Goal: Task Accomplishment & Management: Manage account settings

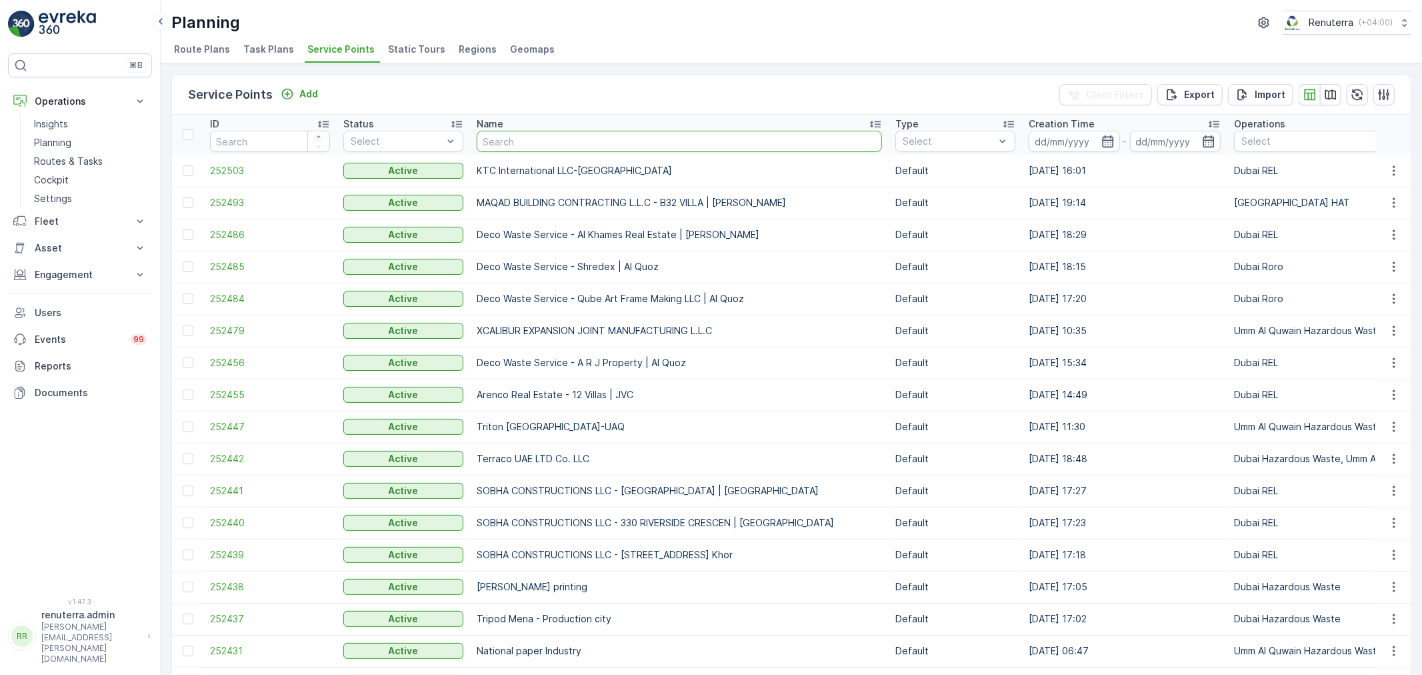
click at [535, 142] on input "text" at bounding box center [679, 141] width 405 height 21
type input "shaik"
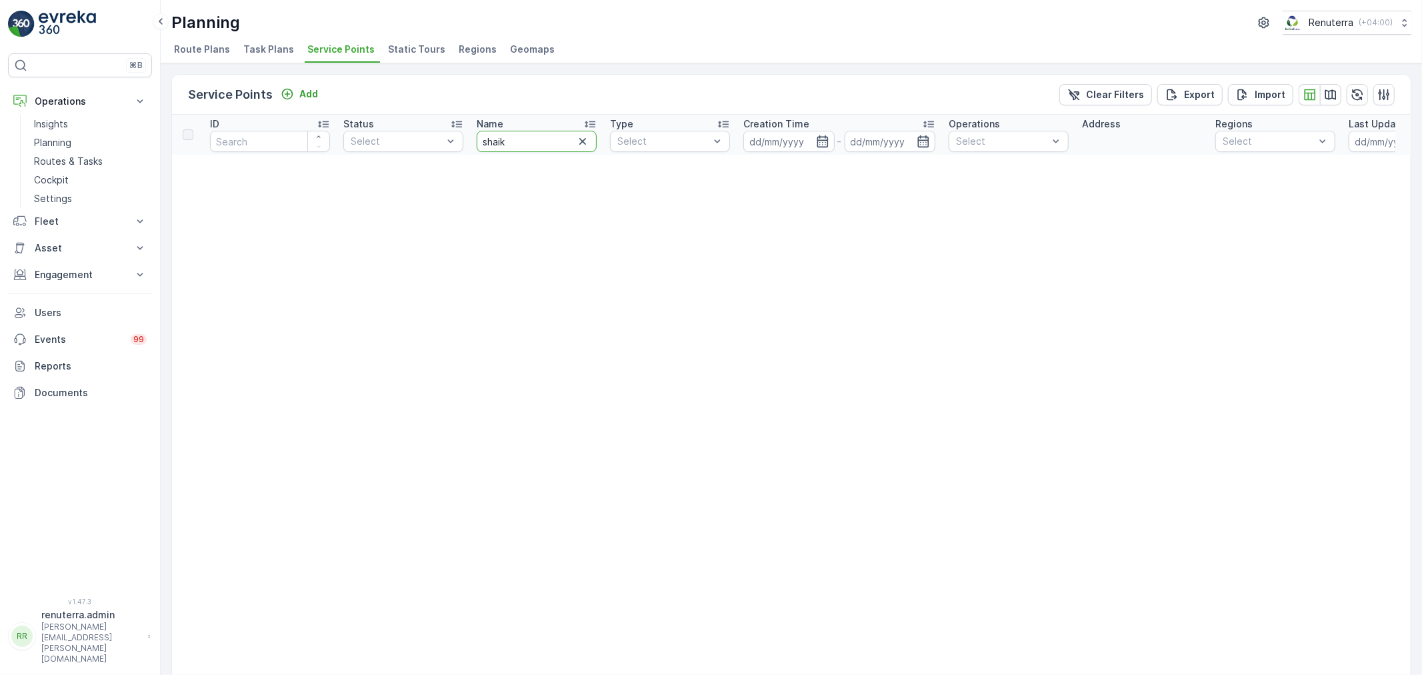
click at [535, 143] on input "shaik" at bounding box center [537, 141] width 120 height 21
click at [585, 141] on icon "button" at bounding box center [582, 141] width 13 height 13
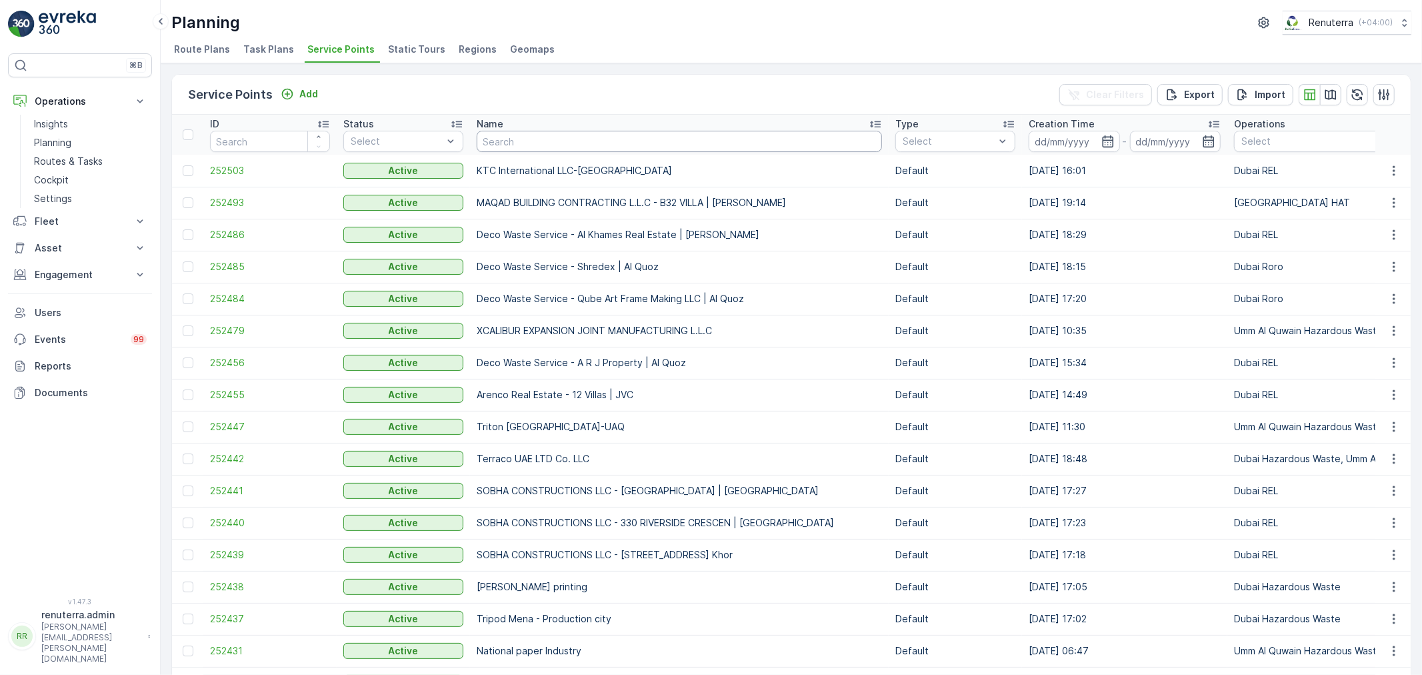
click at [509, 147] on input "text" at bounding box center [679, 141] width 405 height 21
click at [223, 271] on span "252485" at bounding box center [270, 266] width 120 height 13
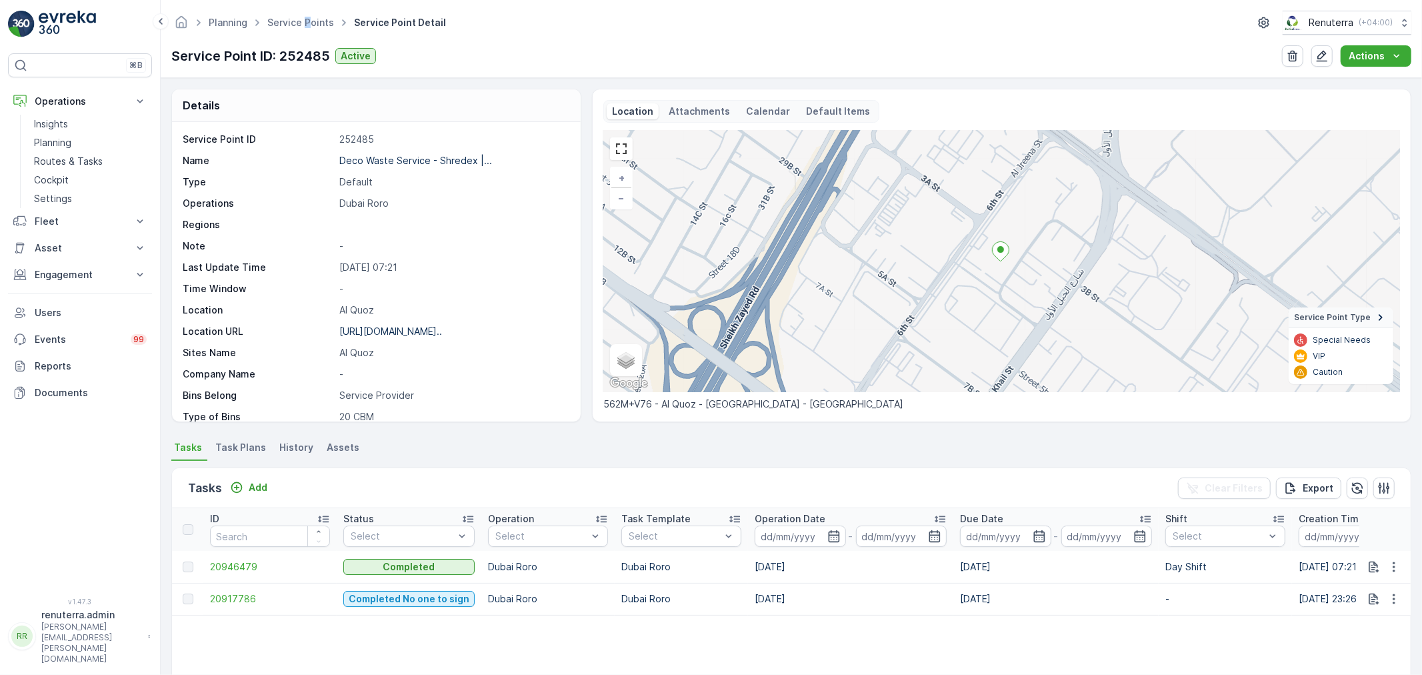
click at [305, 29] on ul "Service Points" at bounding box center [308, 22] width 87 height 19
click at [300, 24] on link "Service Points" at bounding box center [300, 22] width 67 height 11
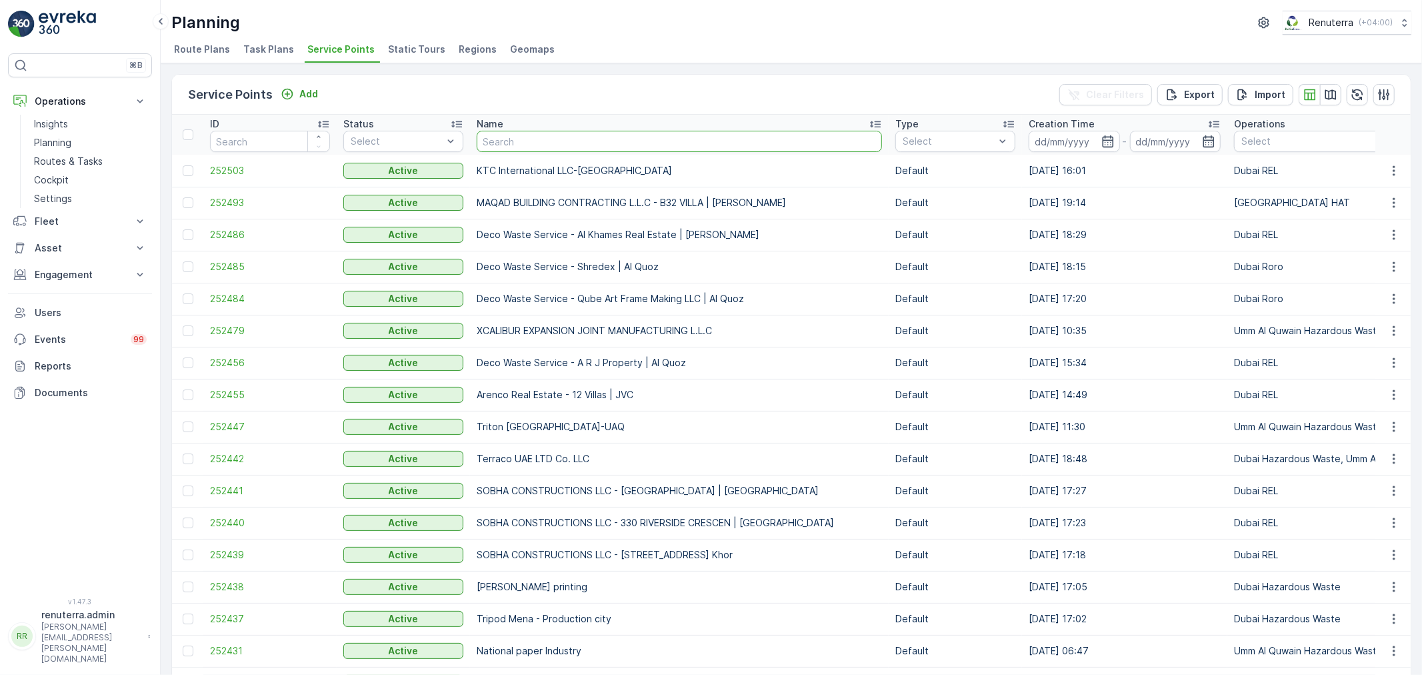
click at [495, 145] on input "text" at bounding box center [679, 141] width 405 height 21
click at [68, 165] on p "Routes & Tasks" at bounding box center [68, 161] width 69 height 13
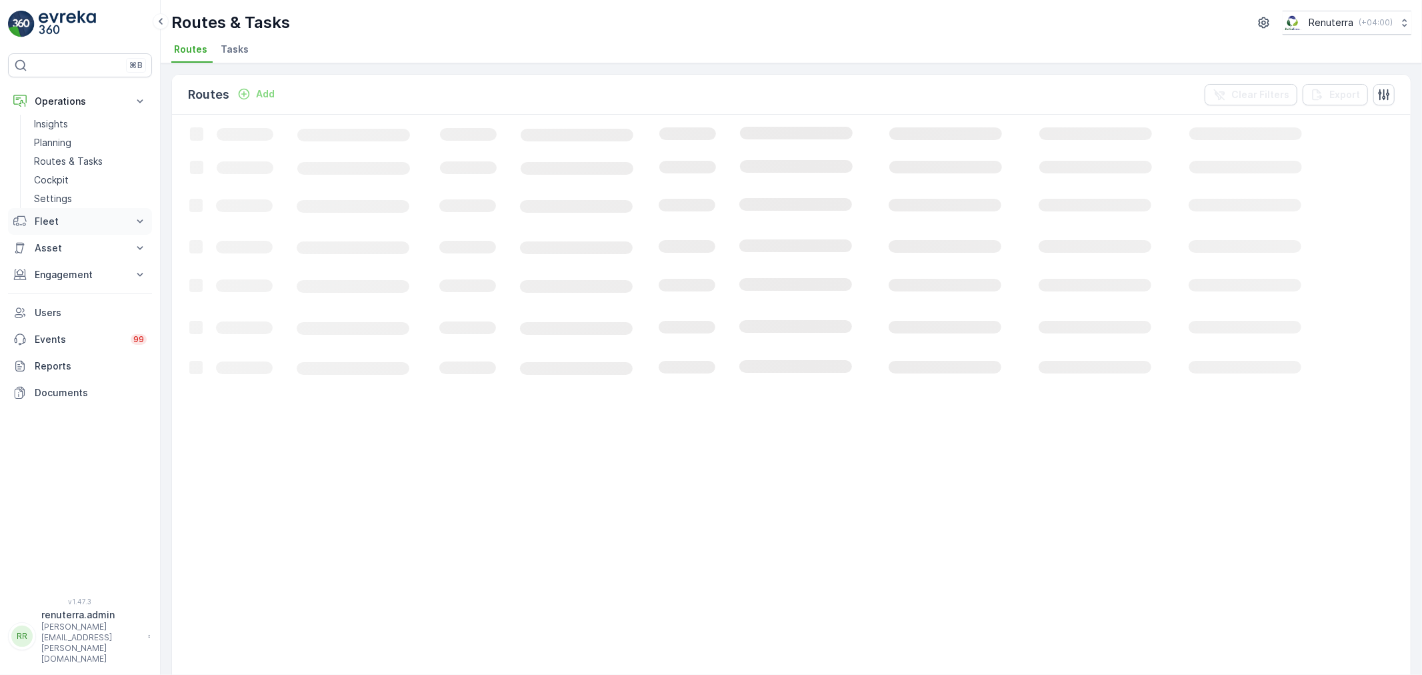
click at [74, 211] on button "Fleet" at bounding box center [80, 221] width 144 height 27
click at [73, 205] on link "Settings" at bounding box center [90, 198] width 123 height 19
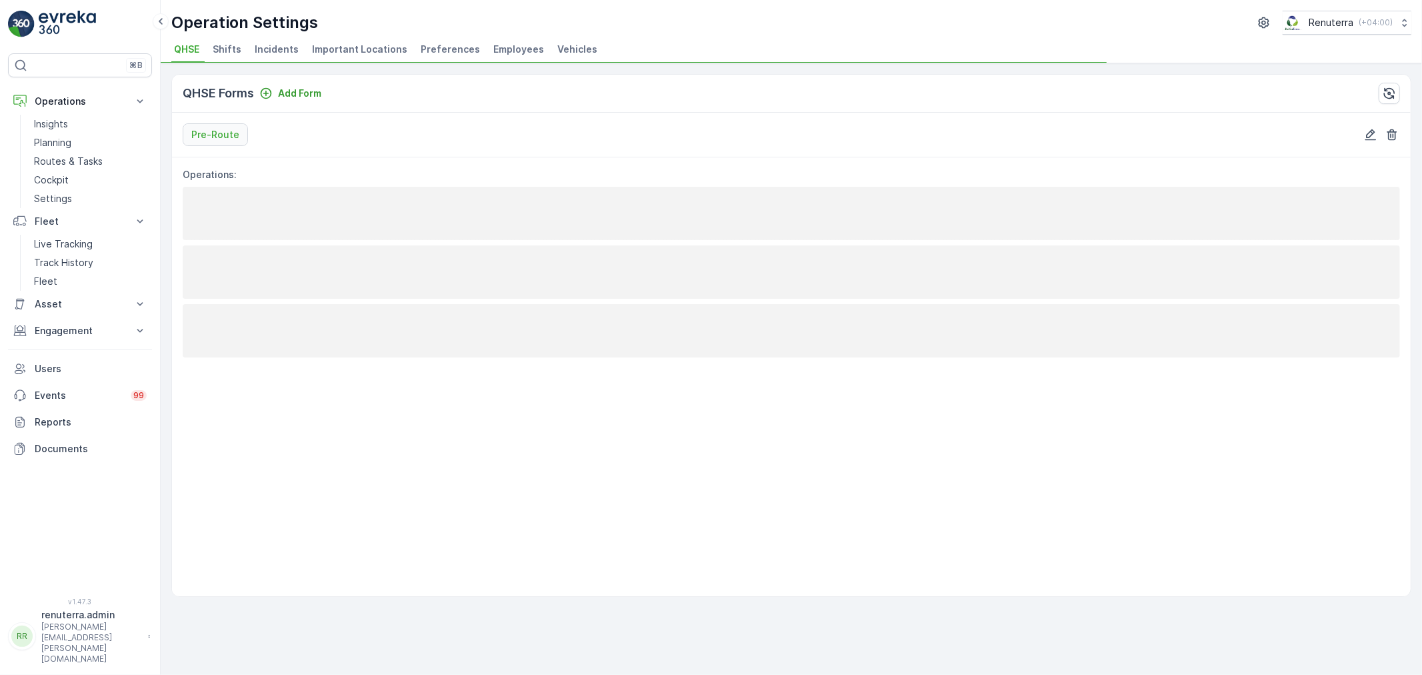
click at [502, 45] on span "Employees" at bounding box center [518, 49] width 51 height 13
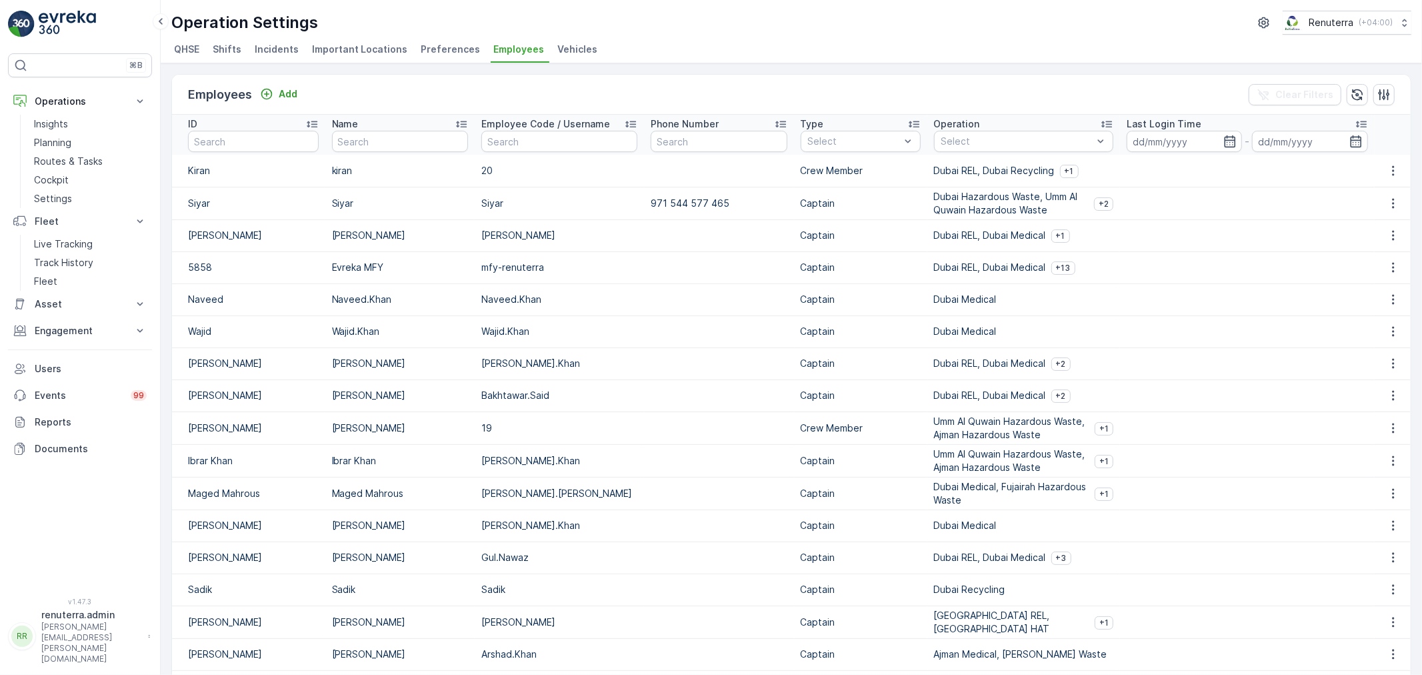
scroll to position [74, 0]
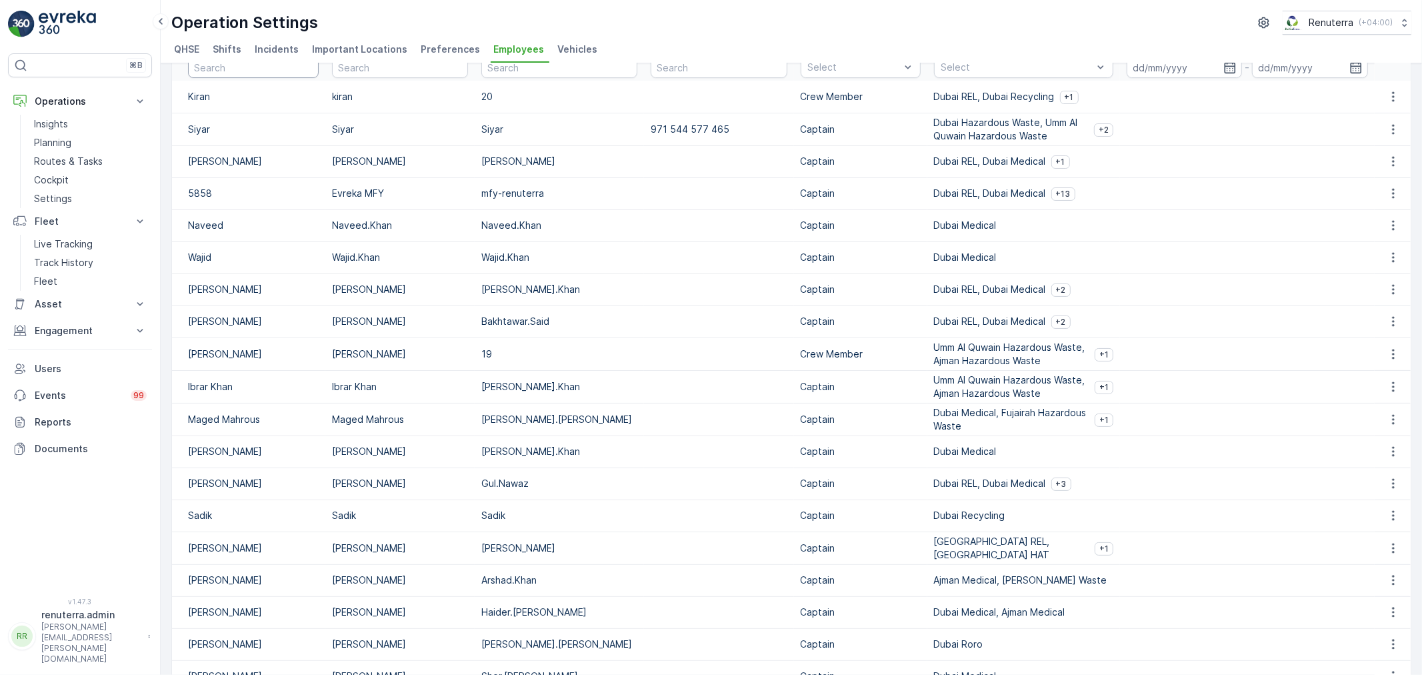
click at [234, 78] on input "text" at bounding box center [253, 67] width 131 height 21
type input "naveed"
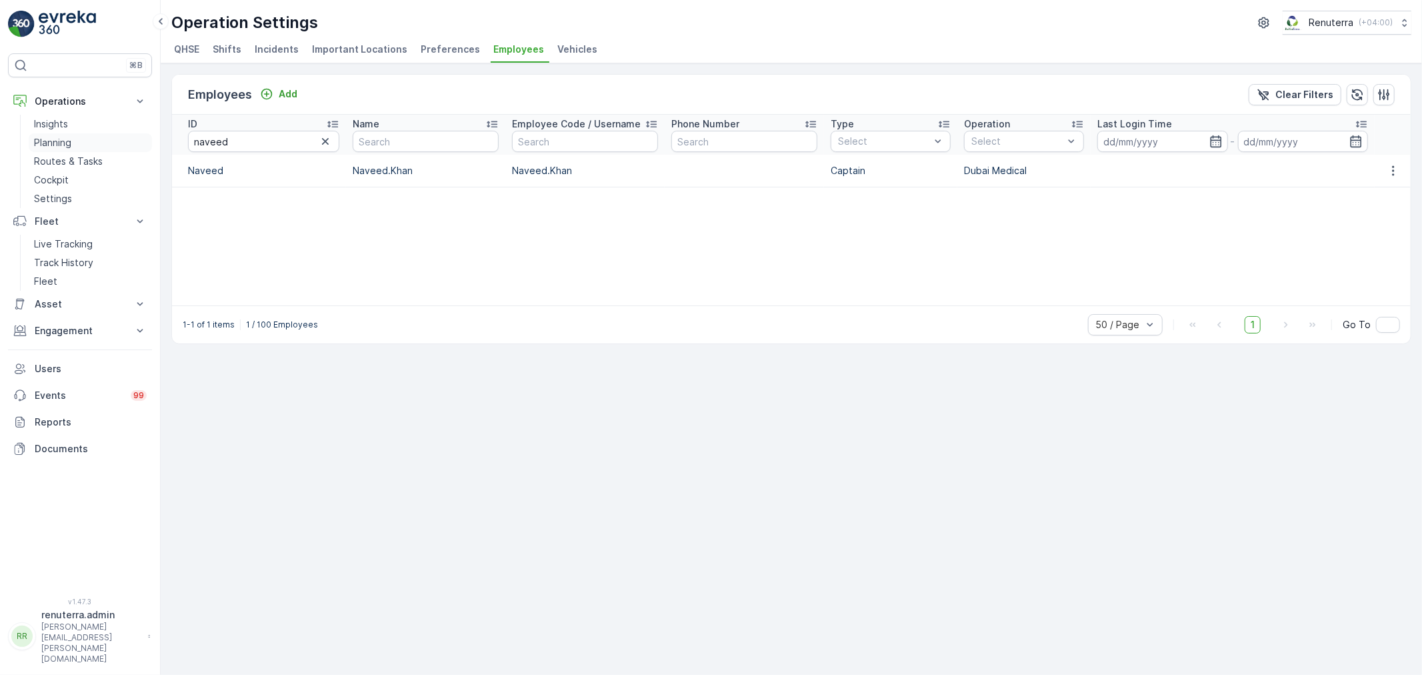
click at [88, 138] on link "Planning" at bounding box center [90, 142] width 123 height 19
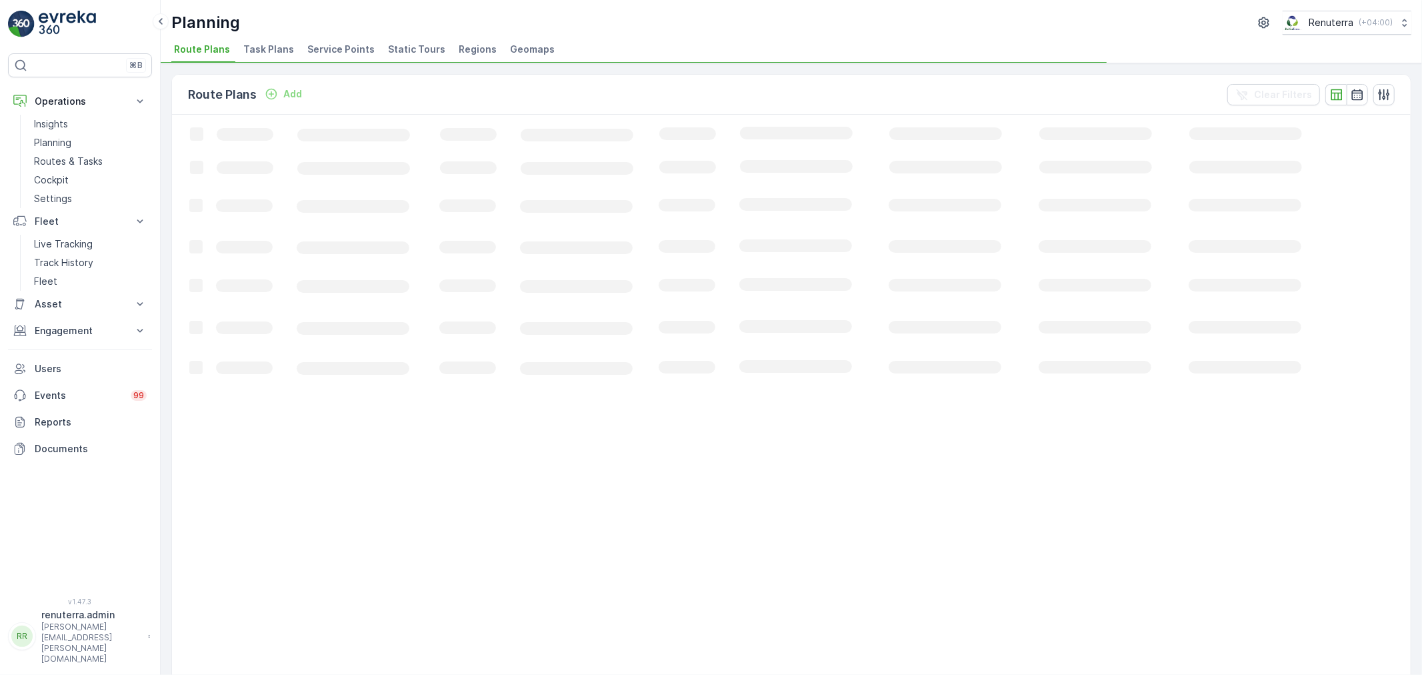
click at [337, 57] on li "Service Points" at bounding box center [342, 51] width 75 height 23
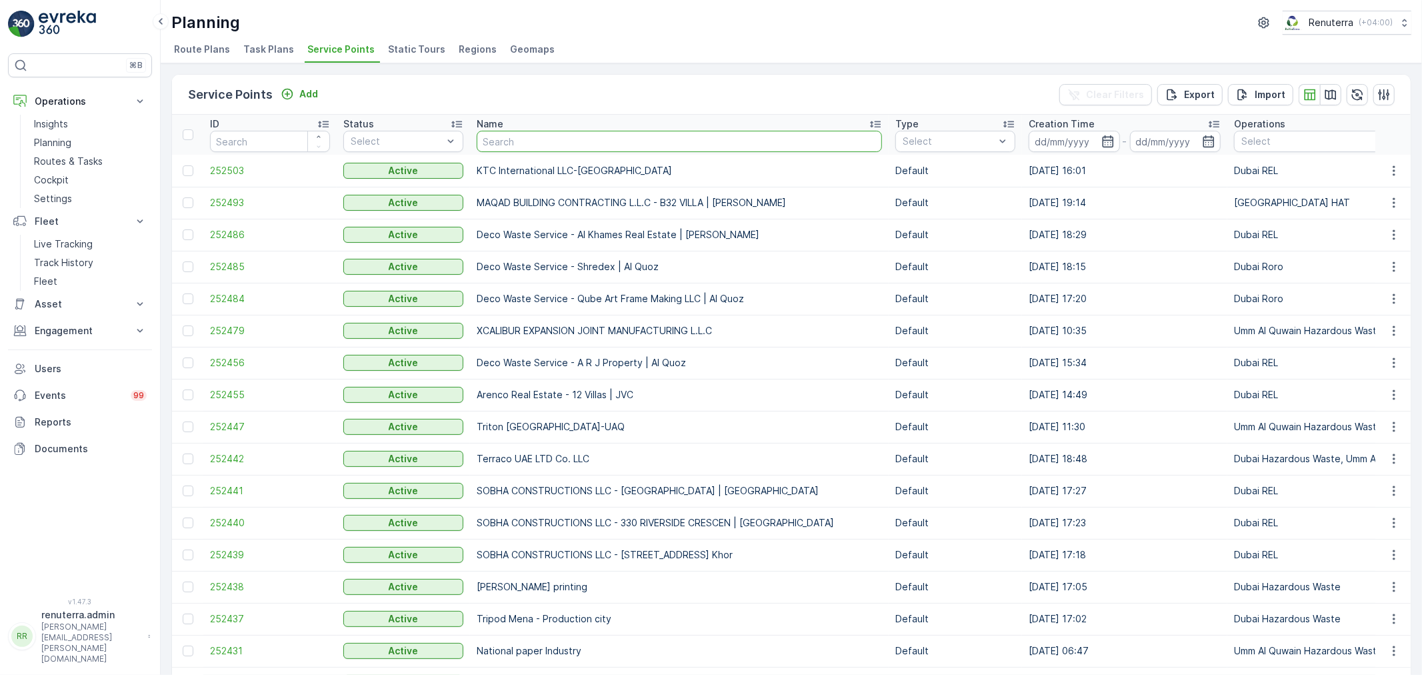
click at [498, 140] on input "text" at bounding box center [679, 141] width 405 height 21
click at [504, 145] on input "text" at bounding box center [679, 141] width 405 height 21
click at [498, 140] on input "text" at bounding box center [679, 141] width 405 height 21
type input "jabel"
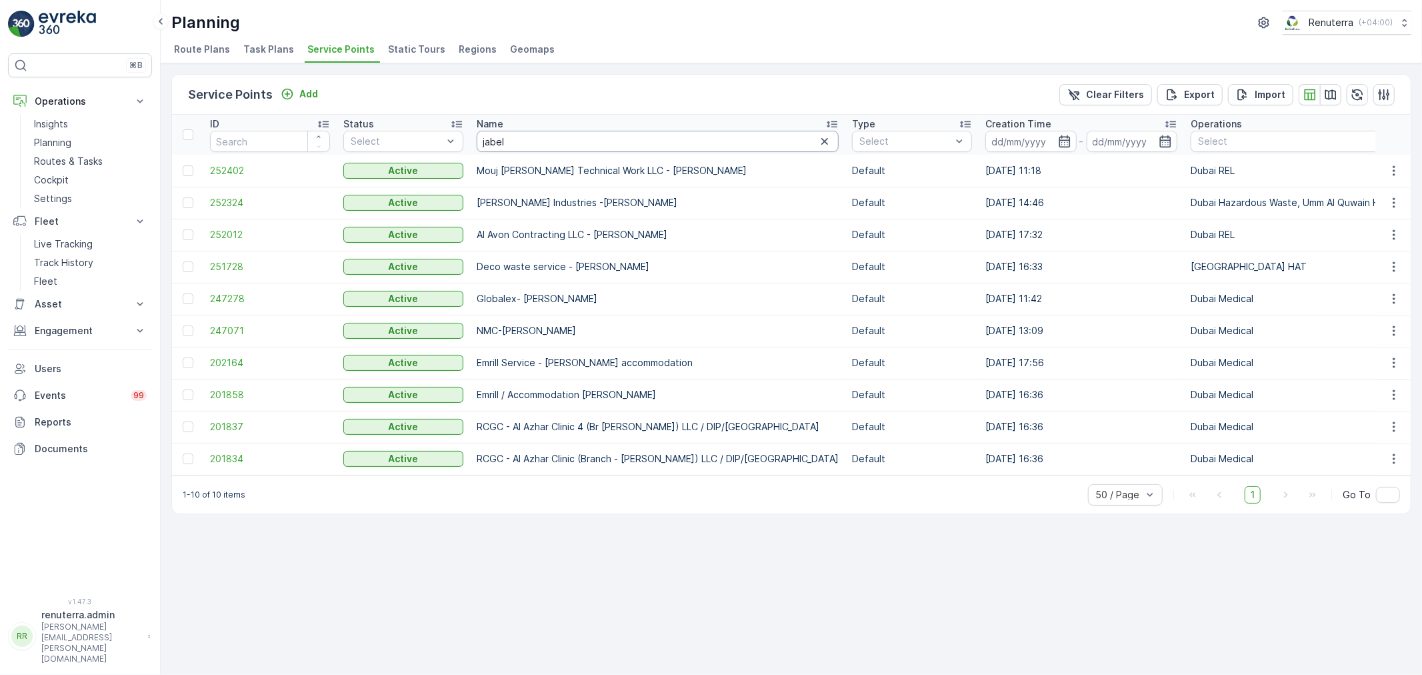
click at [550, 122] on div "Name" at bounding box center [658, 123] width 362 height 13
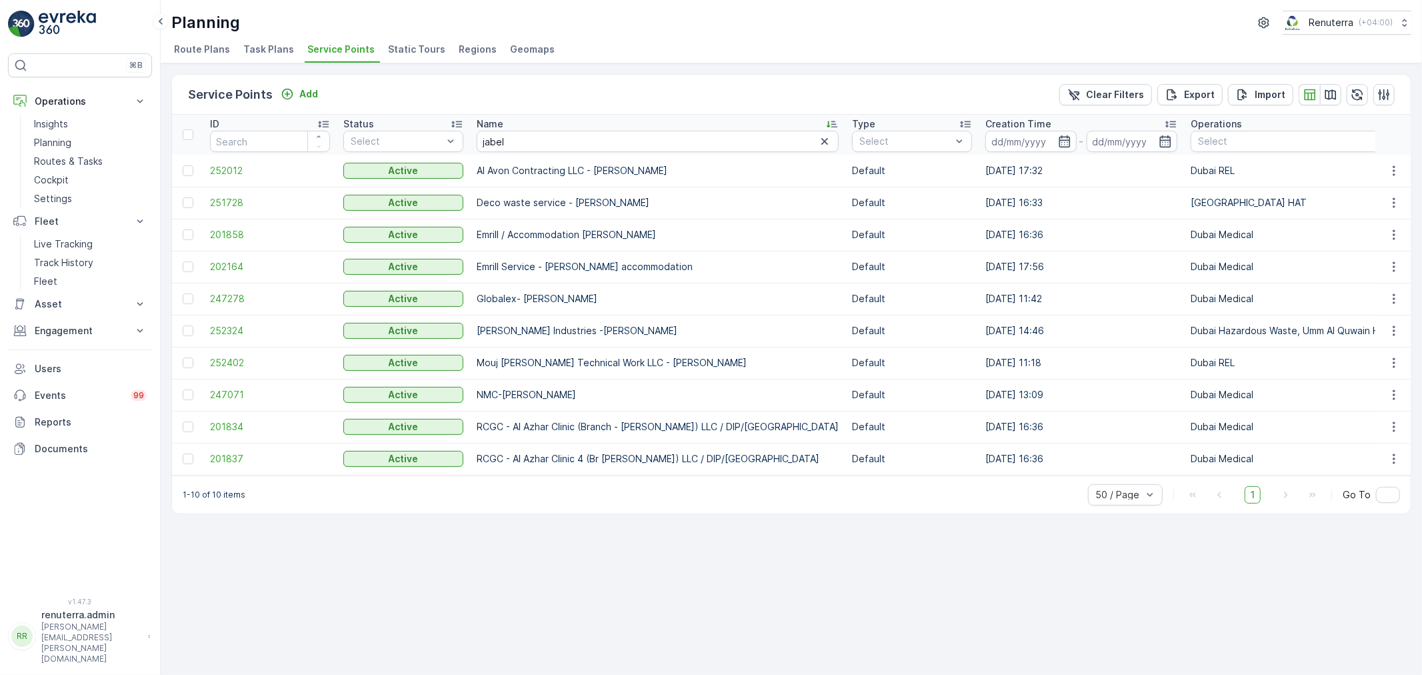
click at [517, 151] on th "Name jabel" at bounding box center [657, 135] width 375 height 40
click at [510, 134] on input "jabel" at bounding box center [658, 141] width 362 height 21
type input "jabal"
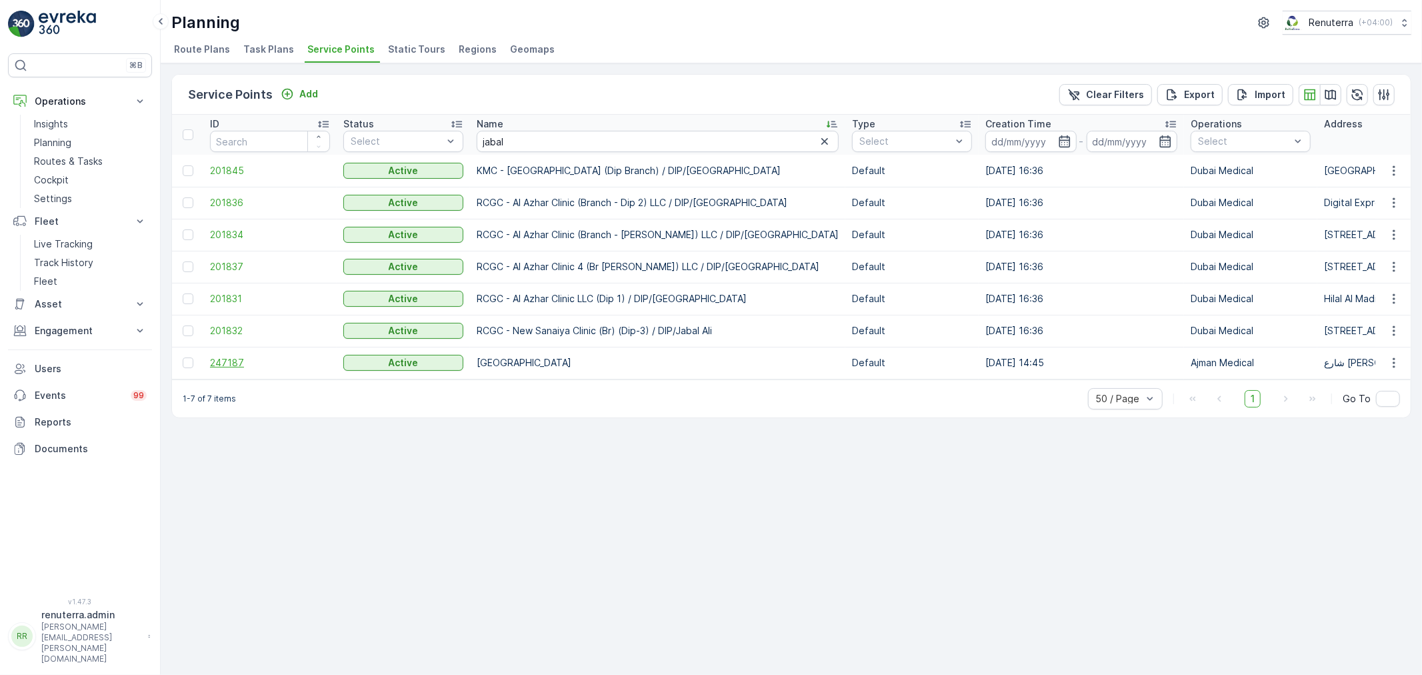
click at [231, 356] on span "247187" at bounding box center [270, 362] width 120 height 13
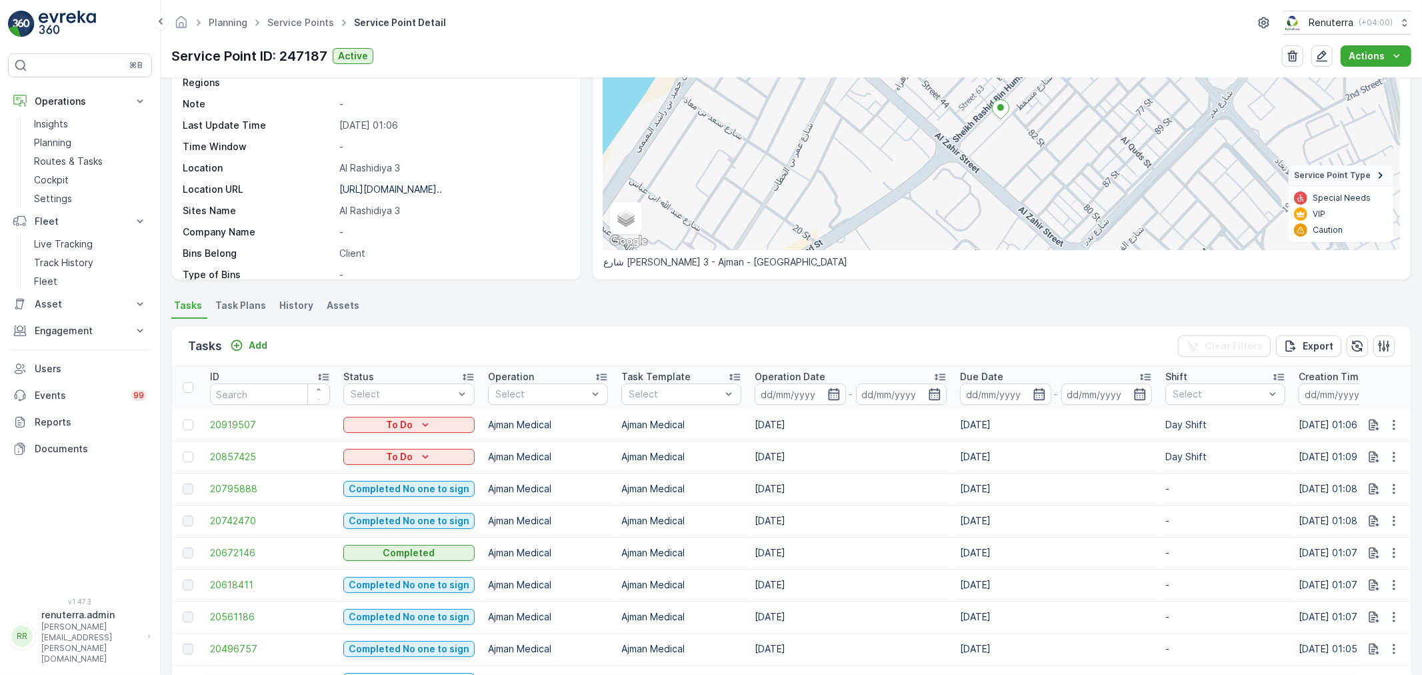
scroll to position [148, 0]
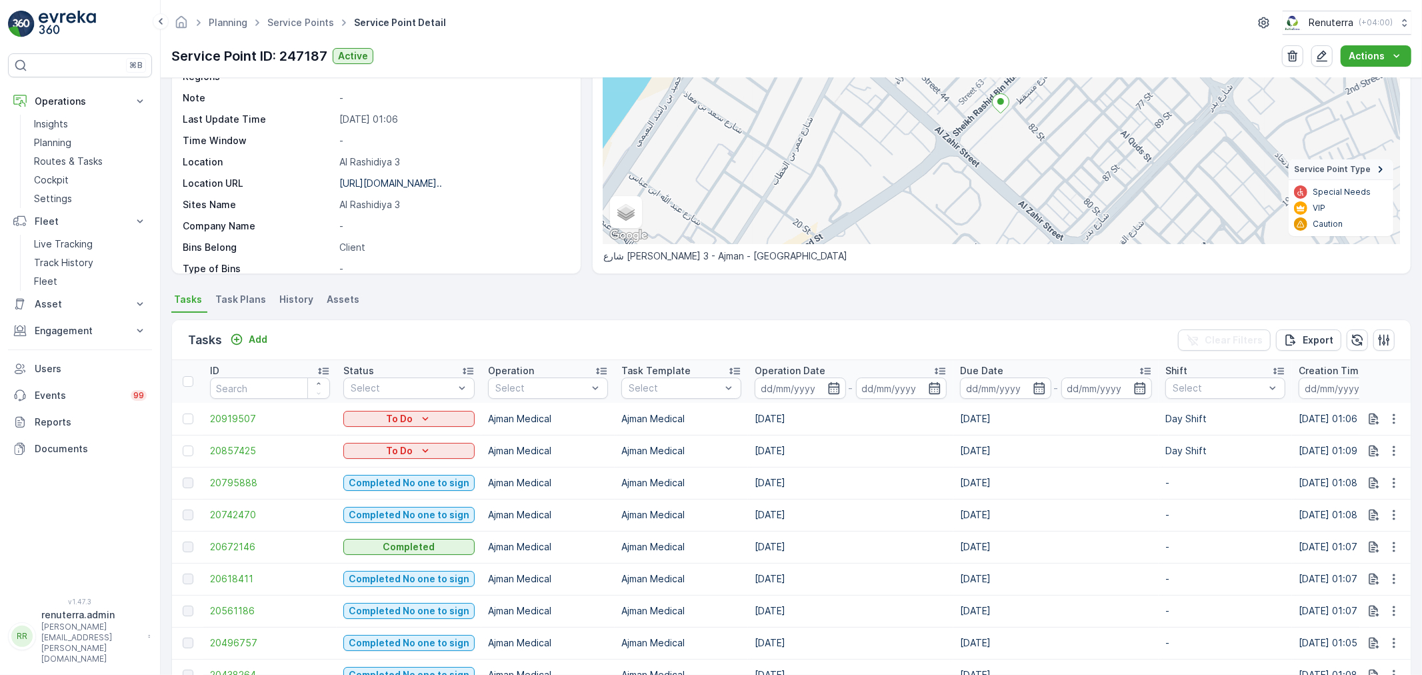
drag, startPoint x: 189, startPoint y: 445, endPoint x: 189, endPoint y: 425, distance: 20.0
click at [189, 445] on div at bounding box center [188, 450] width 11 height 11
click at [183, 445] on input "checkbox" at bounding box center [183, 445] width 0 height 0
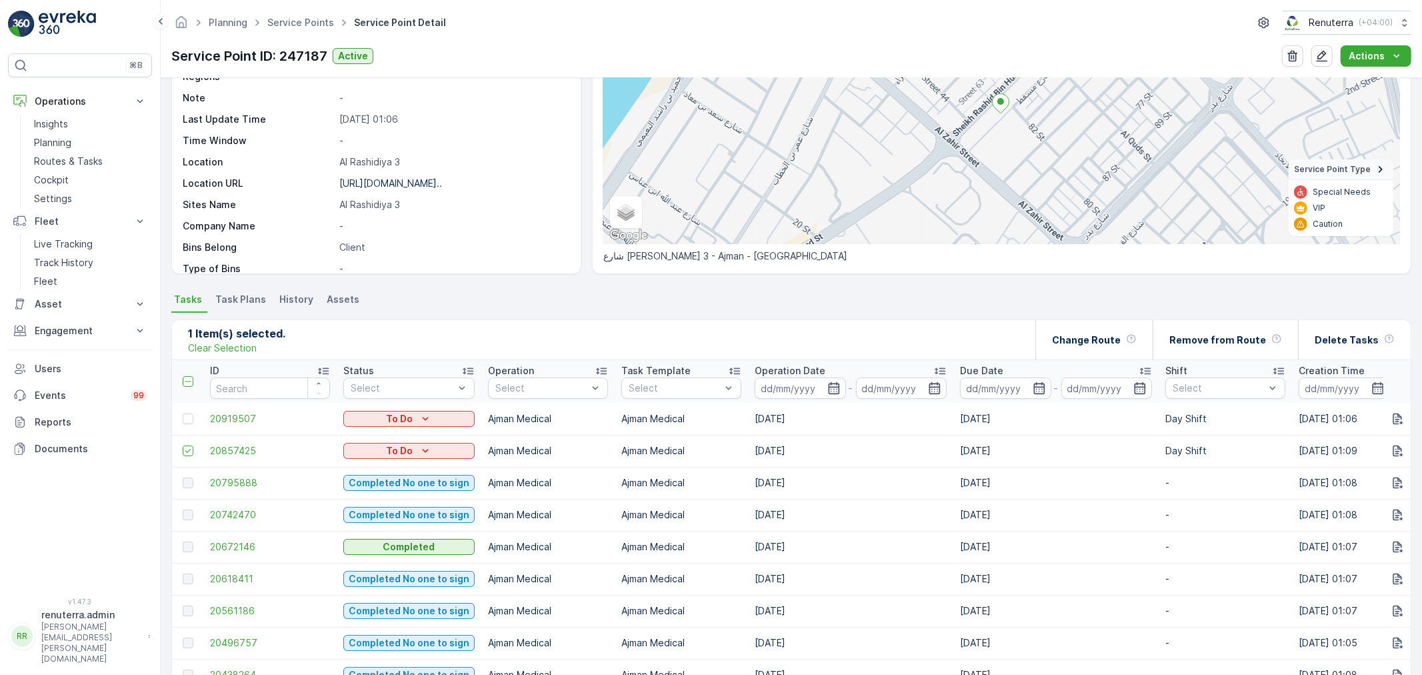
click at [189, 425] on td at bounding box center [187, 419] width 31 height 32
click at [189, 424] on td at bounding box center [187, 419] width 31 height 32
click at [189, 420] on div at bounding box center [188, 418] width 11 height 11
click at [183, 413] on input "checkbox" at bounding box center [183, 413] width 0 height 0
click at [1355, 343] on p "Delete Tasks" at bounding box center [1346, 339] width 64 height 13
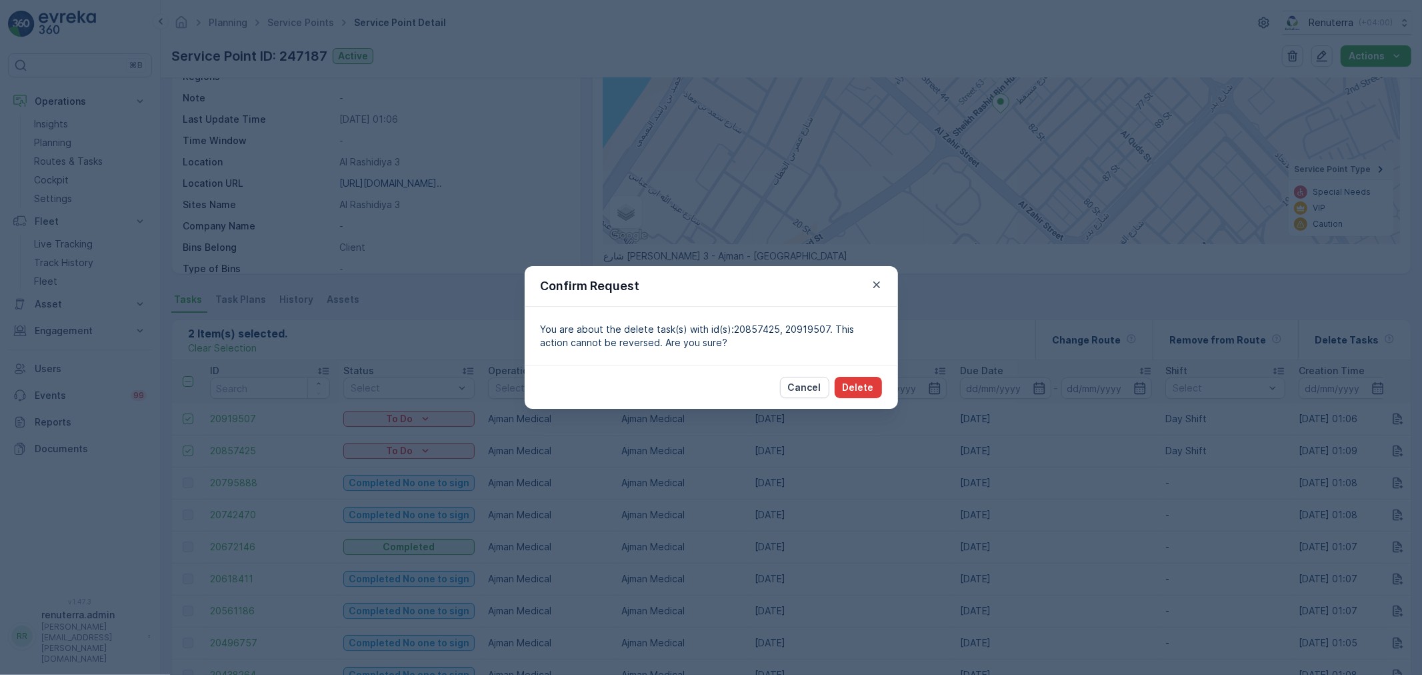
click at [847, 391] on p "Delete" at bounding box center [858, 387] width 31 height 13
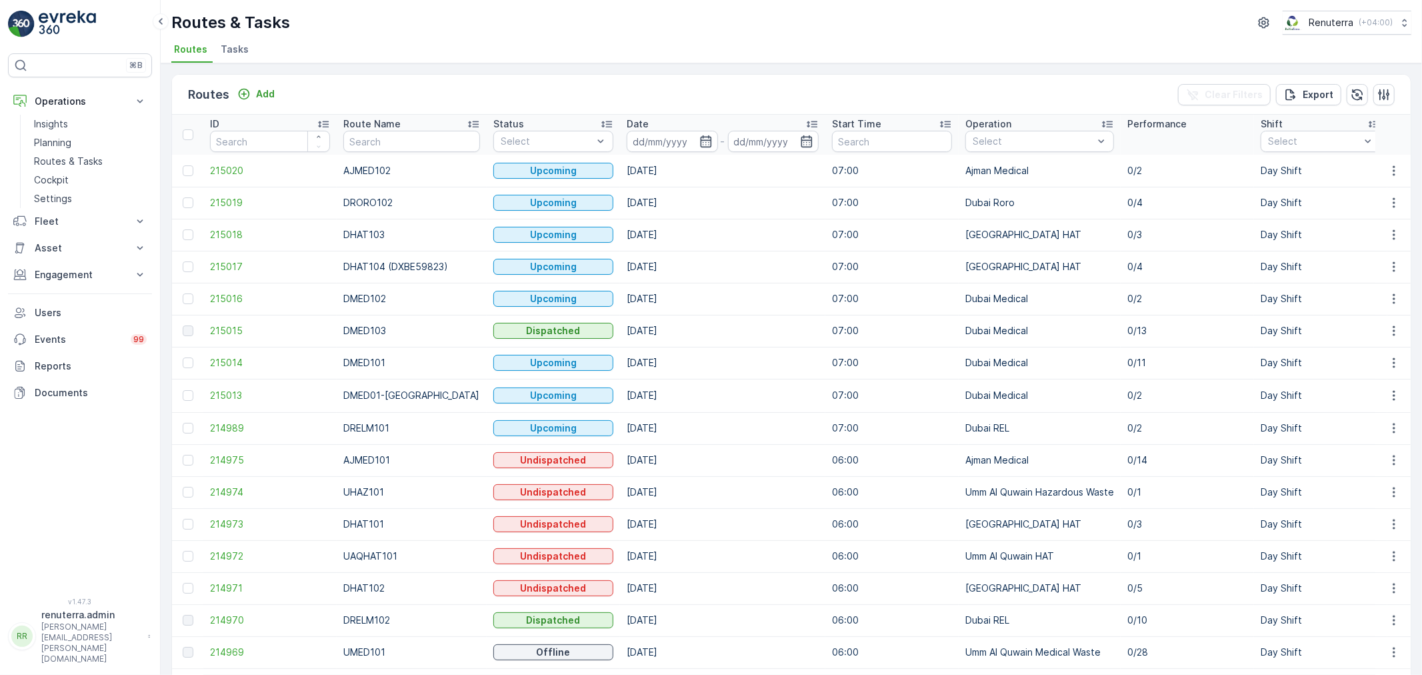
click at [600, 122] on icon at bounding box center [606, 123] width 13 height 13
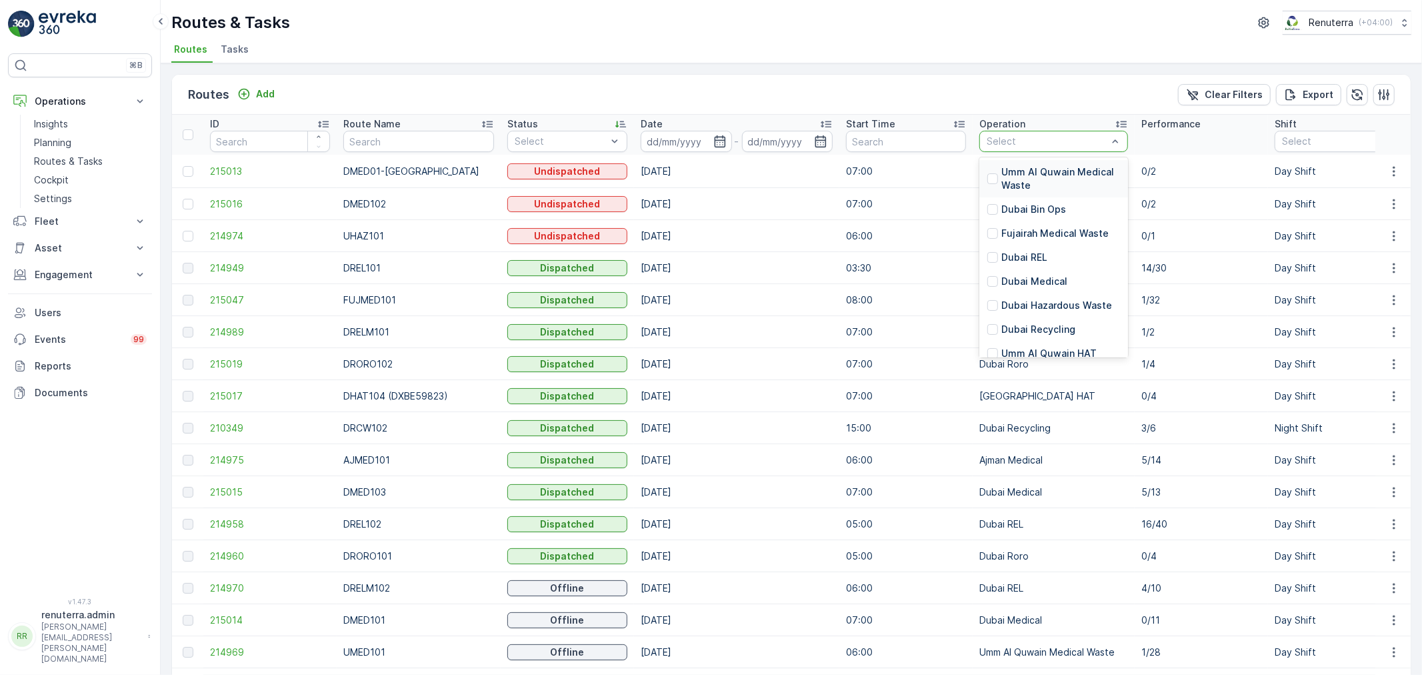
click at [1027, 136] on div at bounding box center [1046, 141] width 123 height 11
click at [1040, 255] on p "Dubai REL" at bounding box center [1024, 257] width 46 height 13
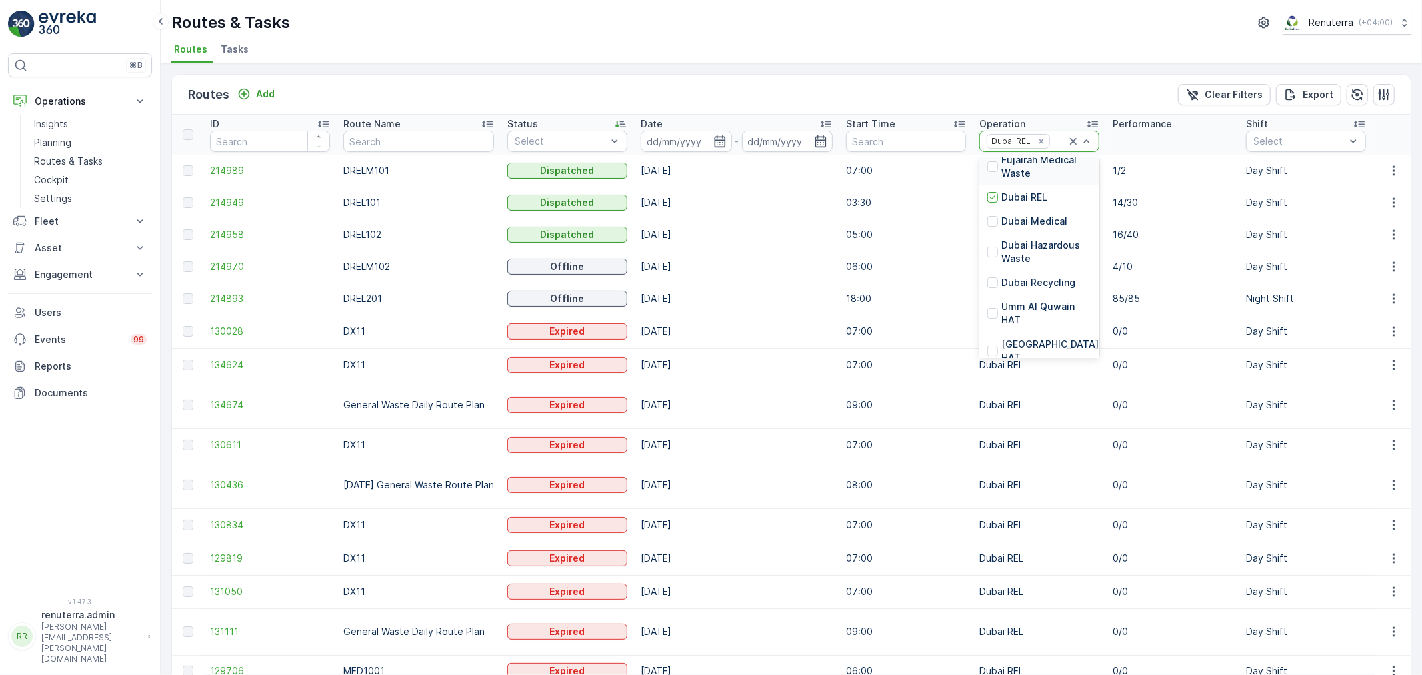
scroll to position [74, 0]
click at [1050, 221] on p "Dubai Medical" at bounding box center [1034, 220] width 66 height 13
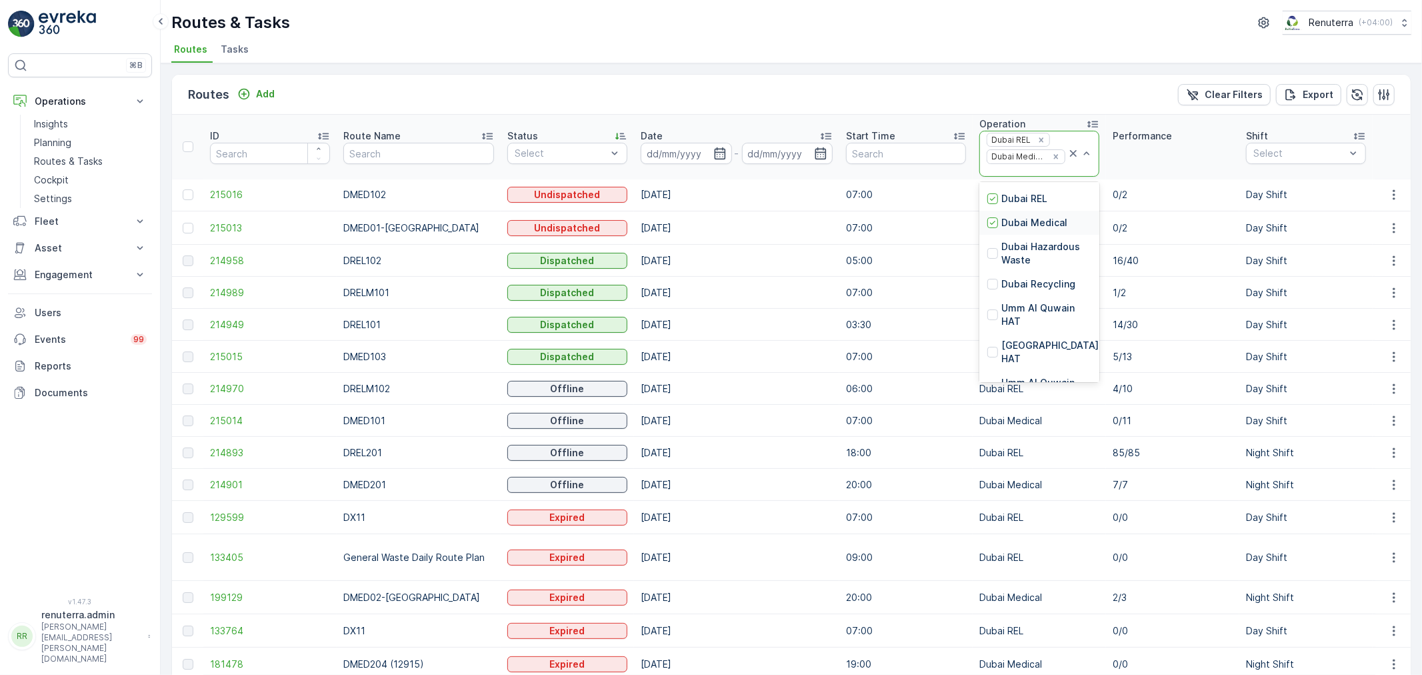
scroll to position [148, 0]
click at [1040, 236] on p "Dubai Recycling" at bounding box center [1038, 232] width 74 height 13
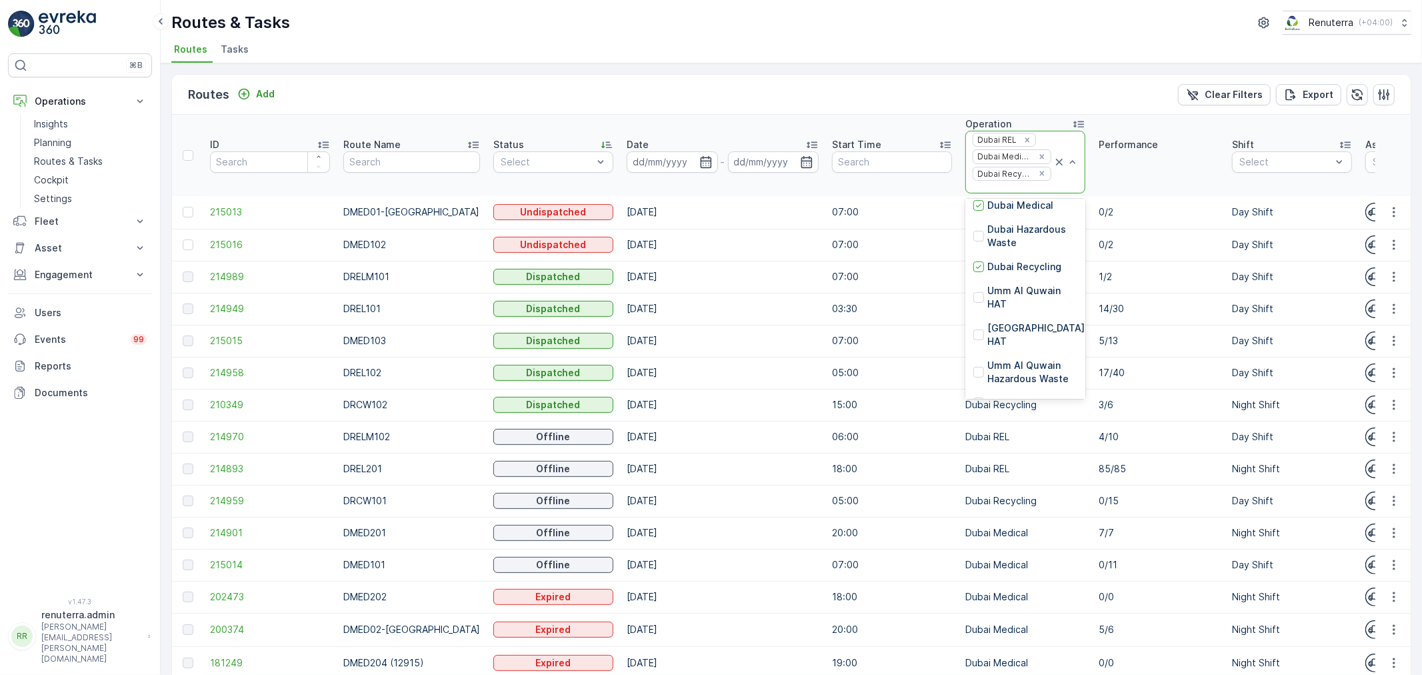
scroll to position [148, 0]
click at [1007, 305] on p "[GEOGRAPHIC_DATA] HAT" at bounding box center [1035, 317] width 97 height 27
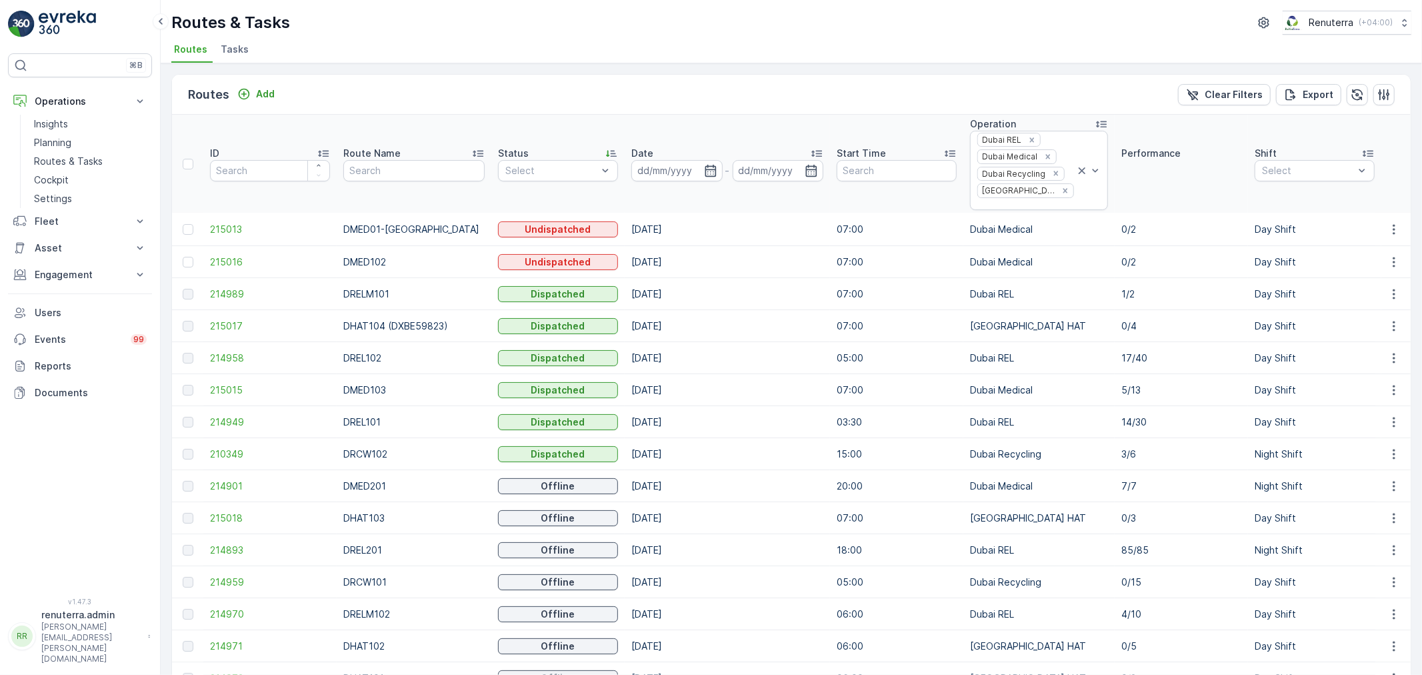
click at [1053, 85] on div "Routes Add Clear Filters Export" at bounding box center [791, 95] width 1238 height 40
click at [1130, 129] on th "Performance" at bounding box center [1180, 164] width 133 height 98
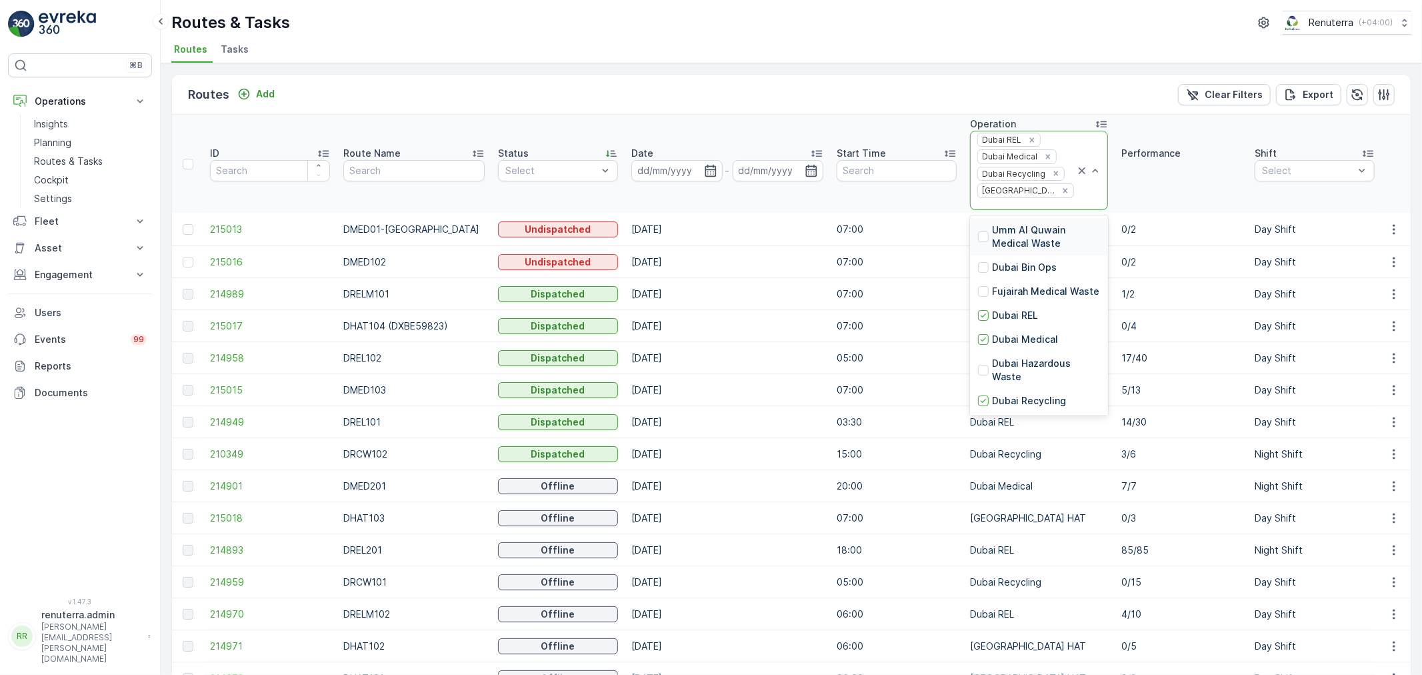
click at [1081, 163] on div "Dubai REL Dubai Medical Dubai Recycling Dubai HAT" at bounding box center [1039, 170] width 138 height 79
click at [1053, 93] on div "Routes Add Clear Filters Export" at bounding box center [791, 95] width 1238 height 40
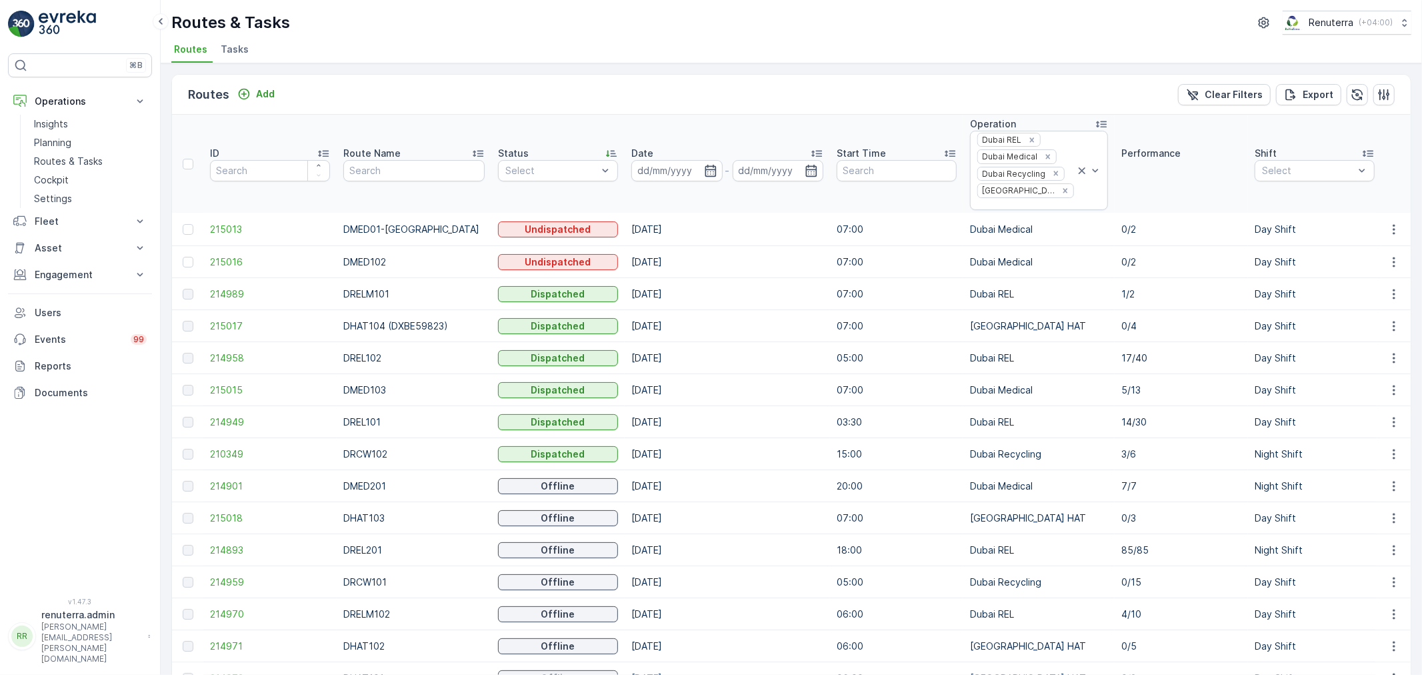
click at [1094, 118] on icon at bounding box center [1100, 123] width 13 height 13
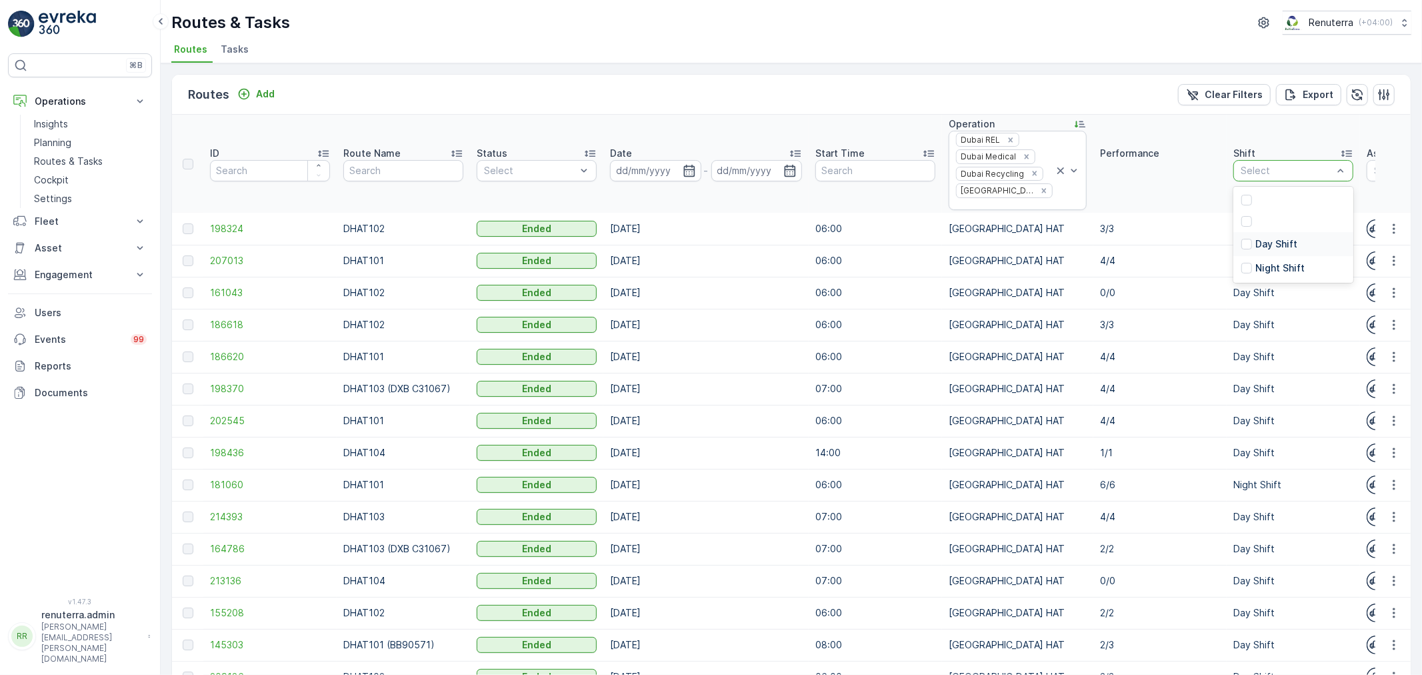
click at [1255, 237] on p "Day Shift" at bounding box center [1276, 243] width 42 height 13
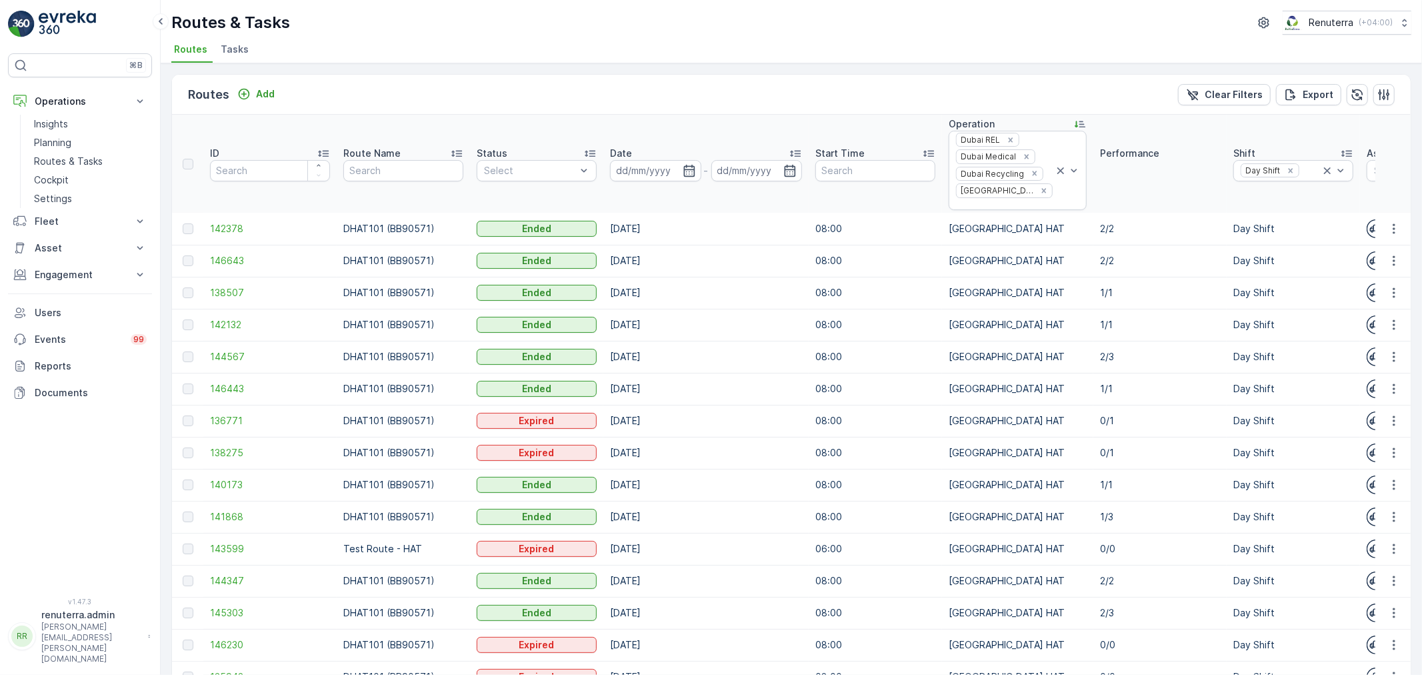
click at [589, 147] on icon at bounding box center [589, 153] width 13 height 13
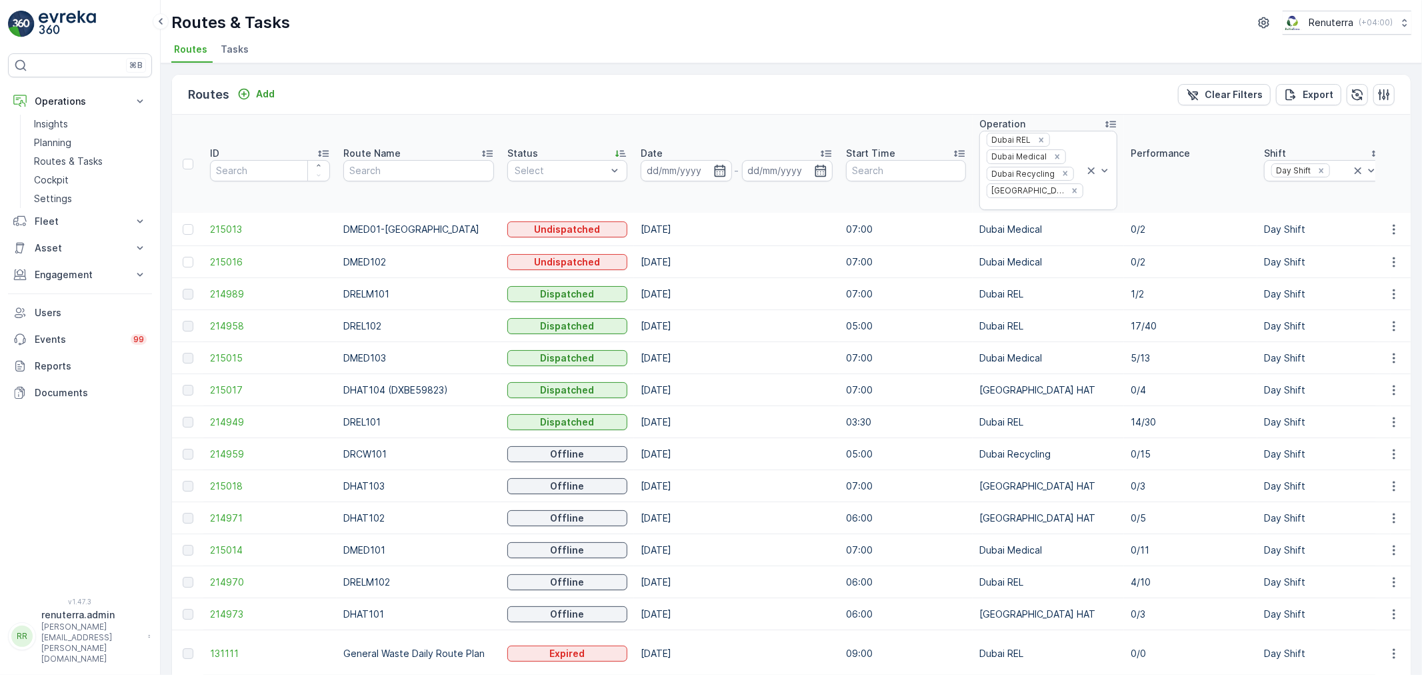
click at [709, 152] on div "Date" at bounding box center [737, 153] width 192 height 13
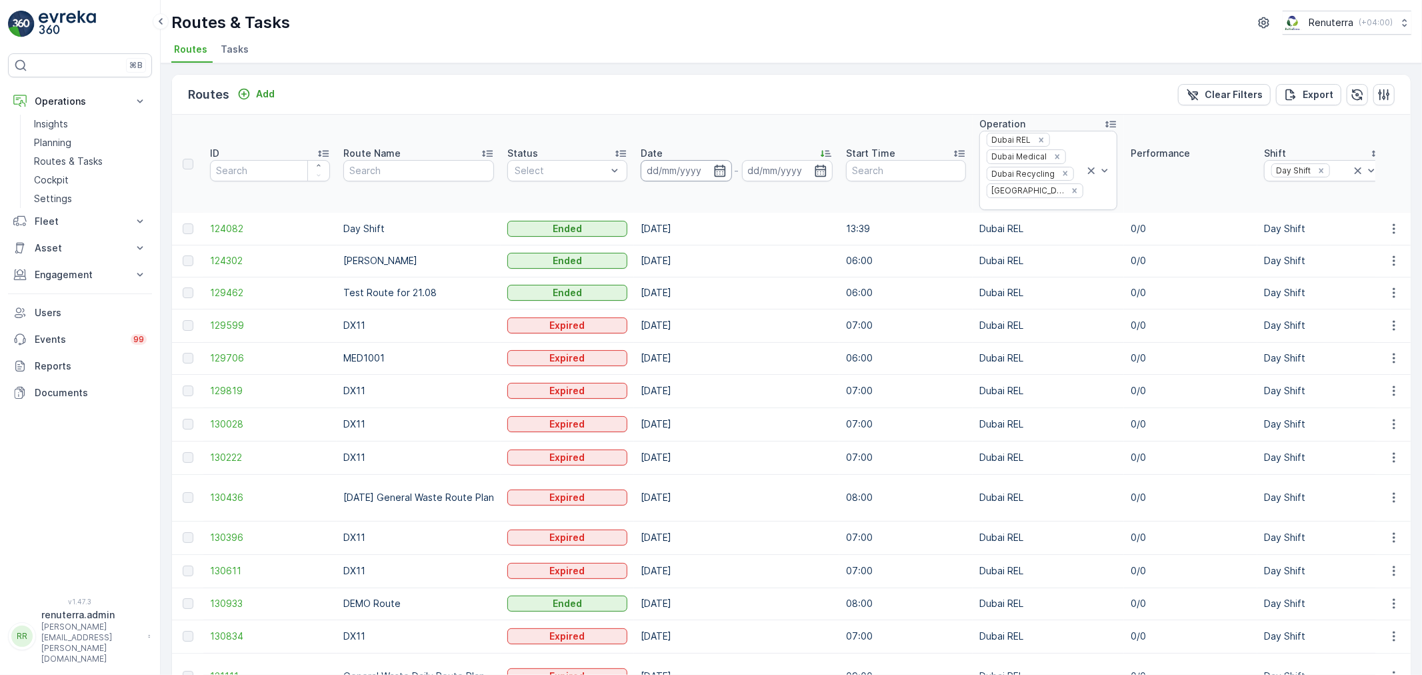
click at [671, 163] on input at bounding box center [686, 170] width 91 height 21
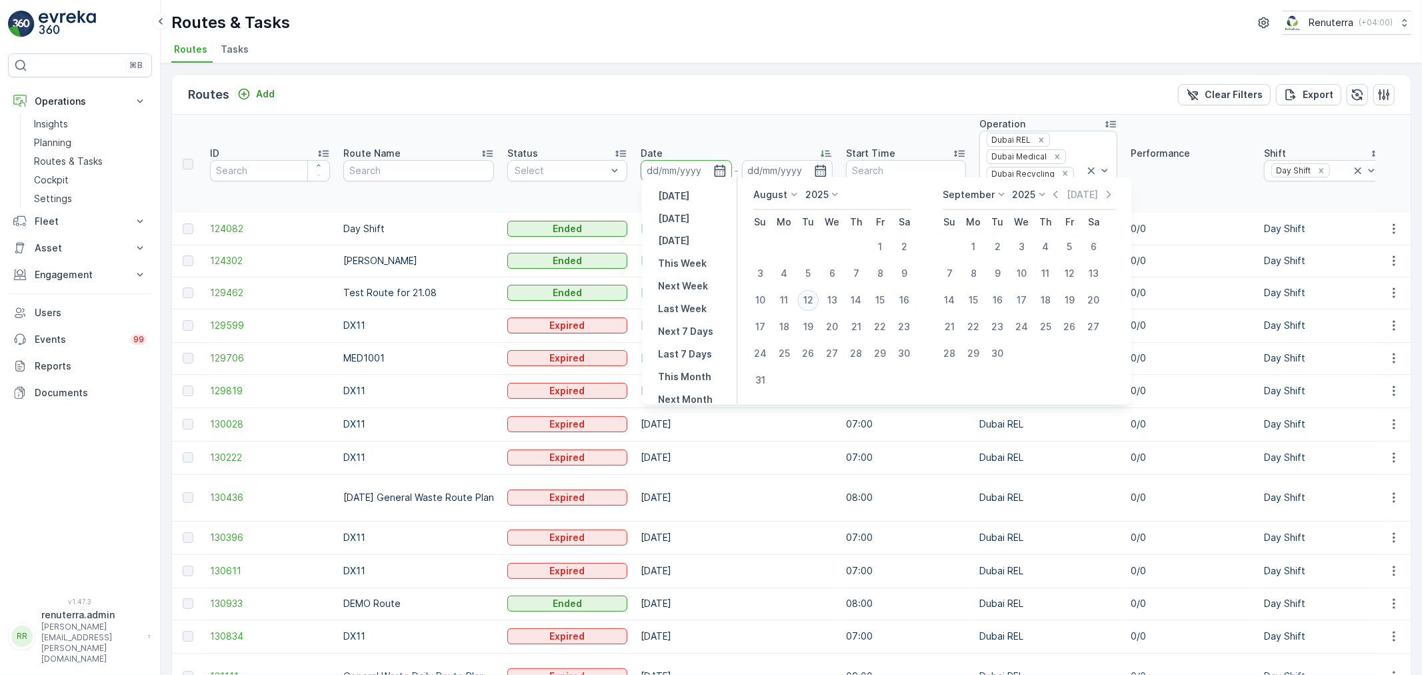
click at [807, 291] on div "12" at bounding box center [807, 300] width 21 height 21
type input "[DATE]"
click at [807, 291] on div "12" at bounding box center [807, 300] width 21 height 21
type input "[DATE]"
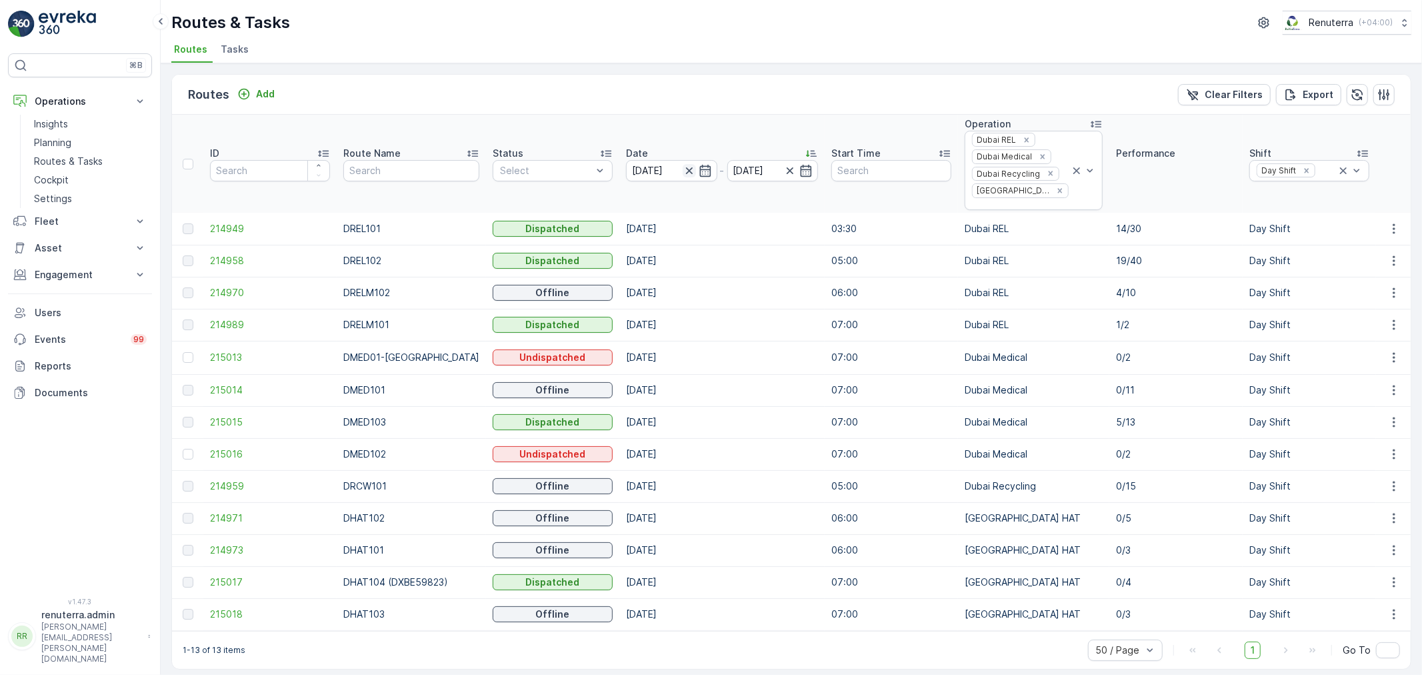
click at [685, 167] on icon "button" at bounding box center [688, 170] width 7 height 7
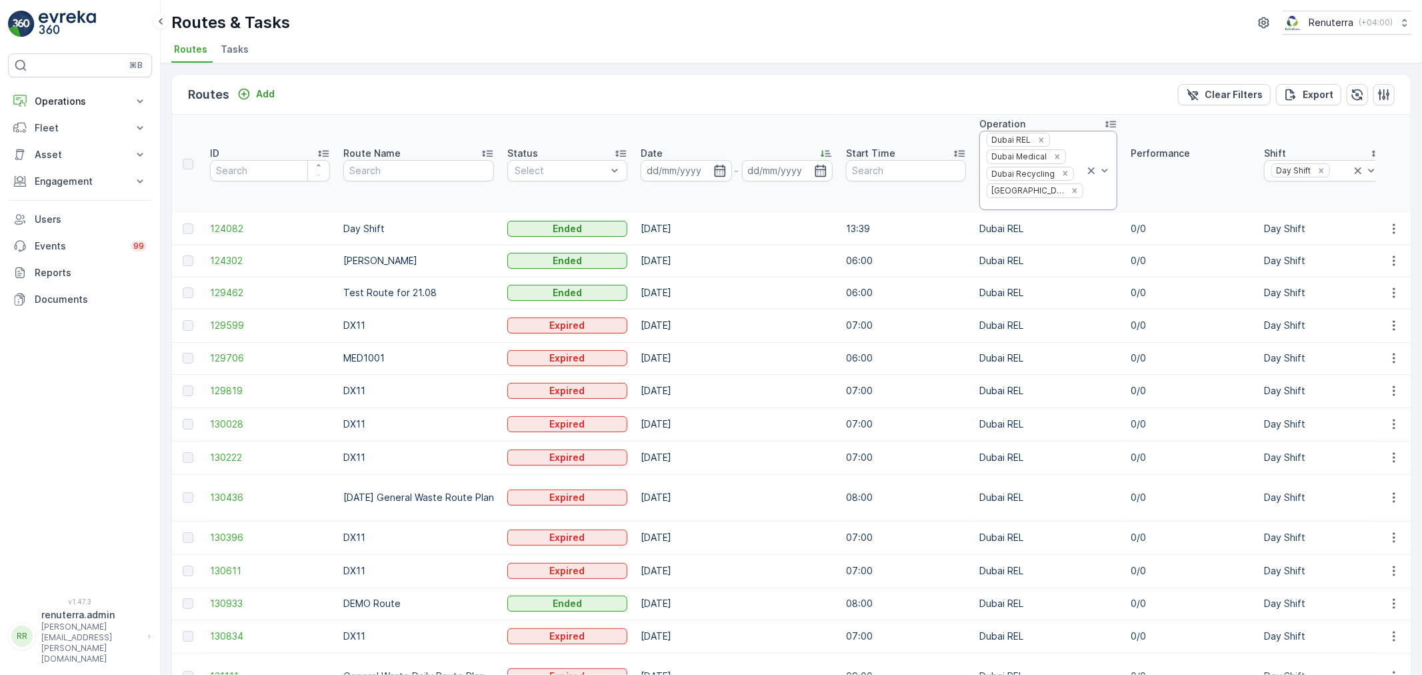
click at [1088, 167] on icon at bounding box center [1091, 170] width 7 height 7
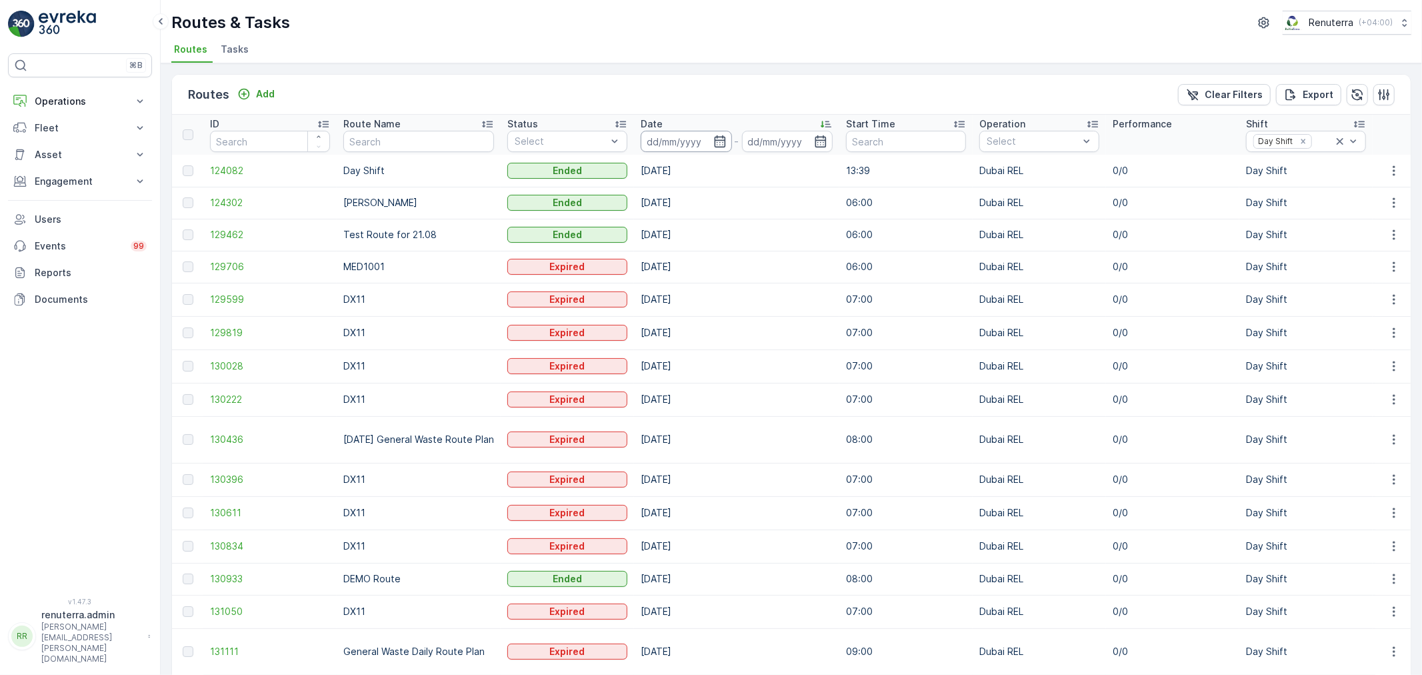
drag, startPoint x: 663, startPoint y: 138, endPoint x: 675, endPoint y: 144, distance: 12.8
click at [663, 138] on input at bounding box center [686, 141] width 91 height 21
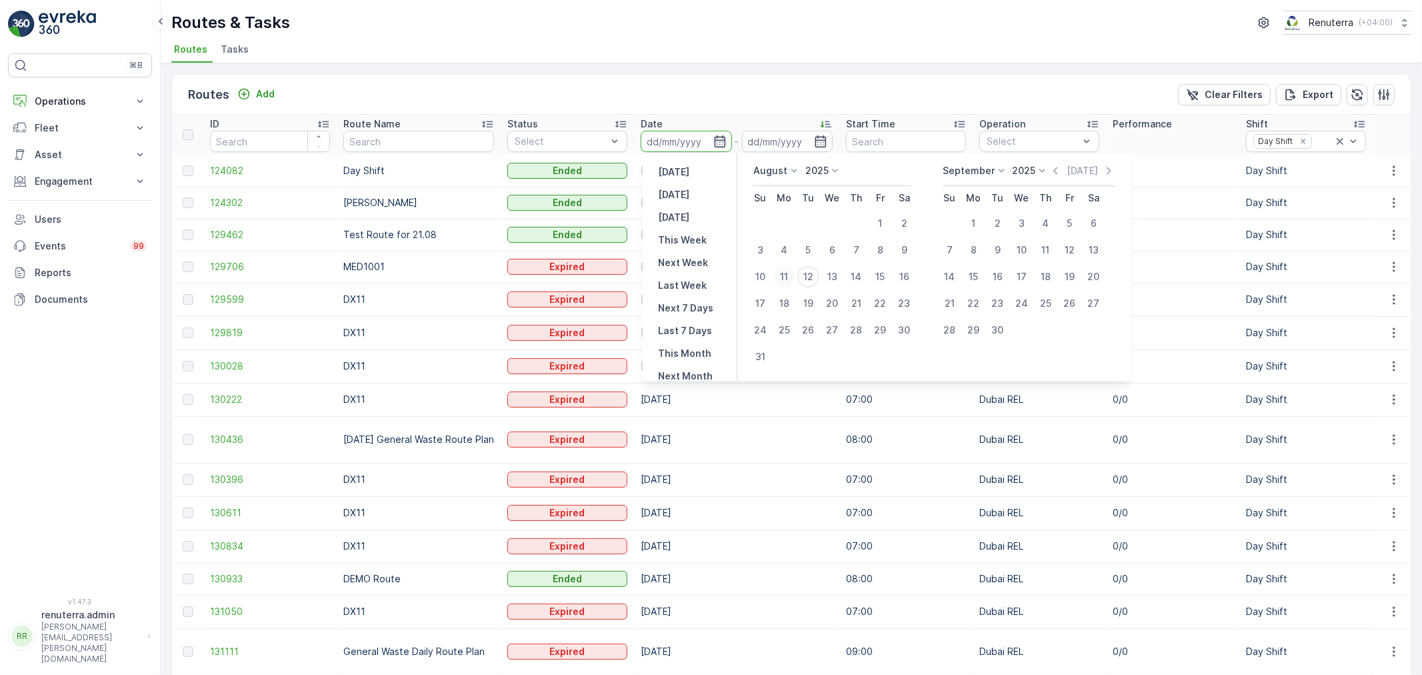
click at [783, 272] on div "11" at bounding box center [783, 276] width 21 height 21
type input "[DATE]"
click at [783, 272] on div "11" at bounding box center [783, 276] width 21 height 21
type input "[DATE]"
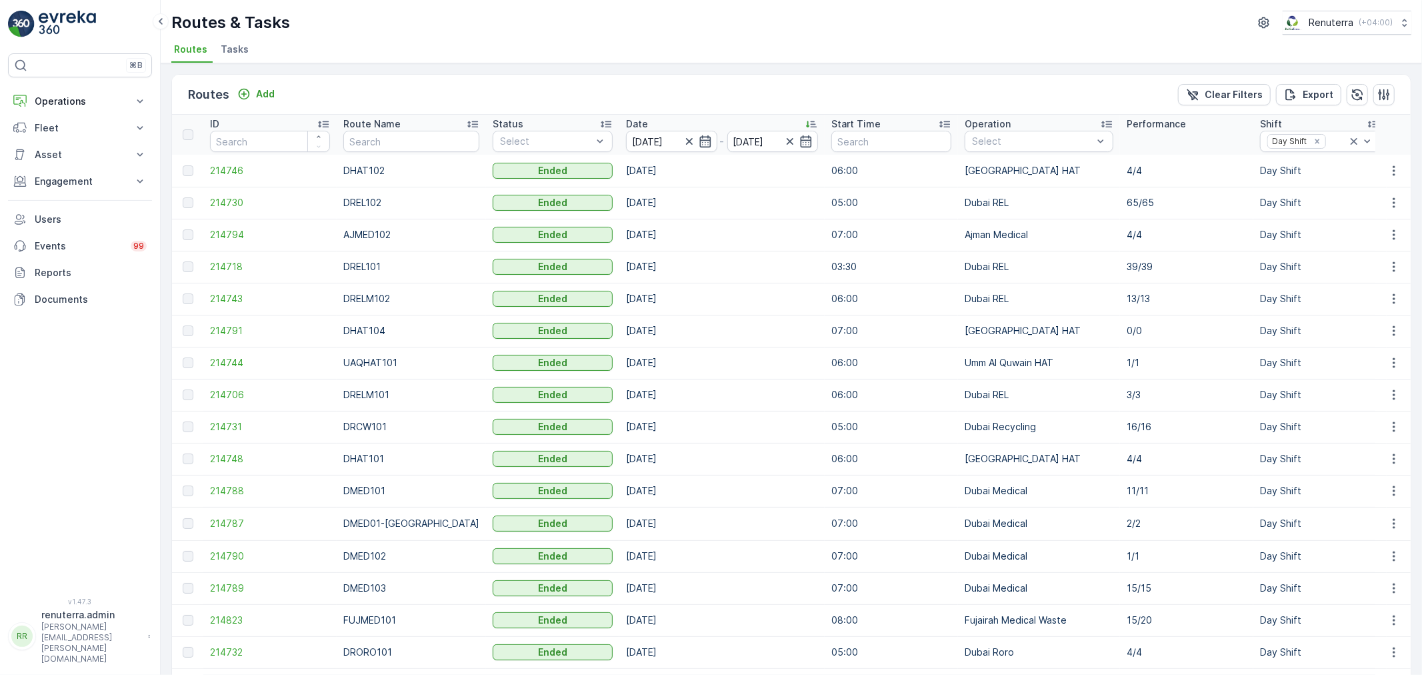
click at [361, 144] on input "text" at bounding box center [411, 141] width 136 height 21
type input "ROR"
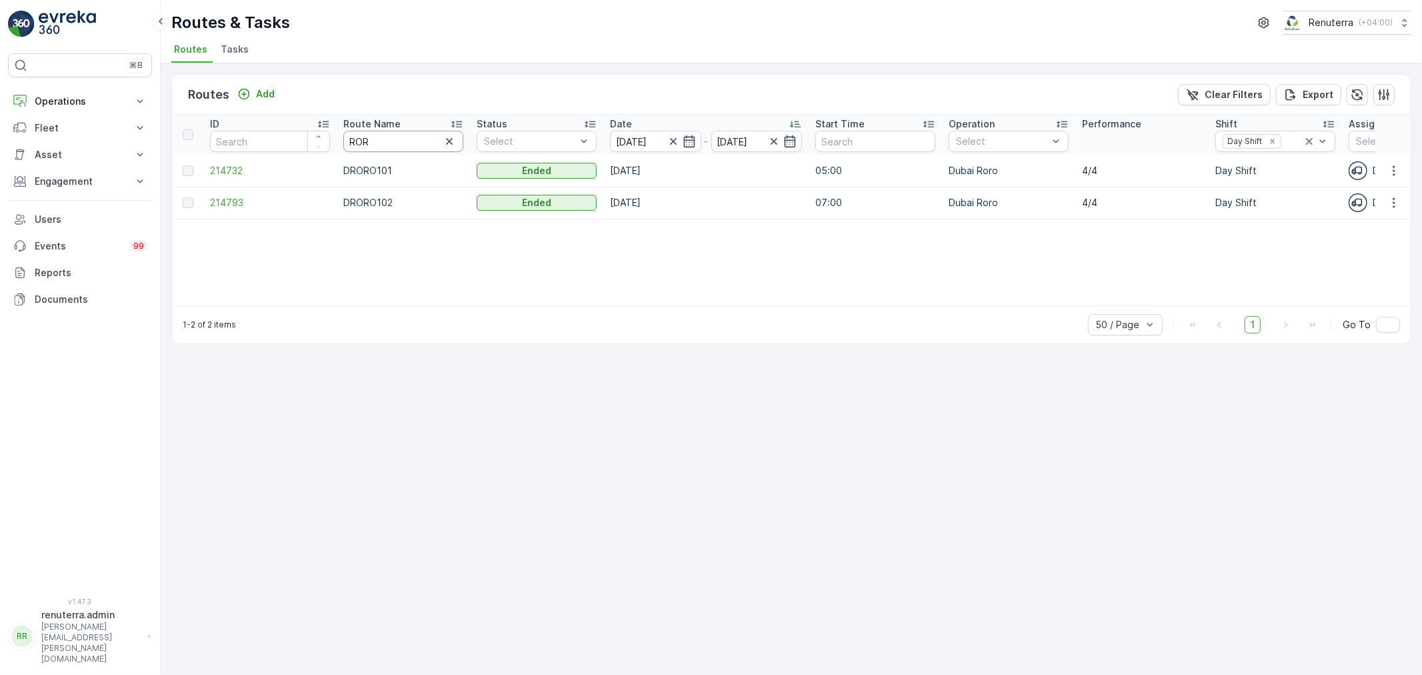
click at [397, 142] on input "ROR" at bounding box center [403, 141] width 120 height 21
type input "RORO102"
click at [210, 165] on span "214793" at bounding box center [270, 170] width 120 height 13
click at [403, 135] on input "RORO102" at bounding box center [403, 141] width 120 height 21
type input "RORO101"
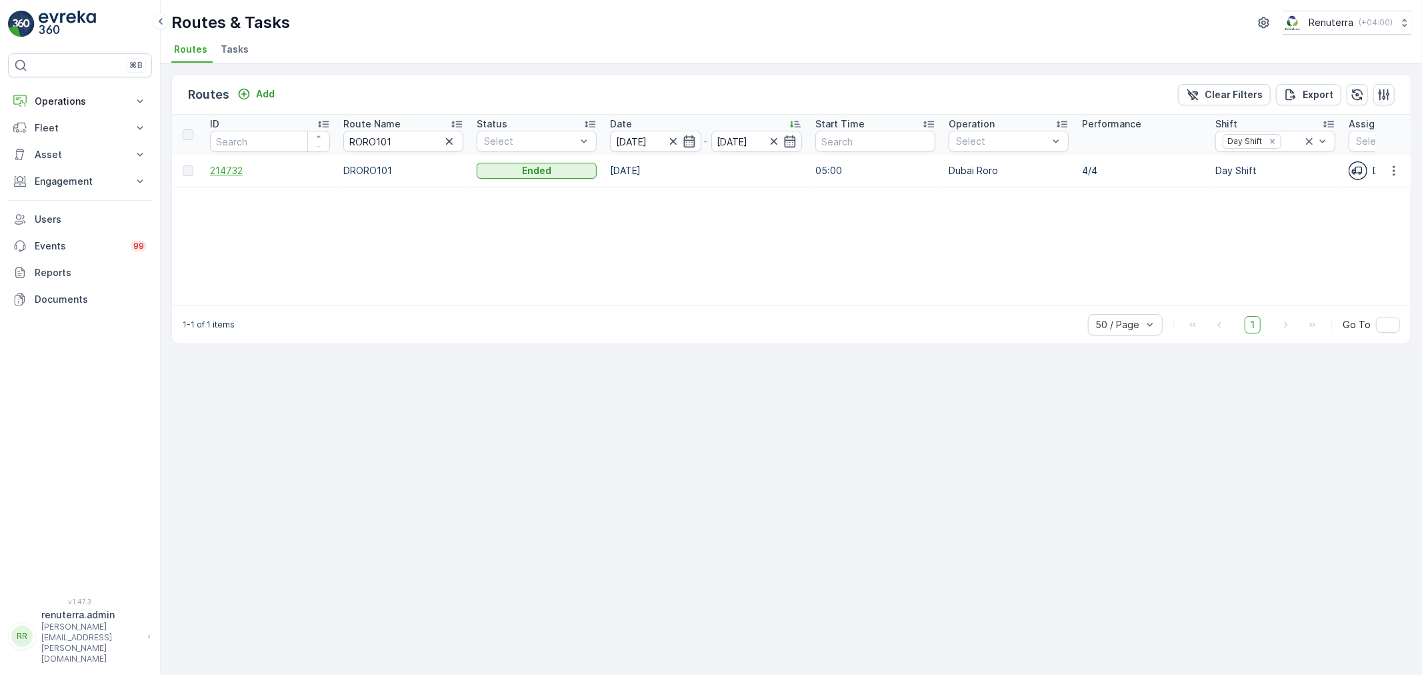
click at [218, 175] on span "214732" at bounding box center [270, 170] width 120 height 13
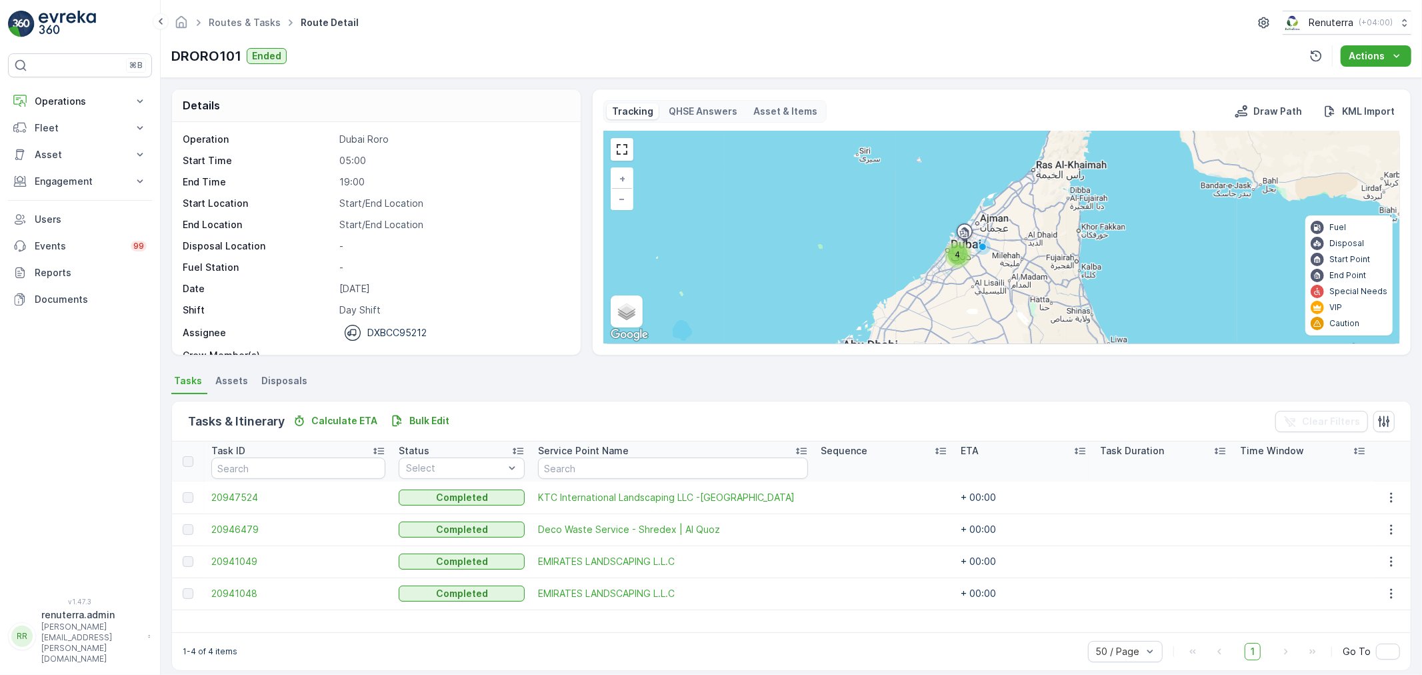
click at [257, 29] on ul "Routes & Tasks" at bounding box center [252, 22] width 92 height 19
click at [255, 25] on link "Routes & Tasks" at bounding box center [245, 22] width 72 height 11
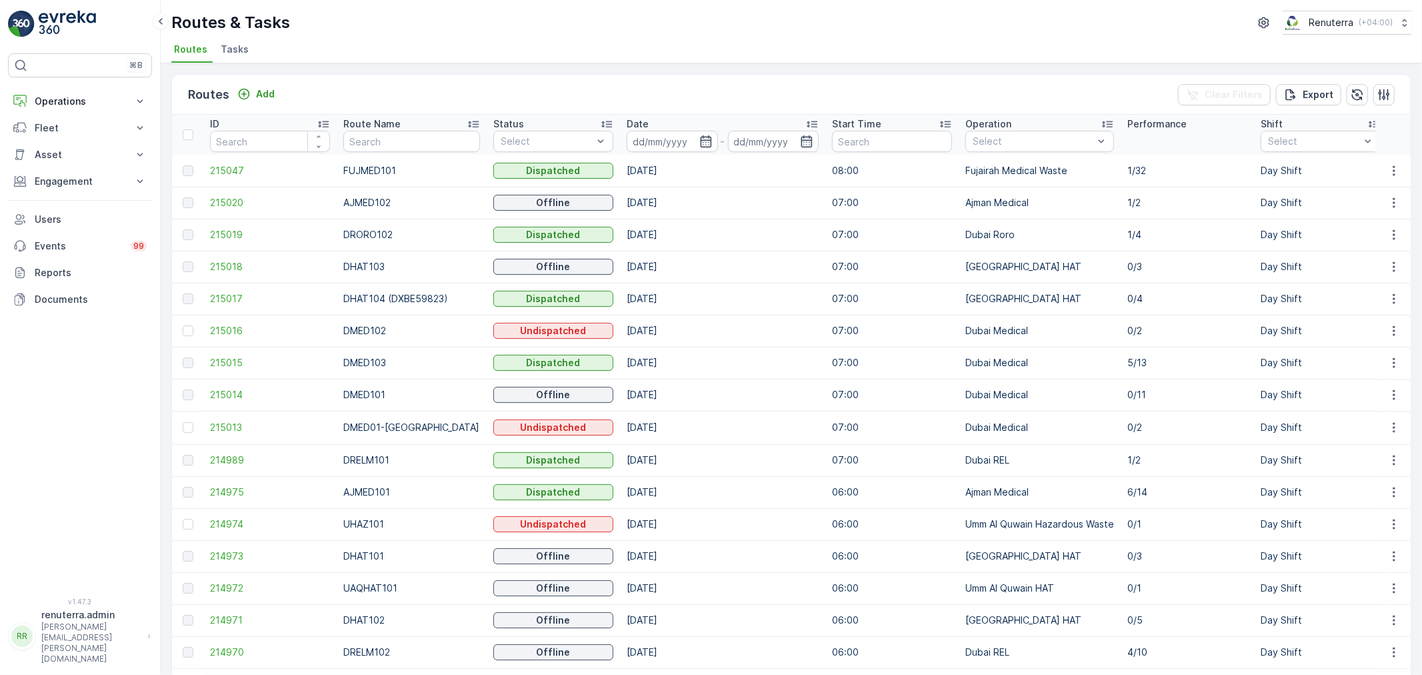
click at [662, 141] on input at bounding box center [672, 141] width 91 height 21
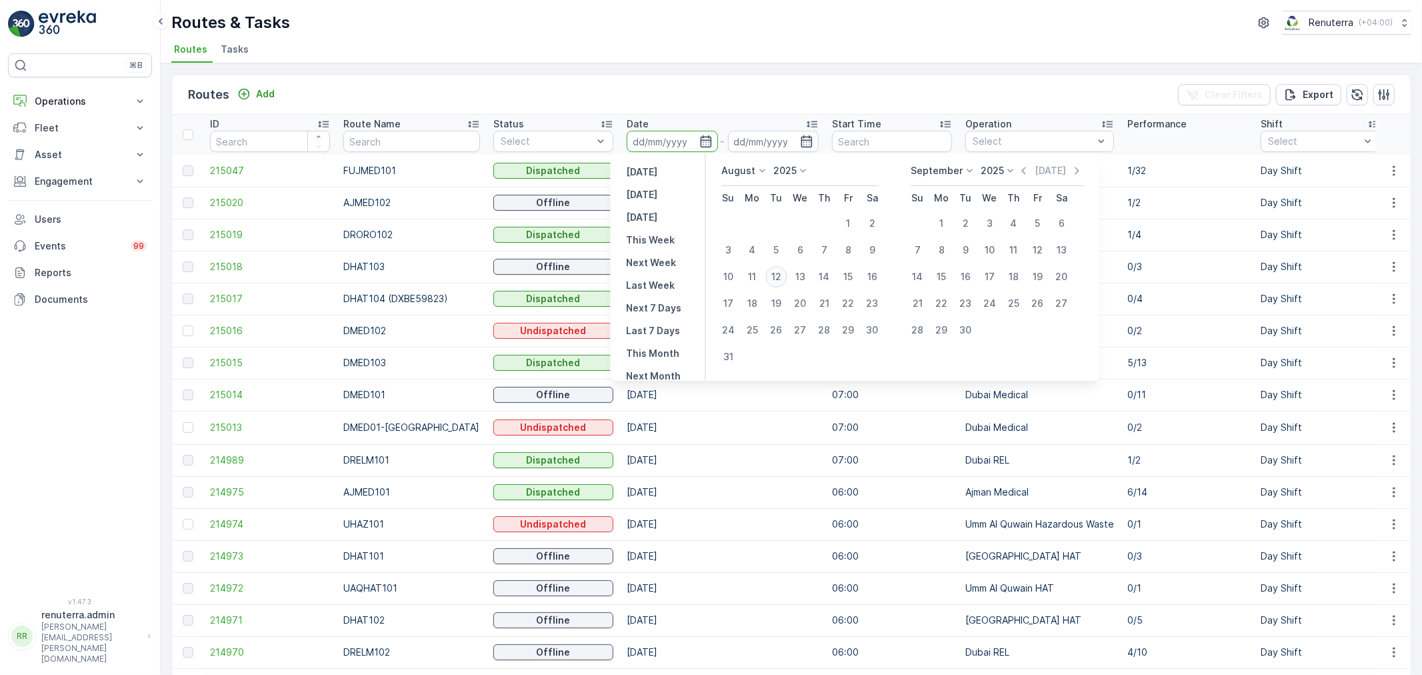
click at [772, 275] on div "12" at bounding box center [776, 276] width 21 height 21
type input "[DATE]"
click at [772, 275] on div "12" at bounding box center [776, 276] width 21 height 21
type input "[DATE]"
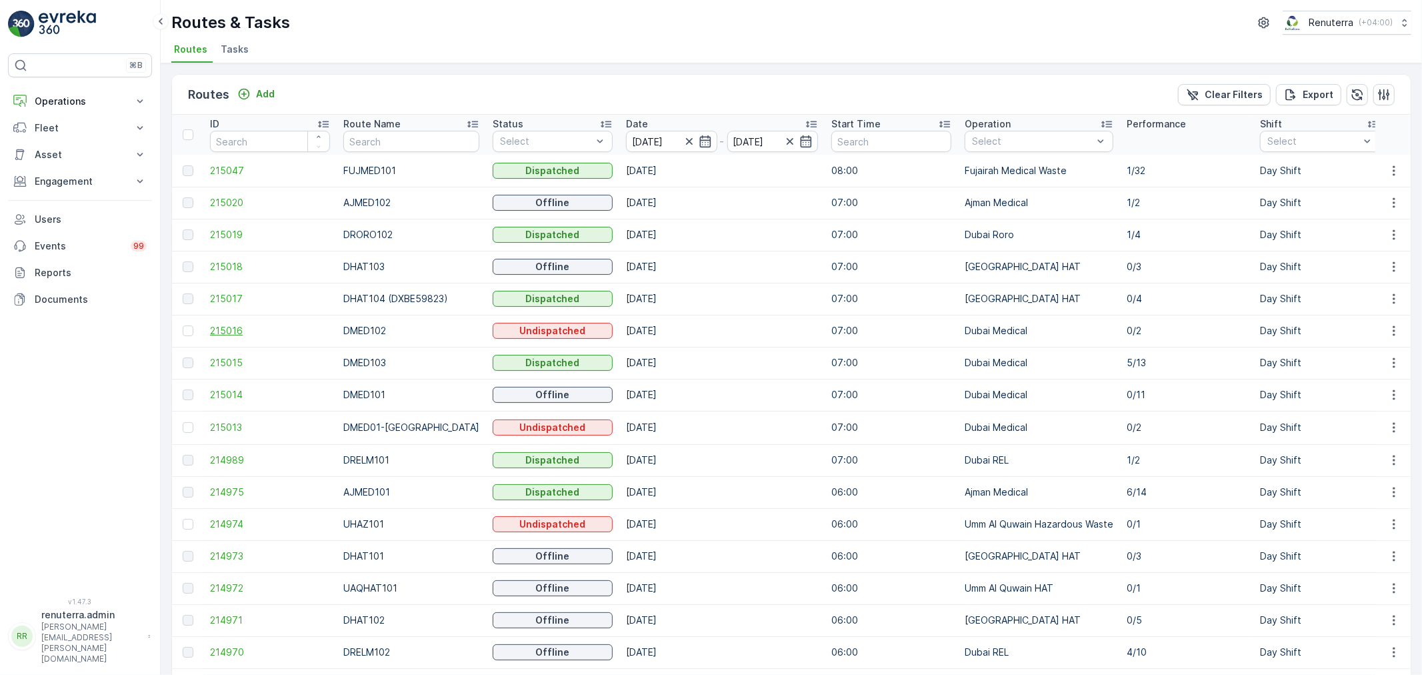
click at [219, 325] on span "215016" at bounding box center [270, 330] width 120 height 13
click at [420, 143] on input "text" at bounding box center [411, 141] width 136 height 21
type input "RORO"
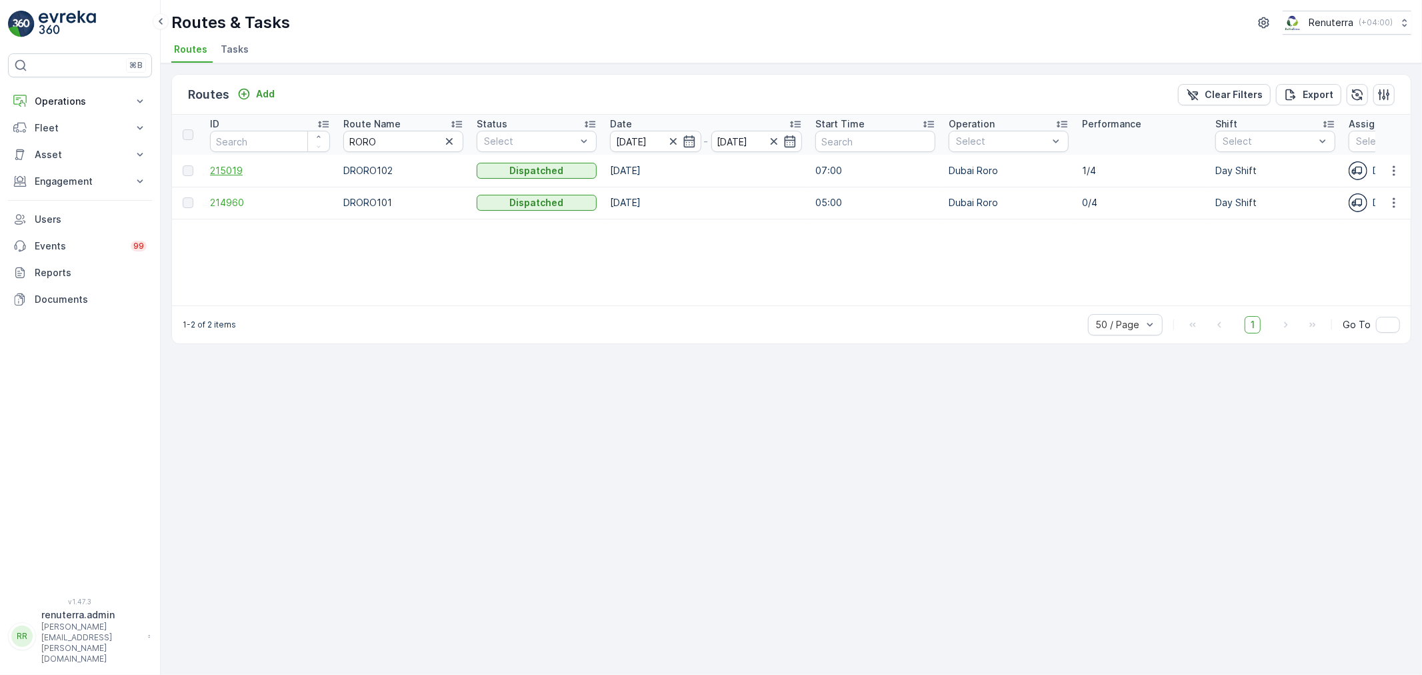
click at [223, 169] on span "215019" at bounding box center [270, 170] width 120 height 13
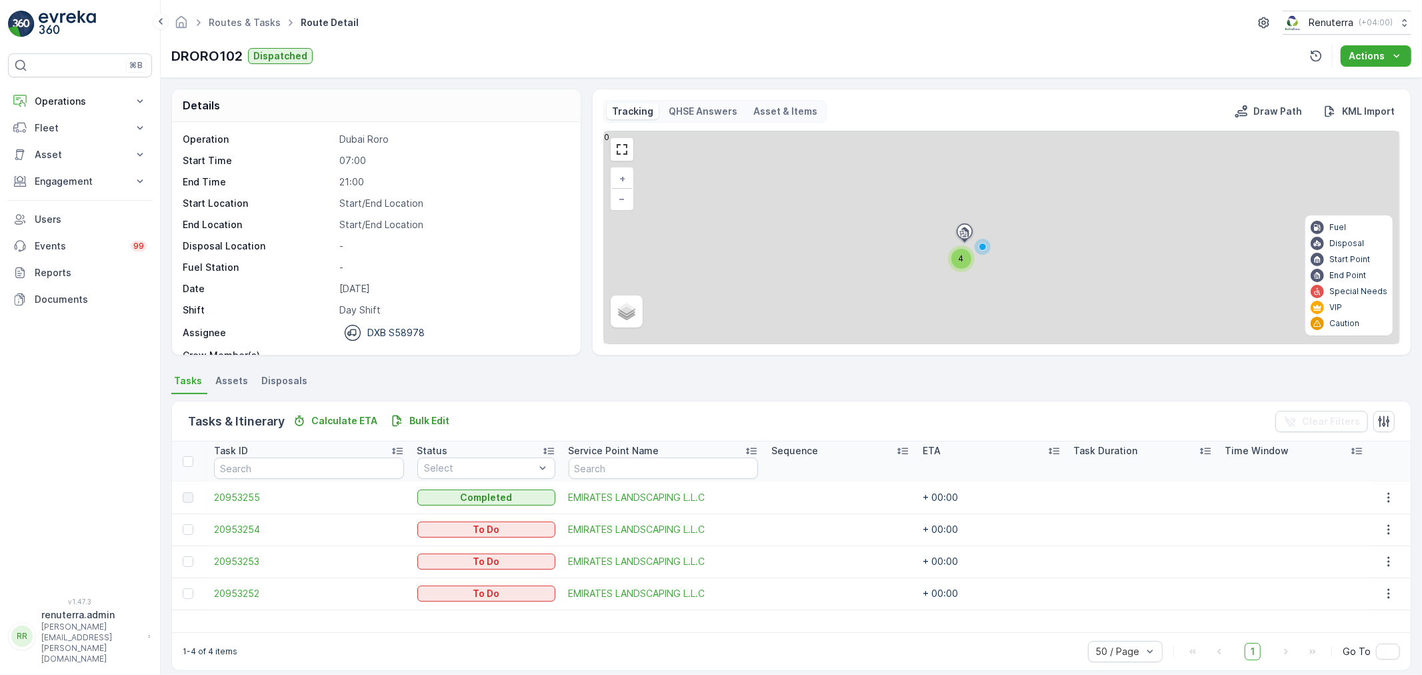
scroll to position [12, 0]
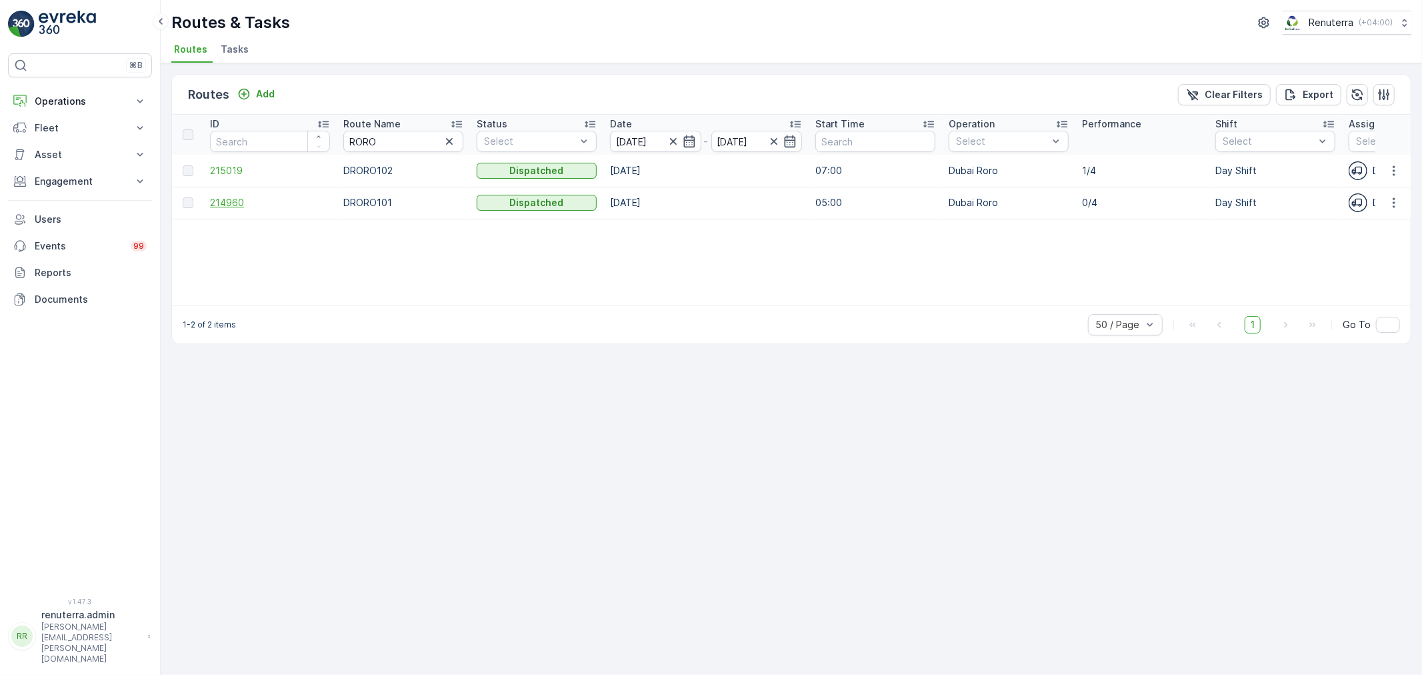
click at [249, 203] on span "214960" at bounding box center [270, 202] width 120 height 13
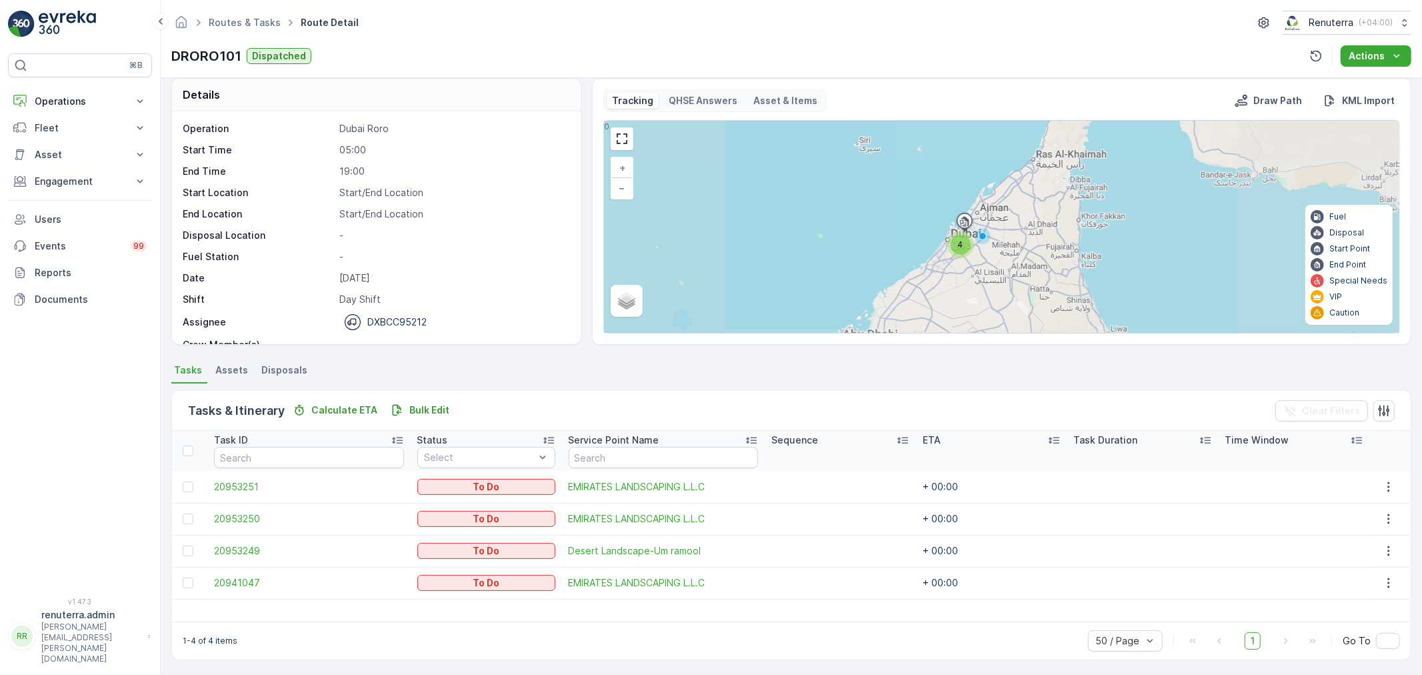
scroll to position [12, 0]
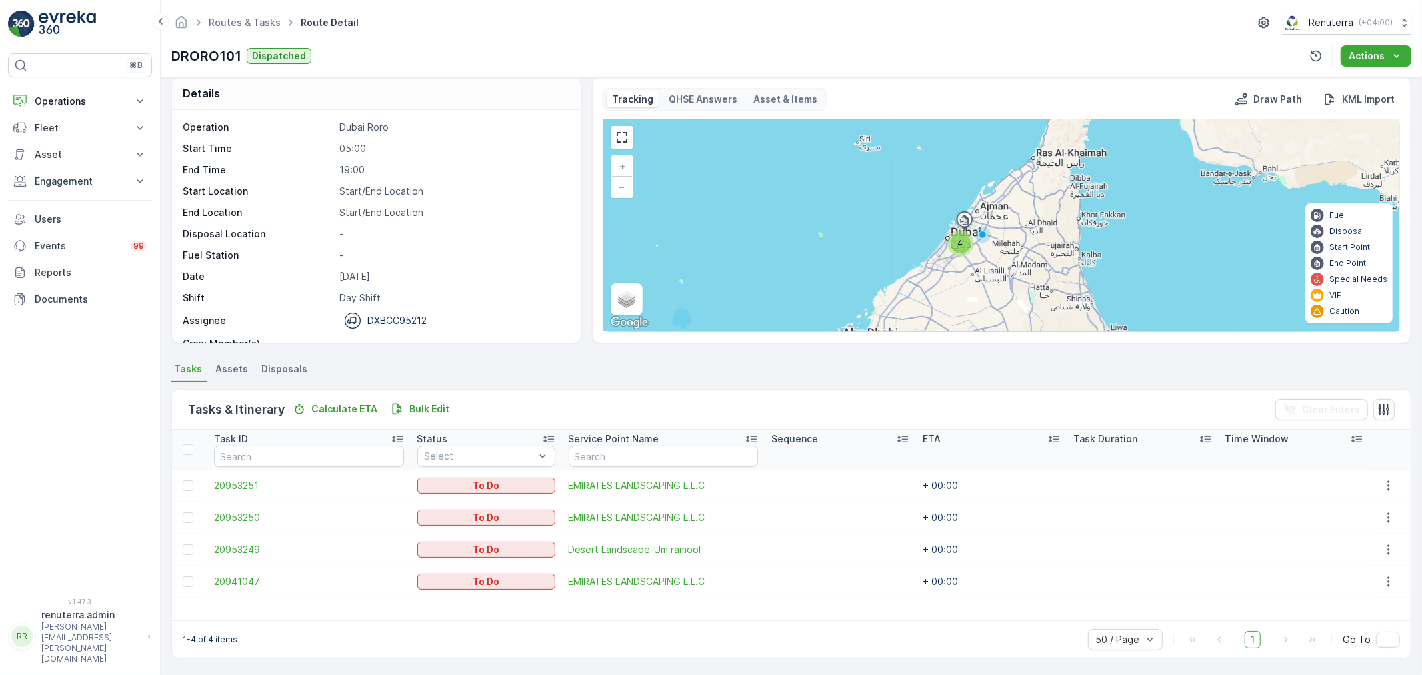
click at [958, 238] on span "4" at bounding box center [960, 243] width 5 height 10
click at [957, 237] on span "4" at bounding box center [959, 242] width 5 height 10
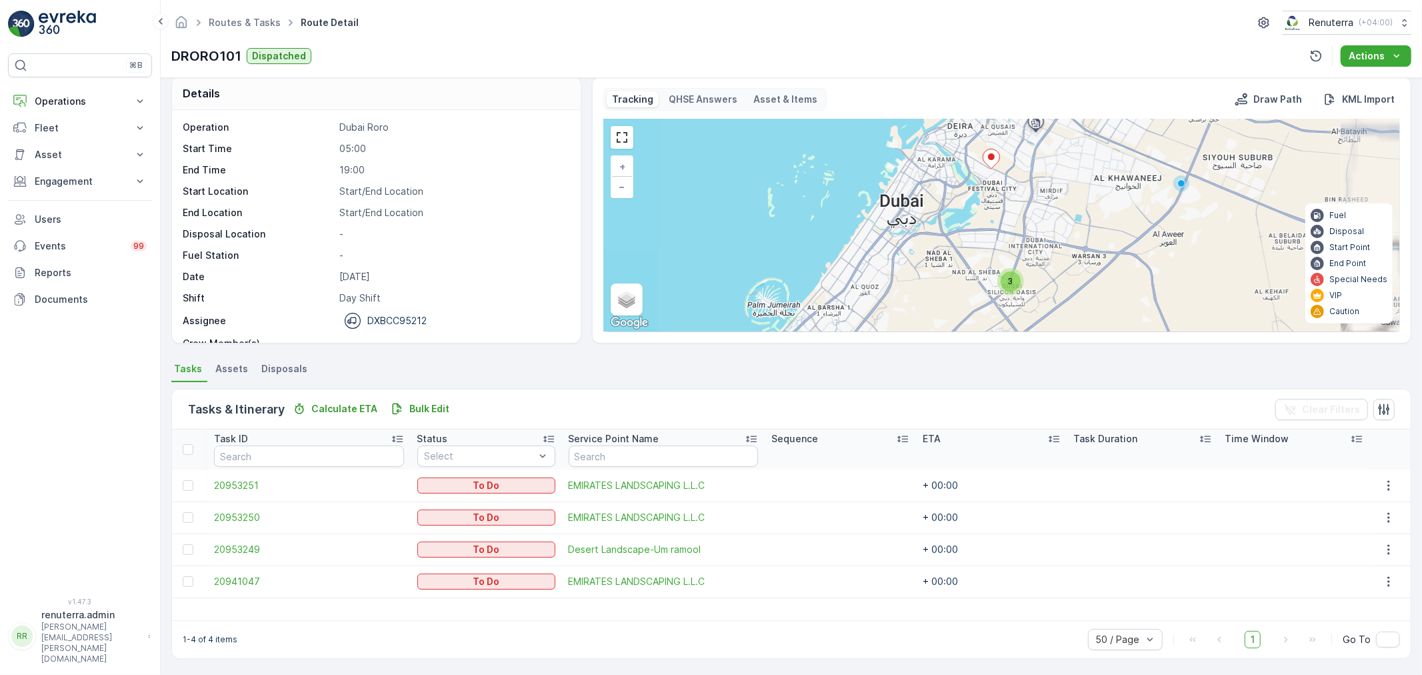
click at [1011, 275] on div "3" at bounding box center [1011, 281] width 20 height 20
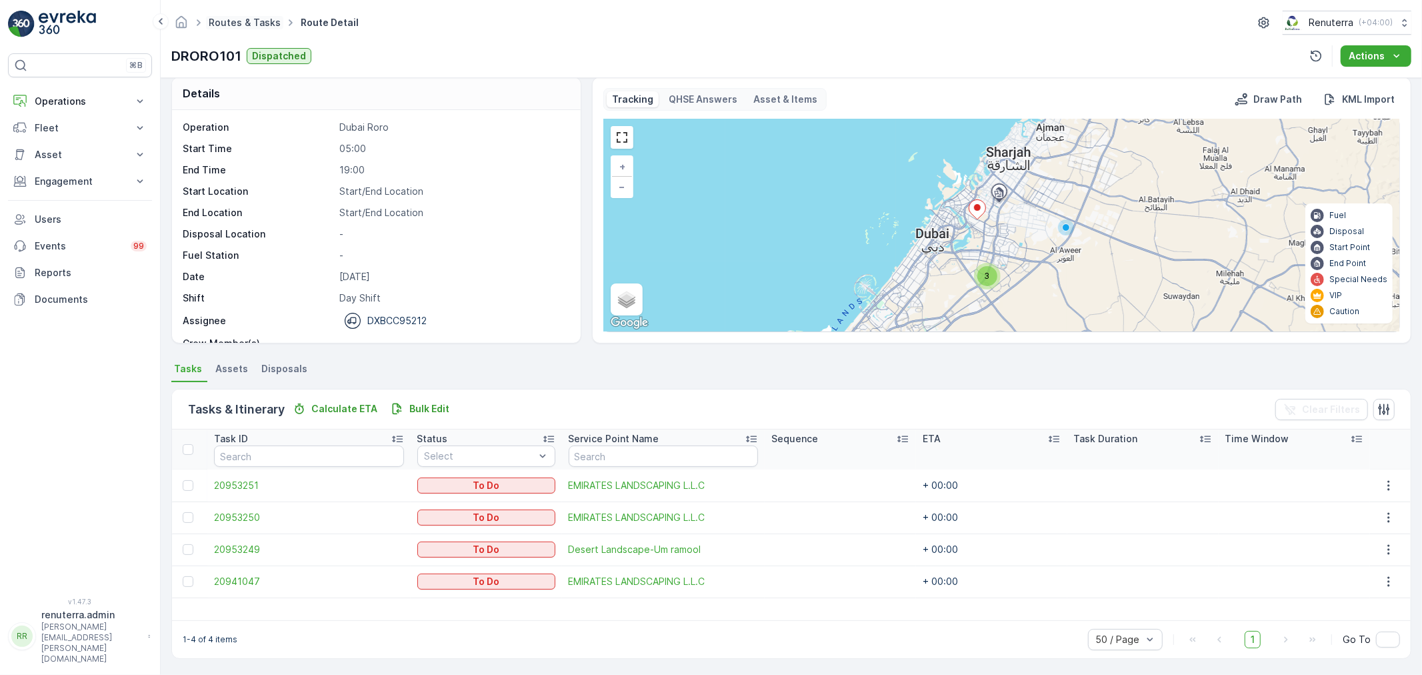
drag, startPoint x: 219, startPoint y: 14, endPoint x: 223, endPoint y: 23, distance: 9.8
click at [220, 14] on ul "Routes & Tasks" at bounding box center [252, 22] width 92 height 19
click at [979, 279] on div "3" at bounding box center [987, 276] width 20 height 20
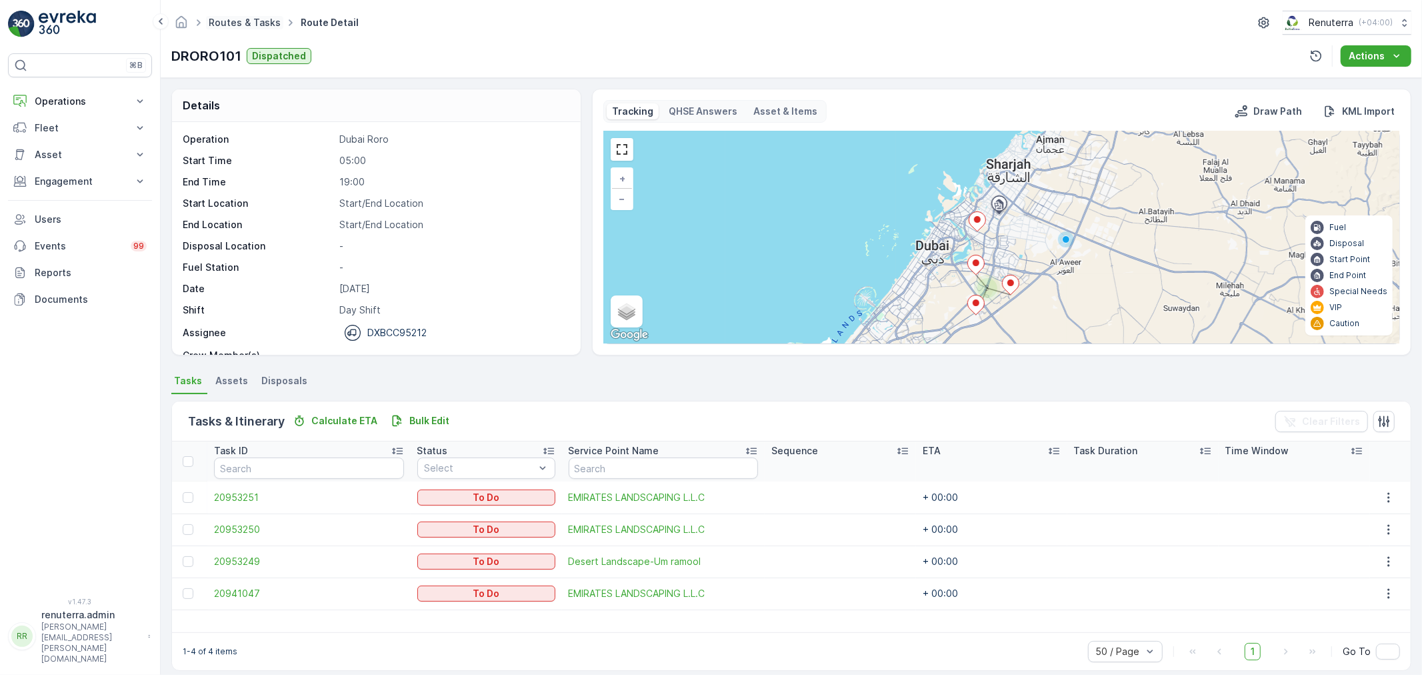
click at [247, 21] on link "Routes & Tasks" at bounding box center [245, 22] width 72 height 11
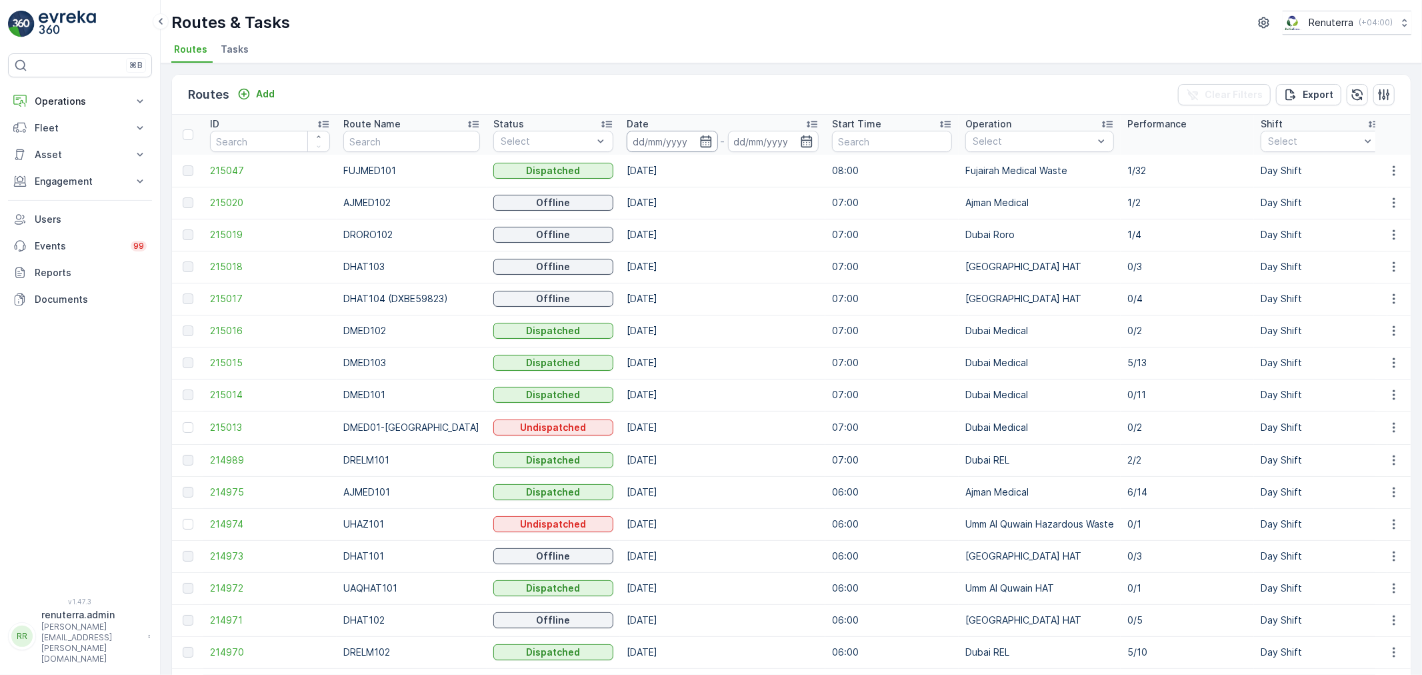
click at [648, 140] on input at bounding box center [672, 141] width 91 height 21
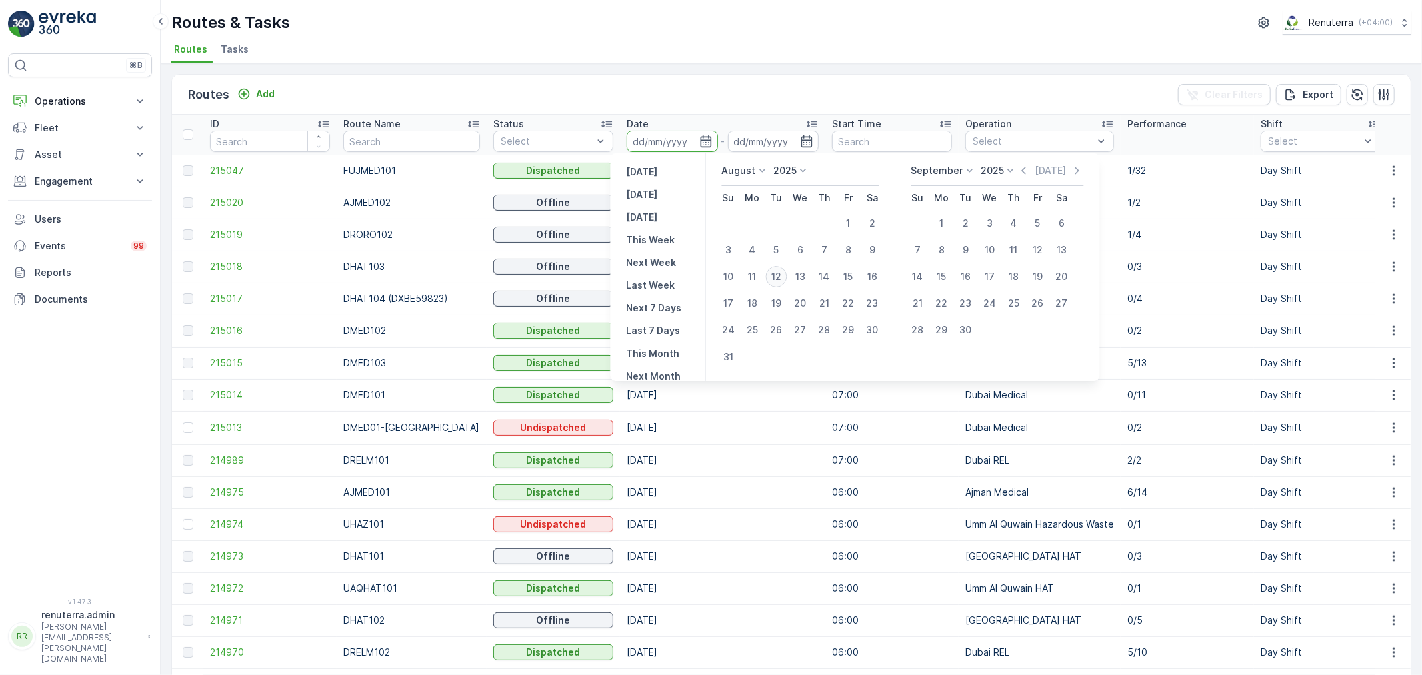
click at [775, 275] on div "12" at bounding box center [776, 276] width 21 height 21
type input "[DATE]"
click at [775, 275] on div "12" at bounding box center [776, 276] width 21 height 21
type input "[DATE]"
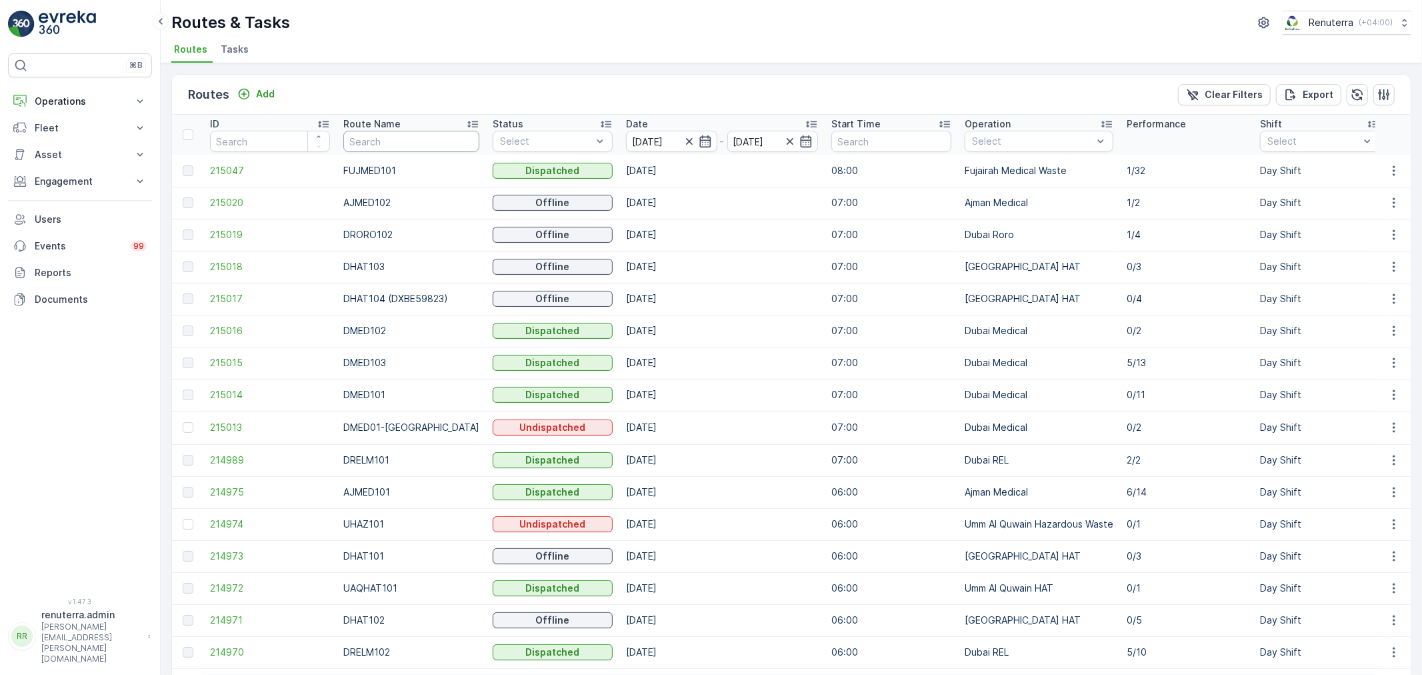
click at [397, 145] on input "text" at bounding box center [411, 141] width 136 height 21
click at [227, 229] on span "215019" at bounding box center [270, 234] width 120 height 13
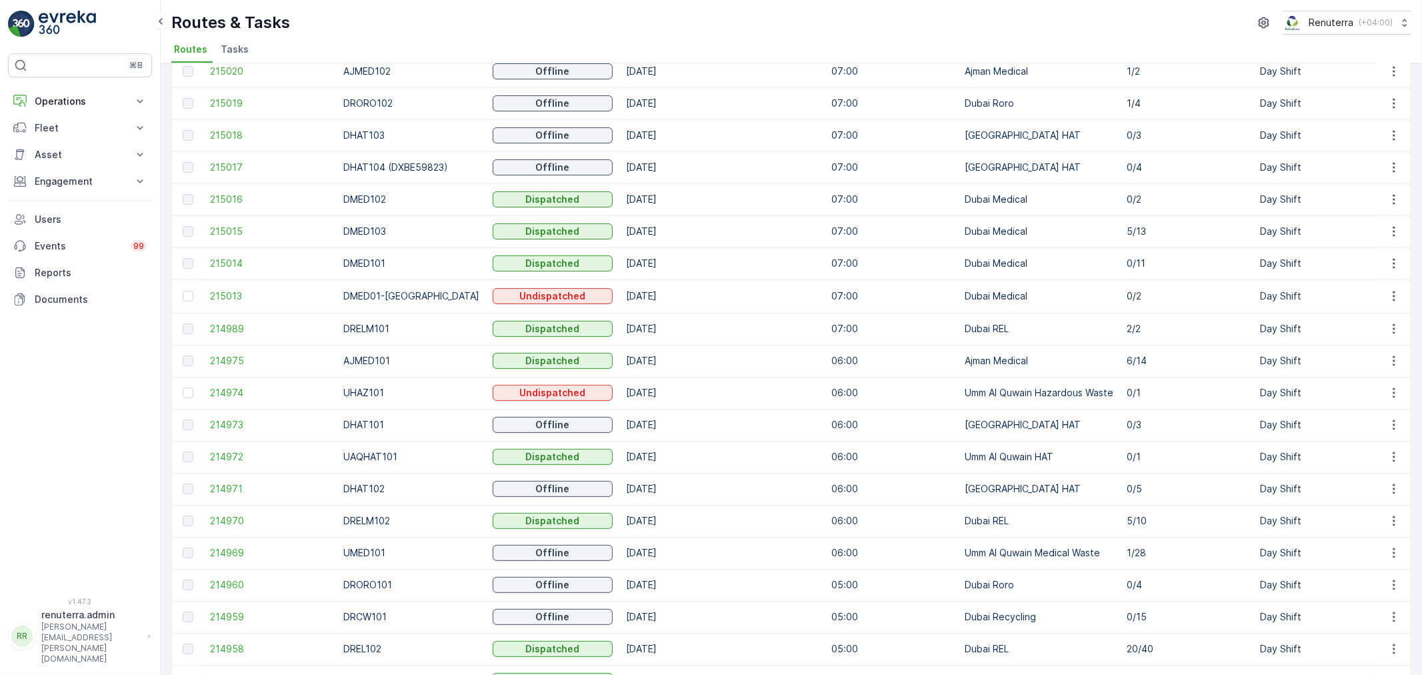
scroll to position [135, 0]
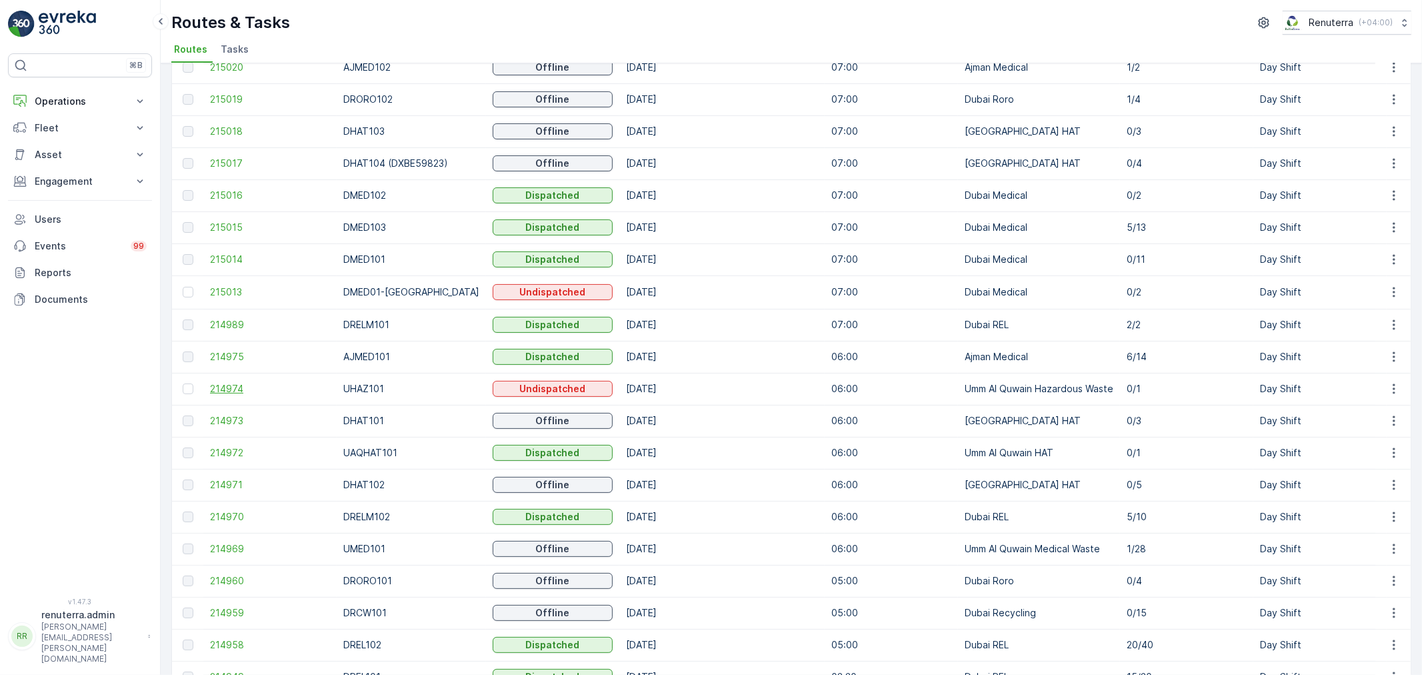
click at [241, 390] on span "214974" at bounding box center [270, 388] width 120 height 13
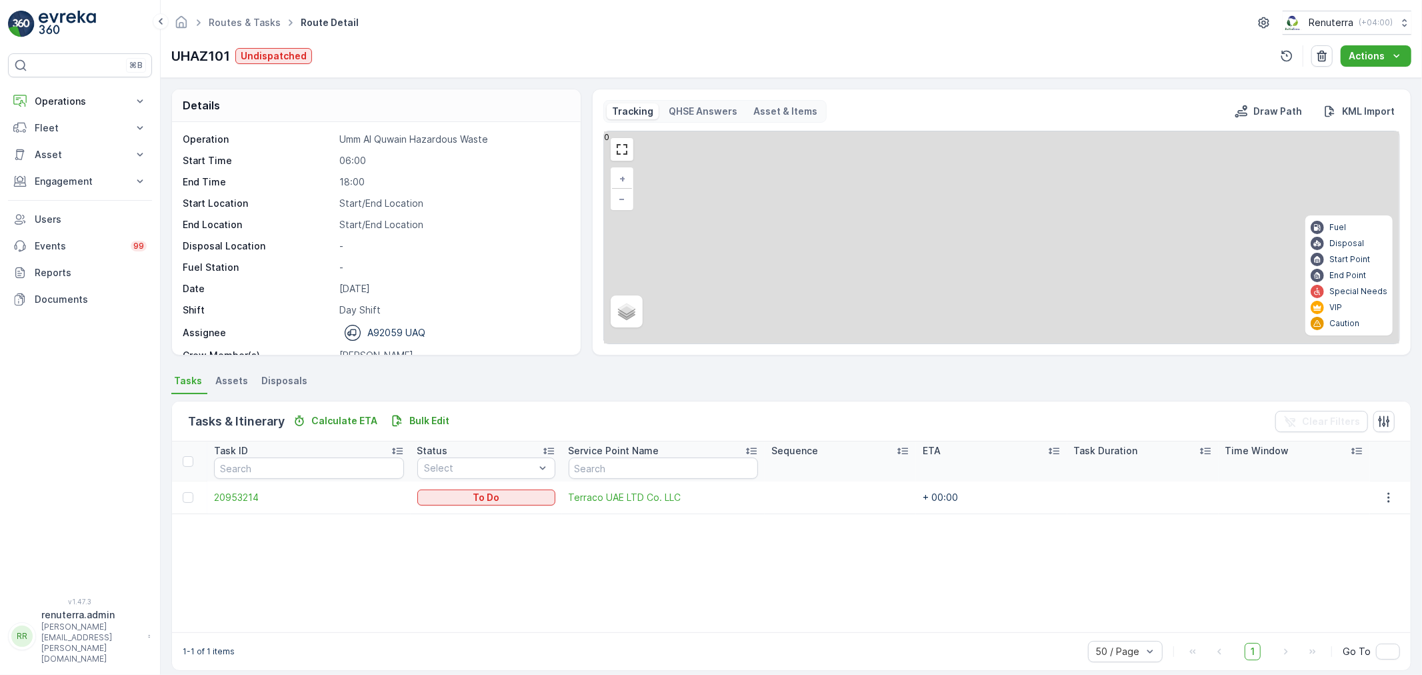
scroll to position [12, 0]
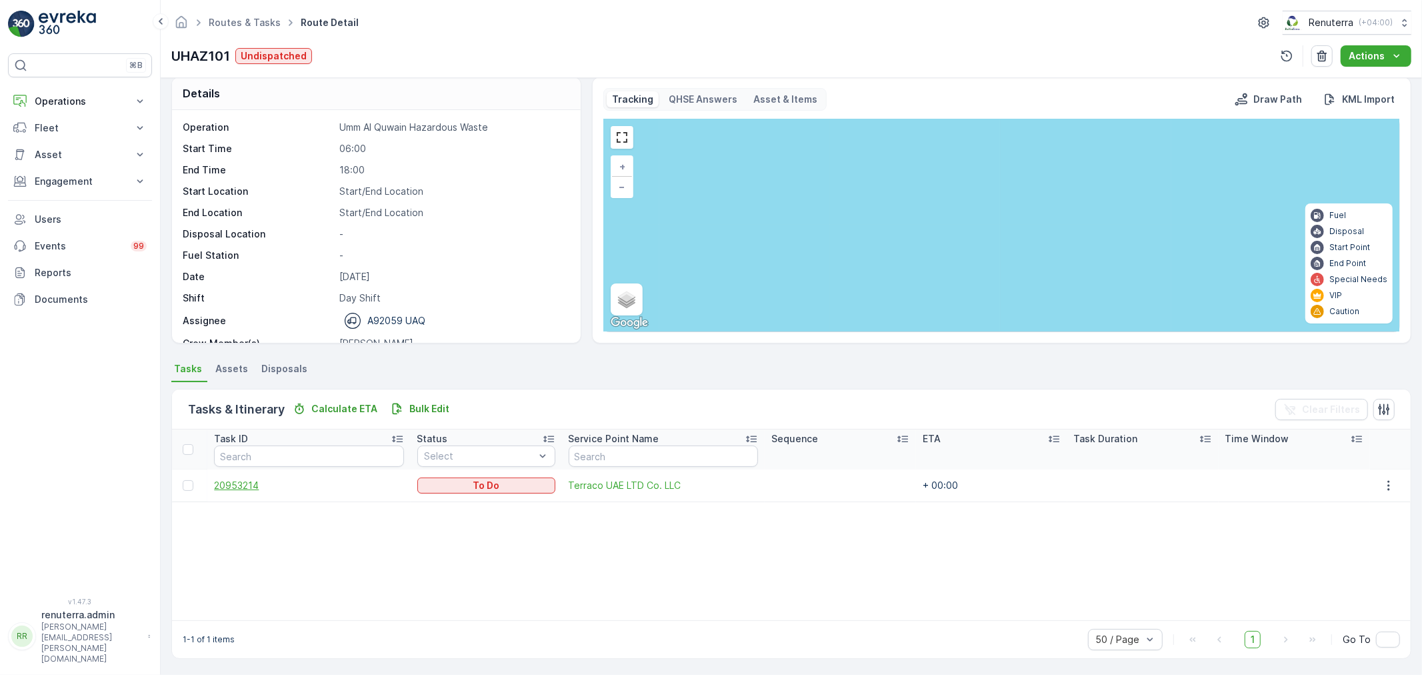
click at [223, 483] on span "20953214" at bounding box center [308, 485] width 189 height 13
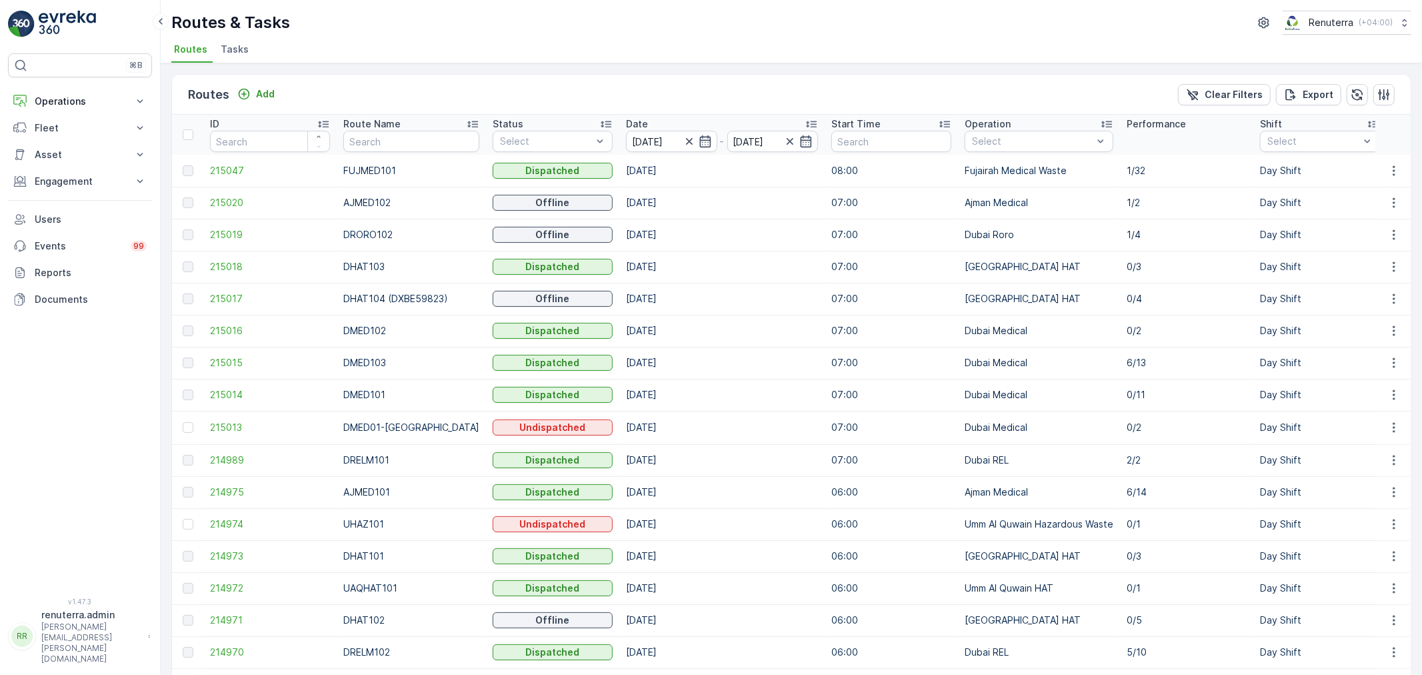
scroll to position [74, 0]
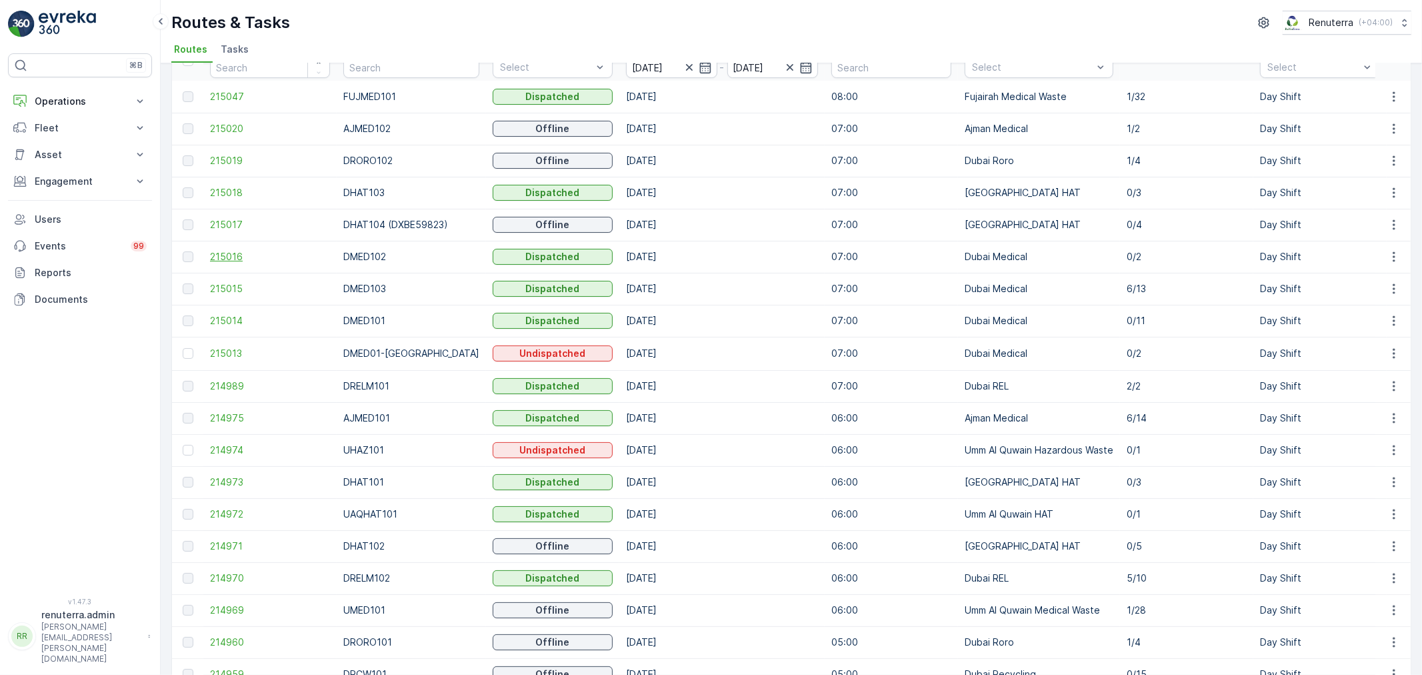
click at [229, 259] on span "215016" at bounding box center [270, 256] width 120 height 13
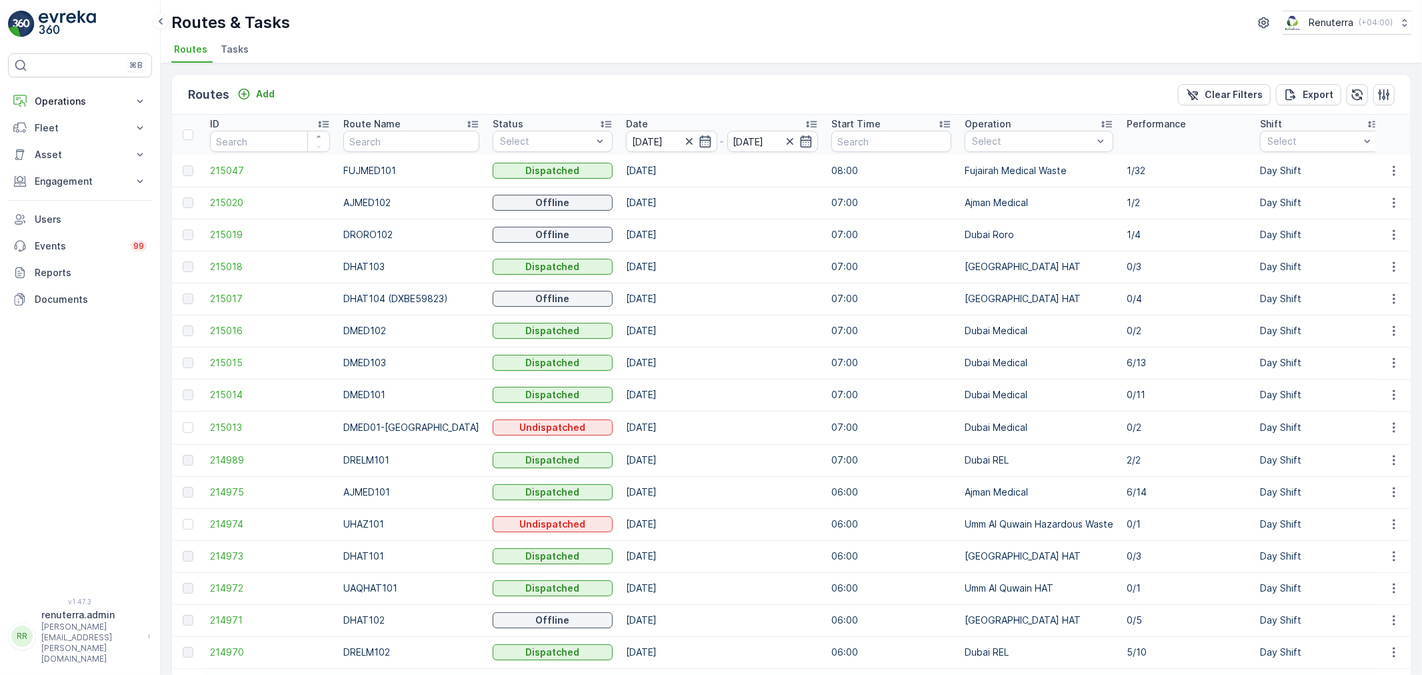
scroll to position [74, 0]
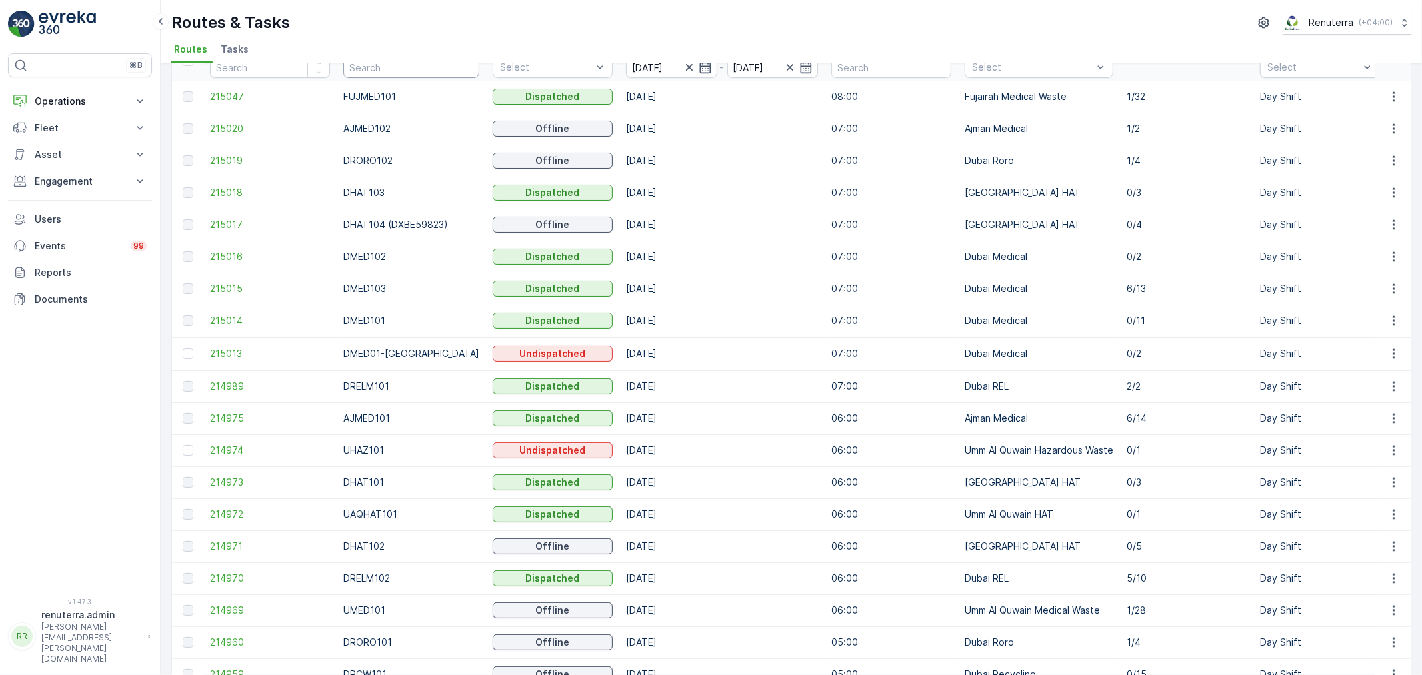
click at [363, 71] on input "text" at bounding box center [411, 67] width 136 height 21
type input "104"
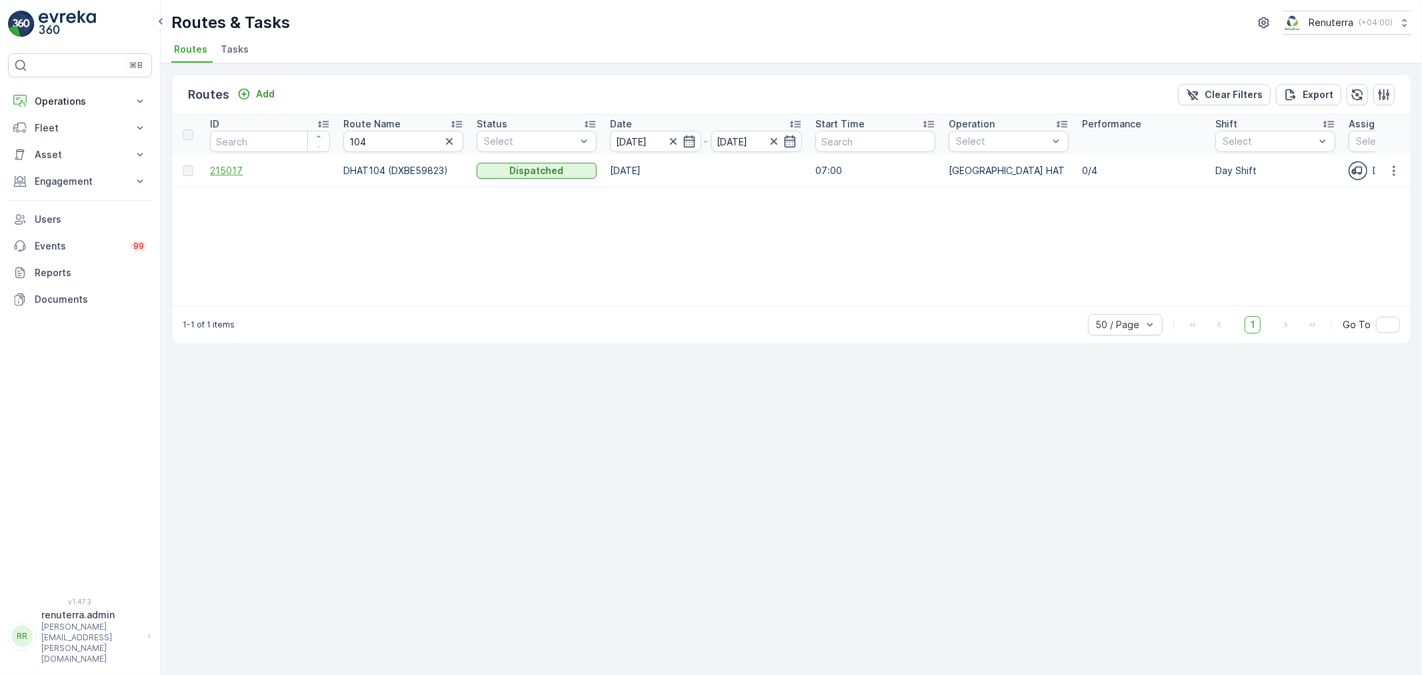
click at [242, 169] on span "215017" at bounding box center [270, 170] width 120 height 13
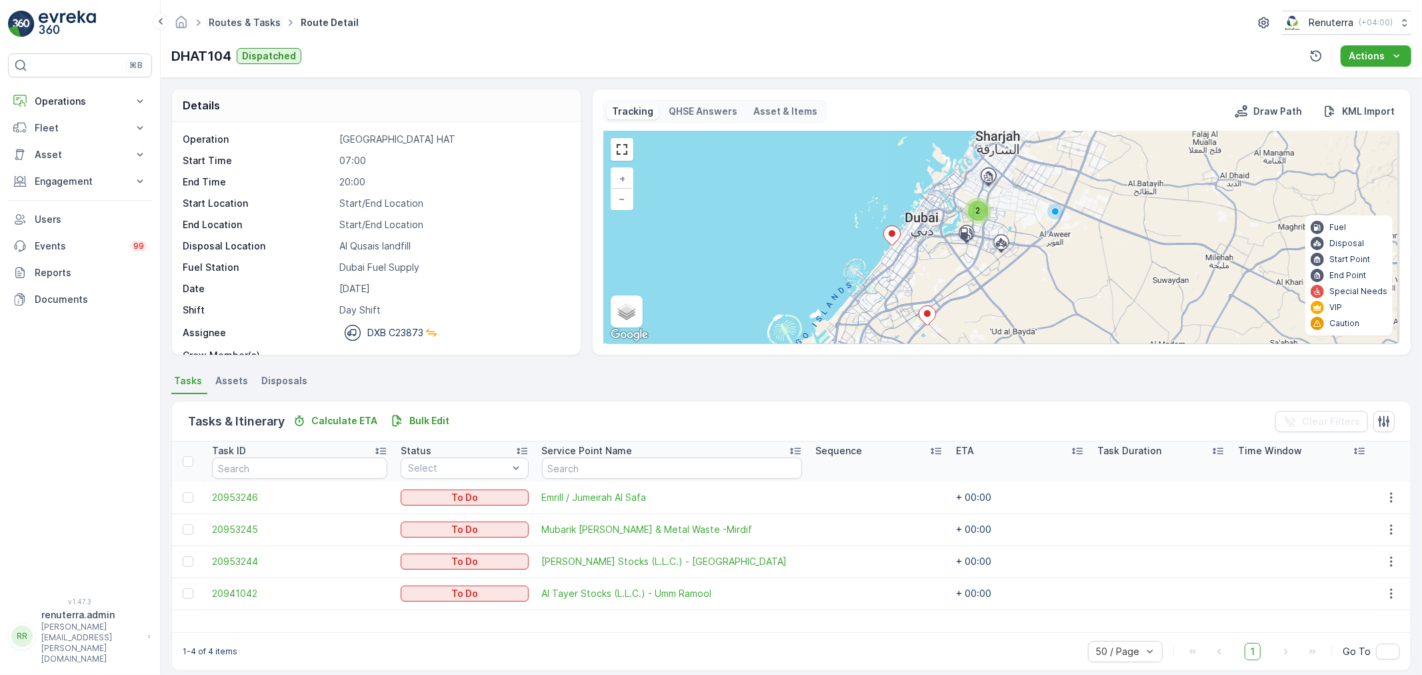
click at [252, 20] on link "Routes & Tasks" at bounding box center [245, 22] width 72 height 11
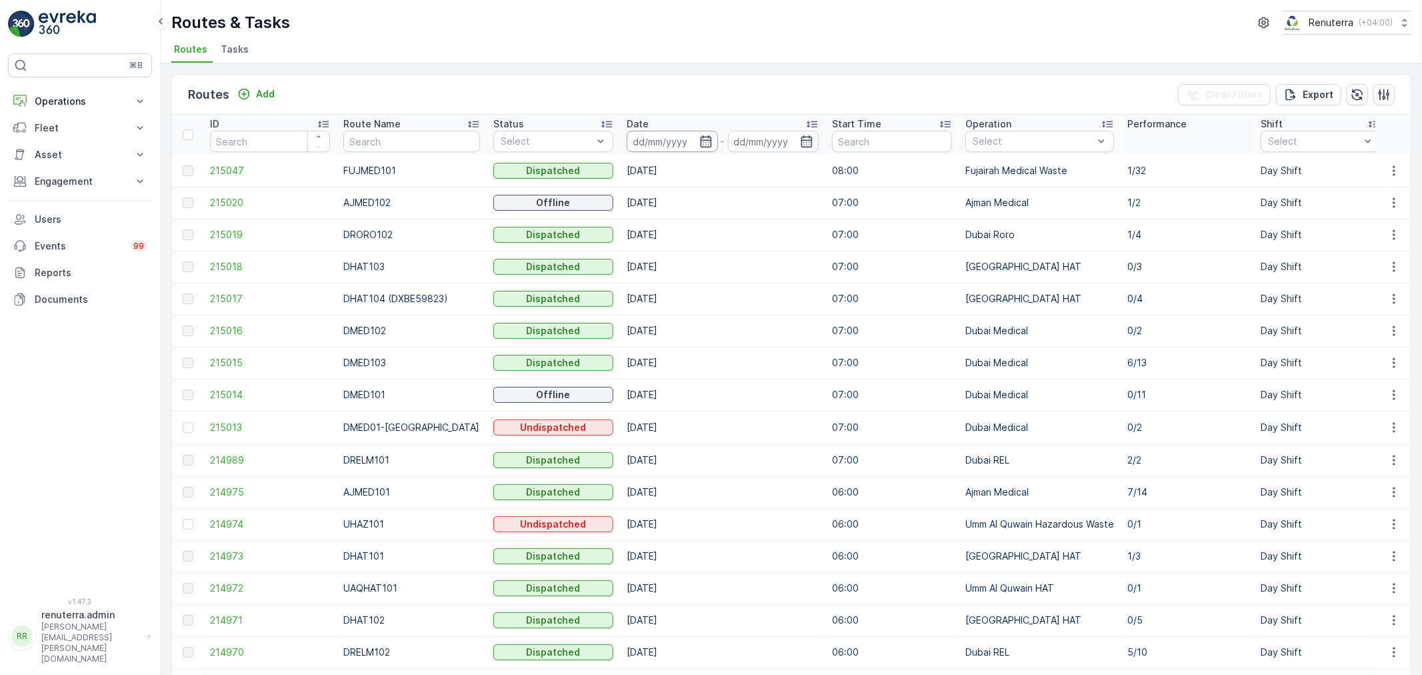
click at [691, 133] on input at bounding box center [672, 141] width 91 height 21
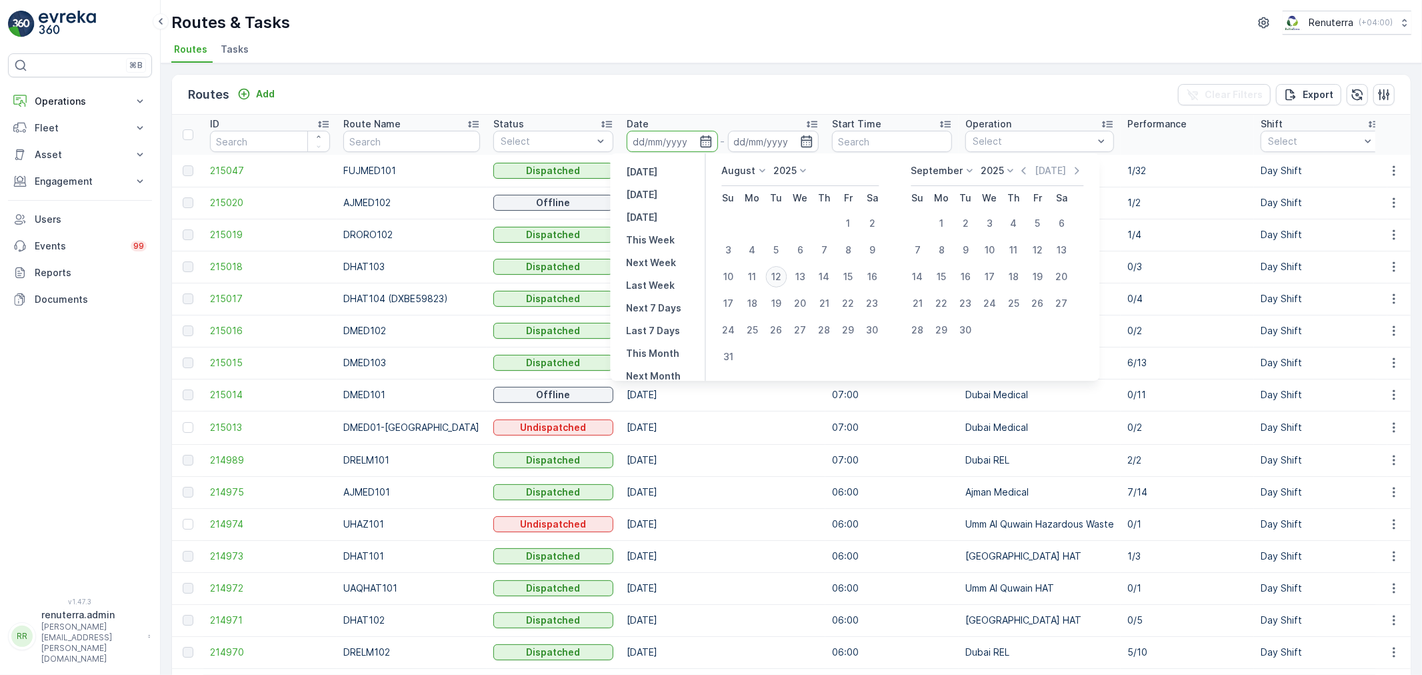
click at [777, 280] on div "12" at bounding box center [776, 276] width 21 height 21
type input "[DATE]"
click at [777, 280] on div "12" at bounding box center [776, 276] width 21 height 21
type input "[DATE]"
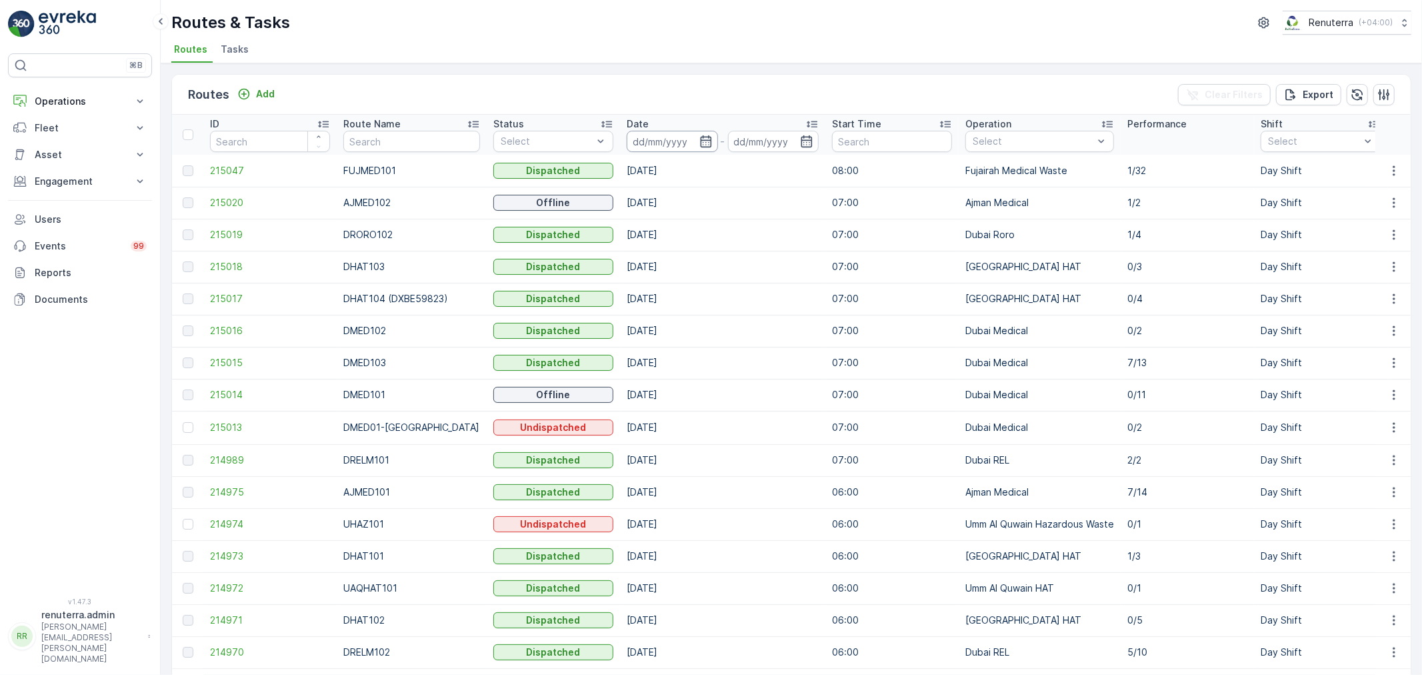
click at [673, 145] on input at bounding box center [672, 141] width 91 height 21
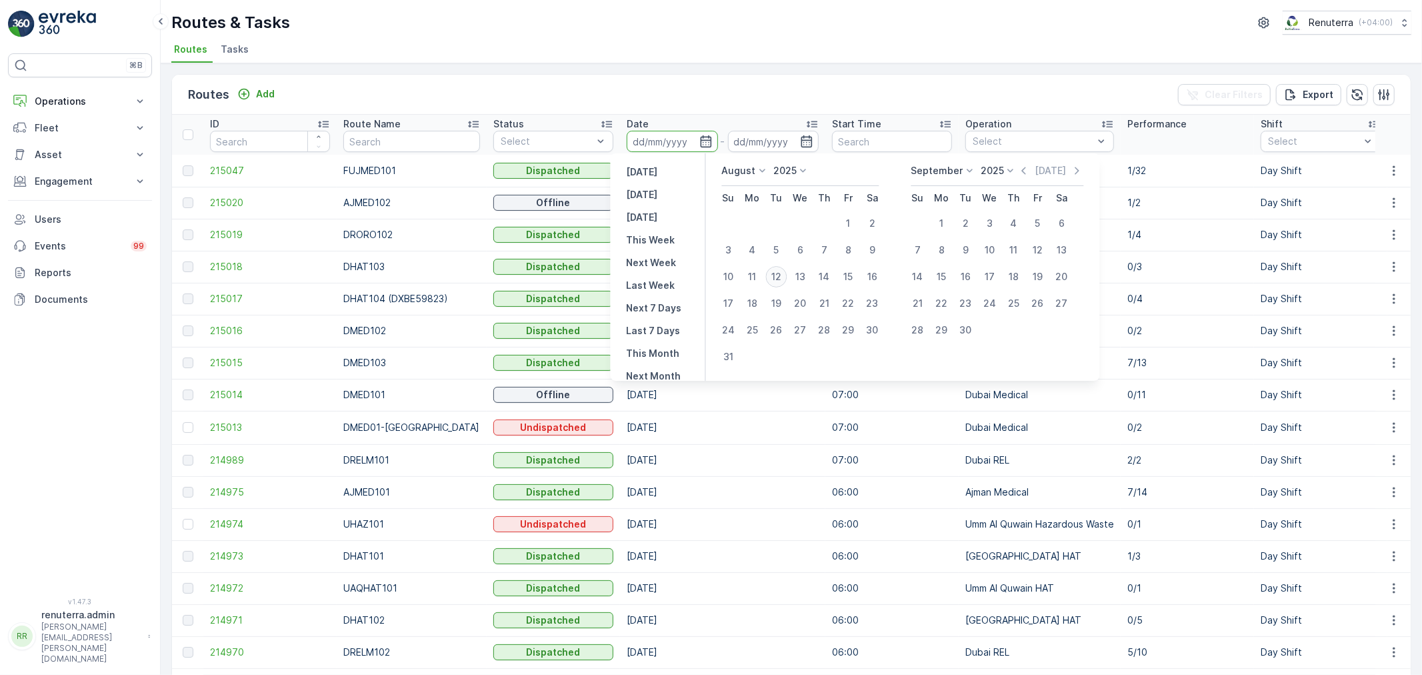
click at [775, 277] on div "12" at bounding box center [776, 276] width 21 height 21
type input "[DATE]"
click at [775, 277] on div "12" at bounding box center [776, 276] width 21 height 21
type input "[DATE]"
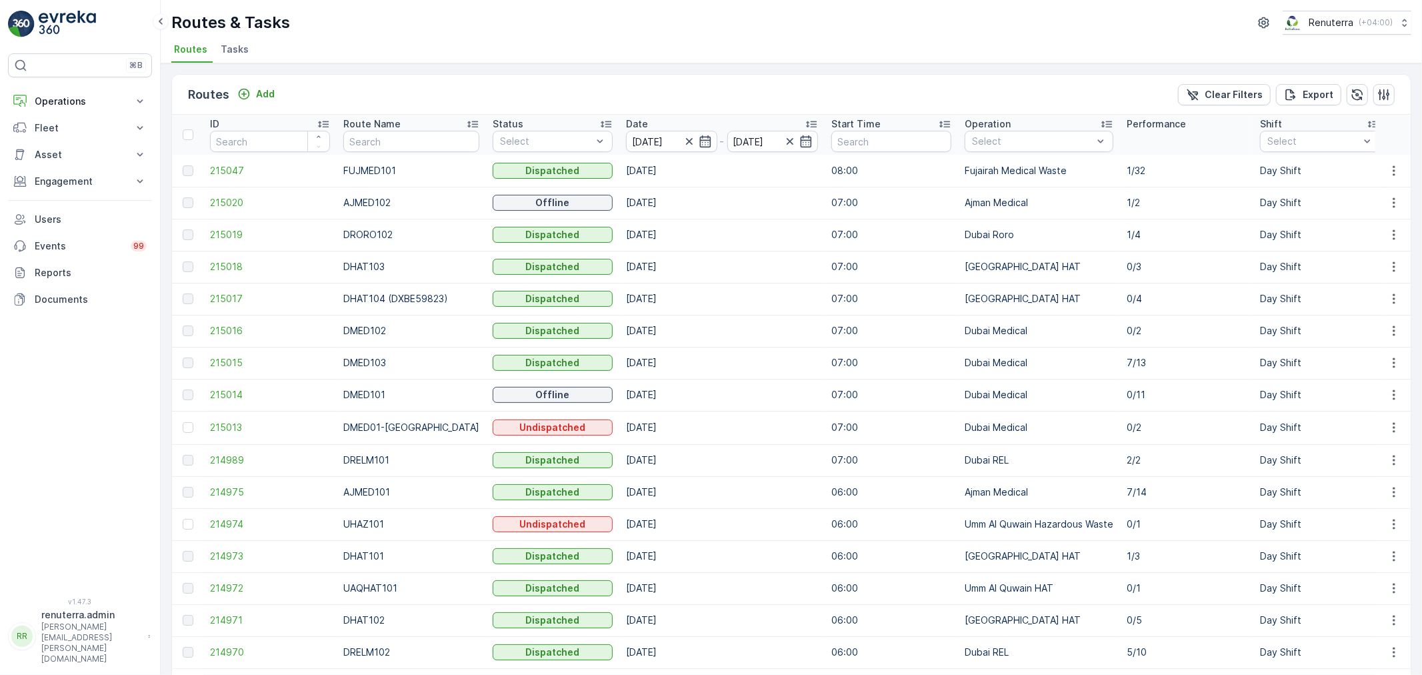
click at [395, 370] on td "DMED103" at bounding box center [411, 363] width 149 height 32
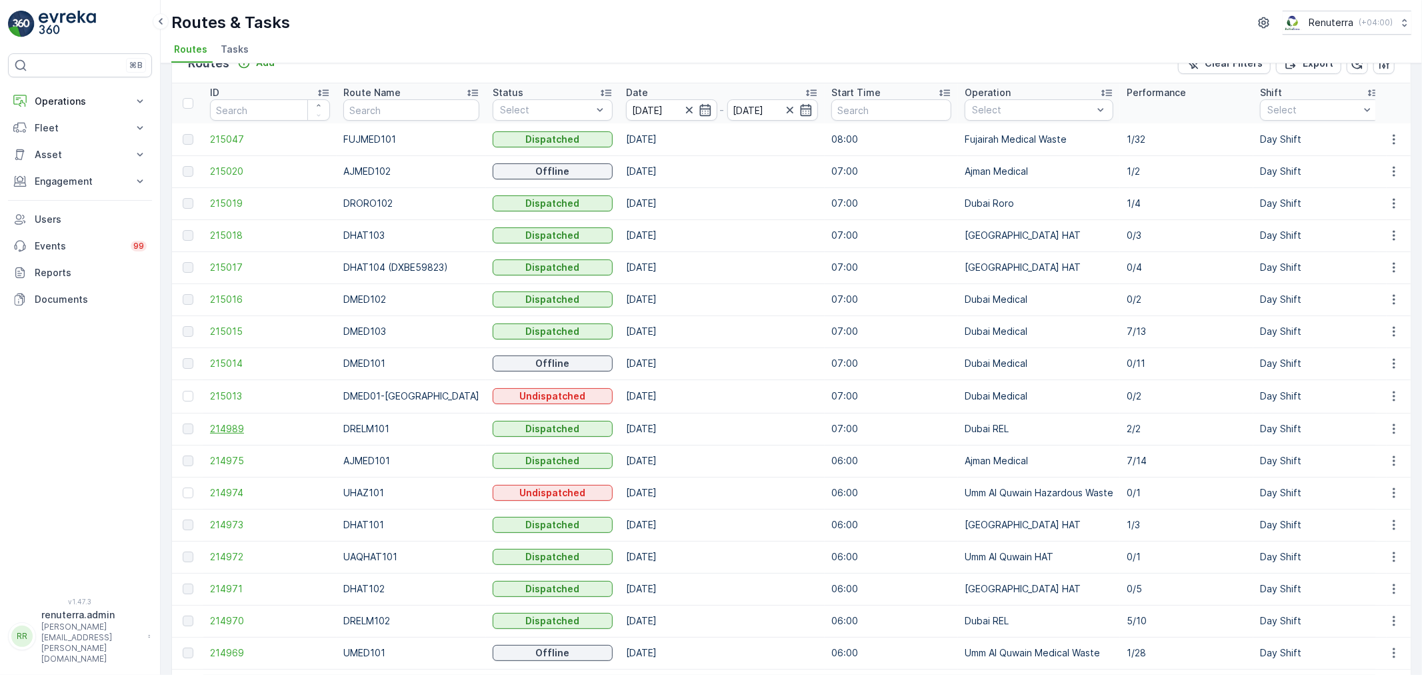
scroll to position [148, 0]
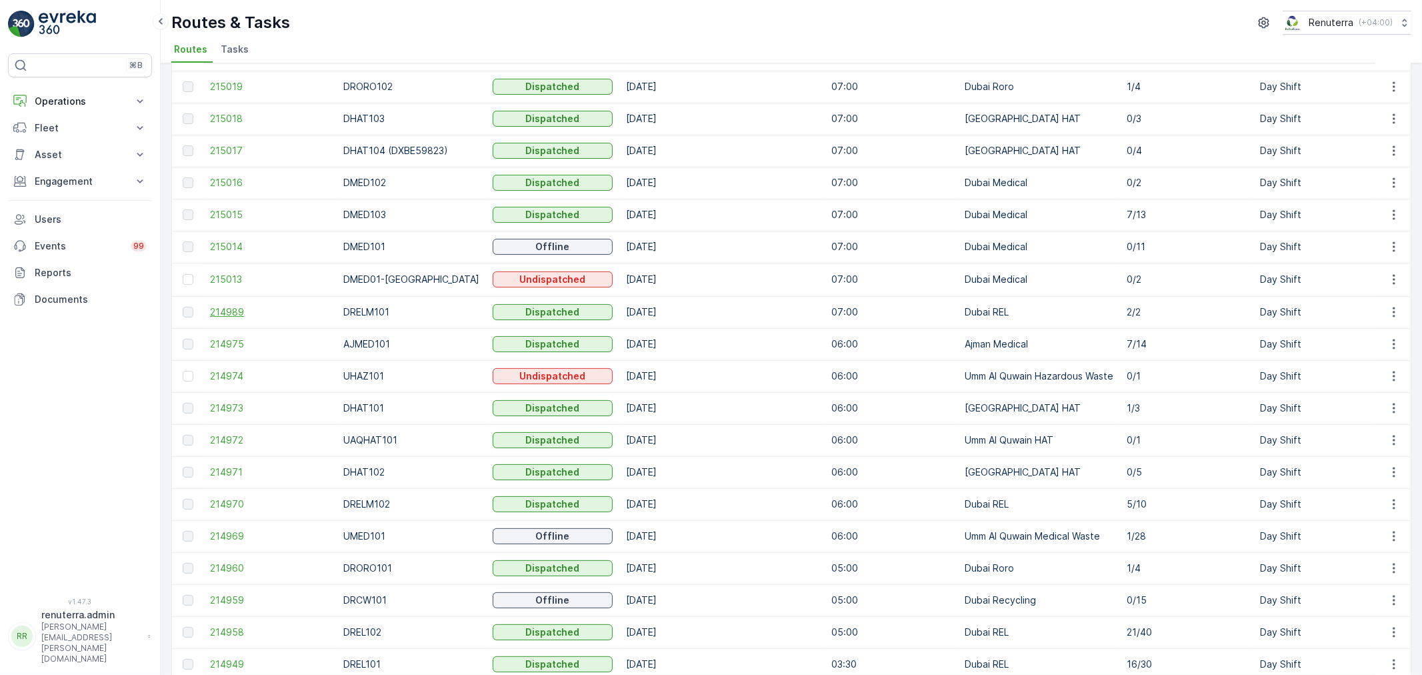
click at [227, 312] on span "214989" at bounding box center [270, 311] width 120 height 13
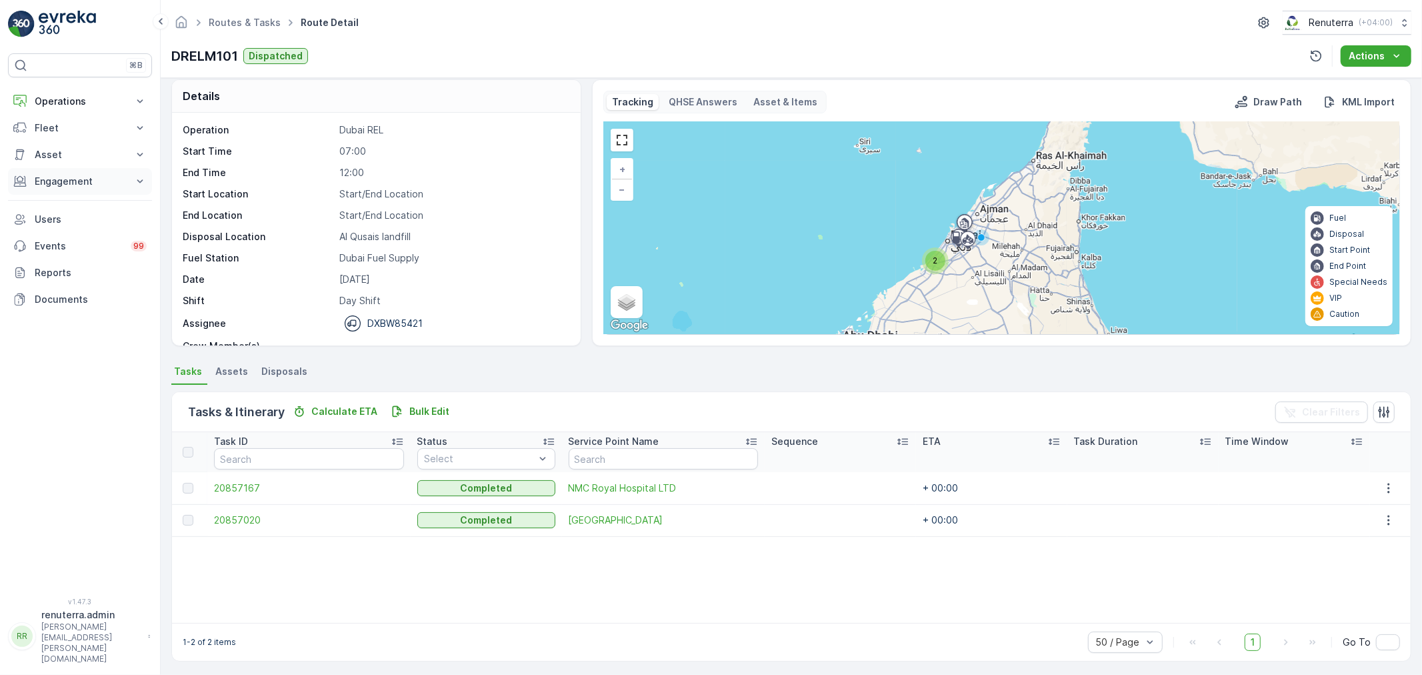
scroll to position [12, 0]
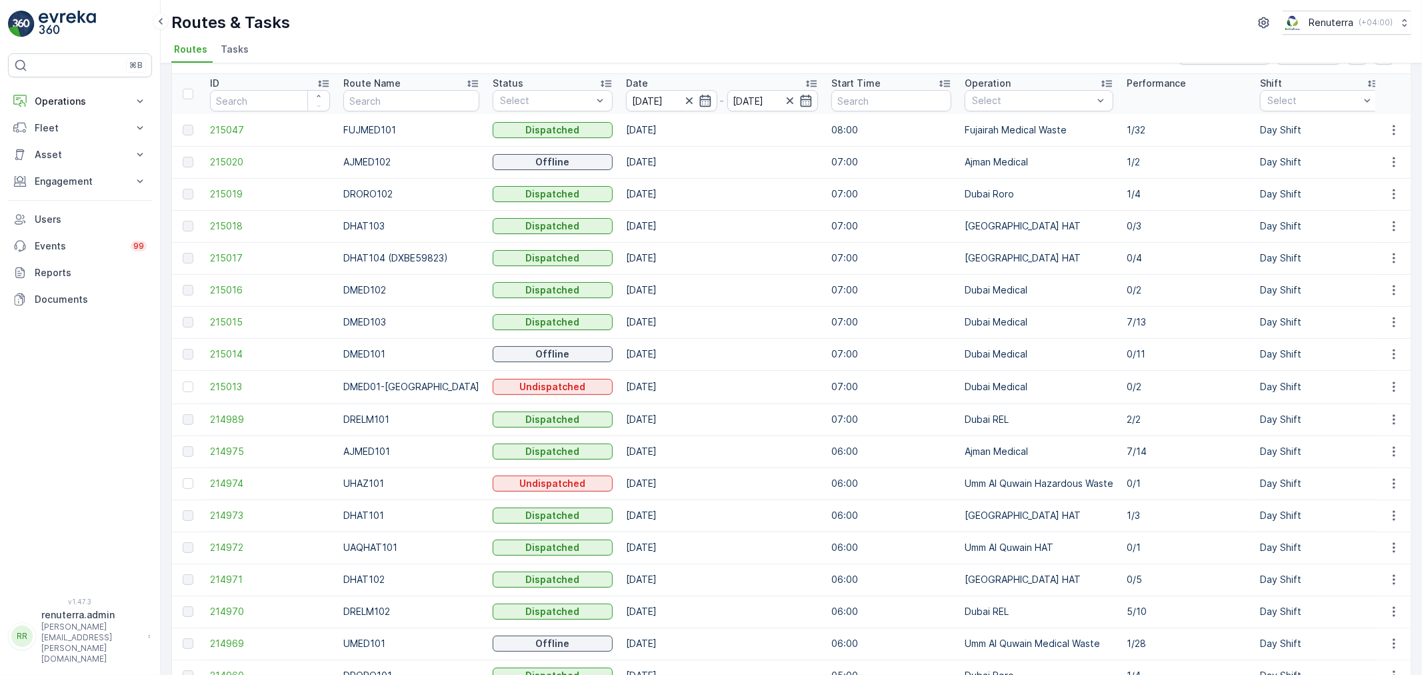
scroll to position [209, 0]
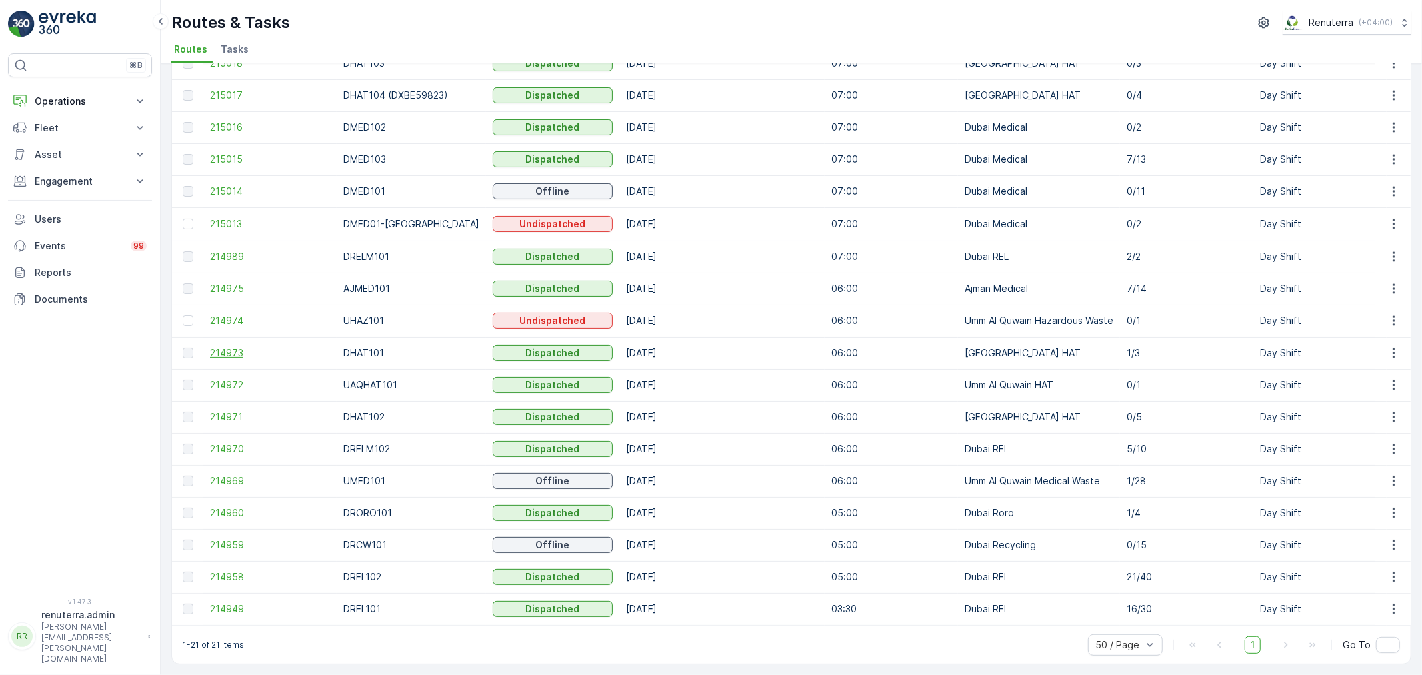
click at [225, 351] on span "214973" at bounding box center [270, 352] width 120 height 13
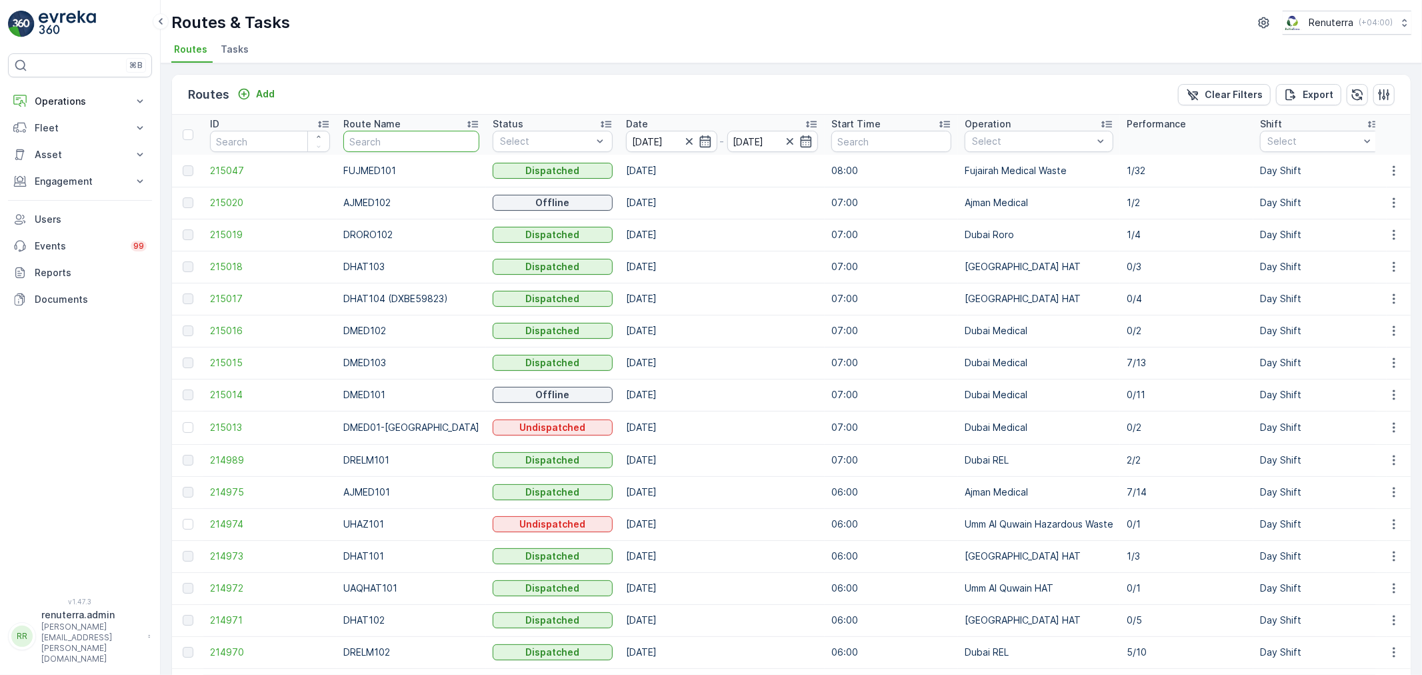
click at [374, 145] on input "text" at bounding box center [411, 141] width 136 height 21
type input "DHAT"
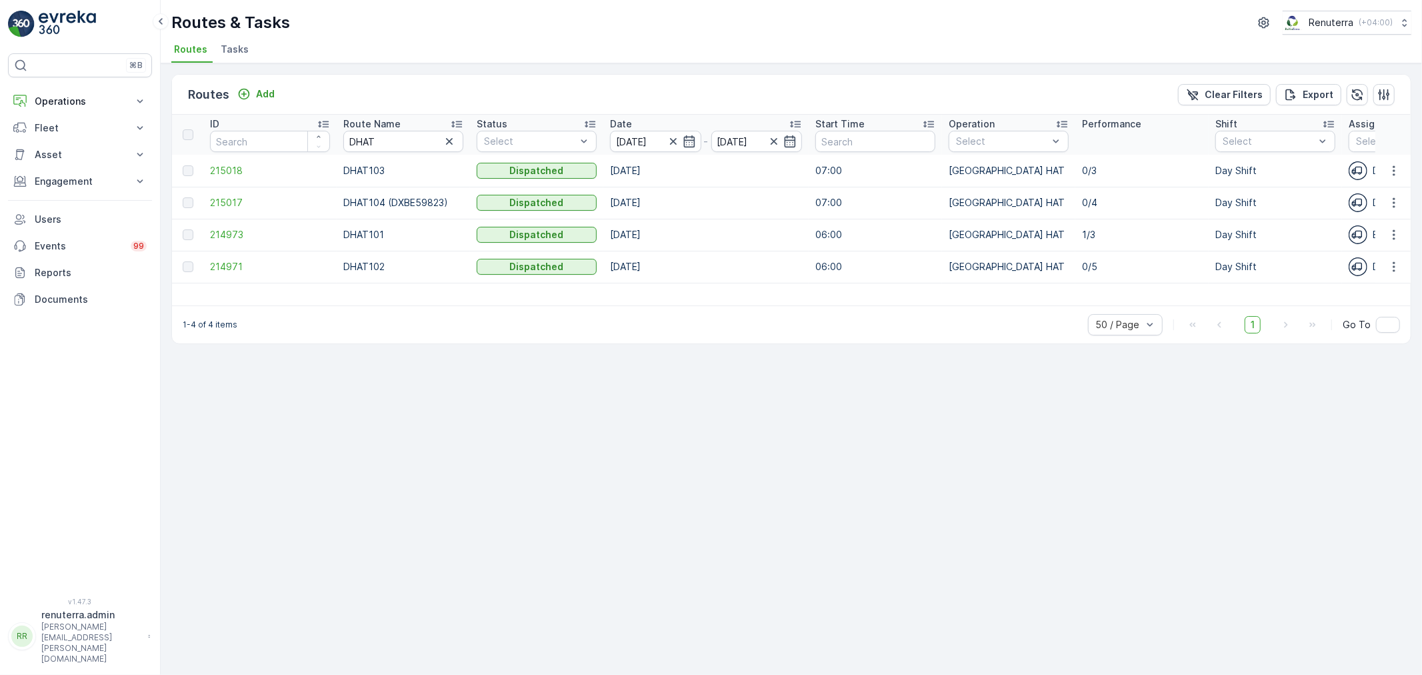
click at [230, 258] on td "214971" at bounding box center [269, 267] width 133 height 32
click at [241, 267] on span "214971" at bounding box center [270, 266] width 120 height 13
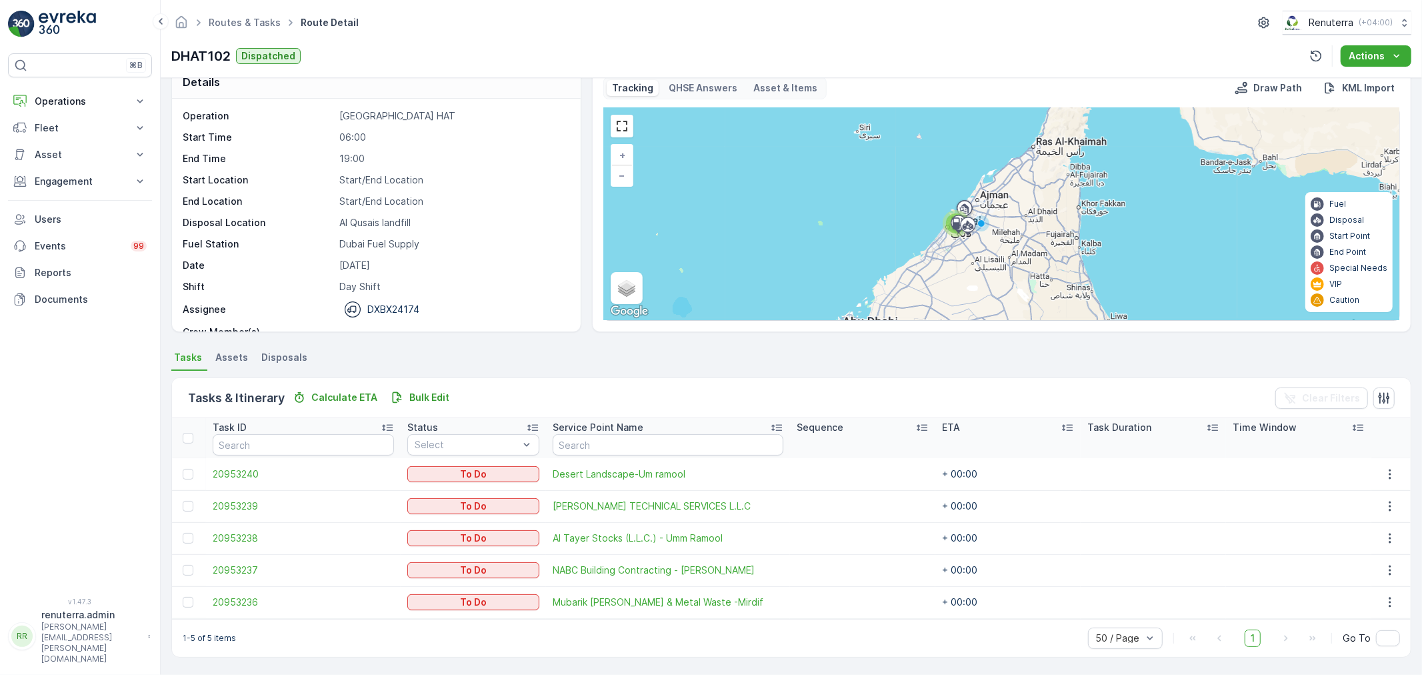
scroll to position [23, 0]
click at [187, 605] on div at bounding box center [188, 602] width 11 height 11
click at [183, 597] on input "checkbox" at bounding box center [183, 597] width 0 height 0
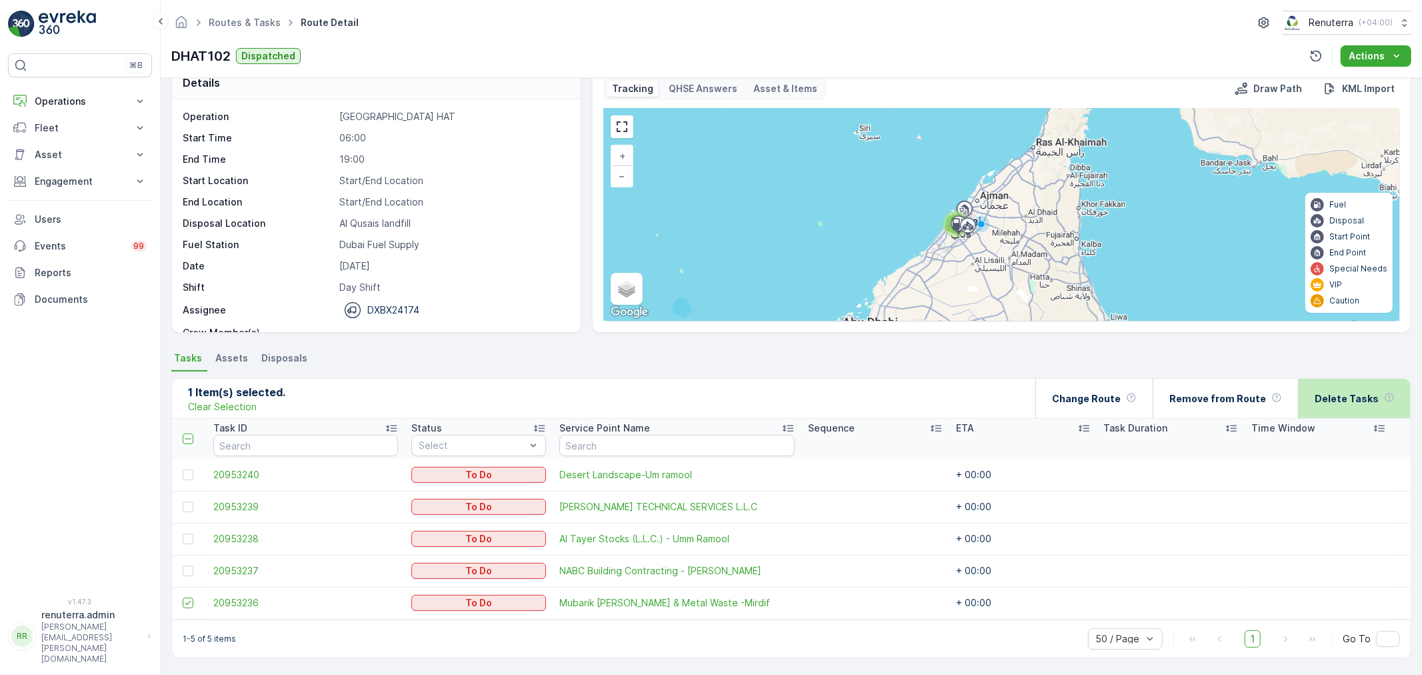
click at [1328, 401] on p "Delete Tasks" at bounding box center [1346, 398] width 64 height 13
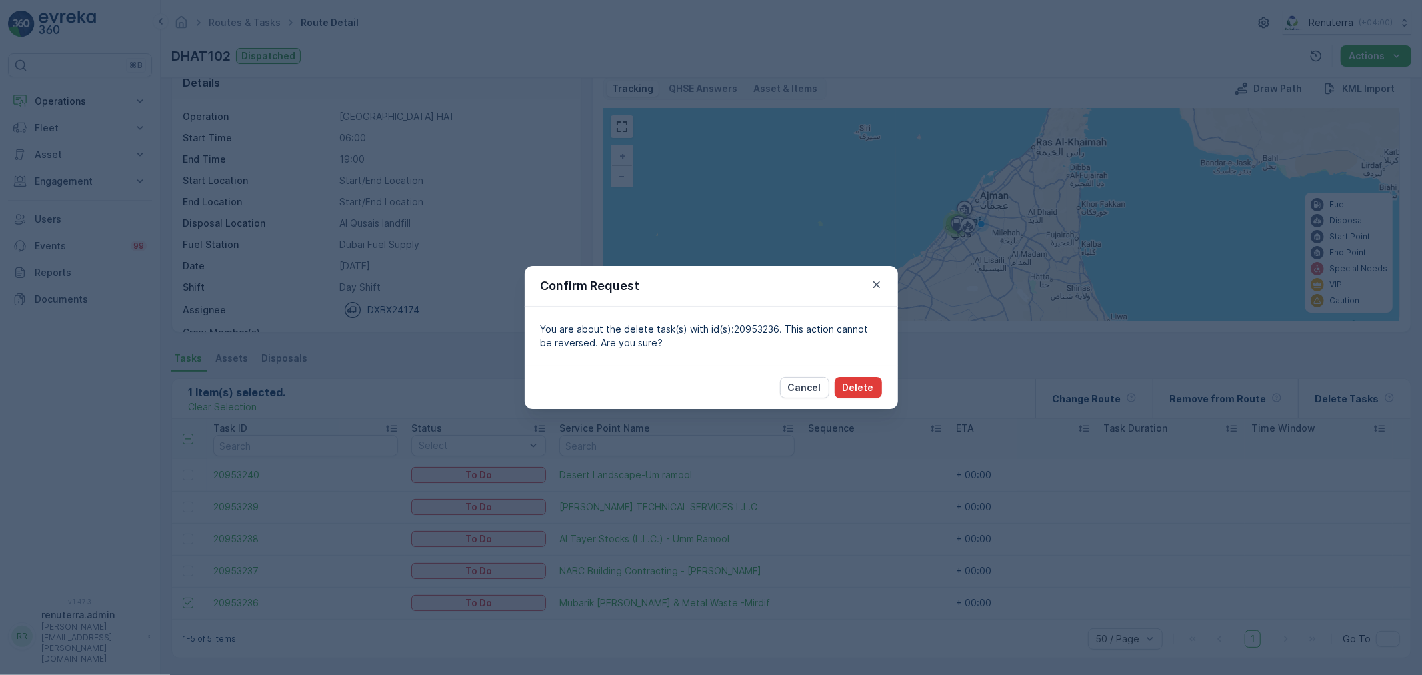
click at [851, 391] on p "Delete" at bounding box center [858, 387] width 31 height 13
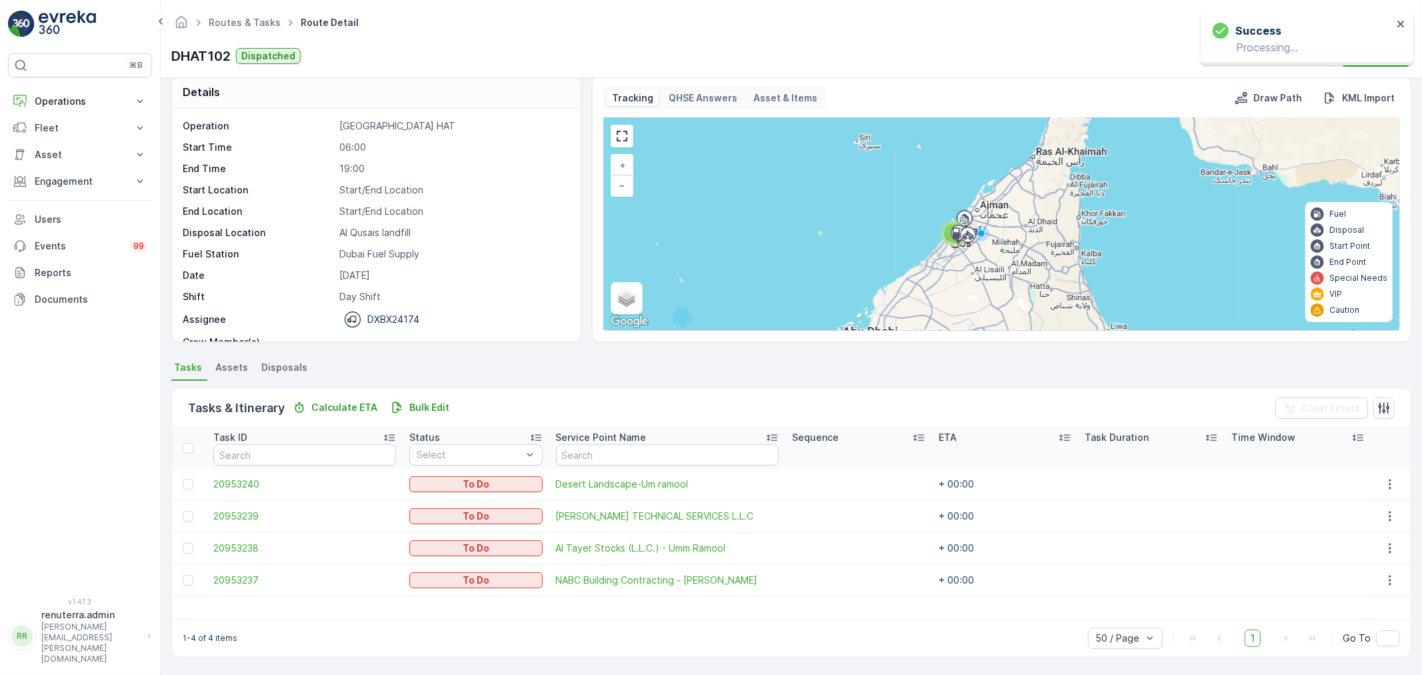
scroll to position [13, 0]
click at [241, 20] on link "Routes & Tasks" at bounding box center [245, 22] width 72 height 11
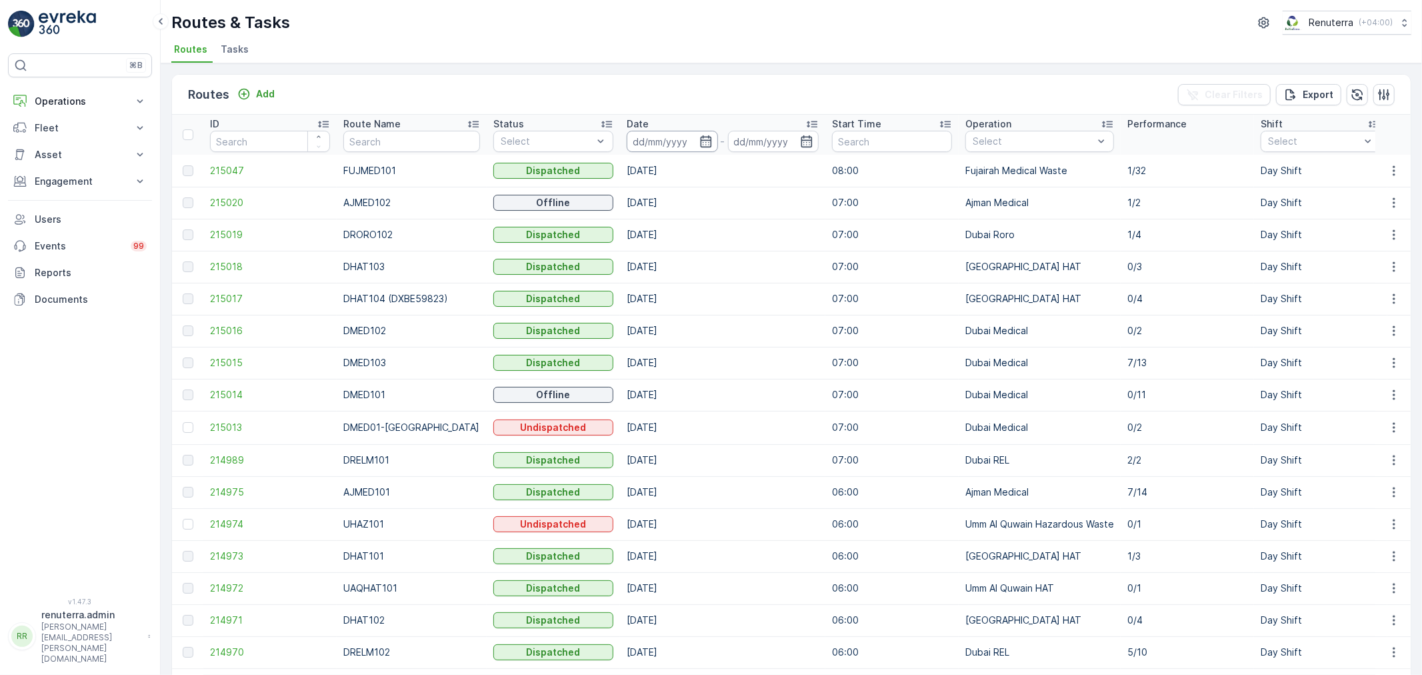
drag, startPoint x: 635, startPoint y: 158, endPoint x: 638, endPoint y: 149, distance: 9.1
click at [640, 155] on td "[DATE]" at bounding box center [722, 171] width 205 height 32
click at [638, 149] on input at bounding box center [672, 141] width 91 height 21
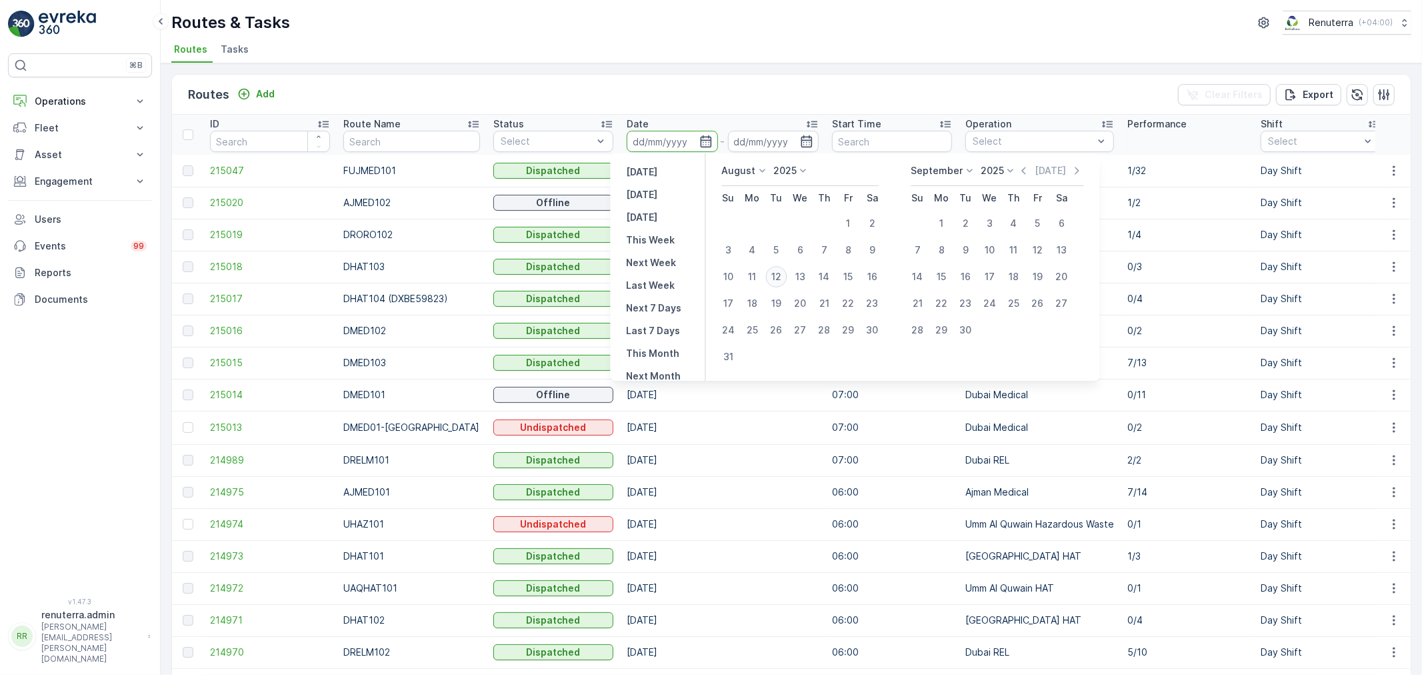
click at [785, 280] on div "12" at bounding box center [776, 276] width 21 height 21
type input "[DATE]"
click at [785, 280] on div "12" at bounding box center [776, 276] width 21 height 21
type input "[DATE]"
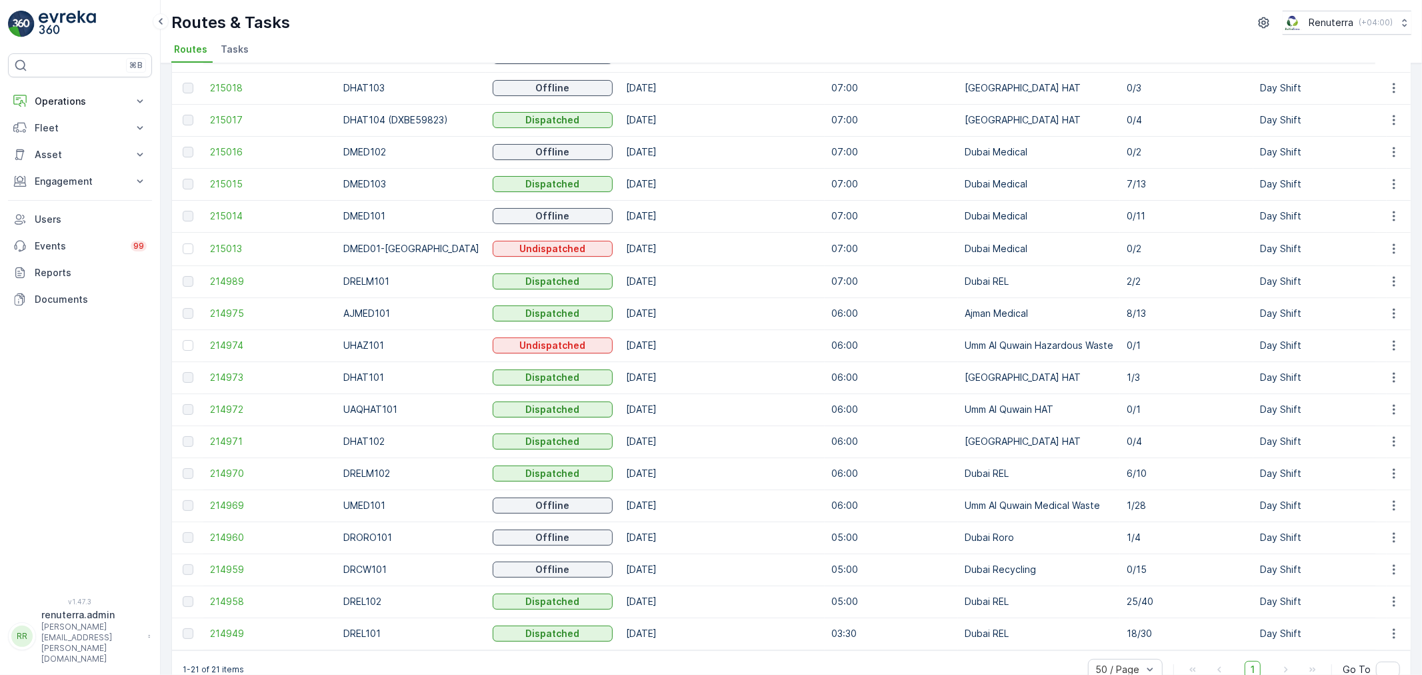
scroll to position [209, 0]
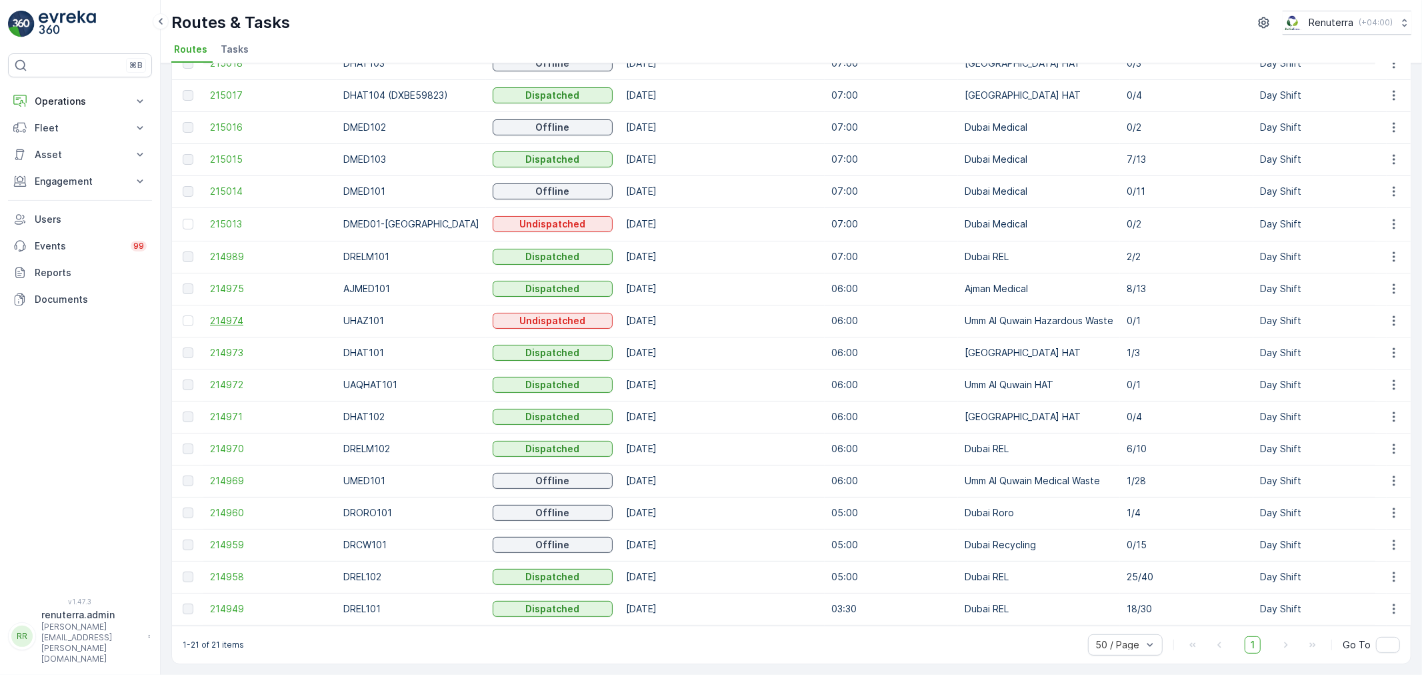
click at [225, 315] on span "214974" at bounding box center [270, 320] width 120 height 13
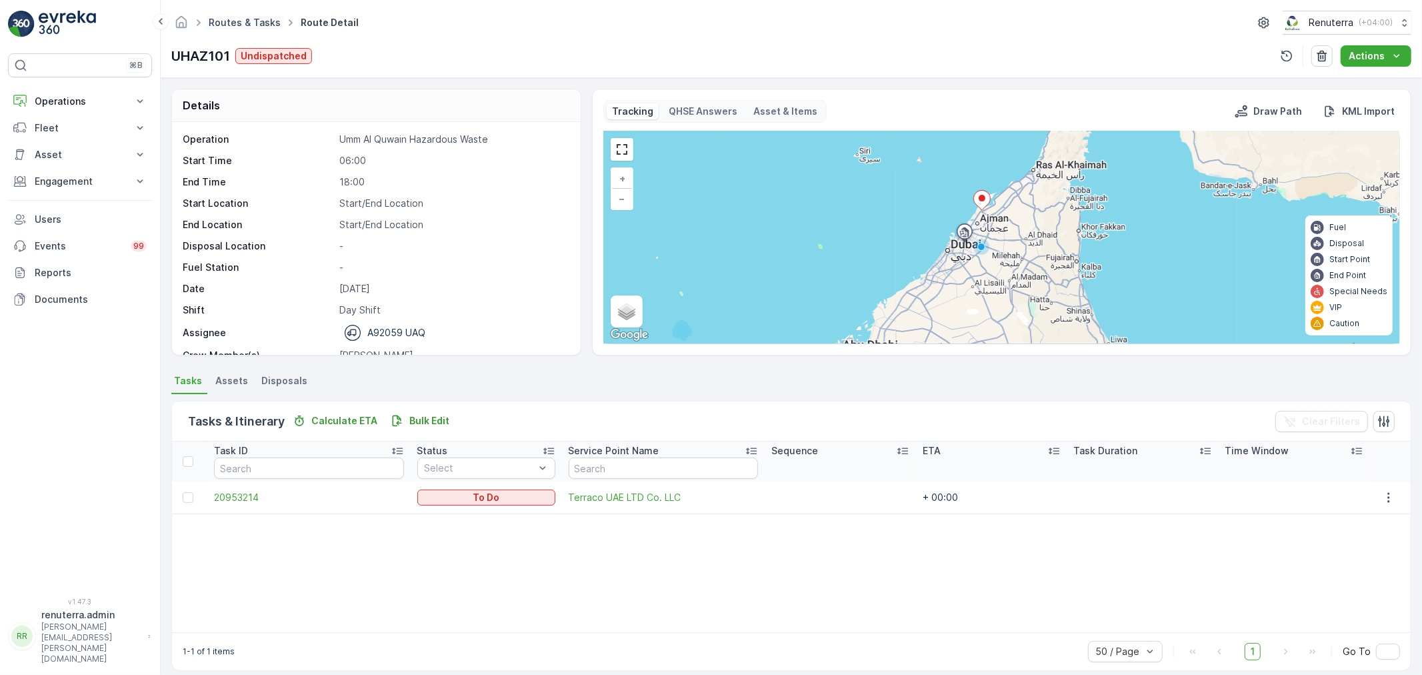
click at [235, 23] on link "Routes & Tasks" at bounding box center [245, 22] width 72 height 11
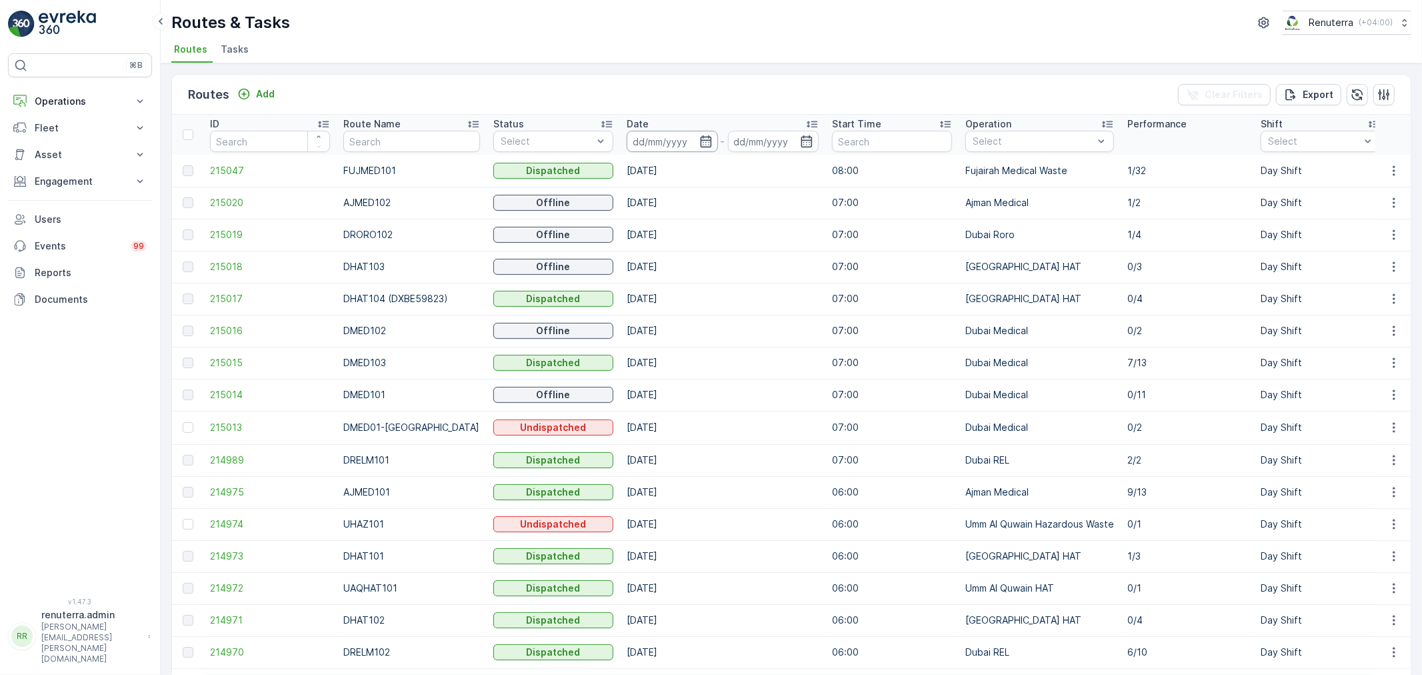
click at [637, 141] on input at bounding box center [672, 141] width 91 height 21
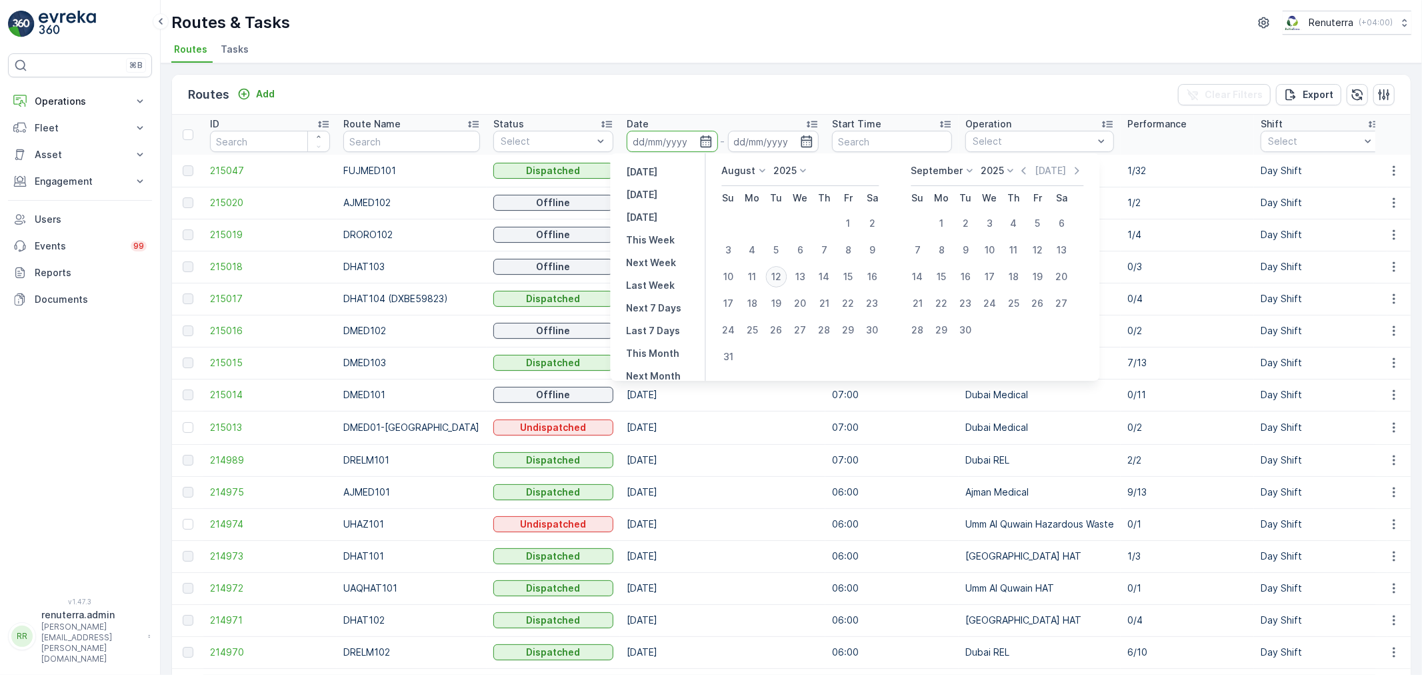
click at [783, 281] on div "12" at bounding box center [776, 276] width 21 height 21
type input "[DATE]"
click at [783, 281] on div "12" at bounding box center [776, 276] width 21 height 21
type input "[DATE]"
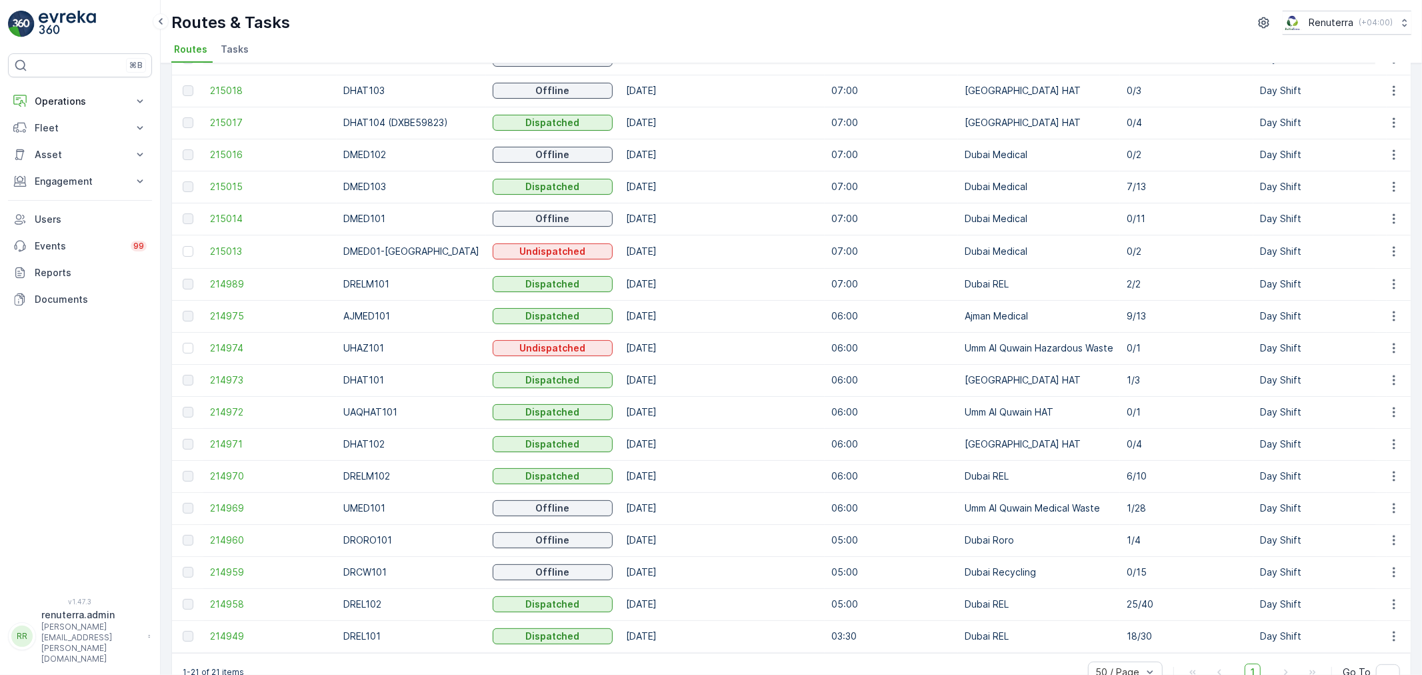
scroll to position [209, 0]
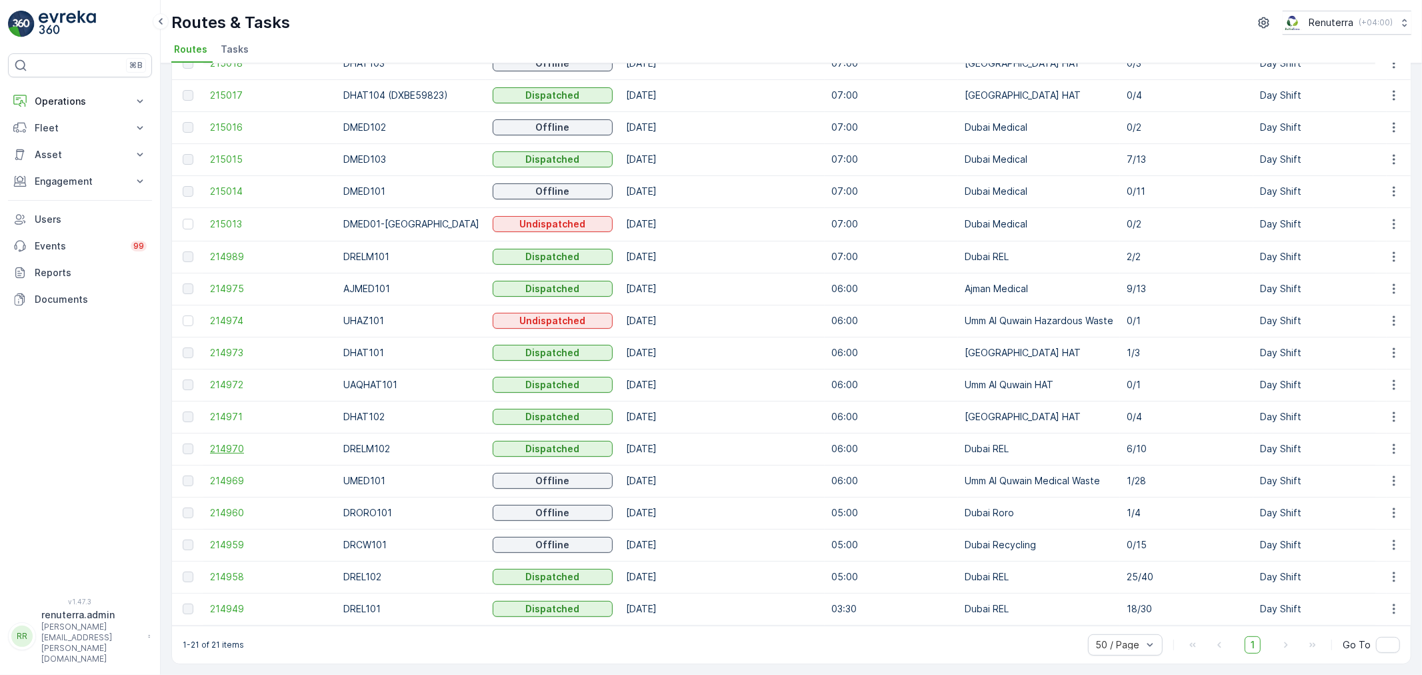
click at [237, 442] on span "214970" at bounding box center [270, 448] width 120 height 13
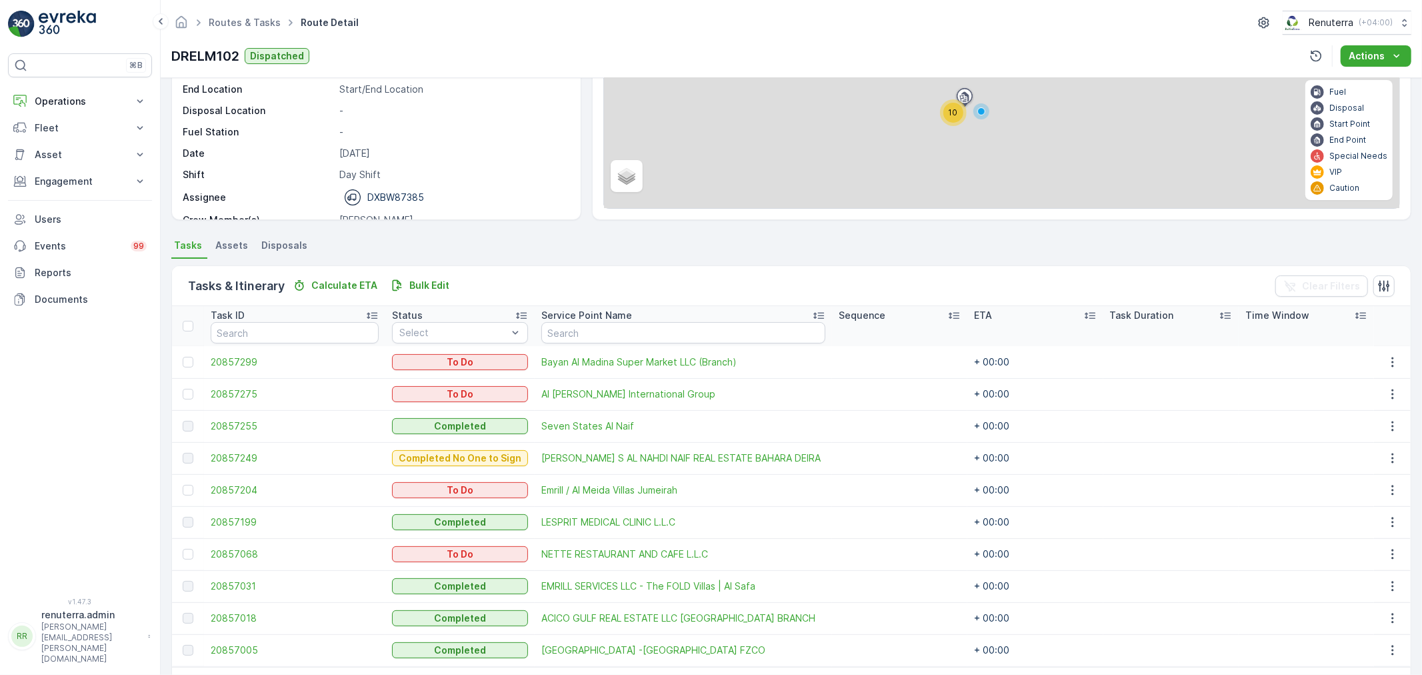
scroll to position [182, 0]
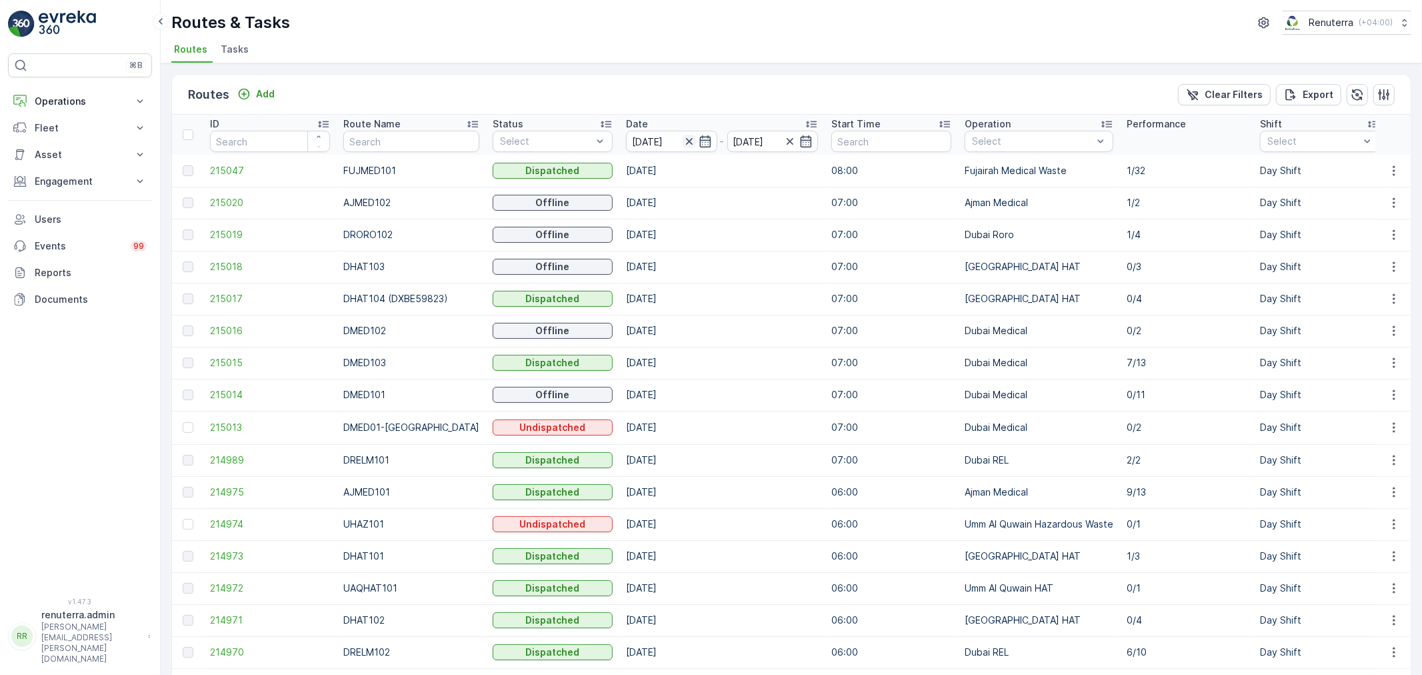
click at [683, 145] on icon "button" at bounding box center [689, 141] width 13 height 13
click at [643, 140] on input at bounding box center [672, 141] width 91 height 21
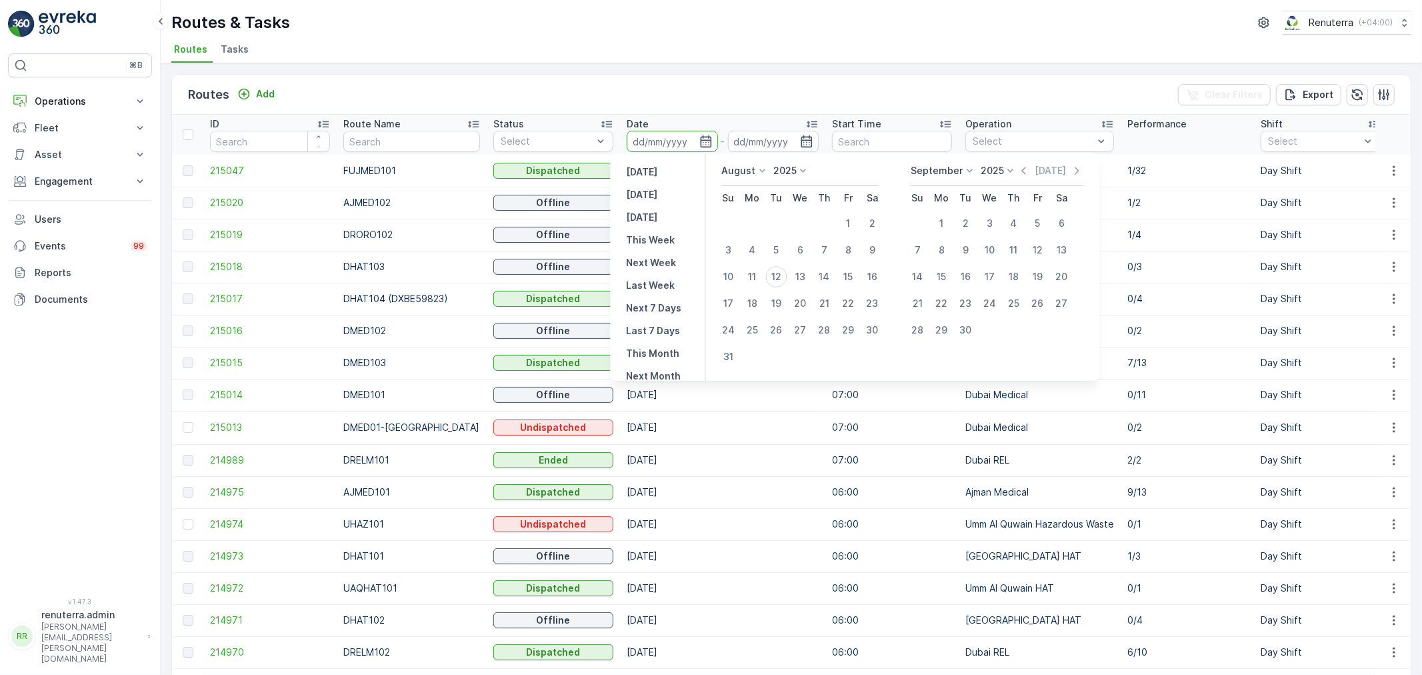
click at [719, 119] on div "Date" at bounding box center [723, 123] width 192 height 13
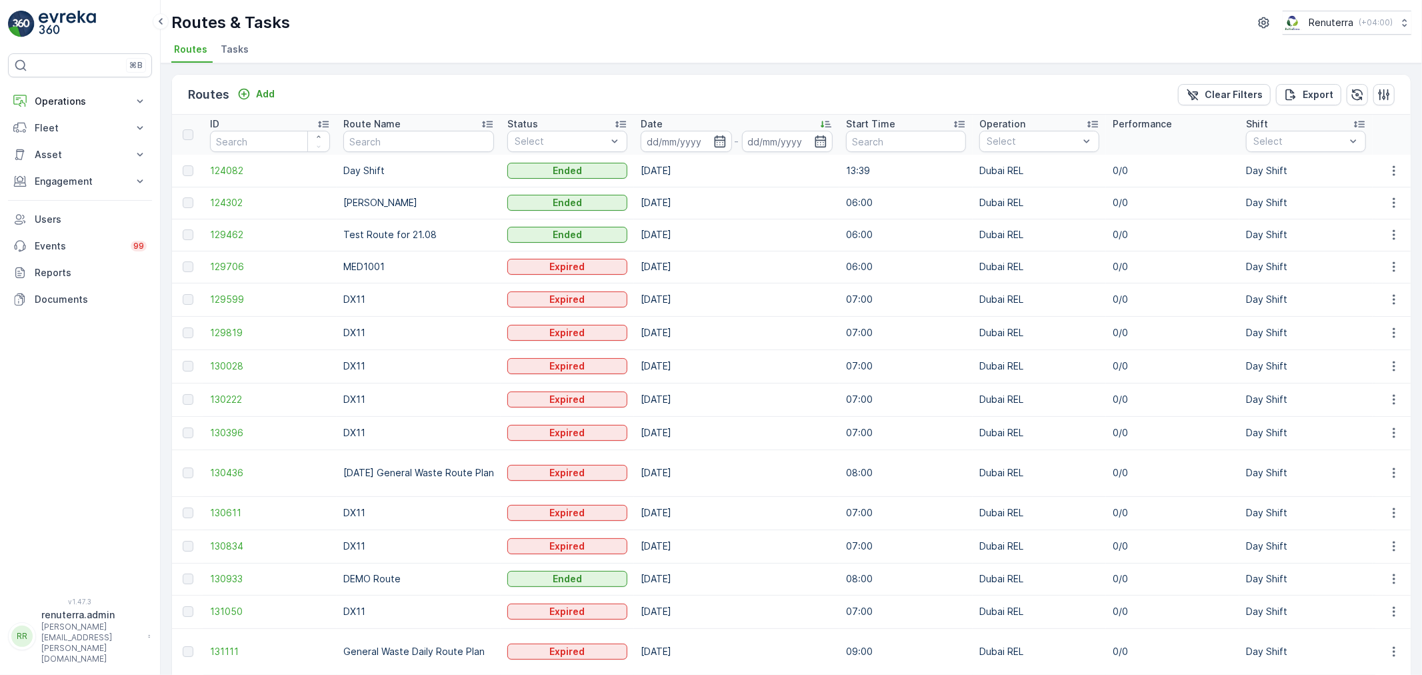
click at [687, 153] on th "Date -" at bounding box center [736, 135] width 205 height 40
click at [687, 142] on input at bounding box center [686, 141] width 91 height 21
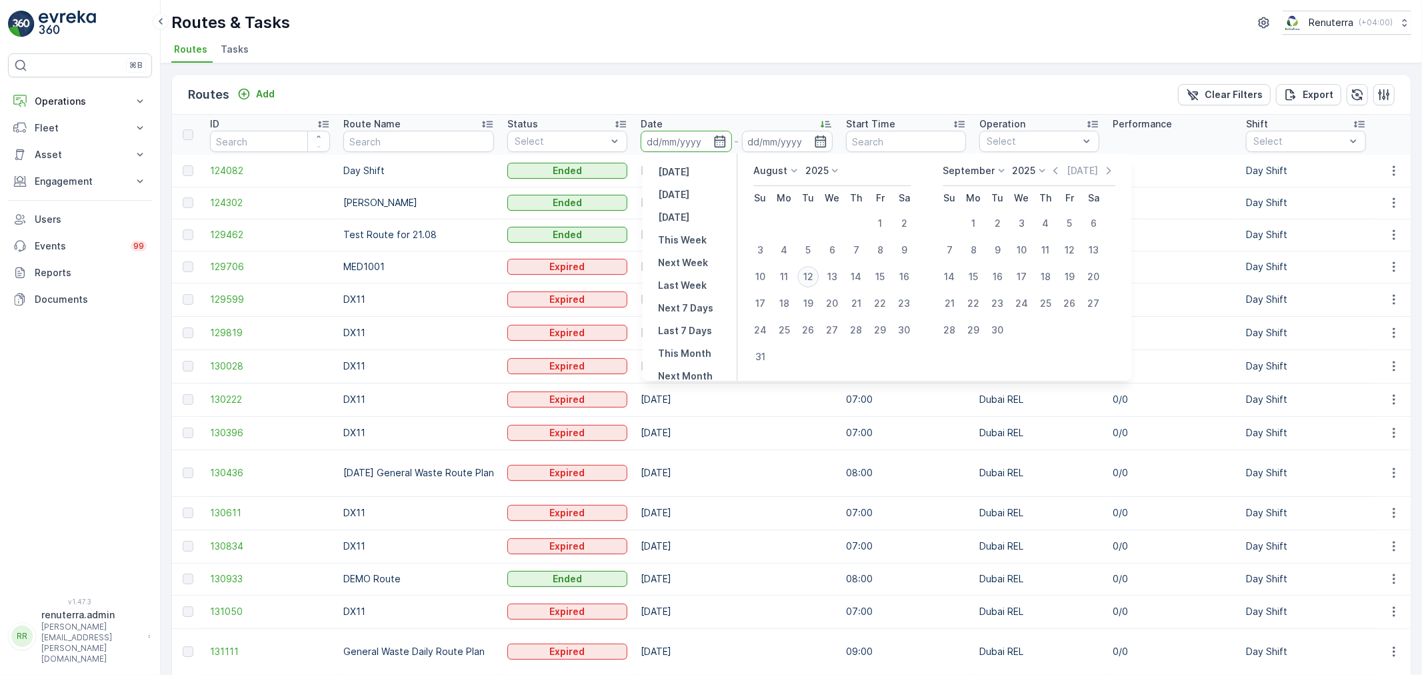
click at [811, 280] on div "12" at bounding box center [807, 276] width 21 height 21
type input "[DATE]"
click at [811, 278] on div "12" at bounding box center [807, 276] width 21 height 21
type input "[DATE]"
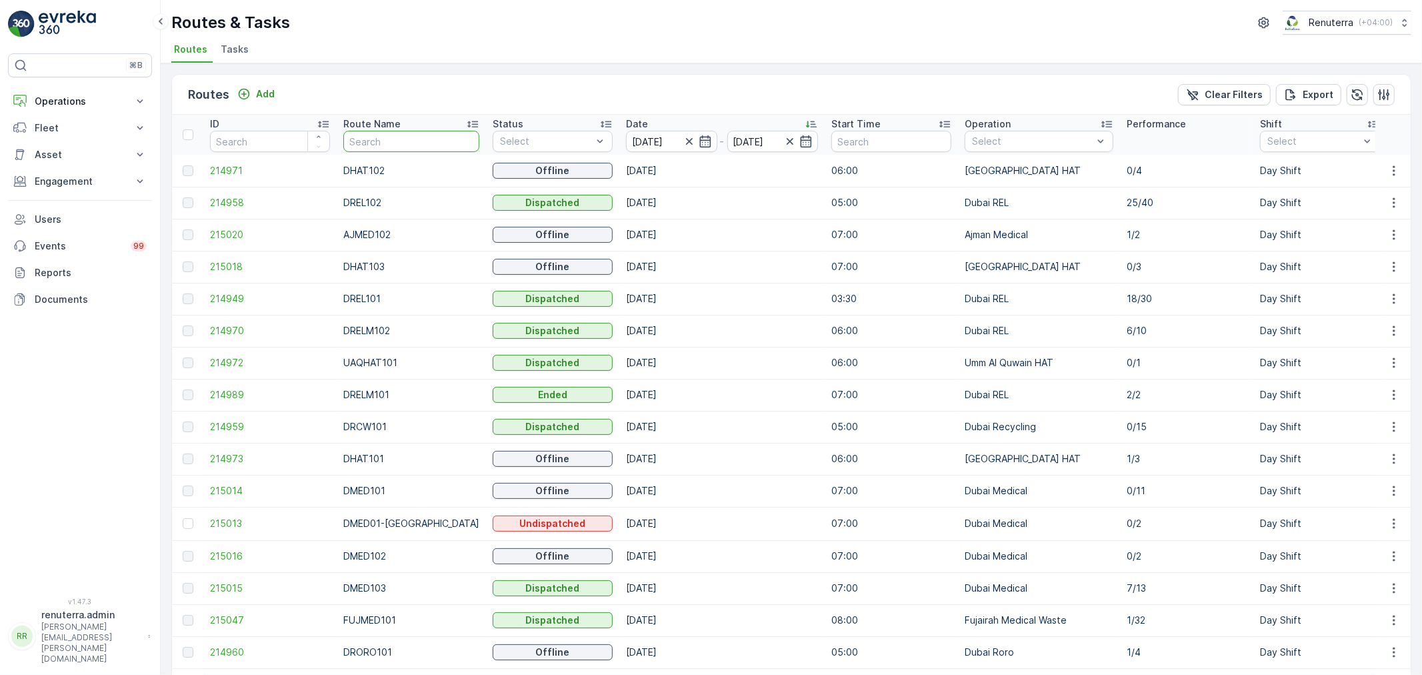
click at [397, 131] on input "text" at bounding box center [411, 141] width 136 height 21
type input "DMED103"
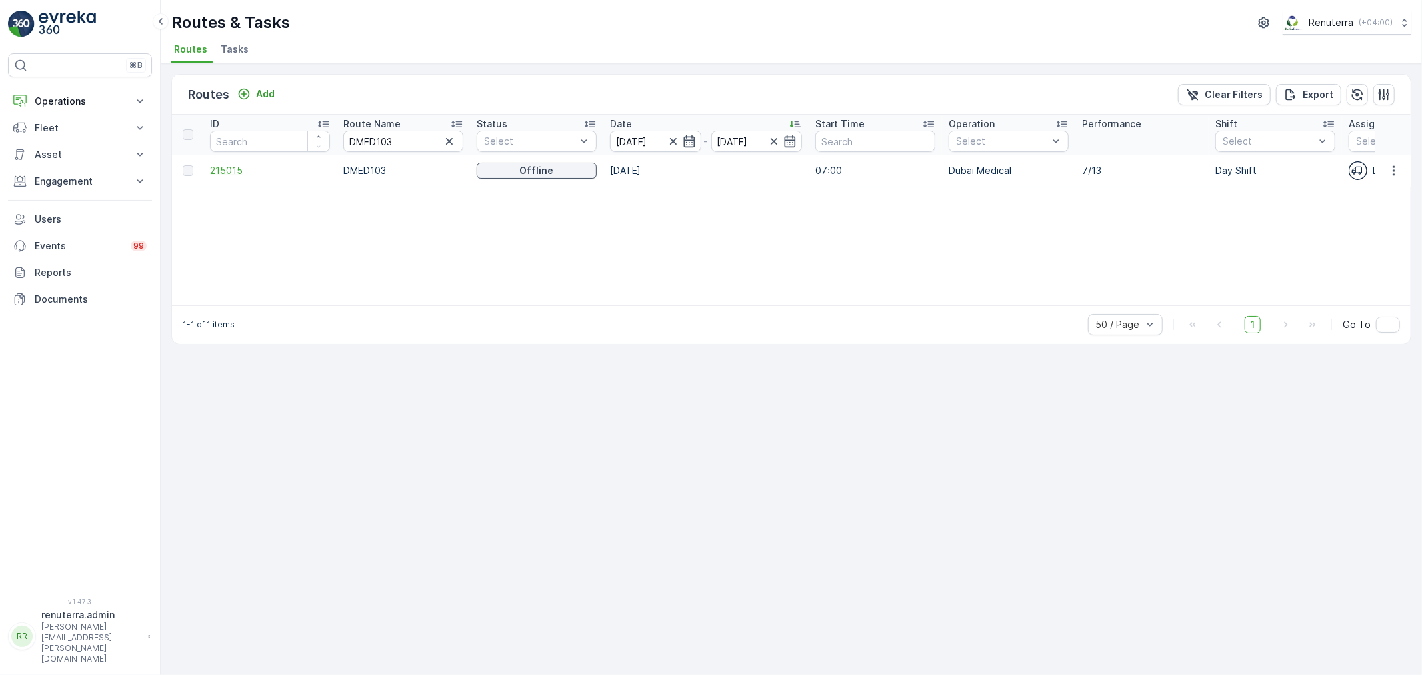
click at [217, 173] on span "215015" at bounding box center [270, 170] width 120 height 13
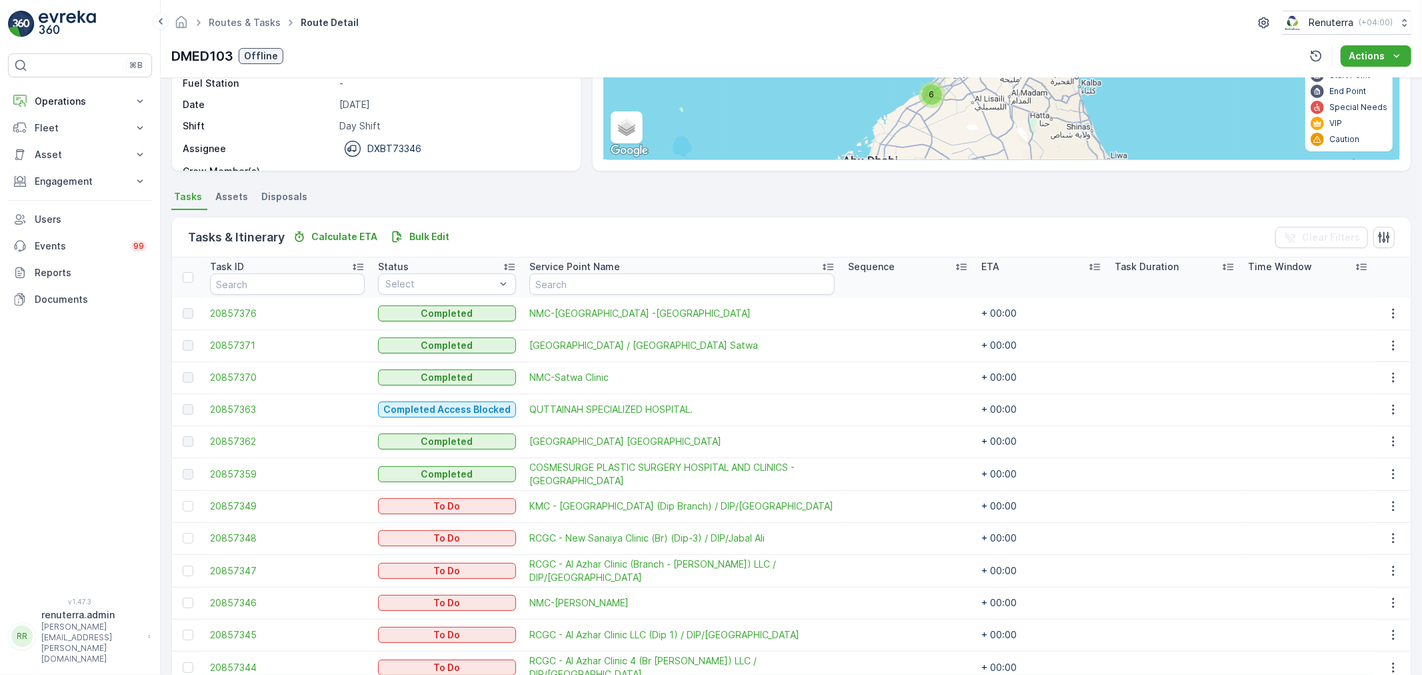
scroll to position [205, 0]
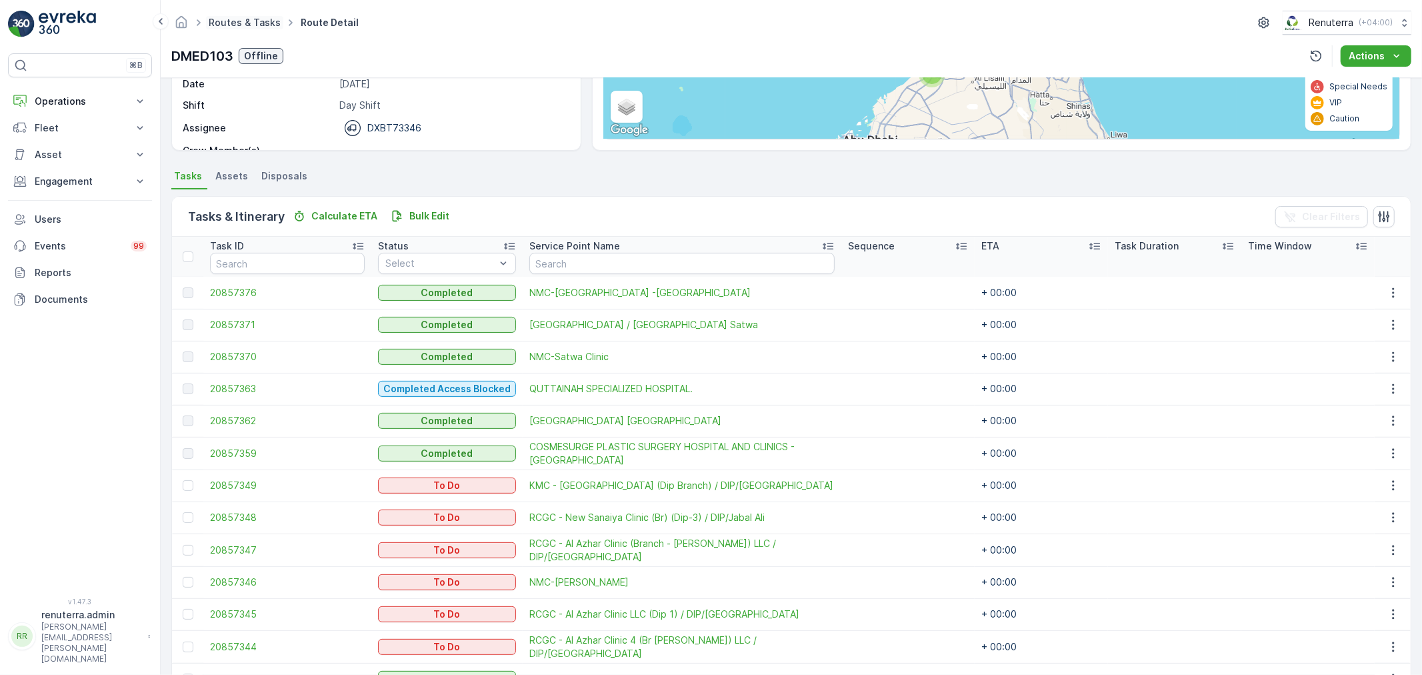
drag, startPoint x: 250, startPoint y: 10, endPoint x: 249, endPoint y: 22, distance: 12.0
click at [249, 16] on div "Routes & Tasks Route Detail Renuterra ( +04:00 )" at bounding box center [791, 23] width 1240 height 24
click at [249, 22] on link "Routes & Tasks" at bounding box center [245, 22] width 72 height 11
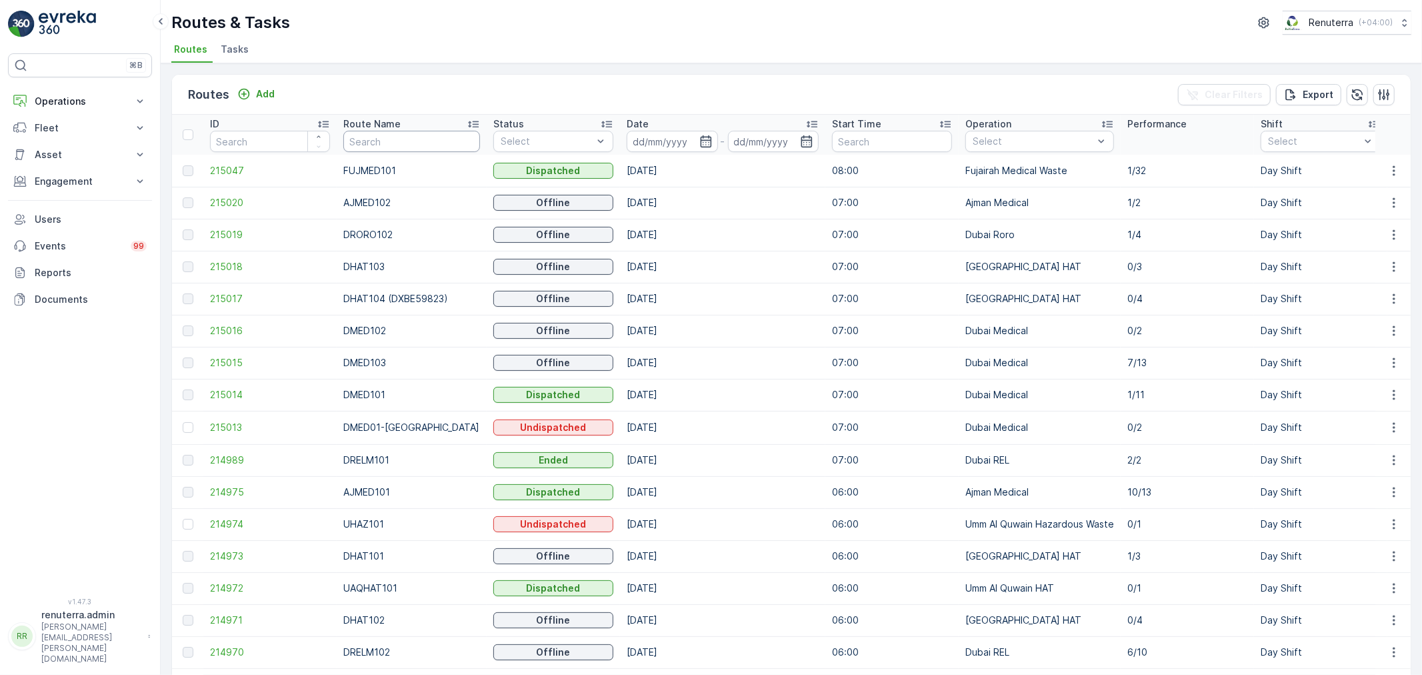
click at [444, 147] on input "text" at bounding box center [411, 141] width 137 height 21
type input "rel"
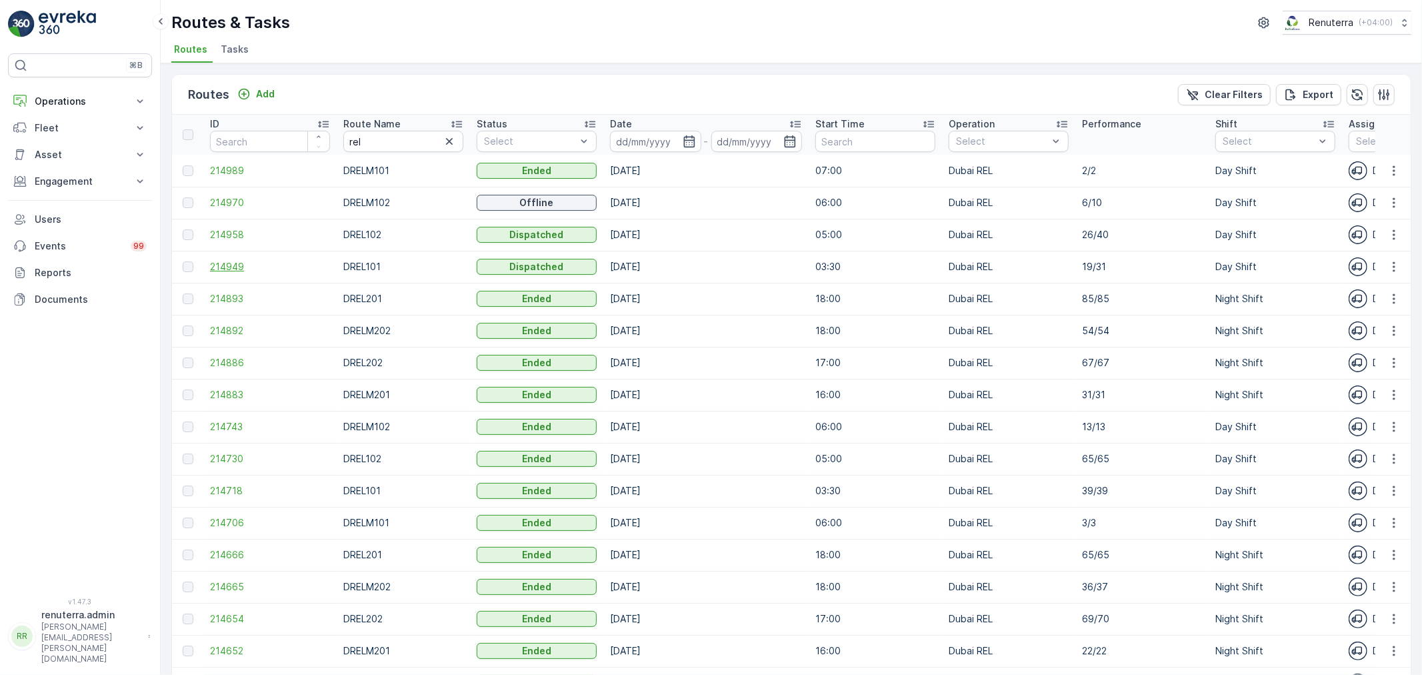
click at [242, 267] on span "214949" at bounding box center [270, 266] width 120 height 13
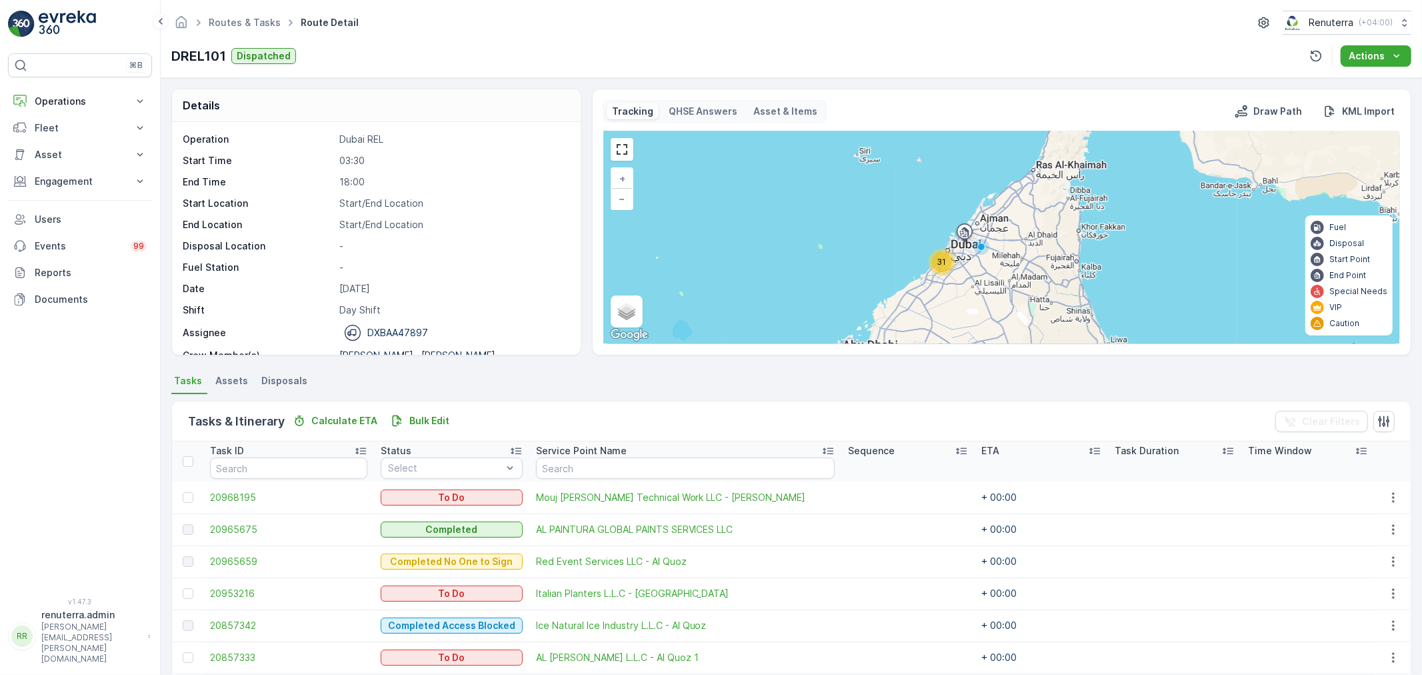
click at [957, 256] on div "31 + − Satellite Roadmap Terrain Hybrid Leaflet Keyboard shortcuts Map Data Map…" at bounding box center [1001, 237] width 795 height 212
click at [943, 264] on span "31" at bounding box center [941, 262] width 9 height 10
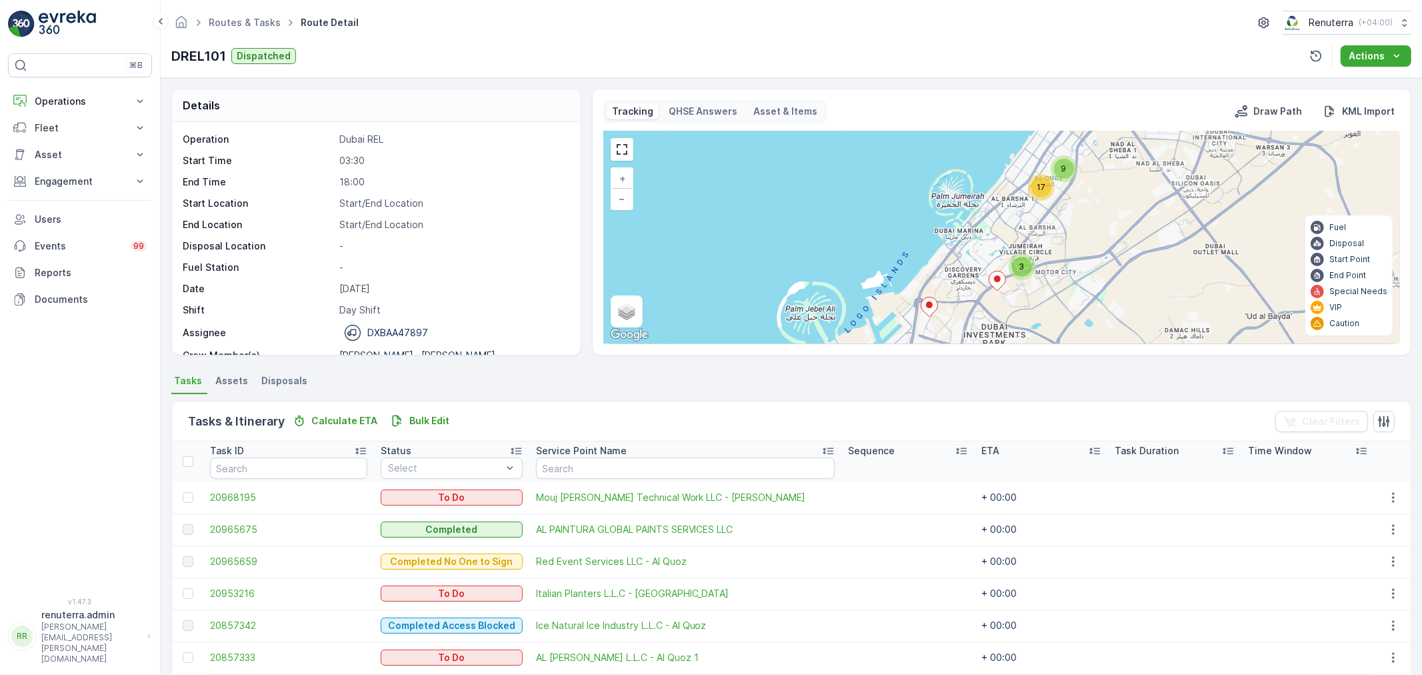
click at [1023, 271] on div "3" at bounding box center [1022, 267] width 20 height 20
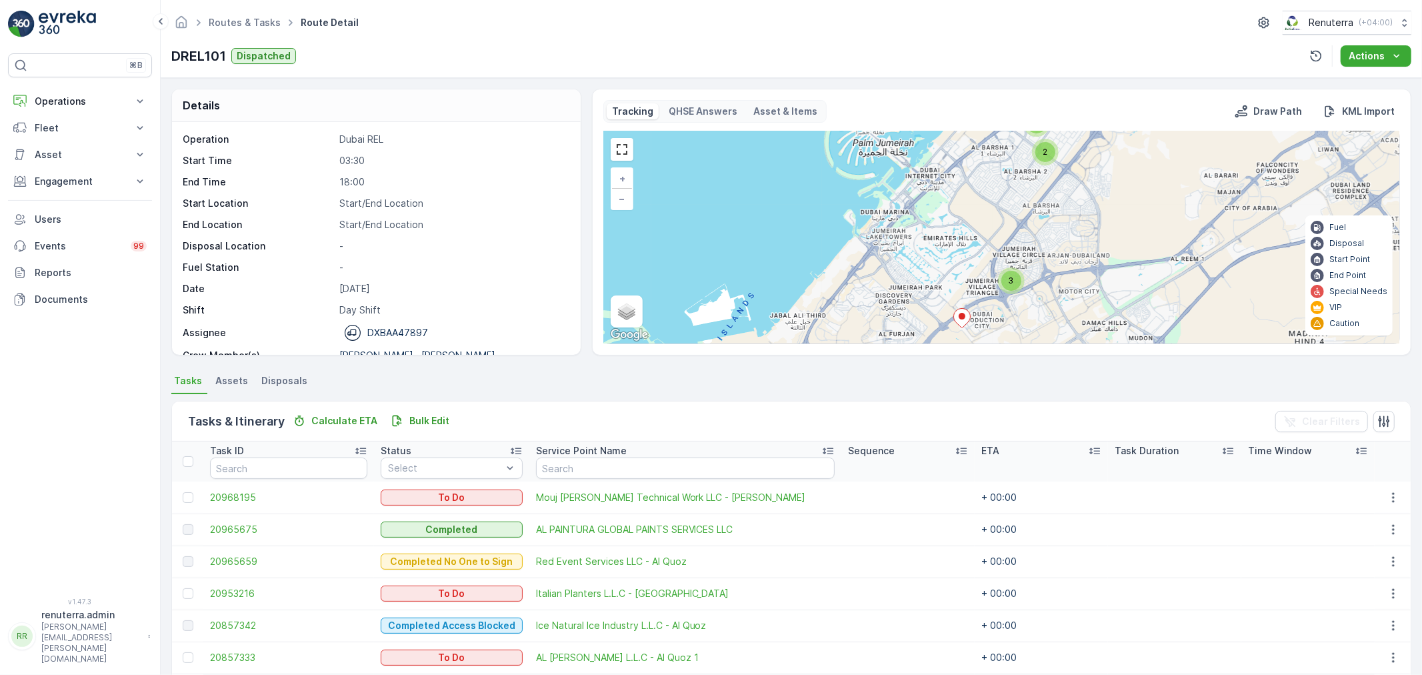
drag, startPoint x: 955, startPoint y: 329, endPoint x: 1044, endPoint y: 249, distance: 119.0
click at [971, 308] on icon at bounding box center [961, 318] width 17 height 20
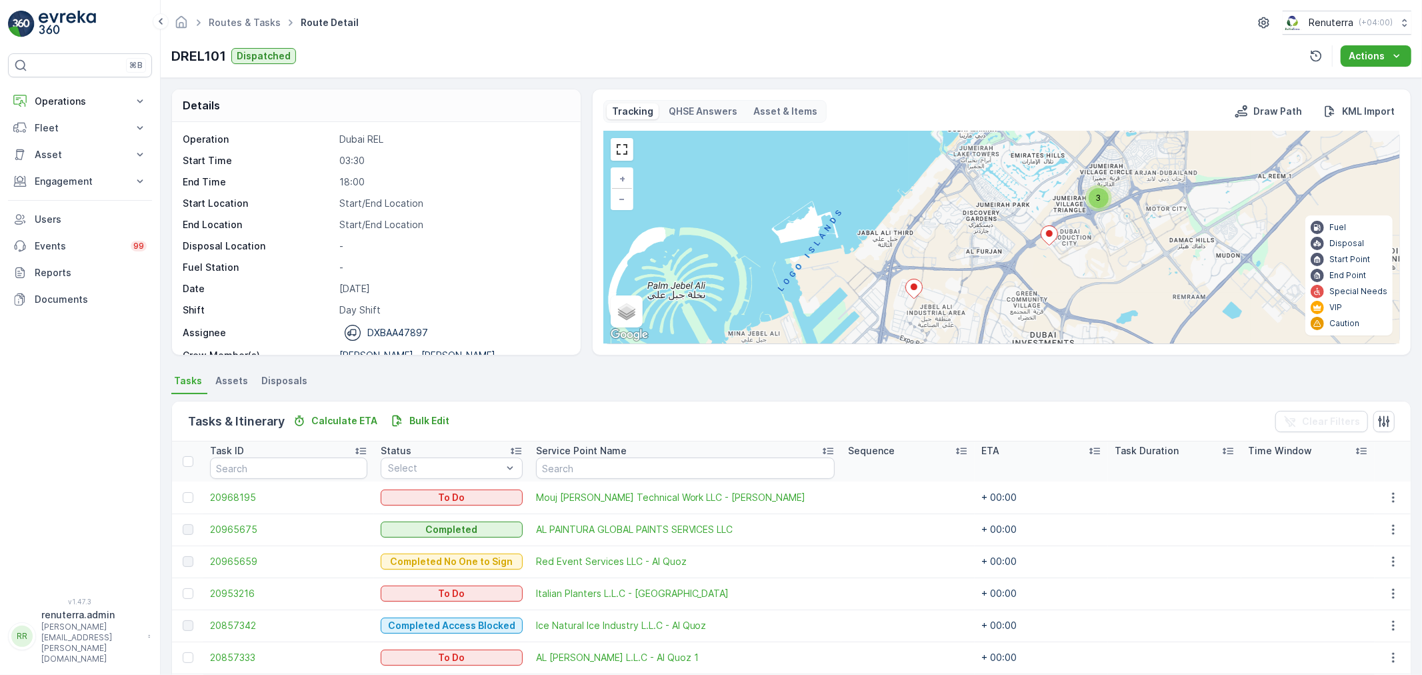
click at [917, 294] on icon at bounding box center [913, 288] width 17 height 19
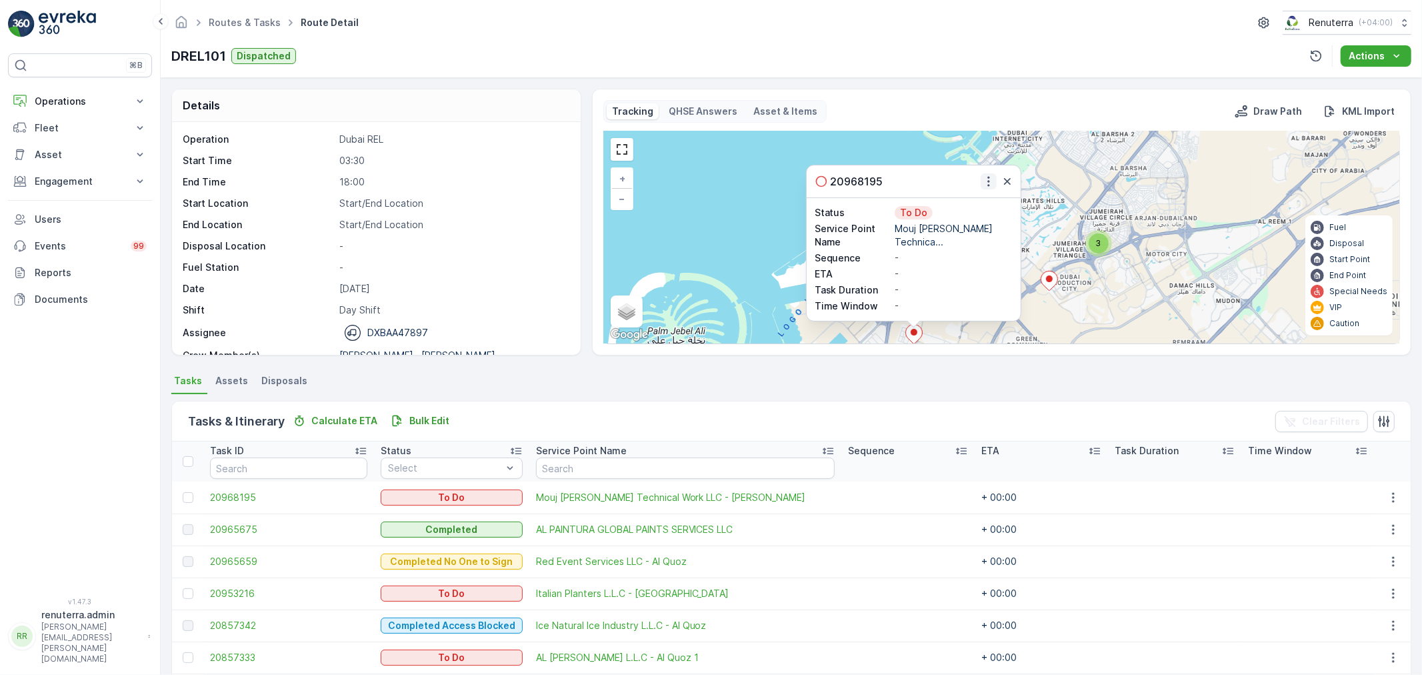
click at [982, 185] on icon "button" at bounding box center [988, 181] width 13 height 13
click at [971, 223] on span "Change Route" at bounding box center [959, 219] width 65 height 13
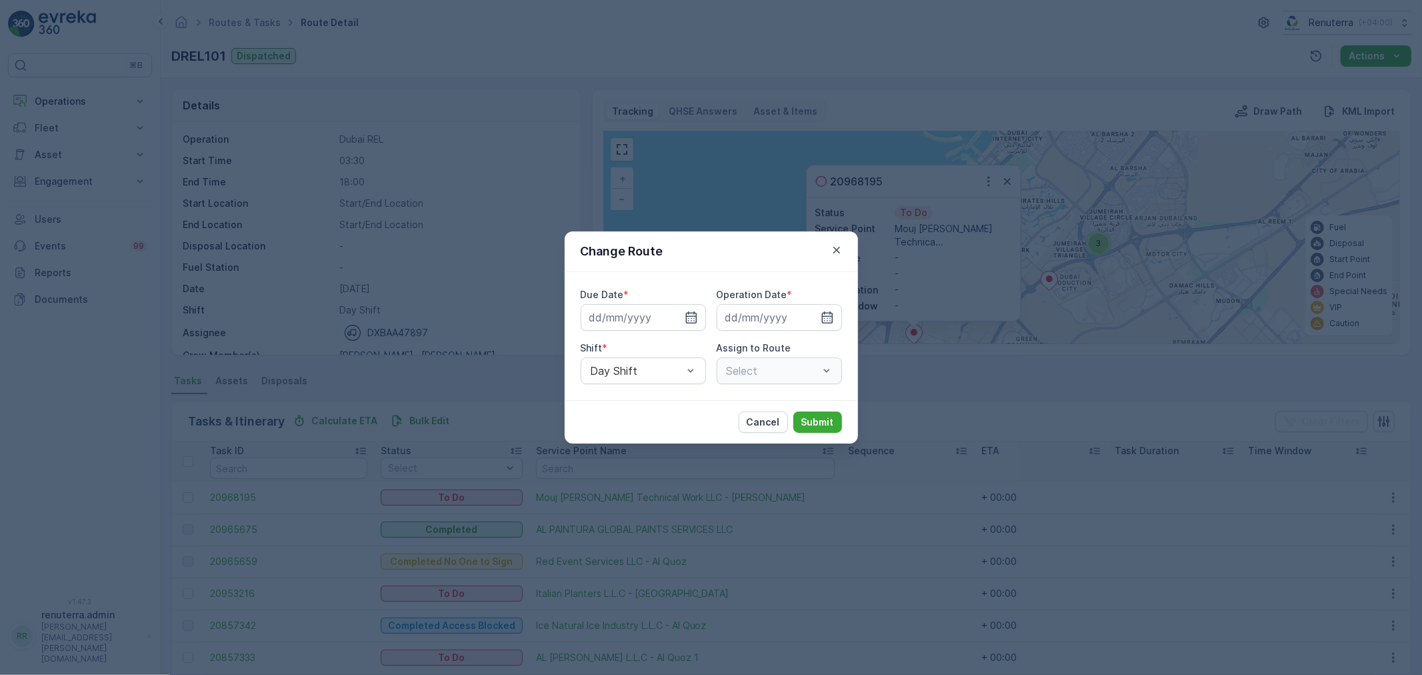
type input "[DATE]"
drag, startPoint x: 671, startPoint y: 319, endPoint x: 677, endPoint y: 318, distance: 6.7
click at [675, 317] on icon "button" at bounding box center [675, 317] width 13 height 13
type input "13.08.2025"
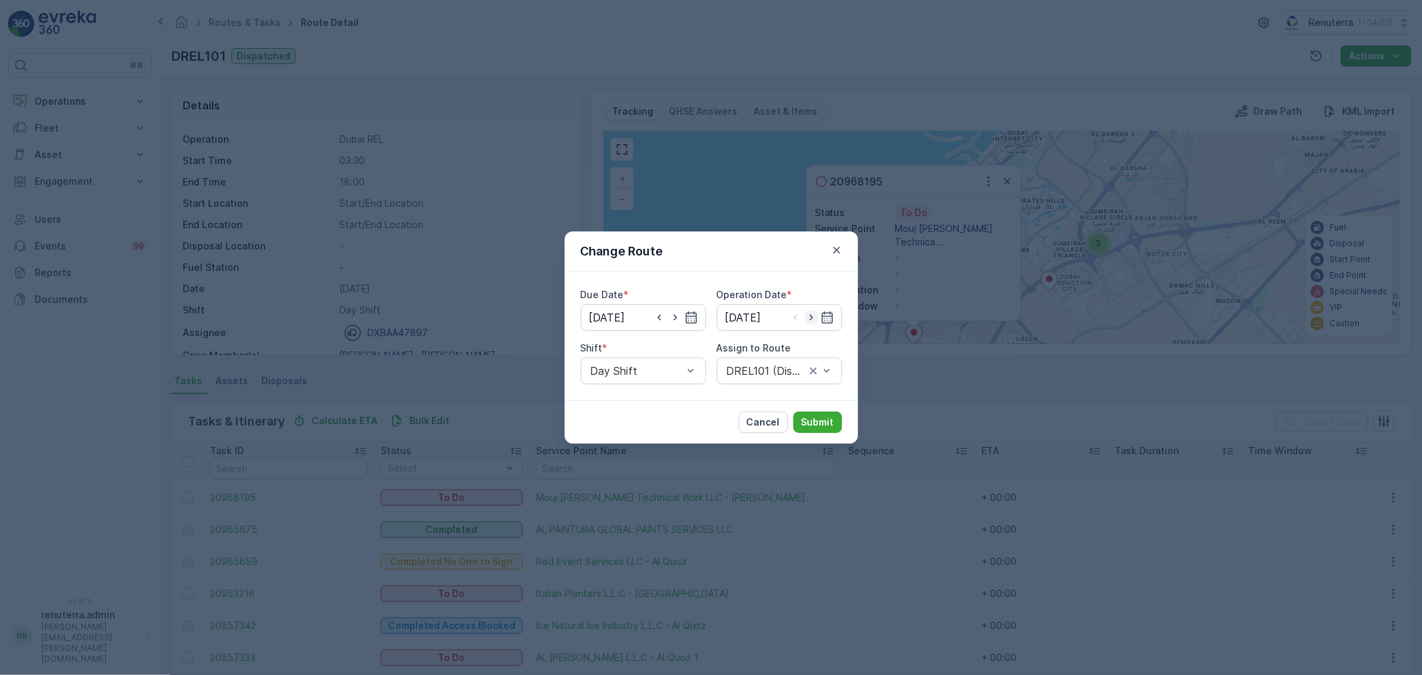
click at [807, 322] on icon "button" at bounding box center [811, 317] width 13 height 13
type input "13.08.2025"
click at [755, 371] on div at bounding box center [765, 371] width 81 height 12
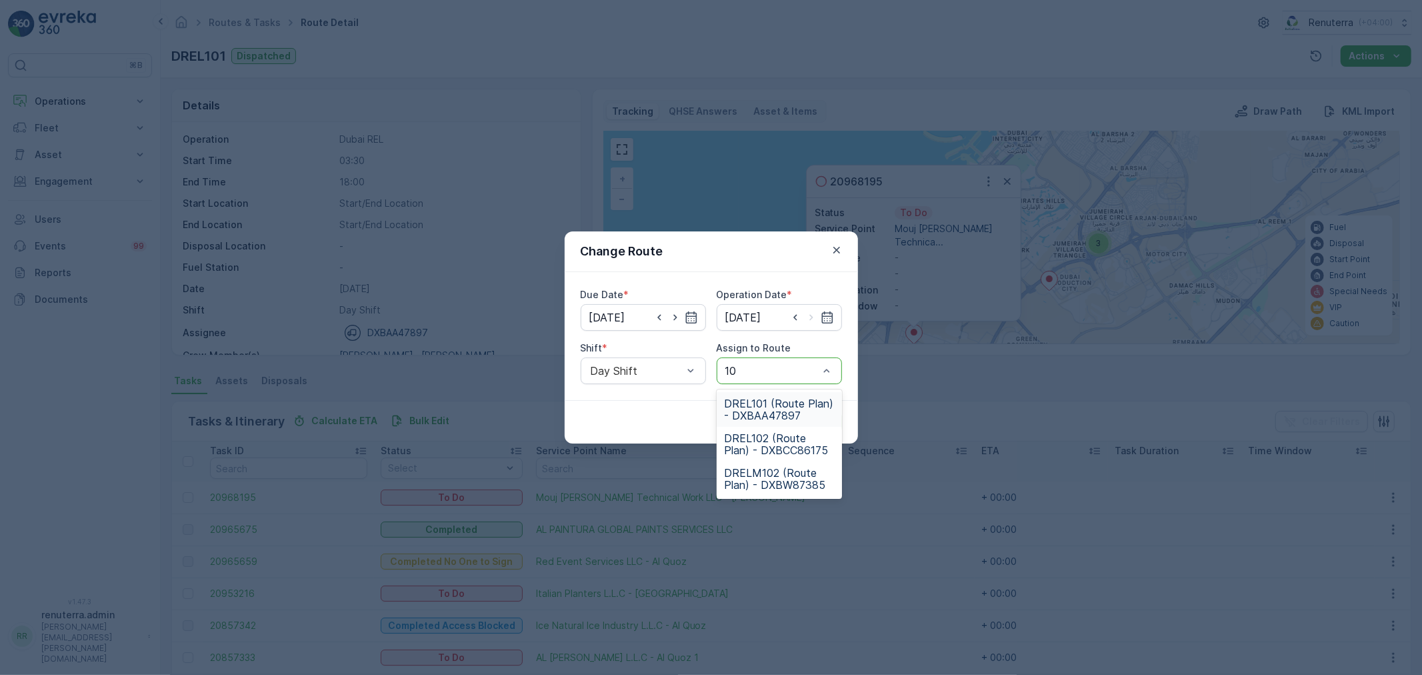
type input "101"
click at [788, 411] on span "DREL101 (Route Plan) - DXBAA47897" at bounding box center [779, 409] width 109 height 24
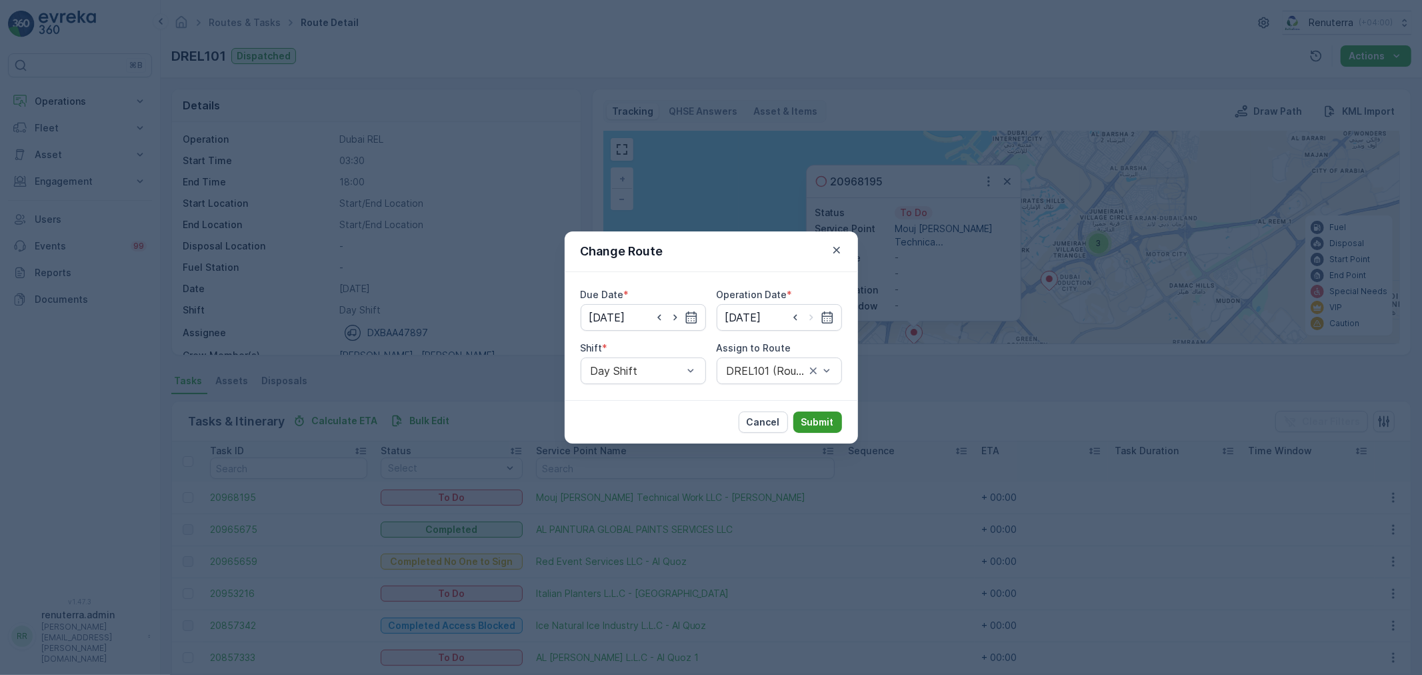
click at [801, 419] on button "Submit" at bounding box center [817, 421] width 49 height 21
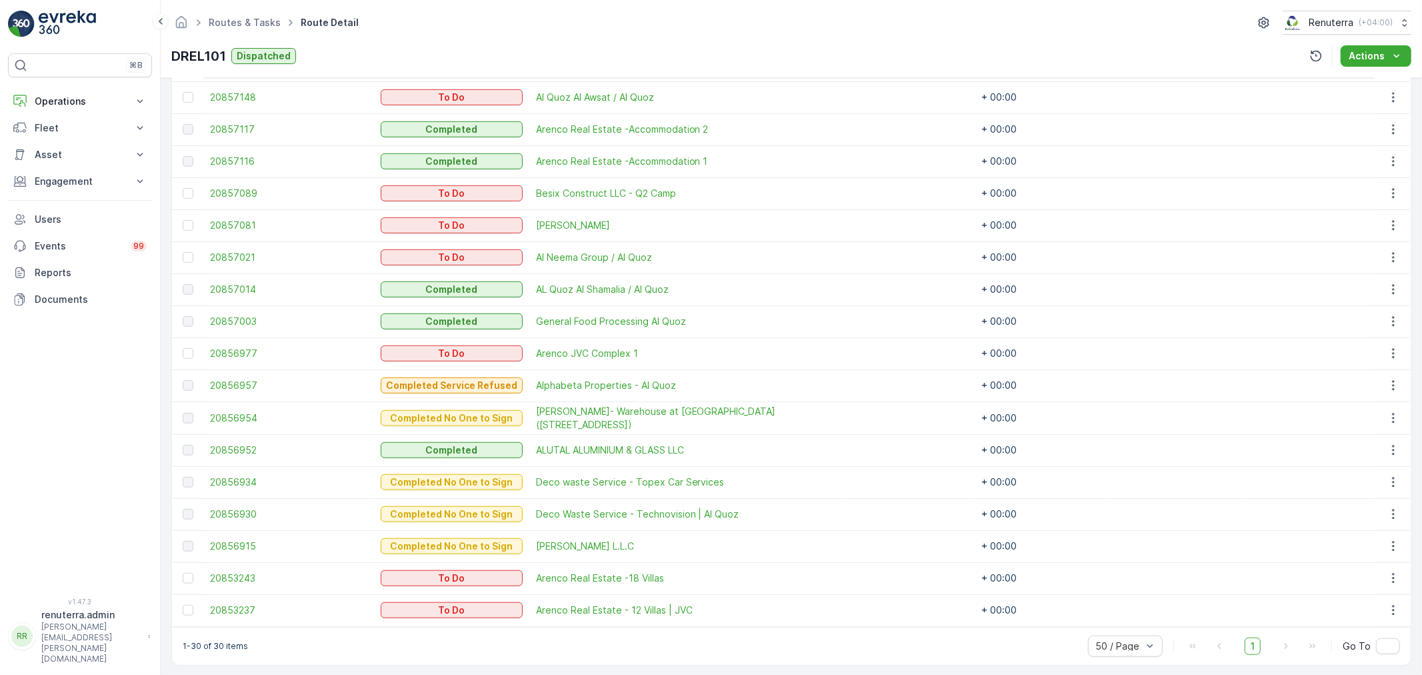
scroll to position [822, 0]
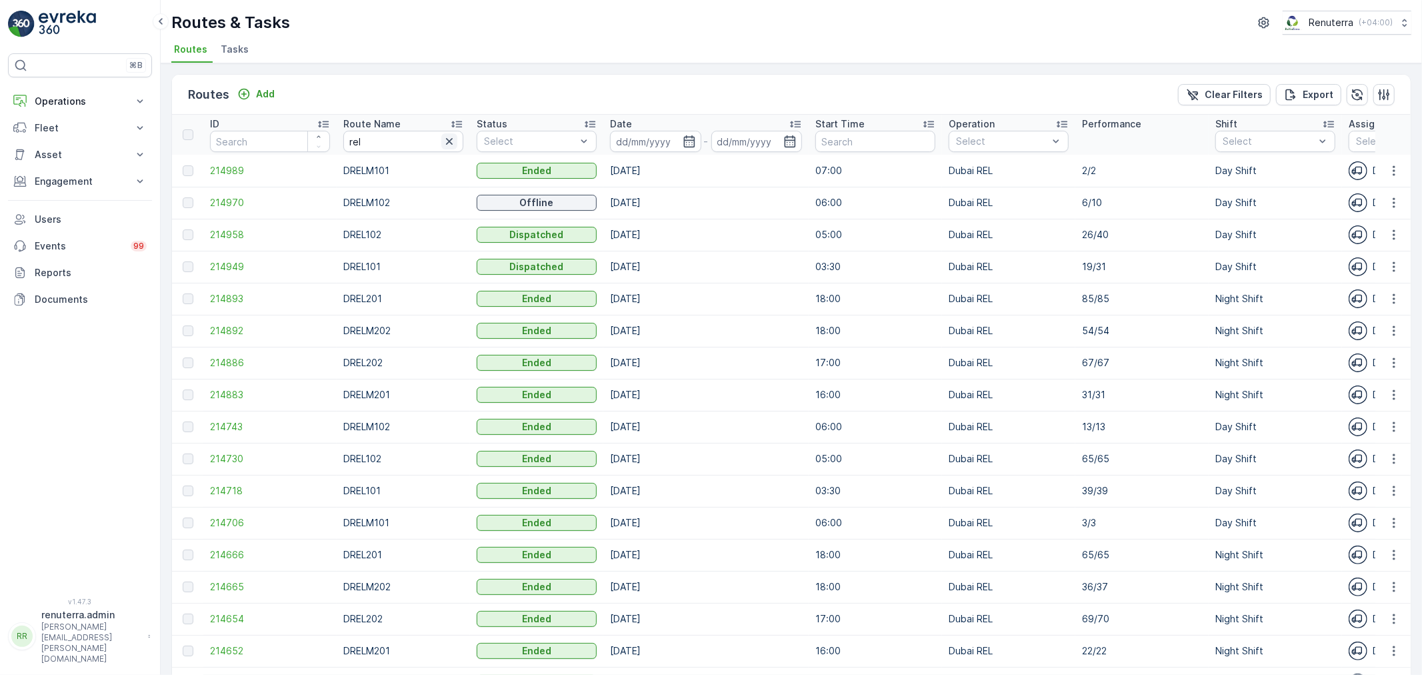
click at [451, 144] on icon "button" at bounding box center [449, 141] width 13 height 13
click at [636, 144] on input at bounding box center [655, 141] width 91 height 21
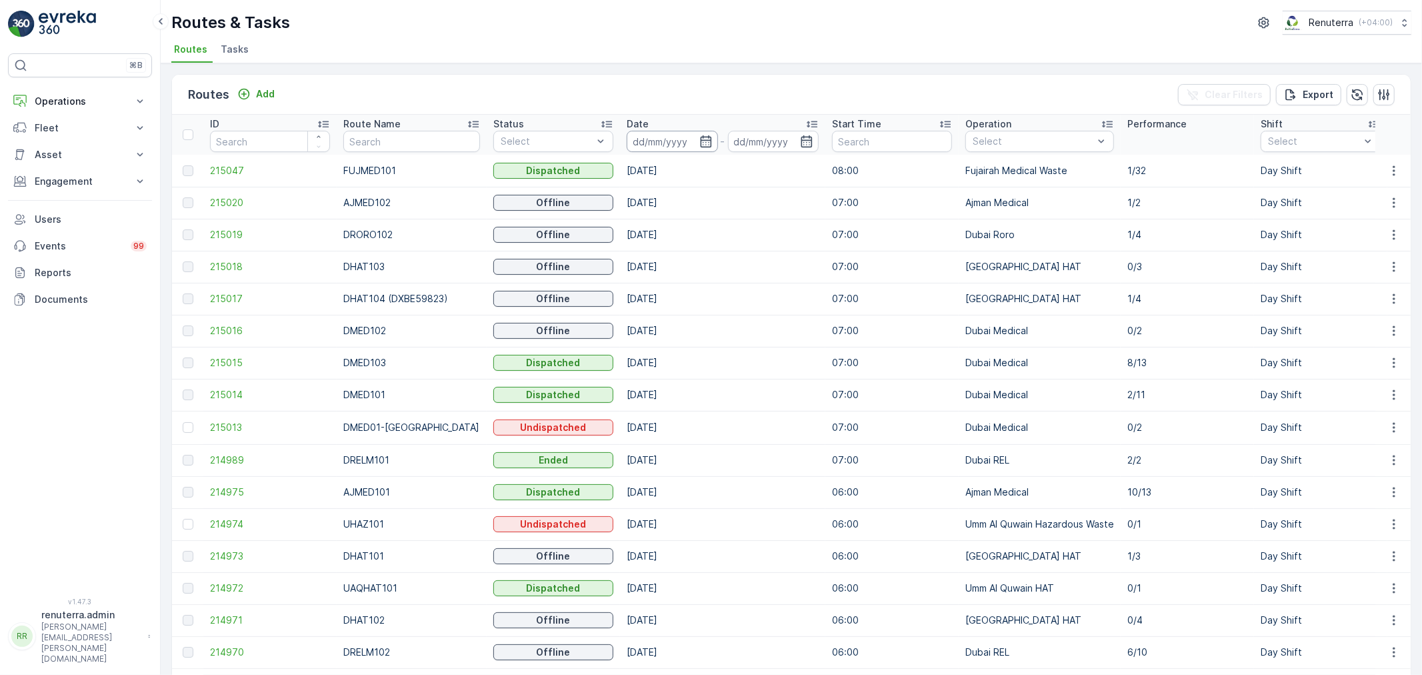
click at [643, 145] on input at bounding box center [672, 141] width 91 height 21
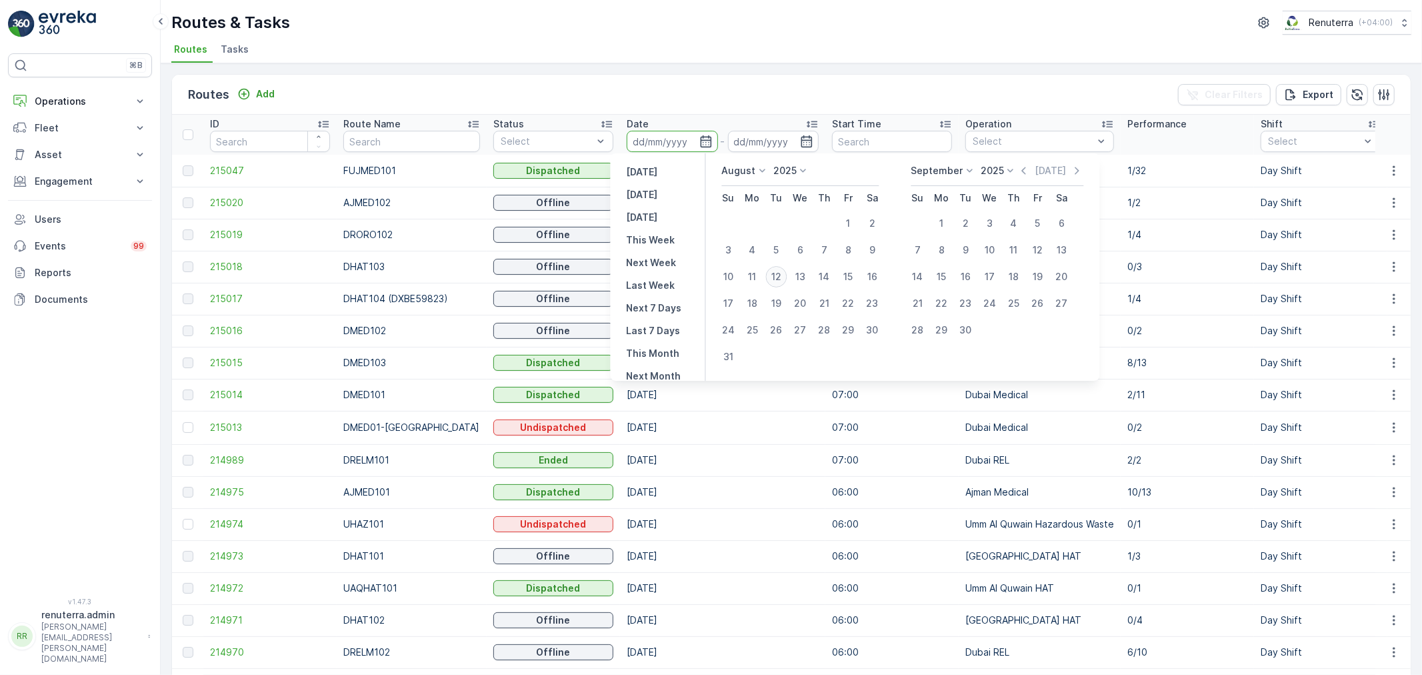
click at [778, 275] on div "12" at bounding box center [776, 276] width 21 height 21
type input "[DATE]"
click at [778, 275] on div "12" at bounding box center [776, 276] width 21 height 21
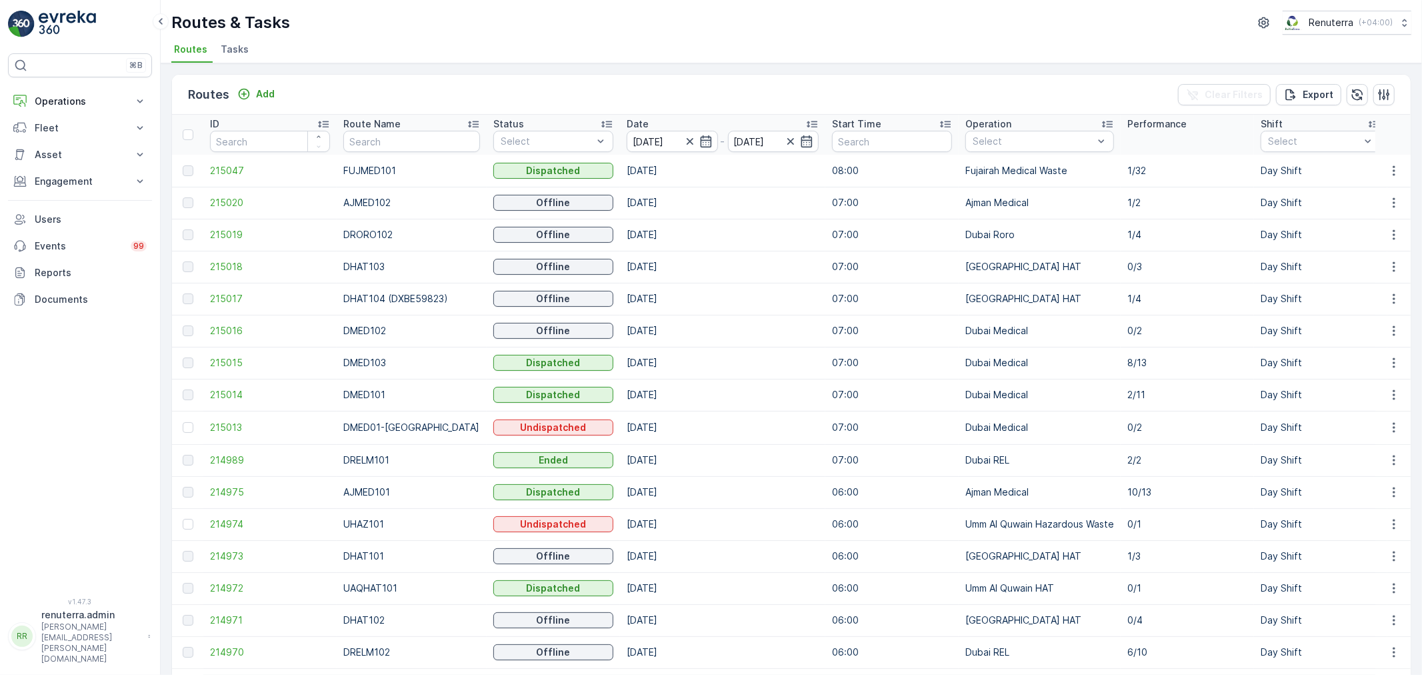
type input "[DATE]"
click at [224, 292] on span "215017" at bounding box center [270, 298] width 120 height 13
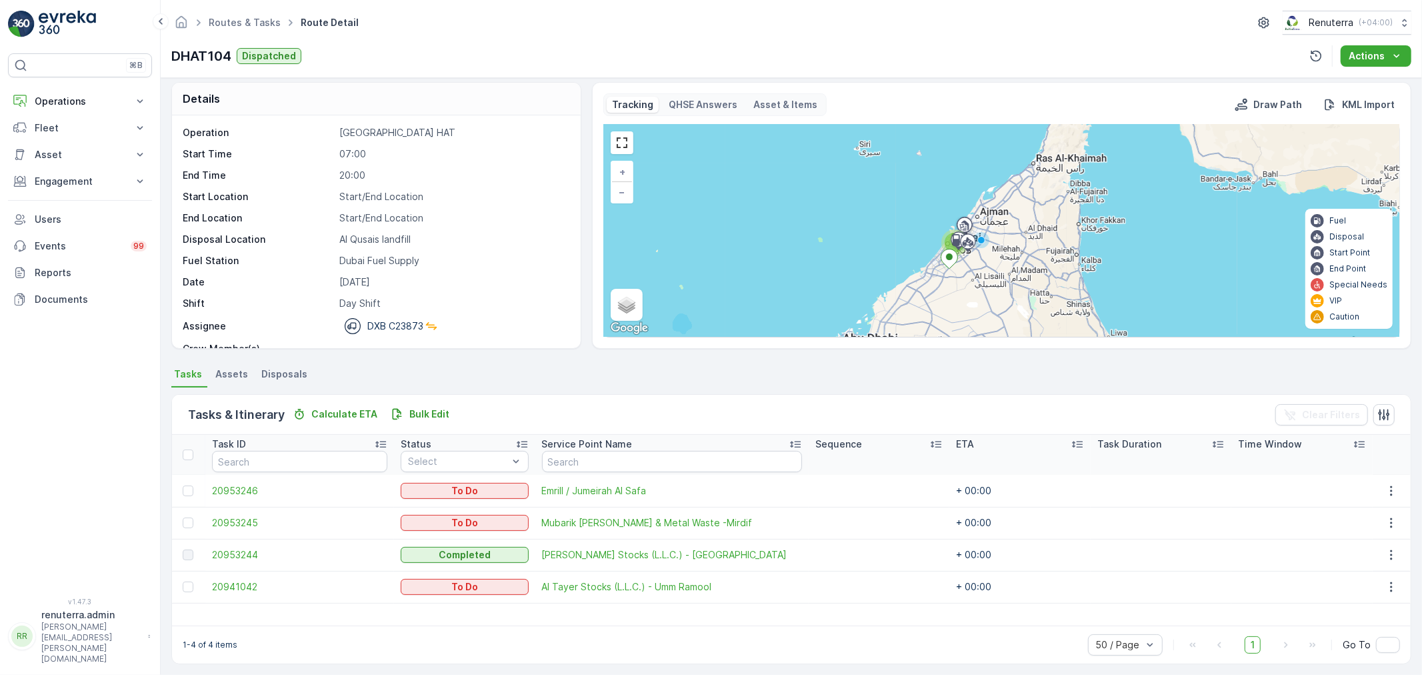
scroll to position [12, 0]
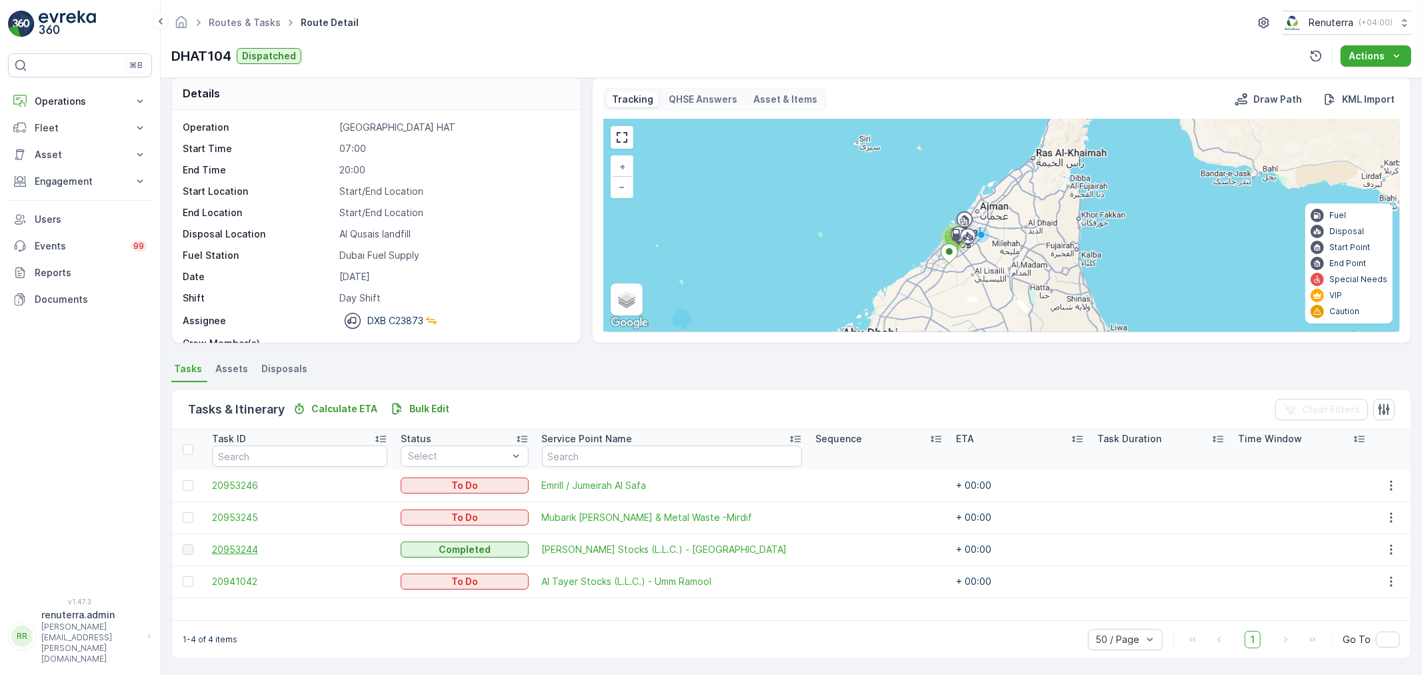
click at [238, 545] on span "20953244" at bounding box center [299, 549] width 175 height 13
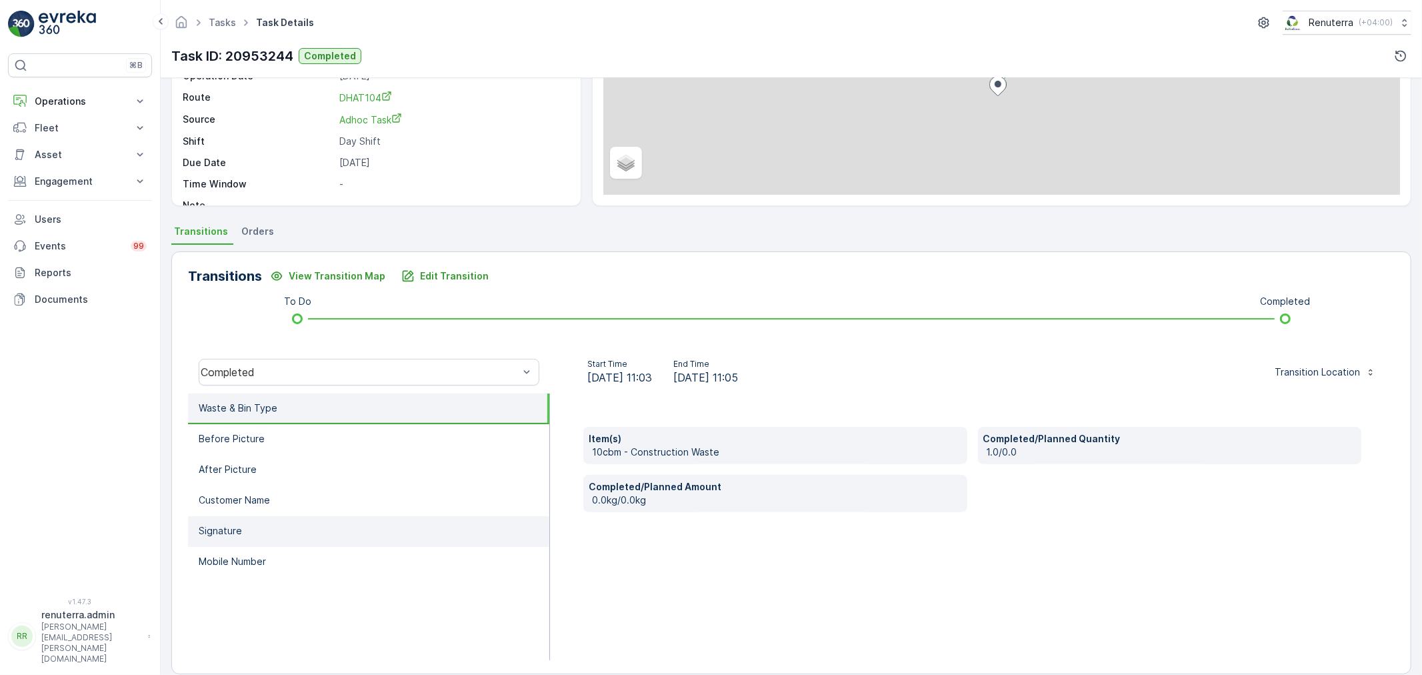
scroll to position [165, 0]
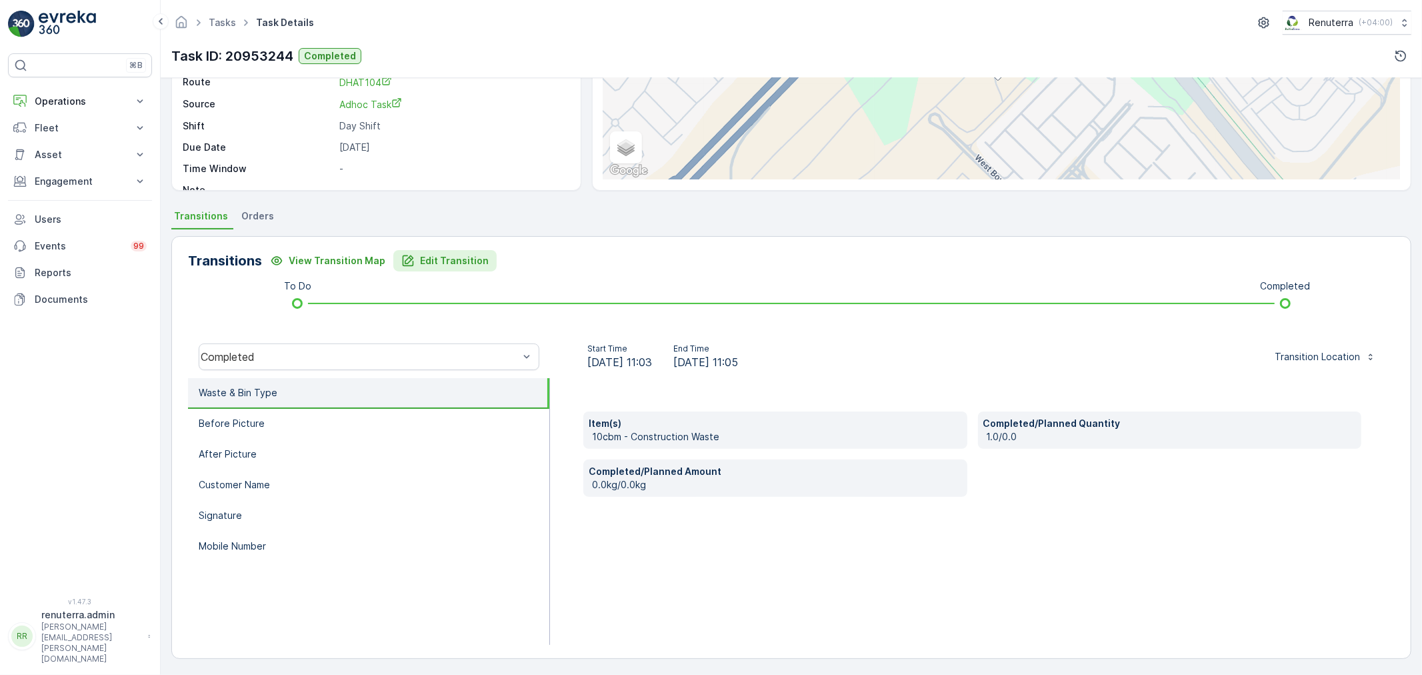
click at [463, 264] on p "Edit Transition" at bounding box center [454, 260] width 69 height 13
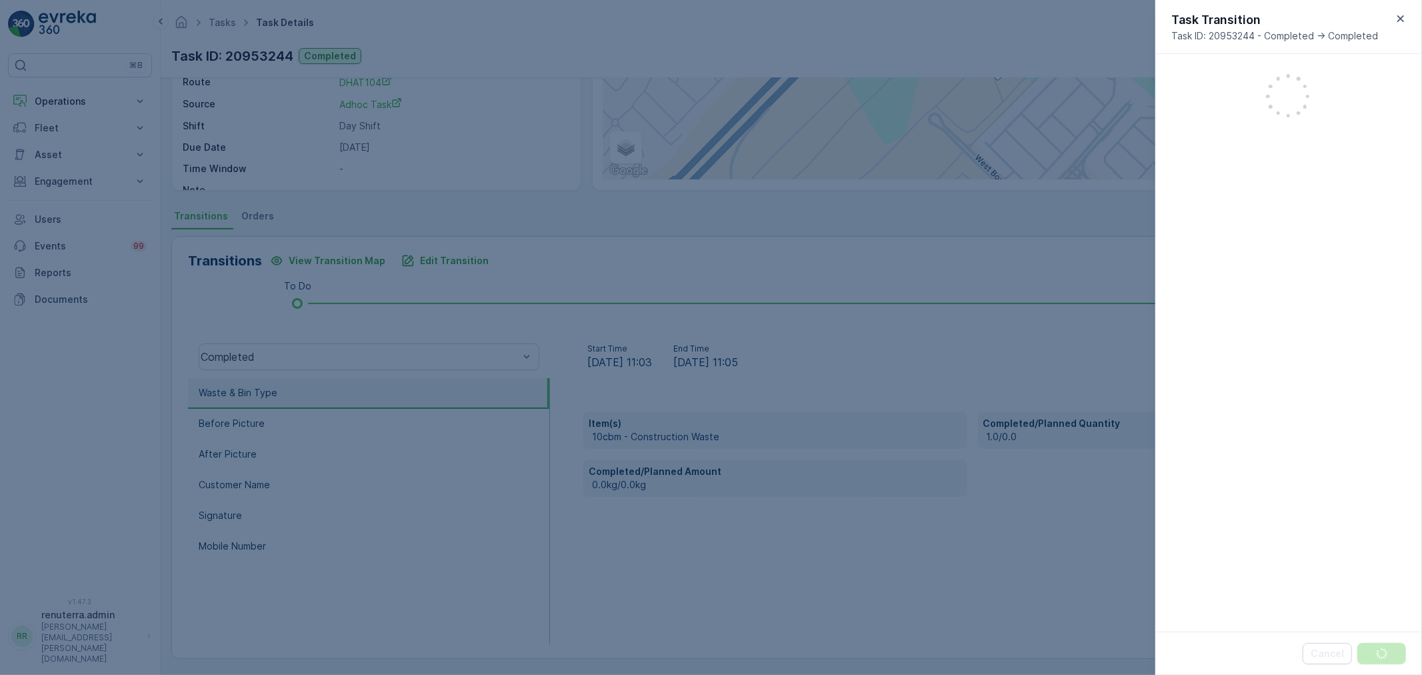
scroll to position [260, 0]
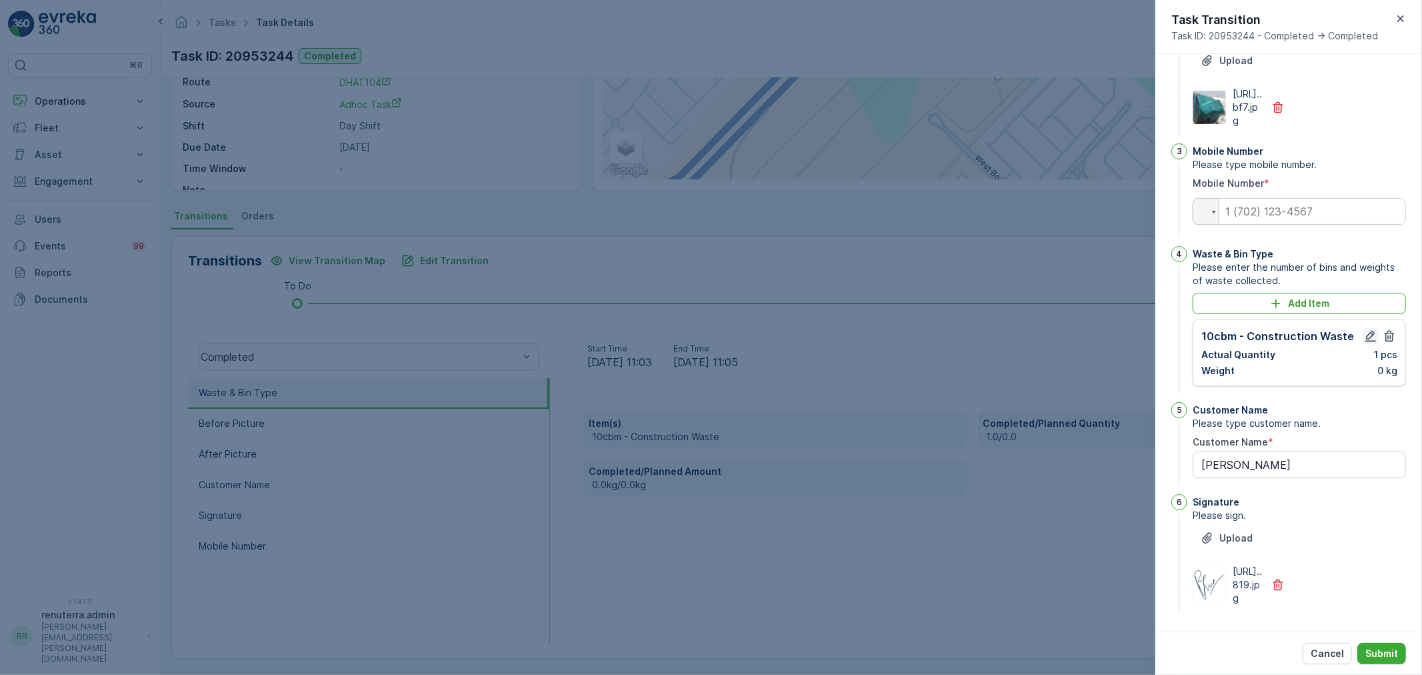
click at [1371, 329] on icon "button" at bounding box center [1370, 335] width 13 height 13
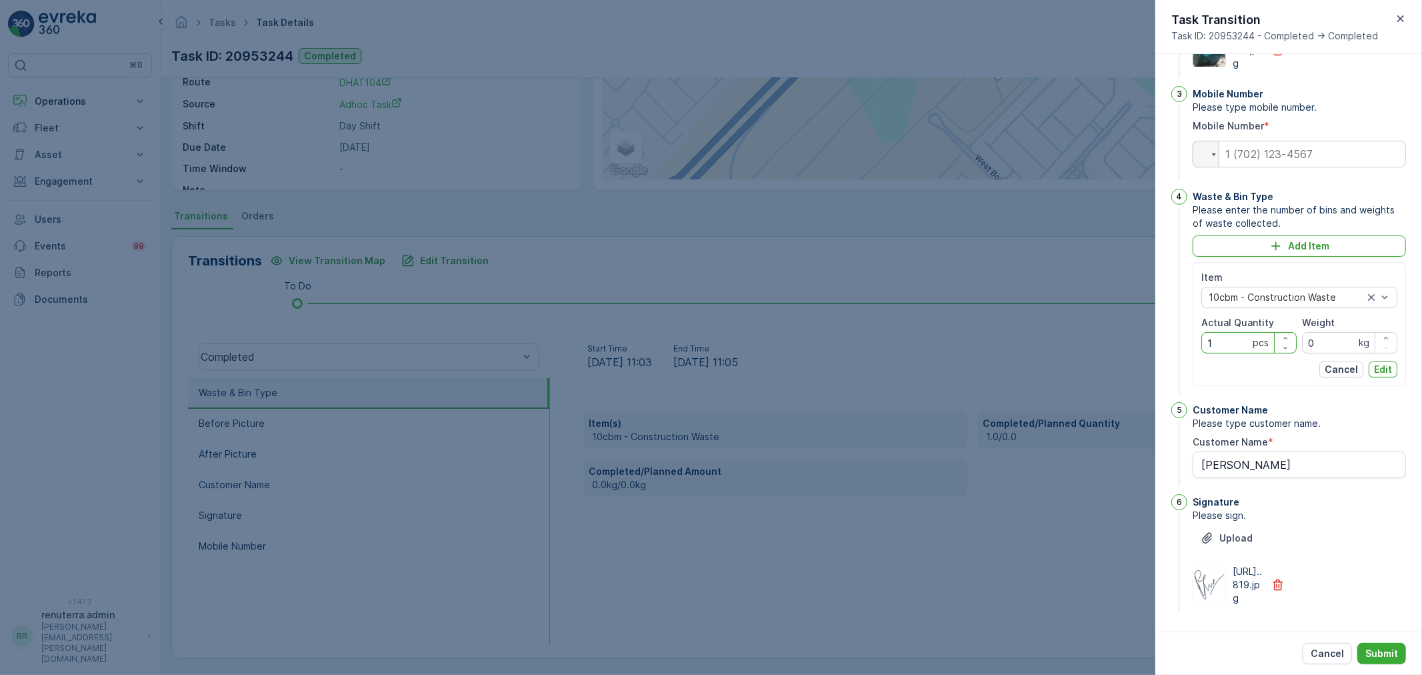
drag, startPoint x: 1210, startPoint y: 363, endPoint x: 1190, endPoint y: 363, distance: 19.3
click at [1190, 363] on div "4 Waste & Bin Type Please enter the number of bins and weights of waste collect…" at bounding box center [1288, 293] width 235 height 208
type Quantity "2"
click at [1397, 386] on div "Item 10cbm - Construction Waste Actual Quantity 2 pcs Weight 0 kg Cancel Edit" at bounding box center [1298, 324] width 213 height 124
click at [1388, 376] on p "Edit" at bounding box center [1383, 369] width 18 height 13
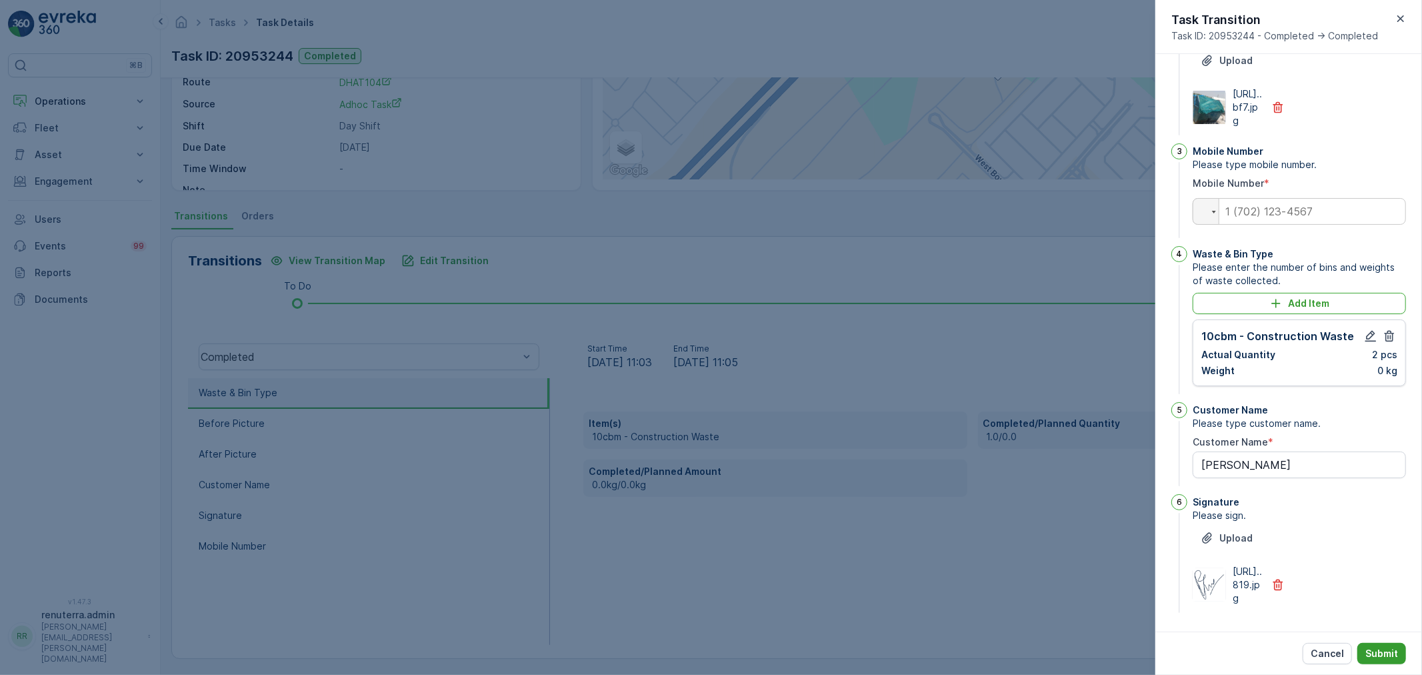
click at [1367, 645] on button "Submit" at bounding box center [1381, 653] width 49 height 21
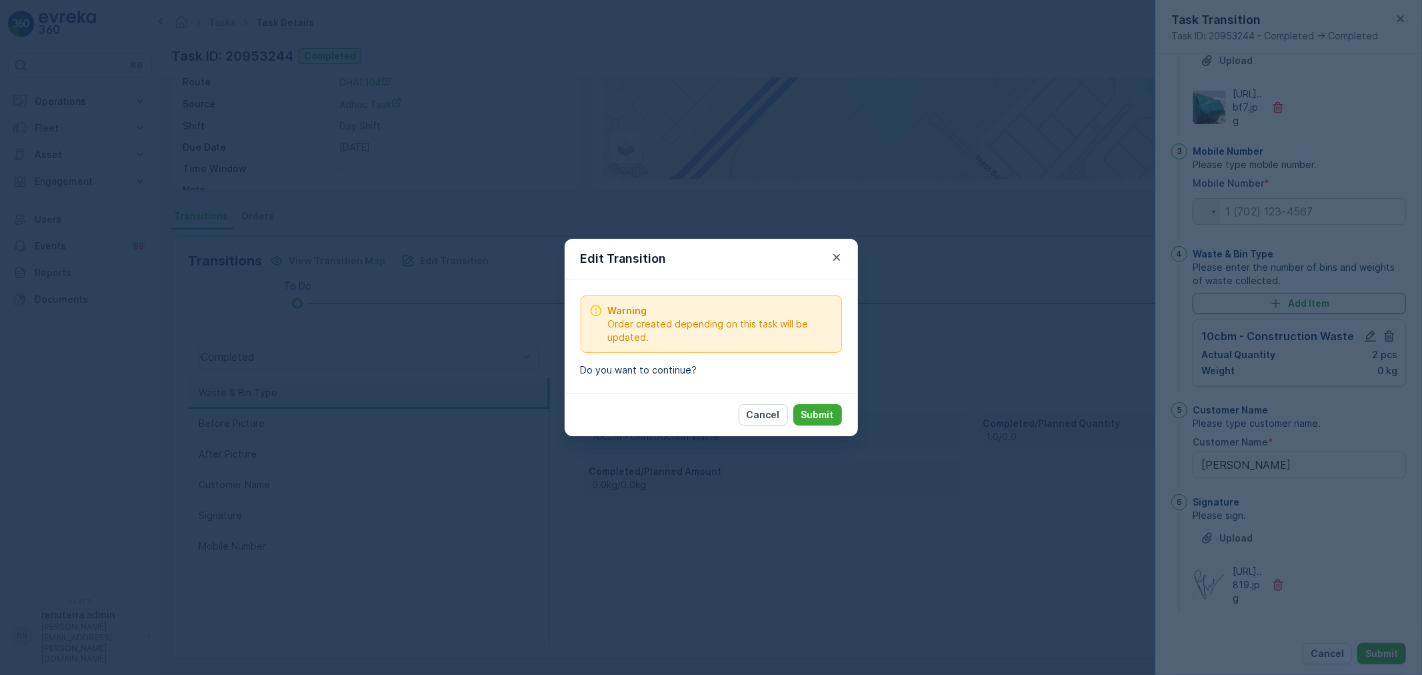
click at [799, 422] on button "Submit" at bounding box center [817, 414] width 49 height 21
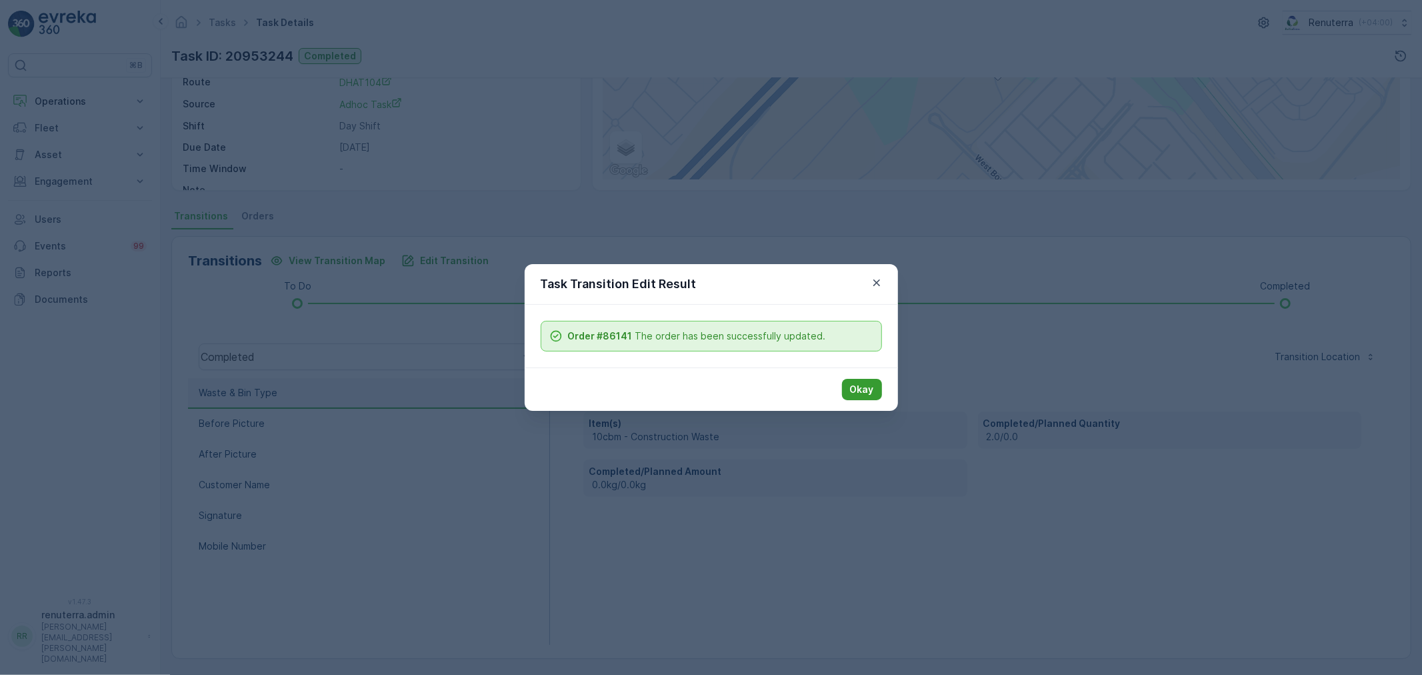
click at [855, 394] on p "Okay" at bounding box center [862, 389] width 24 height 13
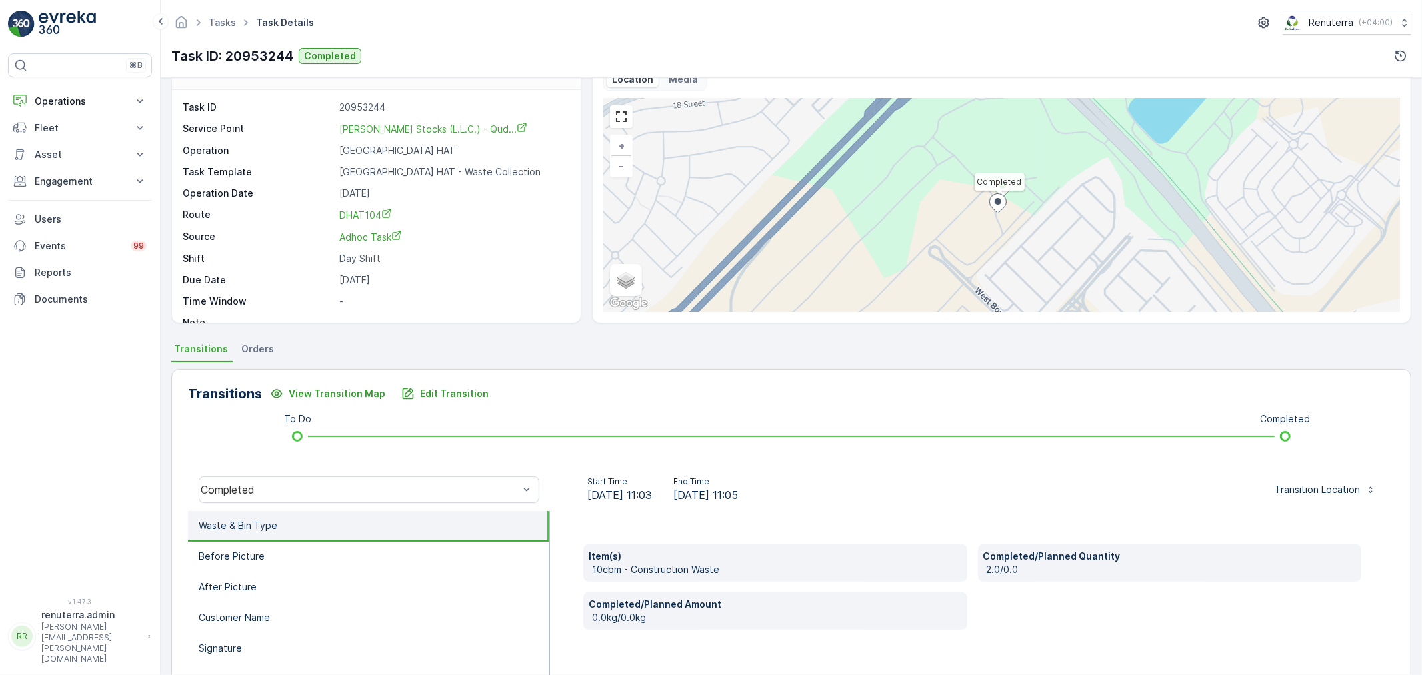
scroll to position [17, 0]
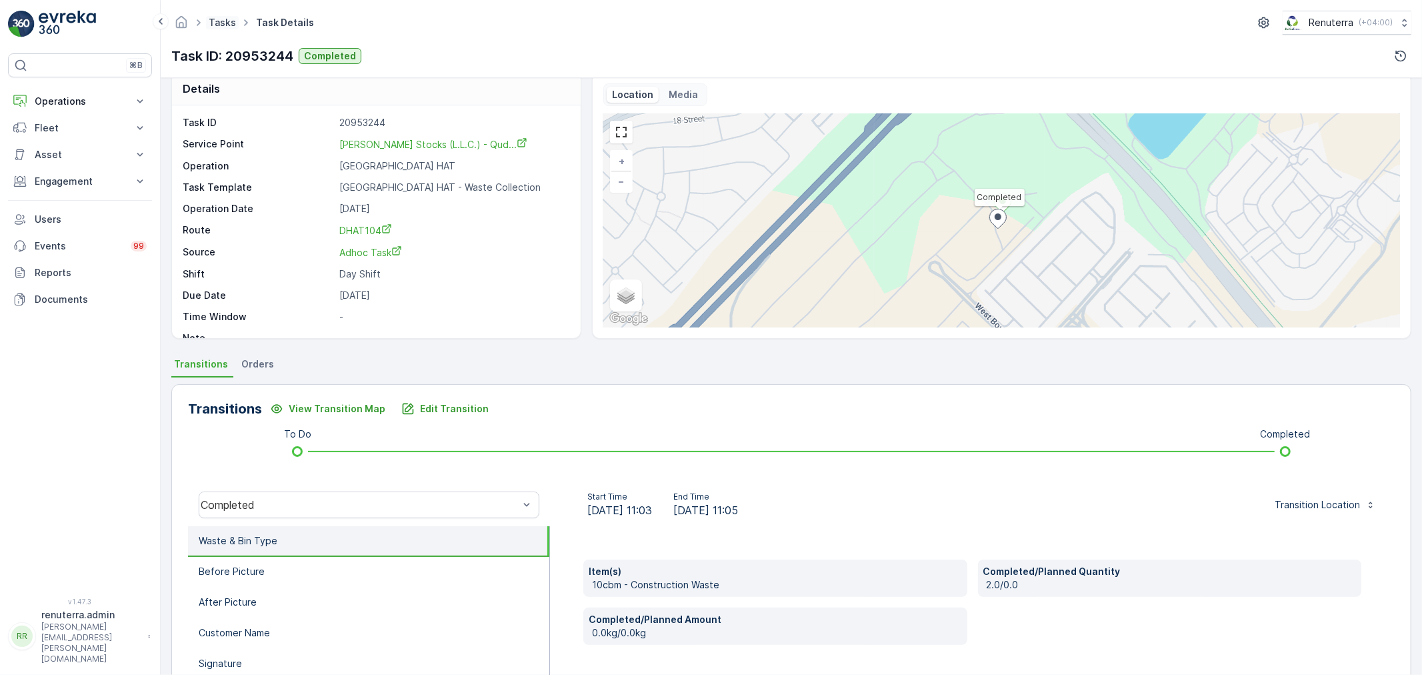
click at [210, 23] on link "Tasks" at bounding box center [222, 22] width 27 height 11
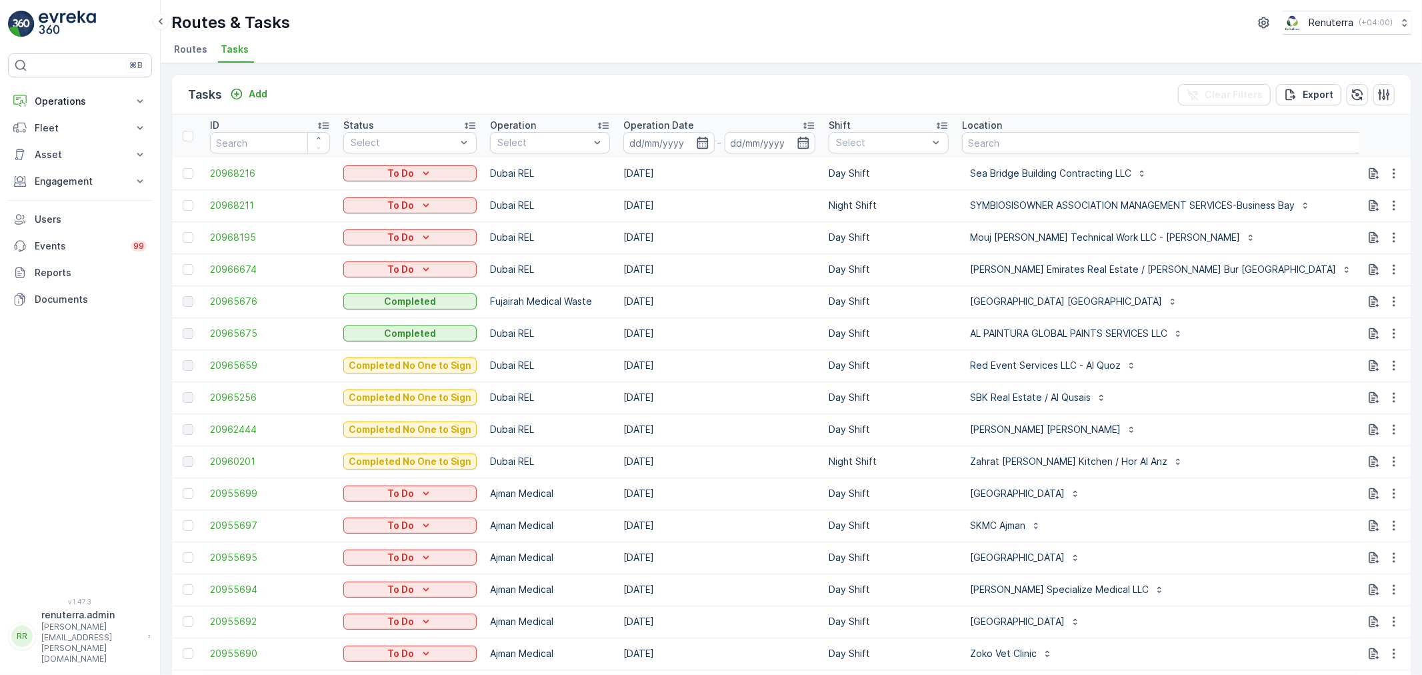
click at [191, 57] on li "Routes" at bounding box center [191, 51] width 41 height 23
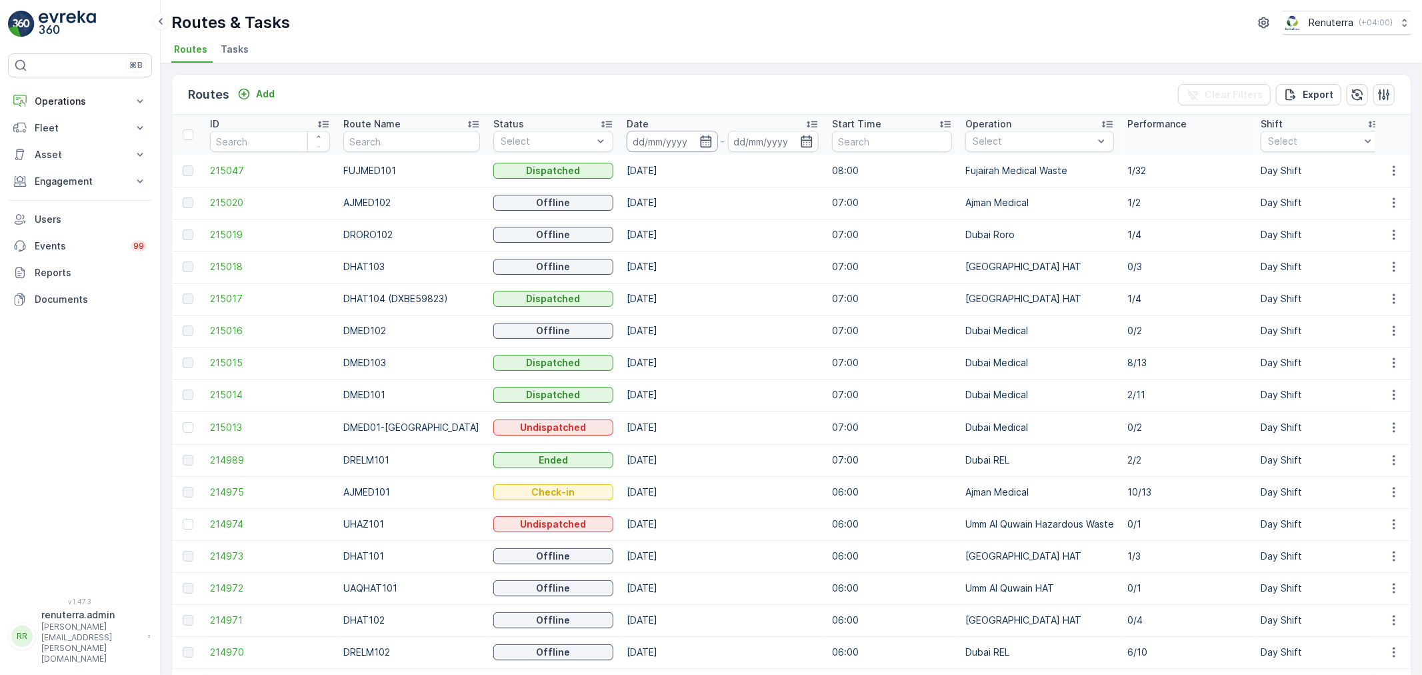
click at [643, 142] on input at bounding box center [672, 141] width 91 height 21
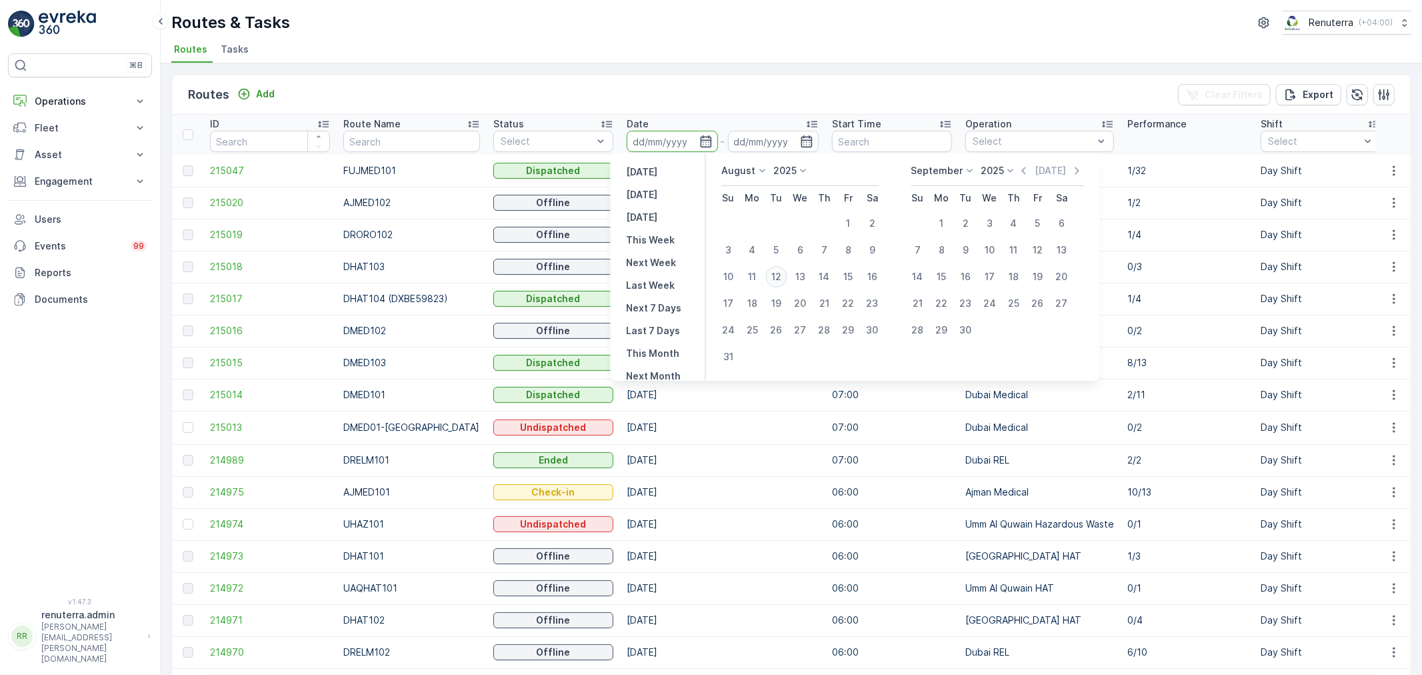
click at [770, 277] on div "12" at bounding box center [776, 276] width 21 height 21
type input "[DATE]"
click at [769, 277] on div "12" at bounding box center [776, 276] width 21 height 21
type input "[DATE]"
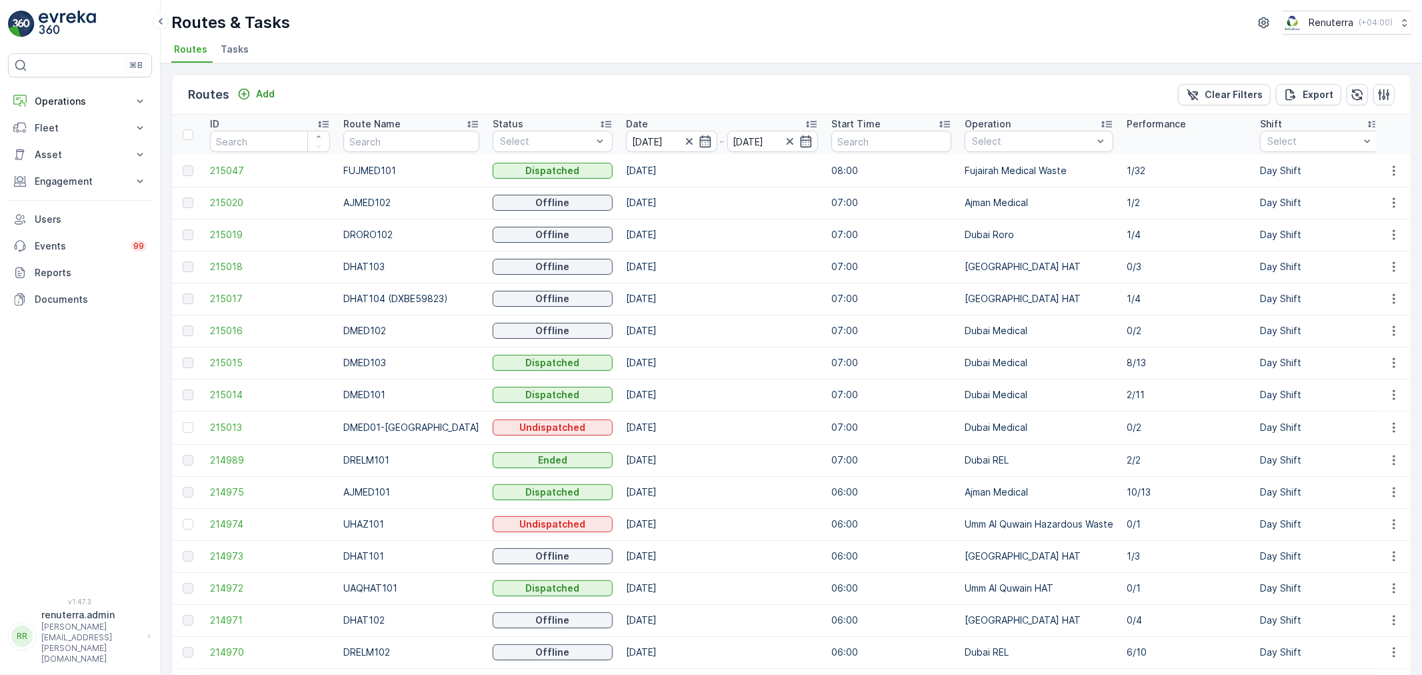
click at [251, 564] on td "214973" at bounding box center [269, 556] width 133 height 32
click at [244, 553] on span "214973" at bounding box center [270, 555] width 120 height 13
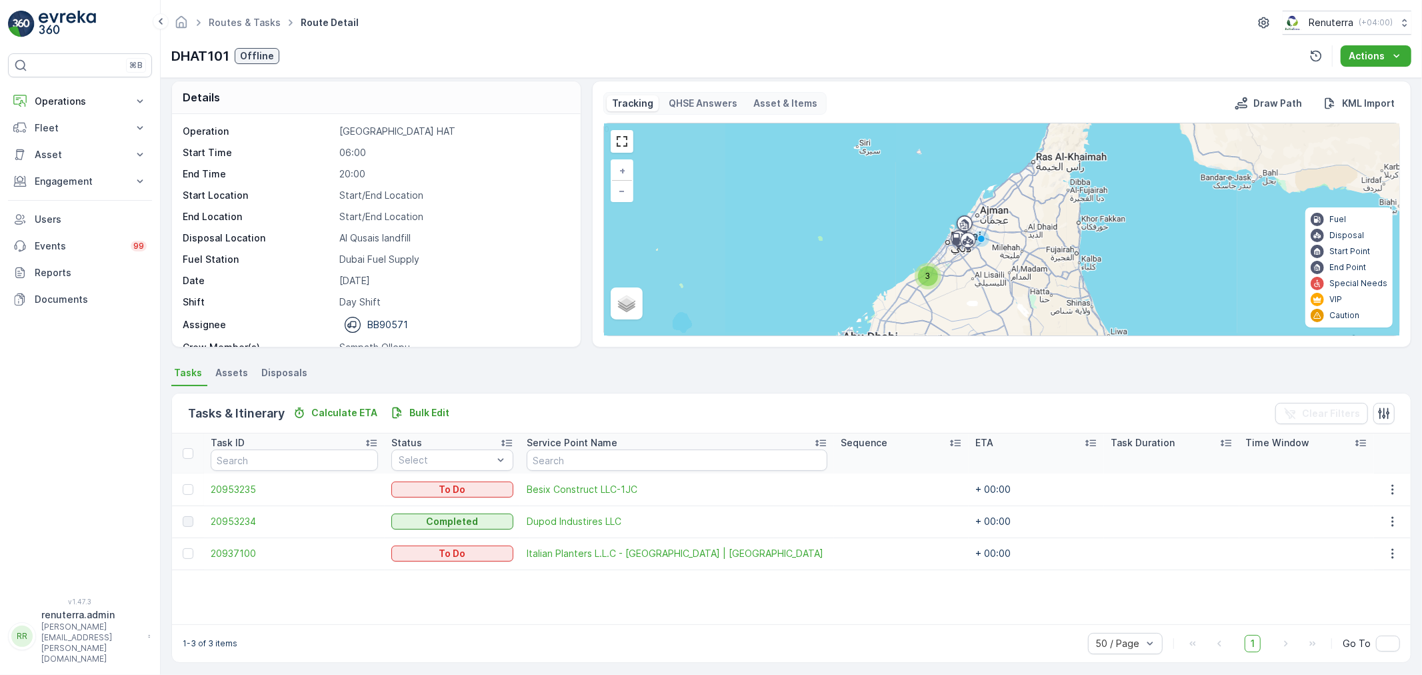
scroll to position [12, 0]
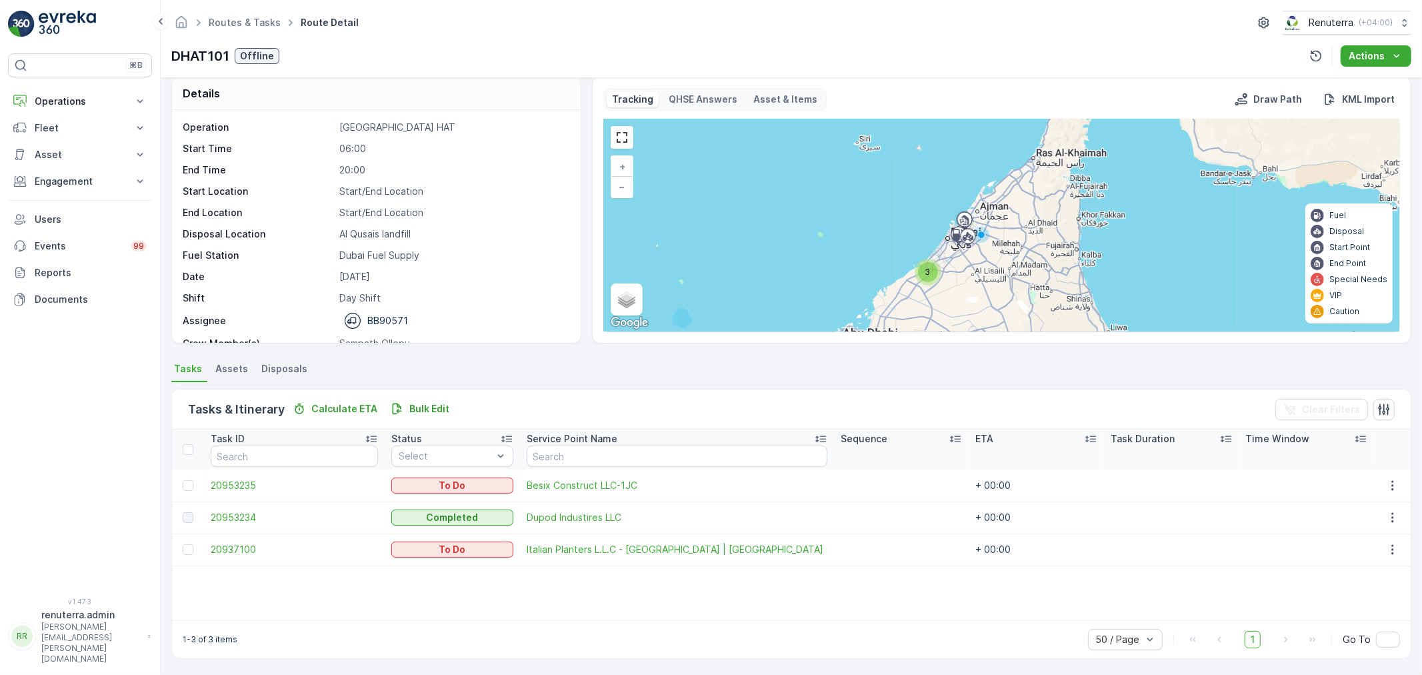
click at [918, 271] on div "3" at bounding box center [928, 272] width 20 height 20
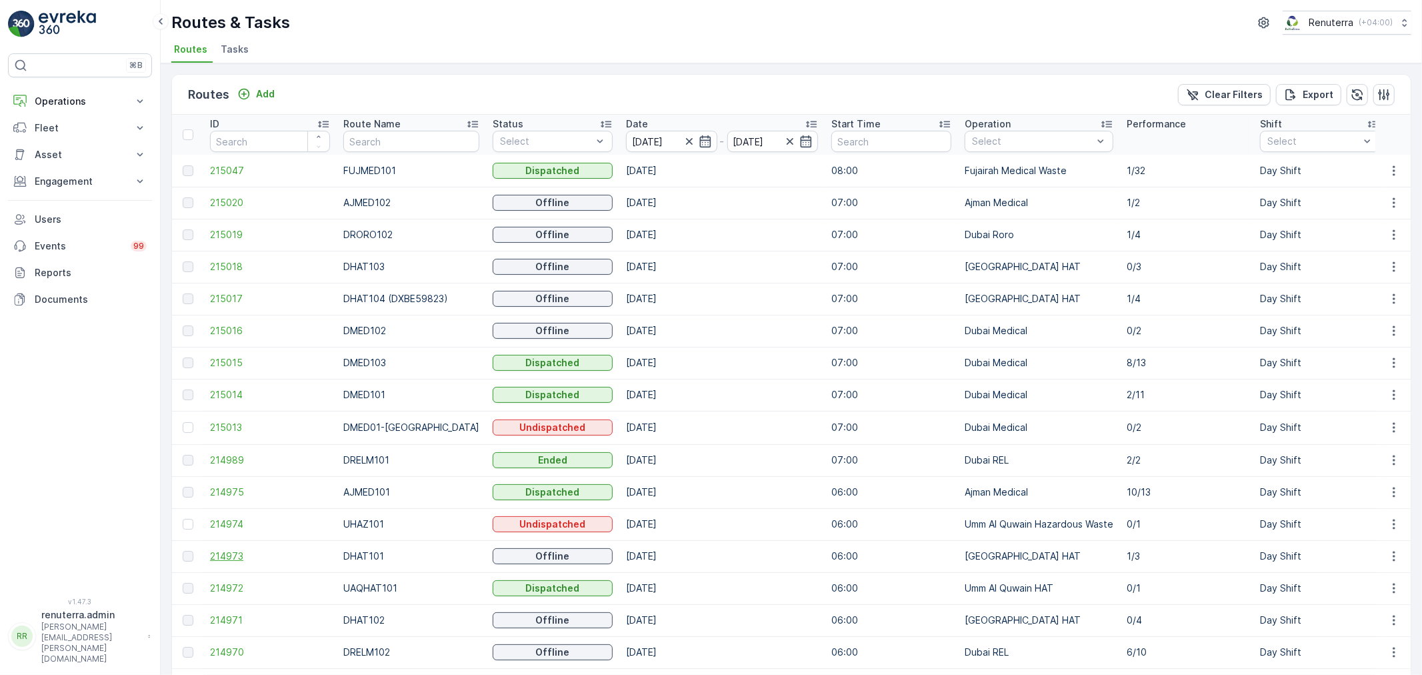
click at [234, 554] on span "214973" at bounding box center [270, 555] width 120 height 13
click at [227, 298] on span "215017" at bounding box center [270, 298] width 120 height 13
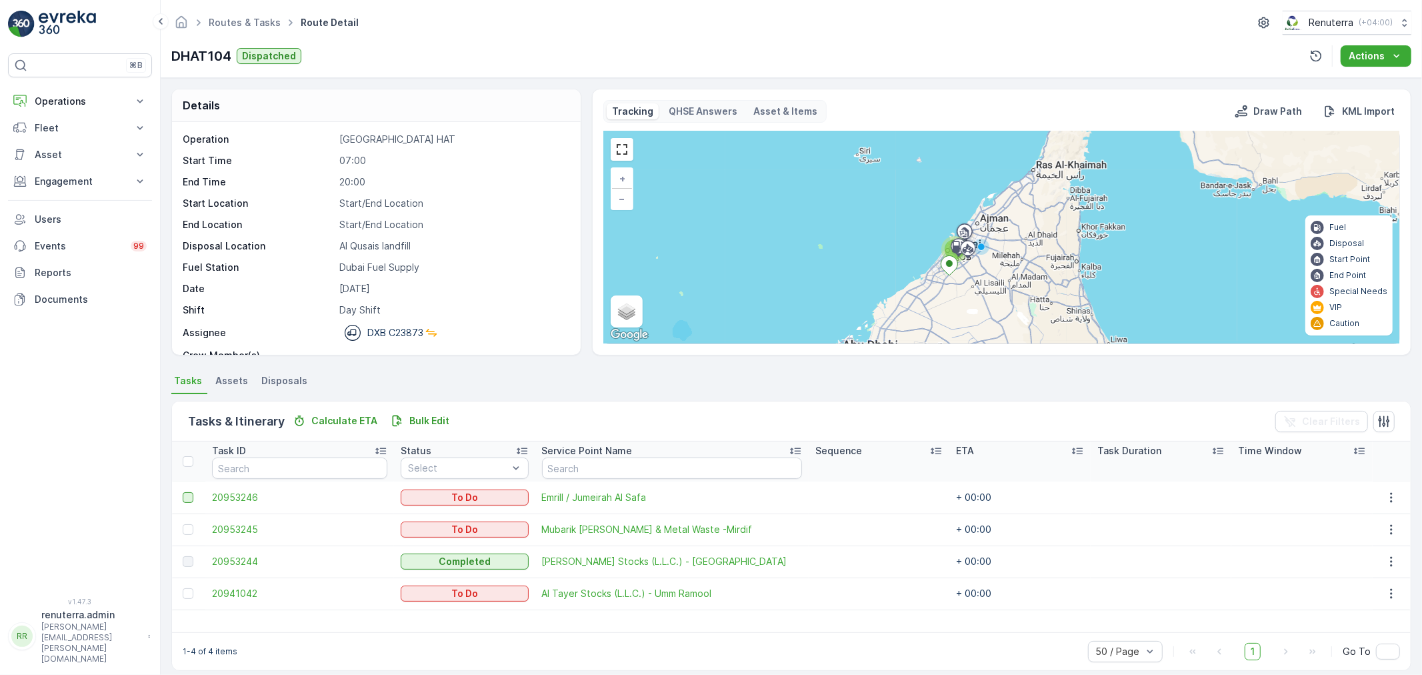
click at [191, 497] on div at bounding box center [188, 497] width 11 height 11
click at [183, 492] on input "checkbox" at bounding box center [183, 492] width 0 height 0
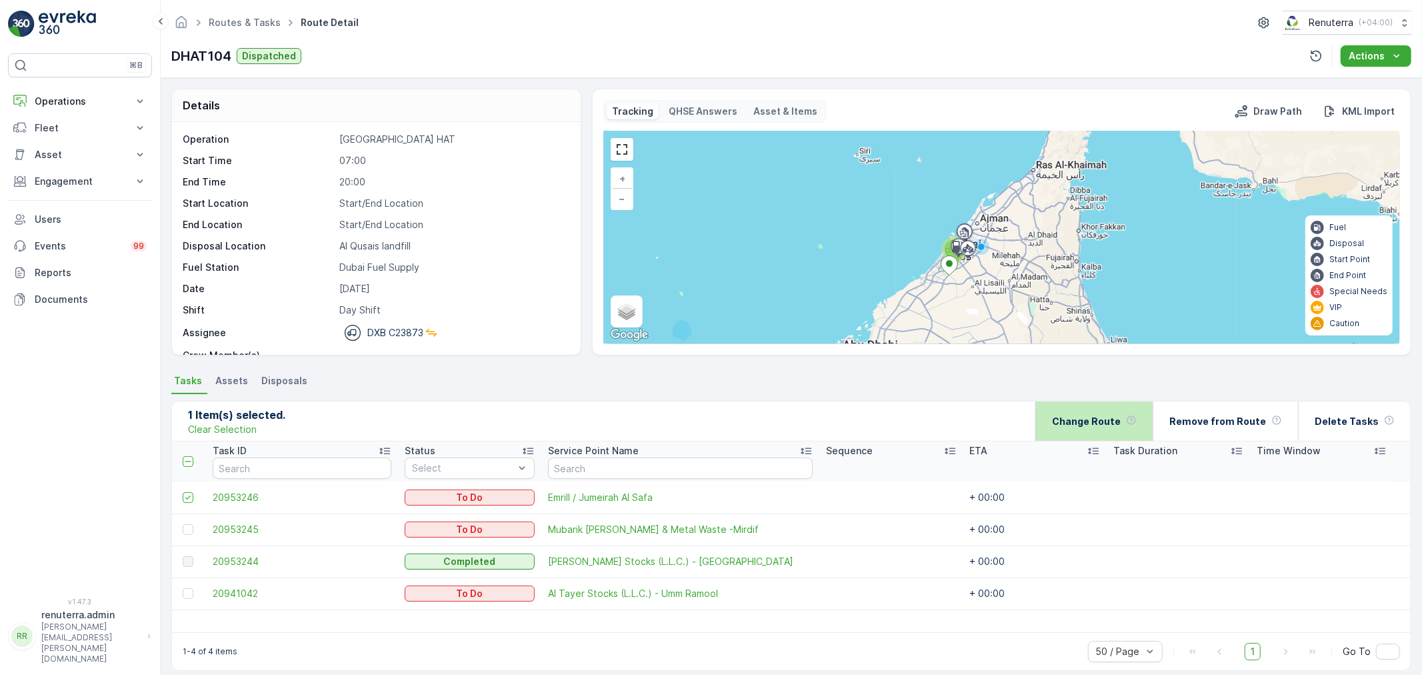
click at [1096, 421] on p "Change Route" at bounding box center [1086, 421] width 69 height 13
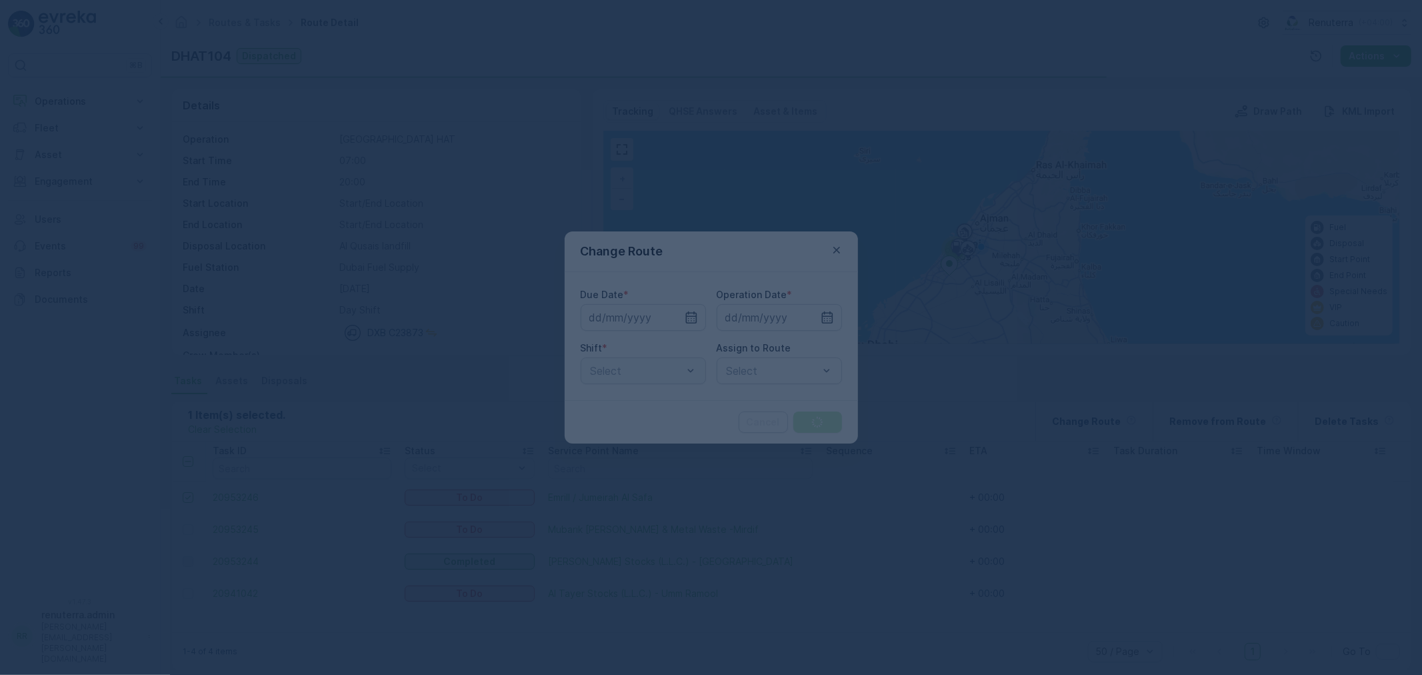
type input "[DATE]"
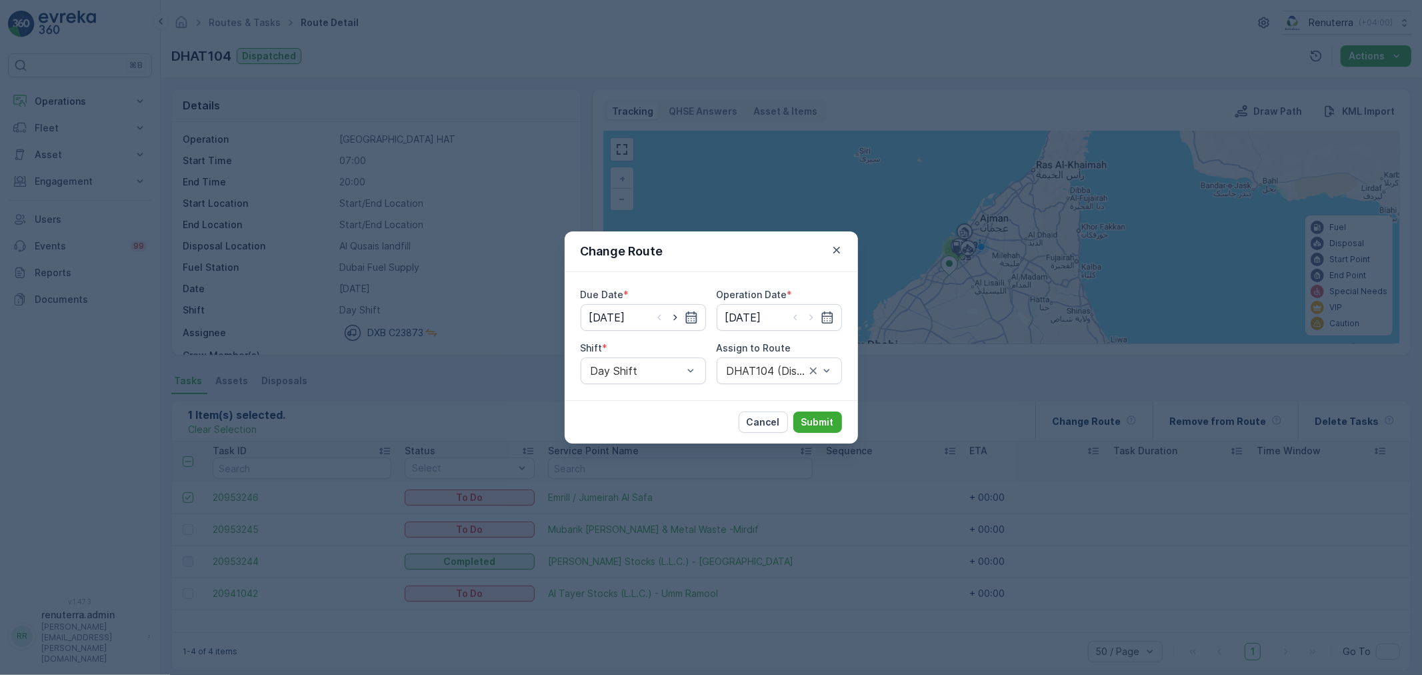
click at [694, 320] on icon "button" at bounding box center [691, 317] width 13 height 13
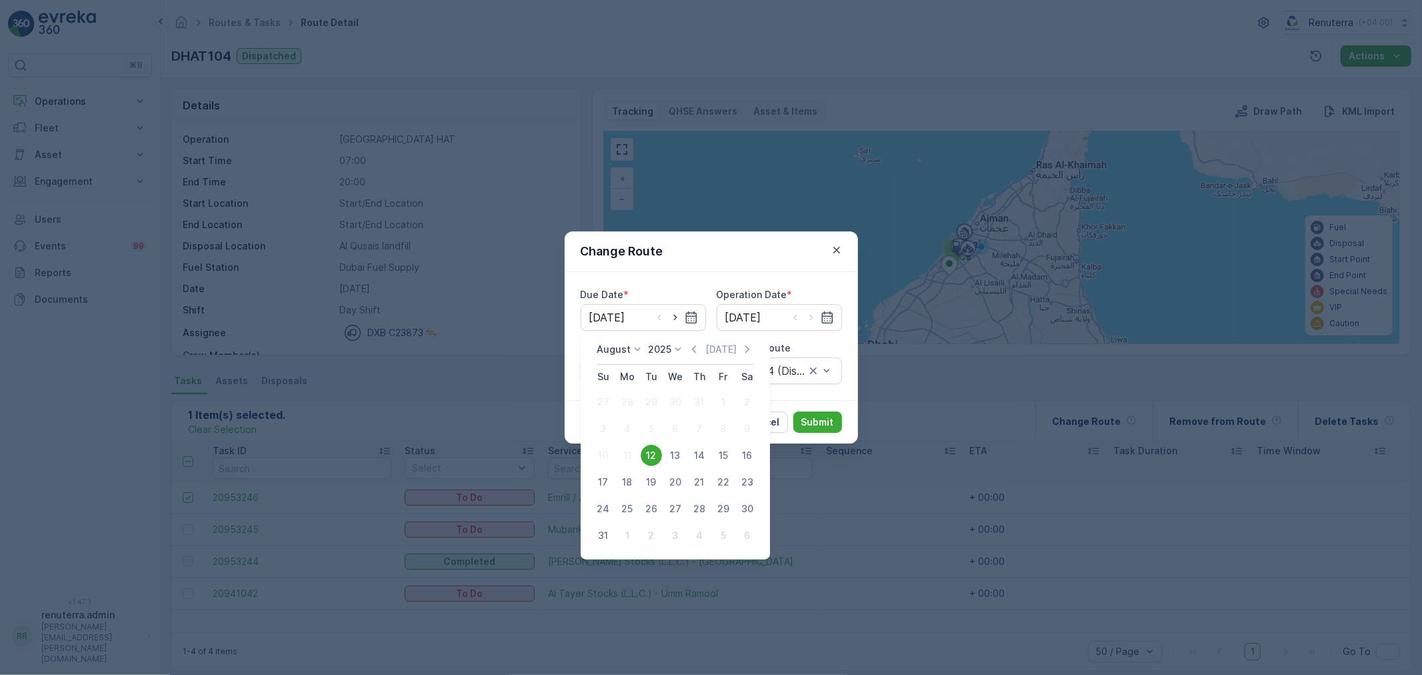
click at [891, 465] on div "Change Route Due Date * 12.08.2025 Operation Date * 12.08.2025 Shift * Day Shif…" at bounding box center [711, 337] width 1422 height 675
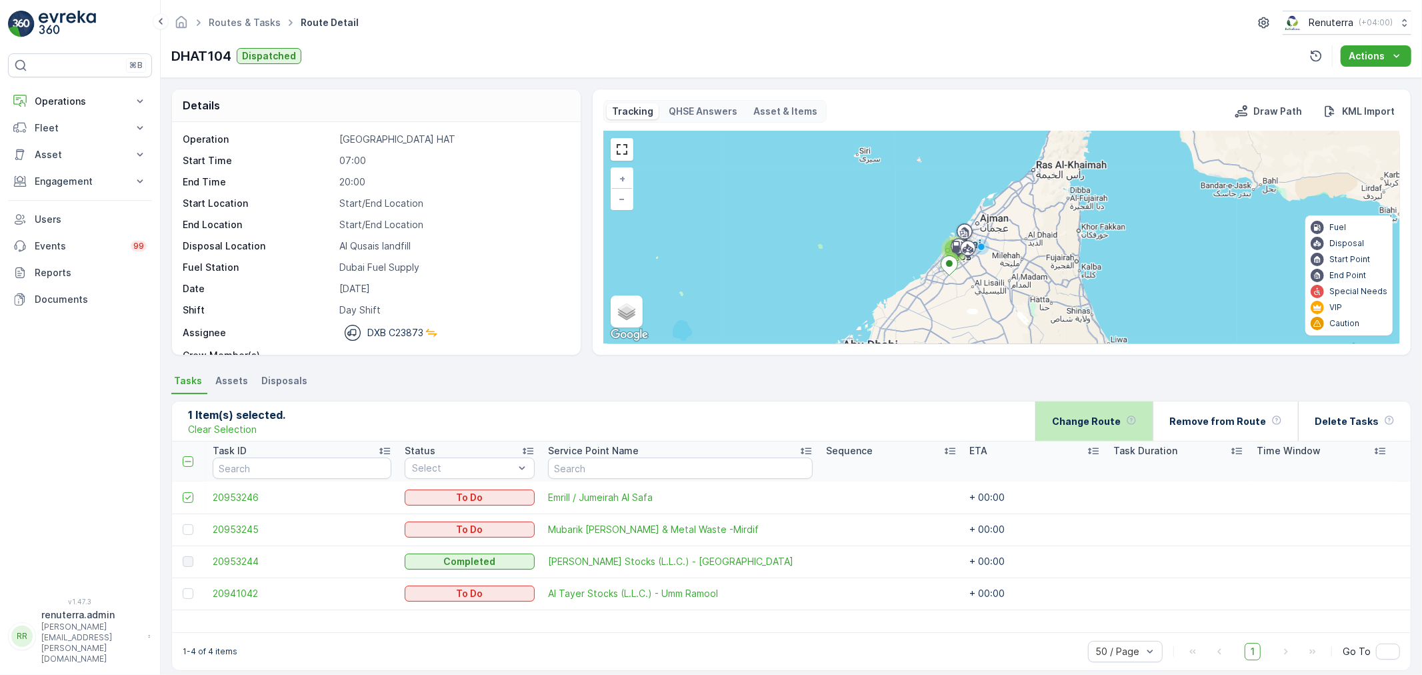
click at [1097, 437] on div "Change Route" at bounding box center [1094, 420] width 85 height 39
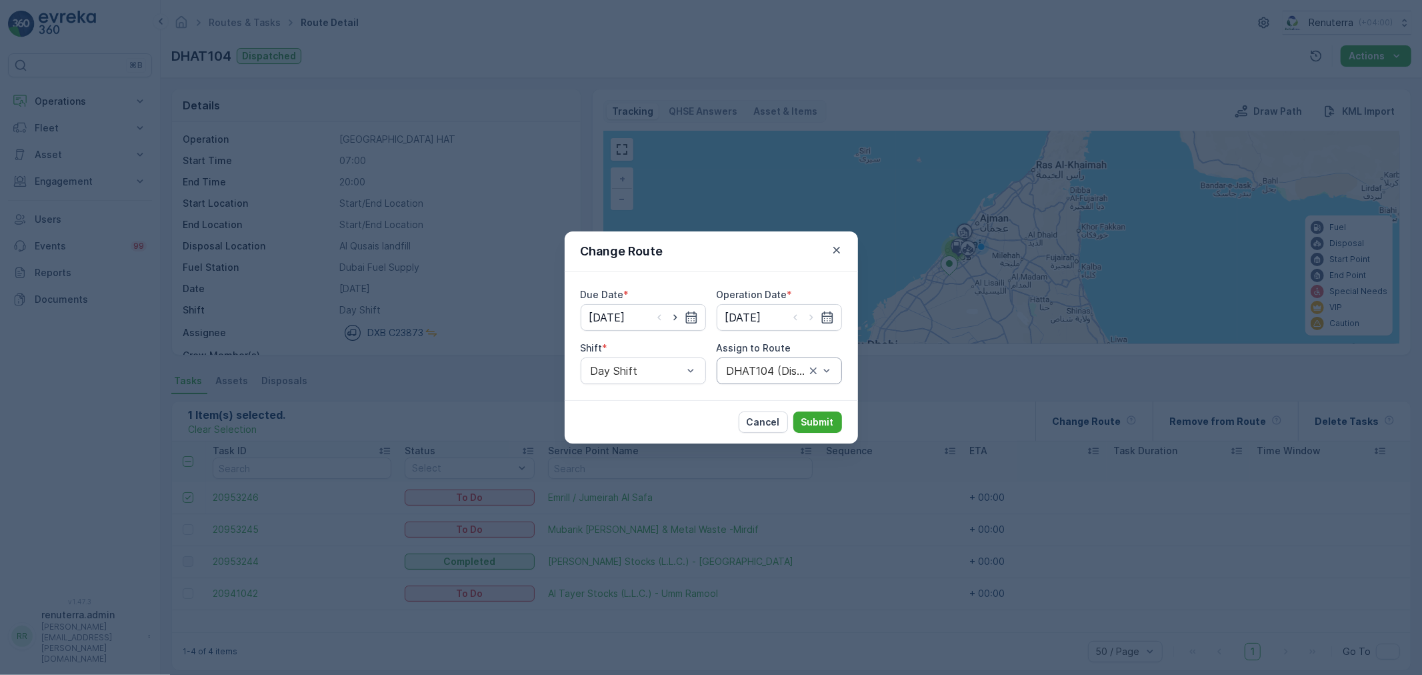
click at [763, 362] on div "DHAT104 (Dispatched) - DXB C23873" at bounding box center [779, 370] width 125 height 27
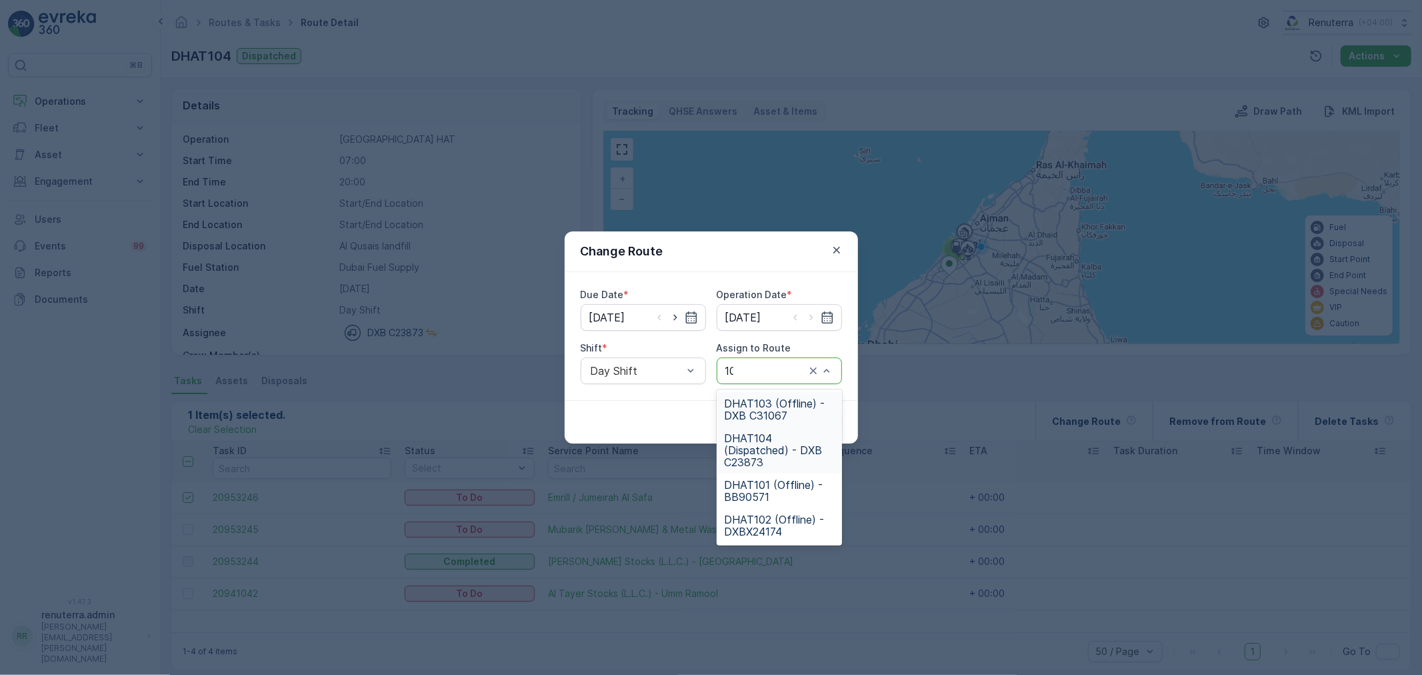
type input "101"
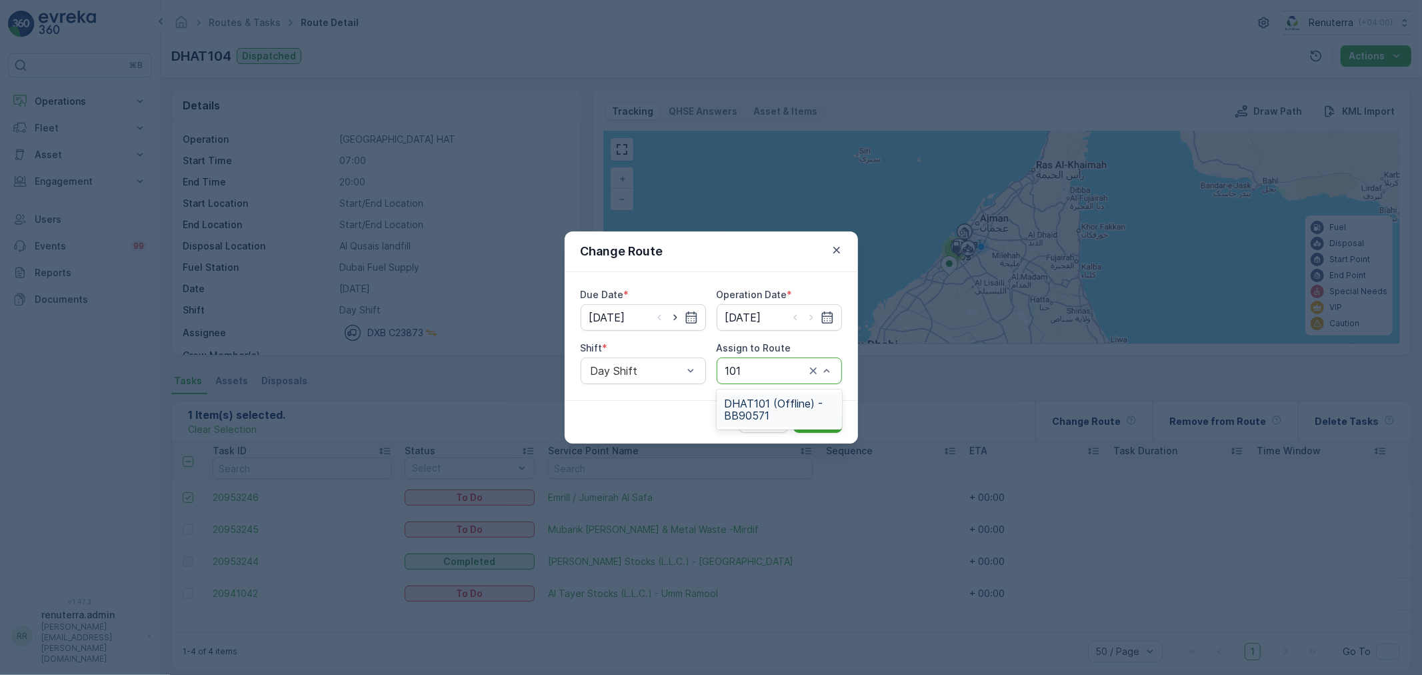
drag, startPoint x: 761, startPoint y: 410, endPoint x: 810, endPoint y: 416, distance: 49.7
click at [761, 408] on span "DHAT101 (Offline) - BB90571" at bounding box center [779, 409] width 109 height 24
click at [811, 416] on p "Submit" at bounding box center [817, 421] width 33 height 13
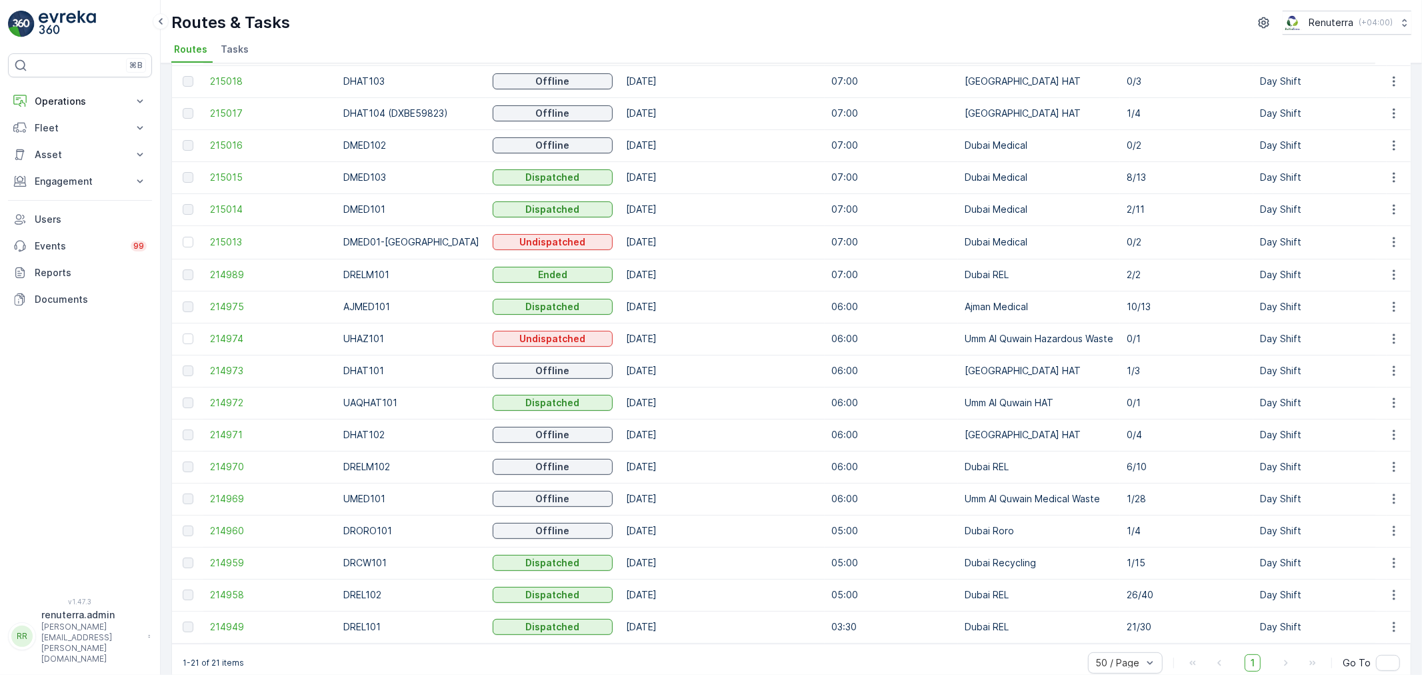
scroll to position [209, 0]
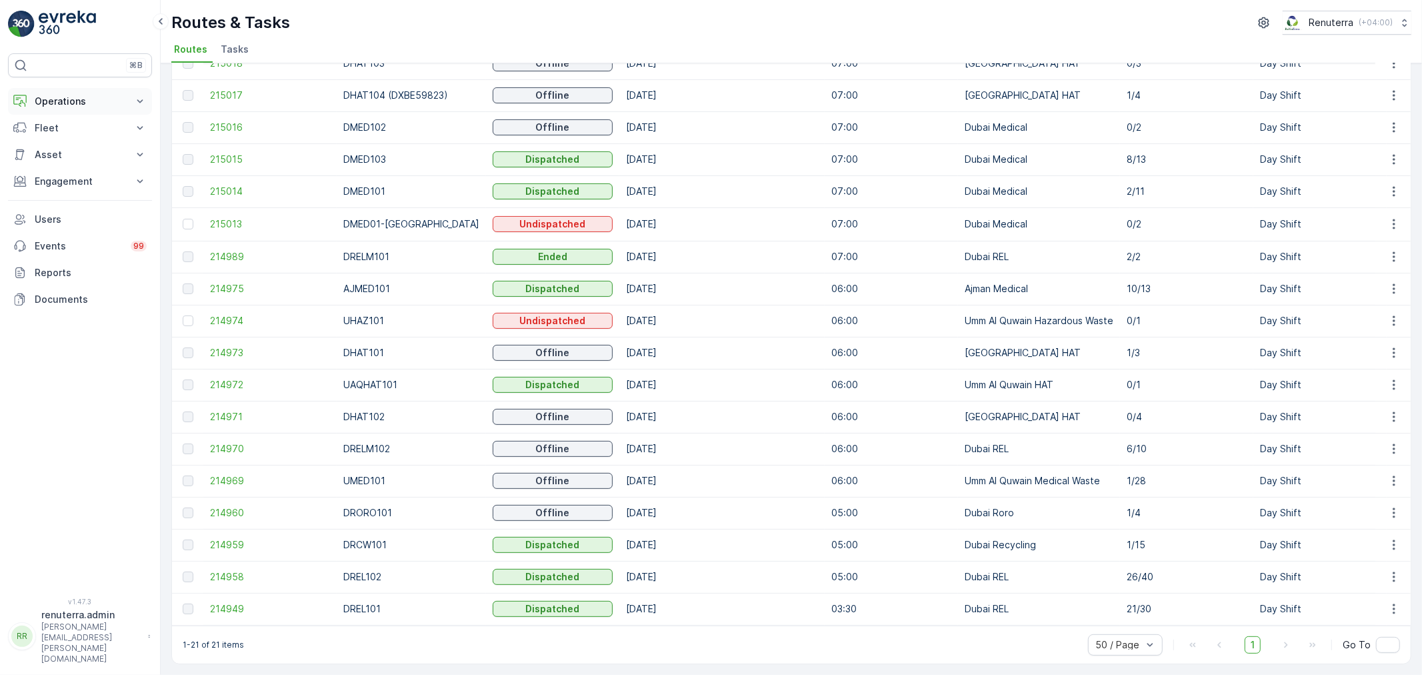
click at [60, 105] on p "Operations" at bounding box center [80, 101] width 91 height 13
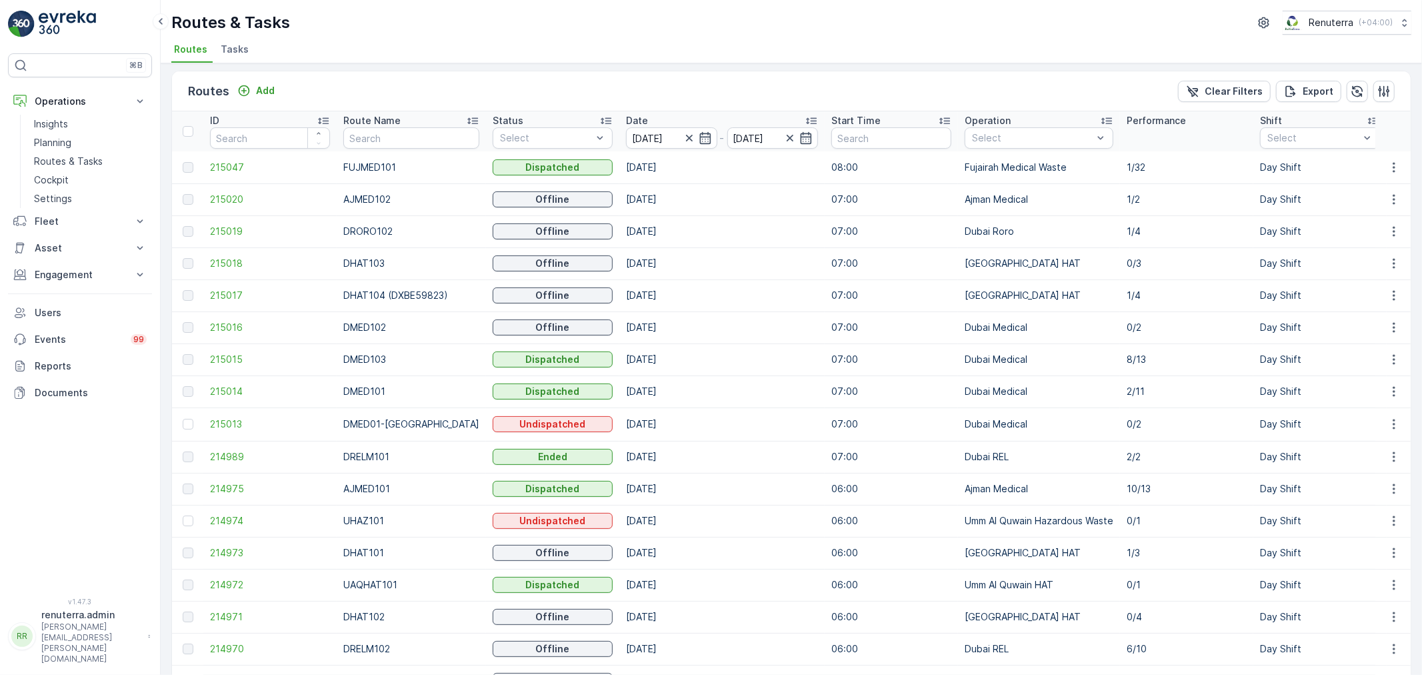
scroll to position [0, 0]
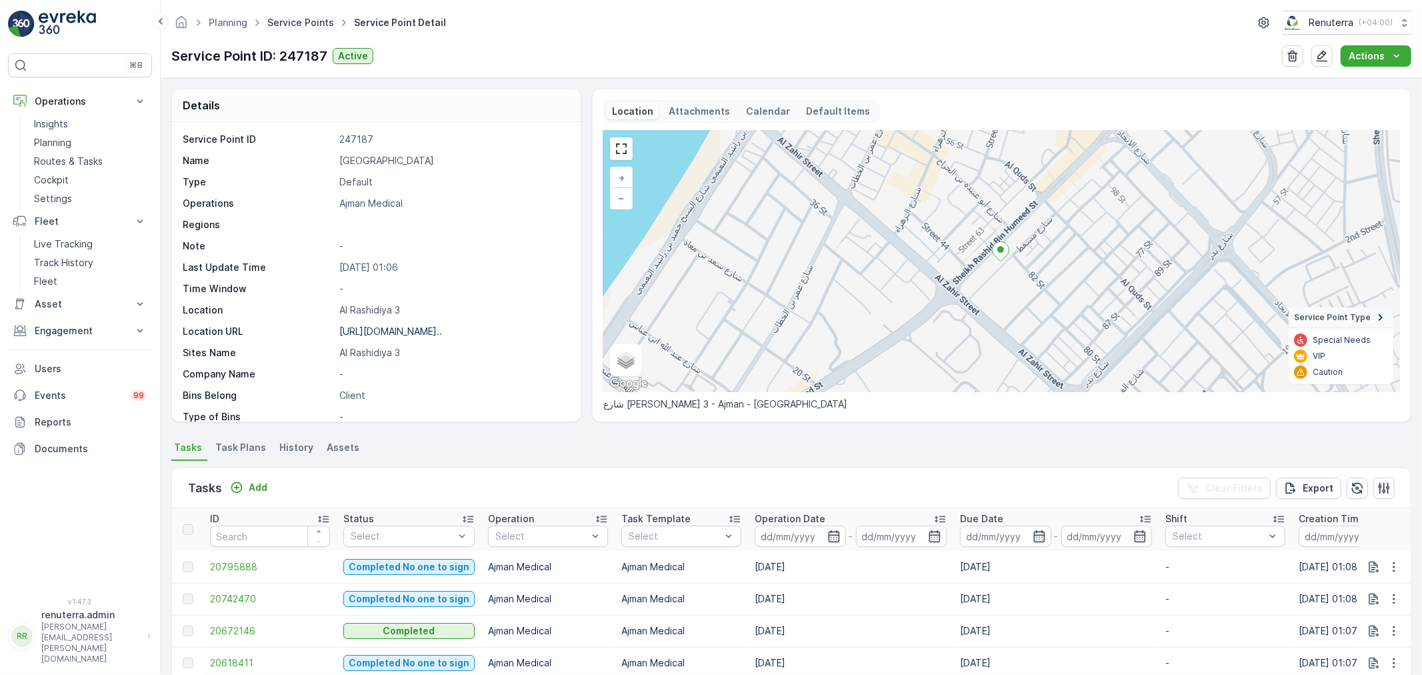
click at [303, 17] on link "Service Points" at bounding box center [300, 22] width 67 height 11
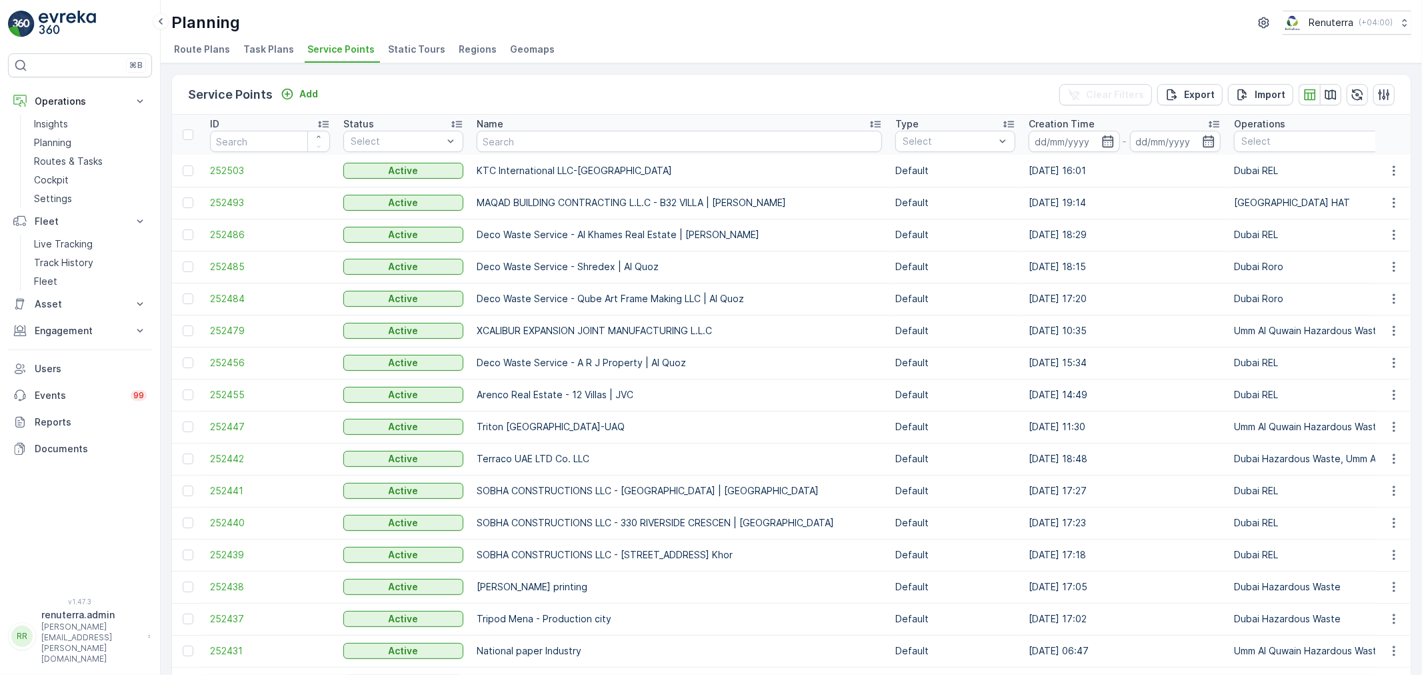
click at [529, 157] on td "KTC International LLC-[GEOGRAPHIC_DATA]" at bounding box center [679, 171] width 419 height 32
click at [532, 137] on input "text" at bounding box center [679, 141] width 405 height 21
type input "mouj"
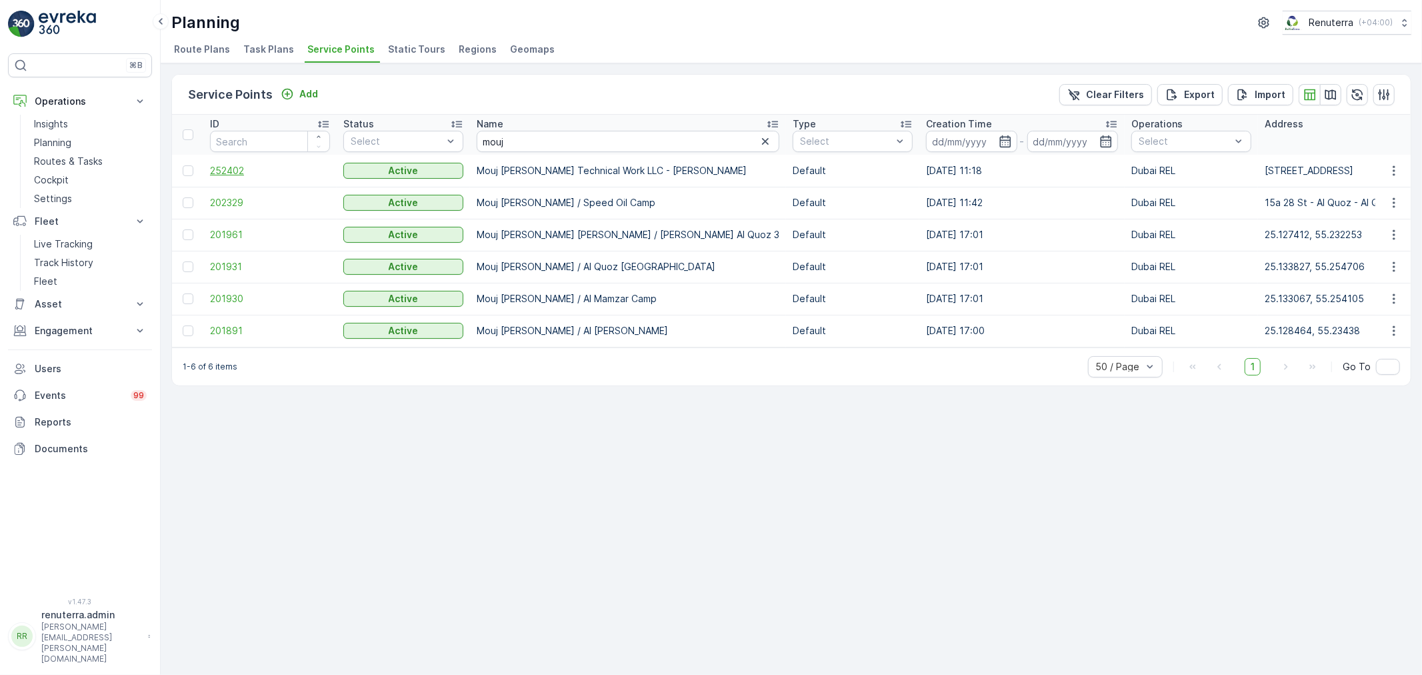
click at [252, 176] on span "252402" at bounding box center [270, 170] width 120 height 13
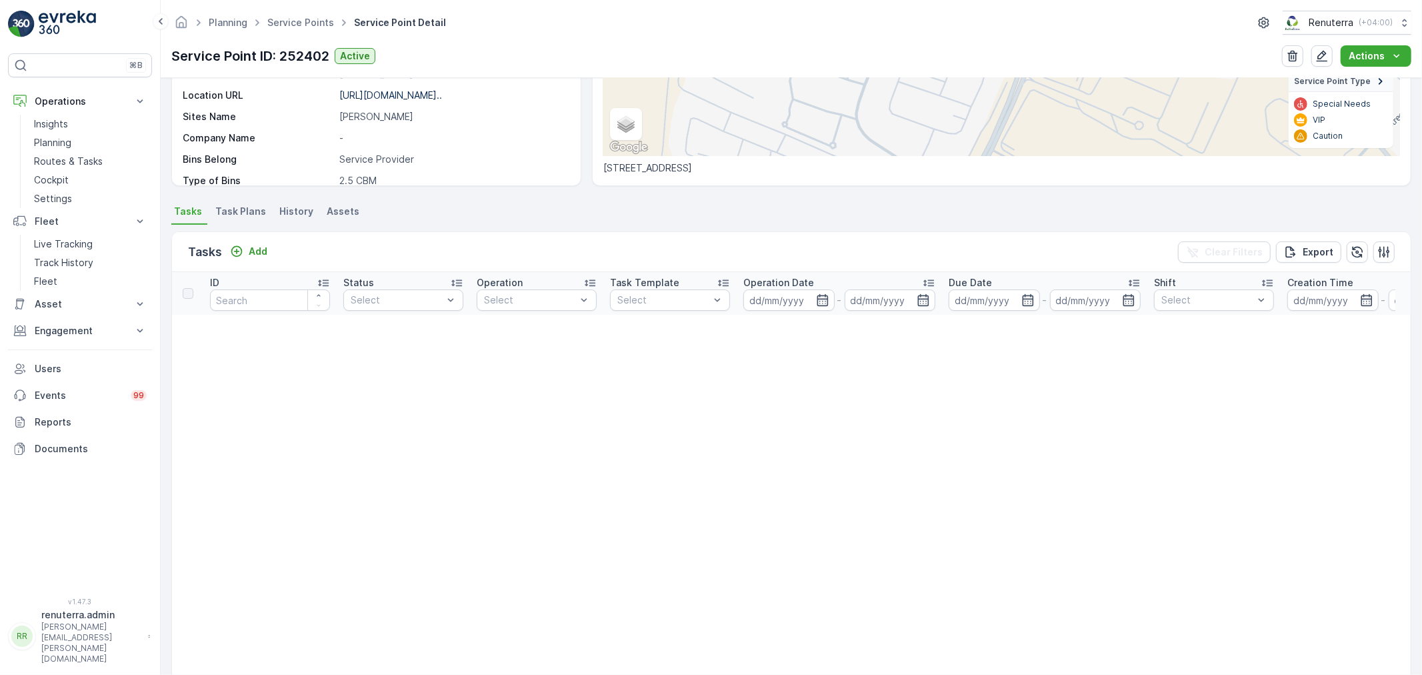
scroll to position [296, 0]
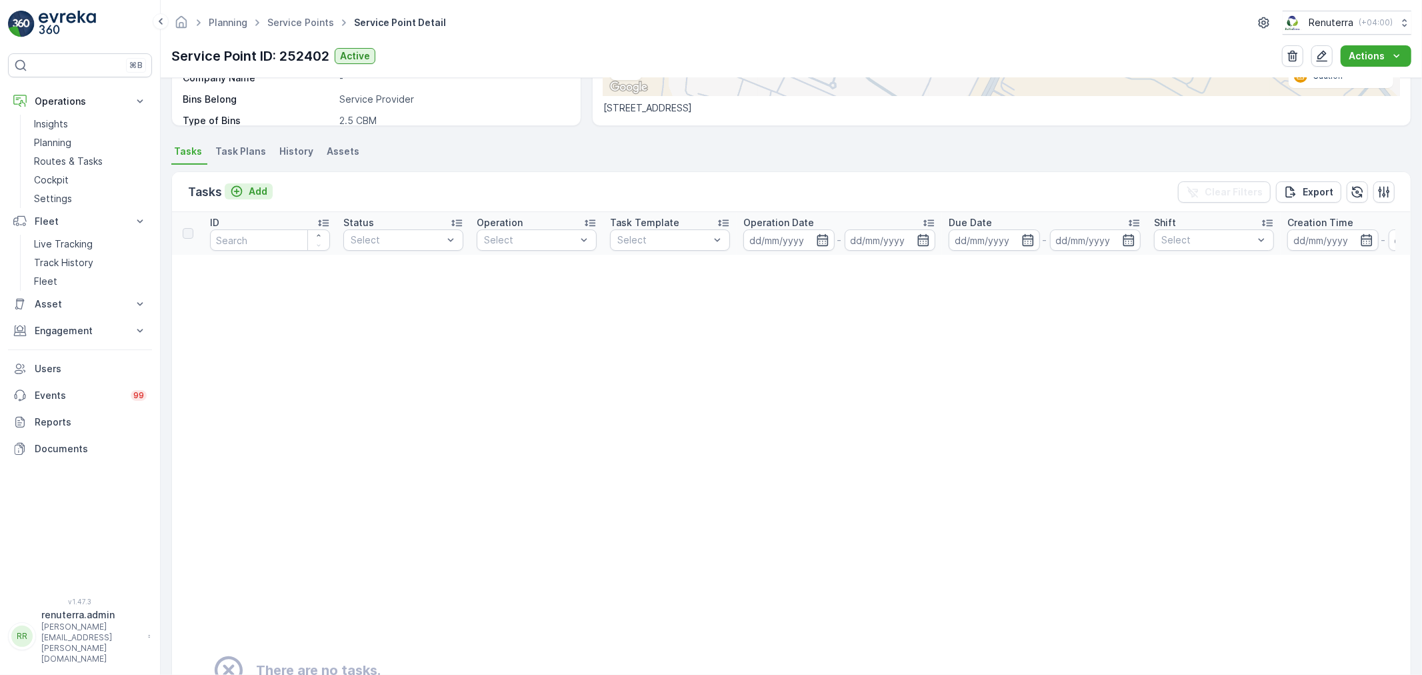
click at [263, 193] on p "Add" at bounding box center [258, 191] width 19 height 13
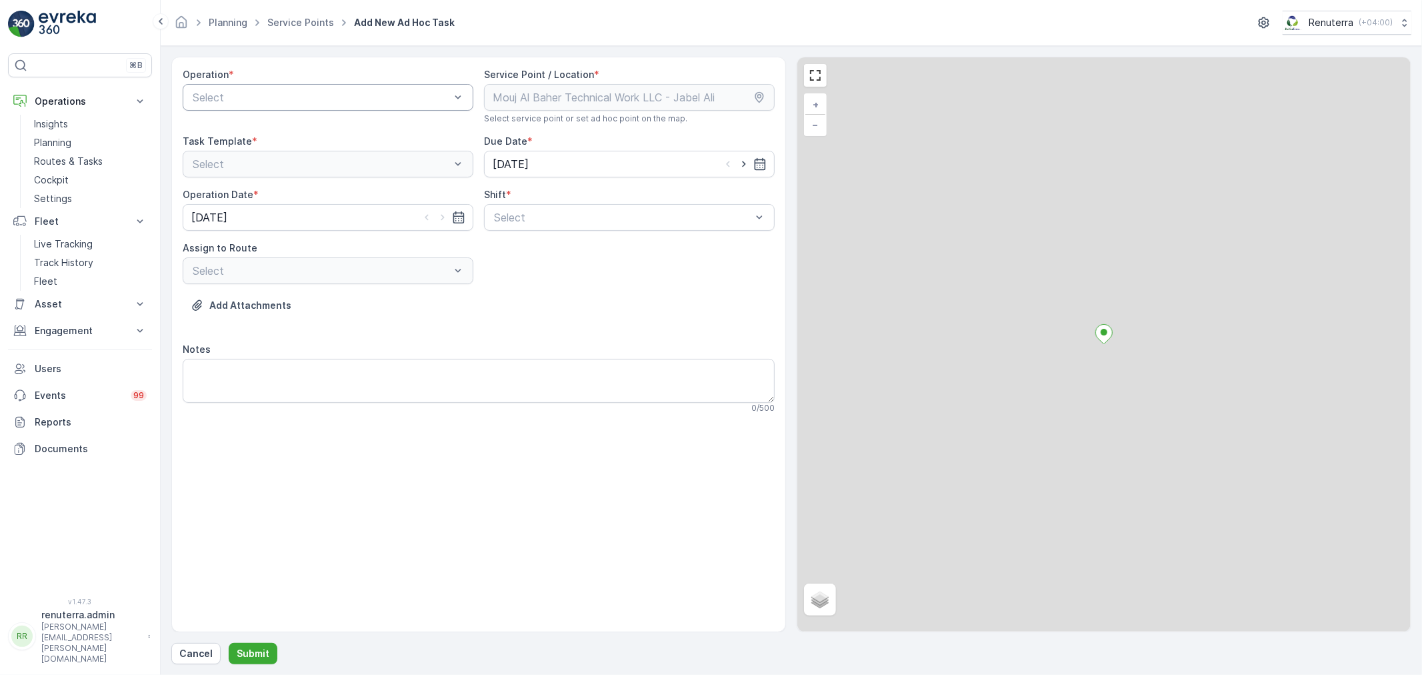
click at [221, 93] on div at bounding box center [321, 97] width 260 height 12
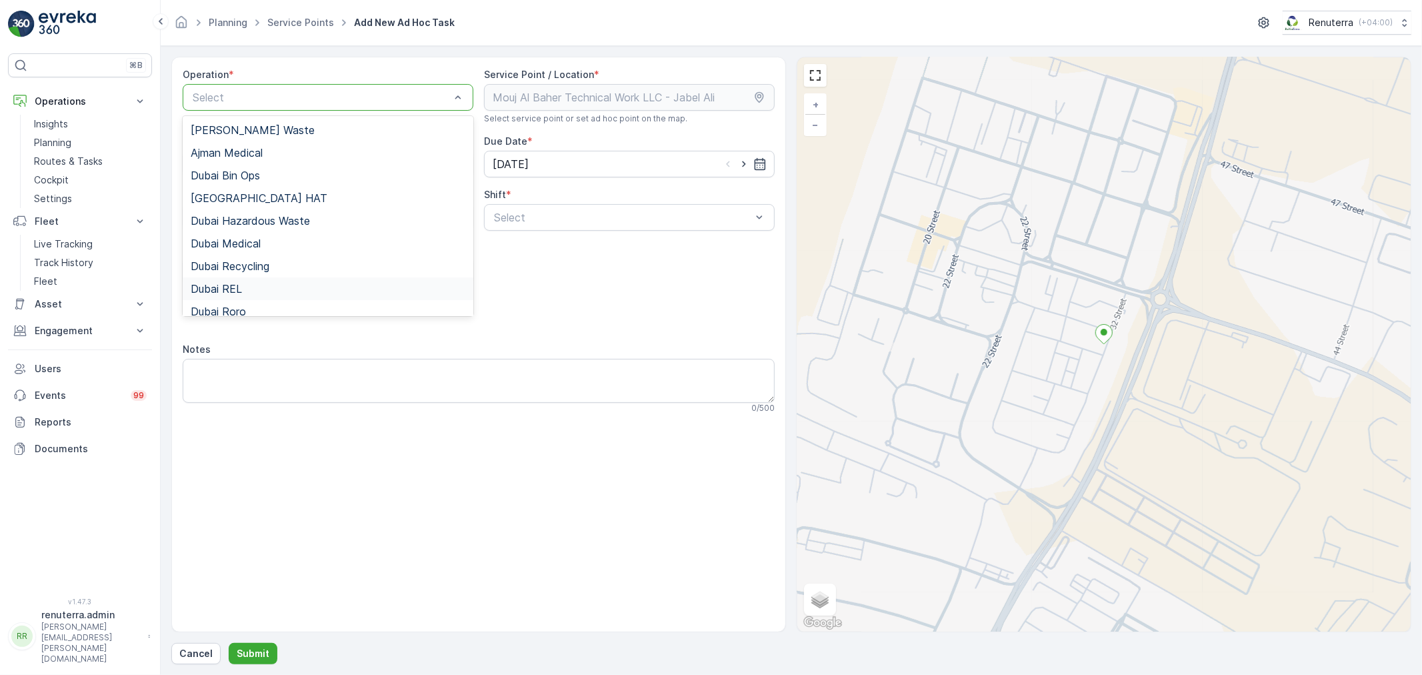
click at [241, 292] on span "Dubai REL" at bounding box center [216, 289] width 51 height 12
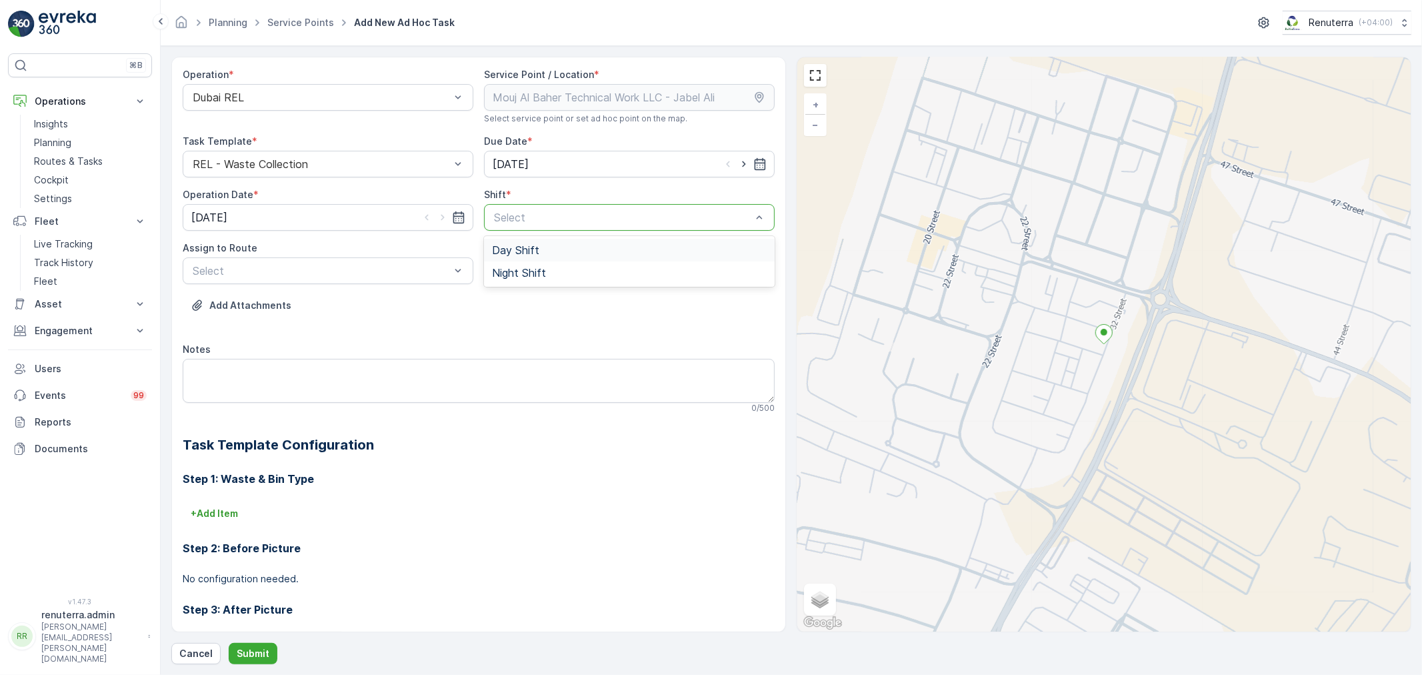
click at [555, 254] on div "Day Shift" at bounding box center [629, 250] width 275 height 12
click at [390, 275] on div at bounding box center [321, 271] width 260 height 12
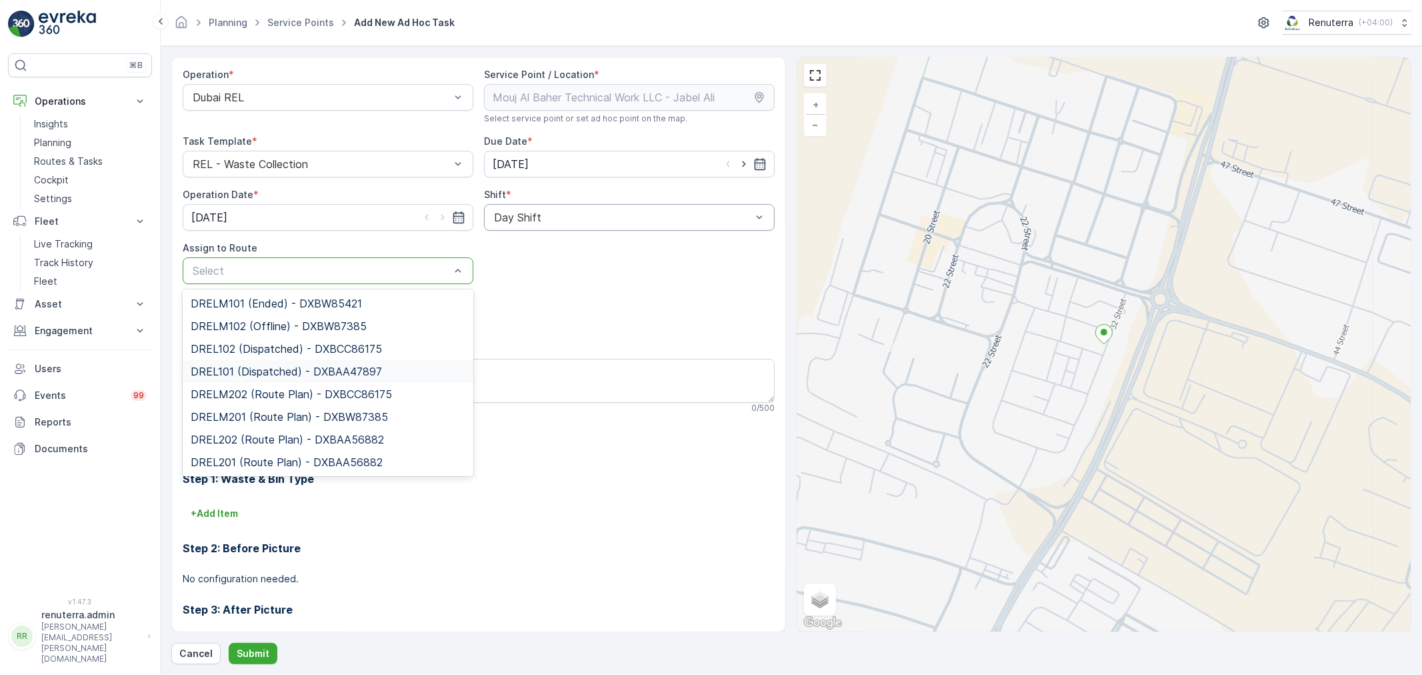
click at [362, 373] on span "DREL101 (Dispatched) - DXBAA47897" at bounding box center [286, 371] width 191 height 12
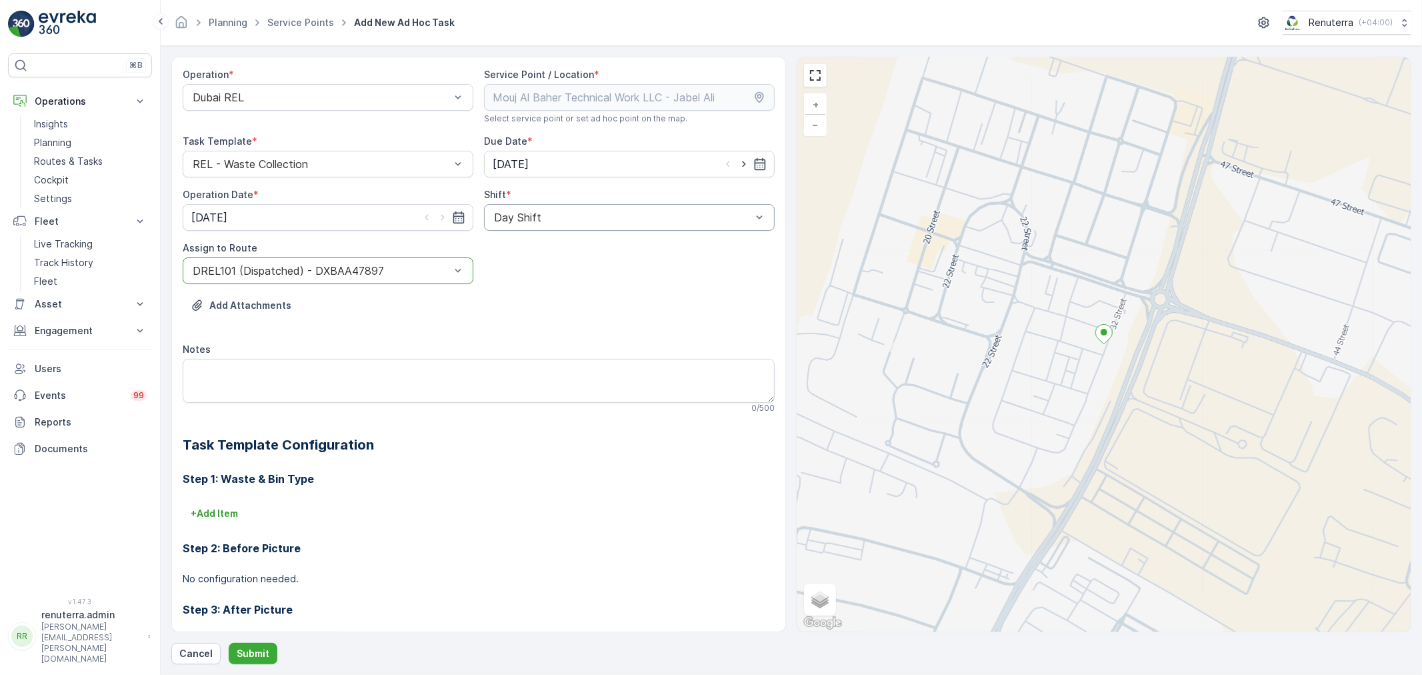
click at [505, 215] on div at bounding box center [623, 217] width 260 height 12
click at [512, 248] on span "Day Shift" at bounding box center [515, 250] width 47 height 12
click at [257, 649] on p "Submit" at bounding box center [253, 653] width 33 height 13
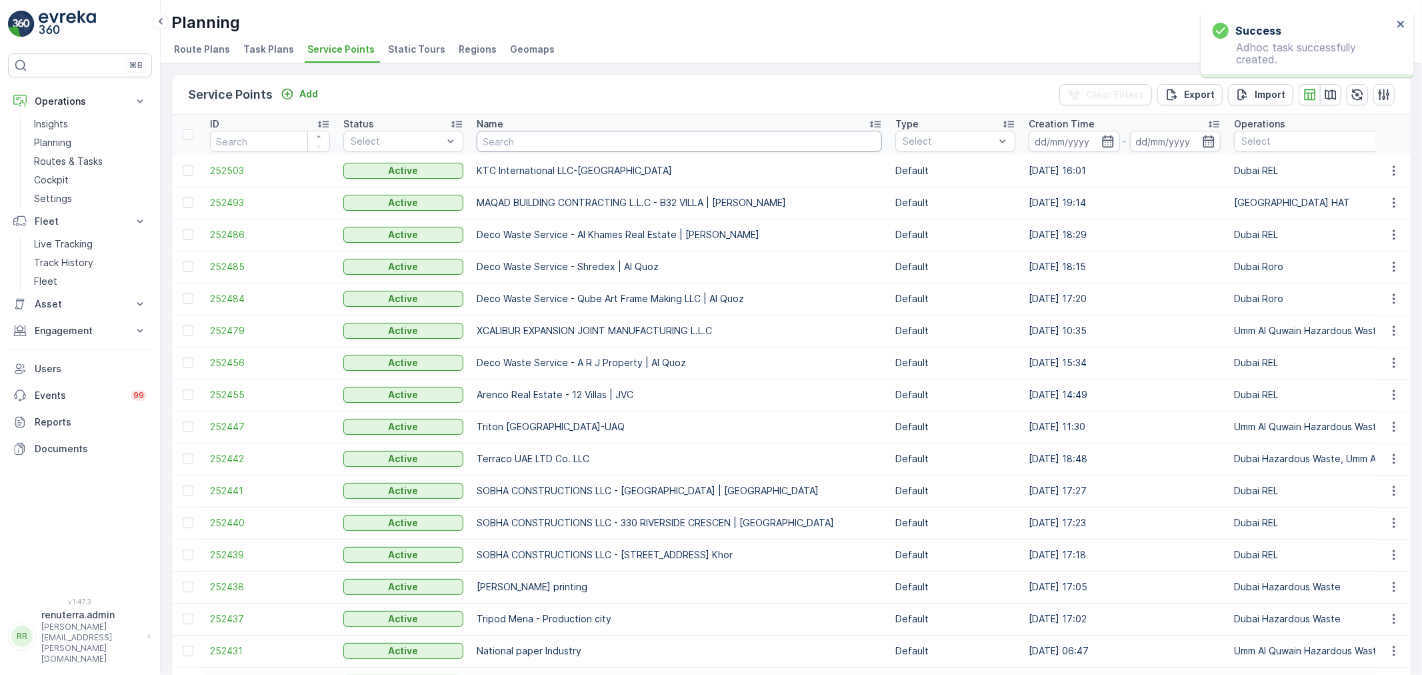
click at [491, 142] on input "text" at bounding box center [679, 141] width 405 height 21
type input "bus"
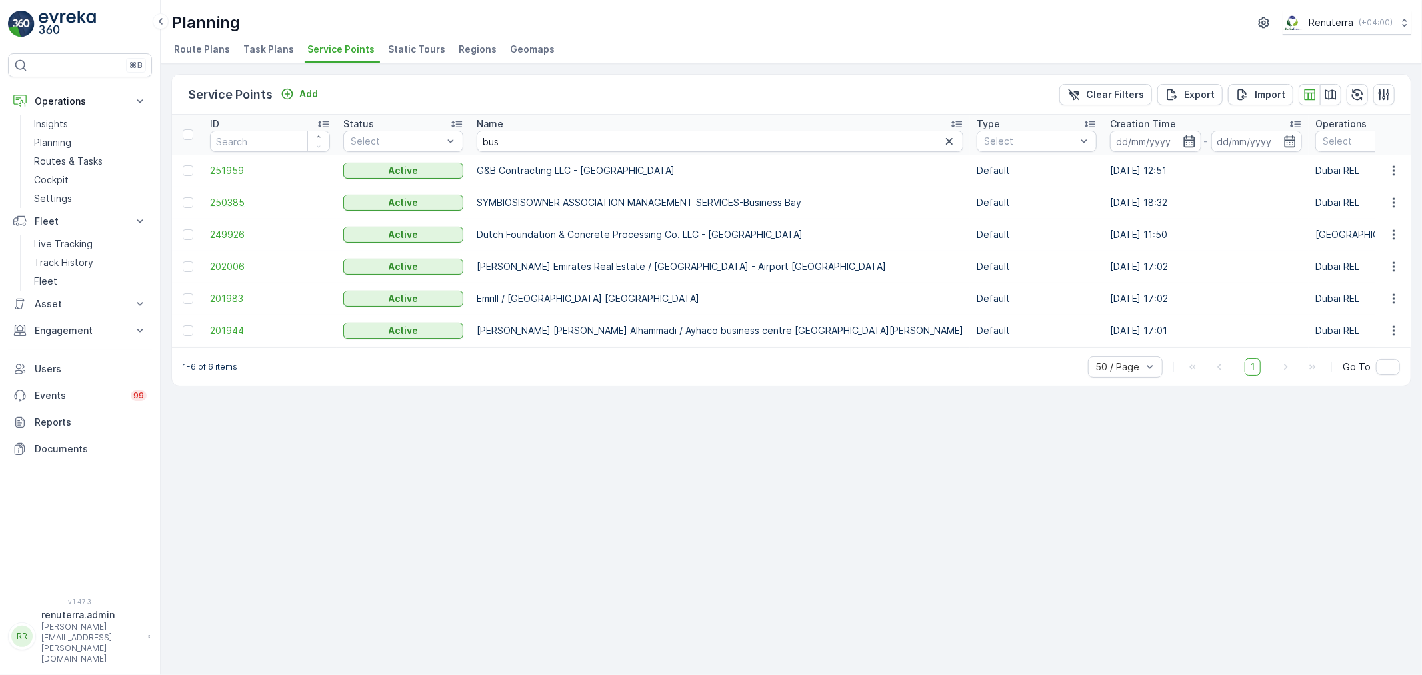
click at [248, 205] on span "250385" at bounding box center [270, 202] width 120 height 13
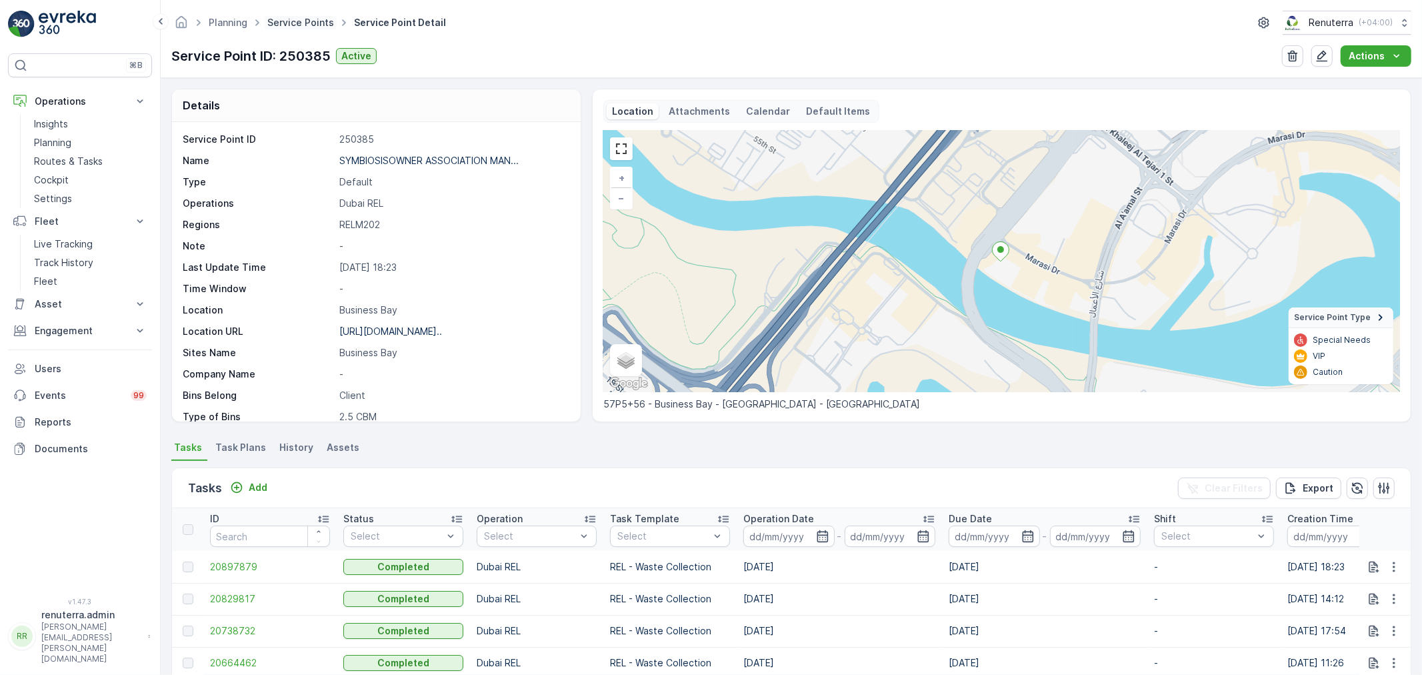
click at [300, 18] on link "Service Points" at bounding box center [300, 22] width 67 height 11
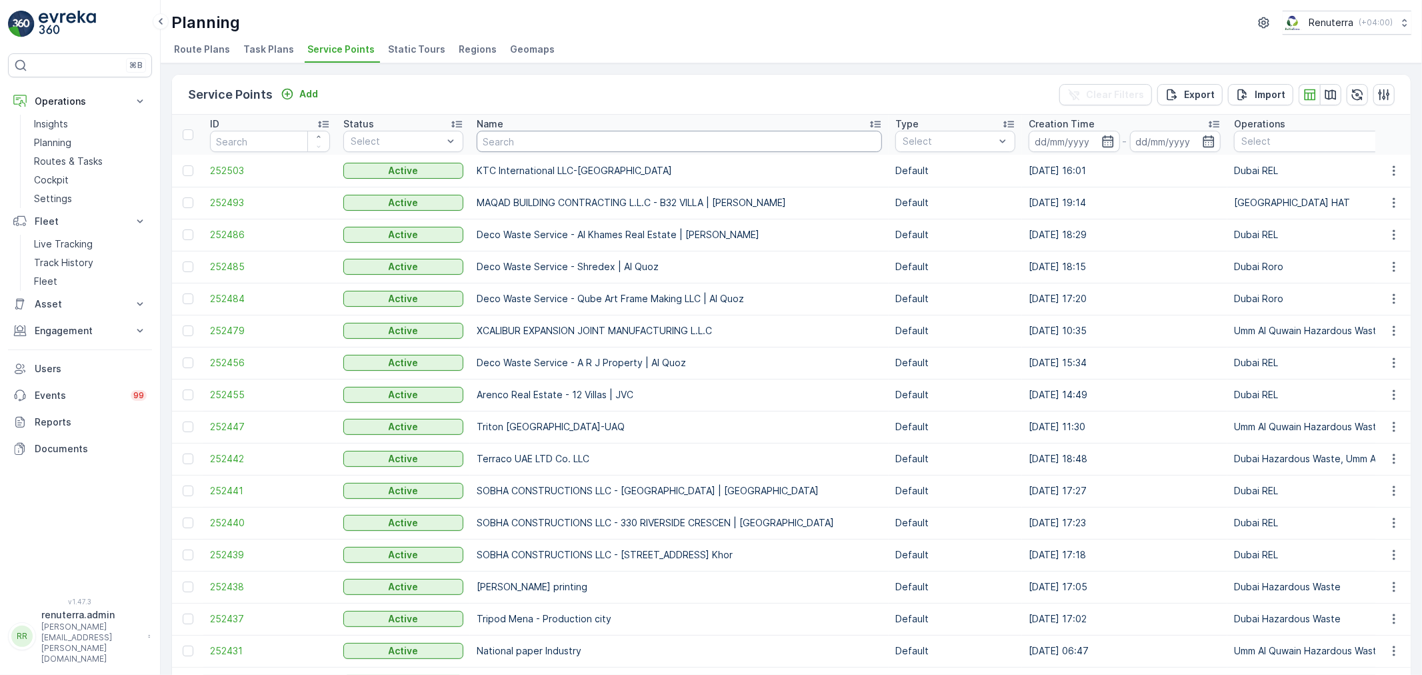
click at [515, 145] on input "text" at bounding box center [679, 141] width 405 height 21
type input "Amina"
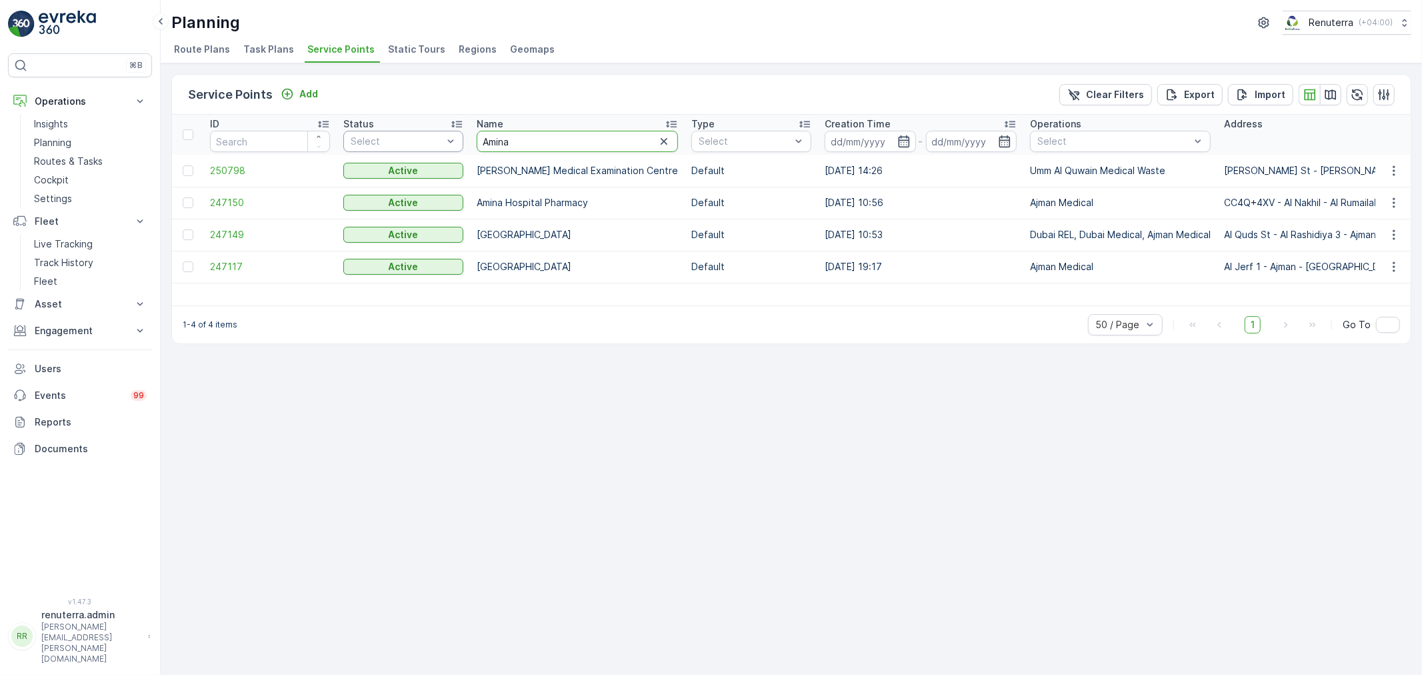
drag, startPoint x: 510, startPoint y: 138, endPoint x: 461, endPoint y: 140, distance: 49.4
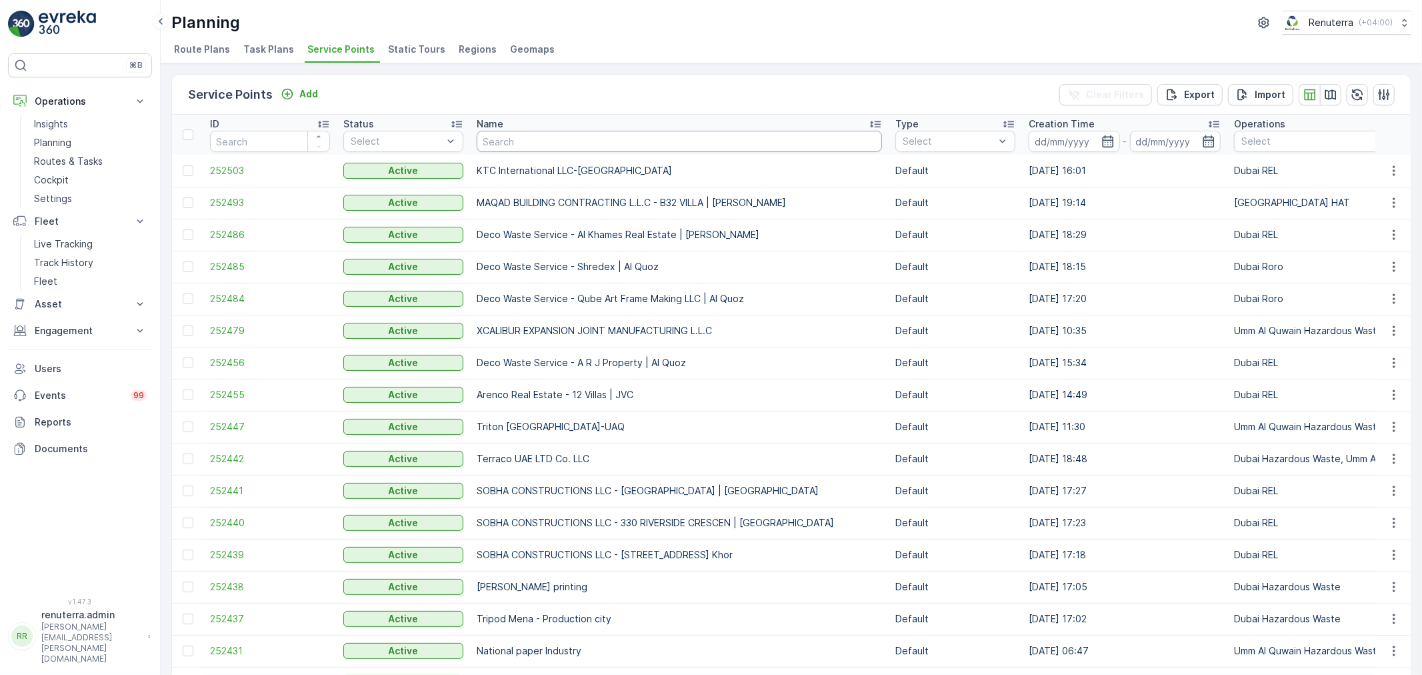
click at [483, 149] on input "text" at bounding box center [679, 141] width 405 height 21
click at [485, 147] on input "text" at bounding box center [679, 141] width 405 height 21
type input "rox"
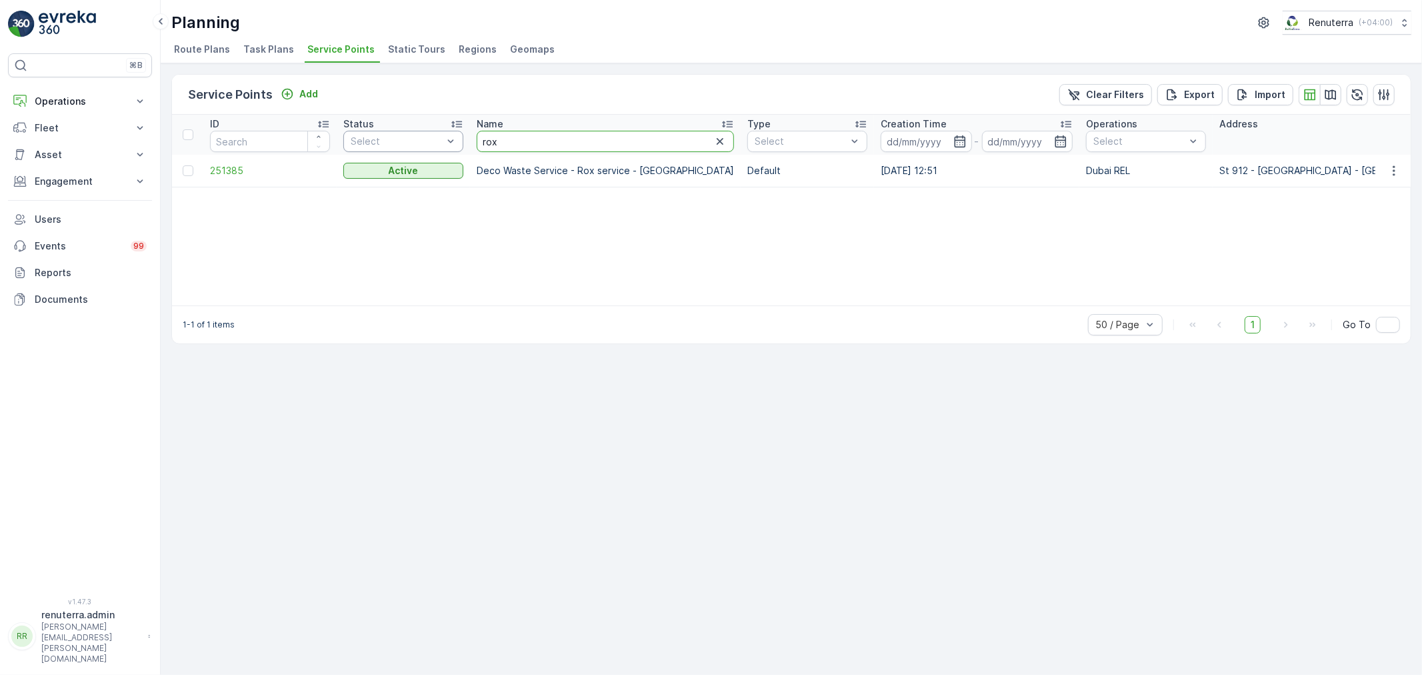
drag, startPoint x: 503, startPoint y: 149, endPoint x: 455, endPoint y: 143, distance: 49.0
click at [261, 175] on span "251385" at bounding box center [270, 170] width 120 height 13
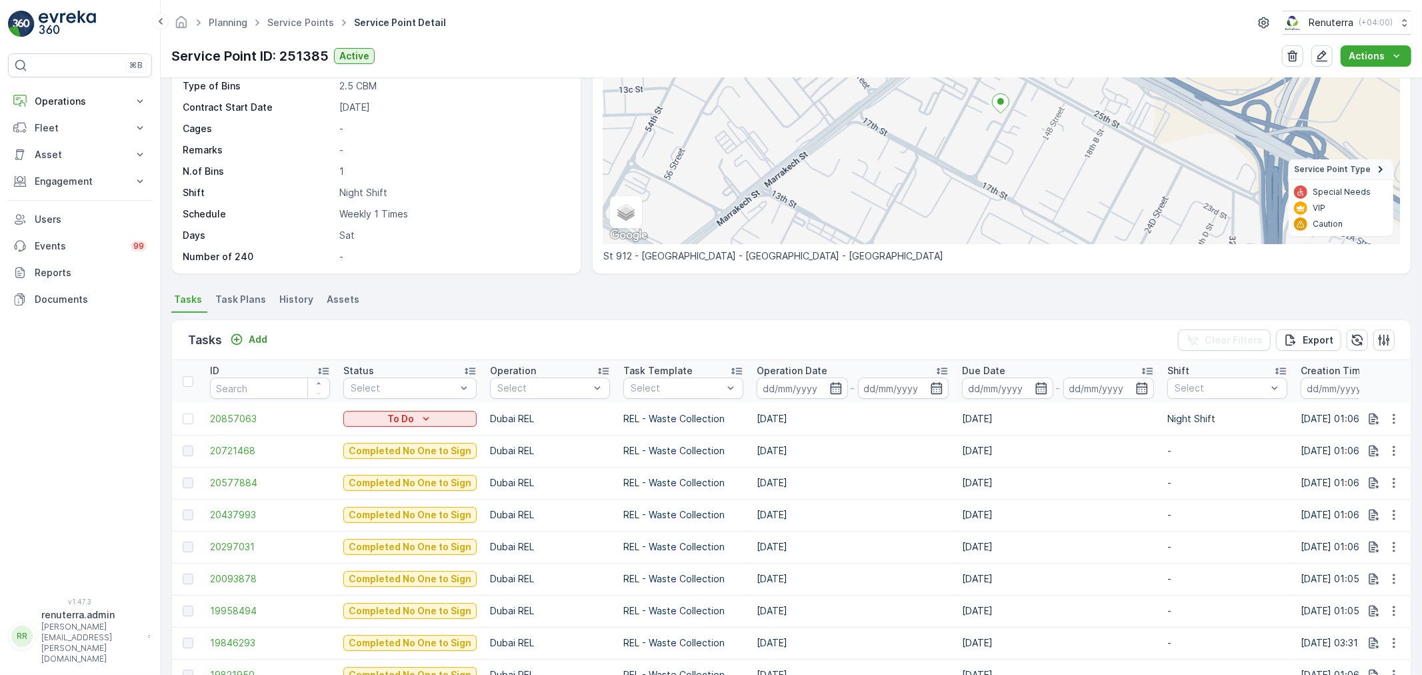
scroll to position [183, 0]
click at [242, 304] on span "Task Plans" at bounding box center [240, 299] width 51 height 13
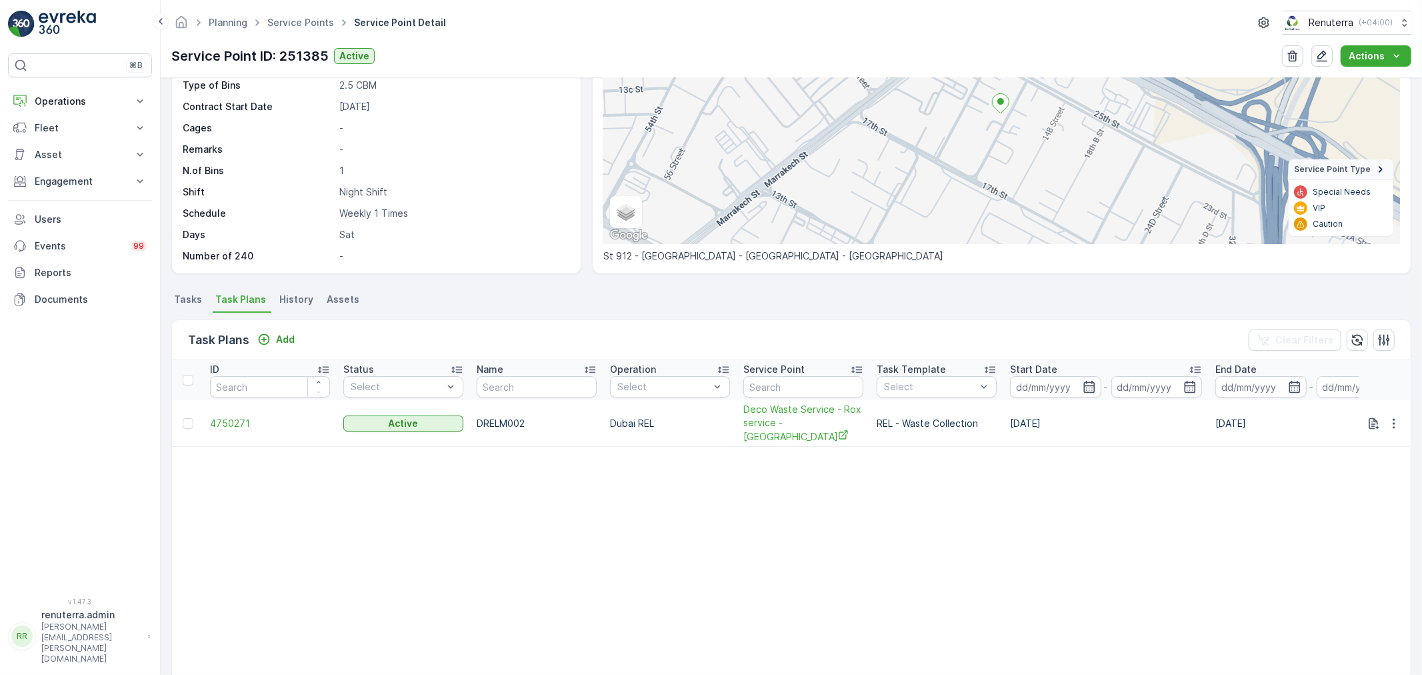
click at [249, 427] on td "4750271" at bounding box center [269, 423] width 133 height 47
click at [244, 419] on span "4750271" at bounding box center [270, 423] width 120 height 13
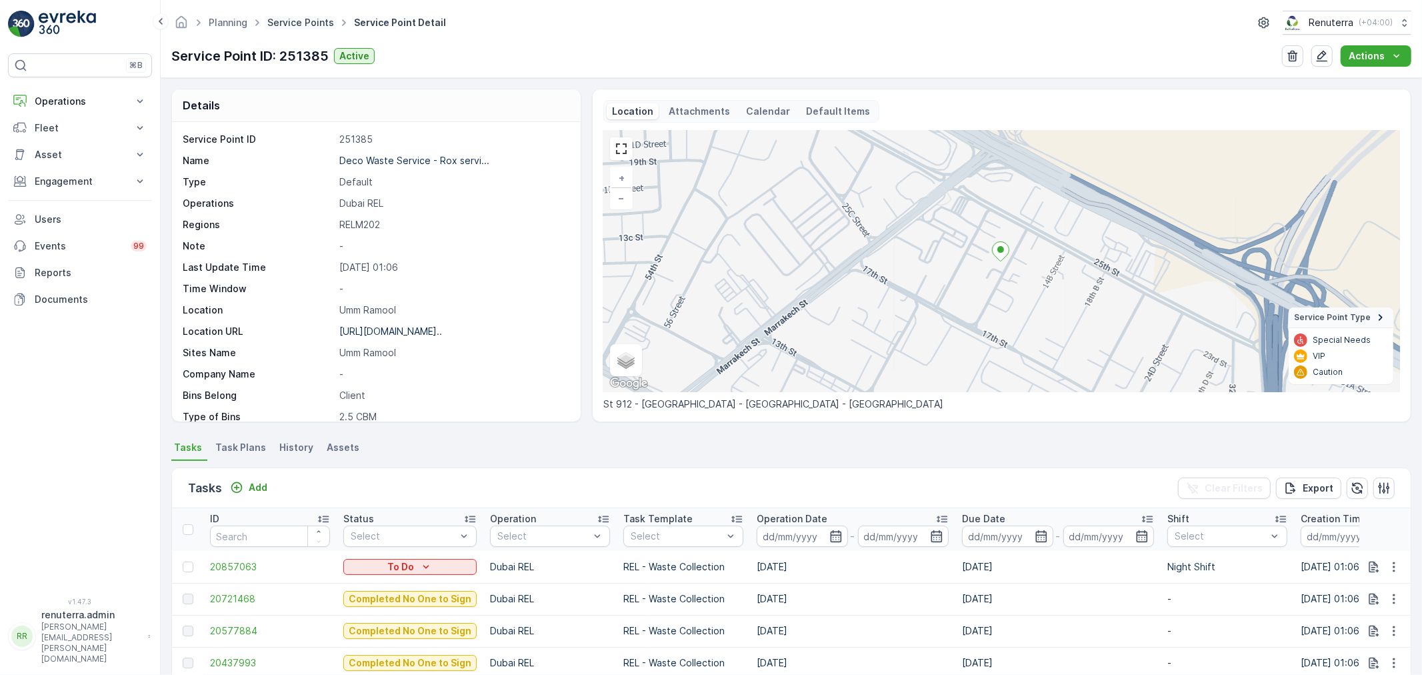
click at [318, 20] on link "Service Points" at bounding box center [300, 22] width 67 height 11
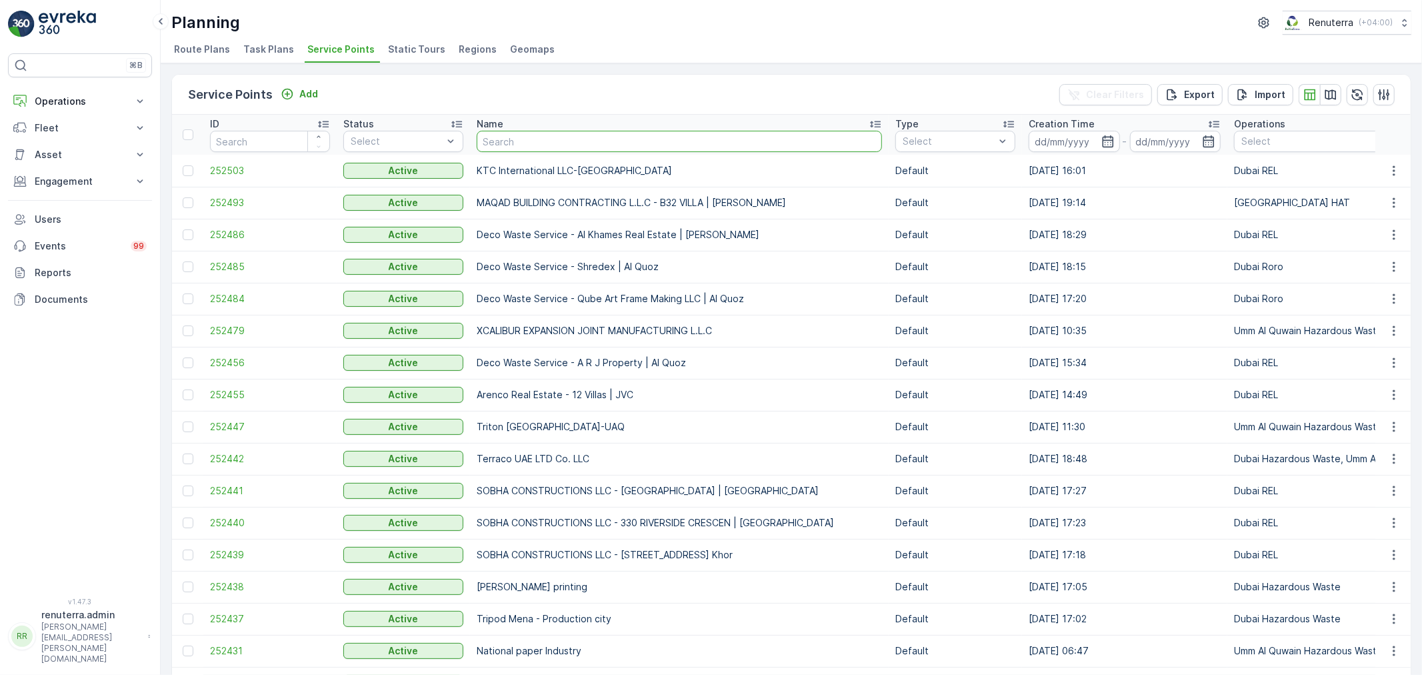
click at [504, 136] on input "text" at bounding box center [679, 141] width 405 height 21
type input "Deco"
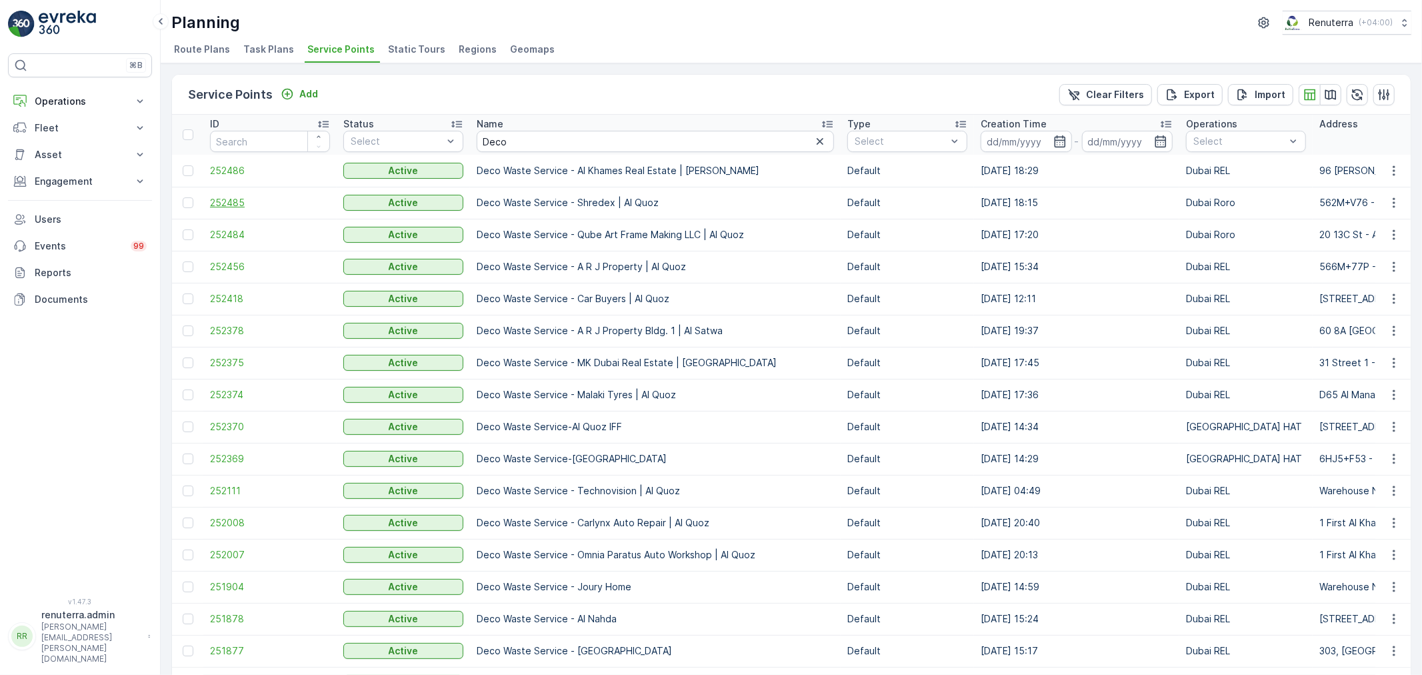
click at [243, 202] on span "252485" at bounding box center [270, 202] width 120 height 13
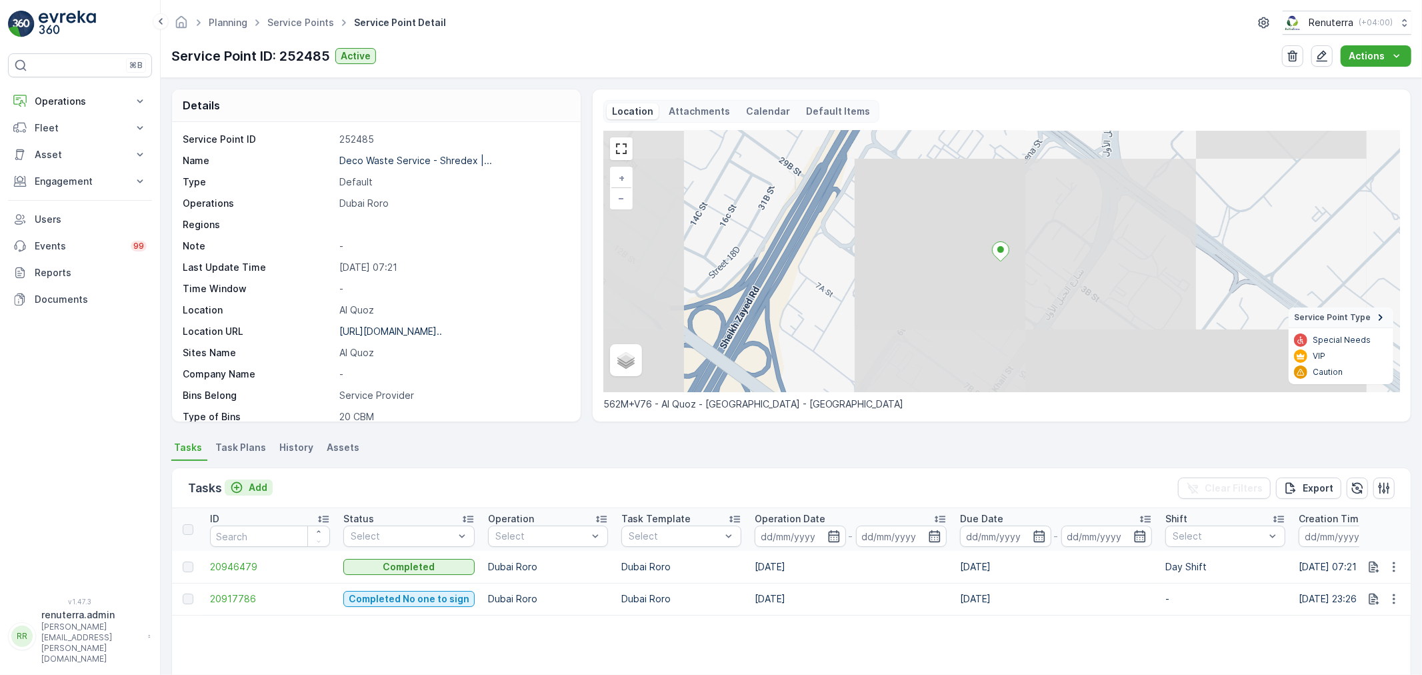
click at [231, 490] on icon "Add" at bounding box center [236, 487] width 13 height 13
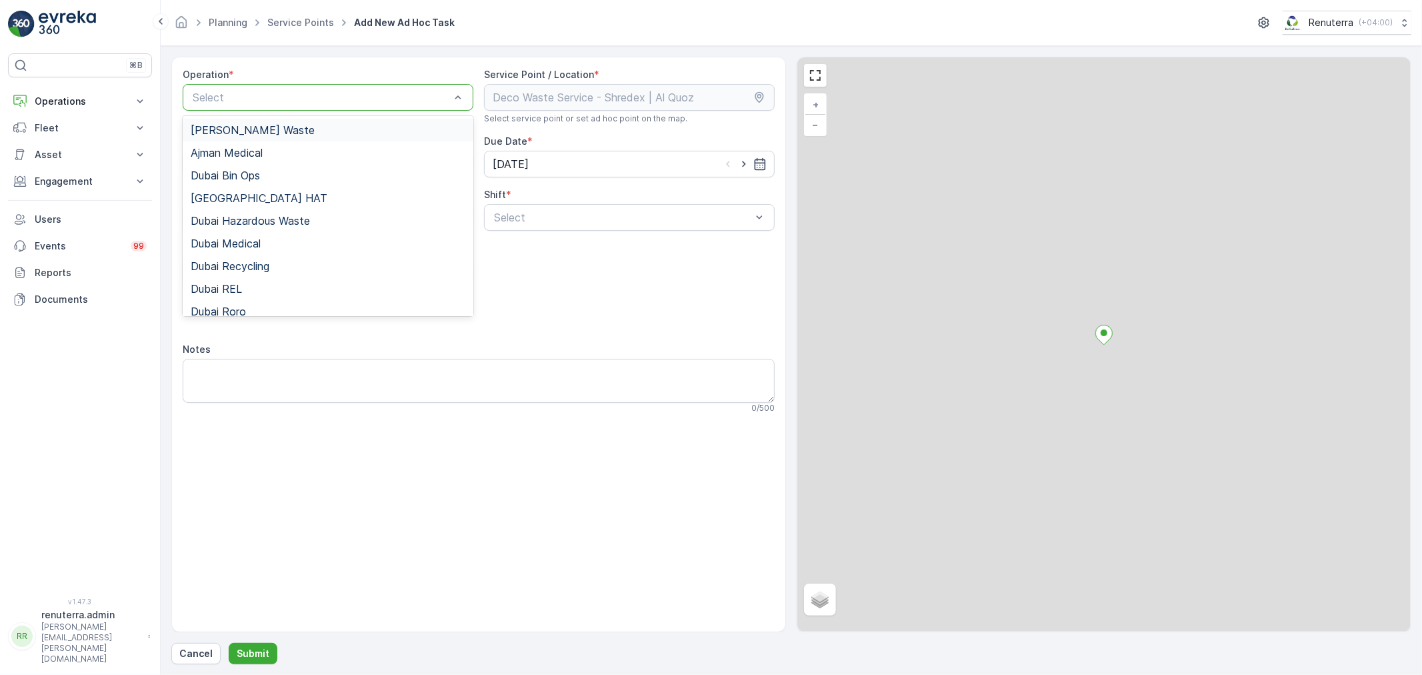
click at [255, 103] on div "Select" at bounding box center [328, 97] width 291 height 27
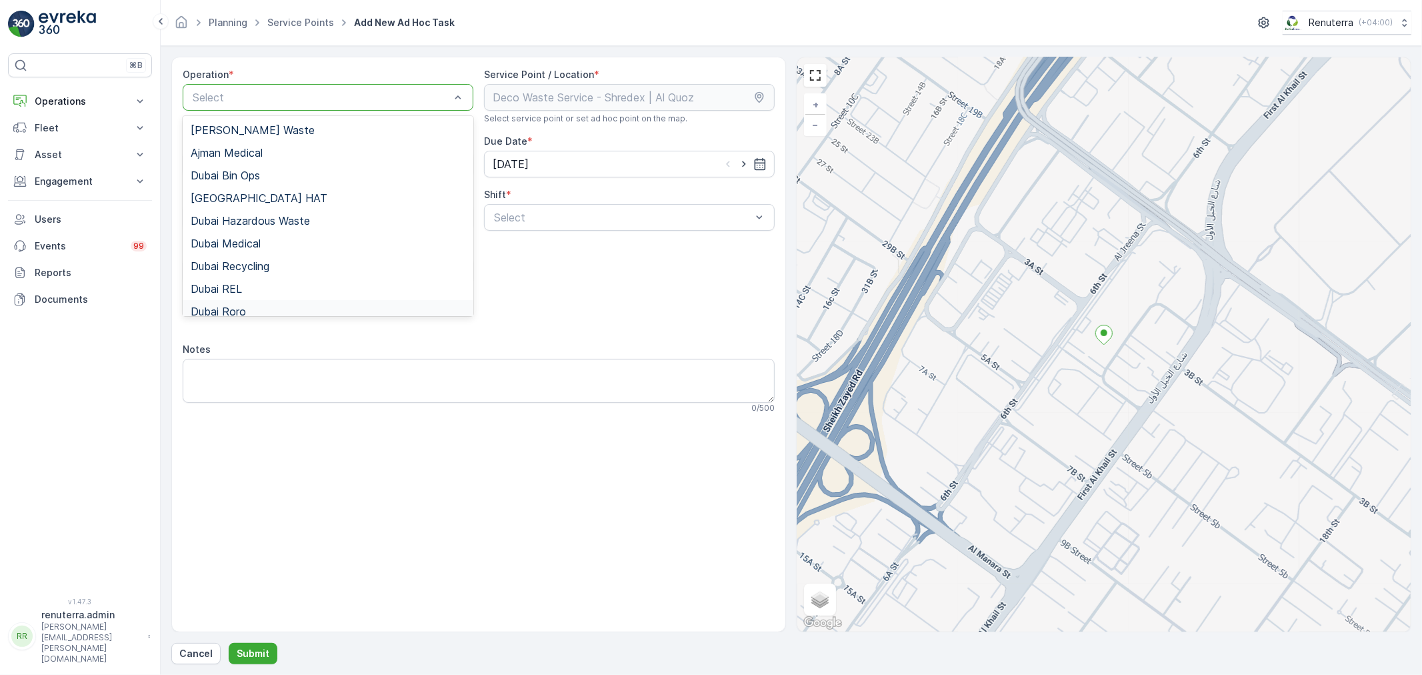
click at [252, 302] on div "Dubai Roro" at bounding box center [328, 311] width 291 height 23
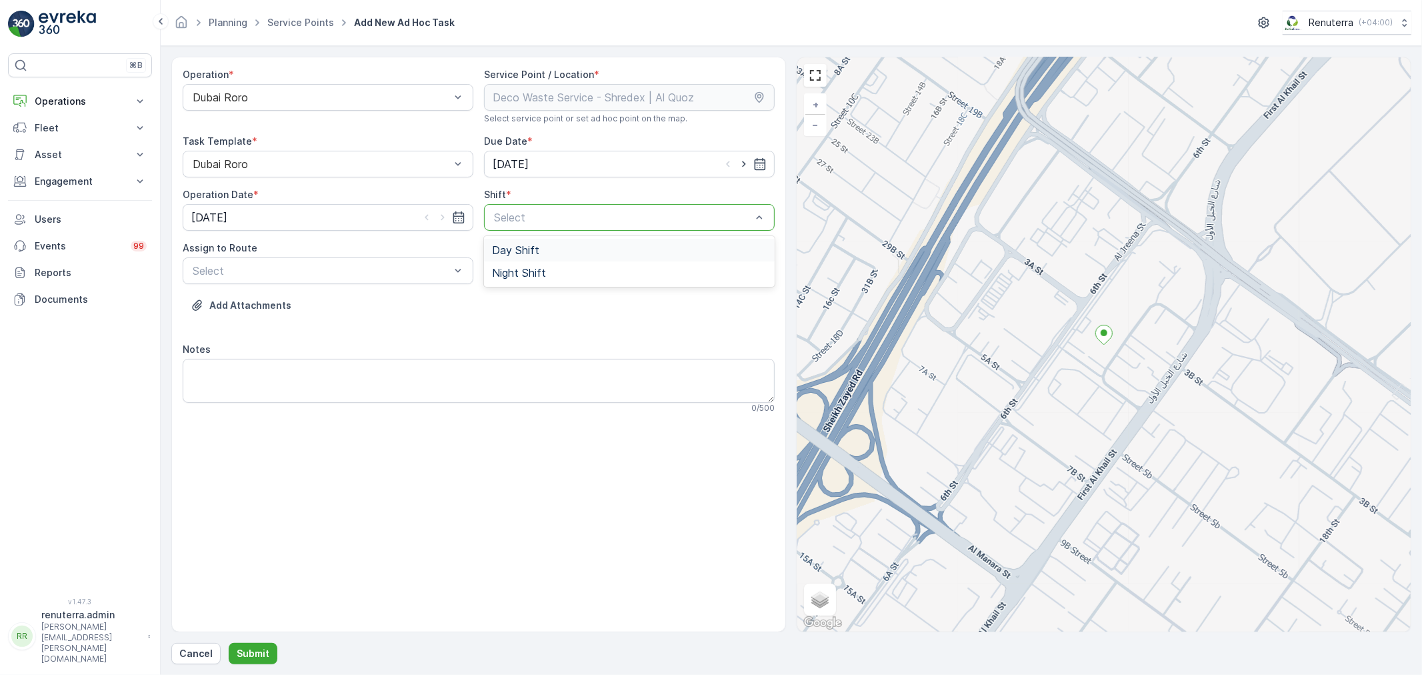
click at [509, 239] on div "Day Shift" at bounding box center [629, 250] width 291 height 23
click at [513, 243] on div "Operation * Dubai Roro Service Point / Location * Select service point or set a…" at bounding box center [479, 246] width 592 height 356
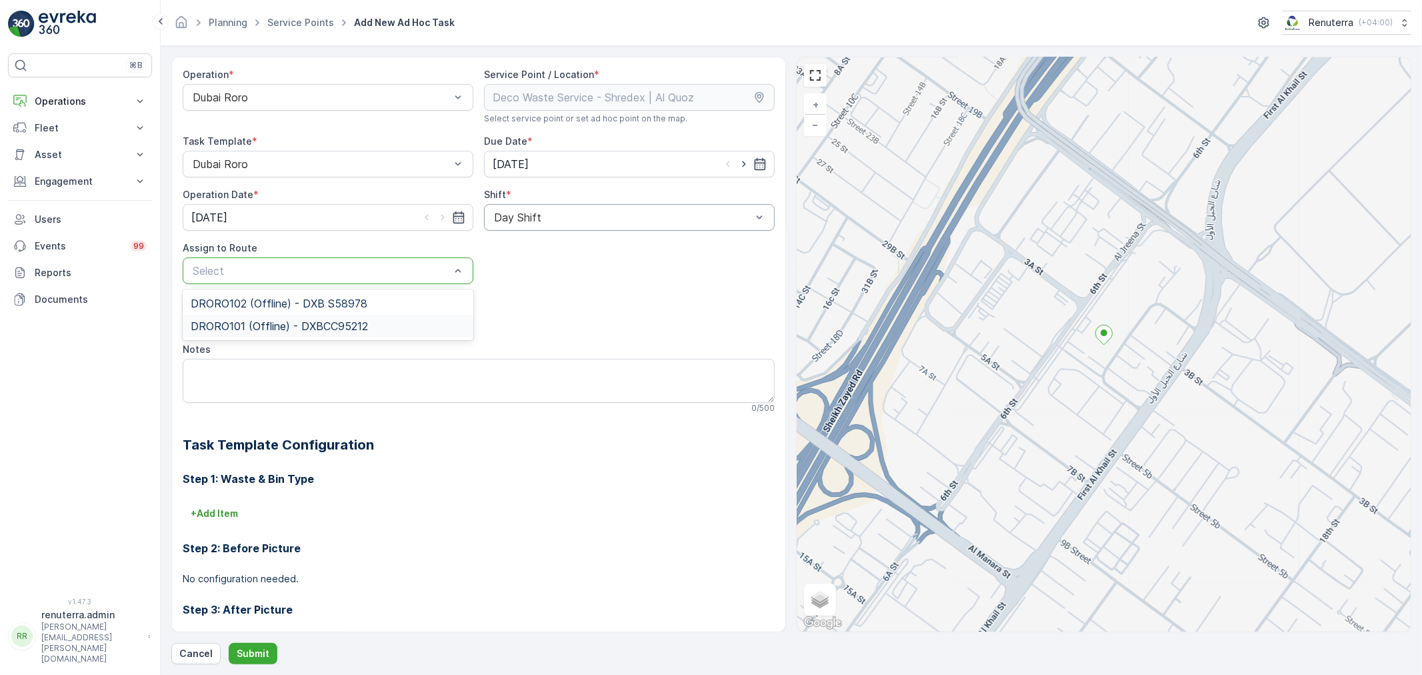
click at [357, 334] on div "DRORO101 (Offline) - DXBCC95212" at bounding box center [328, 326] width 291 height 23
click at [253, 655] on p "Submit" at bounding box center [253, 653] width 33 height 13
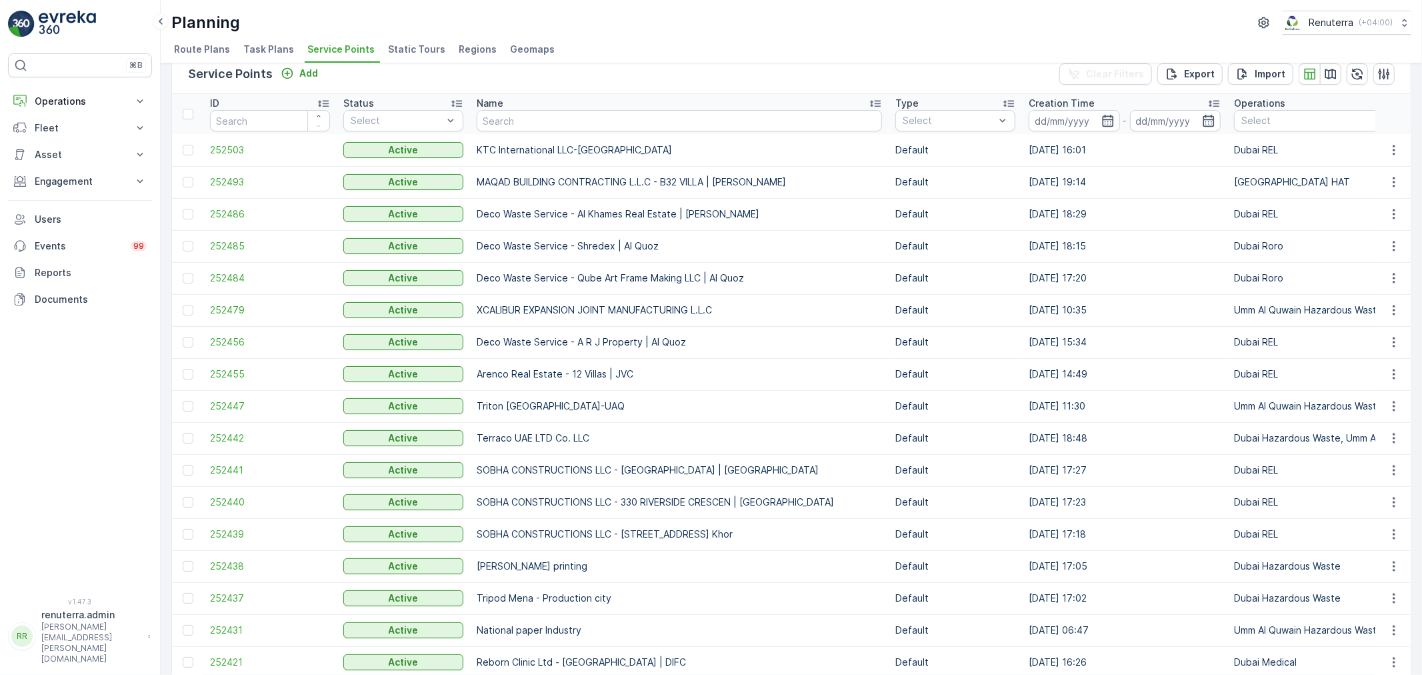
scroll to position [74, 0]
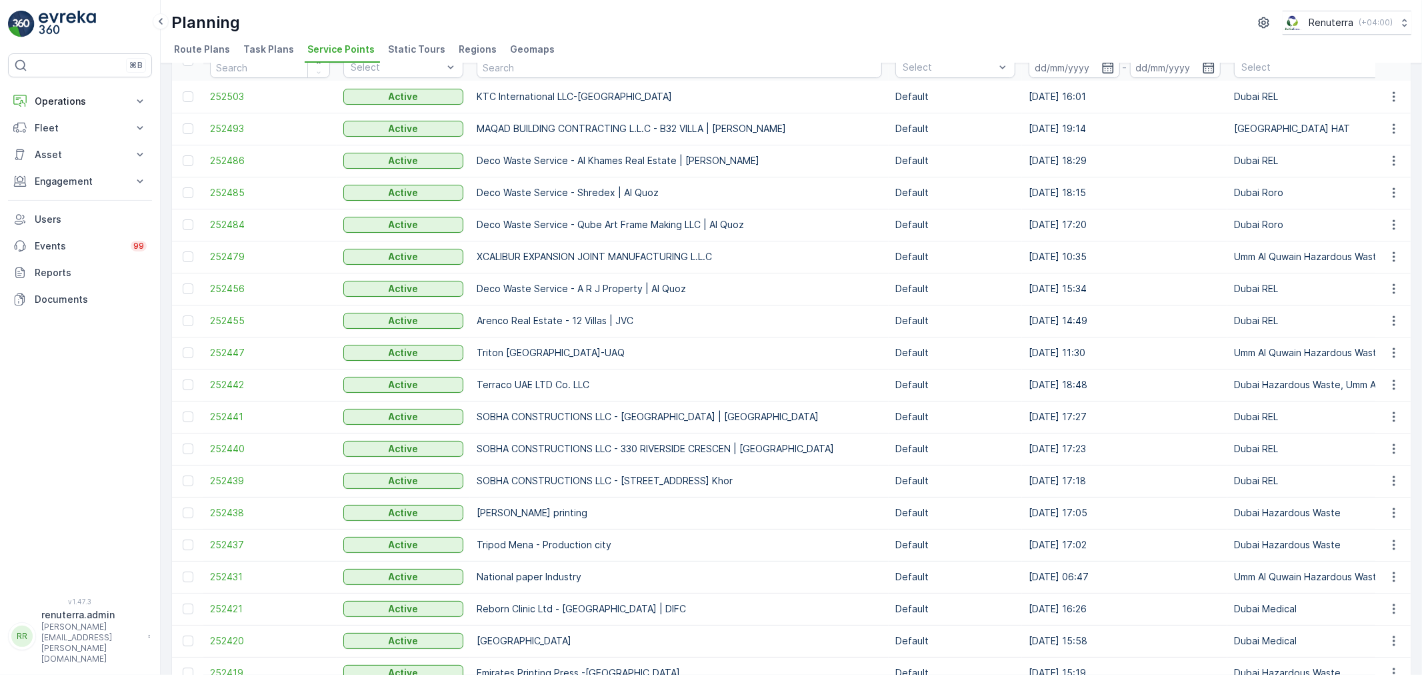
click at [517, 72] on input "text" at bounding box center [679, 67] width 405 height 21
type input "Noor"
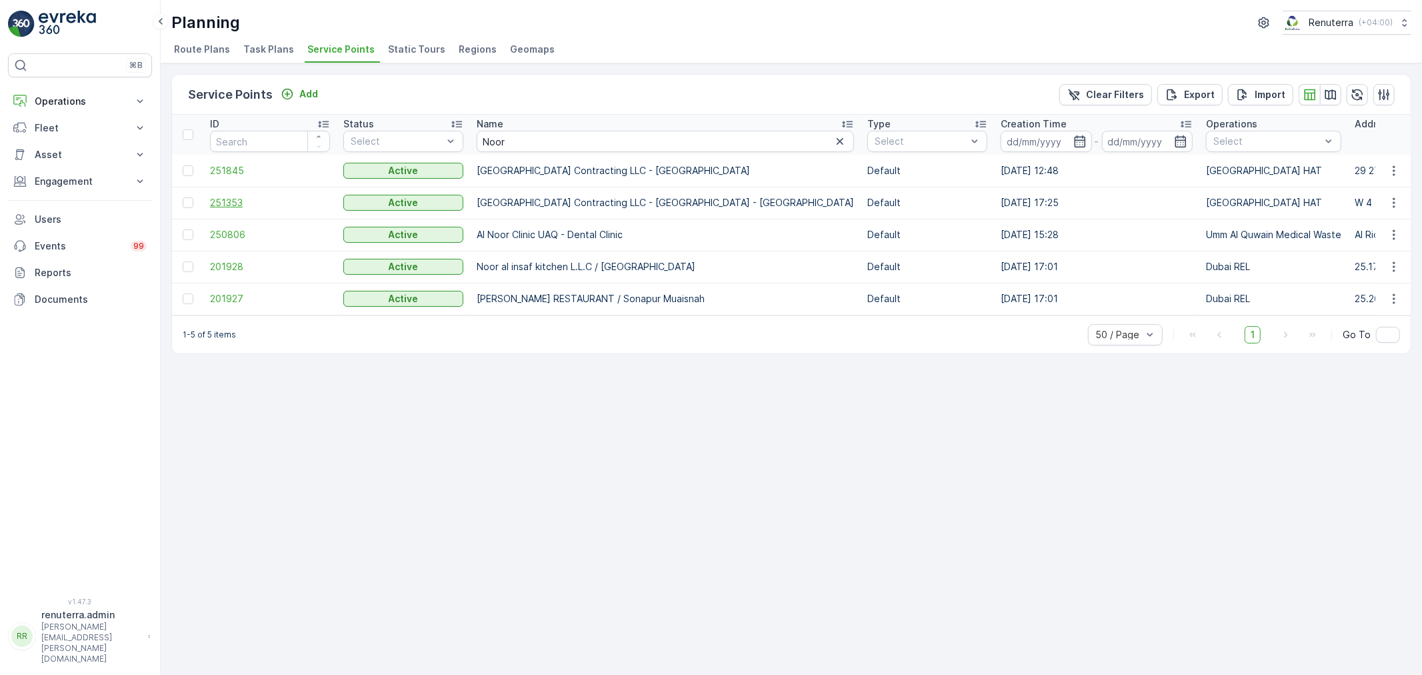
click at [221, 203] on span "251353" at bounding box center [270, 202] width 120 height 13
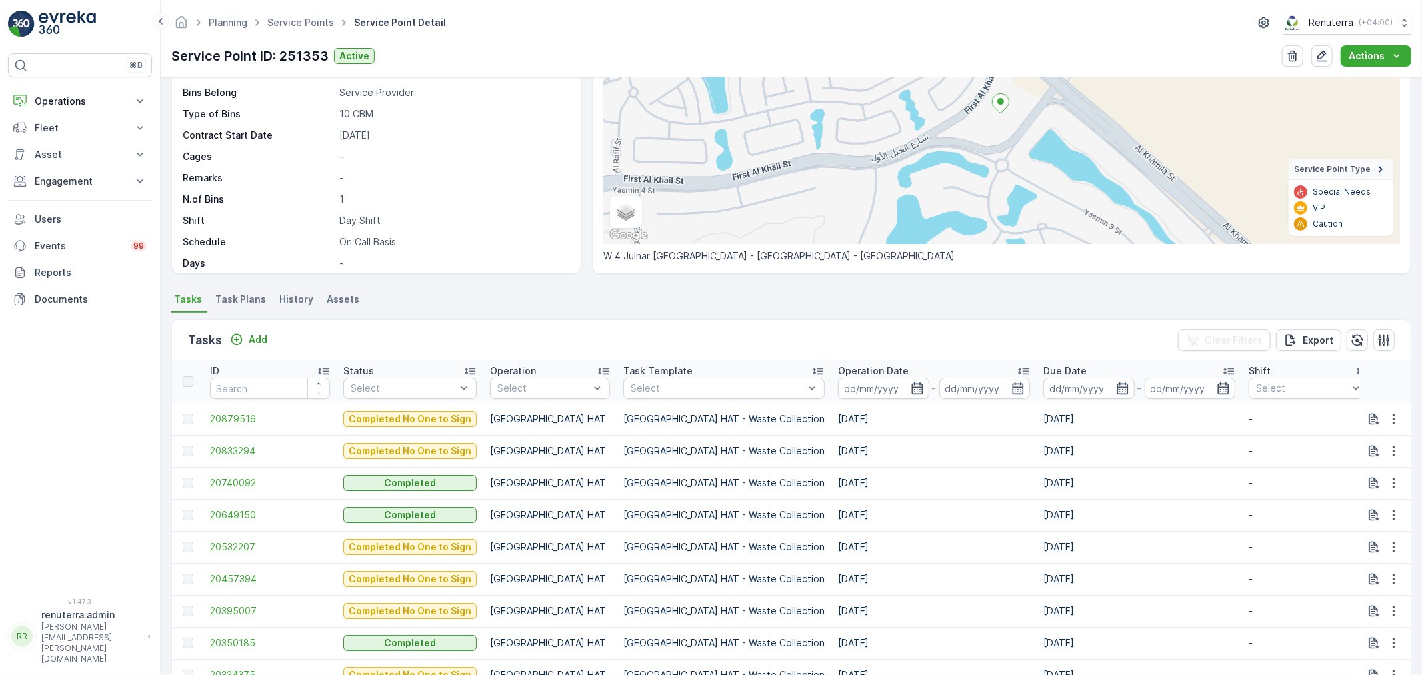
scroll to position [183, 0]
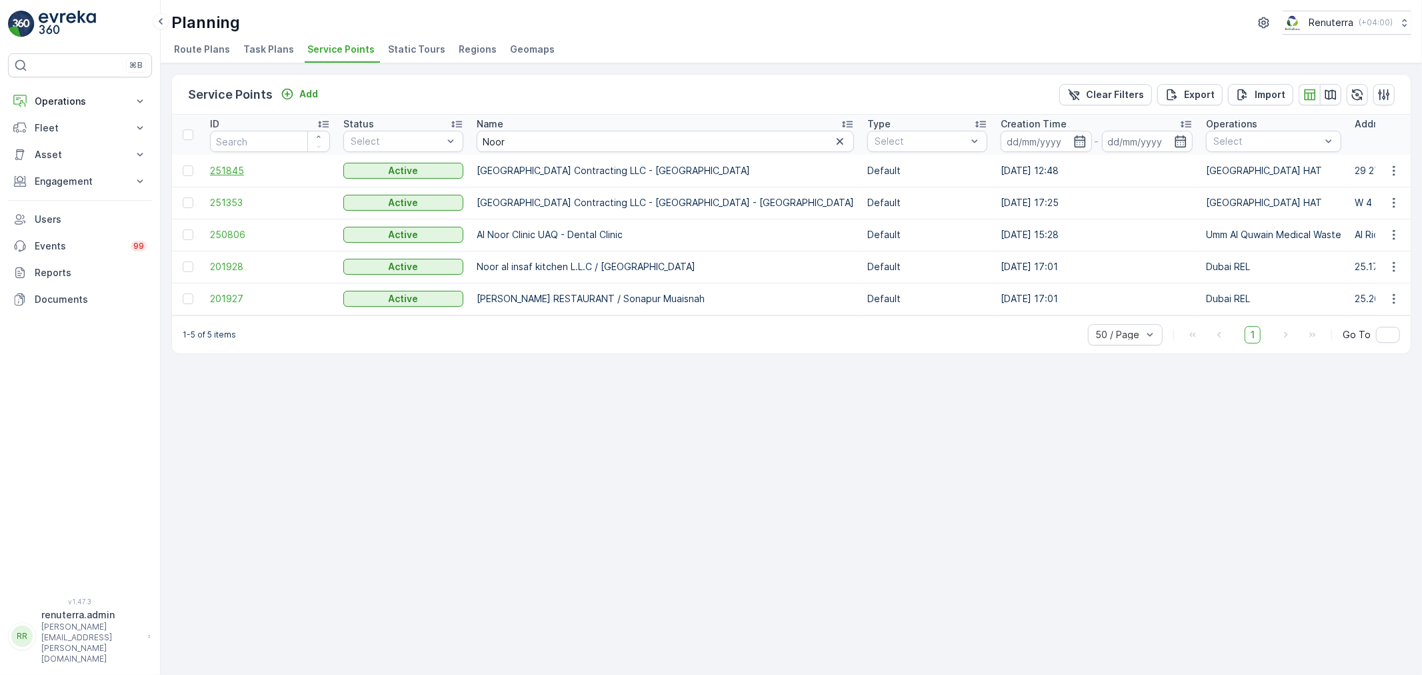
click at [291, 169] on span "251845" at bounding box center [270, 170] width 120 height 13
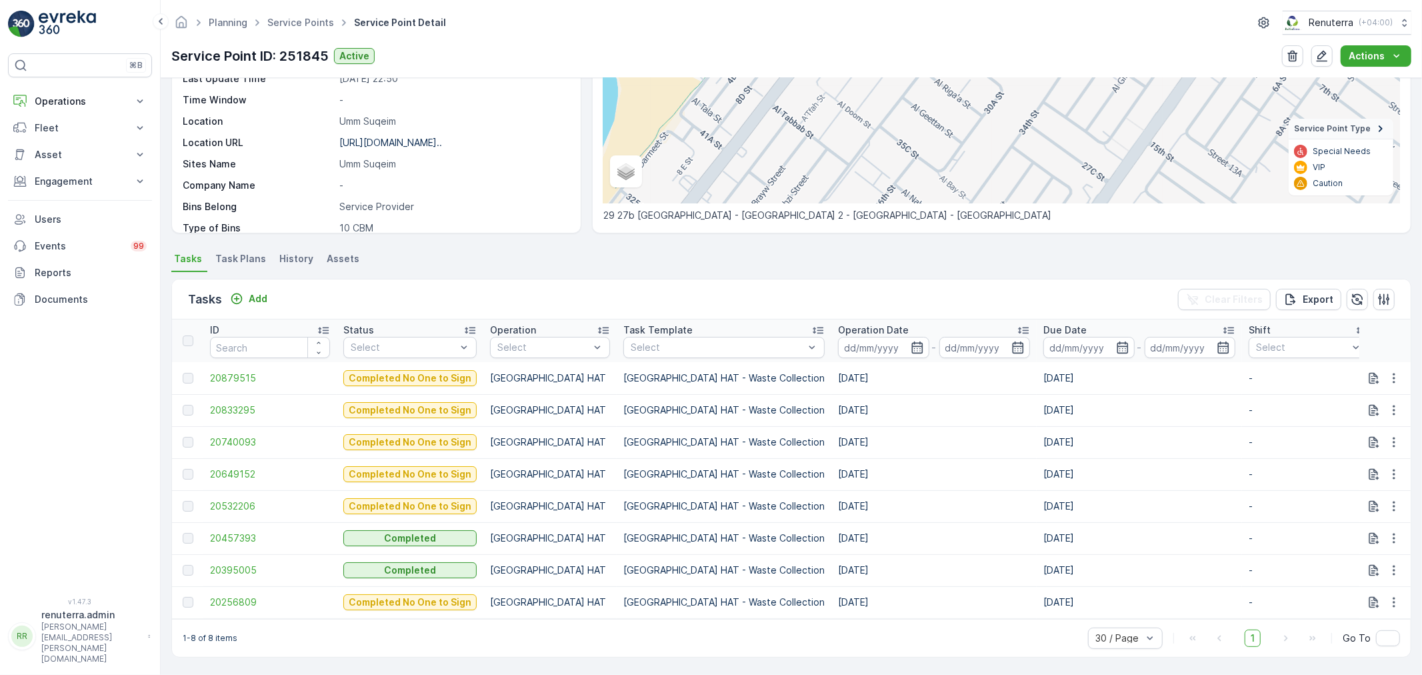
scroll to position [195, 0]
click at [256, 292] on p "Add" at bounding box center [258, 298] width 19 height 13
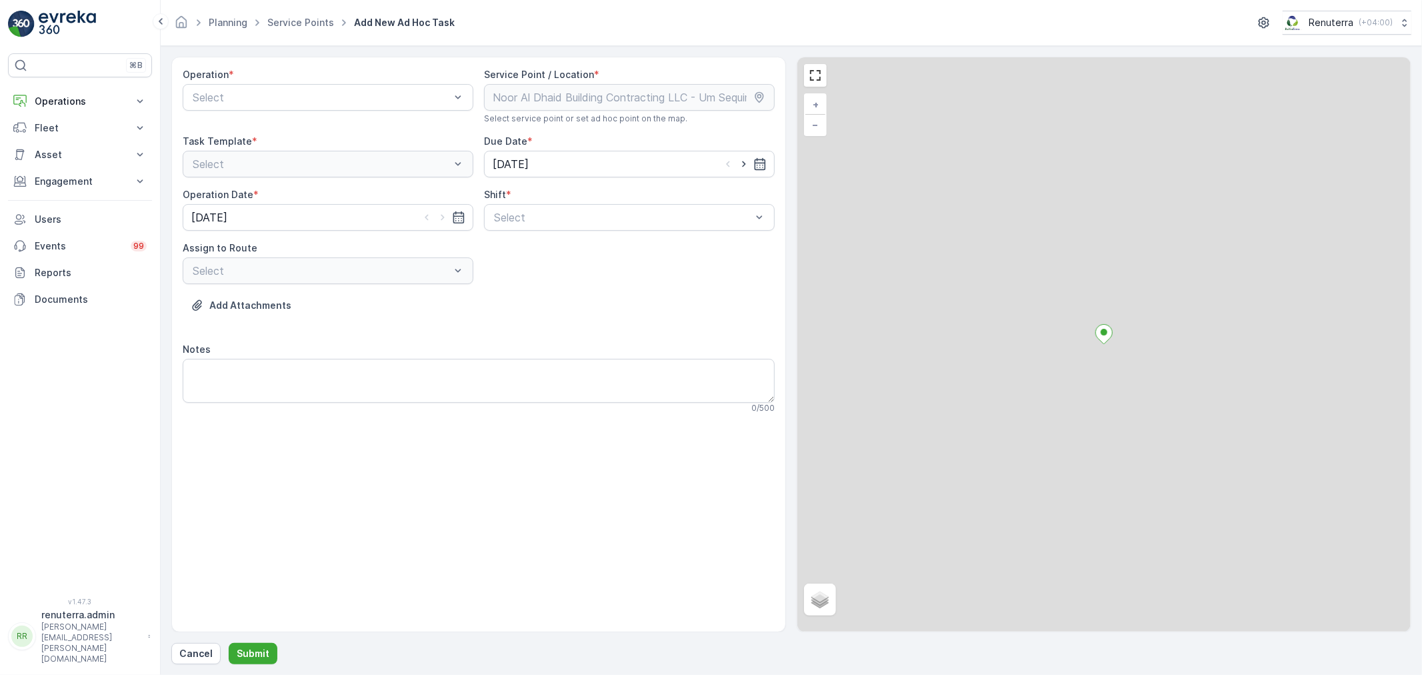
click at [234, 98] on div at bounding box center [321, 97] width 260 height 12
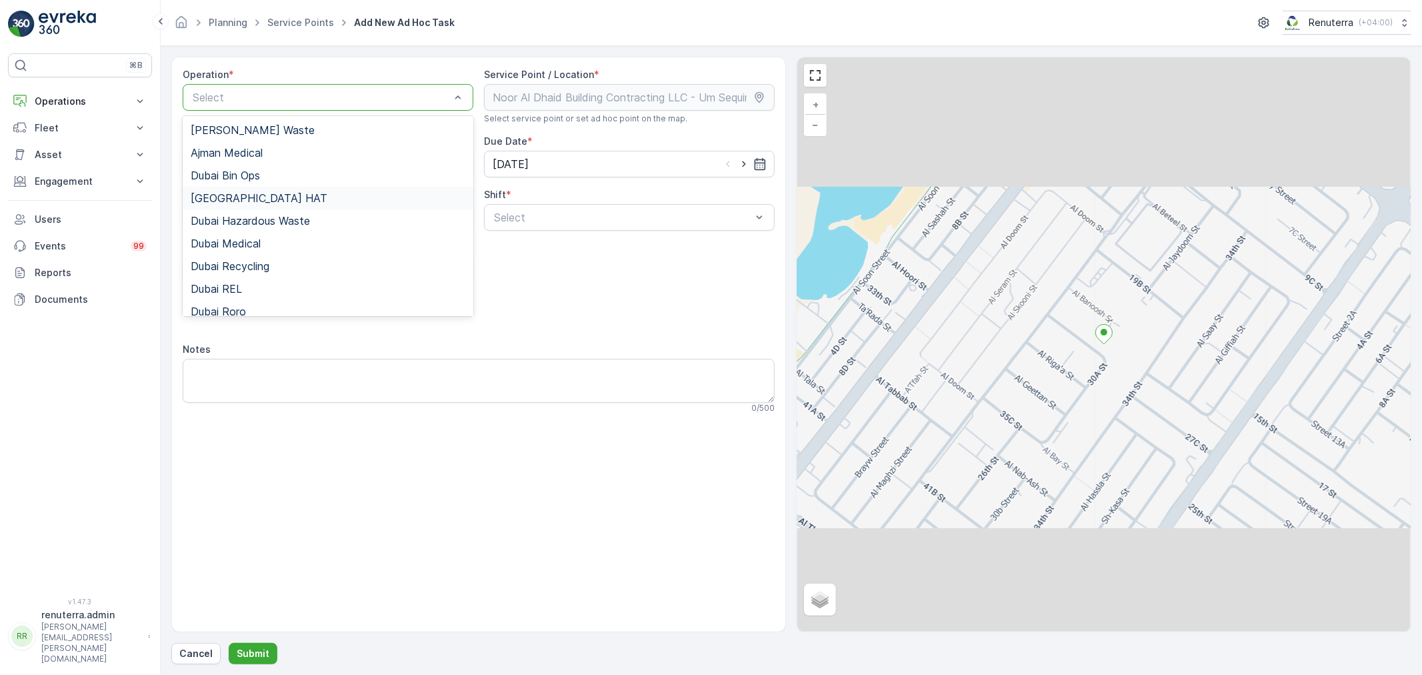
click at [238, 190] on div "[GEOGRAPHIC_DATA] HAT" at bounding box center [328, 198] width 291 height 23
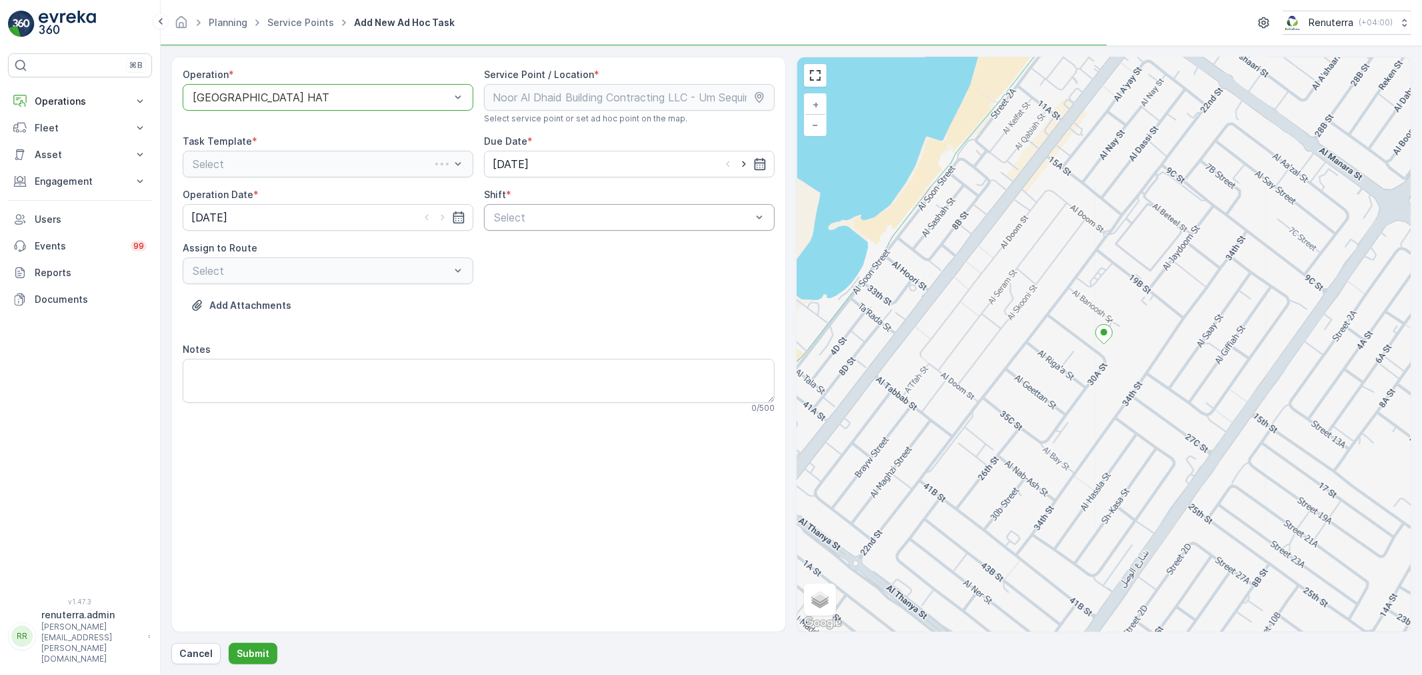
click at [562, 221] on div at bounding box center [623, 217] width 260 height 12
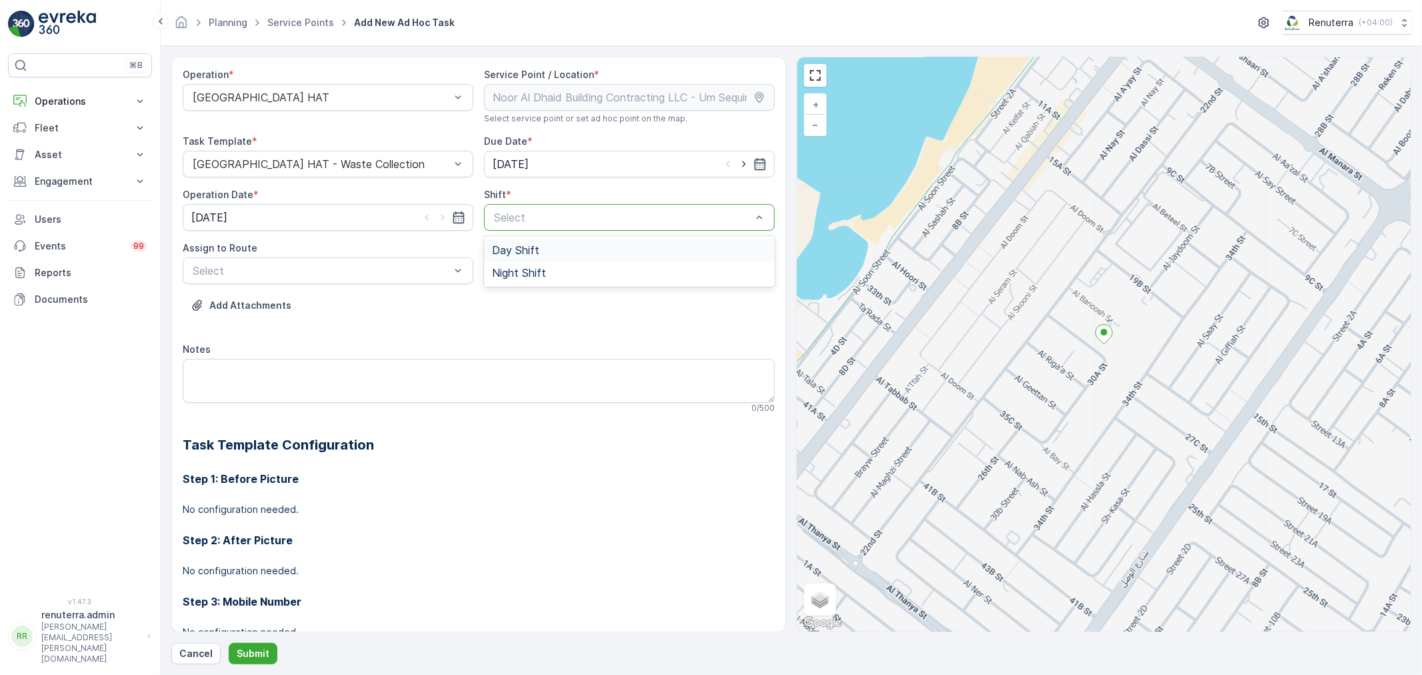
click at [561, 241] on div "Day Shift" at bounding box center [629, 250] width 291 height 23
click at [299, 263] on p "Select" at bounding box center [321, 271] width 257 height 16
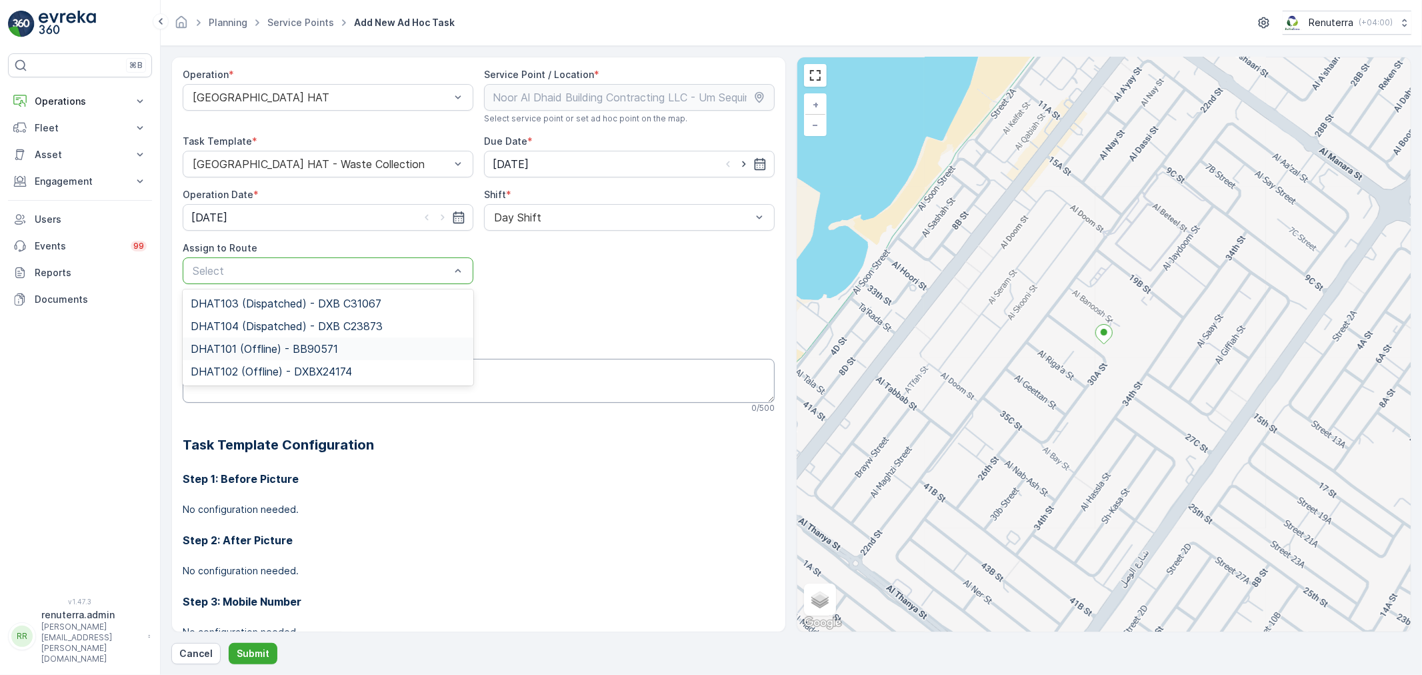
click at [280, 368] on span "DHAT102 (Offline) - DXBX24174" at bounding box center [271, 371] width 161 height 12
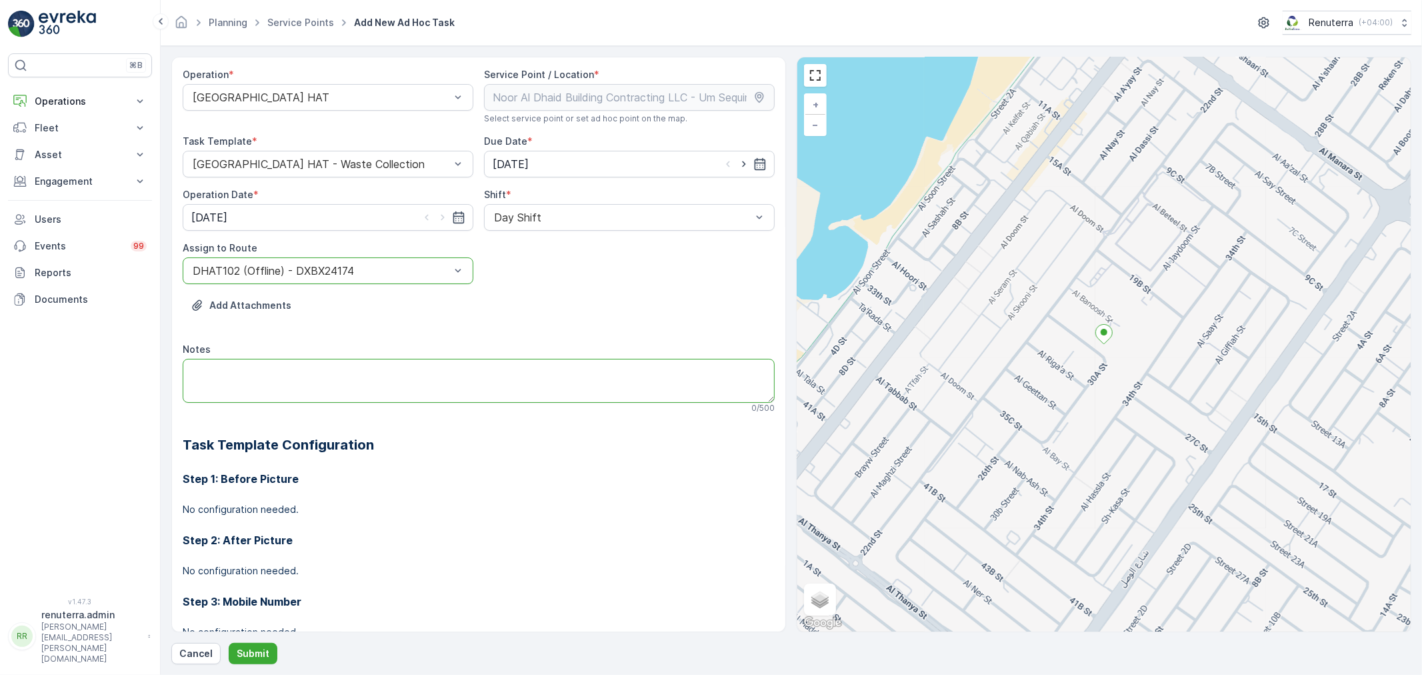
click at [297, 374] on textarea "Notes" at bounding box center [479, 381] width 592 height 44
type textarea "Offhire"
click at [261, 647] on p "Submit" at bounding box center [253, 653] width 33 height 13
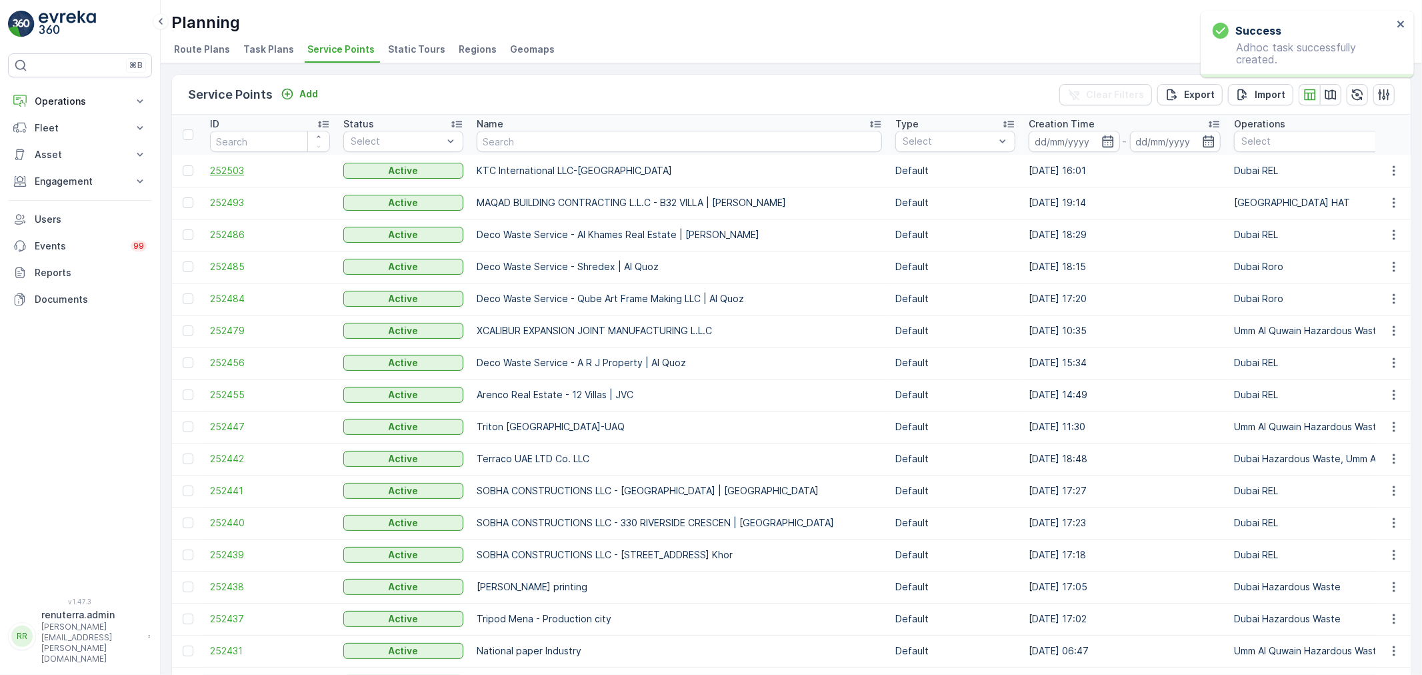
drag, startPoint x: 235, startPoint y: 182, endPoint x: 235, endPoint y: 171, distance: 10.7
click at [235, 181] on td "252503" at bounding box center [269, 171] width 133 height 32
click at [235, 171] on span "252503" at bounding box center [270, 170] width 120 height 13
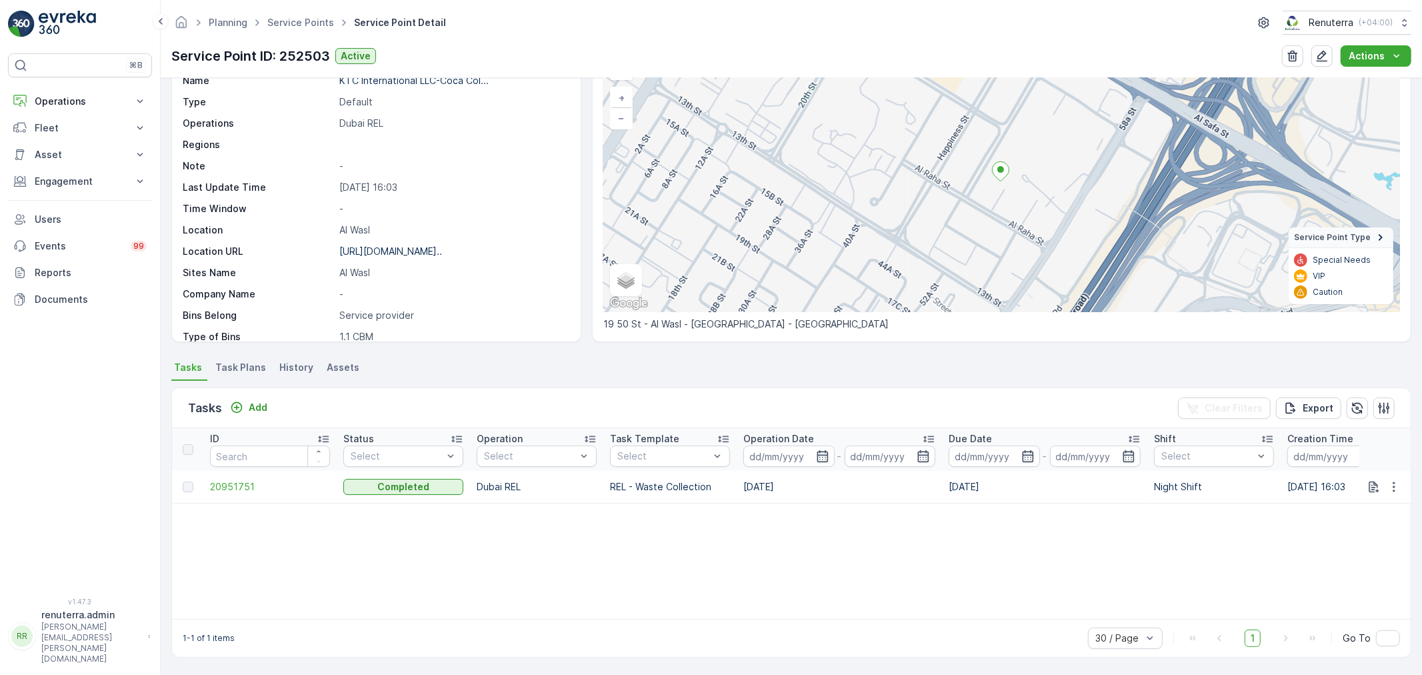
scroll to position [80, 0]
click at [229, 481] on span "20951751" at bounding box center [270, 486] width 120 height 13
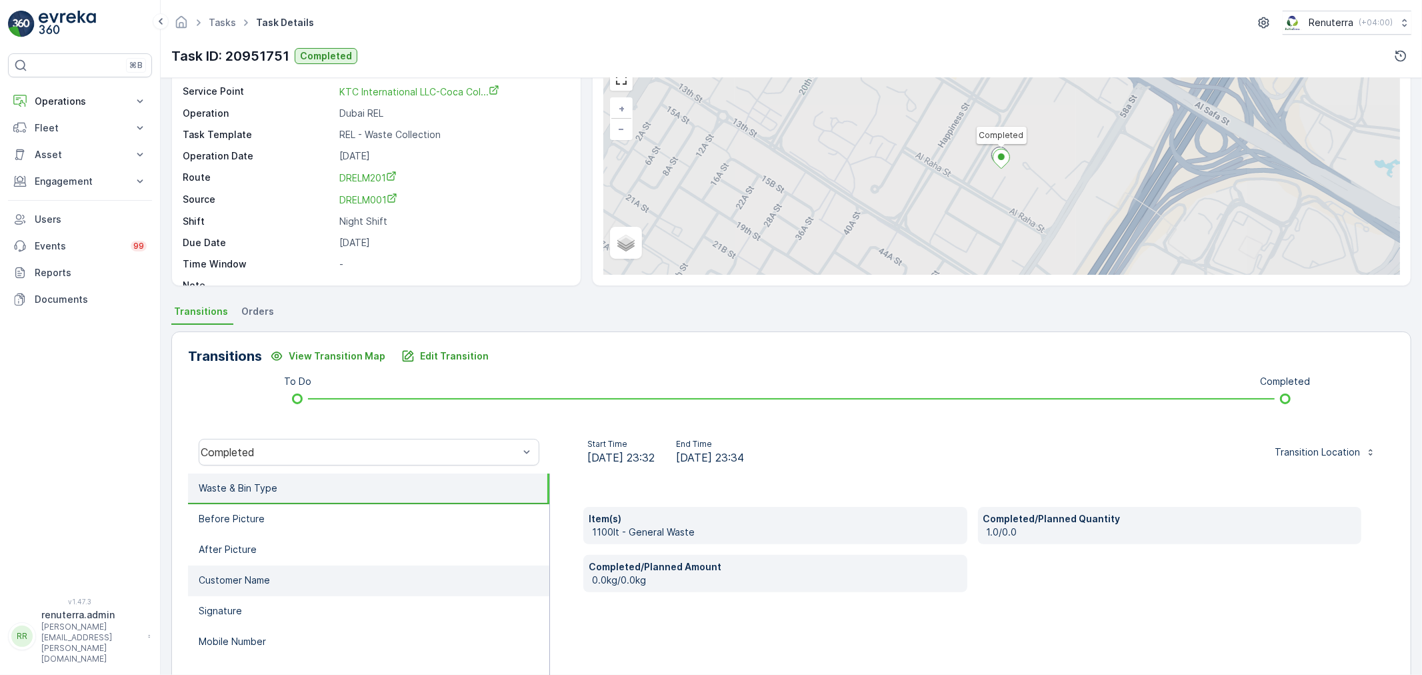
scroll to position [74, 0]
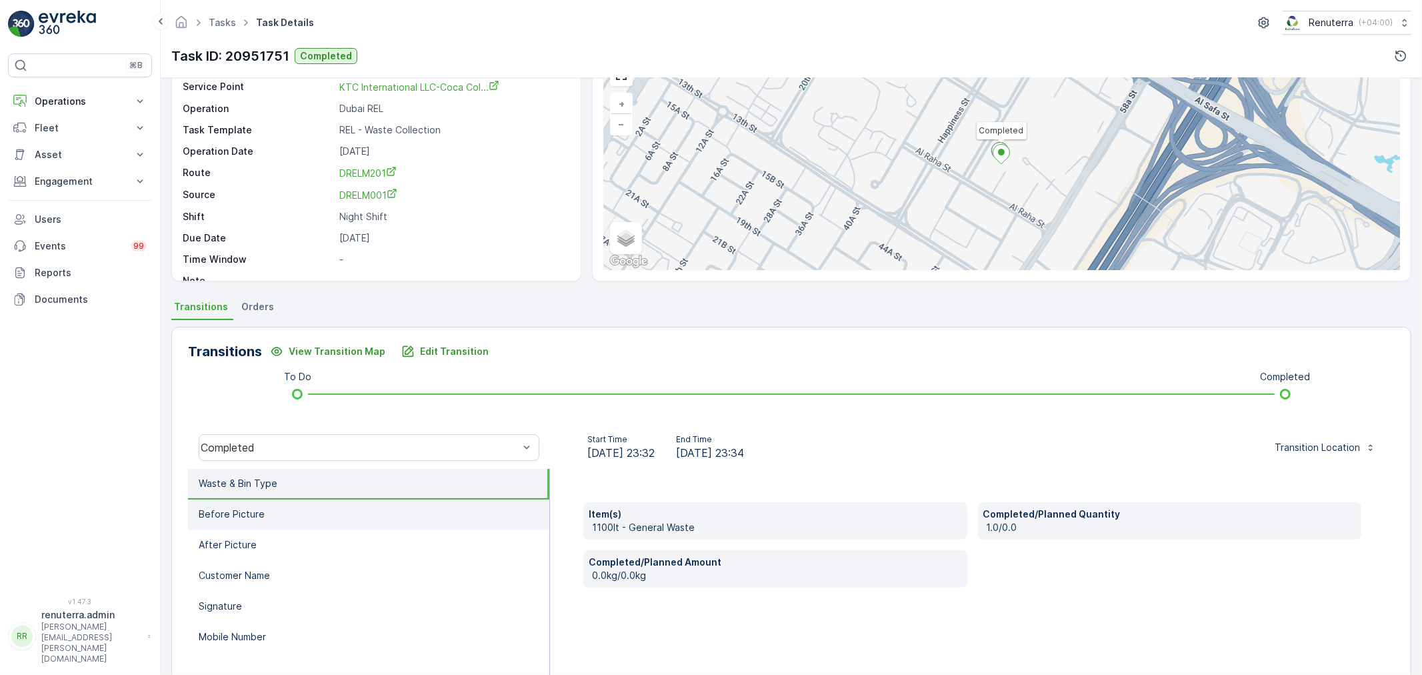
click at [364, 511] on li "Before Picture" at bounding box center [368, 514] width 361 height 31
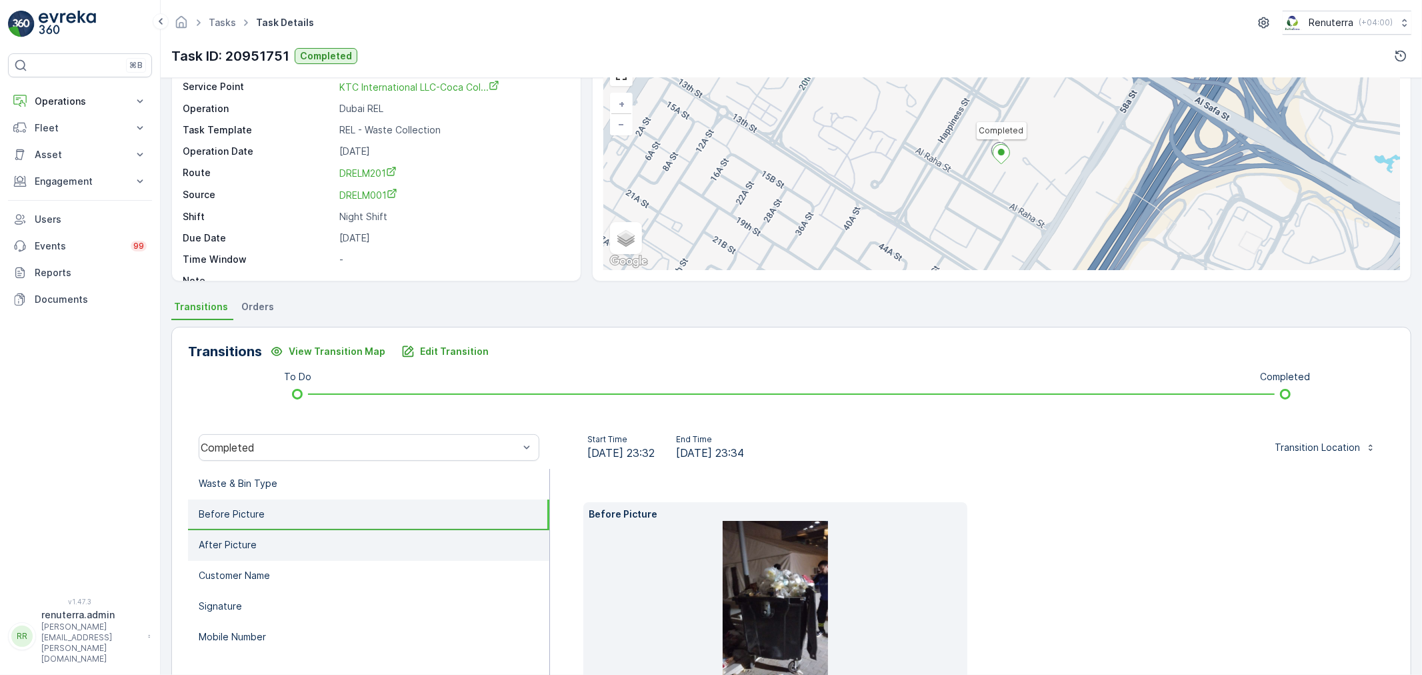
click at [375, 540] on li "After Picture" at bounding box center [368, 545] width 361 height 31
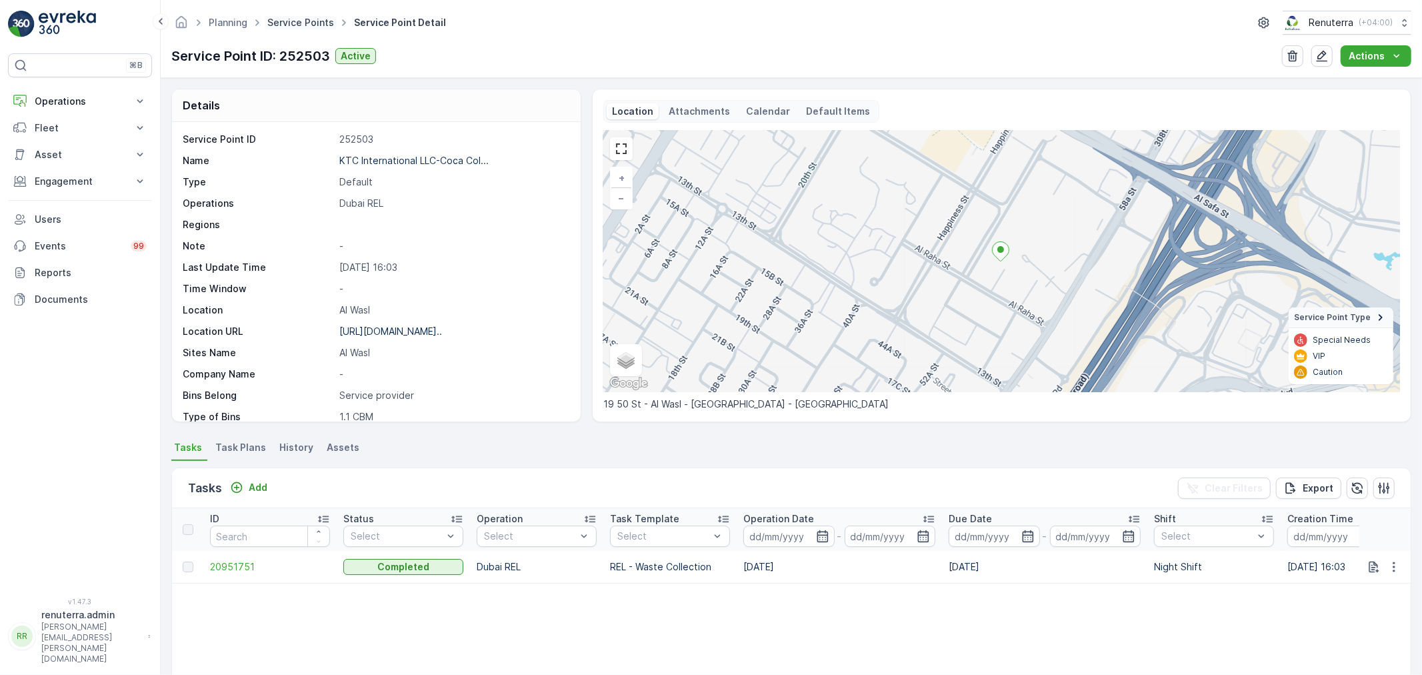
click at [285, 21] on link "Service Points" at bounding box center [300, 22] width 67 height 11
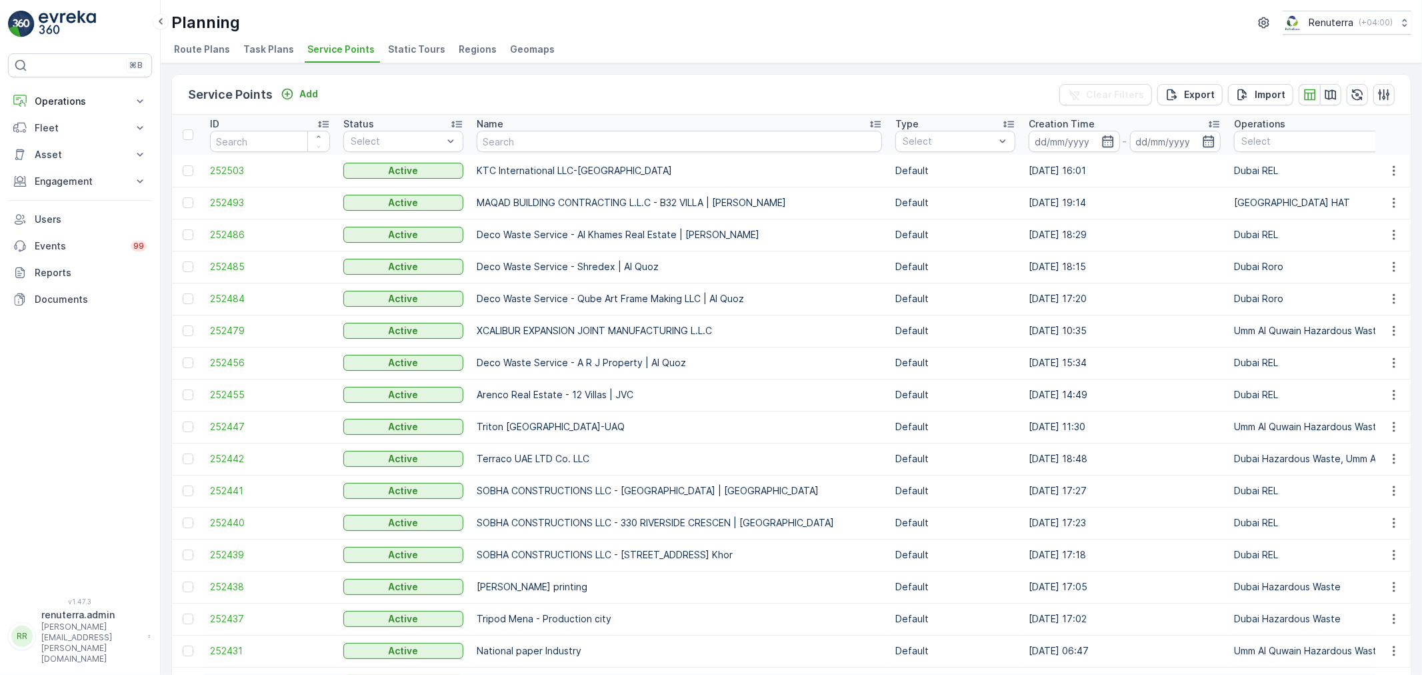
drag, startPoint x: 541, startPoint y: 155, endPoint x: 535, endPoint y: 145, distance: 11.7
click at [529, 142] on input "text" at bounding box center [679, 141] width 405 height 21
type input "rixos"
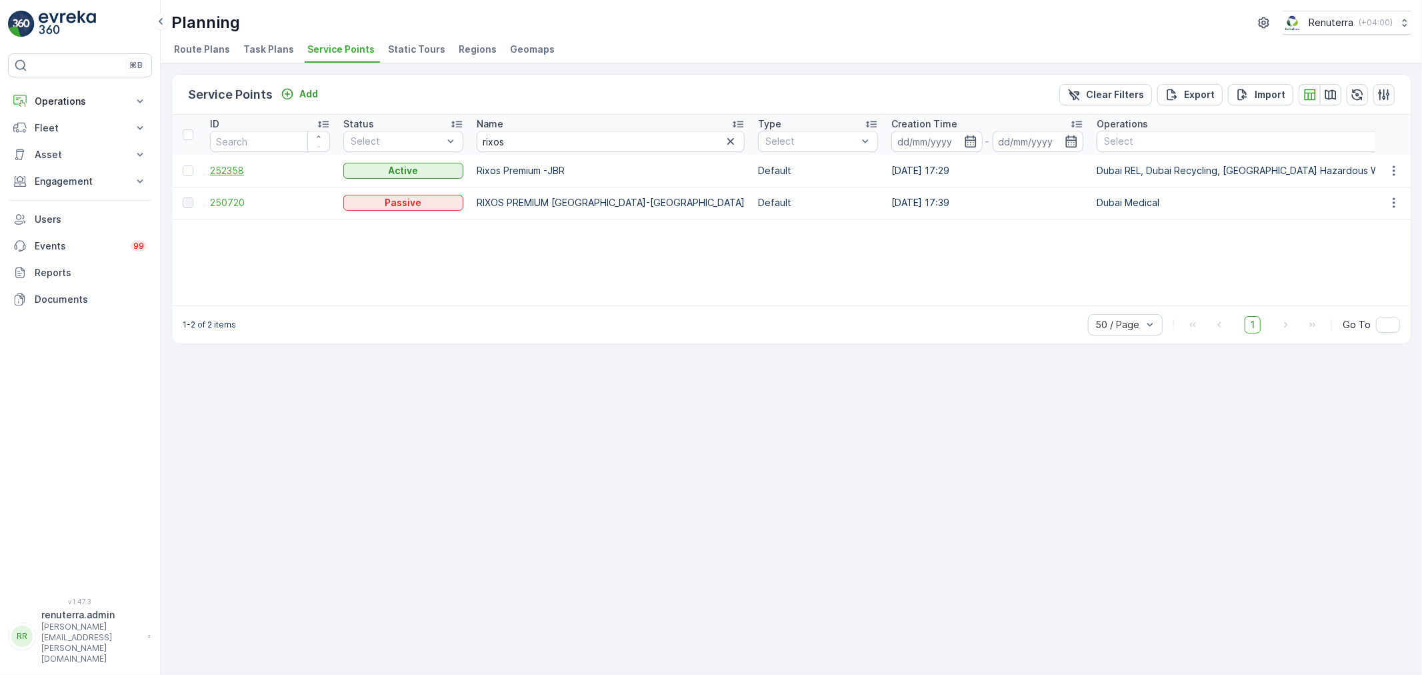
click at [220, 172] on span "252358" at bounding box center [270, 170] width 120 height 13
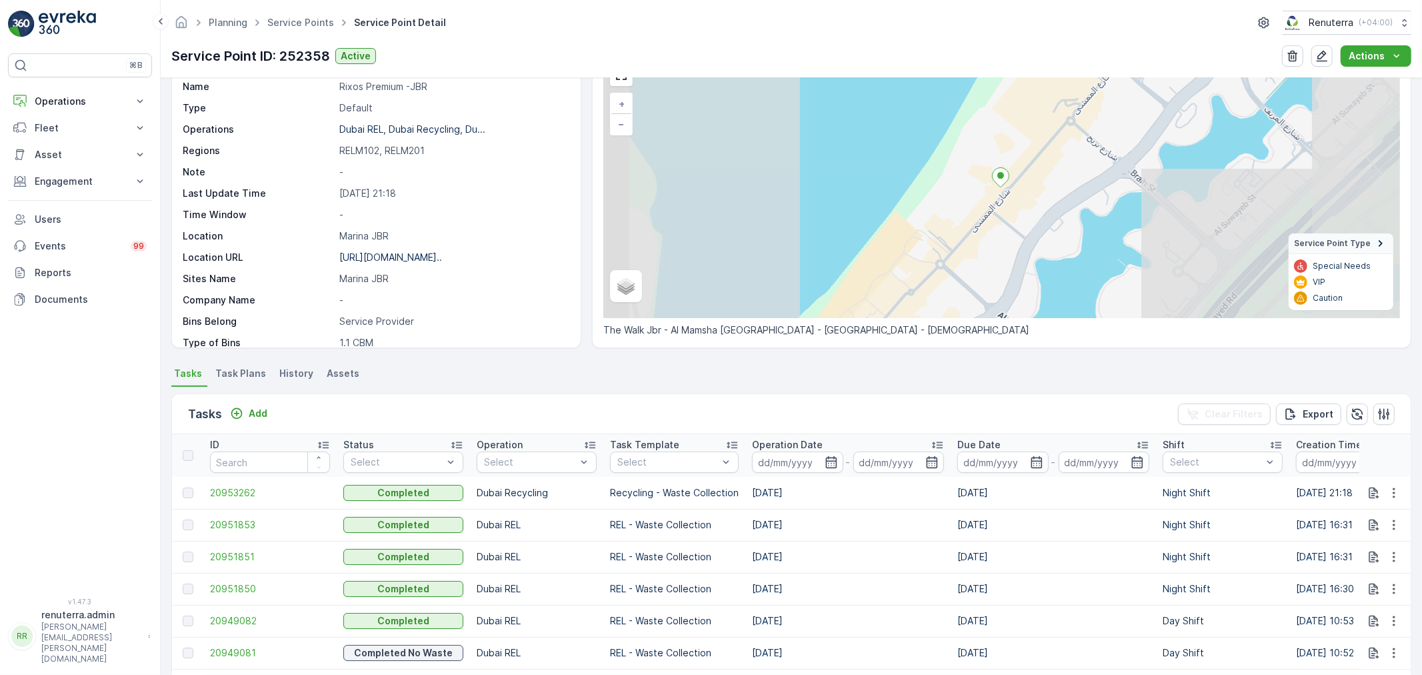
scroll to position [222, 0]
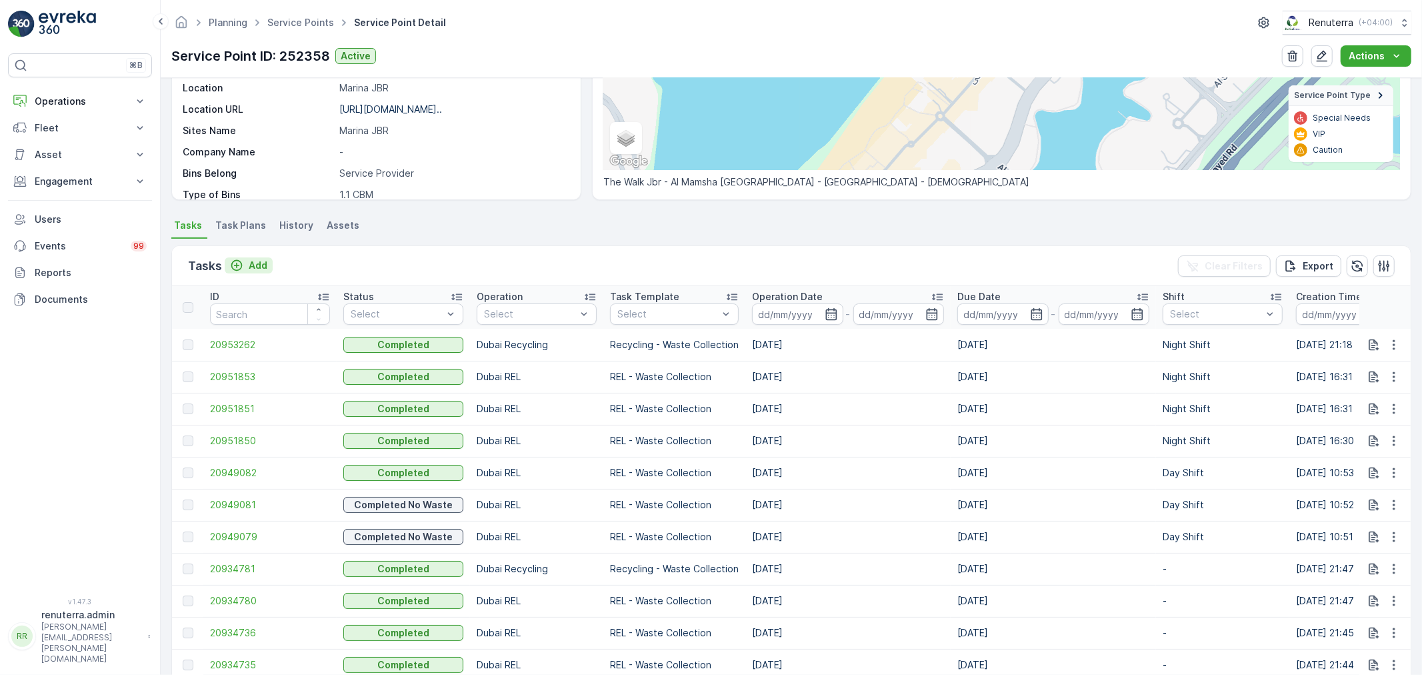
click at [265, 259] on p "Add" at bounding box center [258, 265] width 19 height 13
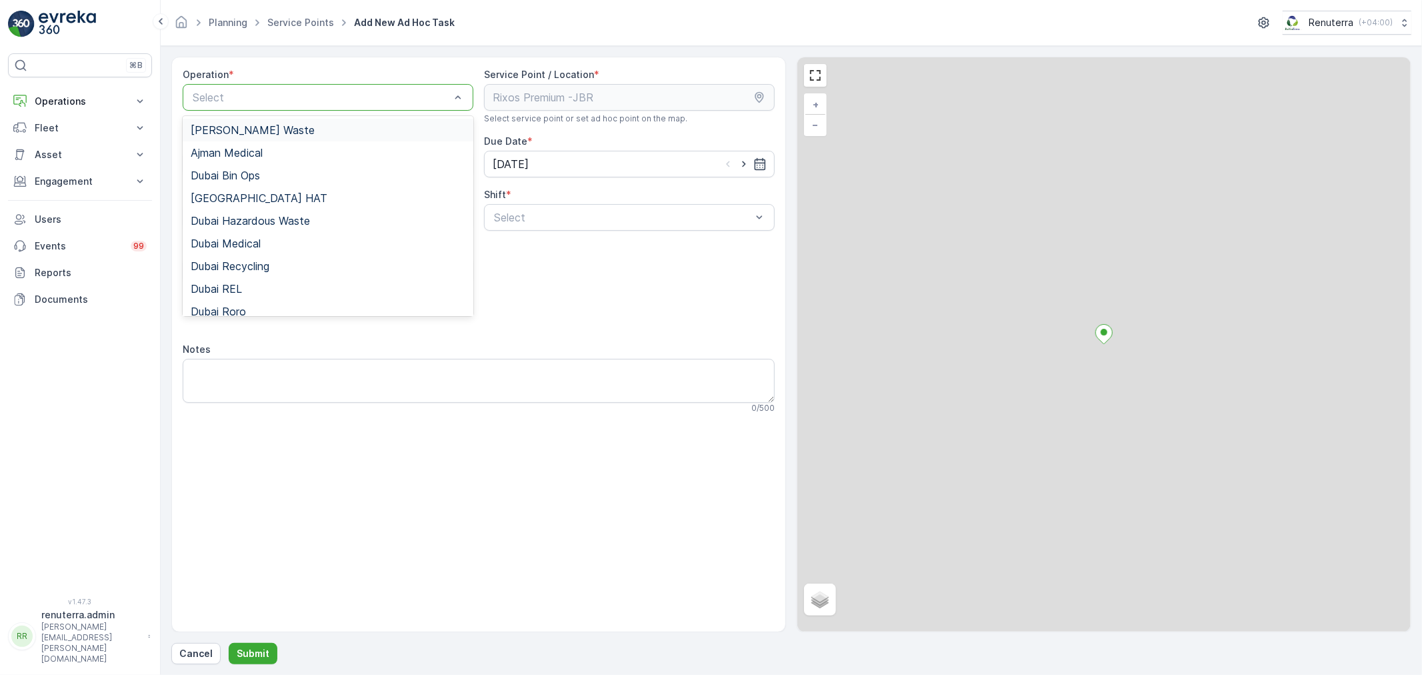
click at [247, 103] on div at bounding box center [321, 97] width 260 height 12
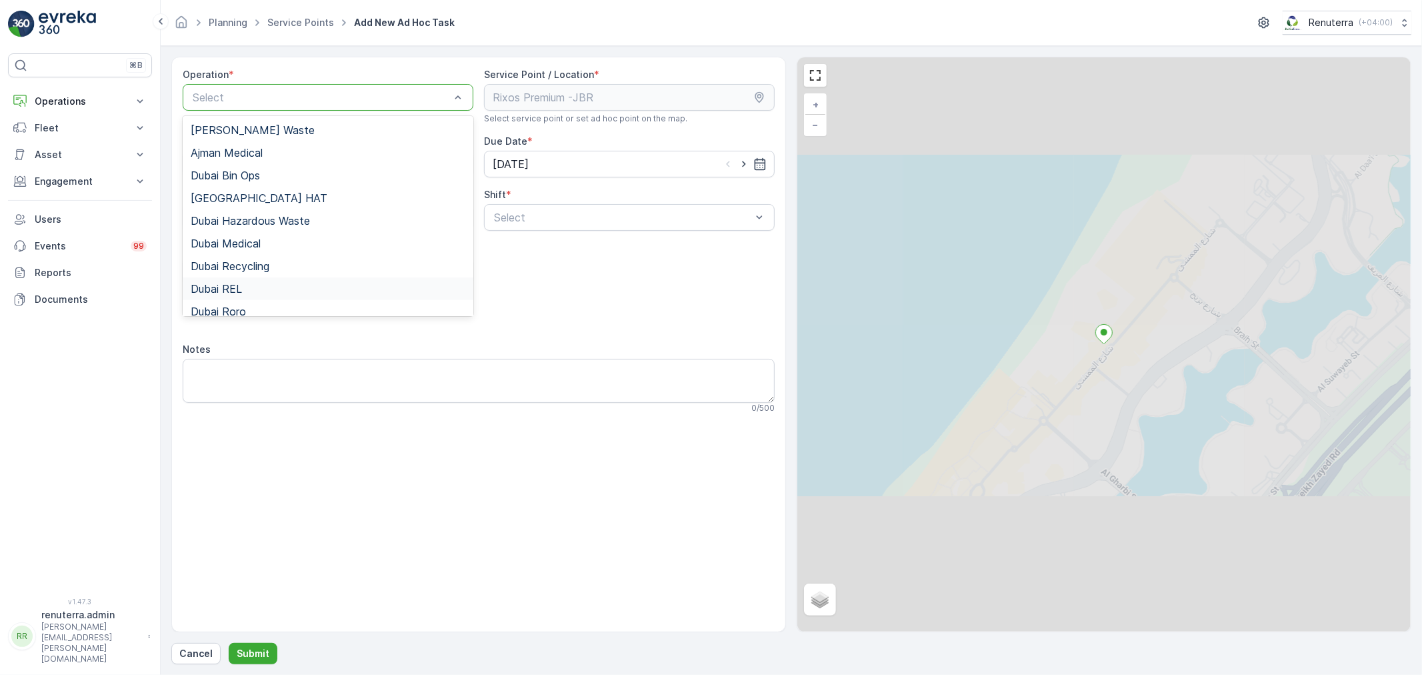
drag, startPoint x: 247, startPoint y: 285, endPoint x: 277, endPoint y: 281, distance: 30.9
click at [245, 285] on div "Dubai REL" at bounding box center [328, 289] width 275 height 12
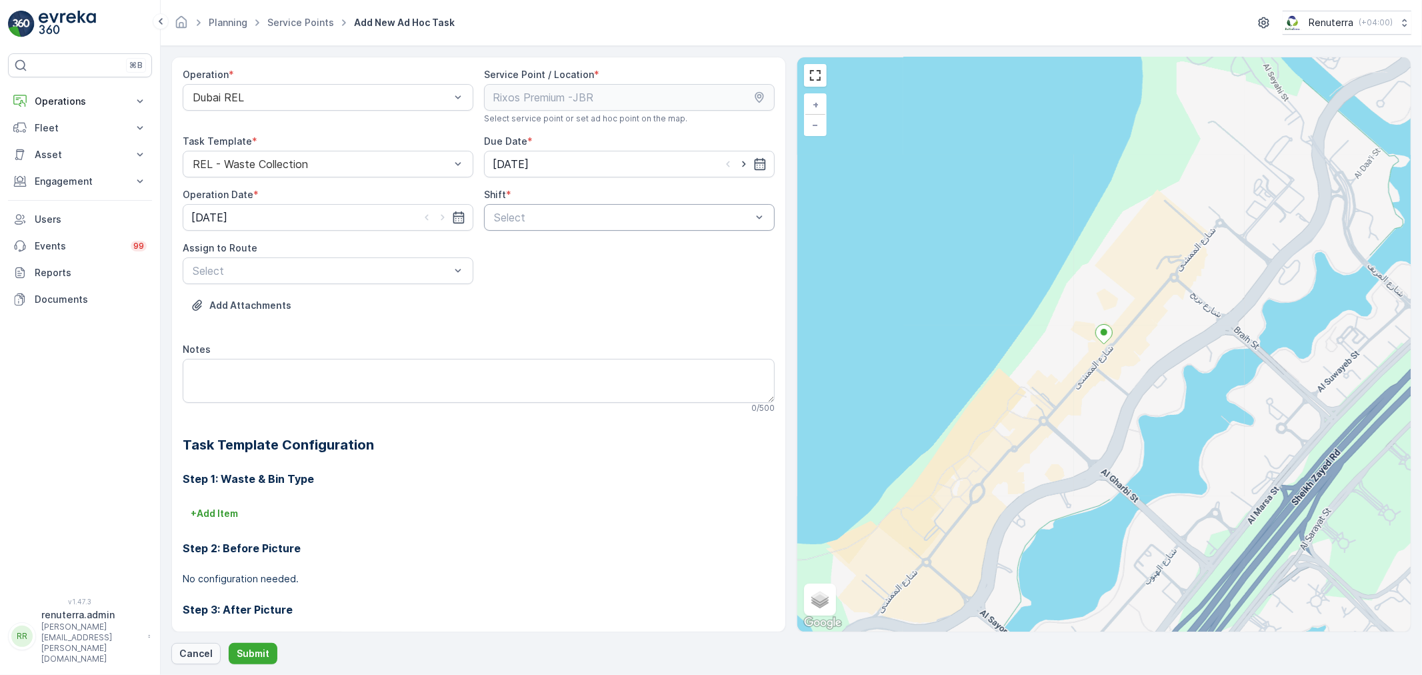
click at [197, 665] on form "Operation * Dubai REL Service Point / Location * Select service point or set ad…" at bounding box center [791, 360] width 1261 height 629
click at [197, 655] on p "Cancel" at bounding box center [195, 653] width 33 height 13
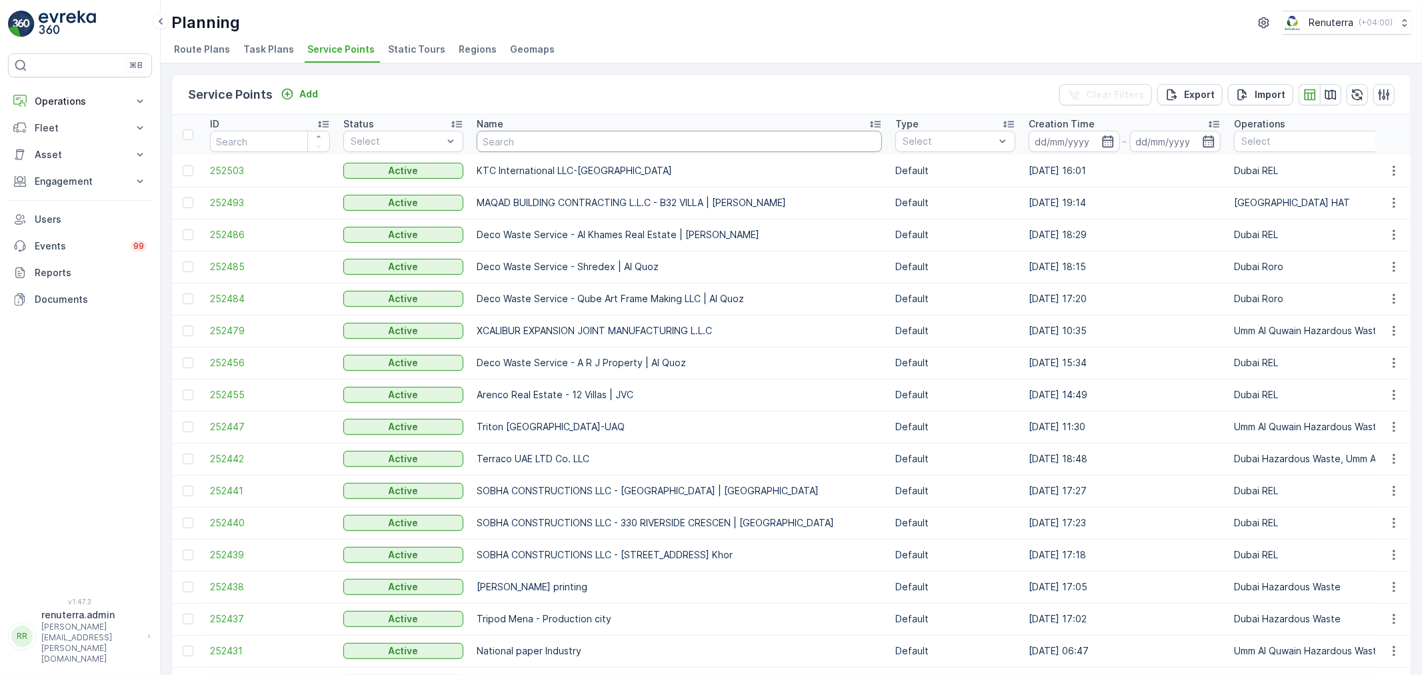
click at [561, 145] on input "text" at bounding box center [679, 141] width 405 height 21
type input "rixos"
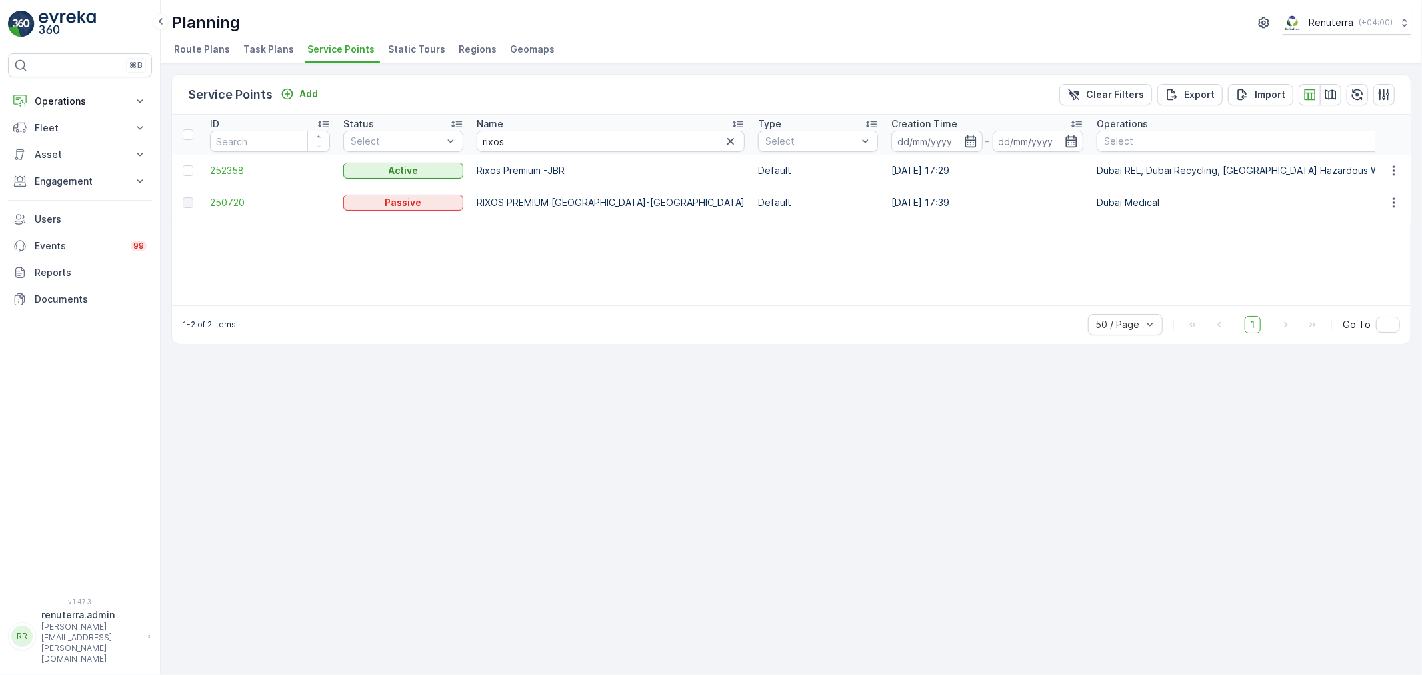
click at [225, 184] on td "252358" at bounding box center [269, 171] width 133 height 32
click at [234, 174] on span "252358" at bounding box center [270, 170] width 120 height 13
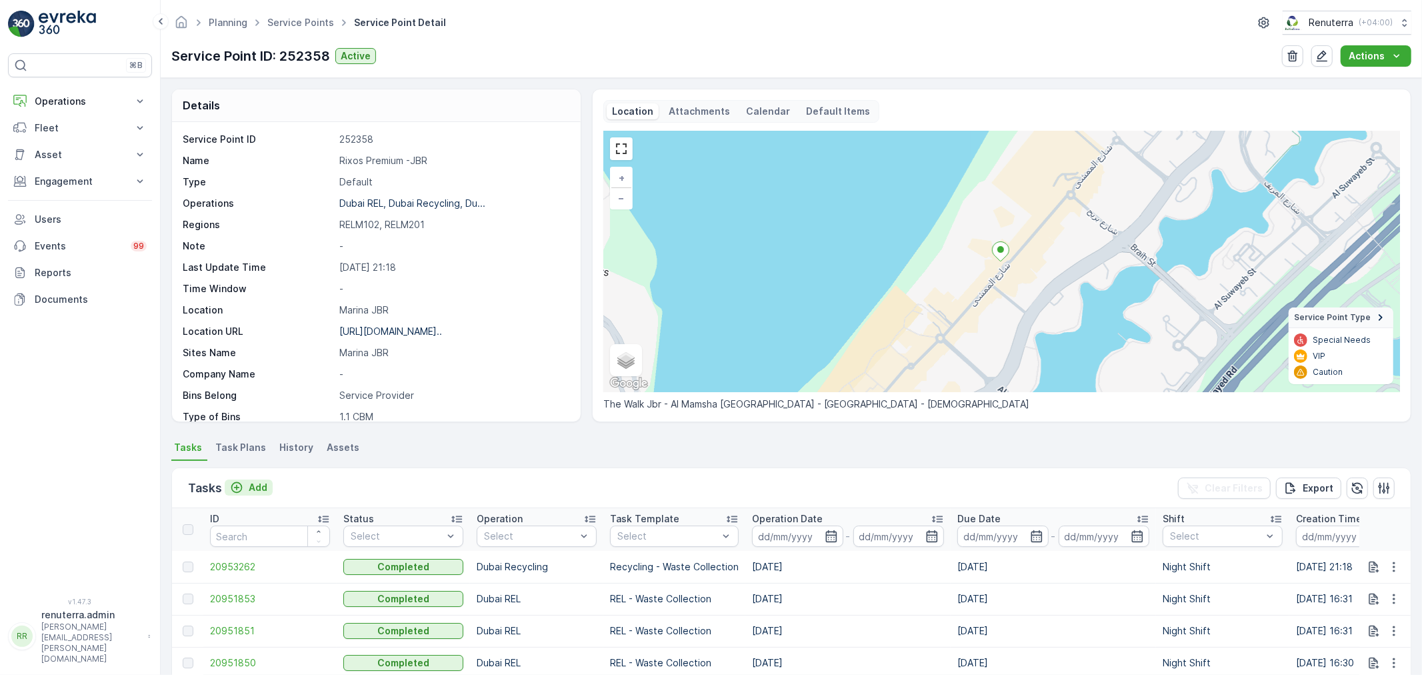
click at [258, 487] on p "Add" at bounding box center [258, 487] width 19 height 13
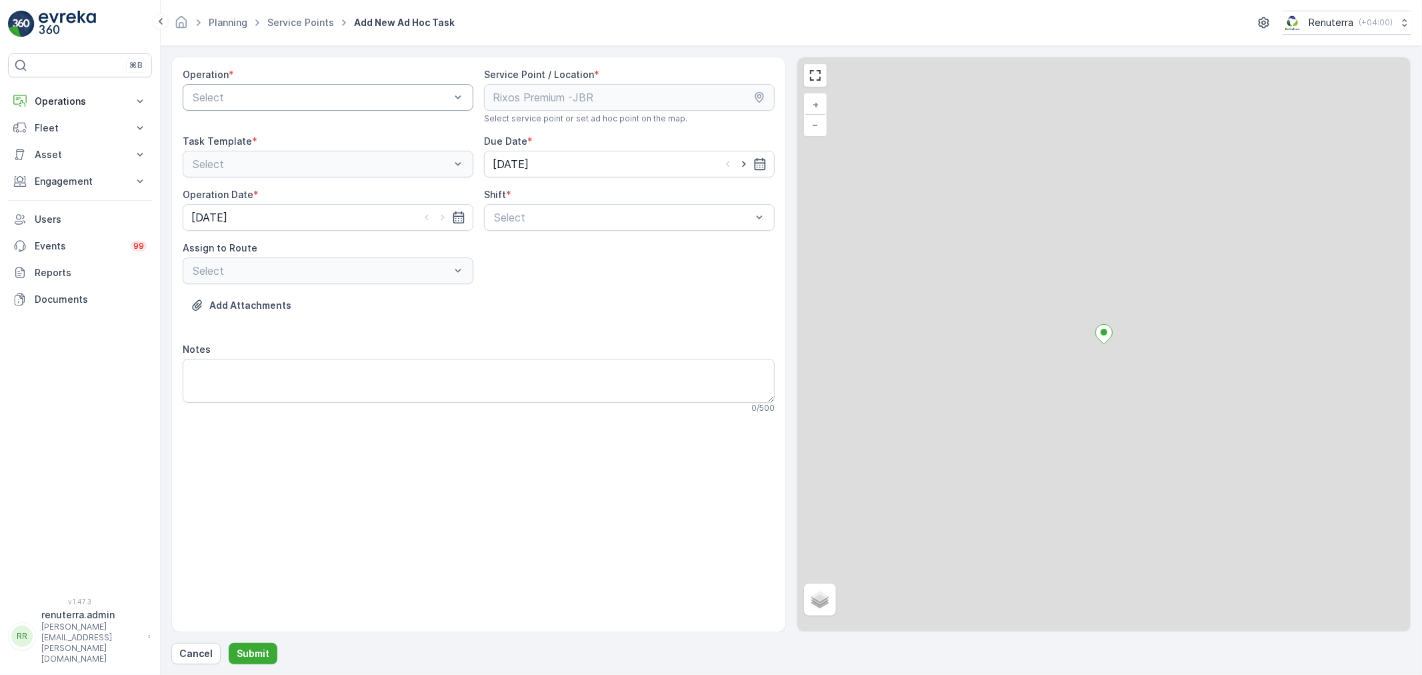
click at [261, 102] on div at bounding box center [321, 97] width 260 height 12
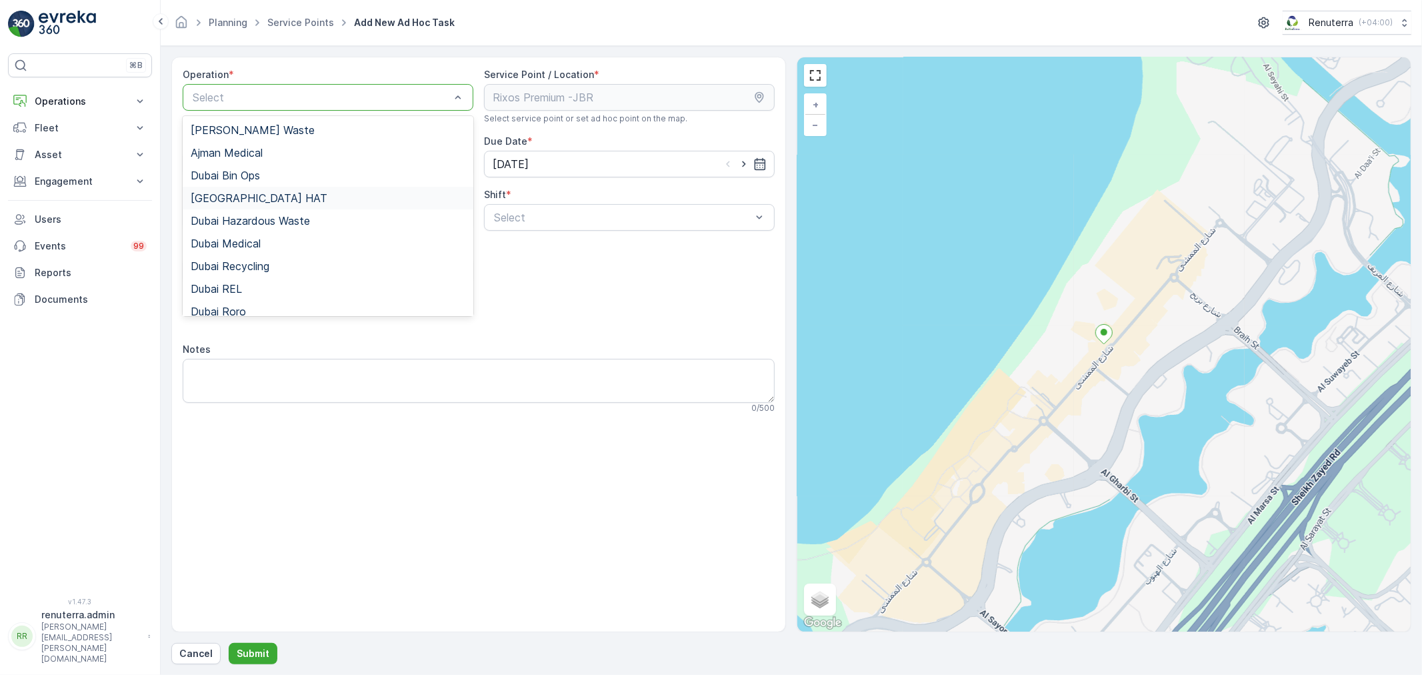
click at [265, 198] on div "[GEOGRAPHIC_DATA] HAT" at bounding box center [328, 198] width 275 height 12
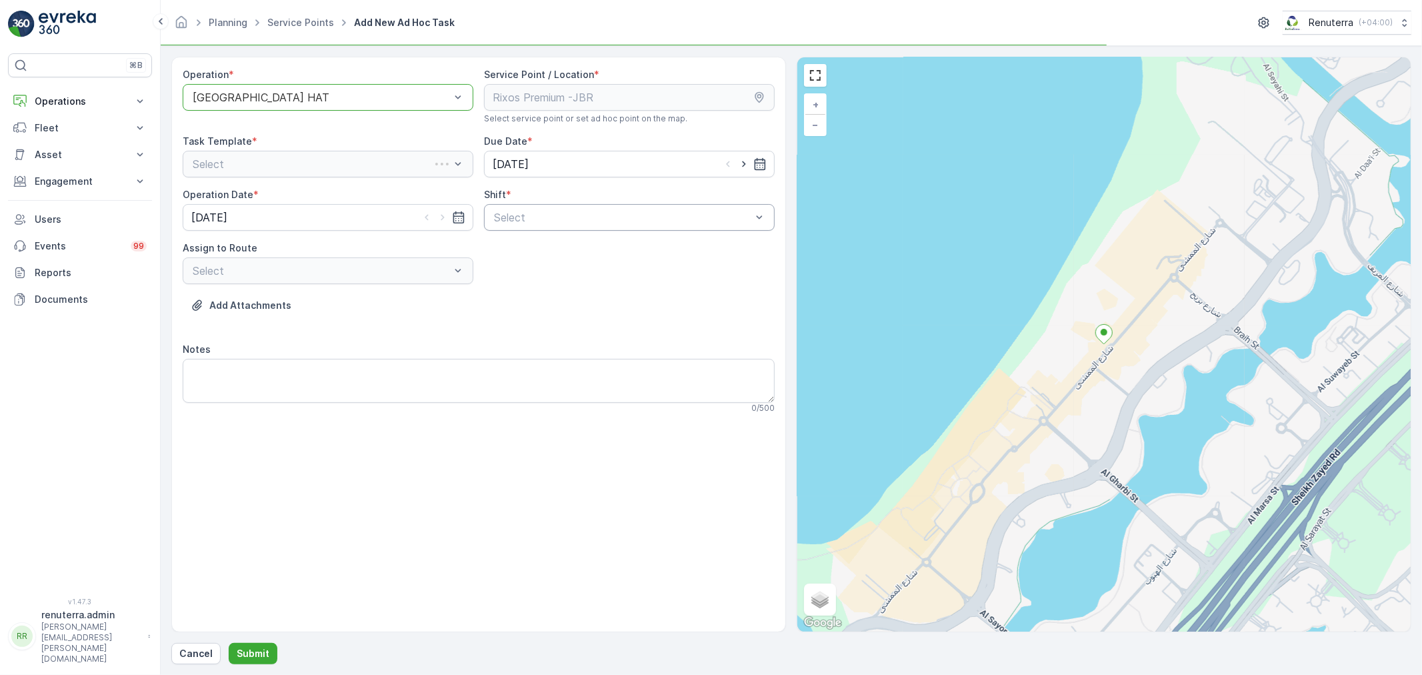
click at [549, 230] on div "Select" at bounding box center [629, 217] width 291 height 27
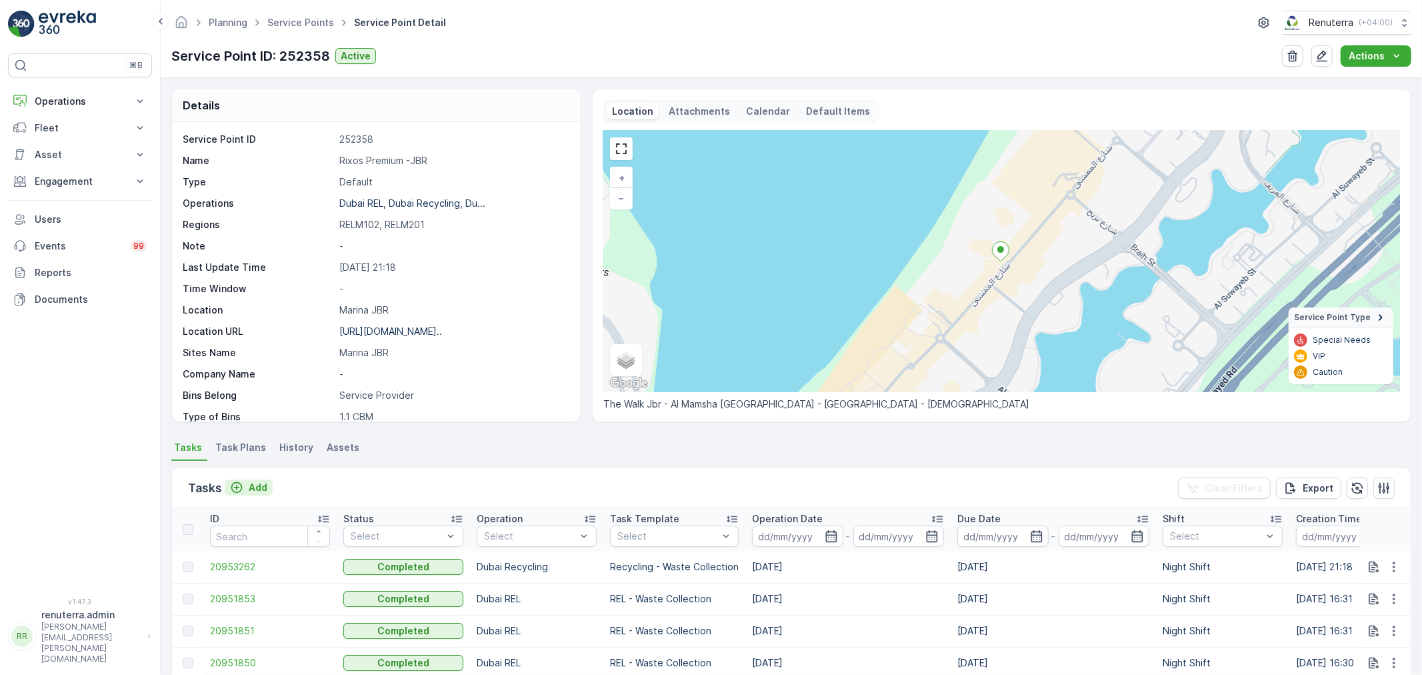
click at [258, 481] on p "Add" at bounding box center [258, 487] width 19 height 13
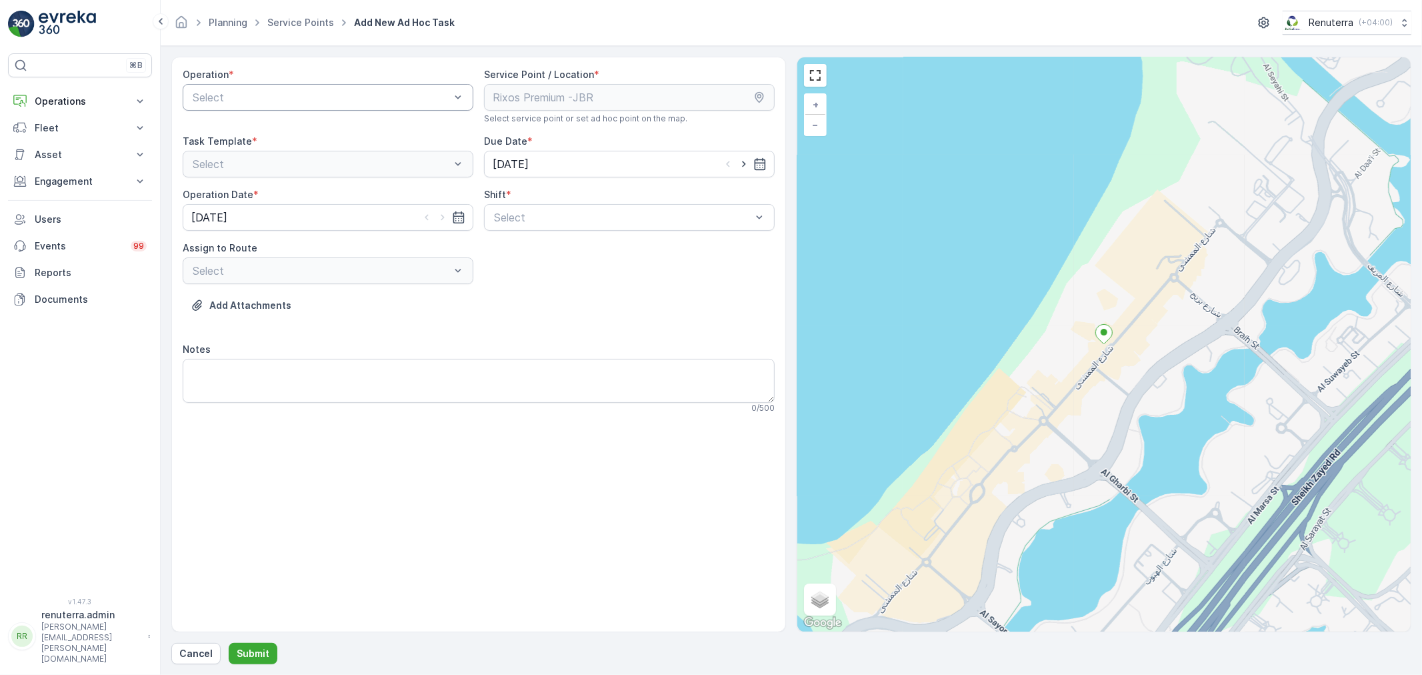
drag, startPoint x: 687, startPoint y: 325, endPoint x: 265, endPoint y: 175, distance: 448.4
click at [688, 325] on div "Add Attachments" at bounding box center [479, 313] width 592 height 37
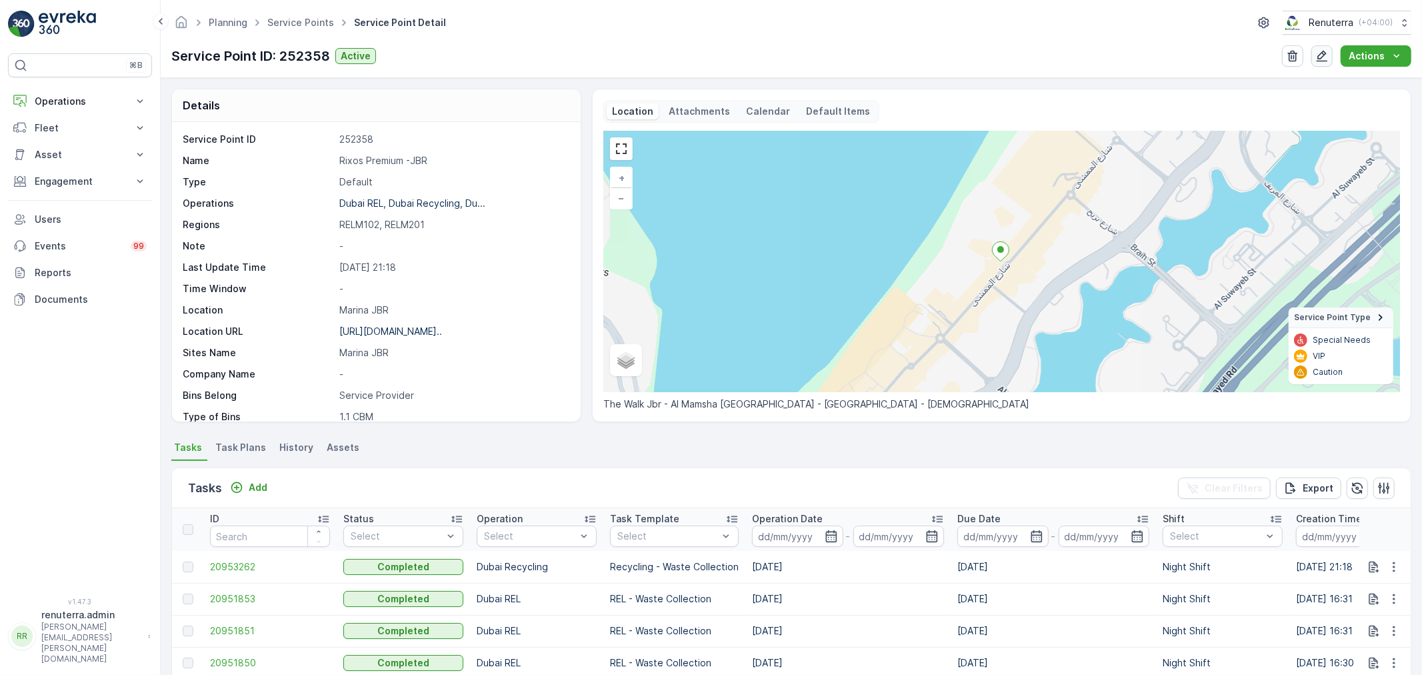
click at [1331, 60] on button "button" at bounding box center [1321, 55] width 21 height 21
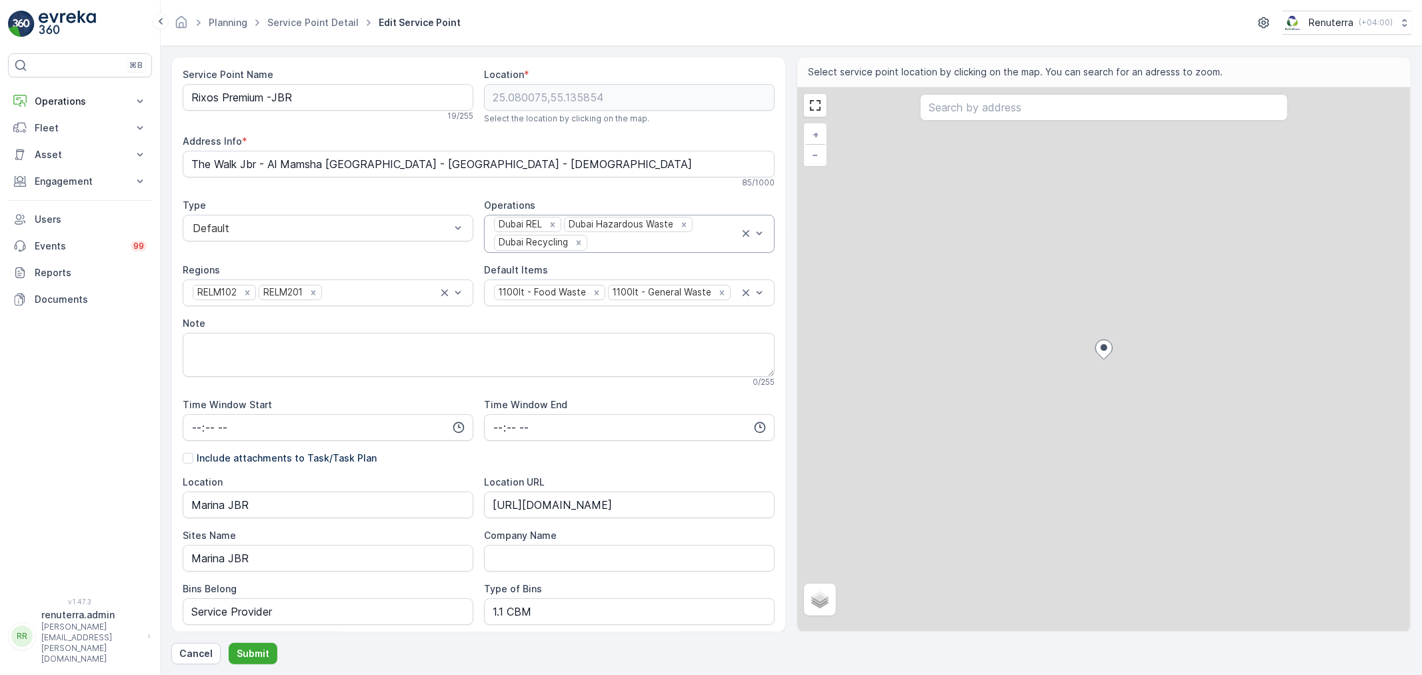
click at [641, 251] on div "Dubai REL Dubai Hazardous Waste Dubai Recycling" at bounding box center [616, 233] width 247 height 37
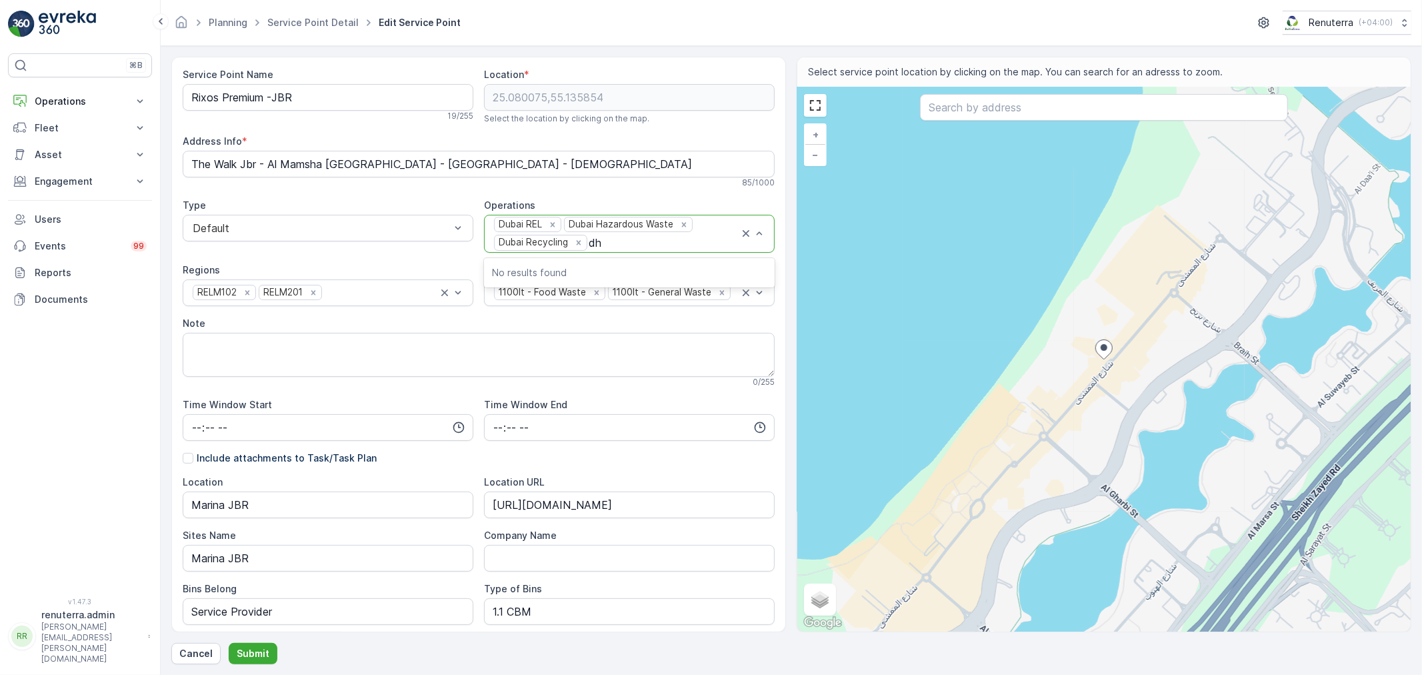
type input "d"
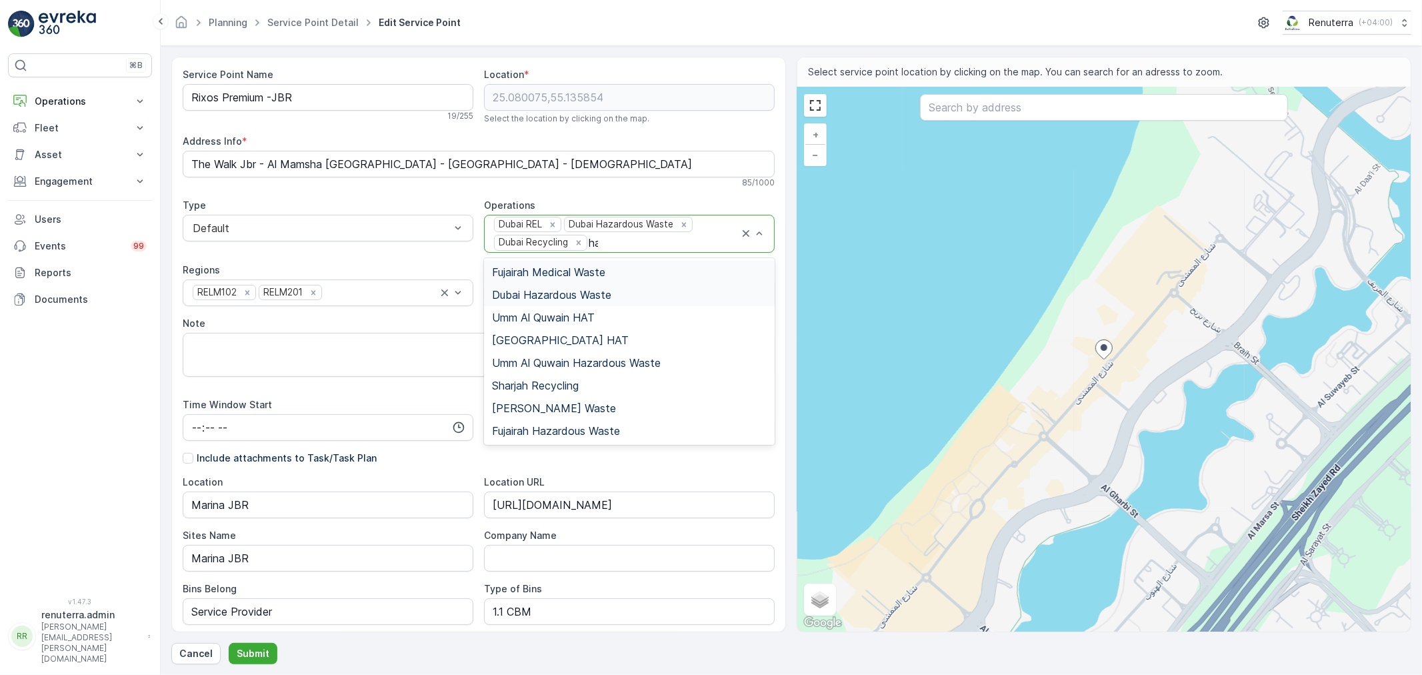
type input "hat"
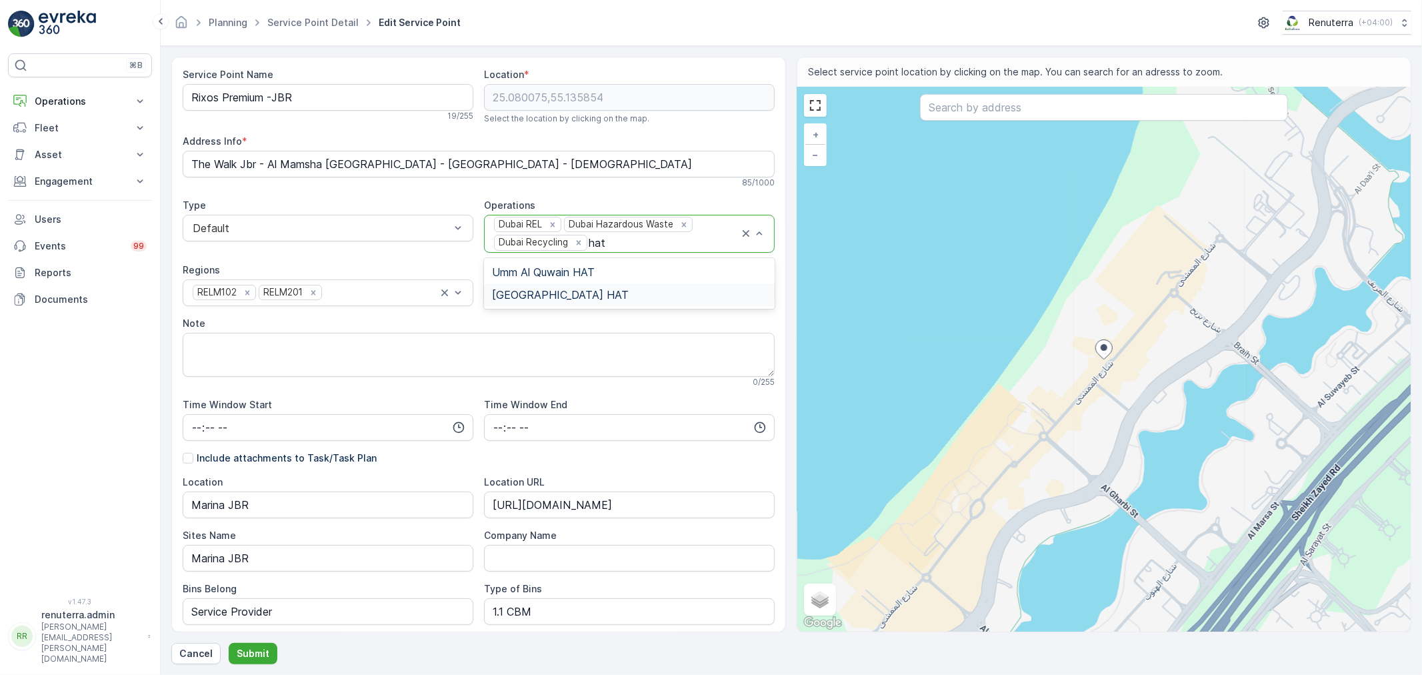
click at [557, 303] on div "[GEOGRAPHIC_DATA] HAT" at bounding box center [629, 294] width 291 height 23
click at [231, 659] on button "Submit" at bounding box center [253, 653] width 49 height 21
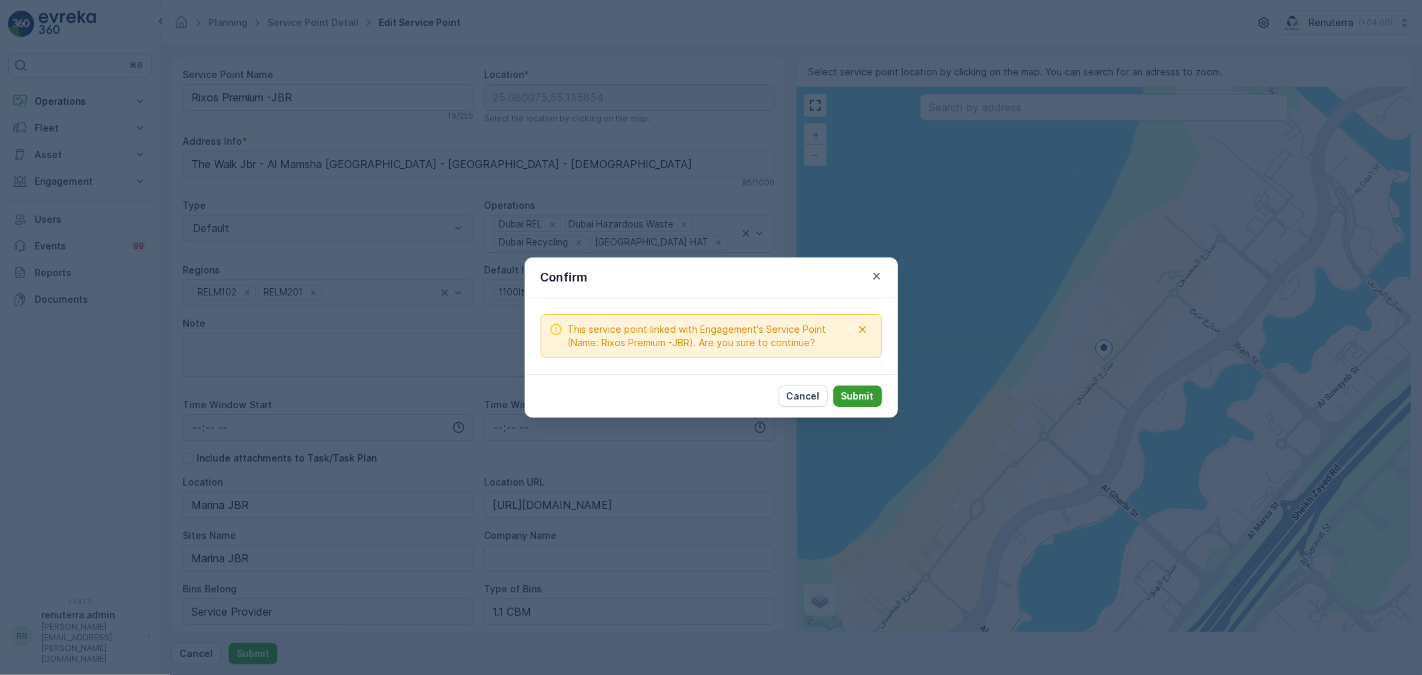
click at [863, 400] on p "Submit" at bounding box center [857, 395] width 33 height 13
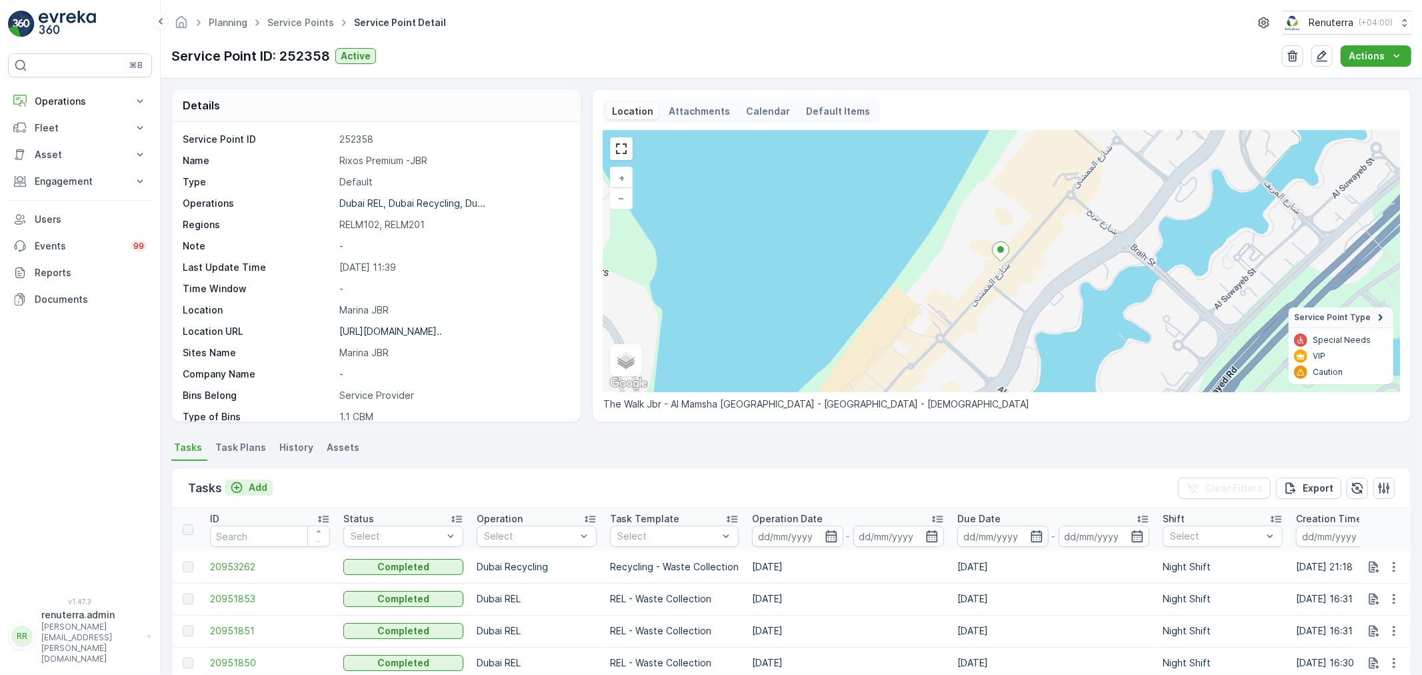
click at [239, 492] on icon "Add" at bounding box center [236, 487] width 13 height 13
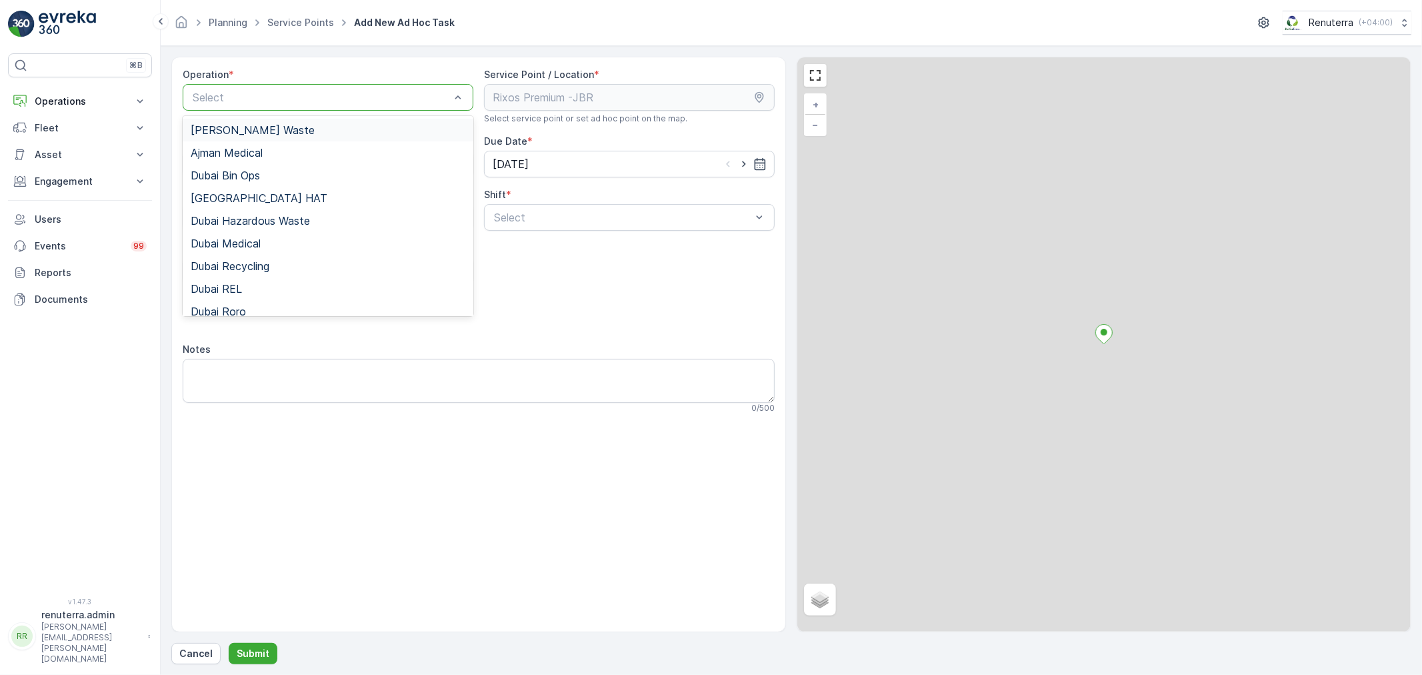
click at [217, 84] on div "Select" at bounding box center [328, 97] width 291 height 27
click at [233, 201] on span "[GEOGRAPHIC_DATA] HAT" at bounding box center [259, 198] width 137 height 12
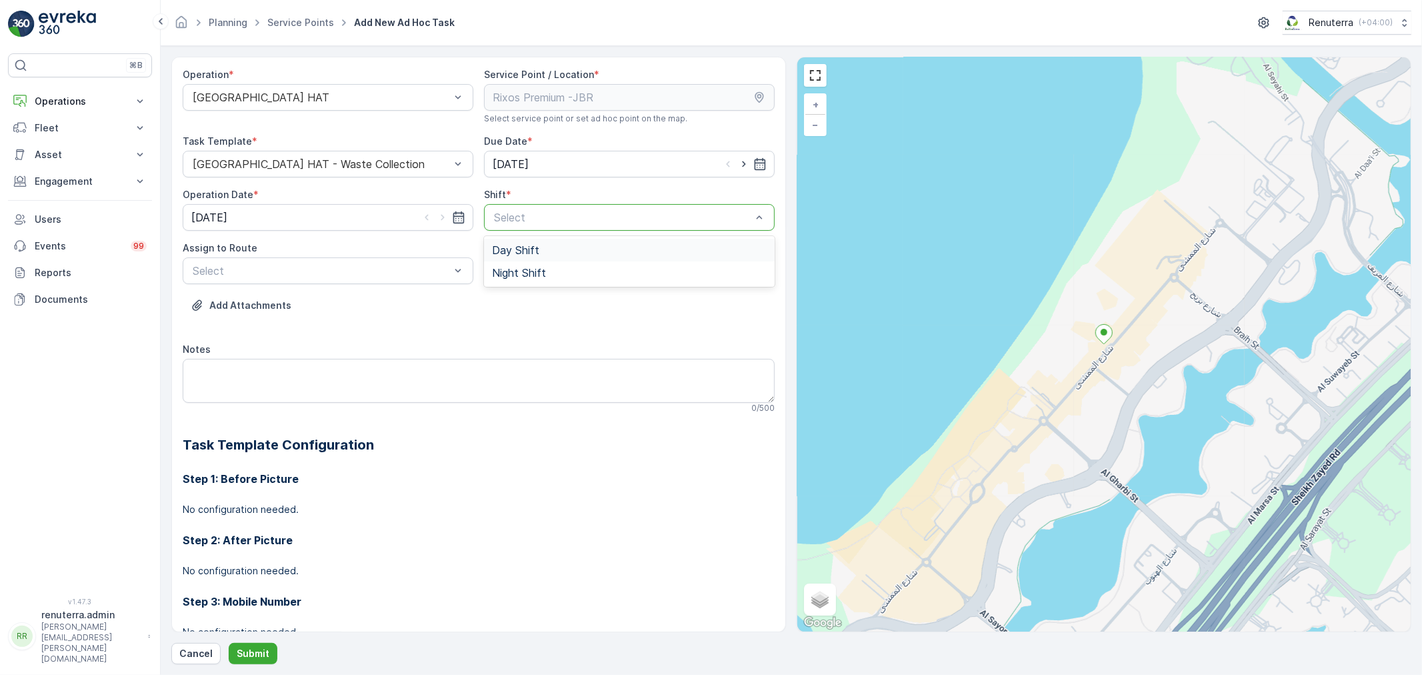
click at [613, 228] on div "Select" at bounding box center [629, 217] width 291 height 27
click at [590, 244] on div "Day Shift" at bounding box center [629, 250] width 275 height 12
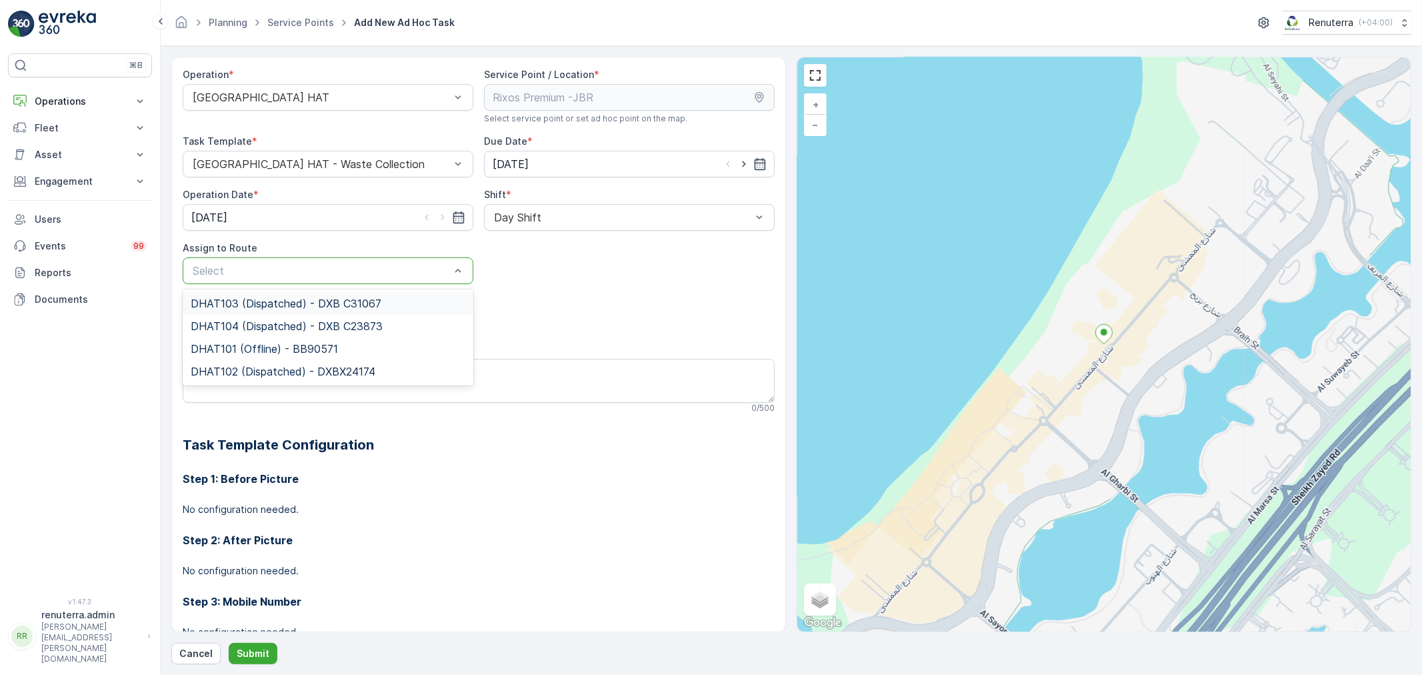
click at [339, 269] on div at bounding box center [321, 271] width 260 height 12
click at [295, 370] on span "DHAT102 (Dispatched) - DXBX24174" at bounding box center [283, 371] width 185 height 12
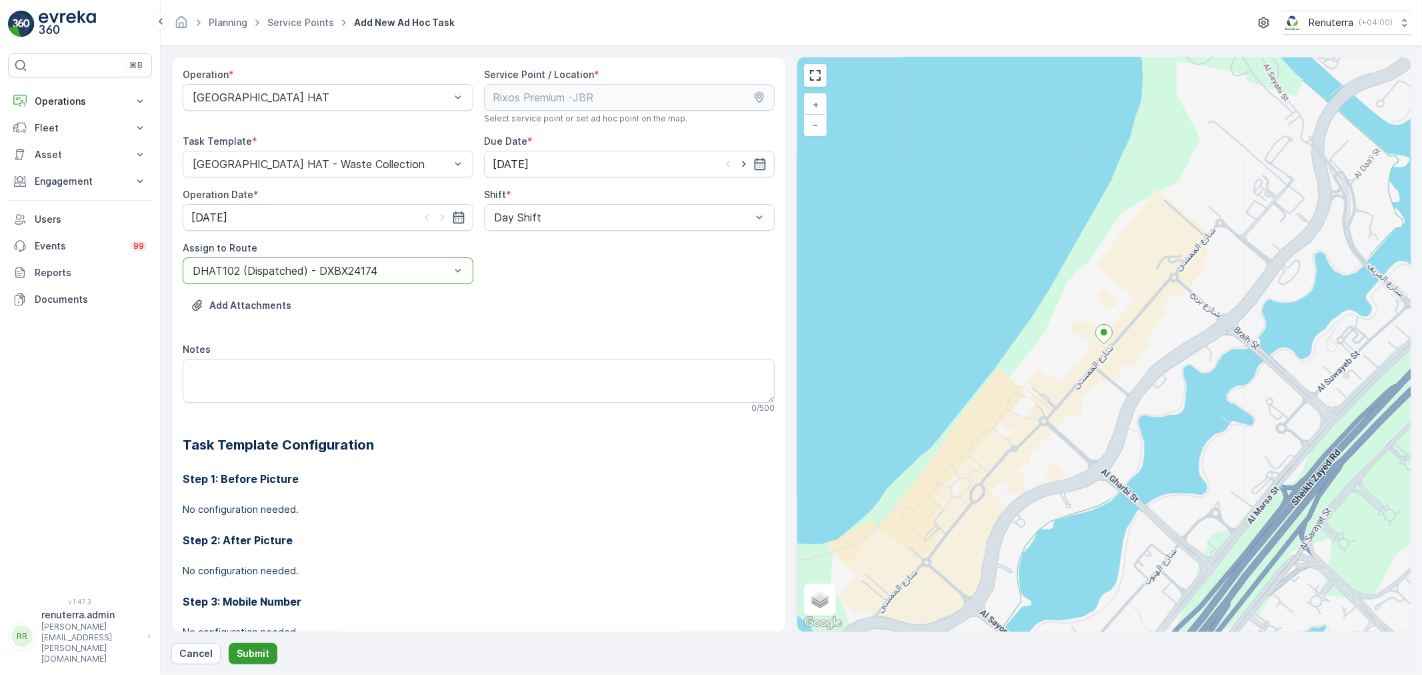
click at [247, 658] on p "Submit" at bounding box center [253, 653] width 33 height 13
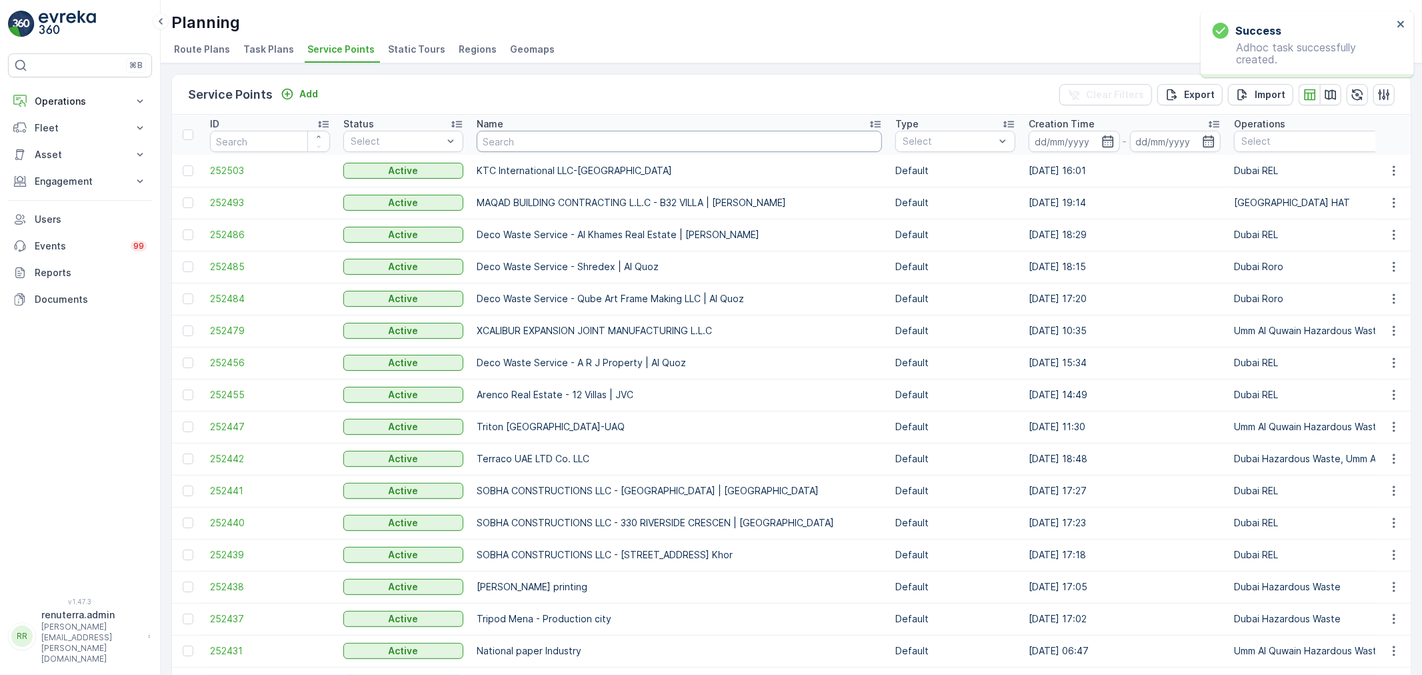
click at [541, 147] on input "text" at bounding box center [679, 141] width 405 height 21
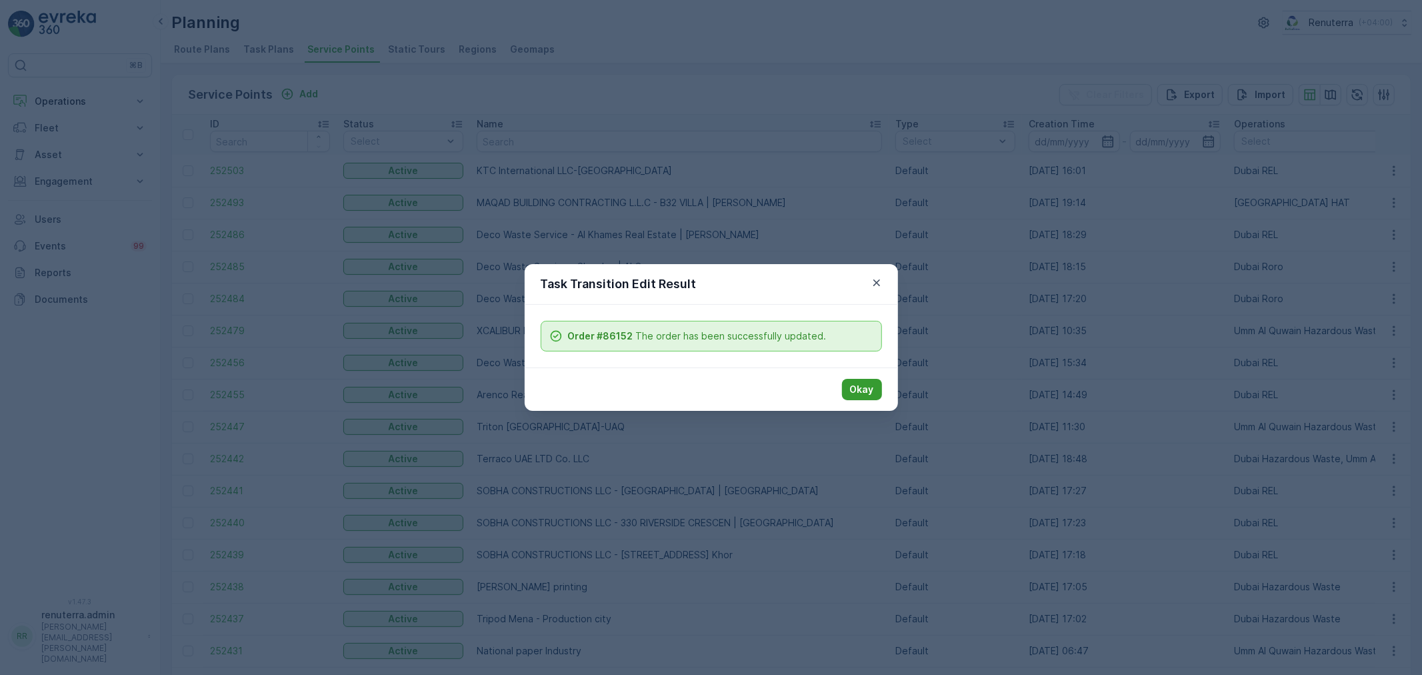
click at [873, 391] on p "Okay" at bounding box center [862, 389] width 24 height 13
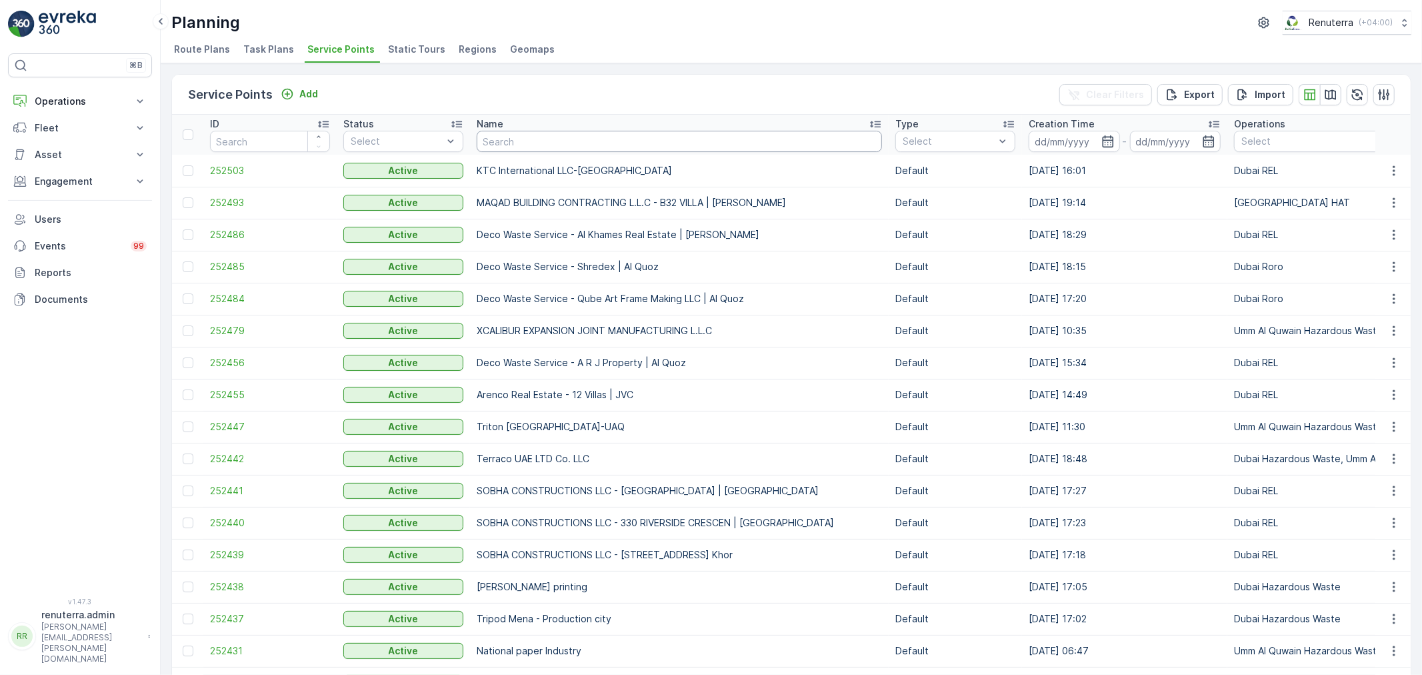
click at [535, 137] on input "text" at bounding box center [679, 141] width 405 height 21
type input "Mida"
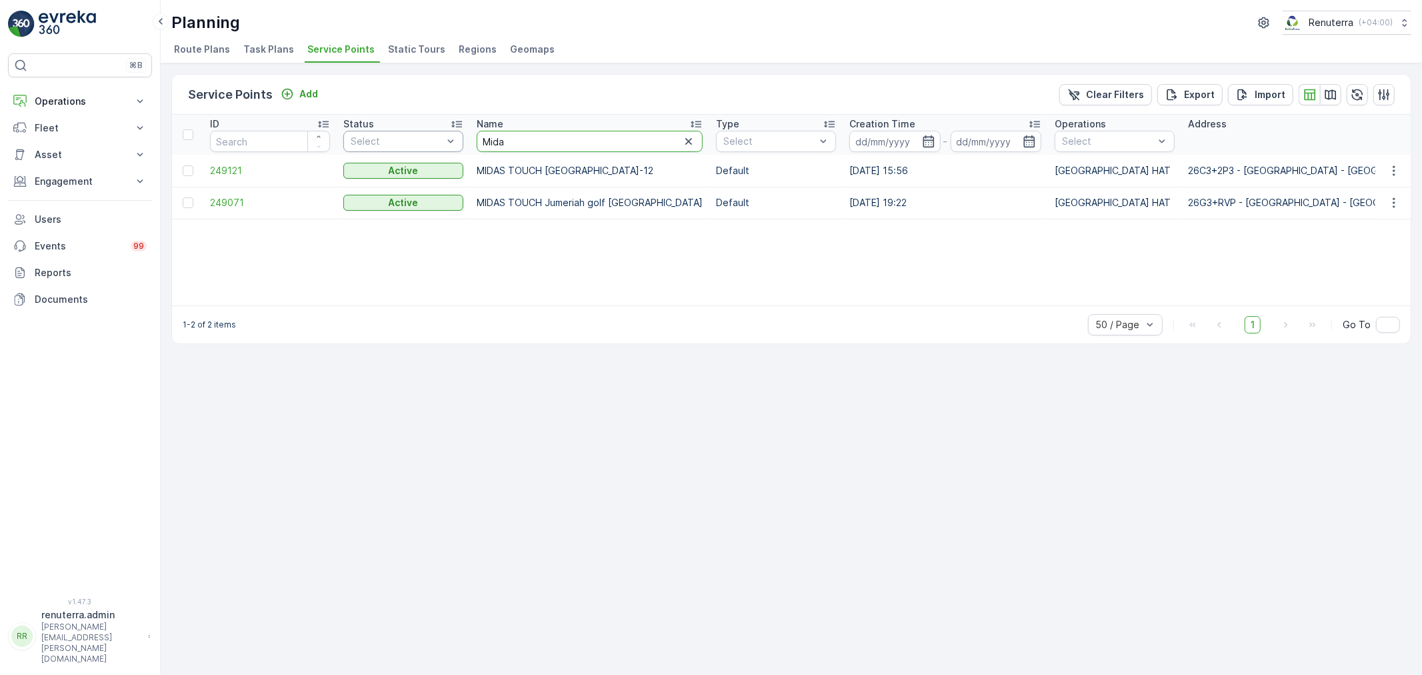
drag, startPoint x: 504, startPoint y: 136, endPoint x: 451, endPoint y: 131, distance: 53.6
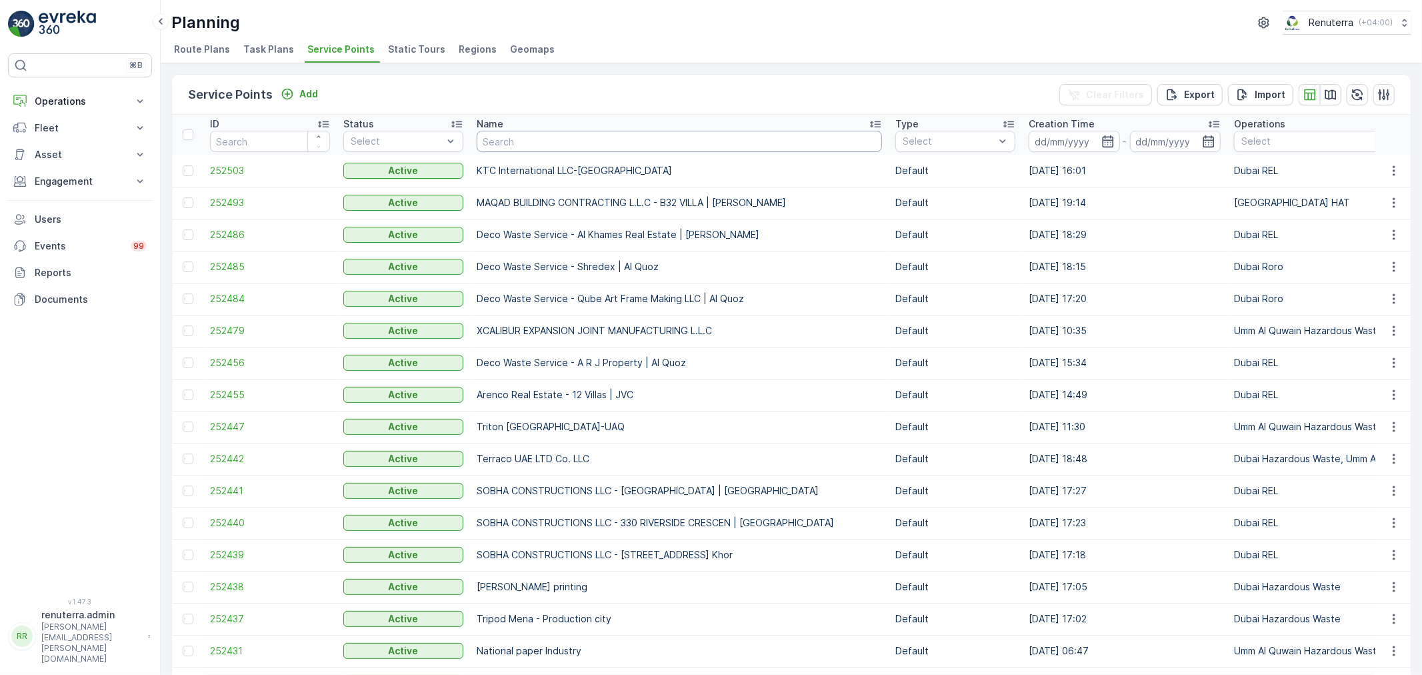
click at [499, 137] on input "text" at bounding box center [679, 141] width 405 height 21
type input "Sobha"
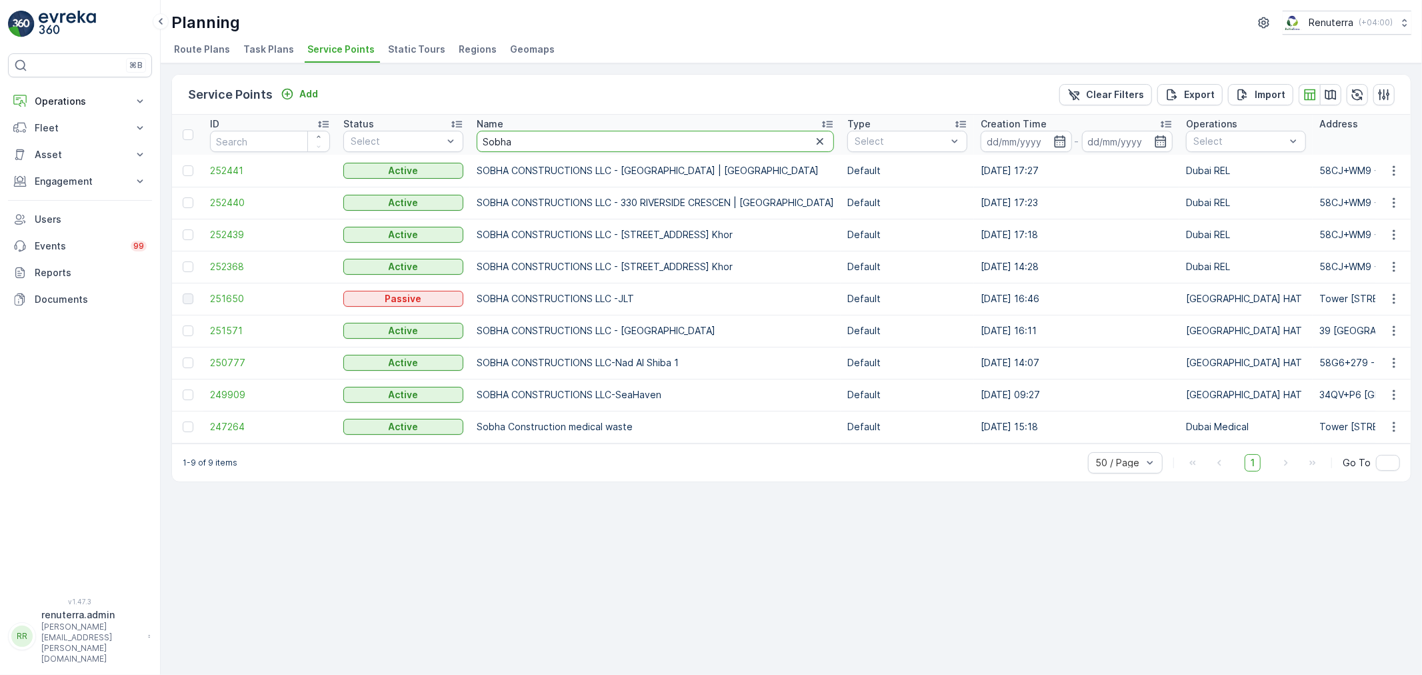
drag, startPoint x: 516, startPoint y: 143, endPoint x: 477, endPoint y: 128, distance: 41.3
click at [477, 128] on th "Name Sobha" at bounding box center [655, 135] width 371 height 40
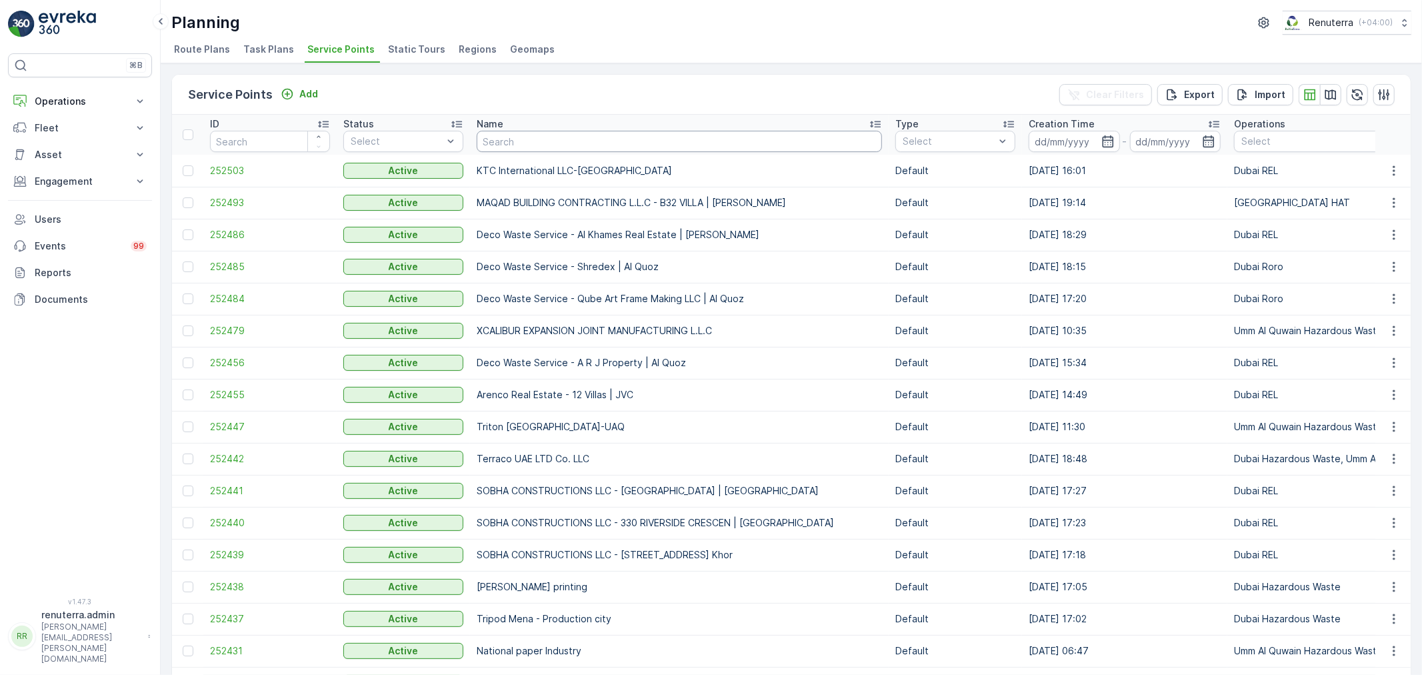
click at [511, 144] on input "text" at bounding box center [679, 141] width 405 height 21
type input "Terra"
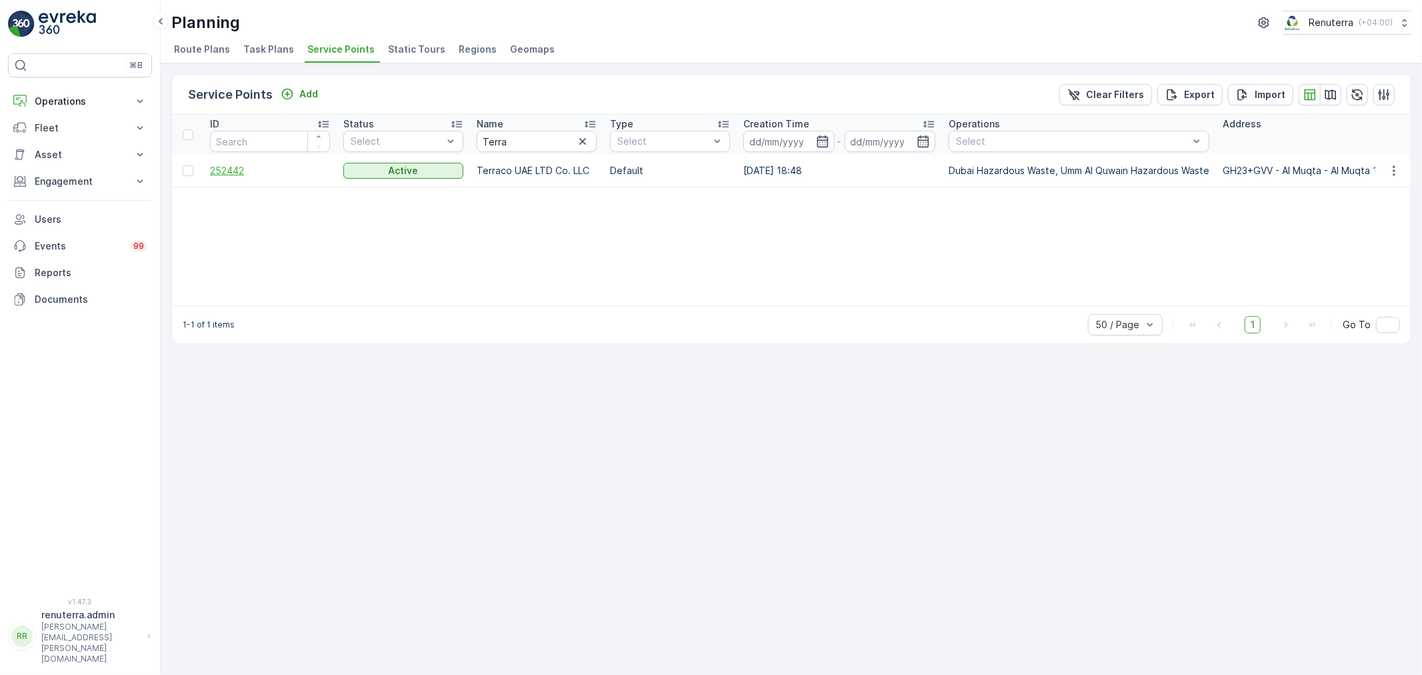
click at [229, 164] on span "252442" at bounding box center [270, 170] width 120 height 13
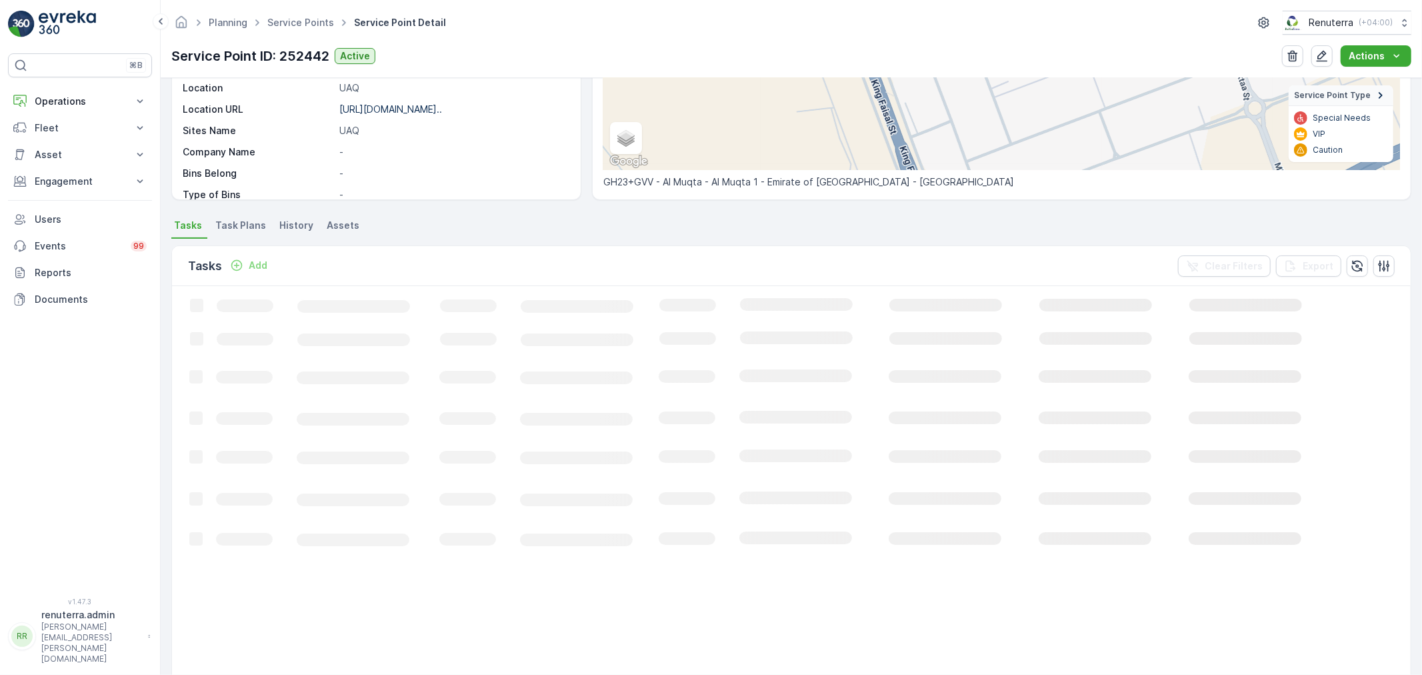
scroll to position [80, 0]
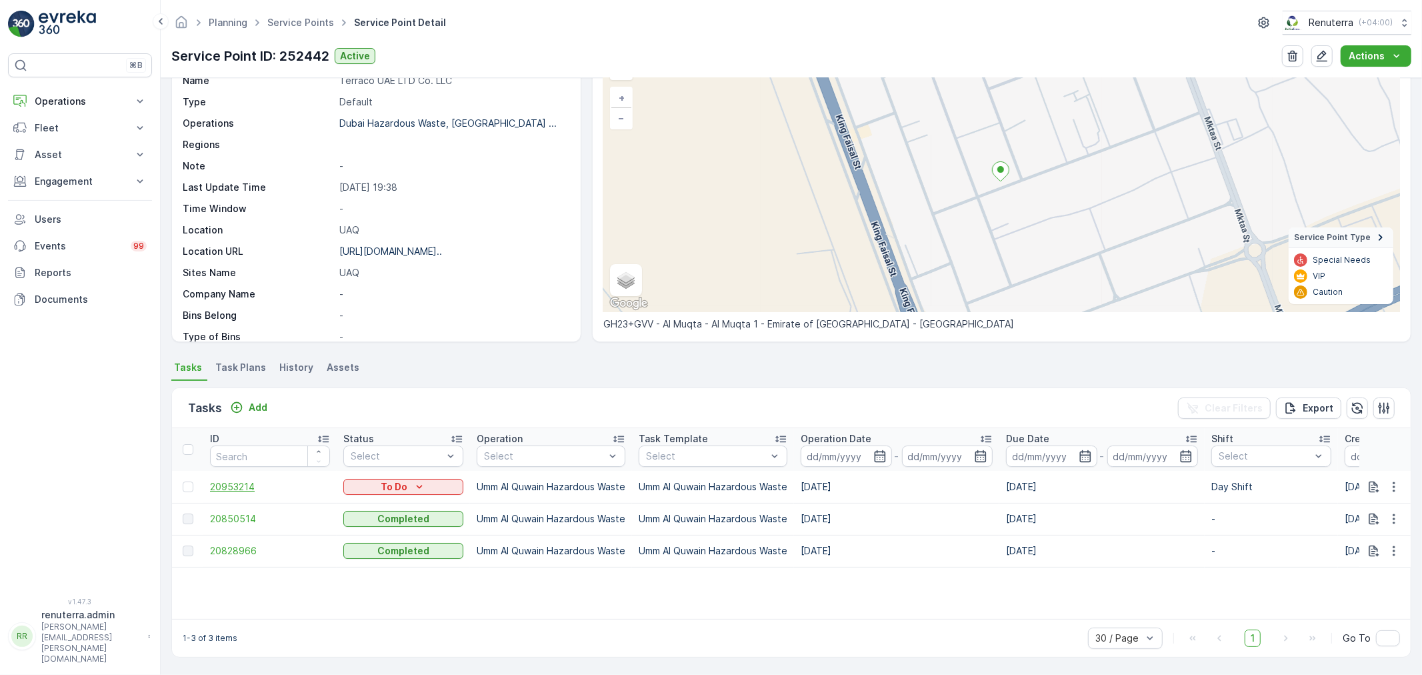
click at [243, 485] on span "20953214" at bounding box center [270, 486] width 120 height 13
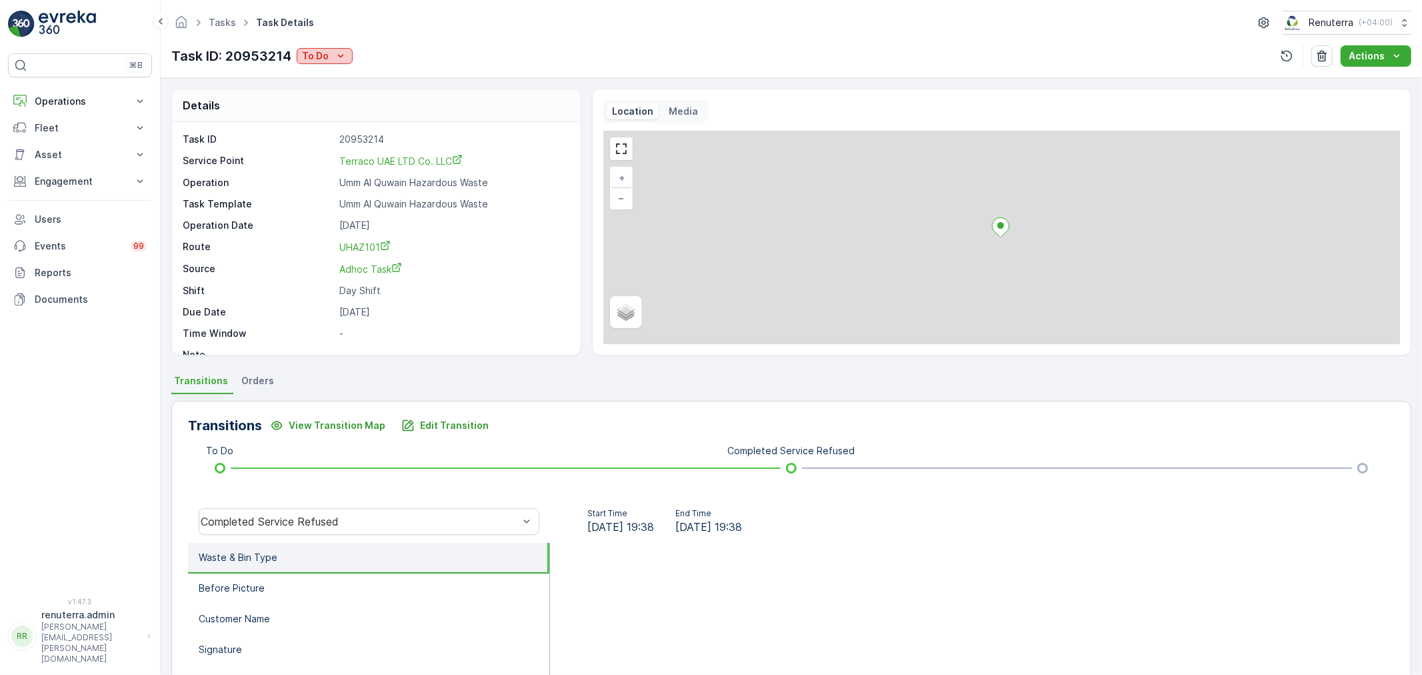
click at [338, 57] on icon "To Do" at bounding box center [340, 55] width 13 height 13
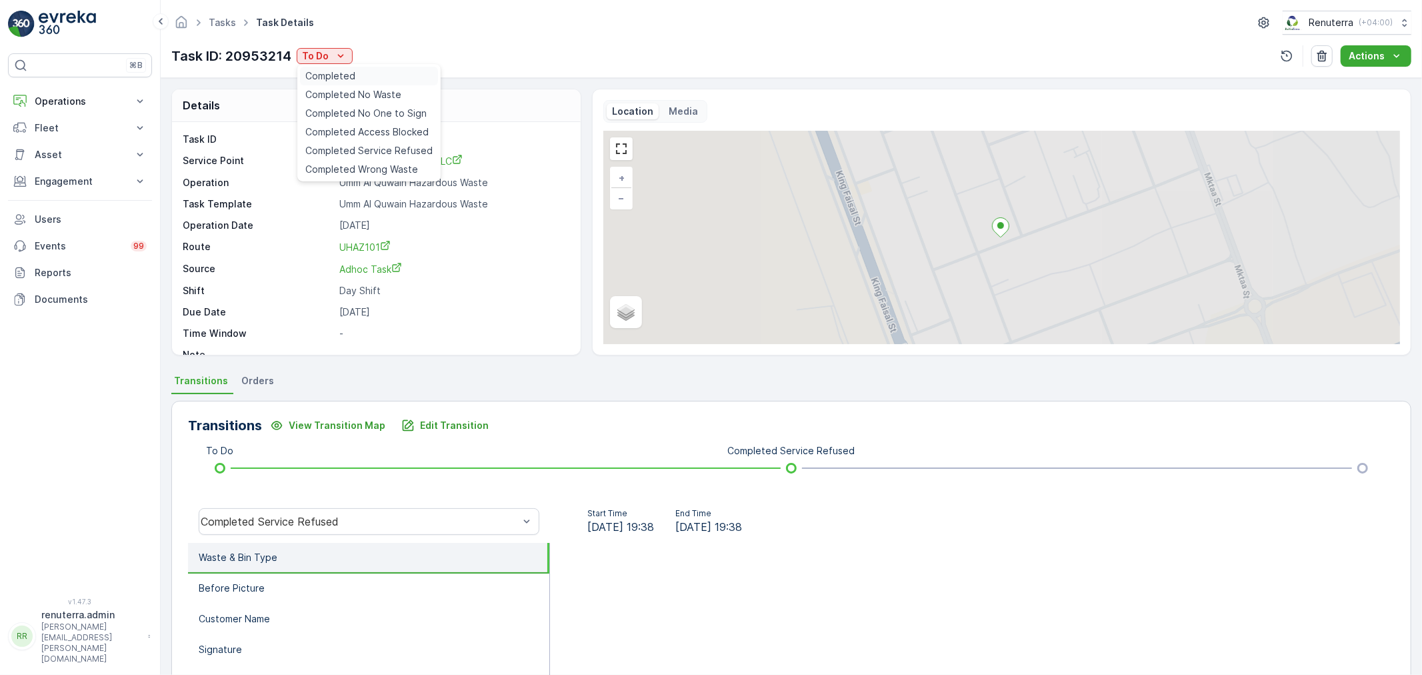
click at [345, 69] on span "Completed" at bounding box center [330, 75] width 50 height 13
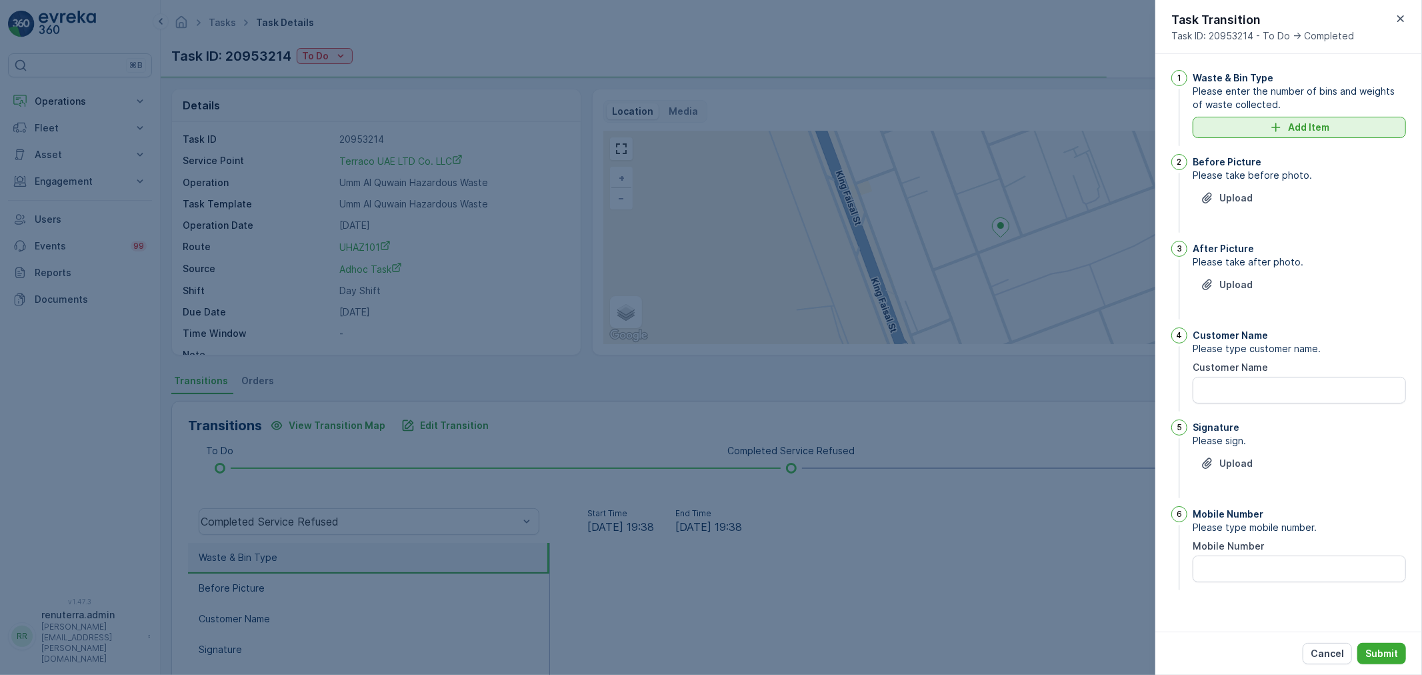
click at [1298, 121] on p "Add Item" at bounding box center [1308, 127] width 41 height 13
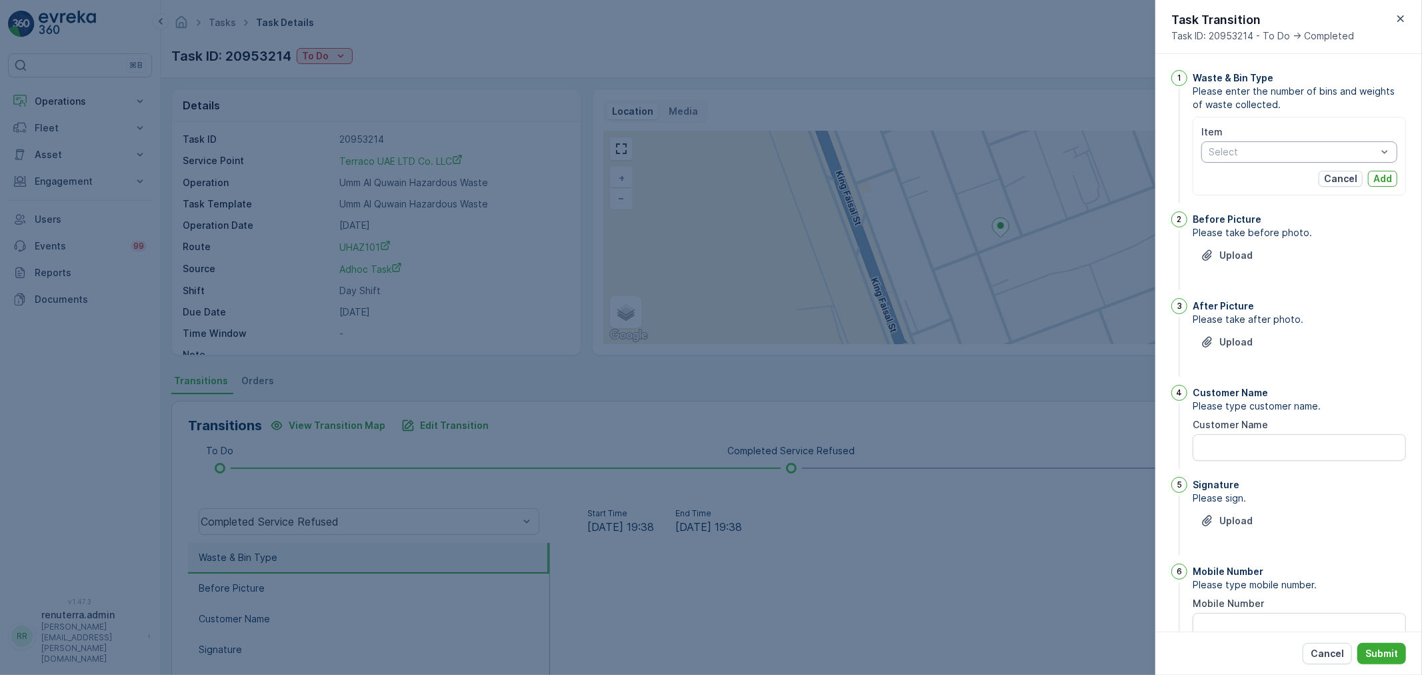
click at [1257, 151] on div at bounding box center [1292, 152] width 171 height 11
click at [1243, 195] on div "Chemical waste" at bounding box center [1299, 202] width 196 height 21
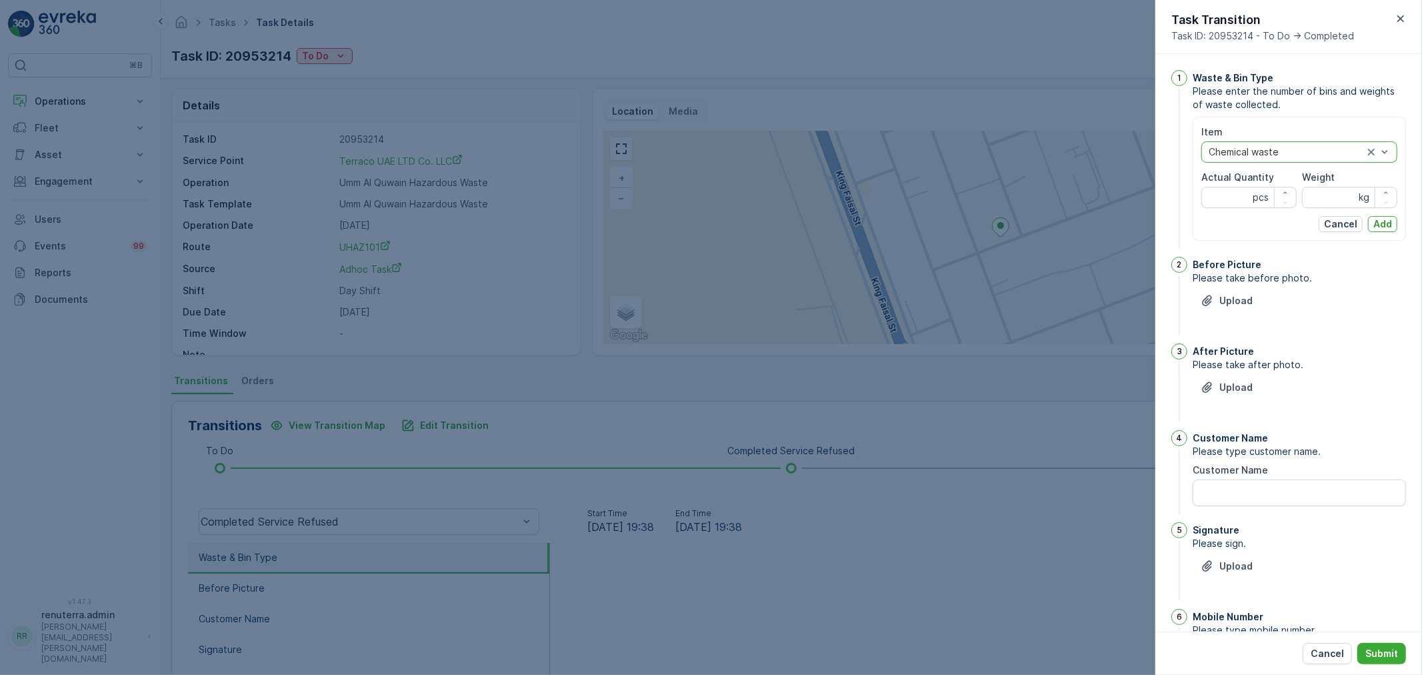
click at [1220, 211] on div "Item option Chemical waste, selected. Chemical waste Actual Quantity pcs Weight…" at bounding box center [1299, 178] width 196 height 107
click at [1220, 195] on Quantity "Actual Quantity" at bounding box center [1248, 197] width 95 height 21
type Quantity "1"
click at [1336, 208] on div "Item Chemical waste Actual Quantity 1 pcs Weight kg Cancel Add" at bounding box center [1299, 178] width 196 height 107
click at [1312, 200] on input "Weight" at bounding box center [1349, 197] width 95 height 21
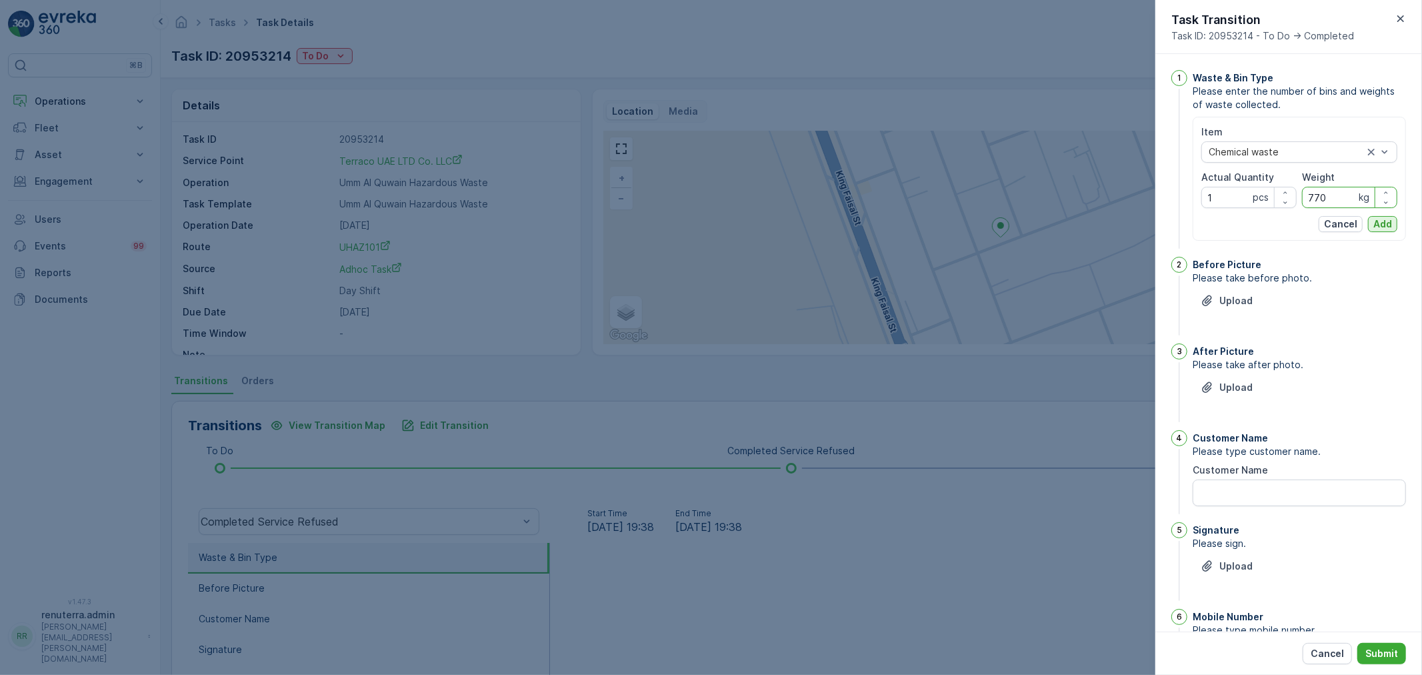
type input "770"
click at [1390, 225] on button "Add" at bounding box center [1382, 224] width 29 height 16
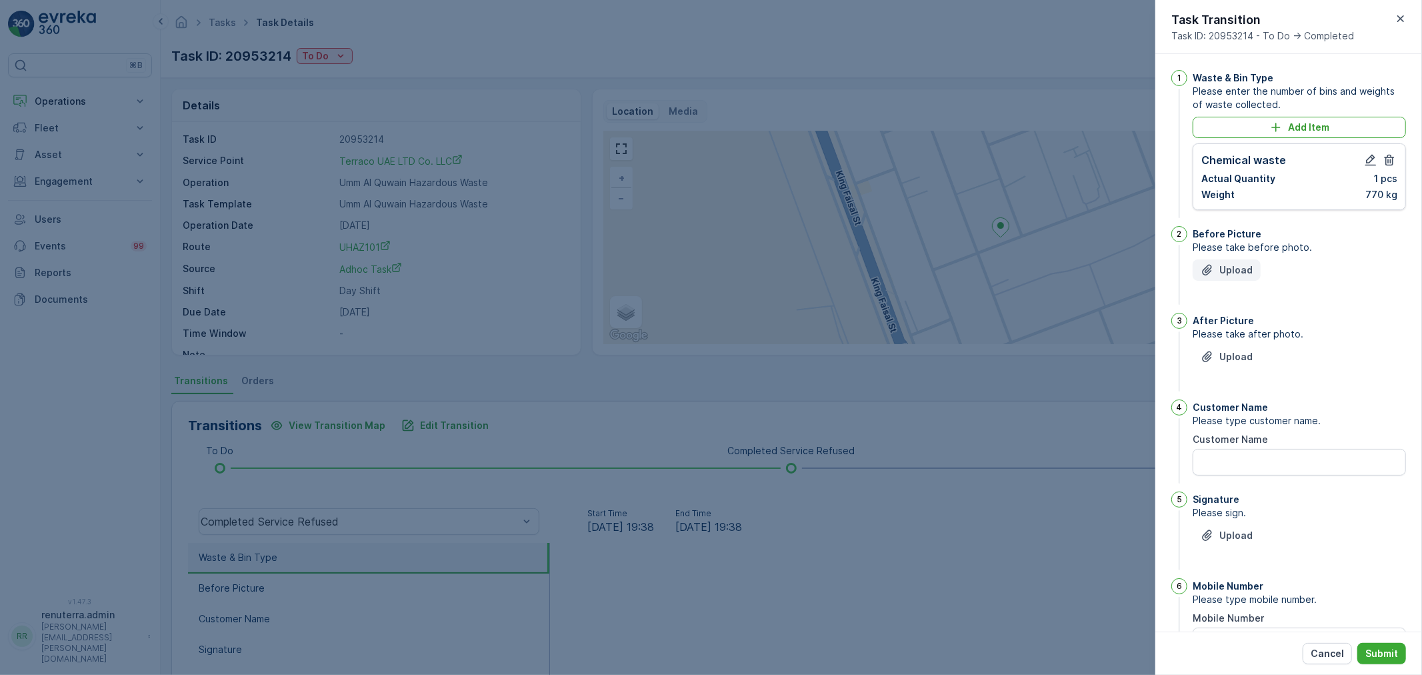
click at [1217, 272] on div "Upload" at bounding box center [1226, 269] width 52 height 13
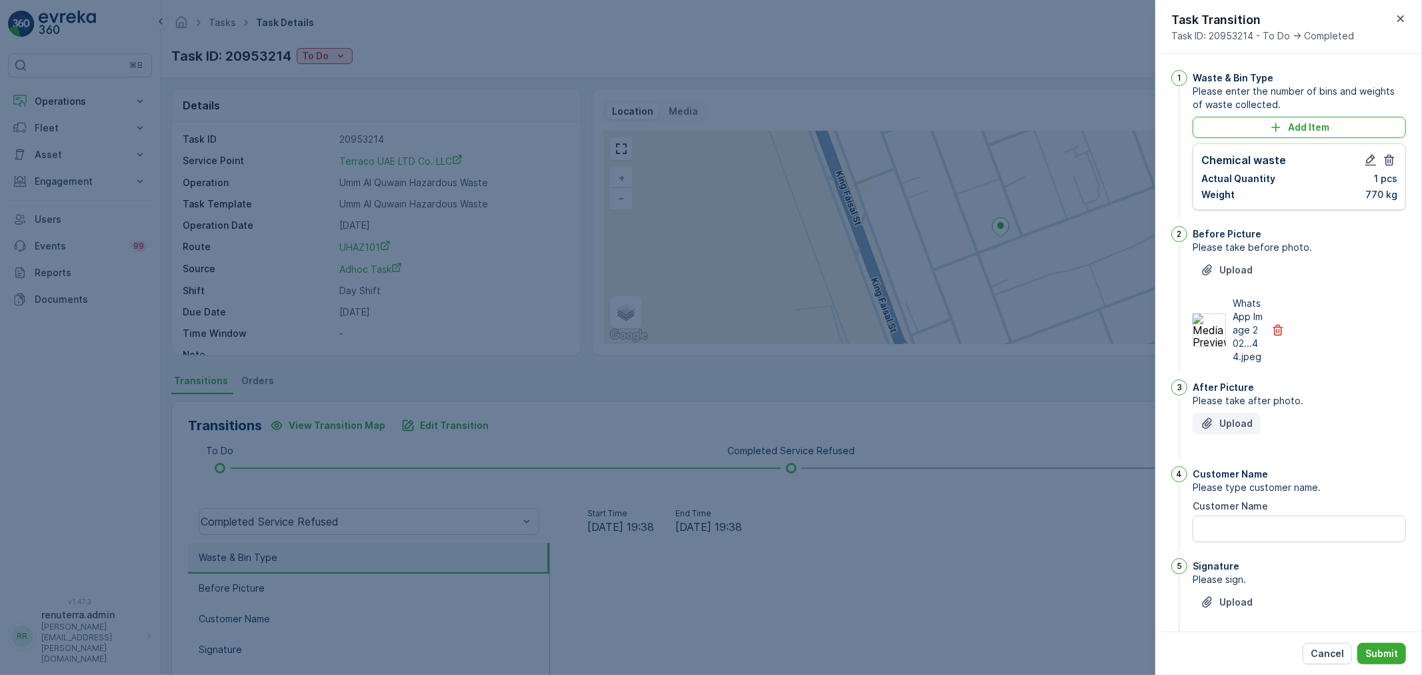
click at [1211, 430] on icon "Upload File" at bounding box center [1206, 423] width 13 height 13
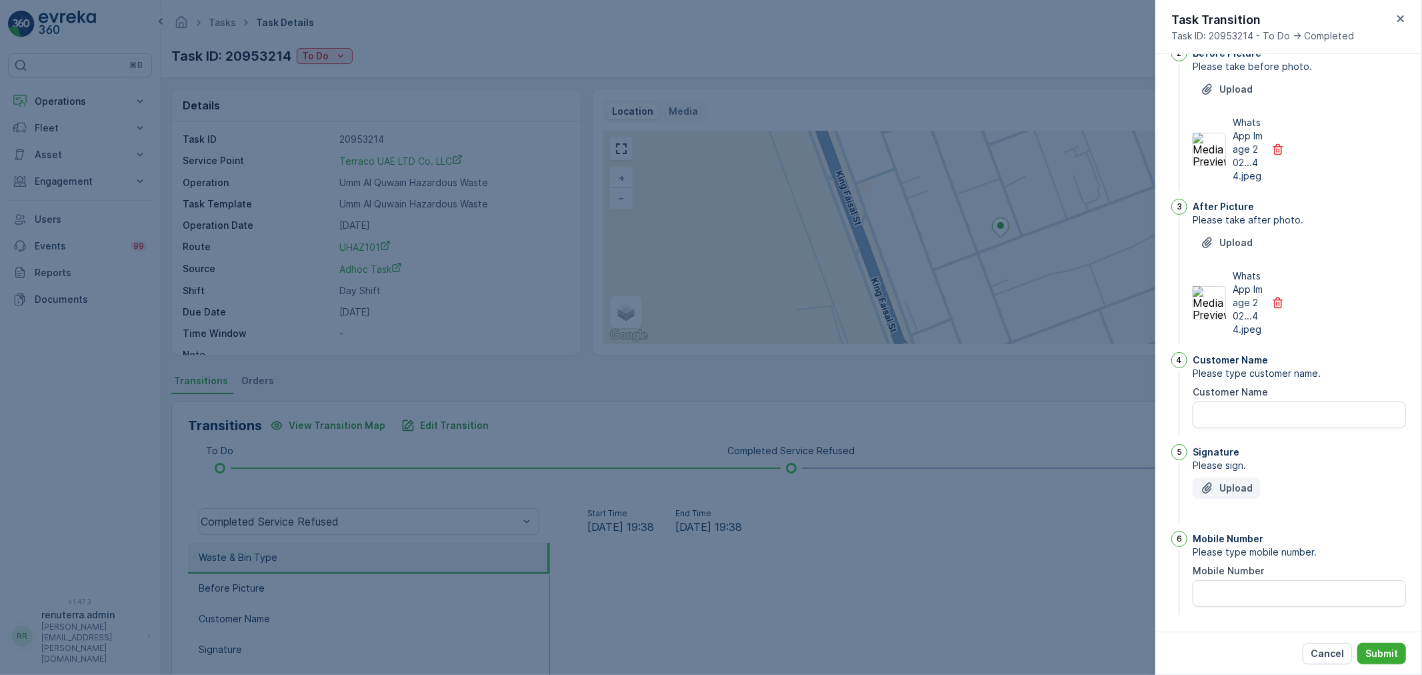
scroll to position [209, 0]
click at [1228, 418] on Name "Customer Name" at bounding box center [1298, 412] width 213 height 27
type Name "Terraco"
click at [1227, 477] on button "Upload" at bounding box center [1226, 485] width 68 height 21
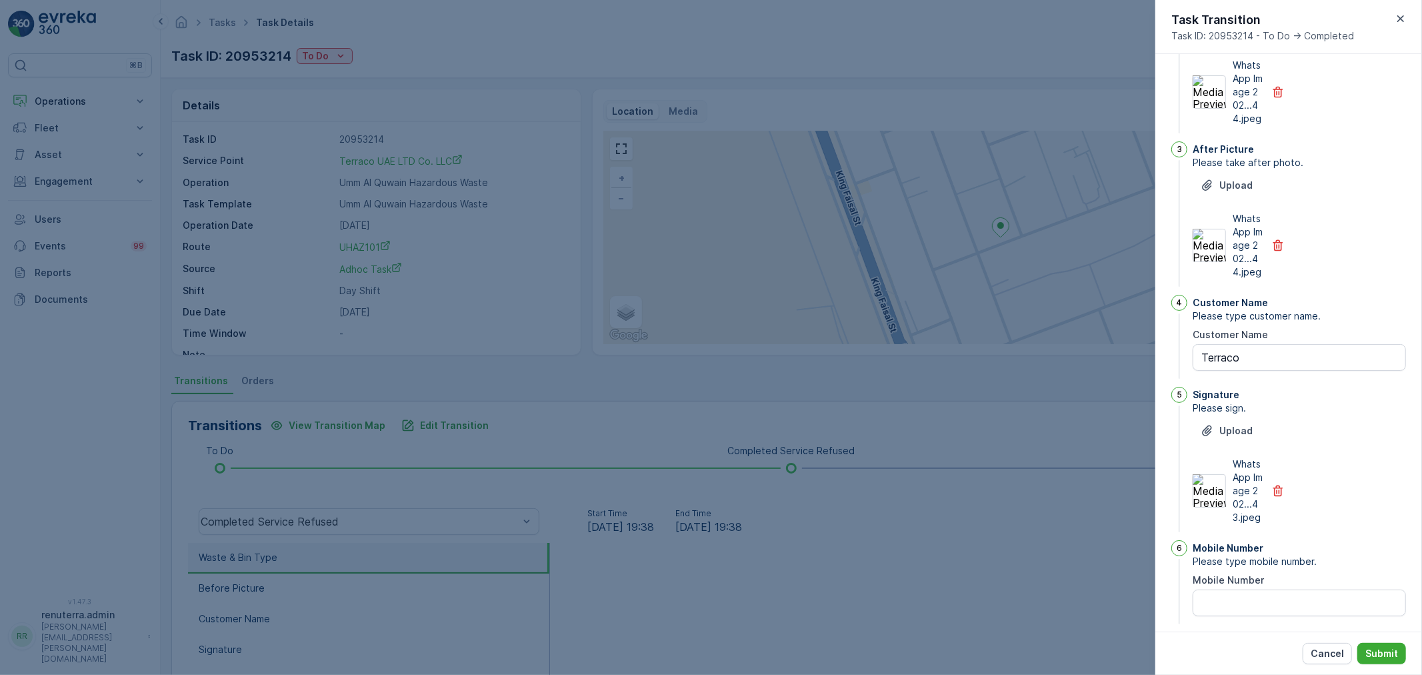
scroll to position [289, 0]
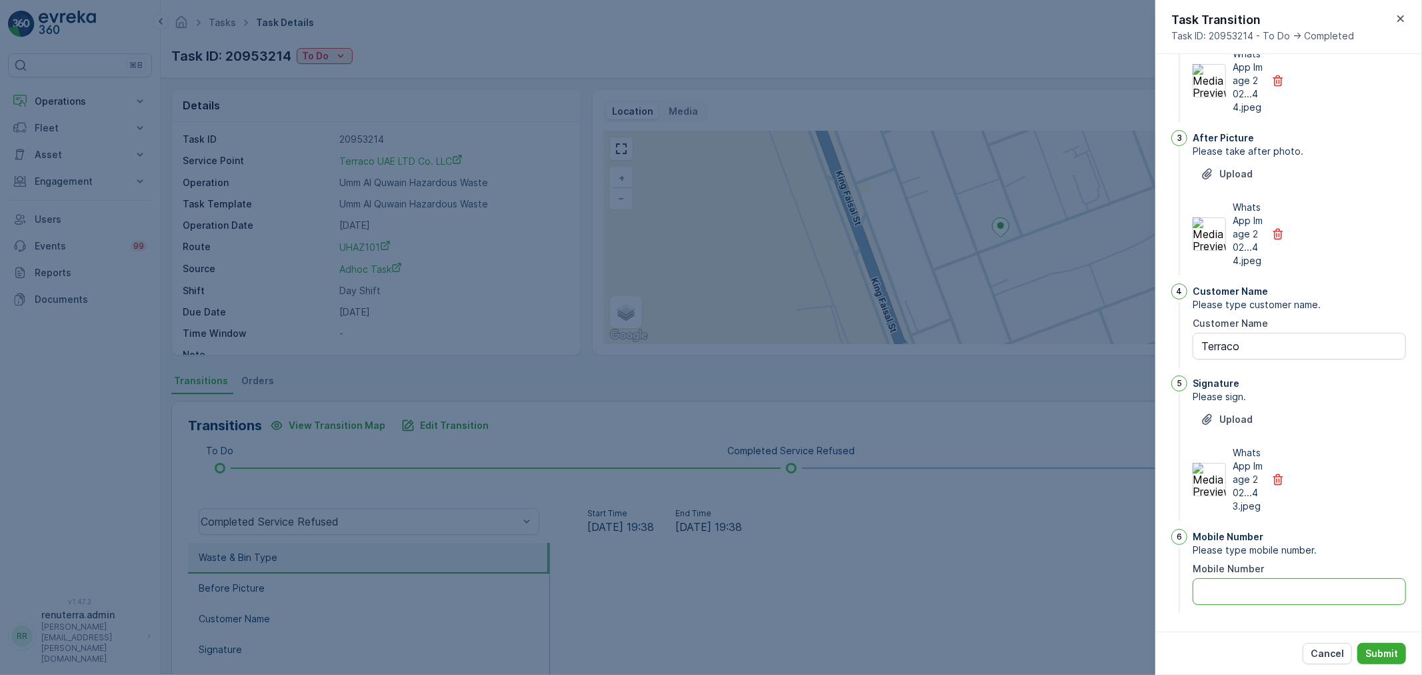
click at [1268, 585] on Number "Mobile Number" at bounding box center [1298, 591] width 213 height 27
type Number "0"
click at [1377, 661] on button "Submit" at bounding box center [1381, 653] width 49 height 21
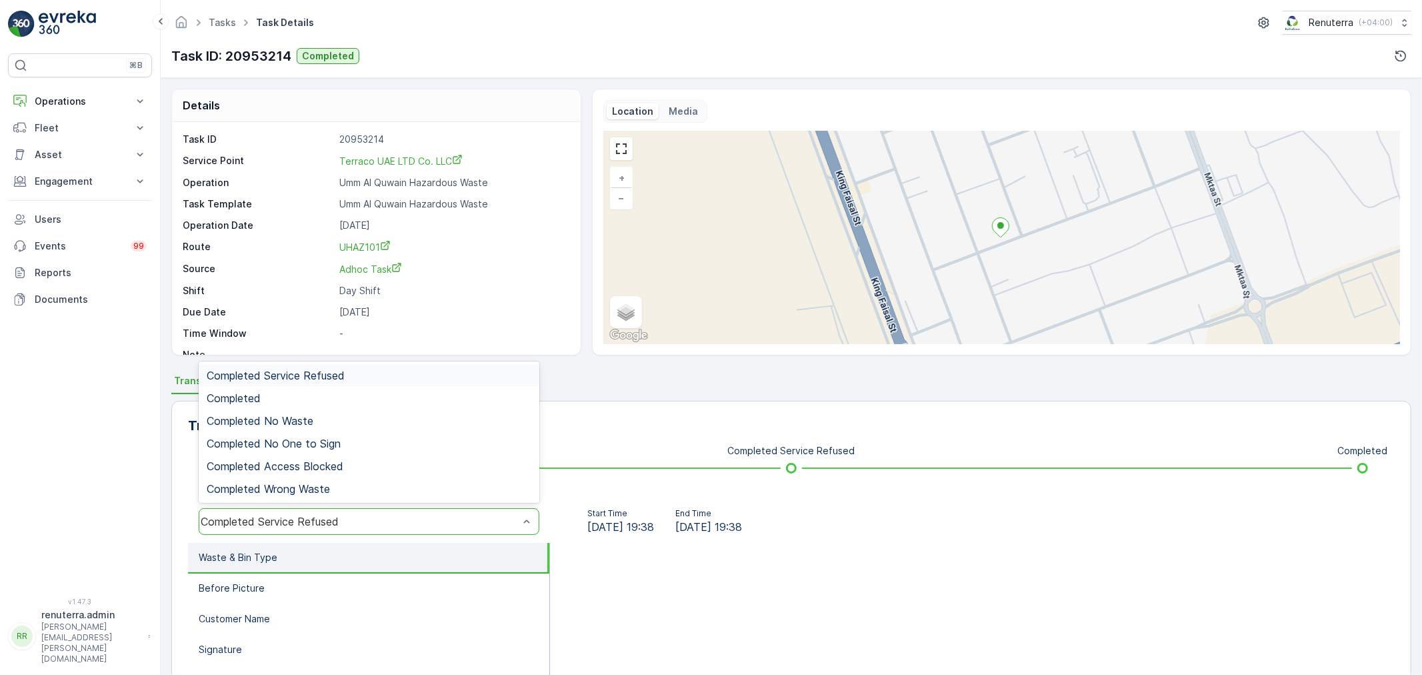
click at [373, 519] on div "Completed Service Refused" at bounding box center [360, 521] width 318 height 12
click at [305, 397] on div "Completed" at bounding box center [369, 398] width 325 height 12
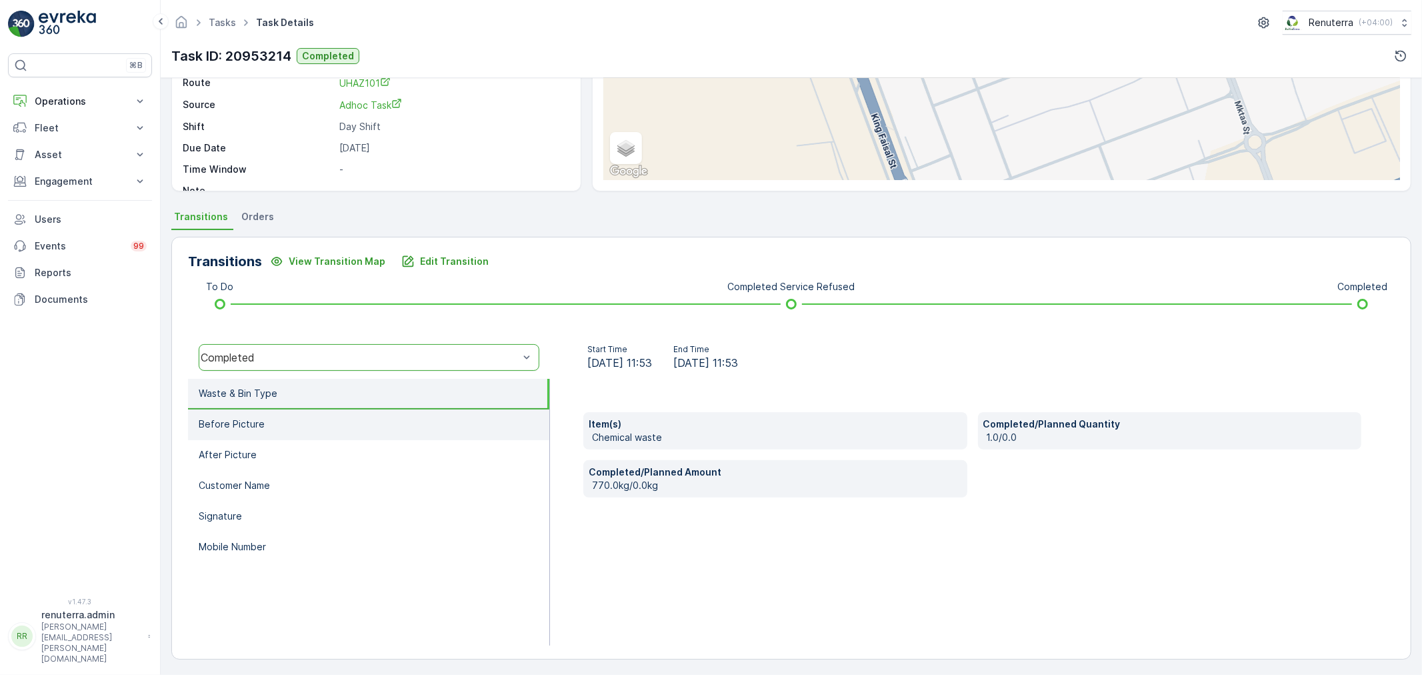
scroll to position [165, 0]
click at [445, 431] on li "Before Picture" at bounding box center [368, 424] width 361 height 31
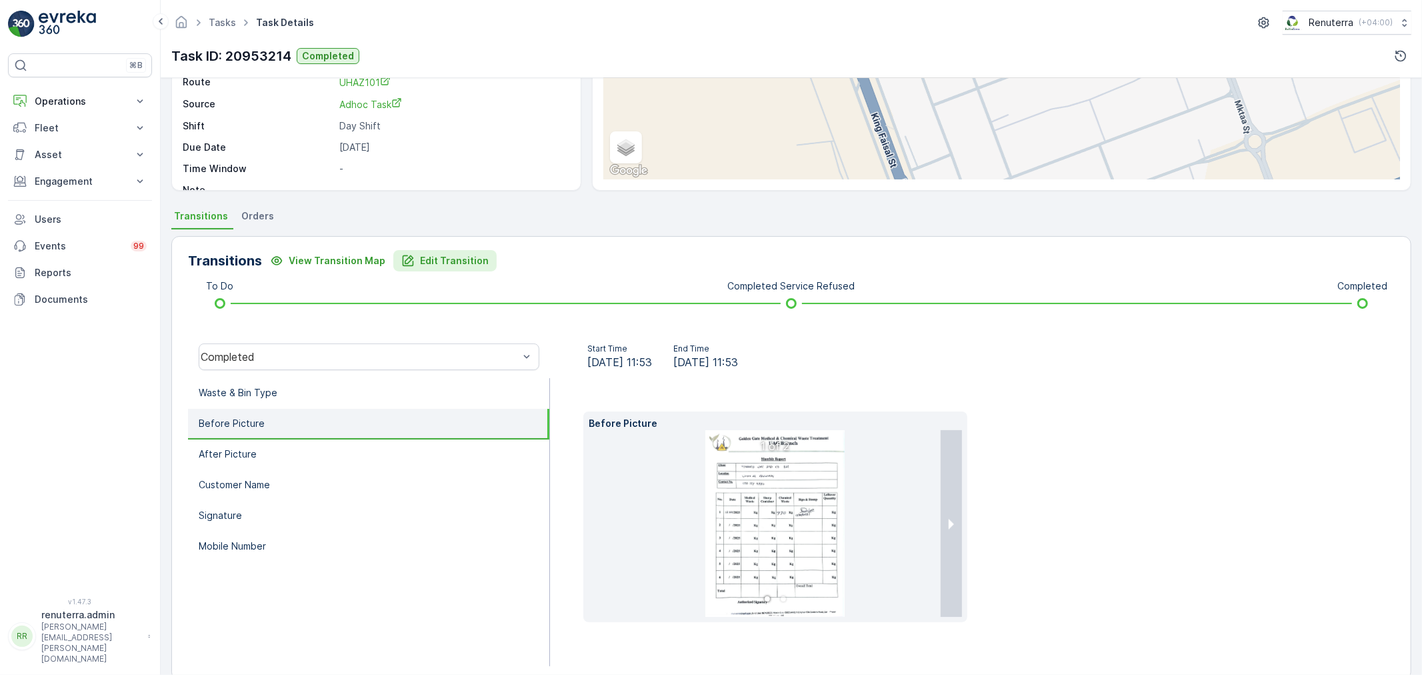
click at [461, 269] on button "Edit Transition" at bounding box center [444, 260] width 103 height 21
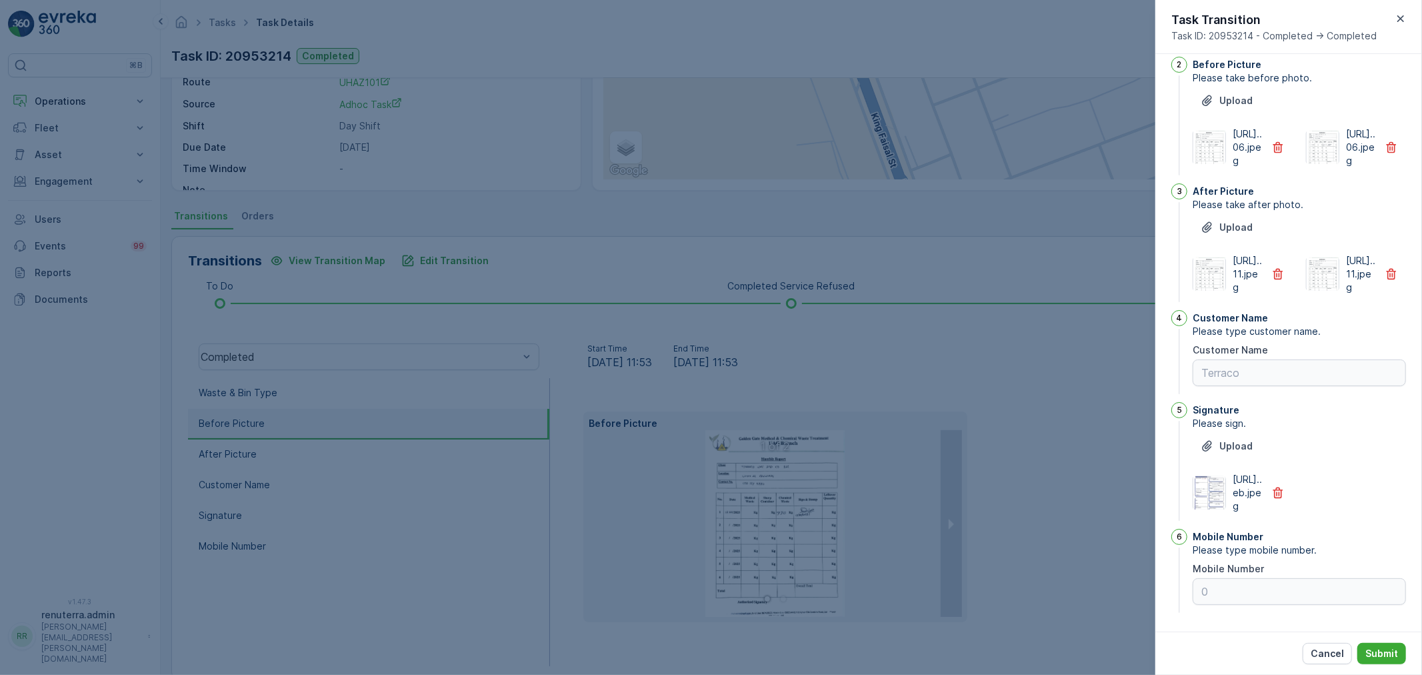
scroll to position [249, 0]
click at [1272, 137] on button "button" at bounding box center [1277, 147] width 29 height 21
click at [1281, 267] on icon "button" at bounding box center [1277, 273] width 13 height 13
click at [1350, 634] on div "Cancel Submit" at bounding box center [1288, 652] width 267 height 43
click at [1396, 652] on p "Submit" at bounding box center [1381, 653] width 33 height 13
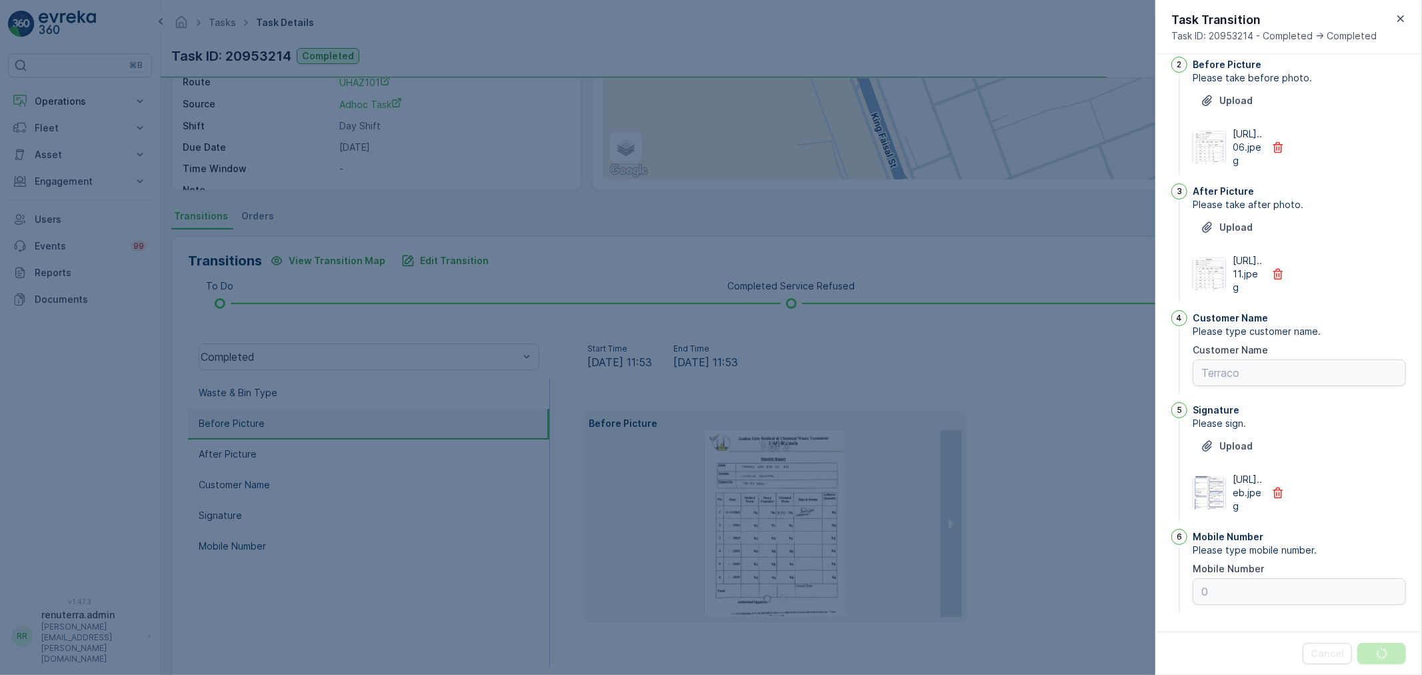
scroll to position [0, 0]
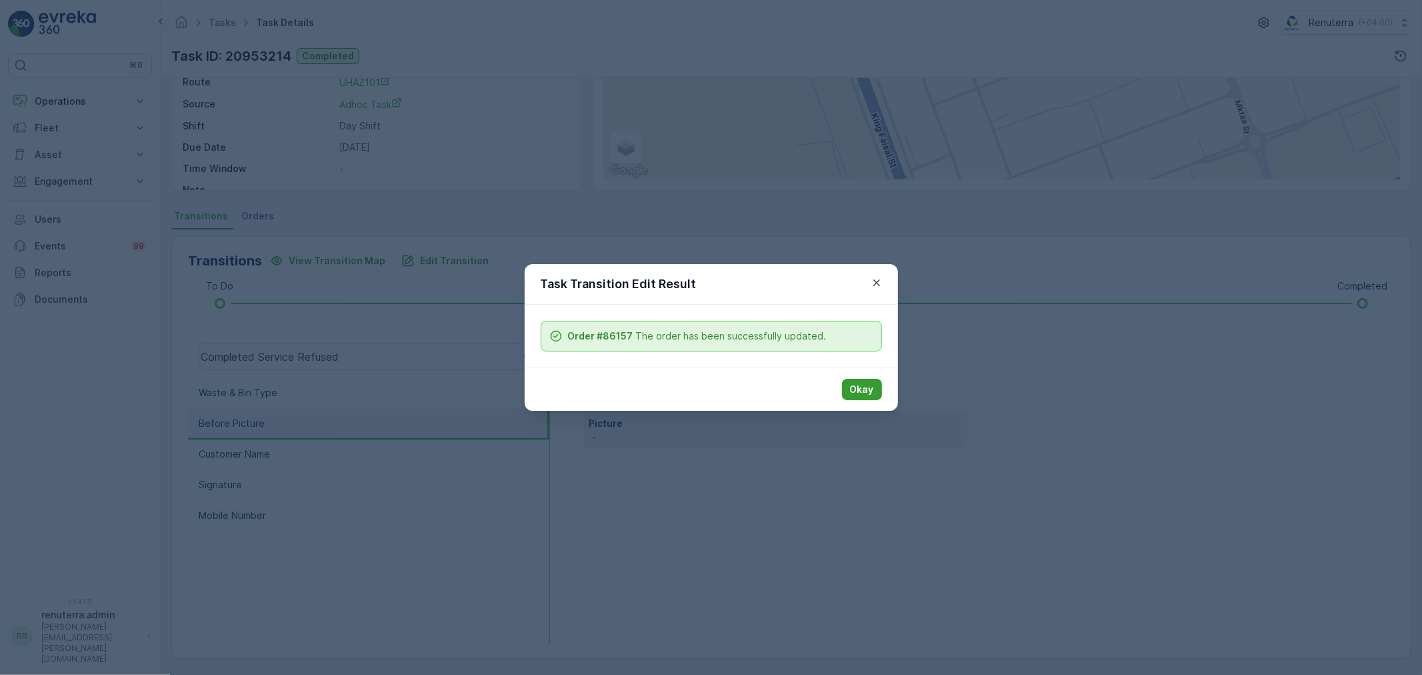
click at [848, 397] on button "Okay" at bounding box center [862, 389] width 40 height 21
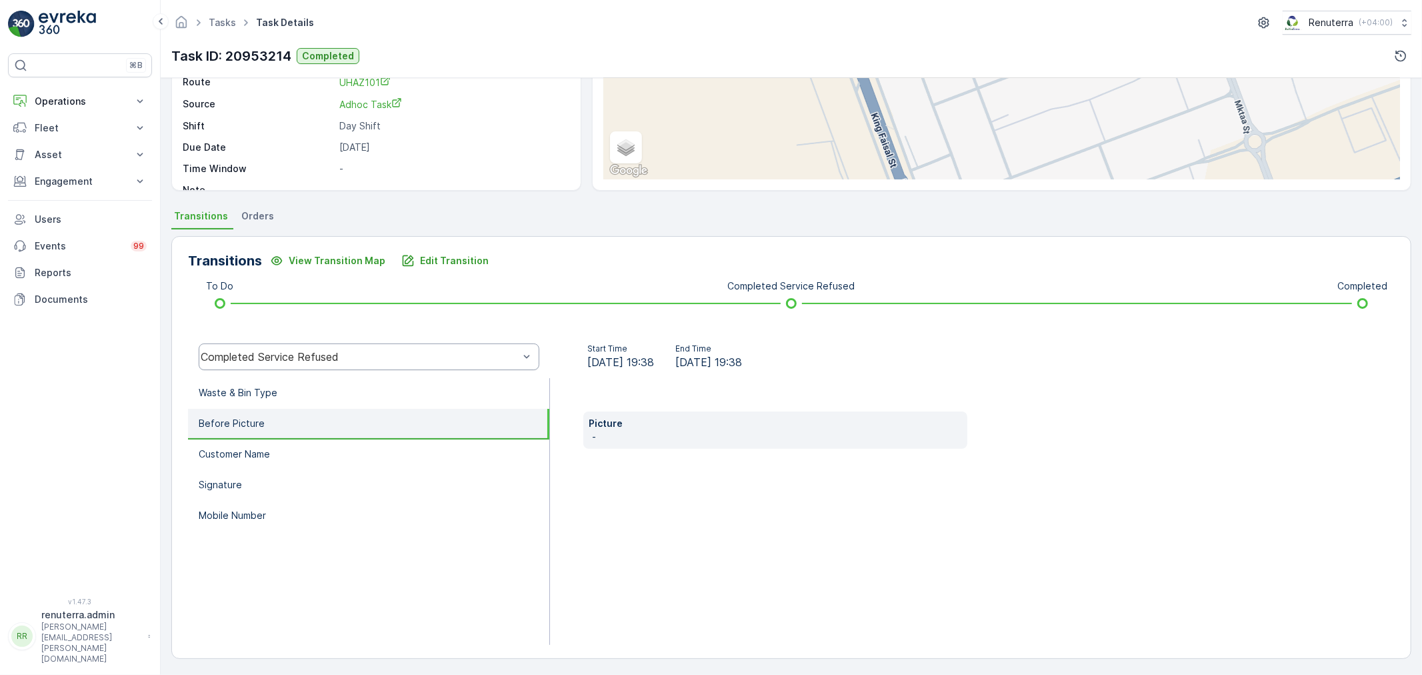
click at [294, 351] on div "Completed Service Refused" at bounding box center [359, 357] width 321 height 12
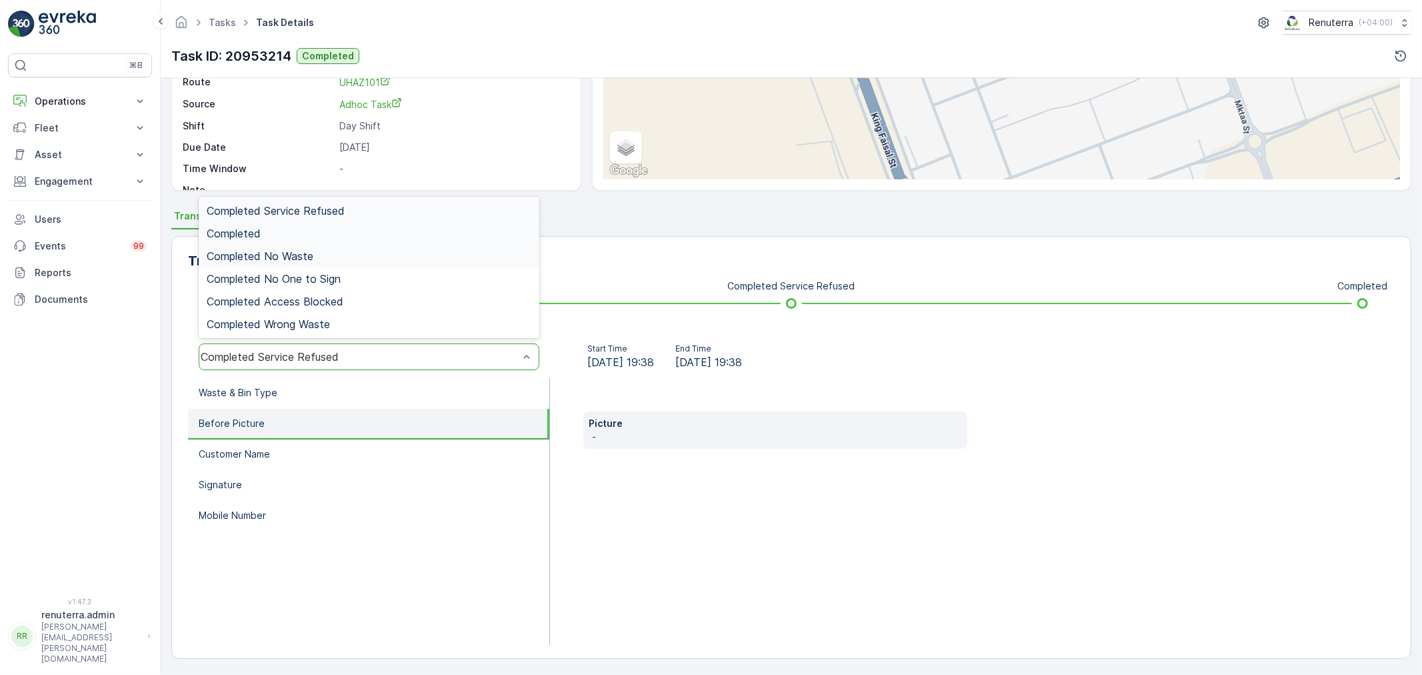
click at [294, 232] on div "Completed" at bounding box center [369, 233] width 325 height 12
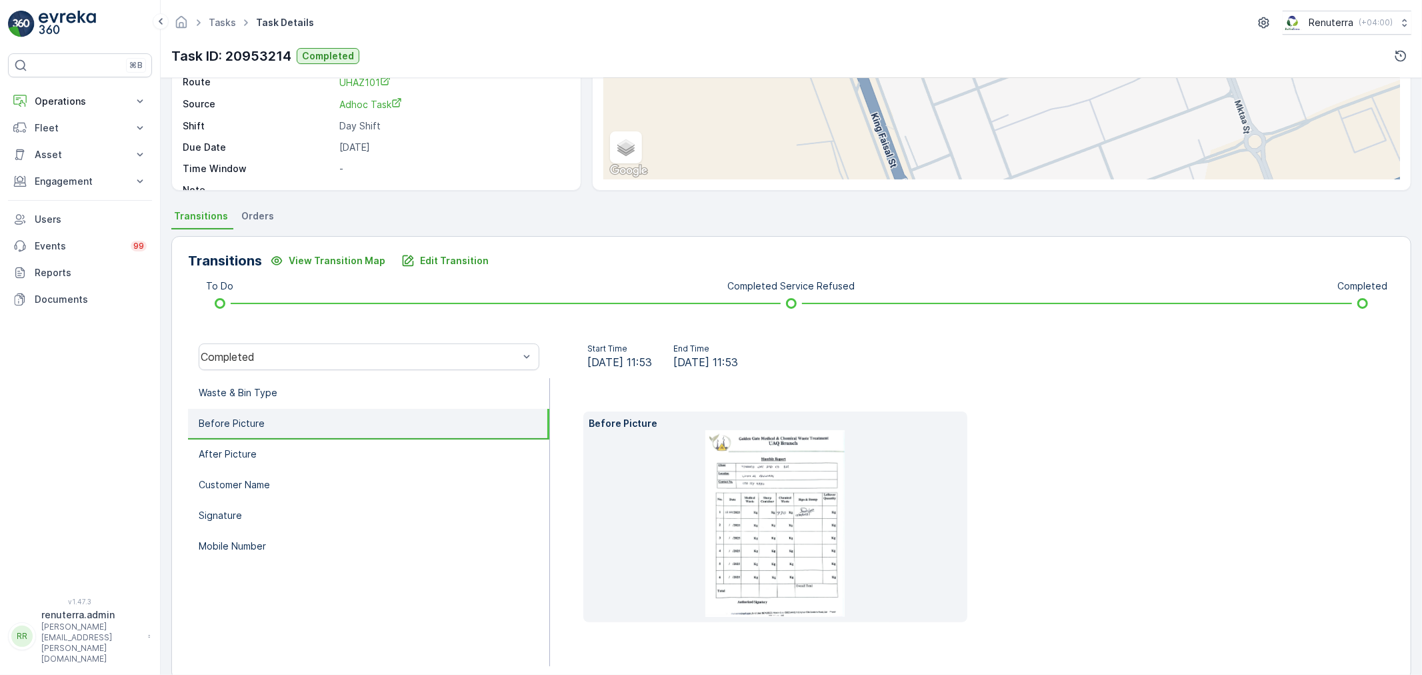
click at [361, 411] on li "Before Picture" at bounding box center [368, 424] width 361 height 31
click at [359, 401] on li "Waste & Bin Type" at bounding box center [368, 393] width 361 height 31
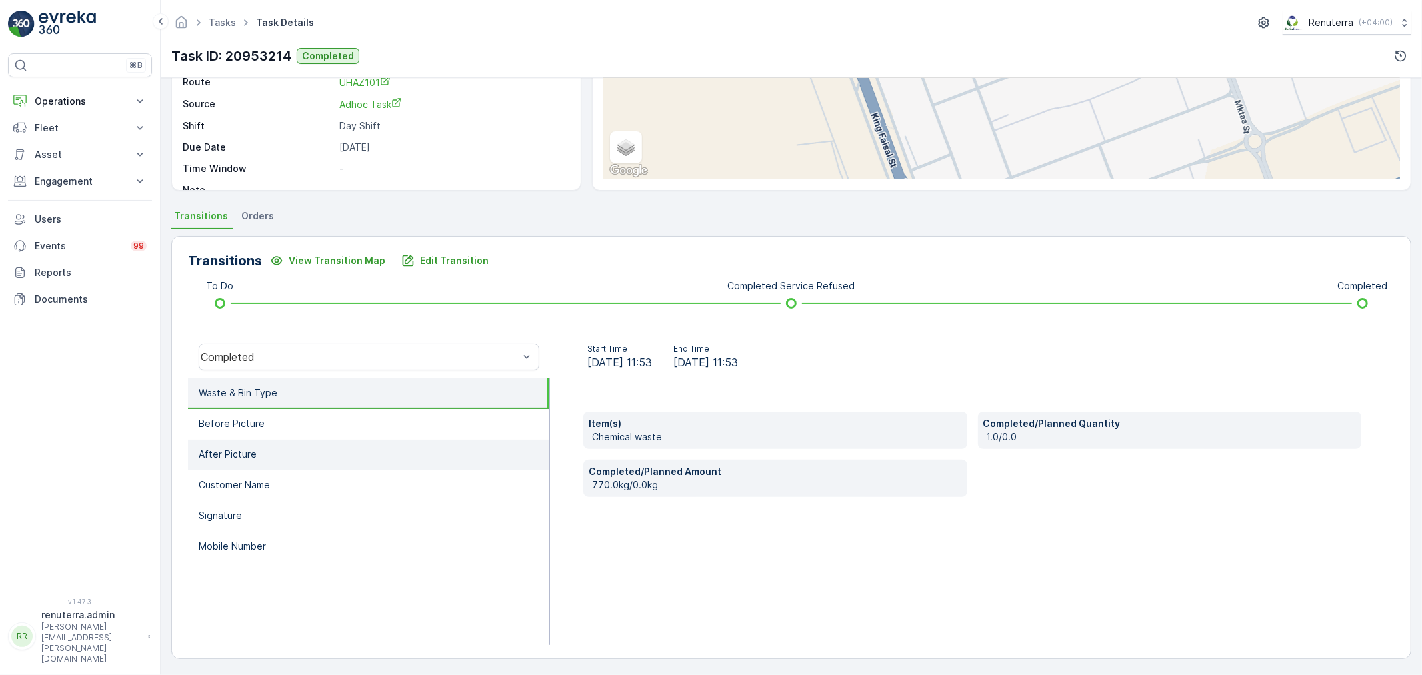
click at [350, 439] on li "After Picture" at bounding box center [368, 454] width 361 height 31
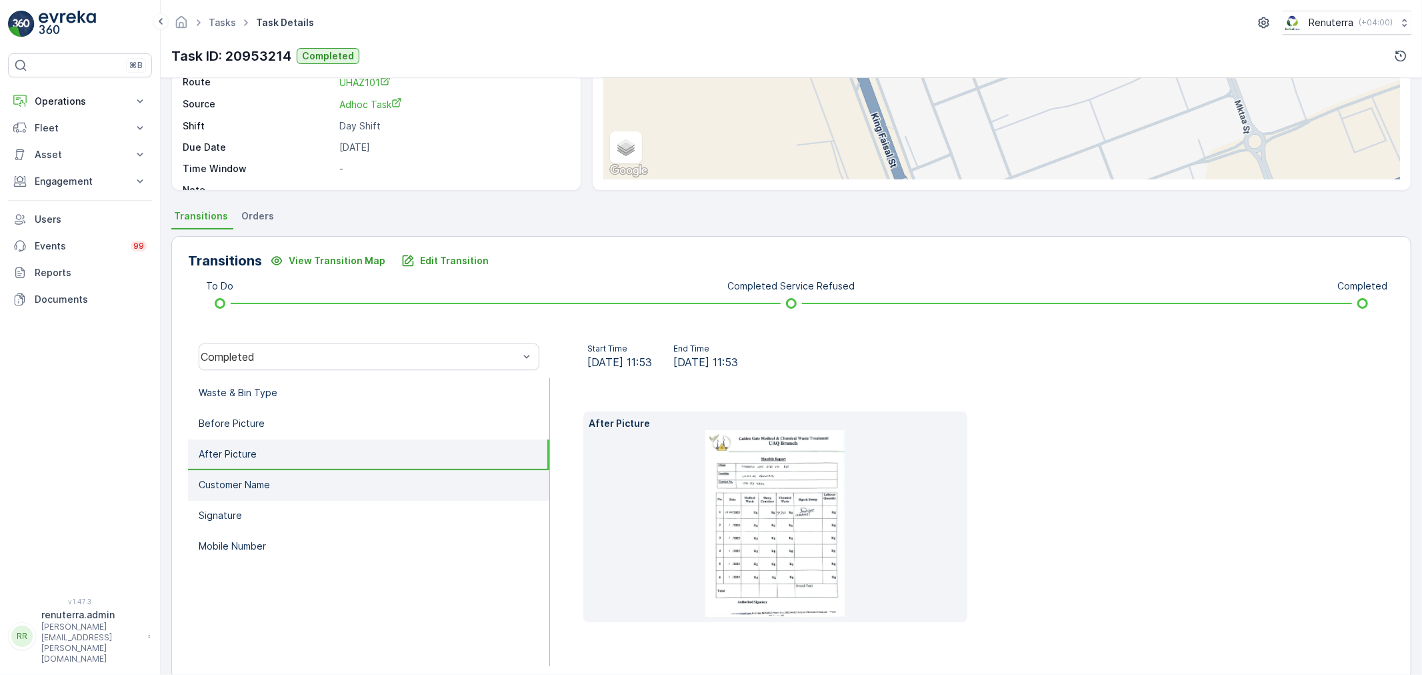
click at [367, 479] on li "Customer Name" at bounding box center [368, 485] width 361 height 31
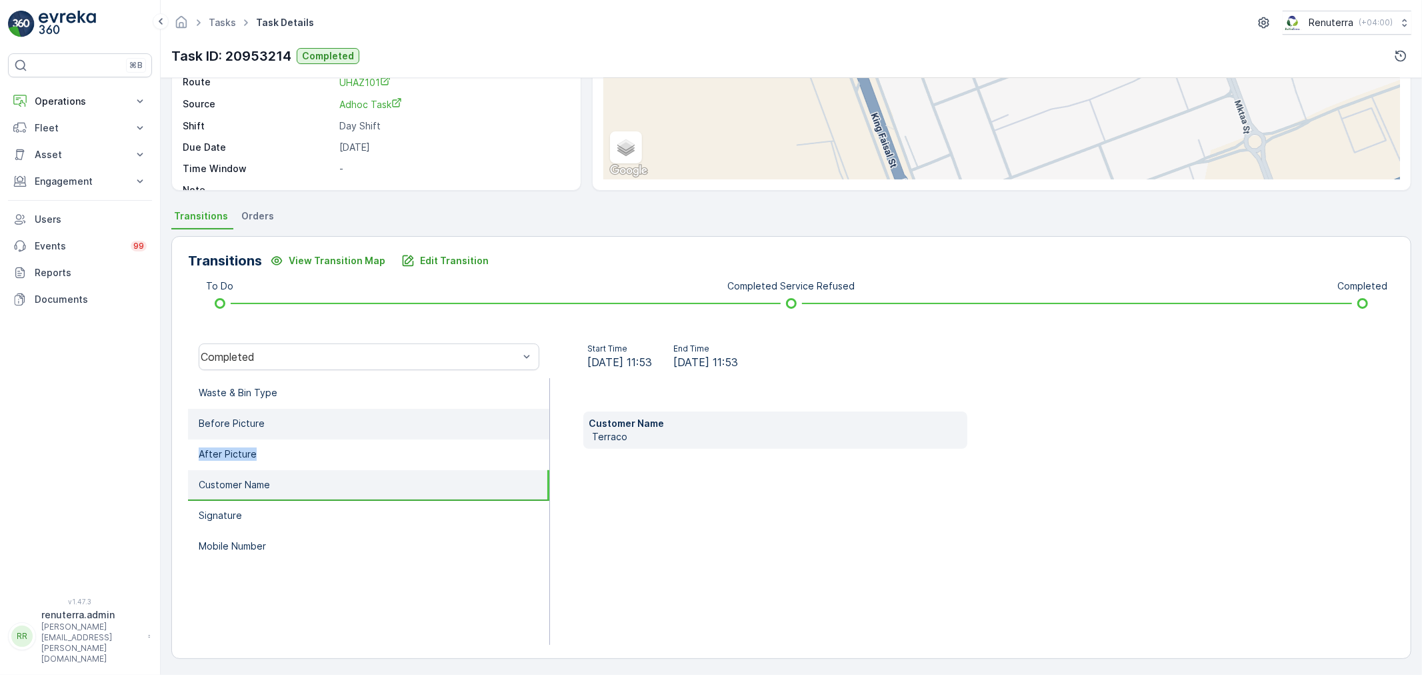
click at [343, 435] on ul "Waste & Bin Type Before Picture After Picture Customer Name Signature Mobile Nu…" at bounding box center [369, 511] width 362 height 267
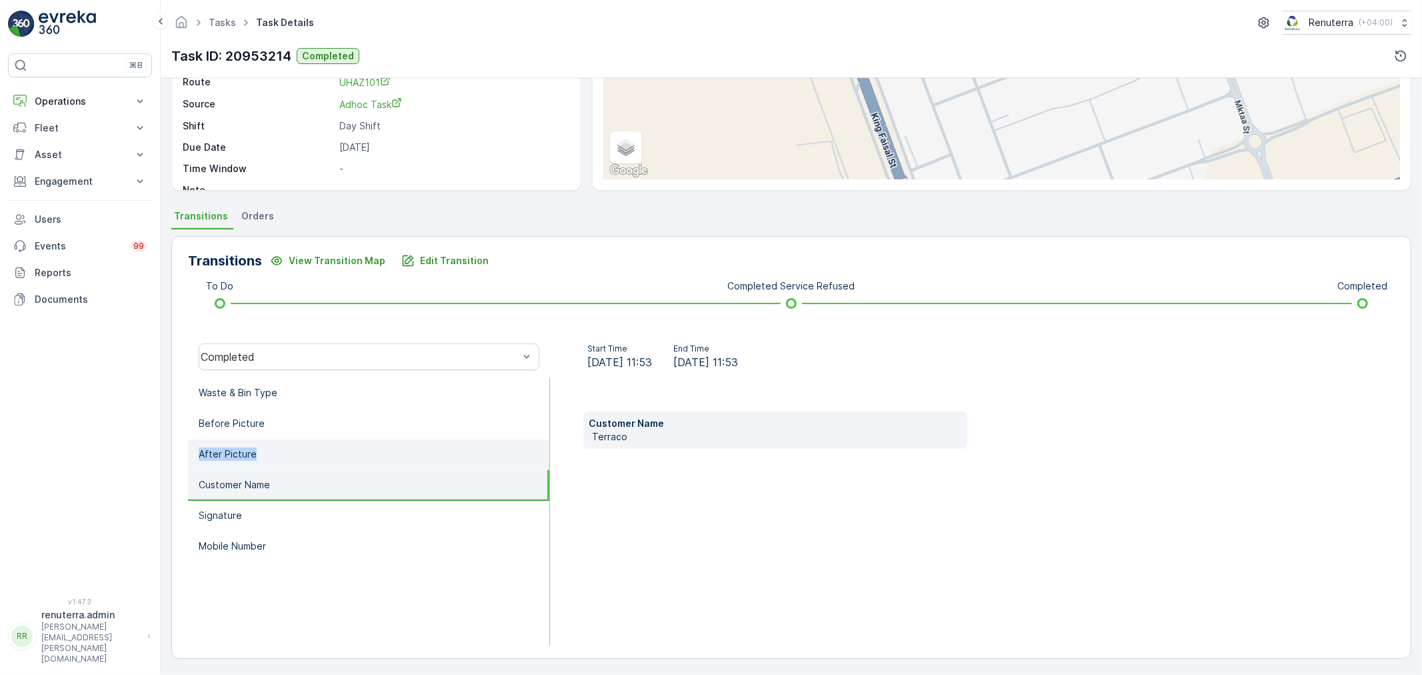
click at [372, 452] on li "After Picture" at bounding box center [368, 454] width 361 height 31
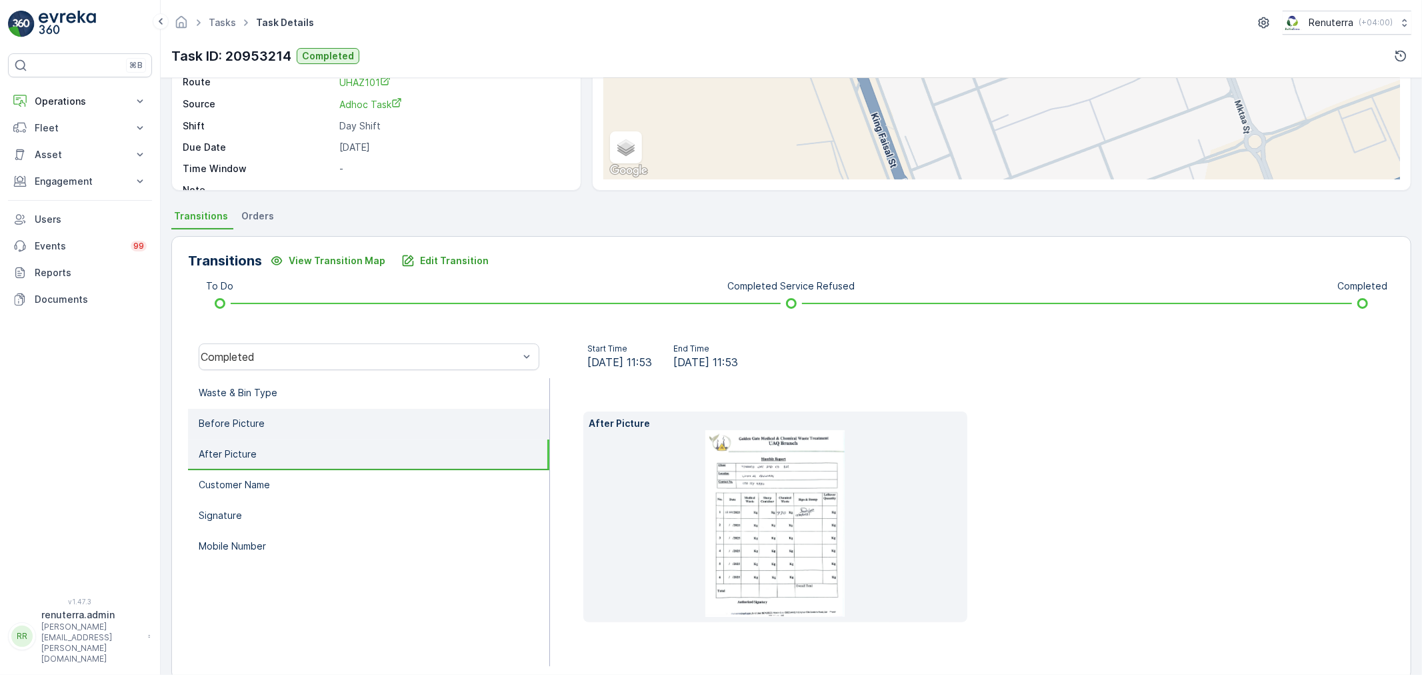
click at [359, 428] on li "Before Picture" at bounding box center [368, 424] width 361 height 31
click at [353, 450] on li "After Picture" at bounding box center [368, 454] width 361 height 31
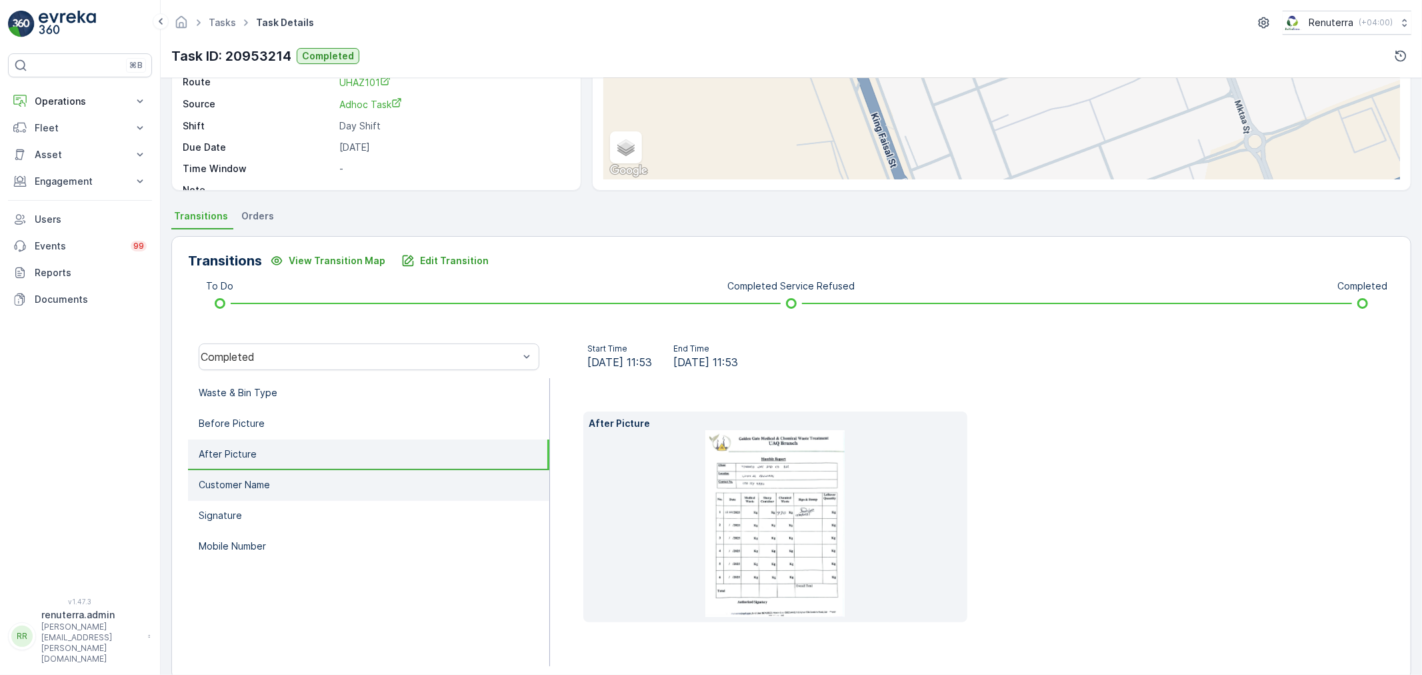
click at [359, 488] on li "Customer Name" at bounding box center [368, 485] width 361 height 31
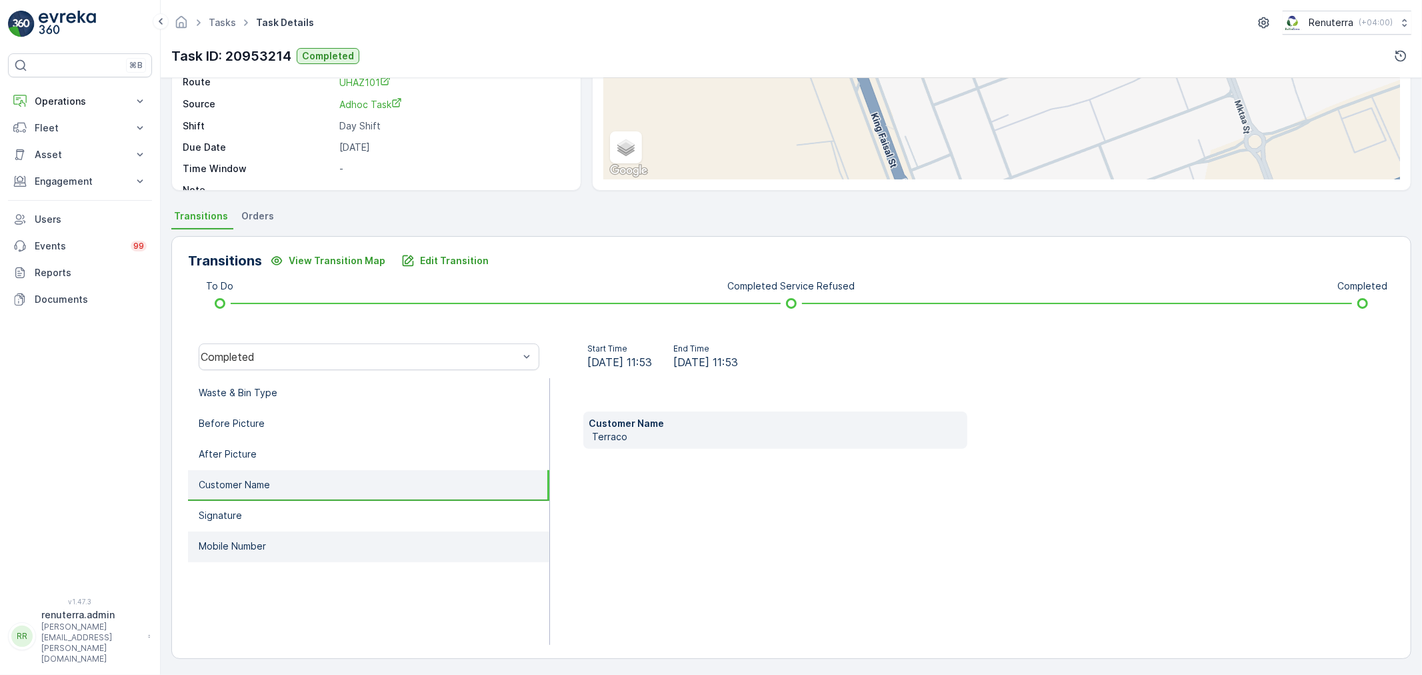
click at [361, 536] on li "Mobile Number" at bounding box center [368, 546] width 361 height 31
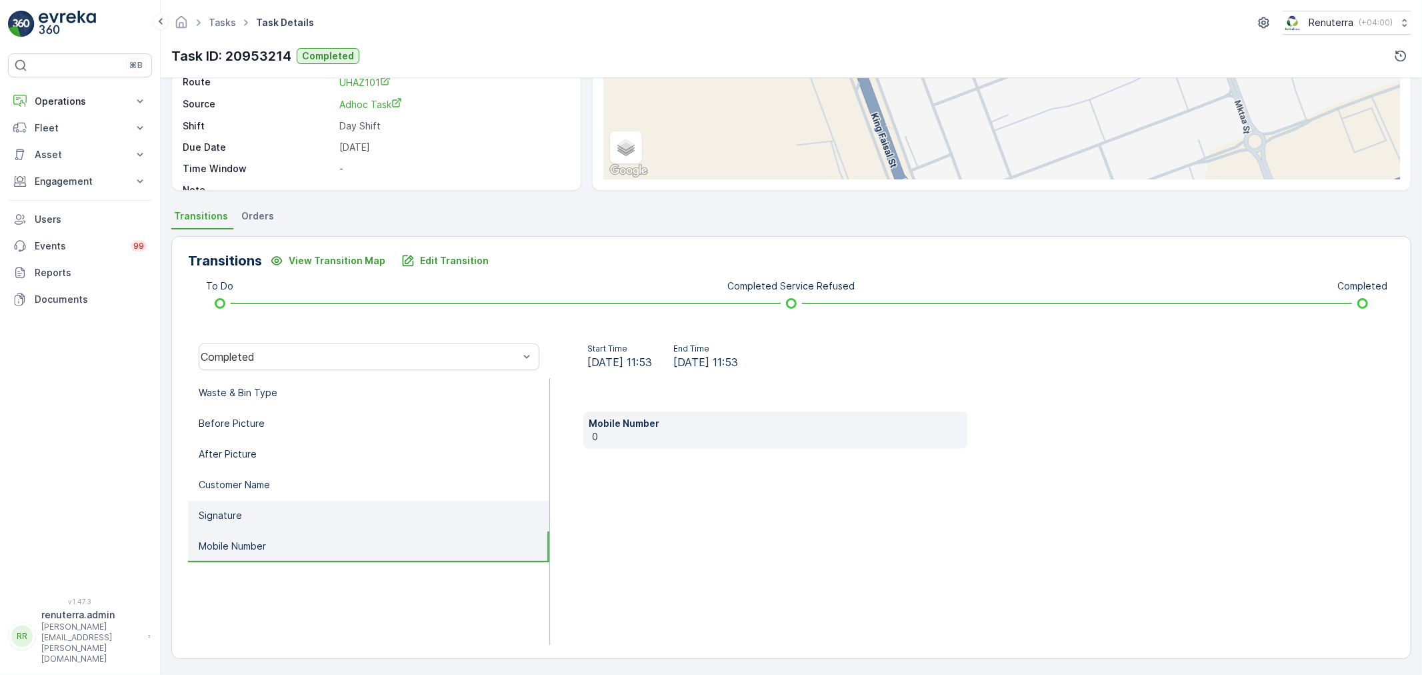
click at [361, 516] on li "Signature" at bounding box center [368, 516] width 361 height 31
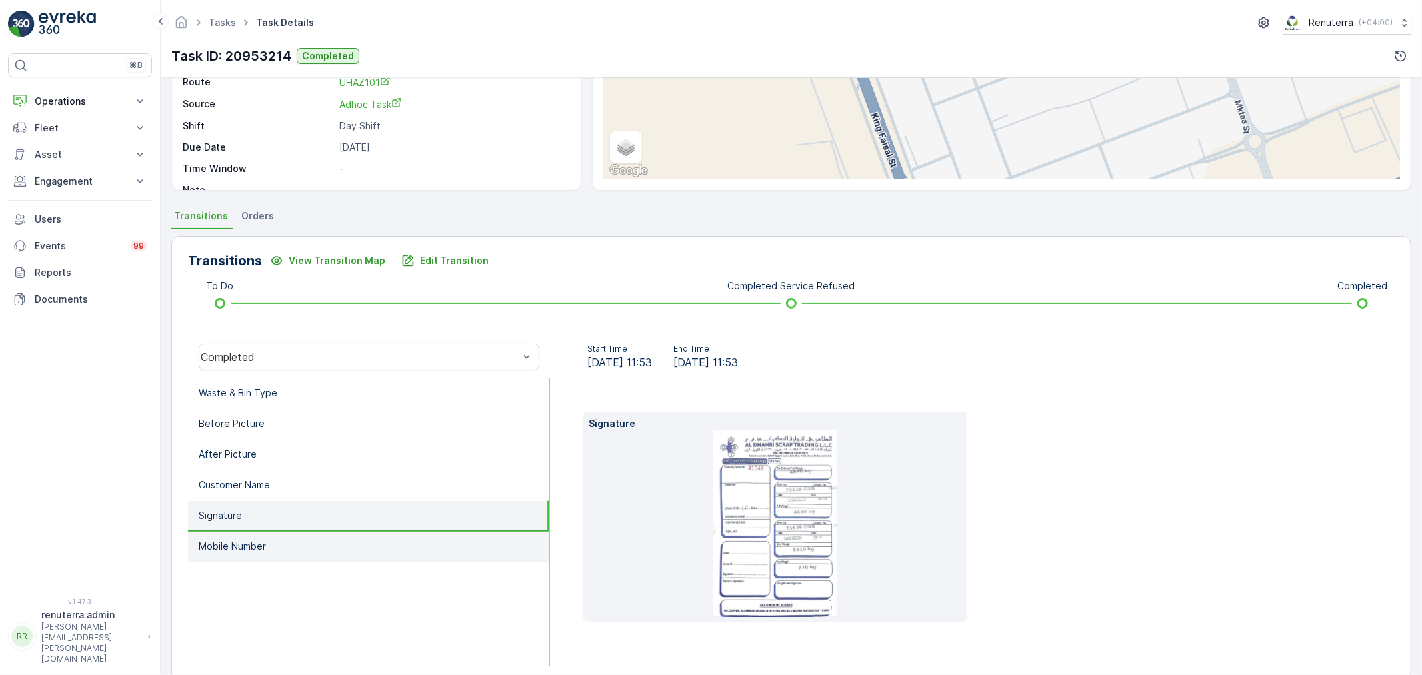
click at [337, 549] on li "Mobile Number" at bounding box center [368, 546] width 361 height 31
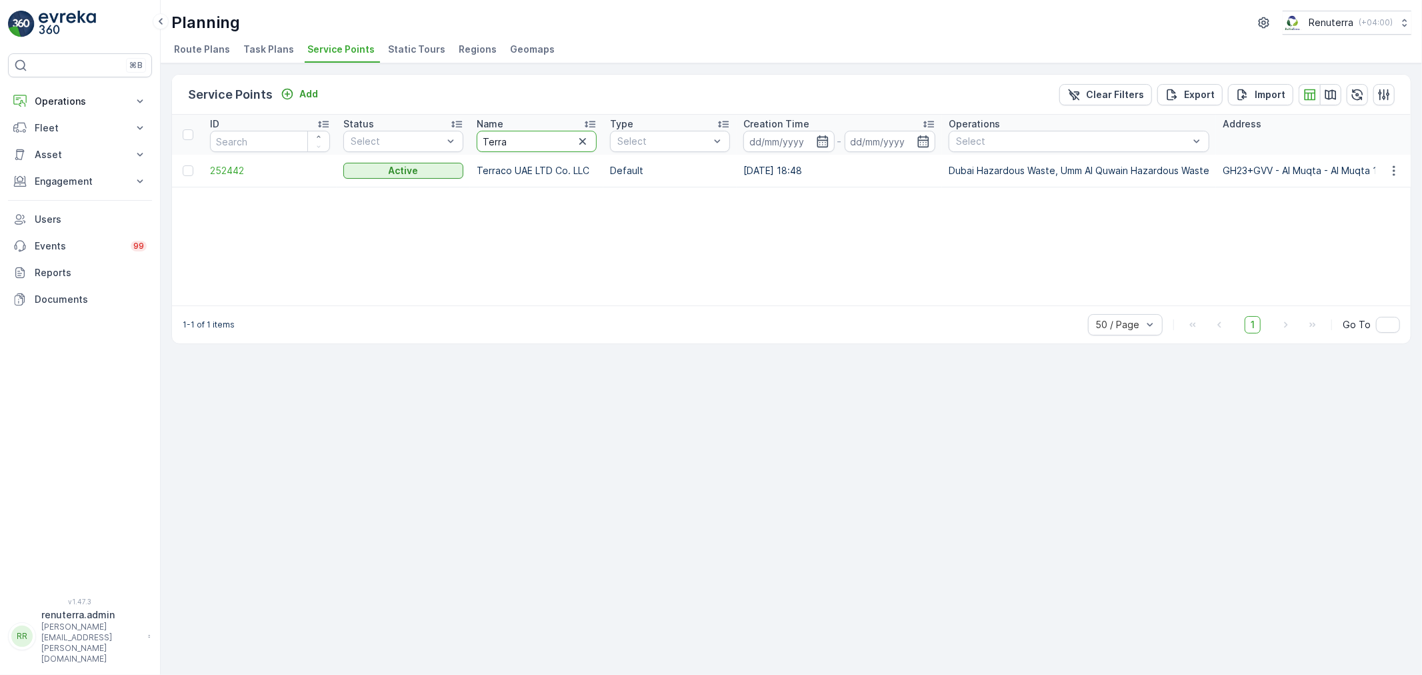
drag, startPoint x: 521, startPoint y: 140, endPoint x: 451, endPoint y: 129, distance: 70.9
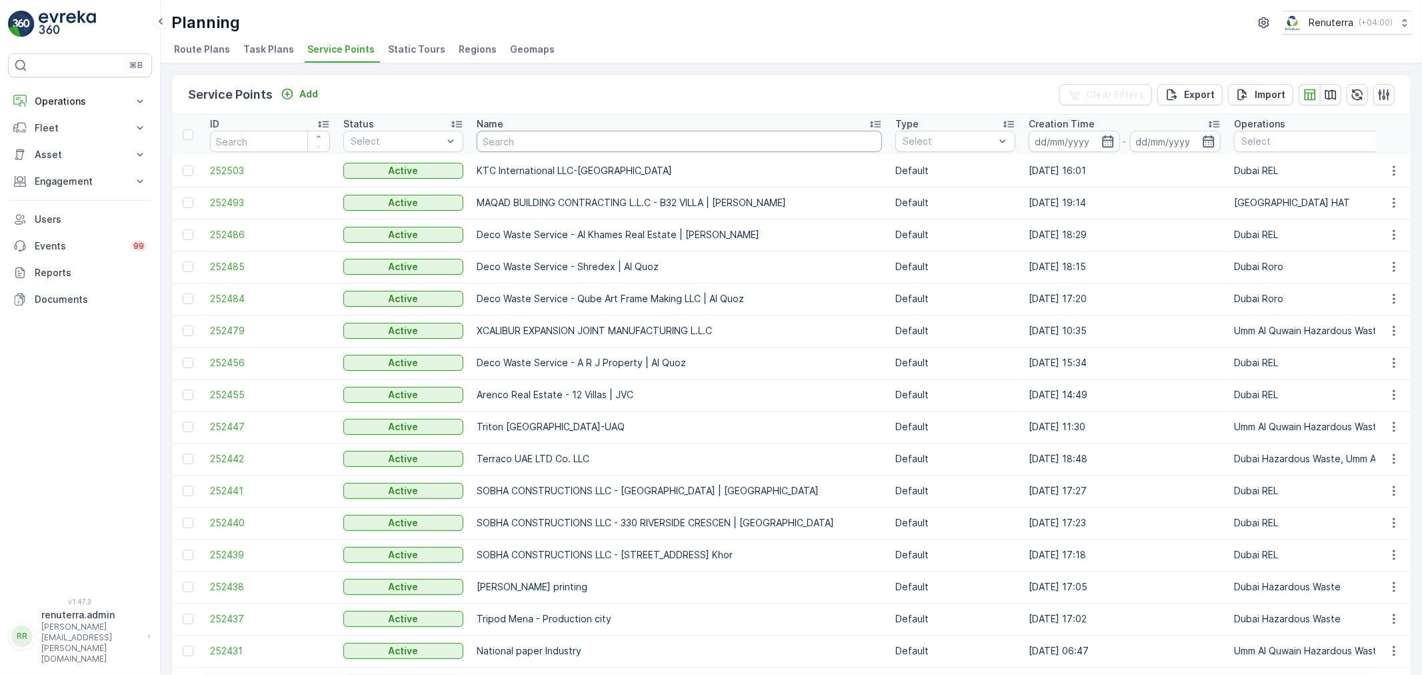
click at [542, 140] on input "text" at bounding box center [679, 141] width 405 height 21
type input "Deco"
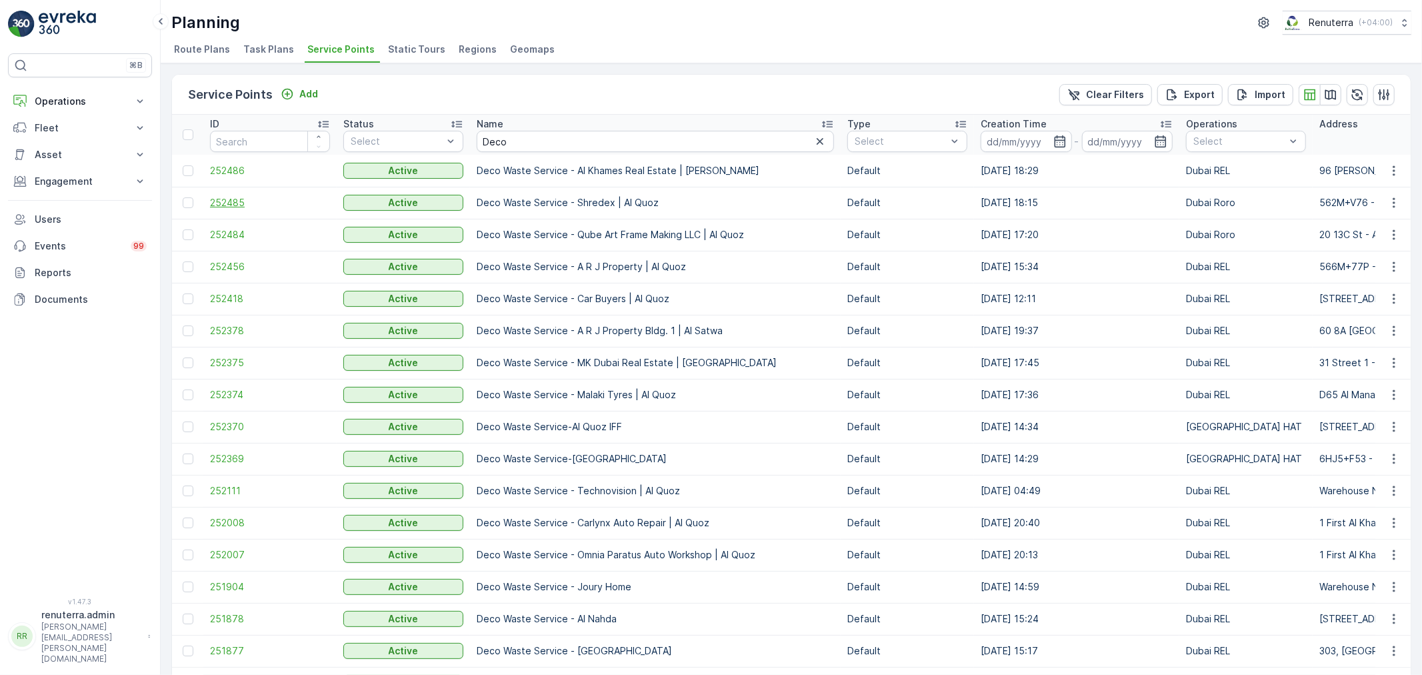
click at [242, 201] on span "252485" at bounding box center [270, 202] width 120 height 13
drag, startPoint x: 547, startPoint y: 139, endPoint x: 454, endPoint y: 135, distance: 93.4
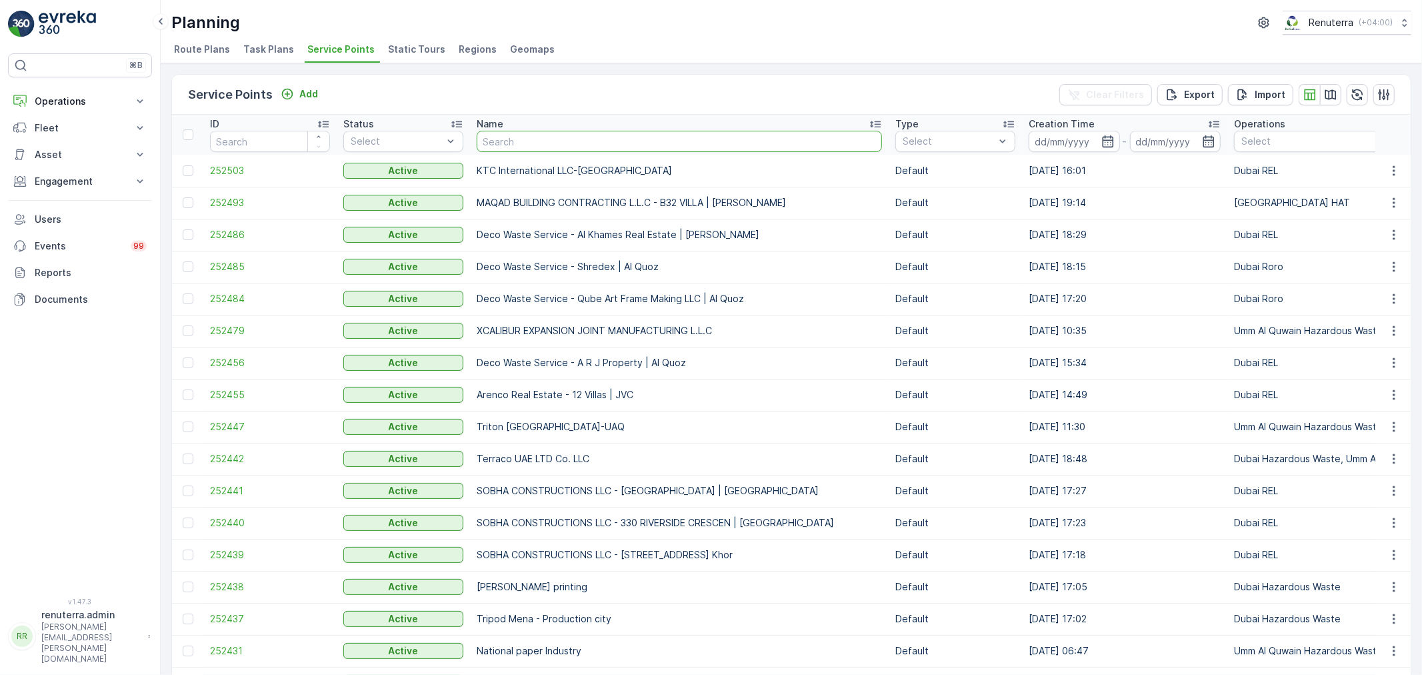
click at [501, 147] on input "text" at bounding box center [679, 141] width 405 height 21
type input "Beena"
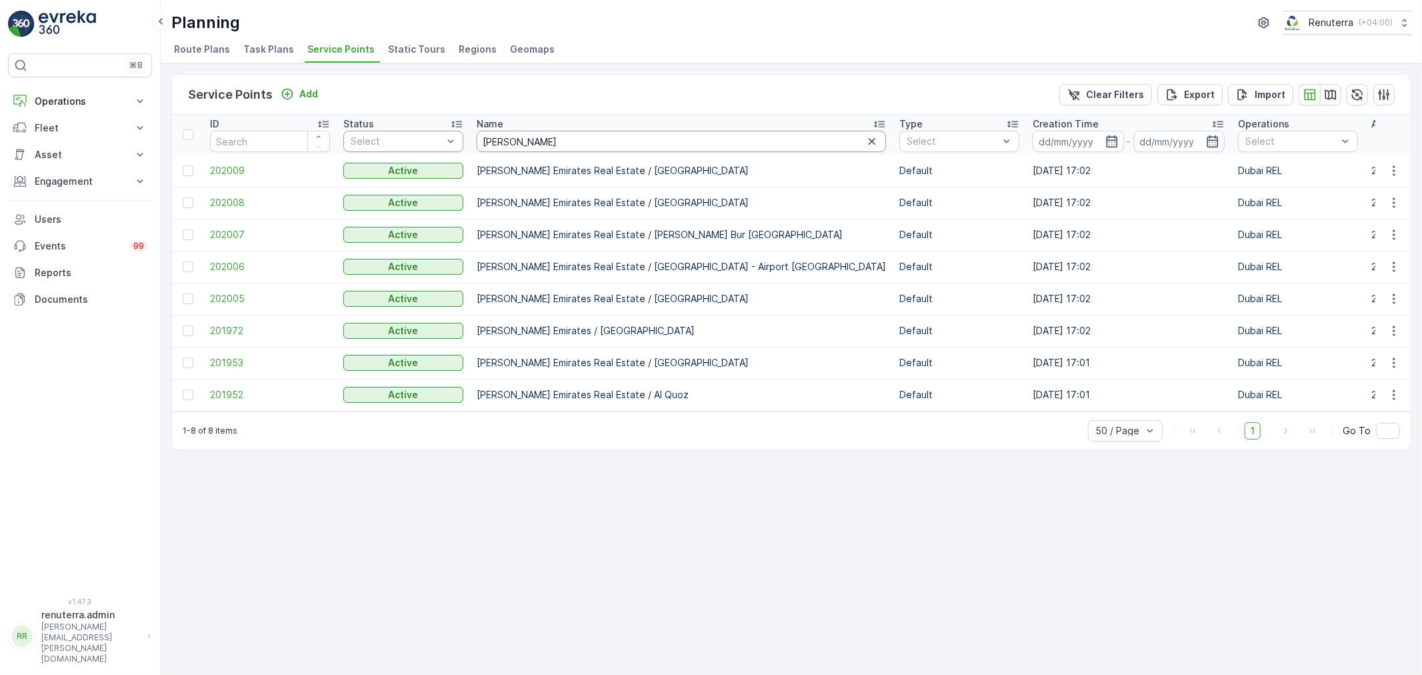
drag, startPoint x: 521, startPoint y: 145, endPoint x: 355, endPoint y: 141, distance: 166.0
type input "al"
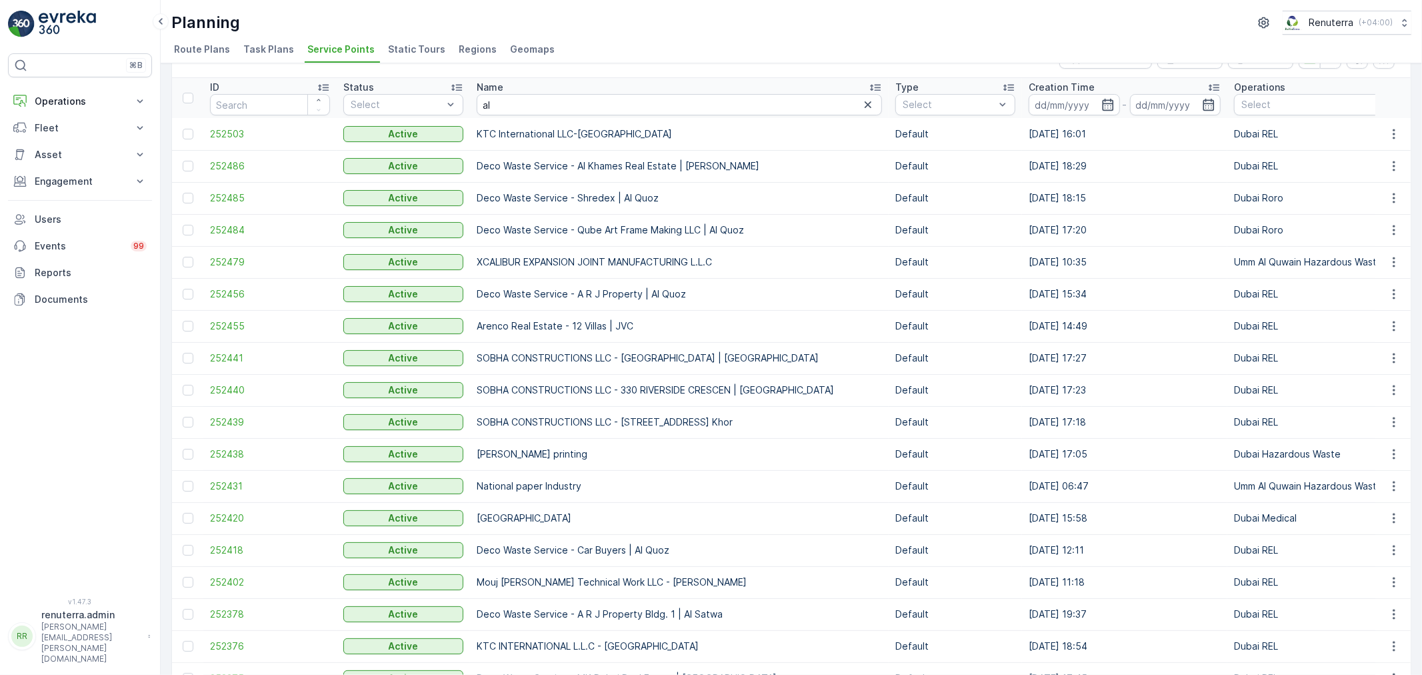
scroll to position [74, 0]
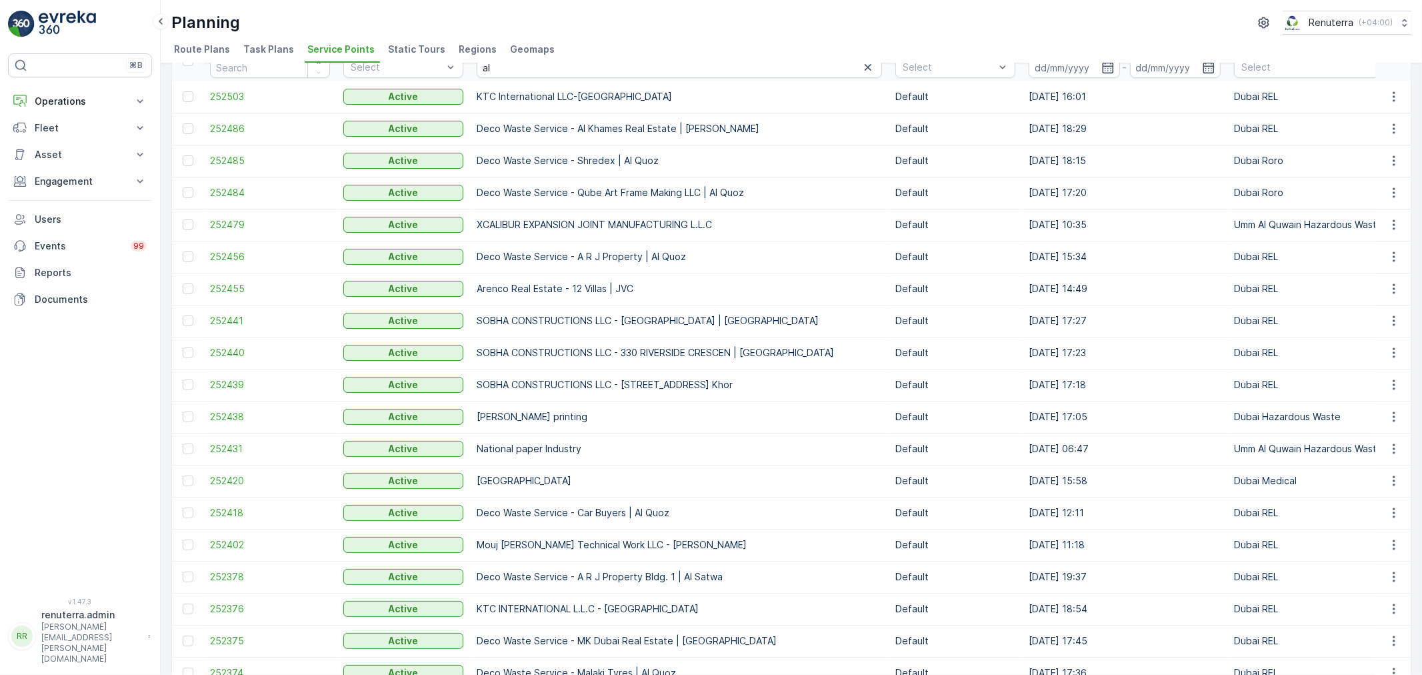
click at [512, 130] on td "Deco Waste Service - Al Khames Real Estate | [PERSON_NAME]" at bounding box center [679, 129] width 419 height 32
click at [507, 77] on th "Name al" at bounding box center [679, 61] width 419 height 40
click at [504, 69] on input "al" at bounding box center [679, 67] width 405 height 21
type input "alba"
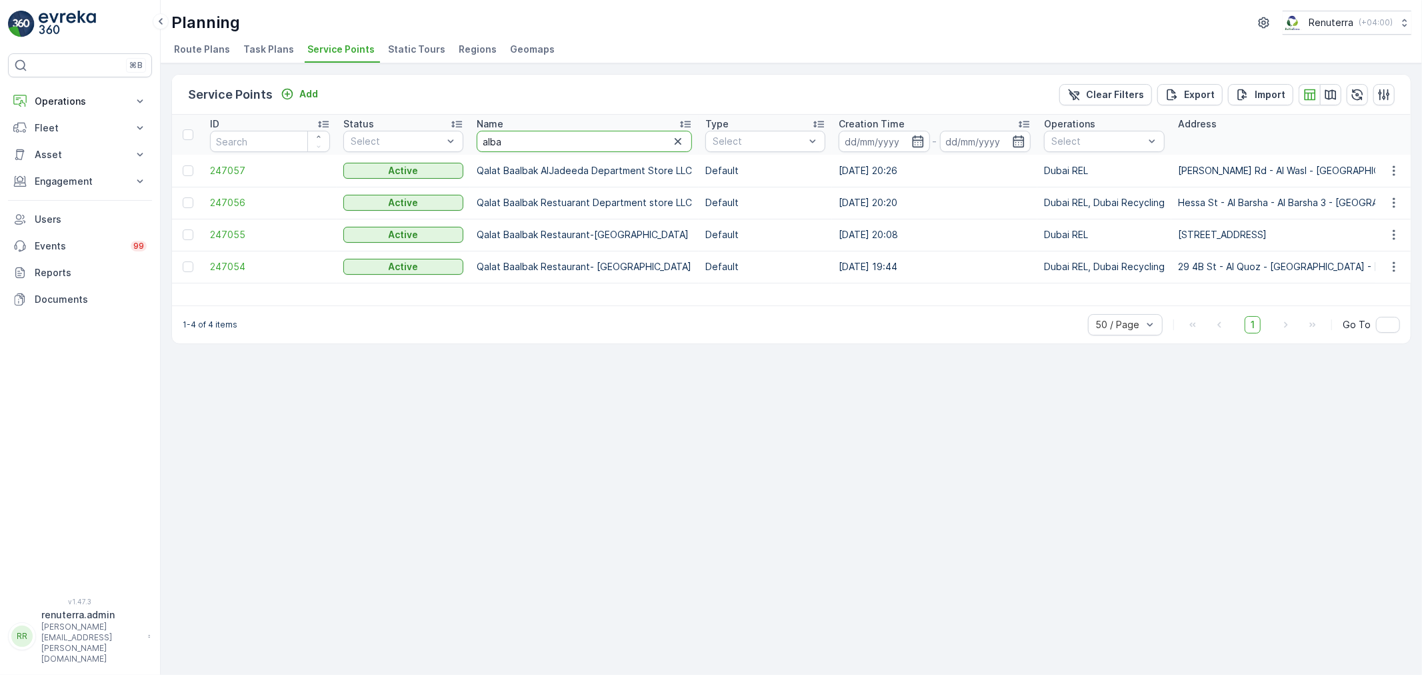
drag, startPoint x: 509, startPoint y: 142, endPoint x: 441, endPoint y: 107, distance: 77.2
click at [441, 107] on div "Service Points Add Clear Filters Export Import ID Status Select Name alba Type …" at bounding box center [791, 209] width 1240 height 270
type input "abama"
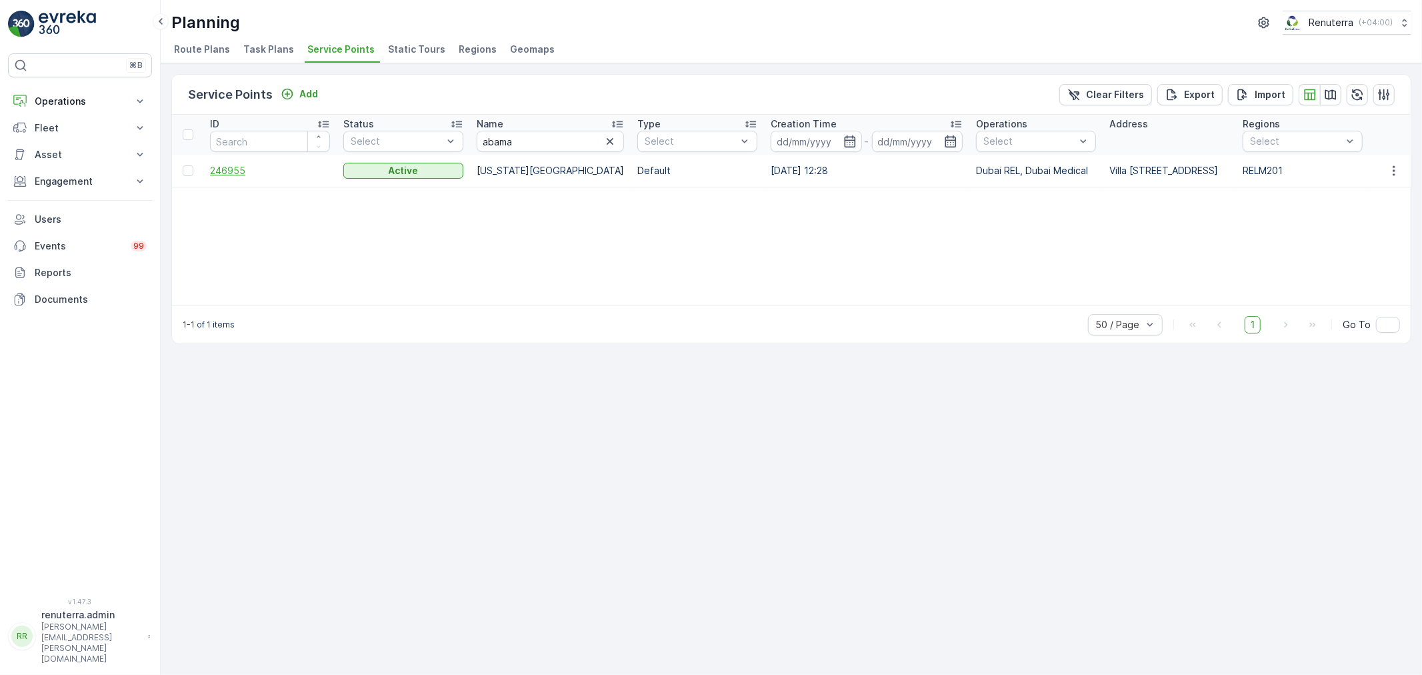
click at [277, 171] on span "246955" at bounding box center [270, 170] width 120 height 13
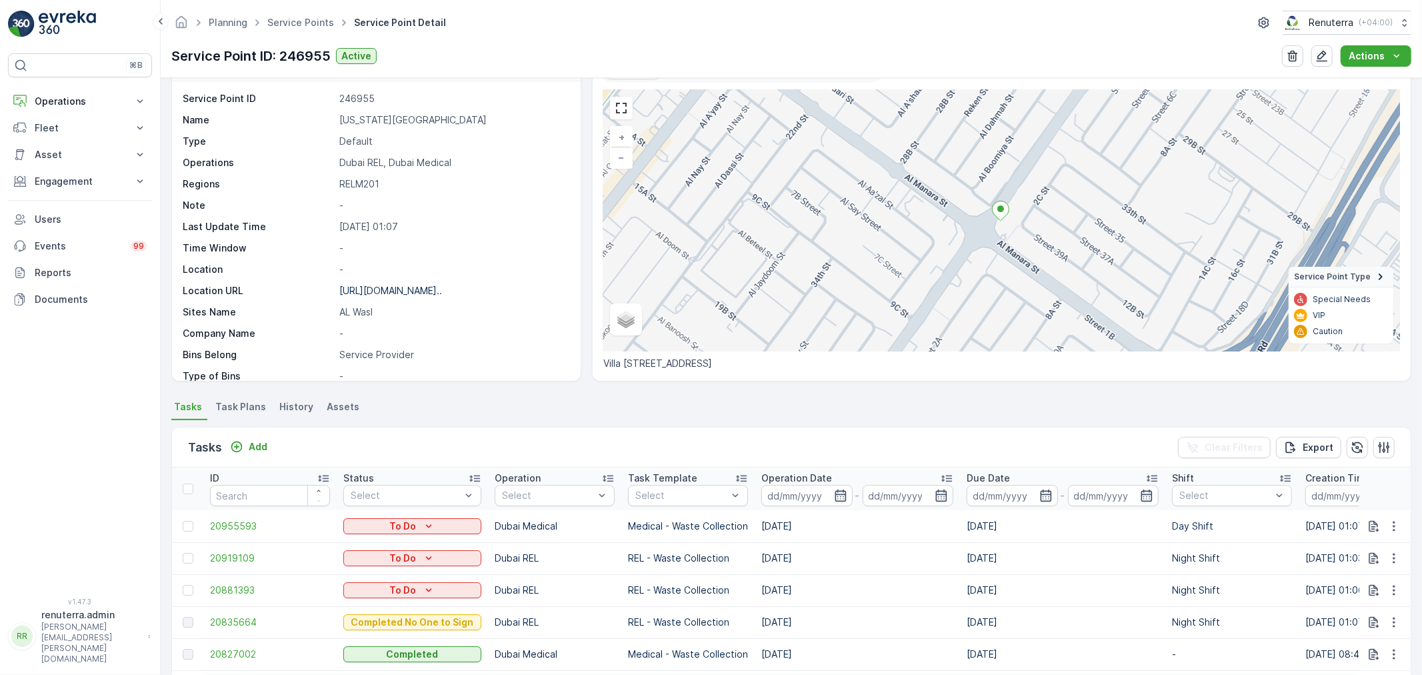
scroll to position [148, 0]
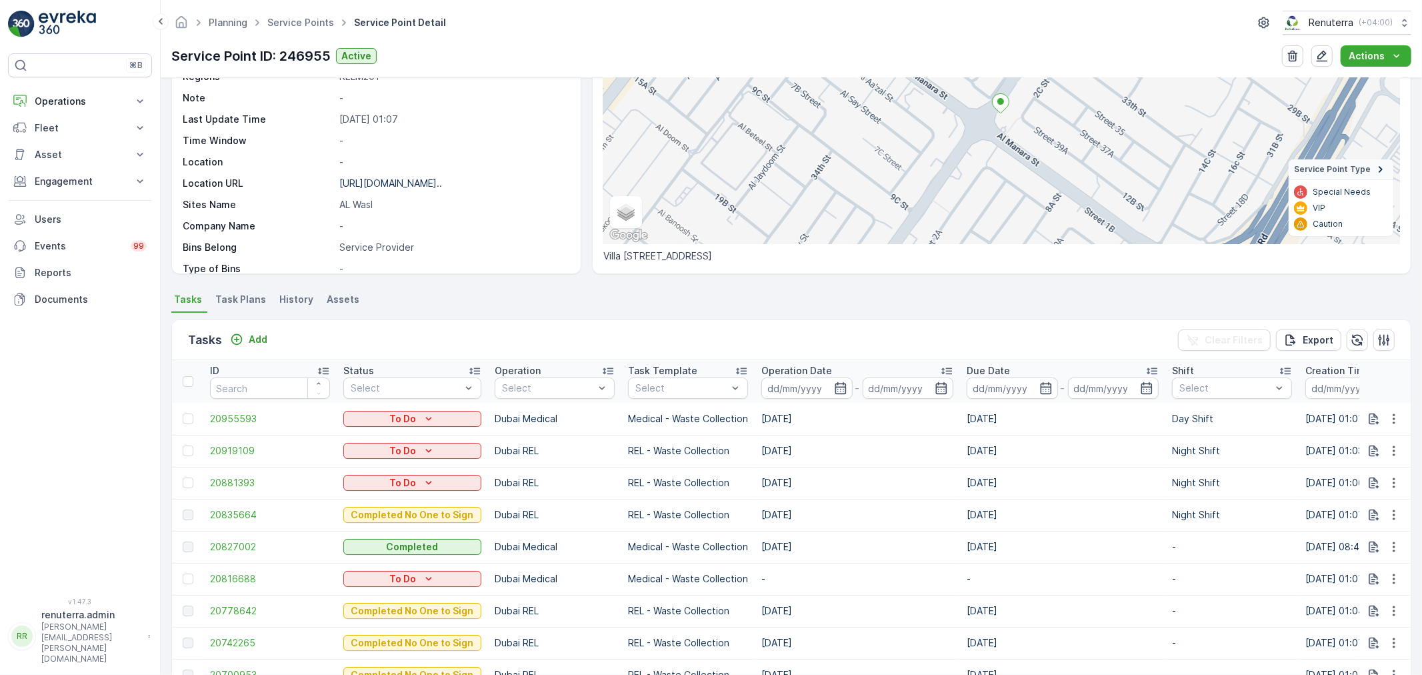
click at [263, 287] on div "Details Service Point ID 246955 Name ALABAMA DENTAL CENTER Type Default Operati…" at bounding box center [791, 376] width 1261 height 597
click at [257, 293] on span "Task Plans" at bounding box center [240, 299] width 51 height 13
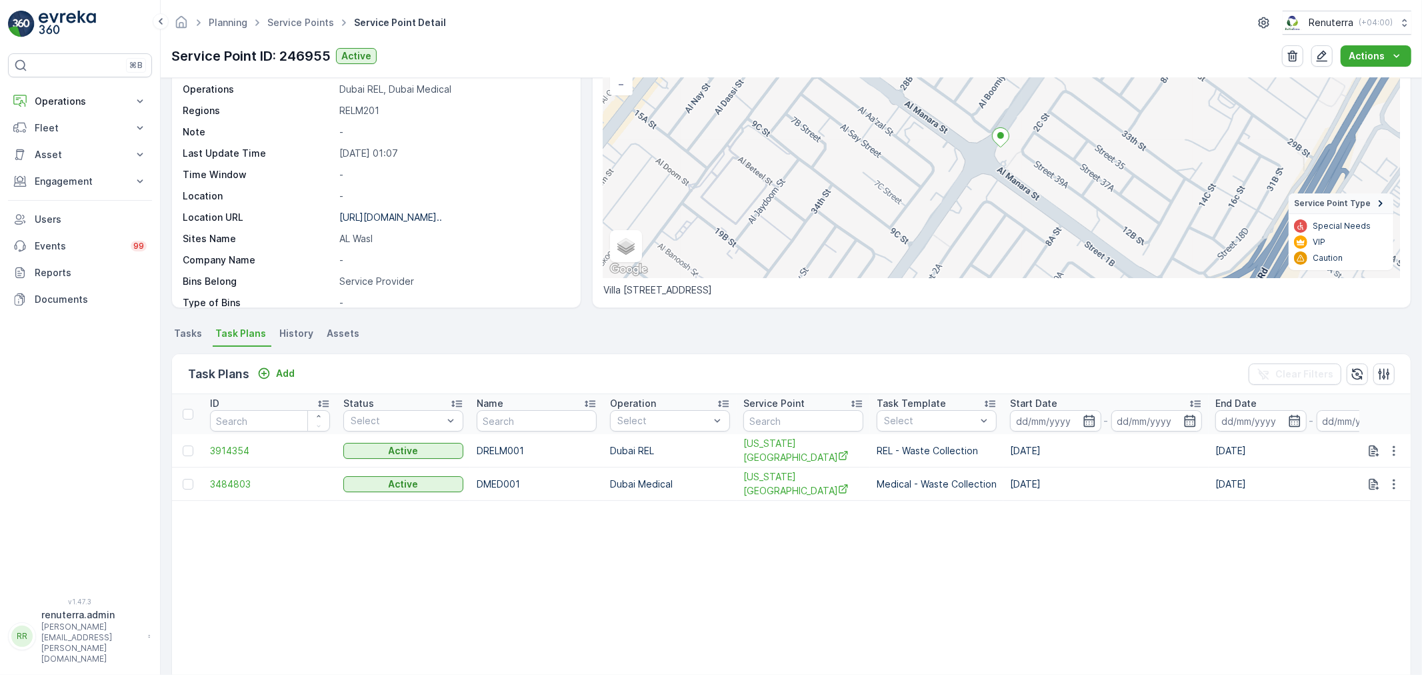
scroll to position [222, 0]
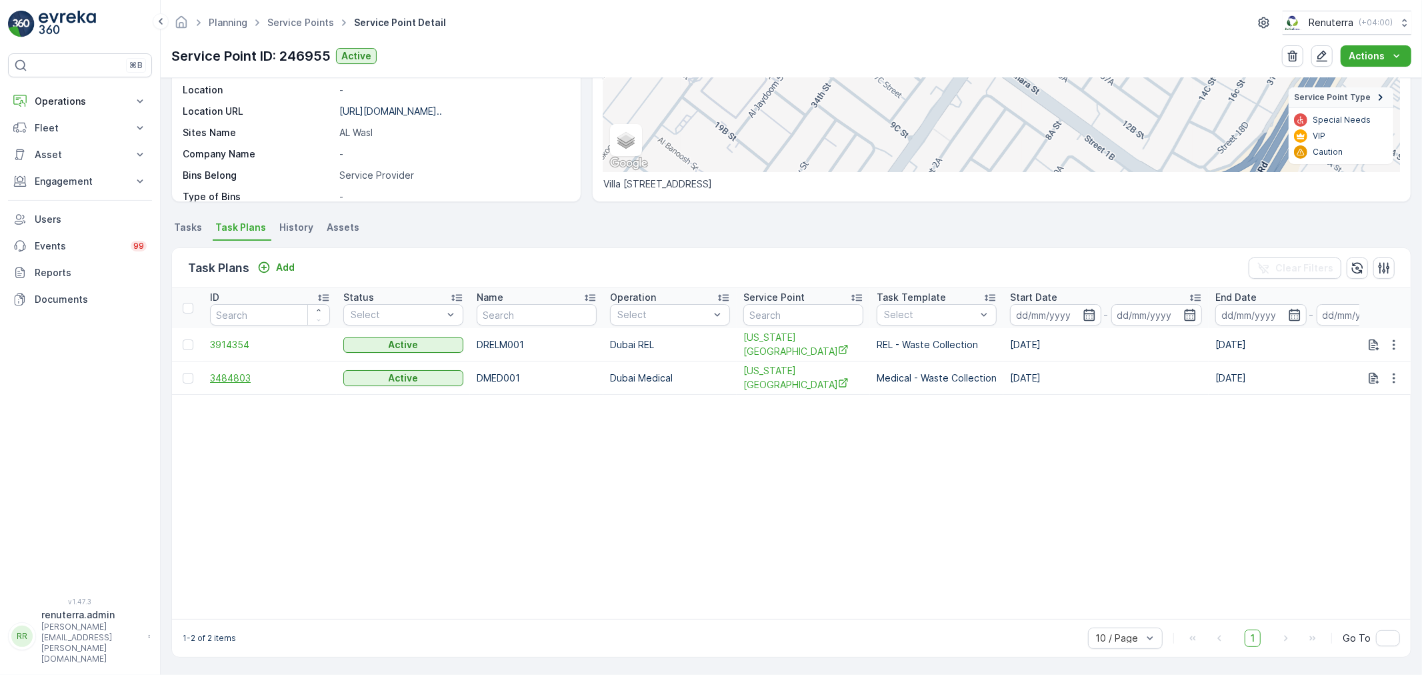
click at [265, 373] on span "3484803" at bounding box center [270, 377] width 120 height 13
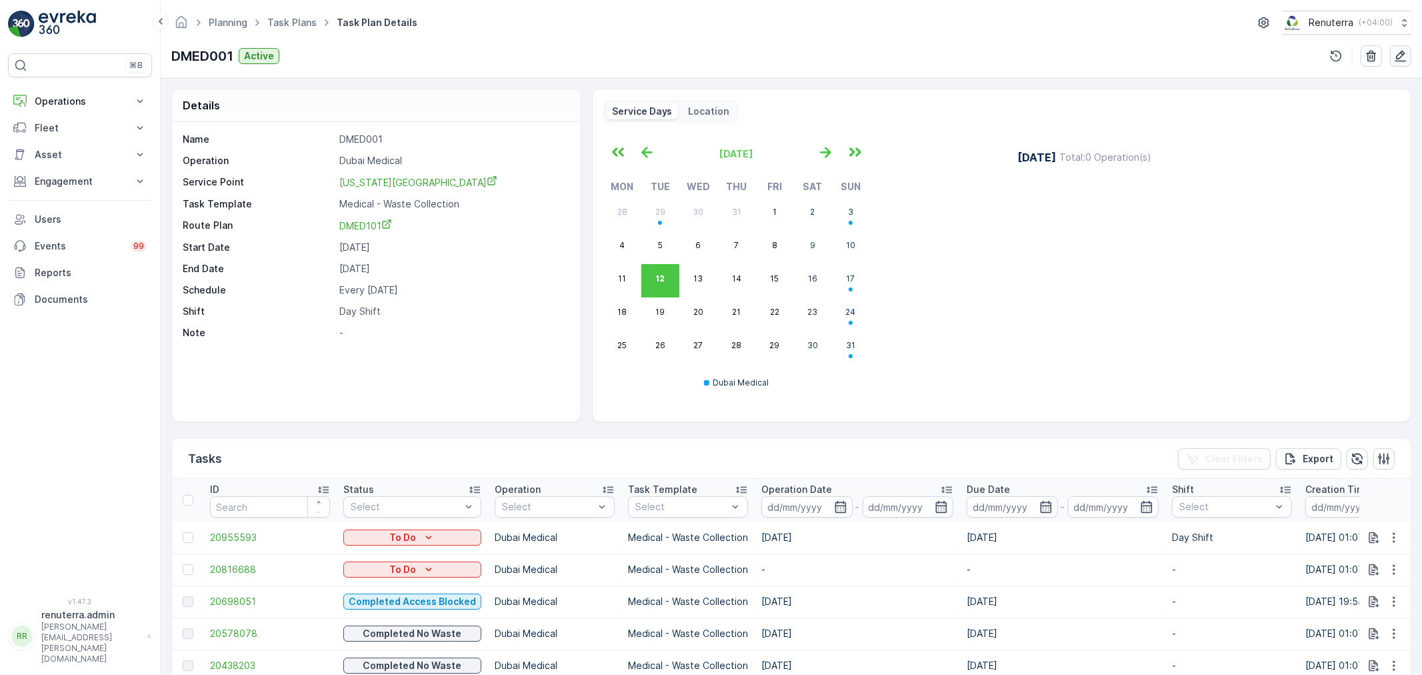
click at [1404, 63] on button "button" at bounding box center [1400, 55] width 21 height 21
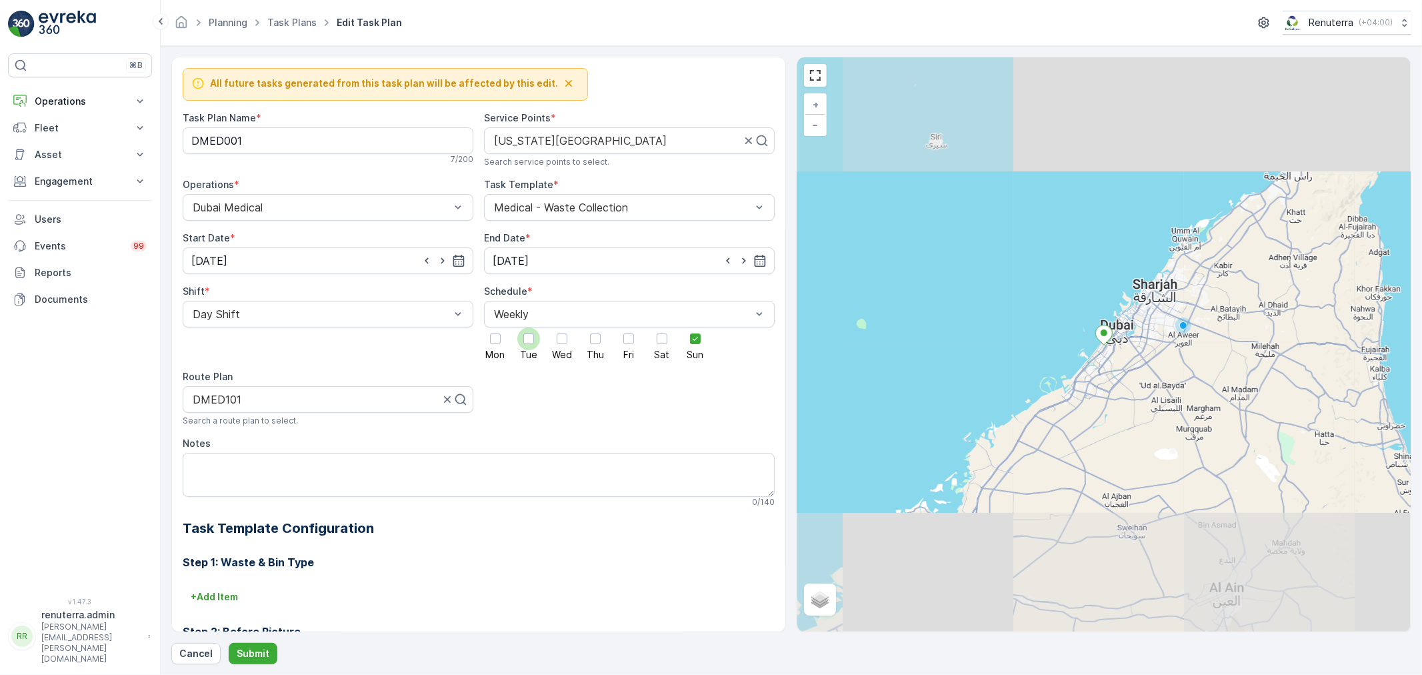
click at [531, 343] on div at bounding box center [528, 338] width 11 height 11
click at [529, 327] on input "Tue" at bounding box center [529, 327] width 0 height 0
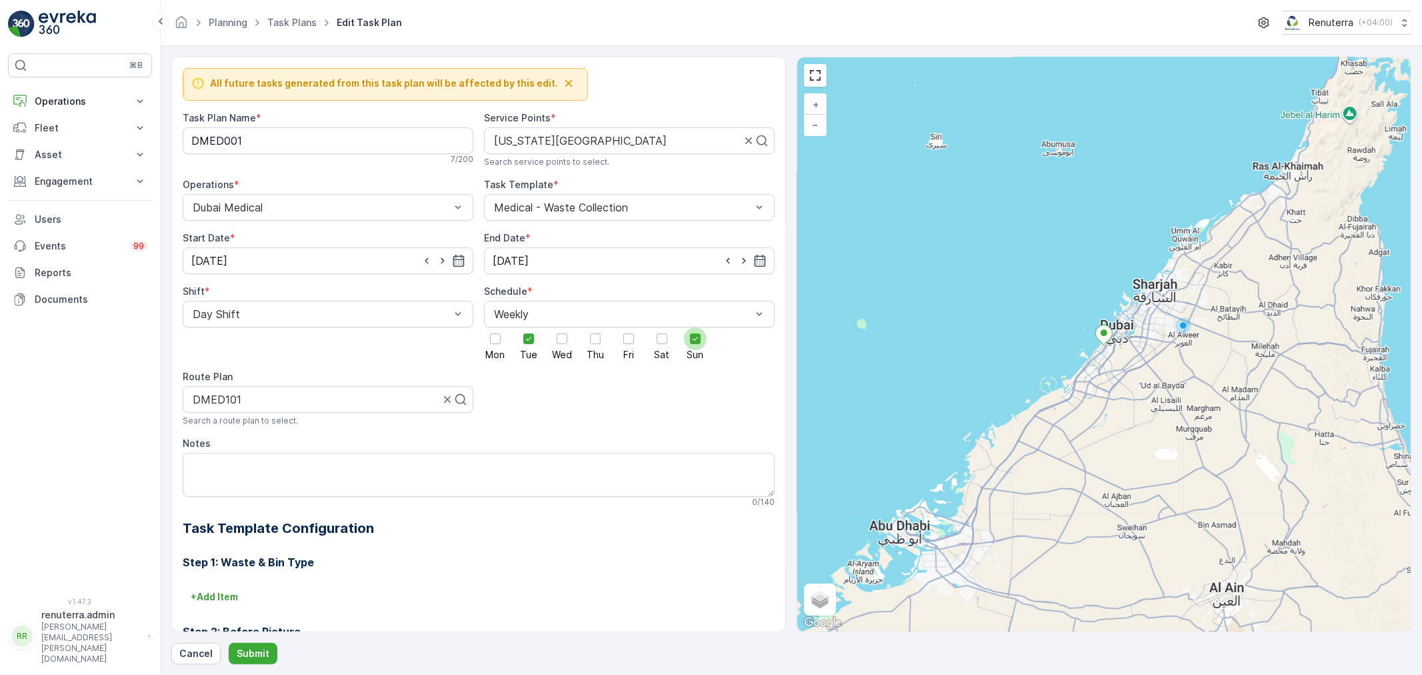
click at [687, 341] on div at bounding box center [695, 338] width 23 height 23
click at [695, 327] on input "Sun" at bounding box center [695, 327] width 0 height 0
click at [575, 254] on input "31.12.2025" at bounding box center [629, 260] width 291 height 27
click at [564, 294] on p "2025" at bounding box center [575, 293] width 23 height 13
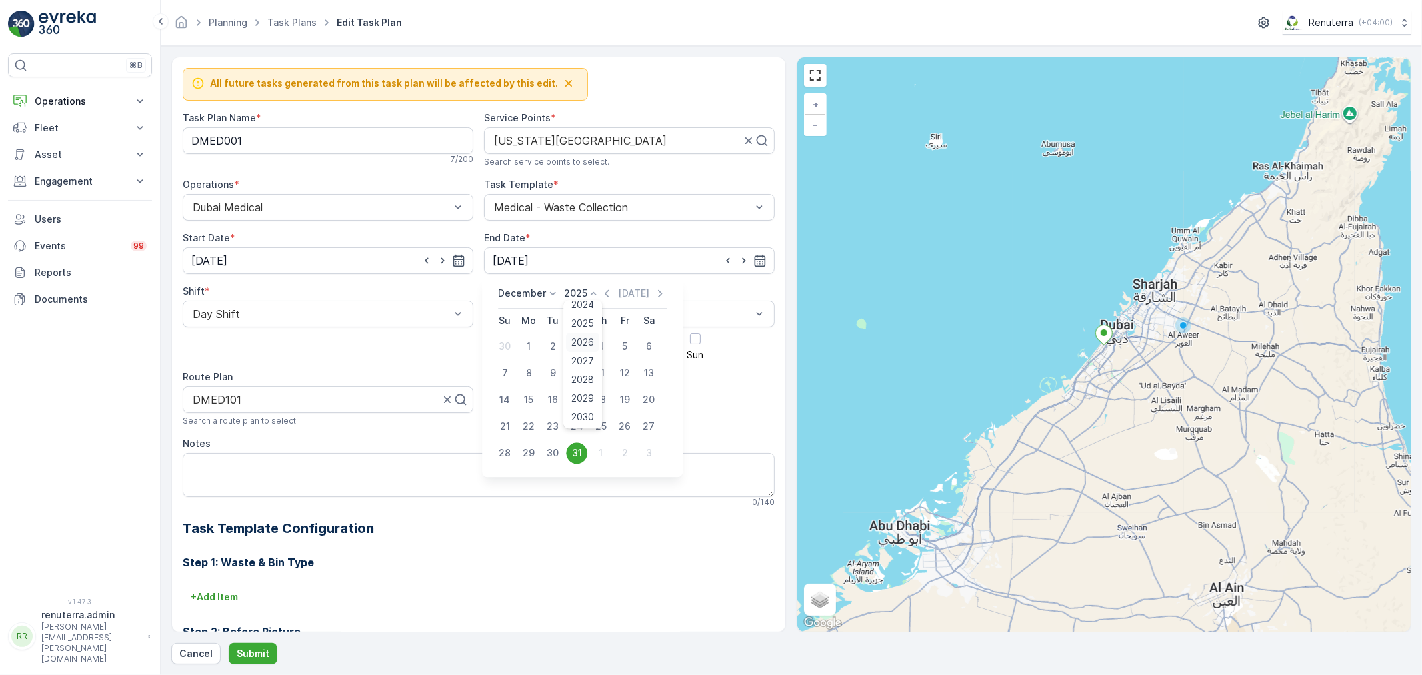
click at [576, 340] on span "2026" at bounding box center [583, 341] width 23 height 13
click at [587, 448] on button "30" at bounding box center [577, 453] width 24 height 24
type input "30.12.2026"
click at [261, 649] on p "Submit" at bounding box center [253, 653] width 33 height 13
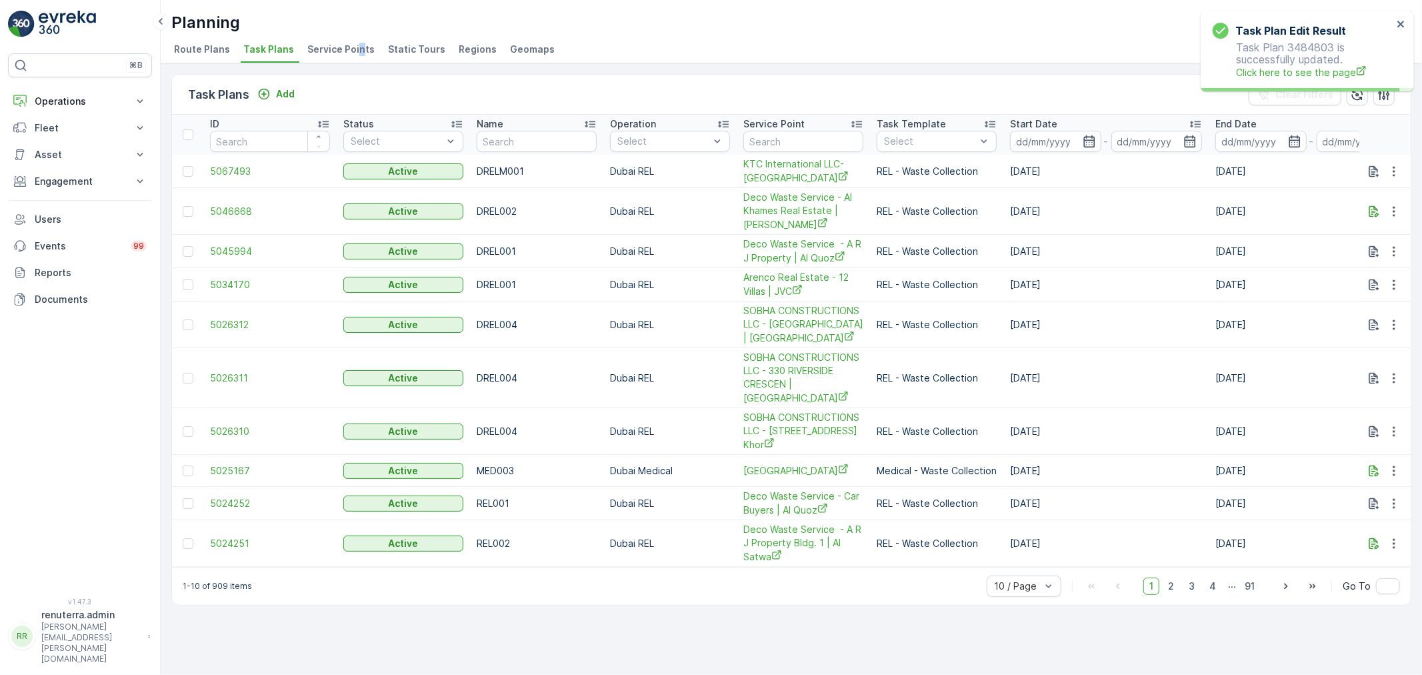
drag, startPoint x: 355, startPoint y: 55, endPoint x: 367, endPoint y: 69, distance: 19.4
click at [354, 55] on span "Service Points" at bounding box center [340, 49] width 67 height 13
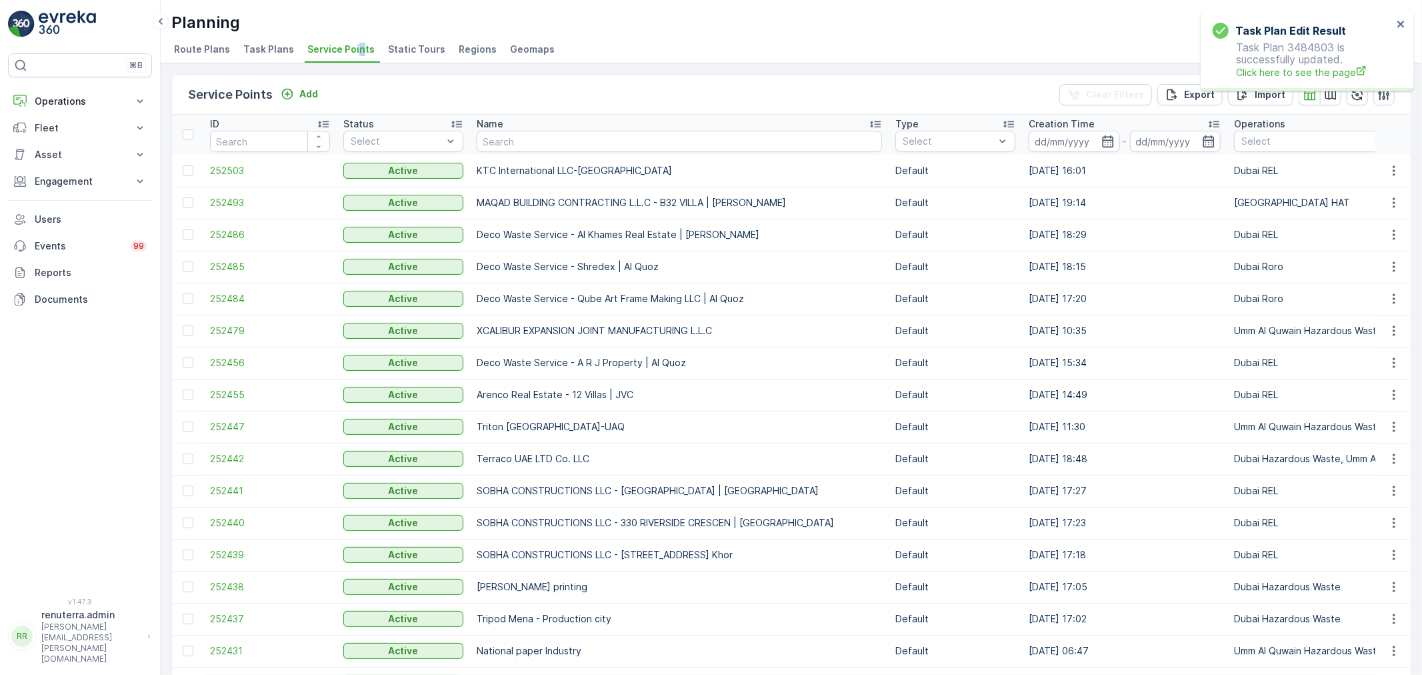
click at [539, 148] on input "text" at bounding box center [679, 141] width 405 height 21
type input "Abam"
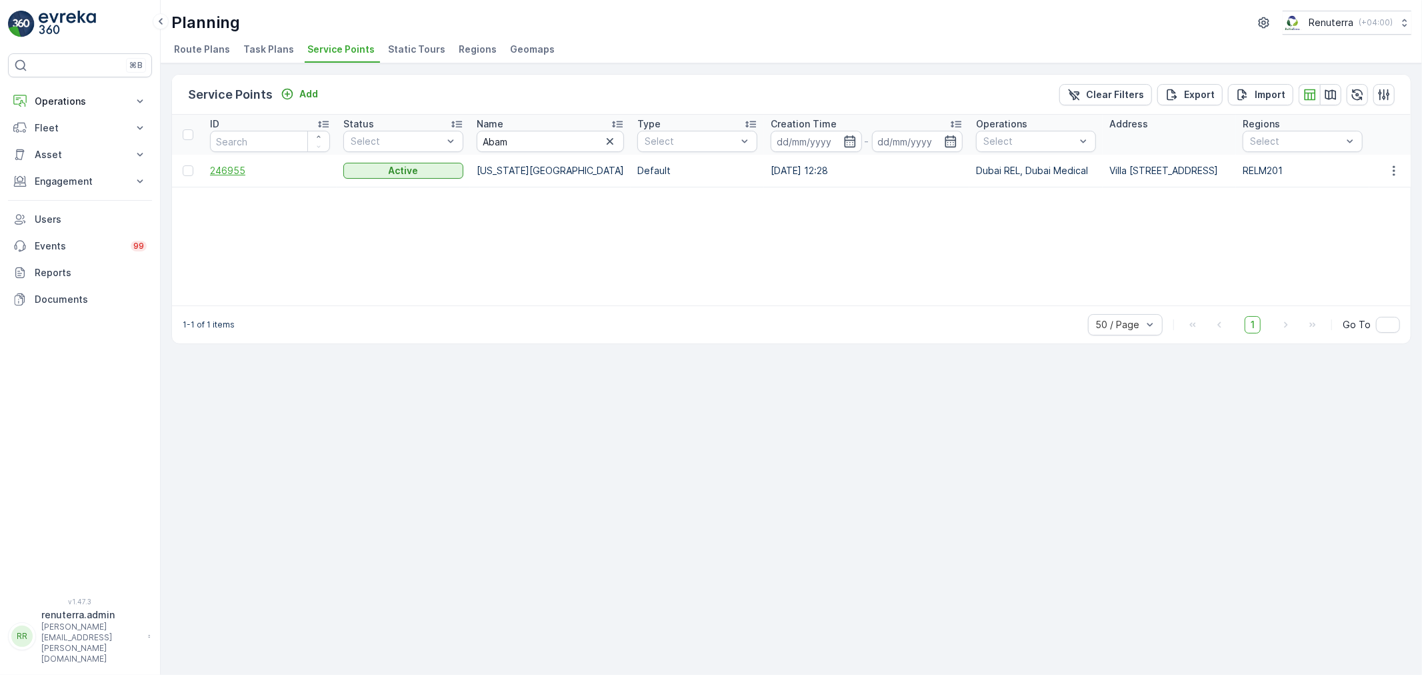
click at [223, 169] on span "246955" at bounding box center [270, 170] width 120 height 13
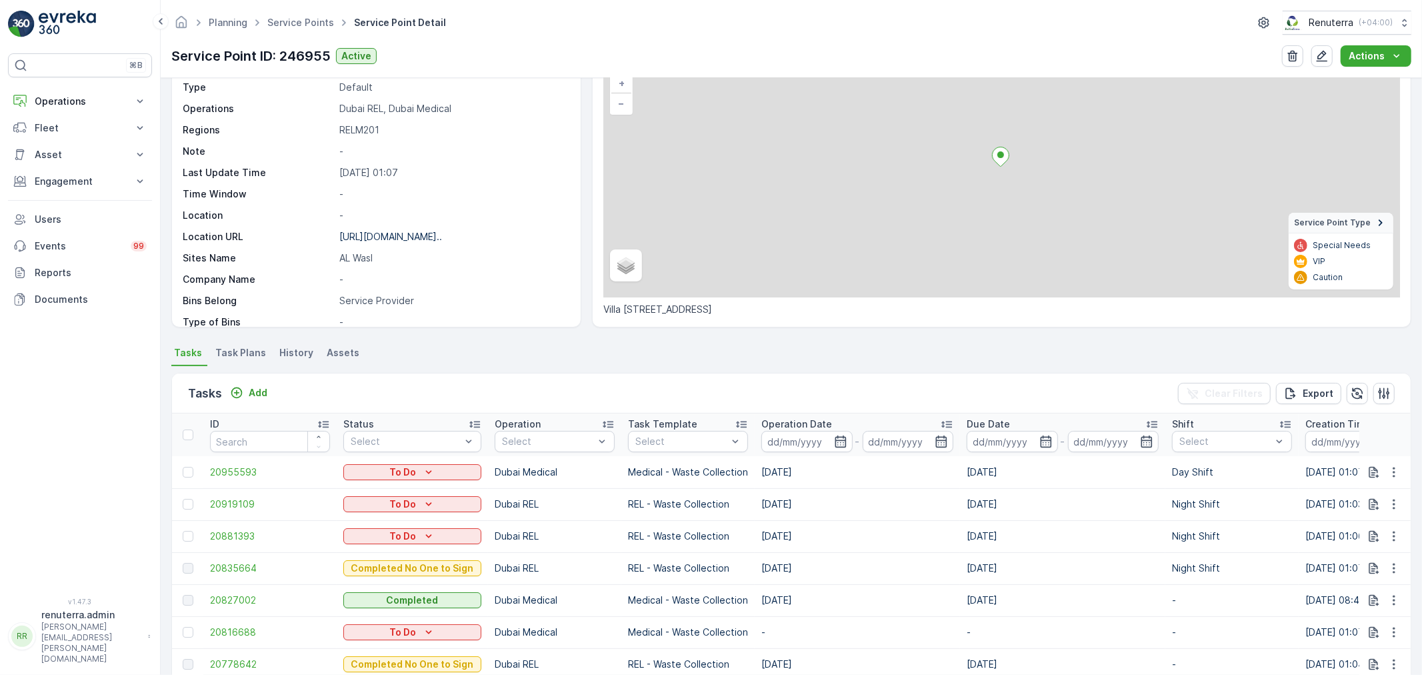
scroll to position [148, 0]
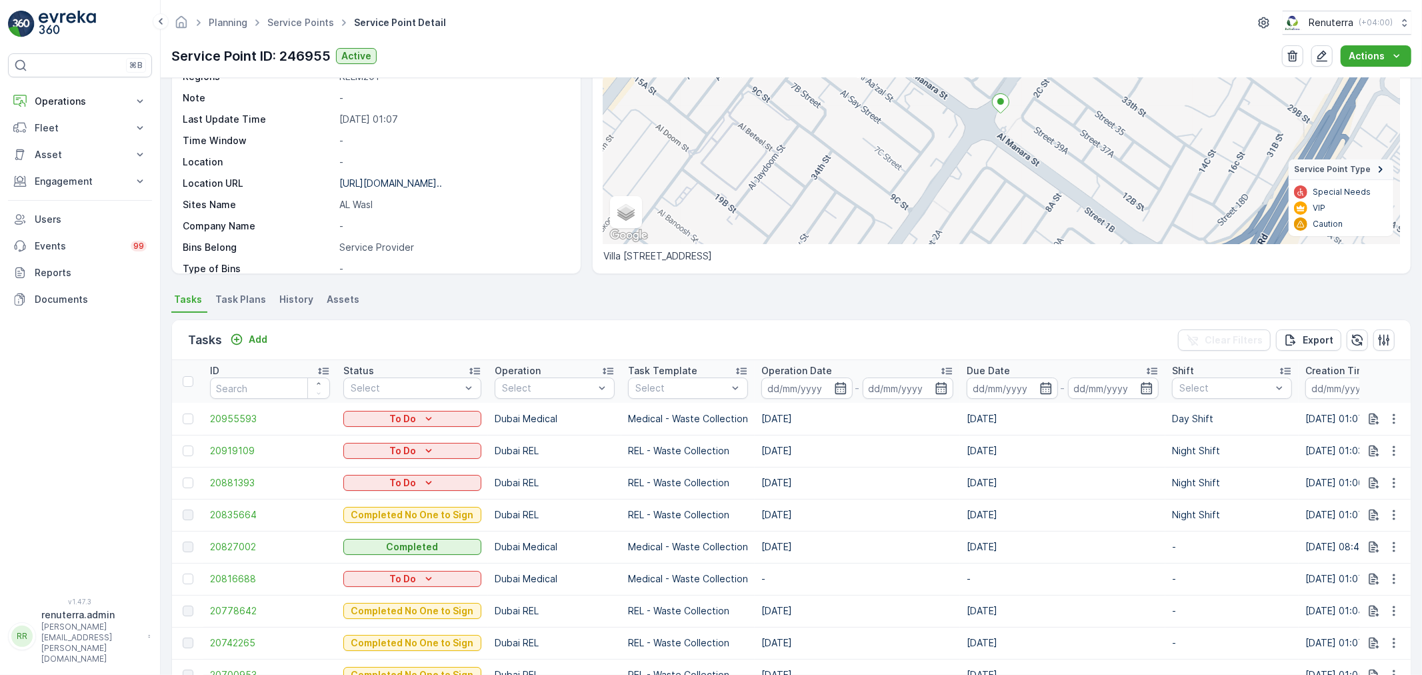
click at [260, 300] on span "Task Plans" at bounding box center [240, 299] width 51 height 13
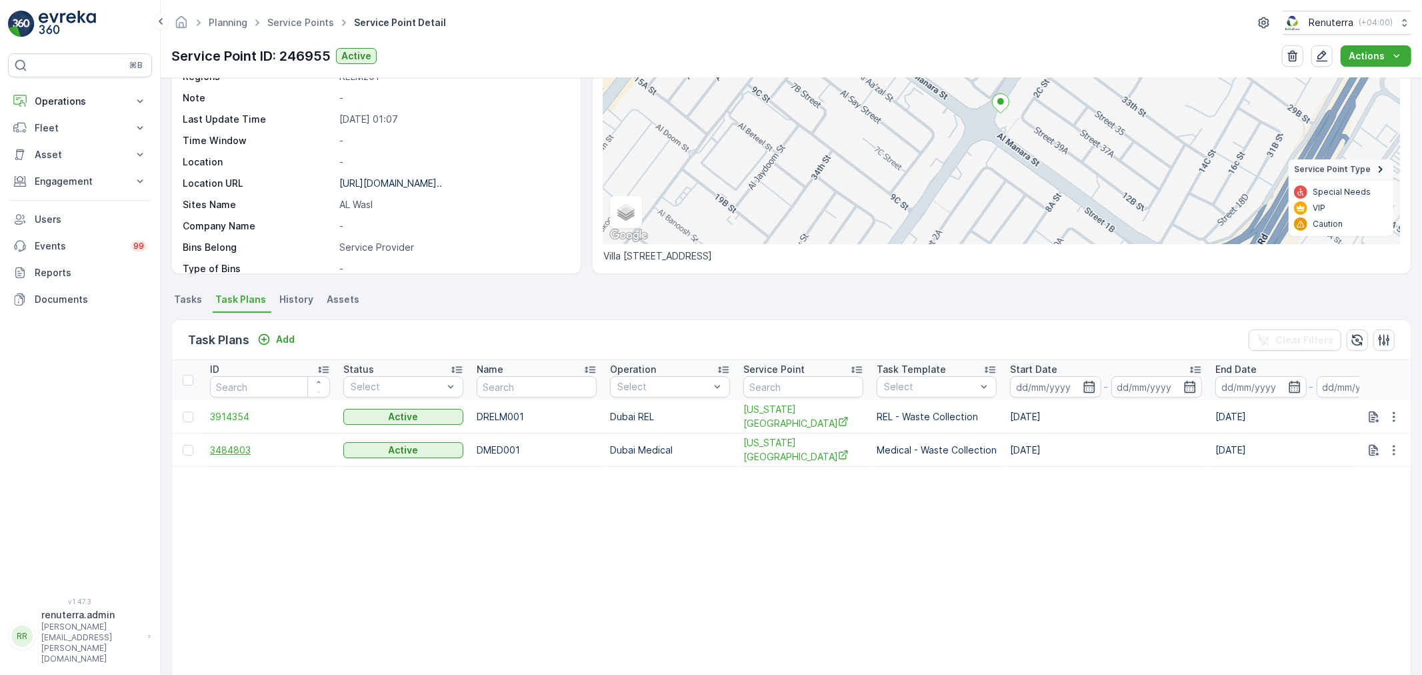
click at [248, 453] on span "3484803" at bounding box center [270, 449] width 120 height 13
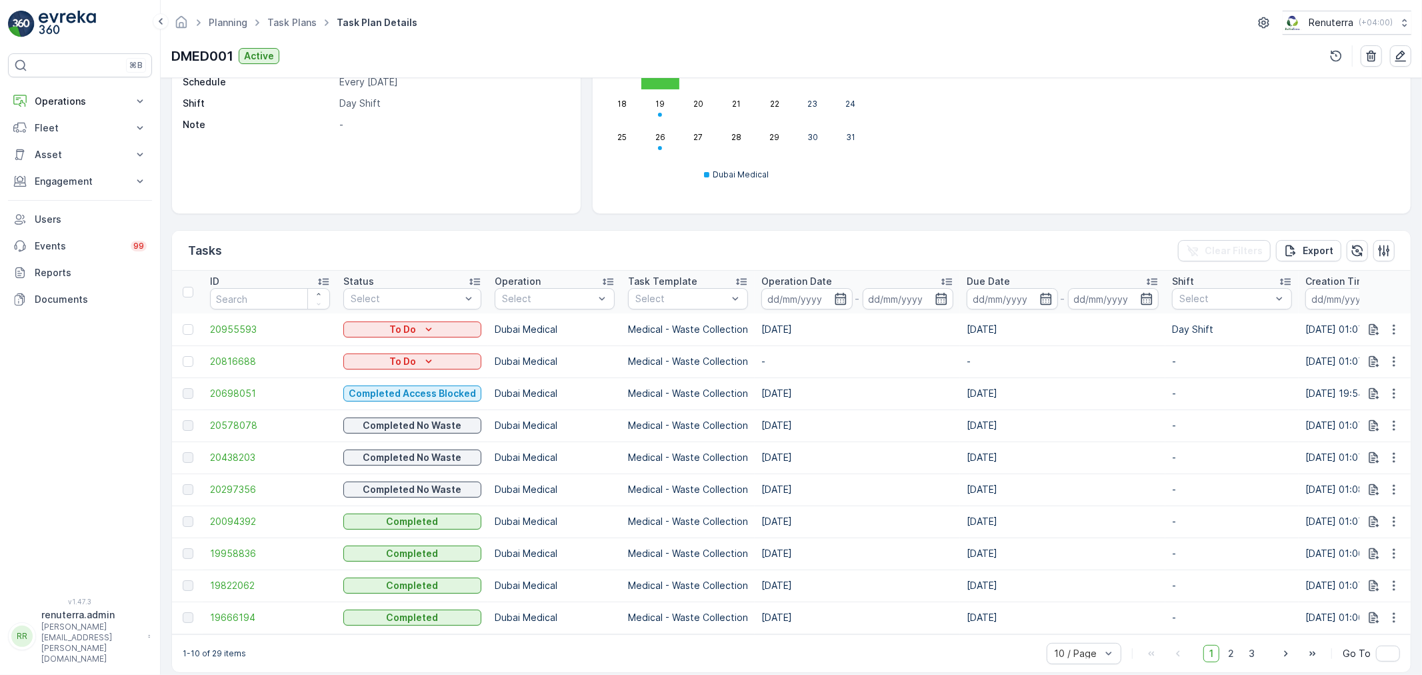
scroll to position [222, 0]
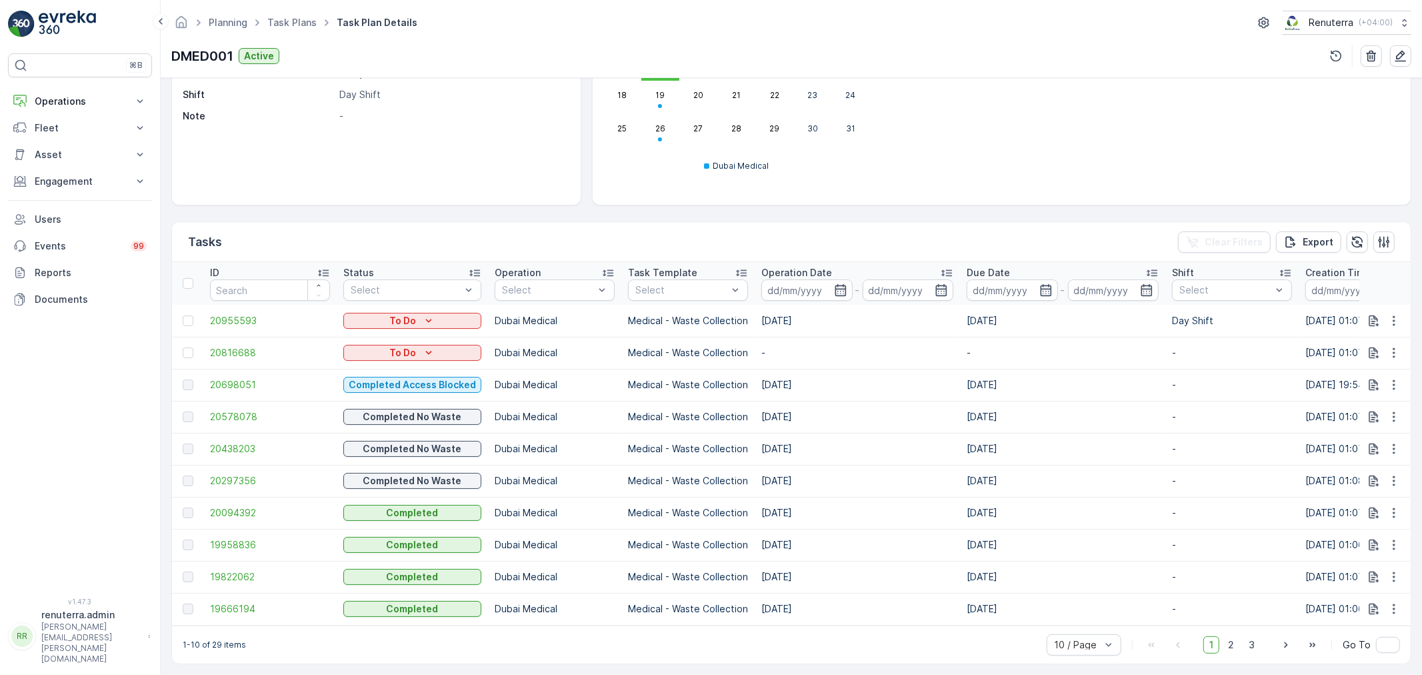
click at [181, 350] on td at bounding box center [187, 353] width 31 height 32
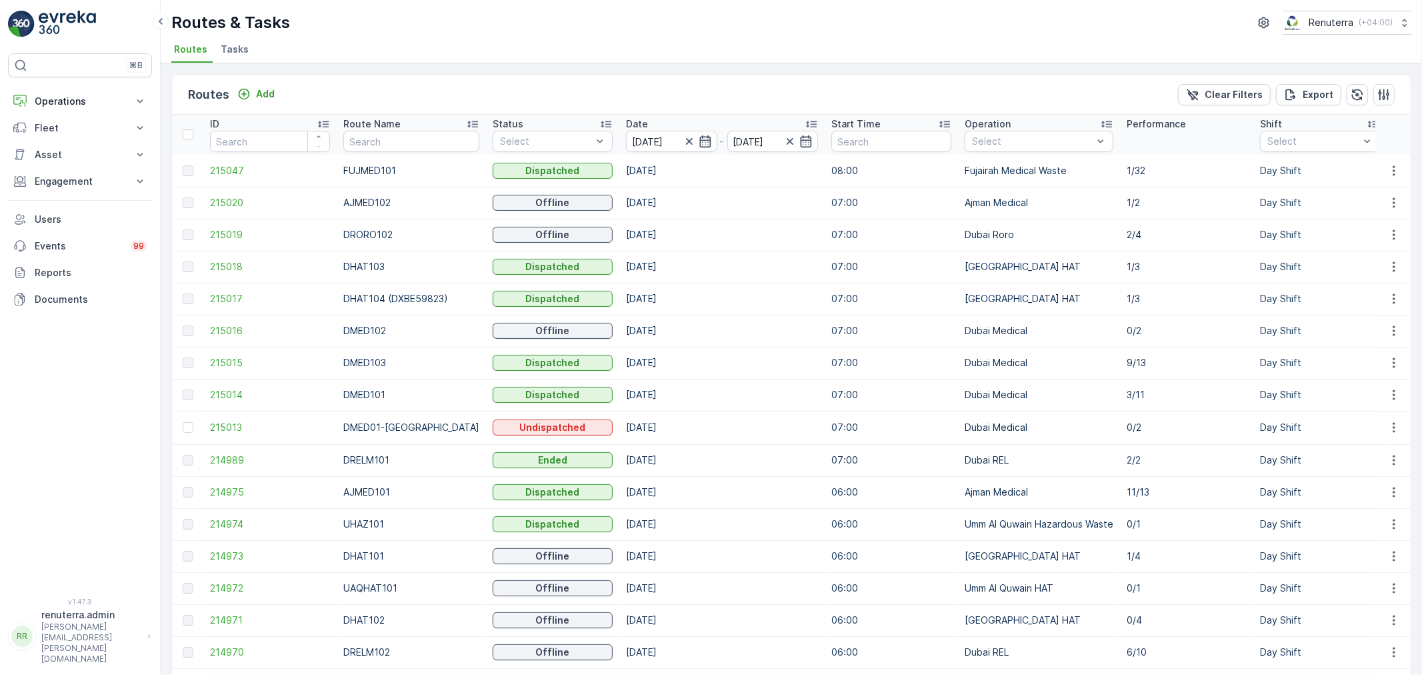
click at [384, 143] on input "text" at bounding box center [411, 141] width 136 height 21
type input "DHAT"
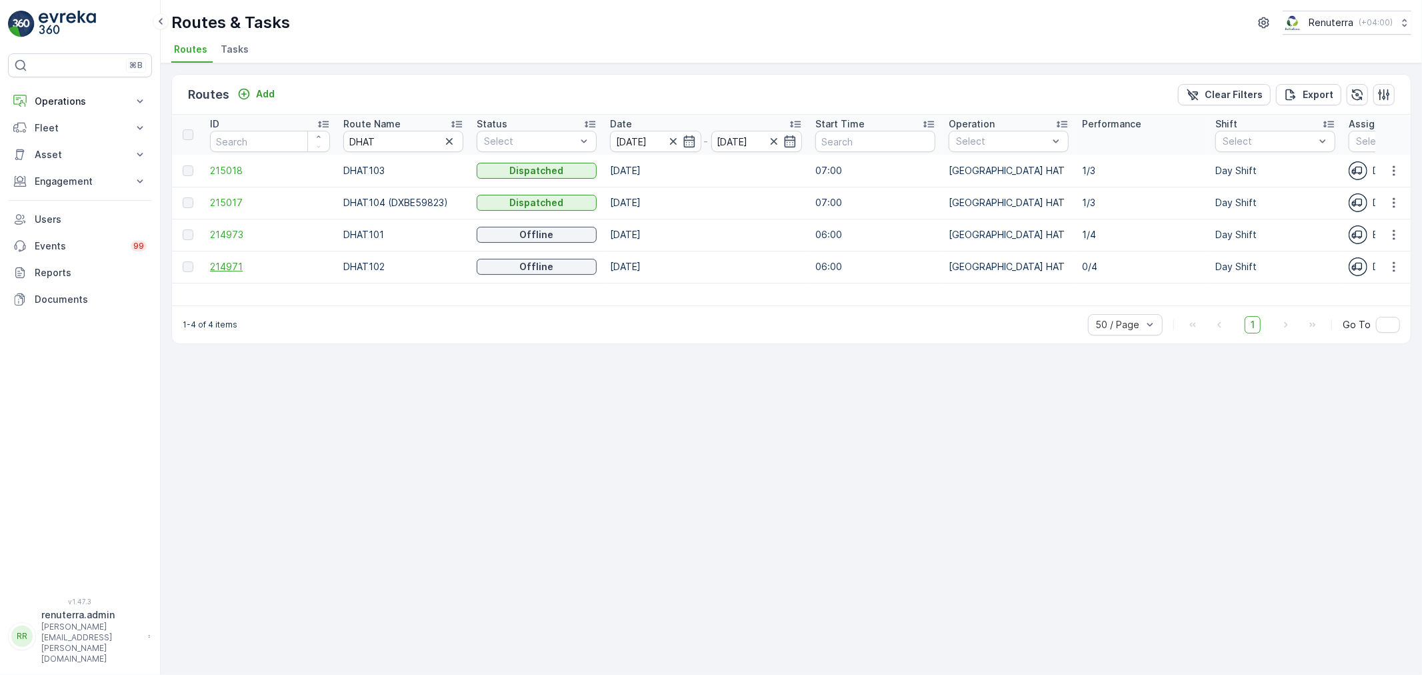
click at [239, 269] on span "214971" at bounding box center [270, 266] width 120 height 13
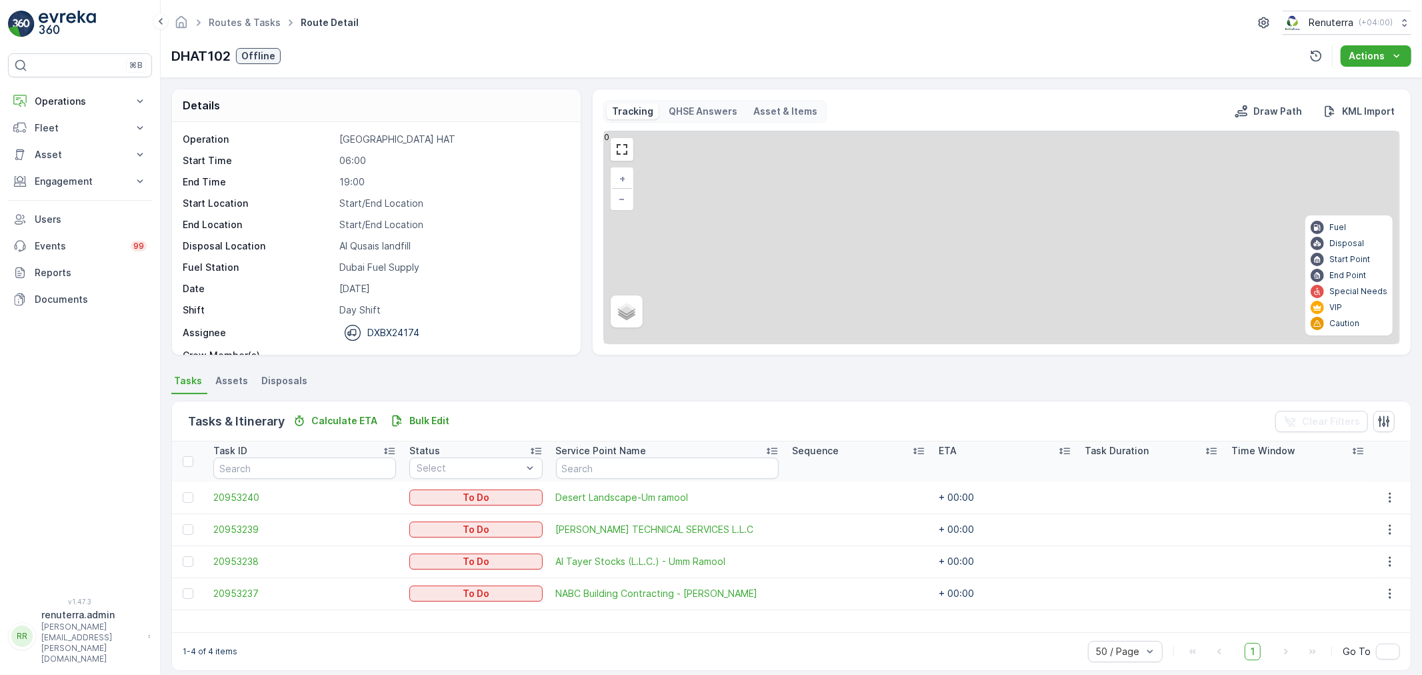
scroll to position [12, 0]
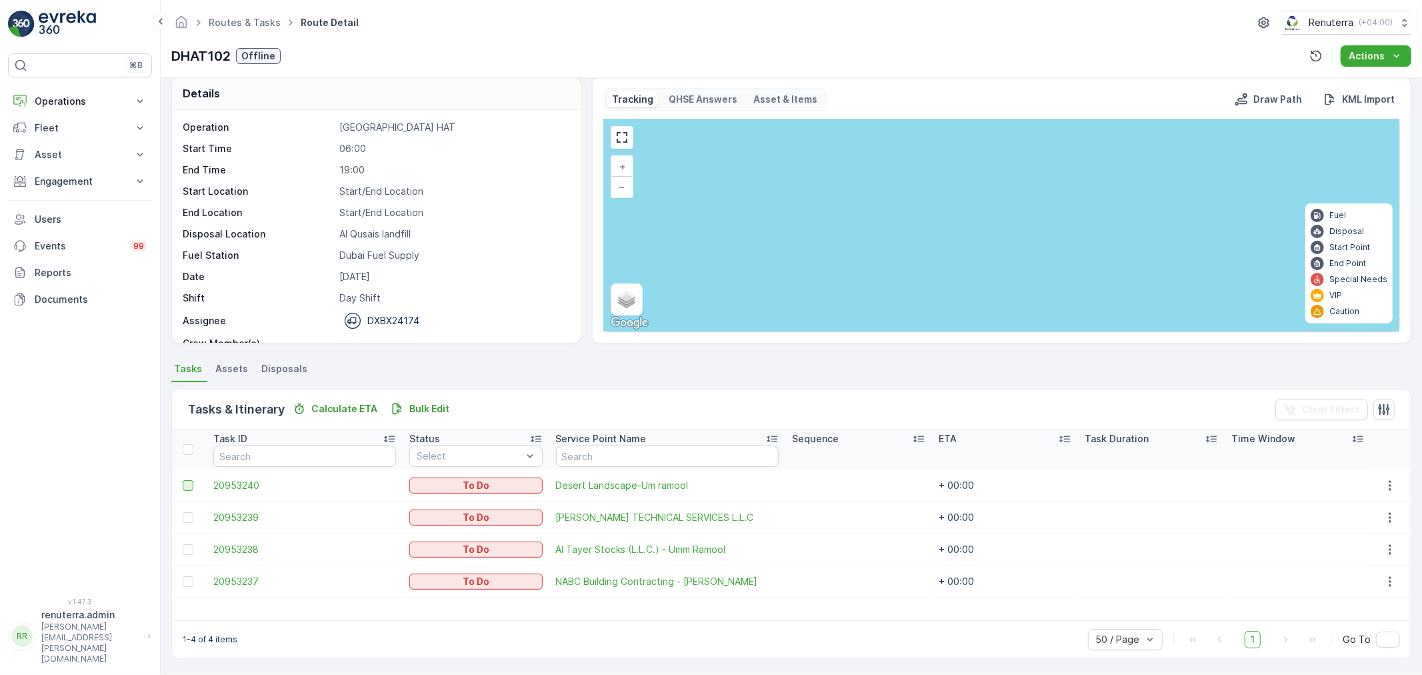
click at [190, 484] on div at bounding box center [188, 485] width 11 height 11
click at [183, 480] on input "checkbox" at bounding box center [183, 480] width 0 height 0
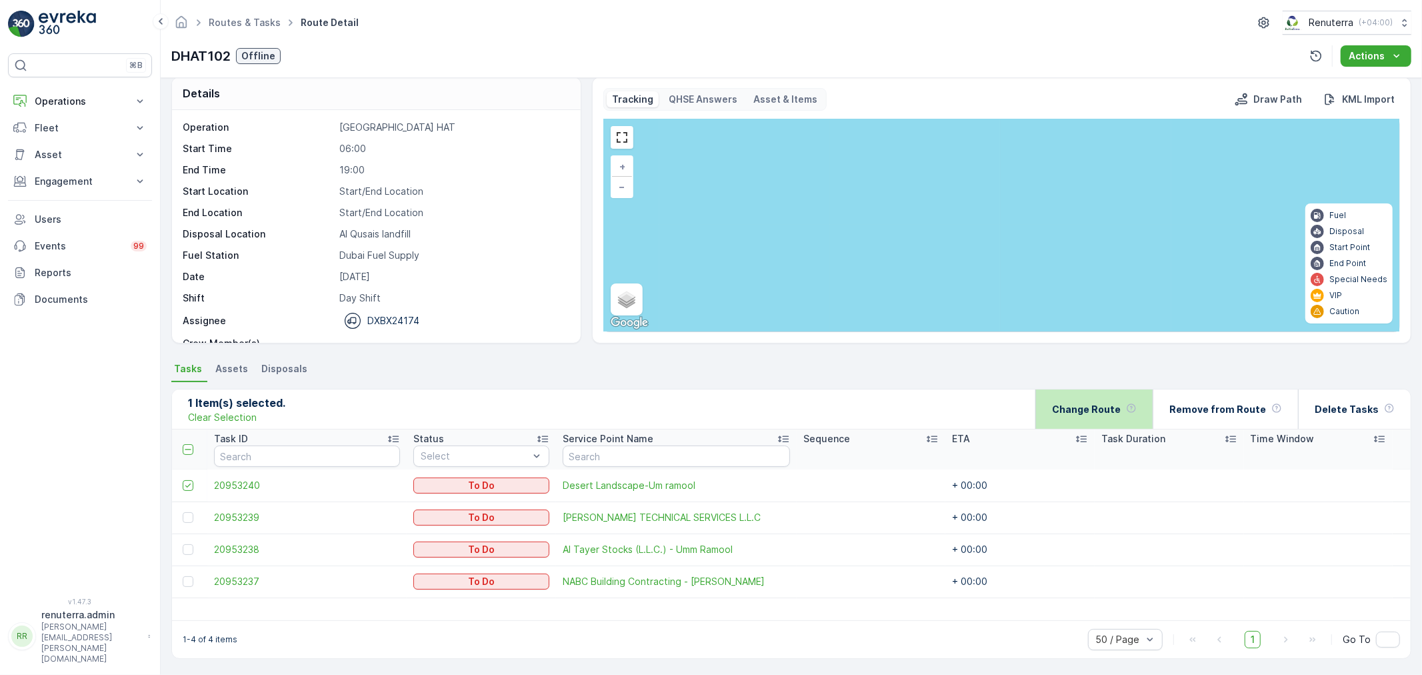
click at [1080, 411] on p "Change Route" at bounding box center [1086, 409] width 69 height 13
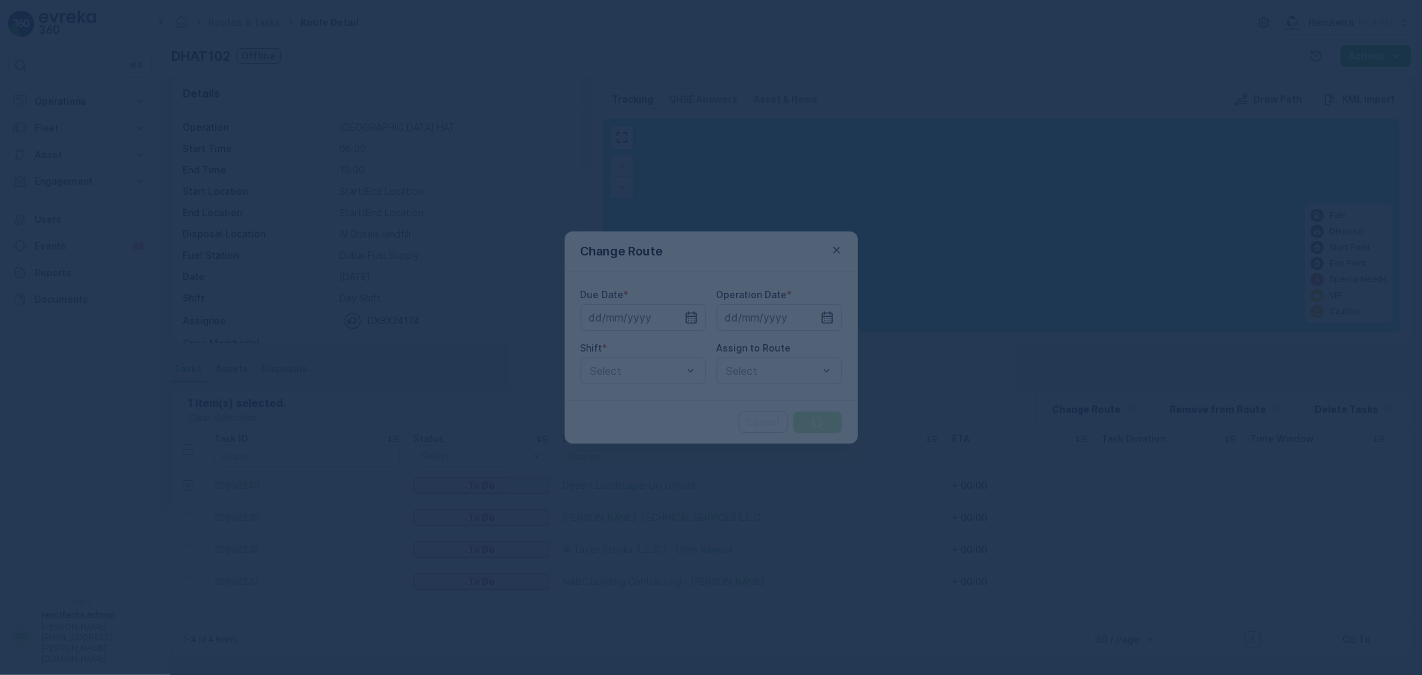
type input "[DATE]"
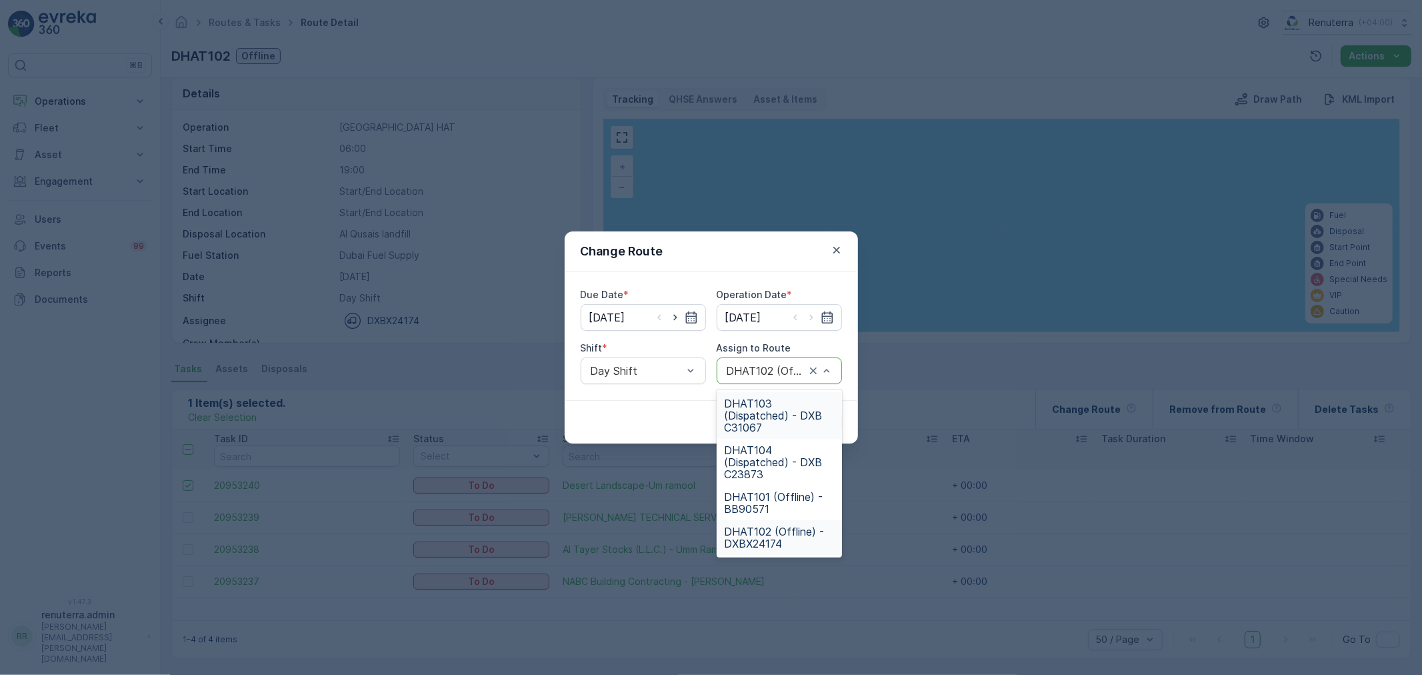
click at [741, 383] on div "DHAT102 (Offline) - DXBX24174" at bounding box center [779, 370] width 125 height 27
click at [763, 467] on span "DHAT104 (Dispatched) - DXB C23873" at bounding box center [779, 462] width 109 height 36
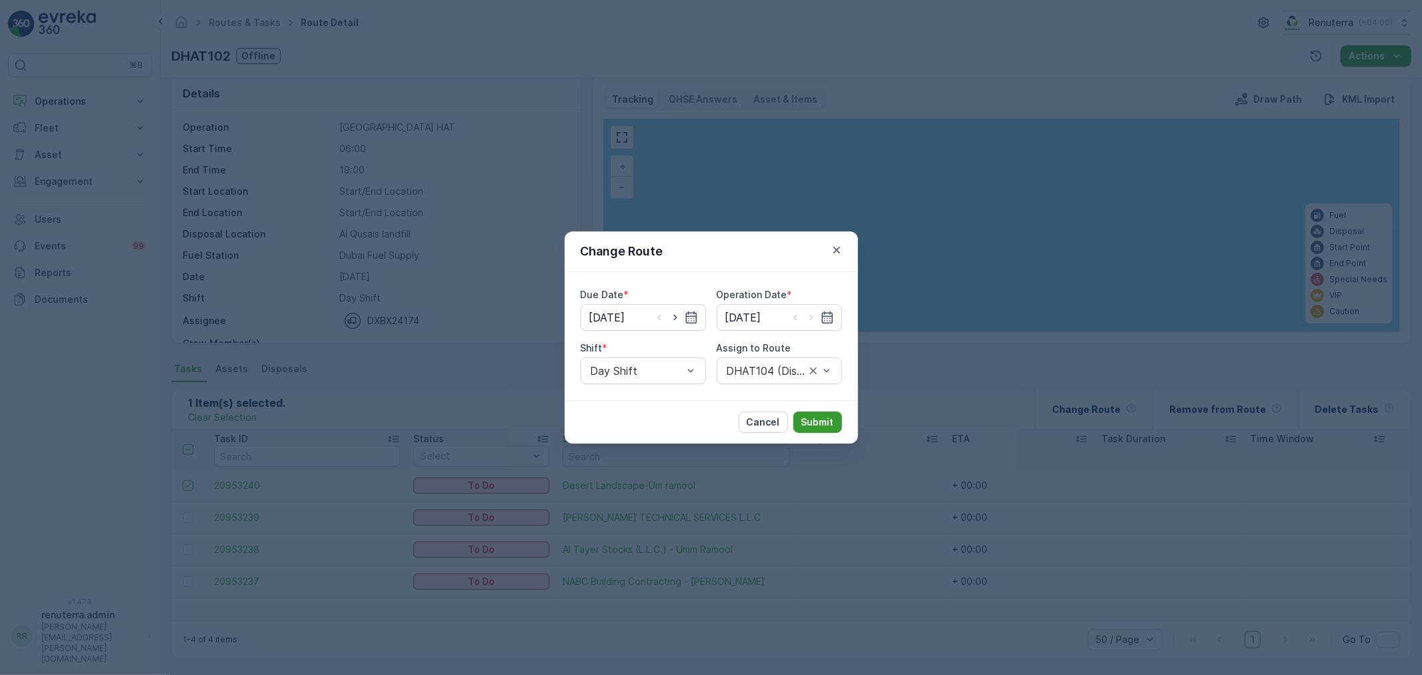
click at [818, 427] on p "Submit" at bounding box center [817, 421] width 33 height 13
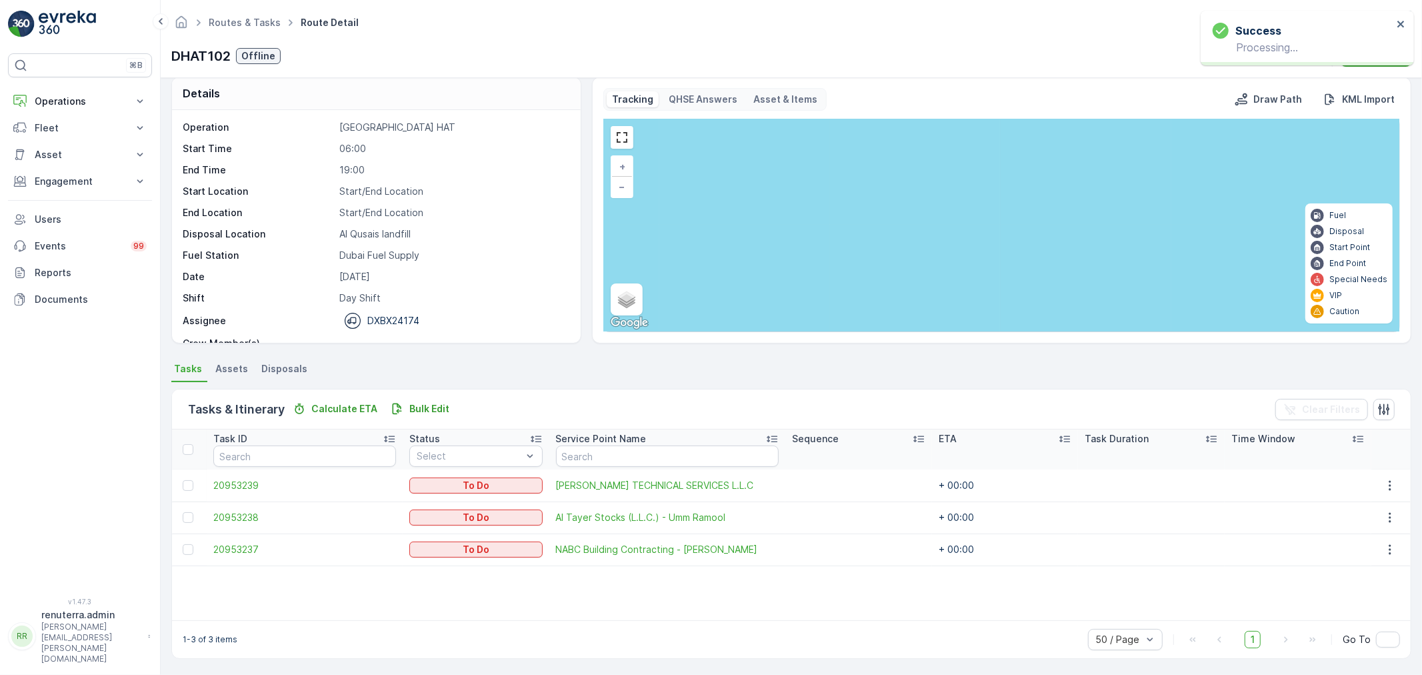
click at [217, 14] on ul "Routes & Tasks" at bounding box center [252, 22] width 92 height 19
click at [230, 18] on link "Routes & Tasks" at bounding box center [245, 22] width 72 height 11
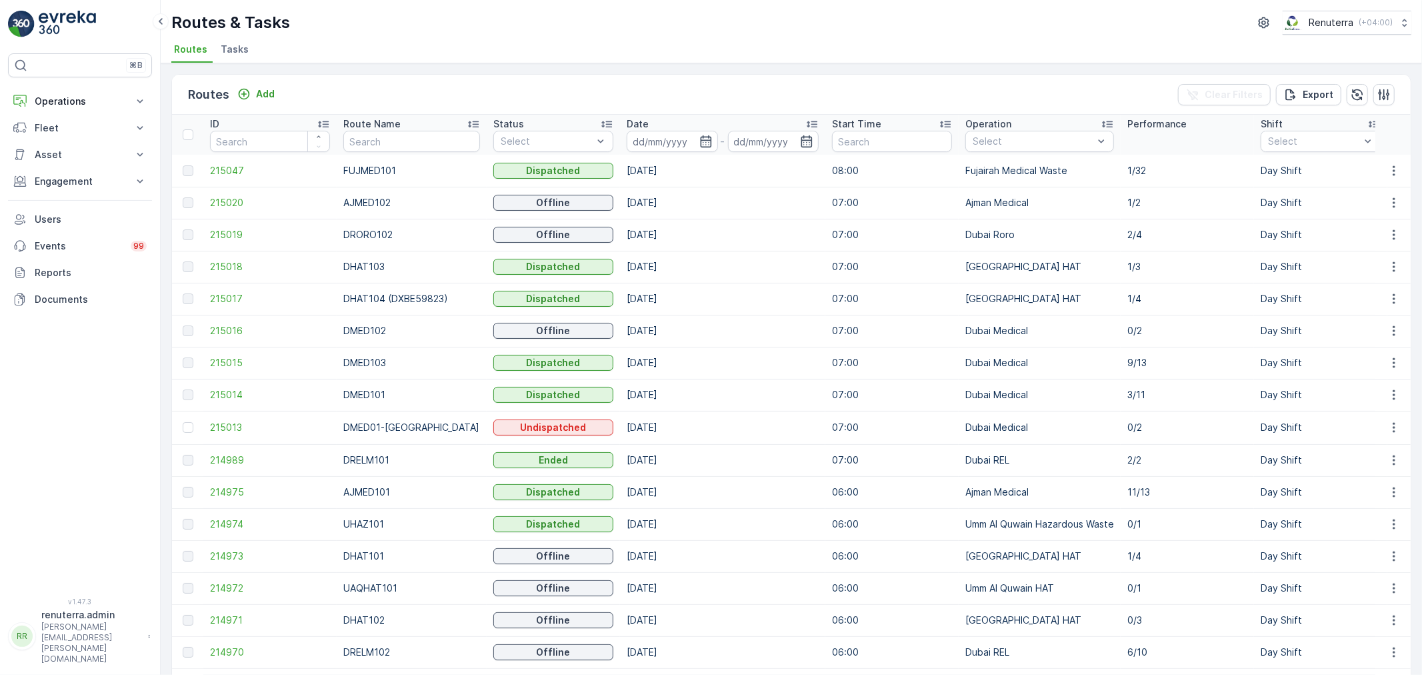
click at [356, 125] on p "Route Name" at bounding box center [371, 123] width 57 height 13
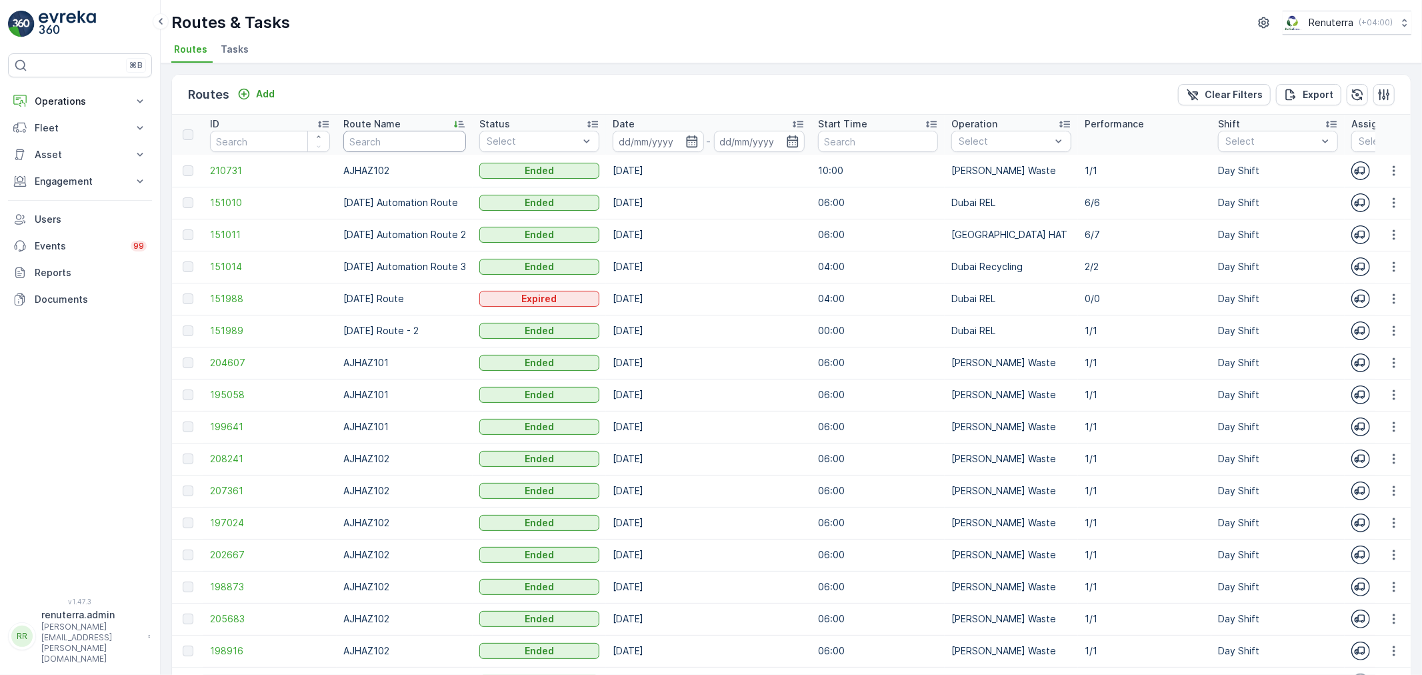
click at [375, 141] on input "text" at bounding box center [404, 141] width 123 height 21
click at [634, 135] on input at bounding box center [658, 141] width 91 height 21
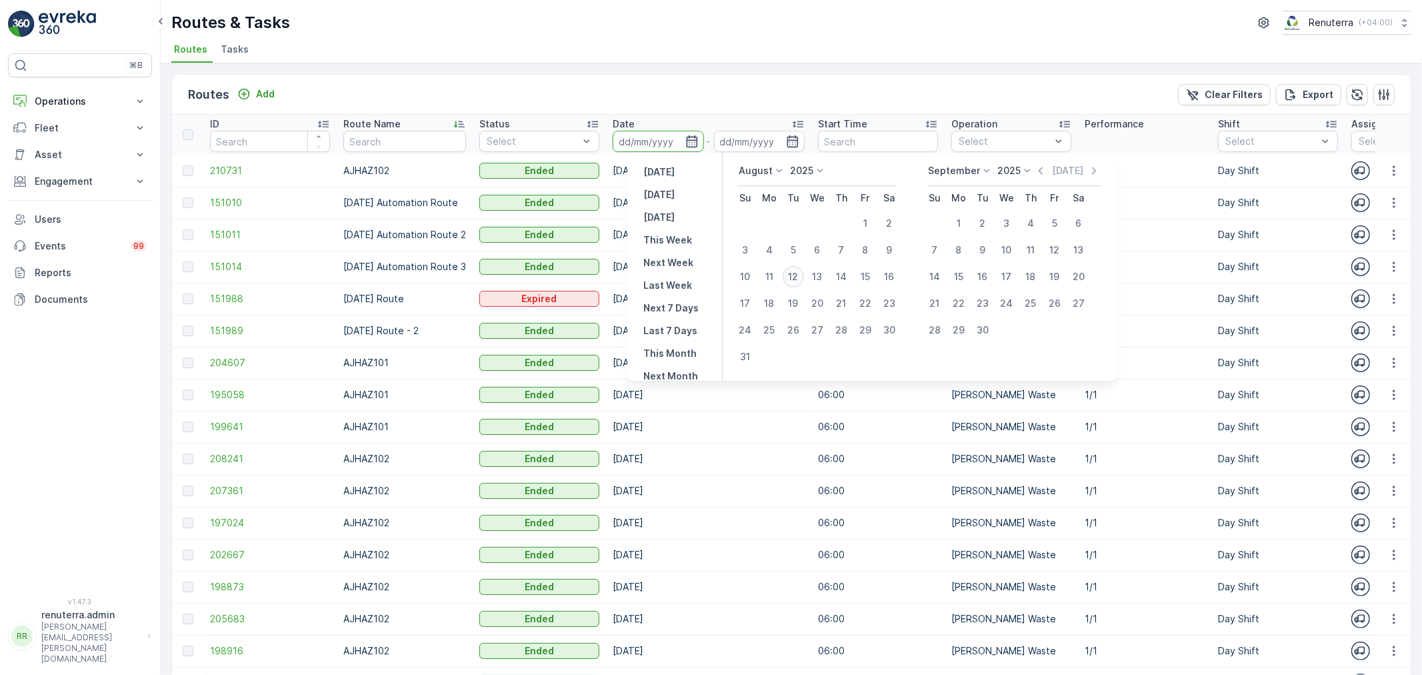
click at [791, 277] on div "12" at bounding box center [793, 276] width 21 height 21
type input "[DATE]"
click at [791, 277] on div "12" at bounding box center [793, 276] width 21 height 21
type input "[DATE]"
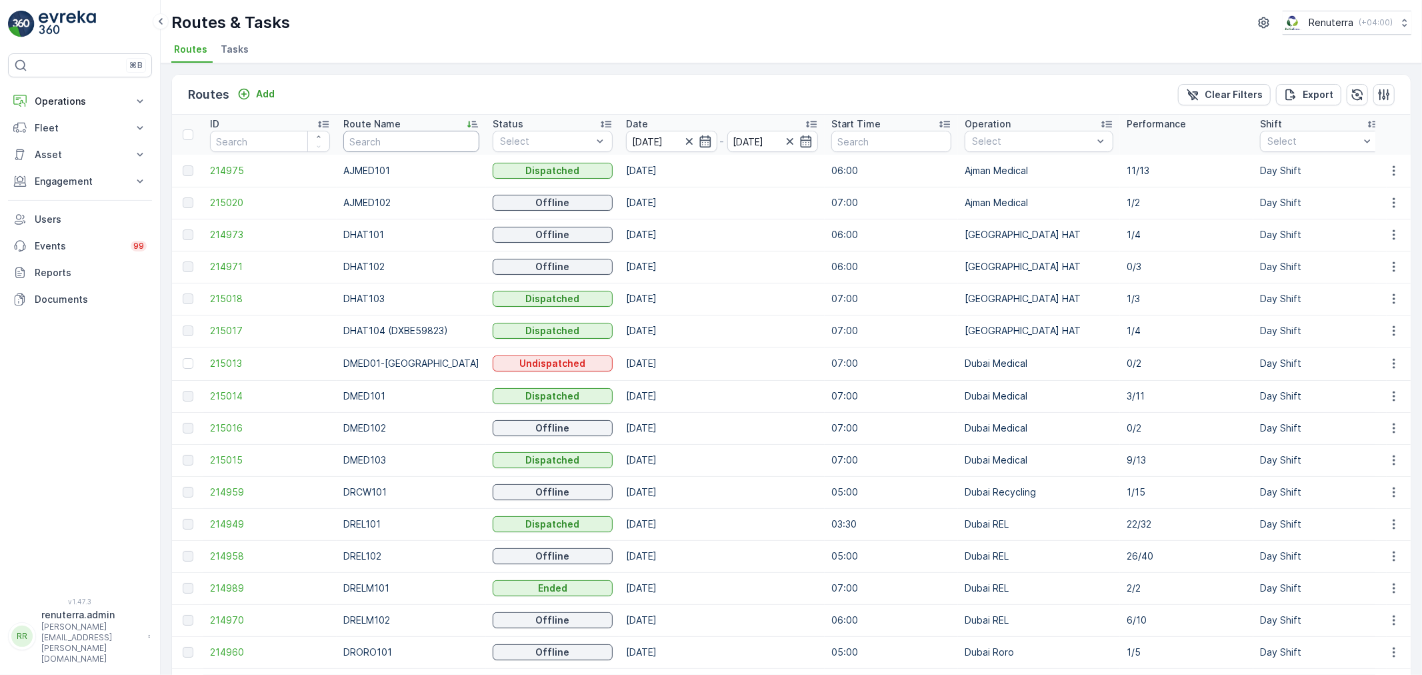
click at [425, 144] on input "text" at bounding box center [411, 141] width 136 height 21
type input "DROR"
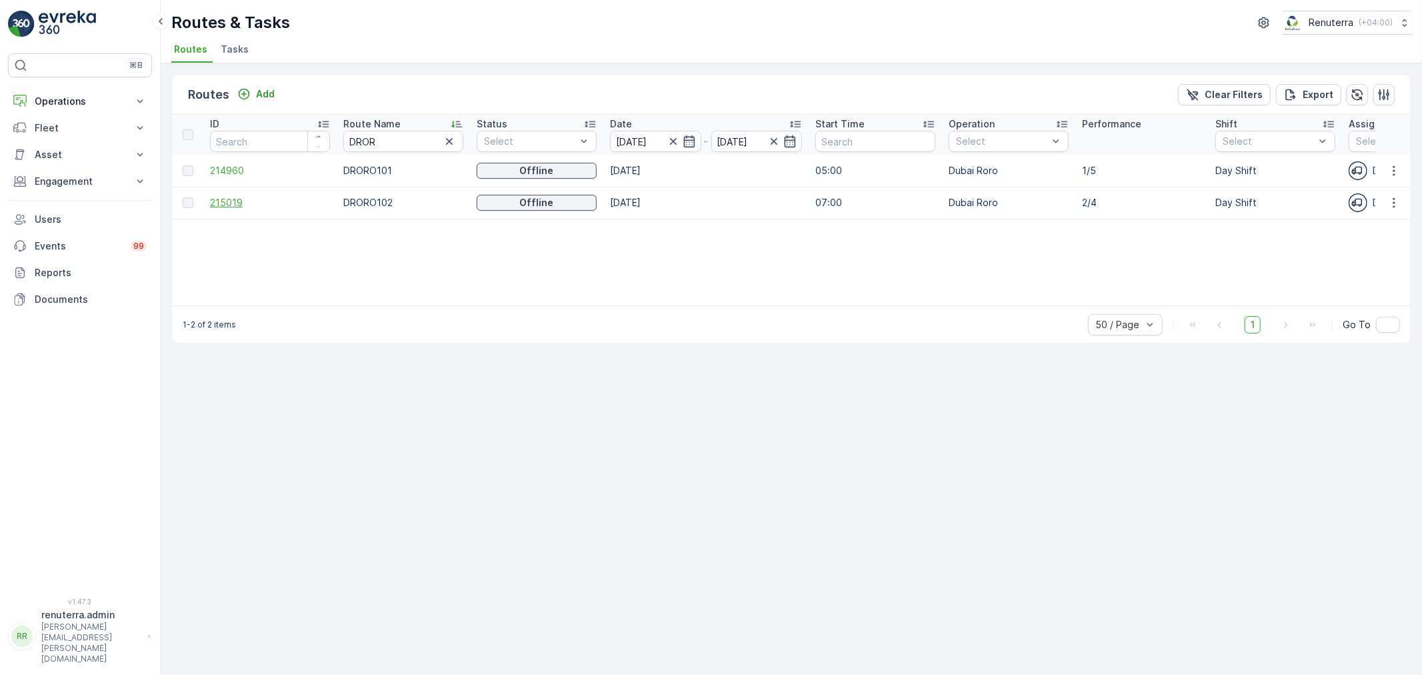
click at [229, 196] on span "215019" at bounding box center [270, 202] width 120 height 13
click at [225, 169] on span "214960" at bounding box center [270, 170] width 120 height 13
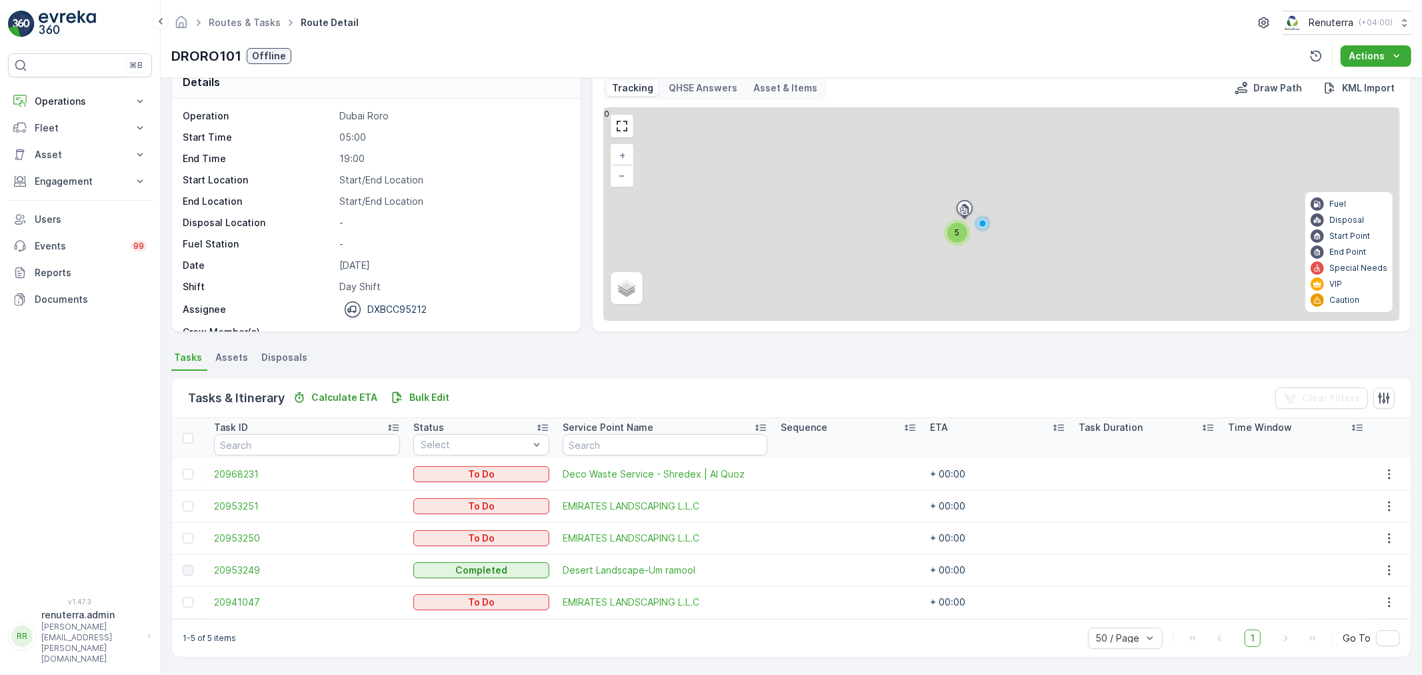
scroll to position [23, 0]
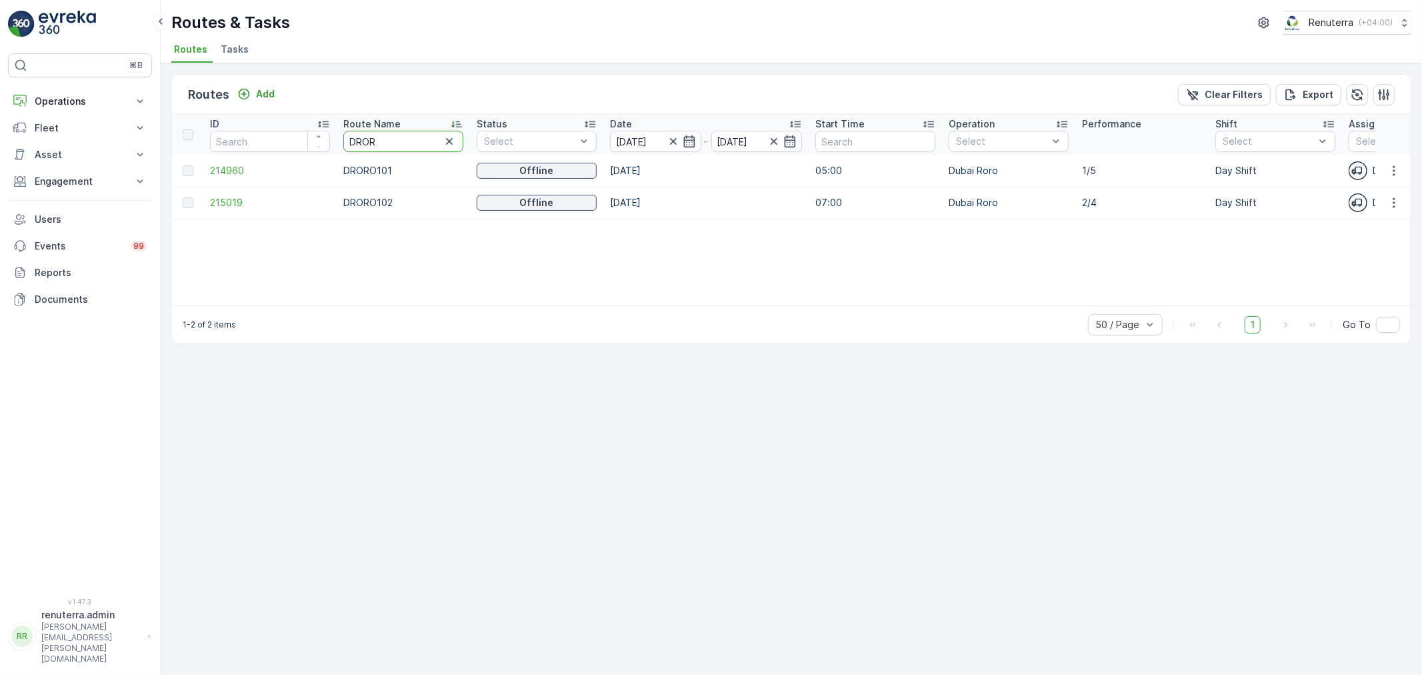
drag, startPoint x: 381, startPoint y: 137, endPoint x: 351, endPoint y: 135, distance: 30.1
click at [351, 135] on input "DROR" at bounding box center [403, 141] width 120 height 21
type input "DHAT"
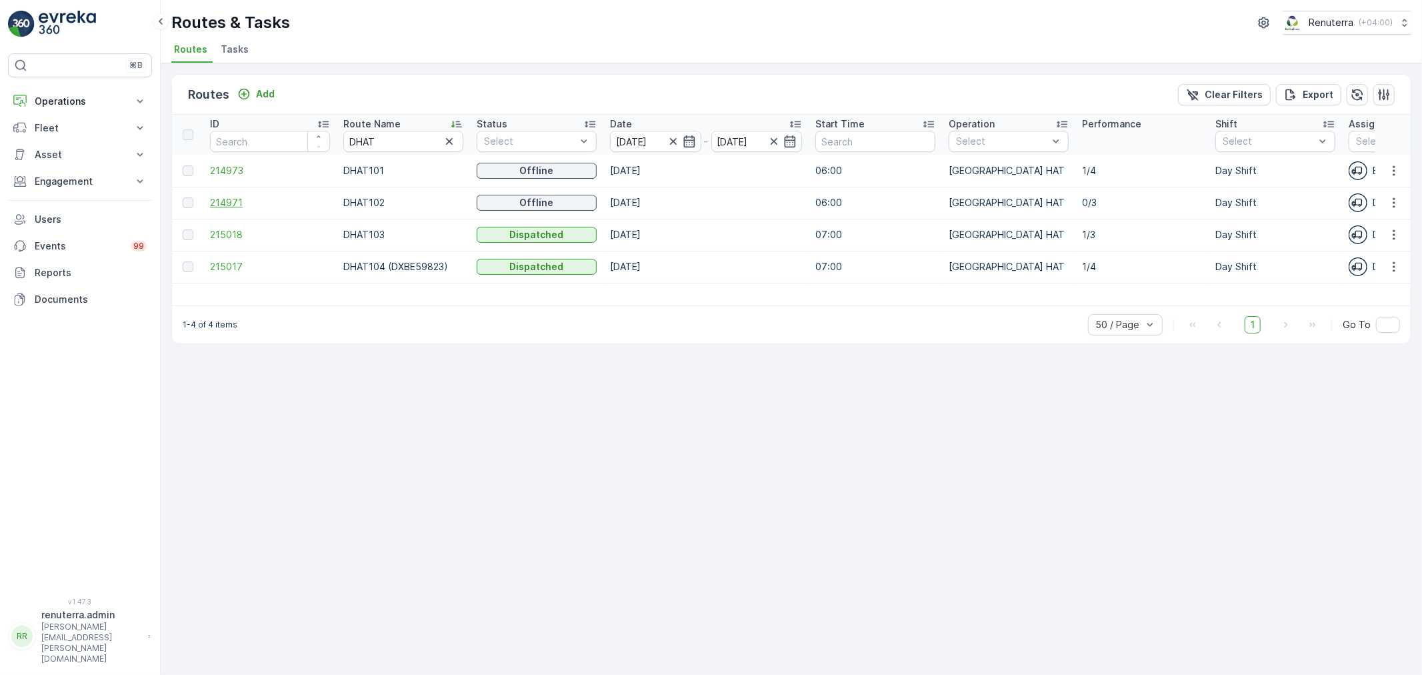
click at [229, 202] on span "214971" at bounding box center [270, 202] width 120 height 13
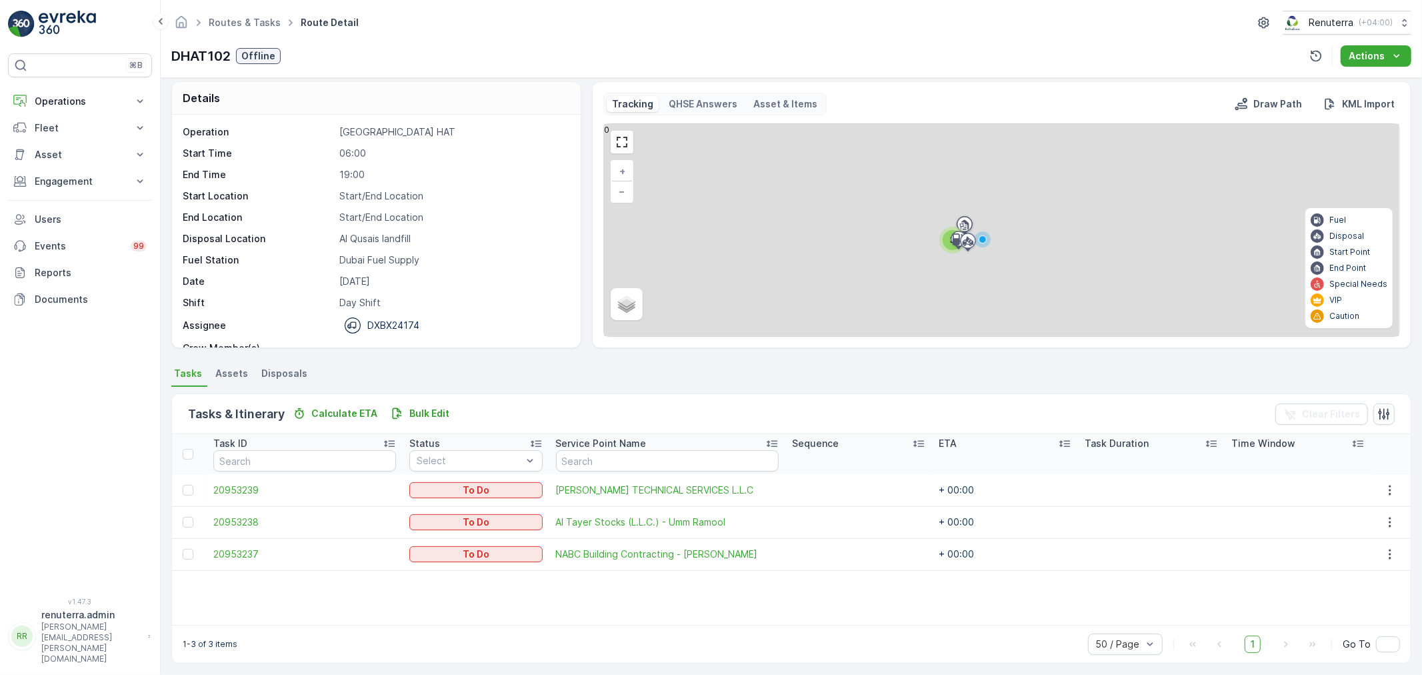
scroll to position [12, 0]
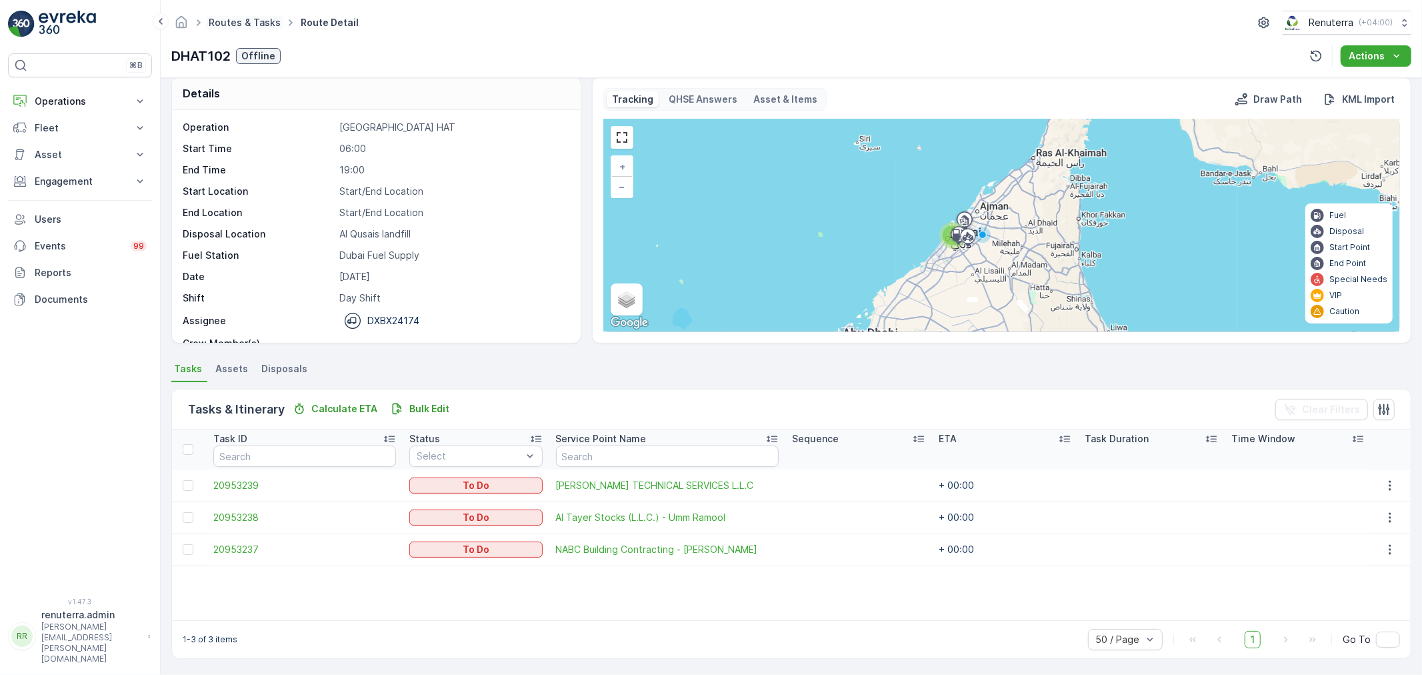
click at [234, 20] on link "Routes & Tasks" at bounding box center [245, 22] width 72 height 11
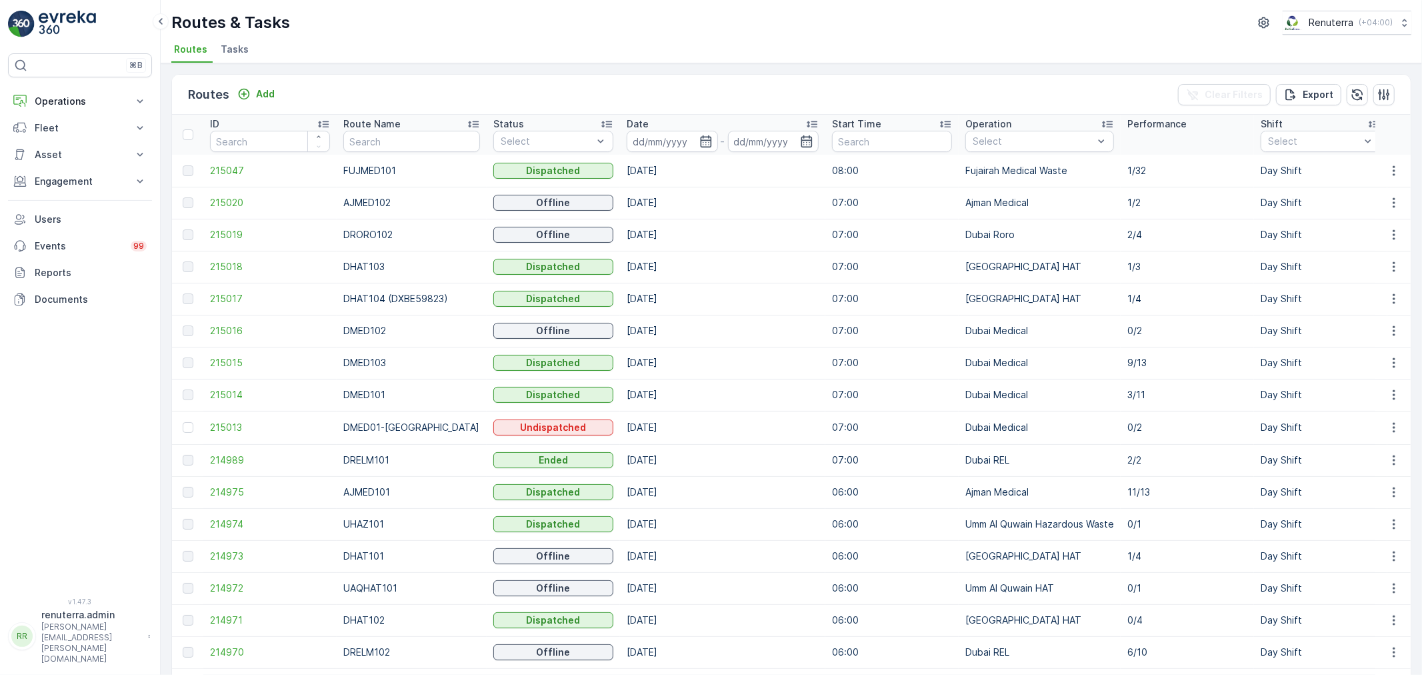
click at [383, 151] on input "text" at bounding box center [411, 141] width 137 height 21
type input "DHAT102"
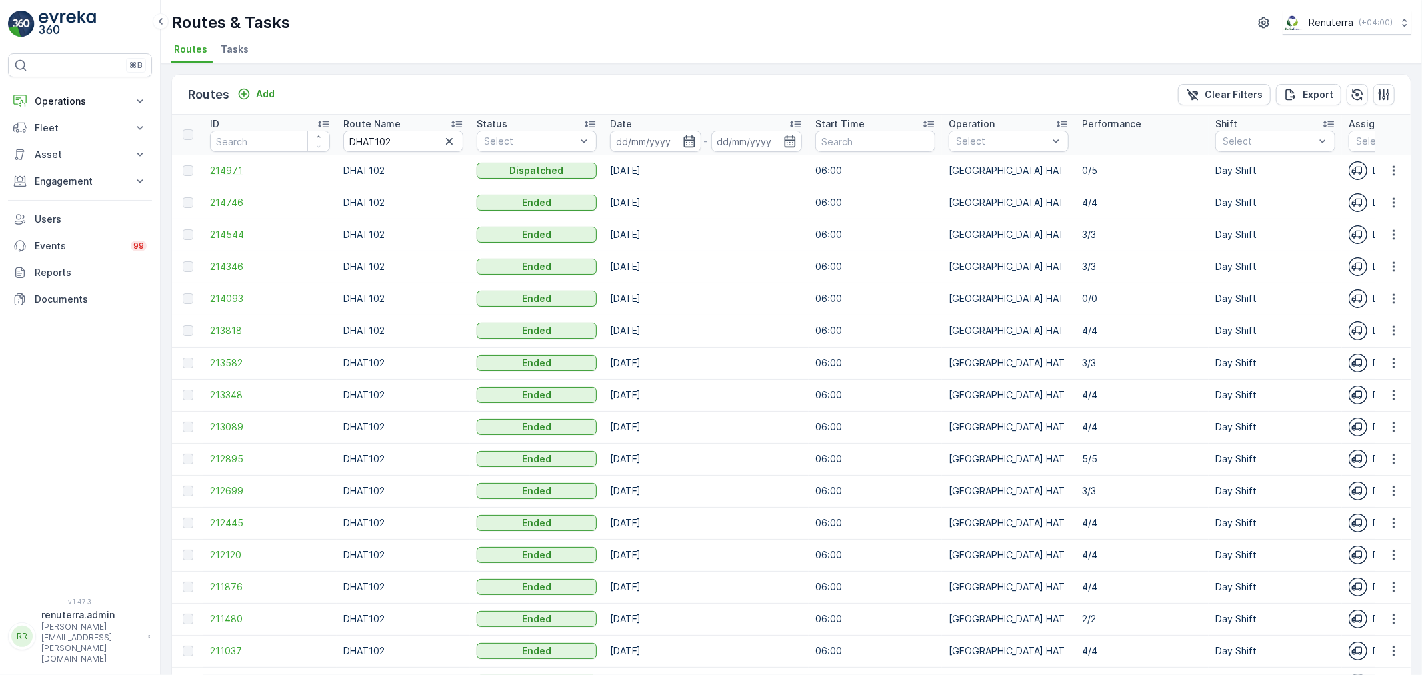
click at [221, 165] on span "214971" at bounding box center [270, 170] width 120 height 13
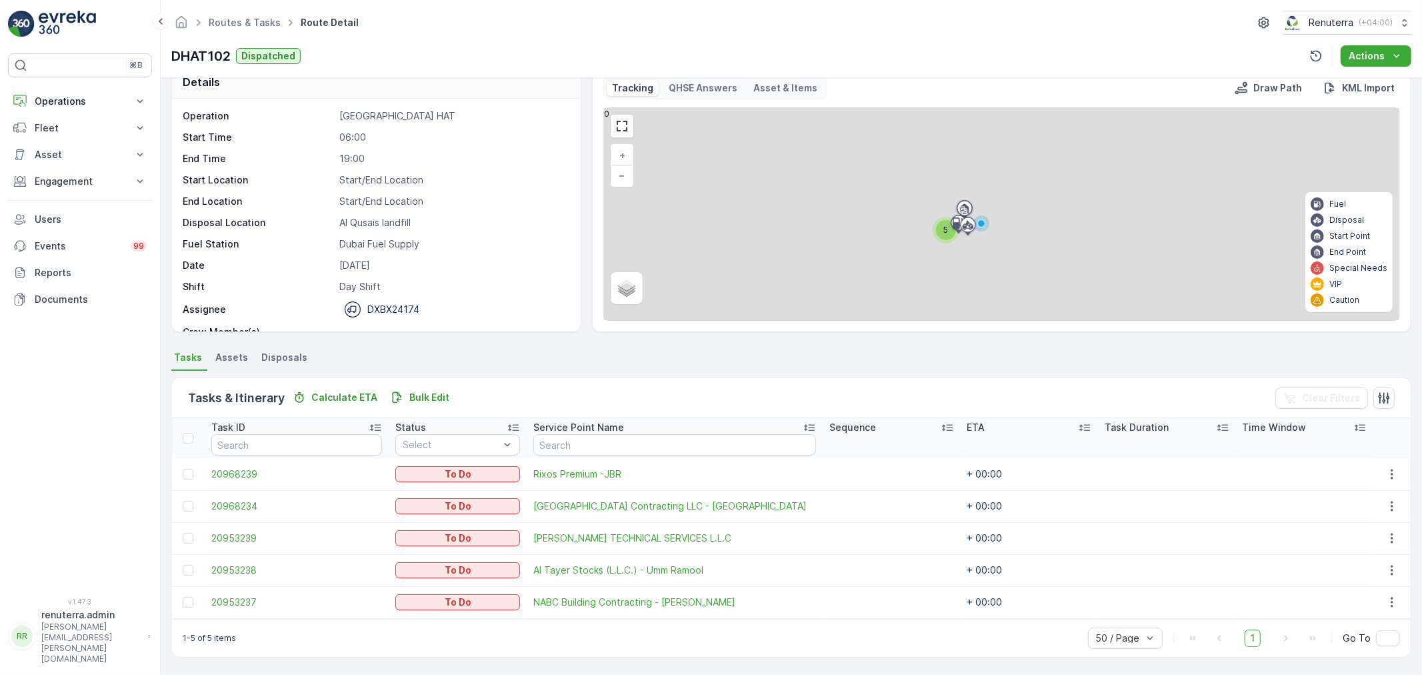
scroll to position [23, 0]
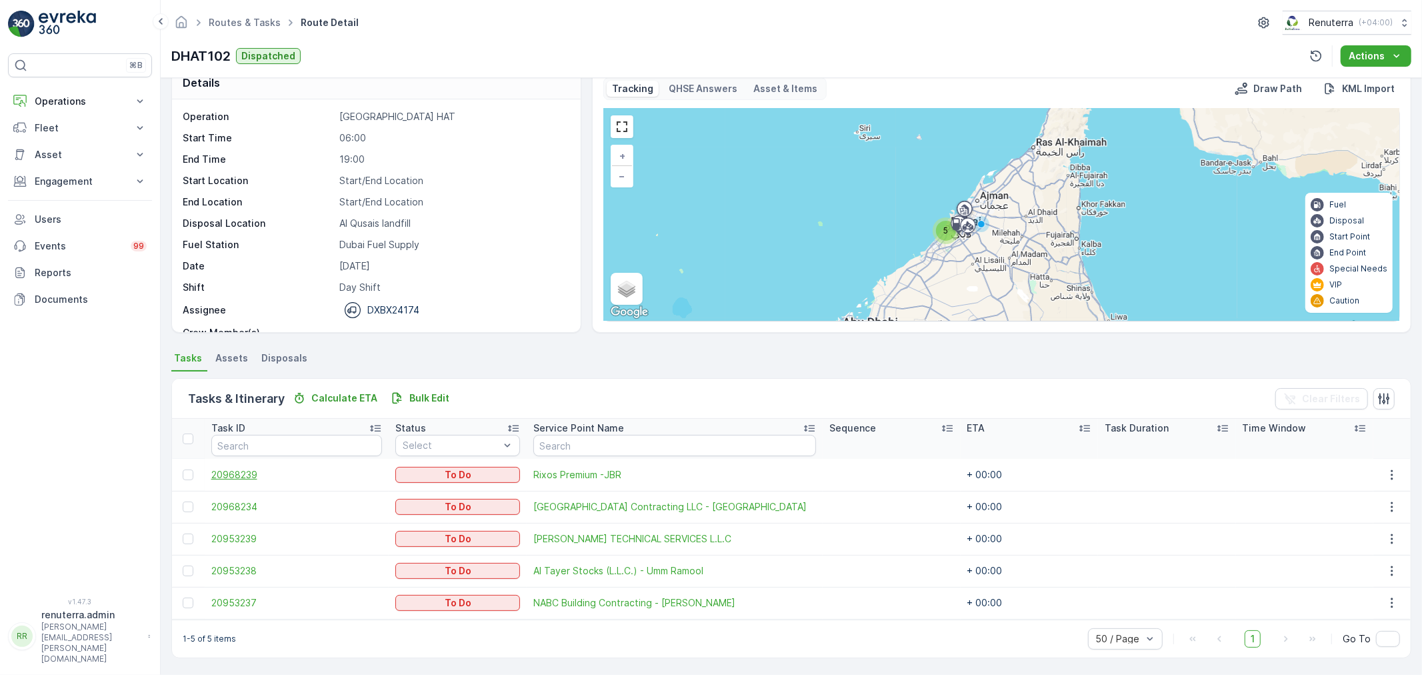
click at [257, 478] on span "20968239" at bounding box center [296, 474] width 171 height 13
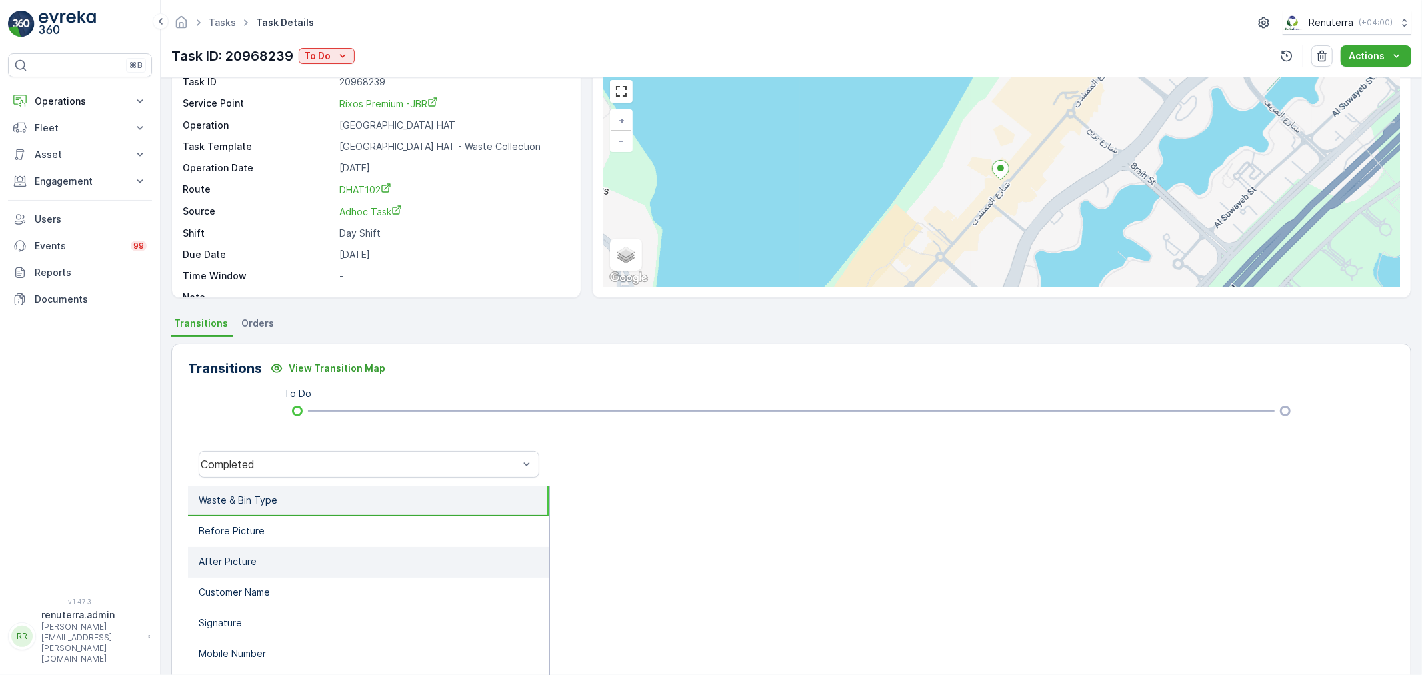
scroll to position [148, 0]
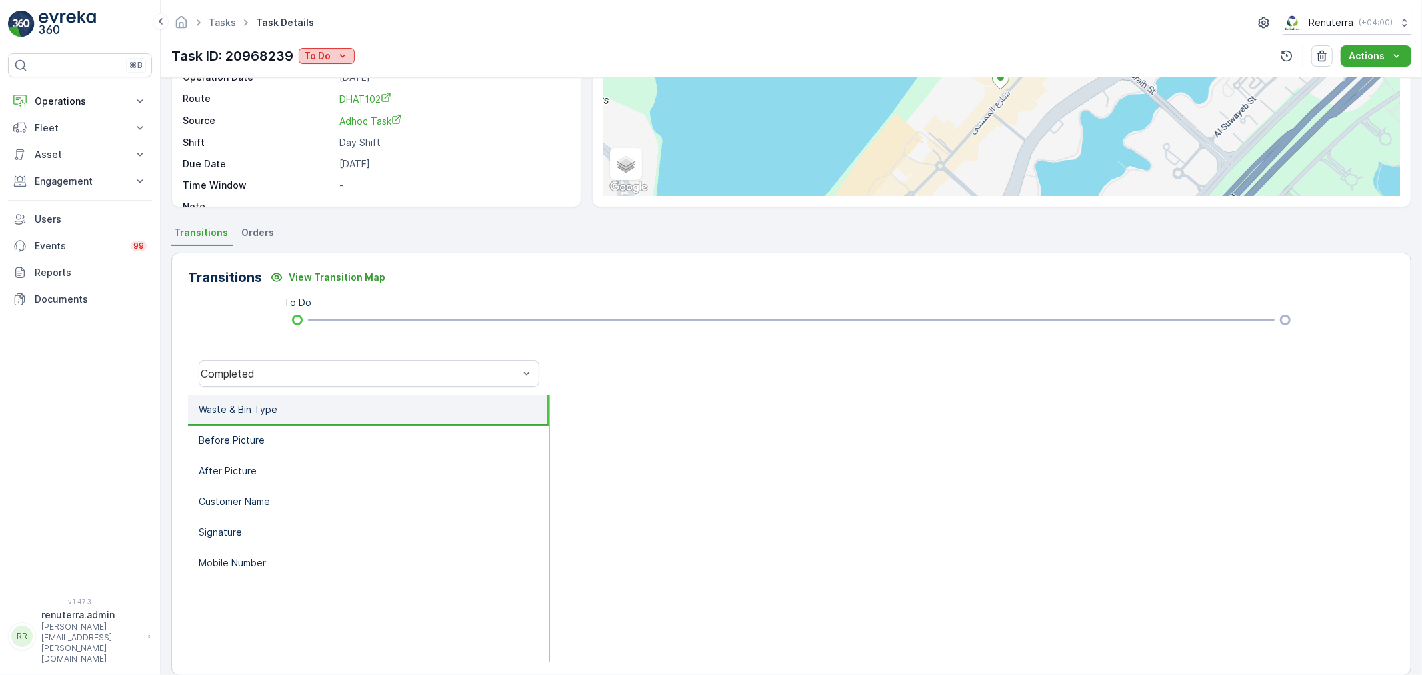
click at [307, 57] on p "To Do" at bounding box center [317, 55] width 27 height 13
click at [348, 69] on span "Completed" at bounding box center [332, 75] width 50 height 13
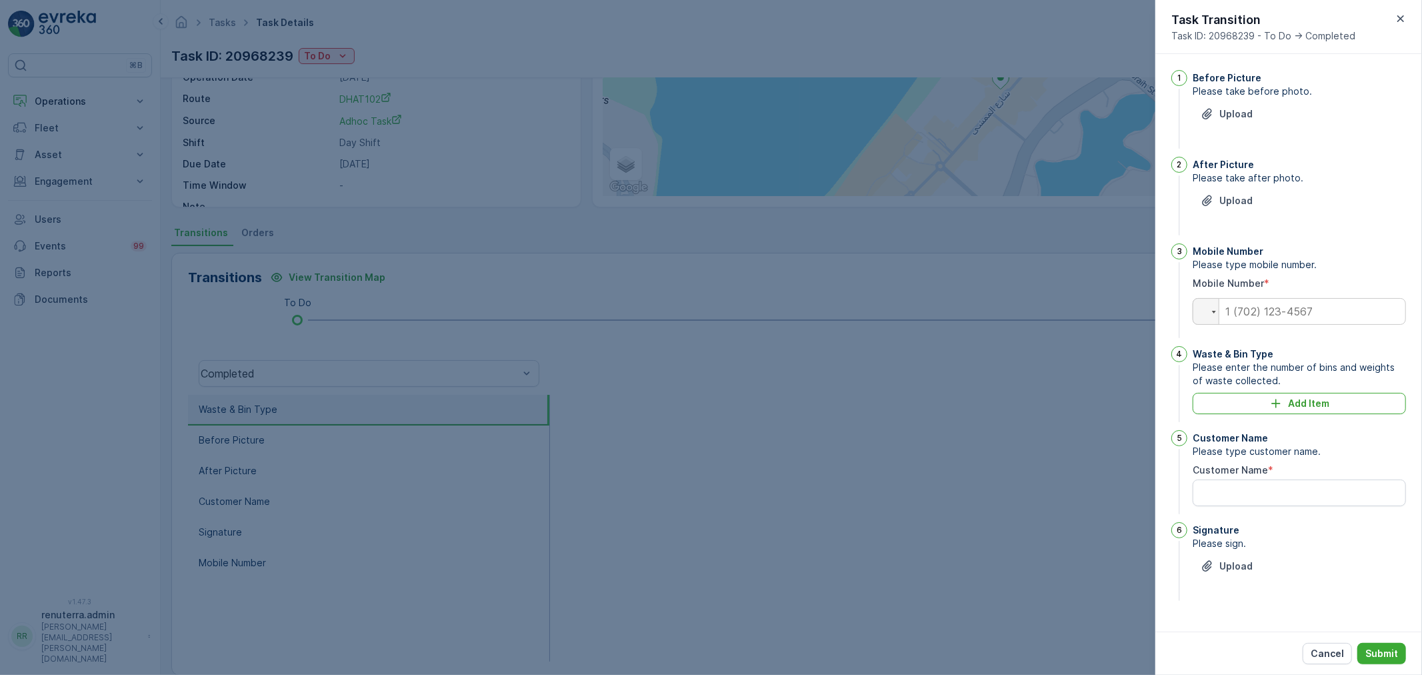
click at [956, 471] on div at bounding box center [711, 337] width 1422 height 675
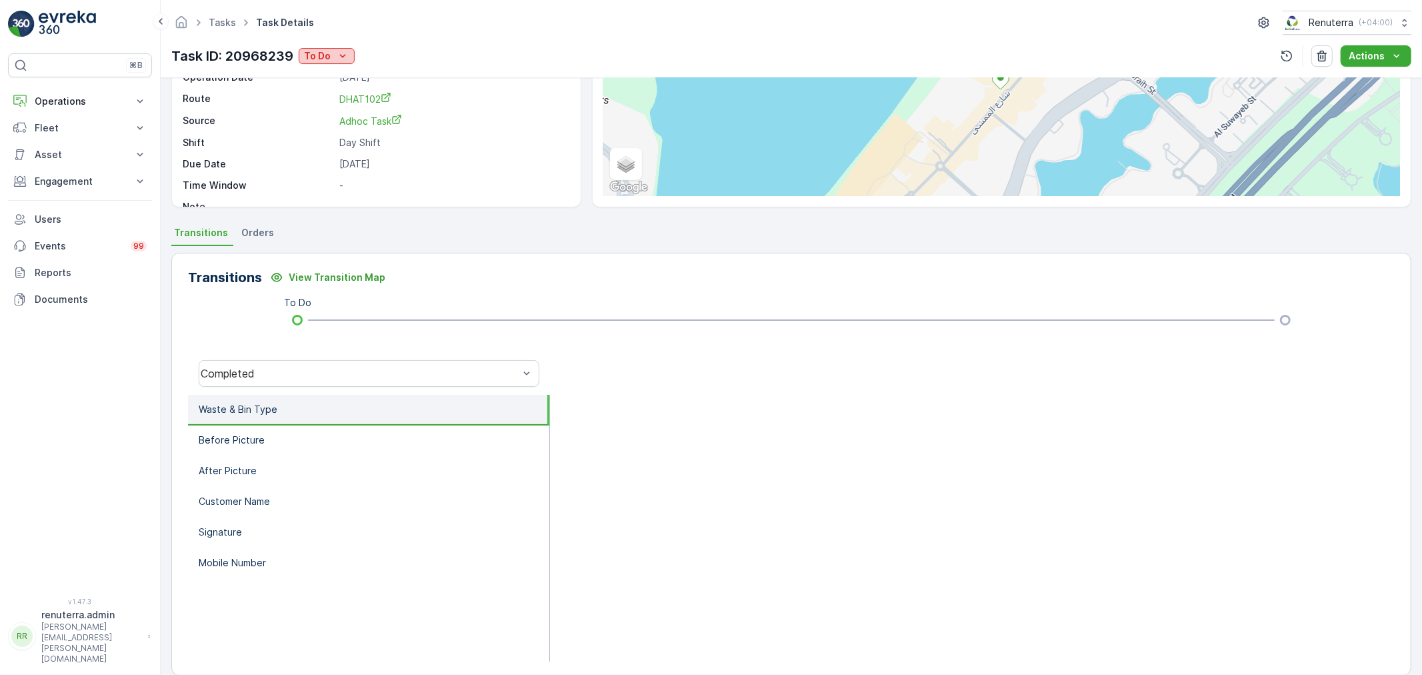
click at [340, 50] on icon "To Do" at bounding box center [342, 55] width 13 height 13
click at [351, 78] on span "Completed" at bounding box center [332, 75] width 50 height 13
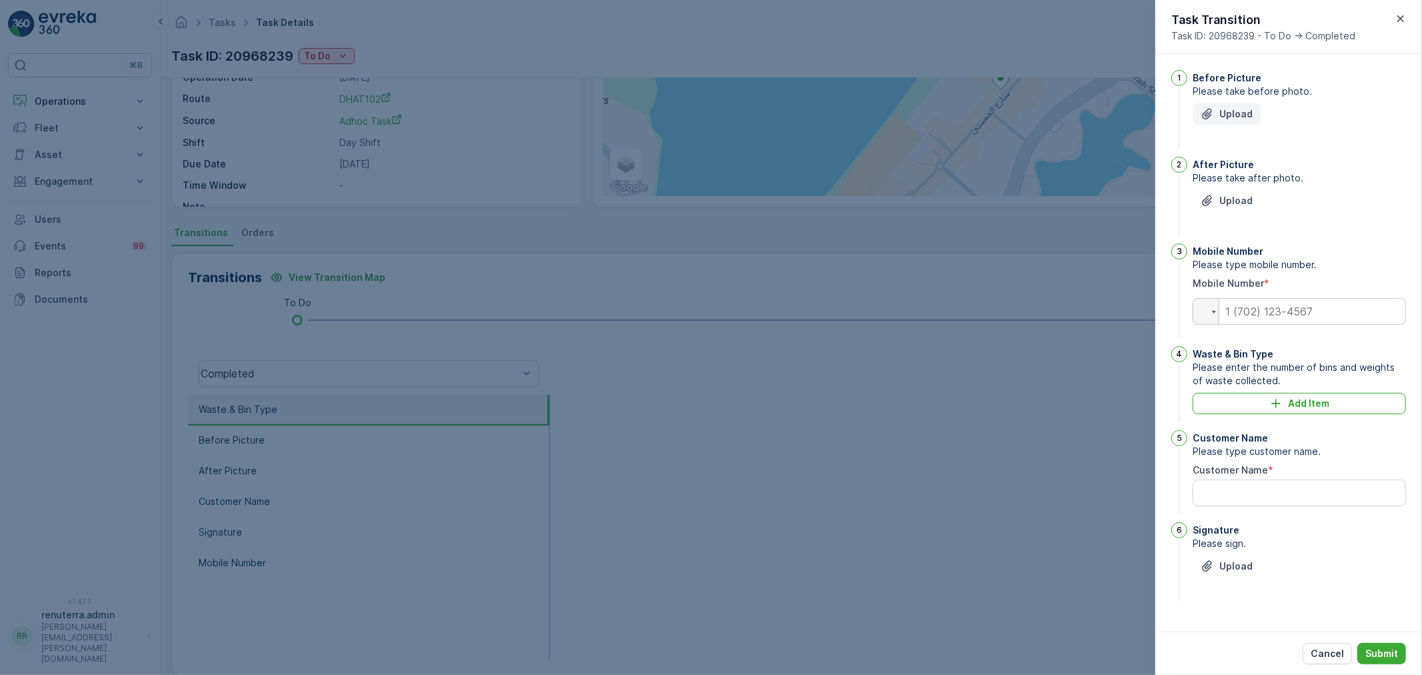
click at [1229, 115] on p "Upload" at bounding box center [1235, 113] width 33 height 13
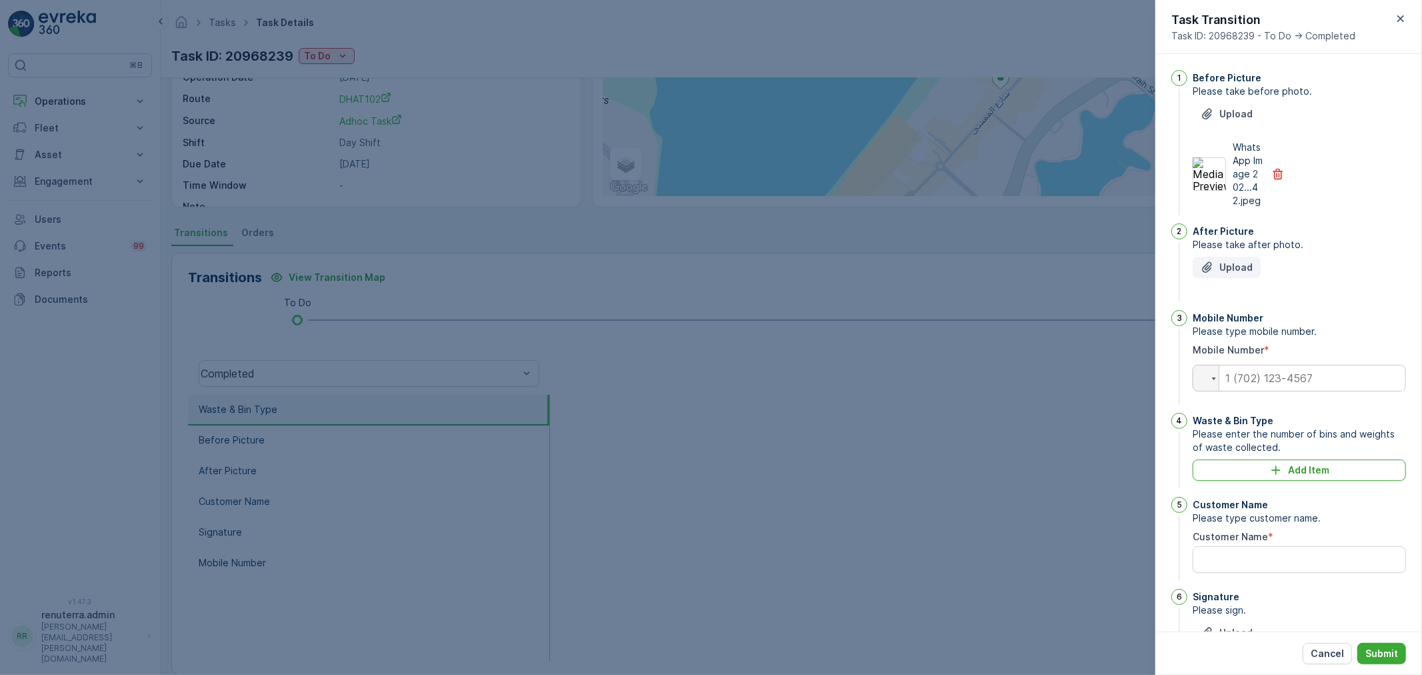
click at [1250, 278] on button "Upload" at bounding box center [1226, 267] width 68 height 21
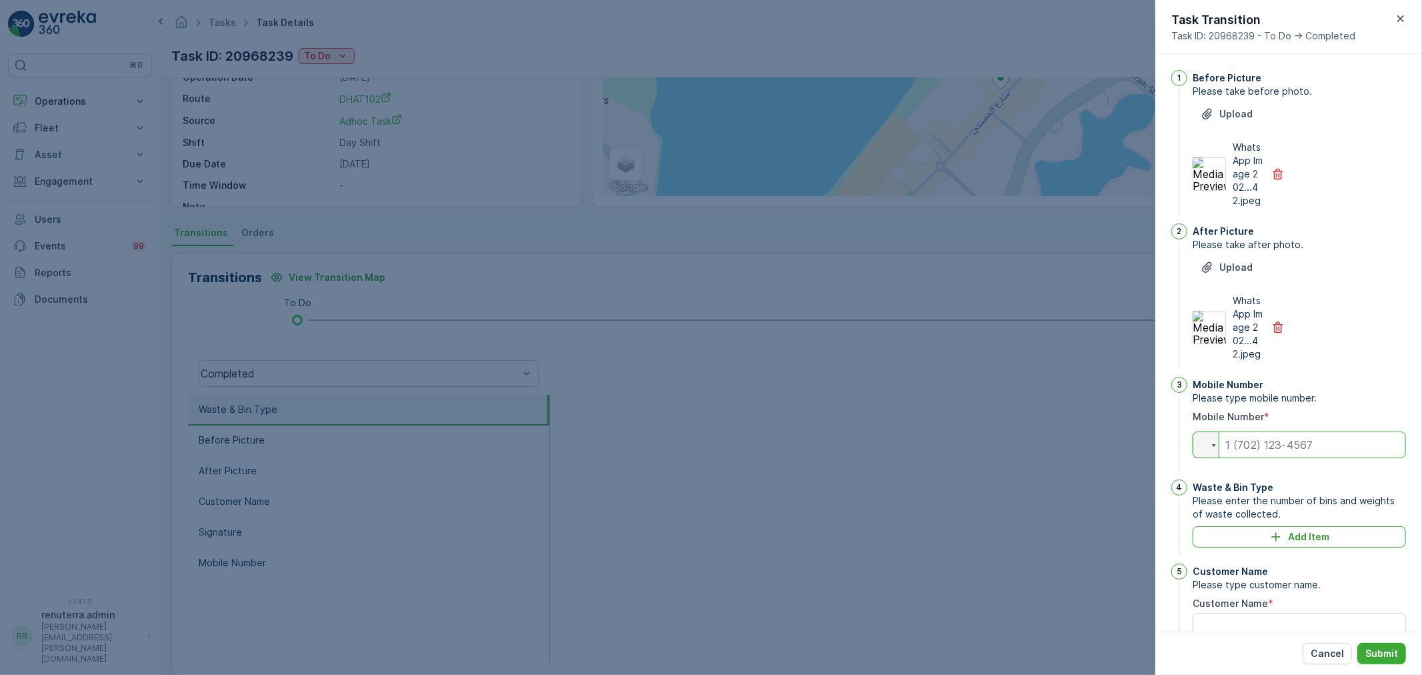
click at [1244, 458] on input "tel" at bounding box center [1298, 444] width 213 height 27
click at [1285, 458] on input "tel" at bounding box center [1298, 444] width 213 height 27
type input "0524546936"
click at [1284, 550] on div "Waste & Bin Type Please enter the number of bins and weights of waste collected…" at bounding box center [1298, 518] width 213 height 79
click at [1284, 551] on div "Waste & Bin Type Please enter the number of bins and weights of waste collected…" at bounding box center [1298, 518] width 213 height 79
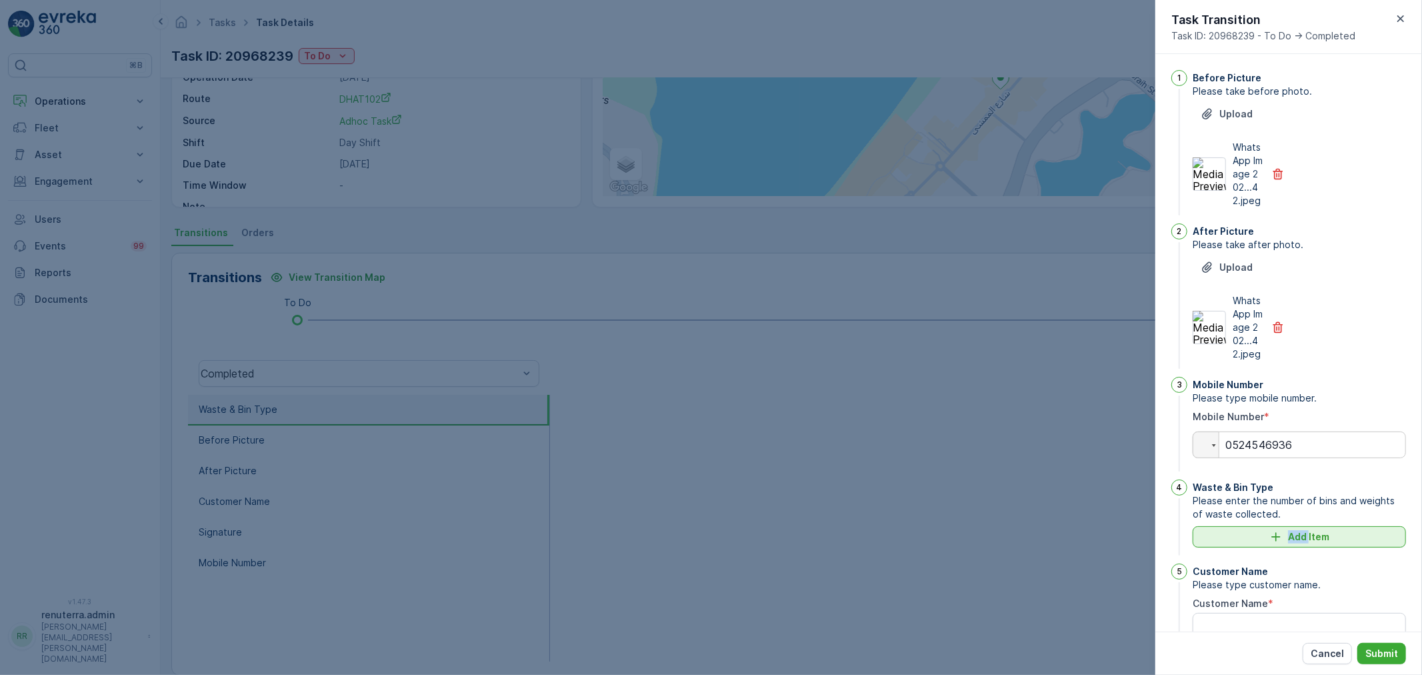
click at [1280, 543] on icon "Add Item" at bounding box center [1275, 536] width 13 height 13
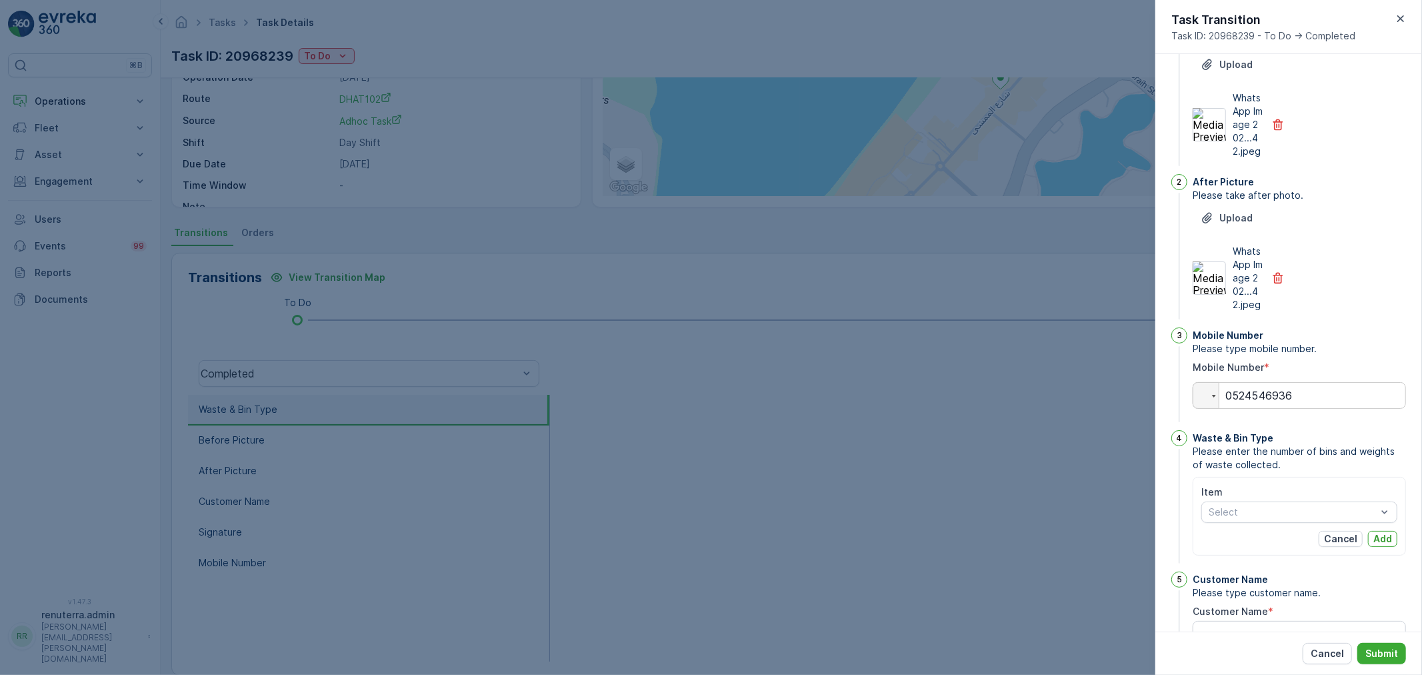
scroll to position [74, 0]
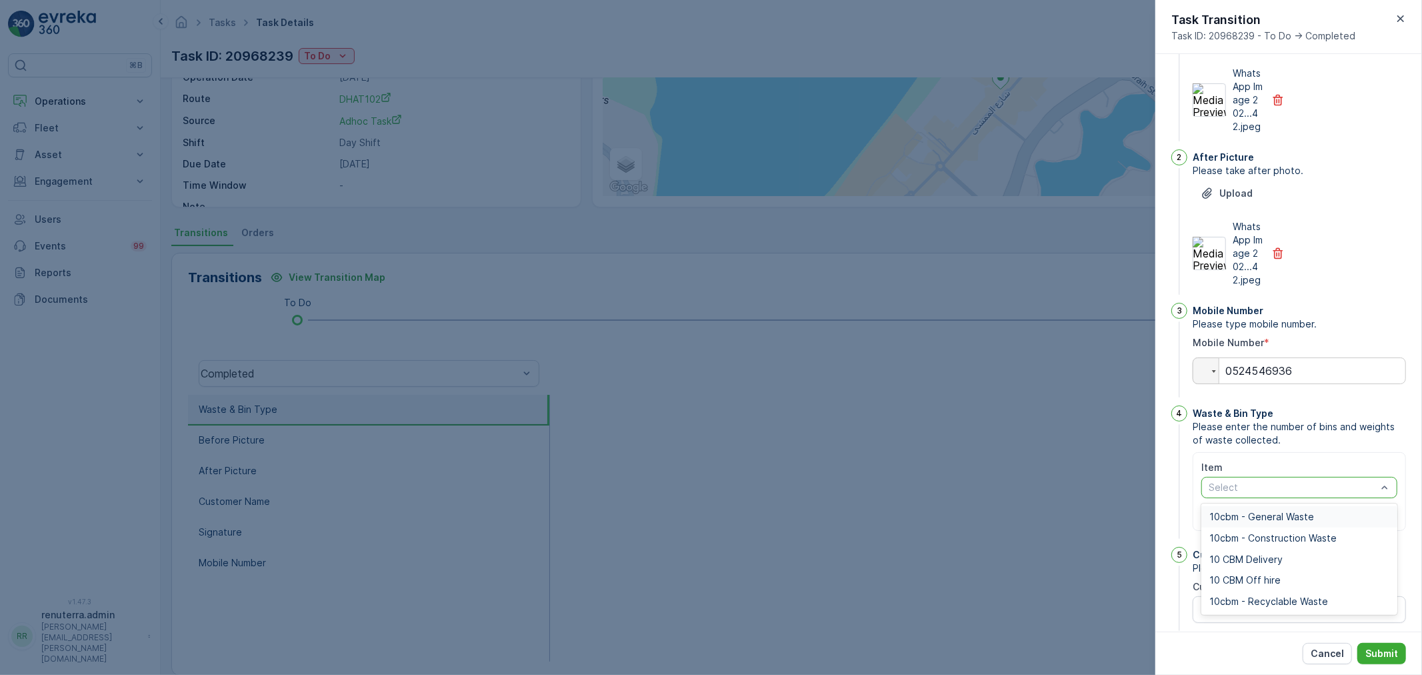
click at [1263, 493] on div at bounding box center [1292, 487] width 171 height 11
click at [1274, 522] on span "10cbm - General Waste" at bounding box center [1261, 516] width 105 height 11
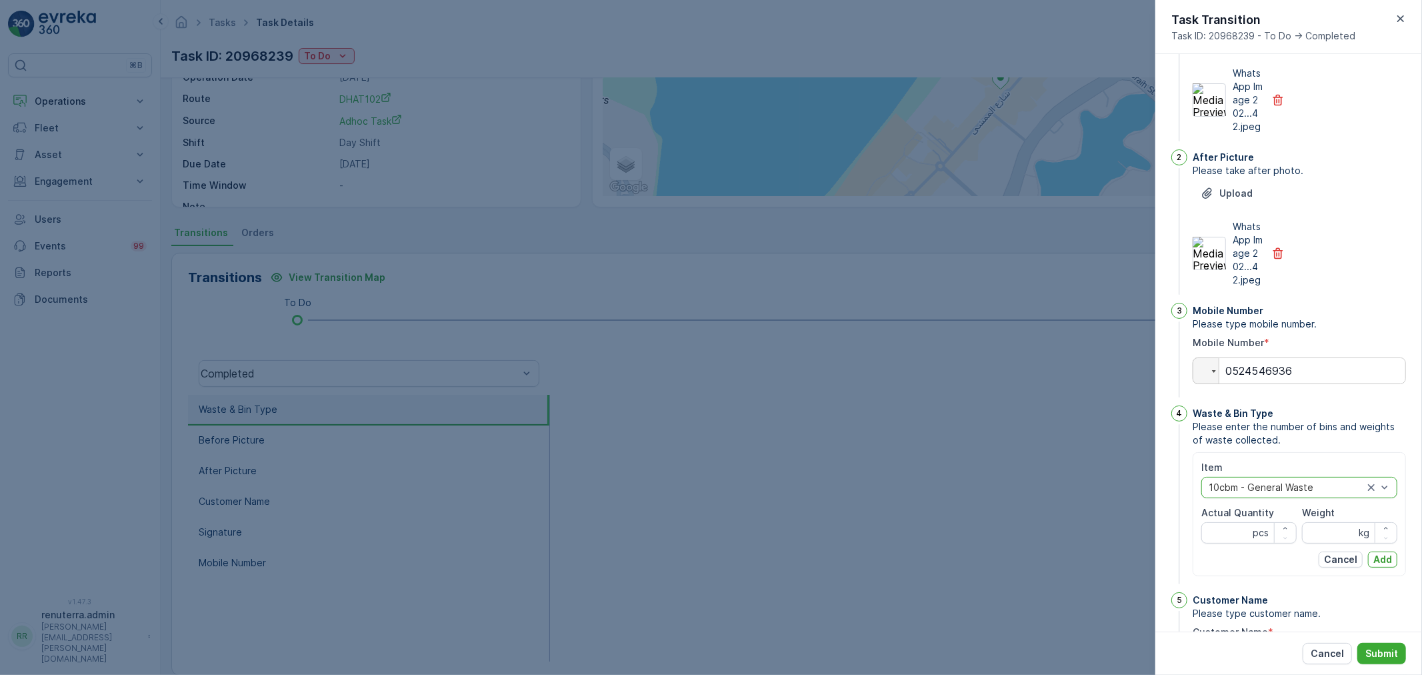
click at [1231, 543] on div "Actual Quantity pcs" at bounding box center [1248, 524] width 95 height 37
click at [1213, 543] on Quantity "Actual Quantity" at bounding box center [1248, 532] width 95 height 21
type Quantity "1"
click at [1343, 543] on input "Weight" at bounding box center [1349, 532] width 95 height 21
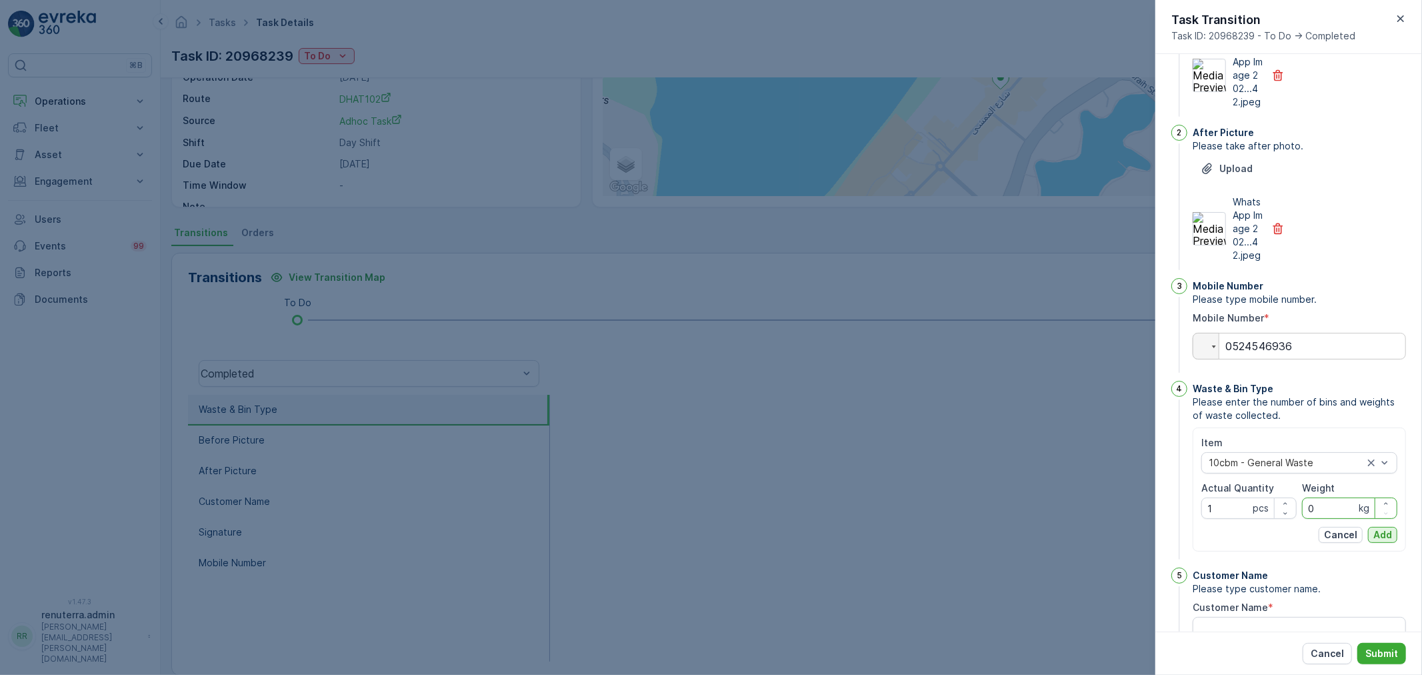
scroll to position [222, 0]
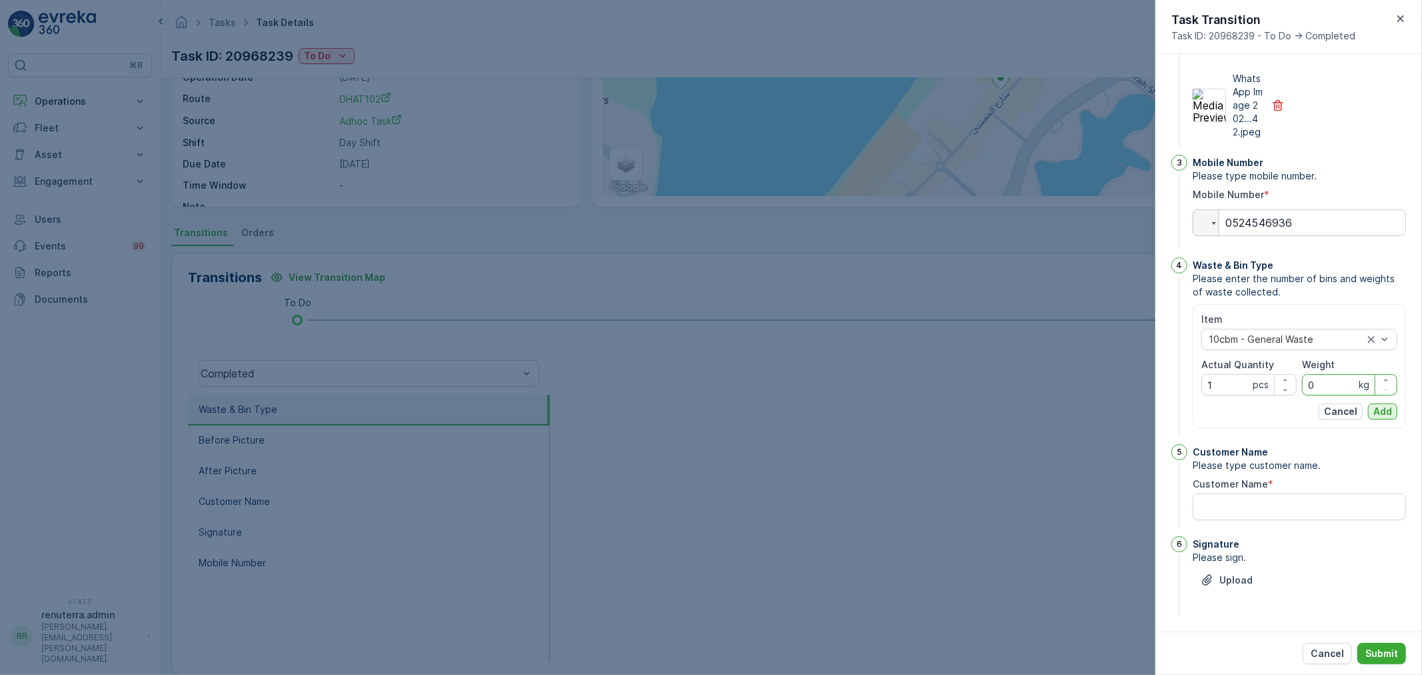
type input "0"
click at [1377, 418] on p "Add" at bounding box center [1382, 411] width 19 height 13
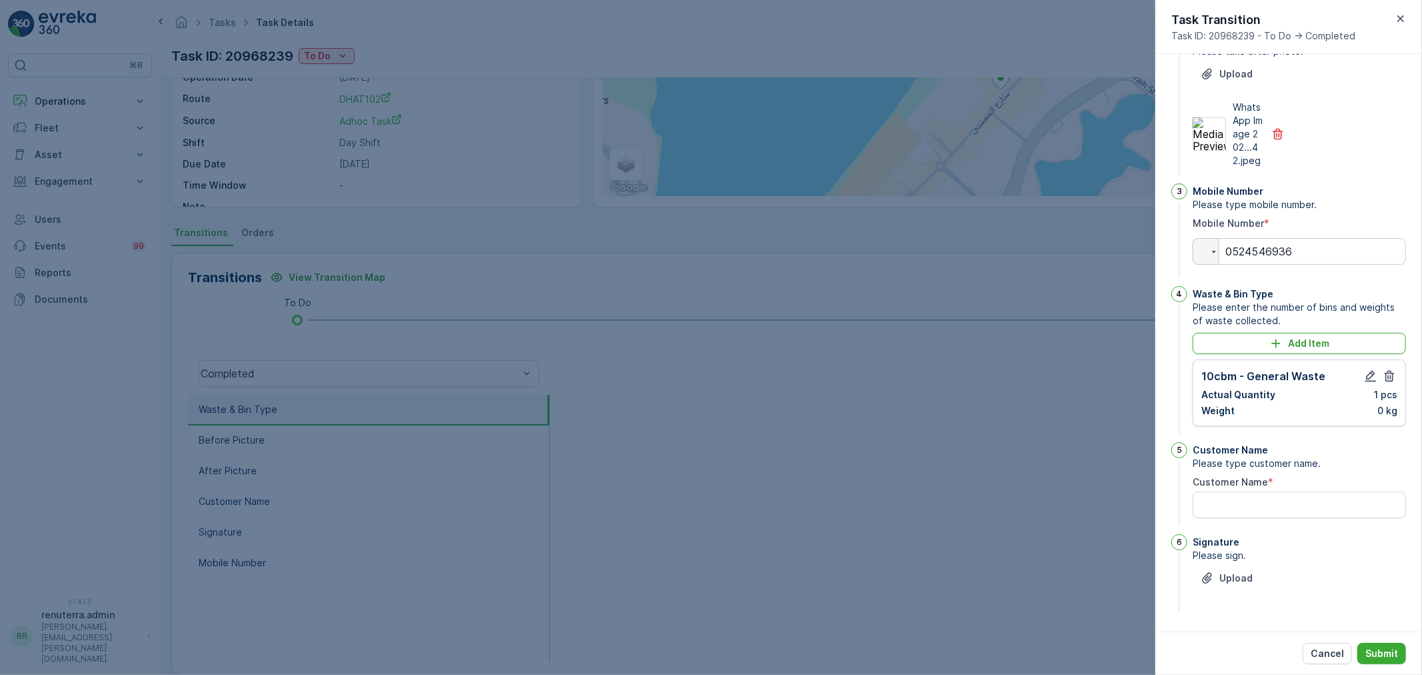
scroll to position [220, 0]
click at [1242, 498] on Name "Customer Name" at bounding box center [1298, 504] width 213 height 27
type Name "r"
click at [1238, 585] on button "Upload" at bounding box center [1226, 577] width 68 height 21
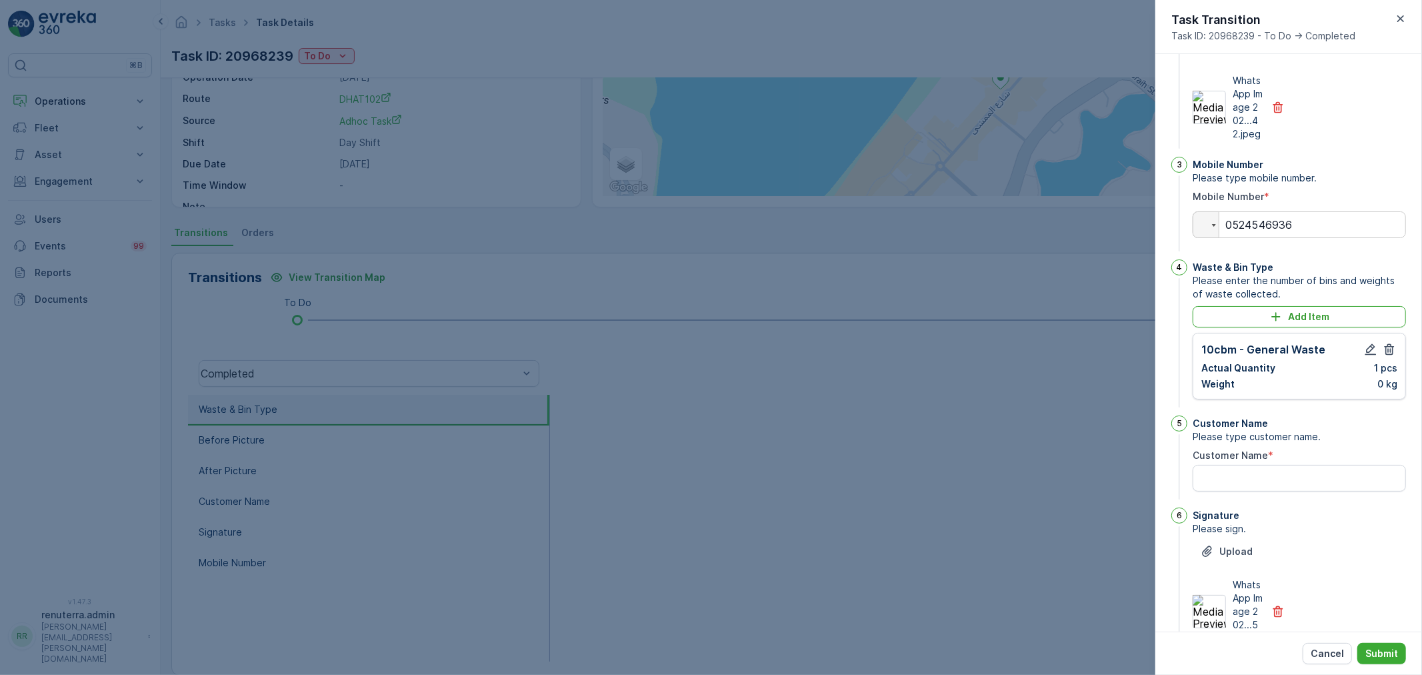
scroll to position [249, 0]
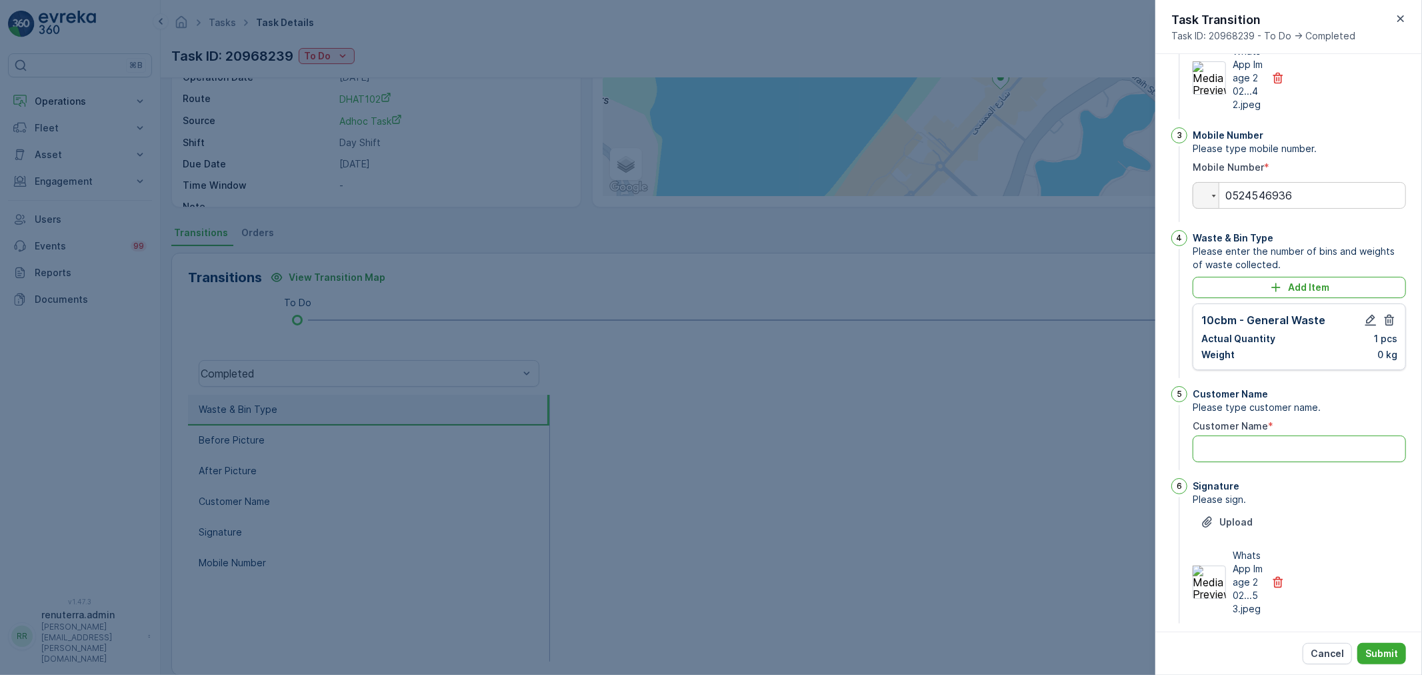
click at [1240, 462] on Name "Customer Name" at bounding box center [1298, 448] width 213 height 27
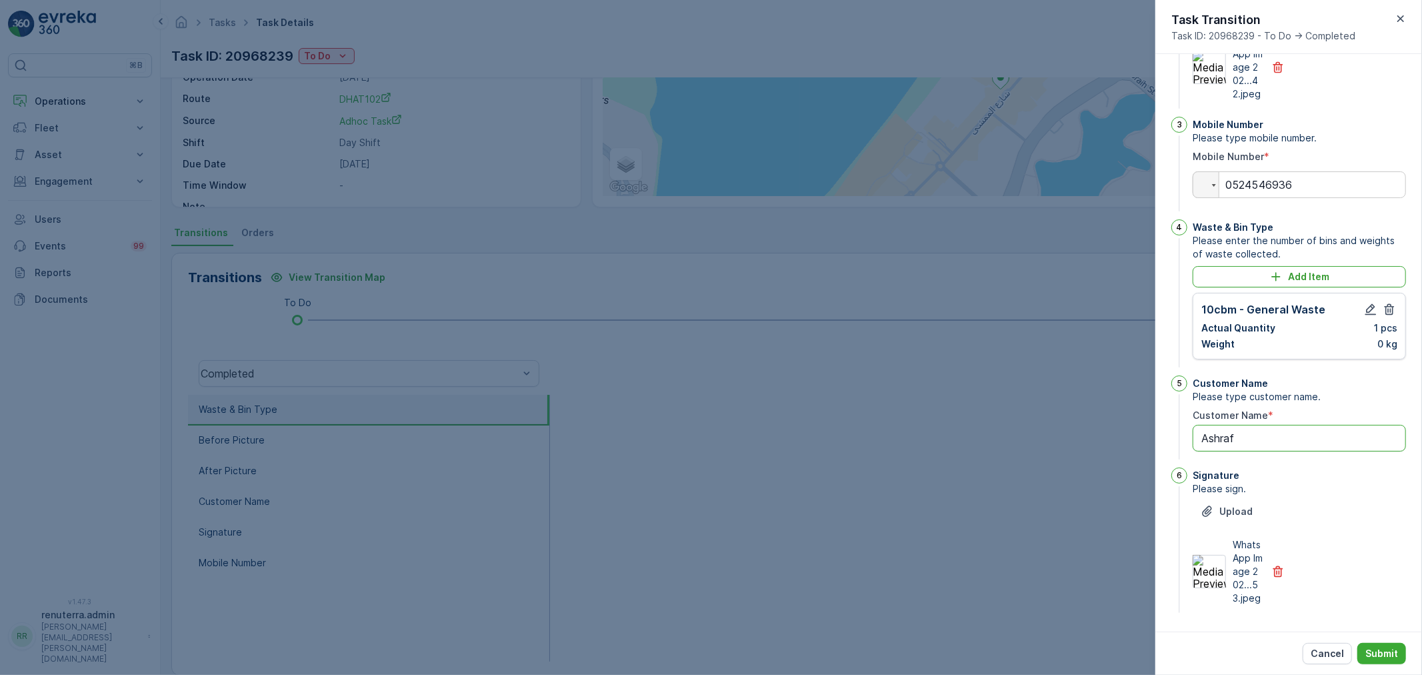
scroll to position [300, 0]
type Name "Ashraf"
click at [1372, 658] on p "Submit" at bounding box center [1381, 653] width 33 height 13
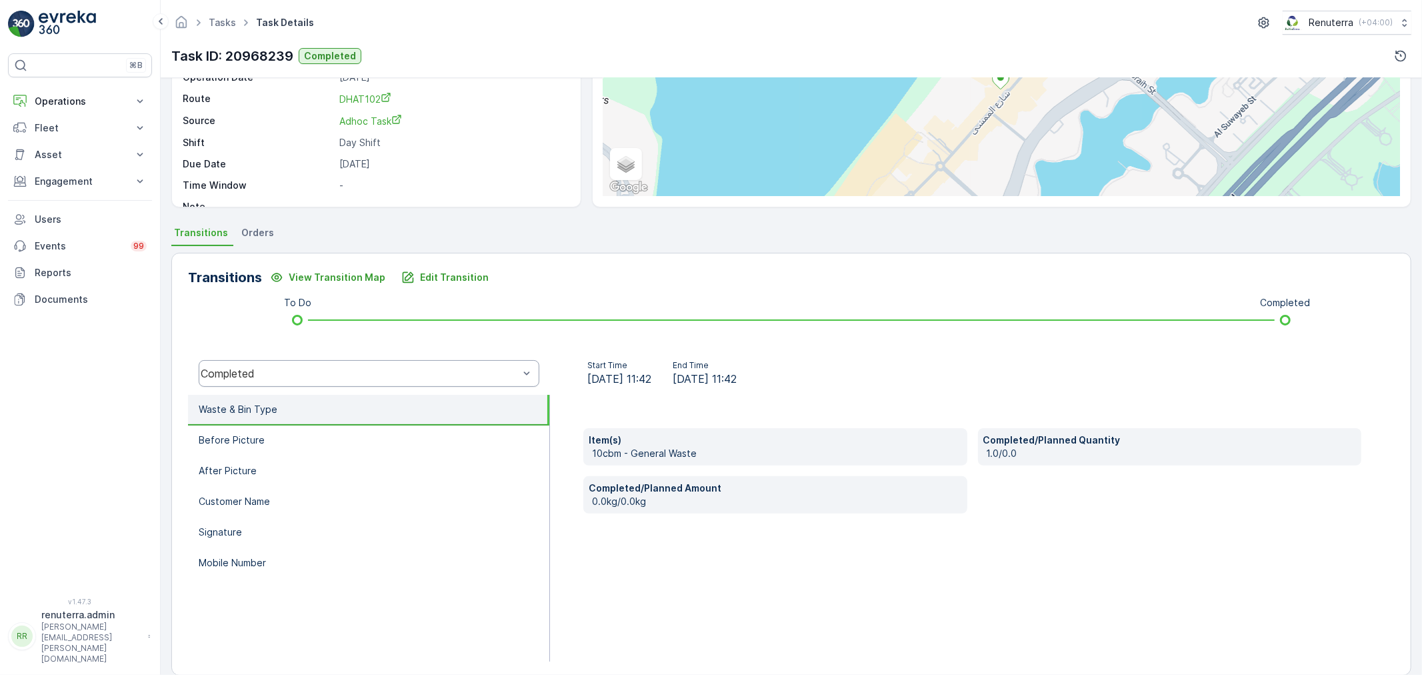
click at [311, 375] on div "Completed" at bounding box center [360, 373] width 318 height 12
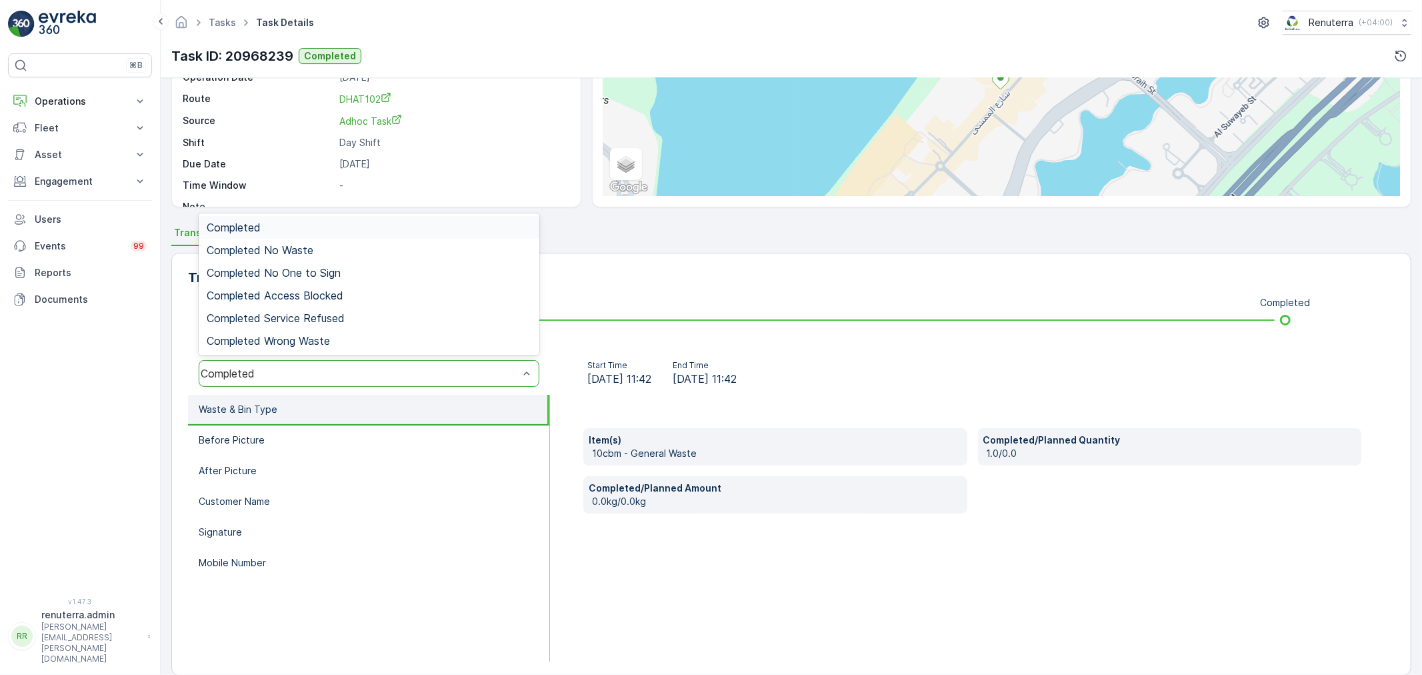
click at [281, 223] on div "Completed" at bounding box center [369, 227] width 325 height 12
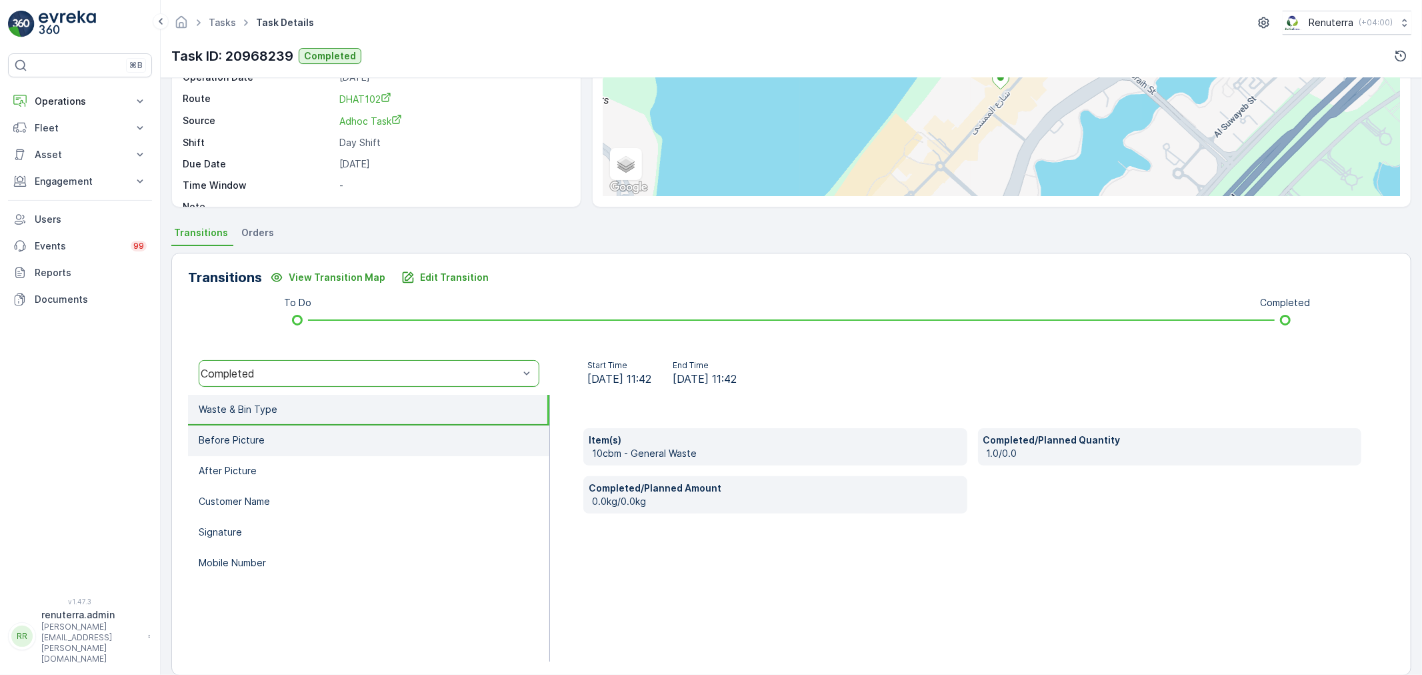
click at [259, 441] on p "Before Picture" at bounding box center [232, 439] width 66 height 13
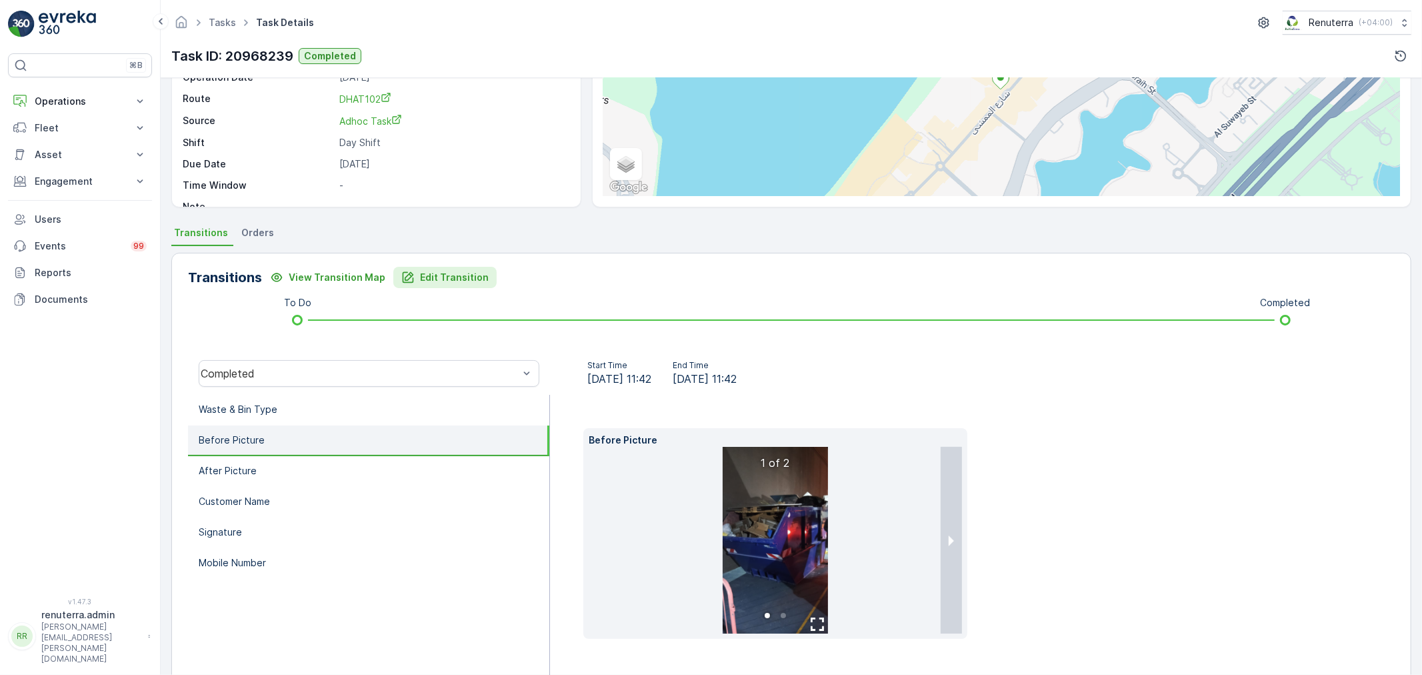
click at [469, 277] on p "Edit Transition" at bounding box center [454, 277] width 69 height 13
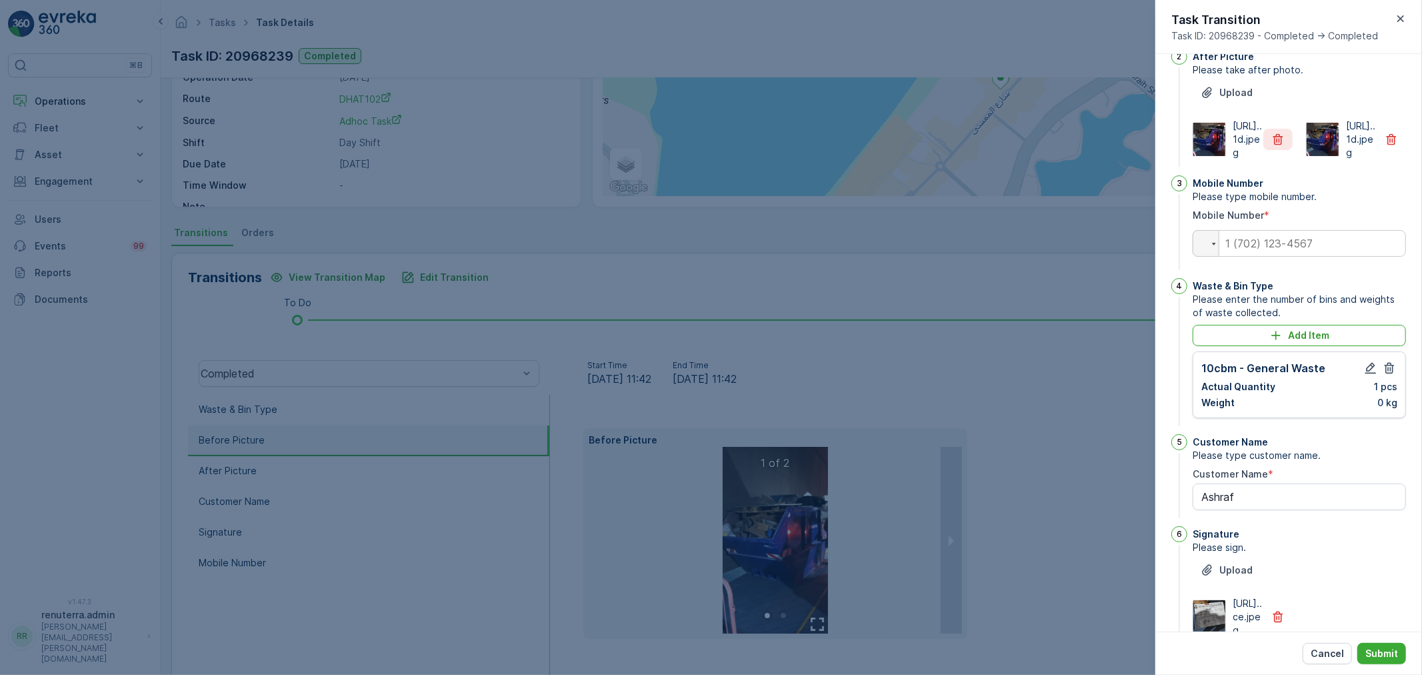
click at [1277, 150] on button "button" at bounding box center [1277, 139] width 29 height 21
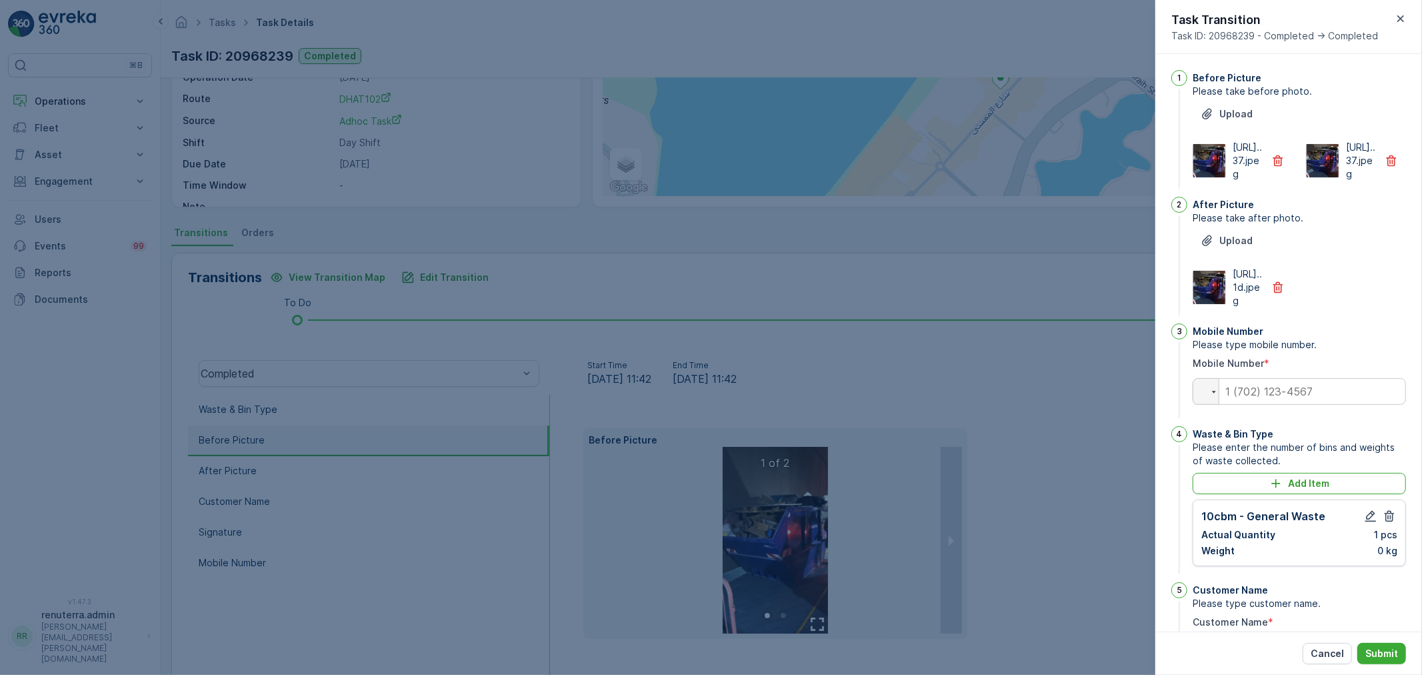
click at [1277, 158] on div "https://media.evre...37.jpeg" at bounding box center [1242, 161] width 100 height 40
click at [1289, 171] on button "button" at bounding box center [1277, 160] width 29 height 21
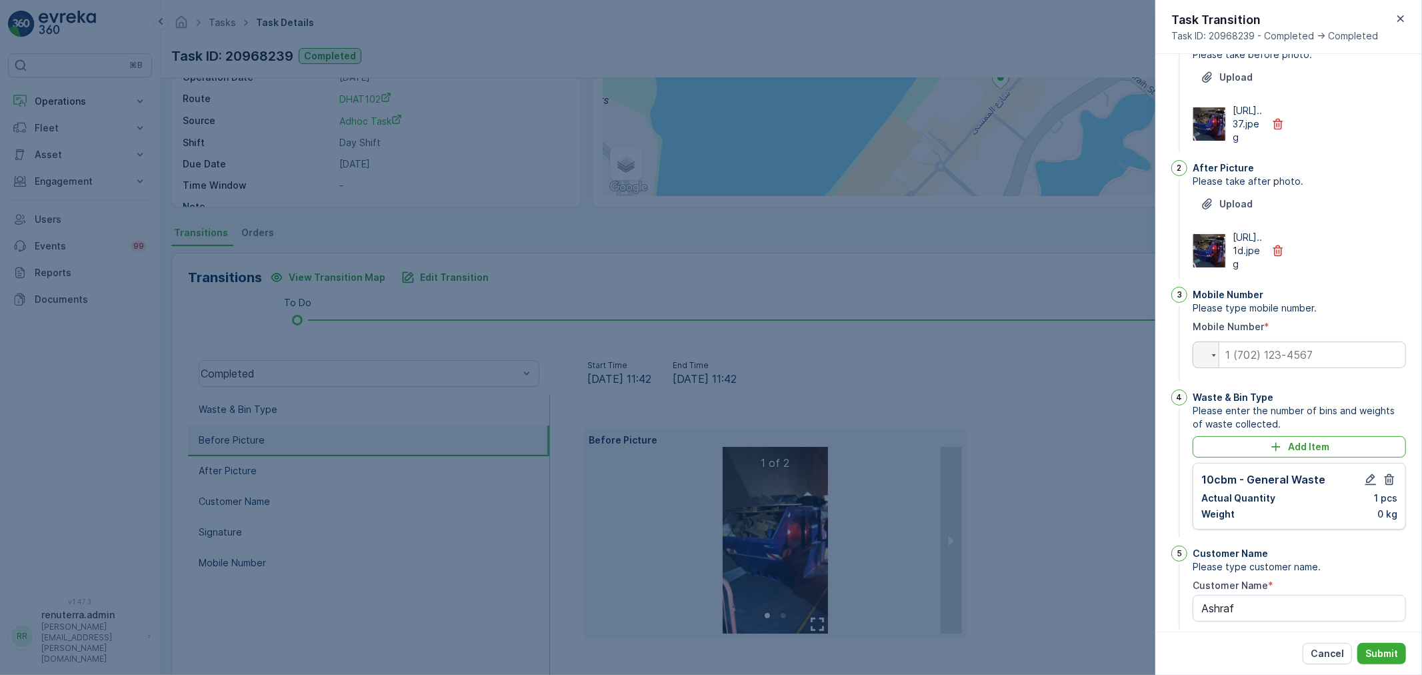
scroll to position [74, 0]
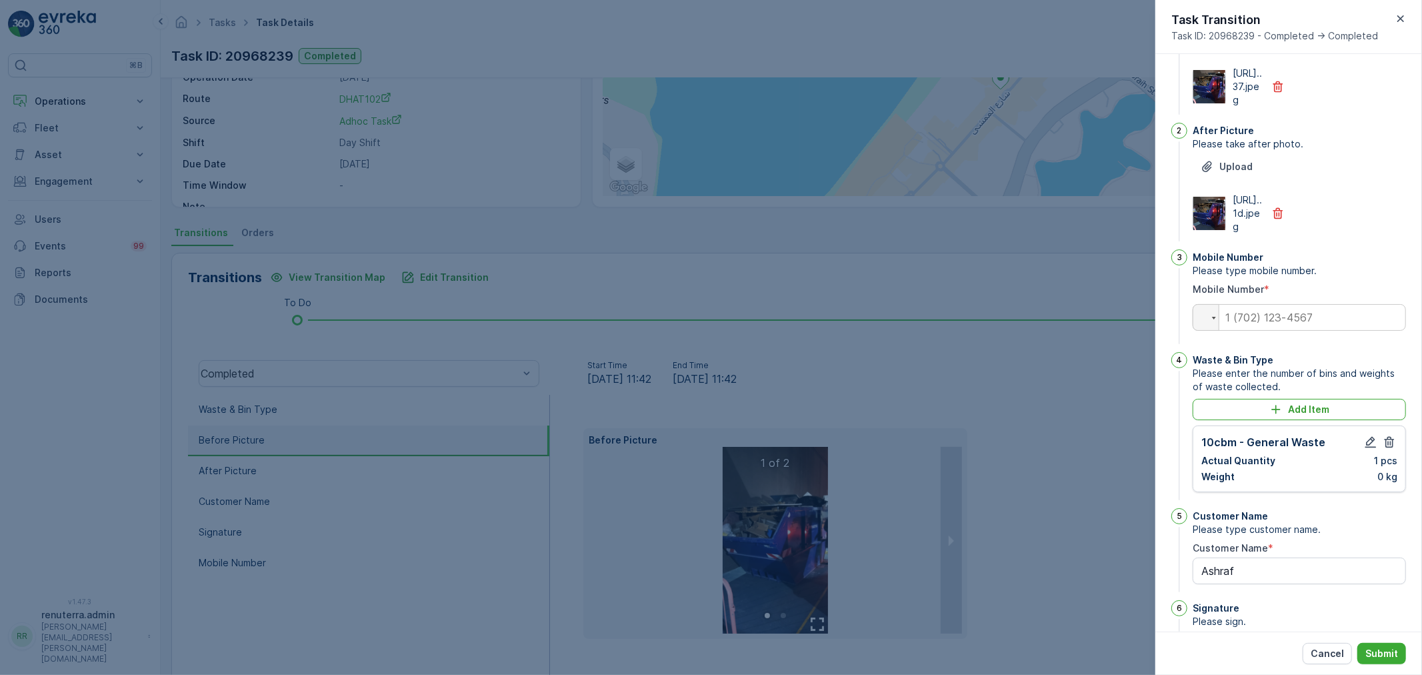
click at [1388, 637] on div "Cancel Submit" at bounding box center [1288, 652] width 267 height 43
click at [1386, 644] on button "Submit" at bounding box center [1381, 653] width 49 height 21
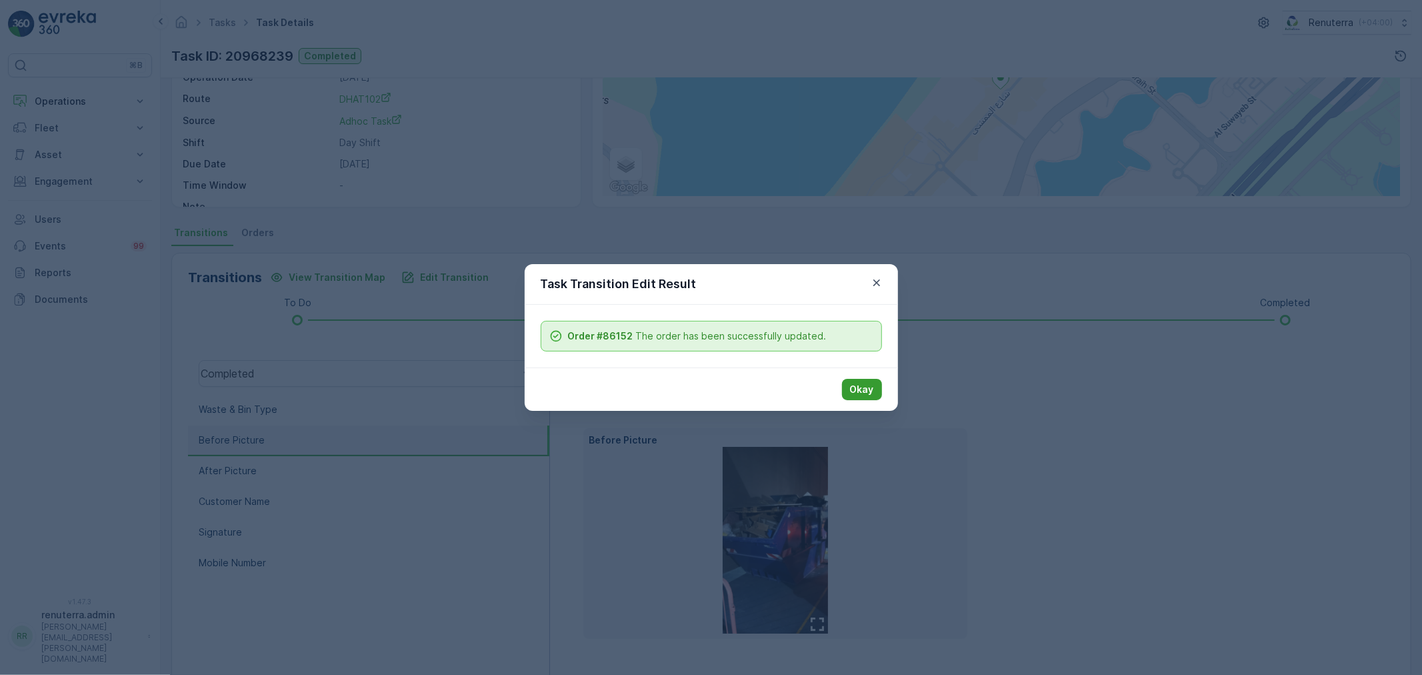
click at [849, 383] on button "Okay" at bounding box center [862, 389] width 40 height 21
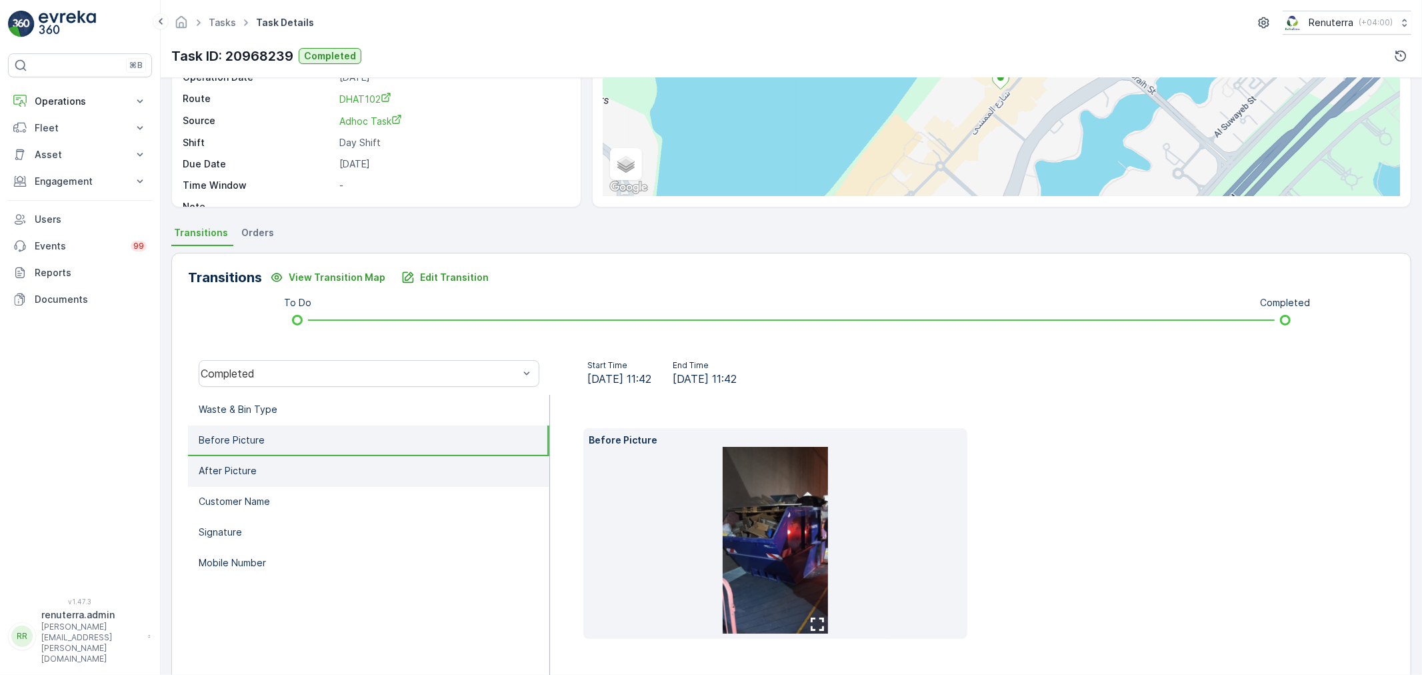
click at [265, 463] on li "After Picture" at bounding box center [368, 471] width 361 height 31
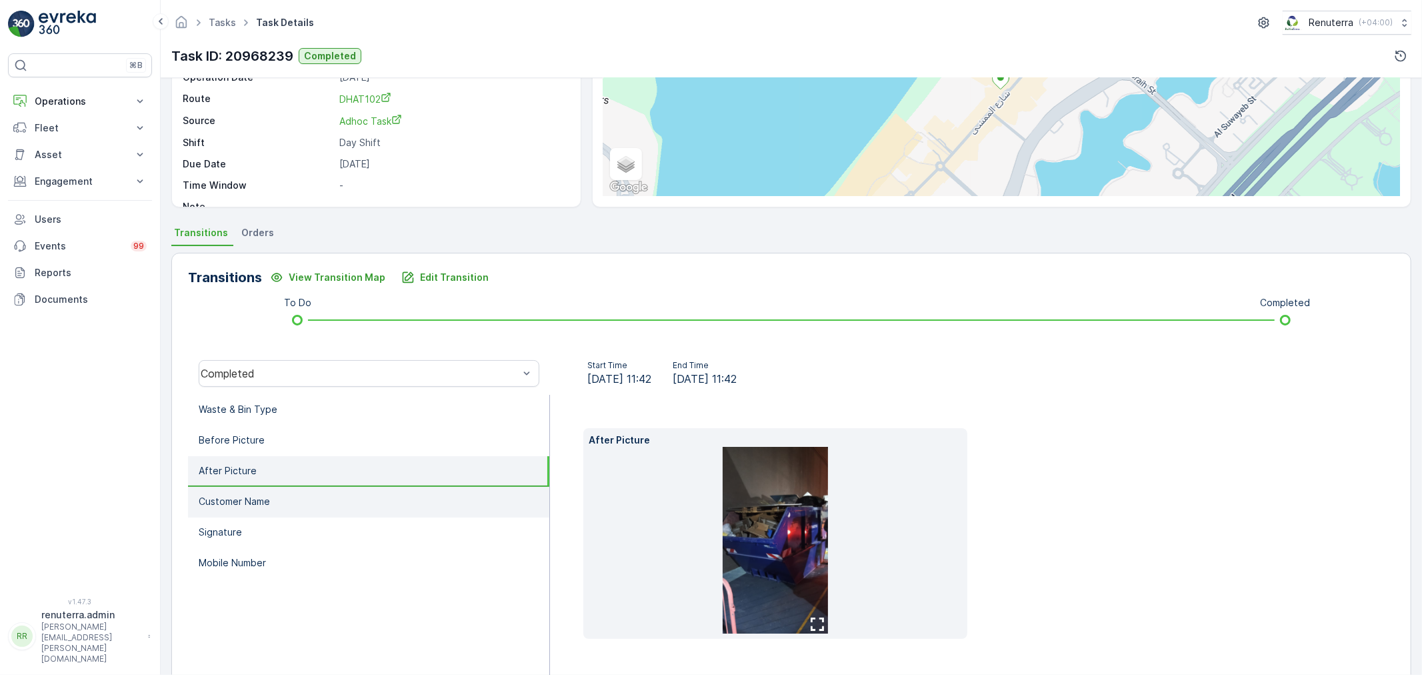
click at [276, 502] on li "Customer Name" at bounding box center [368, 502] width 361 height 31
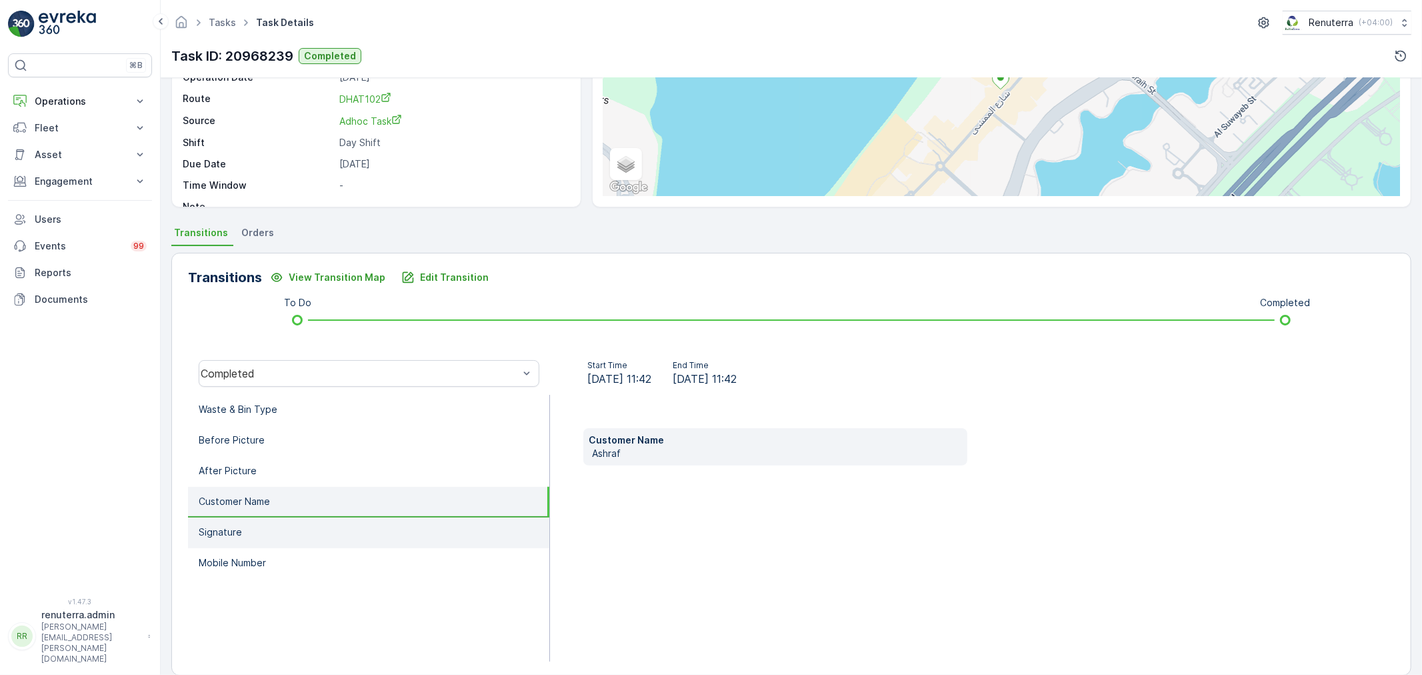
click at [305, 534] on li "Signature" at bounding box center [368, 532] width 361 height 31
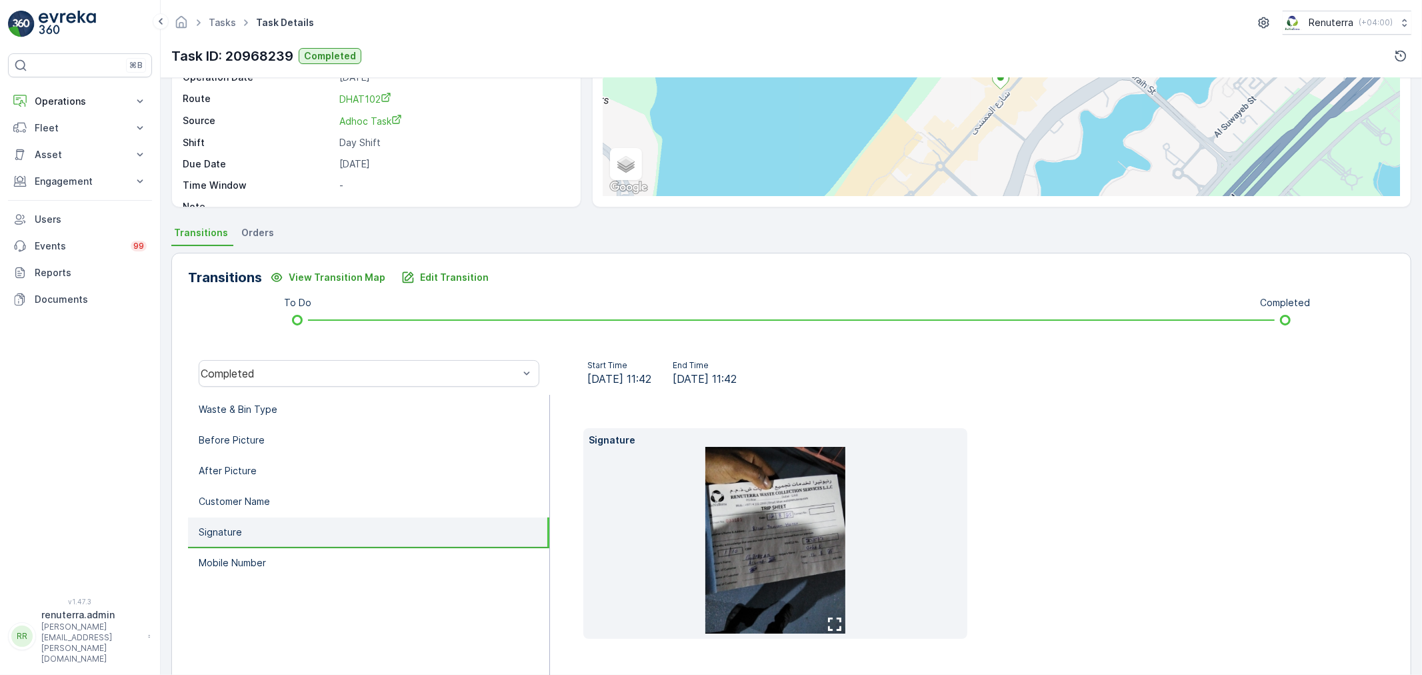
click at [720, 544] on img at bounding box center [775, 540] width 140 height 187
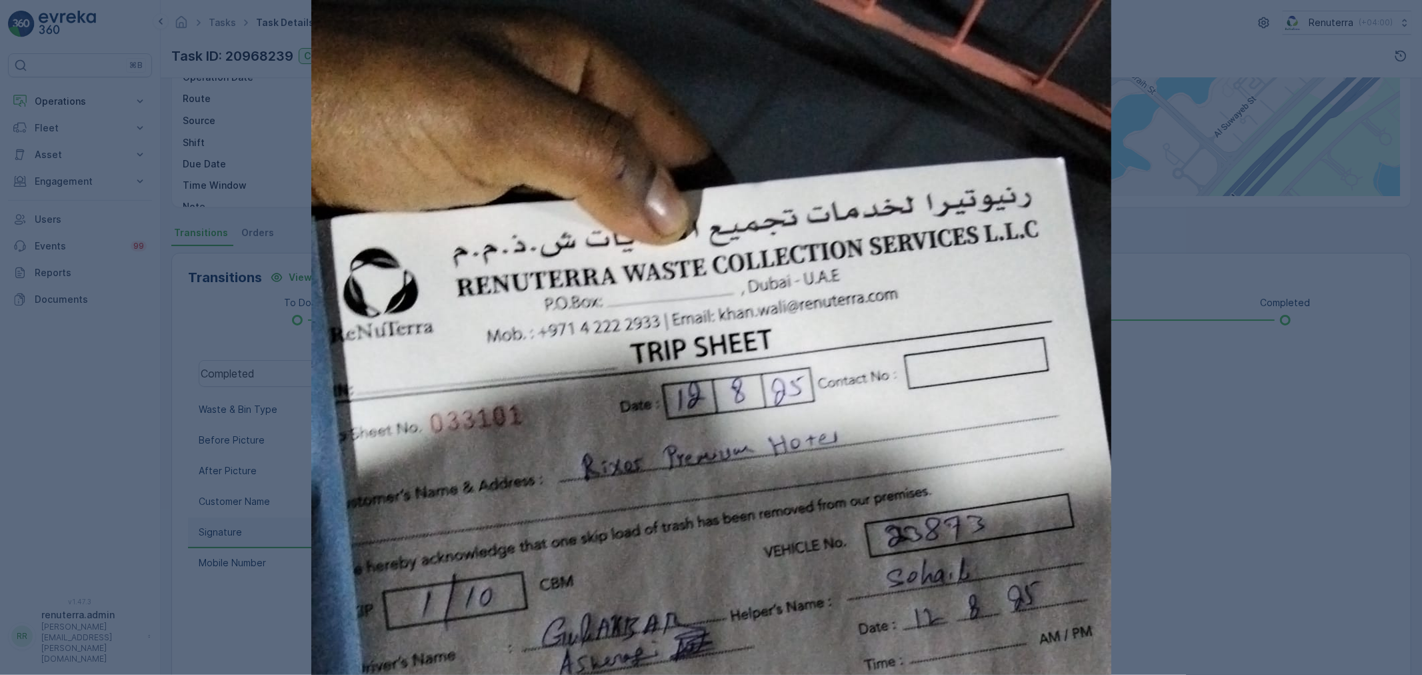
click at [1162, 539] on div at bounding box center [711, 337] width 1422 height 675
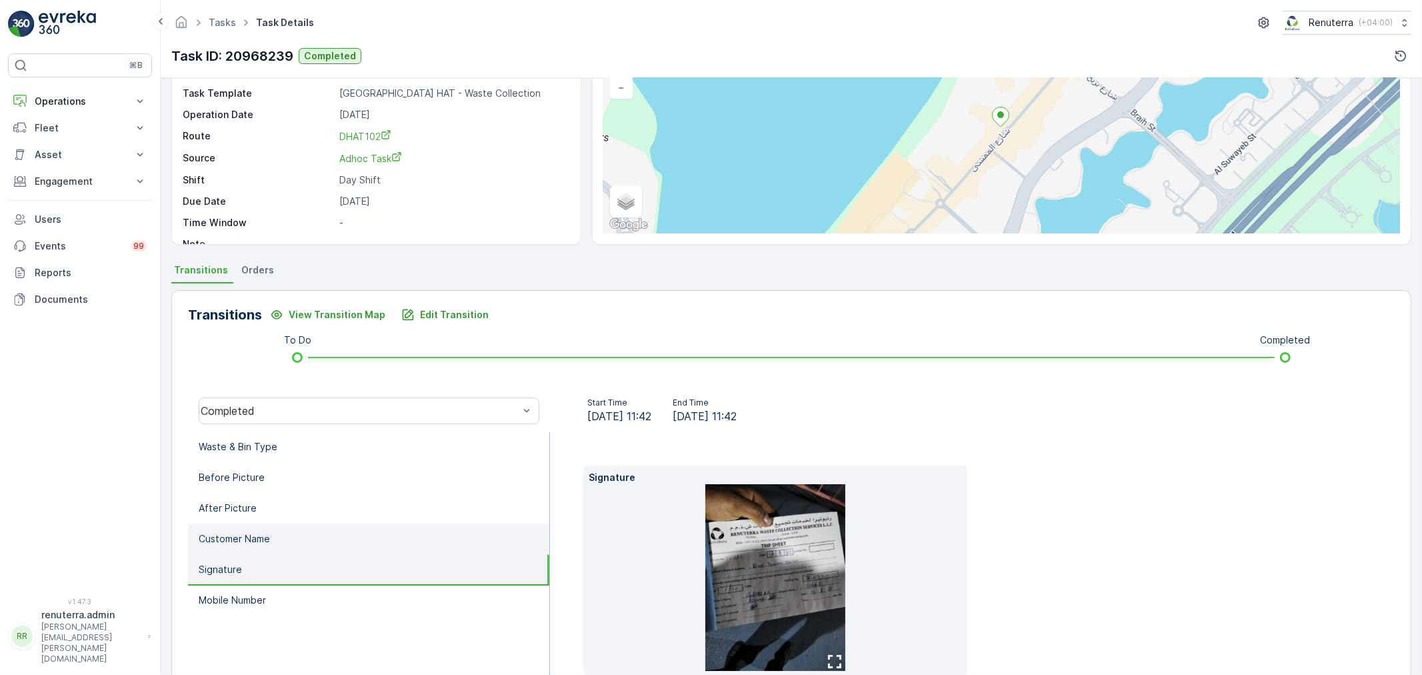
scroll to position [112, 0]
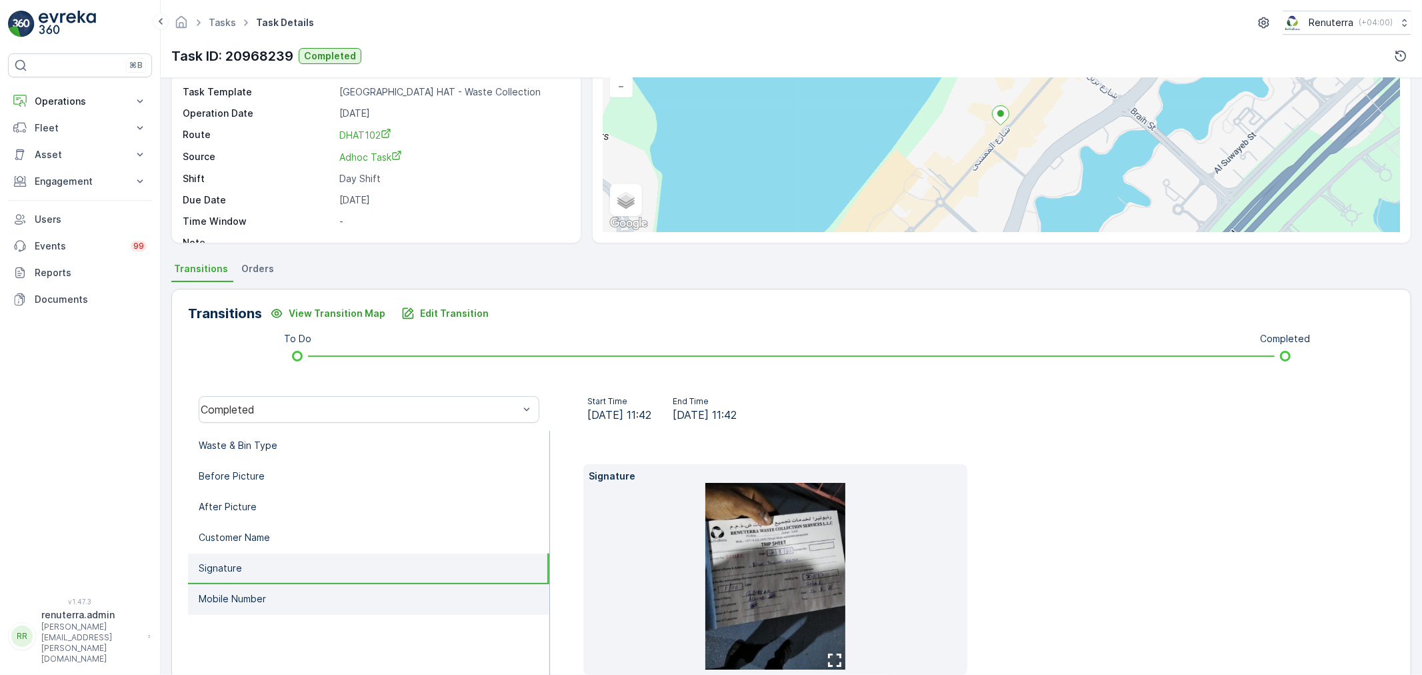
click at [283, 584] on li "Mobile Number" at bounding box center [368, 599] width 361 height 31
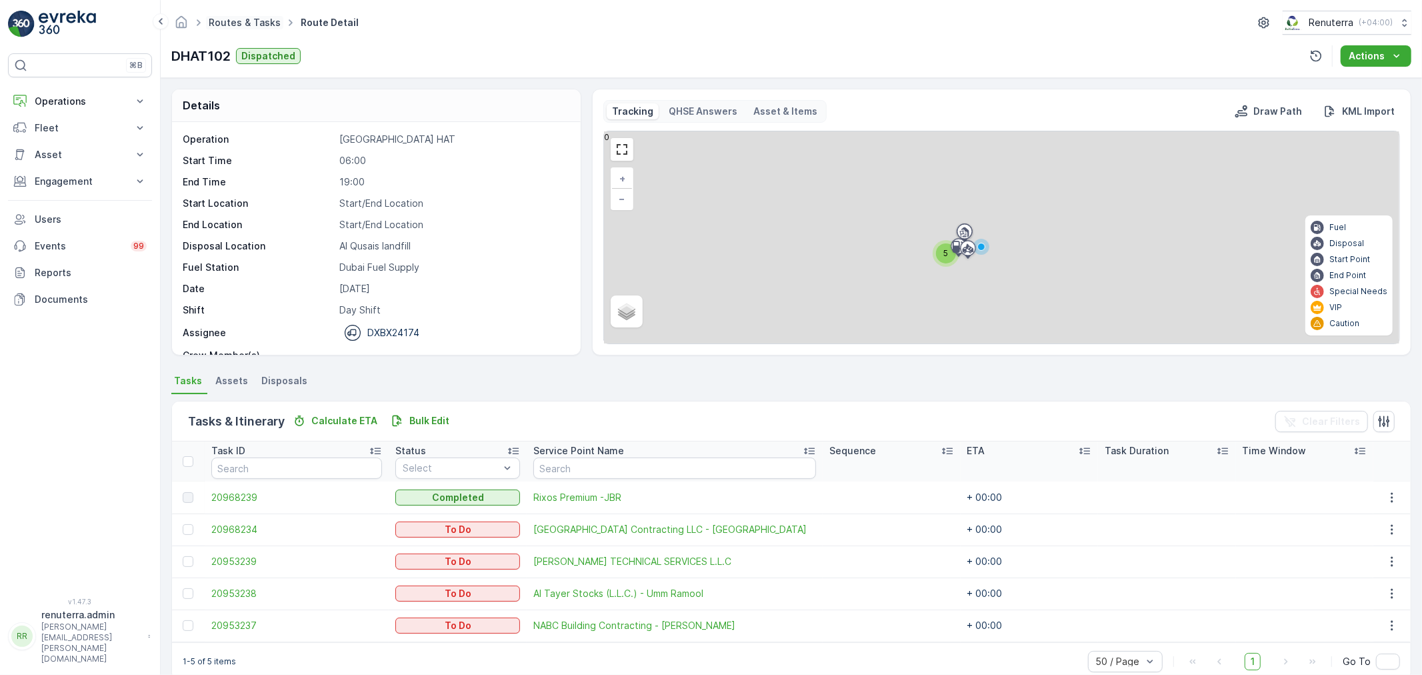
click at [247, 17] on link "Routes & Tasks" at bounding box center [245, 22] width 72 height 11
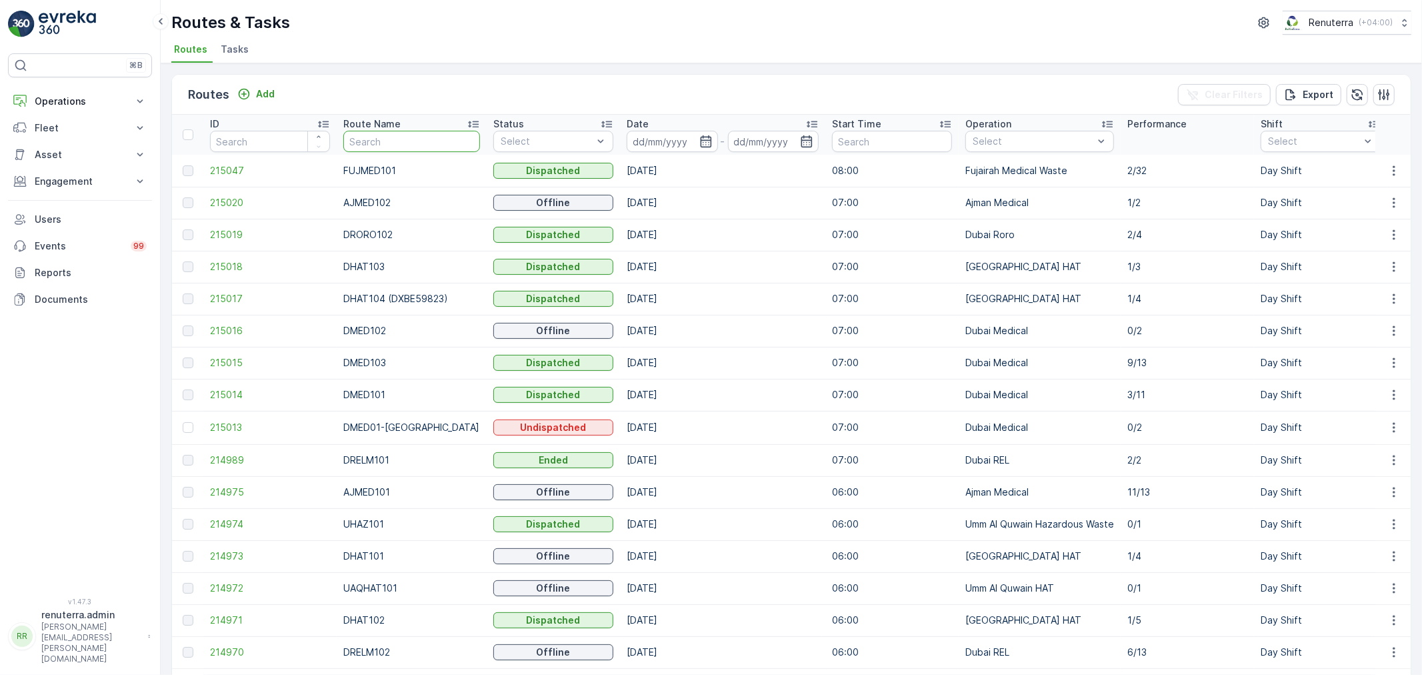
click at [381, 140] on input "text" at bounding box center [411, 141] width 137 height 21
type input "HAZ"
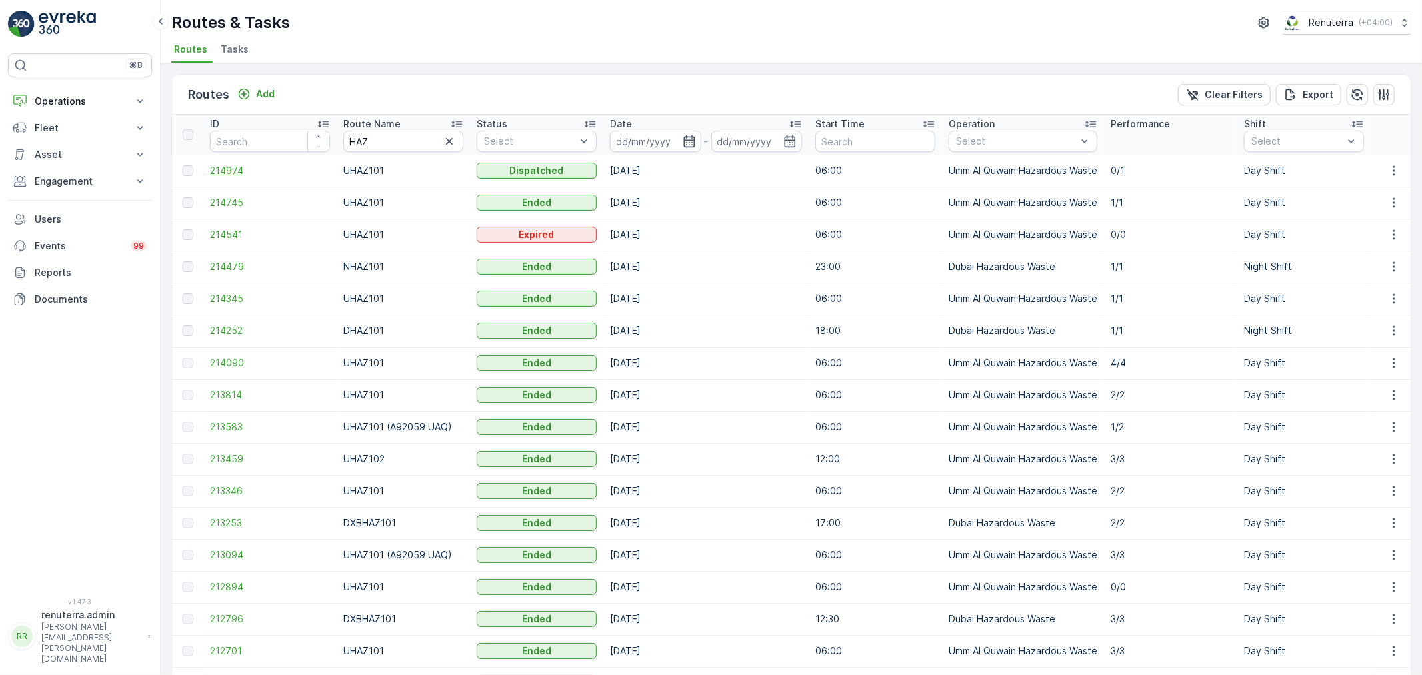
click at [240, 169] on span "214974" at bounding box center [270, 170] width 120 height 13
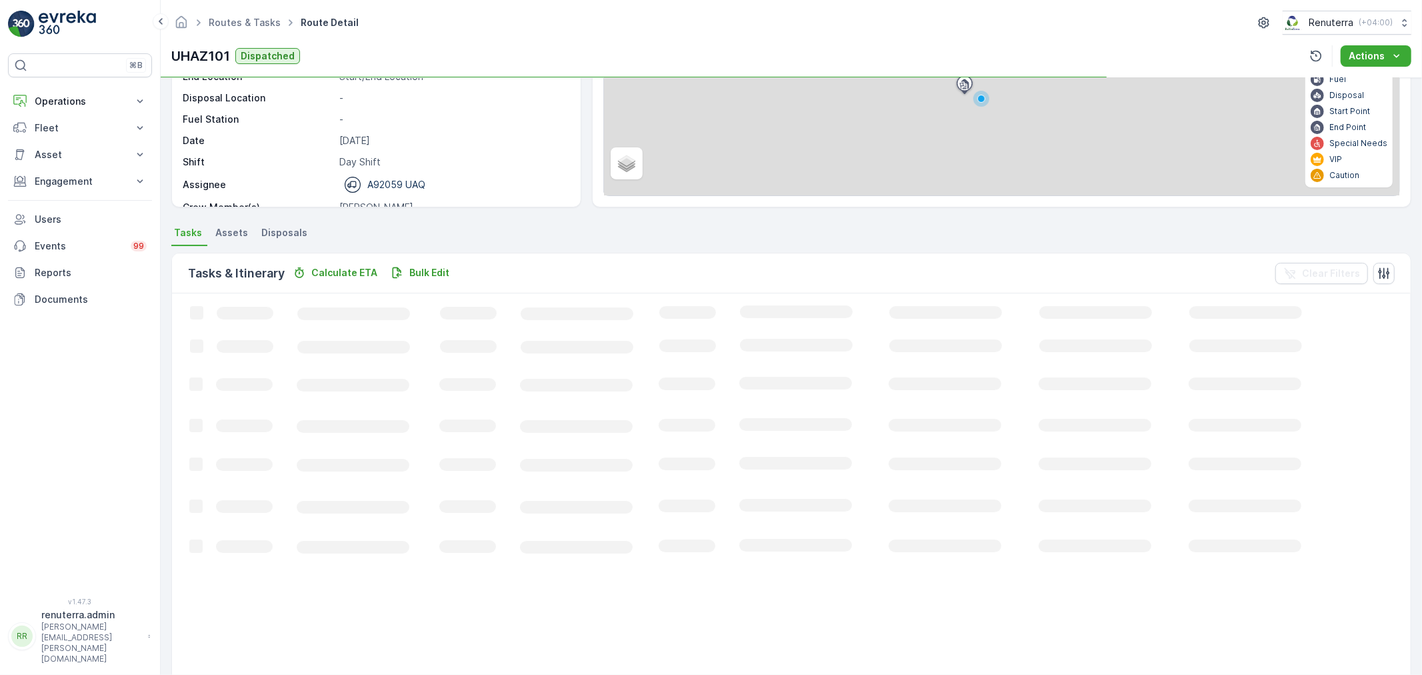
scroll to position [13, 0]
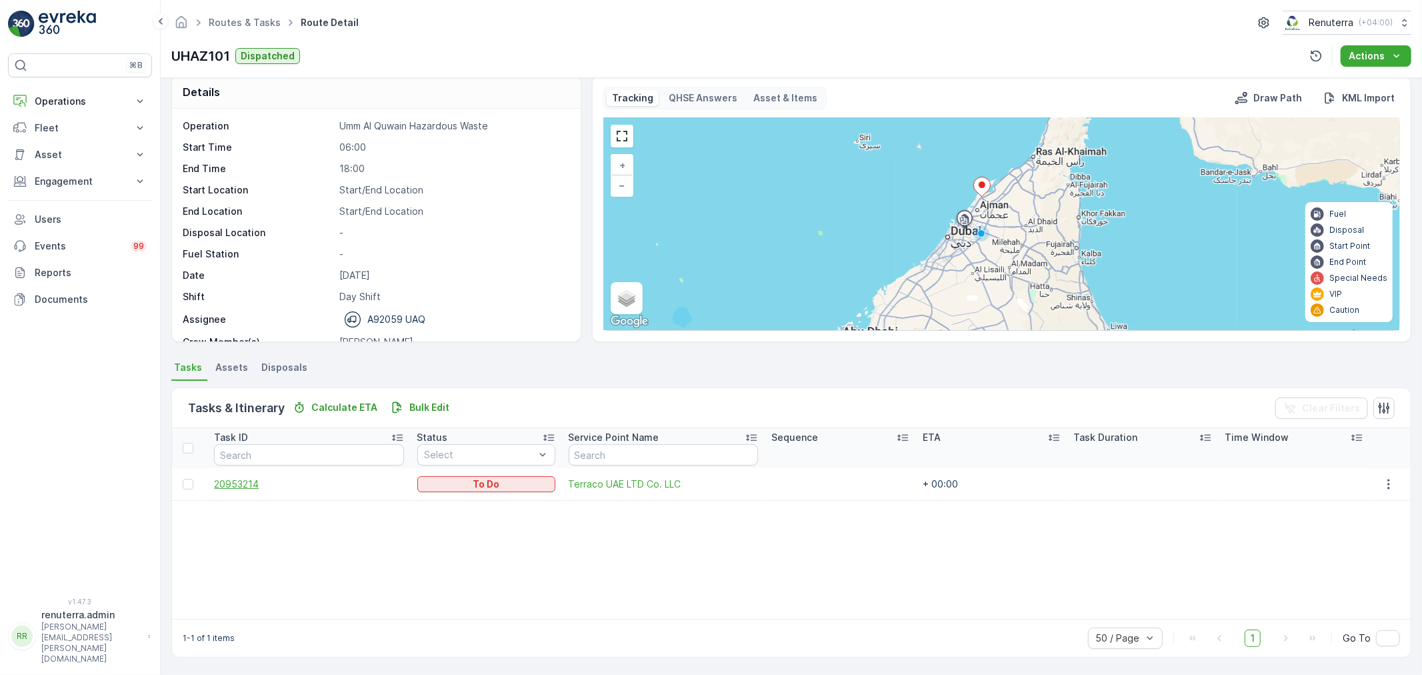
click at [244, 487] on span "20953214" at bounding box center [308, 483] width 189 height 13
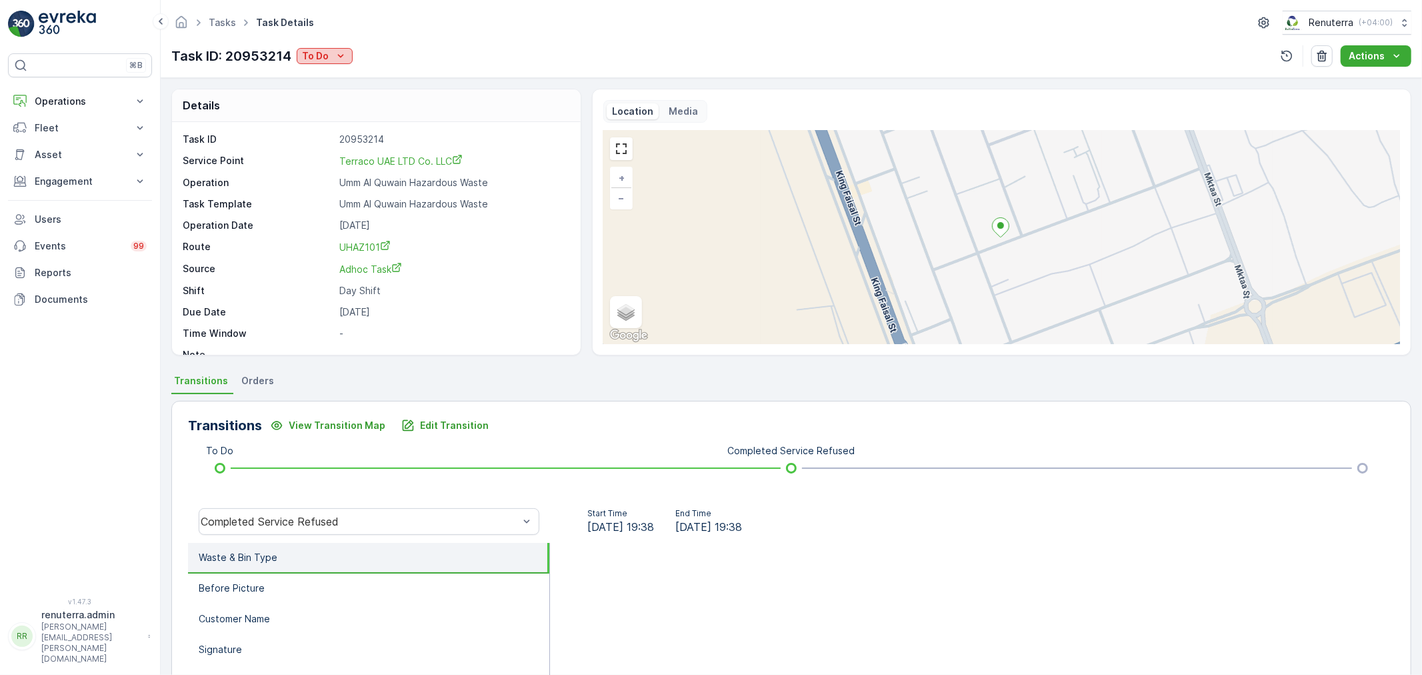
click at [314, 57] on p "To Do" at bounding box center [315, 55] width 27 height 13
click at [347, 82] on span "Completed" at bounding box center [330, 75] width 50 height 13
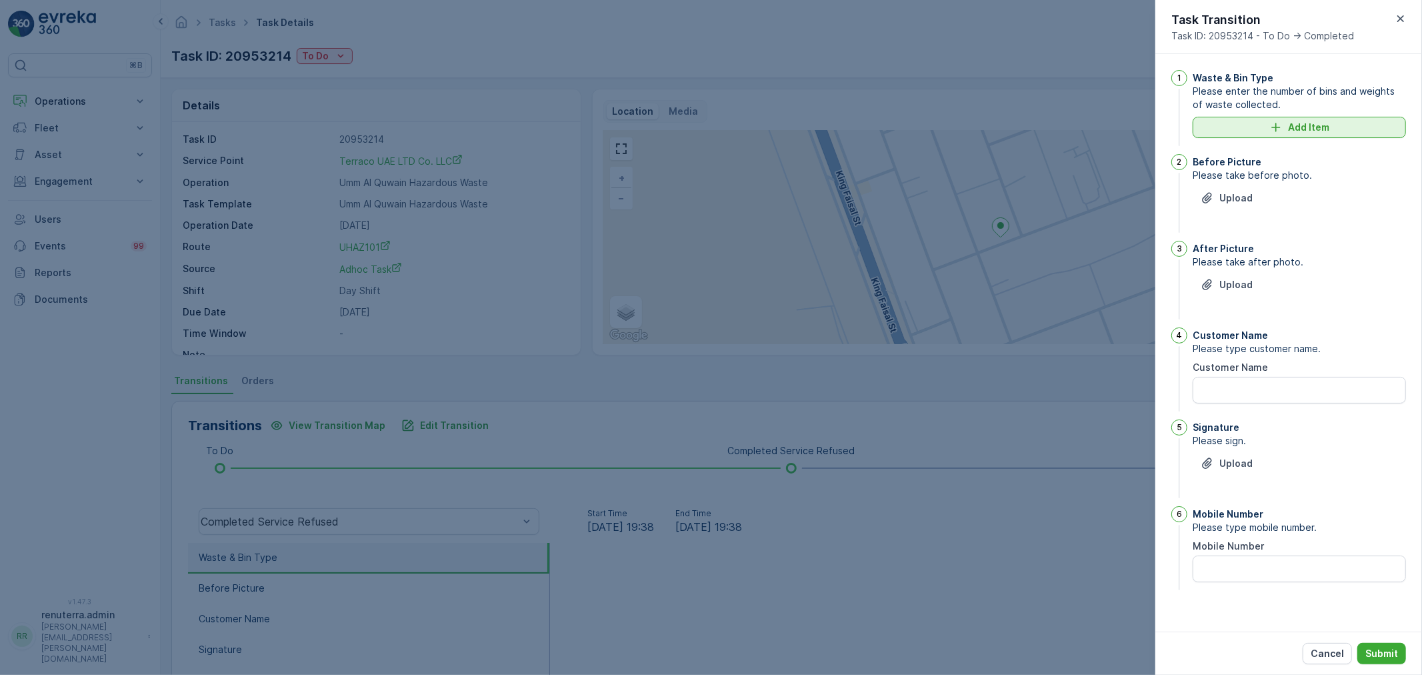
click at [1288, 135] on button "Add Item" at bounding box center [1298, 127] width 213 height 21
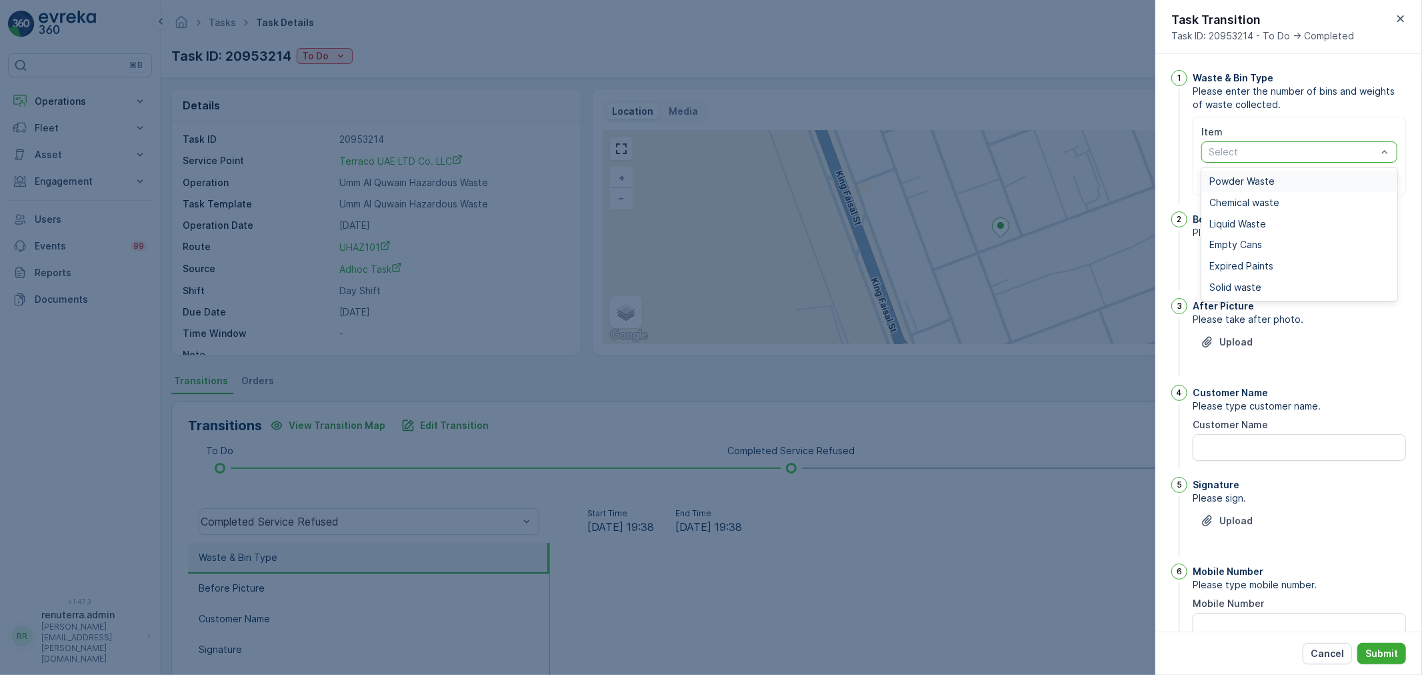
click at [1305, 158] on p "Select" at bounding box center [1292, 151] width 168 height 13
click at [1114, 381] on div at bounding box center [711, 337] width 1422 height 675
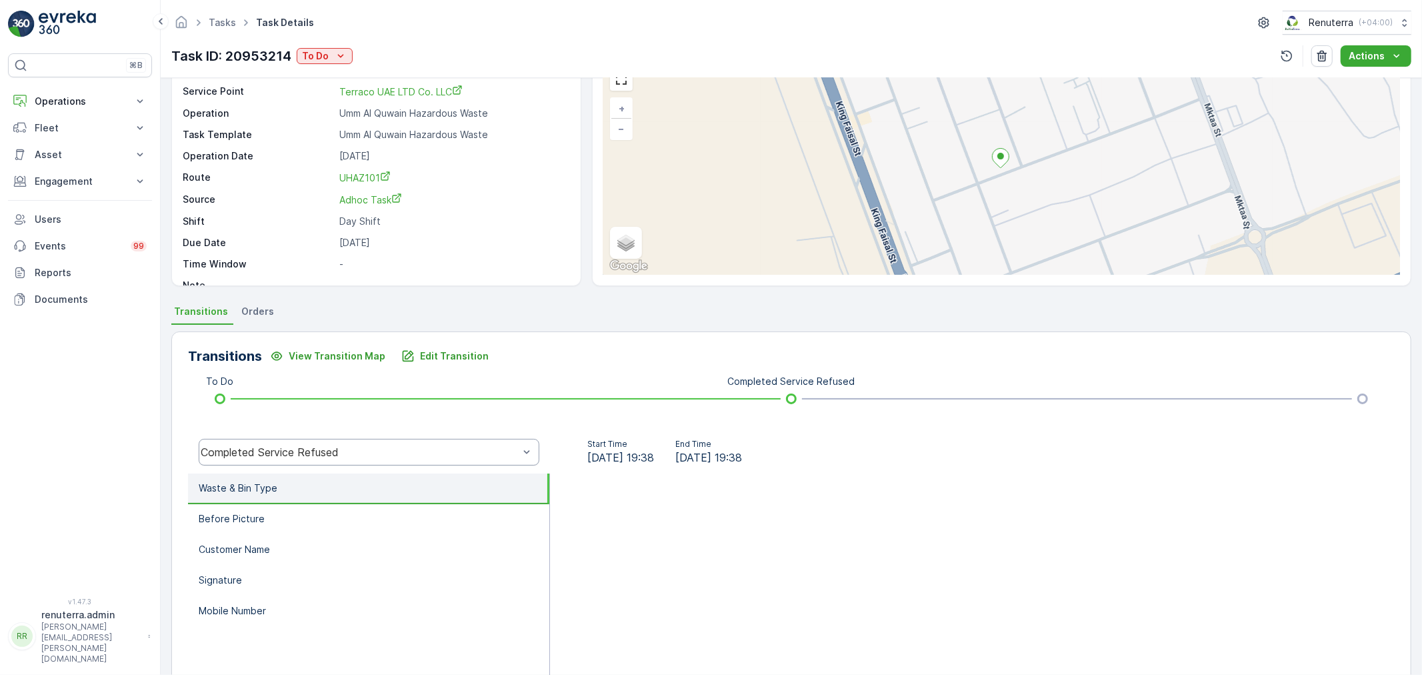
scroll to position [165, 0]
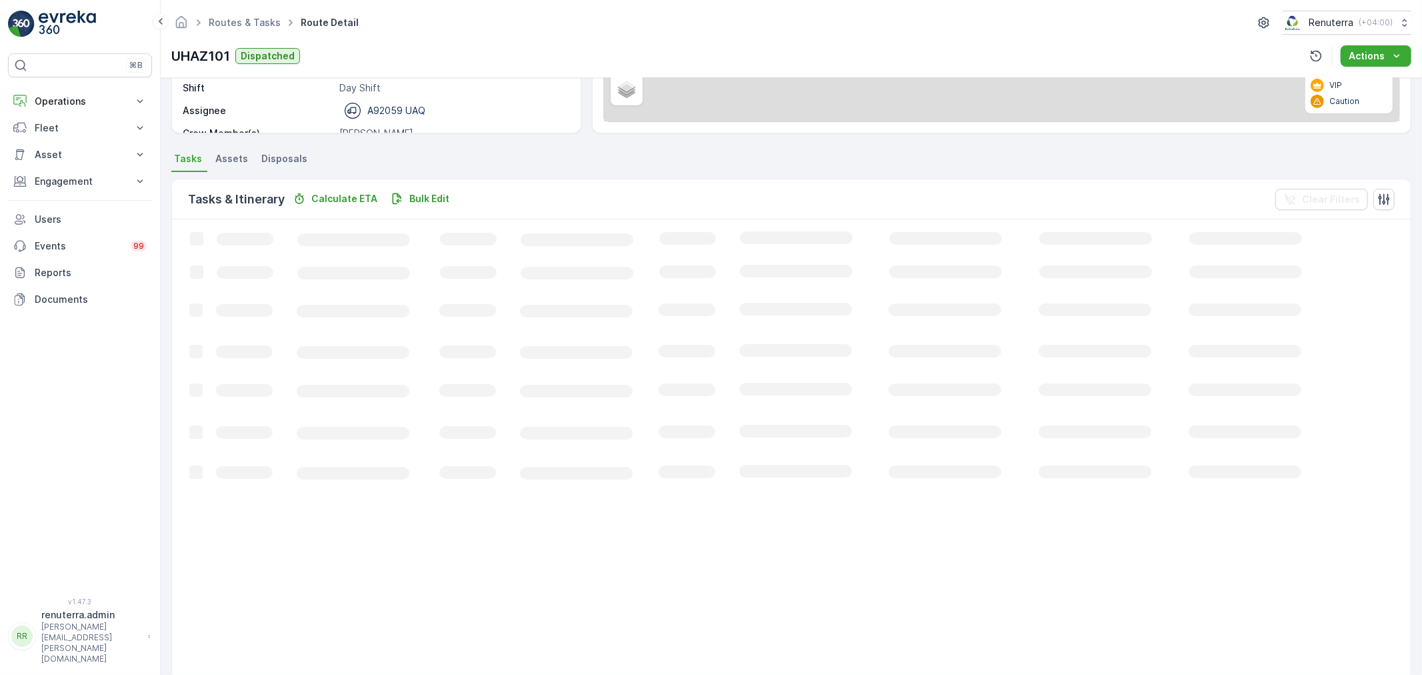
scroll to position [13, 0]
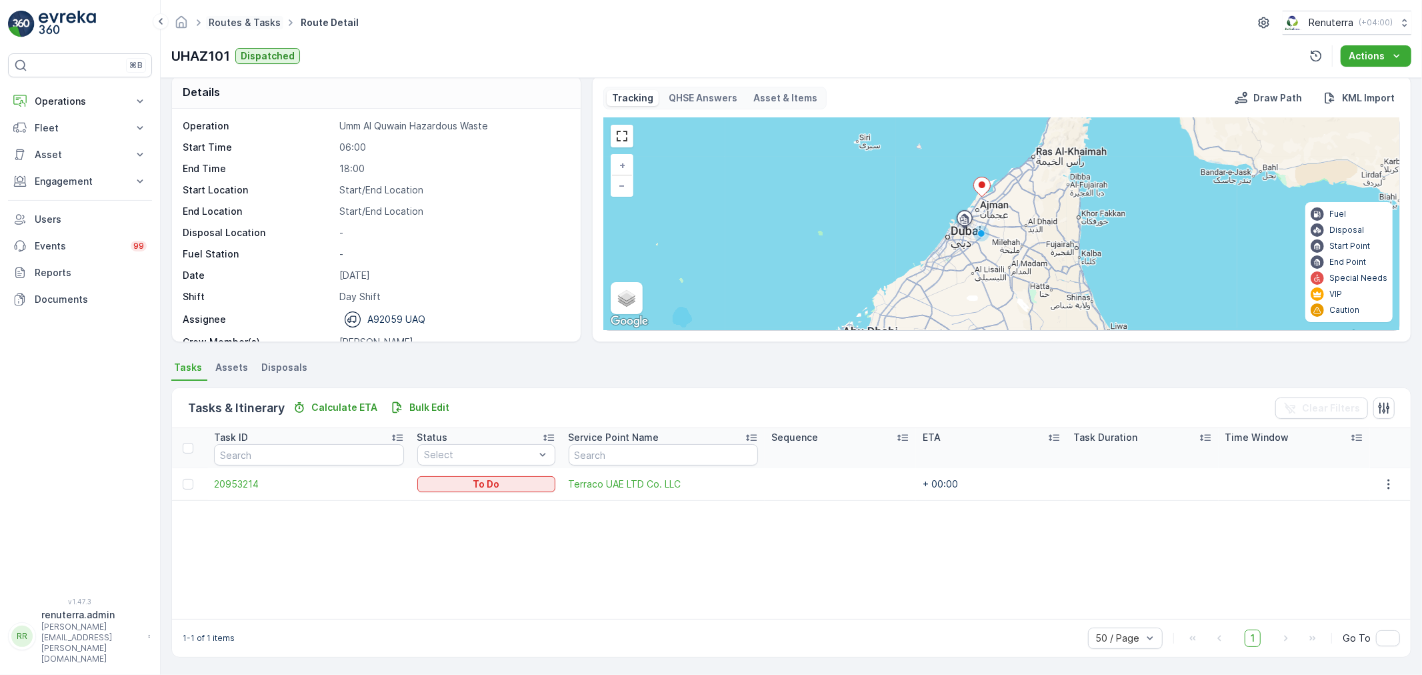
click at [267, 19] on link "Routes & Tasks" at bounding box center [245, 22] width 72 height 11
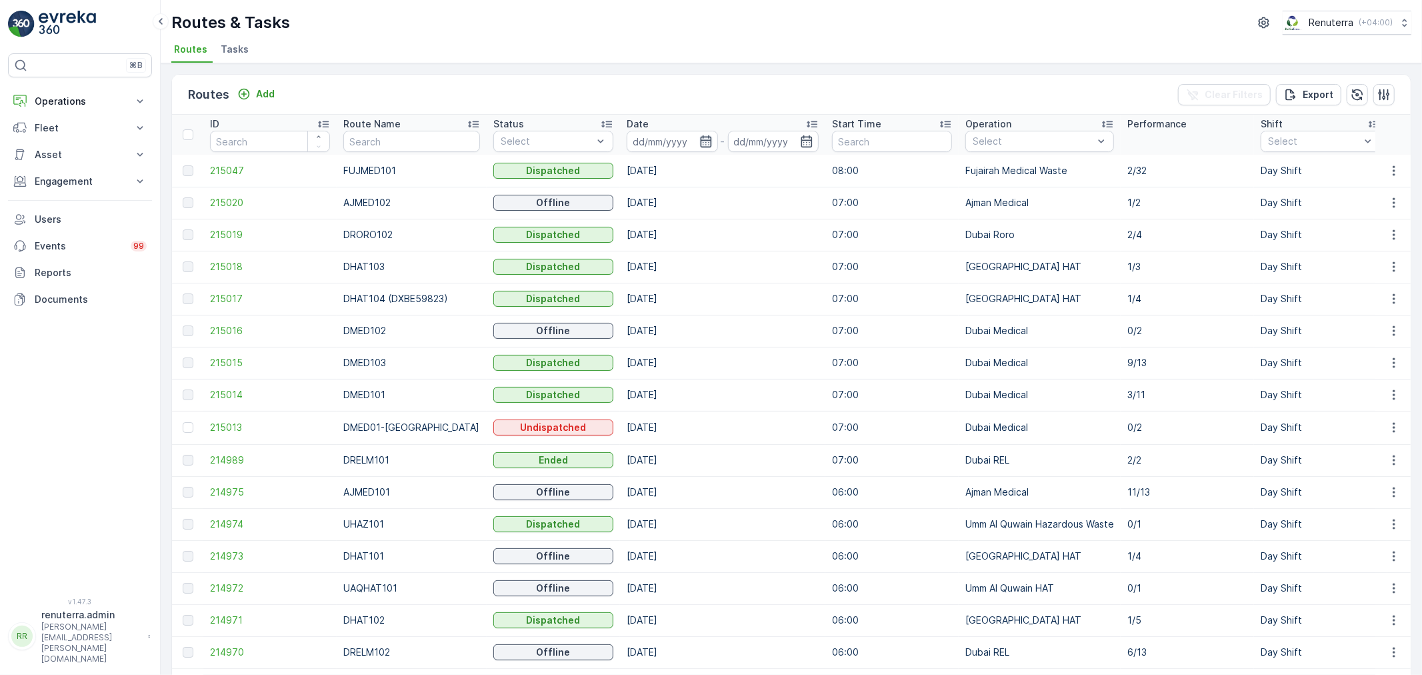
click at [700, 142] on icon "button" at bounding box center [705, 141] width 11 height 12
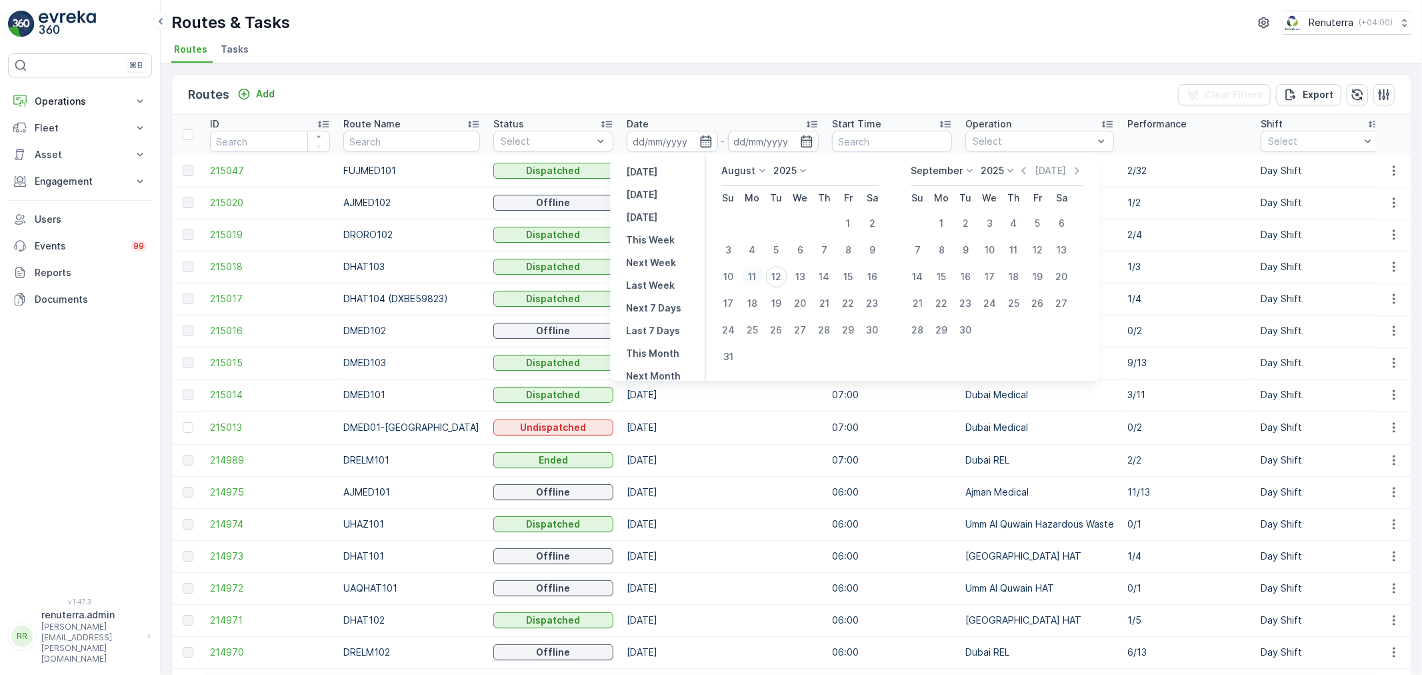
click at [758, 270] on div "11" at bounding box center [752, 276] width 21 height 21
type input "[DATE]"
click at [758, 270] on div "11" at bounding box center [752, 276] width 21 height 21
type input "[DATE]"
click at [758, 270] on div "11" at bounding box center [752, 276] width 21 height 21
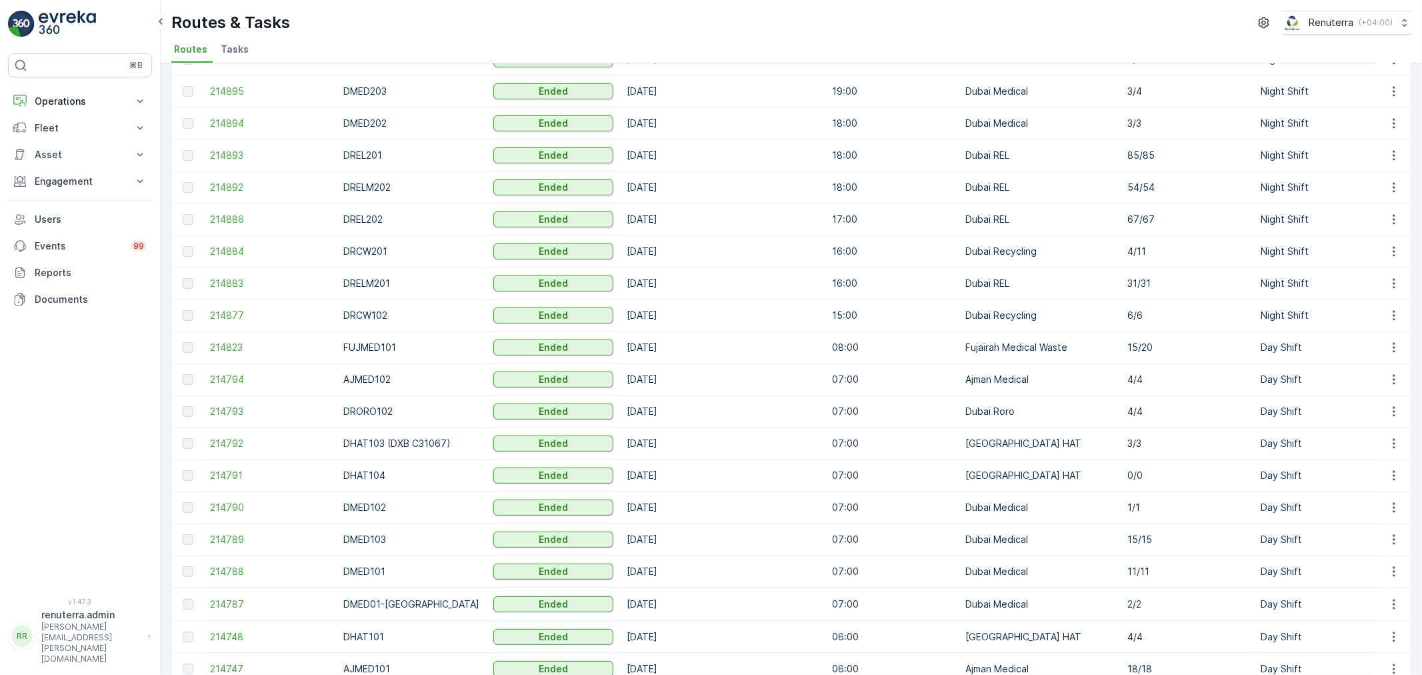
scroll to position [148, 0]
click at [241, 345] on span "214823" at bounding box center [270, 343] width 120 height 13
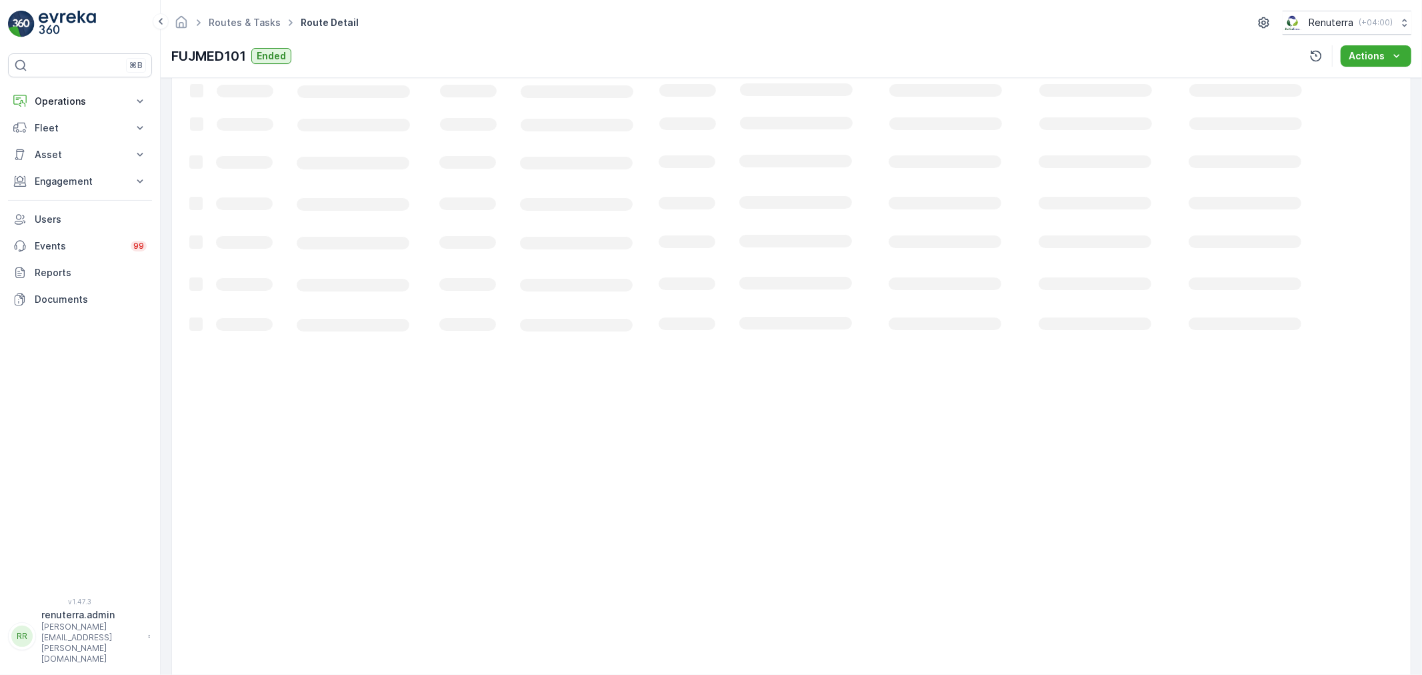
scroll to position [13, 0]
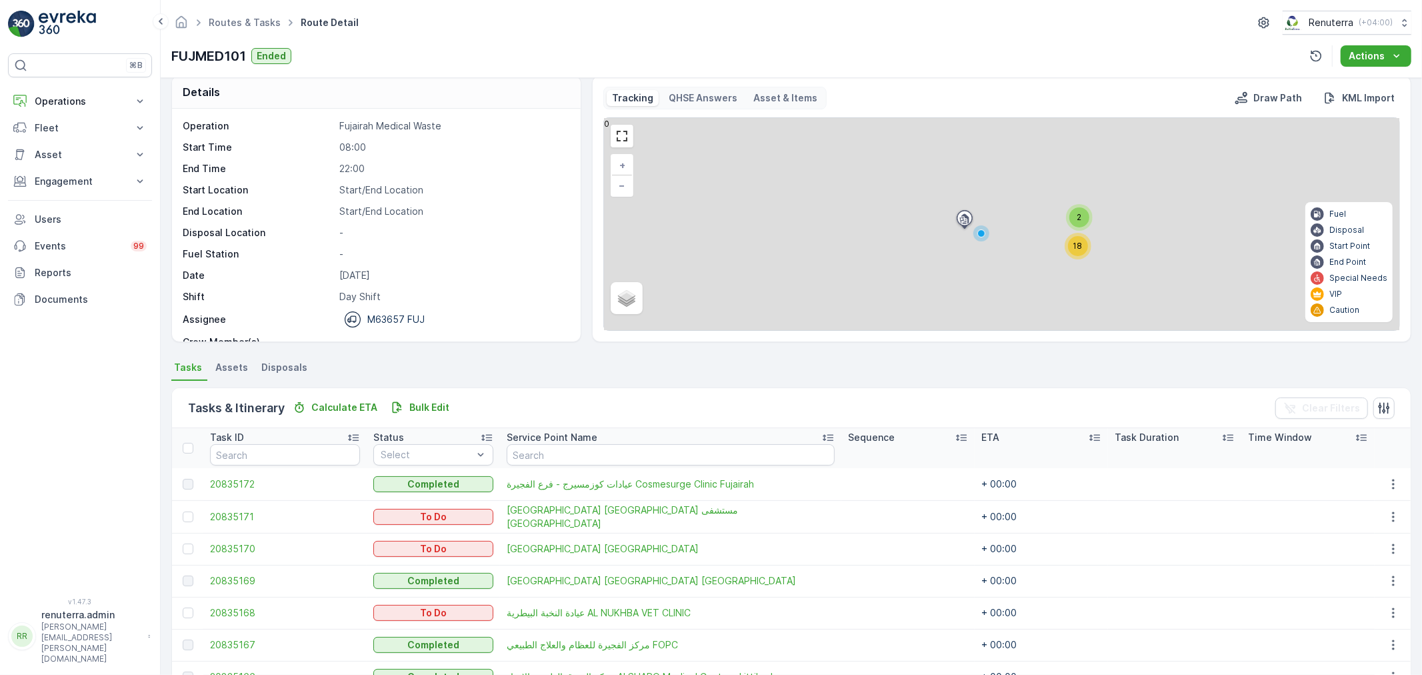
click at [193, 454] on th at bounding box center [187, 448] width 31 height 40
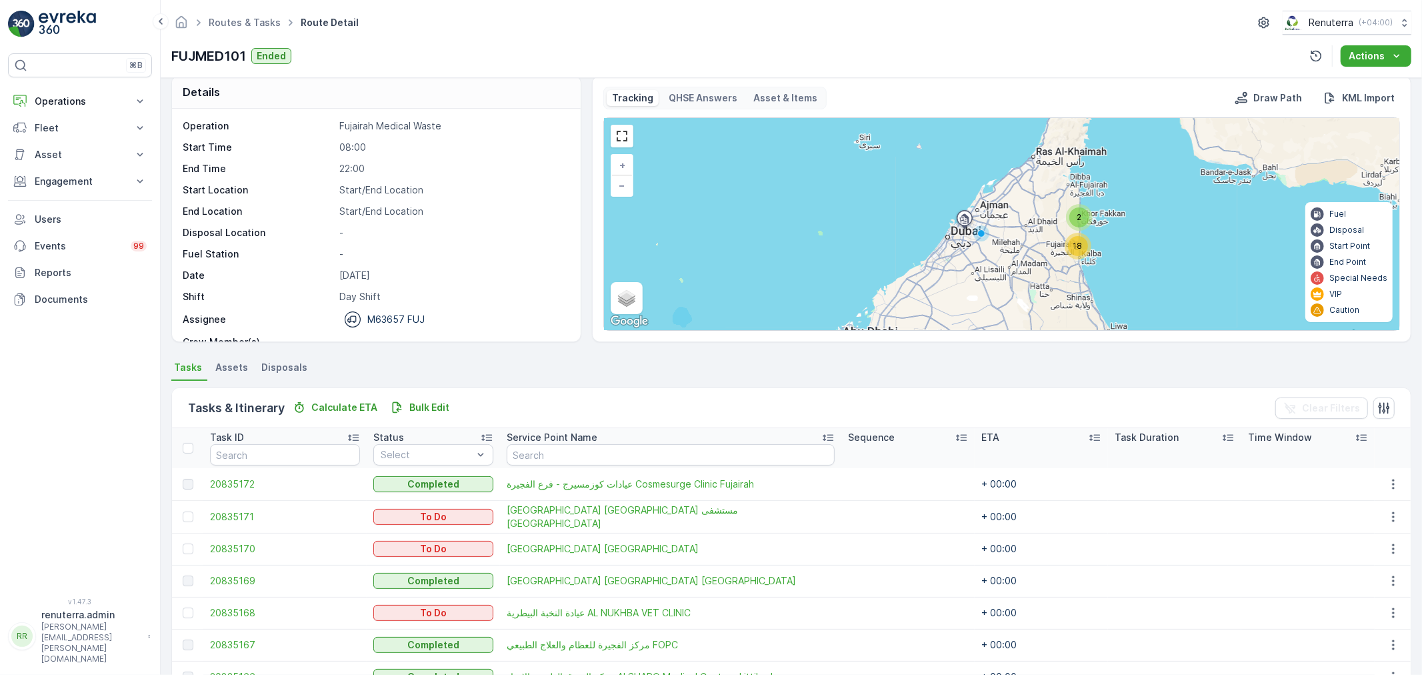
click at [189, 445] on div at bounding box center [188, 448] width 11 height 11
click at [190, 443] on input "checkbox" at bounding box center [190, 443] width 0 height 0
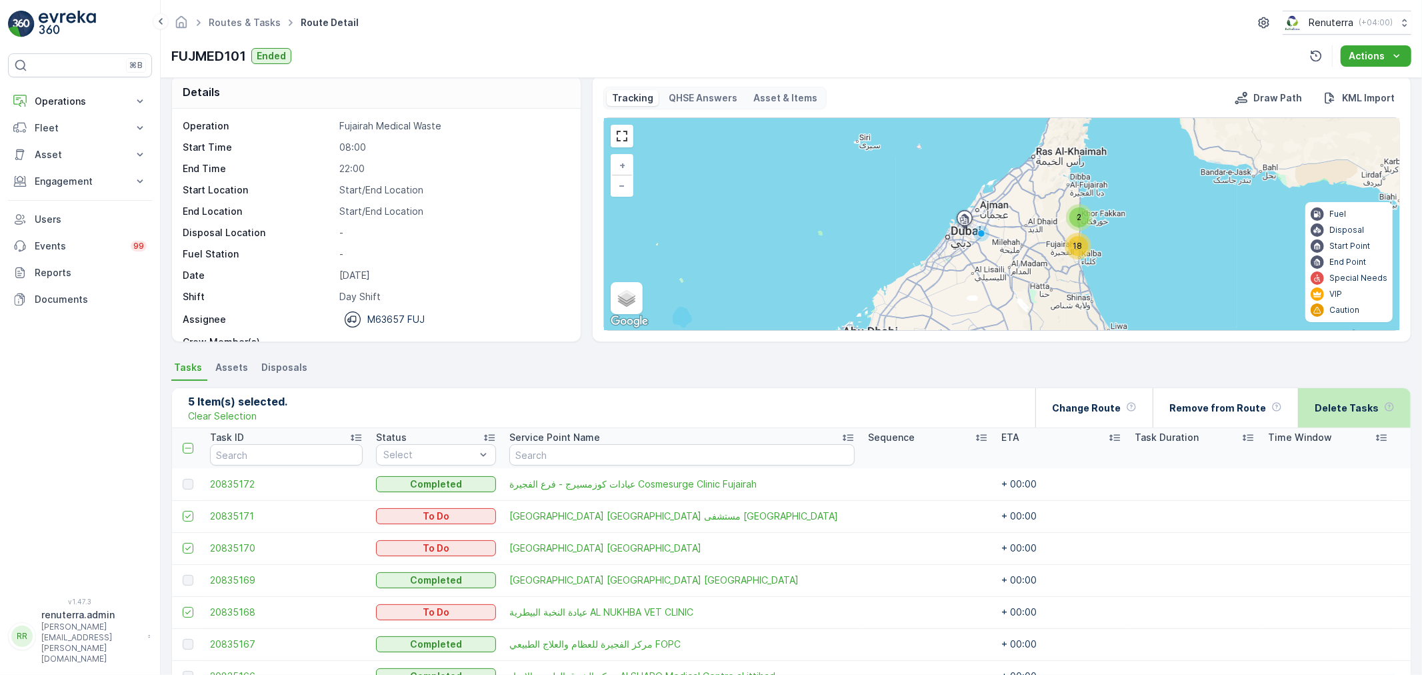
click at [1334, 416] on div "Delete Tasks" at bounding box center [1354, 407] width 80 height 39
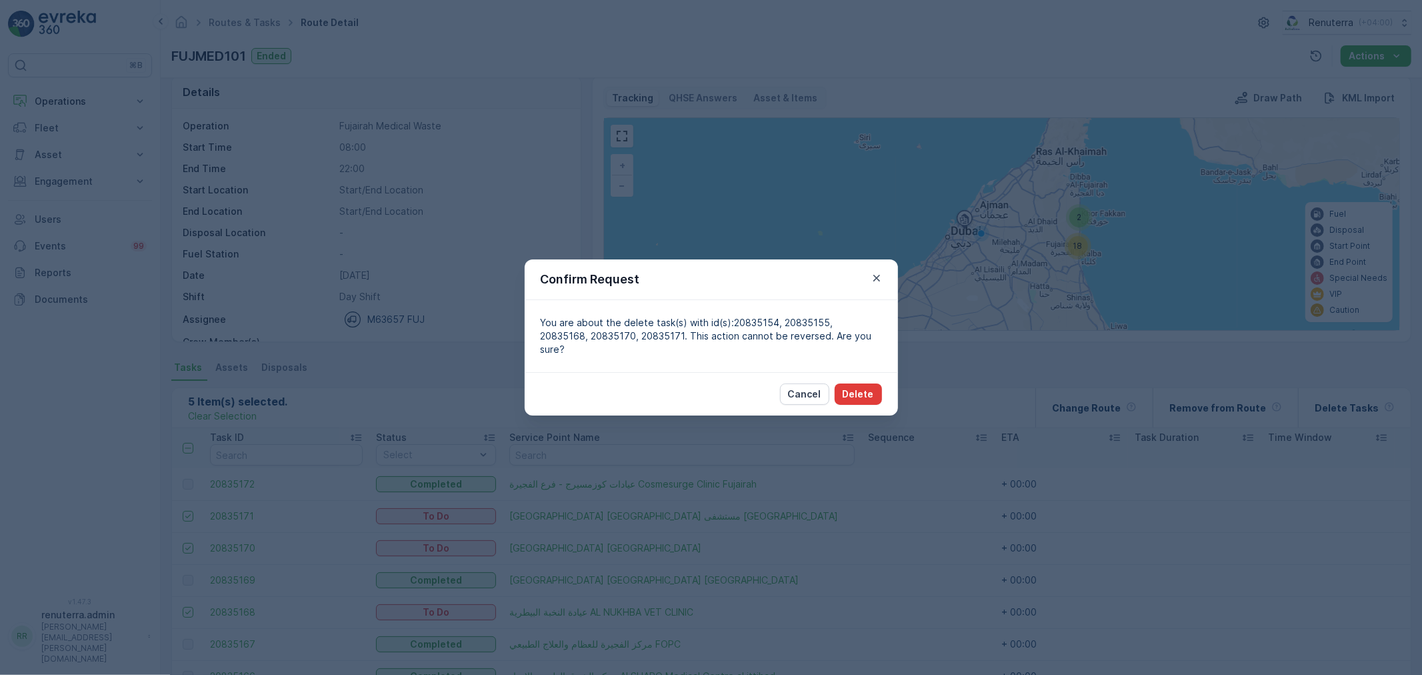
click at [837, 389] on button "Delete" at bounding box center [858, 393] width 47 height 21
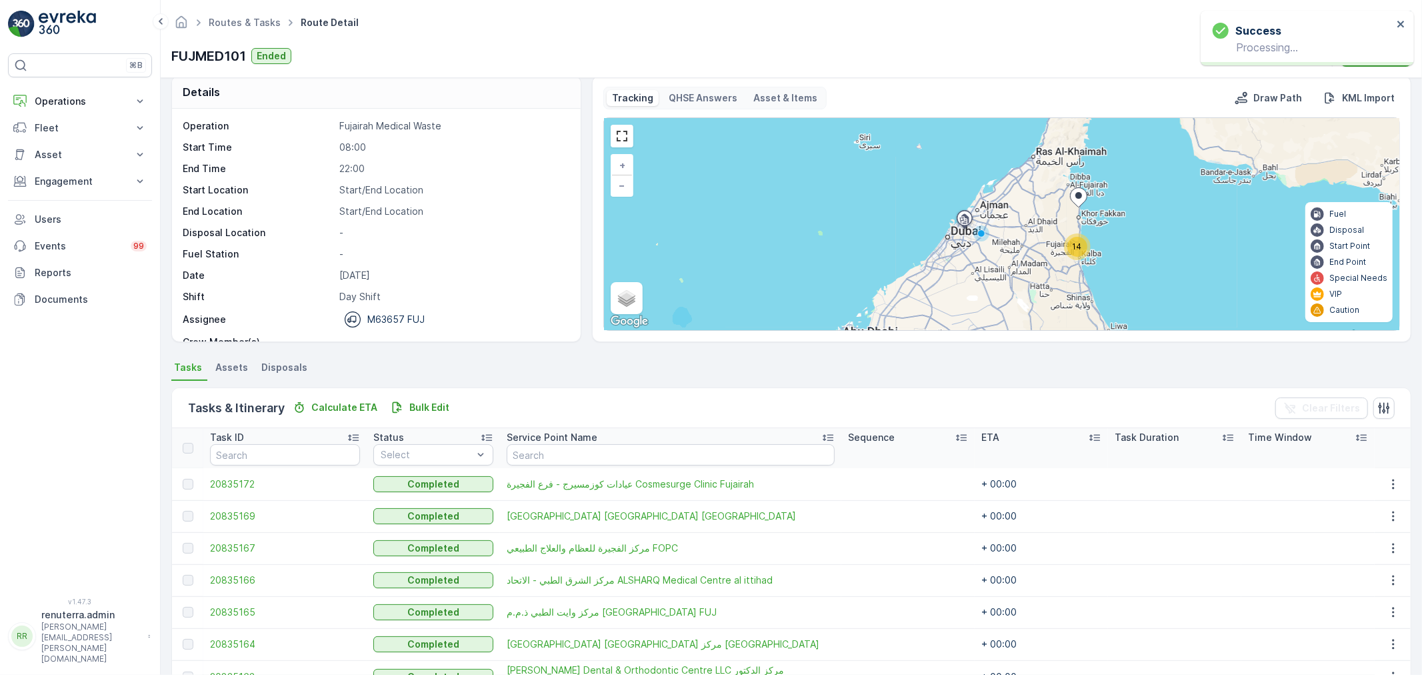
scroll to position [87, 0]
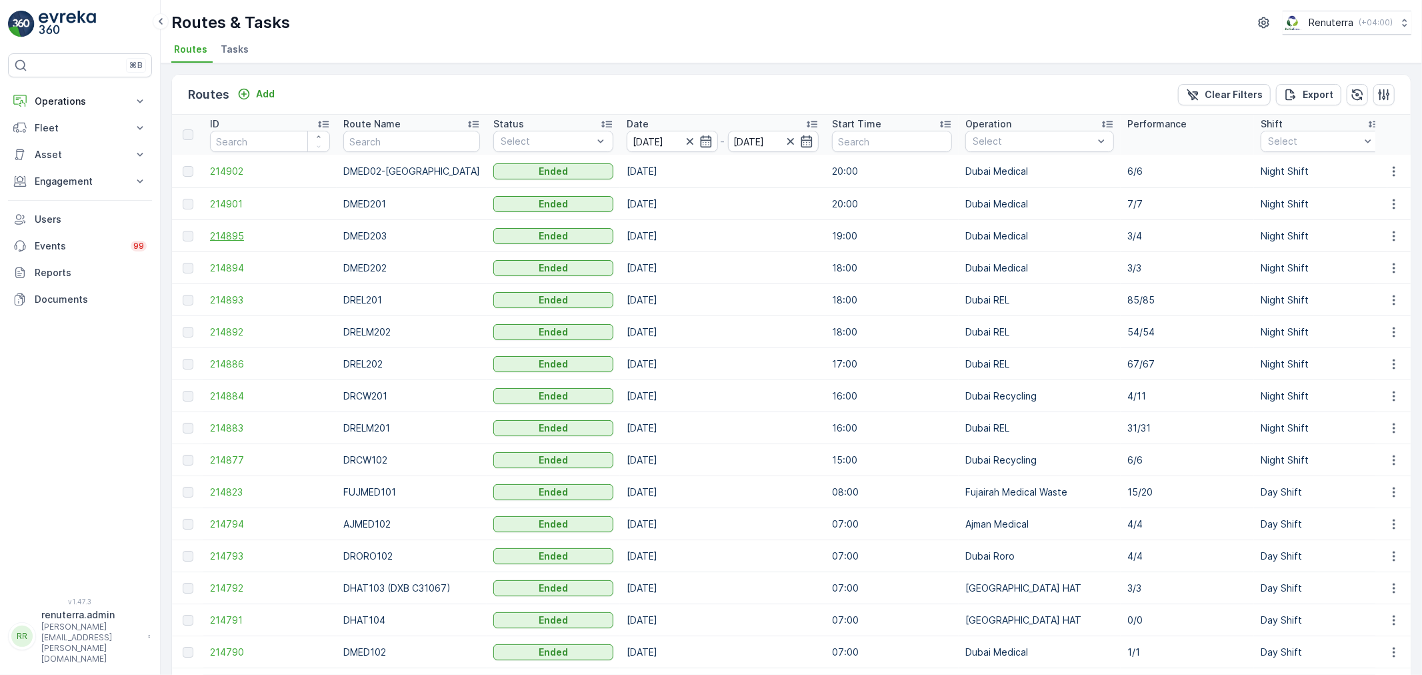
click at [223, 238] on span "214895" at bounding box center [270, 235] width 120 height 13
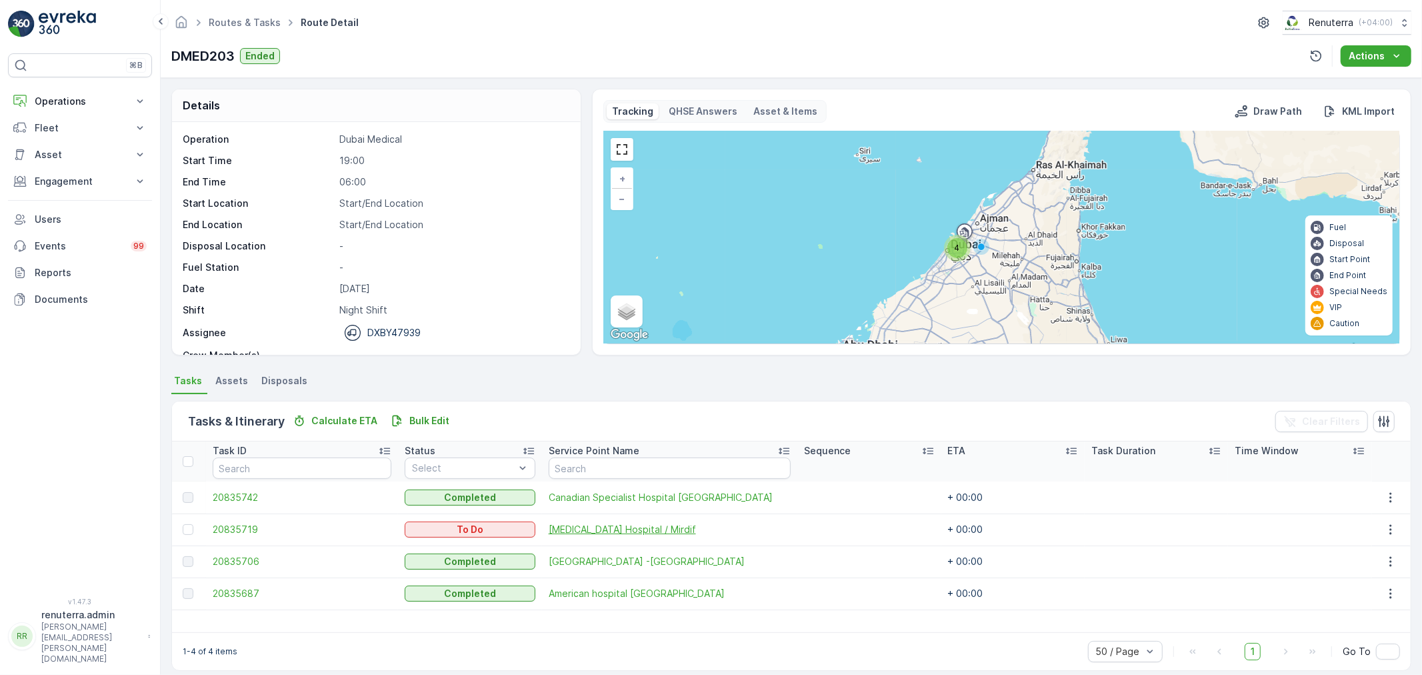
scroll to position [12, 0]
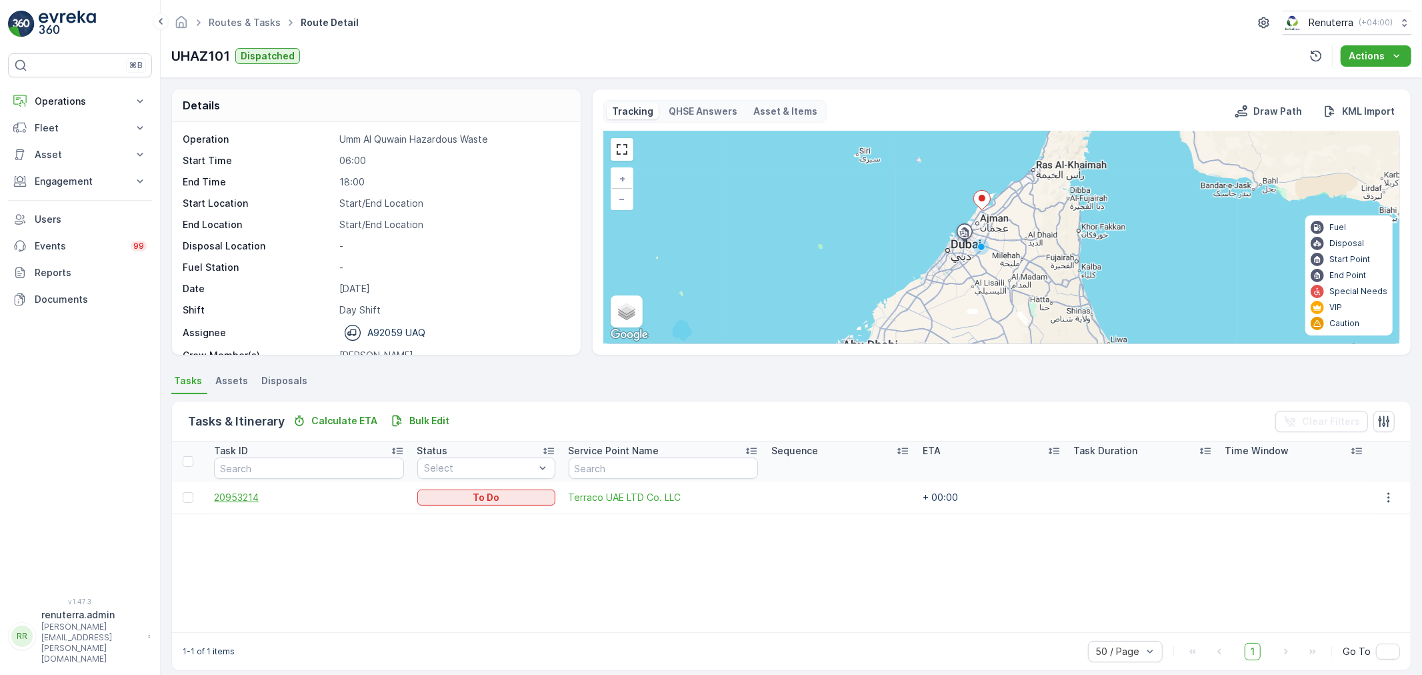
click at [251, 501] on span "20953214" at bounding box center [308, 497] width 189 height 13
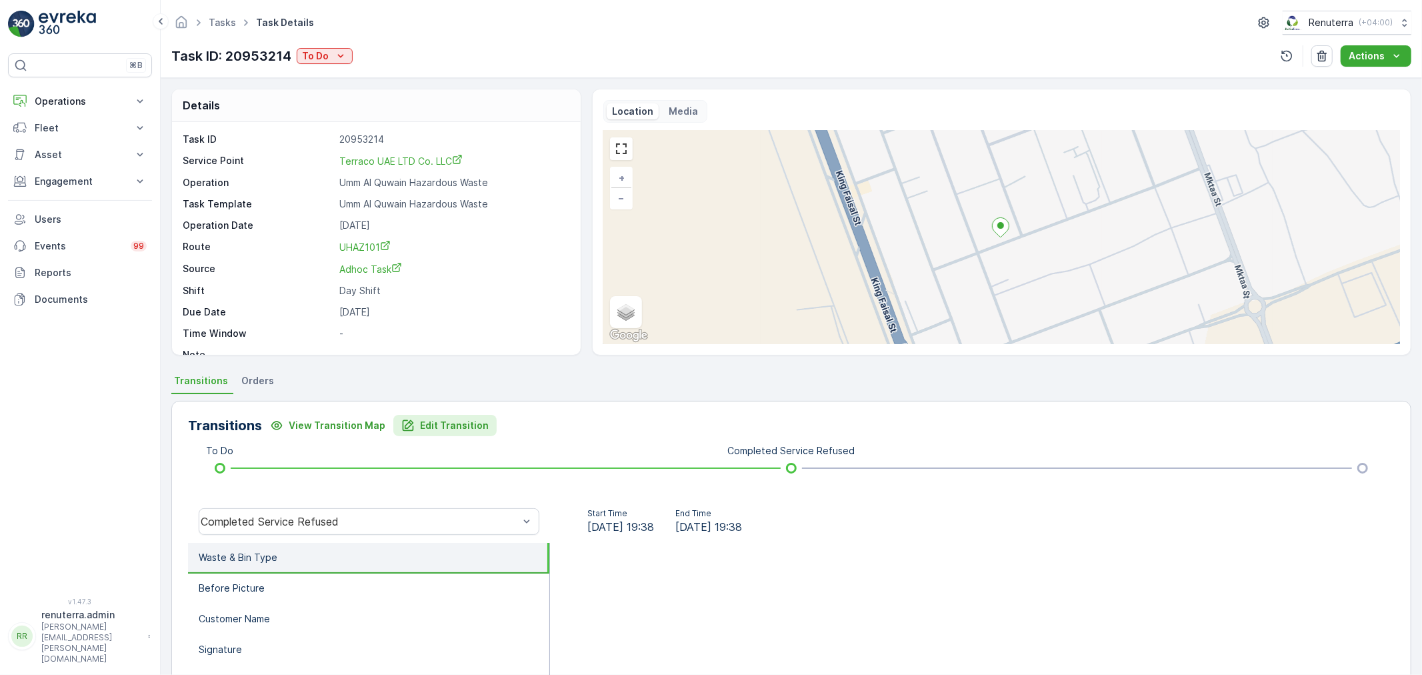
click at [420, 419] on p "Edit Transition" at bounding box center [454, 425] width 69 height 13
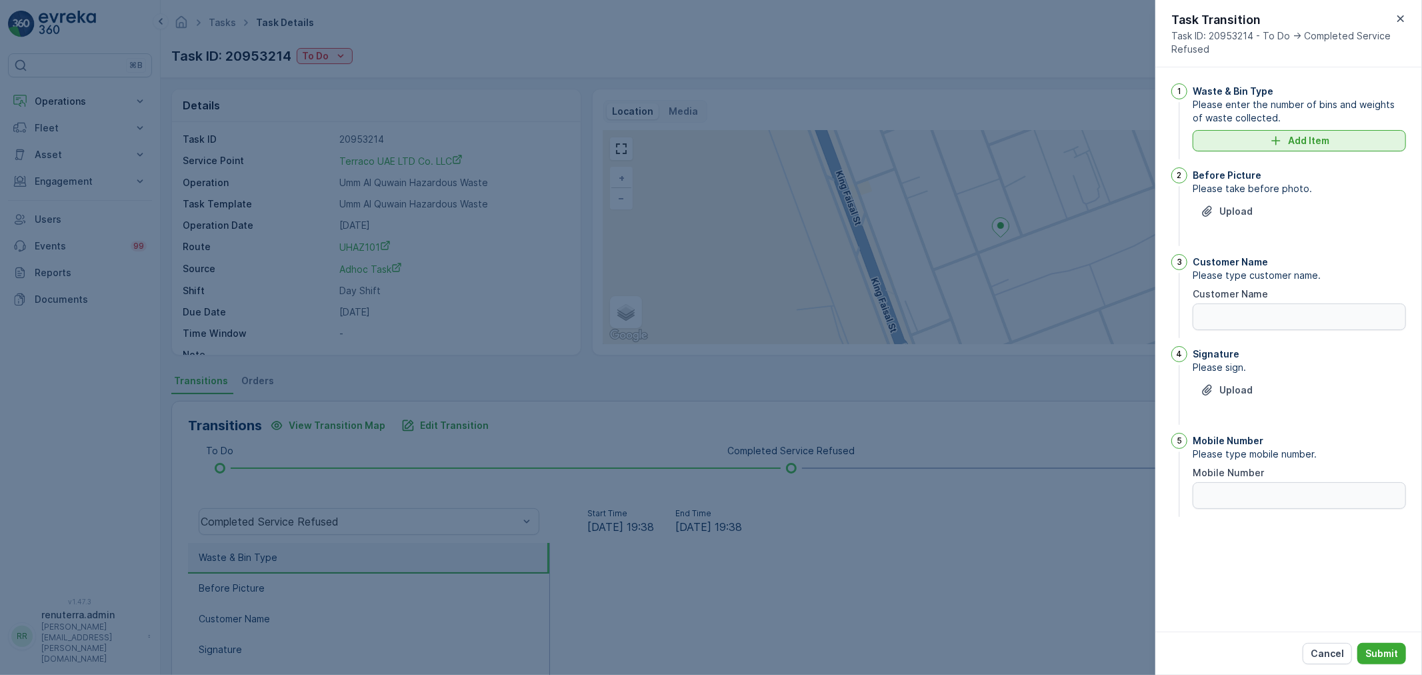
click at [1352, 148] on button "Add Item" at bounding box center [1298, 140] width 213 height 21
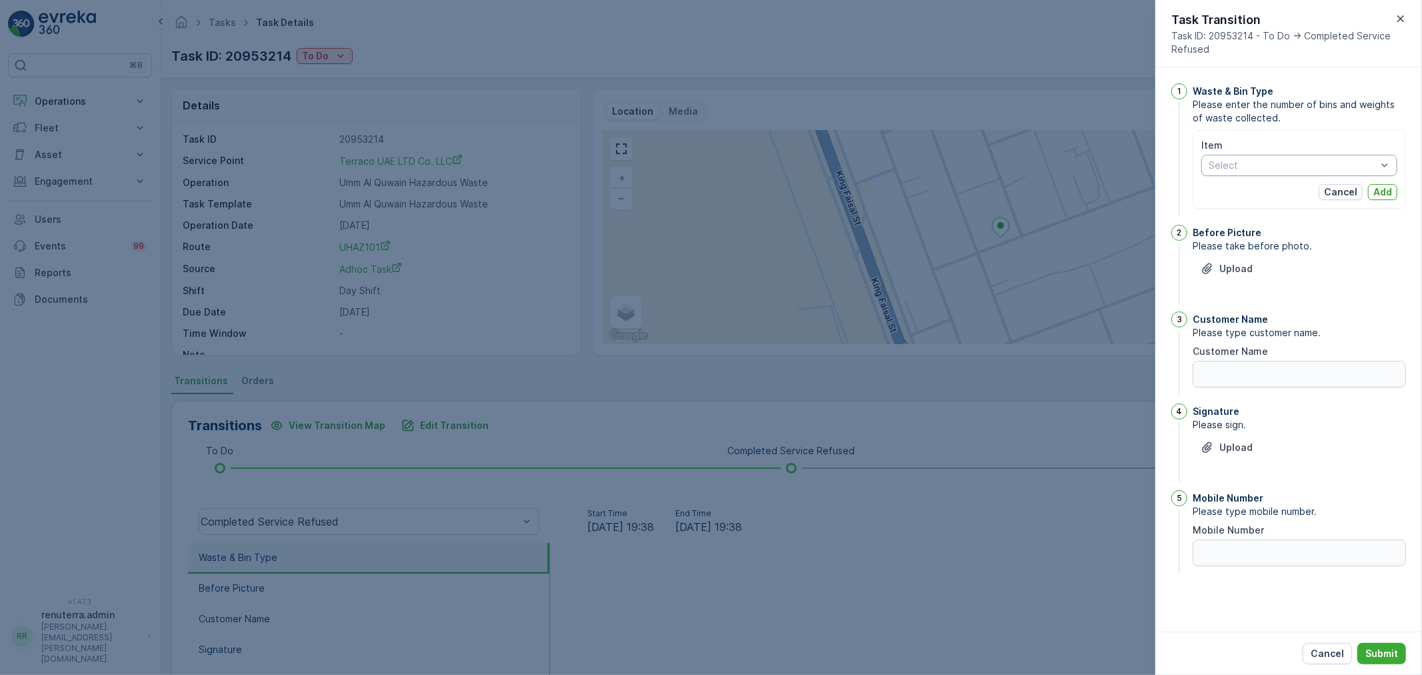
click at [1314, 163] on div at bounding box center [1292, 165] width 171 height 11
click at [1234, 256] on span "Empty Cans" at bounding box center [1235, 258] width 53 height 11
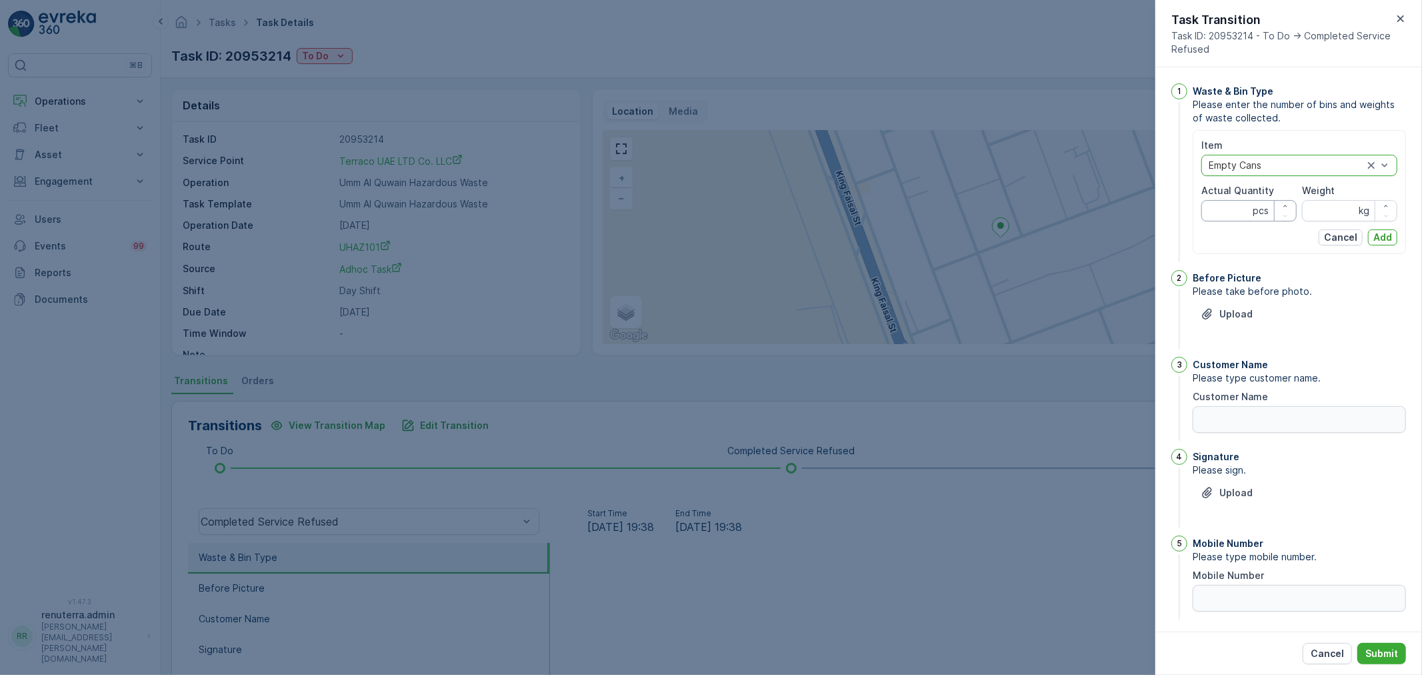
drag, startPoint x: 1233, startPoint y: 215, endPoint x: 1240, endPoint y: 211, distance: 7.8
click at [1242, 211] on Quantity "Actual Quantity" at bounding box center [1248, 210] width 95 height 21
type Quantity "1"
click at [1309, 222] on div "Item Empty Cans Actual Quantity 1 pcs Weight kg Cancel Add" at bounding box center [1299, 192] width 196 height 107
click at [1313, 214] on input "Weight" at bounding box center [1349, 210] width 95 height 21
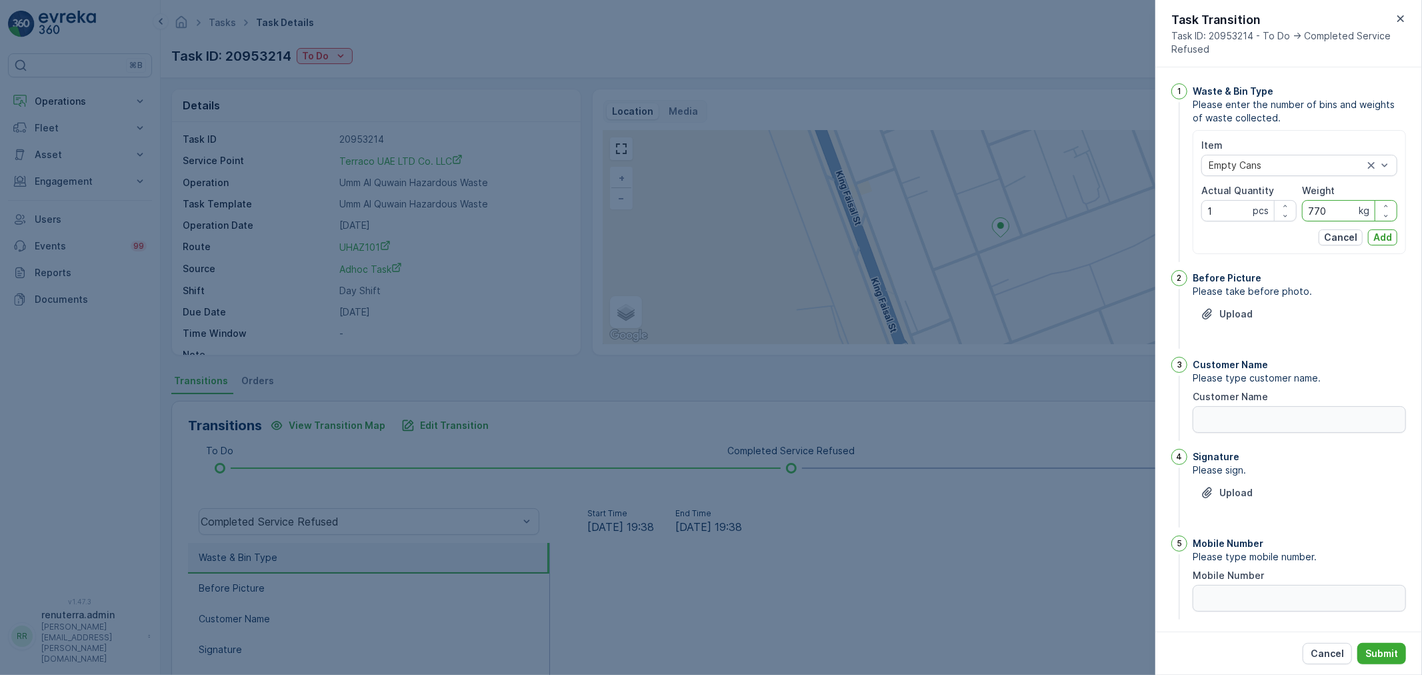
type input "770"
click at [1388, 249] on div "Item Empty Cans Actual Quantity 1 pcs Weight 770 kg Cancel Add" at bounding box center [1298, 192] width 213 height 124
click at [1387, 243] on p "Add" at bounding box center [1382, 237] width 19 height 13
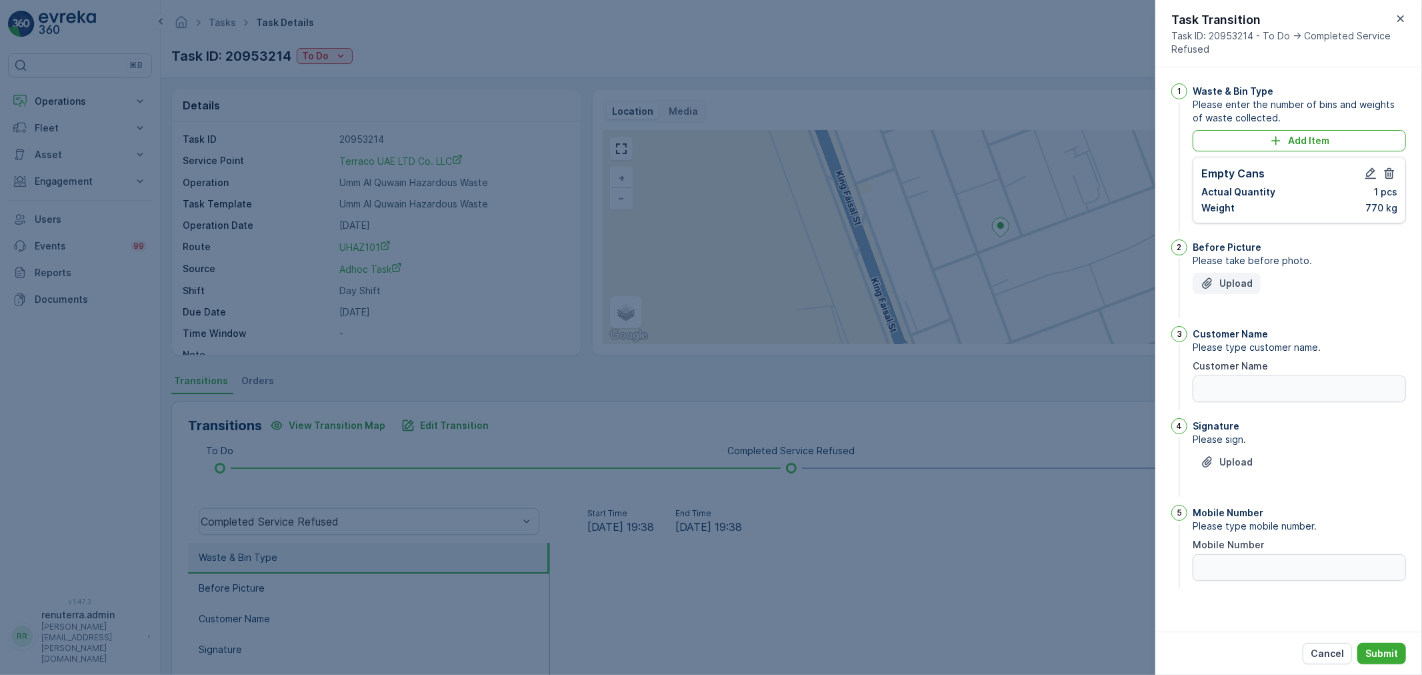
click at [1230, 291] on button "Upload" at bounding box center [1226, 283] width 68 height 21
click at [1228, 287] on p "Upload" at bounding box center [1235, 283] width 33 height 13
click at [1227, 287] on p "Upload" at bounding box center [1235, 283] width 33 height 13
click at [1392, 174] on icon "button" at bounding box center [1389, 173] width 10 height 11
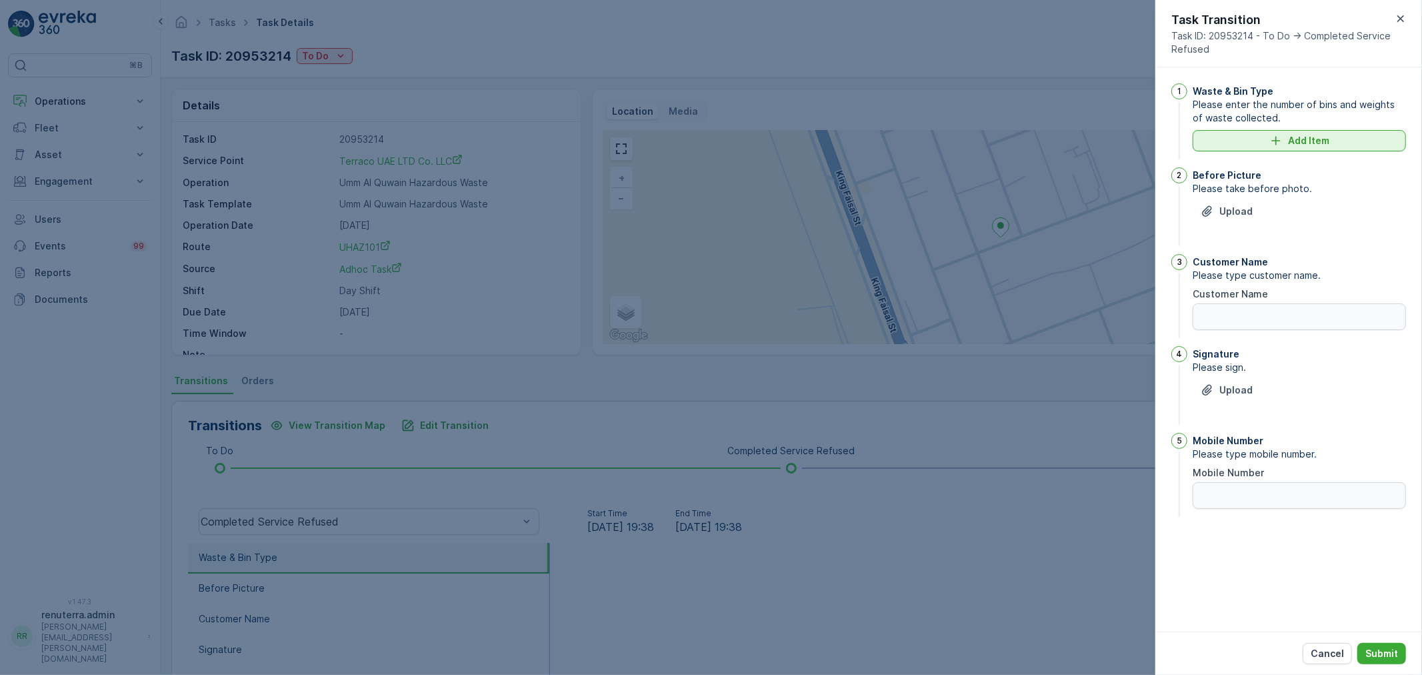
click at [1293, 145] on p "Add Item" at bounding box center [1308, 140] width 41 height 13
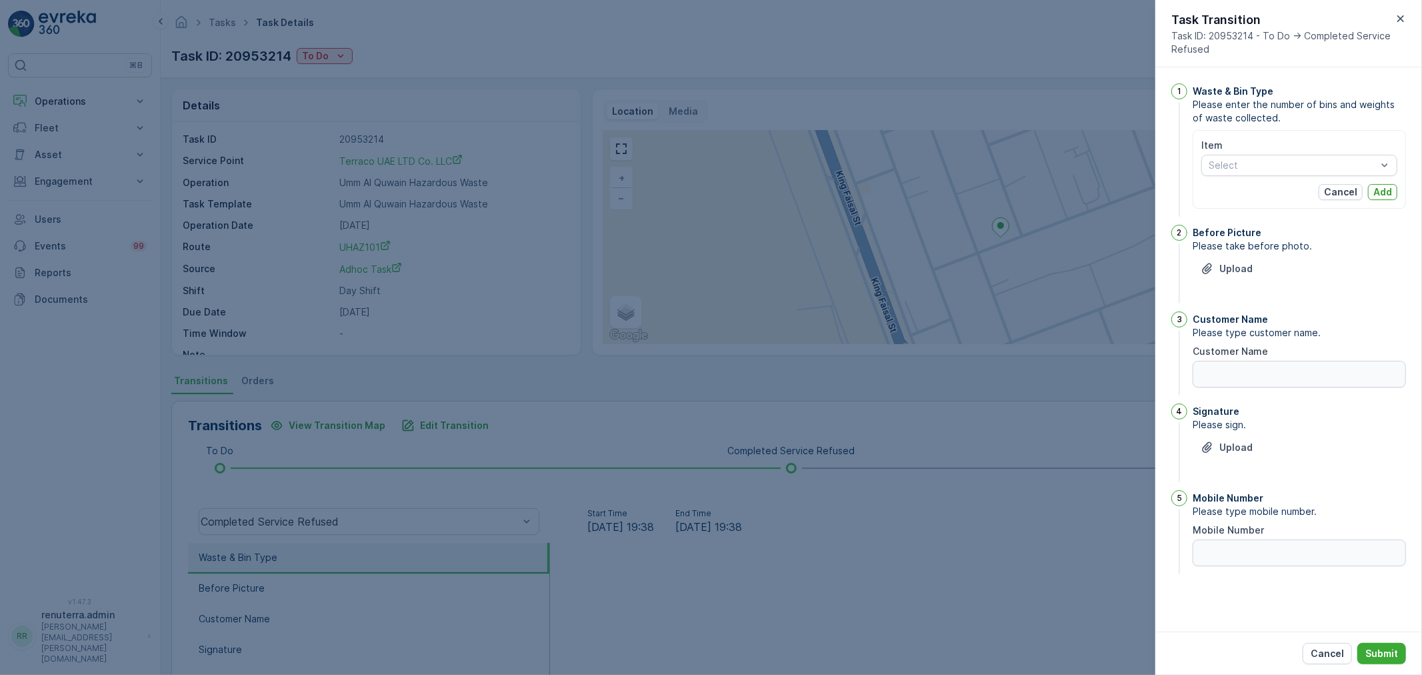
click at [1287, 153] on div "Item Select" at bounding box center [1299, 157] width 196 height 37
click at [1278, 164] on div at bounding box center [1292, 165] width 171 height 11
click at [1253, 215] on span "Chemical waste" at bounding box center [1244, 216] width 70 height 11
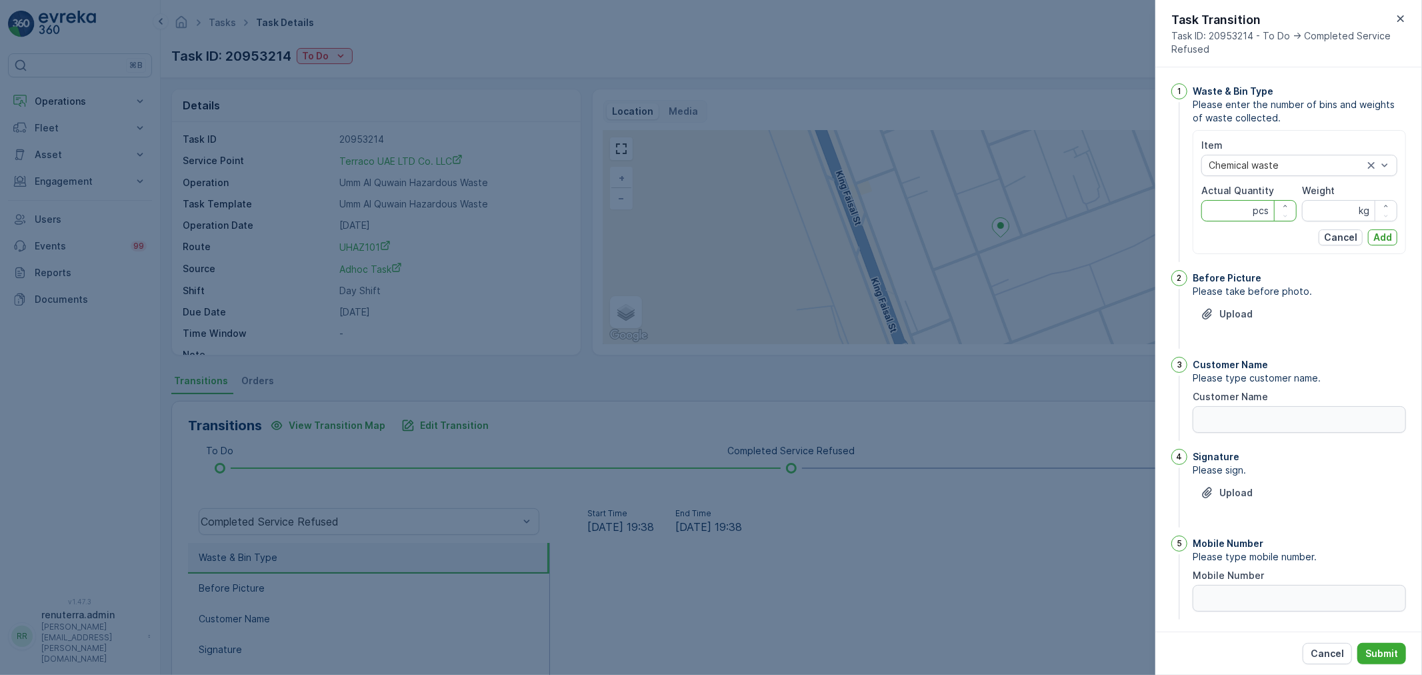
click at [1240, 201] on Quantity "Actual Quantity" at bounding box center [1248, 210] width 95 height 21
type Quantity "1"
click at [1307, 220] on input "Weight" at bounding box center [1349, 210] width 95 height 21
type input "770"
click at [1381, 234] on p "Add" at bounding box center [1382, 237] width 19 height 13
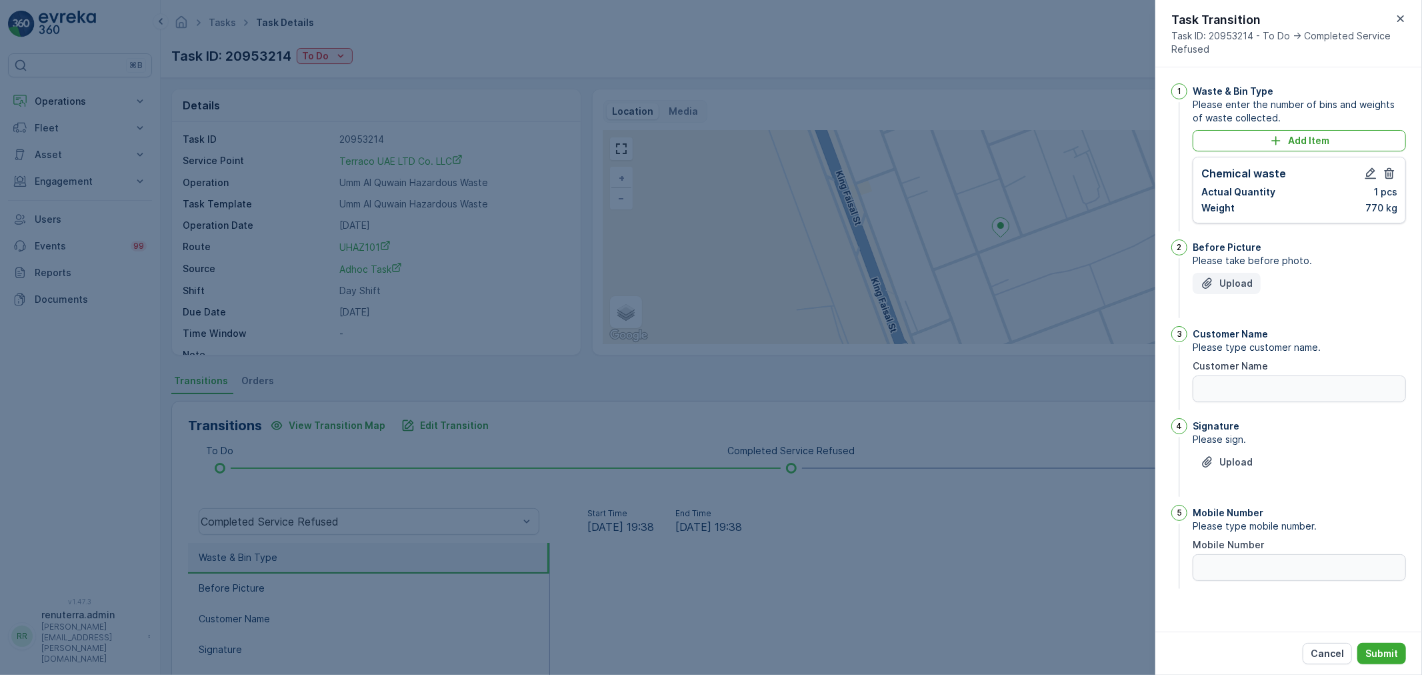
click at [1234, 283] on p "Upload" at bounding box center [1235, 283] width 33 height 13
drag, startPoint x: 1016, startPoint y: 494, endPoint x: 1272, endPoint y: 635, distance: 292.1
click at [1016, 494] on div at bounding box center [711, 337] width 1422 height 675
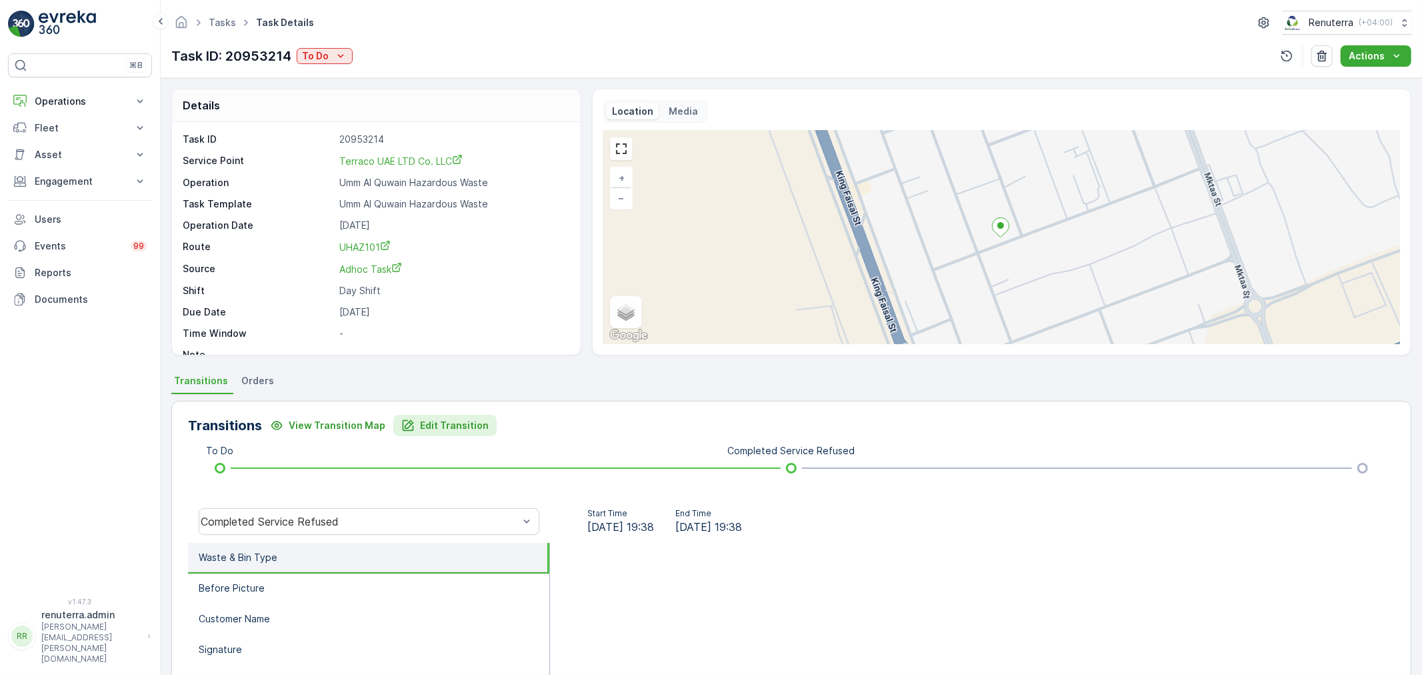
click at [432, 421] on p "Edit Transition" at bounding box center [454, 425] width 69 height 13
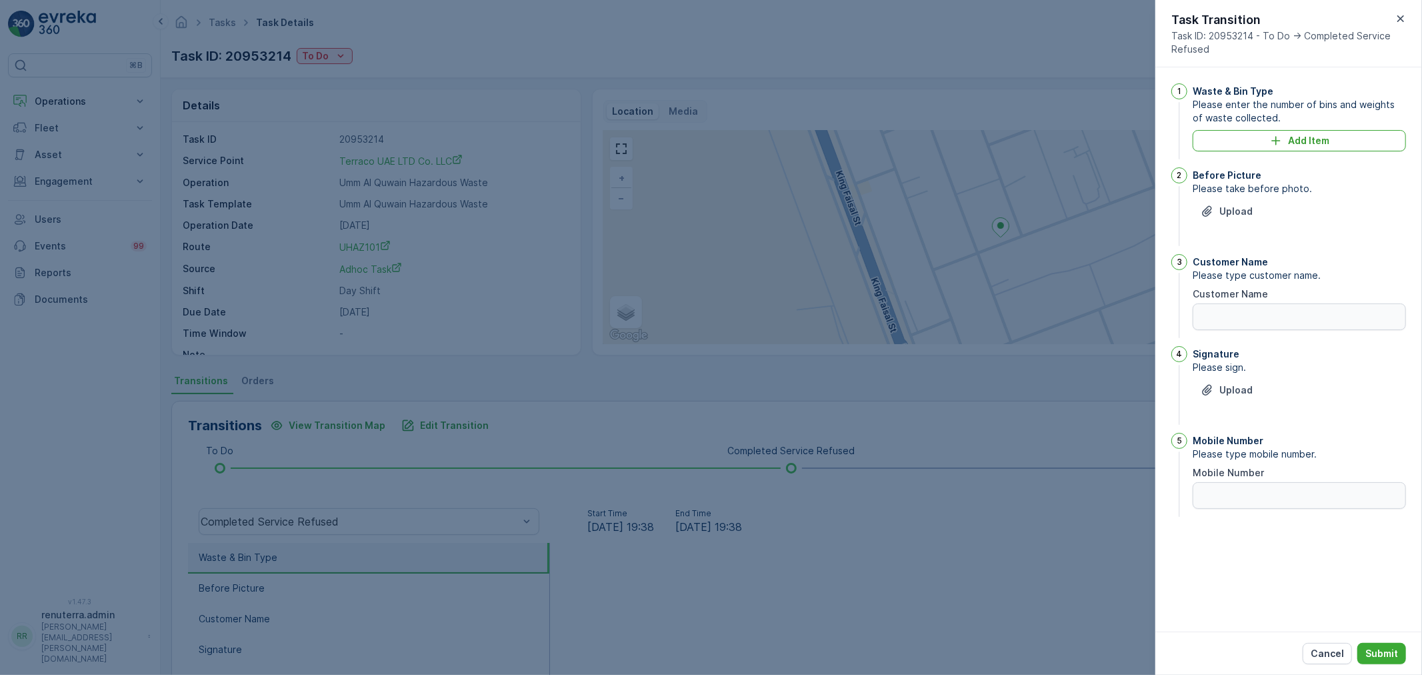
click at [479, 231] on div at bounding box center [711, 337] width 1422 height 675
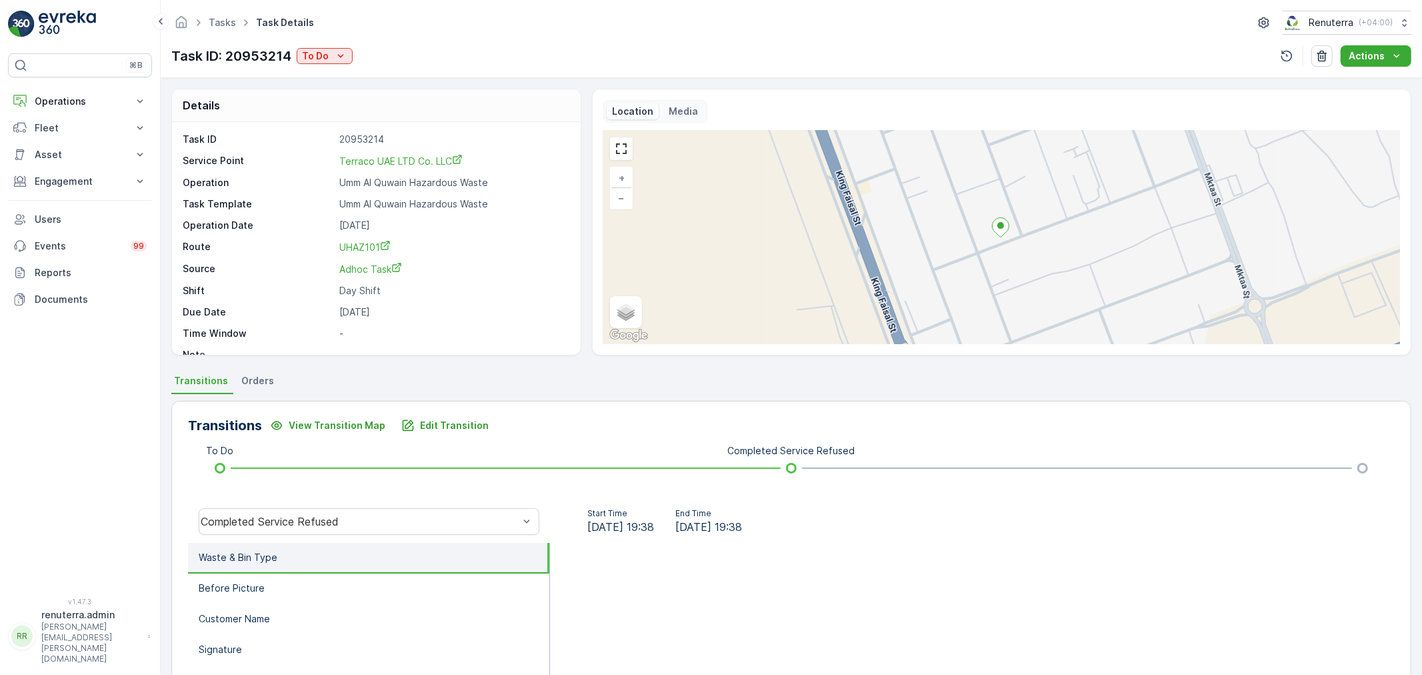
click at [338, 65] on div "Task ID: 20953214 To Do" at bounding box center [261, 56] width 181 height 20
click at [331, 55] on div "To Do" at bounding box center [324, 55] width 45 height 13
click at [329, 83] on div "Completed" at bounding box center [369, 76] width 138 height 19
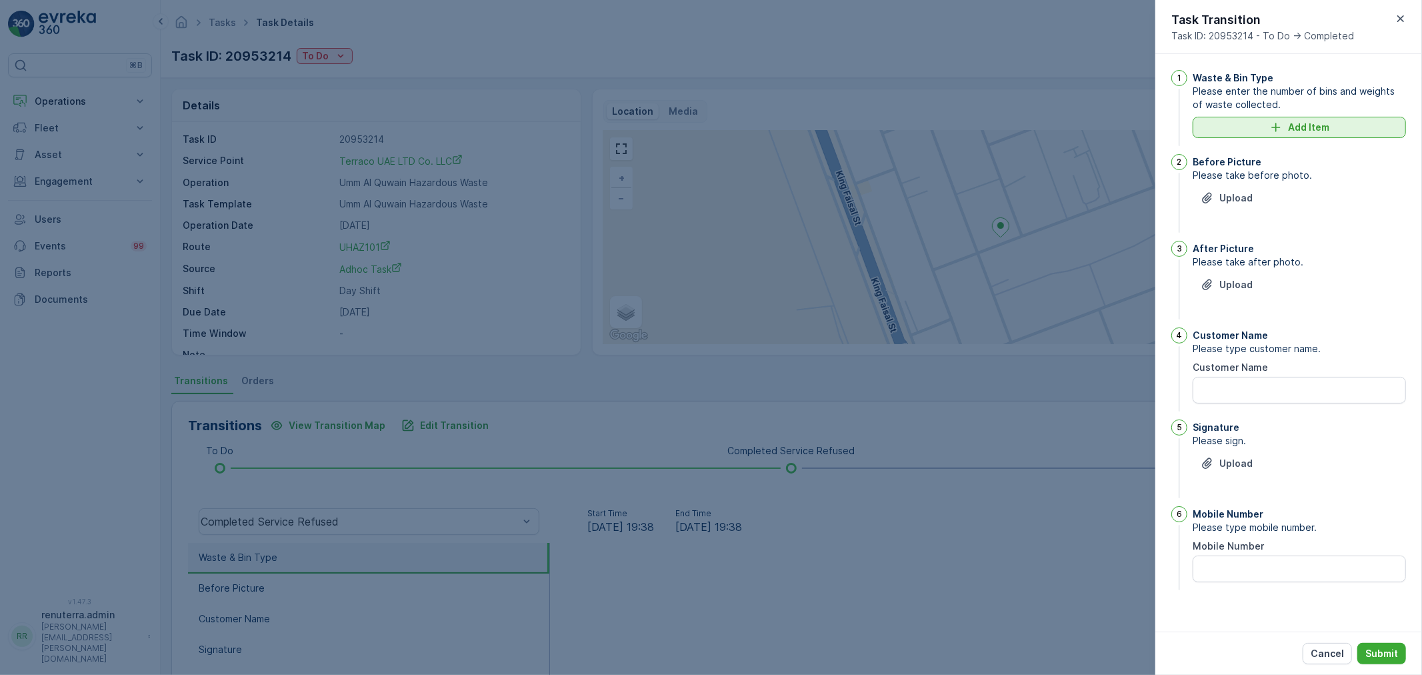
click at [1310, 135] on button "Add Item" at bounding box center [1298, 127] width 213 height 21
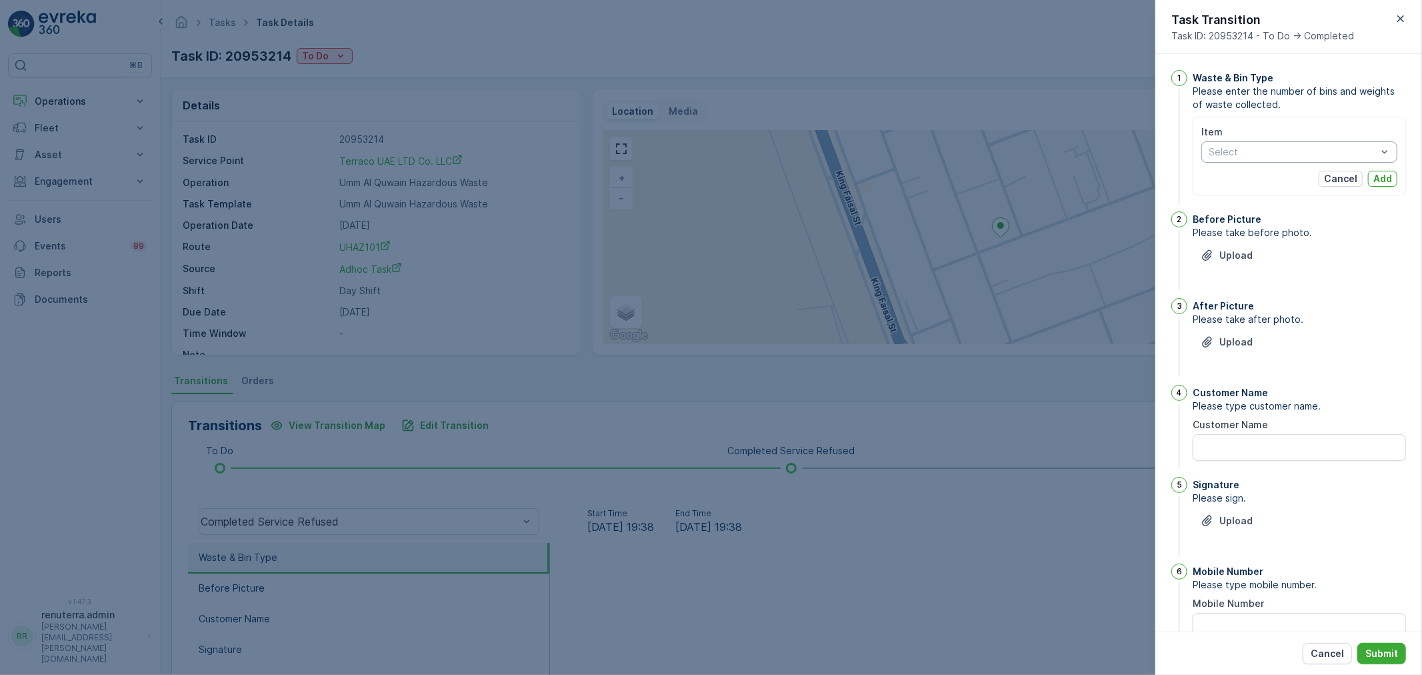
click at [1290, 156] on div at bounding box center [1292, 152] width 171 height 11
click at [1270, 189] on div "Powder Waste" at bounding box center [1299, 181] width 196 height 21
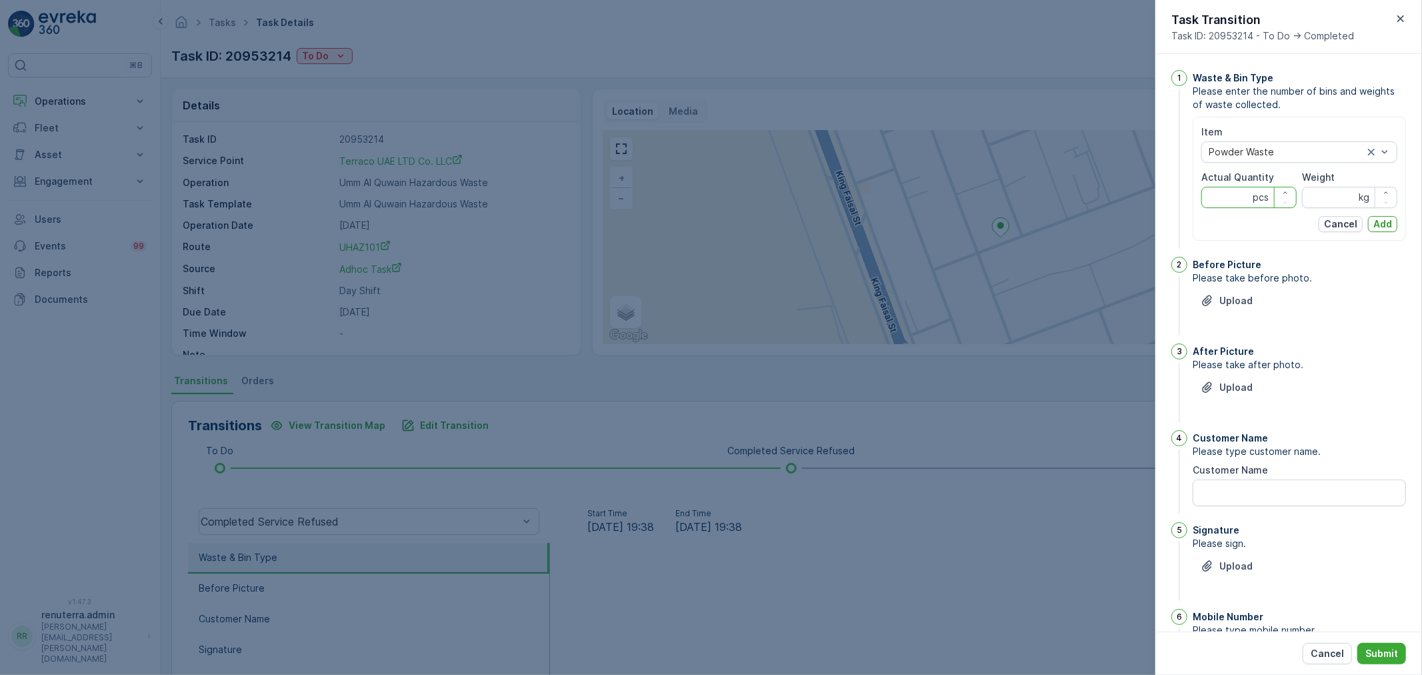
click at [1242, 192] on Quantity "Actual Quantity" at bounding box center [1248, 197] width 95 height 21
type Quantity "1"
click at [1354, 194] on input "Weight" at bounding box center [1349, 197] width 95 height 21
type input "770"
click at [1391, 224] on button "Add" at bounding box center [1382, 224] width 29 height 16
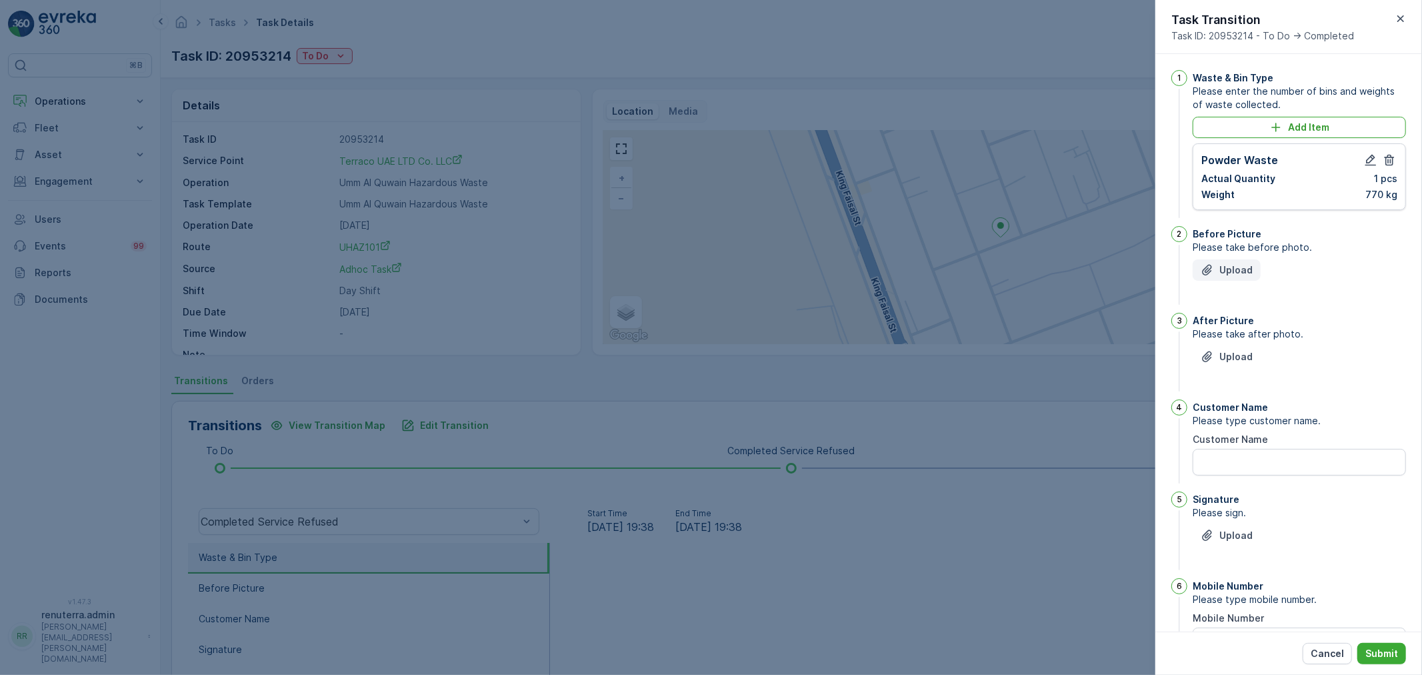
click at [1242, 265] on p "Upload" at bounding box center [1235, 269] width 33 height 13
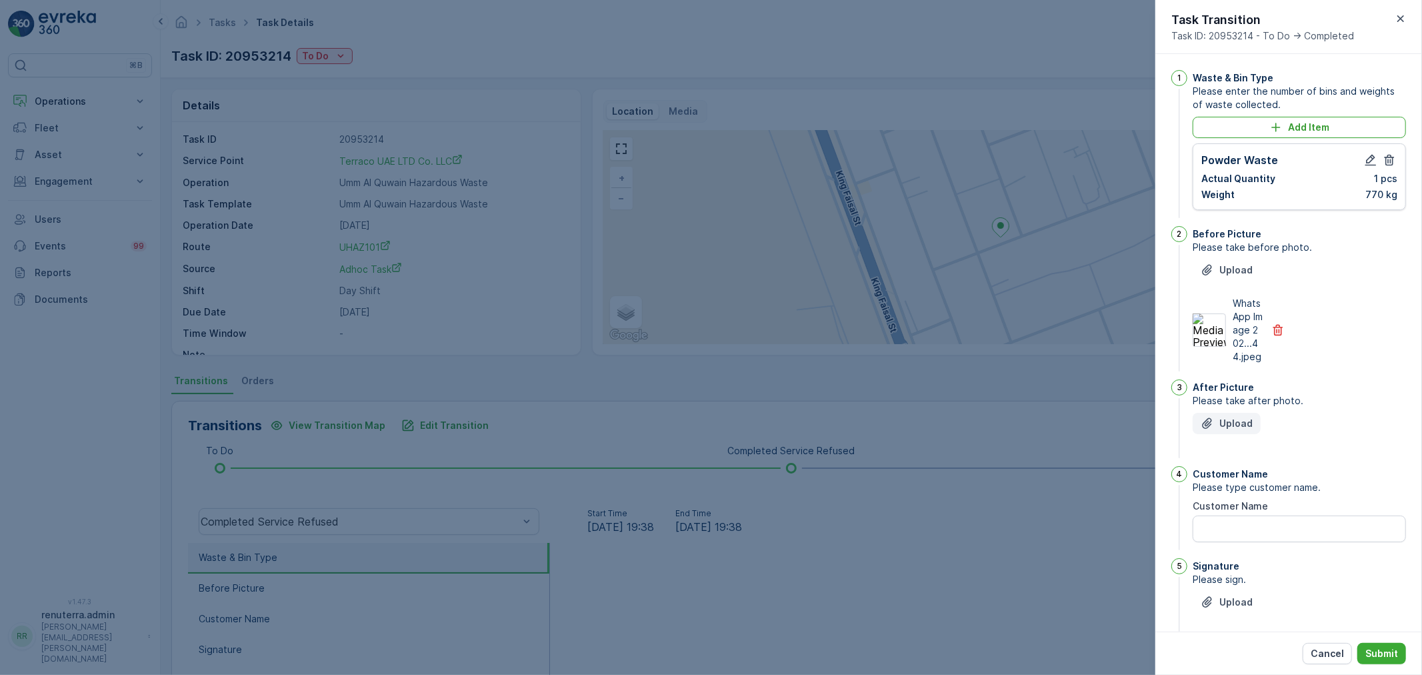
click at [1227, 430] on p "Upload" at bounding box center [1235, 423] width 33 height 13
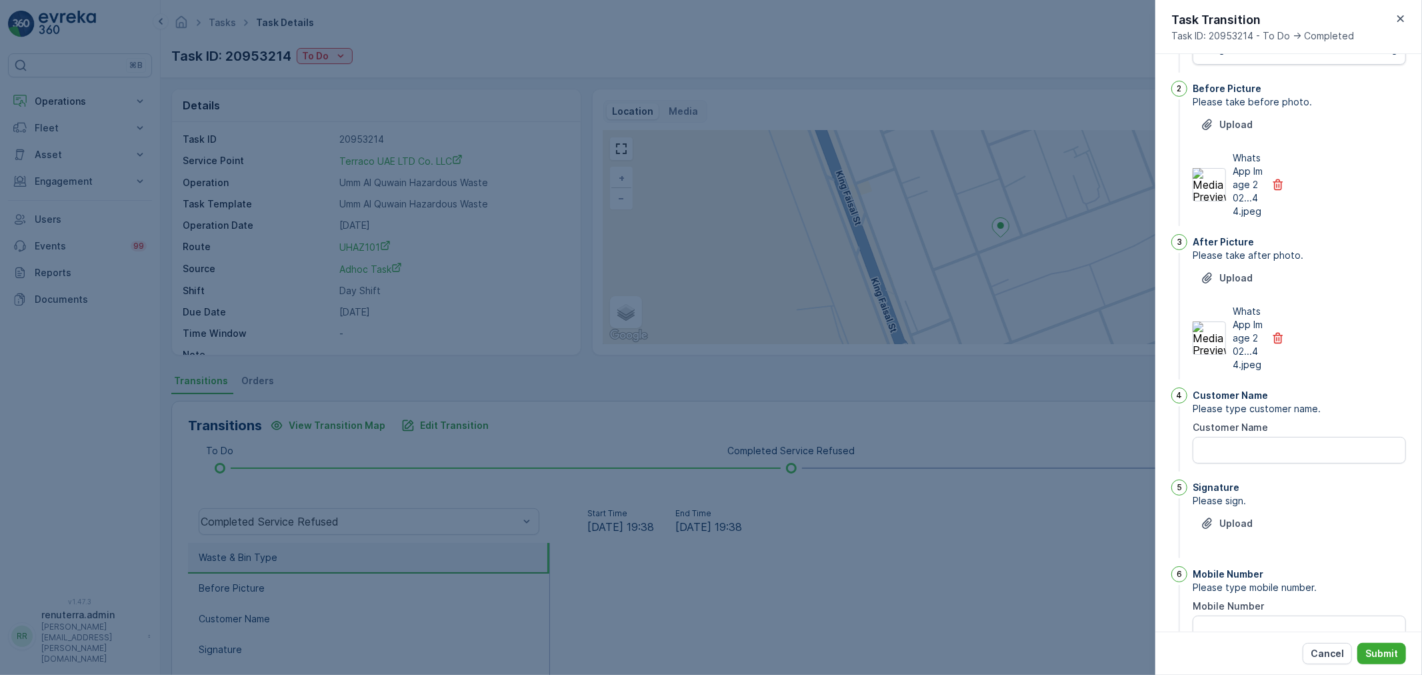
scroll to position [148, 0]
click at [731, 289] on div at bounding box center [711, 337] width 1422 height 675
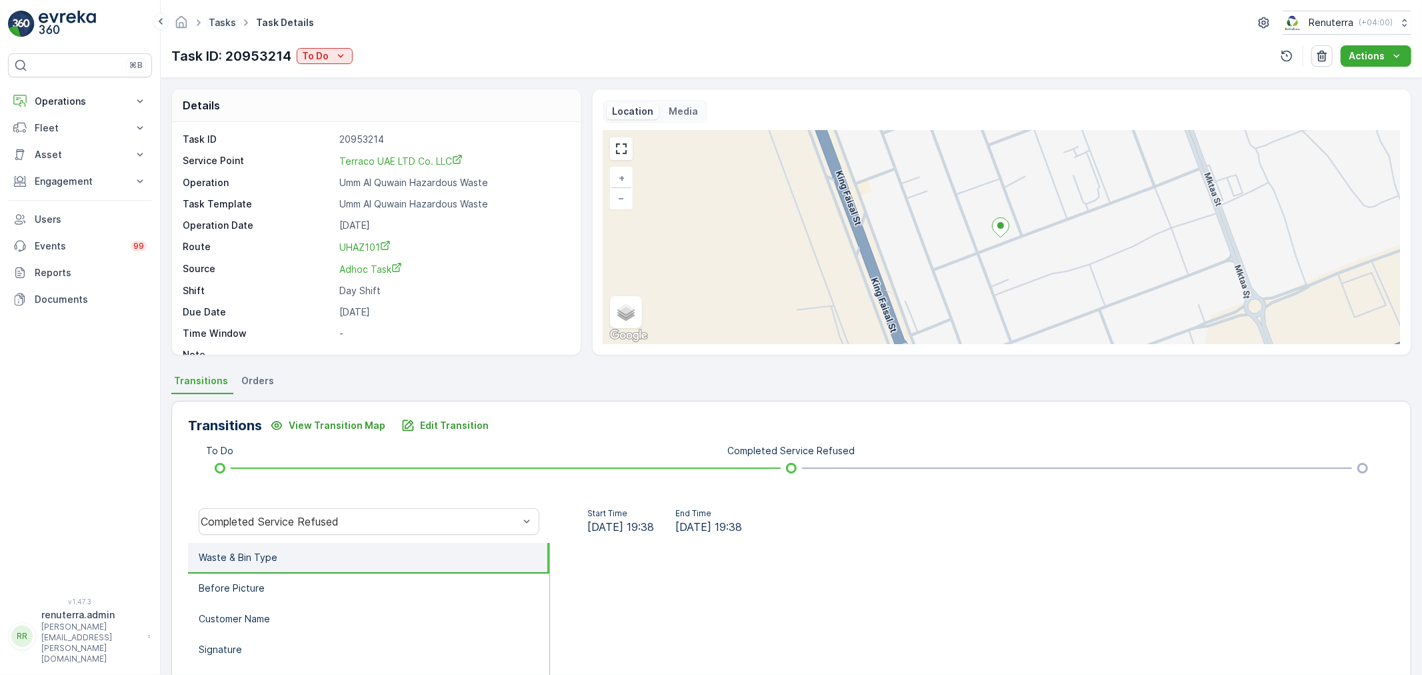
click at [222, 27] on link "Tasks" at bounding box center [222, 22] width 27 height 11
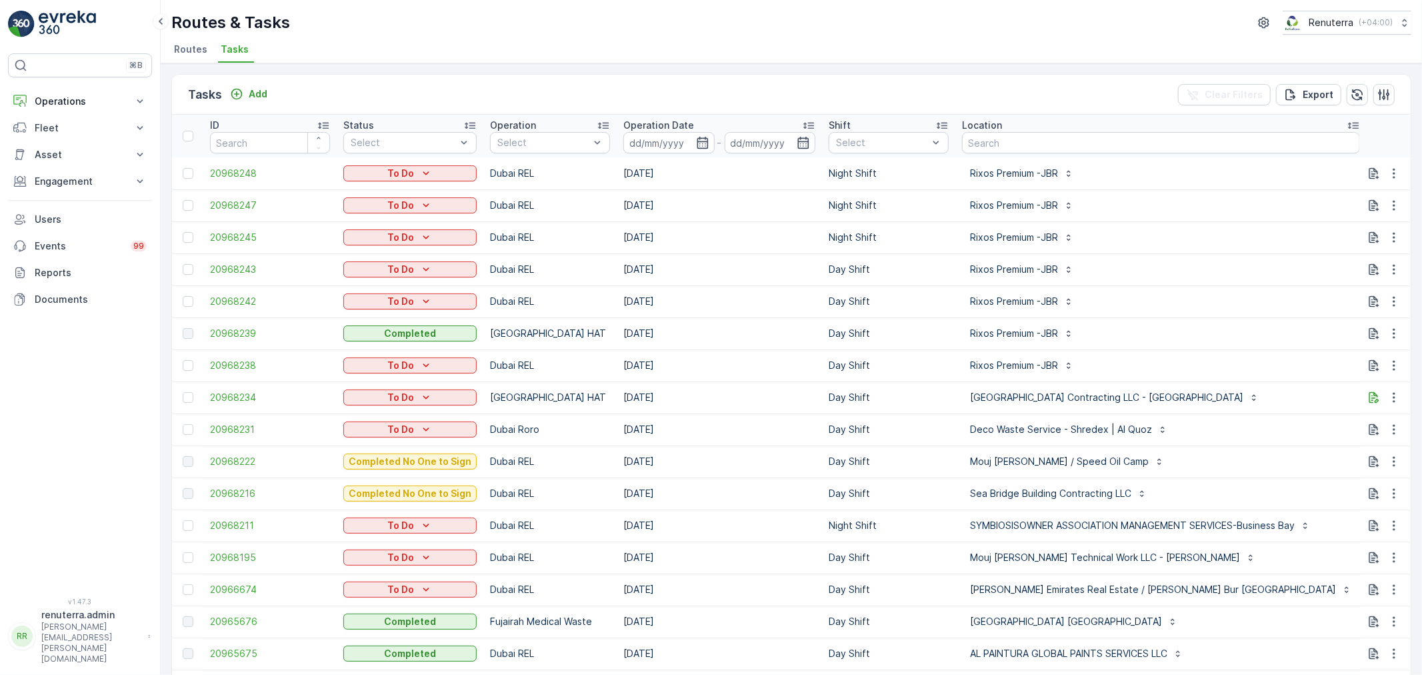
click at [197, 56] on li "Routes" at bounding box center [191, 51] width 41 height 23
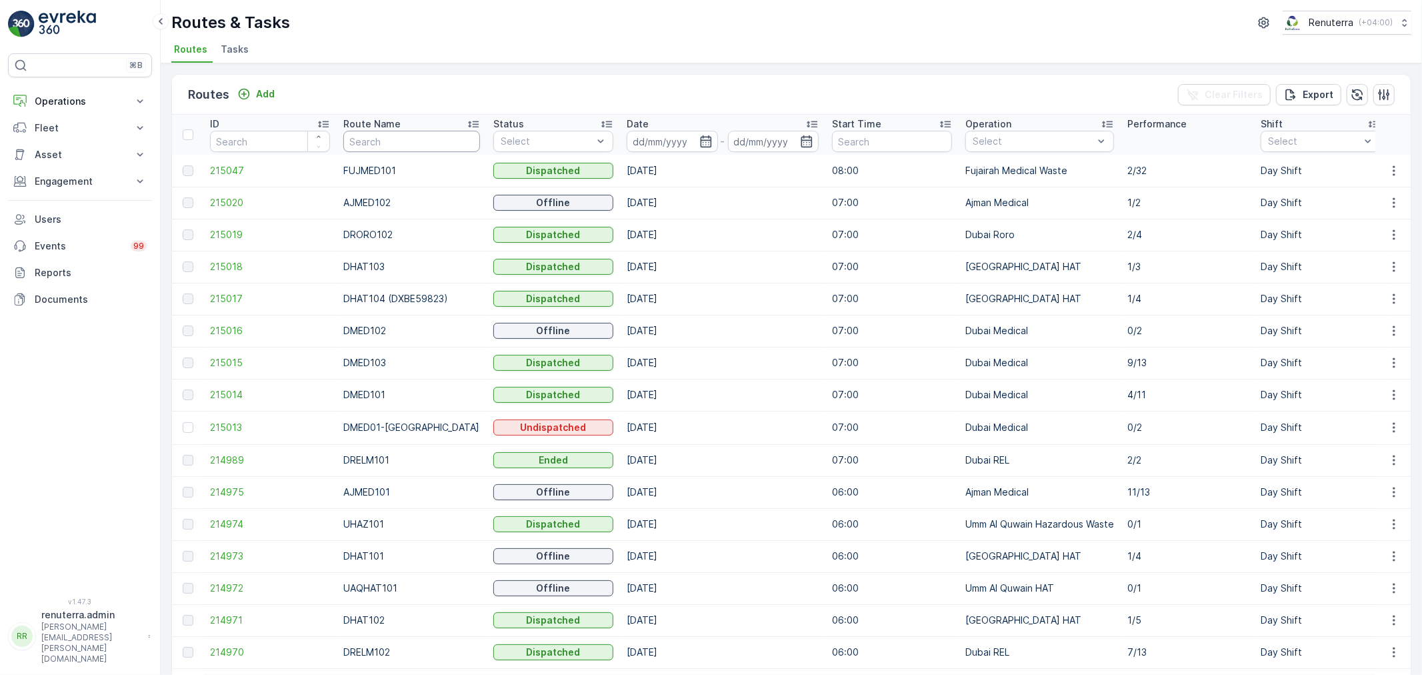
click at [423, 145] on input "text" at bounding box center [411, 141] width 137 height 21
type input "dhat"
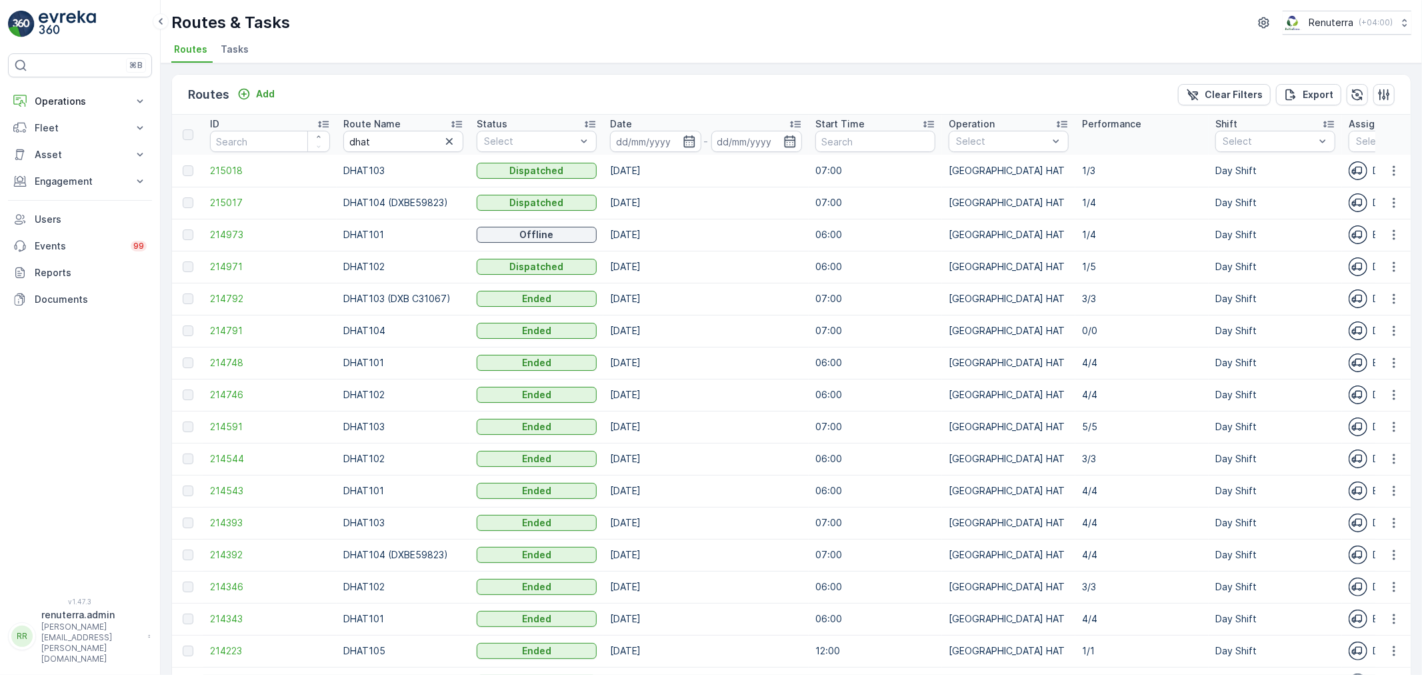
click at [248, 210] on td "215017" at bounding box center [269, 203] width 133 height 32
click at [247, 205] on span "215017" at bounding box center [270, 202] width 120 height 13
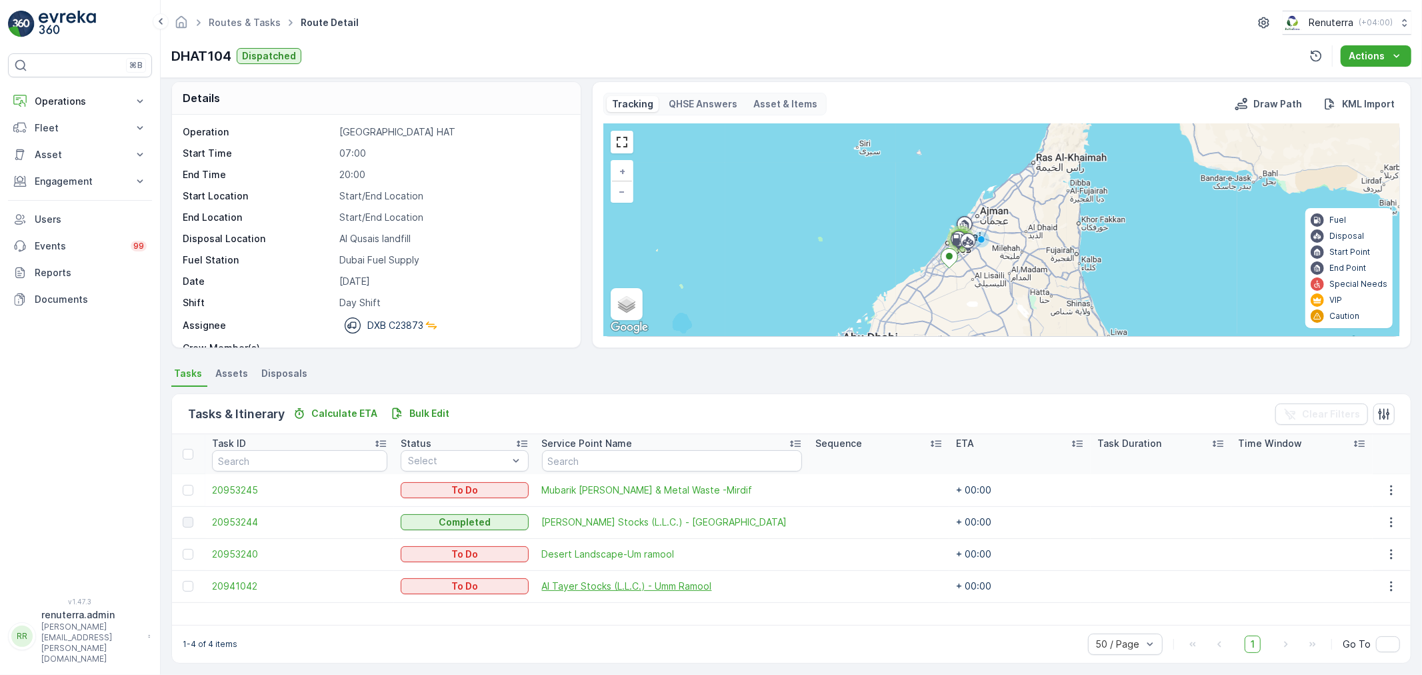
scroll to position [12, 0]
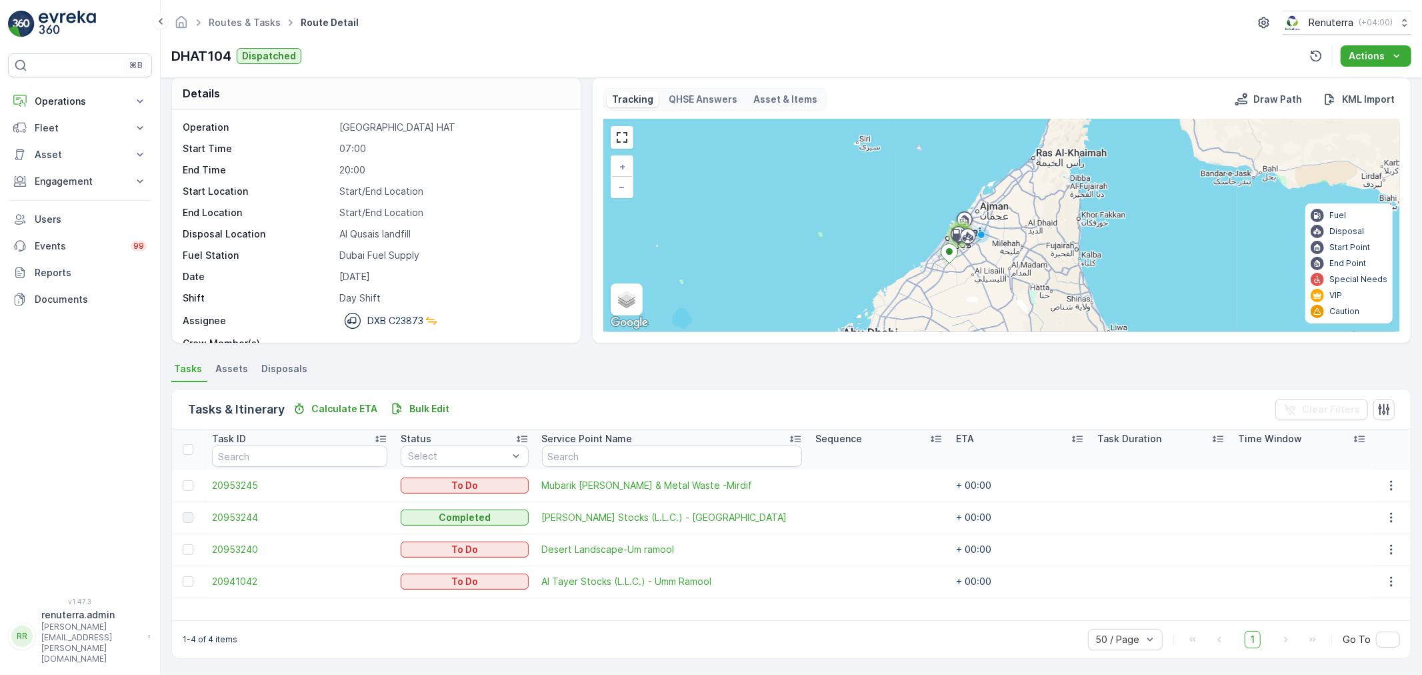
click at [178, 552] on td at bounding box center [188, 549] width 33 height 32
click at [193, 545] on div at bounding box center [188, 549] width 11 height 11
click at [183, 544] on input "checkbox" at bounding box center [183, 544] width 0 height 0
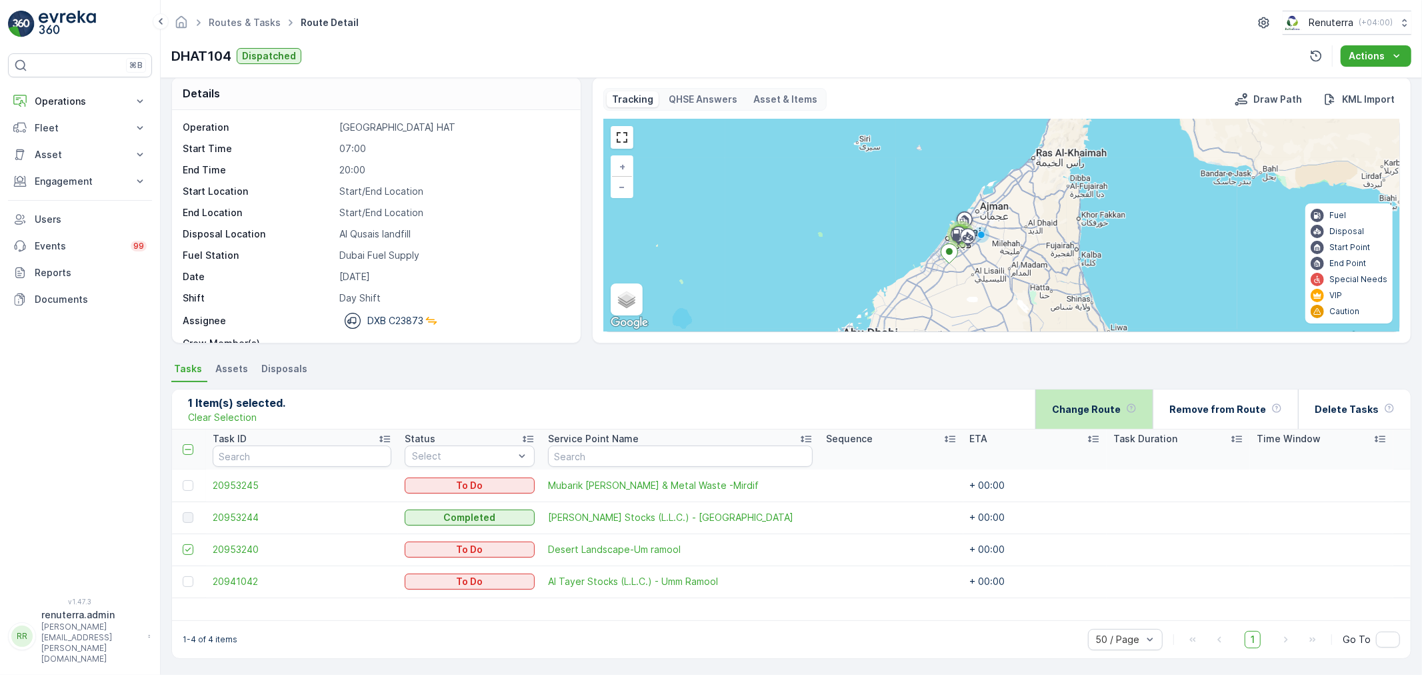
click at [1063, 407] on div "Change Route" at bounding box center [1093, 408] width 117 height 39
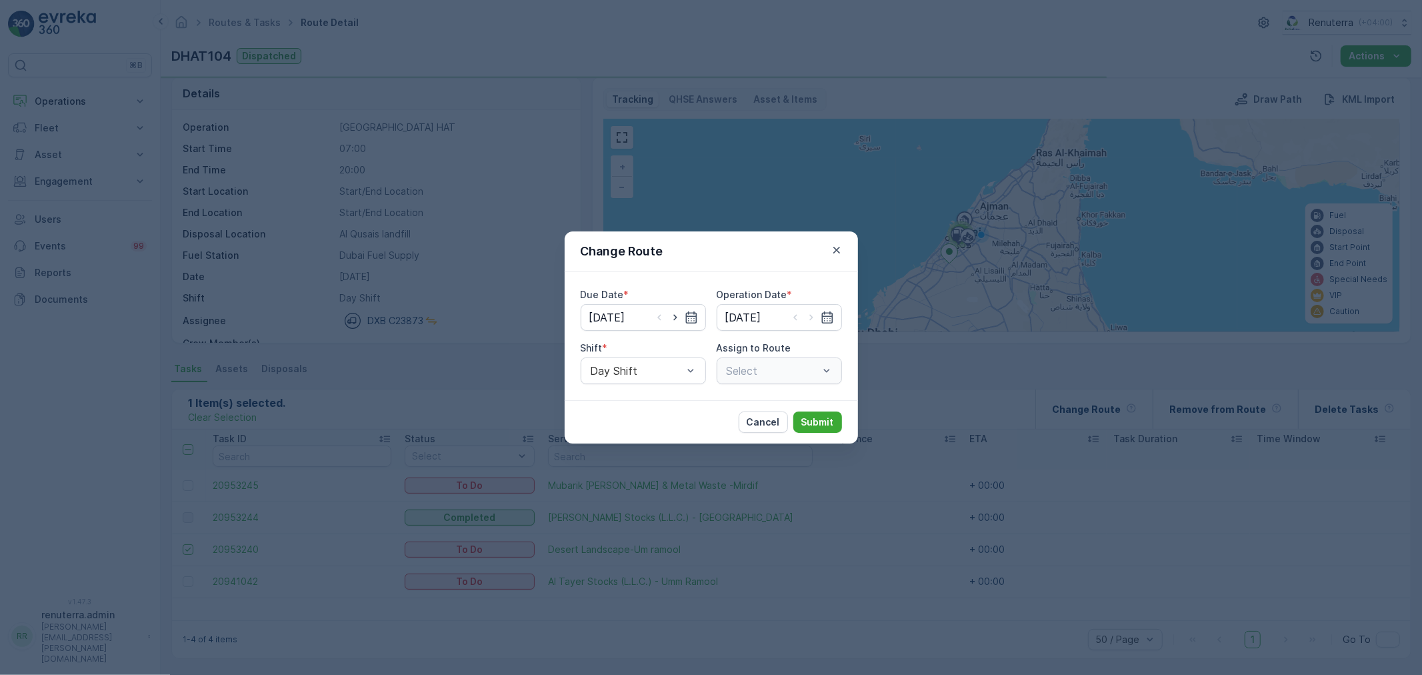
type input "[DATE]"
click at [737, 371] on div at bounding box center [765, 371] width 81 height 12
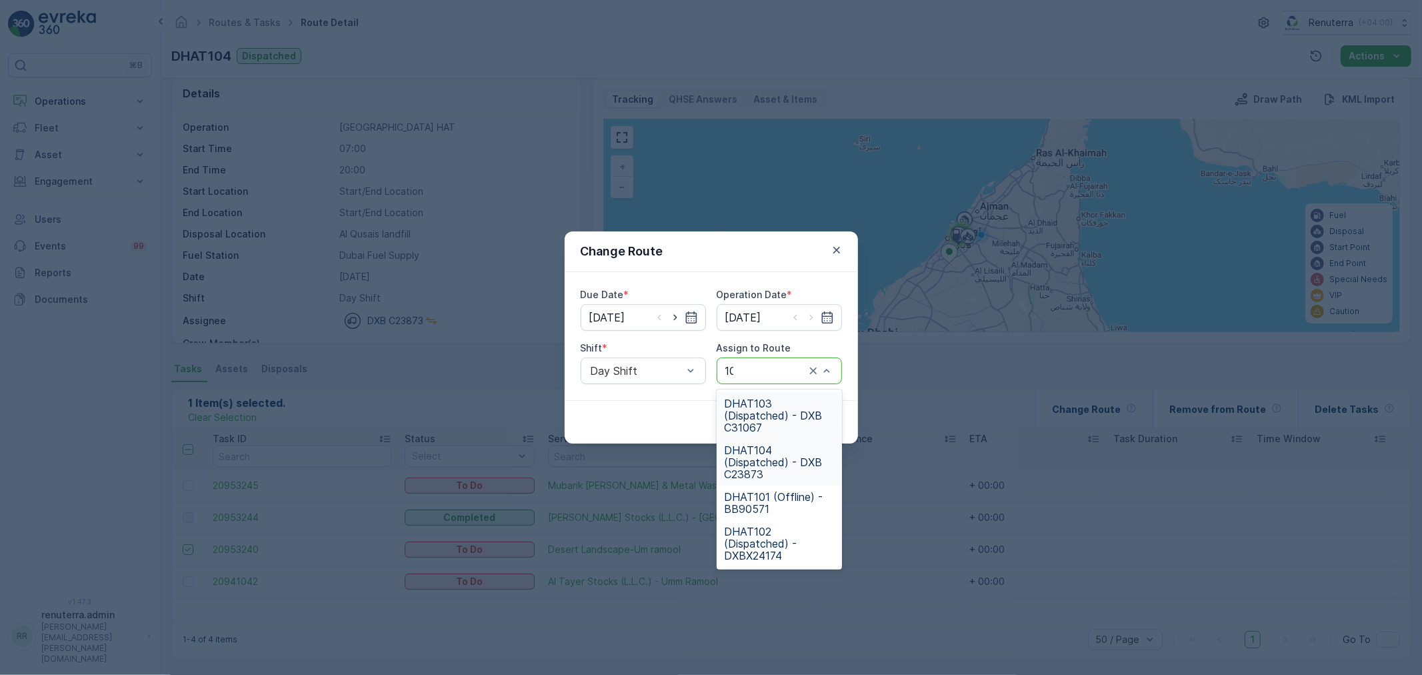
type input "102"
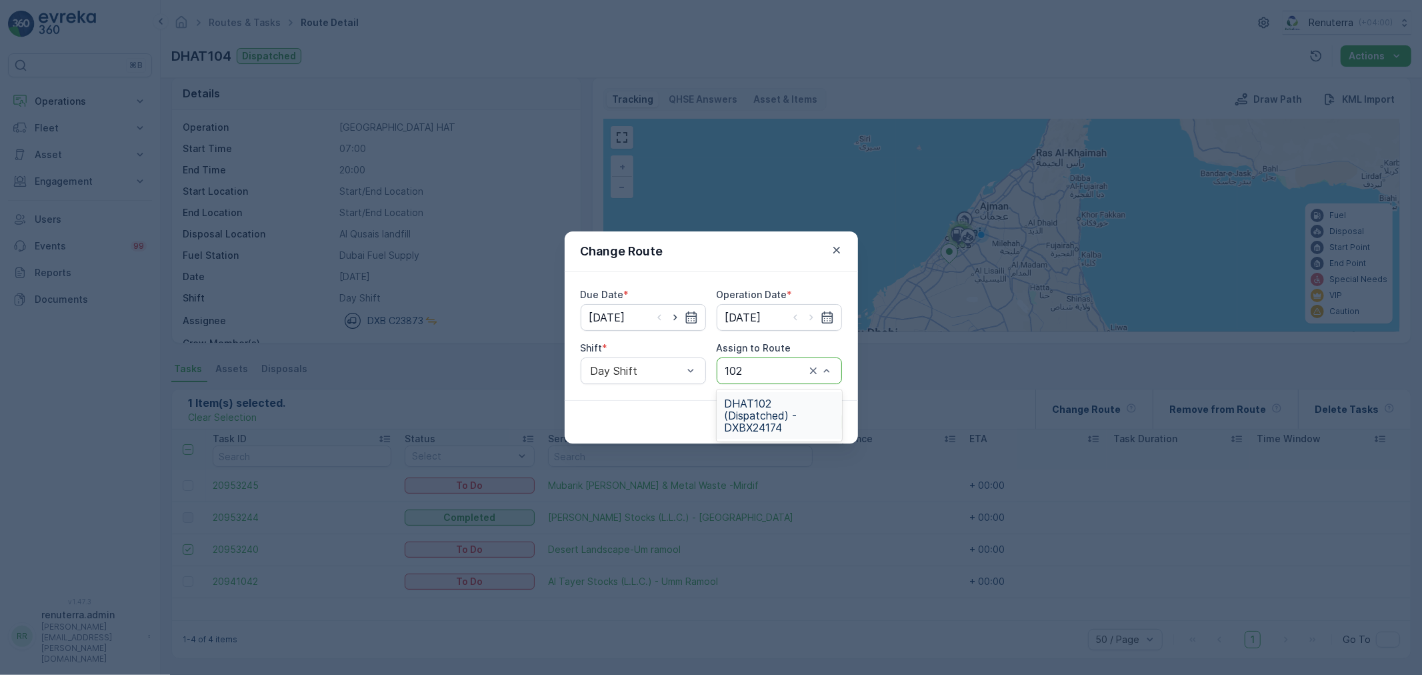
click at [764, 411] on span "DHAT102 (Dispatched) - DXBX24174" at bounding box center [779, 415] width 109 height 36
click at [812, 417] on p "Submit" at bounding box center [817, 421] width 33 height 13
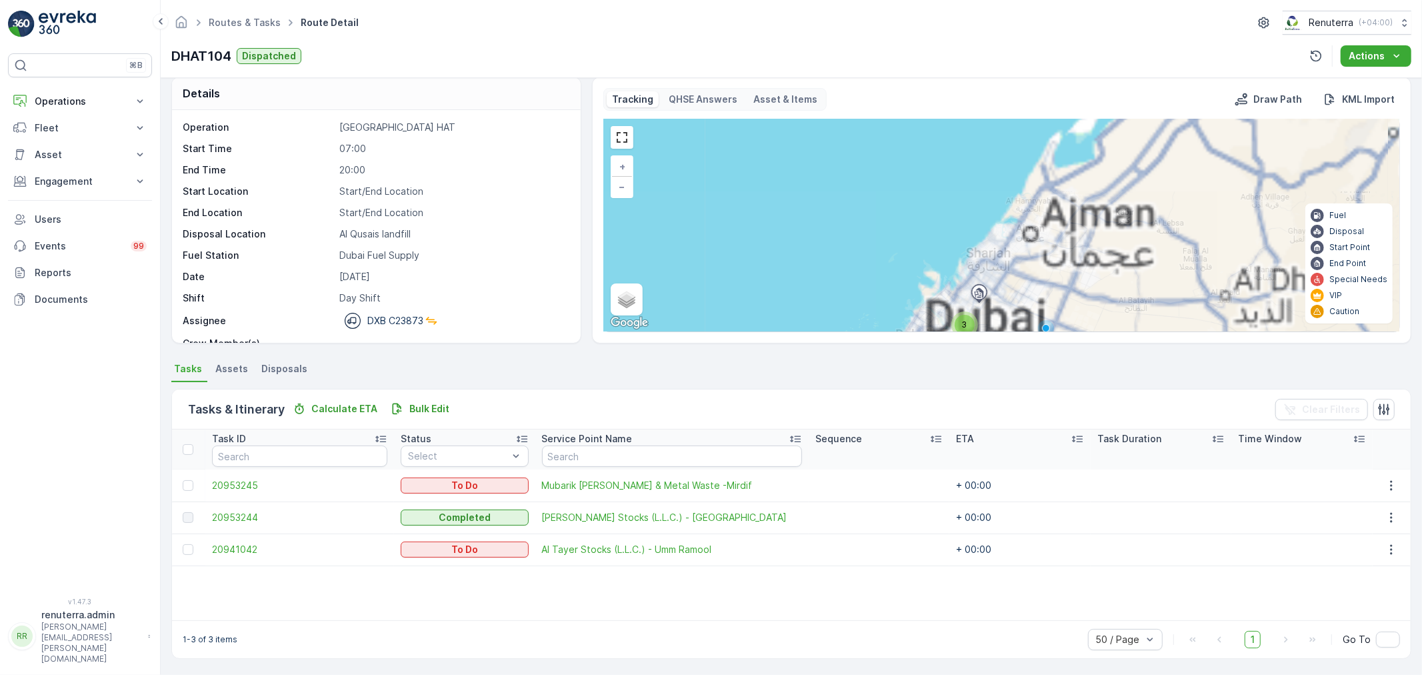
drag, startPoint x: 995, startPoint y: 285, endPoint x: 977, endPoint y: 261, distance: 30.0
click at [1020, 247] on div "3 Start/End Location + − Satellite Roadmap Terrain Hybrid Leaflet Keyboard shor…" at bounding box center [1001, 225] width 795 height 212
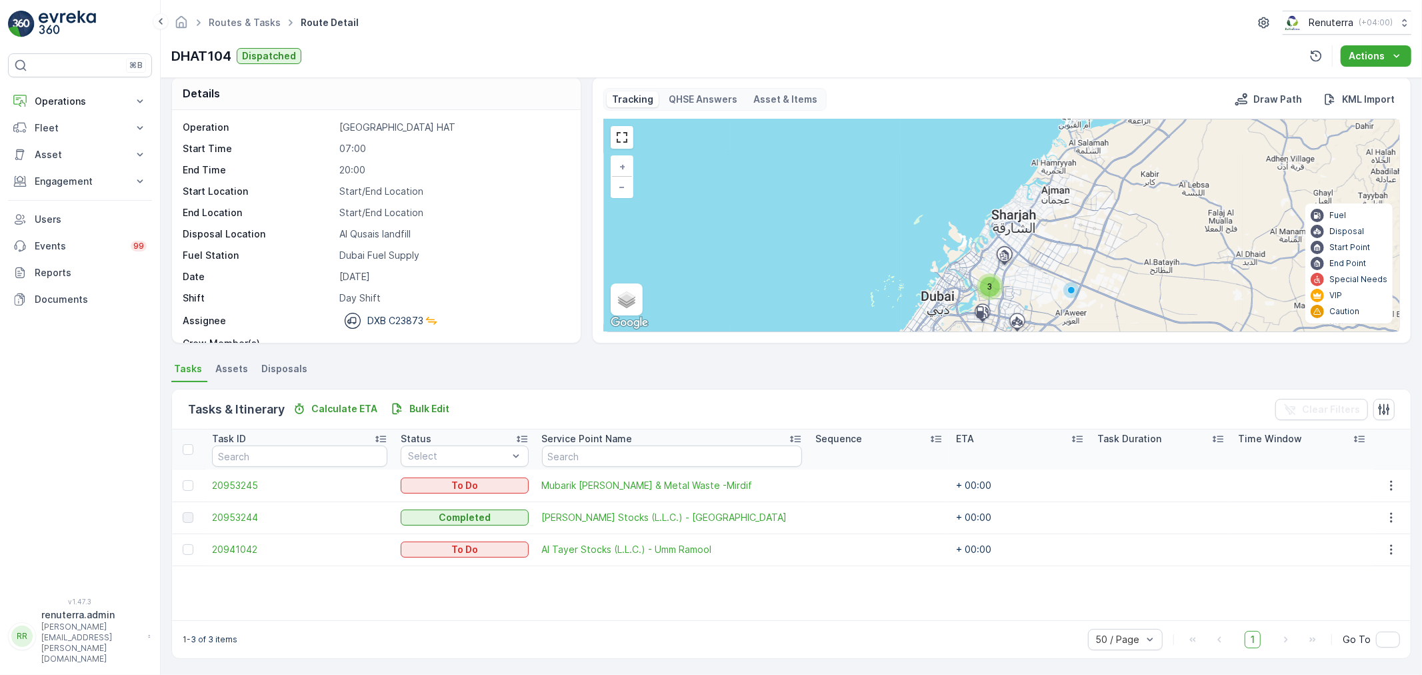
click at [981, 281] on div "3" at bounding box center [990, 287] width 20 height 20
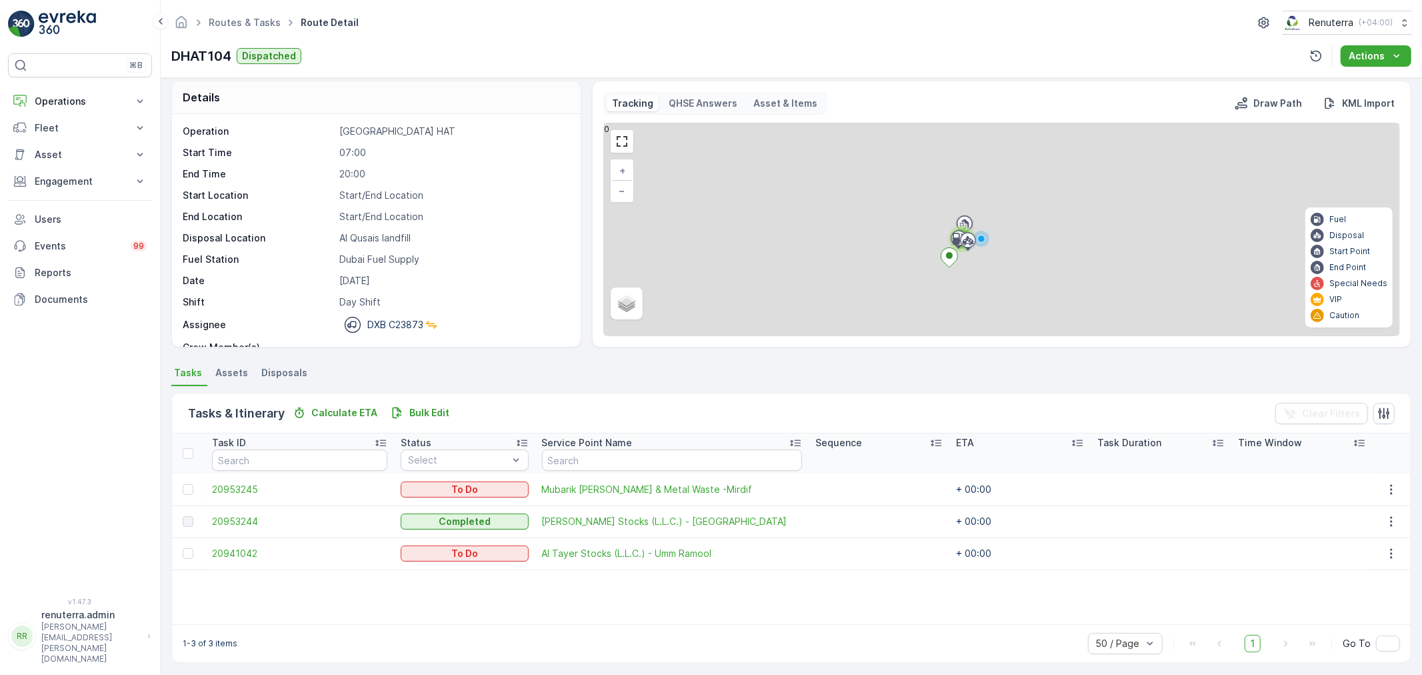
scroll to position [12, 0]
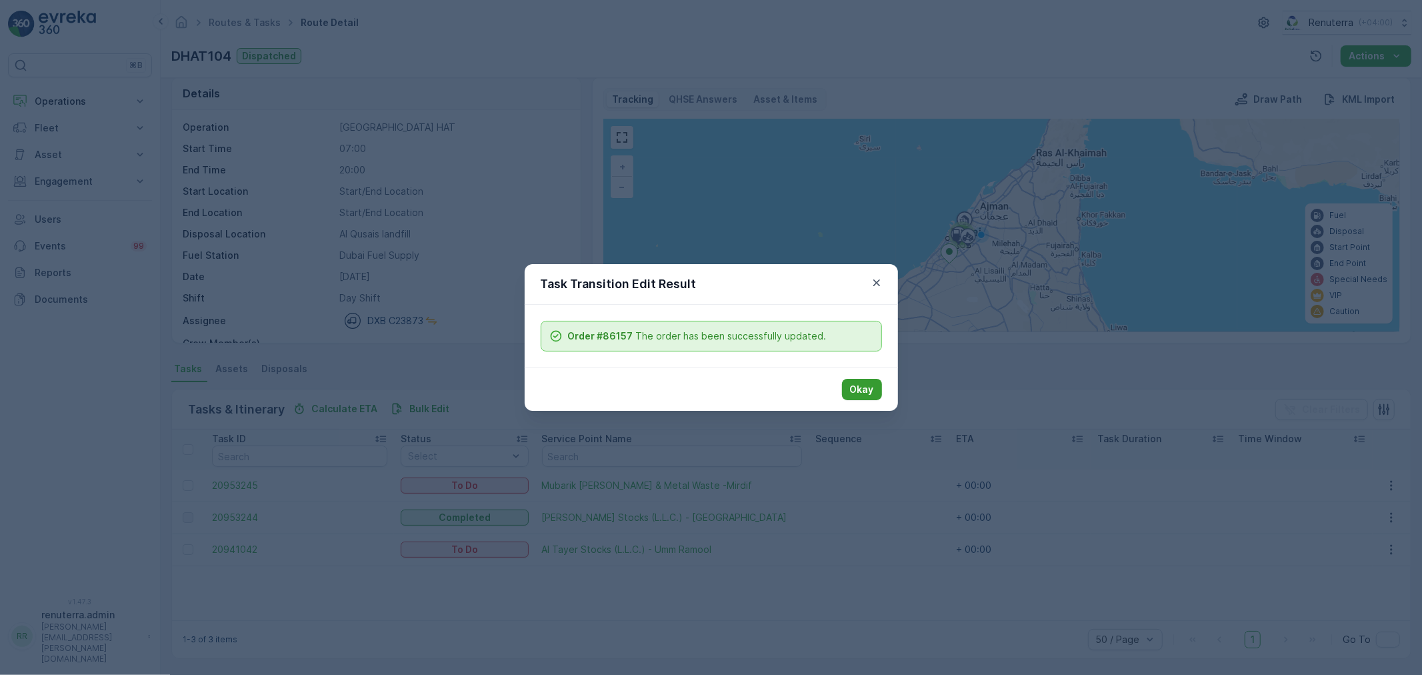
click at [871, 381] on button "Okay" at bounding box center [862, 389] width 40 height 21
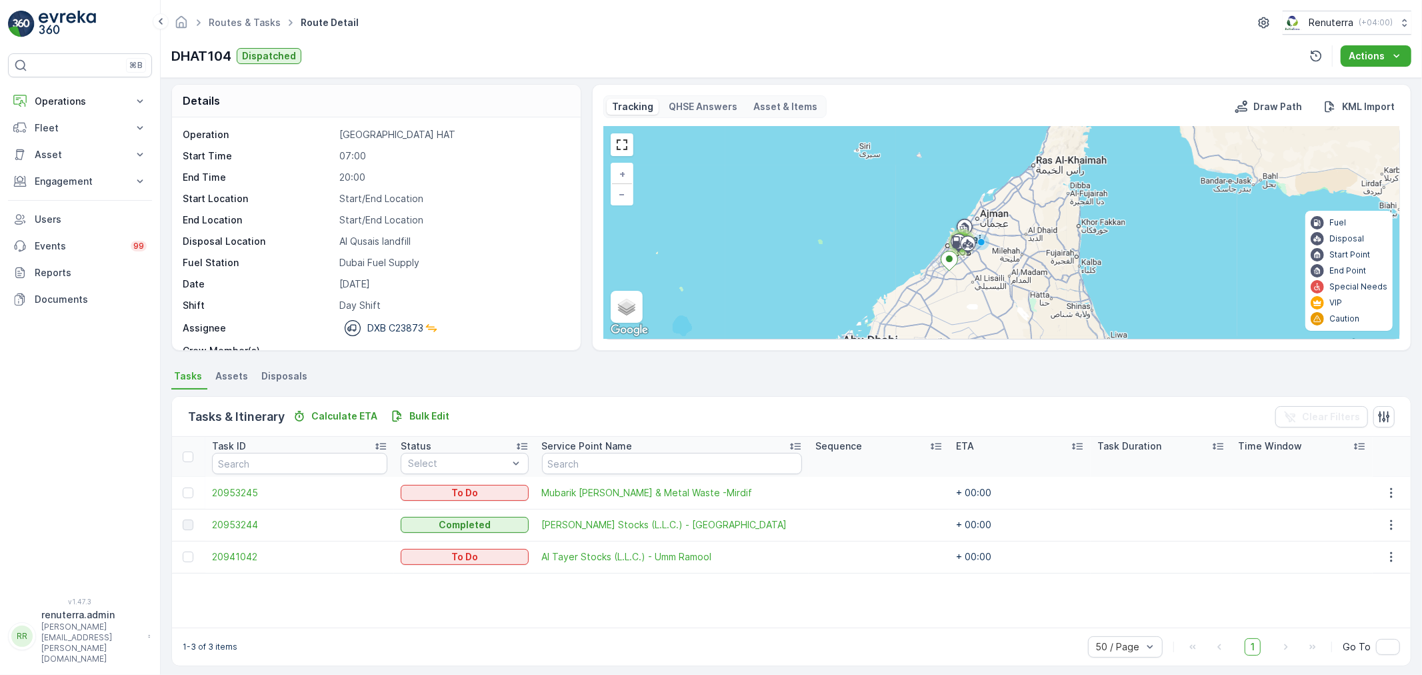
scroll to position [0, 0]
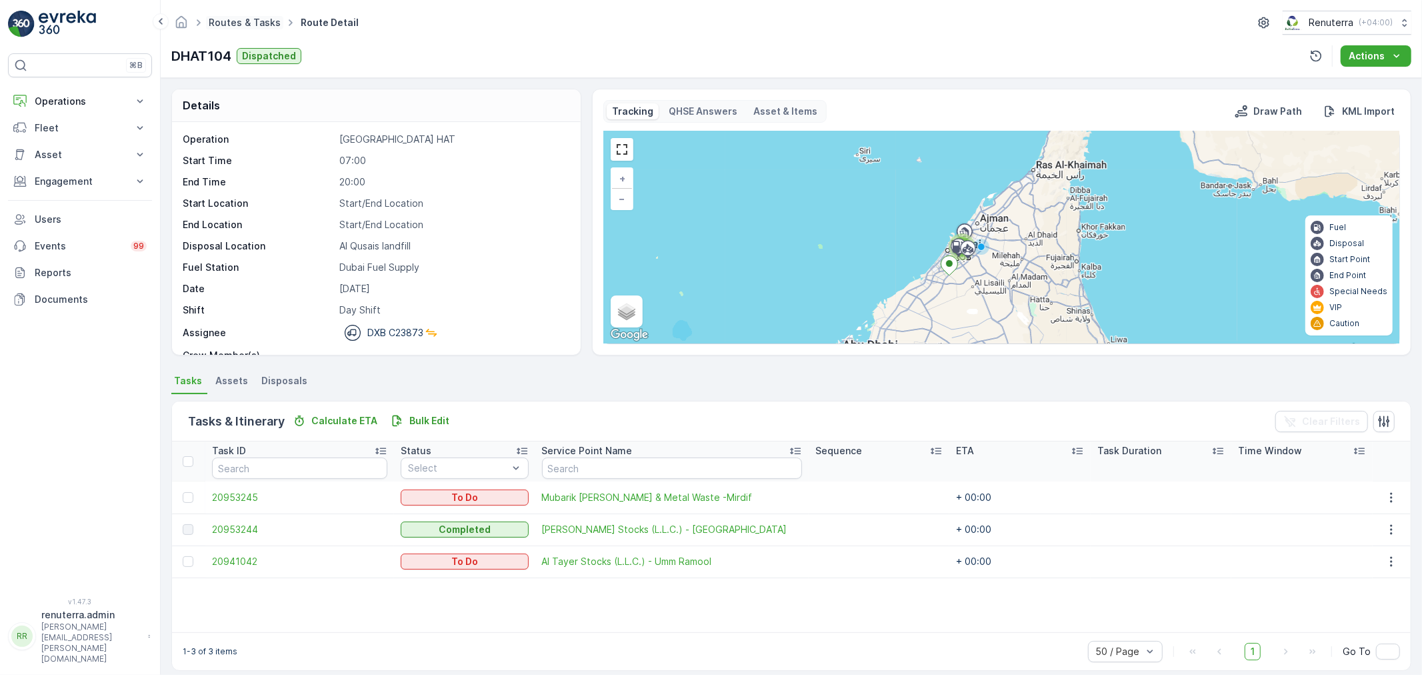
click at [258, 24] on link "Routes & Tasks" at bounding box center [245, 22] width 72 height 11
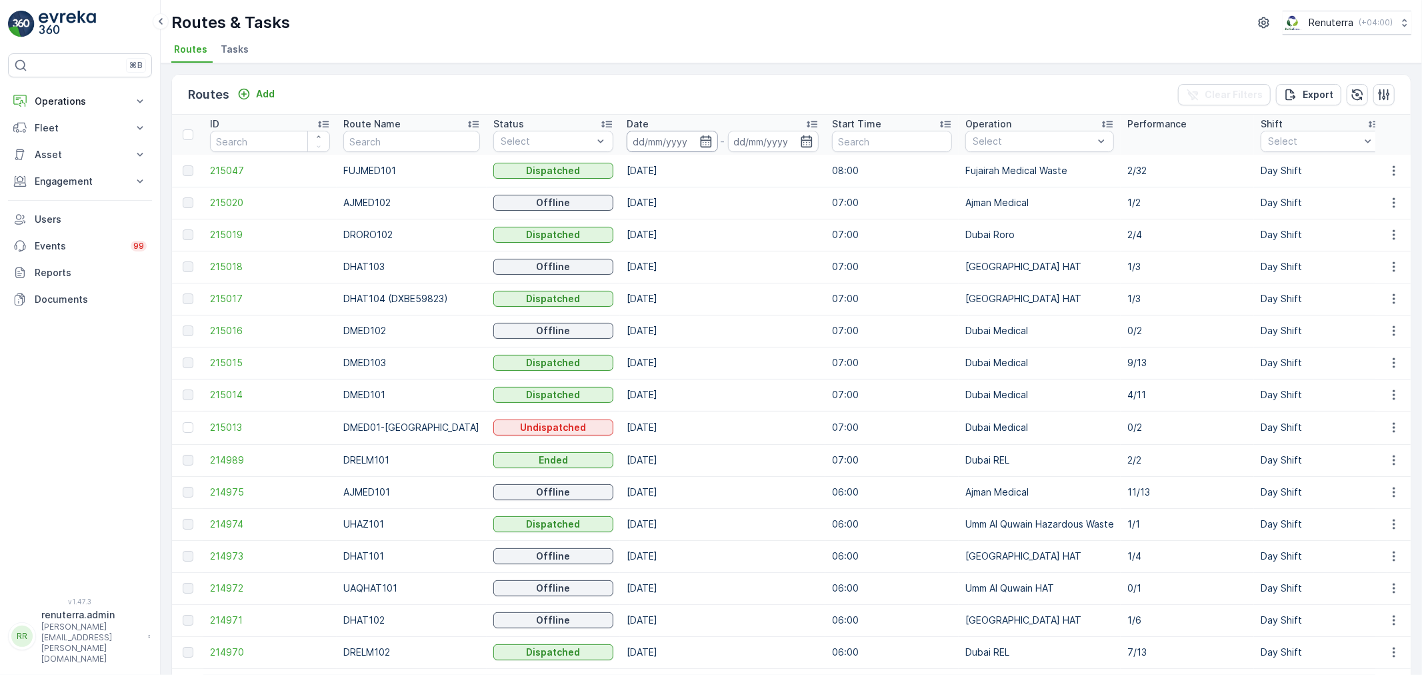
click at [655, 141] on input at bounding box center [672, 141] width 91 height 21
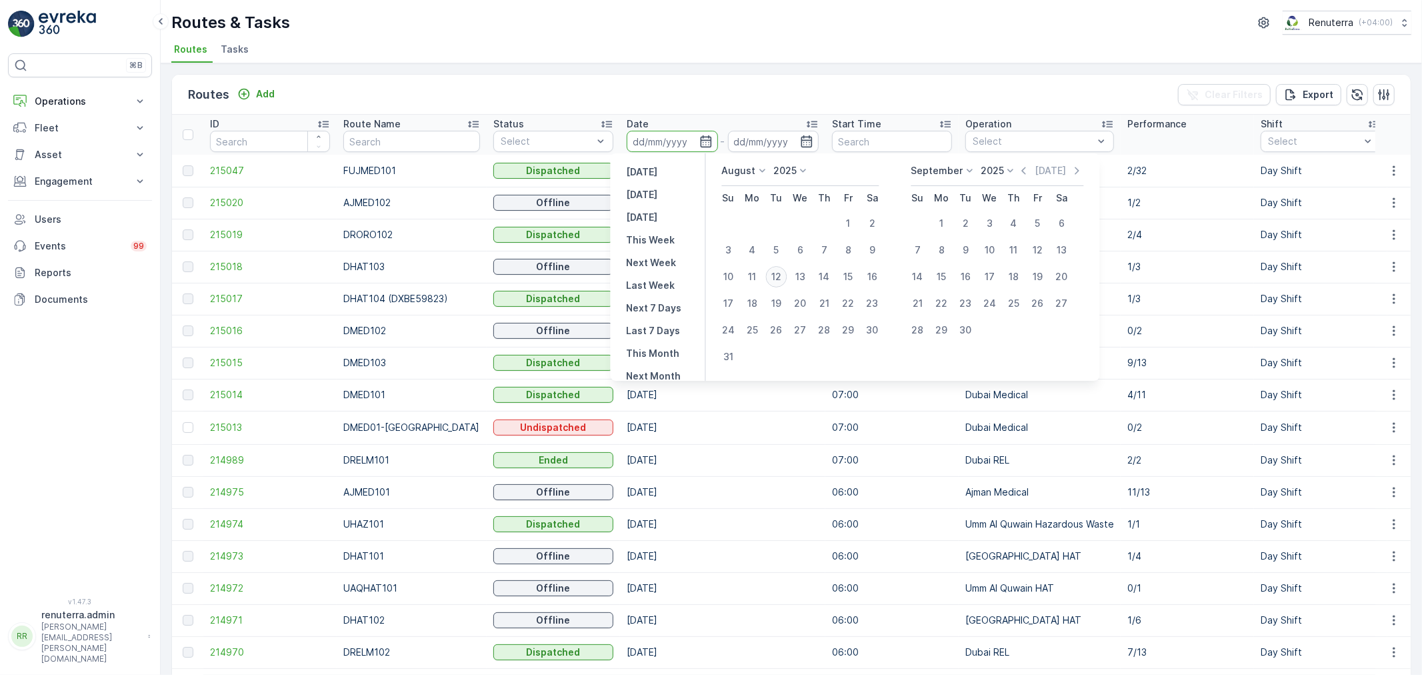
click at [779, 278] on div "12" at bounding box center [776, 276] width 21 height 21
type input "[DATE]"
click at [779, 278] on div "12" at bounding box center [776, 276] width 21 height 21
type input "[DATE]"
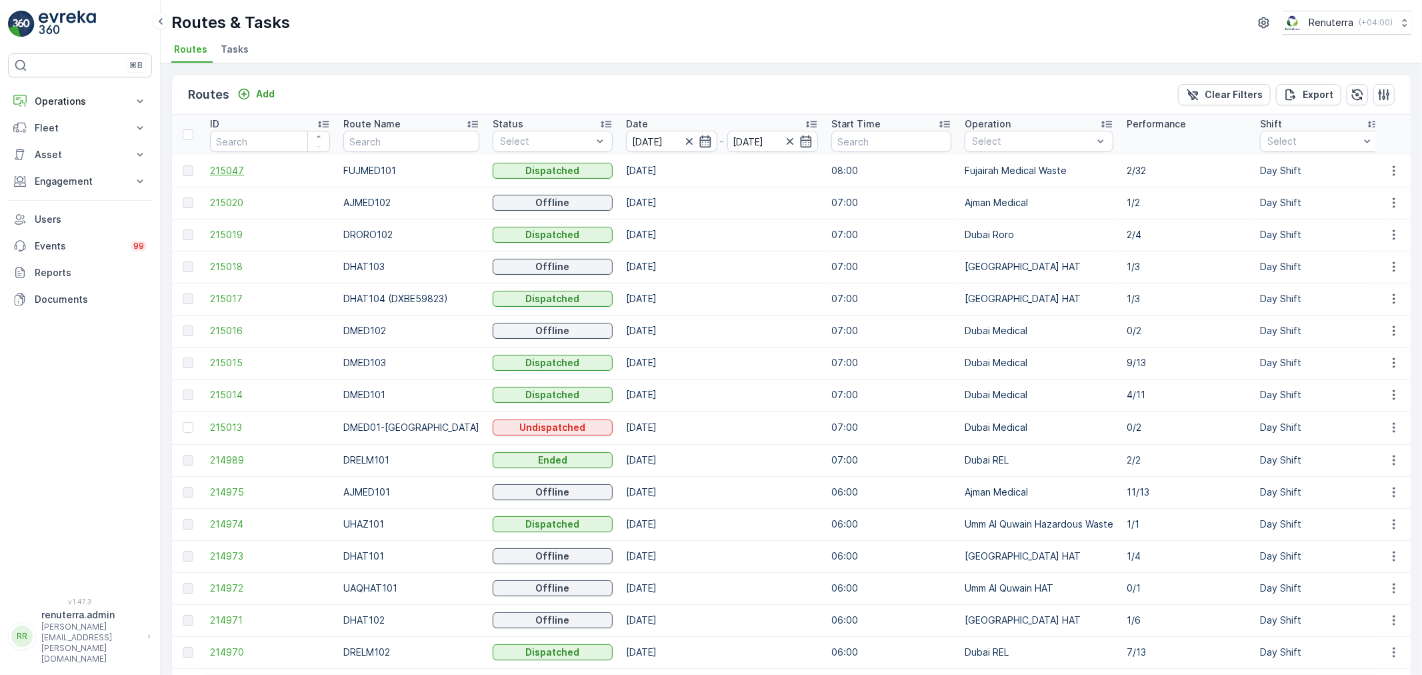
click at [229, 176] on span "215047" at bounding box center [270, 170] width 120 height 13
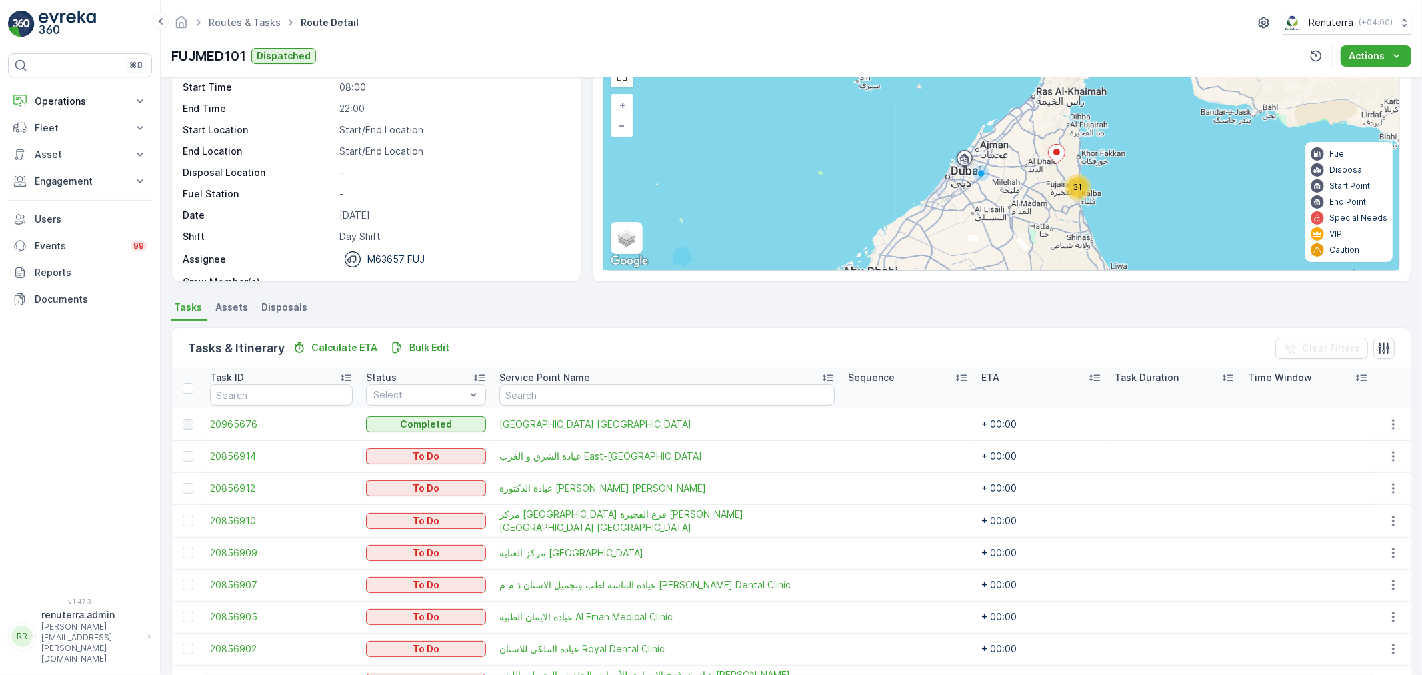
scroll to position [74, 0]
click at [236, 31] on div "Routes & Tasks Route Detail Renuterra ( +04:00 )" at bounding box center [791, 23] width 1240 height 24
click at [234, 23] on link "Routes & Tasks" at bounding box center [245, 22] width 72 height 11
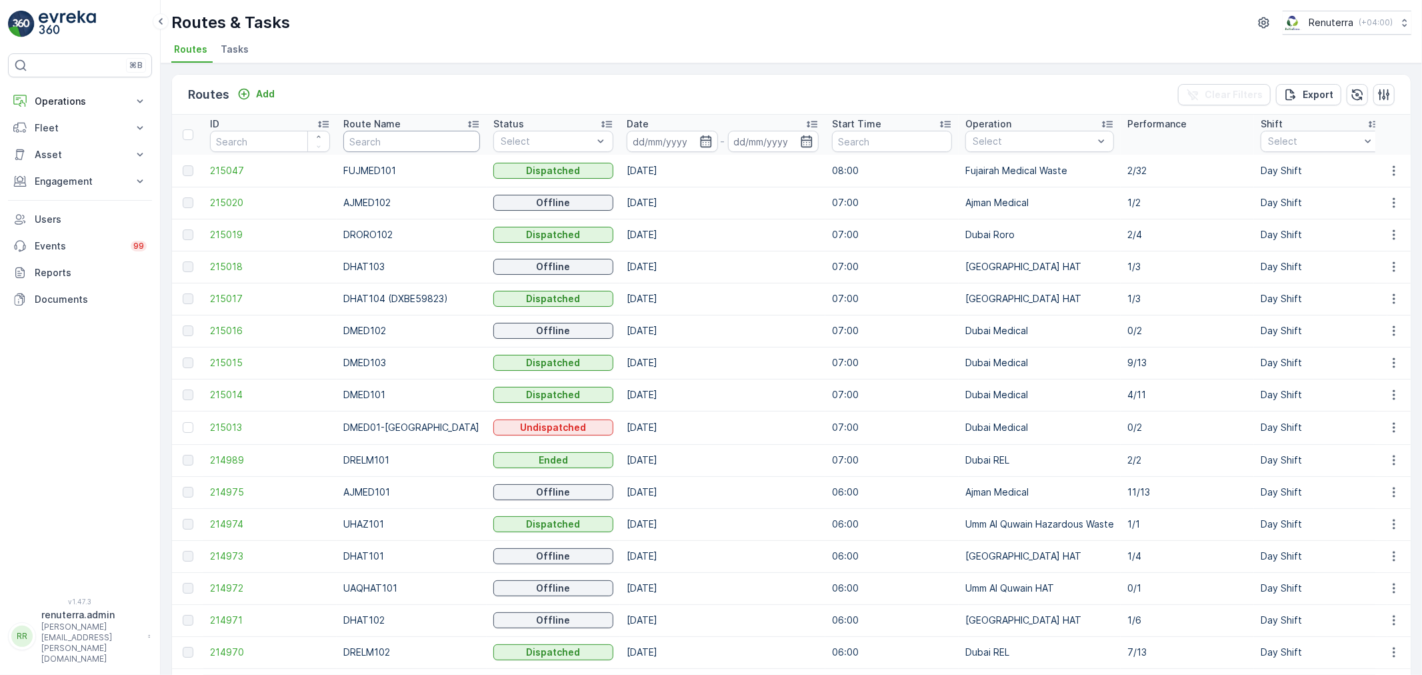
click at [360, 141] on input "text" at bounding box center [411, 141] width 137 height 21
type input "DROR"
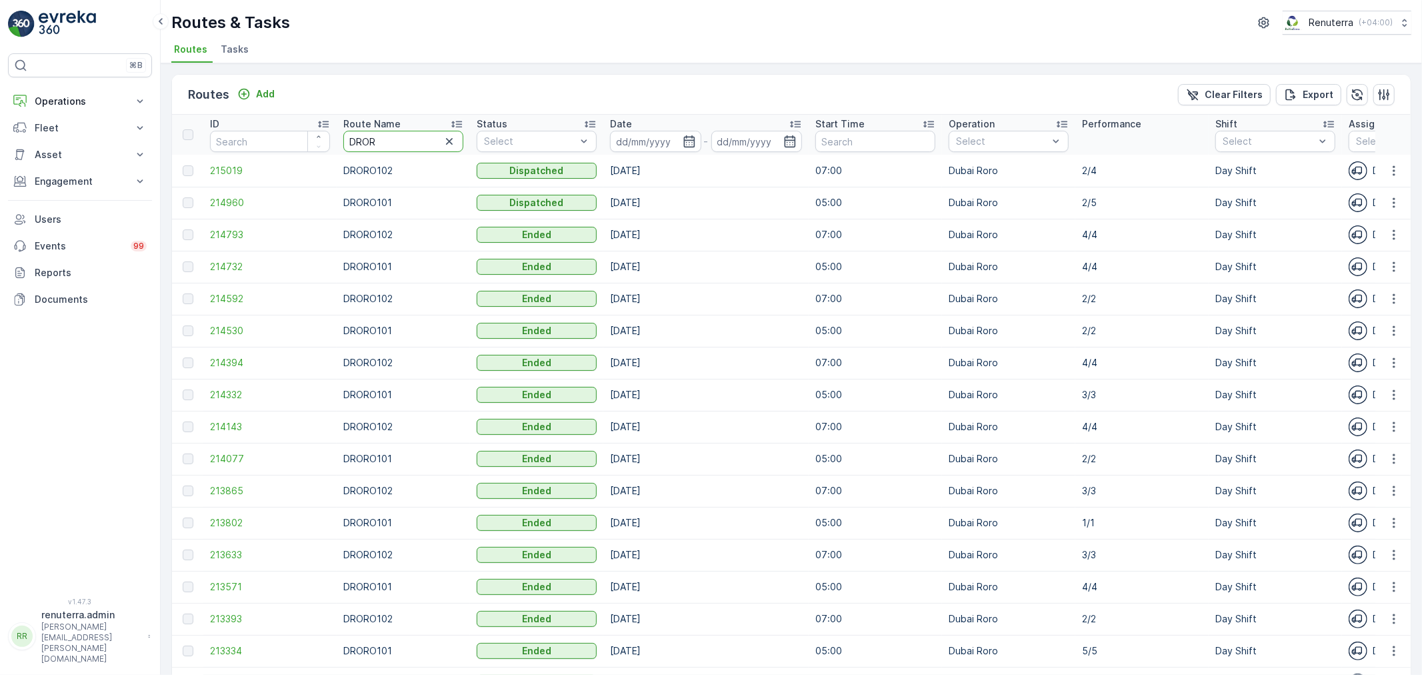
click at [399, 145] on input "DROR" at bounding box center [403, 141] width 120 height 21
click at [244, 204] on span "214960" at bounding box center [270, 202] width 120 height 13
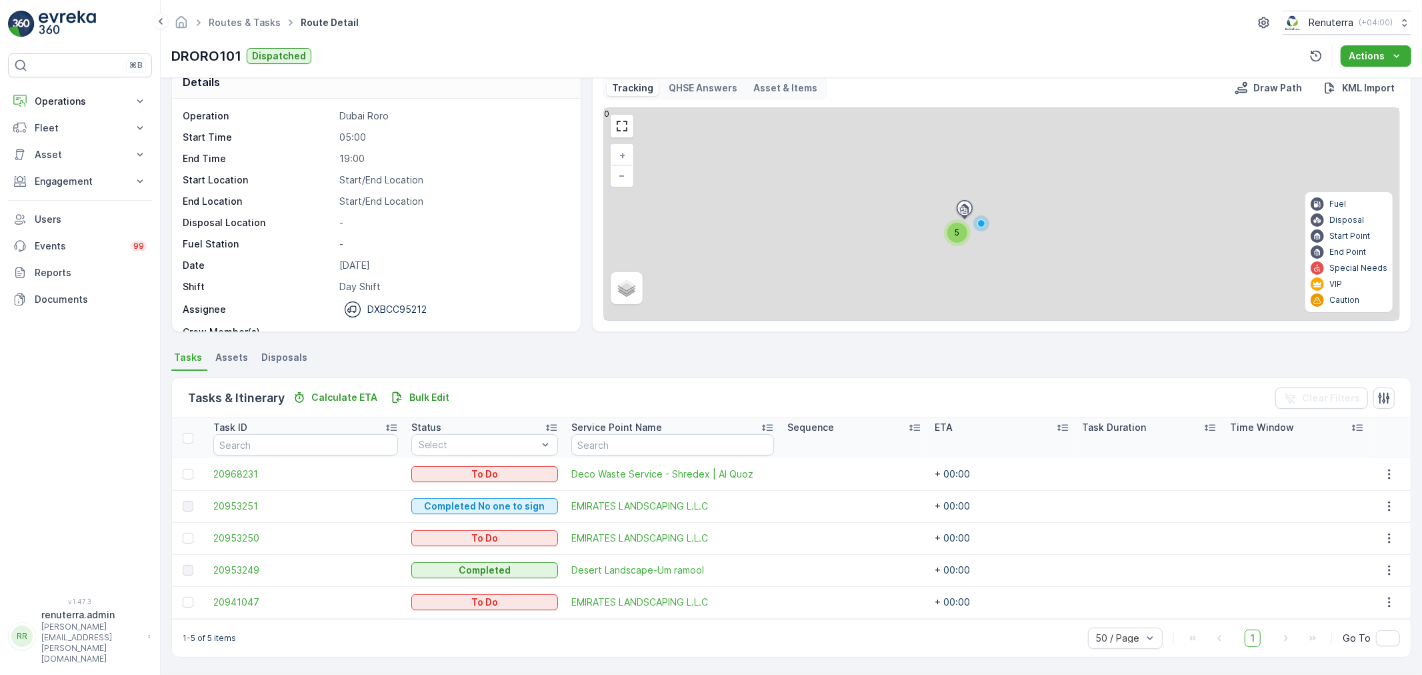
scroll to position [23, 0]
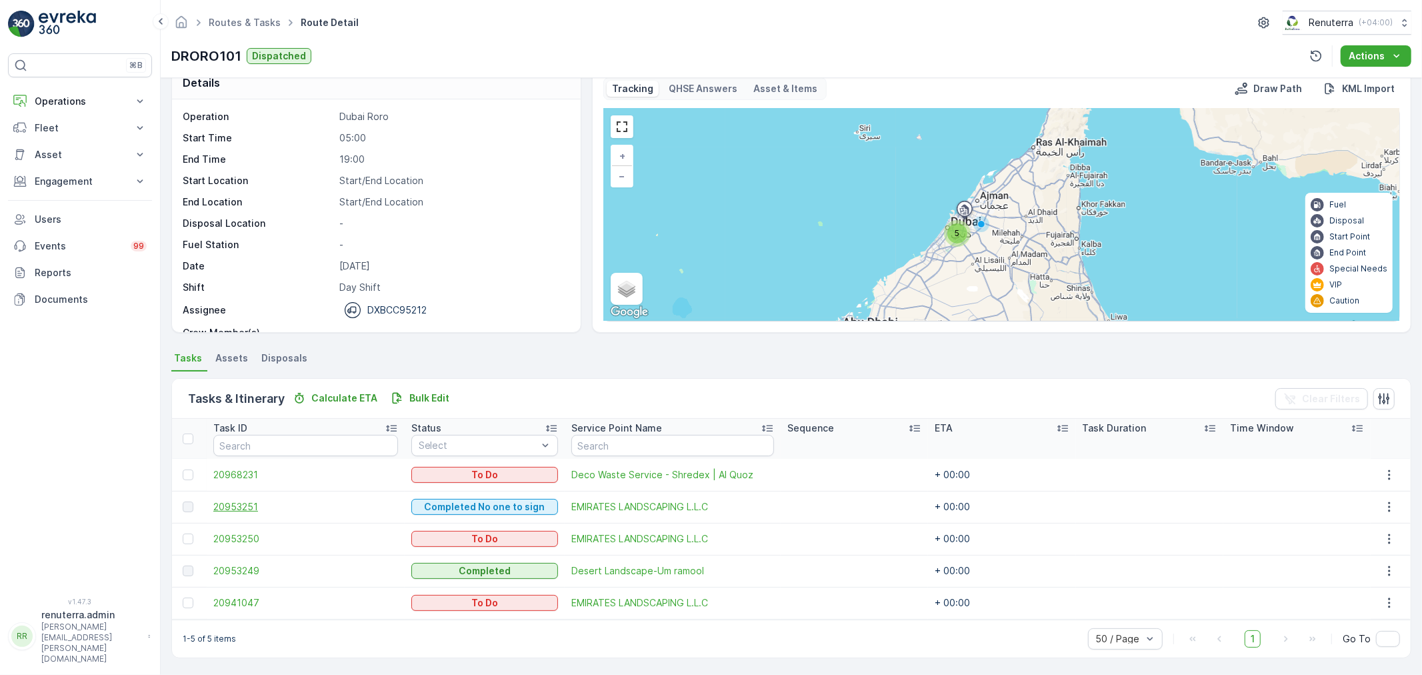
click at [250, 503] on span "20953251" at bounding box center [305, 506] width 185 height 13
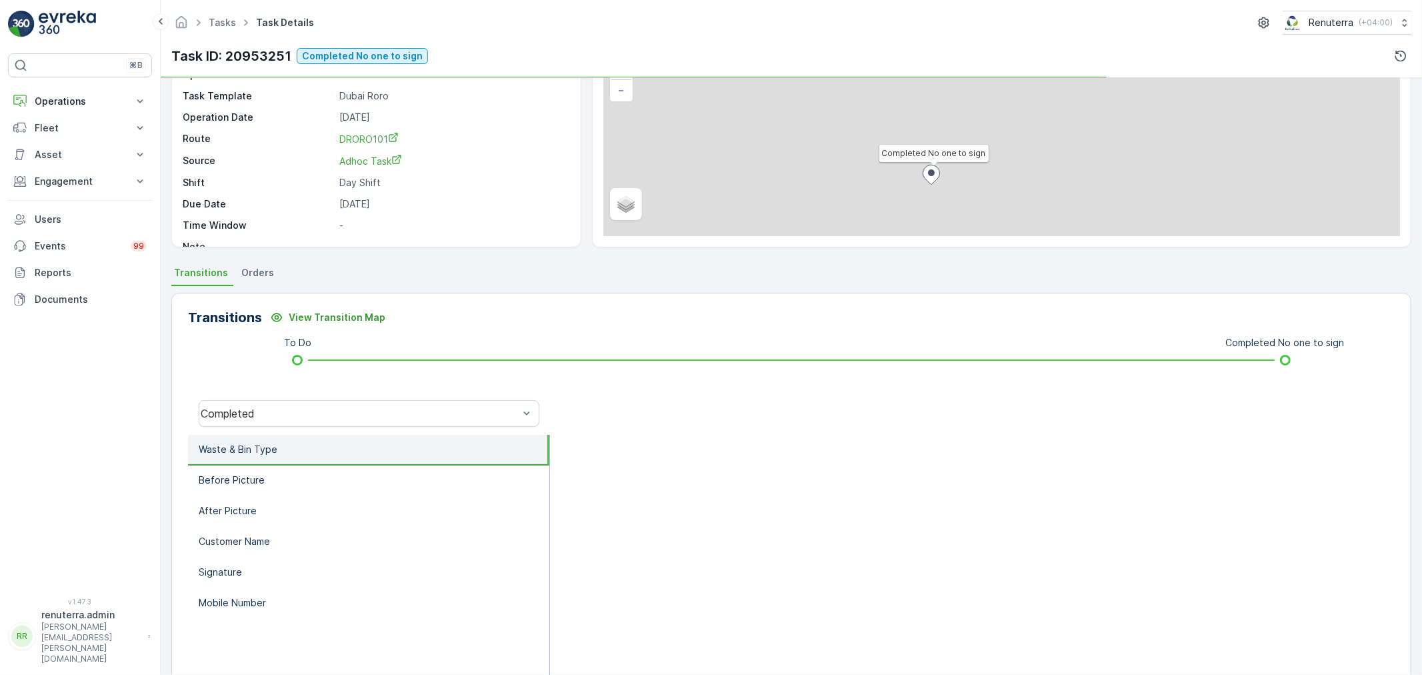
scroll to position [165, 0]
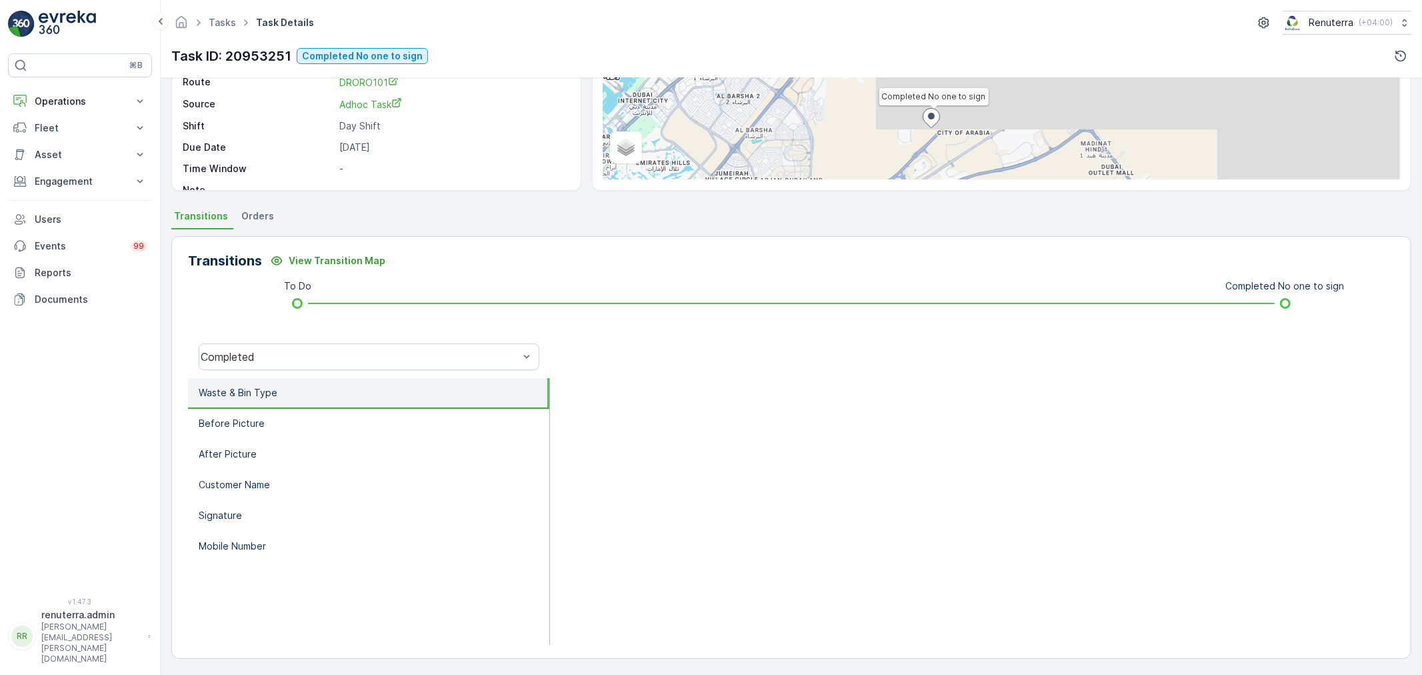
click at [292, 337] on div "Completed" at bounding box center [369, 356] width 362 height 43
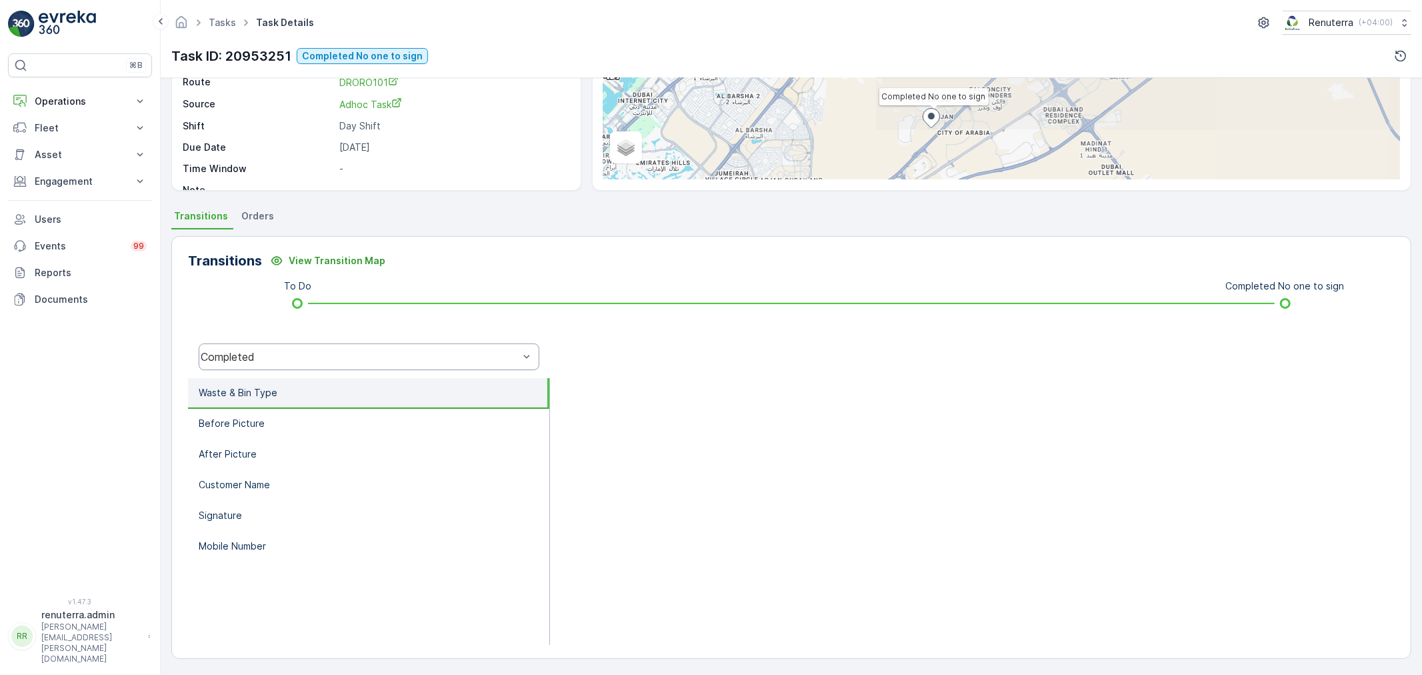
click at [289, 355] on div "Completed" at bounding box center [360, 357] width 318 height 12
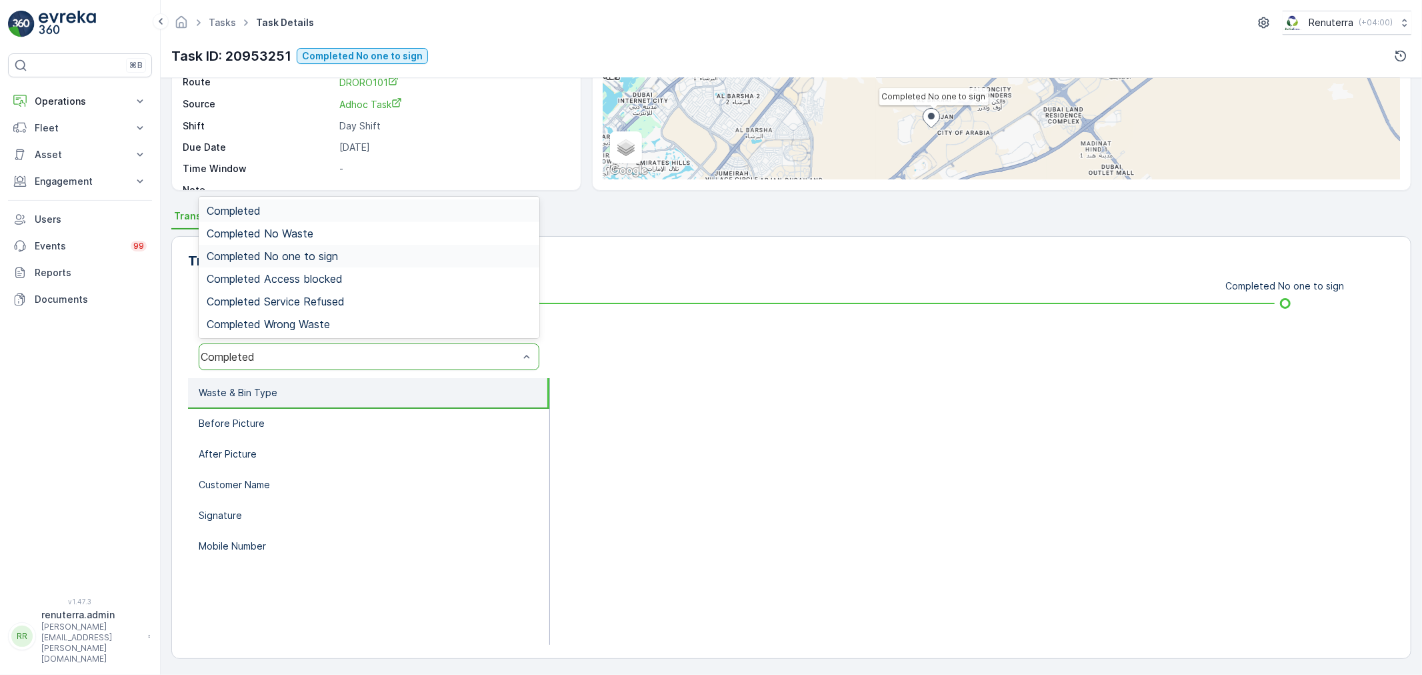
click at [319, 251] on span "Completed No one to sign" at bounding box center [272, 256] width 131 height 12
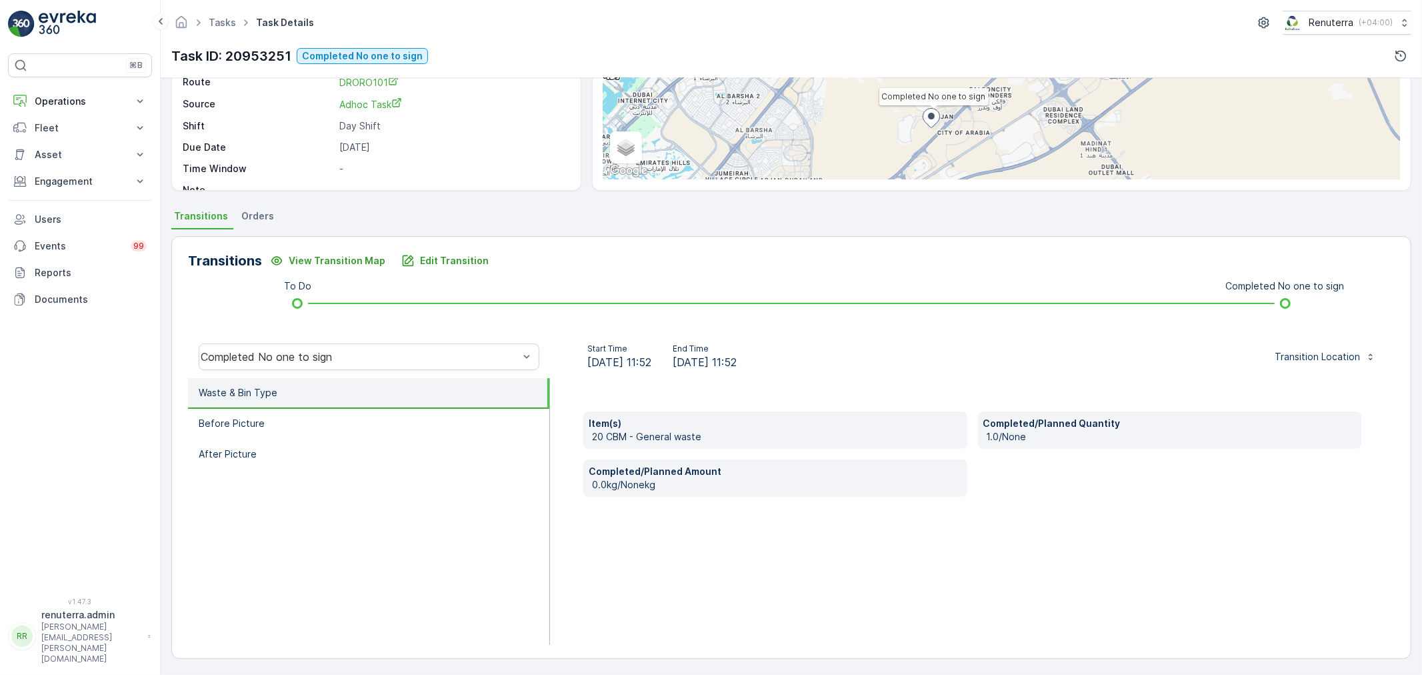
click at [375, 405] on li "Waste & Bin Type" at bounding box center [368, 393] width 361 height 31
click at [377, 417] on li "Before Picture" at bounding box center [368, 424] width 361 height 31
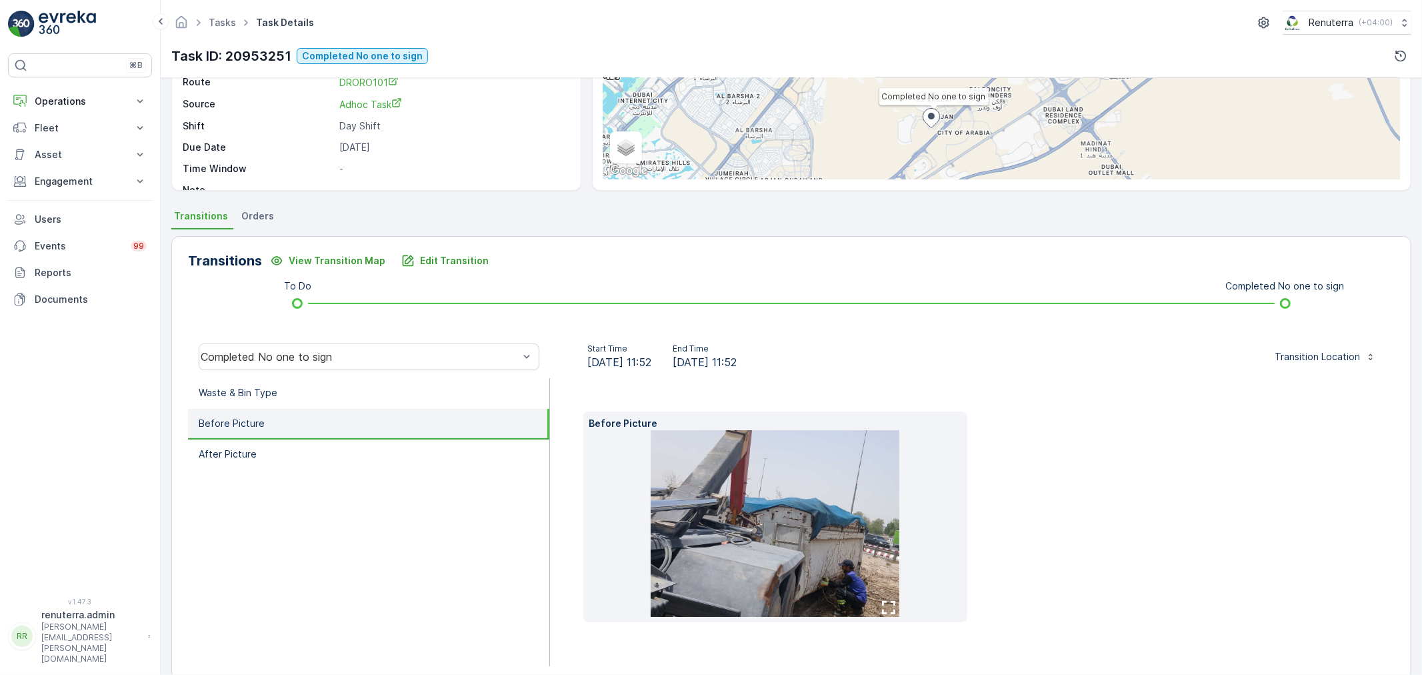
click at [749, 515] on img at bounding box center [775, 523] width 249 height 187
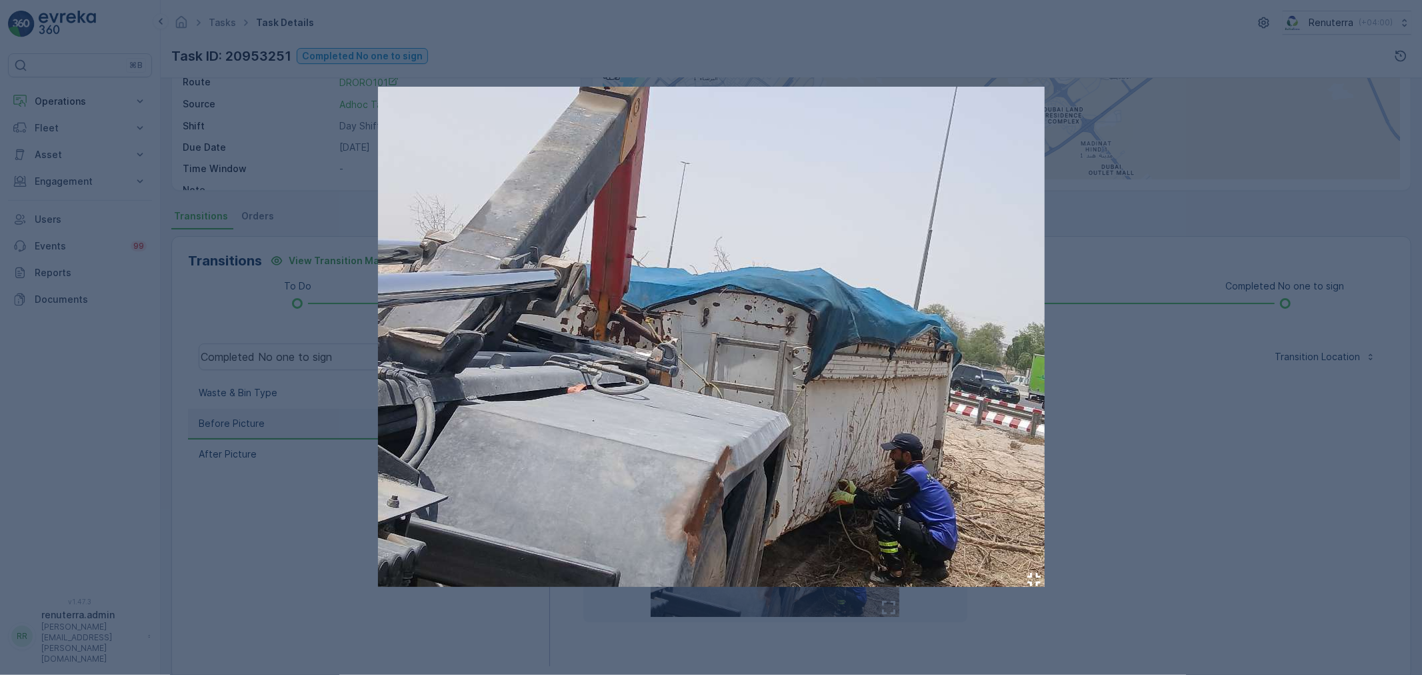
drag, startPoint x: 1164, startPoint y: 463, endPoint x: 1165, endPoint y: 483, distance: 20.7
click at [1164, 463] on div at bounding box center [711, 337] width 1422 height 675
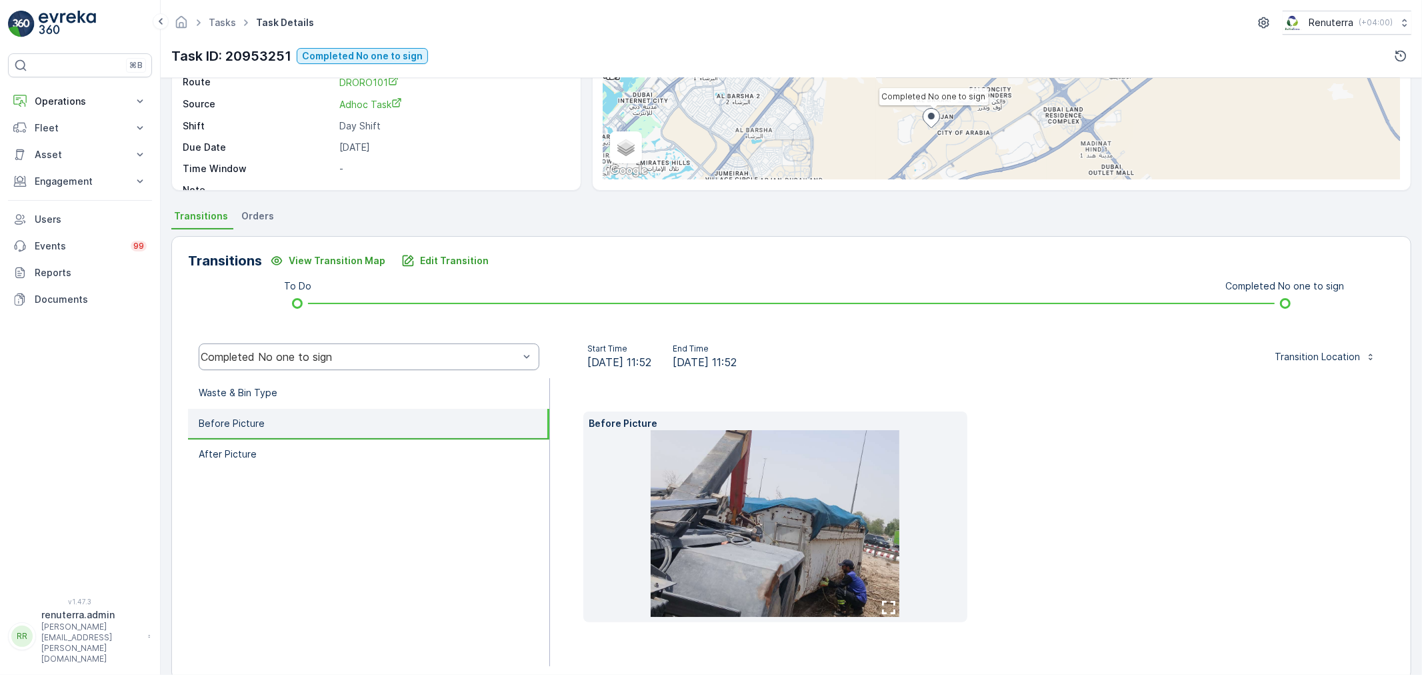
click at [244, 355] on div "Completed No one to sign" at bounding box center [360, 357] width 318 height 12
click at [337, 524] on ul "Waste & Bin Type Before Picture After Picture" at bounding box center [369, 522] width 362 height 288
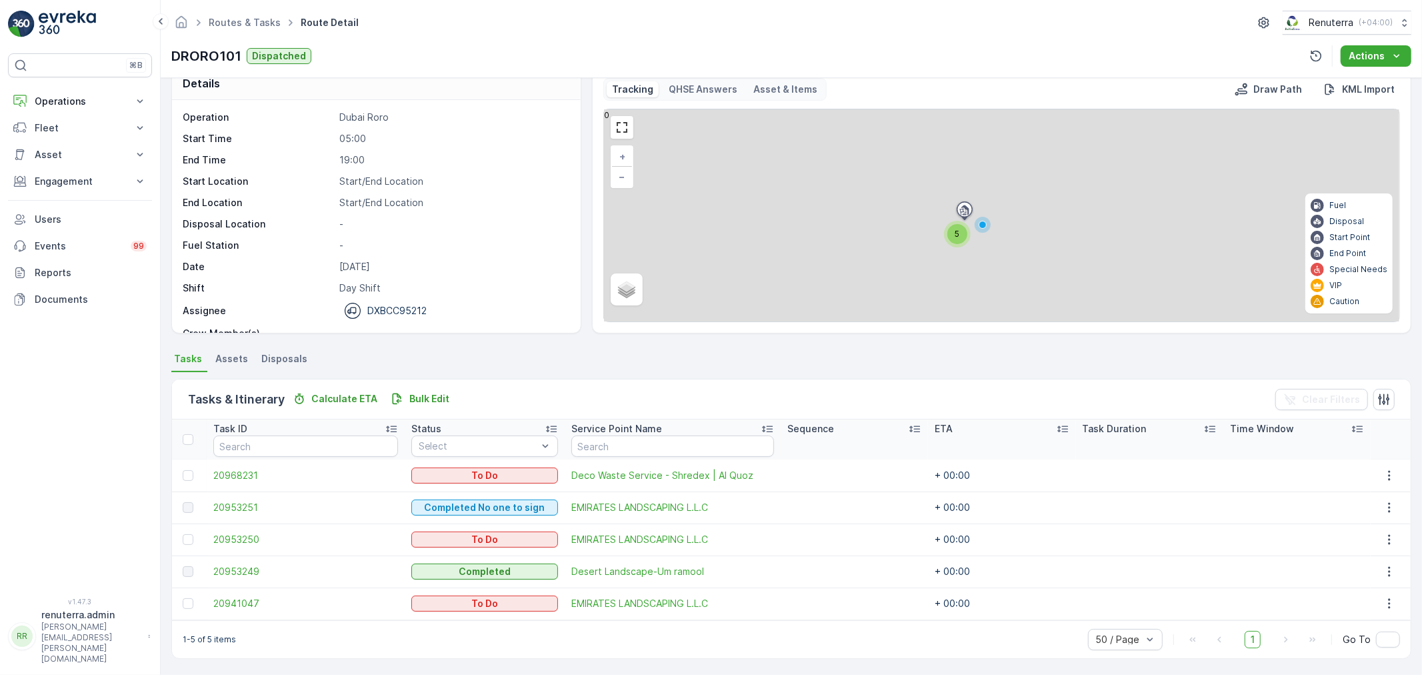
scroll to position [23, 0]
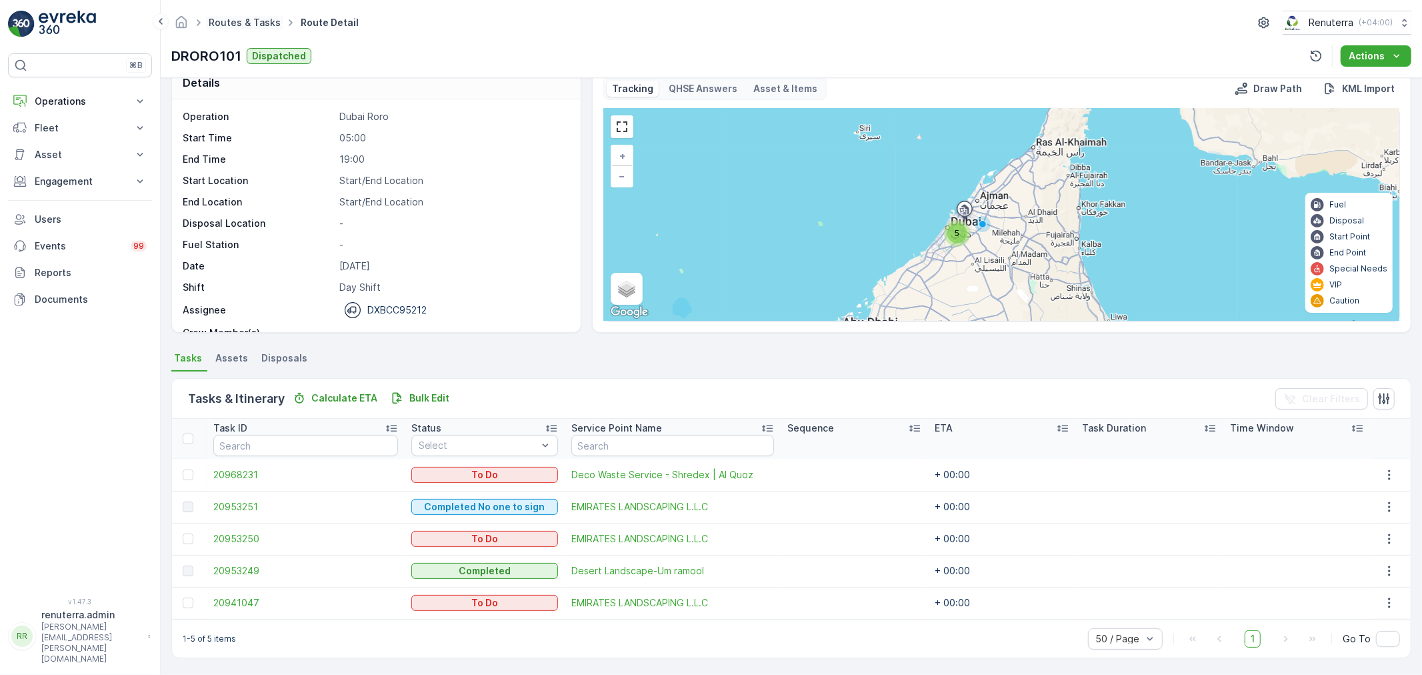
click at [241, 27] on link "Routes & Tasks" at bounding box center [245, 22] width 72 height 11
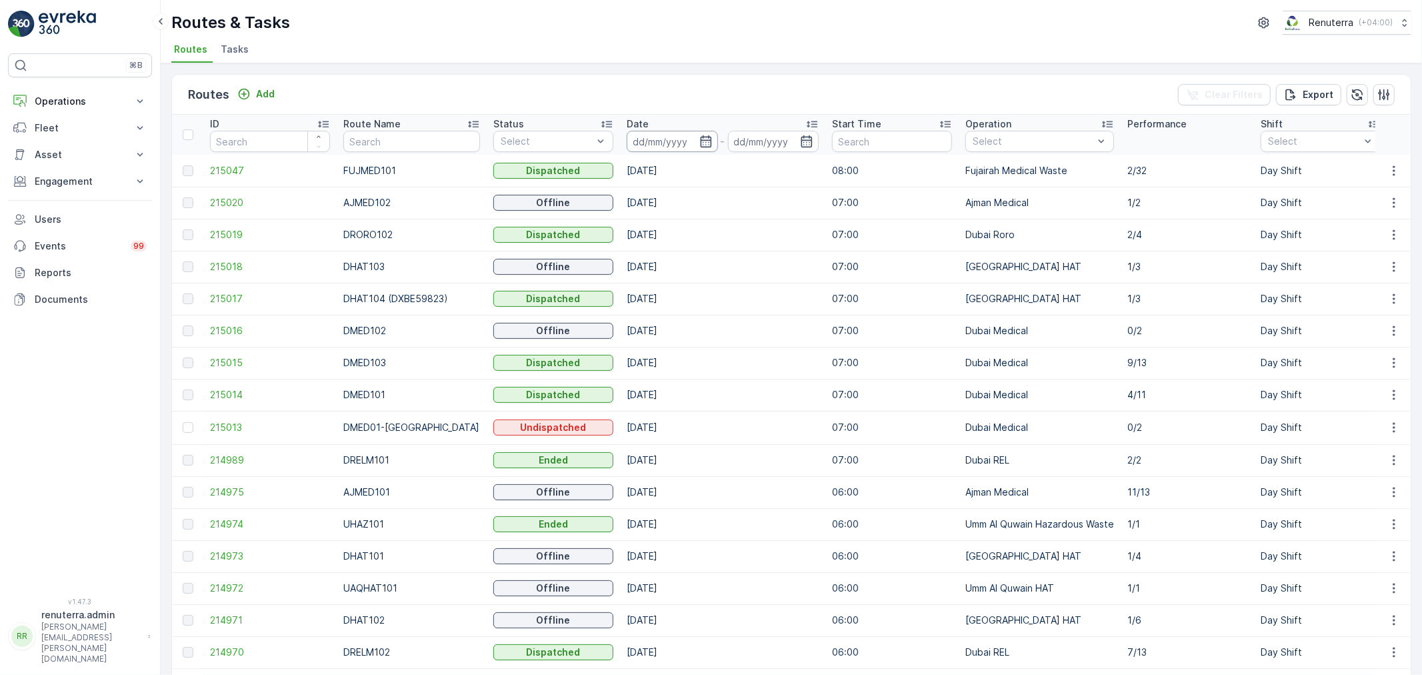
click at [665, 147] on input at bounding box center [672, 141] width 91 height 21
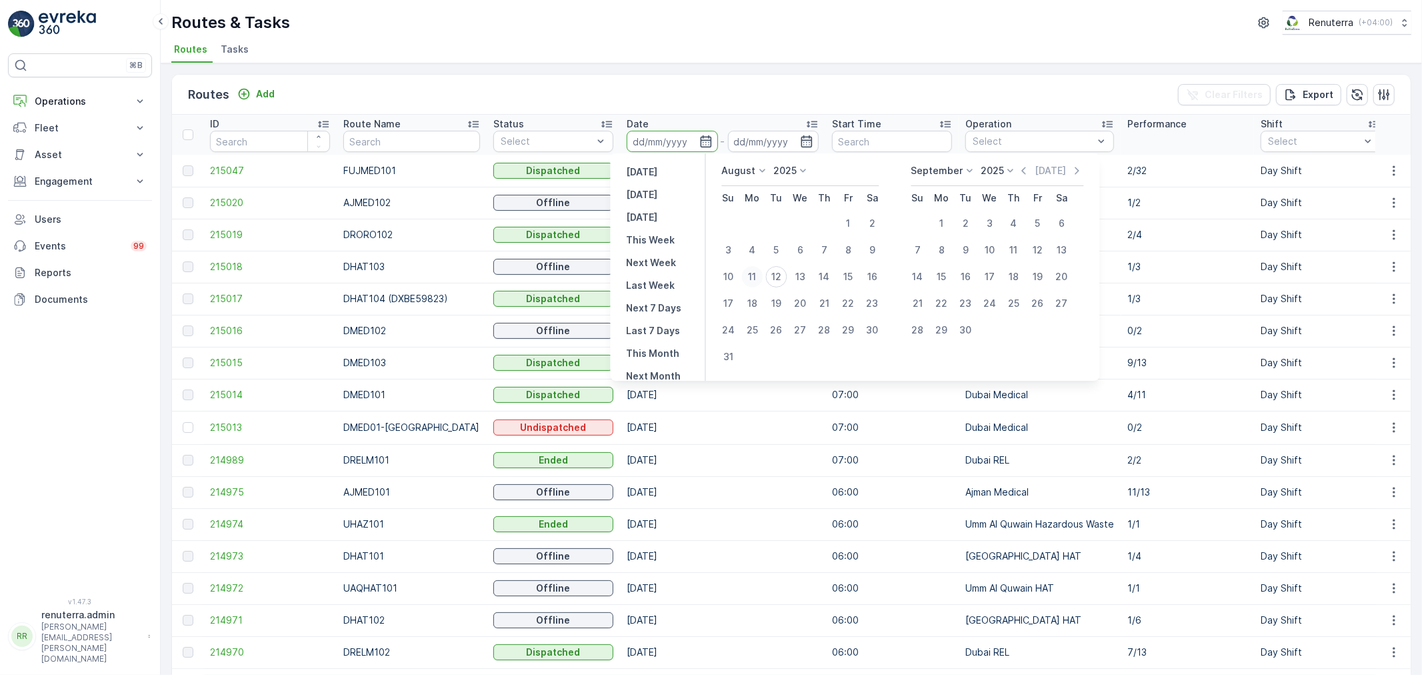
click at [757, 277] on div "11" at bounding box center [752, 276] width 21 height 21
type input "[DATE]"
click at [757, 277] on div "11" at bounding box center [752, 276] width 21 height 21
type input "[DATE]"
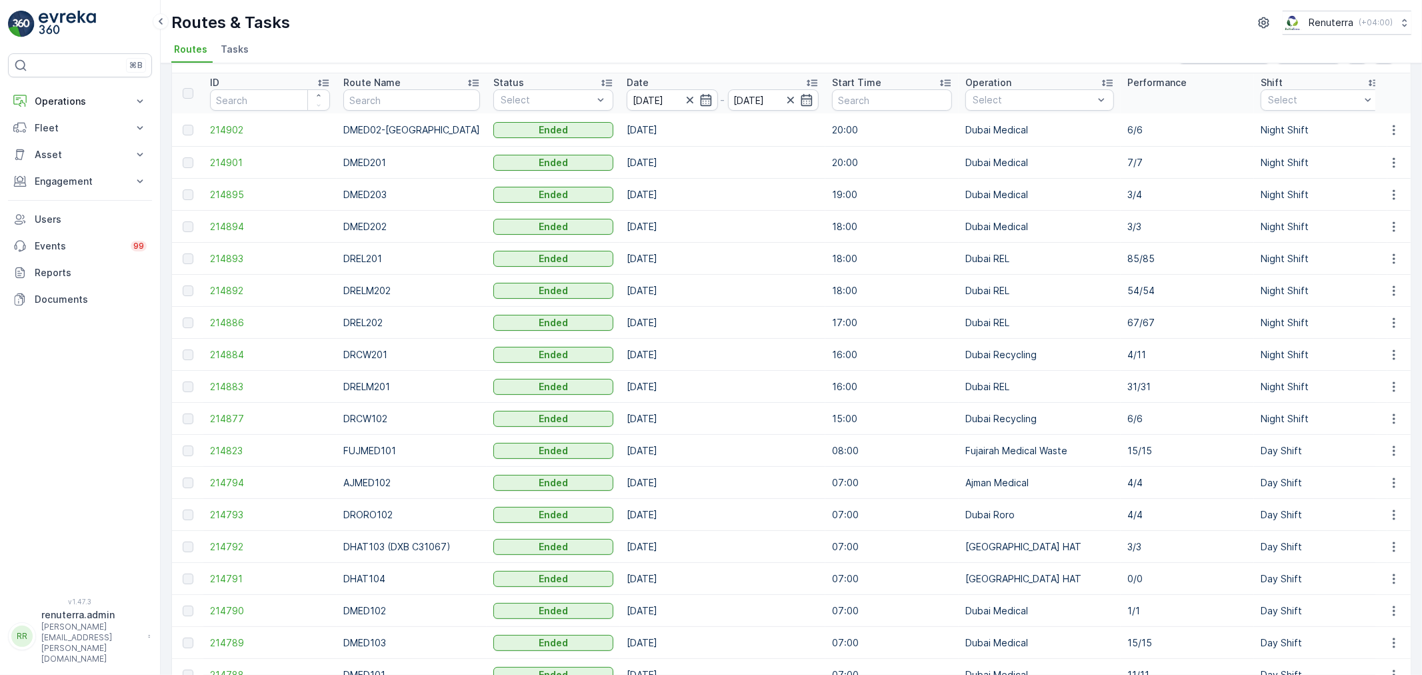
scroll to position [148, 0]
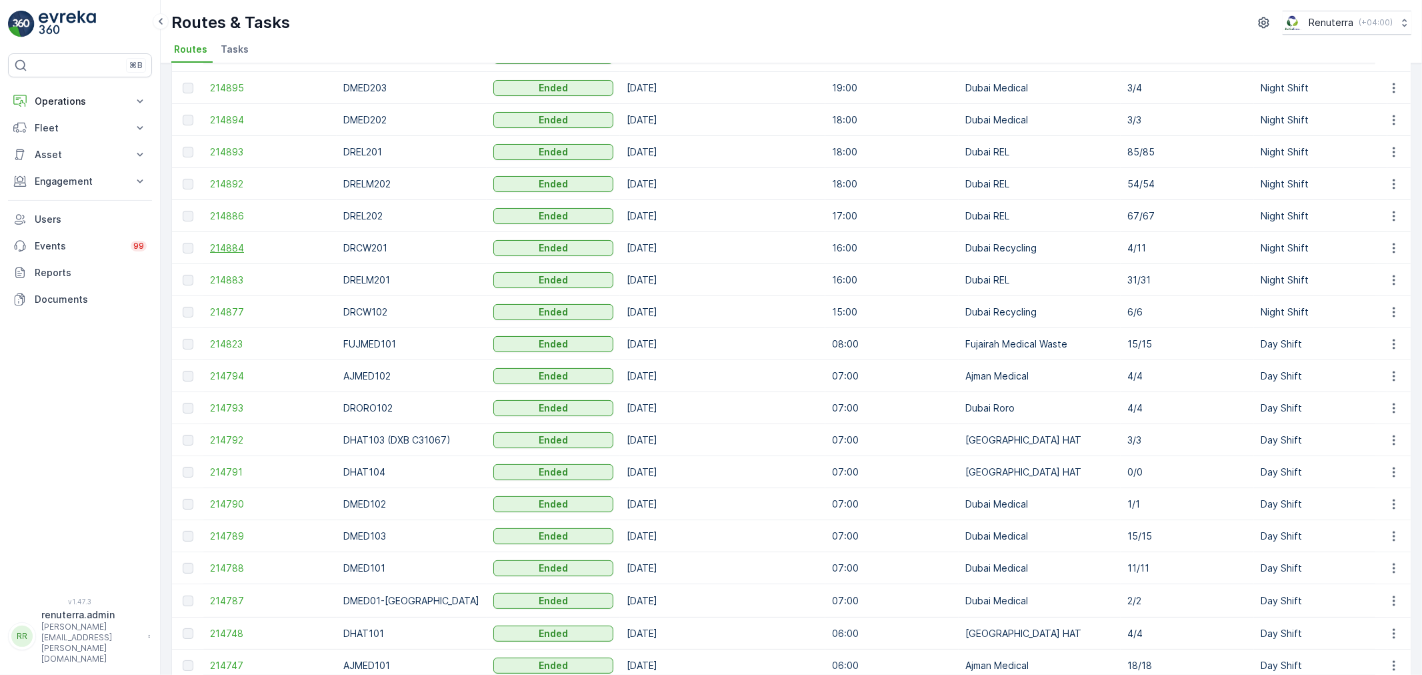
click at [248, 250] on span "214884" at bounding box center [270, 247] width 120 height 13
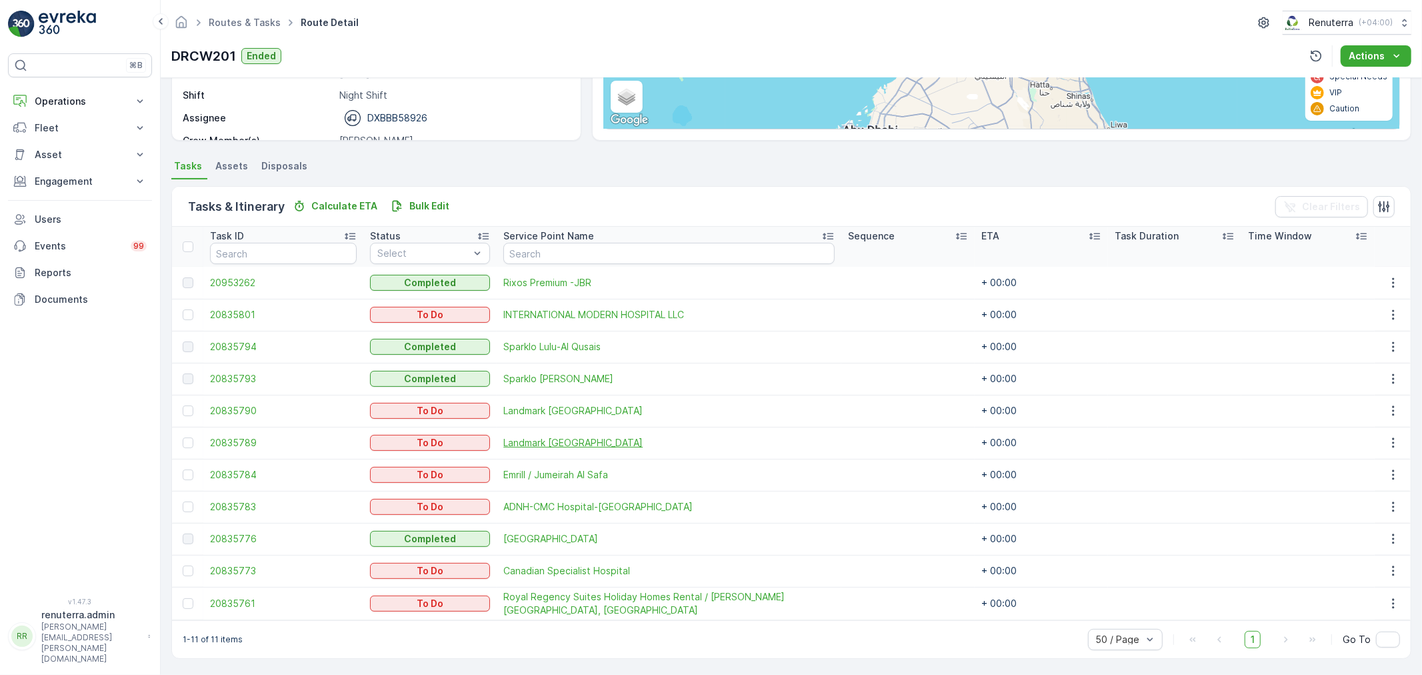
scroll to position [215, 0]
click at [191, 250] on div at bounding box center [190, 246] width 14 height 11
click at [190, 241] on input "checkbox" at bounding box center [190, 241] width 0 height 0
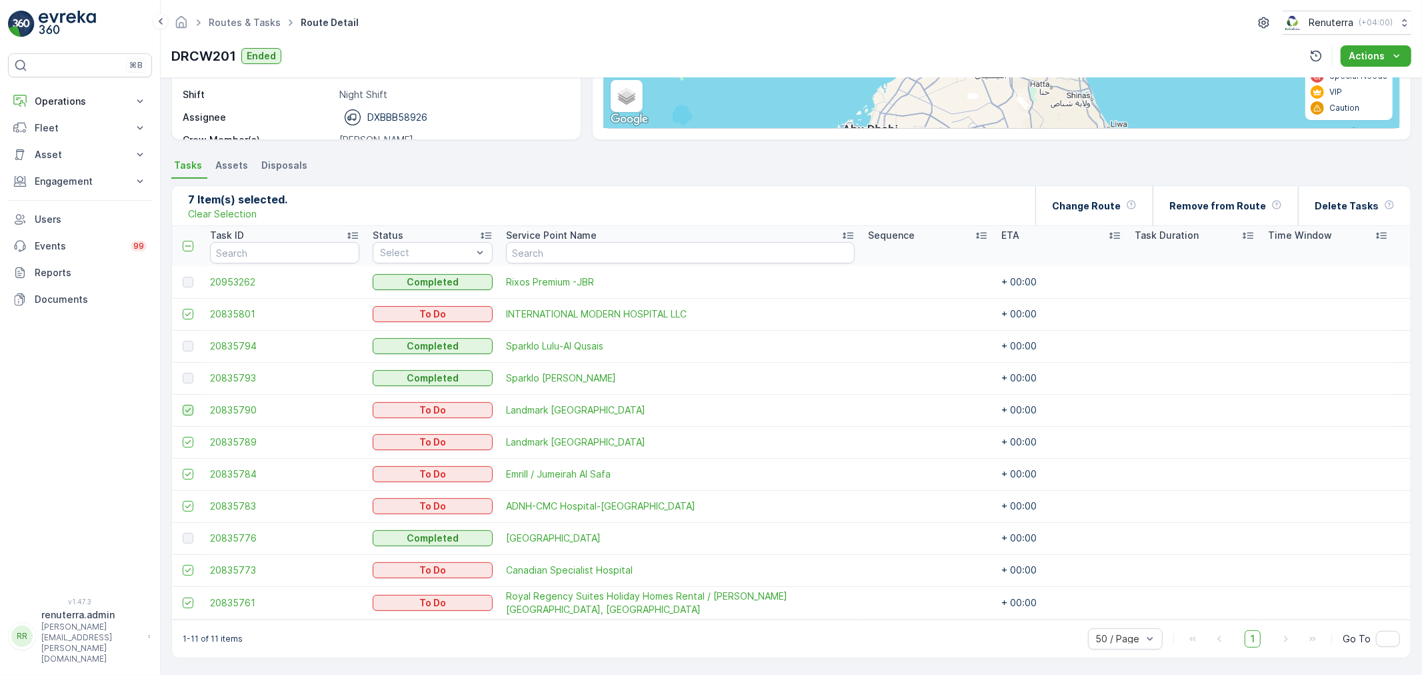
click at [180, 409] on td at bounding box center [187, 410] width 31 height 32
click at [183, 252] on th at bounding box center [187, 246] width 31 height 40
click at [187, 242] on icon at bounding box center [187, 245] width 9 height 9
click at [190, 241] on input "checkbox" at bounding box center [190, 241] width 0 height 0
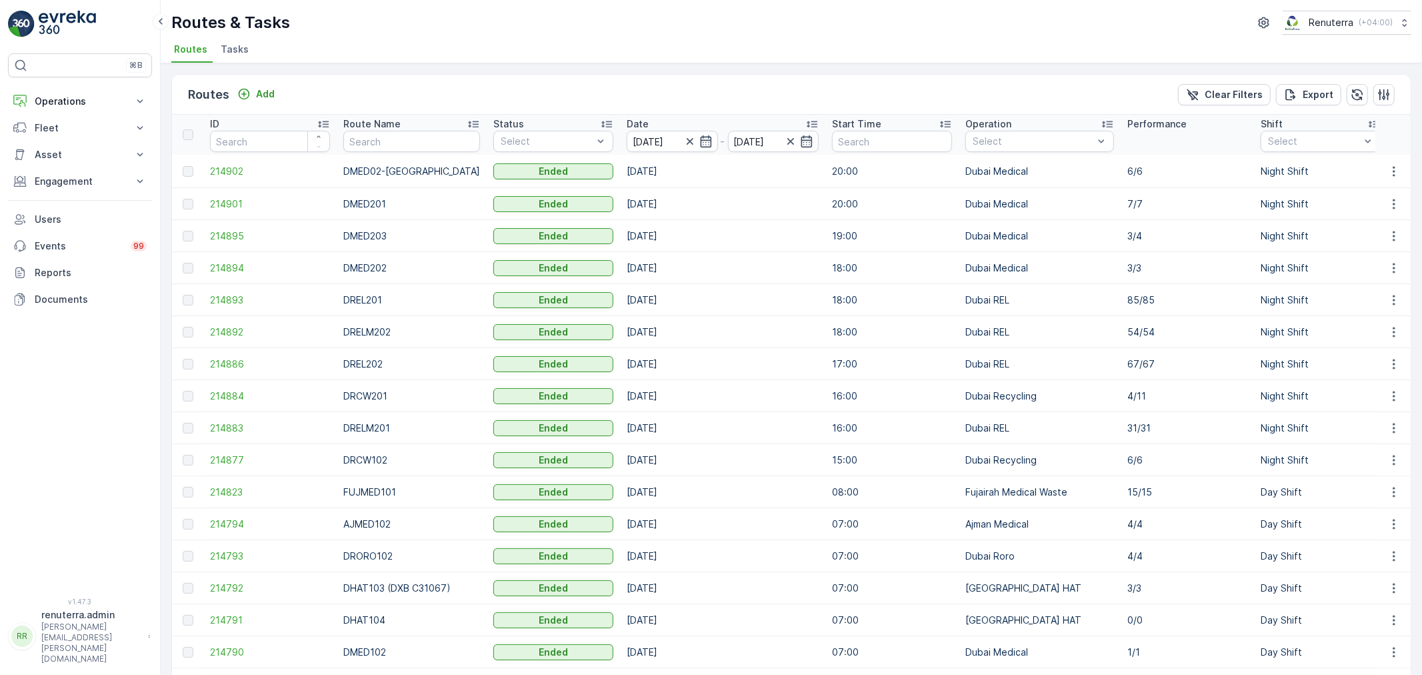
click at [417, 151] on th "Route Name" at bounding box center [412, 135] width 150 height 40
click at [411, 145] on input "text" at bounding box center [411, 141] width 137 height 21
type input "101"
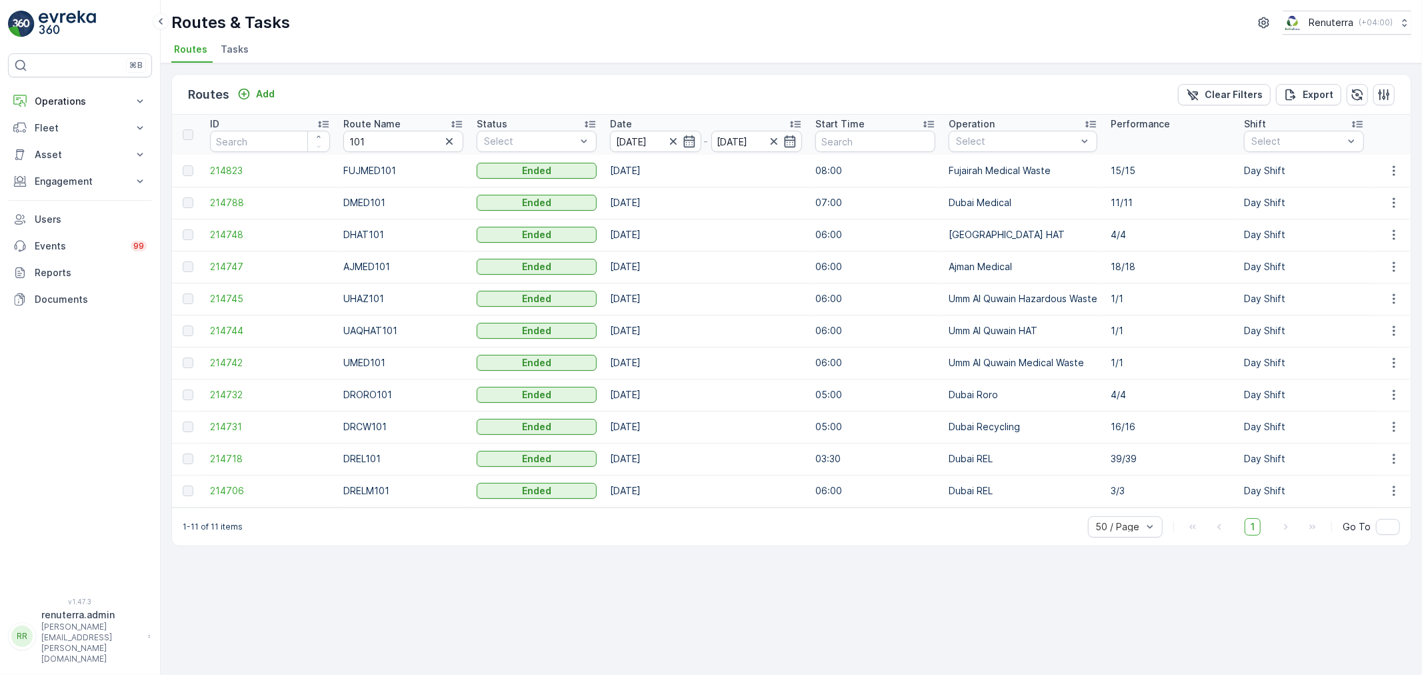
click at [680, 138] on div at bounding box center [681, 141] width 29 height 13
click at [684, 137] on icon "button" at bounding box center [688, 141] width 11 height 12
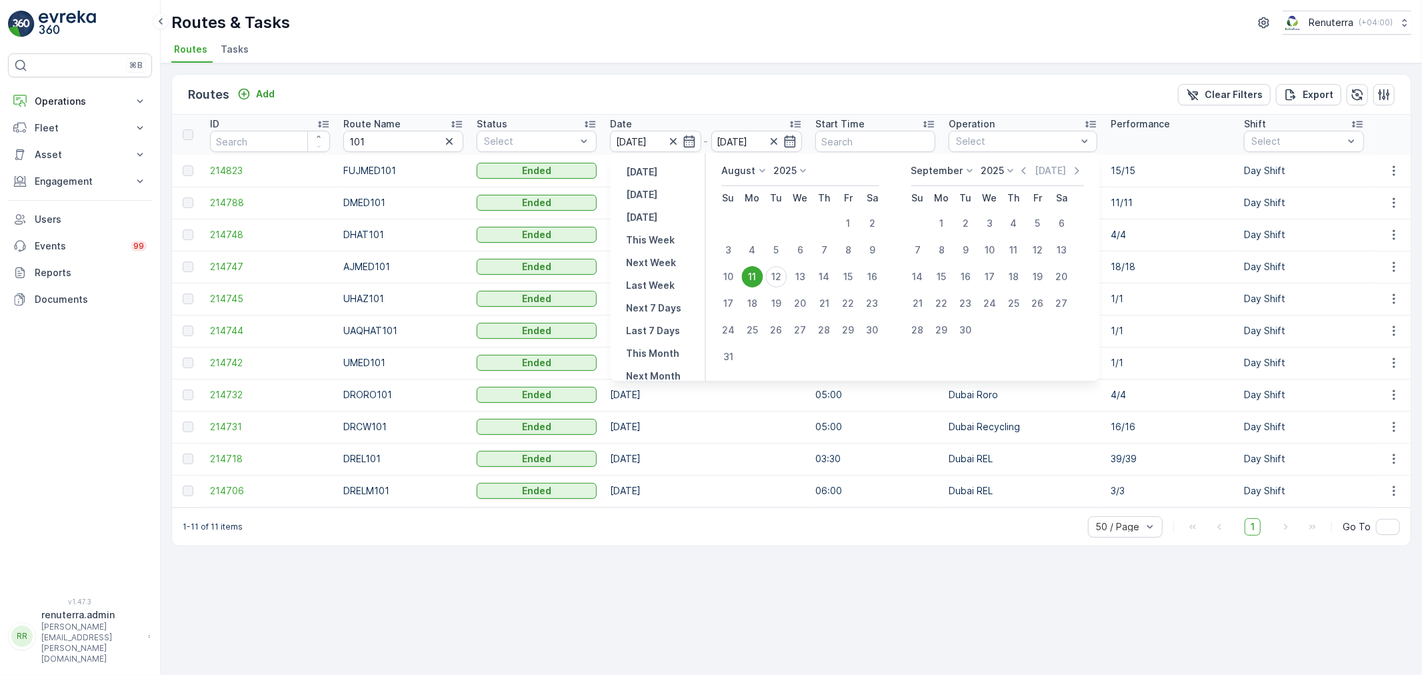
click at [781, 269] on div "12" at bounding box center [776, 276] width 21 height 21
type input "[DATE]"
click at [781, 269] on td "[DATE]" at bounding box center [705, 267] width 205 height 32
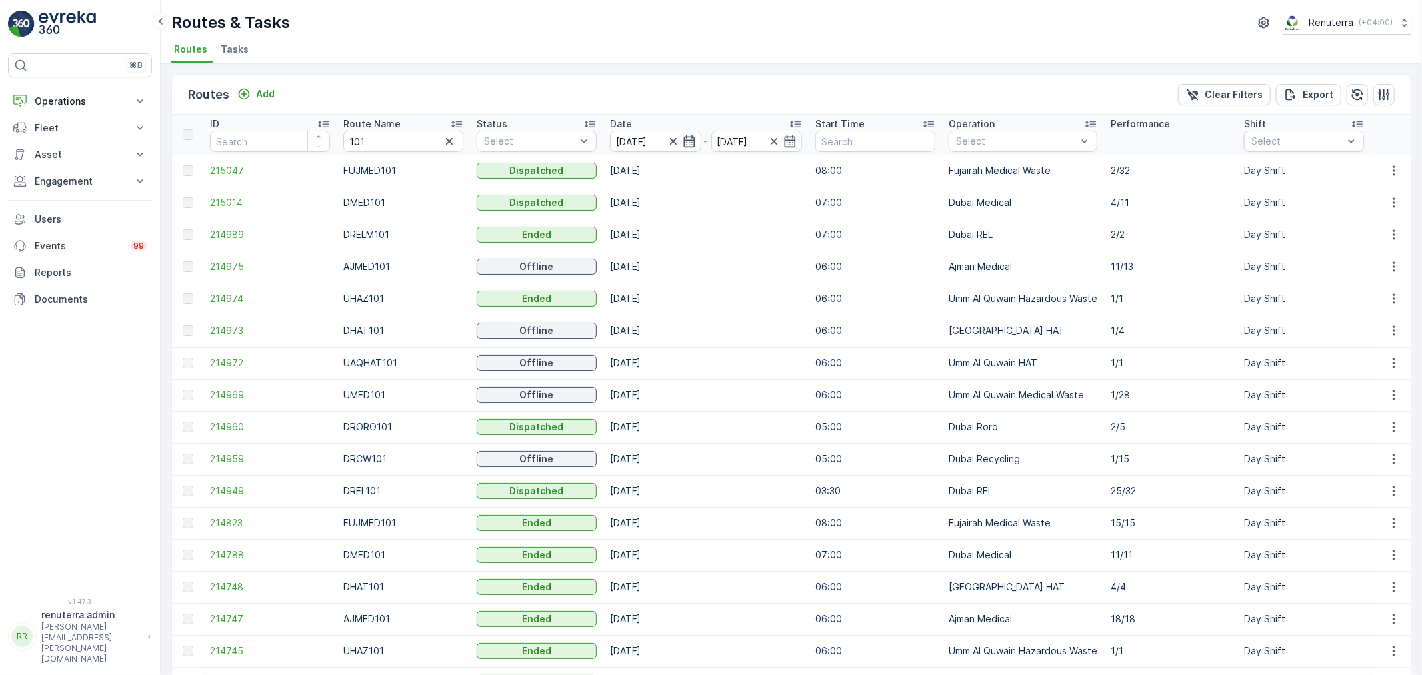
click at [652, 142] on input "[DATE]" at bounding box center [655, 141] width 91 height 21
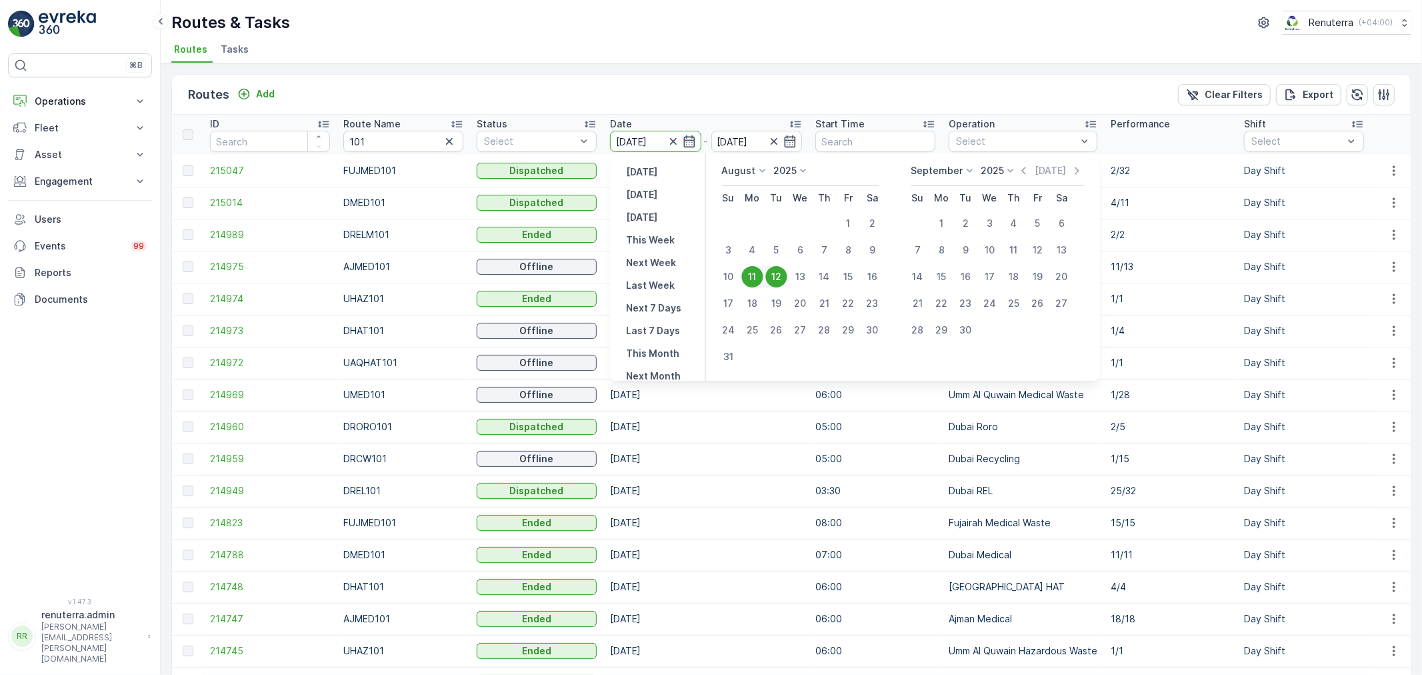
click at [778, 284] on div "12" at bounding box center [776, 276] width 21 height 21
type input "[DATE]"
click at [778, 284] on div "12" at bounding box center [776, 276] width 21 height 21
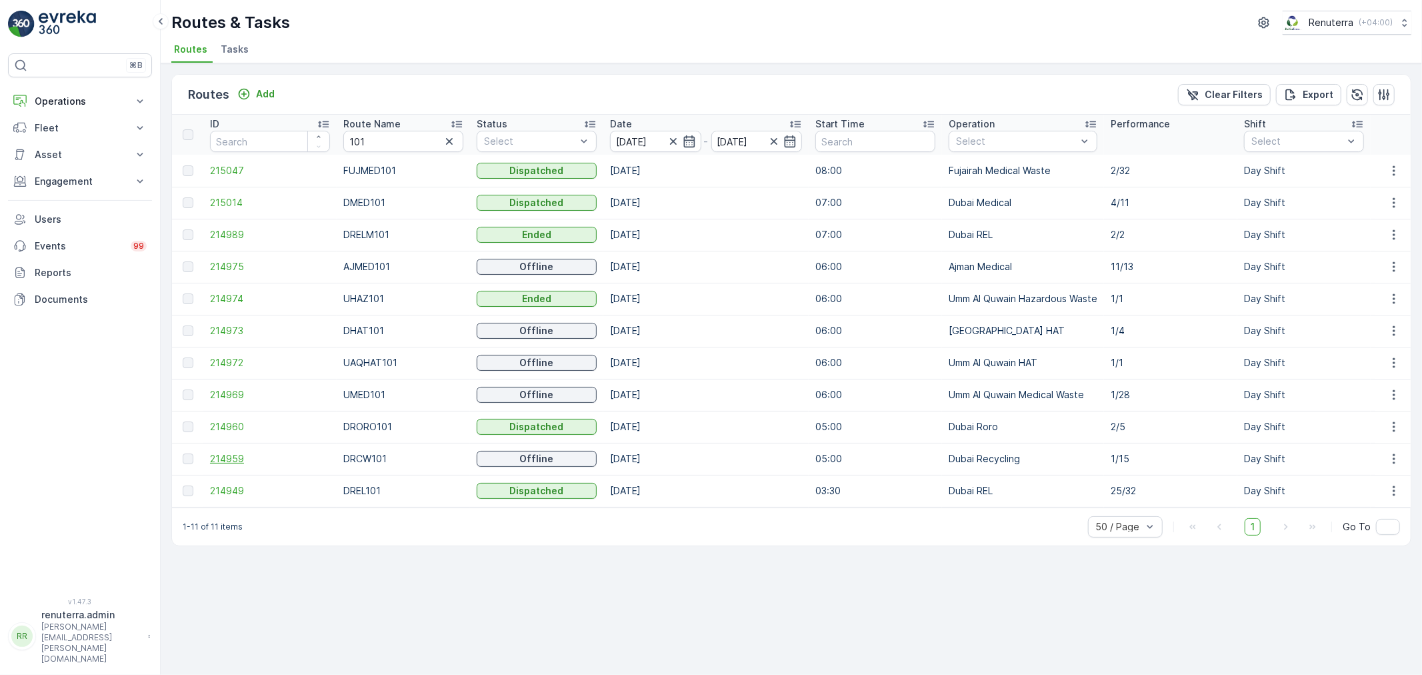
click at [263, 456] on span "214959" at bounding box center [270, 458] width 120 height 13
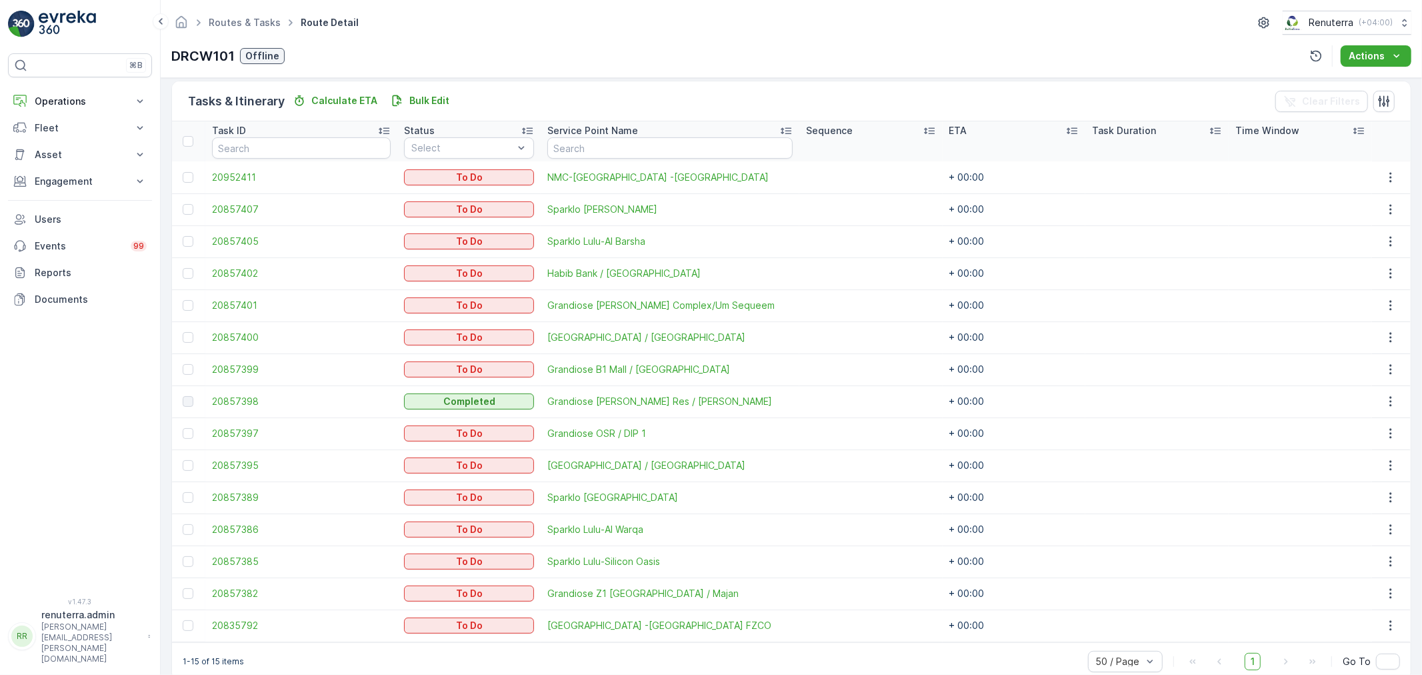
scroll to position [342, 0]
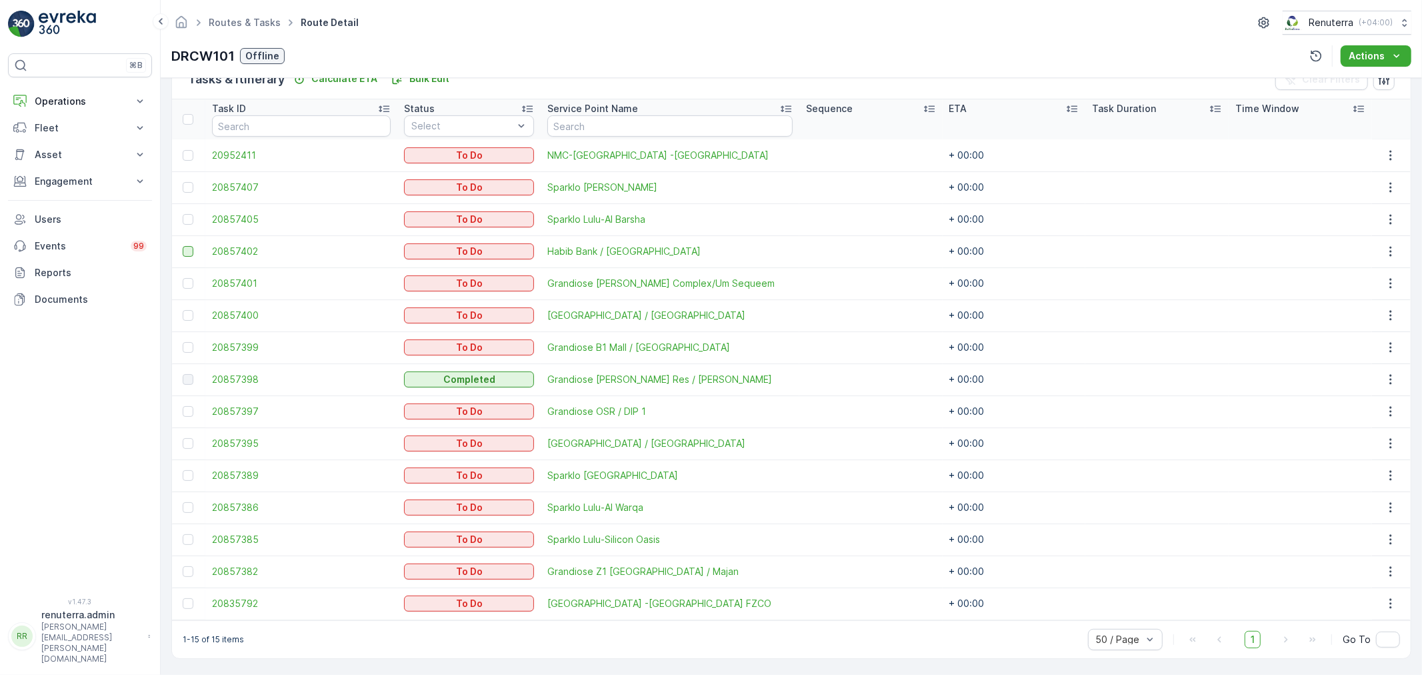
click at [190, 248] on div at bounding box center [188, 251] width 11 height 11
click at [183, 246] on input "checkbox" at bounding box center [183, 246] width 0 height 0
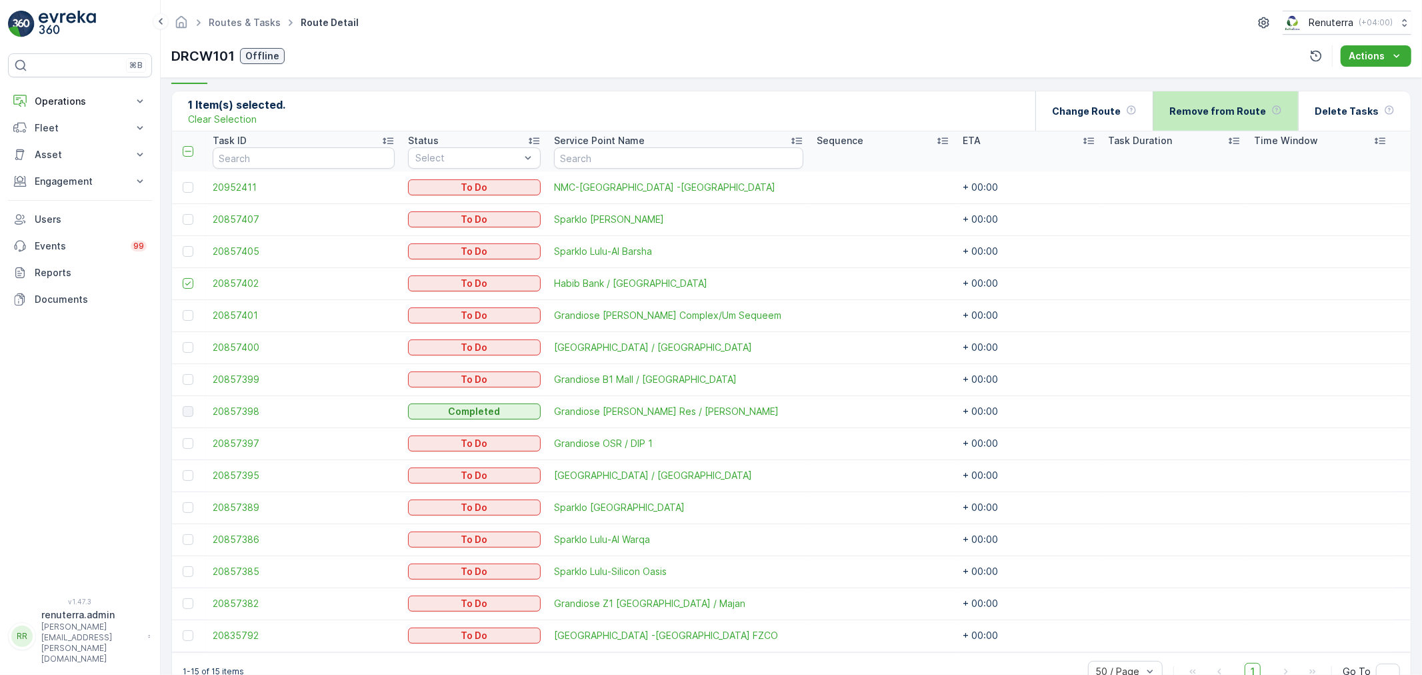
scroll to position [268, 0]
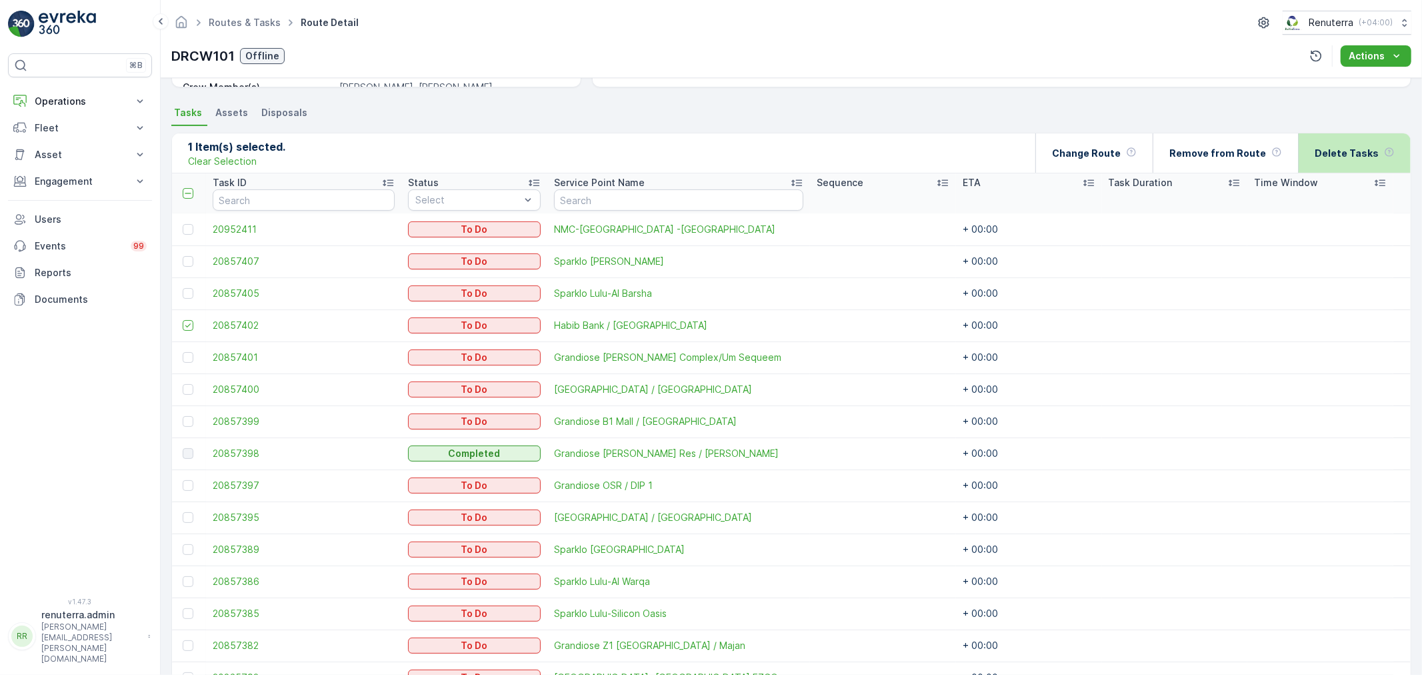
click at [1314, 157] on div "Delete Tasks" at bounding box center [1354, 152] width 113 height 39
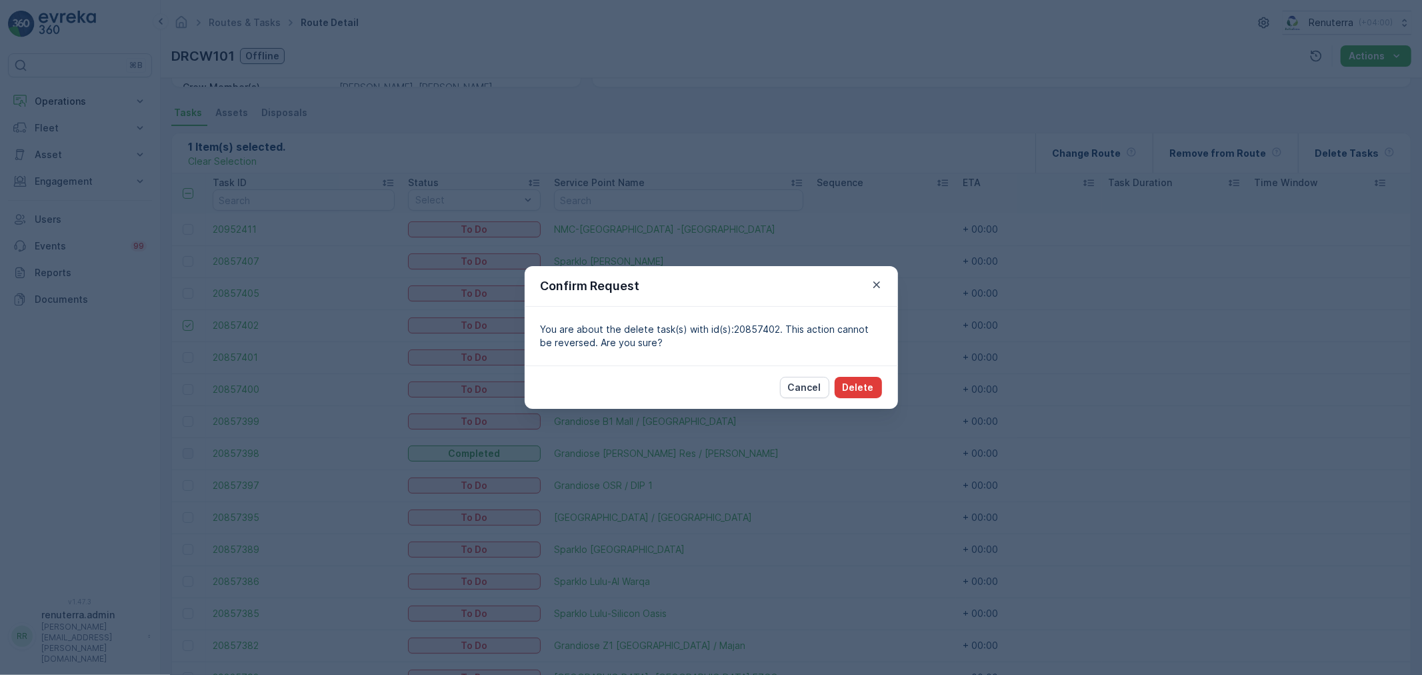
click at [837, 391] on button "Delete" at bounding box center [858, 387] width 47 height 21
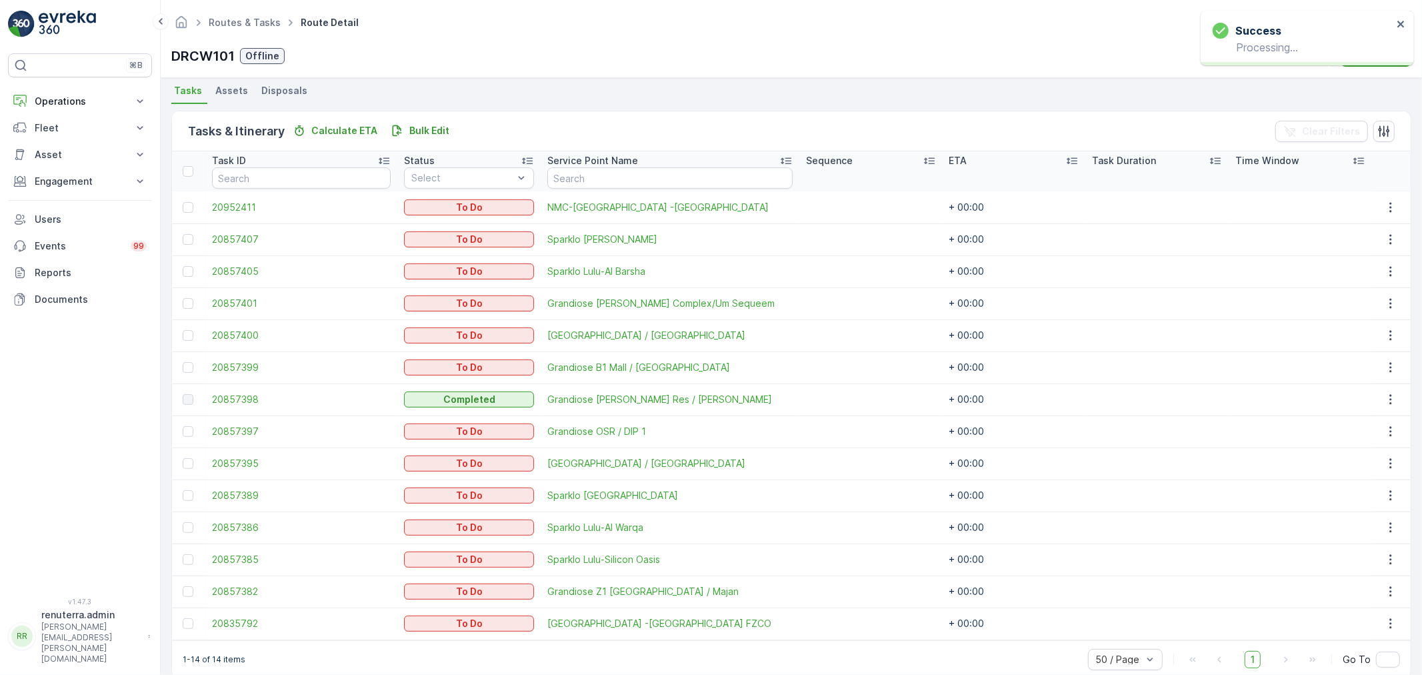
scroll to position [310, 0]
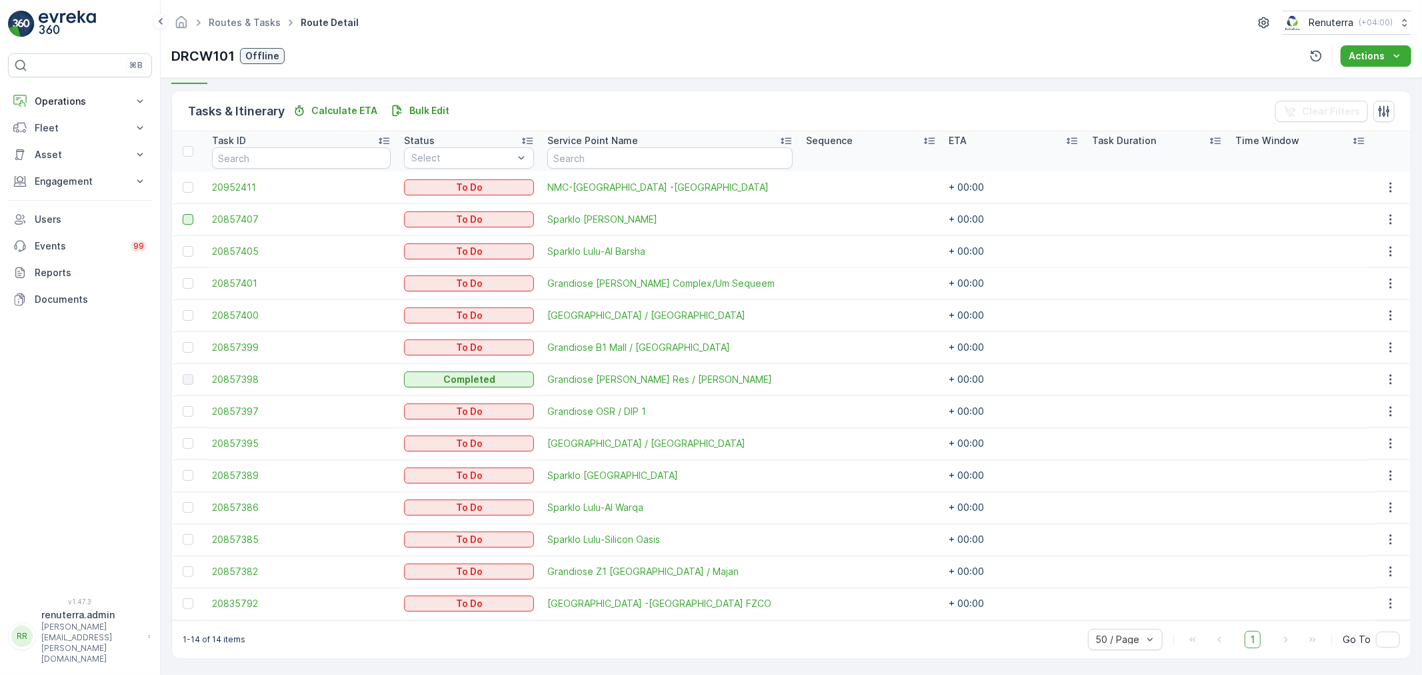
click at [190, 219] on div at bounding box center [188, 219] width 11 height 11
click at [183, 214] on input "checkbox" at bounding box center [183, 214] width 0 height 0
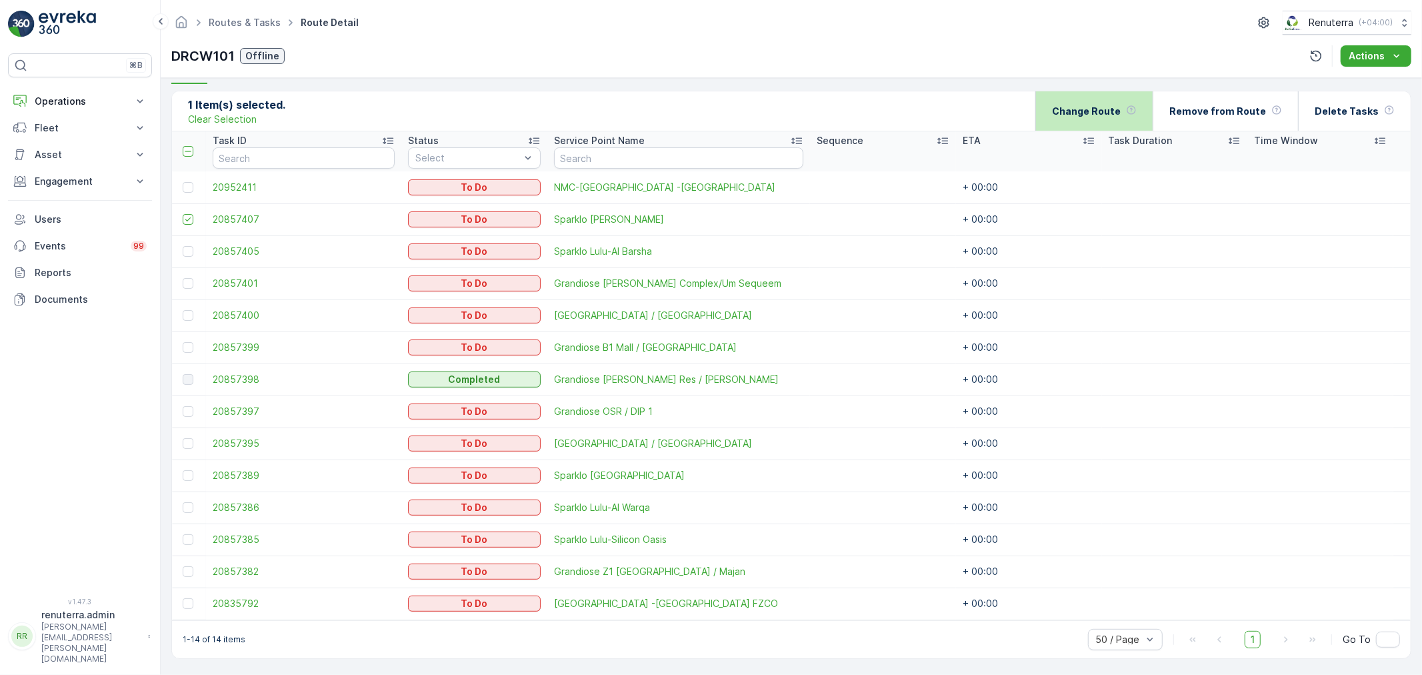
click at [1074, 114] on p "Change Route" at bounding box center [1086, 111] width 69 height 13
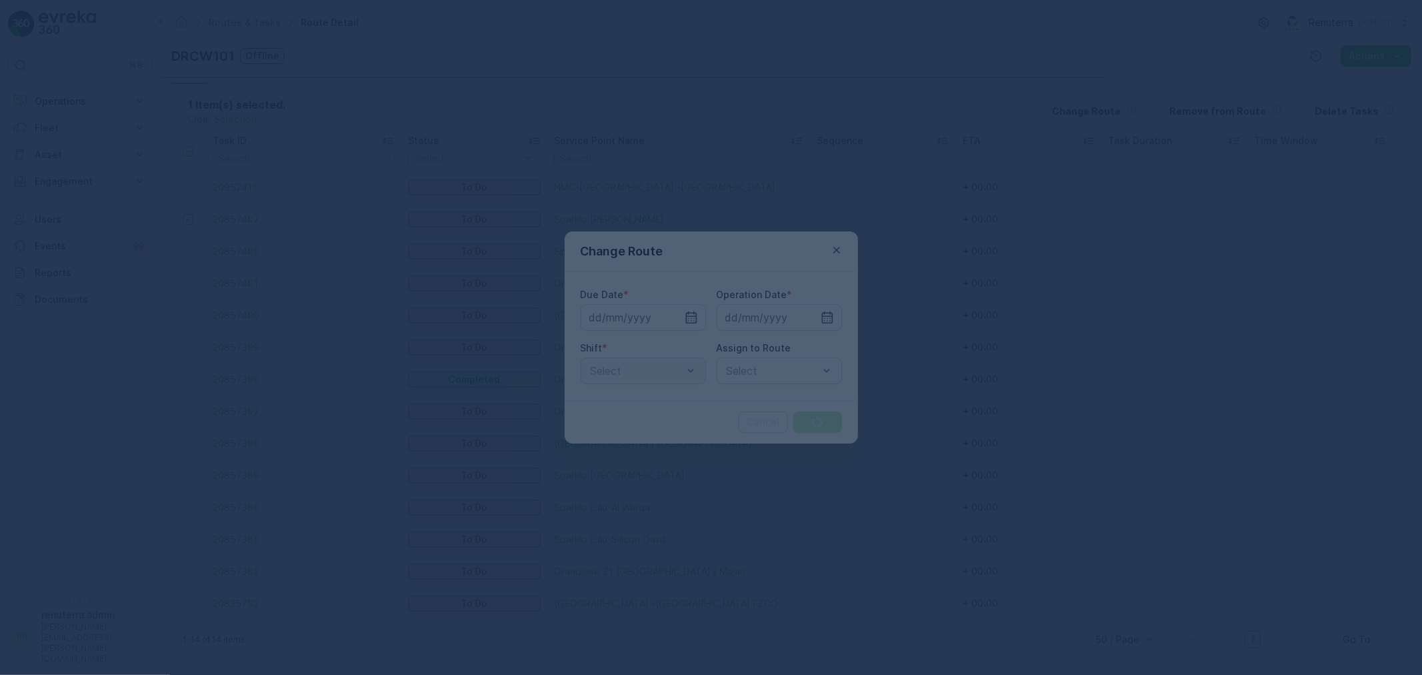
type input "[DATE]"
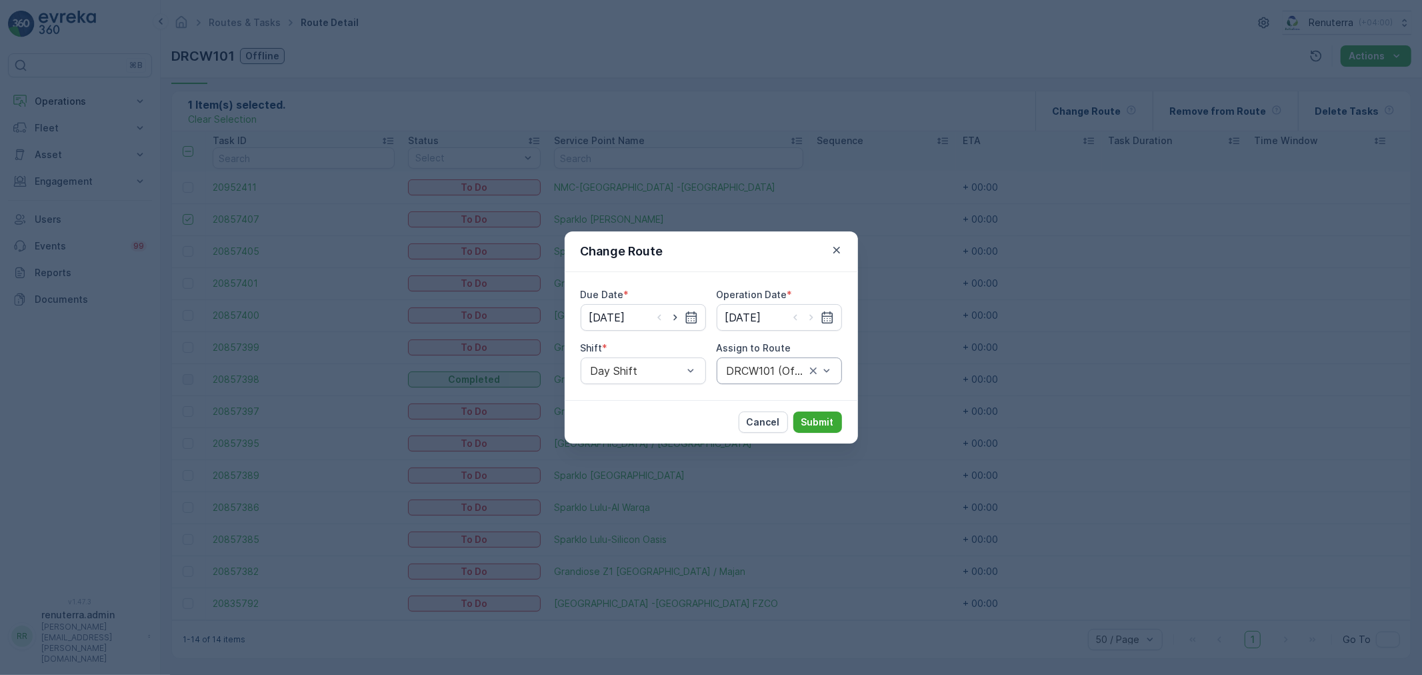
click at [752, 372] on div at bounding box center [765, 371] width 81 height 12
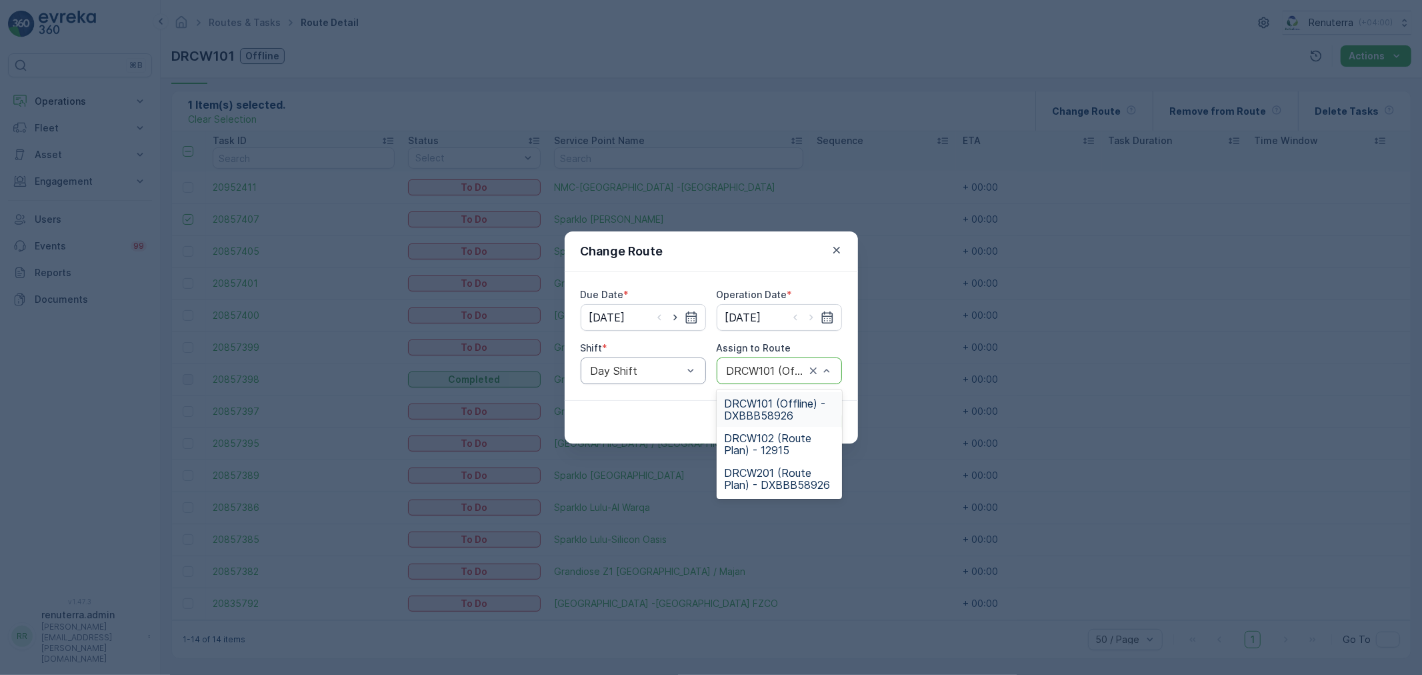
click at [667, 377] on div "Day Shift" at bounding box center [643, 370] width 125 height 27
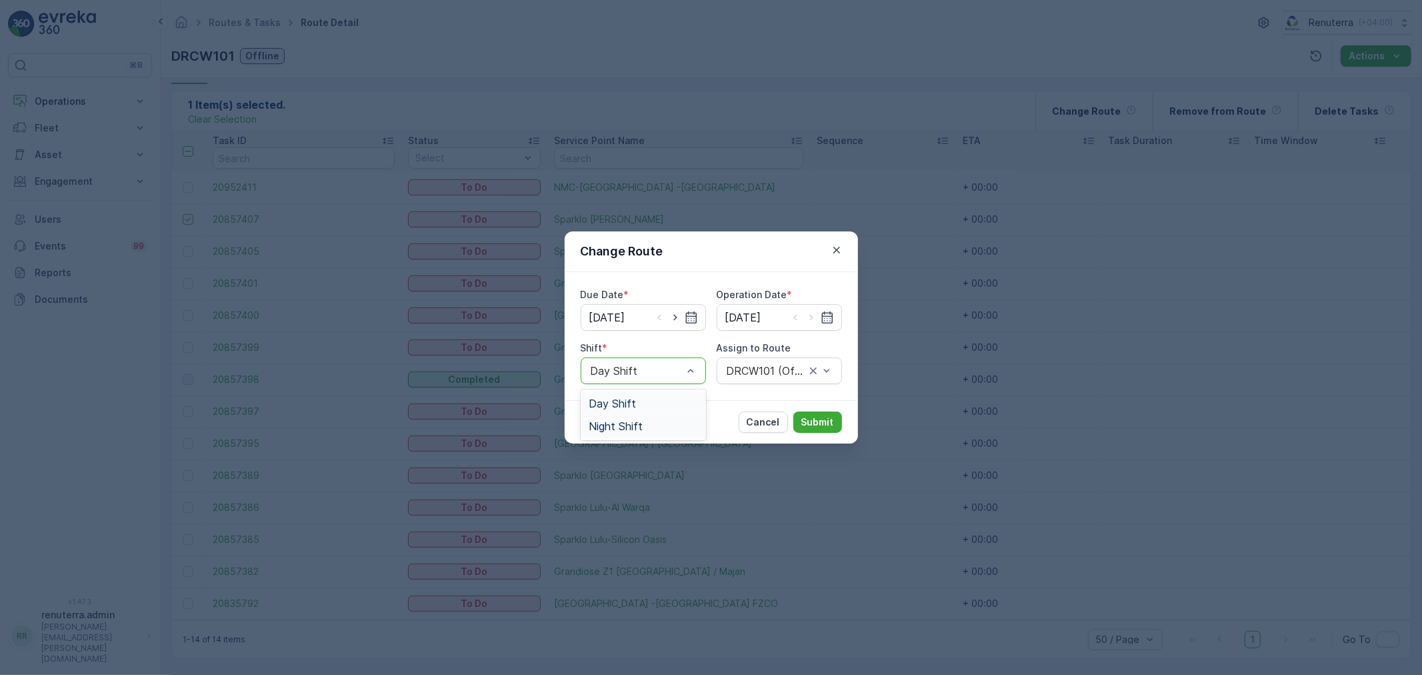
click at [662, 418] on div "Night Shift" at bounding box center [643, 426] width 125 height 23
click at [773, 369] on div at bounding box center [765, 371] width 81 height 12
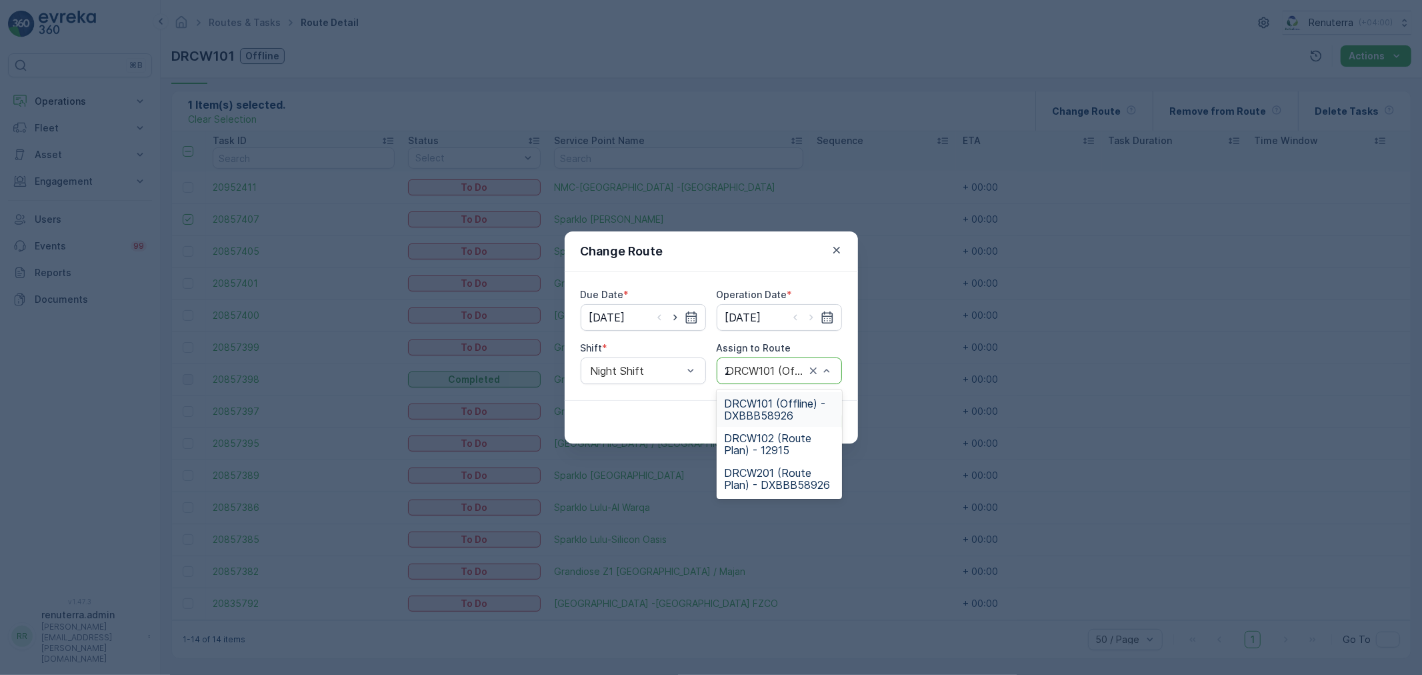
type input "201"
click at [785, 401] on span "DRCW201 (Route Plan) - DXBBB58926" at bounding box center [779, 409] width 109 height 24
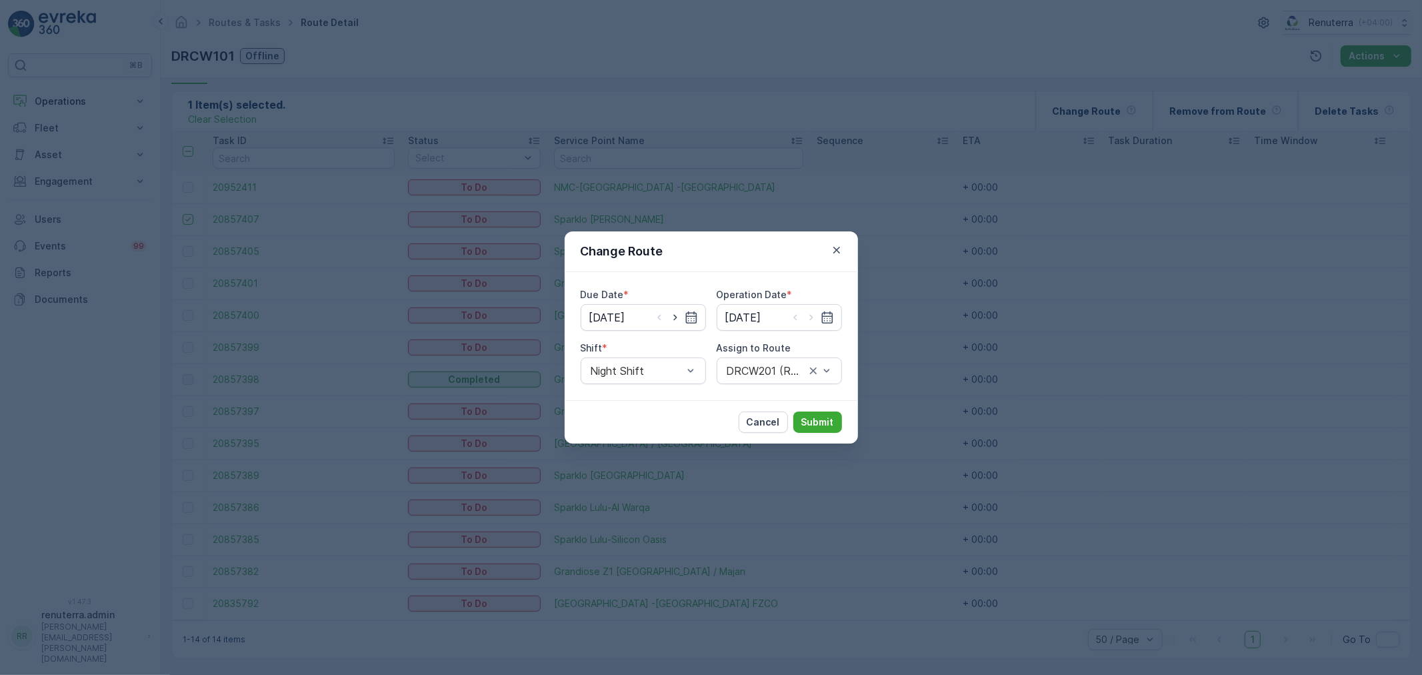
click at [840, 409] on div "Cancel Submit" at bounding box center [711, 421] width 293 height 43
click at [825, 421] on p "Submit" at bounding box center [817, 421] width 33 height 13
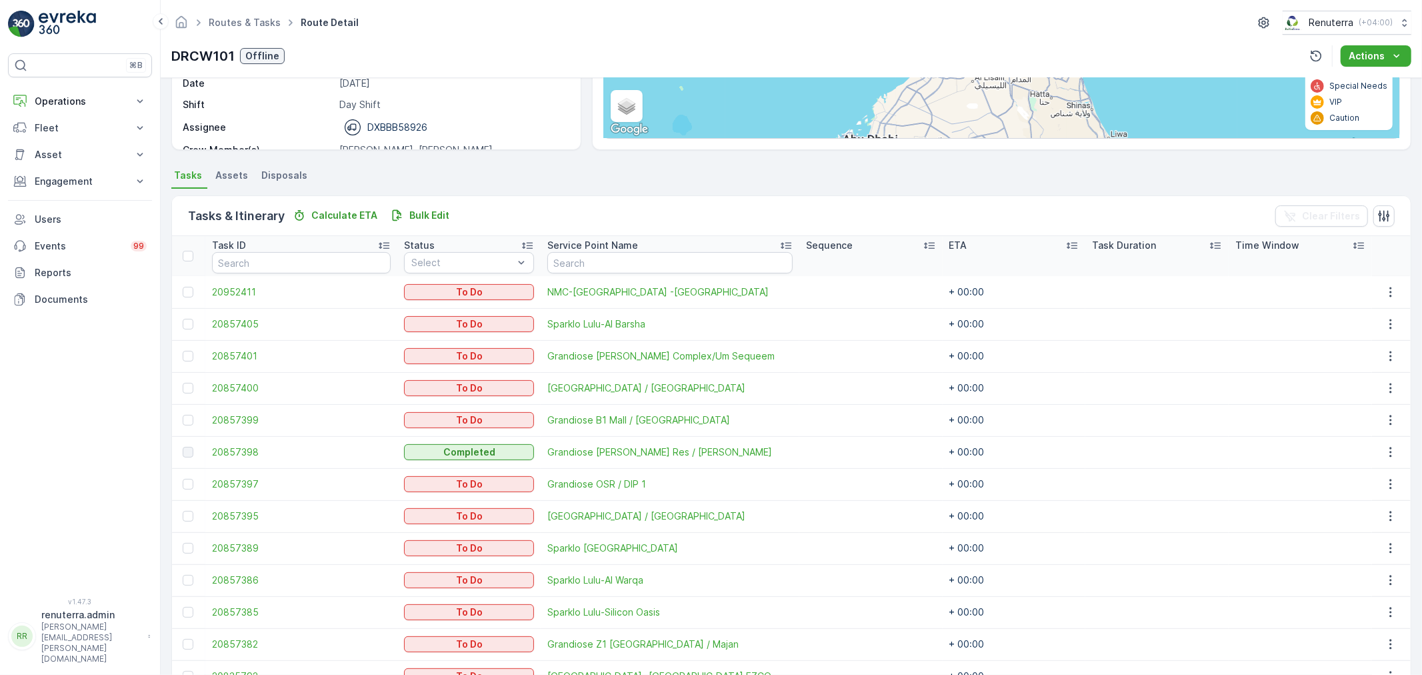
scroll to position [204, 0]
click at [235, 9] on div "Routes & Tasks Route Detail Renuterra ( +04:00 ) DRCW101 Offline Actions" at bounding box center [791, 39] width 1261 height 78
click at [234, 29] on span "Routes & Tasks" at bounding box center [244, 22] width 77 height 13
click at [234, 29] on ul "Routes & Tasks" at bounding box center [252, 22] width 92 height 19
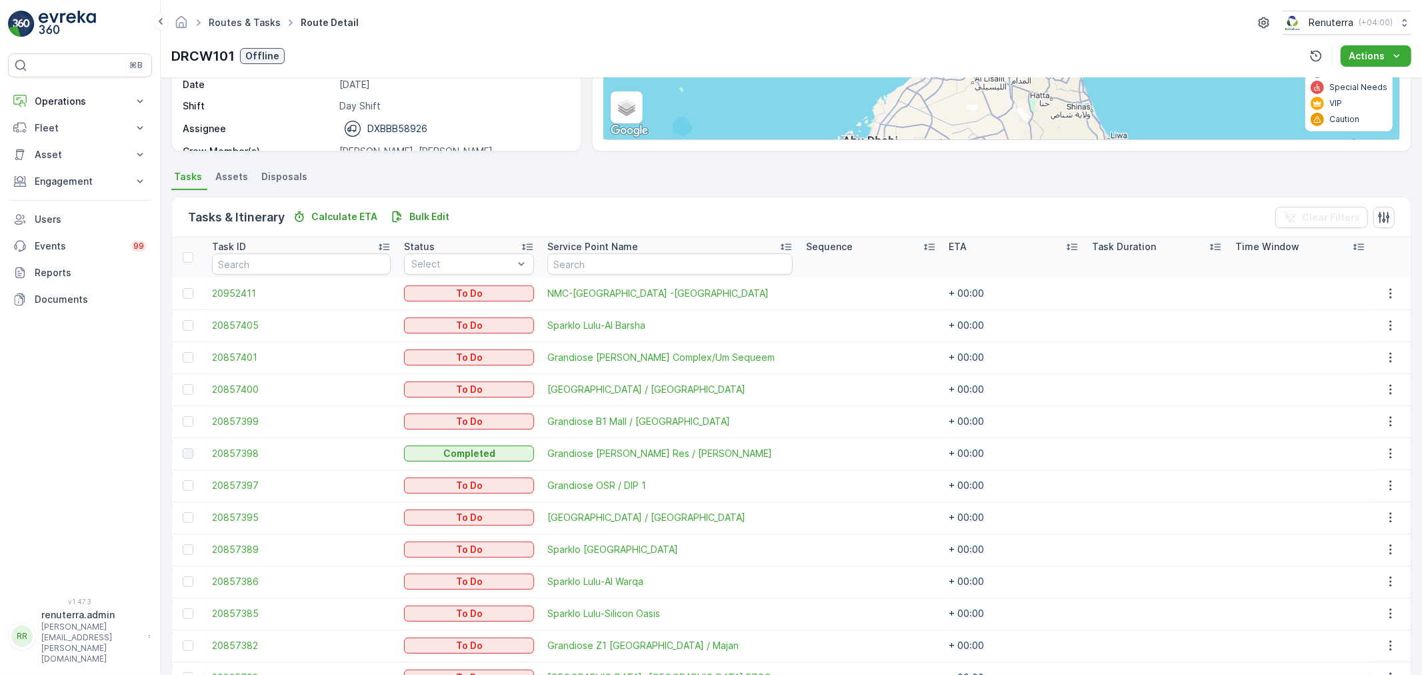
click at [241, 23] on link "Routes & Tasks" at bounding box center [245, 22] width 72 height 11
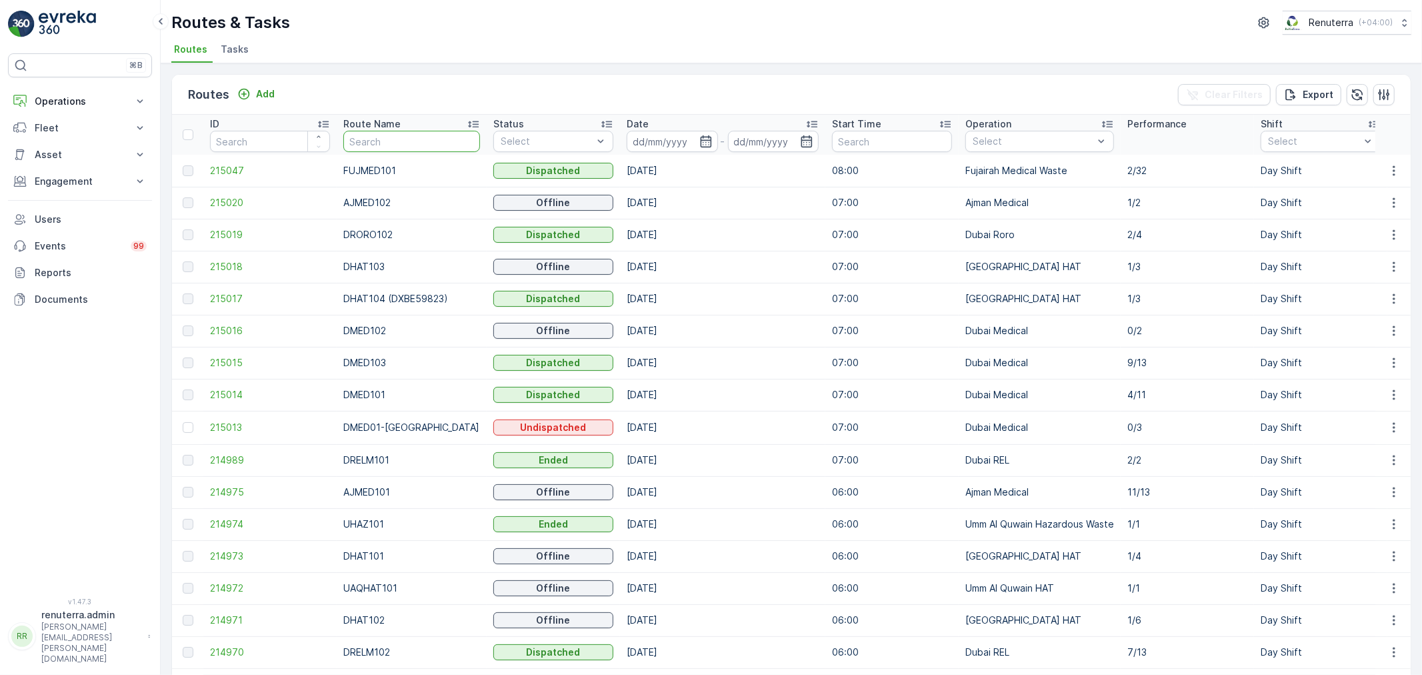
click at [391, 141] on input "text" at bounding box center [411, 141] width 137 height 21
type input "DHAT"
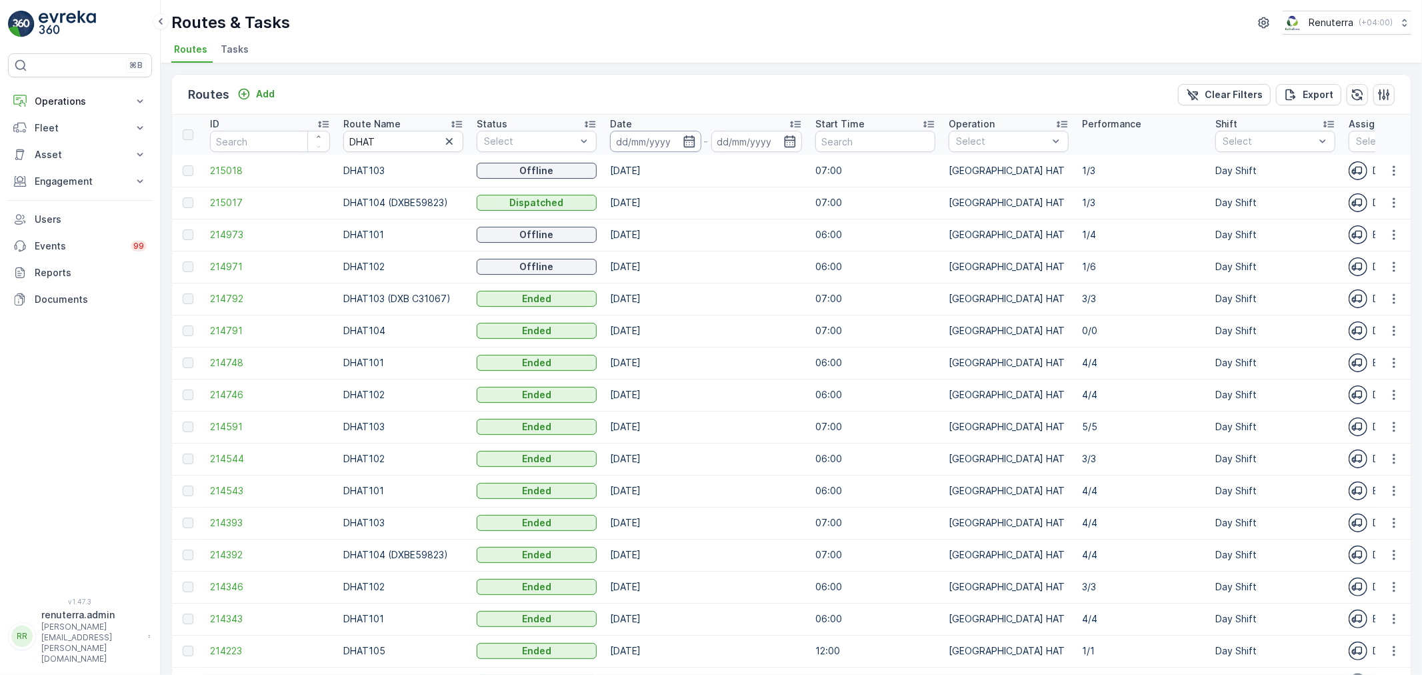
click at [671, 142] on input at bounding box center [655, 141] width 91 height 21
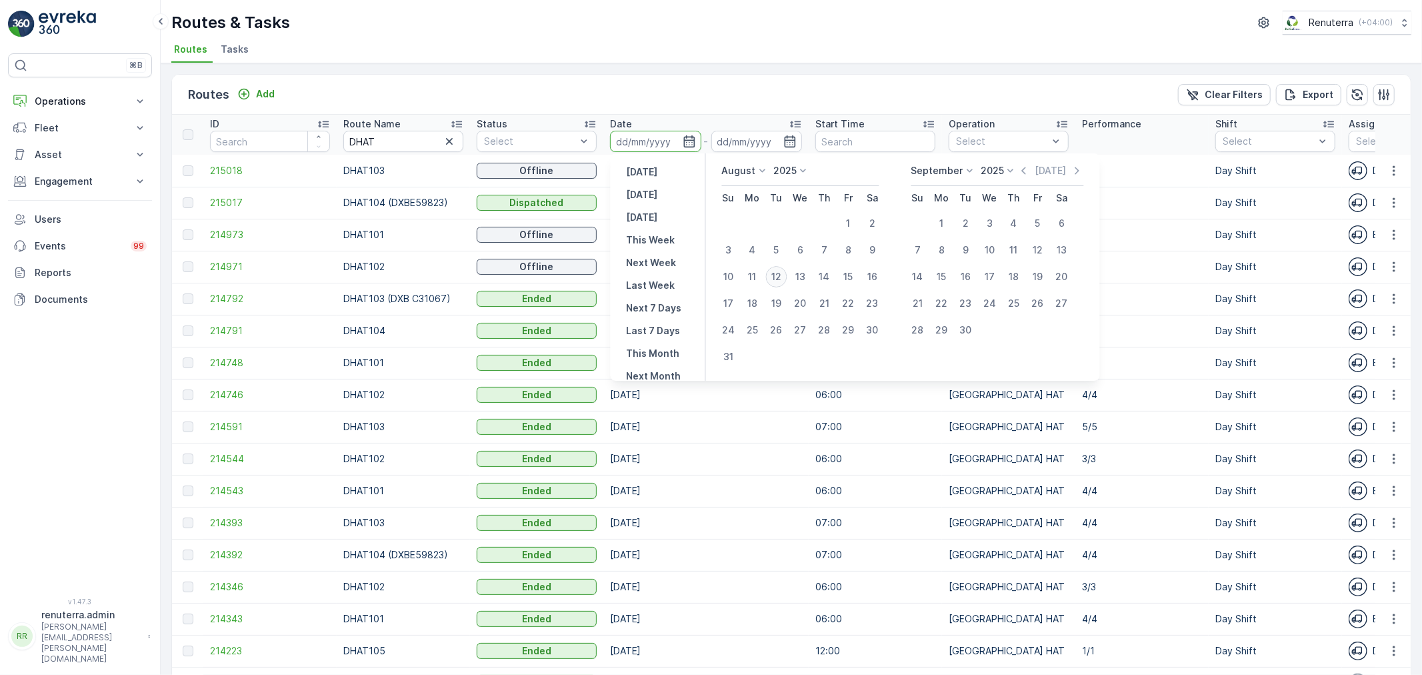
click at [779, 283] on div "12" at bounding box center [776, 276] width 21 height 21
type input "[DATE]"
click at [779, 283] on div "12" at bounding box center [776, 276] width 21 height 21
type input "[DATE]"
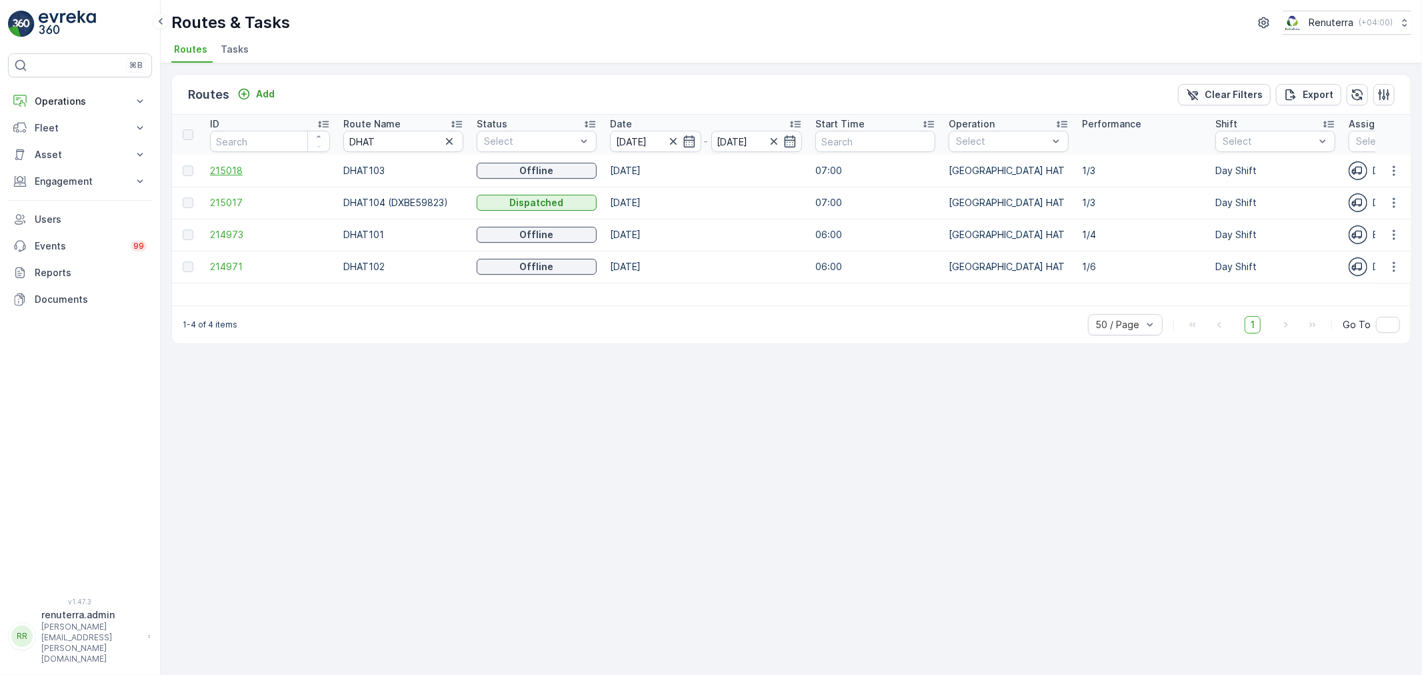
click at [219, 175] on span "215018" at bounding box center [270, 170] width 120 height 13
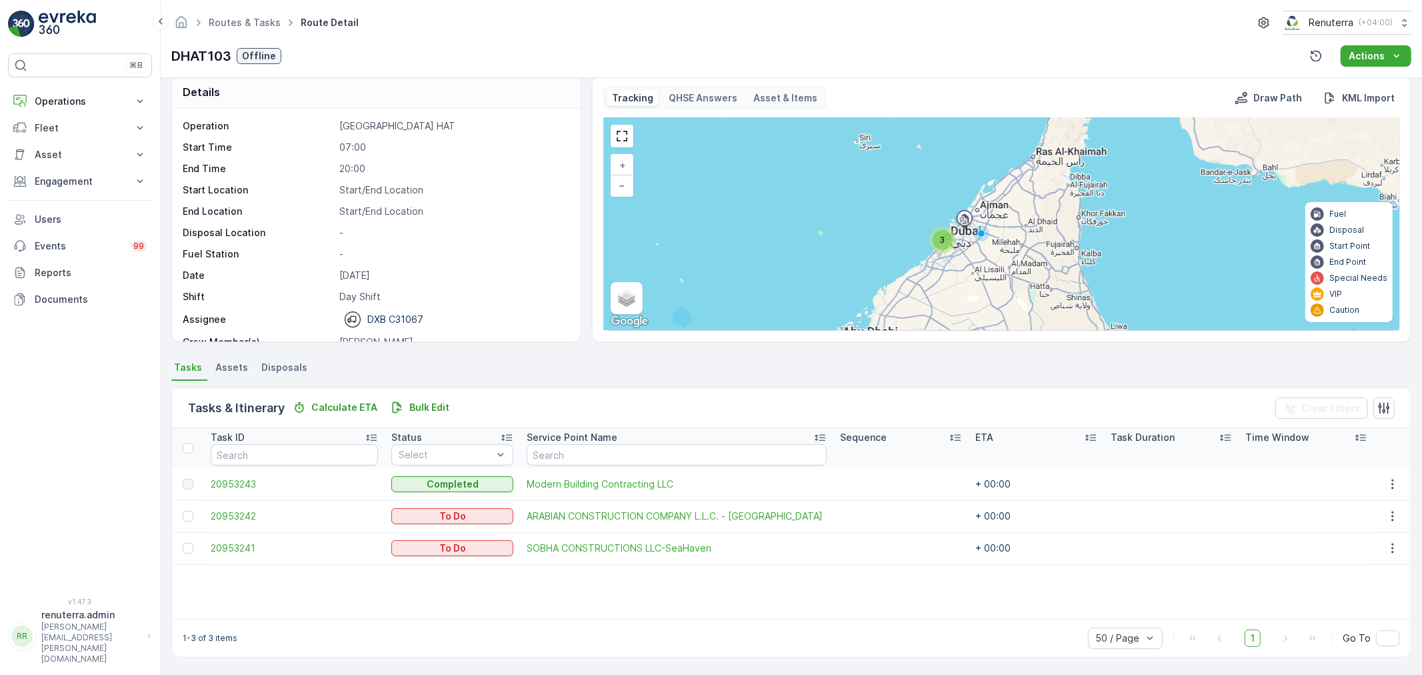
scroll to position [12, 0]
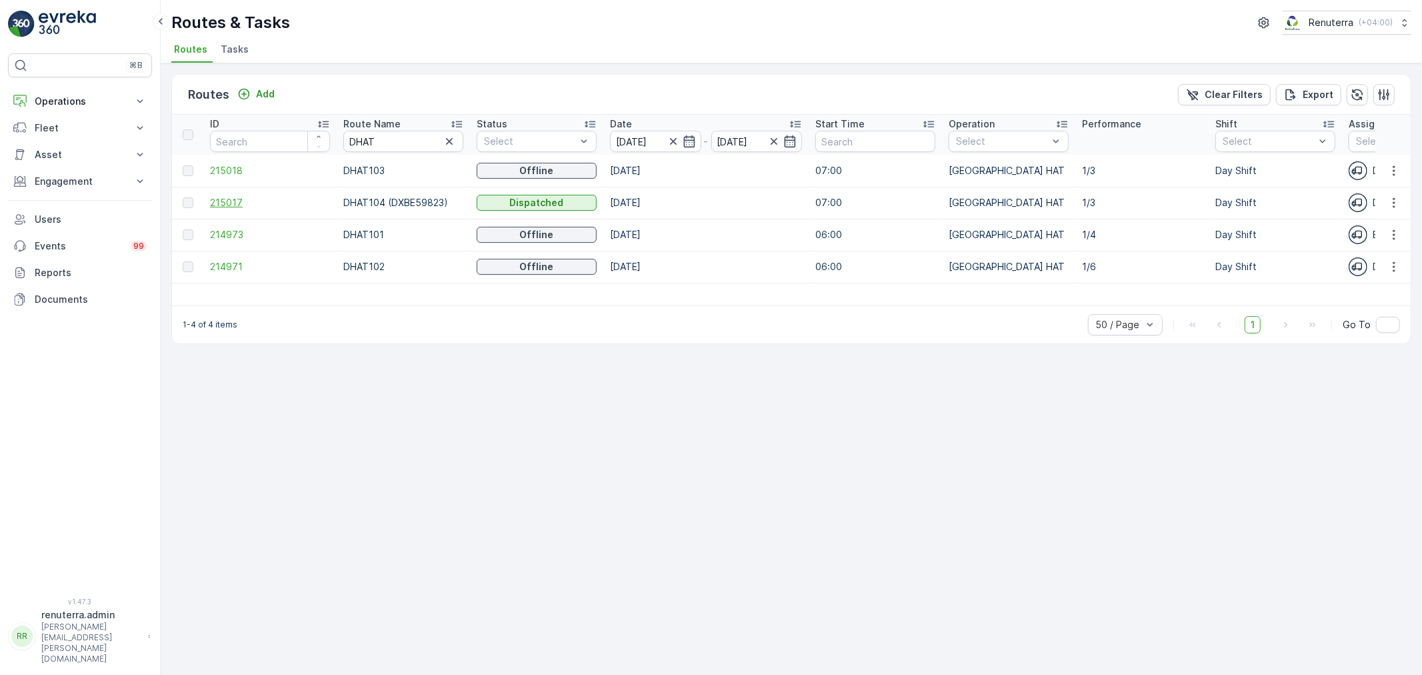
click at [259, 205] on span "215017" at bounding box center [270, 202] width 120 height 13
click at [231, 270] on span "214971" at bounding box center [270, 266] width 120 height 13
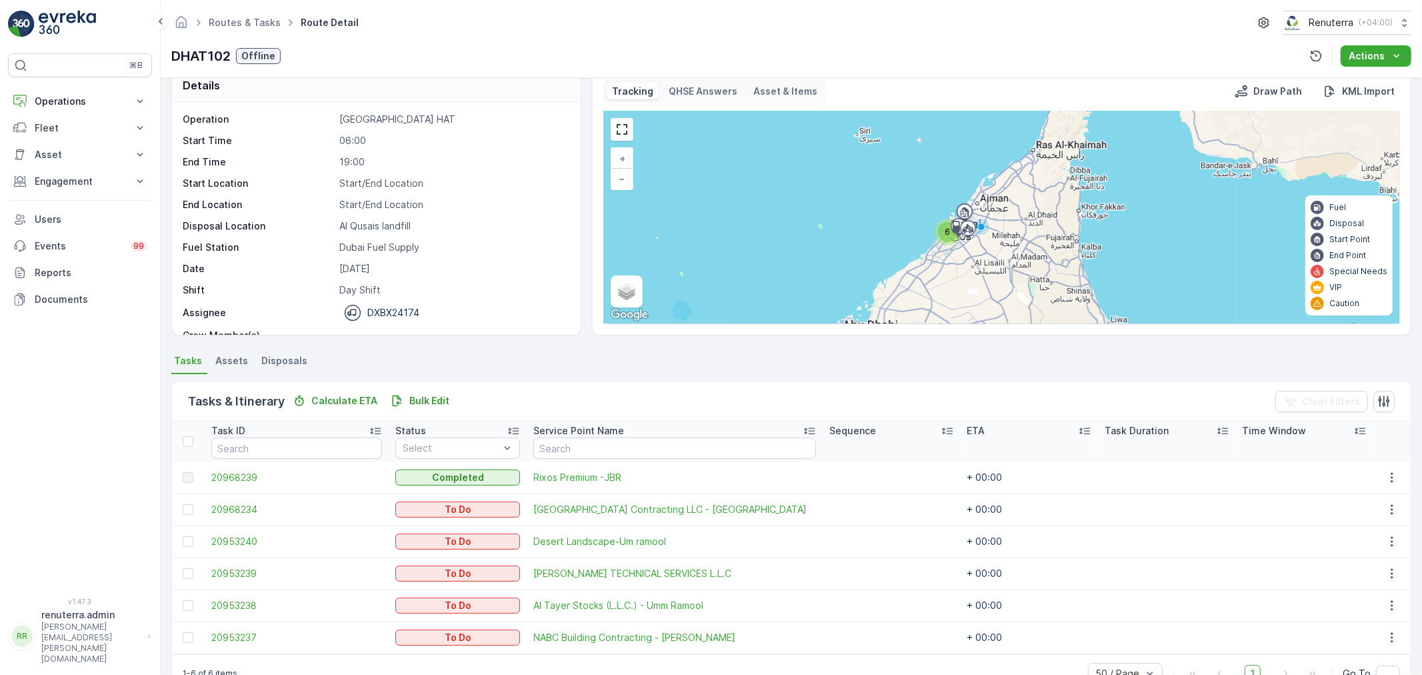
scroll to position [55, 0]
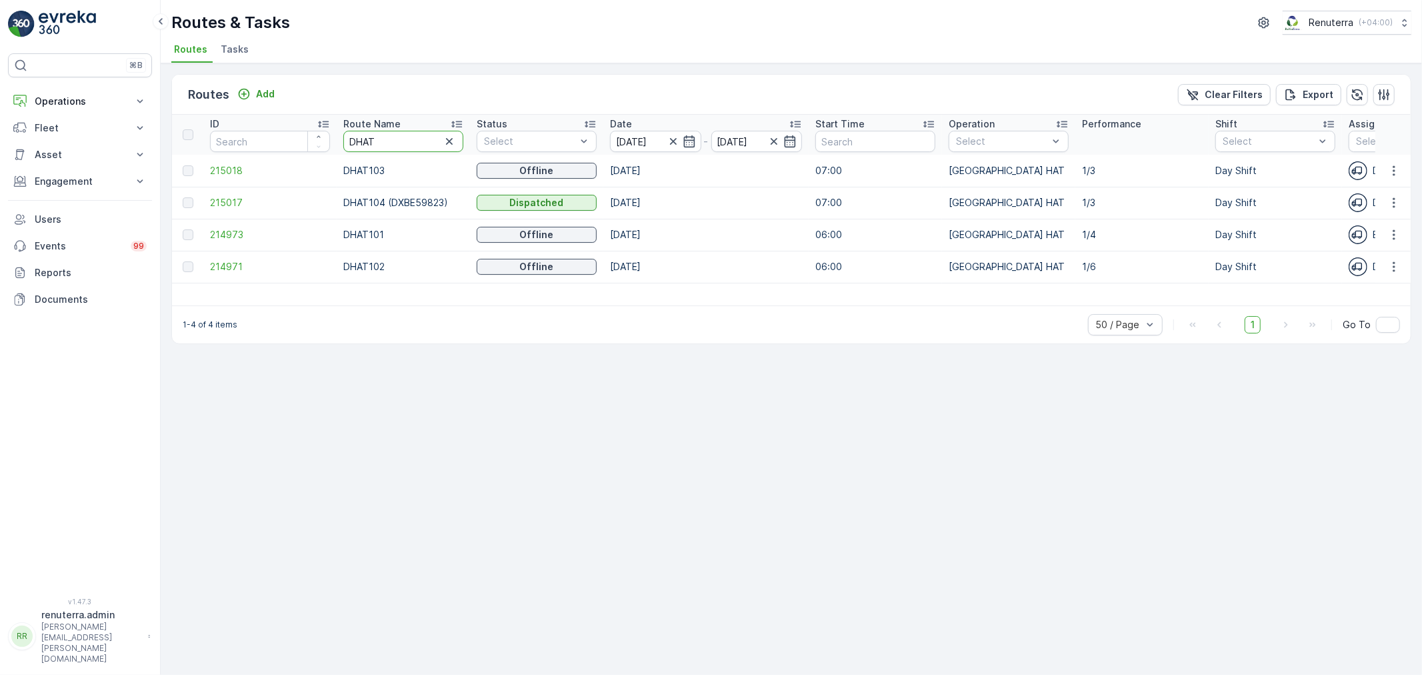
drag, startPoint x: 408, startPoint y: 141, endPoint x: 337, endPoint y: 147, distance: 71.5
click at [337, 147] on th "Route Name DHAT" at bounding box center [403, 135] width 133 height 40
type input "101"
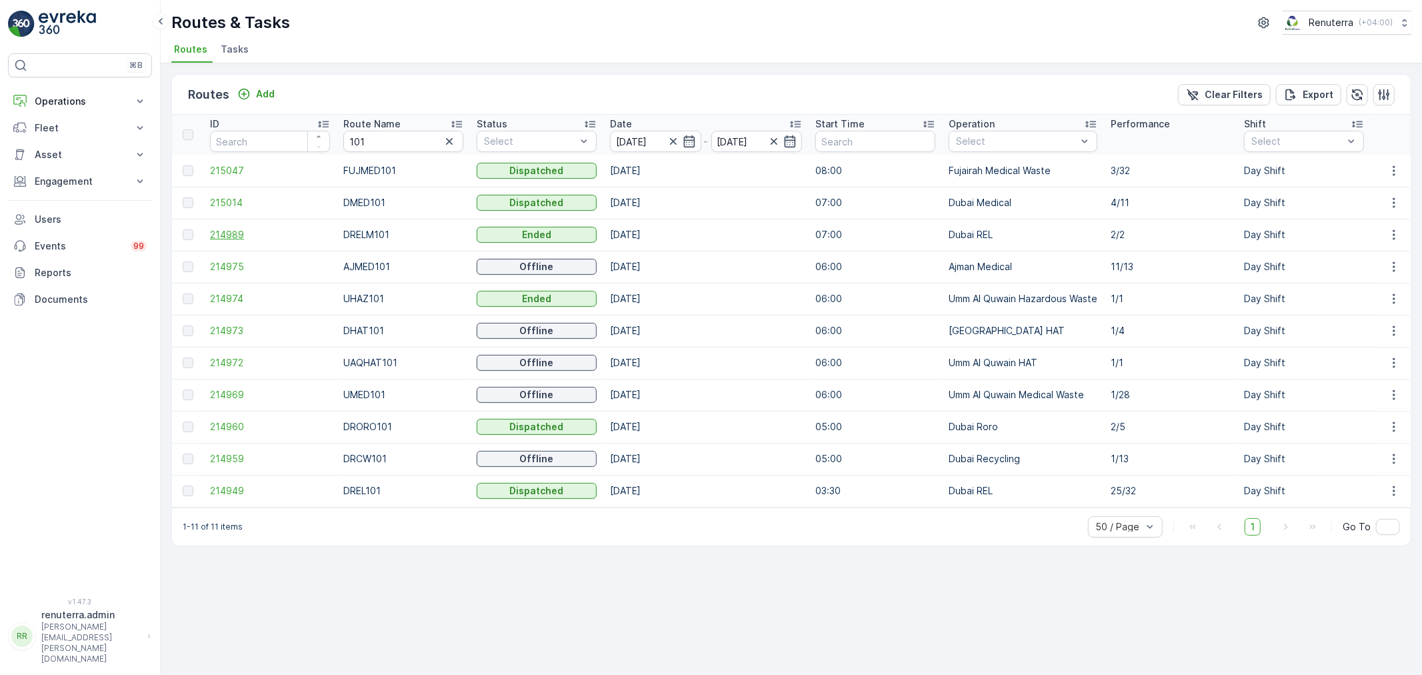
click at [242, 235] on span "214989" at bounding box center [270, 234] width 120 height 13
click at [229, 465] on td "214959" at bounding box center [269, 459] width 133 height 32
click at [229, 462] on span "214959" at bounding box center [270, 458] width 120 height 13
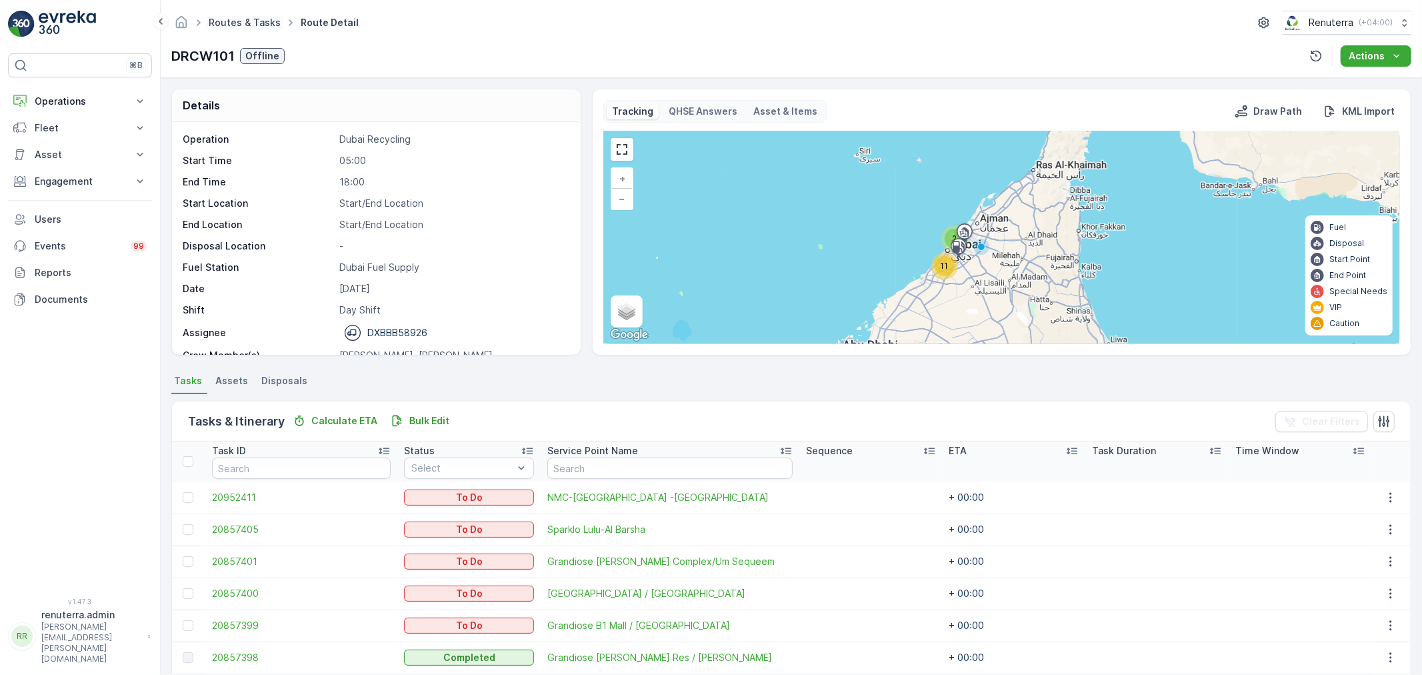
click at [232, 23] on link "Routes & Tasks" at bounding box center [245, 22] width 72 height 11
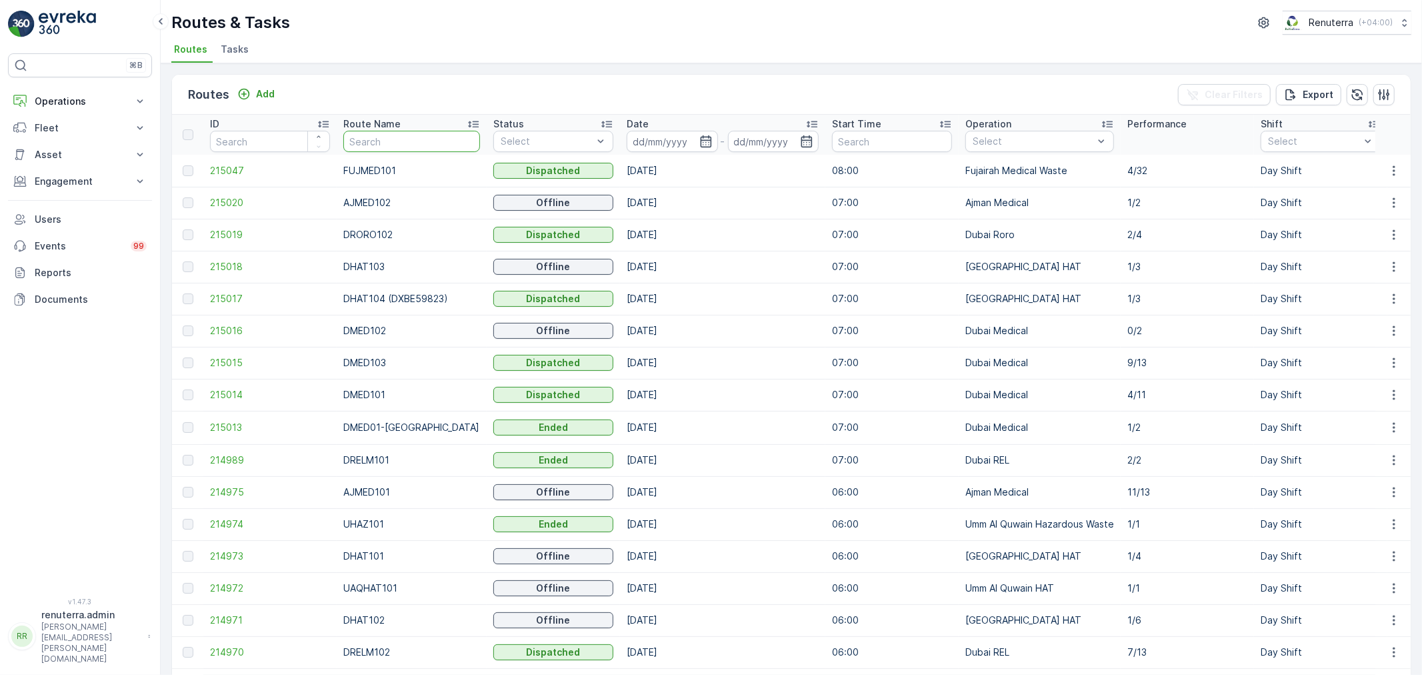
click at [384, 142] on input "text" at bounding box center [411, 141] width 137 height 21
type input "101"
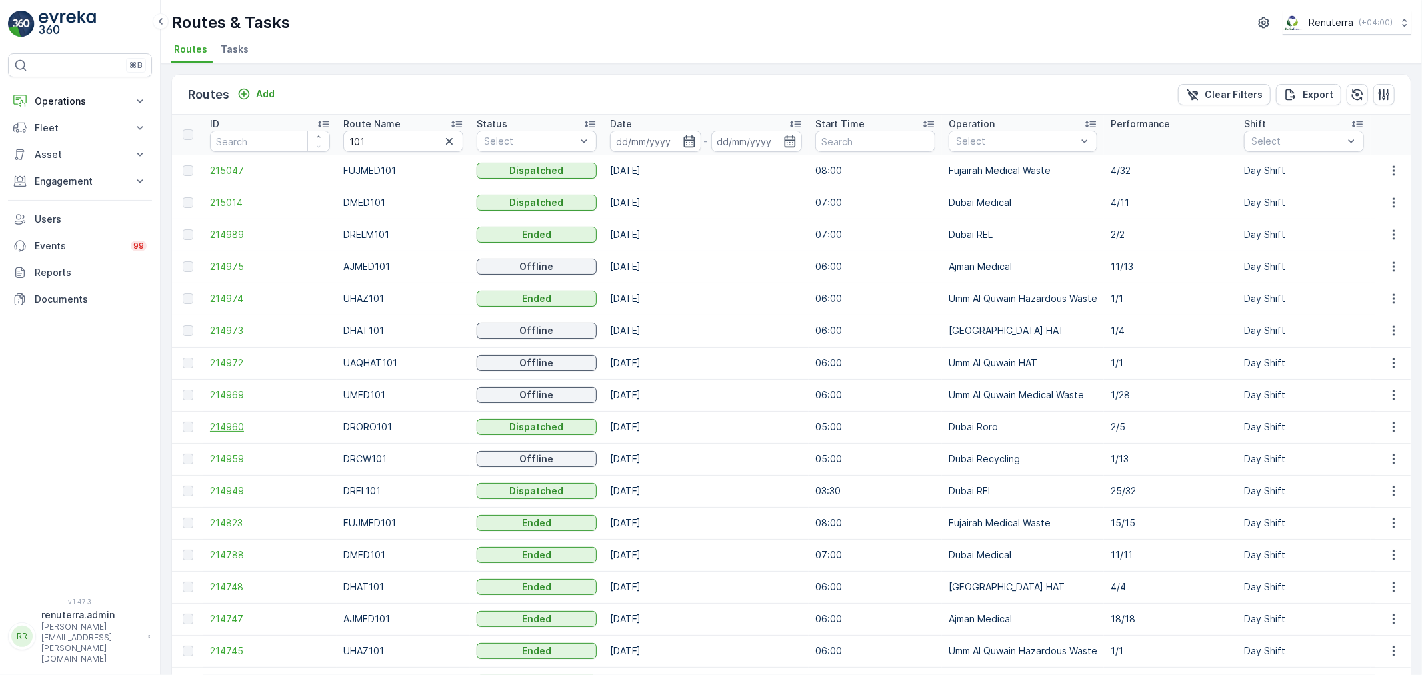
click at [229, 427] on span "214960" at bounding box center [270, 426] width 120 height 13
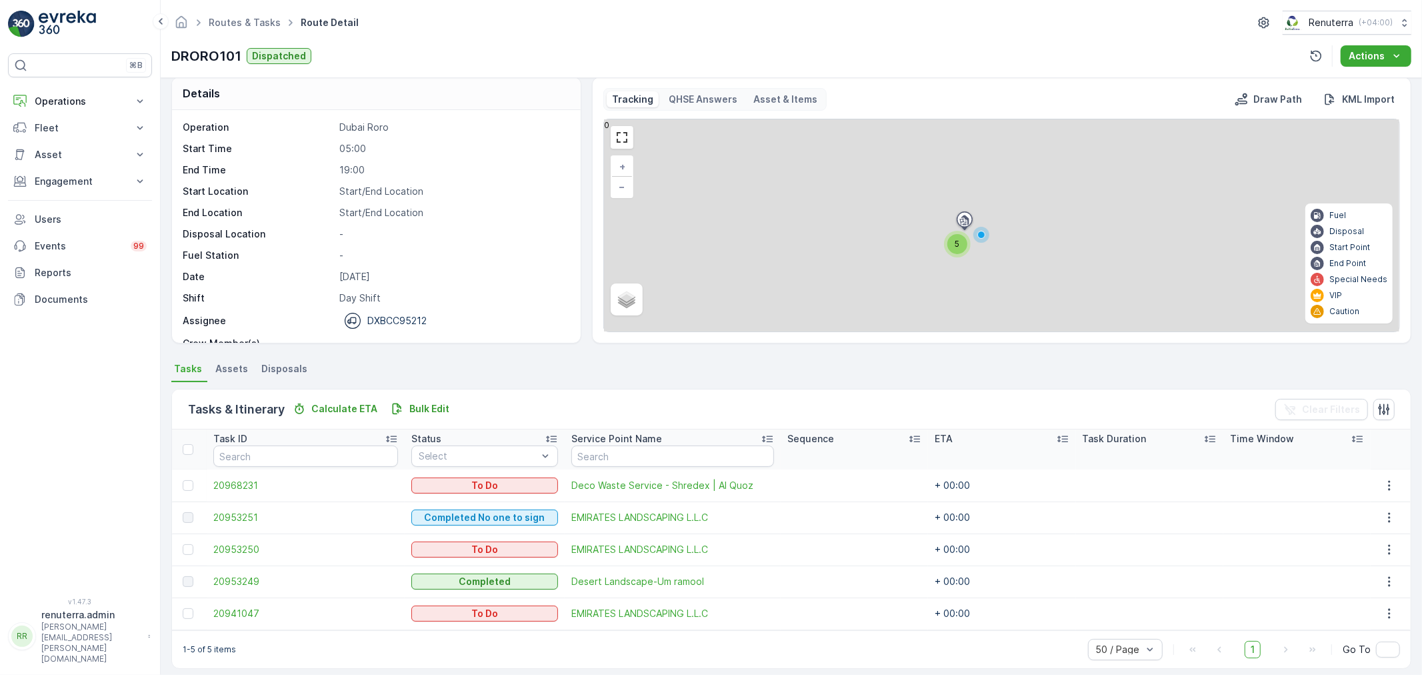
scroll to position [23, 0]
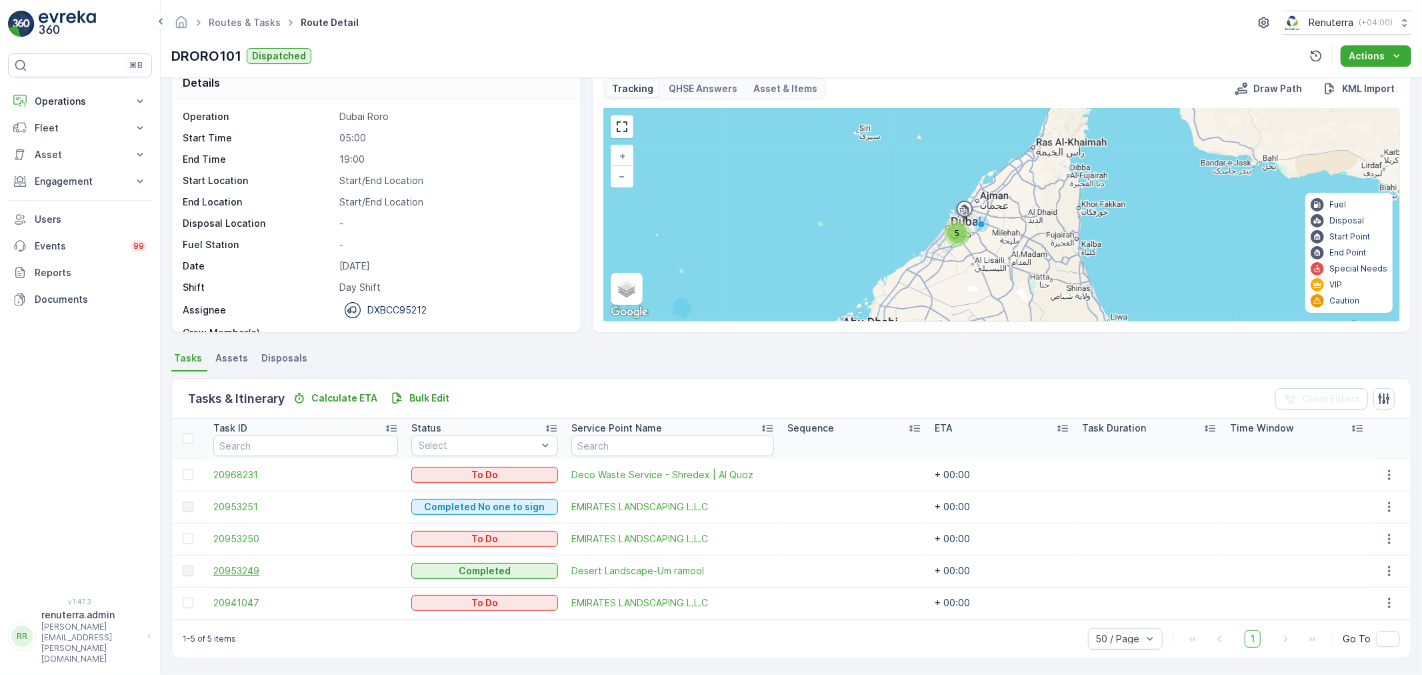
click at [265, 567] on span "20953249" at bounding box center [305, 570] width 185 height 13
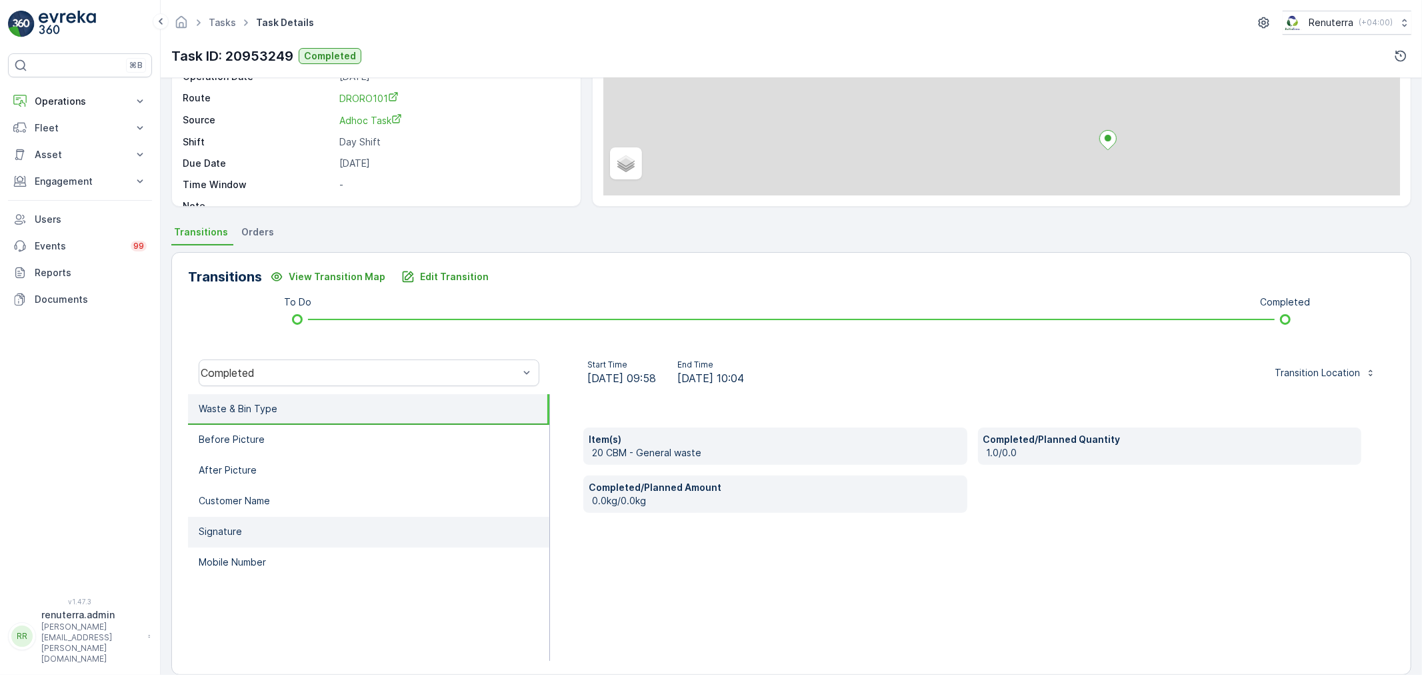
scroll to position [165, 0]
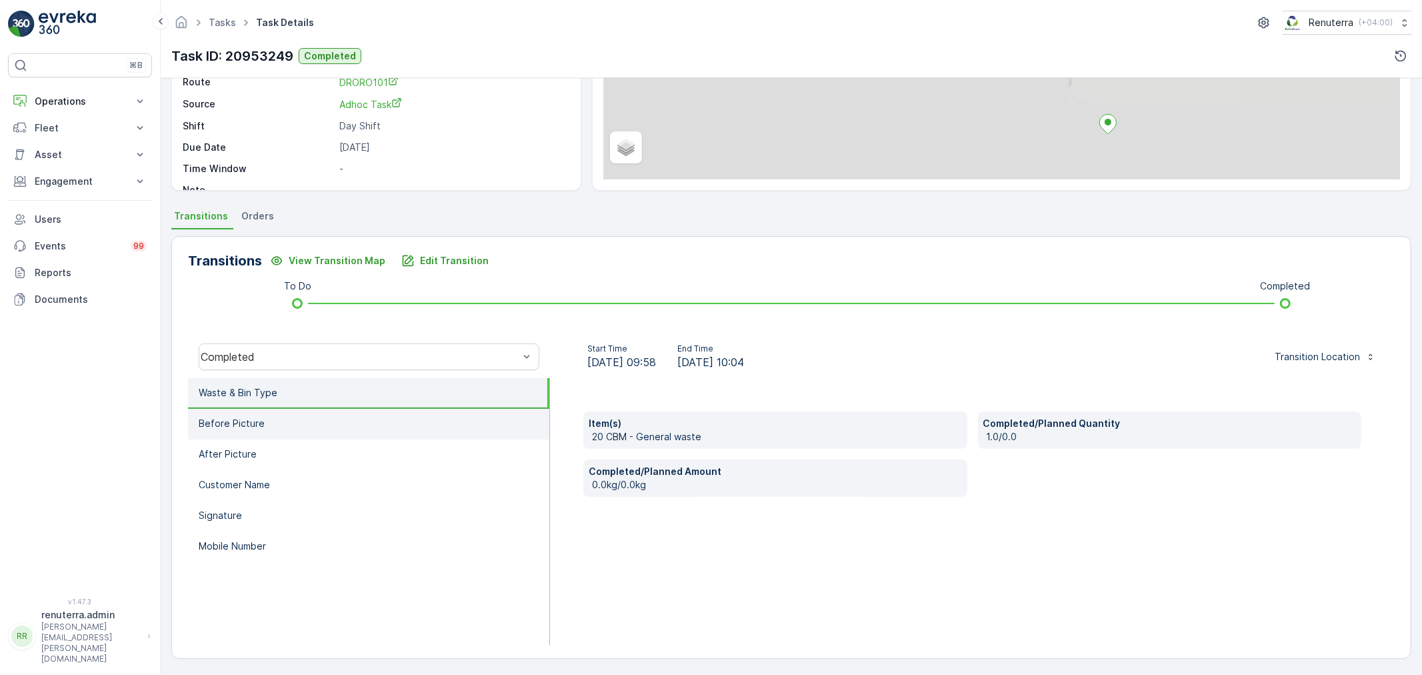
click at [371, 433] on li "Before Picture" at bounding box center [368, 424] width 361 height 31
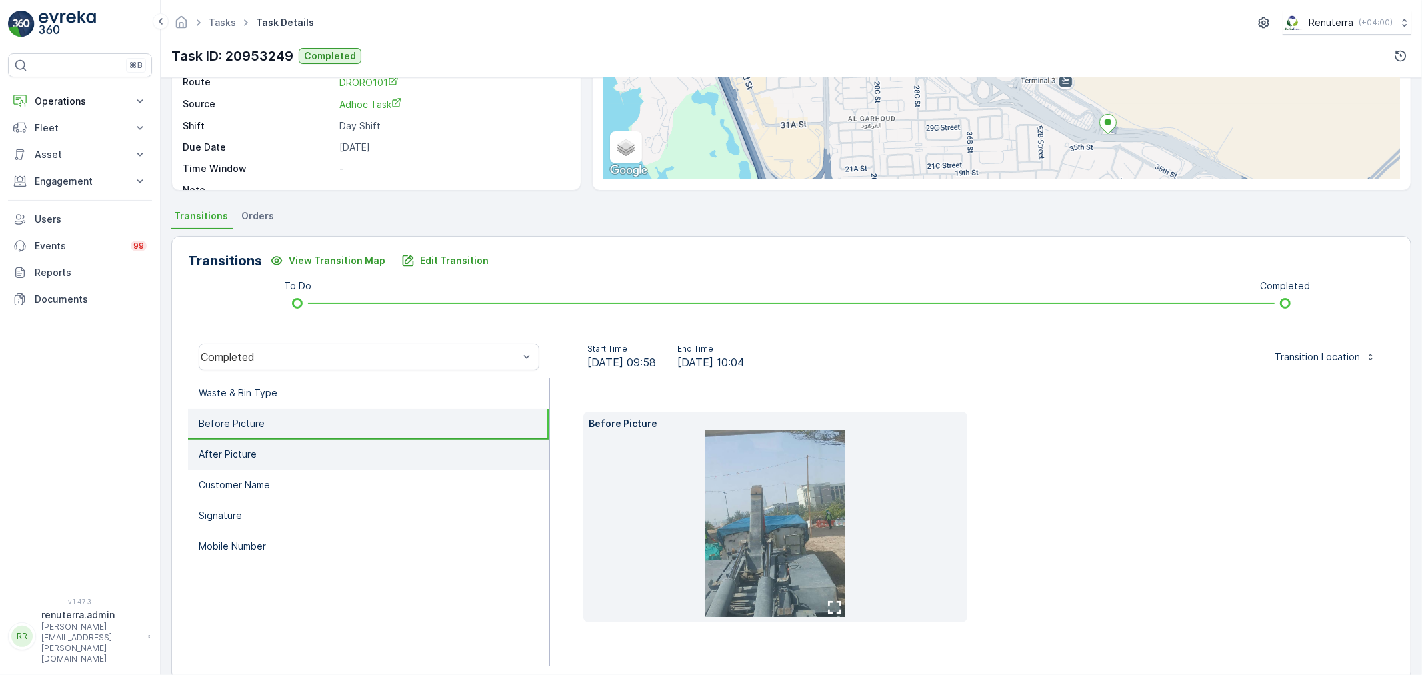
click at [255, 453] on li "After Picture" at bounding box center [368, 454] width 361 height 31
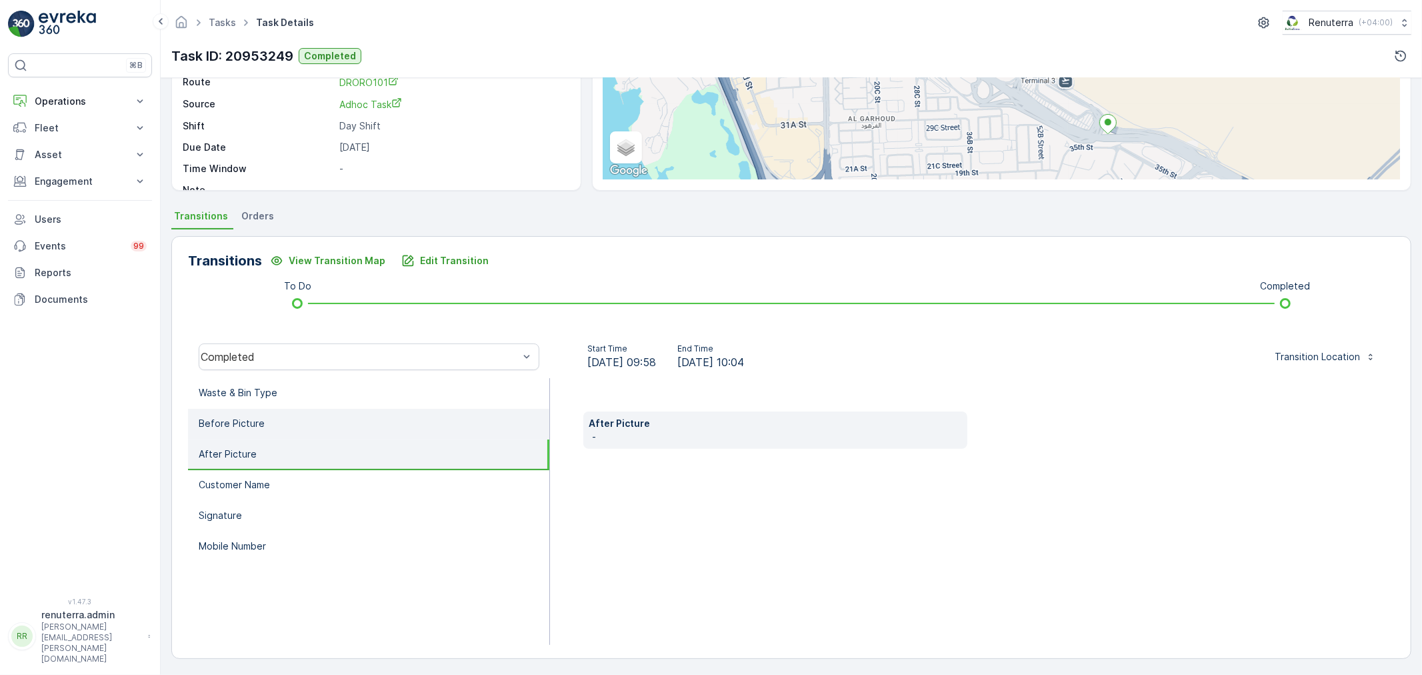
click at [280, 428] on li "Before Picture" at bounding box center [368, 424] width 361 height 31
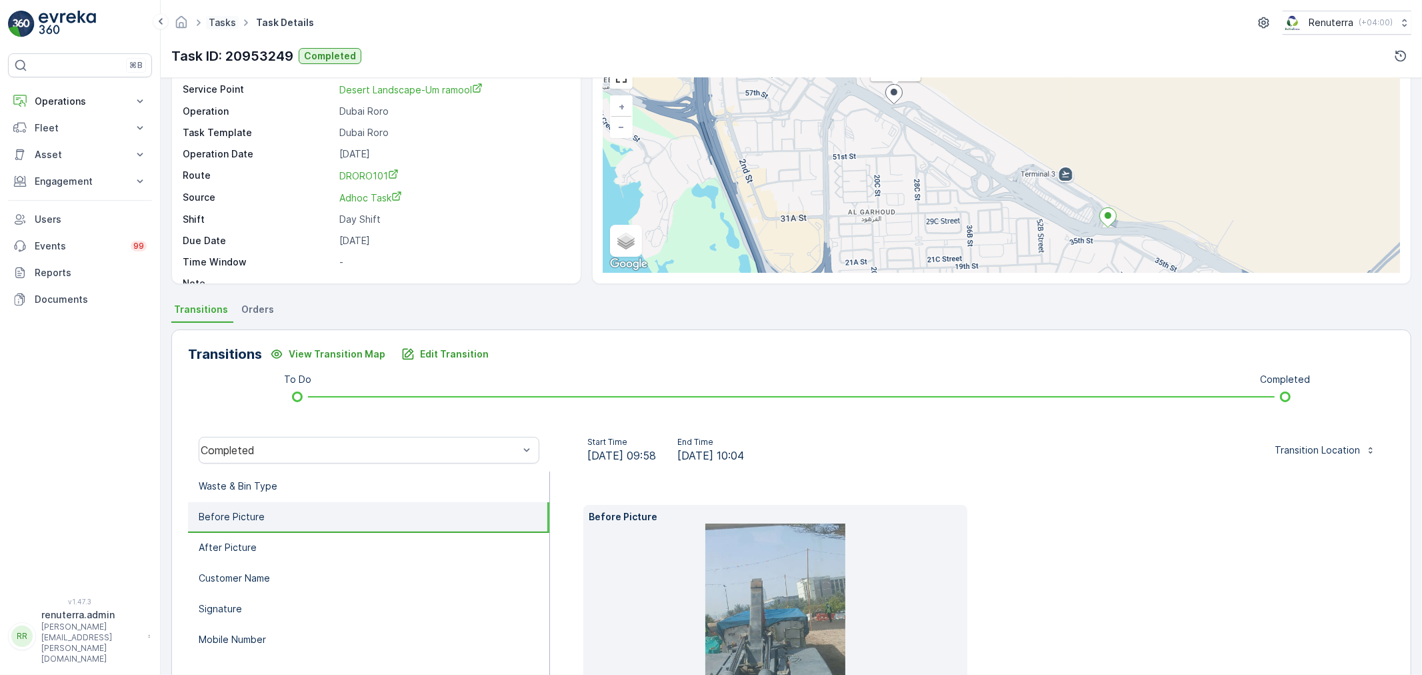
scroll to position [74, 0]
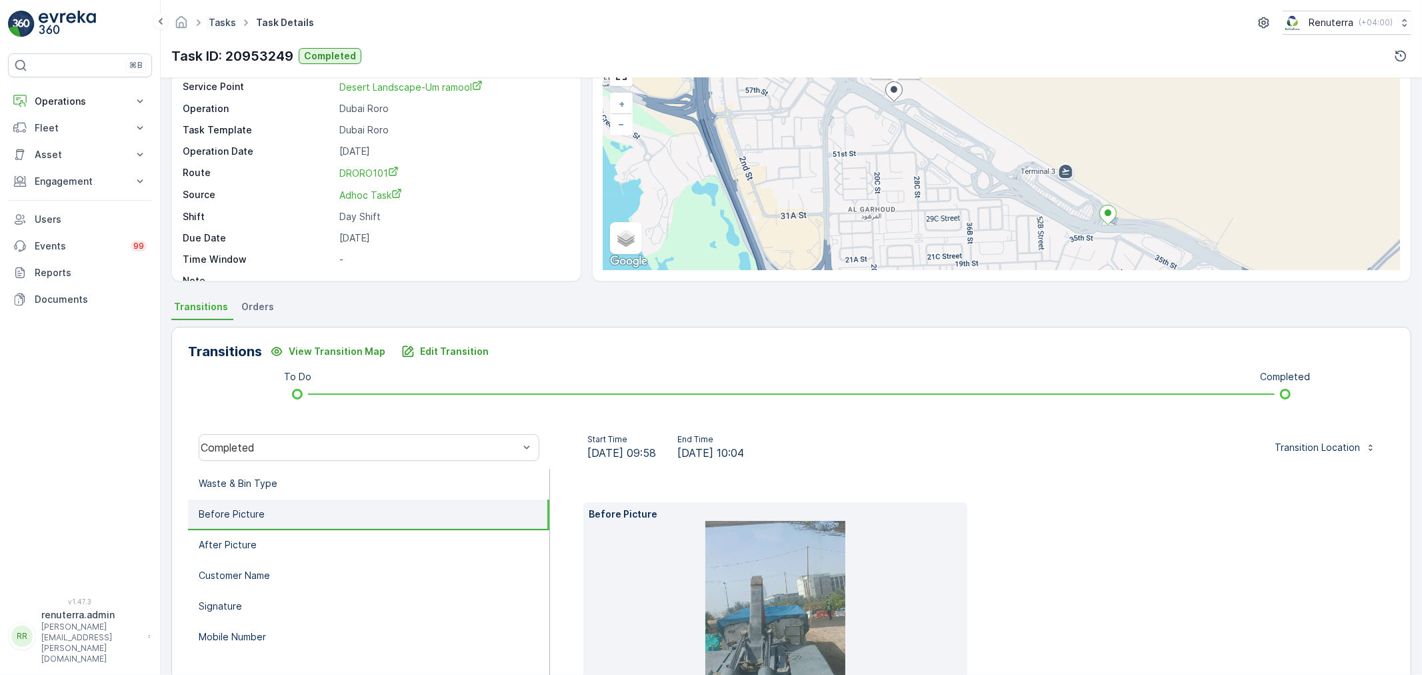
click at [225, 21] on link "Tasks" at bounding box center [222, 22] width 27 height 11
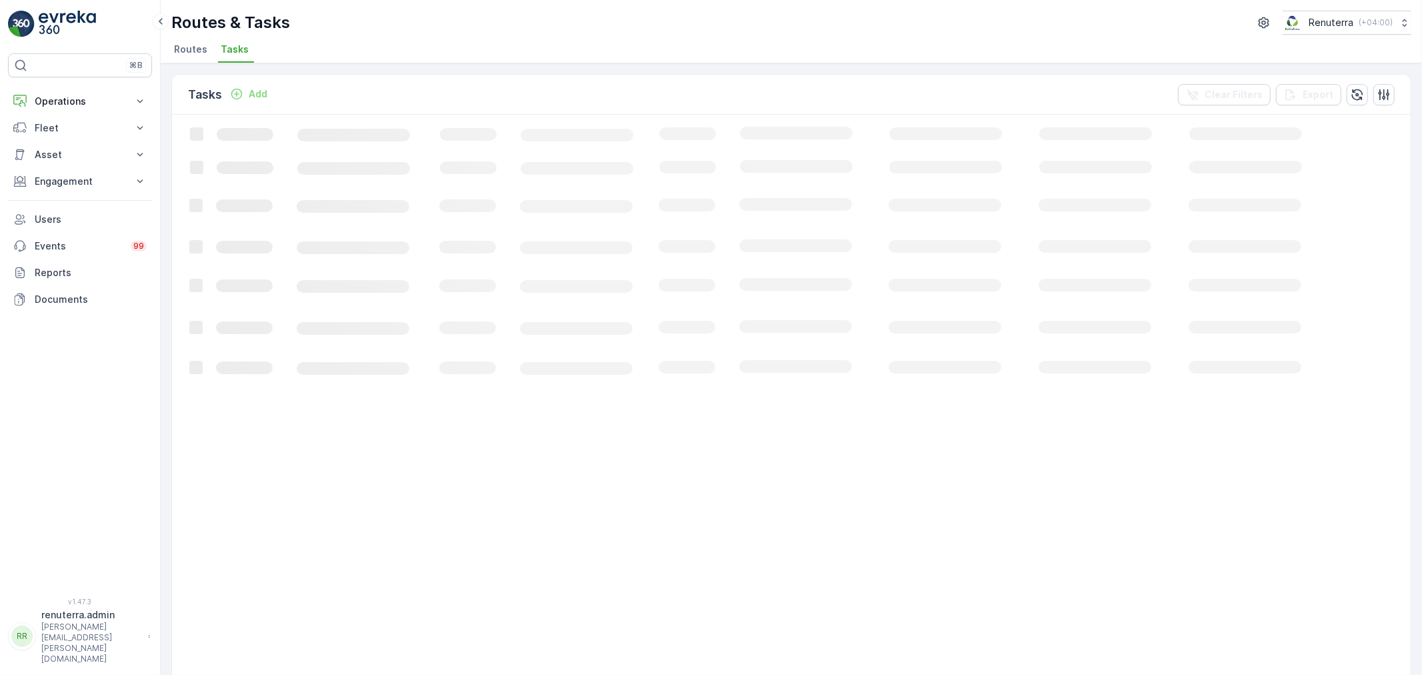
click at [192, 55] on span "Routes" at bounding box center [190, 49] width 33 height 13
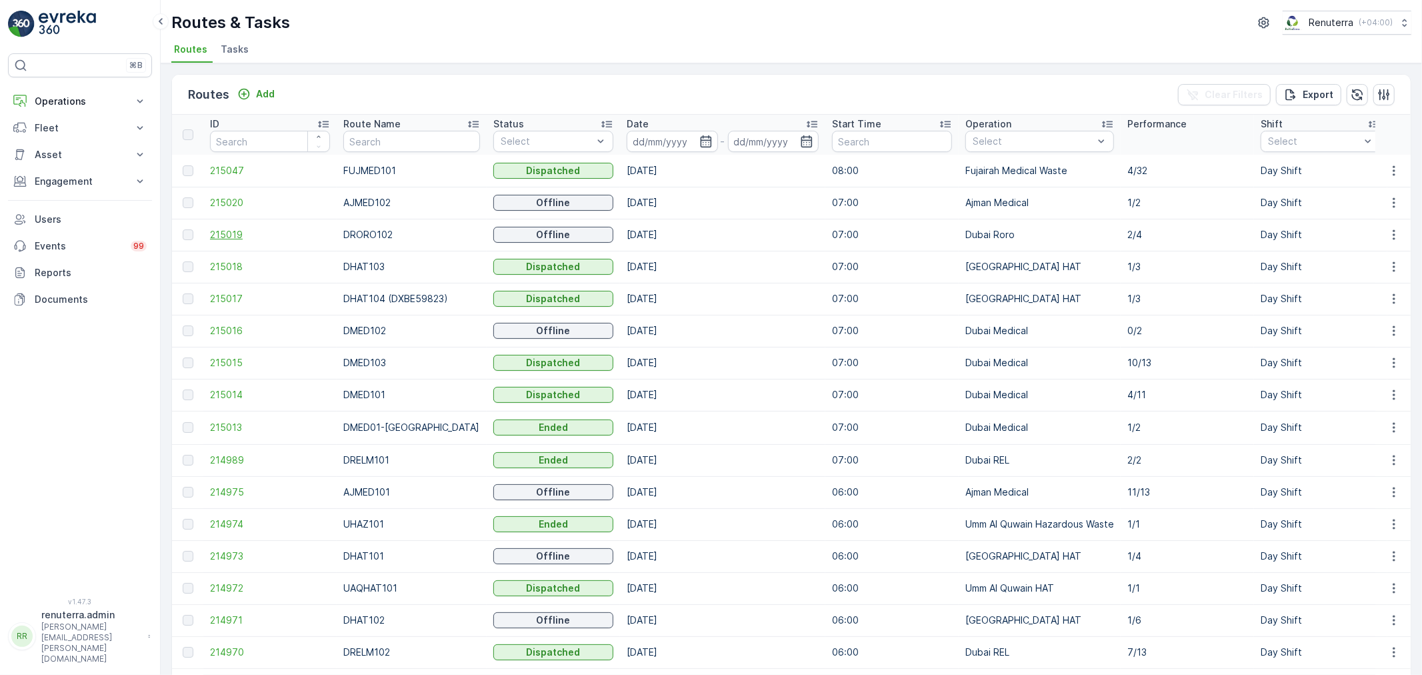
click at [237, 229] on span "215019" at bounding box center [270, 234] width 120 height 13
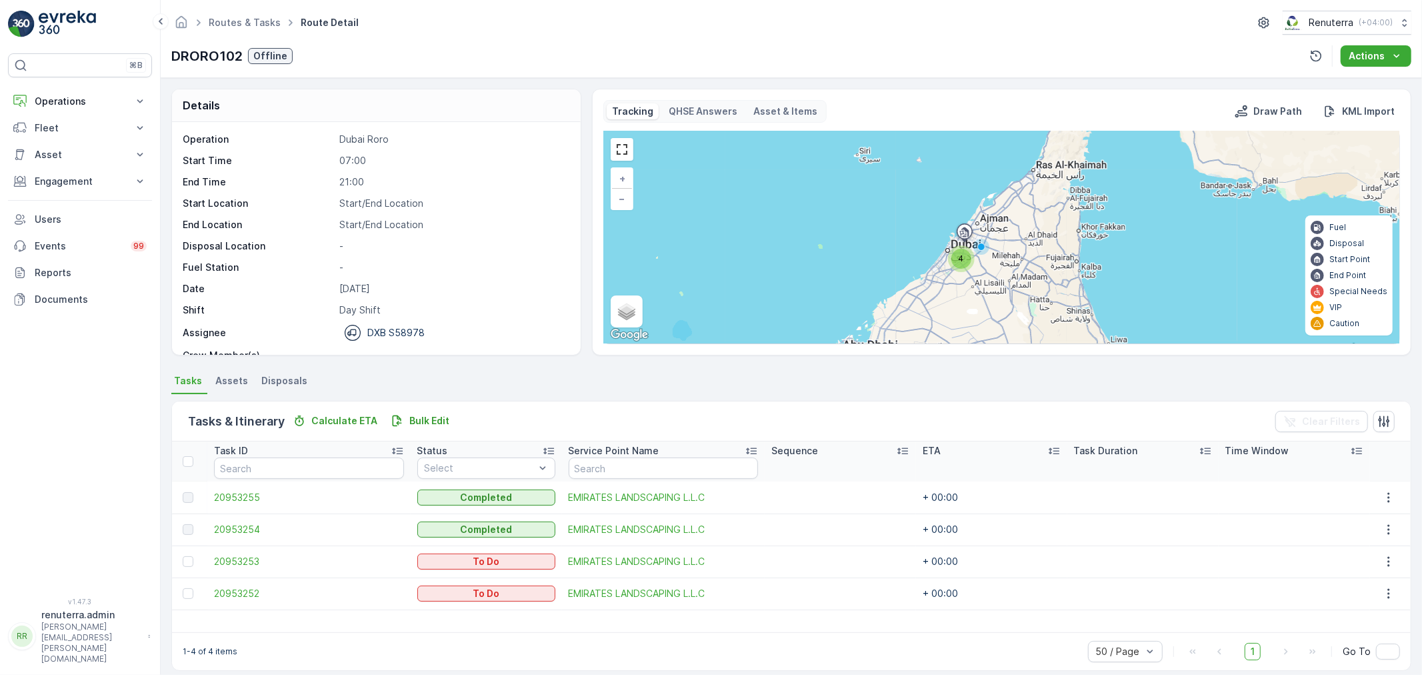
scroll to position [12, 0]
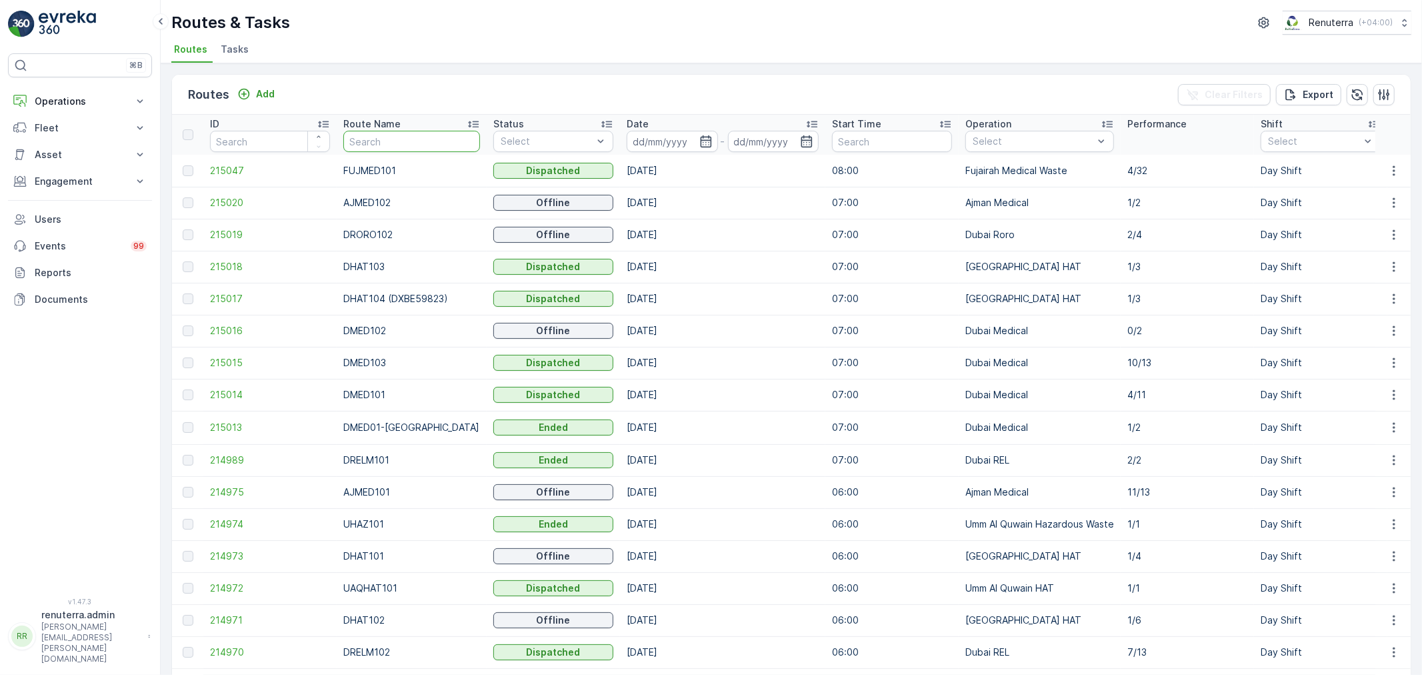
click at [378, 144] on input "text" at bounding box center [411, 141] width 137 height 21
click at [639, 143] on input at bounding box center [672, 141] width 91 height 21
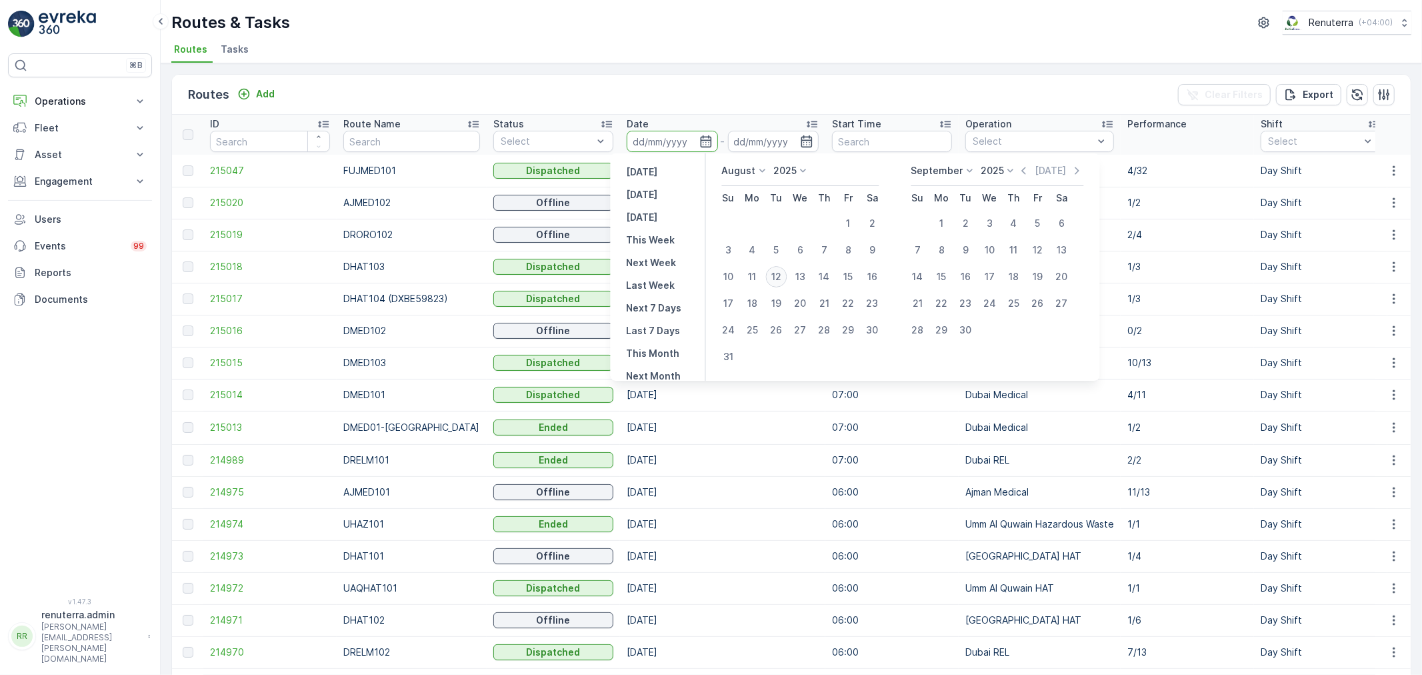
click at [775, 274] on div "12" at bounding box center [776, 276] width 21 height 21
type input "[DATE]"
click at [775, 274] on div "12" at bounding box center [776, 276] width 21 height 21
type input "[DATE]"
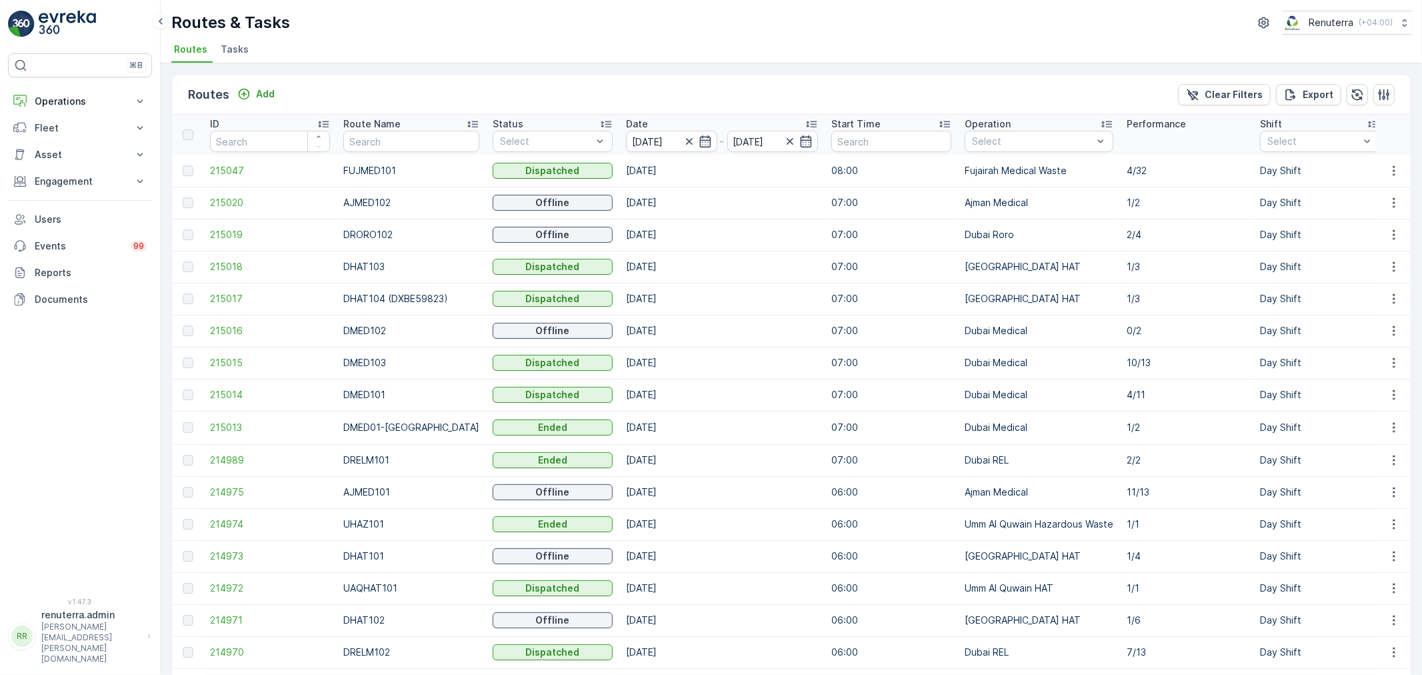
click at [415, 145] on input "text" at bounding box center [411, 141] width 136 height 21
type input "101"
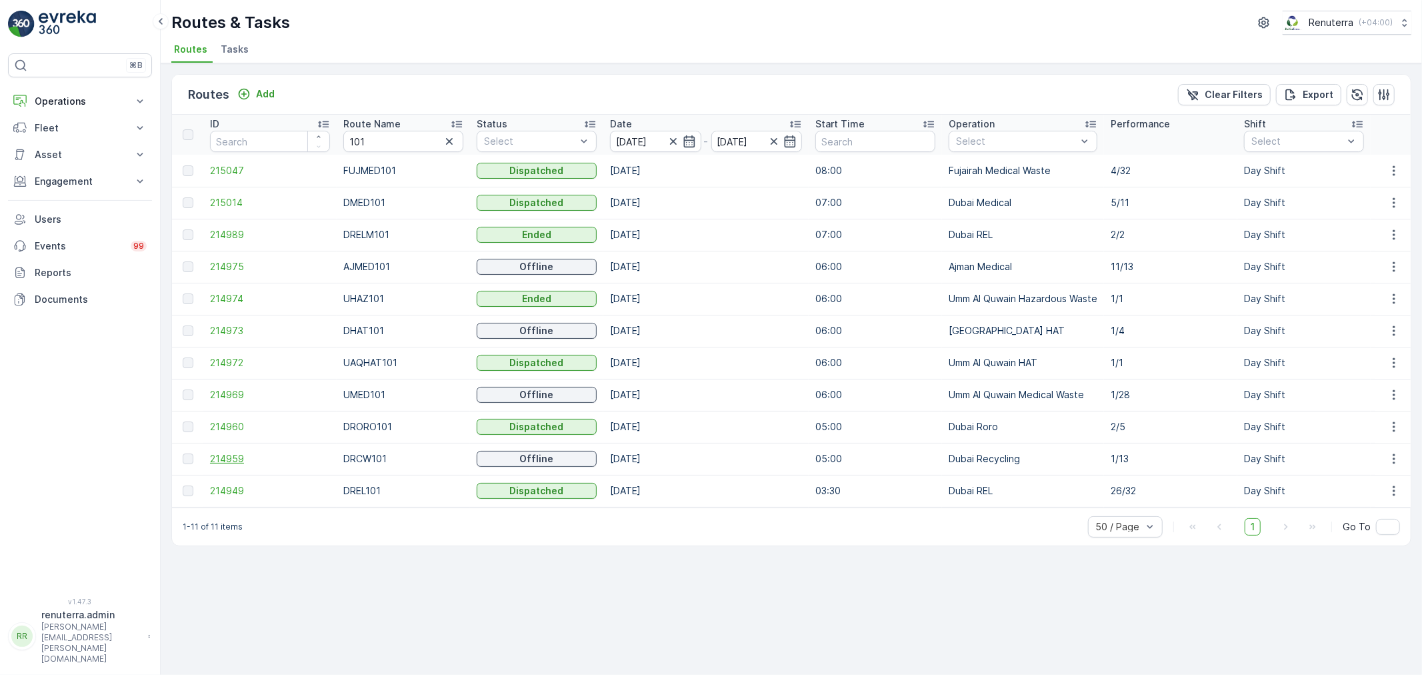
click at [213, 452] on span "214959" at bounding box center [270, 458] width 120 height 13
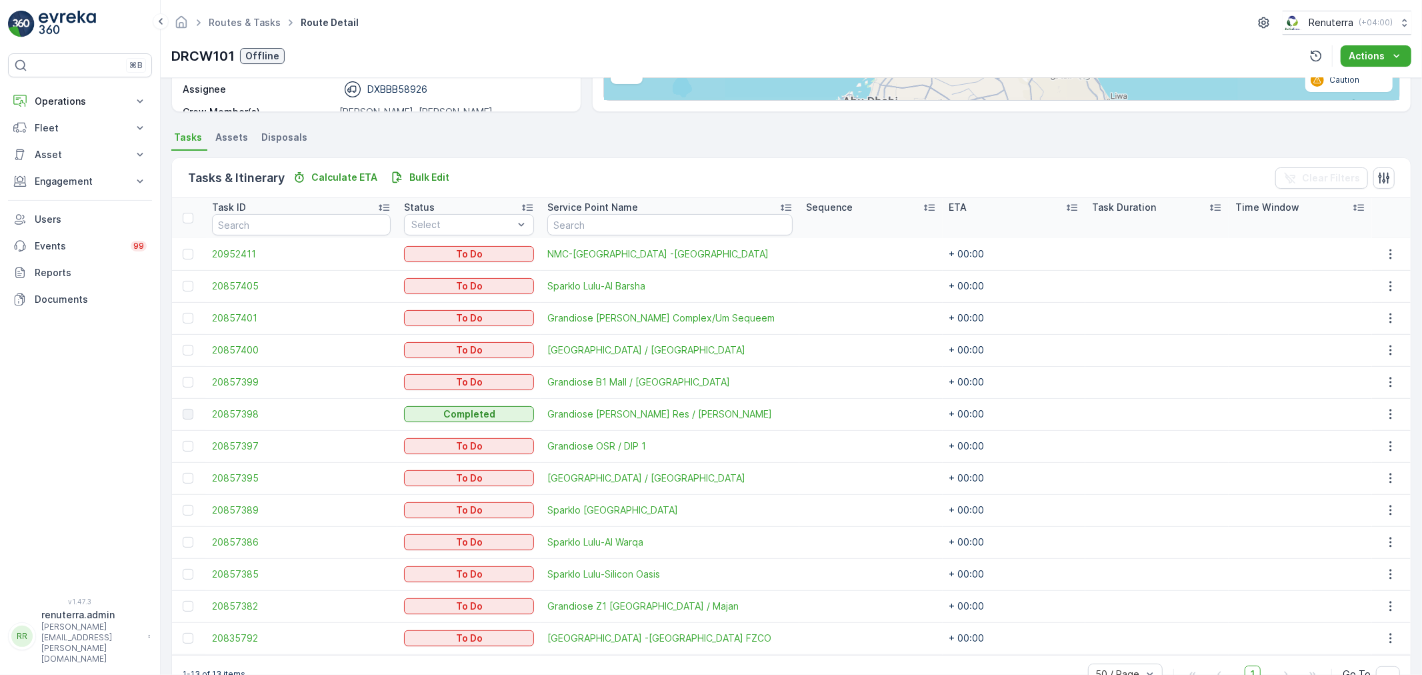
scroll to position [278, 0]
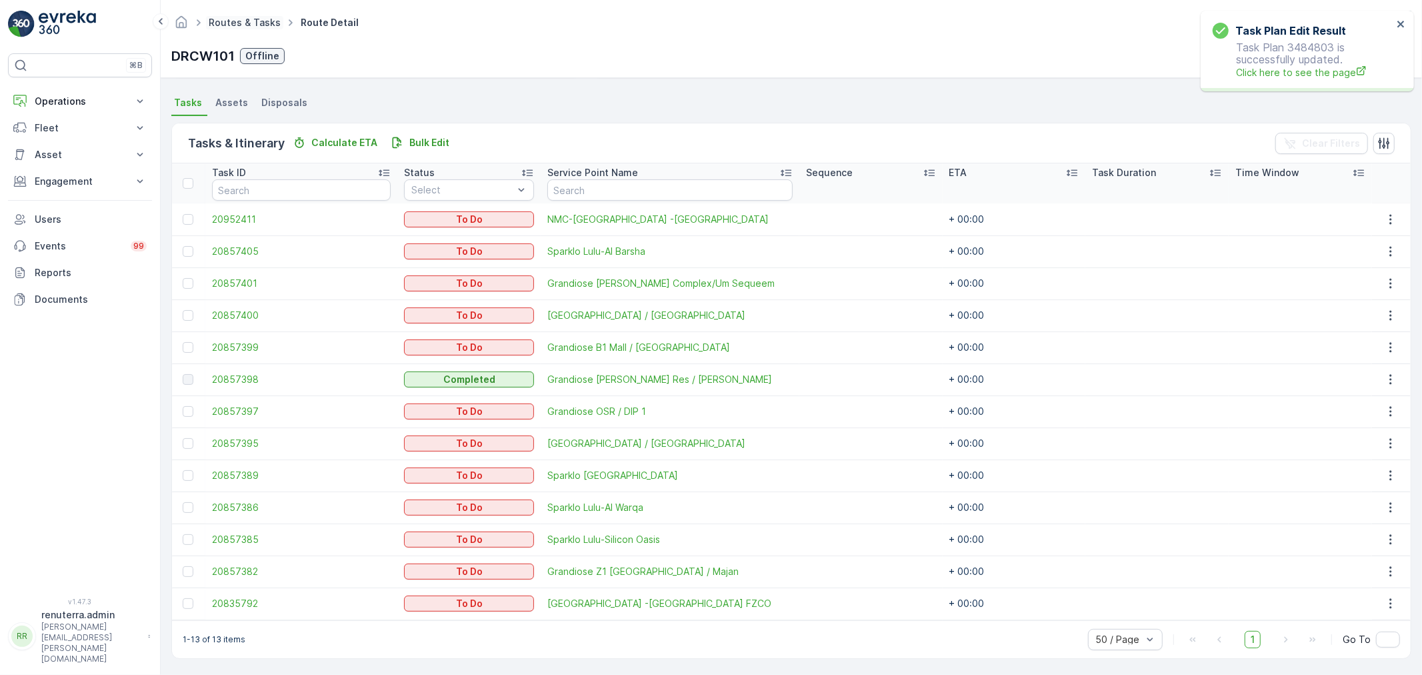
click at [237, 18] on link "Routes & Tasks" at bounding box center [245, 22] width 72 height 11
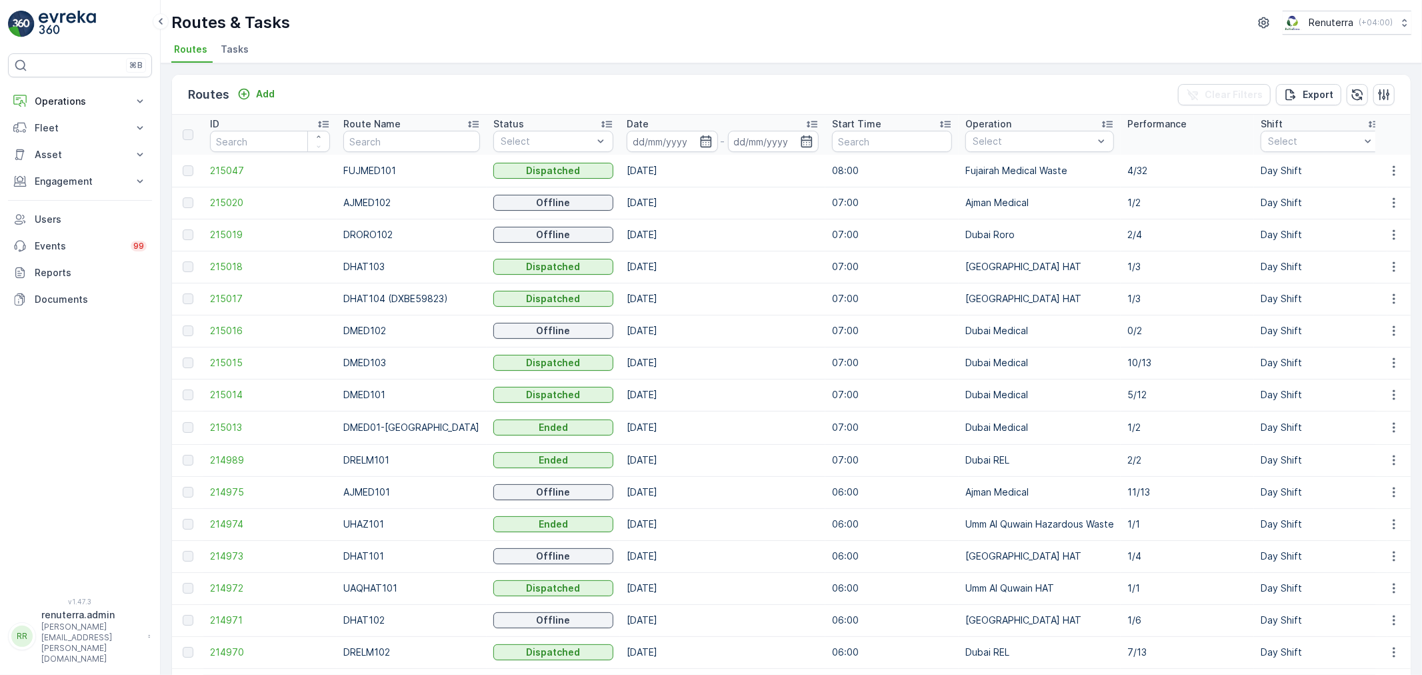
click at [364, 143] on input "text" at bounding box center [411, 141] width 137 height 21
type input "RORO101"
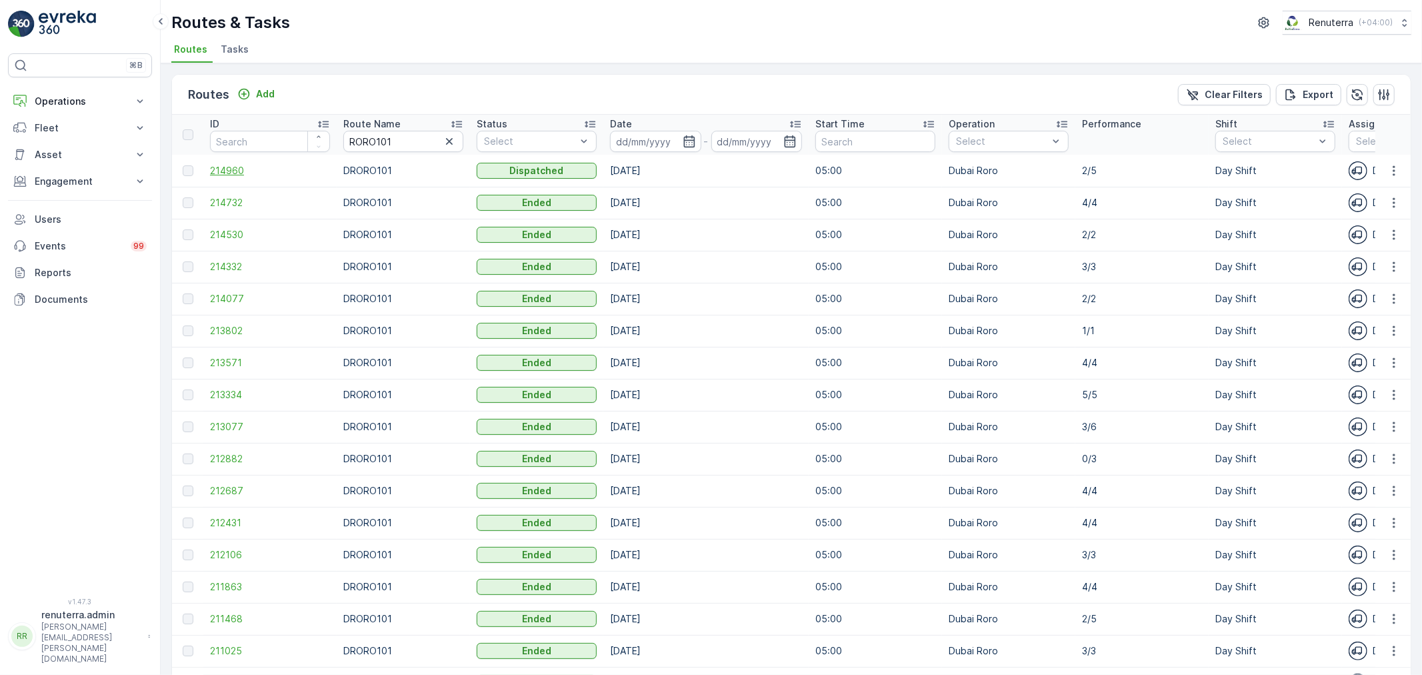
click at [225, 172] on span "214960" at bounding box center [270, 170] width 120 height 13
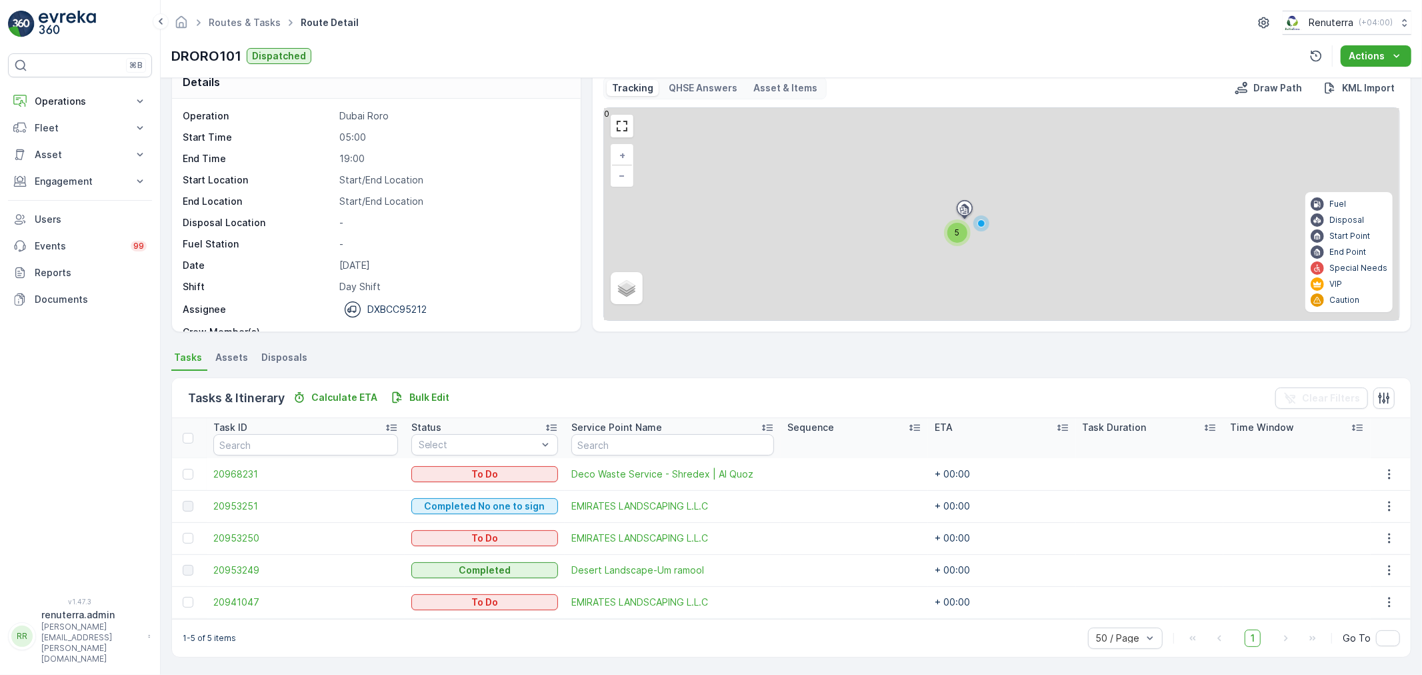
scroll to position [23, 0]
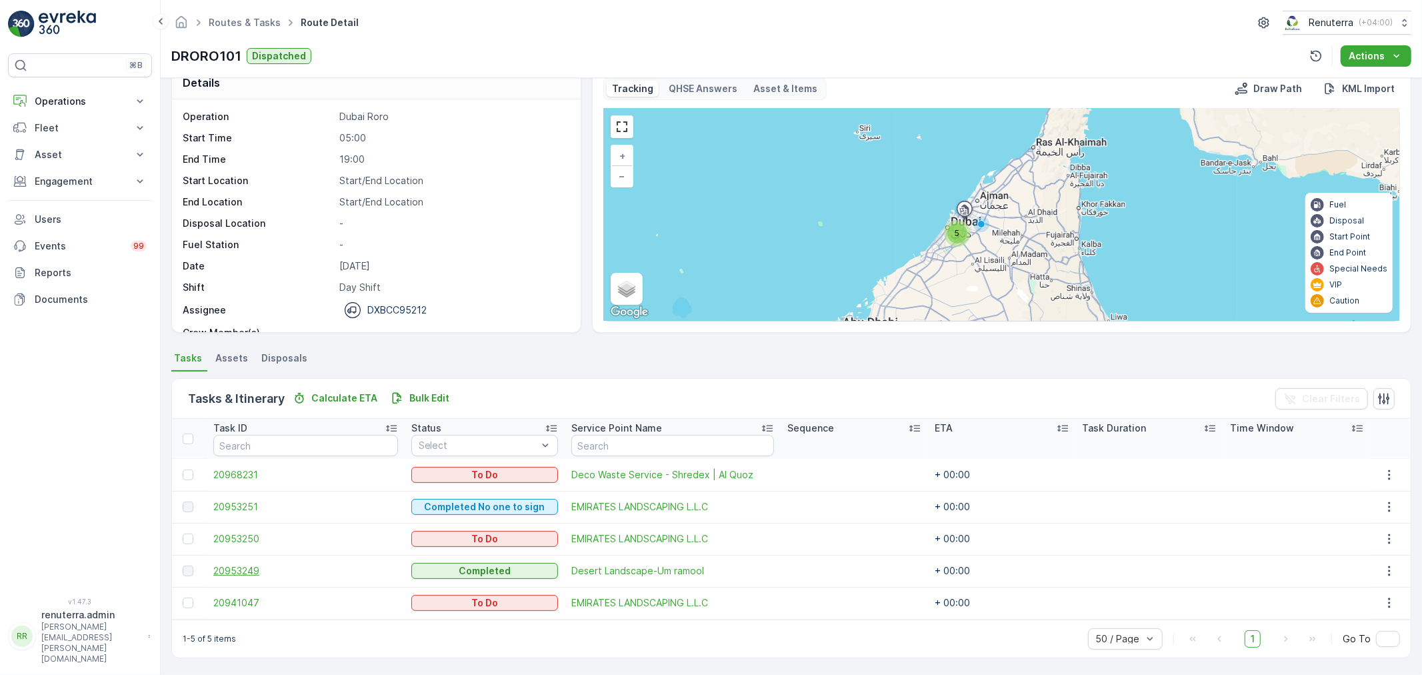
click at [263, 567] on span "20953249" at bounding box center [305, 570] width 185 height 13
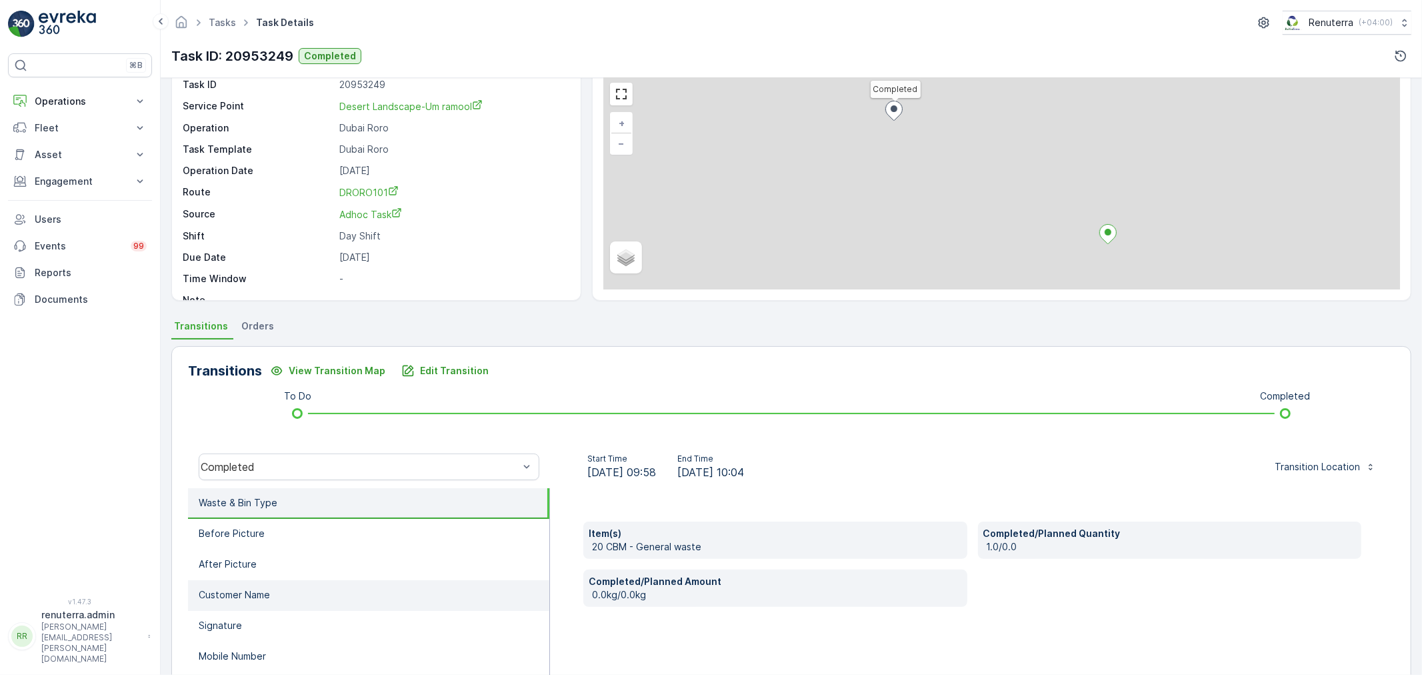
scroll to position [165, 0]
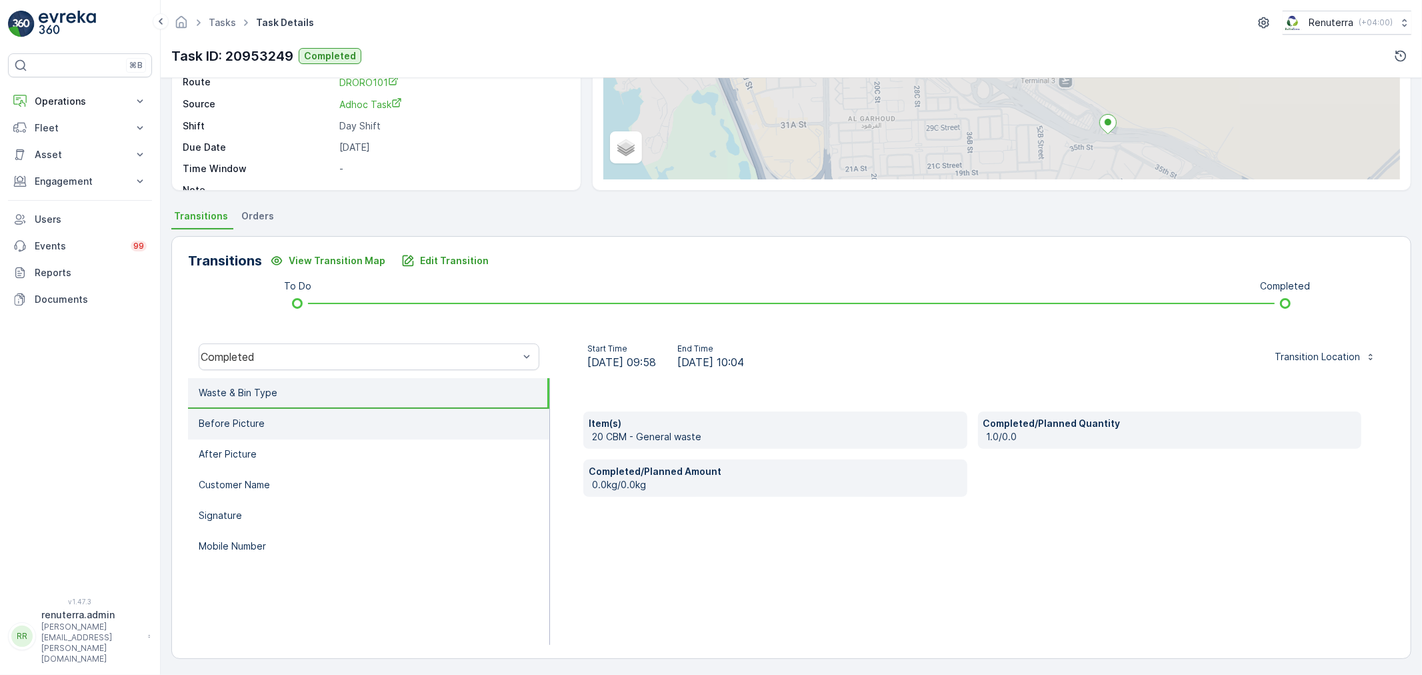
click at [267, 431] on li "Before Picture" at bounding box center [368, 424] width 361 height 31
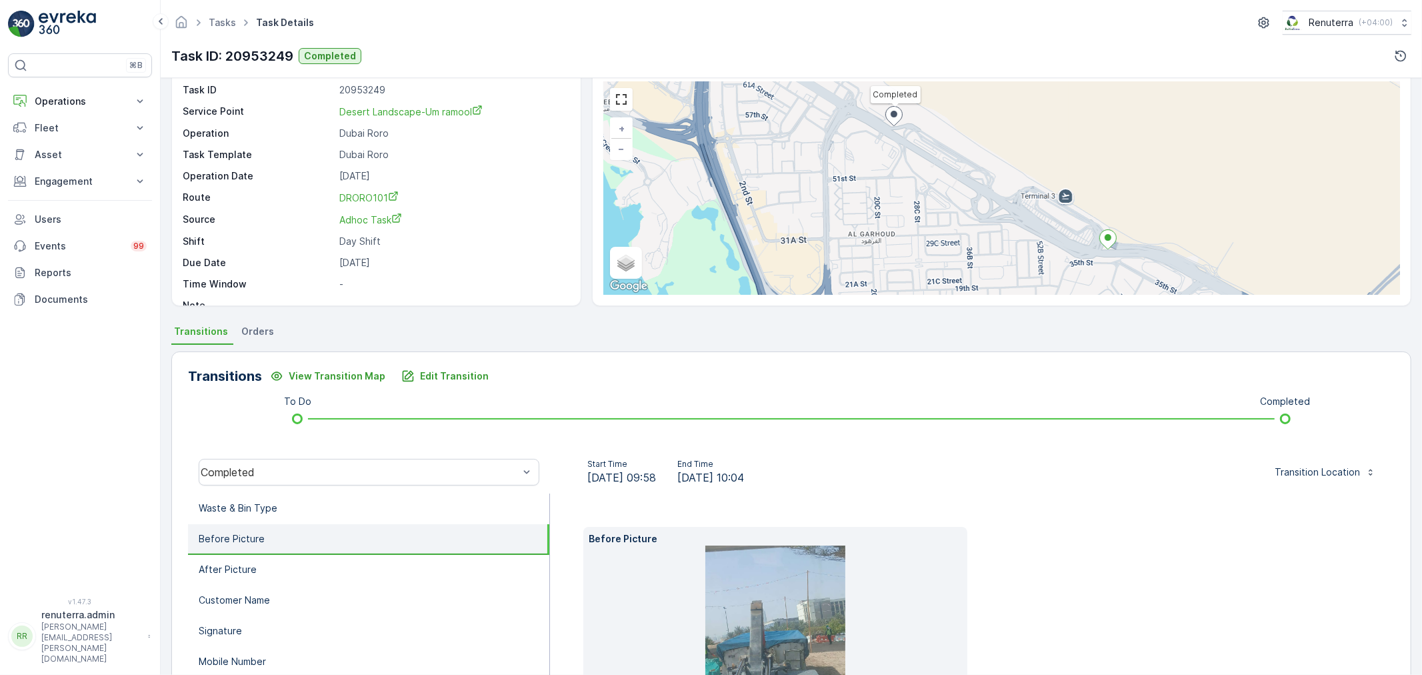
scroll to position [38, 0]
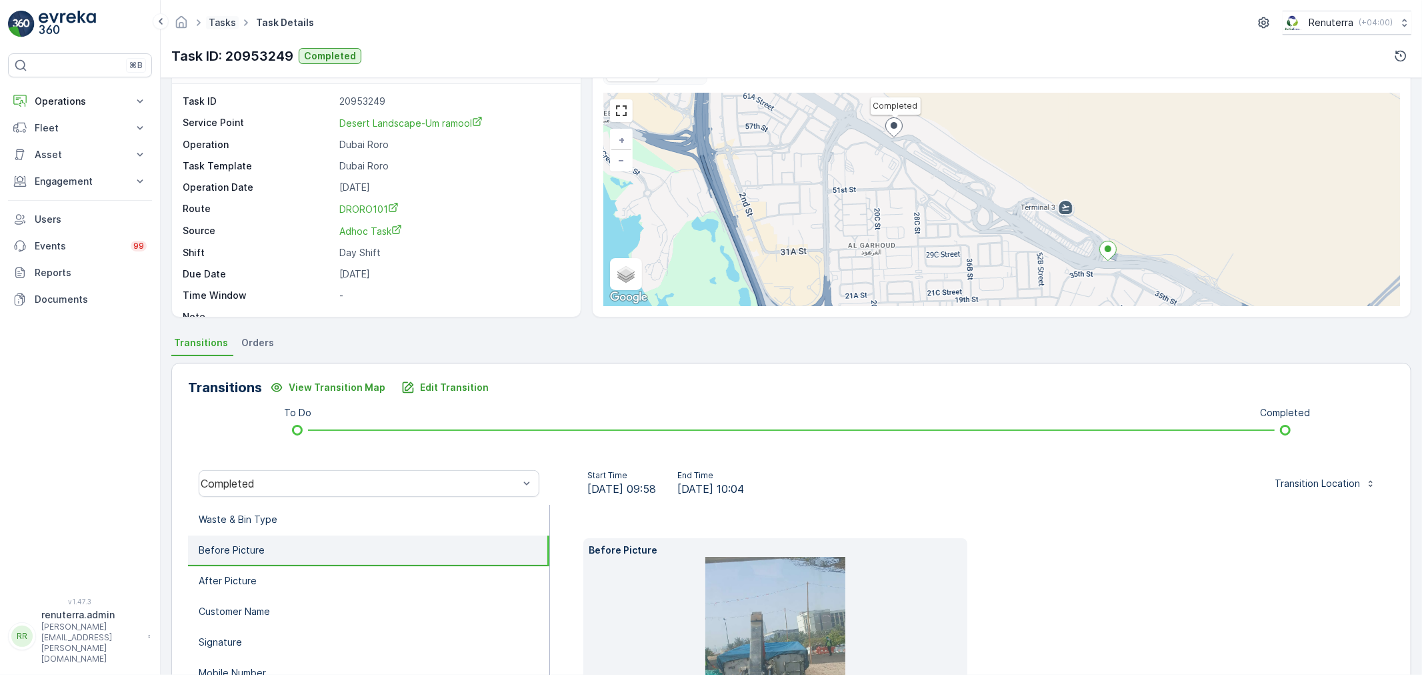
click at [216, 27] on link "Tasks" at bounding box center [222, 22] width 27 height 11
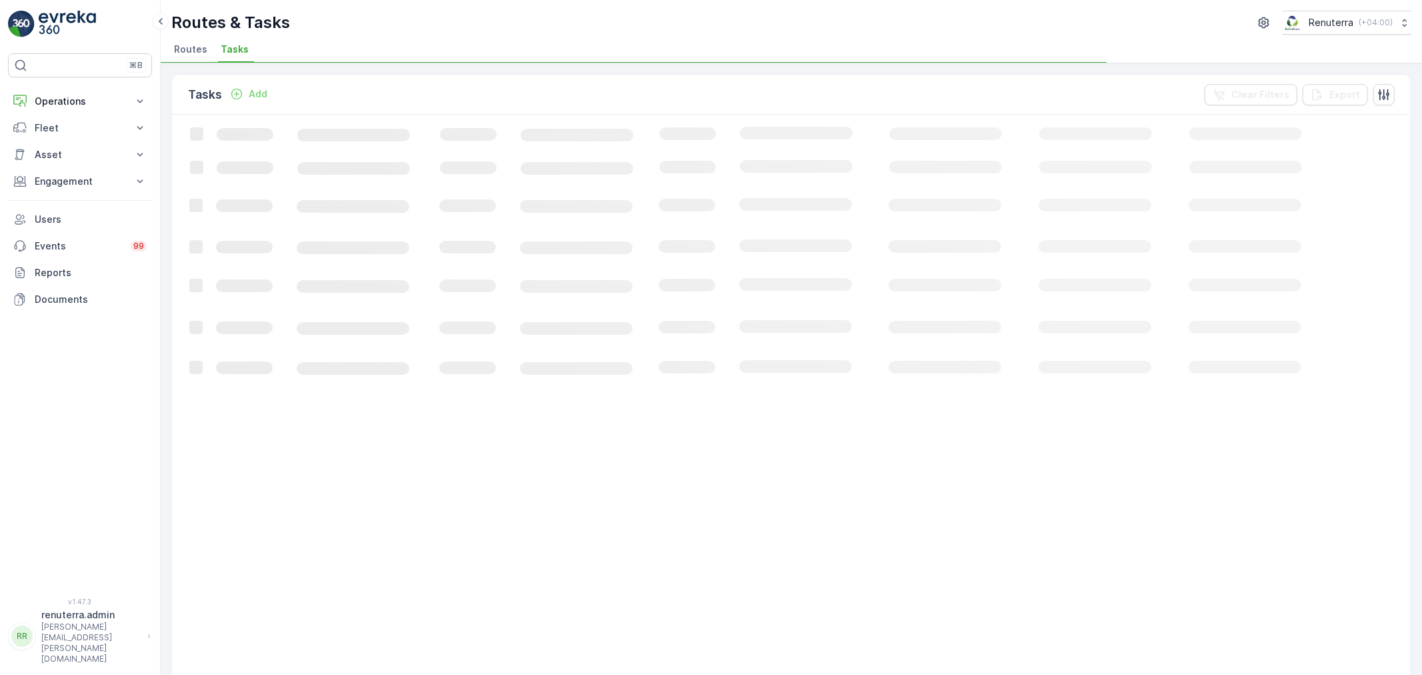
click at [194, 57] on li "Routes" at bounding box center [191, 51] width 41 height 23
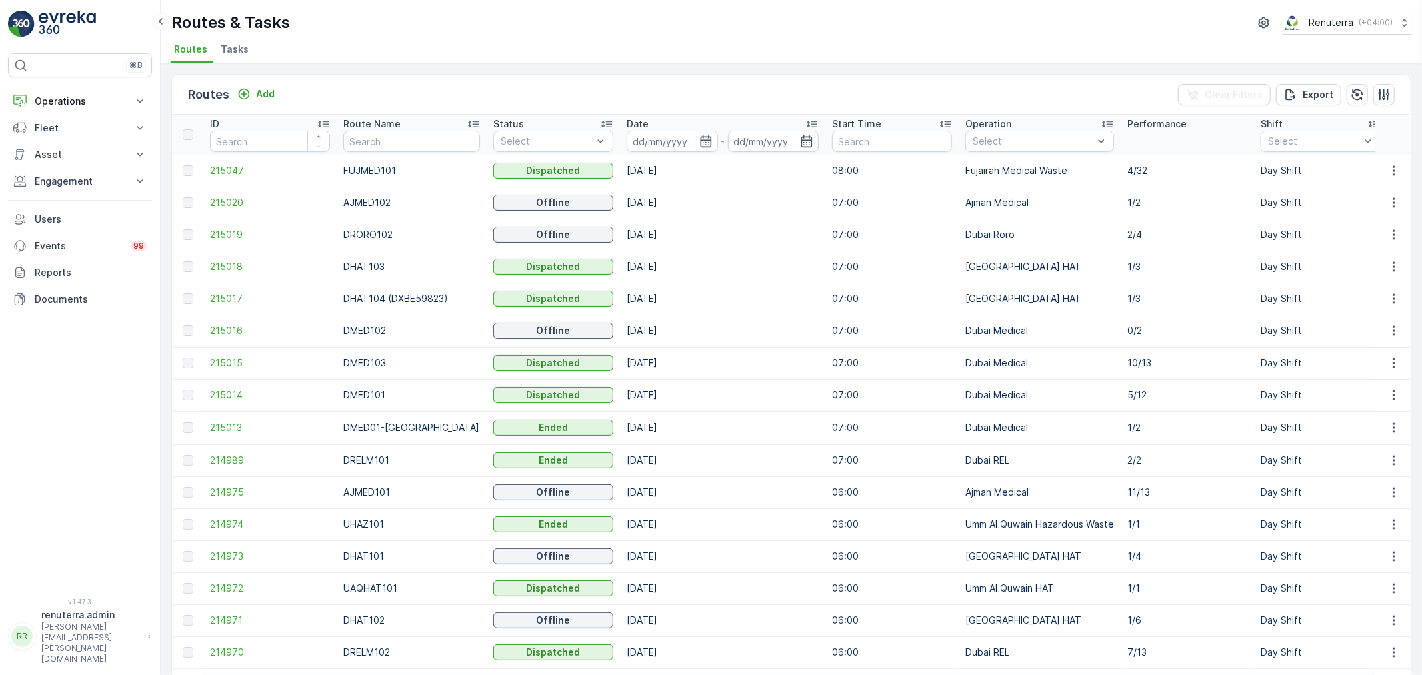
click at [371, 147] on input "text" at bounding box center [411, 141] width 137 height 21
type input "DRELM201"
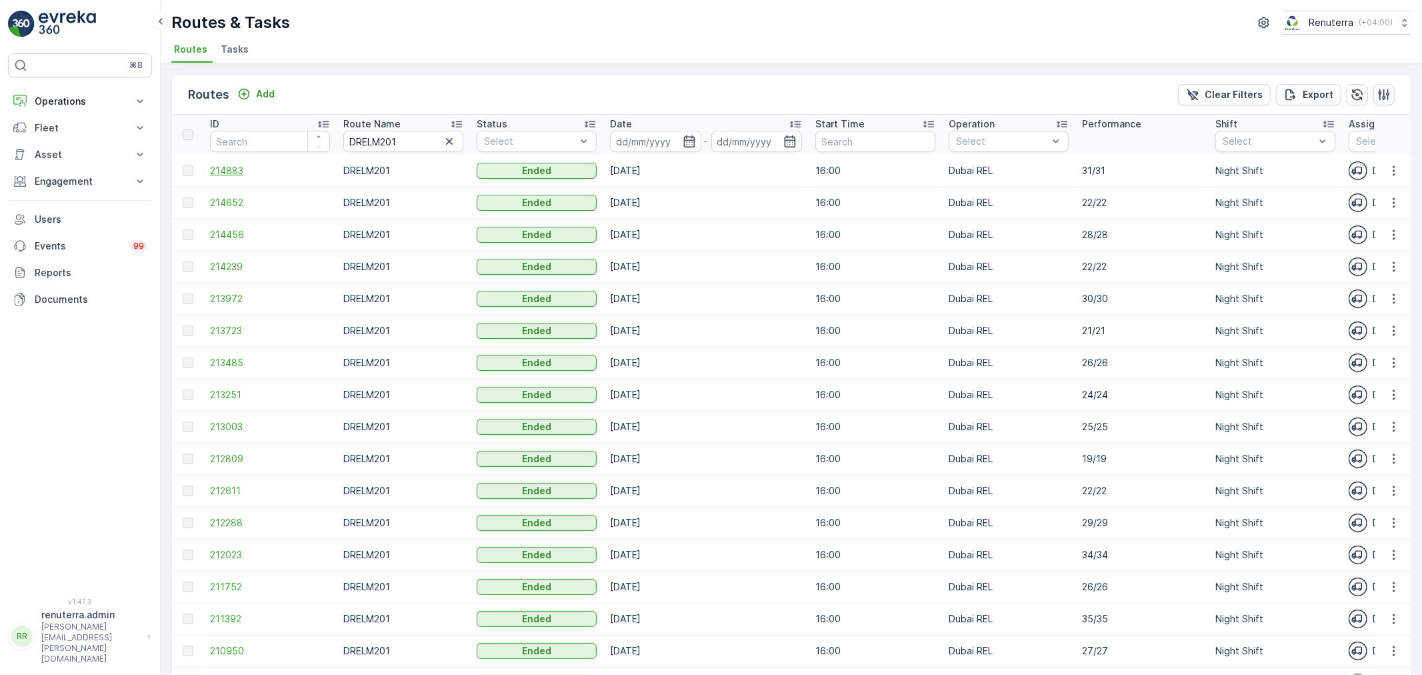
click at [248, 165] on span "214883" at bounding box center [270, 170] width 120 height 13
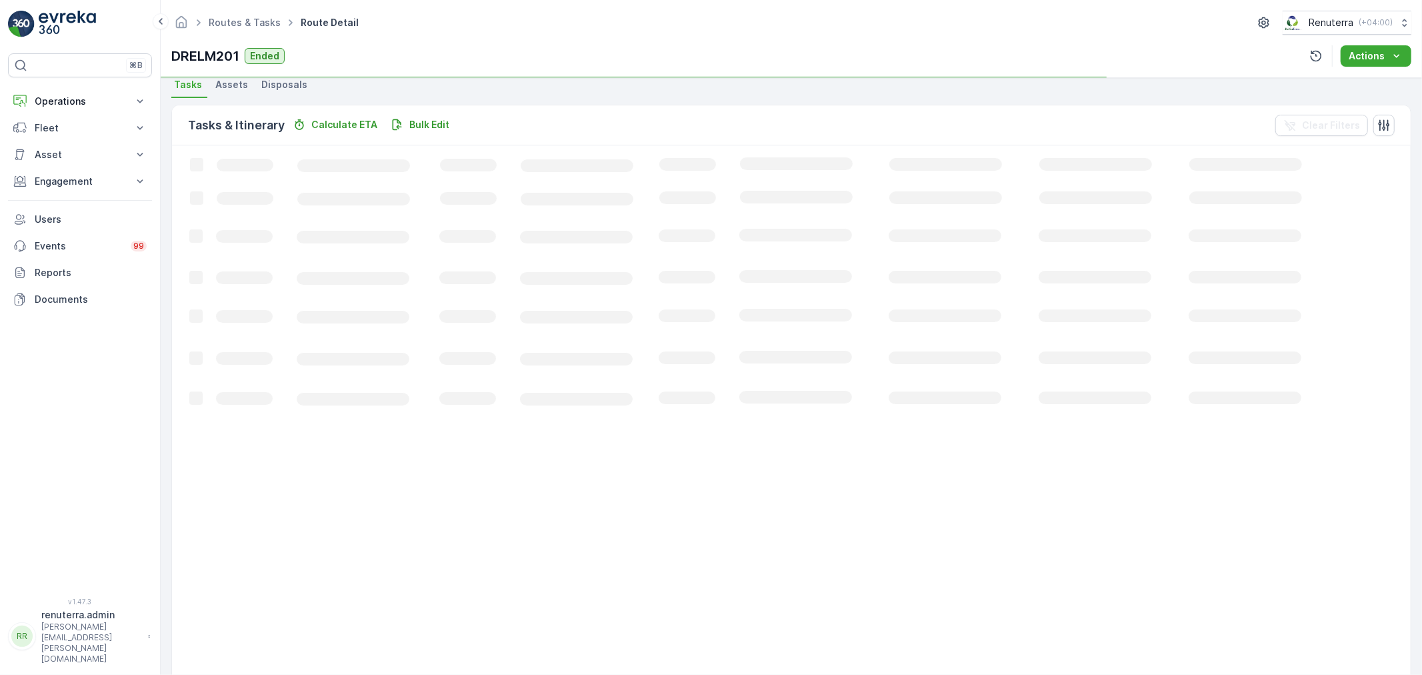
scroll to position [296, 0]
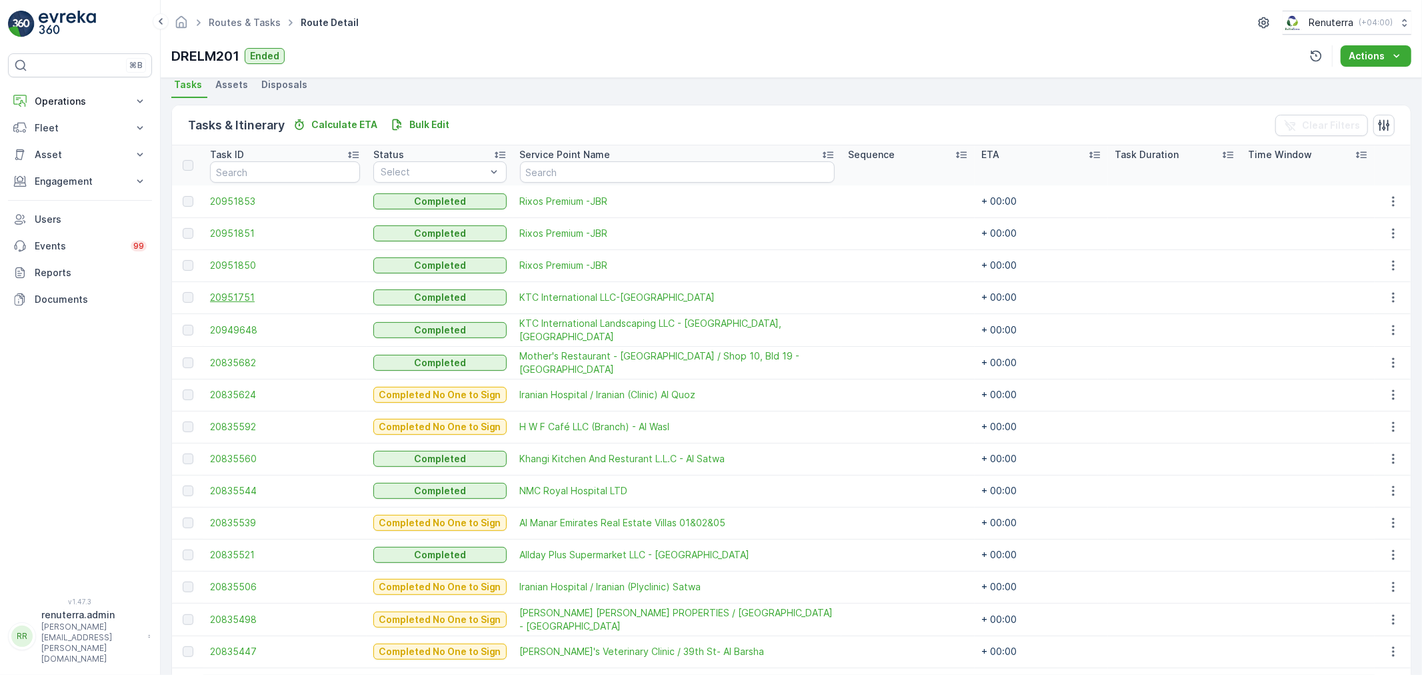
click at [259, 291] on span "20951751" at bounding box center [285, 297] width 150 height 13
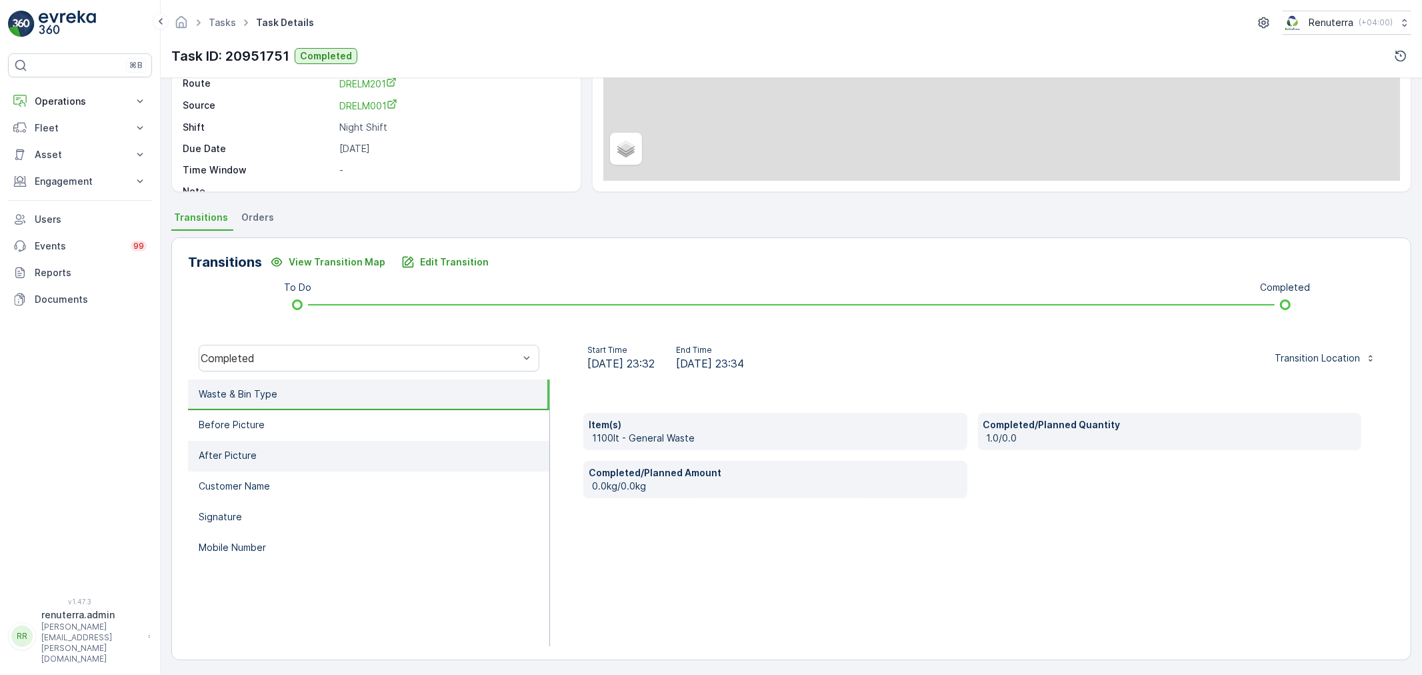
scroll to position [165, 0]
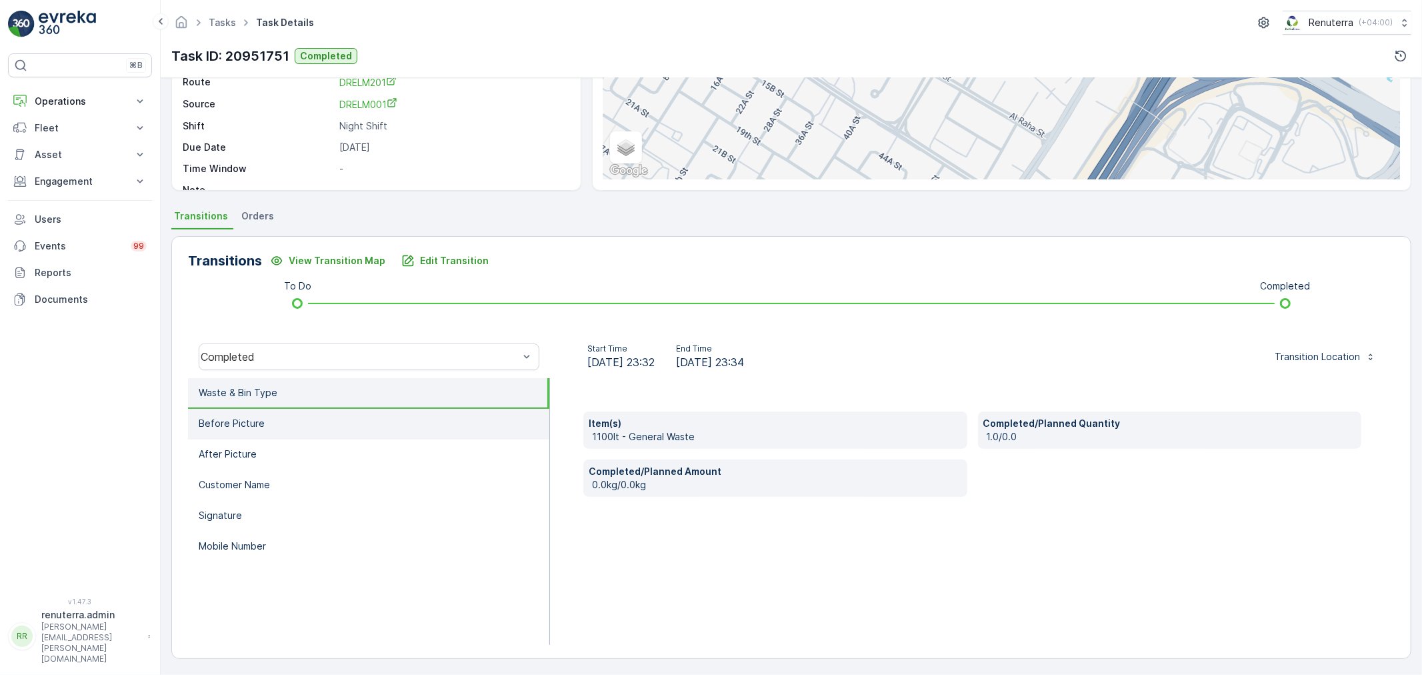
click at [368, 421] on li "Before Picture" at bounding box center [368, 424] width 361 height 31
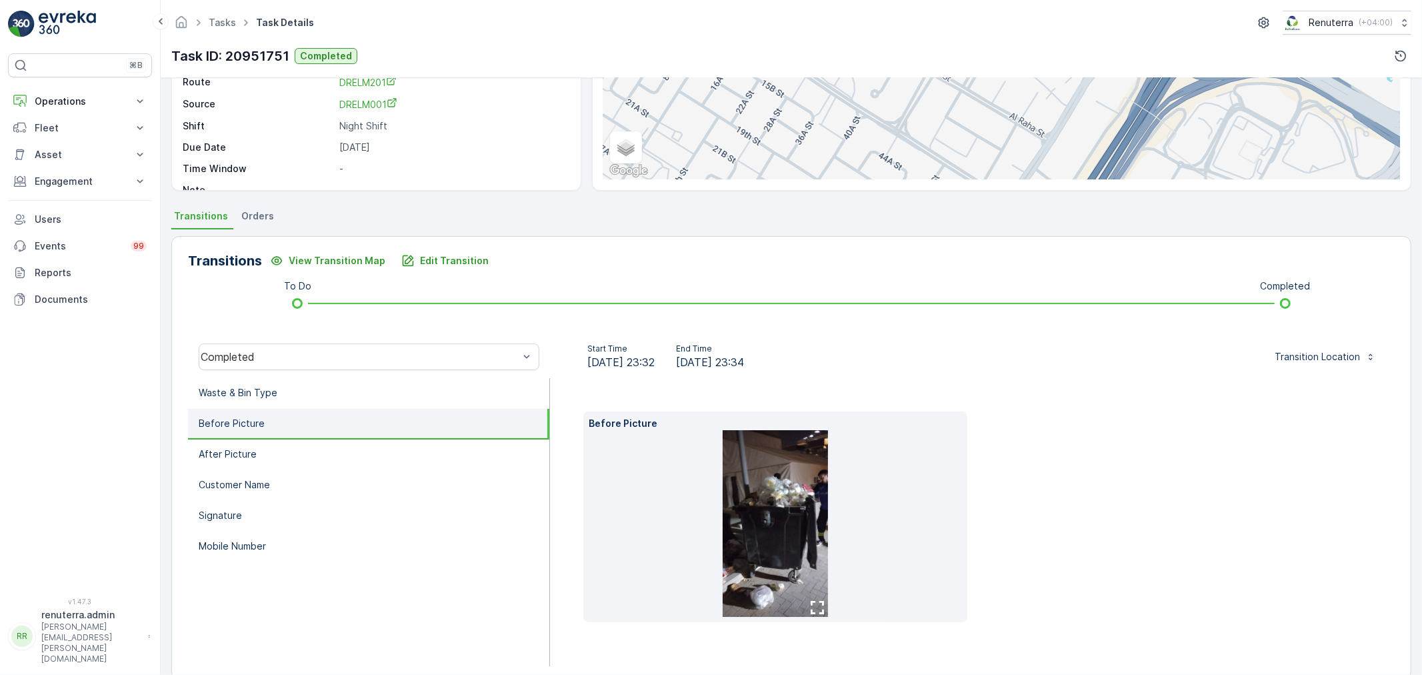
click at [774, 527] on img at bounding box center [775, 523] width 105 height 187
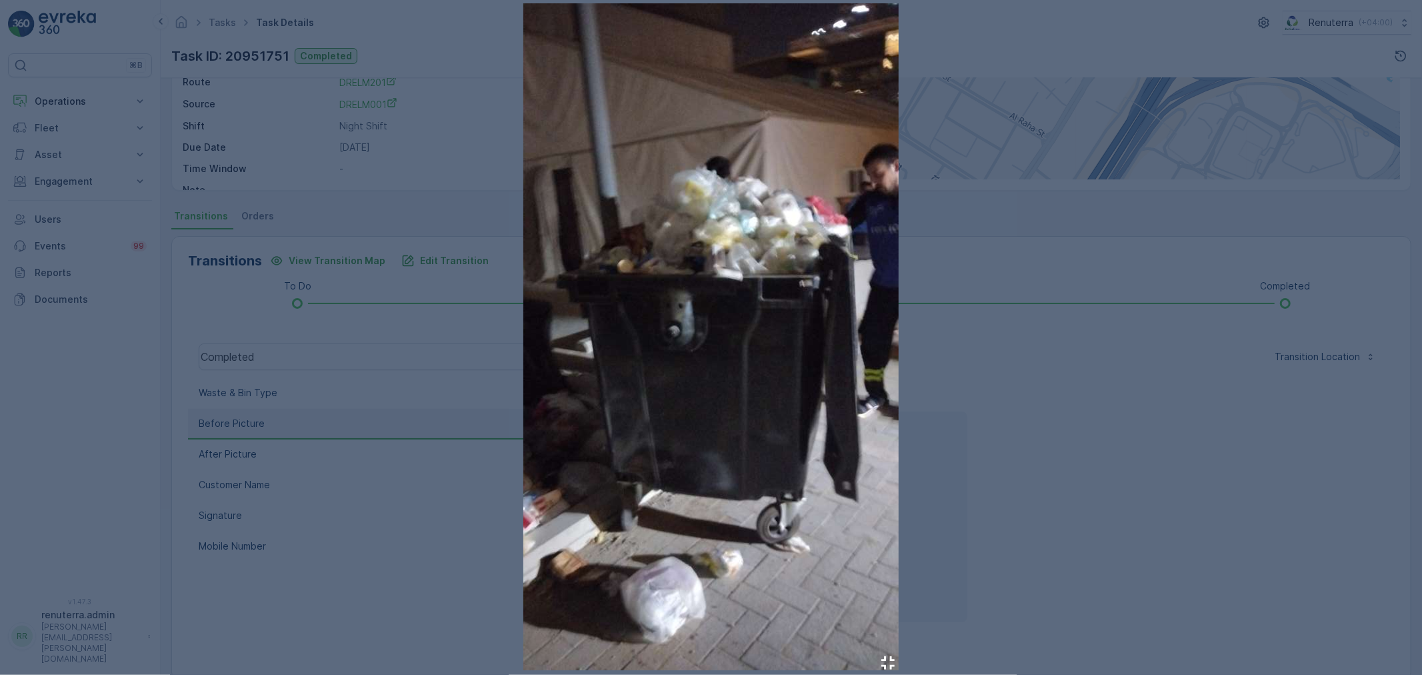
click at [443, 368] on div at bounding box center [711, 337] width 1422 height 675
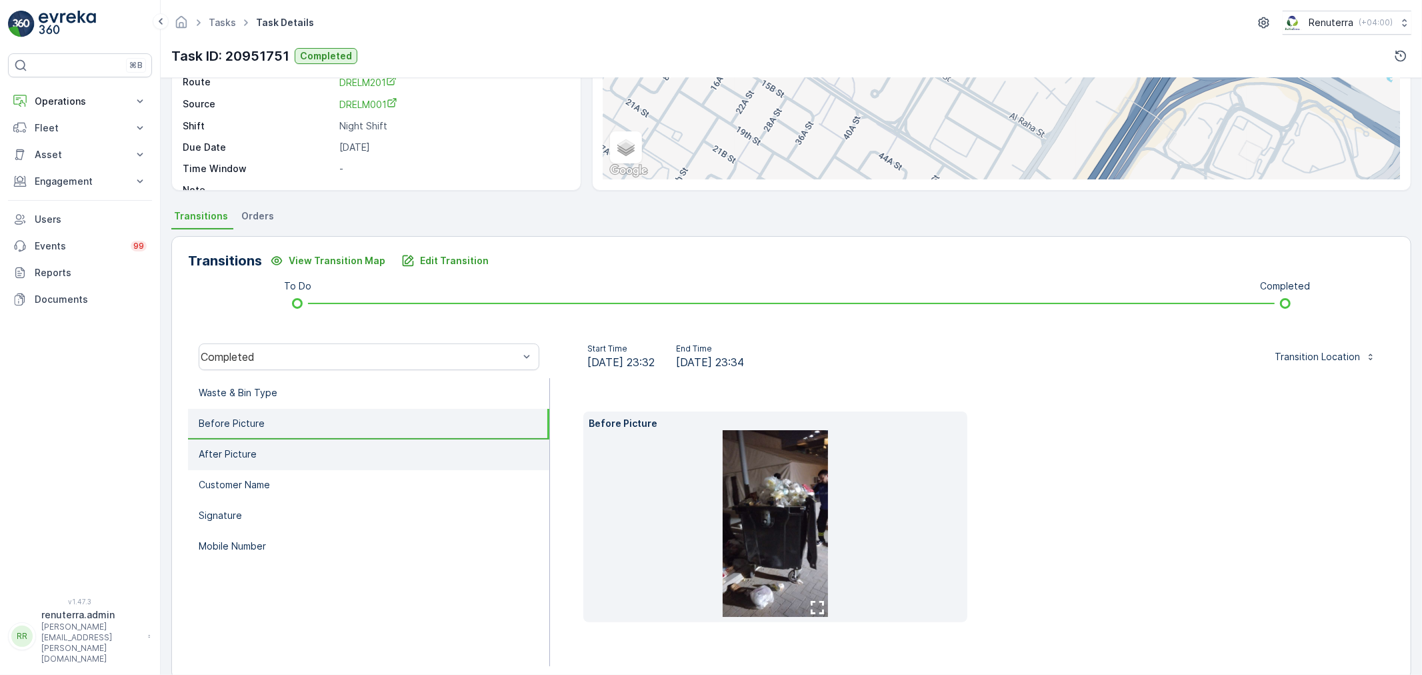
drag, startPoint x: 281, startPoint y: 447, endPoint x: 295, endPoint y: 450, distance: 14.2
click at [278, 447] on li "After Picture" at bounding box center [368, 454] width 361 height 31
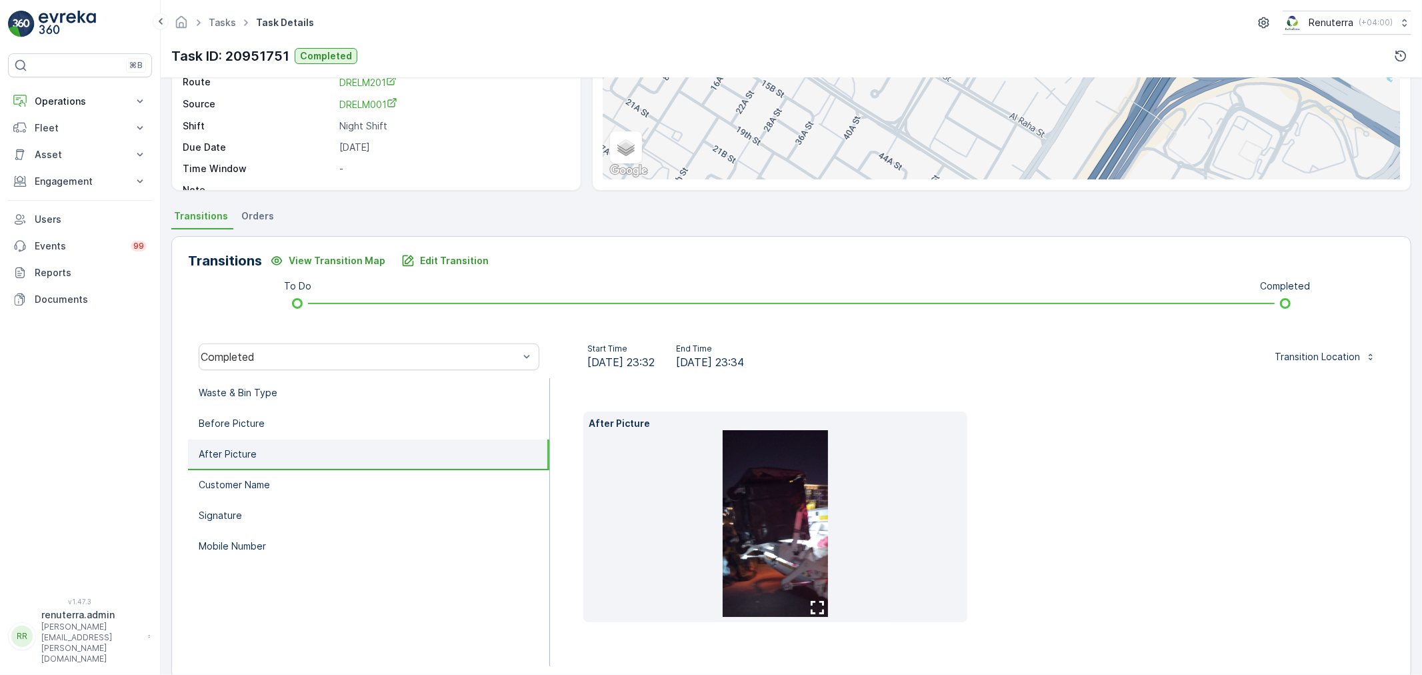
click at [763, 535] on img at bounding box center [775, 523] width 105 height 187
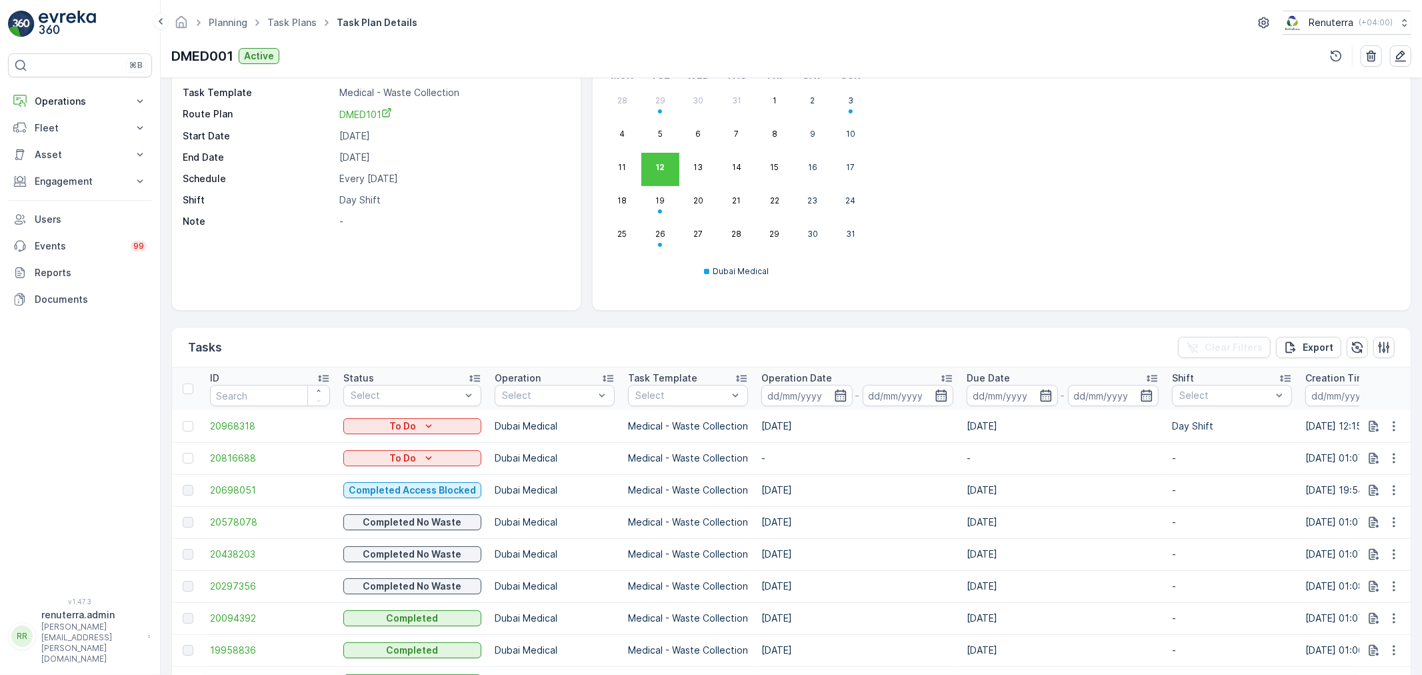
scroll to position [148, 0]
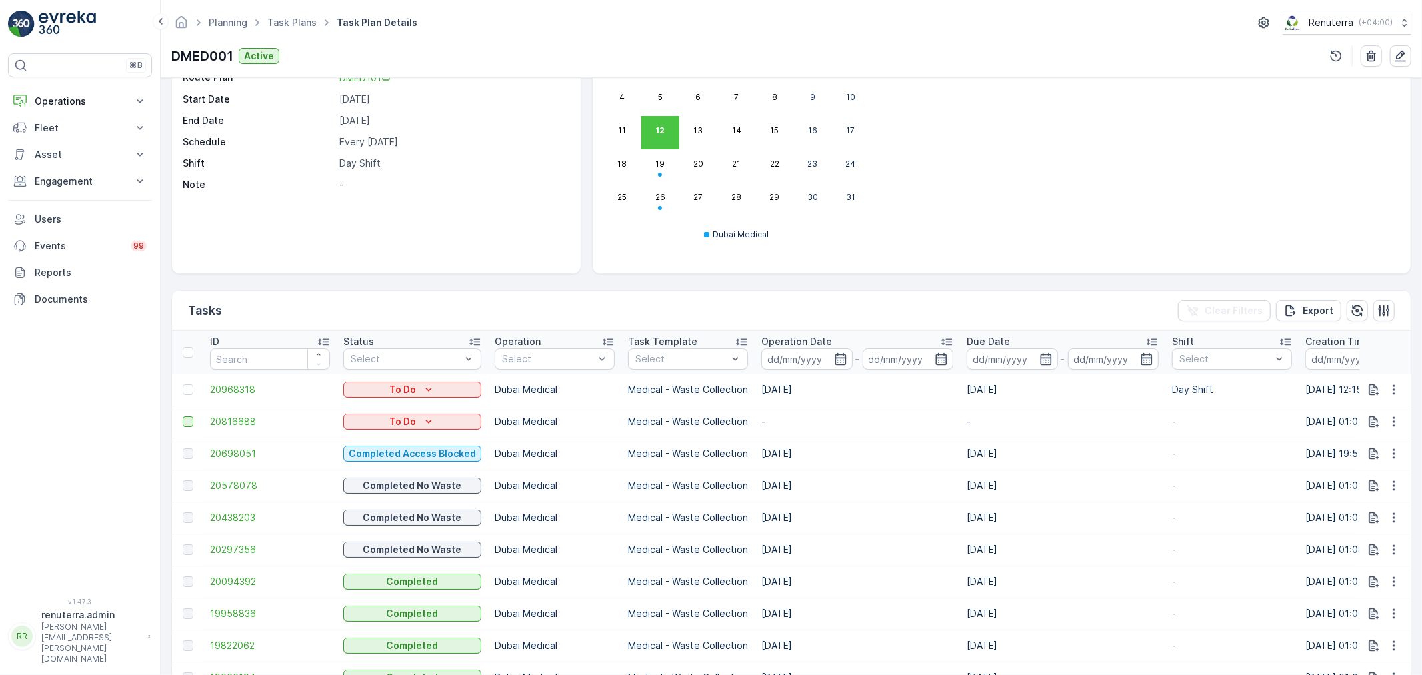
click at [184, 422] on div at bounding box center [188, 421] width 11 height 11
click at [183, 416] on input "checkbox" at bounding box center [183, 416] width 0 height 0
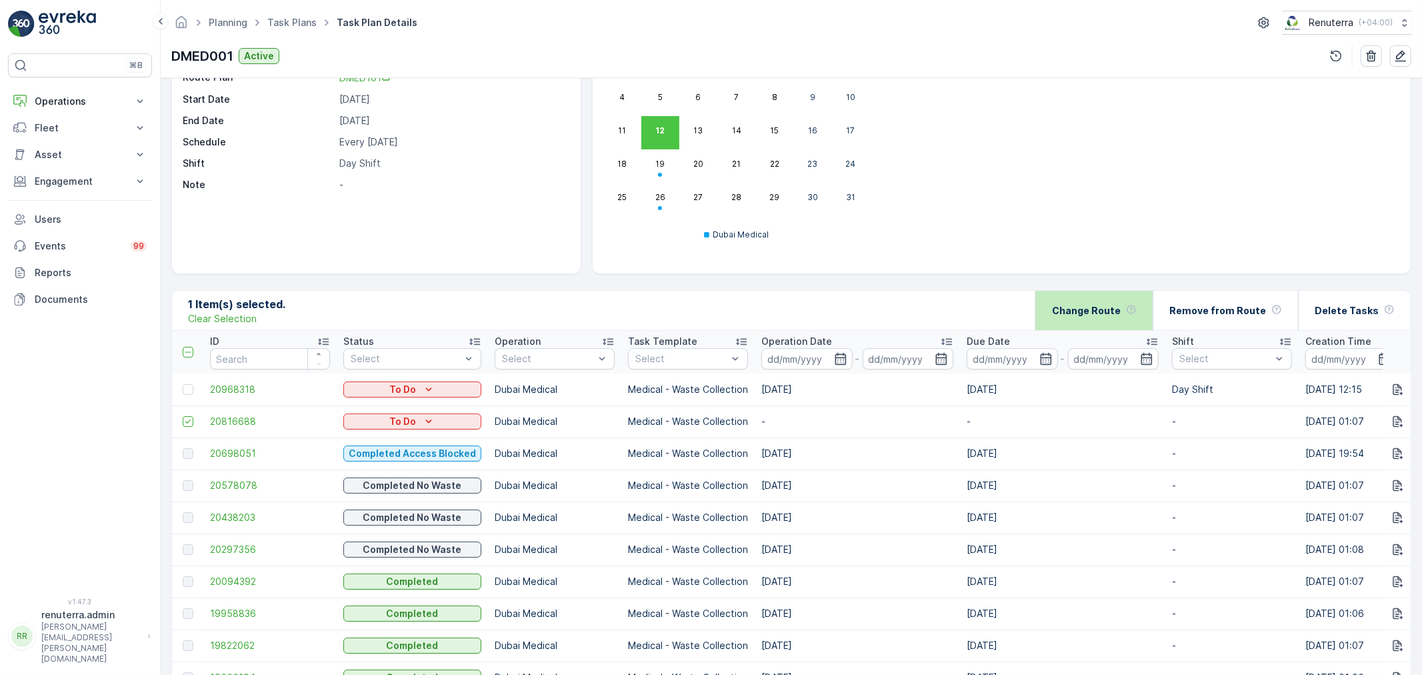
click at [1103, 316] on p "Change Route" at bounding box center [1086, 310] width 69 height 13
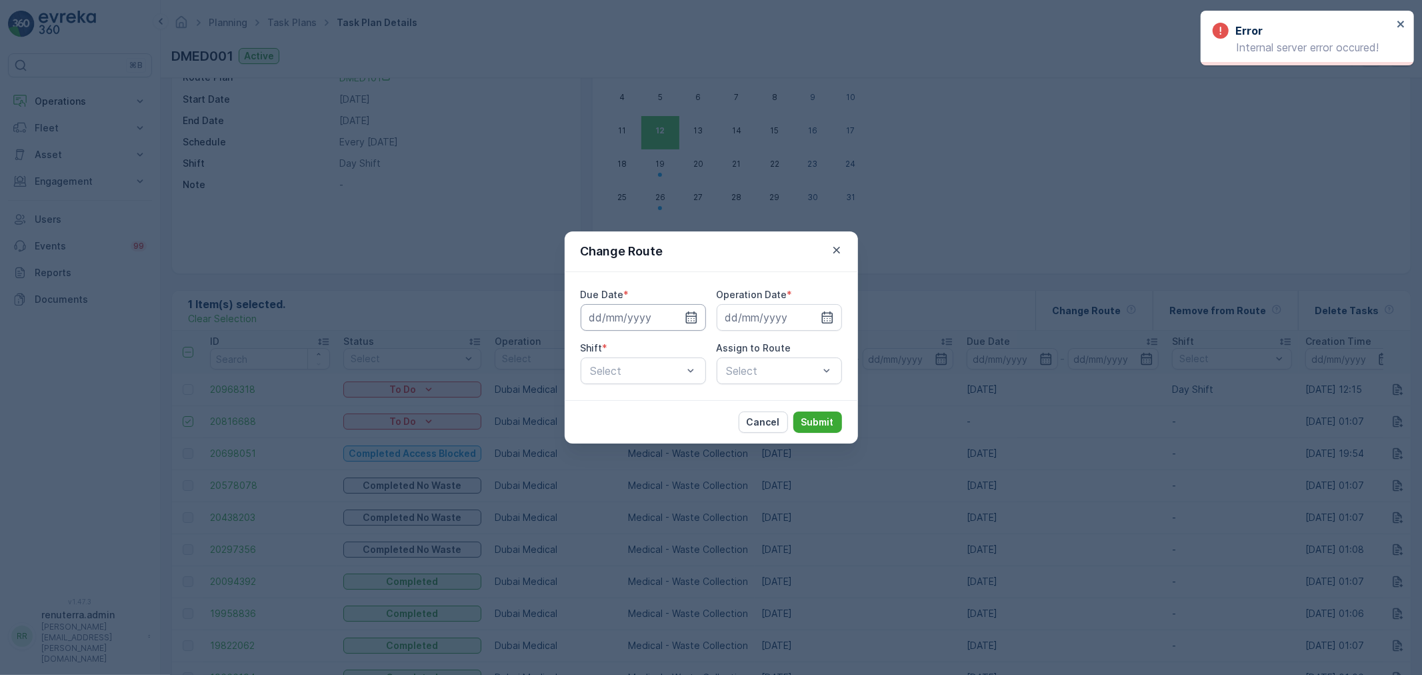
click at [674, 327] on input at bounding box center [643, 317] width 125 height 27
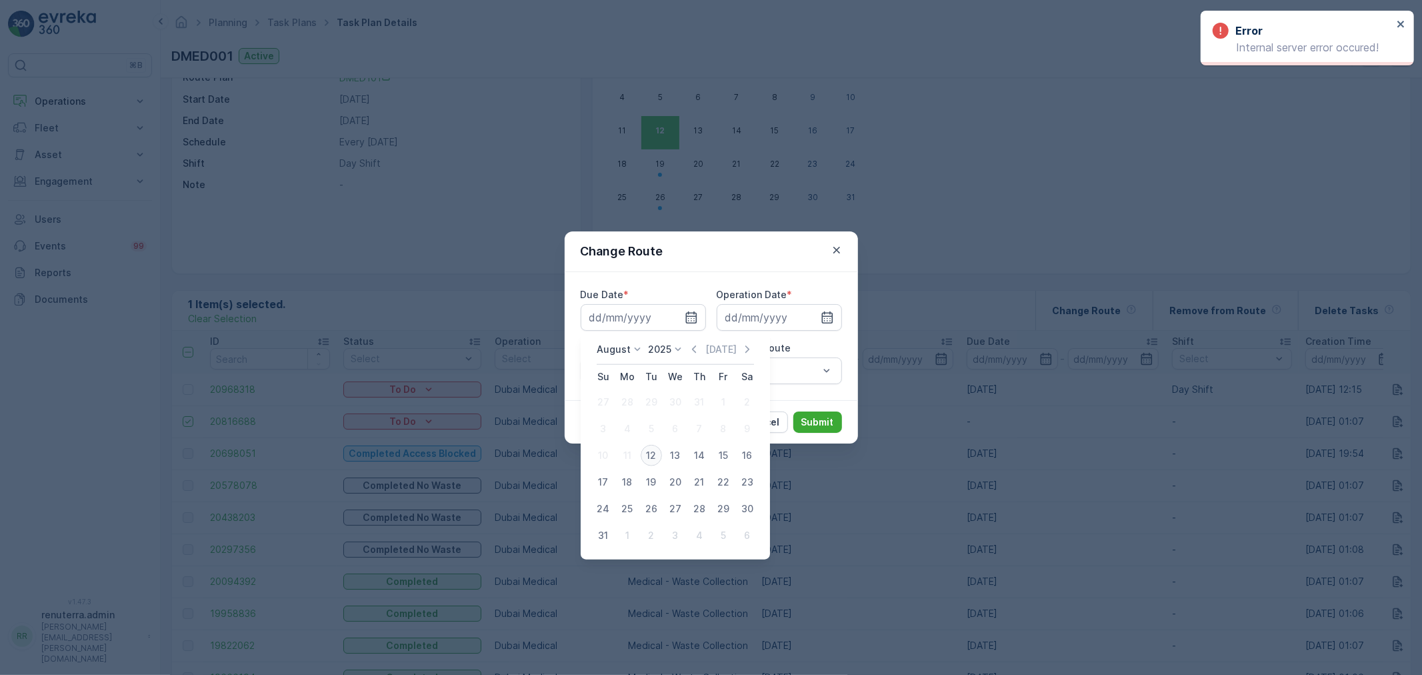
click at [657, 454] on div "12" at bounding box center [651, 455] width 21 height 21
type input "[DATE]"
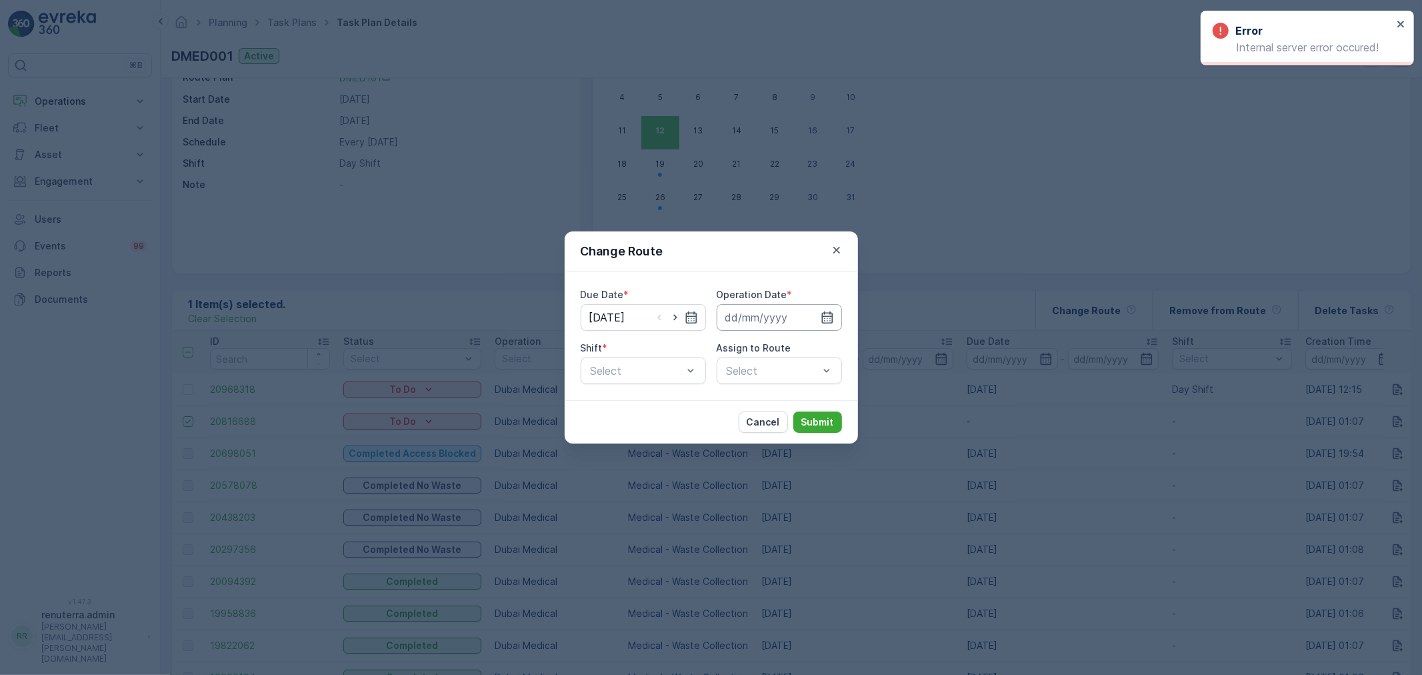
click at [807, 315] on input at bounding box center [779, 317] width 125 height 27
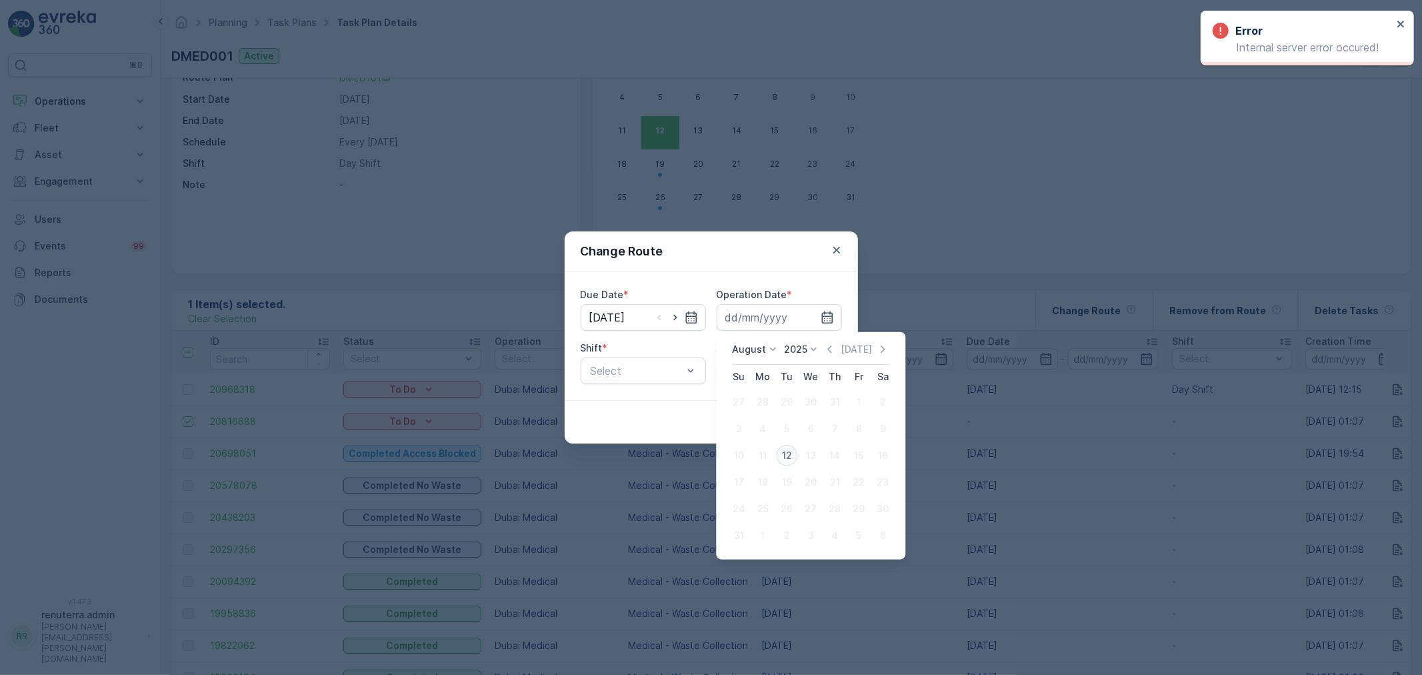
click at [795, 449] on div "12" at bounding box center [786, 455] width 21 height 21
type input "[DATE]"
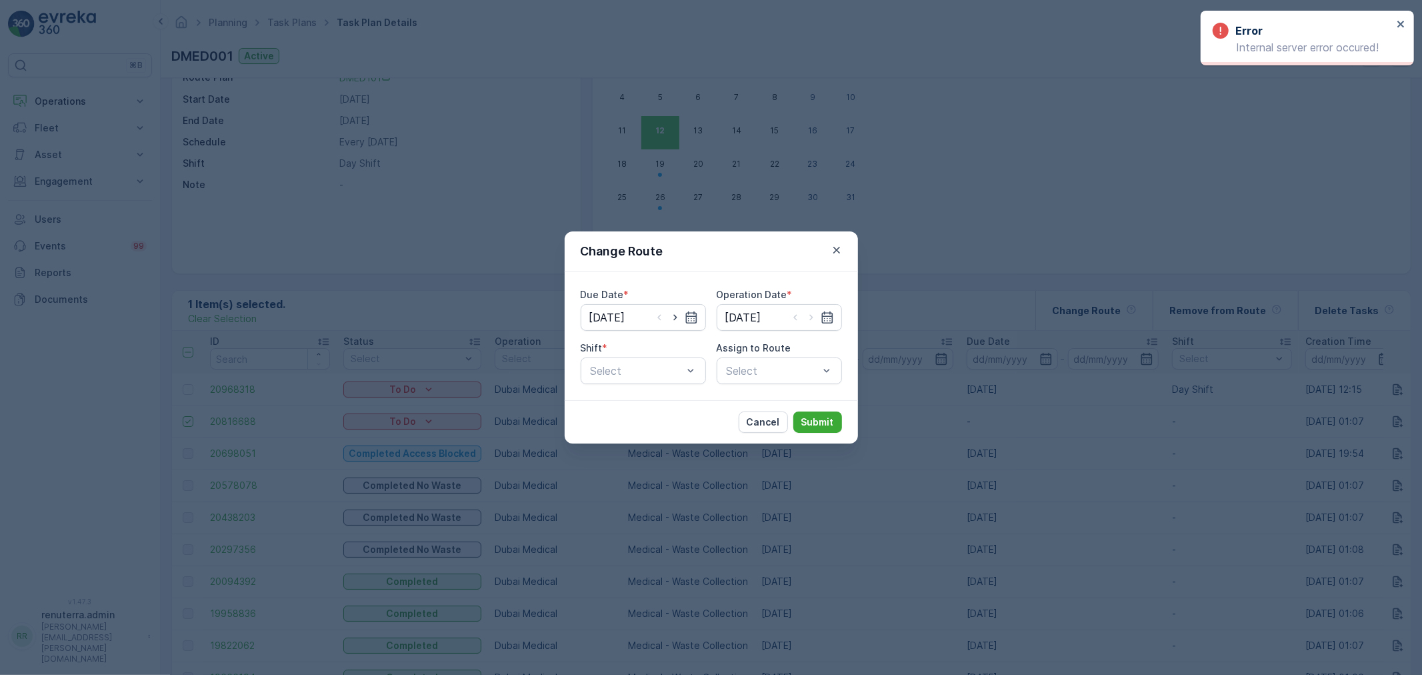
click at [685, 391] on div "Due Date * [DATE] Operation Date * [DATE] Shift * Select Assign to Route Select" at bounding box center [711, 336] width 293 height 128
click at [660, 409] on div "Day Shift" at bounding box center [643, 403] width 109 height 12
click at [784, 351] on label "Assign to Route" at bounding box center [754, 347] width 75 height 11
click at [775, 361] on div "Select" at bounding box center [779, 370] width 125 height 27
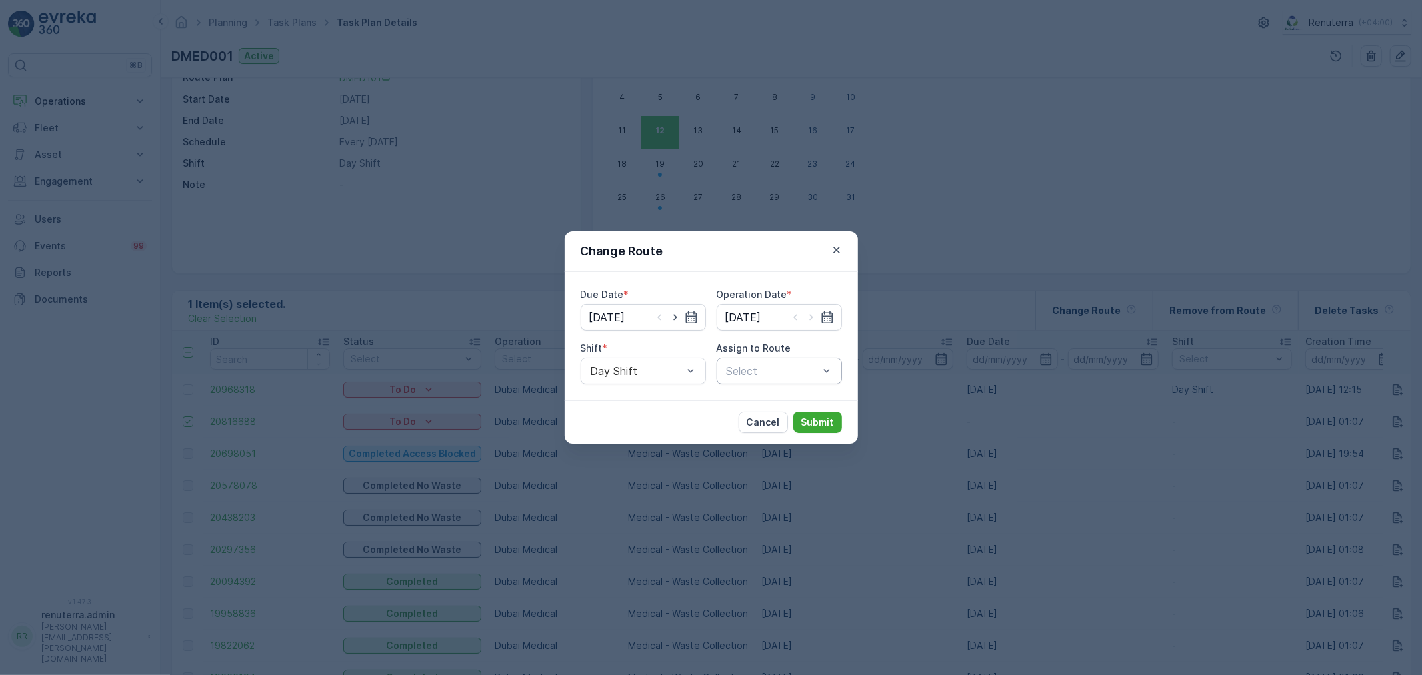
click at [780, 371] on div at bounding box center [772, 371] width 95 height 12
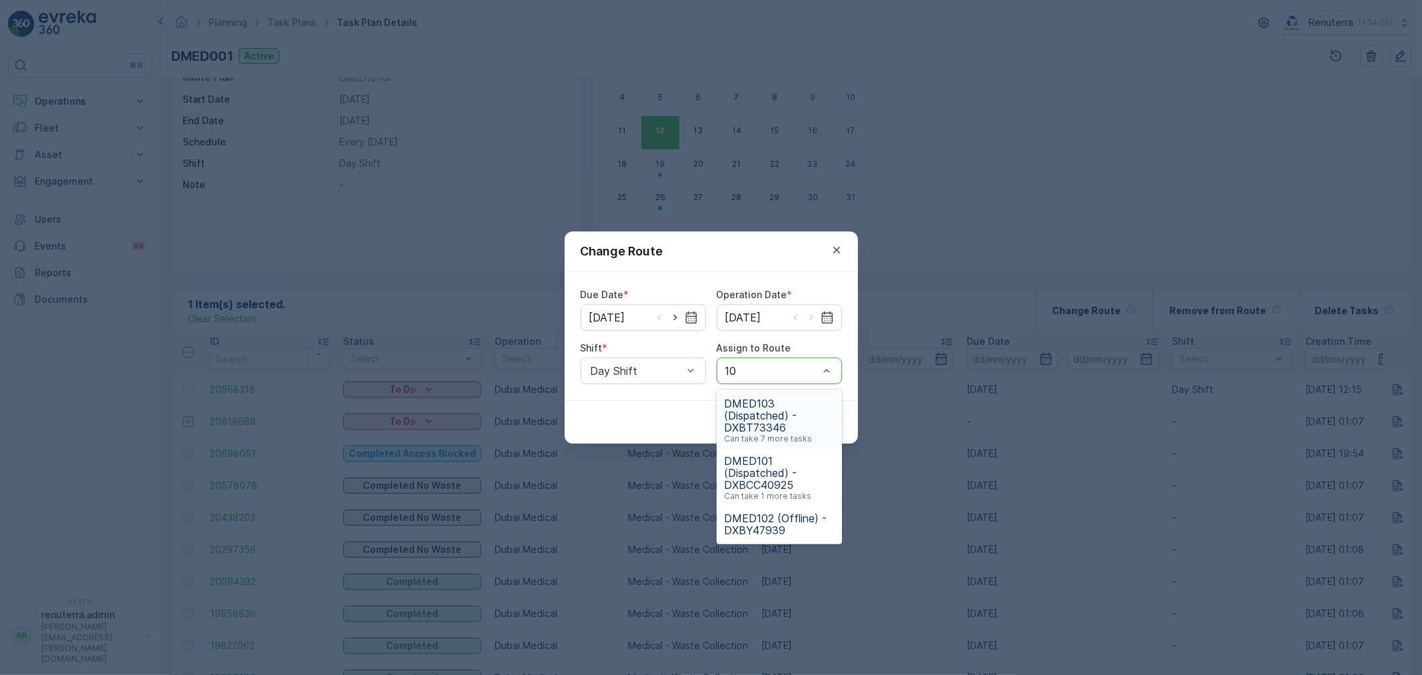
type input "101"
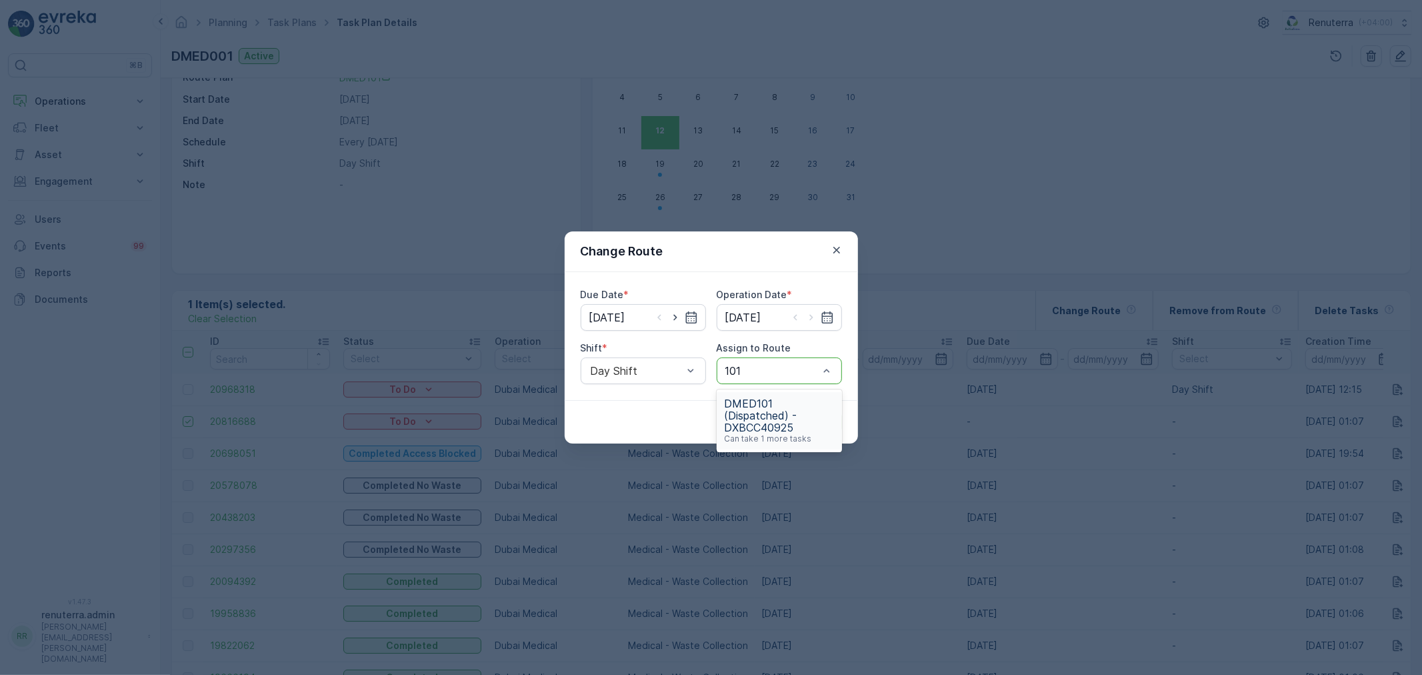
click at [784, 411] on span "DMED101 (Dispatched) - DXBCC40925" at bounding box center [779, 415] width 109 height 36
click at [813, 422] on p "Submit" at bounding box center [817, 421] width 33 height 13
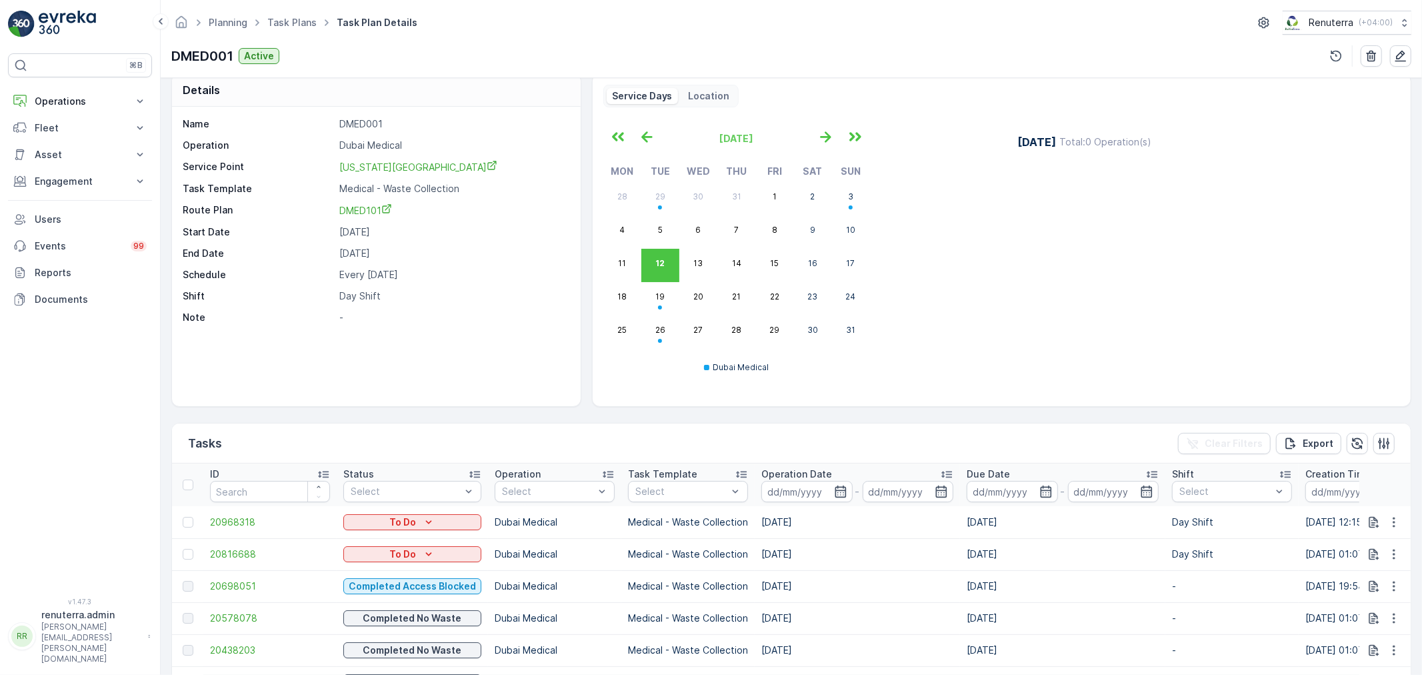
scroll to position [0, 0]
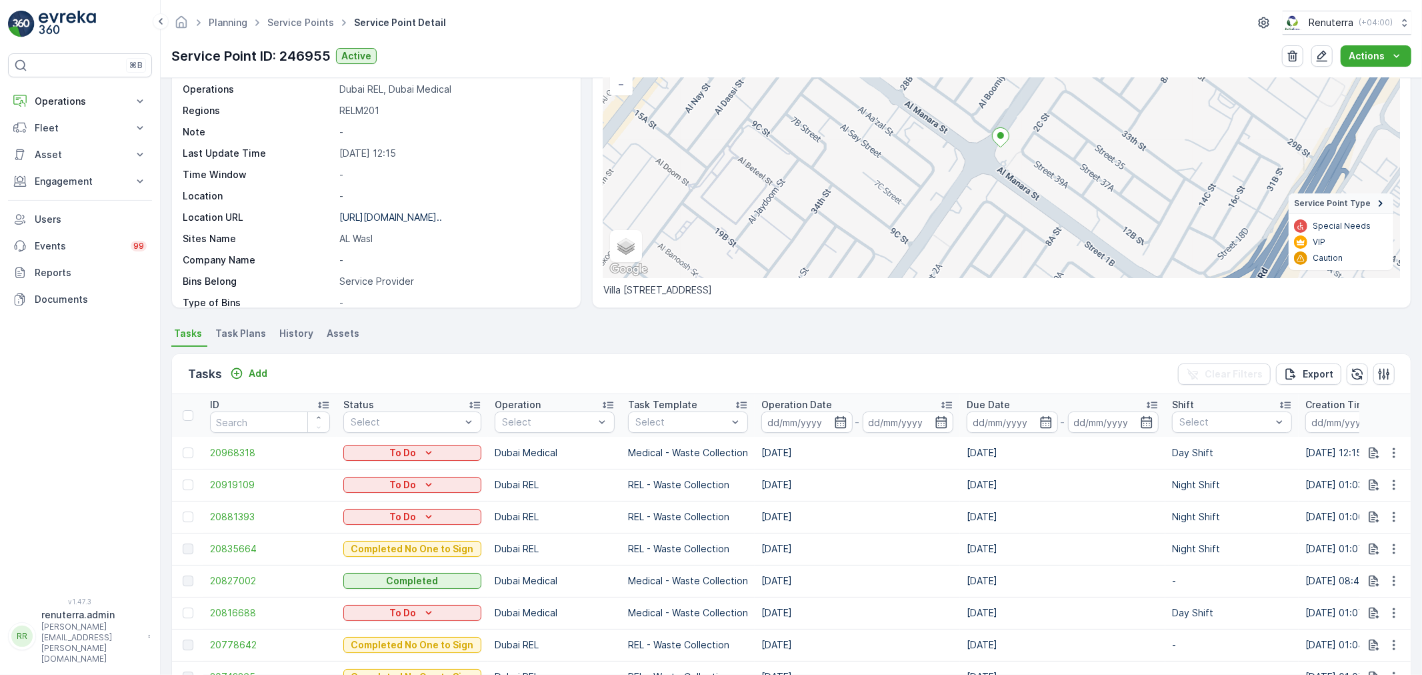
scroll to position [74, 0]
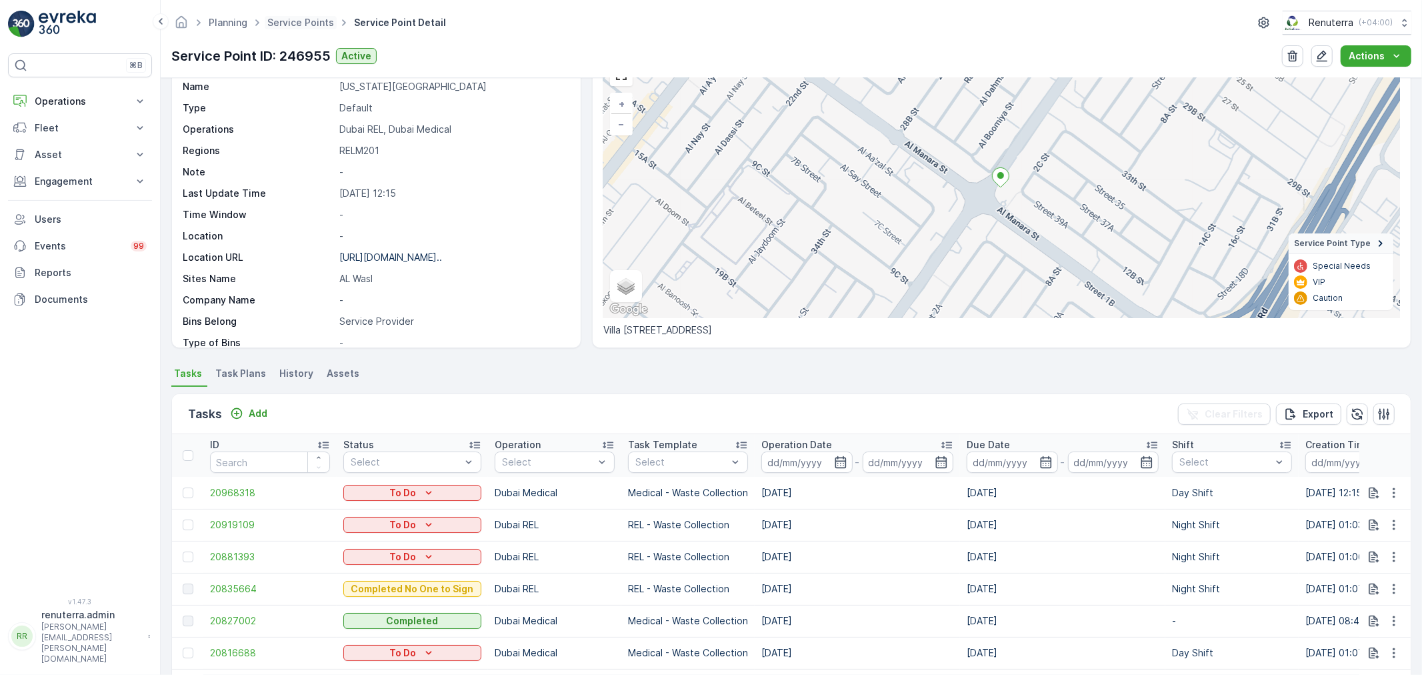
click at [265, 23] on span "Service Points" at bounding box center [301, 22] width 72 height 13
click at [273, 29] on span "Service Points" at bounding box center [301, 22] width 72 height 13
click at [272, 28] on span "Service Points" at bounding box center [301, 22] width 72 height 13
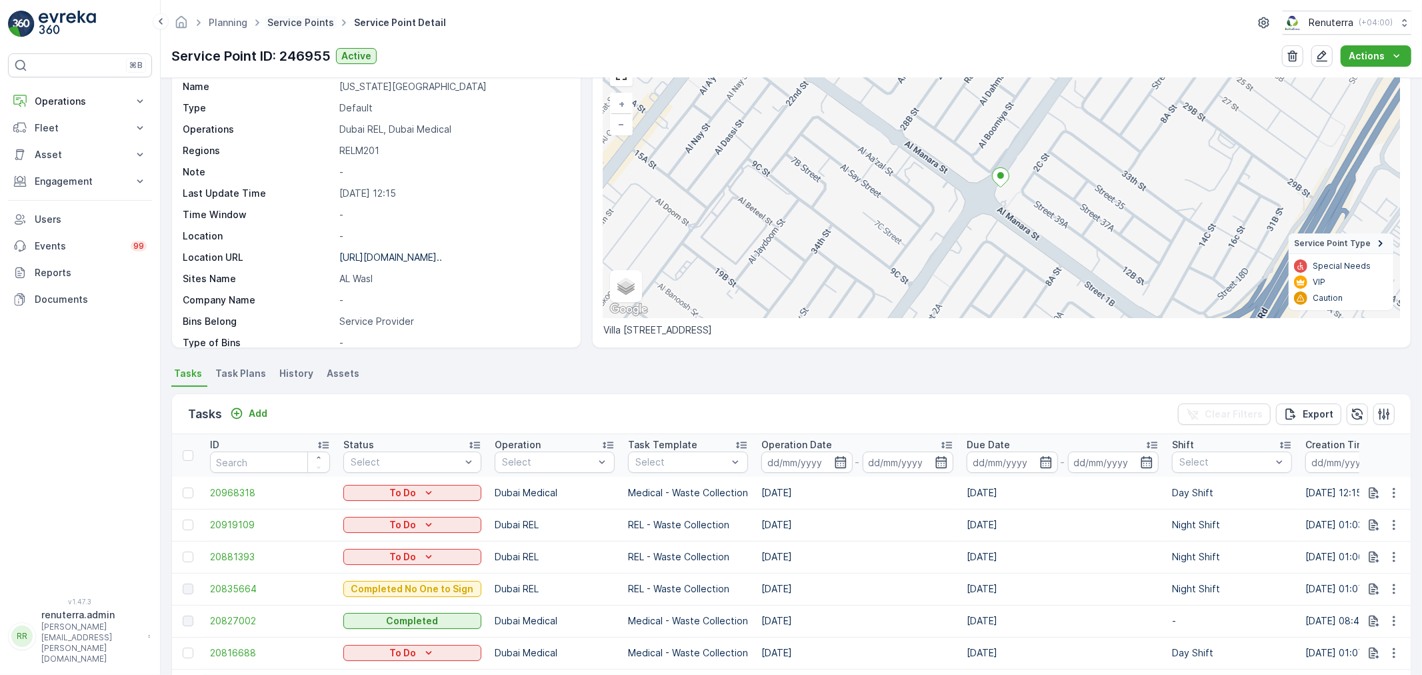
click at [269, 25] on link "Service Points" at bounding box center [300, 22] width 67 height 11
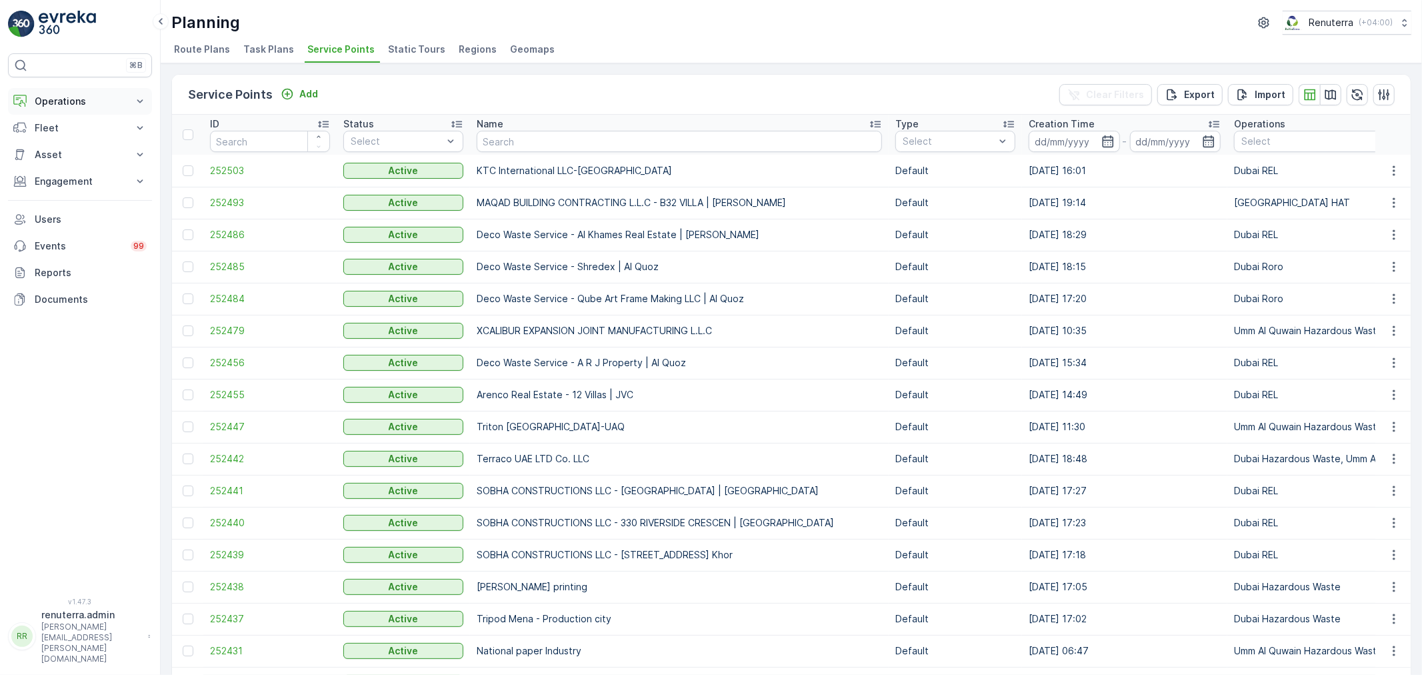
drag, startPoint x: 47, startPoint y: 107, endPoint x: 57, endPoint y: 118, distance: 15.1
click at [47, 107] on p "Operations" at bounding box center [80, 101] width 91 height 13
click at [489, 127] on p "Name" at bounding box center [490, 123] width 27 height 13
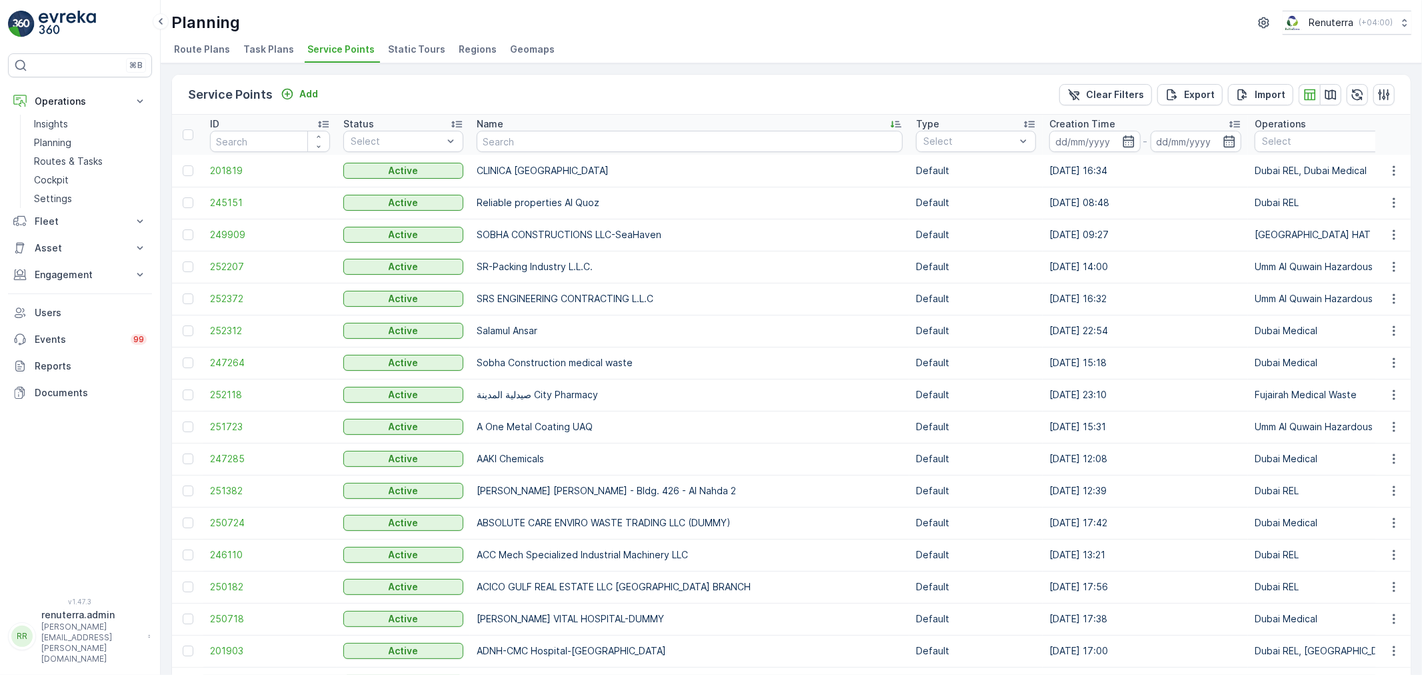
click at [496, 138] on input "text" at bounding box center [690, 141] width 426 height 21
type input "Deser"
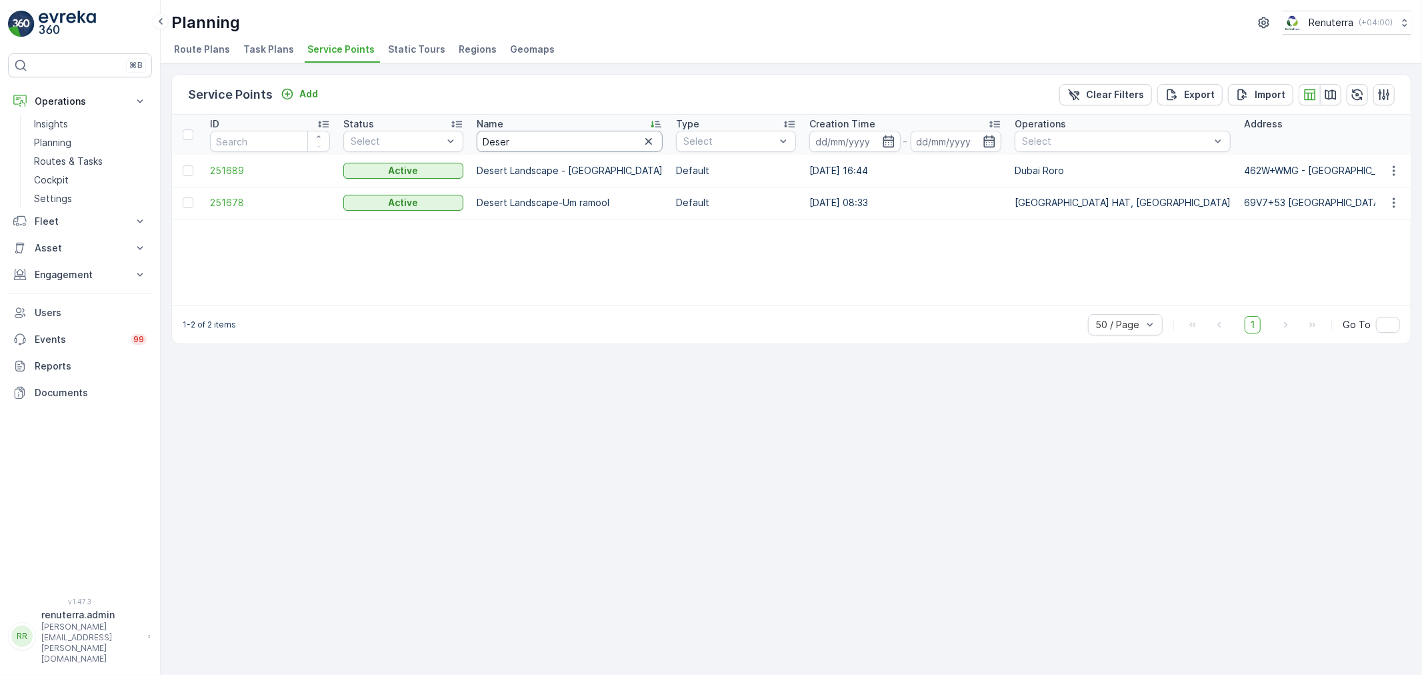
drag, startPoint x: 519, startPoint y: 137, endPoint x: 515, endPoint y: 130, distance: 7.8
click at [517, 135] on input "Deser" at bounding box center [570, 141] width 186 height 21
drag, startPoint x: 537, startPoint y: 140, endPoint x: 405, endPoint y: 148, distance: 132.9
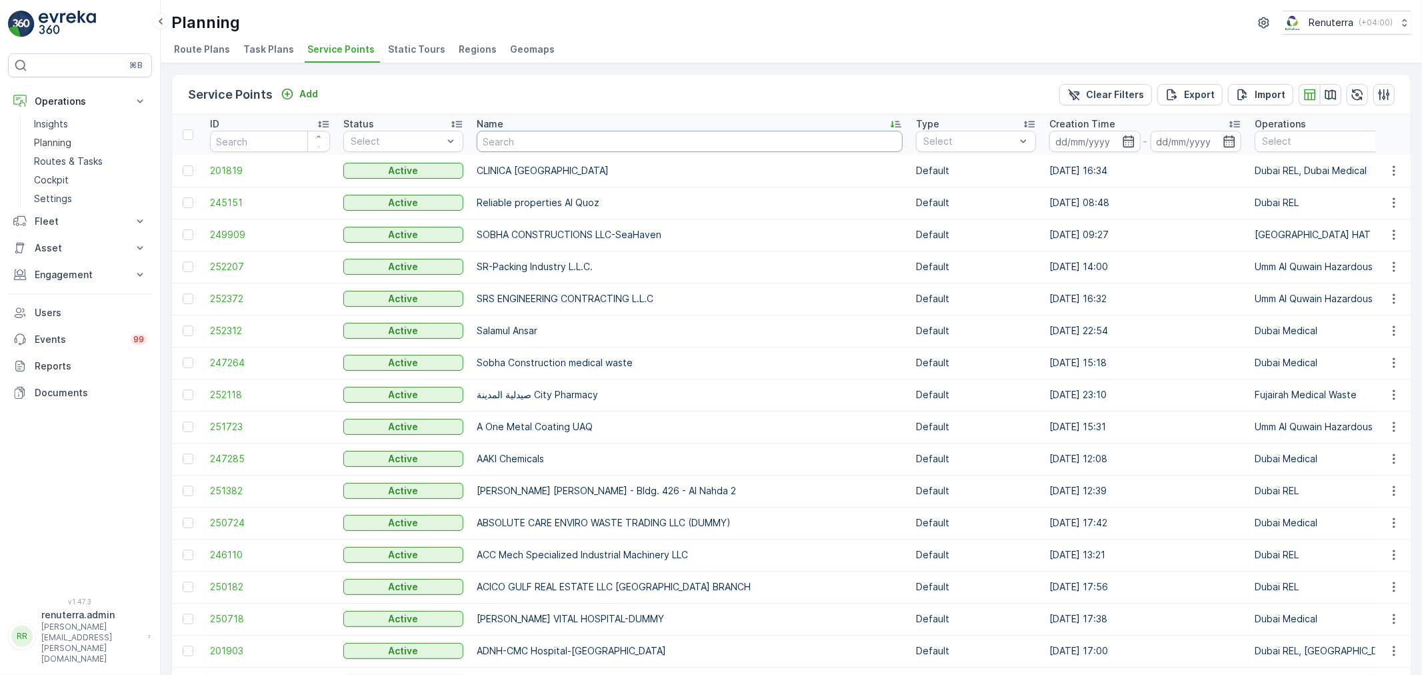
click at [500, 137] on input "text" at bounding box center [690, 141] width 426 height 21
type input "D"
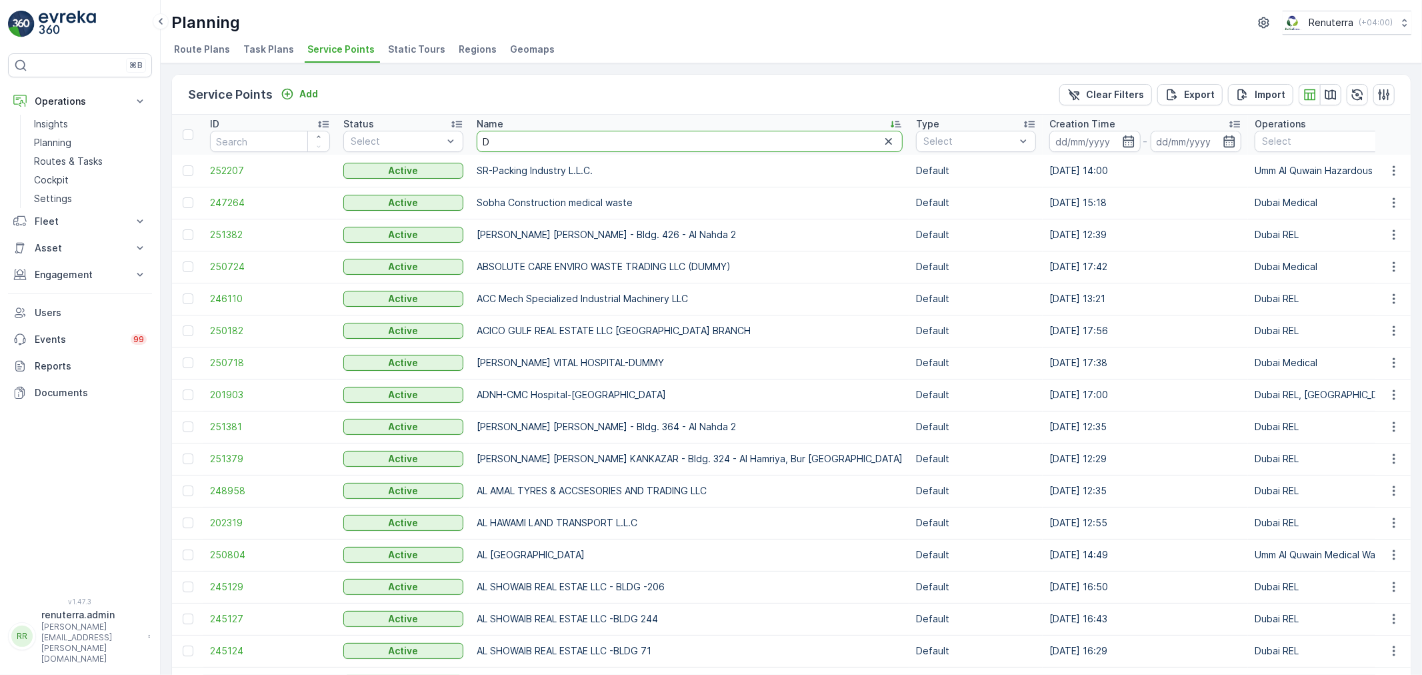
drag, startPoint x: 503, startPoint y: 136, endPoint x: 463, endPoint y: 134, distance: 40.0
type input "deco"
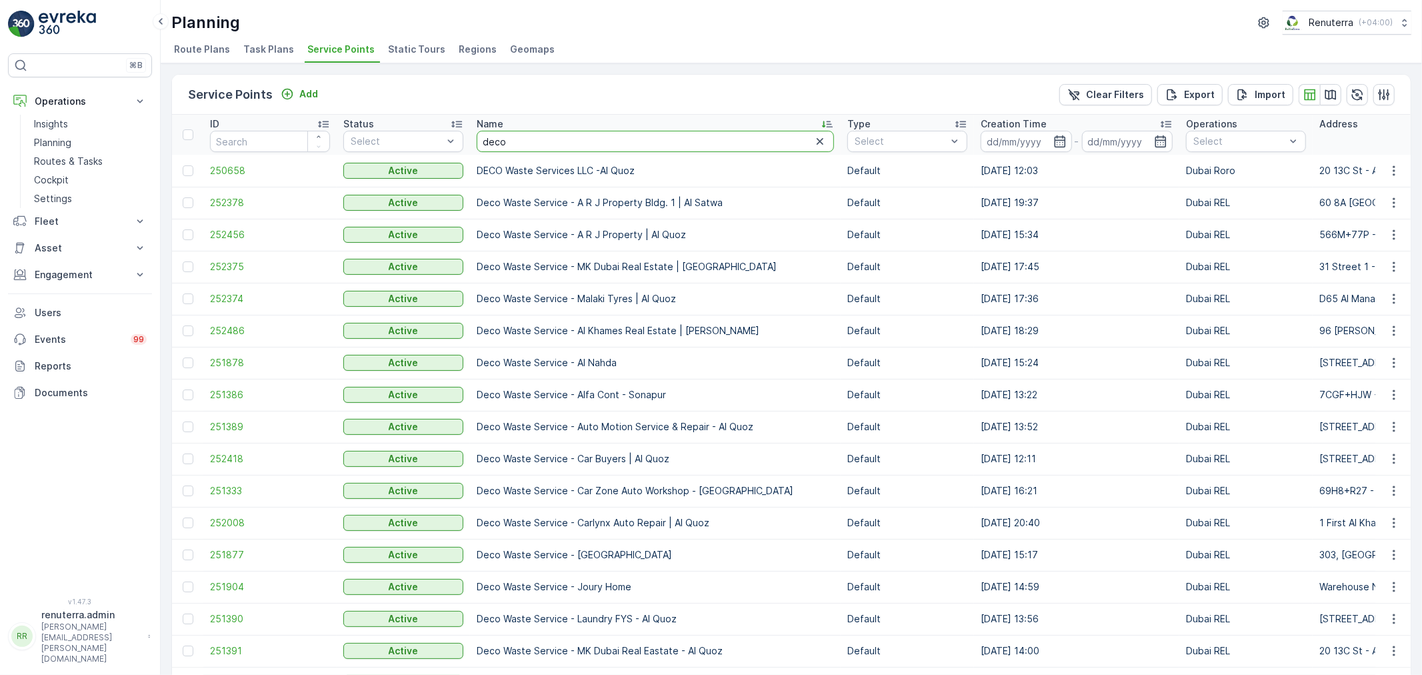
drag, startPoint x: 520, startPoint y: 138, endPoint x: 485, endPoint y: 131, distance: 36.1
click at [485, 131] on input "deco" at bounding box center [655, 141] width 357 height 21
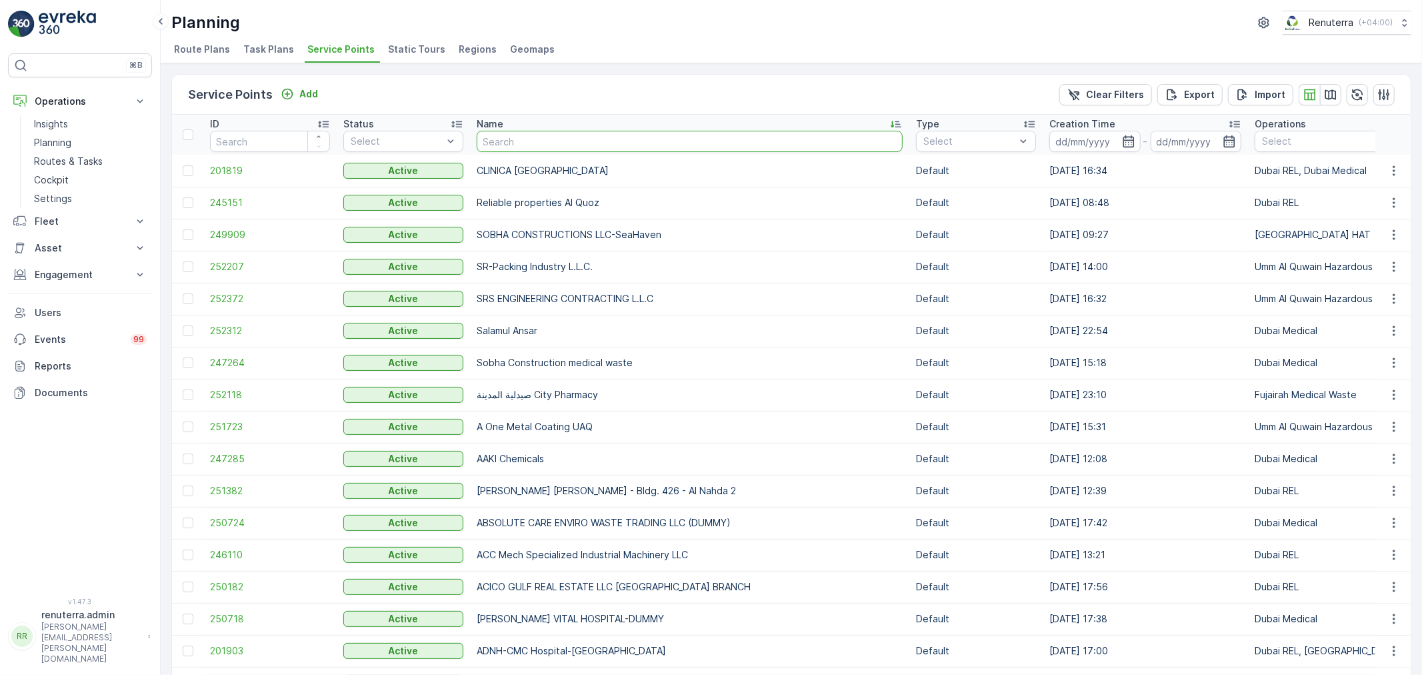
click at [499, 133] on input "text" at bounding box center [690, 141] width 426 height 21
type input "Des"
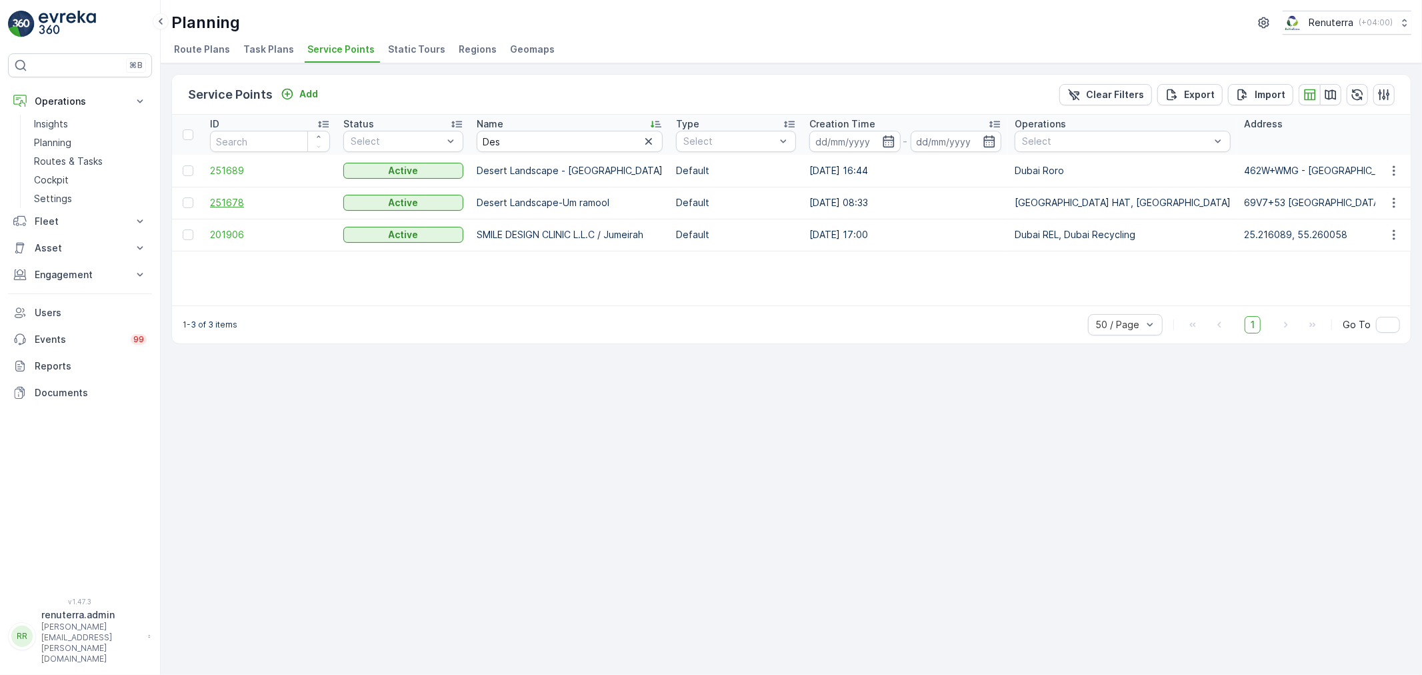
click at [238, 201] on span "251678" at bounding box center [270, 202] width 120 height 13
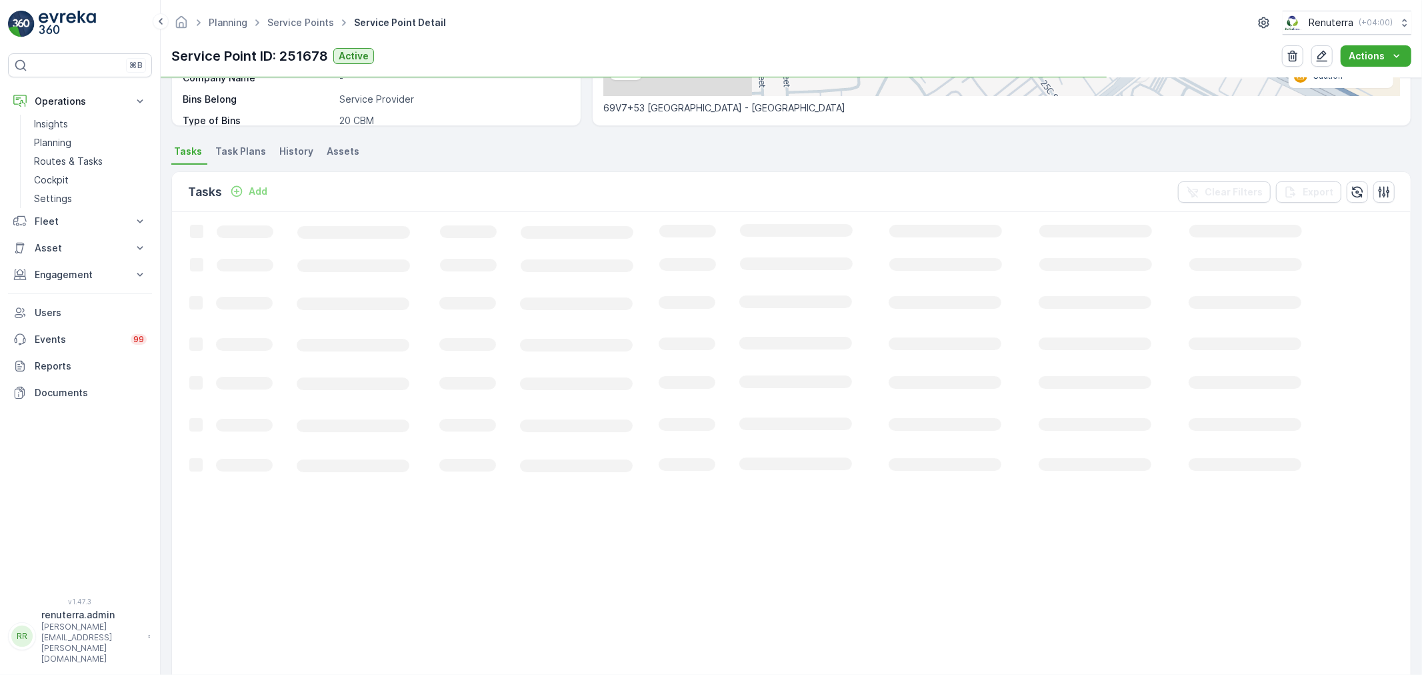
scroll to position [296, 0]
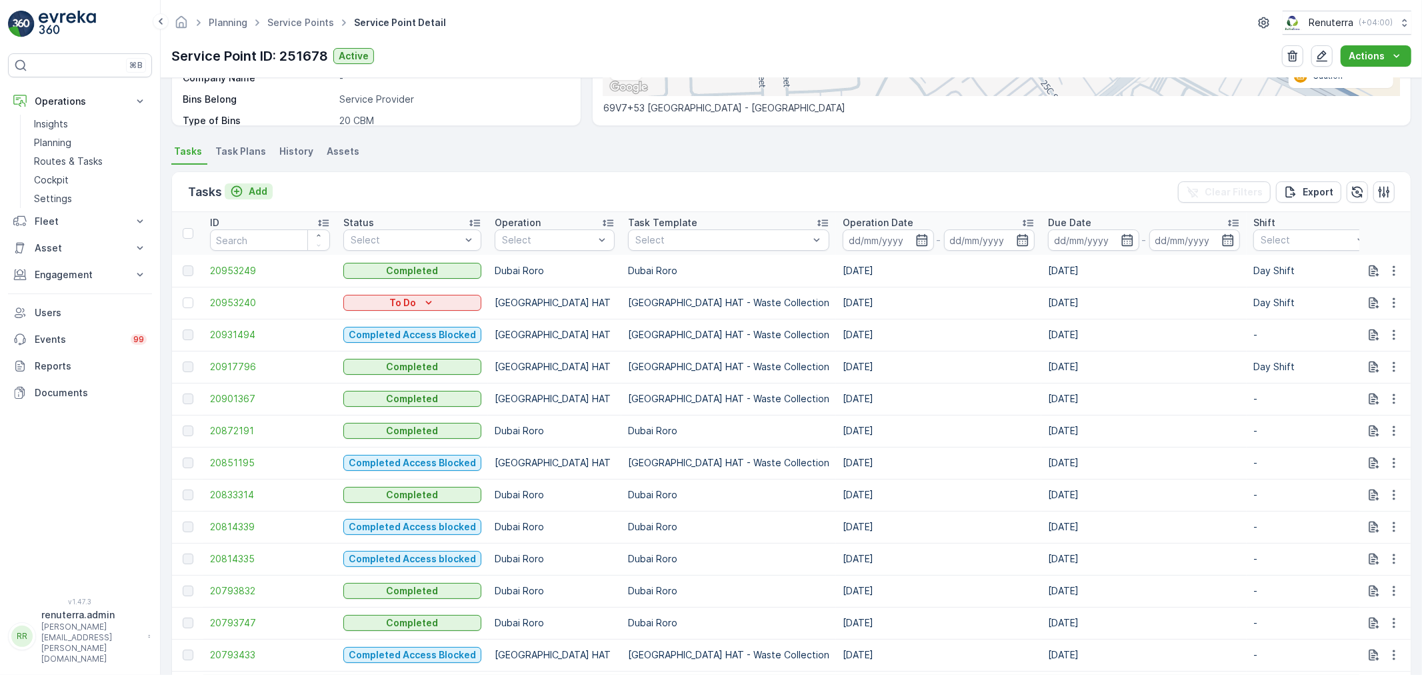
click at [241, 195] on icon "Add" at bounding box center [236, 191] width 13 height 13
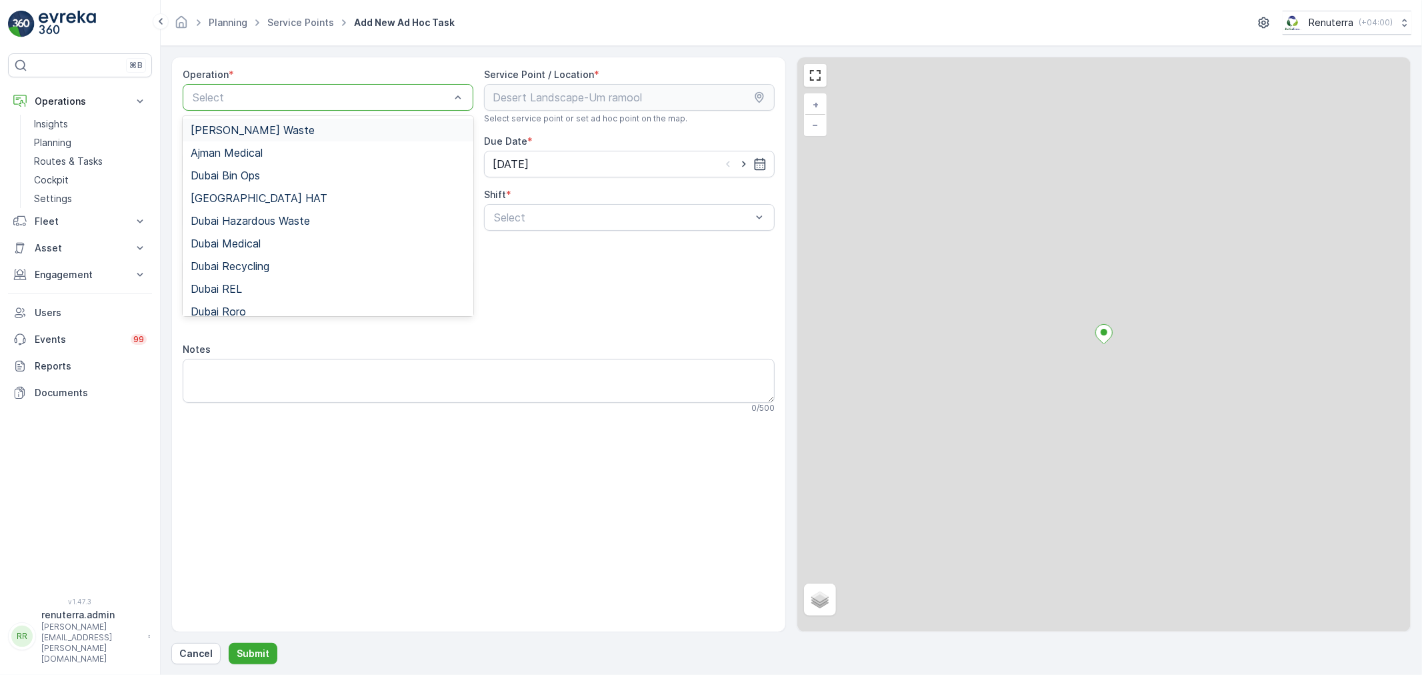
click at [223, 98] on div at bounding box center [321, 97] width 260 height 12
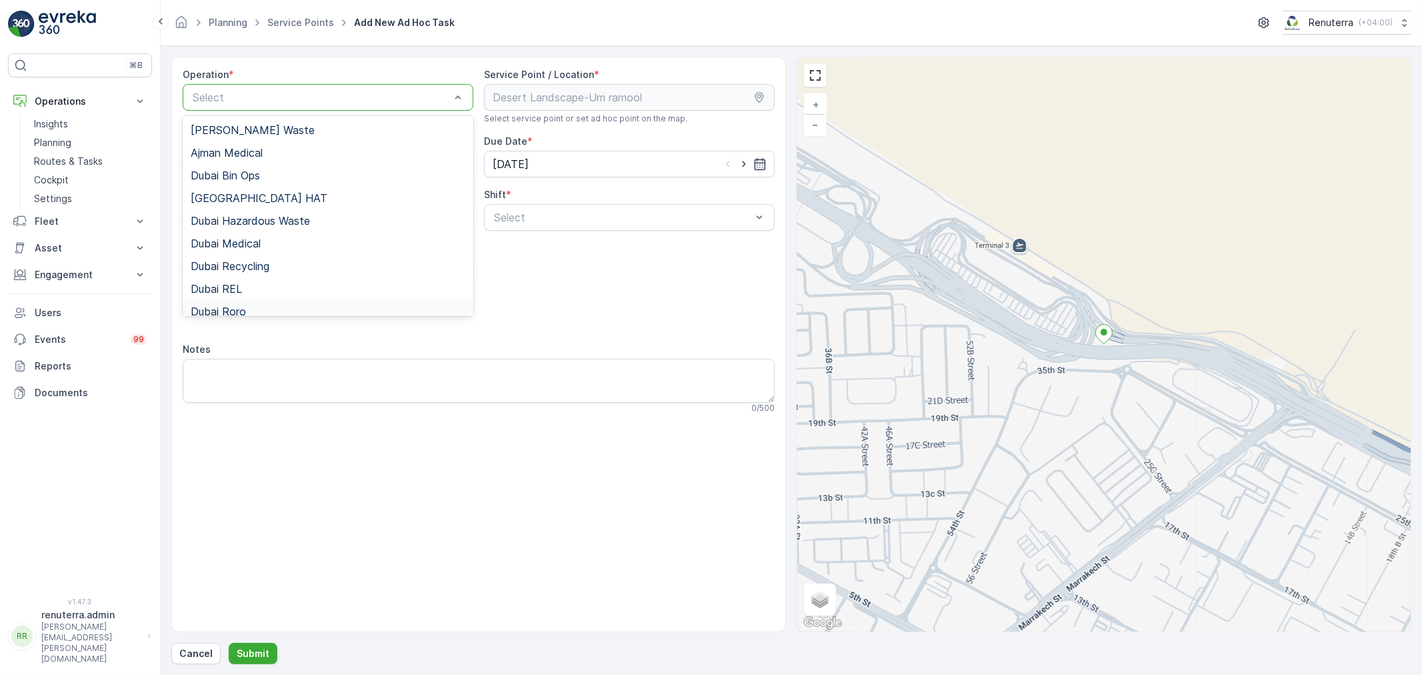
click at [233, 308] on span "Dubai Roro" at bounding box center [218, 311] width 55 height 12
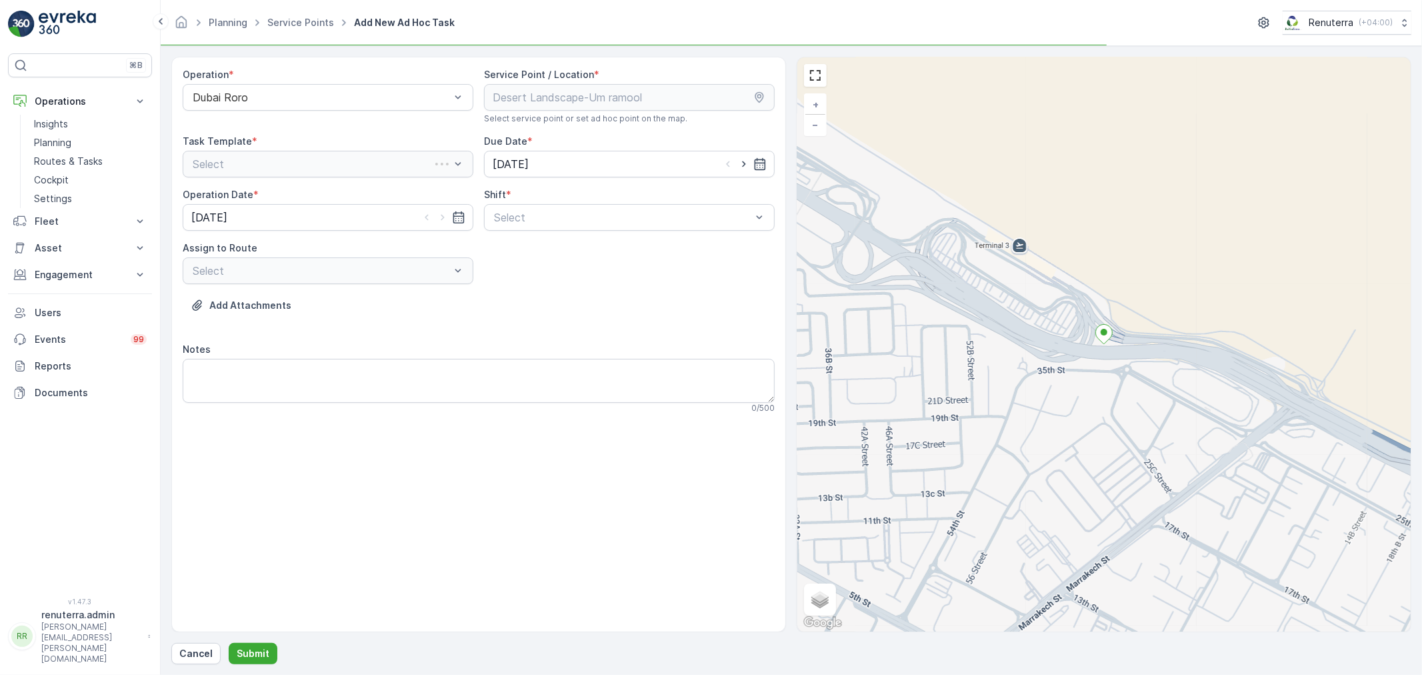
click at [521, 200] on div "Shift *" at bounding box center [629, 194] width 291 height 13
click at [514, 218] on div at bounding box center [623, 217] width 260 height 12
click at [523, 244] on span "Day Shift" at bounding box center [515, 250] width 47 height 12
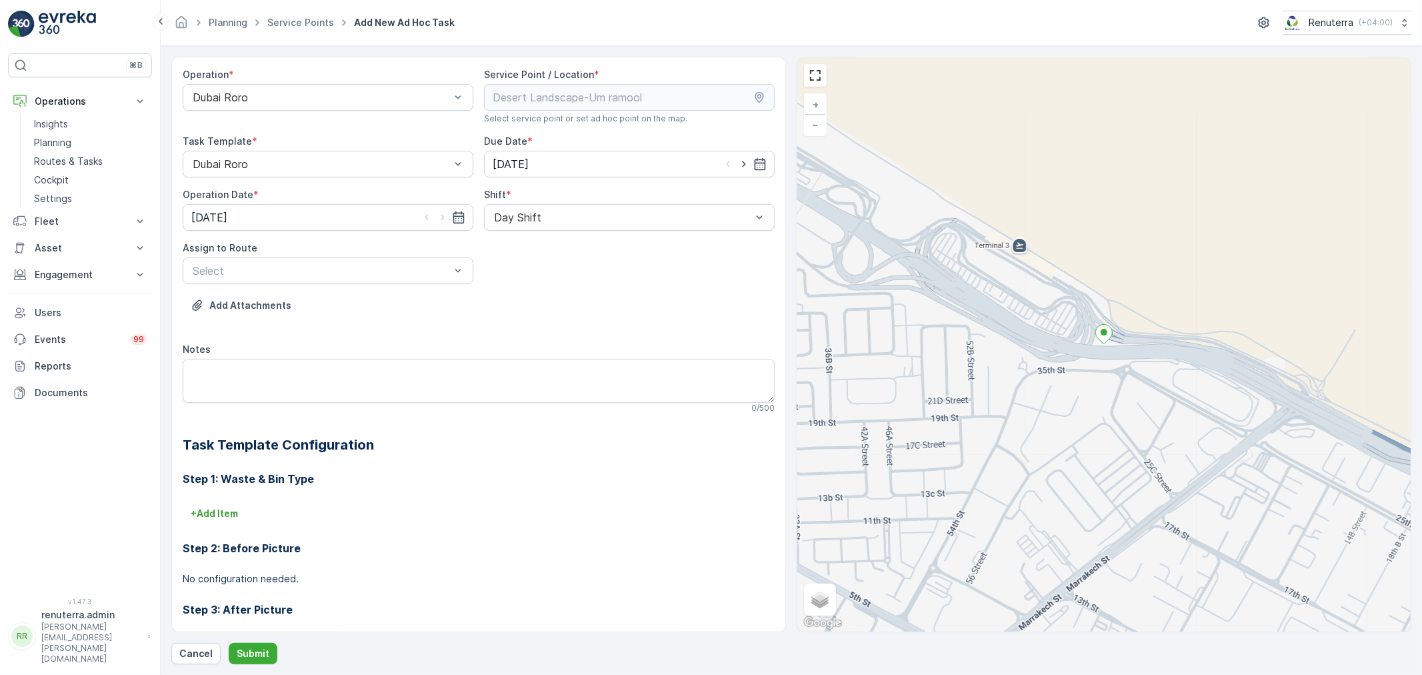
click at [359, 281] on div "Select" at bounding box center [328, 270] width 291 height 27
click at [350, 308] on span "DRORO102 (Offline) - DXB S58978" at bounding box center [279, 303] width 177 height 12
click at [327, 277] on div "DRORO102 (Offline) - DXB S58978" at bounding box center [328, 270] width 291 height 27
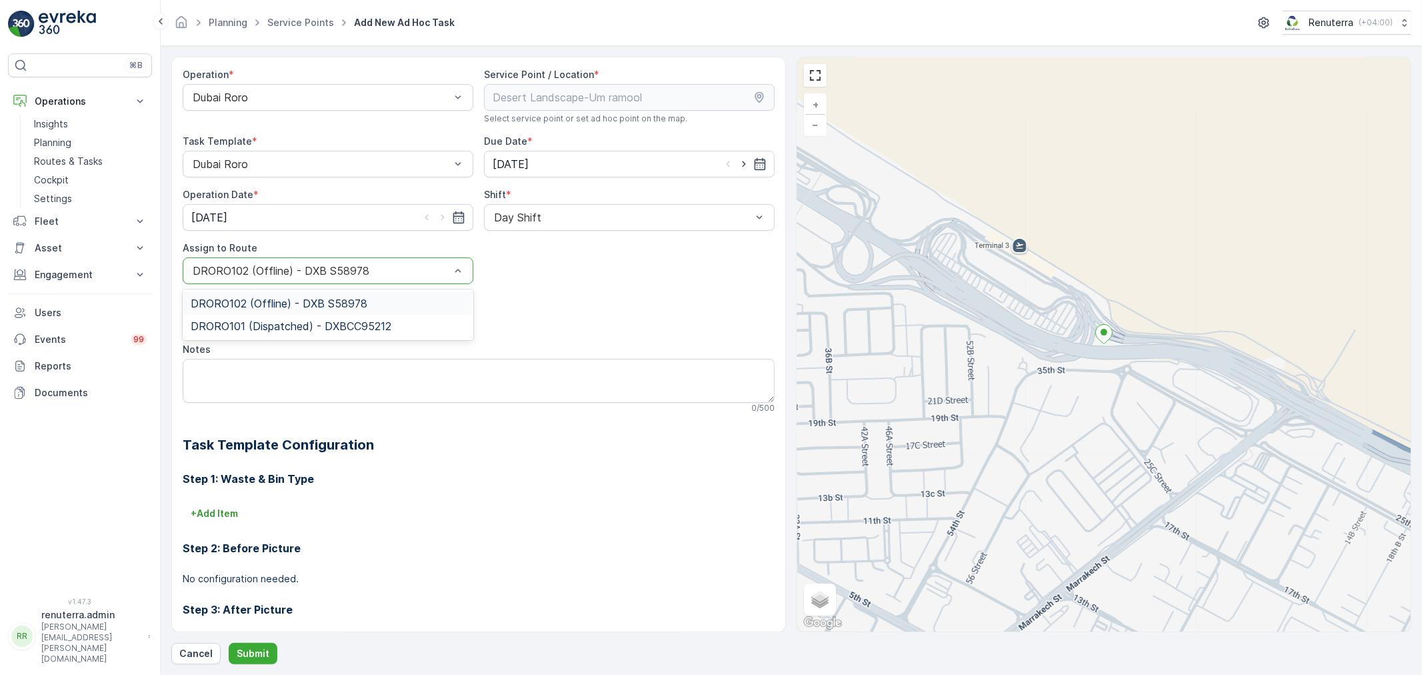
click at [331, 313] on div "DRORO102 (Offline) - DXB S58978" at bounding box center [328, 303] width 291 height 23
click at [275, 263] on div "DRORO102 (Offline) - DXB S58978" at bounding box center [328, 270] width 291 height 27
click at [271, 333] on div "DRORO101 (Dispatched) - DXBCC95212" at bounding box center [328, 326] width 291 height 23
click at [236, 661] on button "Submit" at bounding box center [253, 653] width 49 height 21
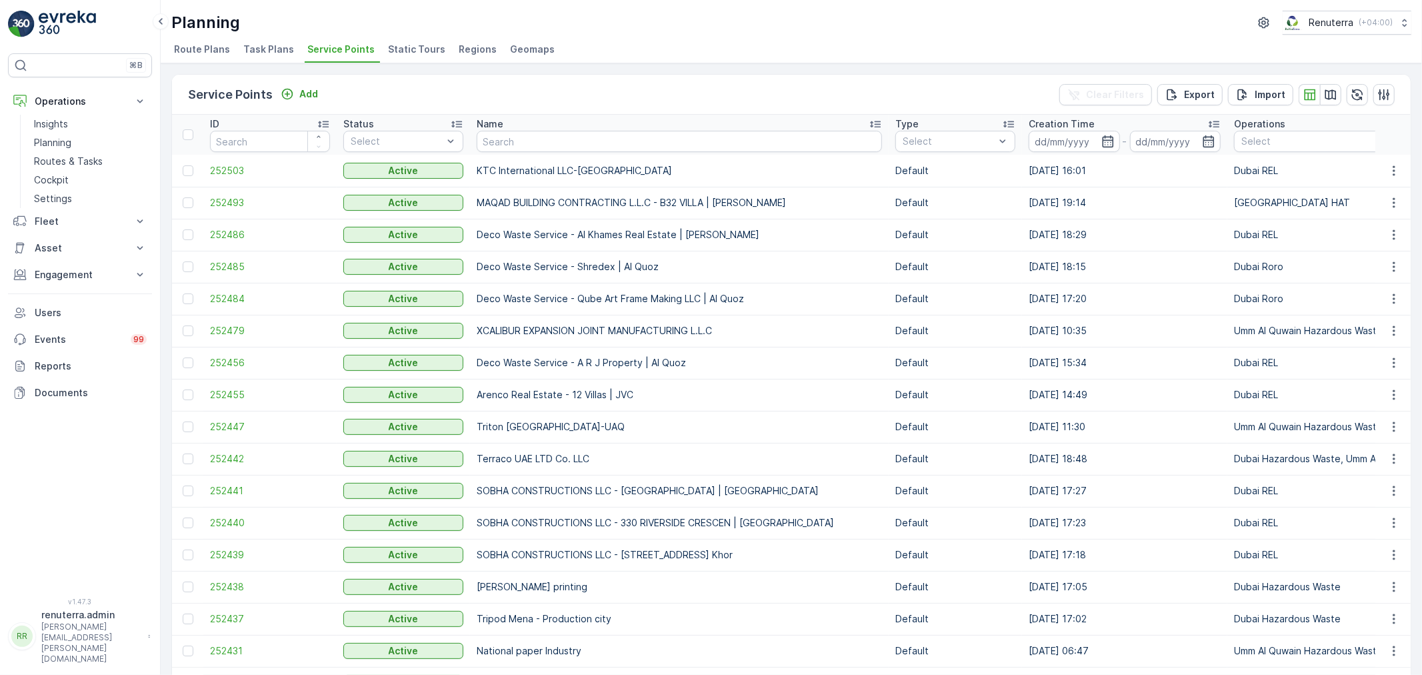
click at [529, 149] on input "text" at bounding box center [679, 141] width 405 height 21
type input "dic"
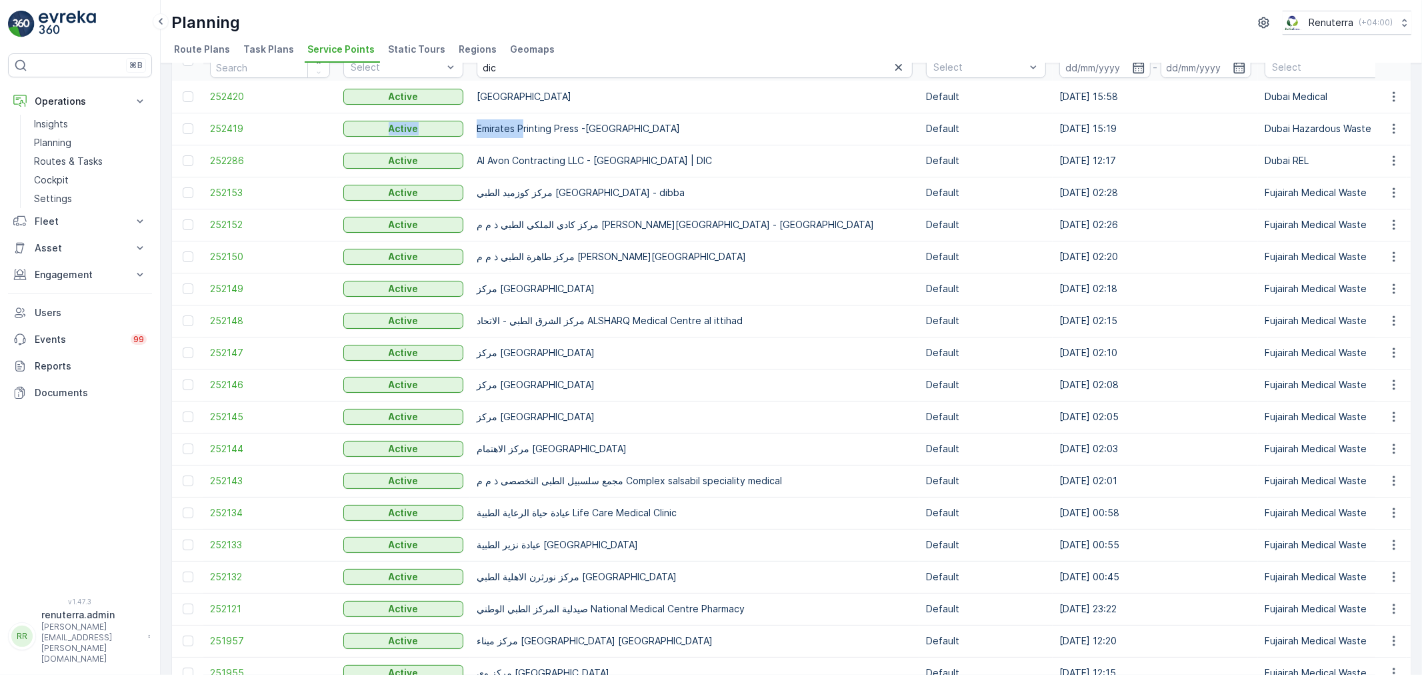
drag, startPoint x: 509, startPoint y: 135, endPoint x: 431, endPoint y: 116, distance: 79.5
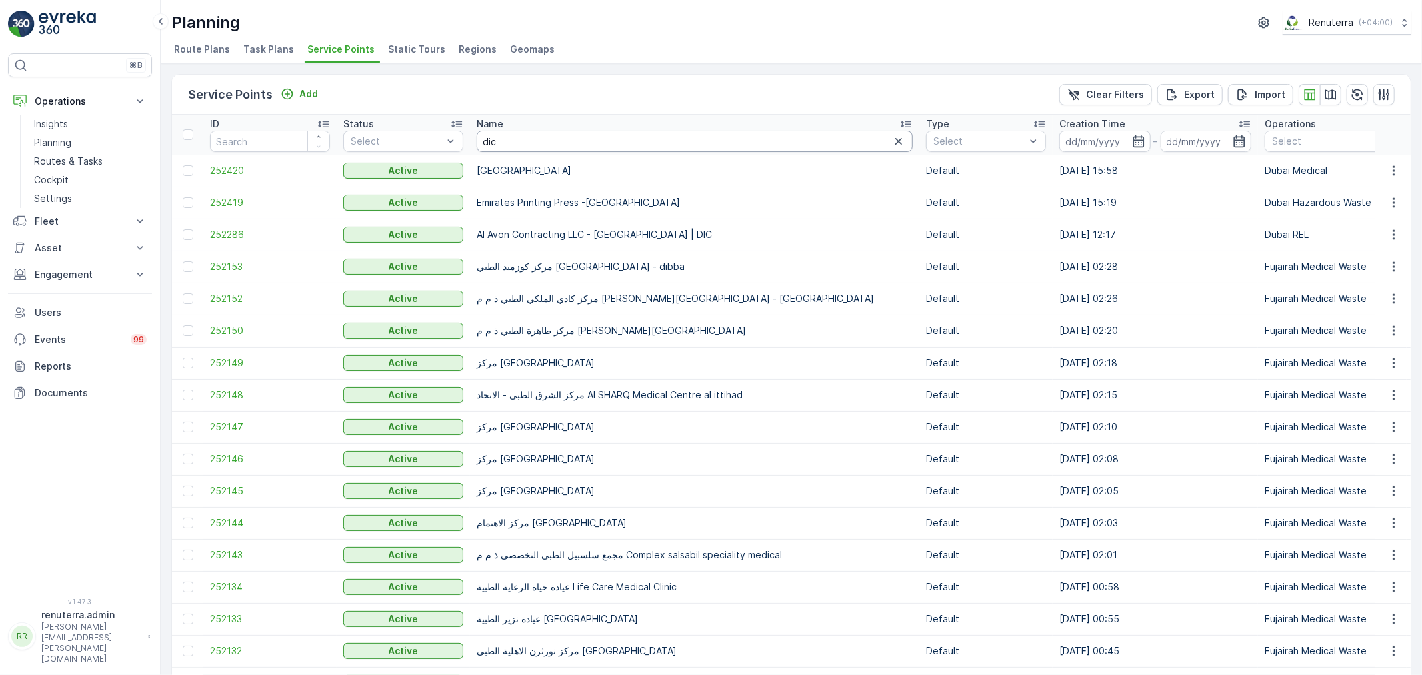
drag, startPoint x: 529, startPoint y: 135, endPoint x: 427, endPoint y: 111, distance: 105.3
type input "NMC"
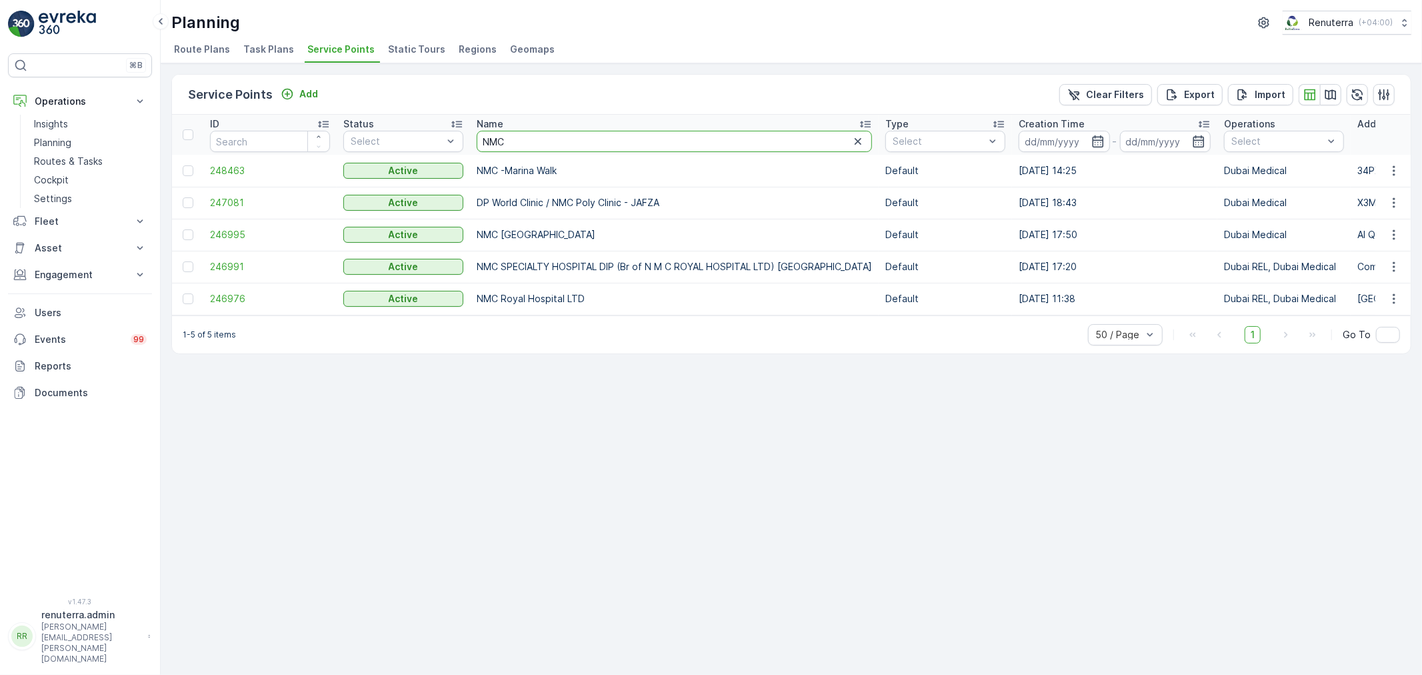
click at [512, 143] on input "NMC" at bounding box center [674, 141] width 395 height 21
click at [520, 139] on input "NMC" at bounding box center [674, 141] width 395 height 21
type input "NMC DIC"
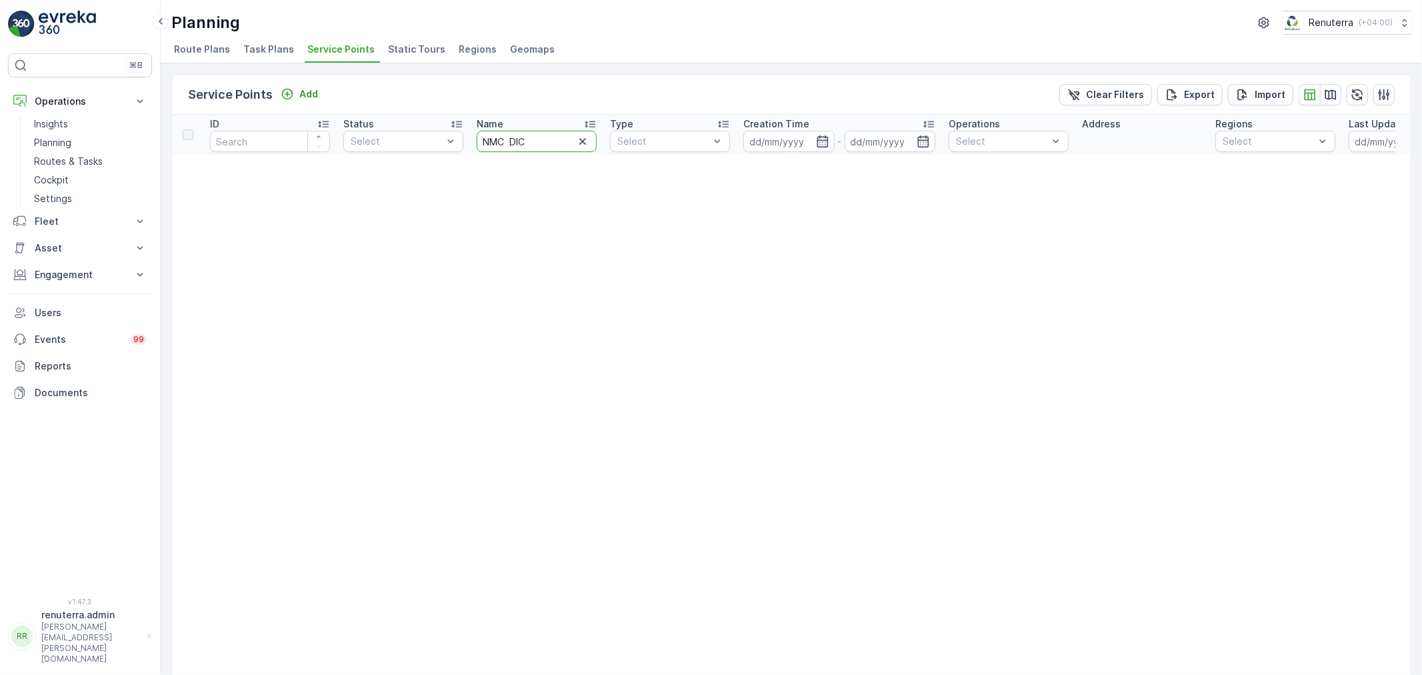
drag, startPoint x: 544, startPoint y: 143, endPoint x: 473, endPoint y: 128, distance: 72.2
click at [473, 128] on th "Name NMC DIC" at bounding box center [536, 135] width 133 height 40
type input "DIC"
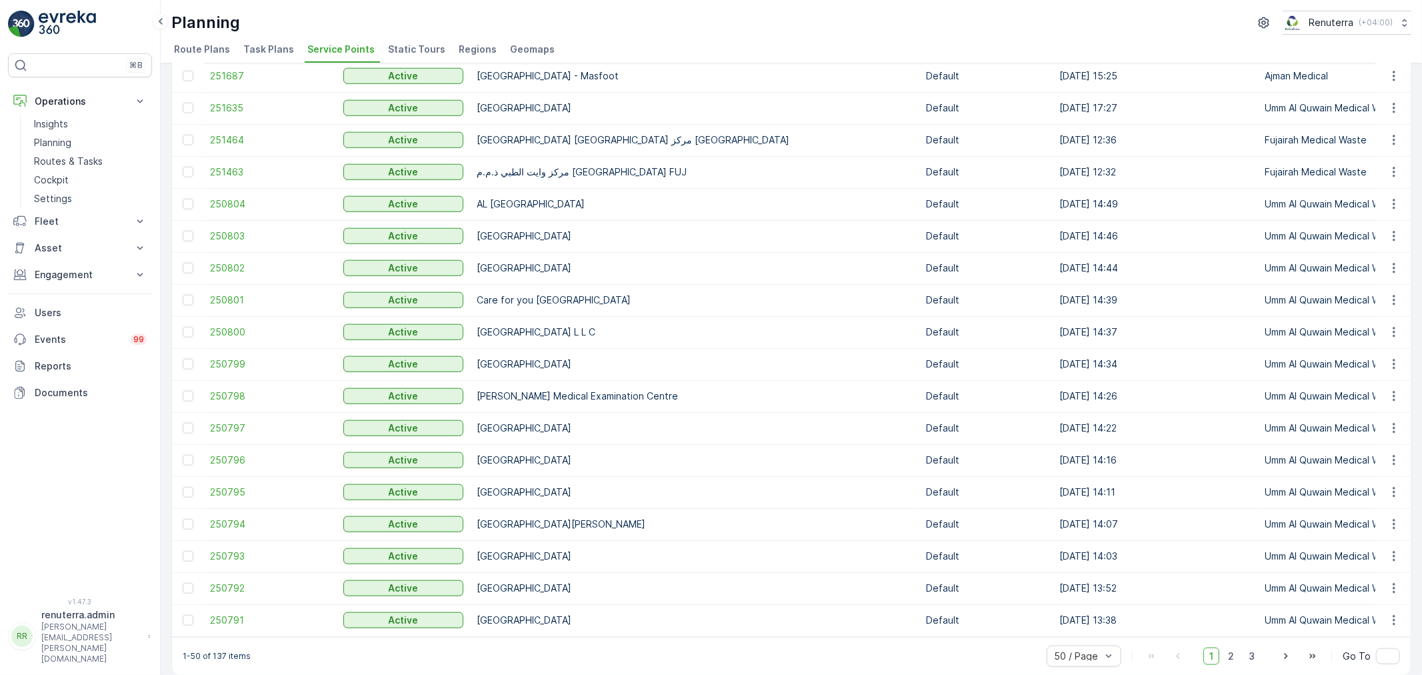
scroll to position [1135, 0]
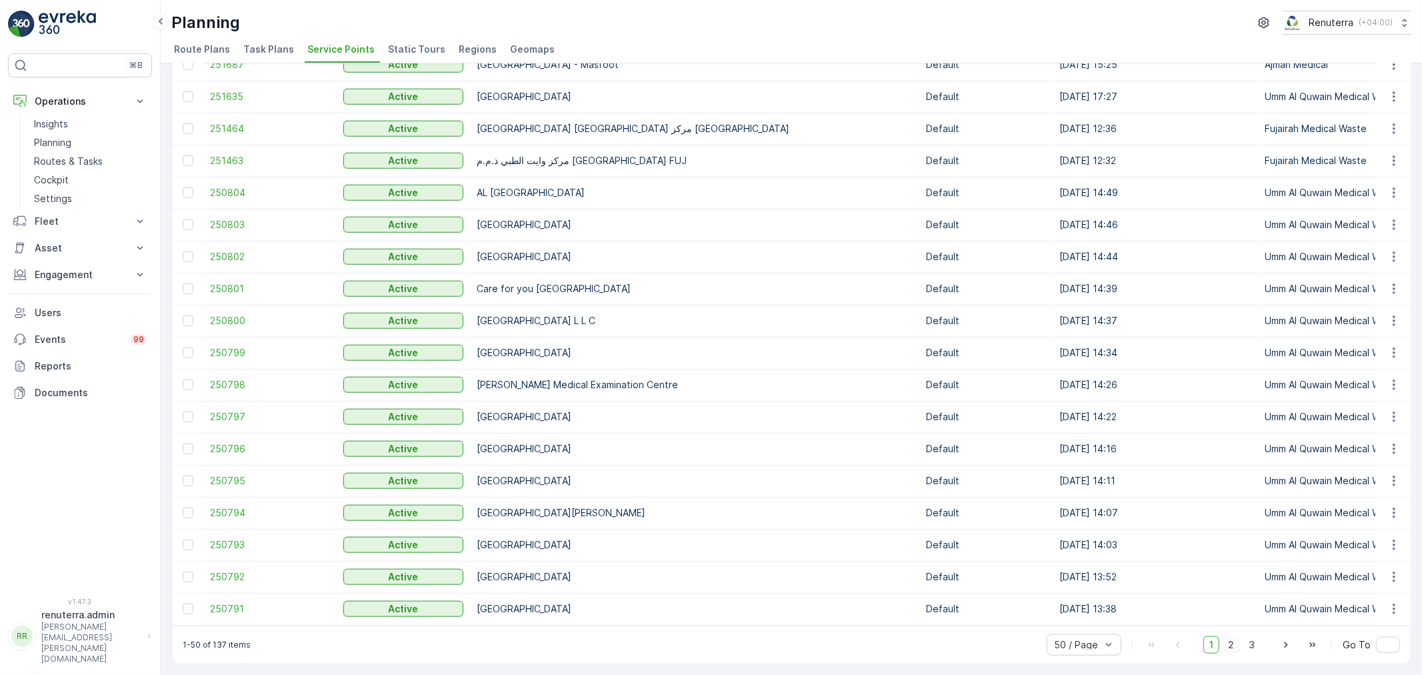
click at [1227, 644] on span "2" at bounding box center [1231, 644] width 18 height 17
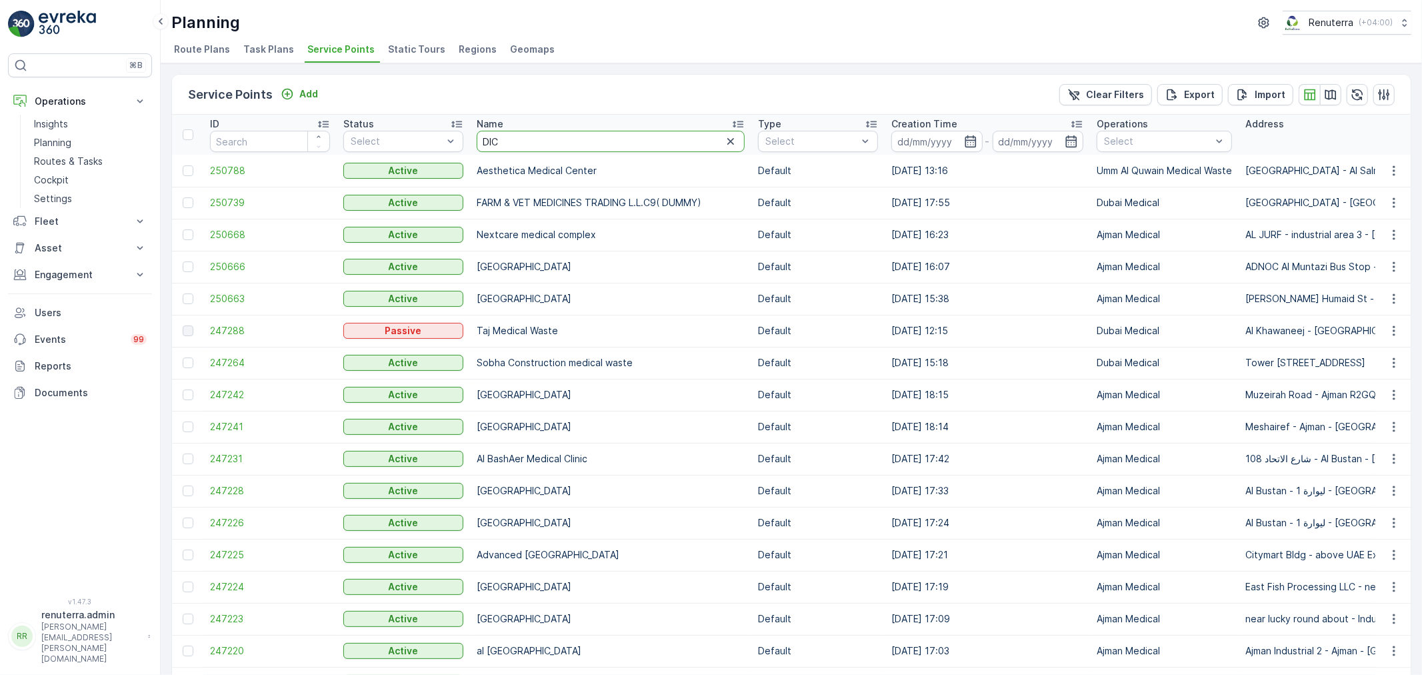
drag, startPoint x: 505, startPoint y: 131, endPoint x: 496, endPoint y: 137, distance: 10.7
click at [490, 135] on input "DIC" at bounding box center [611, 141] width 268 height 21
type input "D"
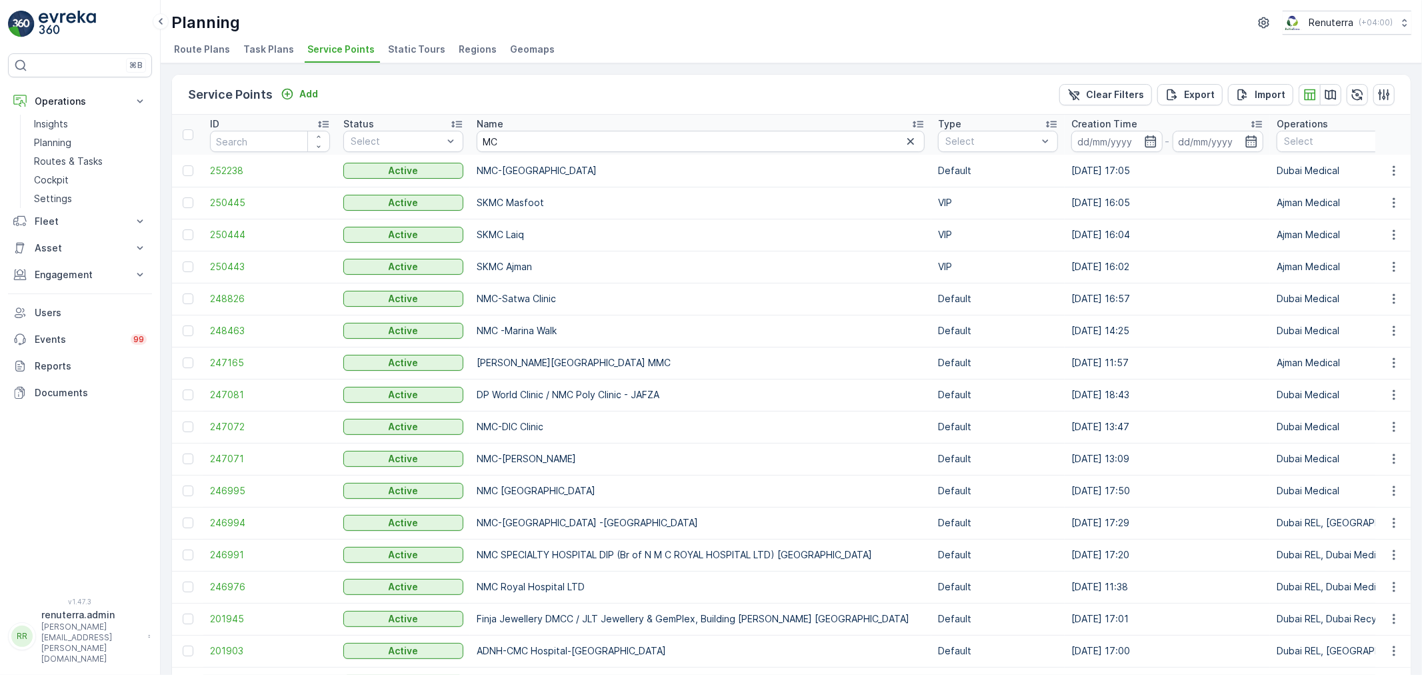
click at [472, 134] on th "Name MC" at bounding box center [700, 135] width 461 height 40
type input "NMC"
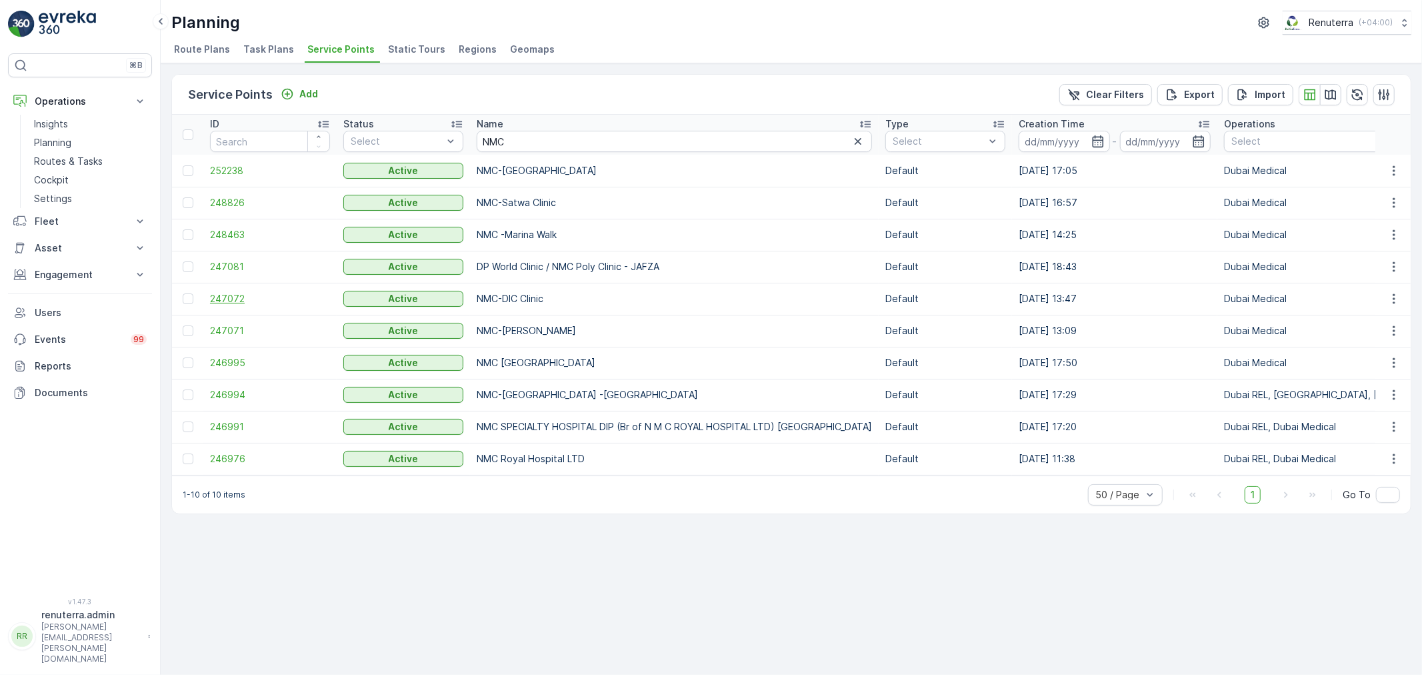
click at [223, 301] on span "247072" at bounding box center [270, 298] width 120 height 13
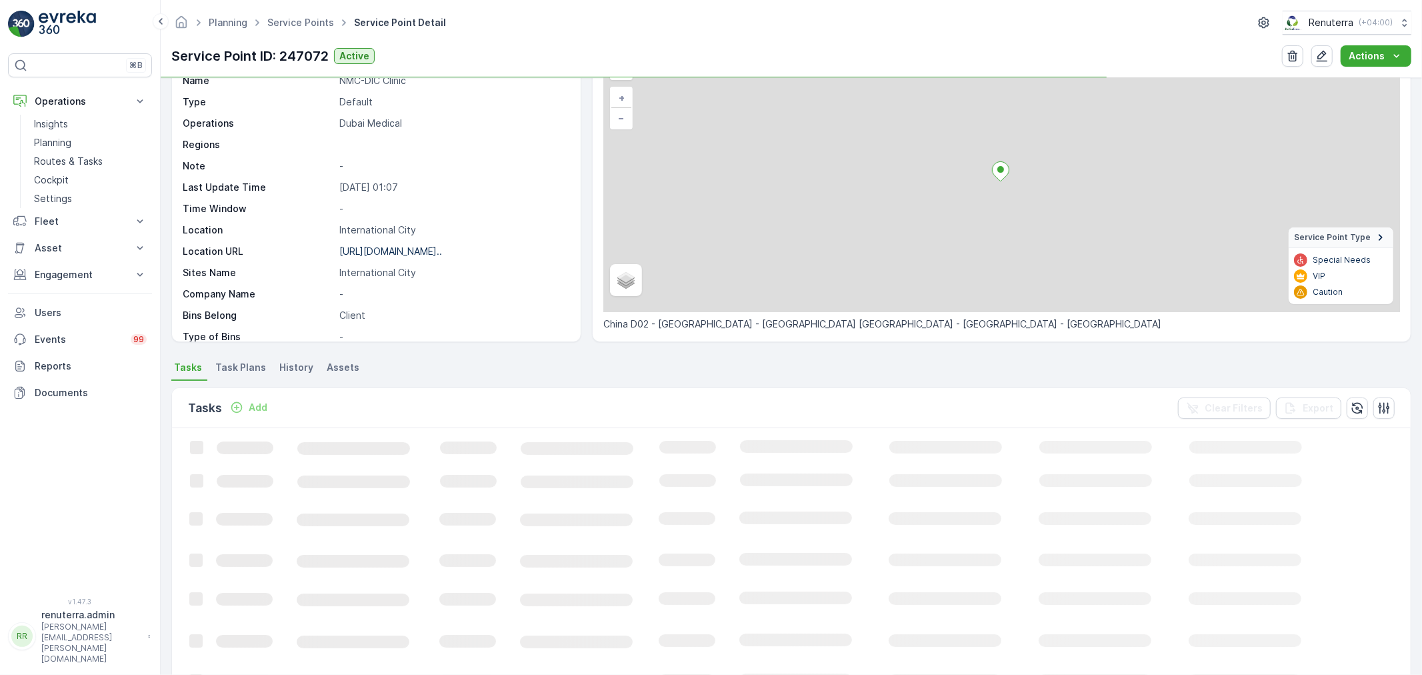
scroll to position [296, 0]
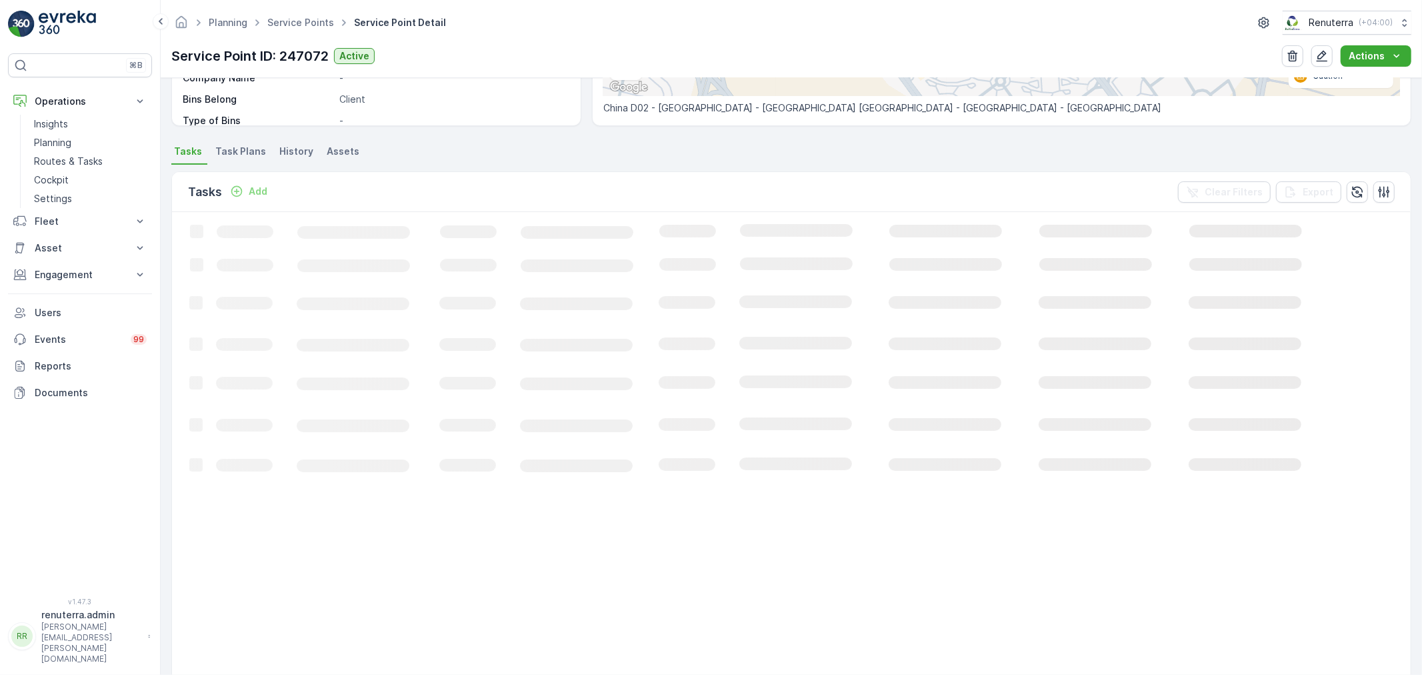
click at [247, 157] on span "Task Plans" at bounding box center [240, 151] width 51 height 13
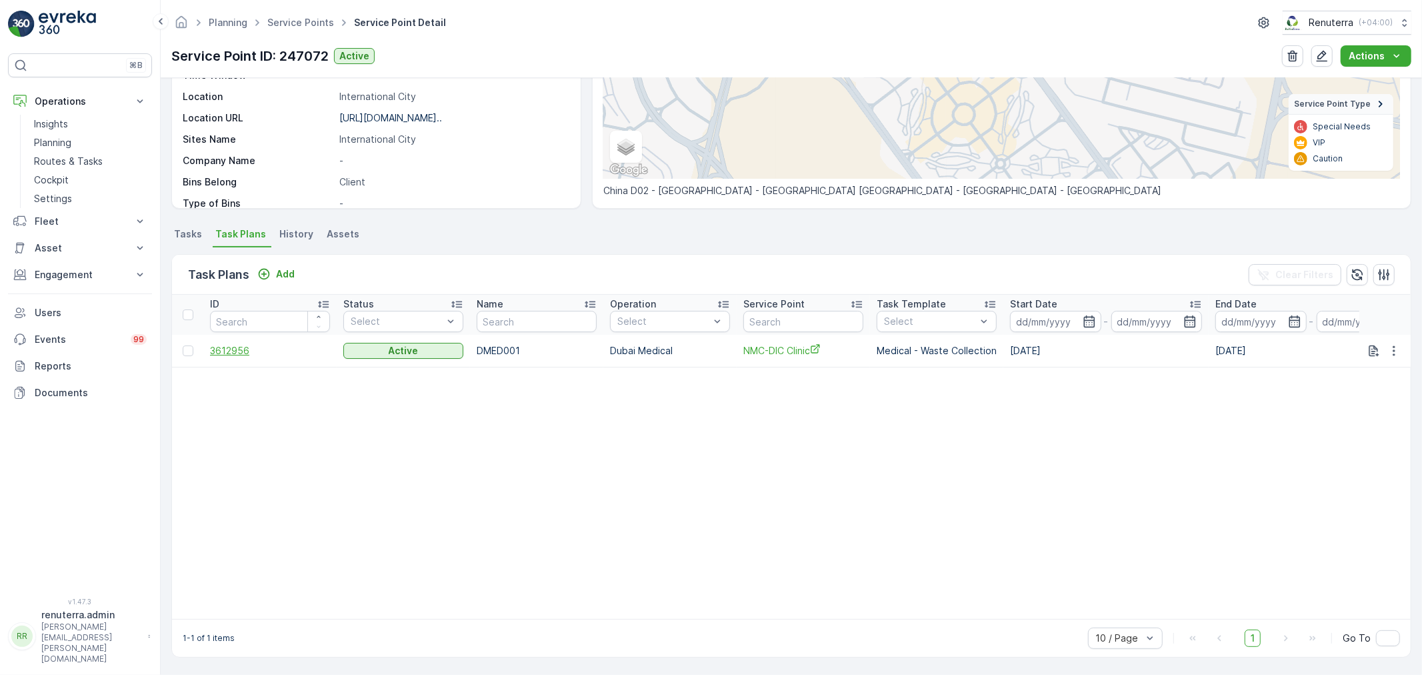
scroll to position [215, 0]
click at [227, 351] on span "3612956" at bounding box center [270, 350] width 120 height 13
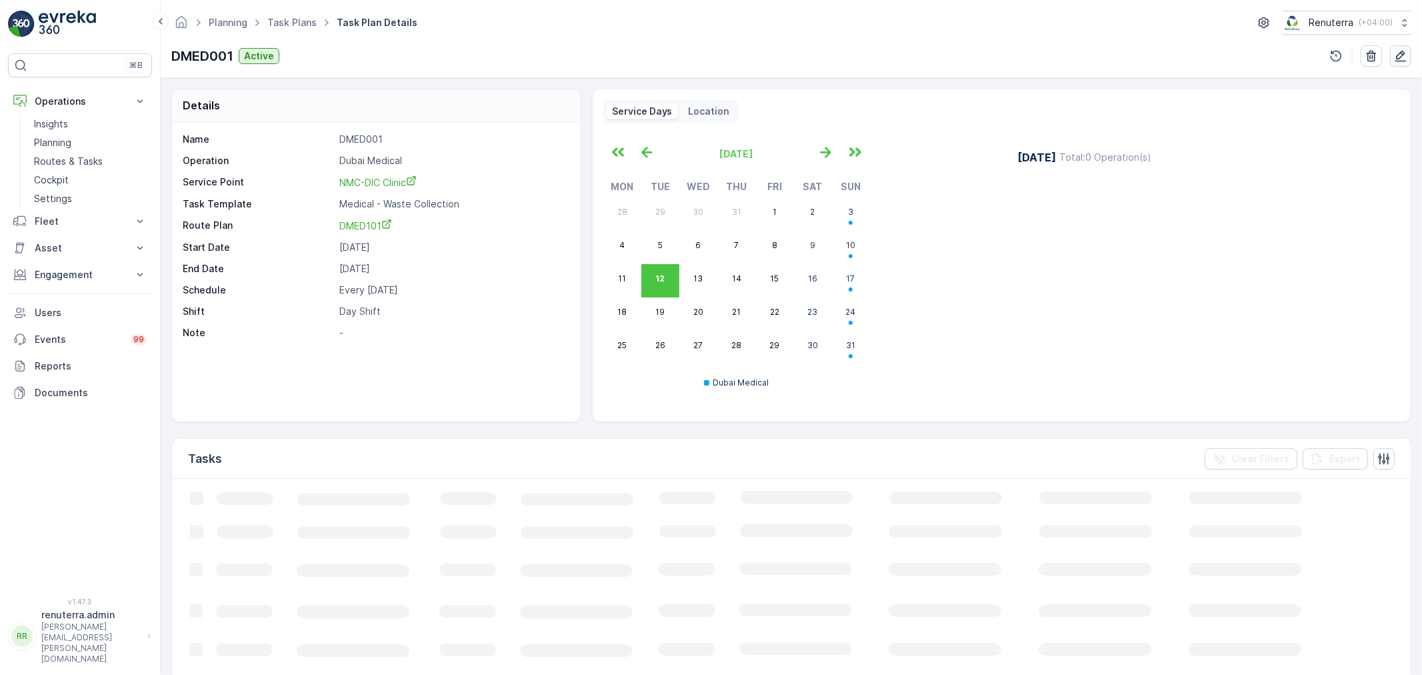
click at [1402, 55] on icon "button" at bounding box center [1400, 56] width 11 height 11
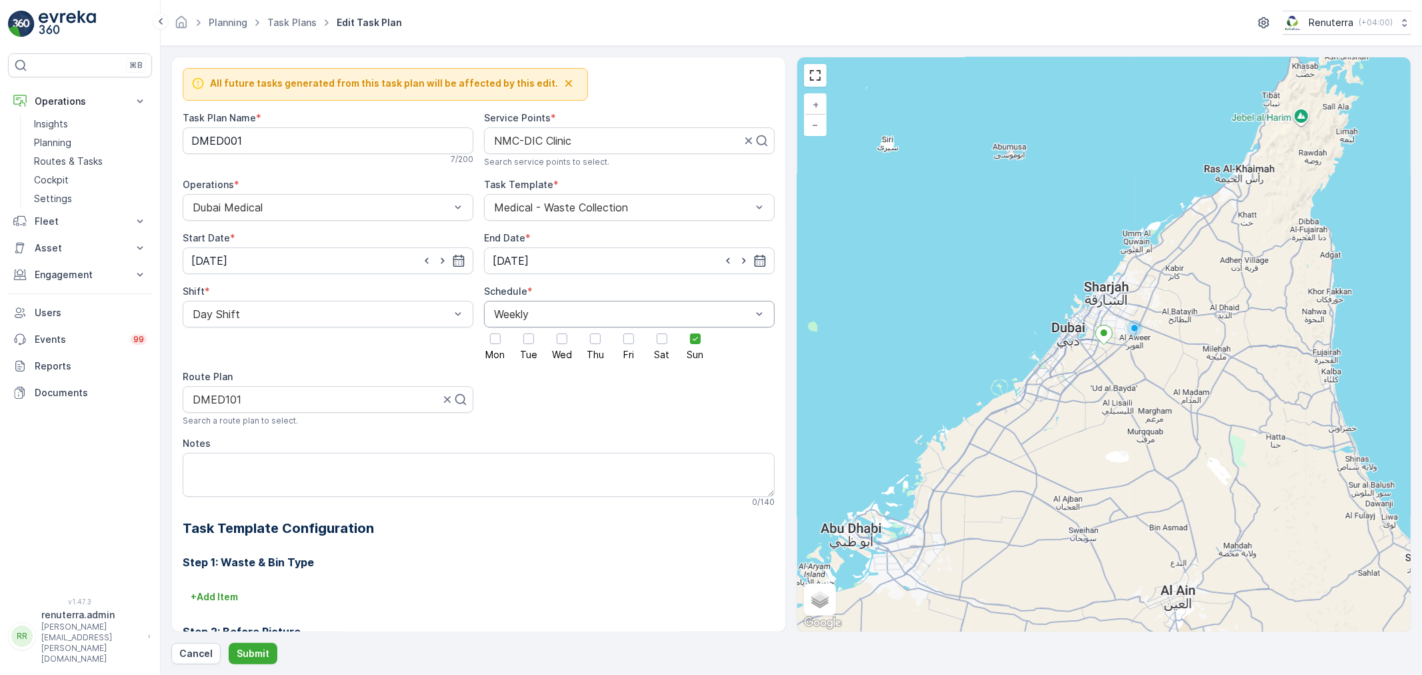
click at [523, 322] on div "Weekly" at bounding box center [629, 314] width 291 height 27
click at [517, 354] on div "Daily" at bounding box center [629, 346] width 291 height 23
click at [511, 351] on div "Every Days" at bounding box center [629, 348] width 291 height 21
click at [538, 347] on input "number" at bounding box center [631, 348] width 233 height 21
type input "1"
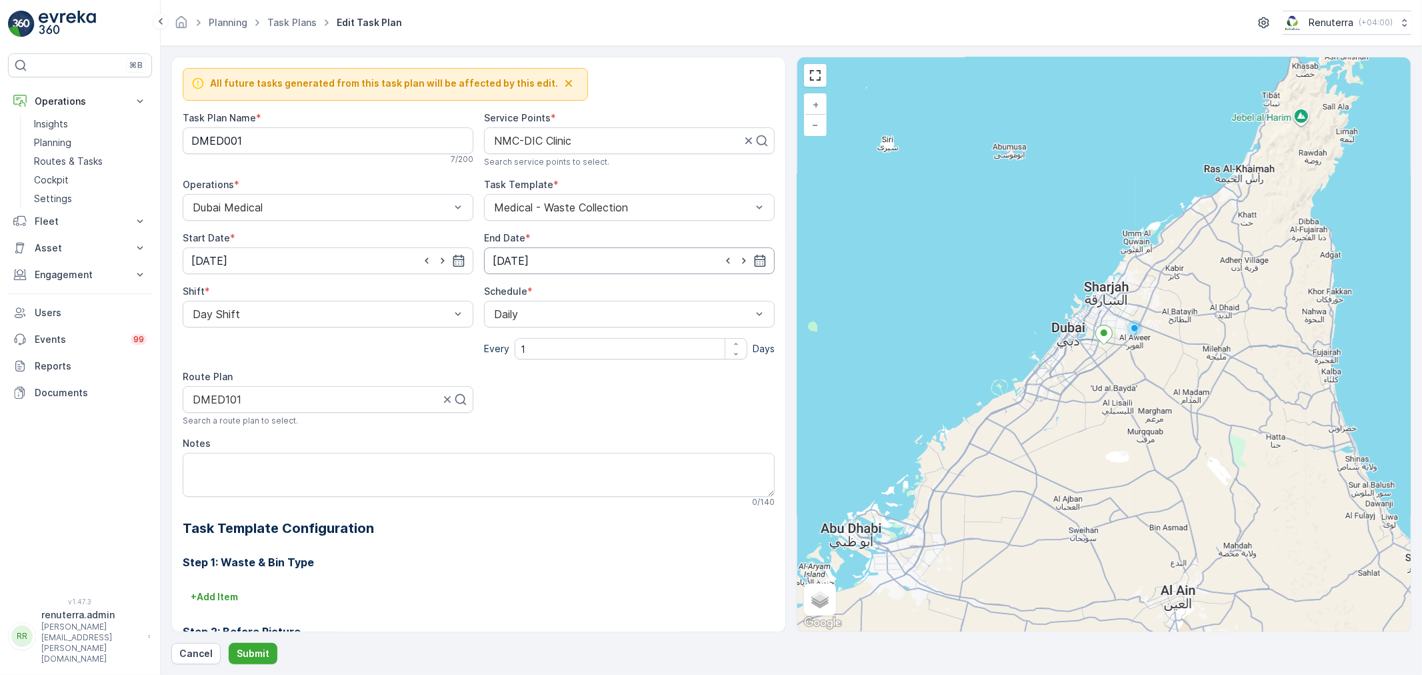
drag, startPoint x: 552, startPoint y: 251, endPoint x: 562, endPoint y: 265, distance: 17.2
click at [551, 252] on input "31.12.2025" at bounding box center [629, 260] width 291 height 27
click at [579, 291] on p "2025" at bounding box center [575, 293] width 23 height 13
click at [591, 347] on span "2026" at bounding box center [583, 341] width 23 height 13
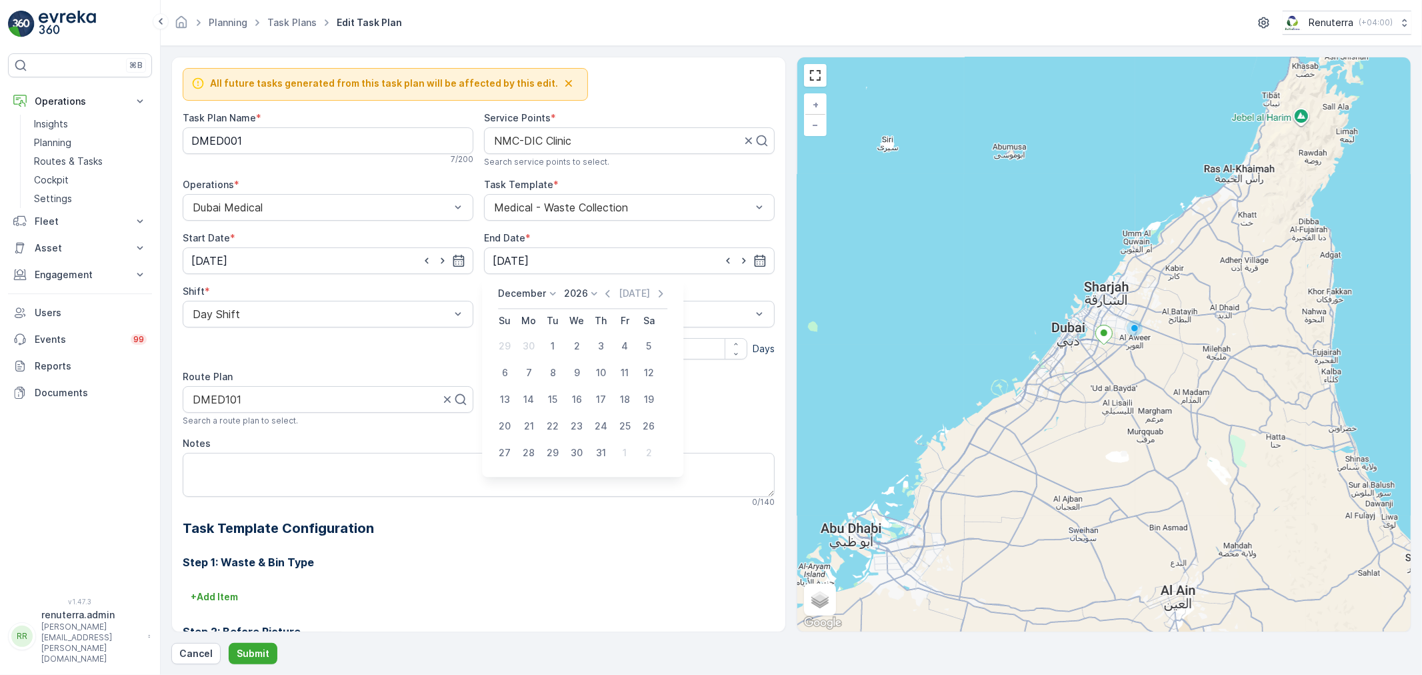
click at [597, 438] on td "24" at bounding box center [601, 426] width 24 height 27
click at [600, 445] on div "31" at bounding box center [600, 452] width 21 height 21
type input "31.12.2026"
click at [267, 660] on p "Submit" at bounding box center [253, 653] width 33 height 13
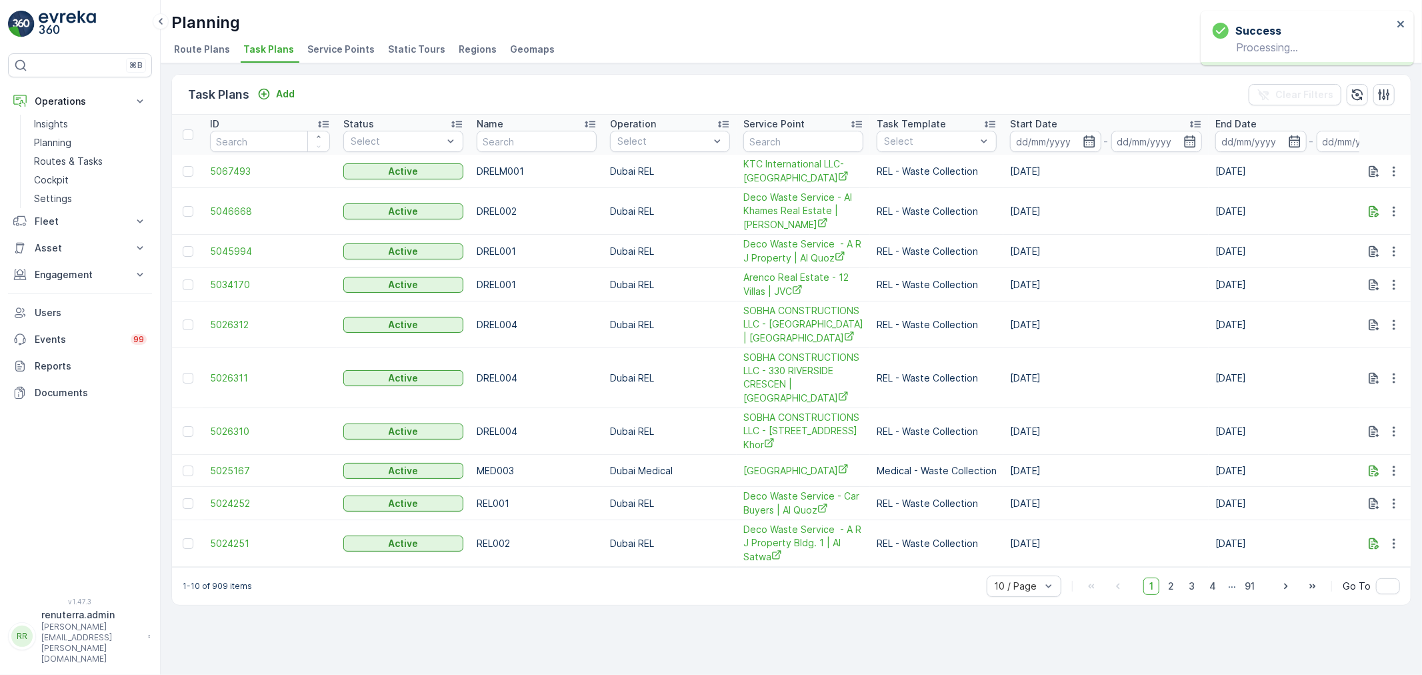
click at [357, 47] on span "Service Points" at bounding box center [340, 49] width 67 height 13
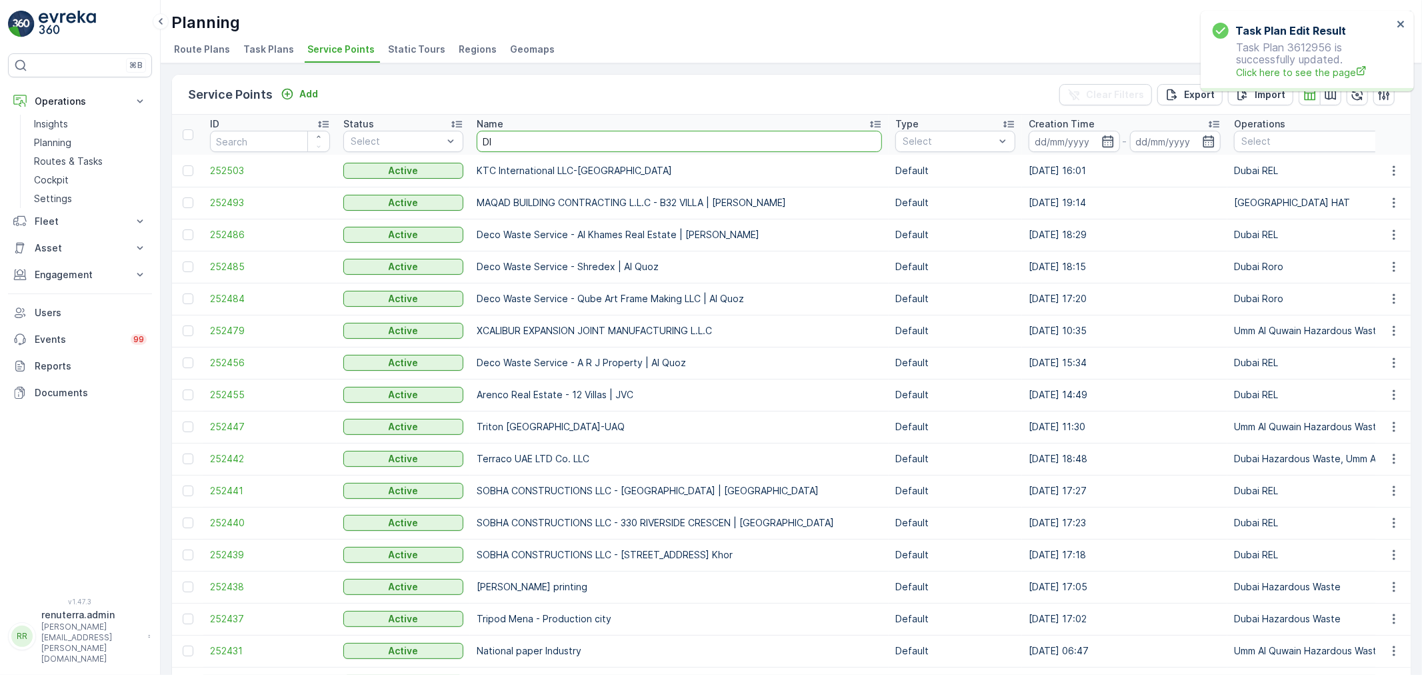
type input "DIC"
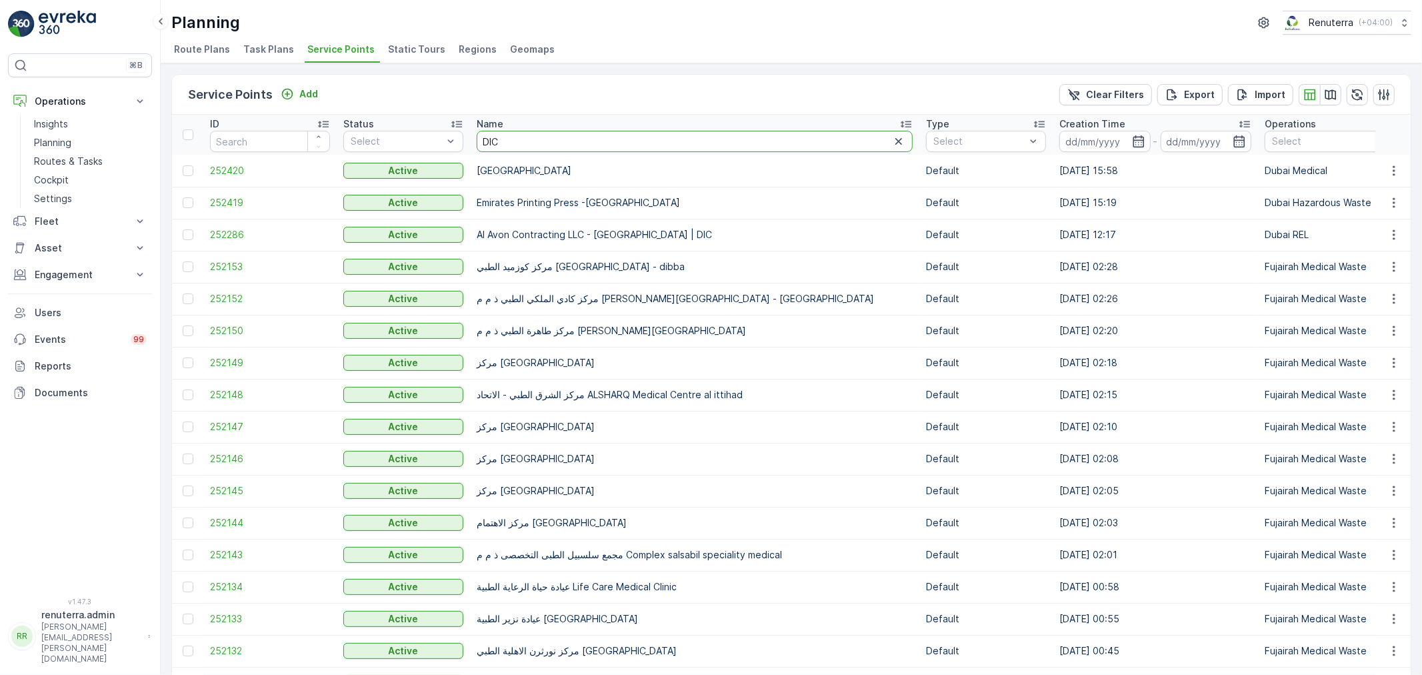
drag, startPoint x: 489, startPoint y: 136, endPoint x: 473, endPoint y: 121, distance: 21.7
click at [473, 121] on th "Name DIC" at bounding box center [694, 135] width 449 height 40
type input "NMC"
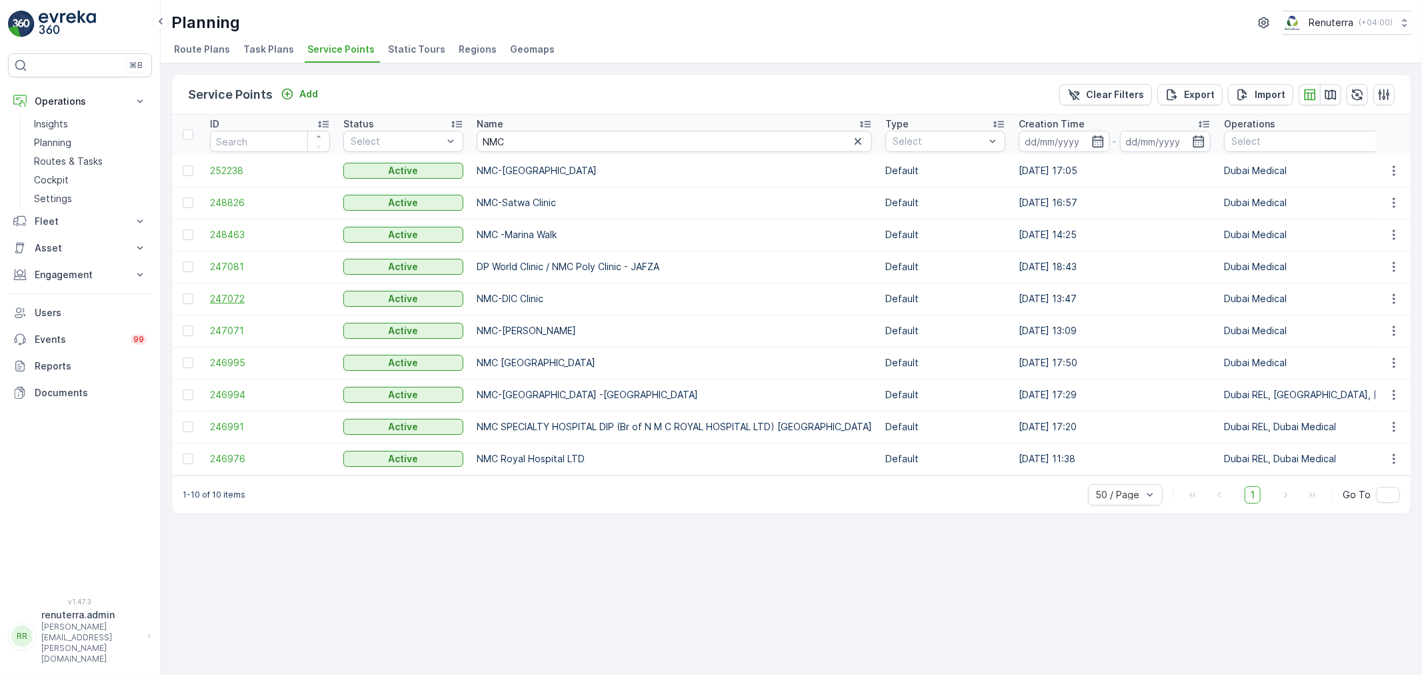
click at [241, 297] on span "247072" at bounding box center [270, 298] width 120 height 13
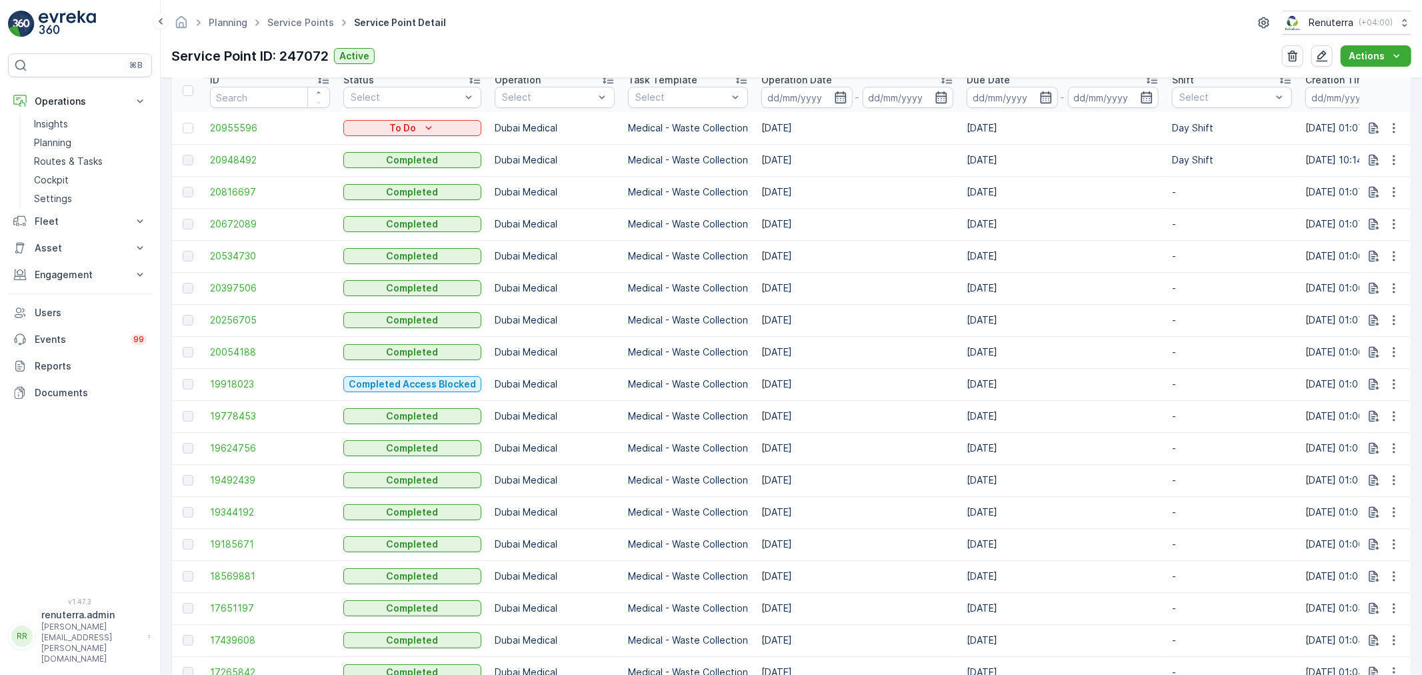
scroll to position [296, 0]
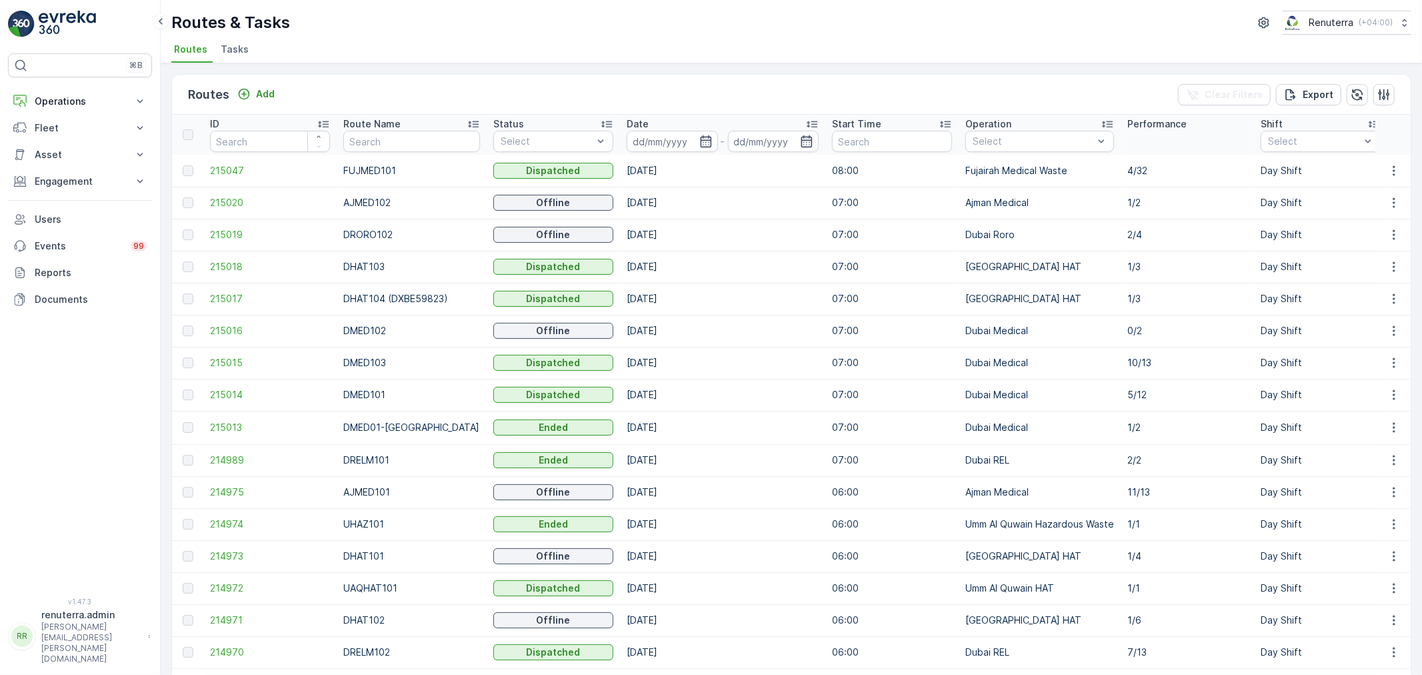
click at [357, 123] on p "Route Name" at bounding box center [371, 123] width 57 height 13
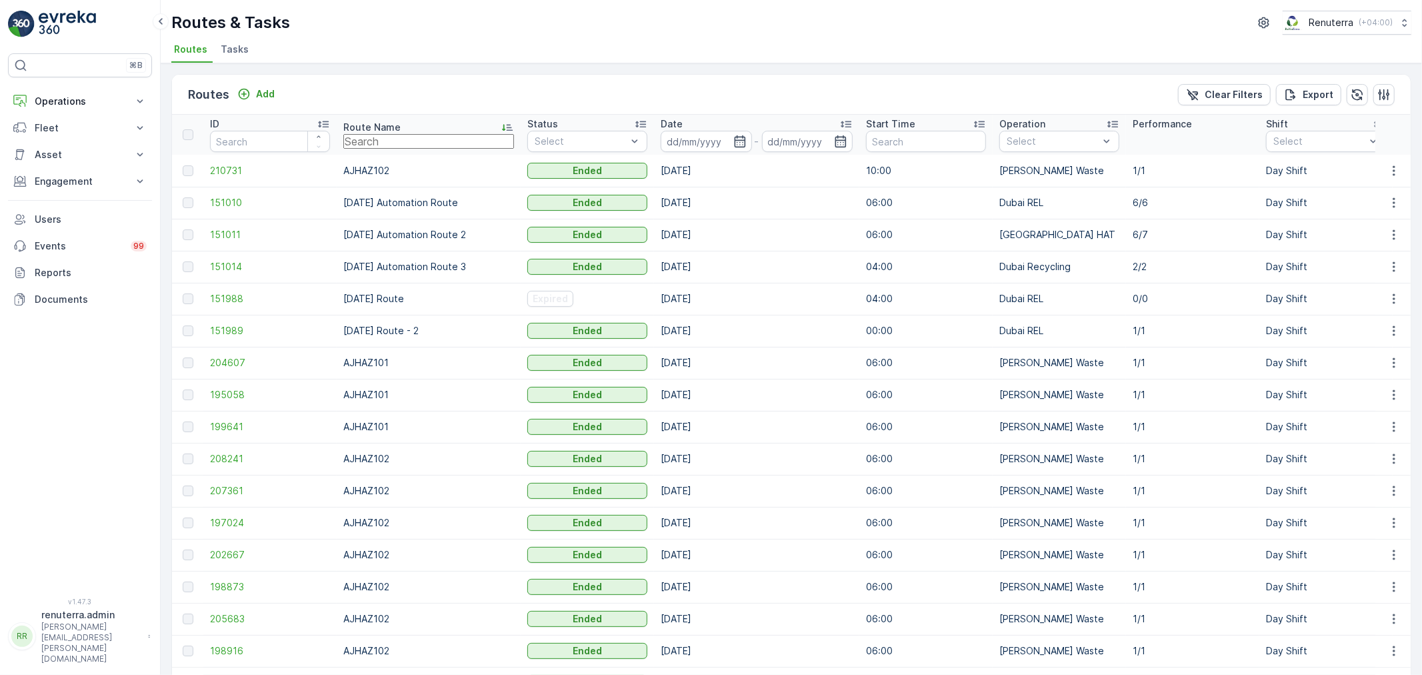
click at [356, 135] on input "text" at bounding box center [428, 141] width 171 height 15
type input "DHAT"
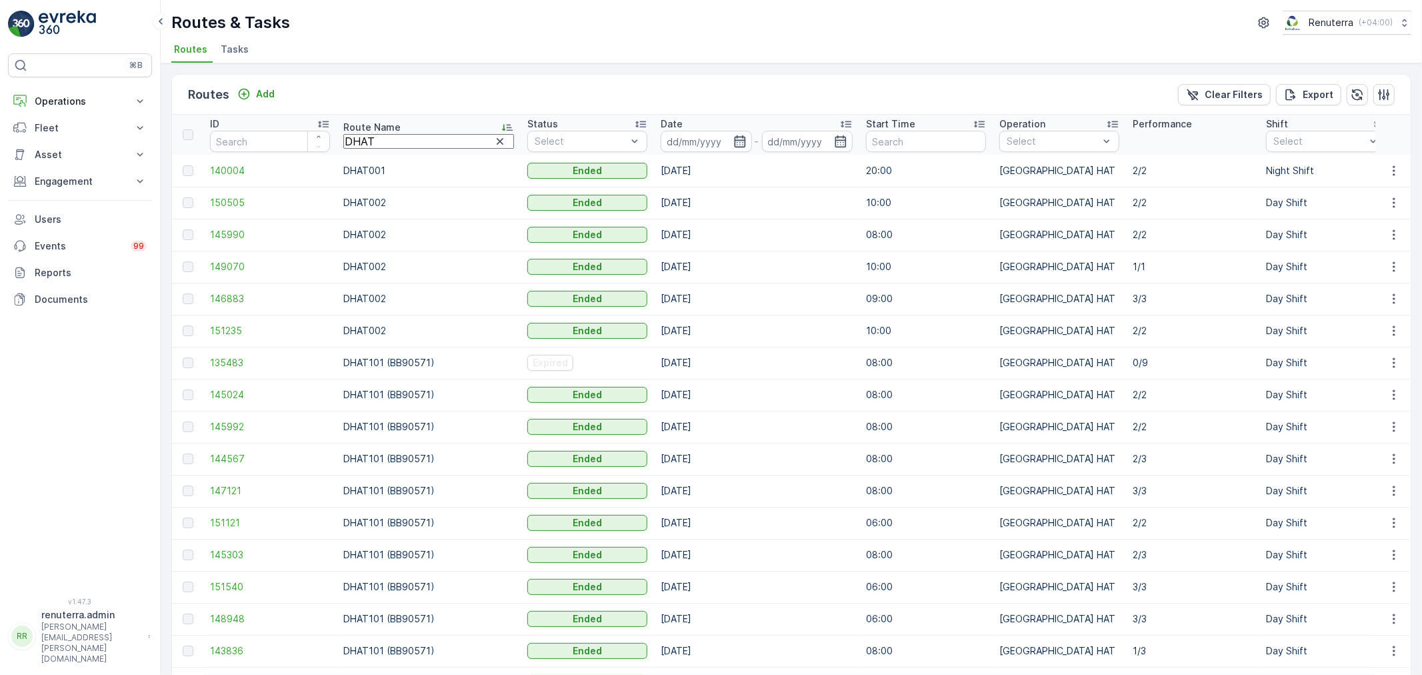
click at [695, 144] on div at bounding box center [706, 141] width 91 height 21
click at [733, 135] on icon "button" at bounding box center [739, 141] width 13 height 13
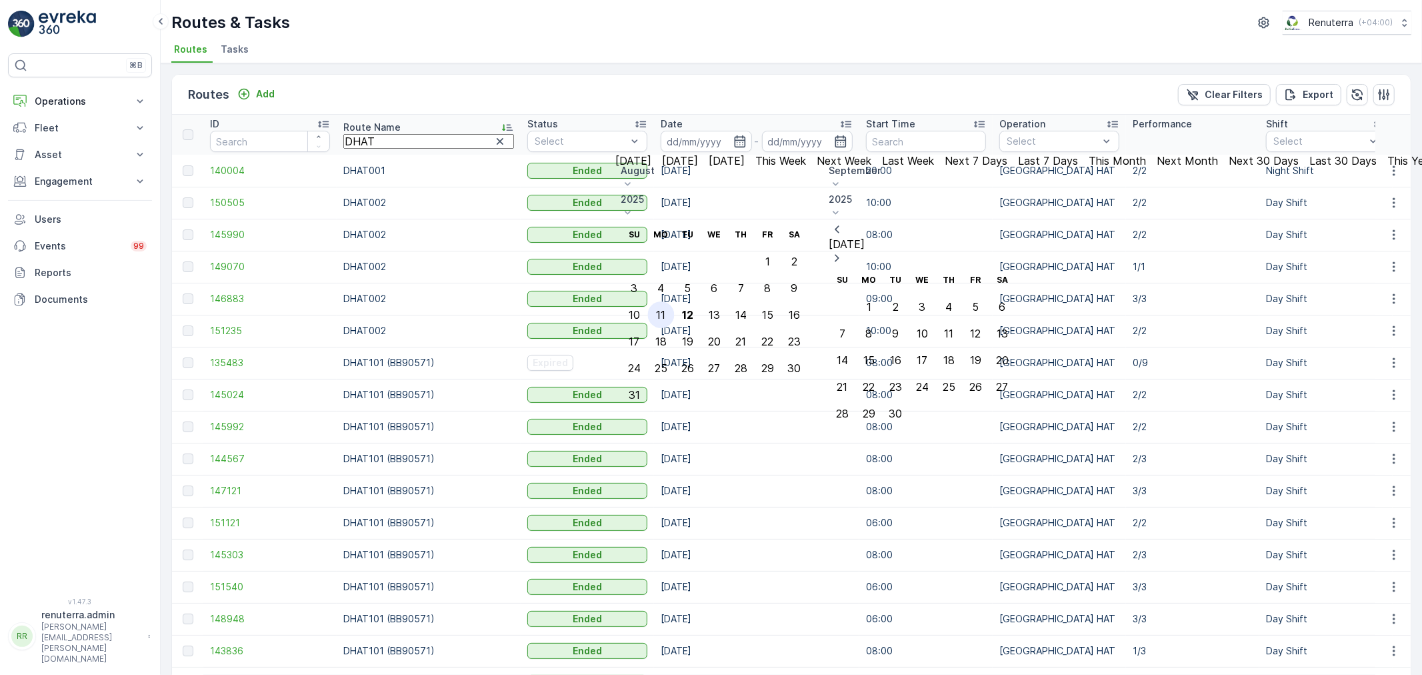
click at [675, 301] on button "11" at bounding box center [661, 314] width 27 height 27
type input "[DATE]"
click at [693, 309] on div "12" at bounding box center [687, 315] width 11 height 12
type input "[DATE]"
click at [693, 309] on div "12" at bounding box center [687, 315] width 11 height 12
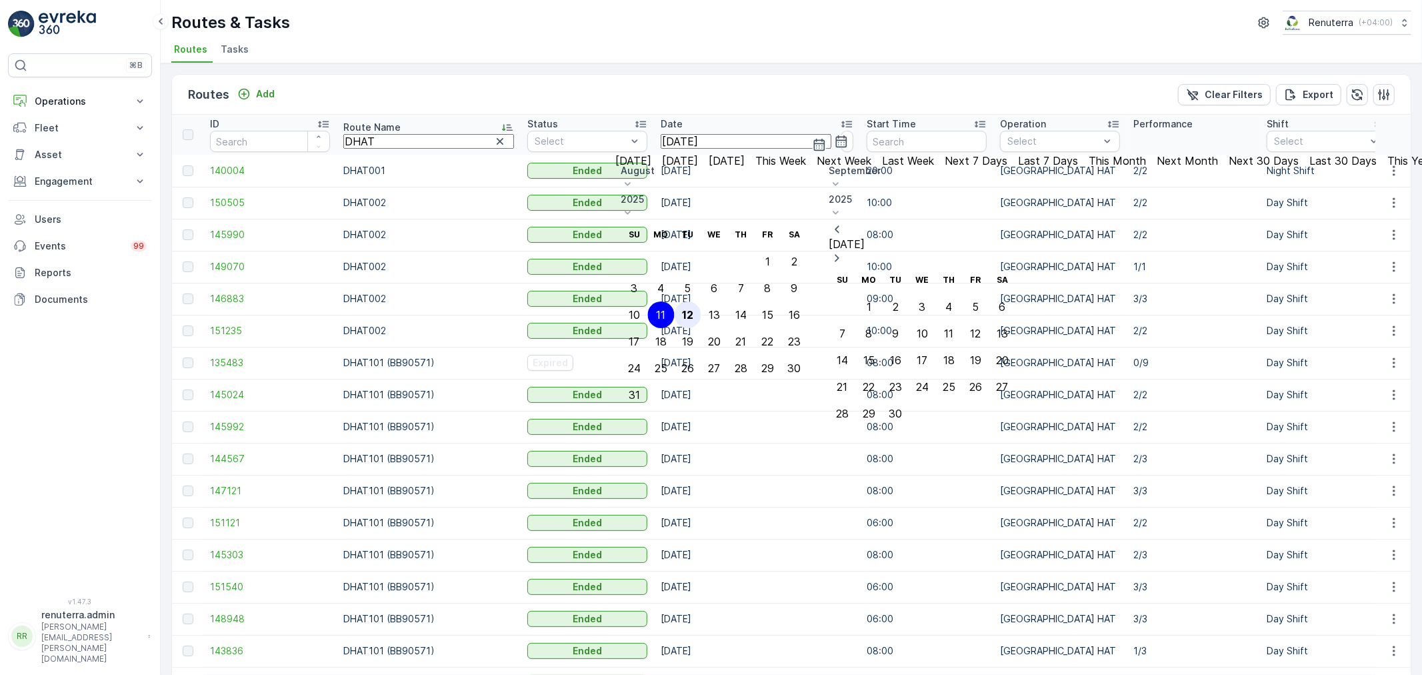
type input "[DATE]"
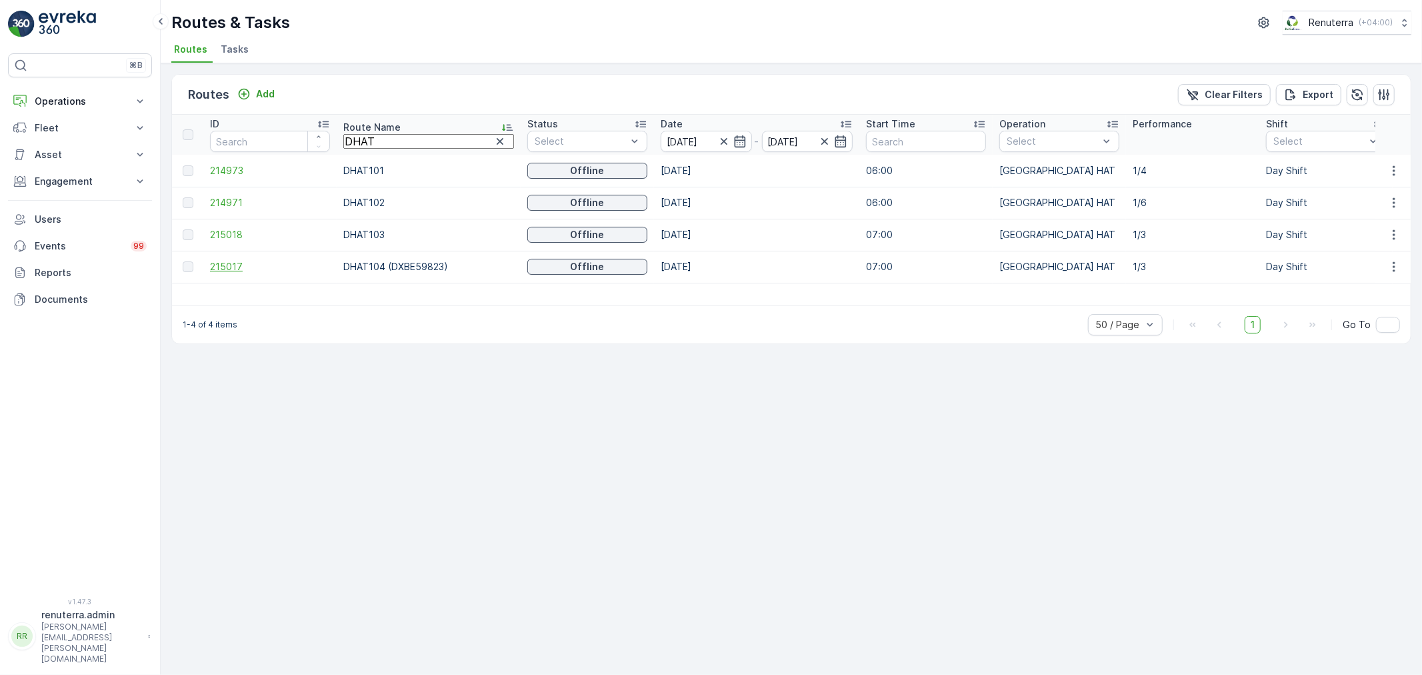
click at [230, 270] on span "215017" at bounding box center [270, 266] width 120 height 13
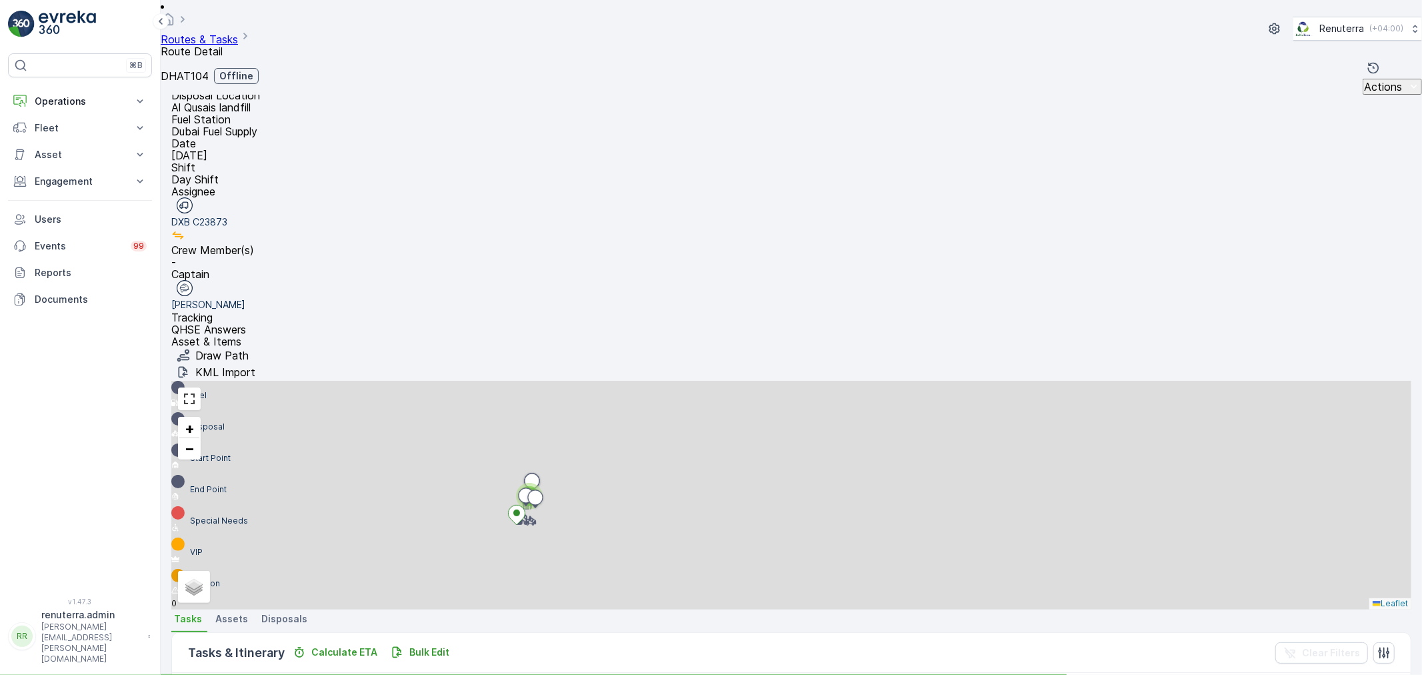
scroll to position [13, 0]
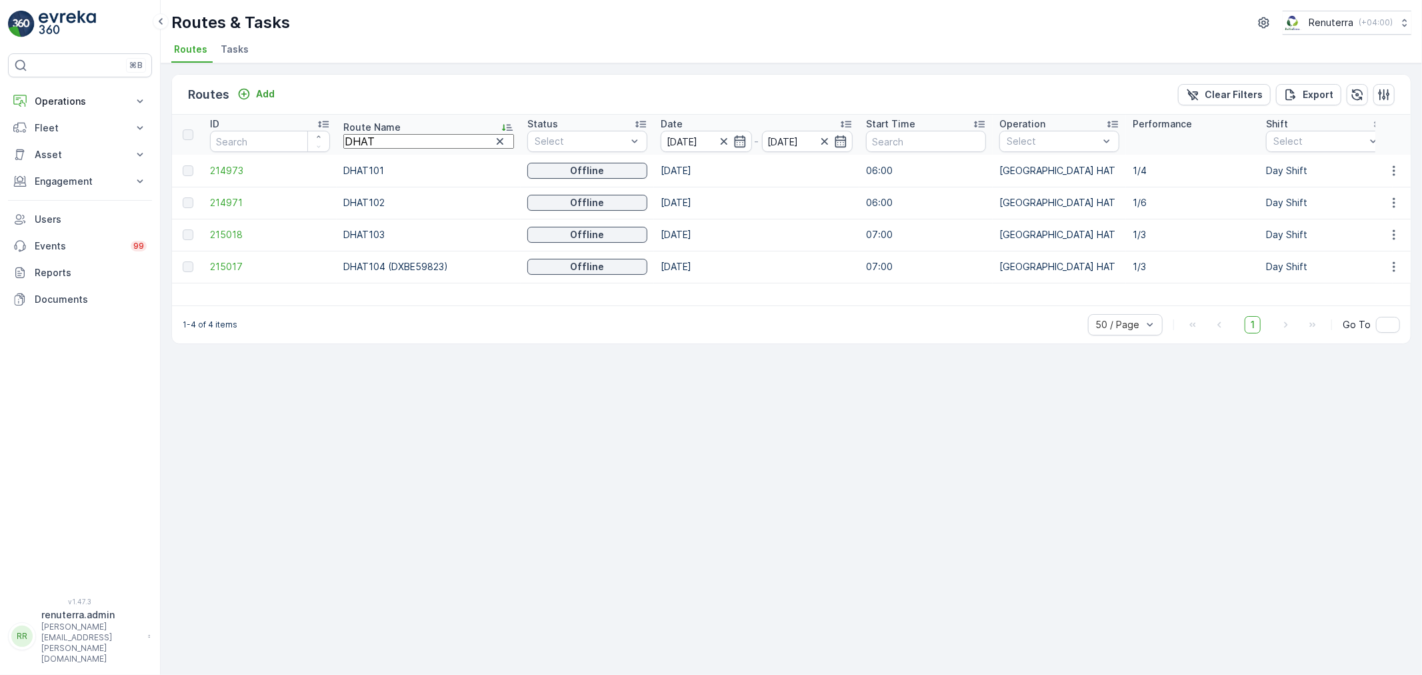
click at [388, 147] on input "DHAT" at bounding box center [428, 141] width 171 height 15
type input "DHAT10"
click at [242, 235] on span "215018" at bounding box center [270, 234] width 120 height 13
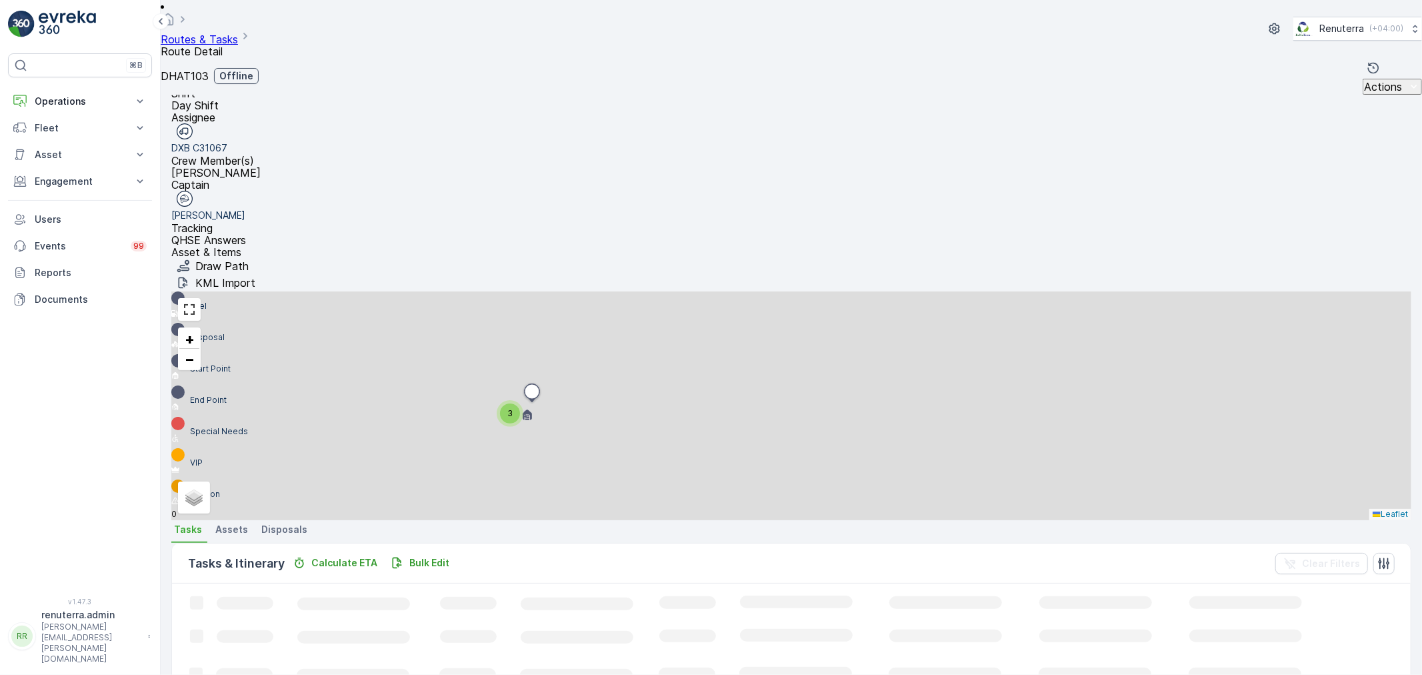
scroll to position [13, 0]
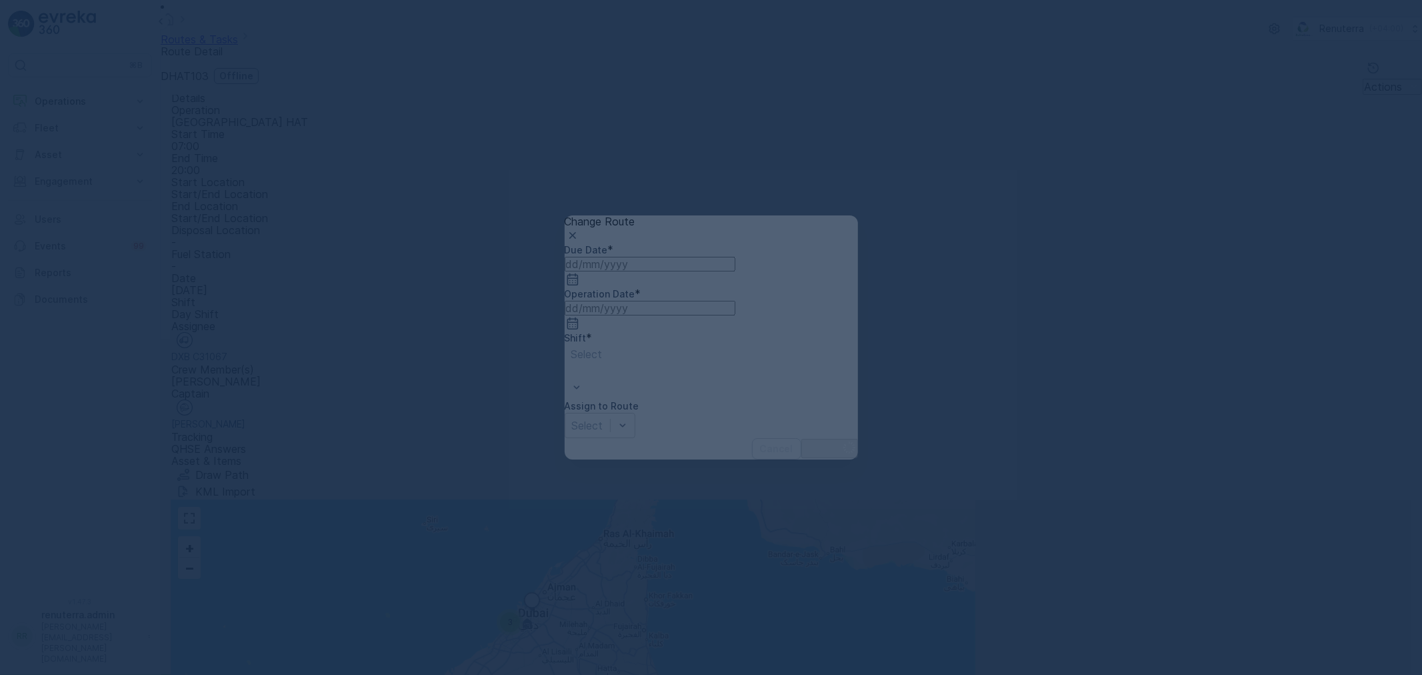
type input "[DATE]"
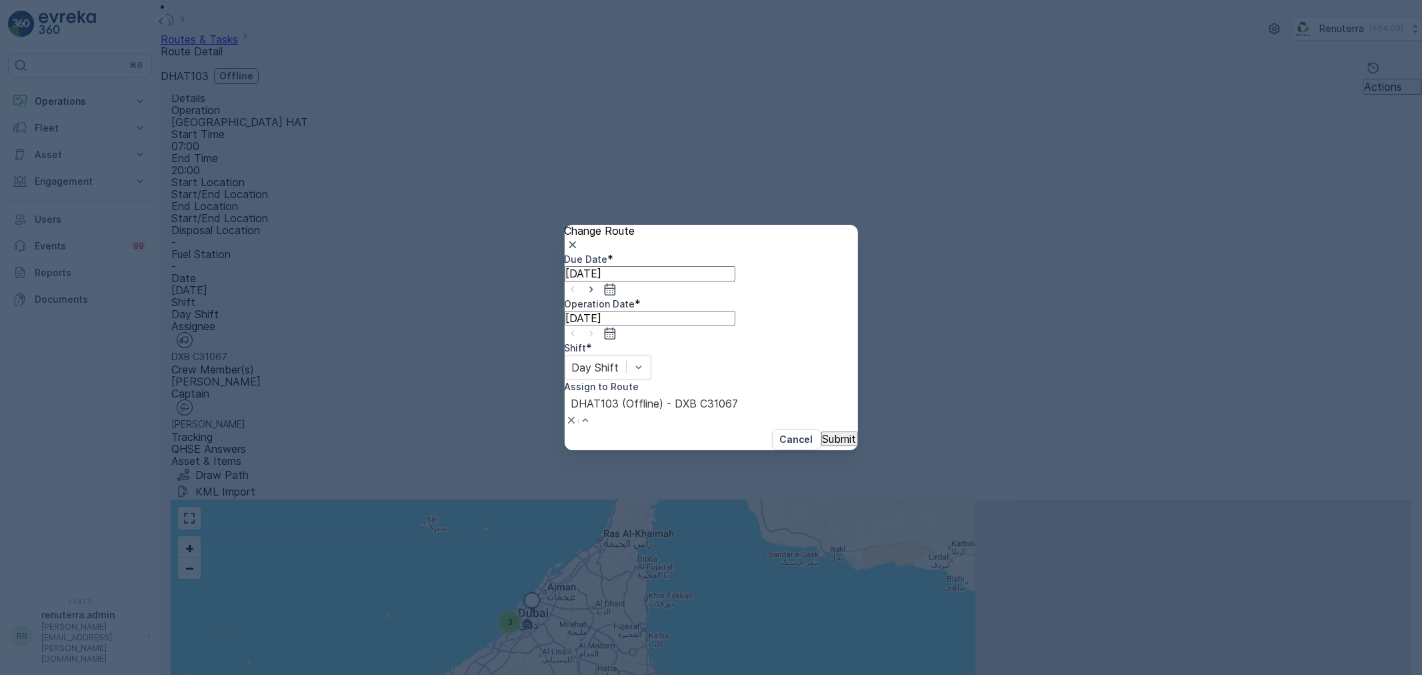
click at [745, 393] on div "DHAT103 (Offline) - DXB C31067" at bounding box center [655, 410] width 181 height 35
type input "104"
click at [169, 674] on span "DHAT104 (Offline) - DXB C23873" at bounding box center [84, 680] width 169 height 13
click at [821, 431] on button "Submit" at bounding box center [839, 438] width 37 height 15
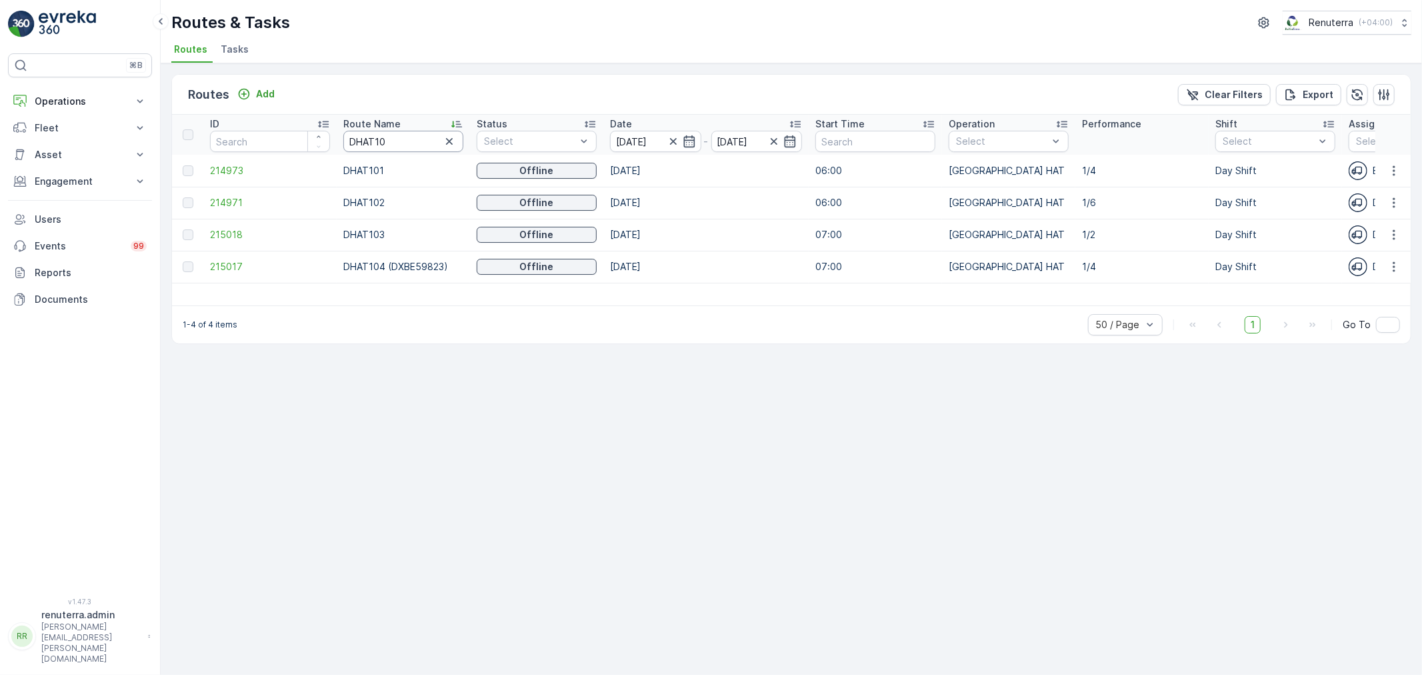
click at [394, 142] on input "DHAT10" at bounding box center [403, 141] width 120 height 21
click at [218, 265] on span "215017" at bounding box center [270, 266] width 120 height 13
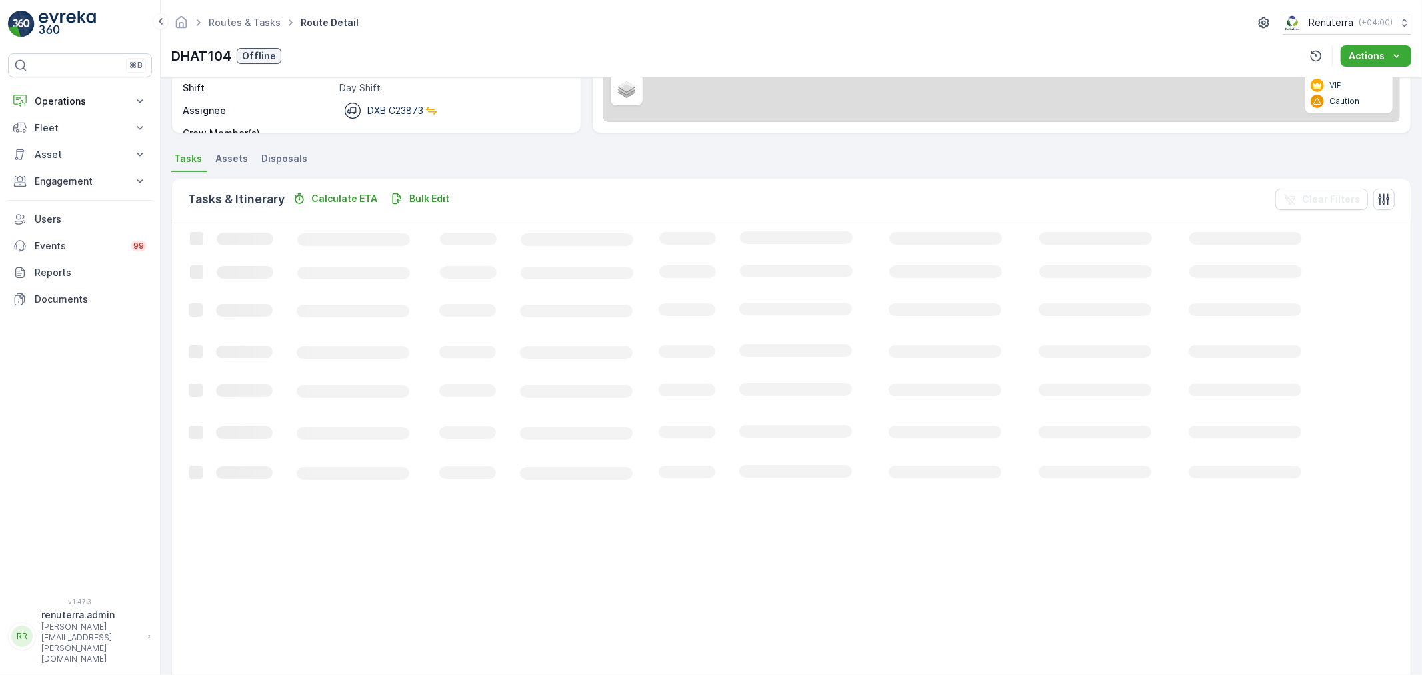
scroll to position [13, 0]
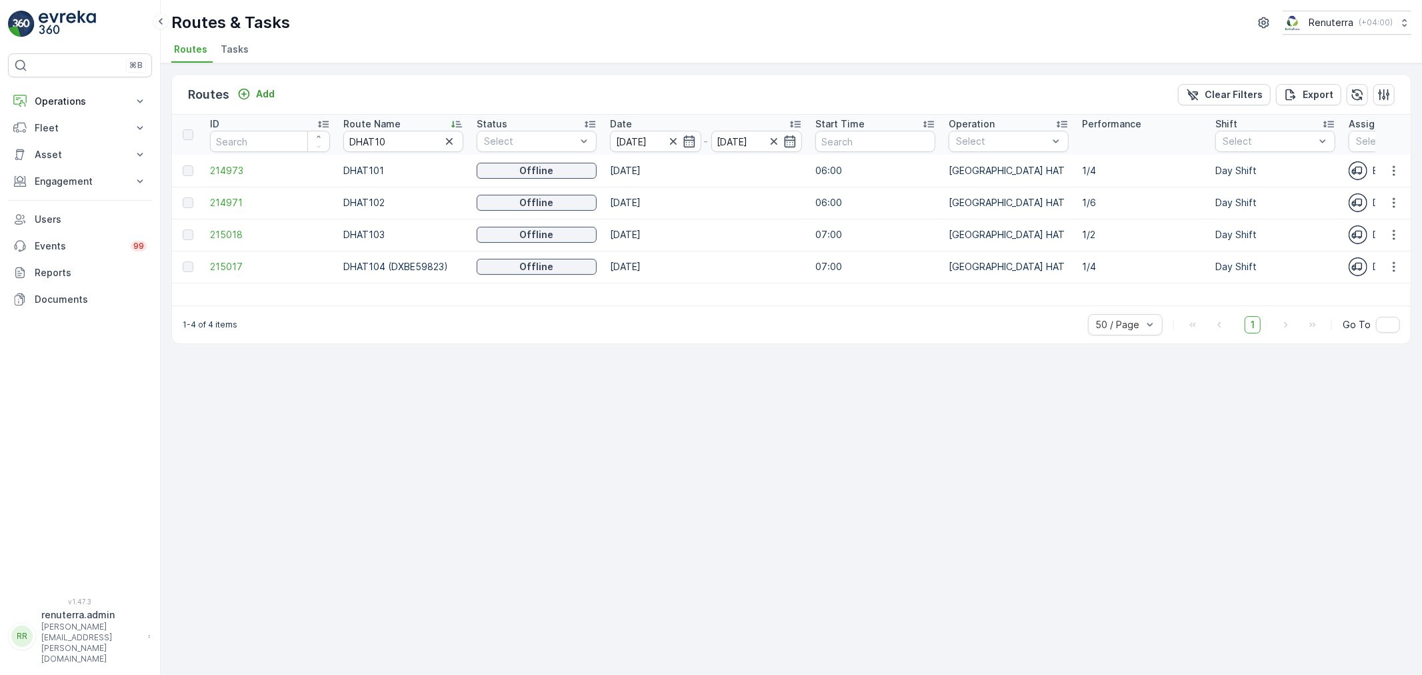
click at [390, 143] on input "DHAT10" at bounding box center [403, 141] width 120 height 21
type input "DHAT101"
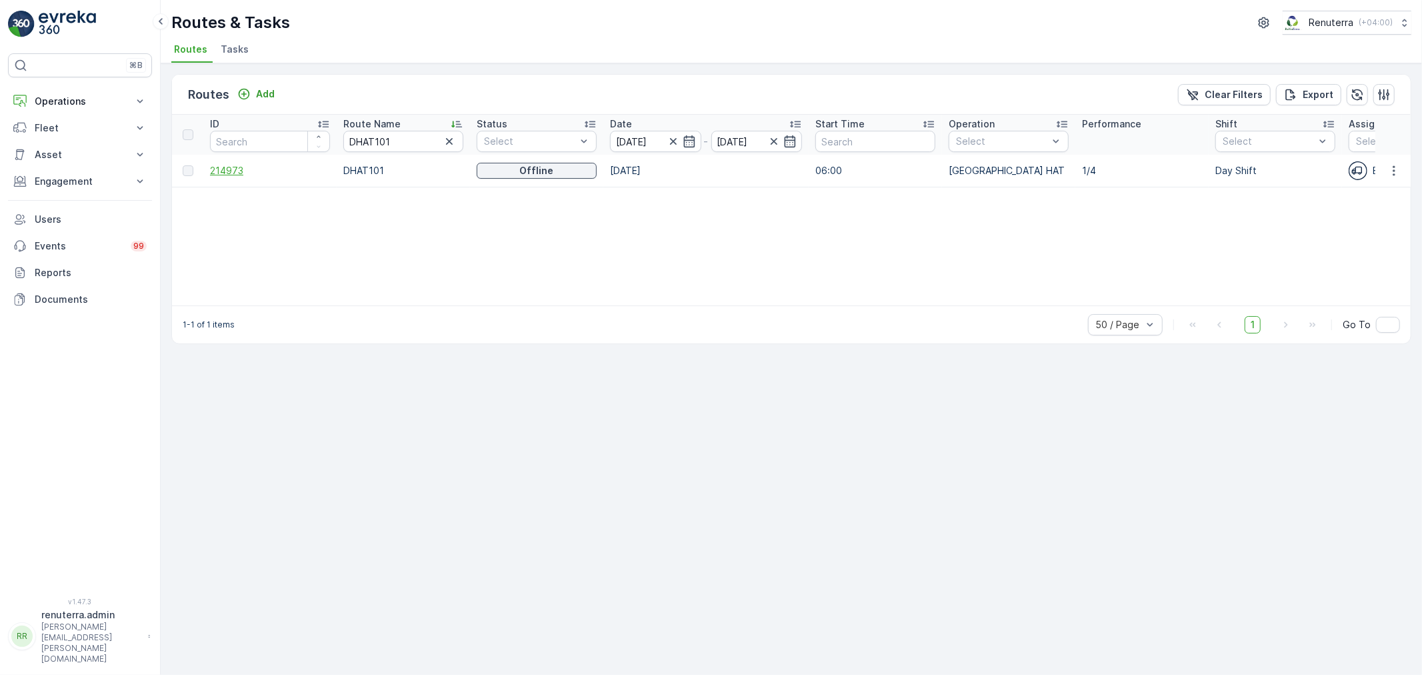
click at [245, 165] on span "214973" at bounding box center [270, 170] width 120 height 13
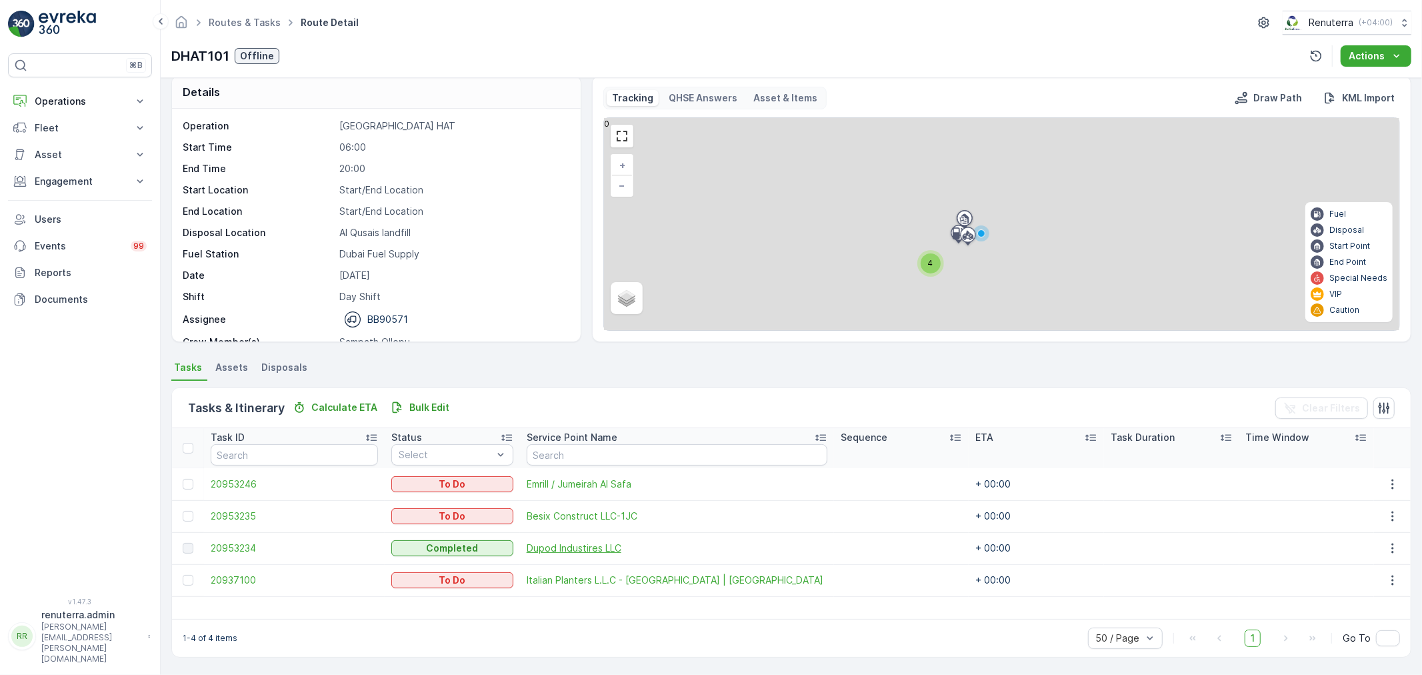
scroll to position [12, 0]
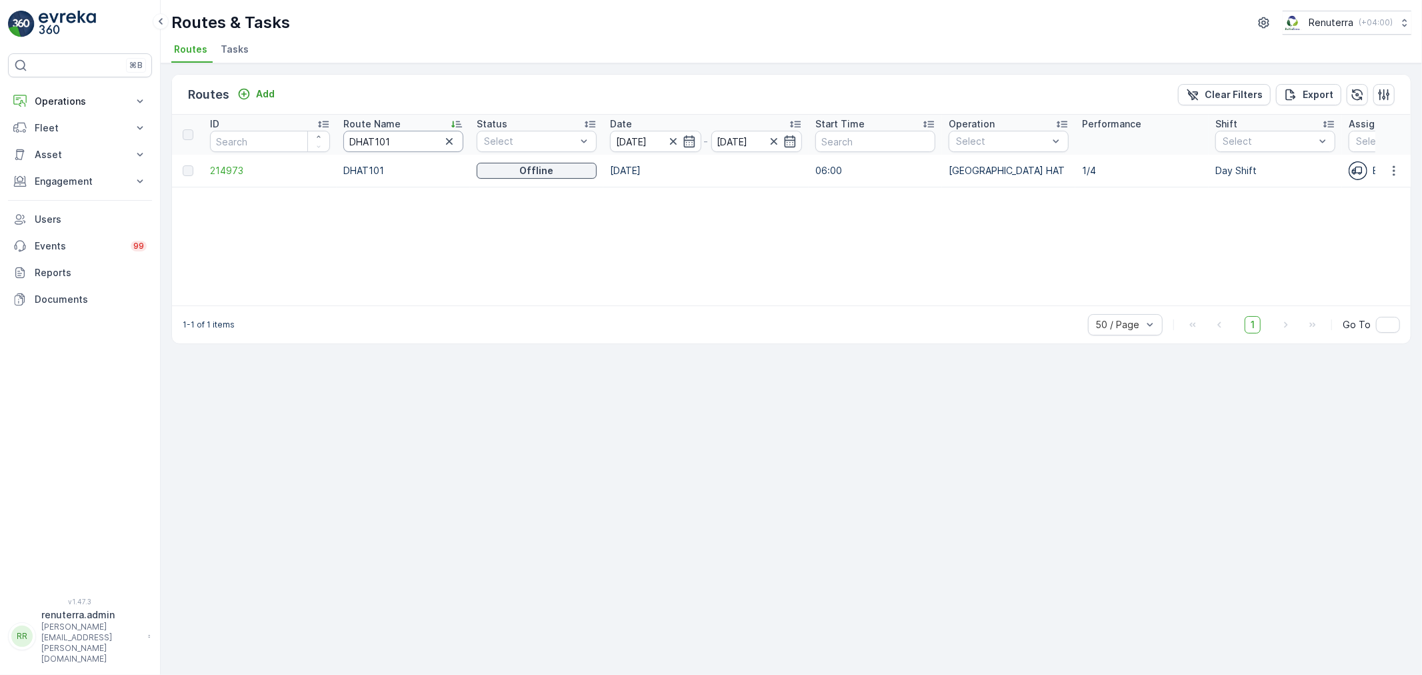
click at [414, 144] on input "DHAT101" at bounding box center [403, 141] width 120 height 21
type input "DHAT102"
click at [241, 169] on span "214971" at bounding box center [270, 170] width 120 height 13
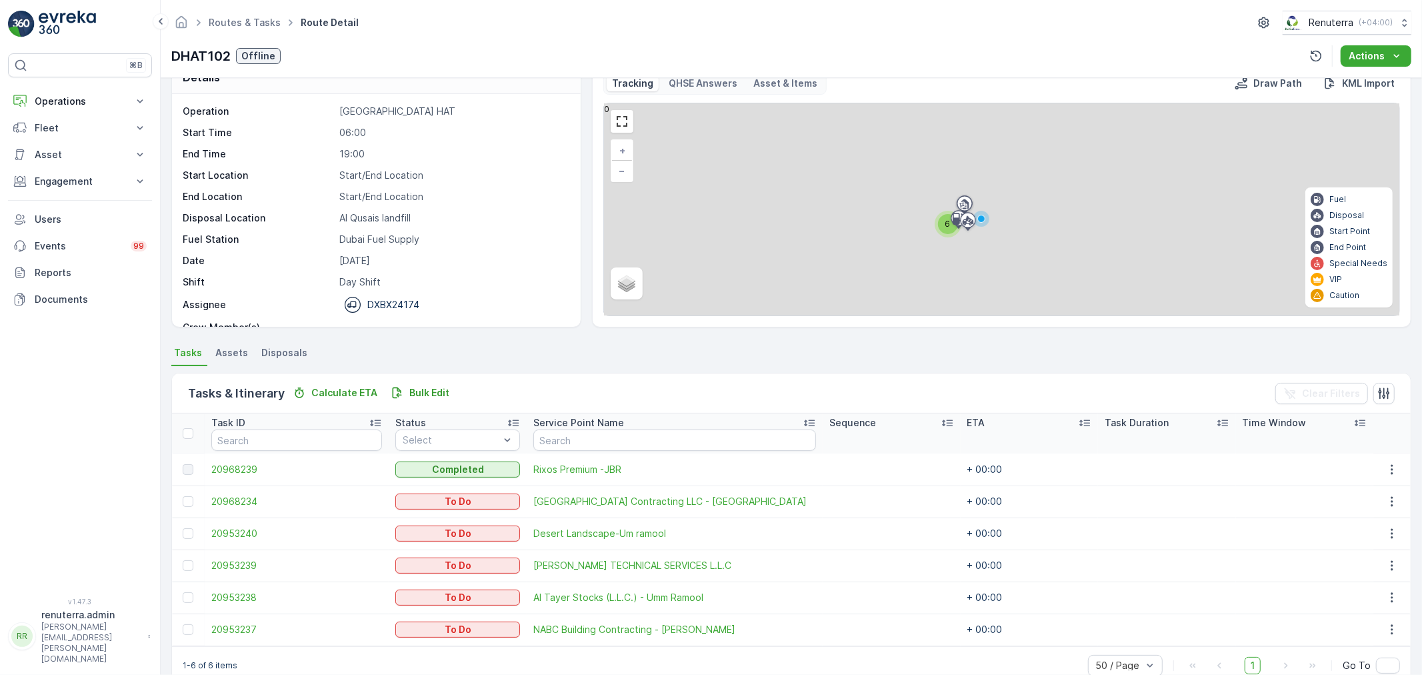
scroll to position [55, 0]
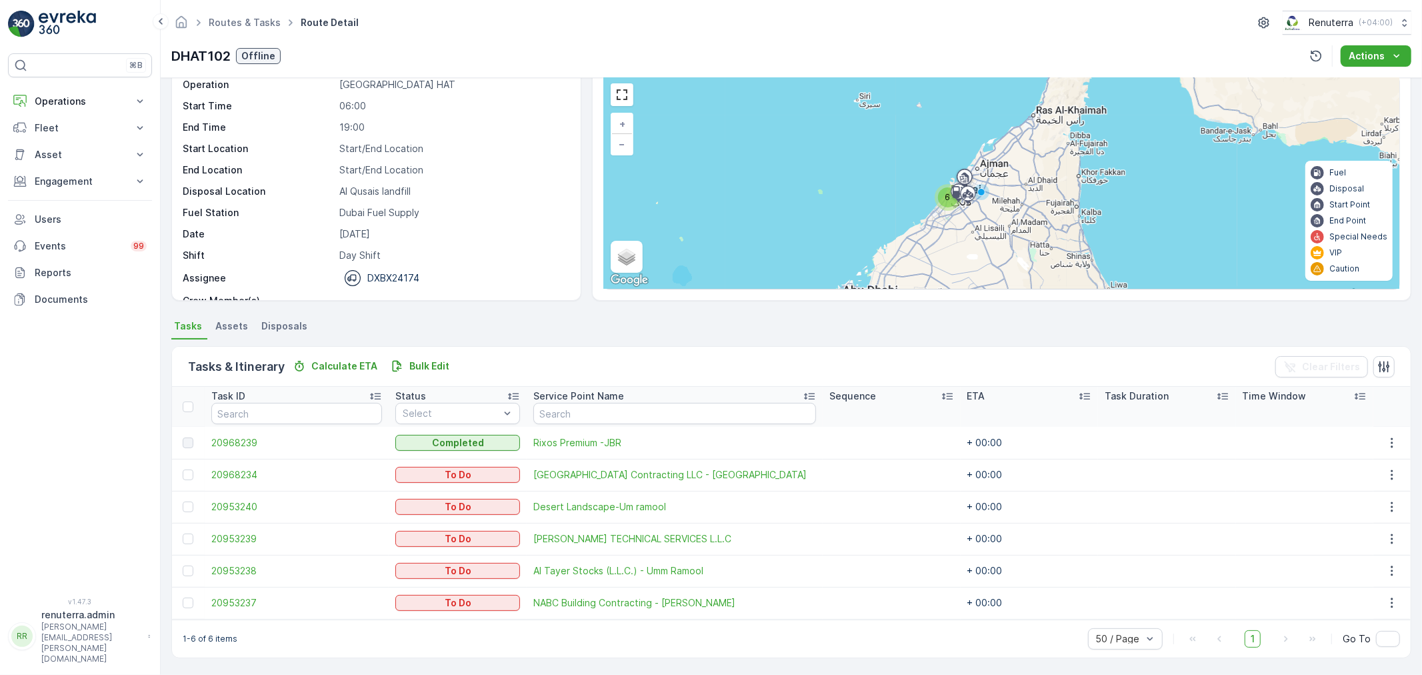
click at [188, 562] on td at bounding box center [188, 571] width 33 height 32
click at [189, 568] on div at bounding box center [188, 570] width 11 height 11
click at [183, 565] on input "checkbox" at bounding box center [183, 565] width 0 height 0
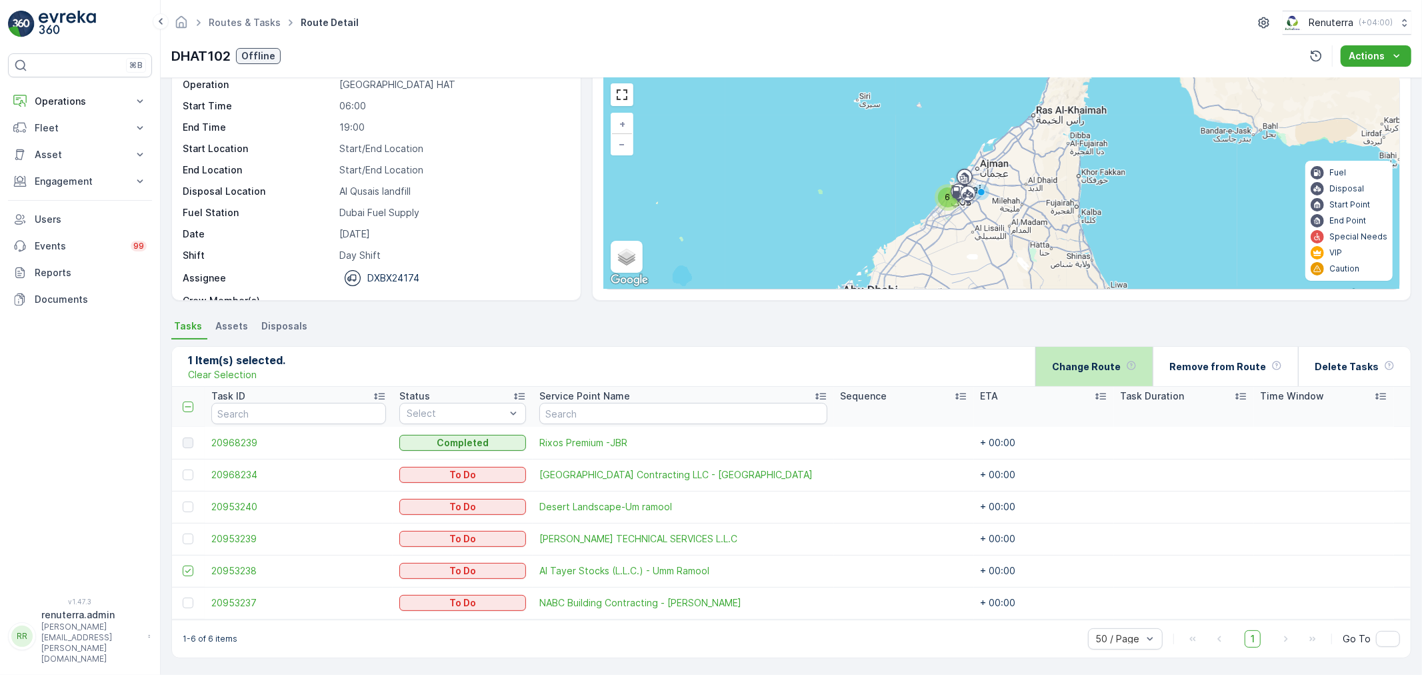
click at [1120, 369] on p "Change Route" at bounding box center [1086, 366] width 69 height 13
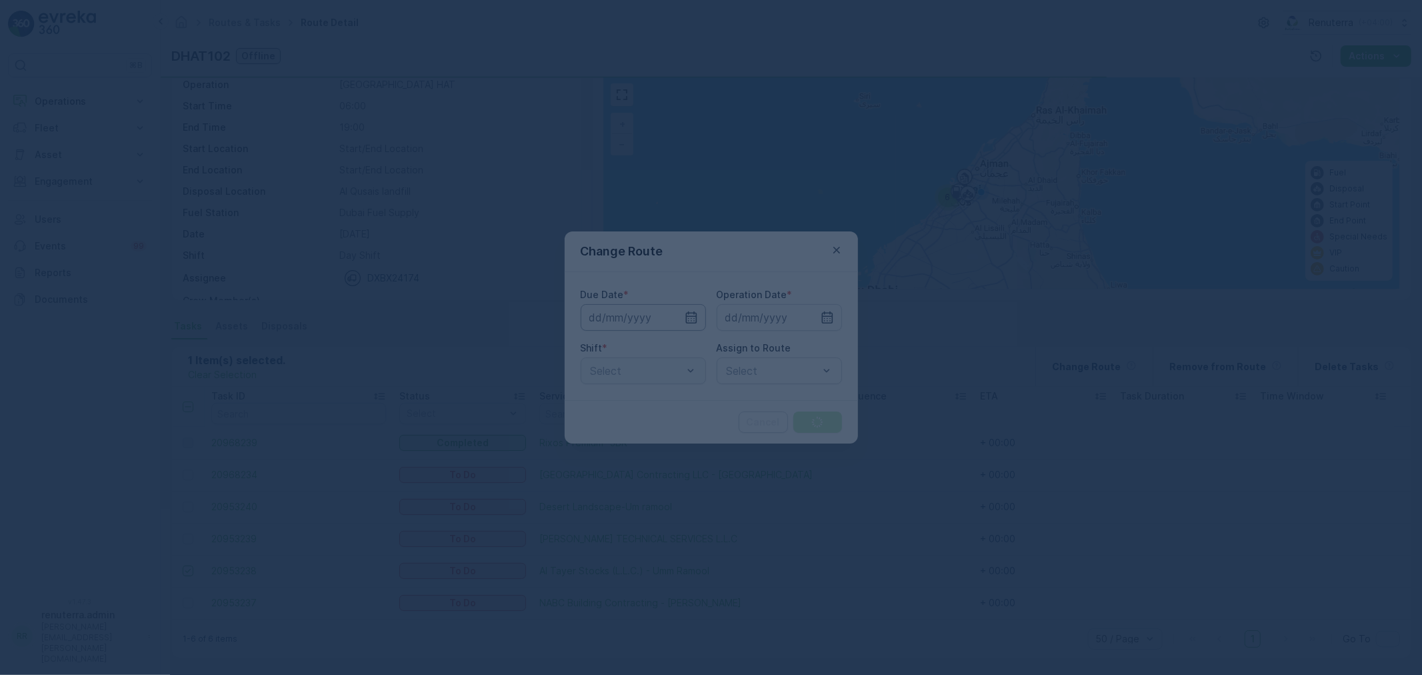
type input "[DATE]"
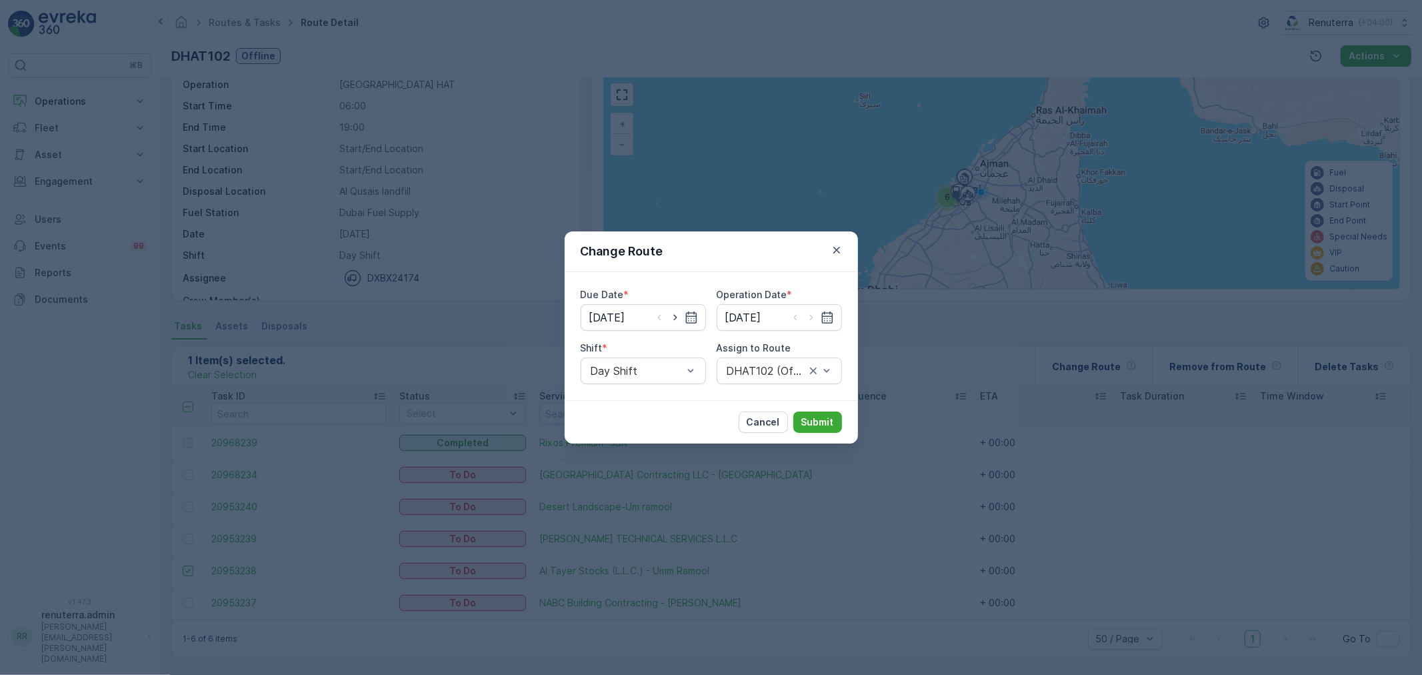
click at [787, 387] on div "Due Date * [DATE] Operation Date * [DATE] Shift * Day Shift Assign to [GEOGRAPH…" at bounding box center [711, 336] width 293 height 128
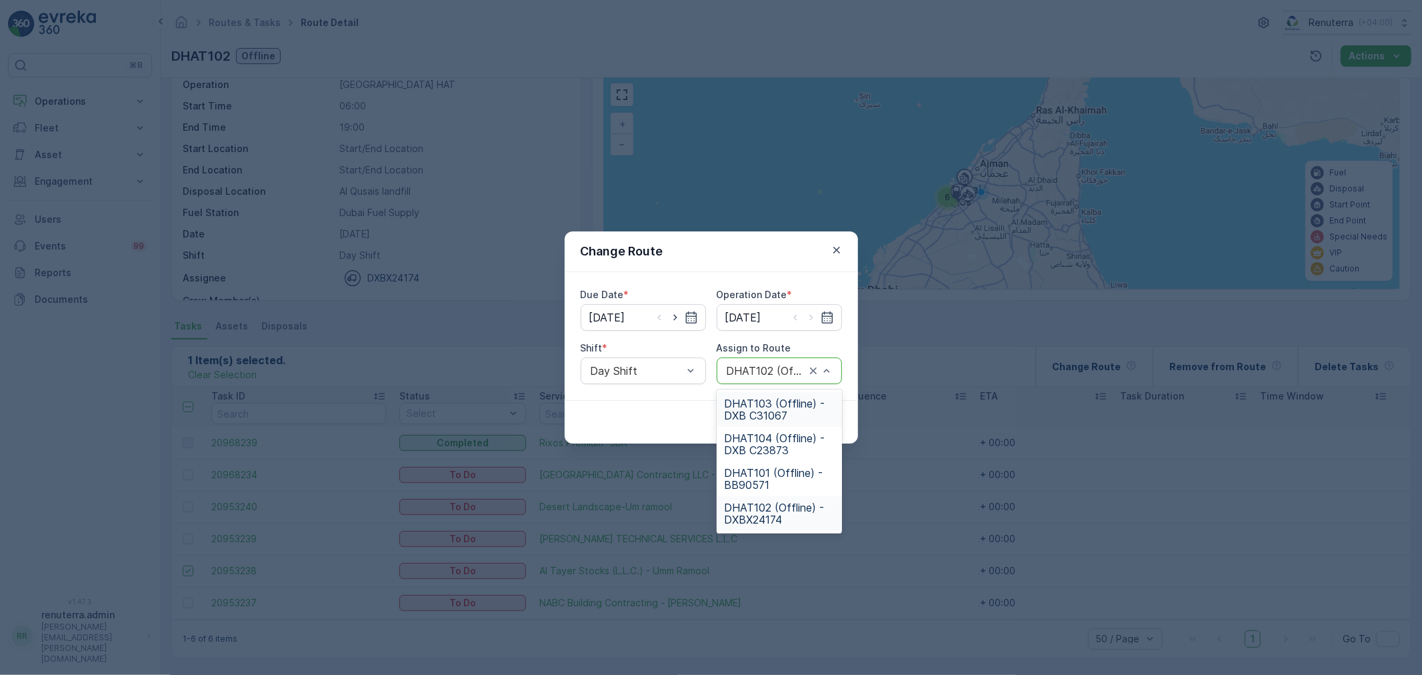
click at [781, 380] on div "DHAT102 (Offline) - DXBX24174" at bounding box center [779, 370] width 125 height 27
type input "101"
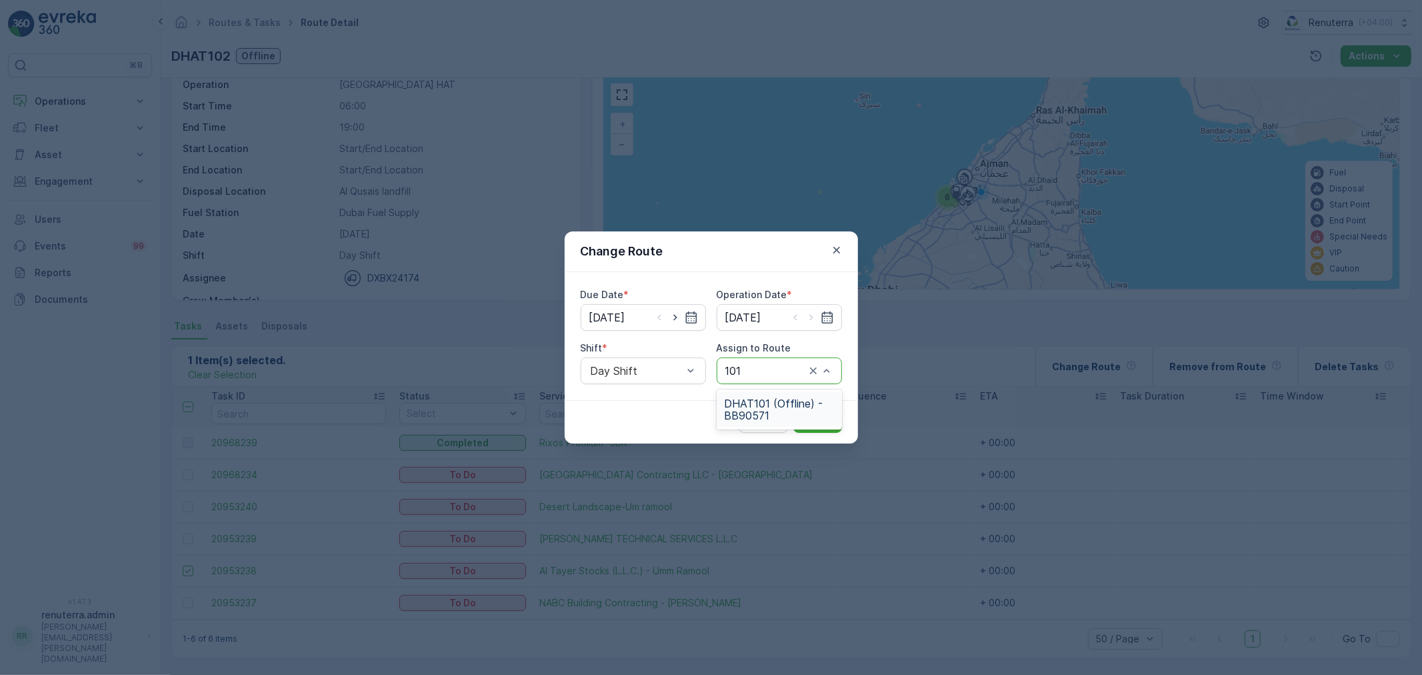
click at [780, 412] on span "DHAT101 (Offline) - BB90571" at bounding box center [779, 409] width 109 height 24
click at [805, 421] on p "Submit" at bounding box center [817, 421] width 33 height 13
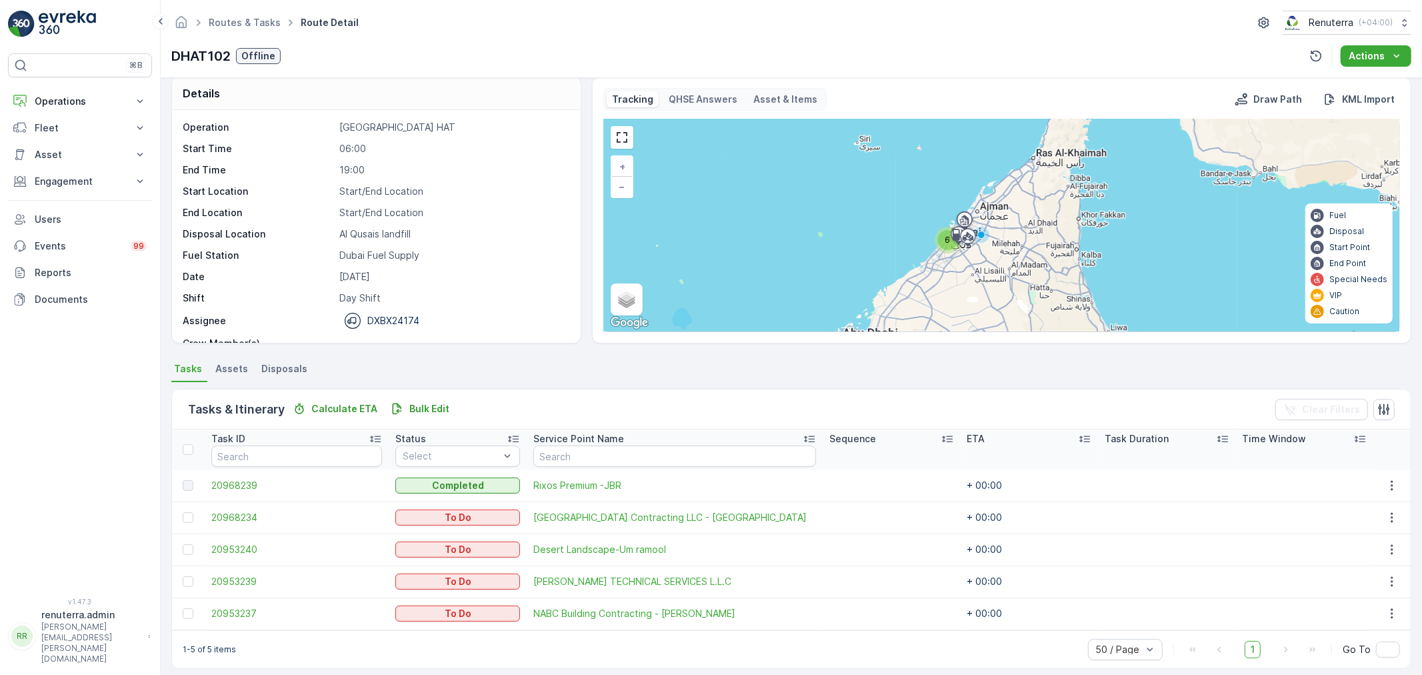
scroll to position [23, 0]
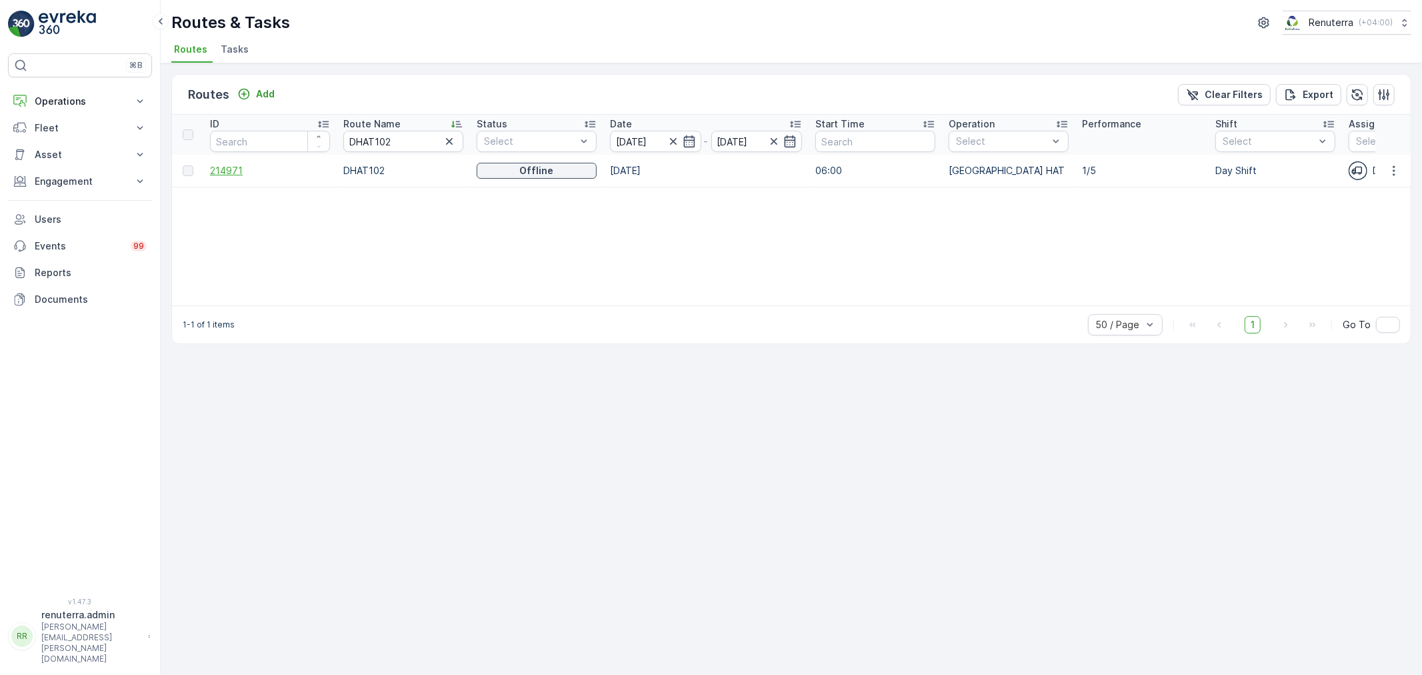
click at [222, 164] on span "214971" at bounding box center [270, 170] width 120 height 13
drag, startPoint x: 394, startPoint y: 141, endPoint x: 354, endPoint y: 135, distance: 40.5
click at [354, 135] on input "DHAT102" at bounding box center [403, 141] width 120 height 21
type input "D"
type input "doro"
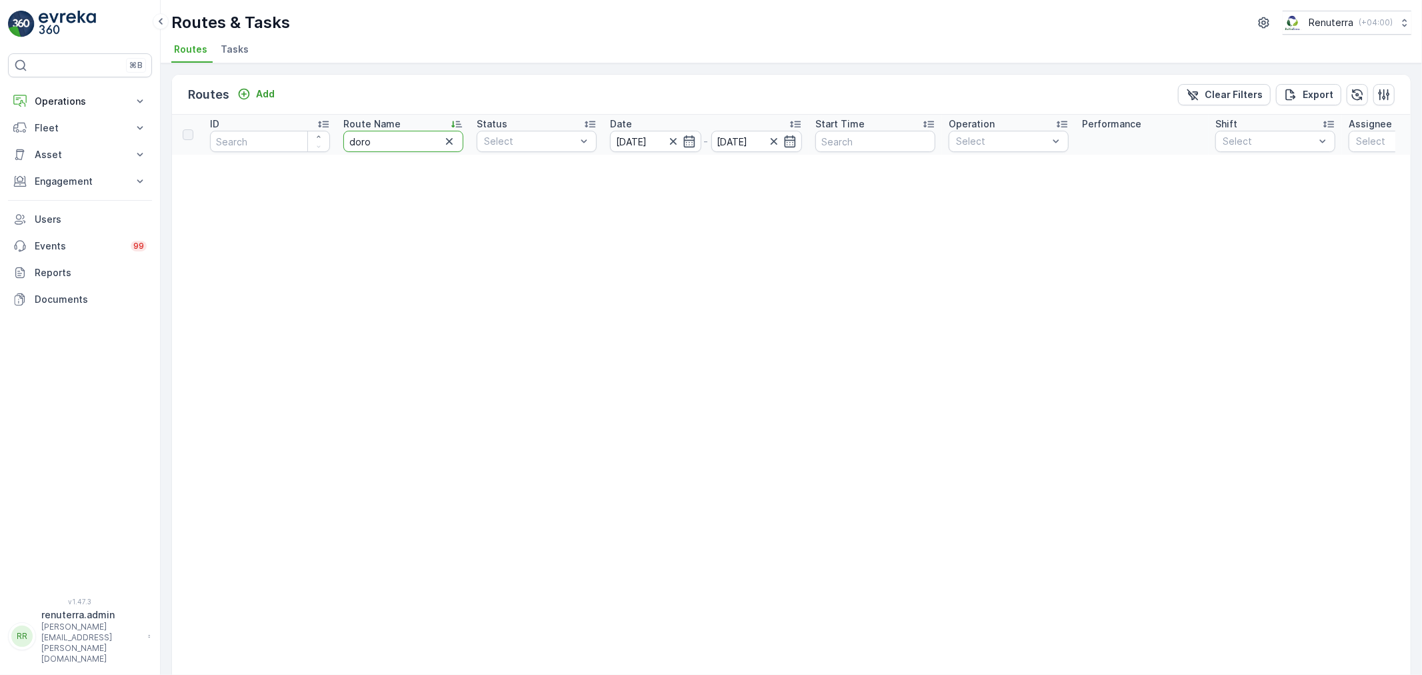
drag, startPoint x: 391, startPoint y: 140, endPoint x: 354, endPoint y: 137, distance: 36.8
click at [354, 137] on input "doro" at bounding box center [403, 141] width 120 height 21
type input "d"
type input "DRORO"
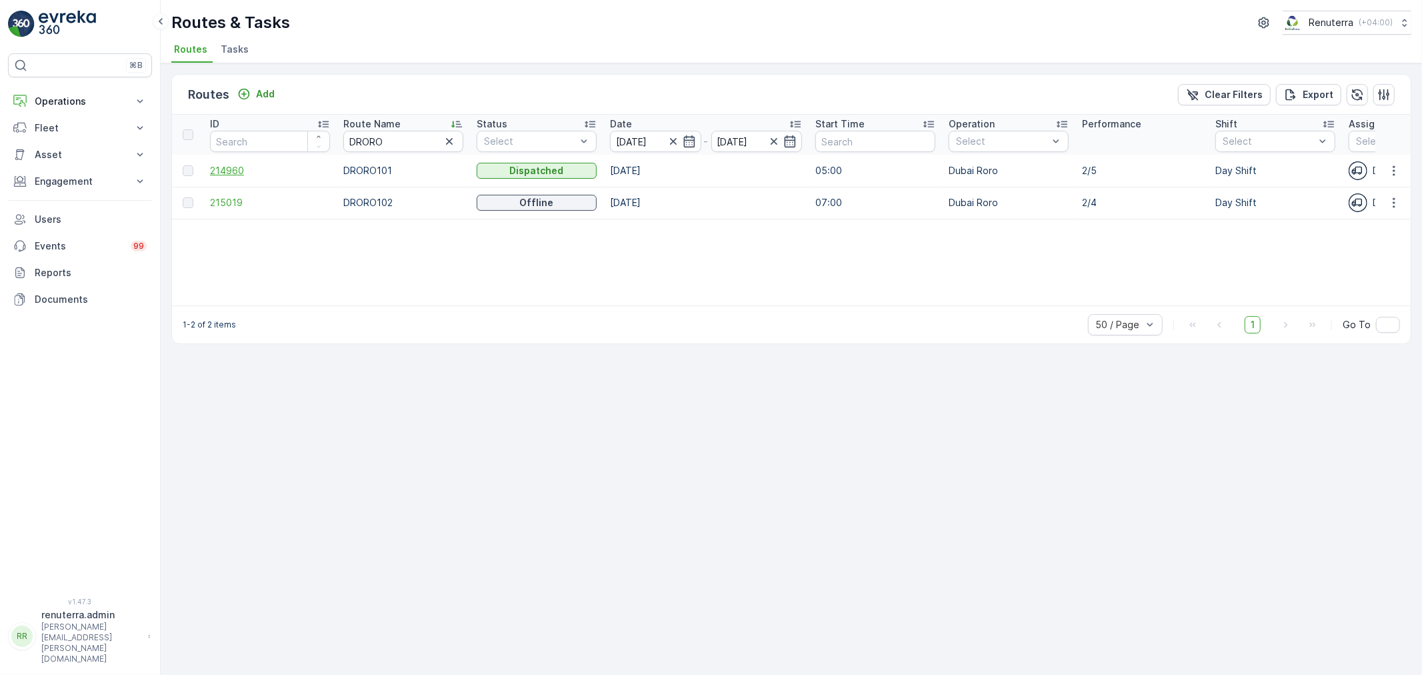
click at [227, 175] on span "214960" at bounding box center [270, 170] width 120 height 13
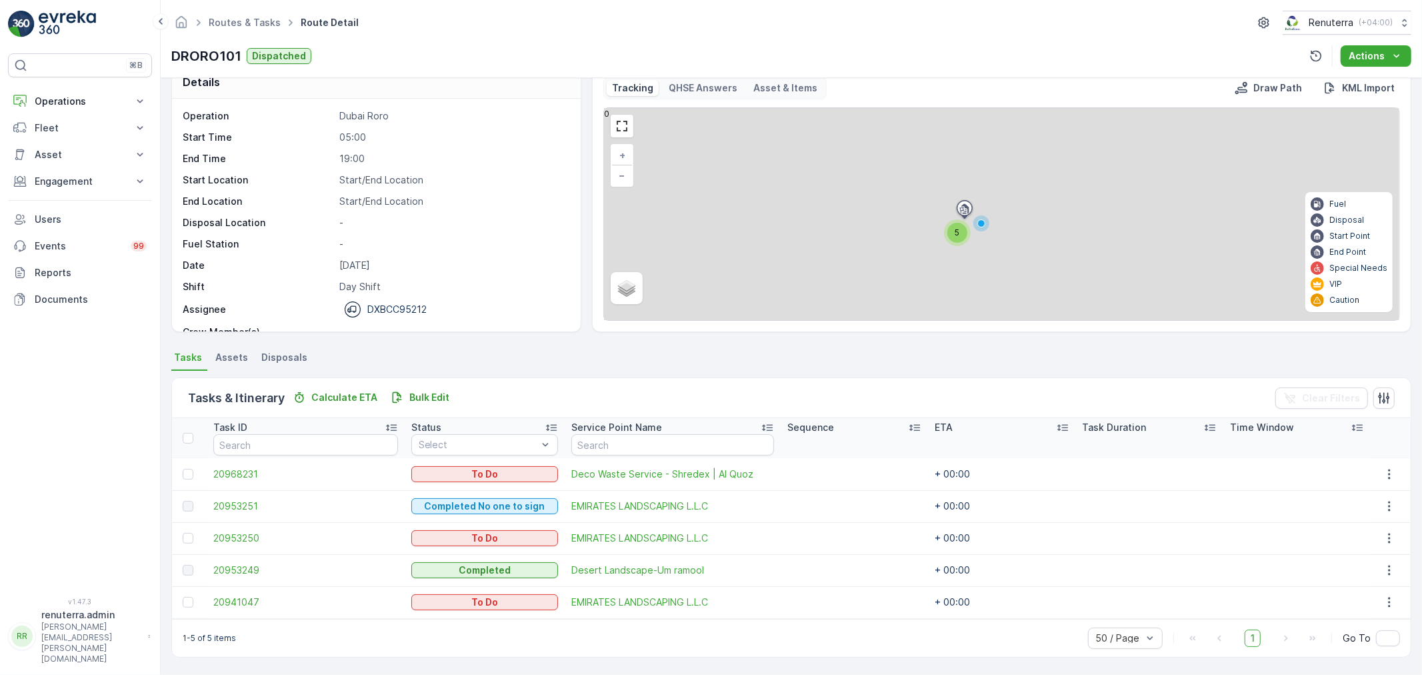
scroll to position [23, 0]
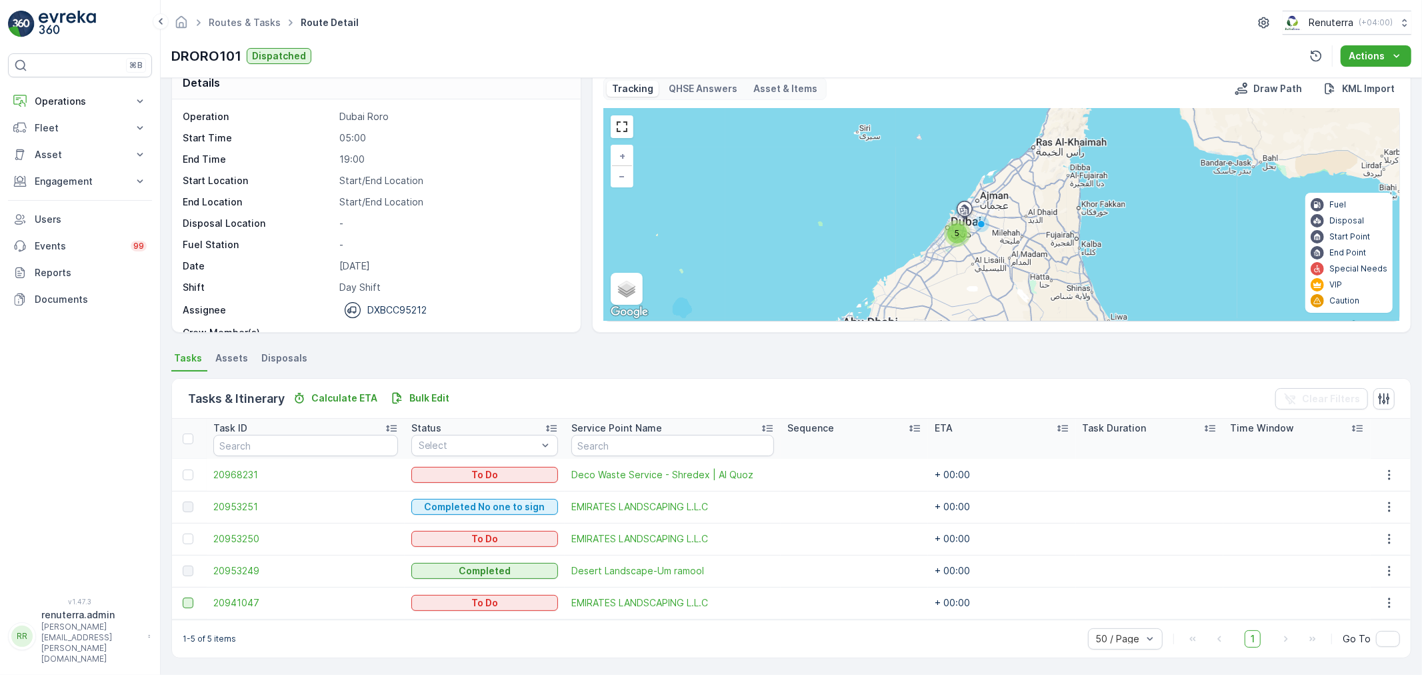
click at [183, 603] on div at bounding box center [188, 602] width 11 height 11
click at [183, 597] on input "checkbox" at bounding box center [183, 597] width 0 height 0
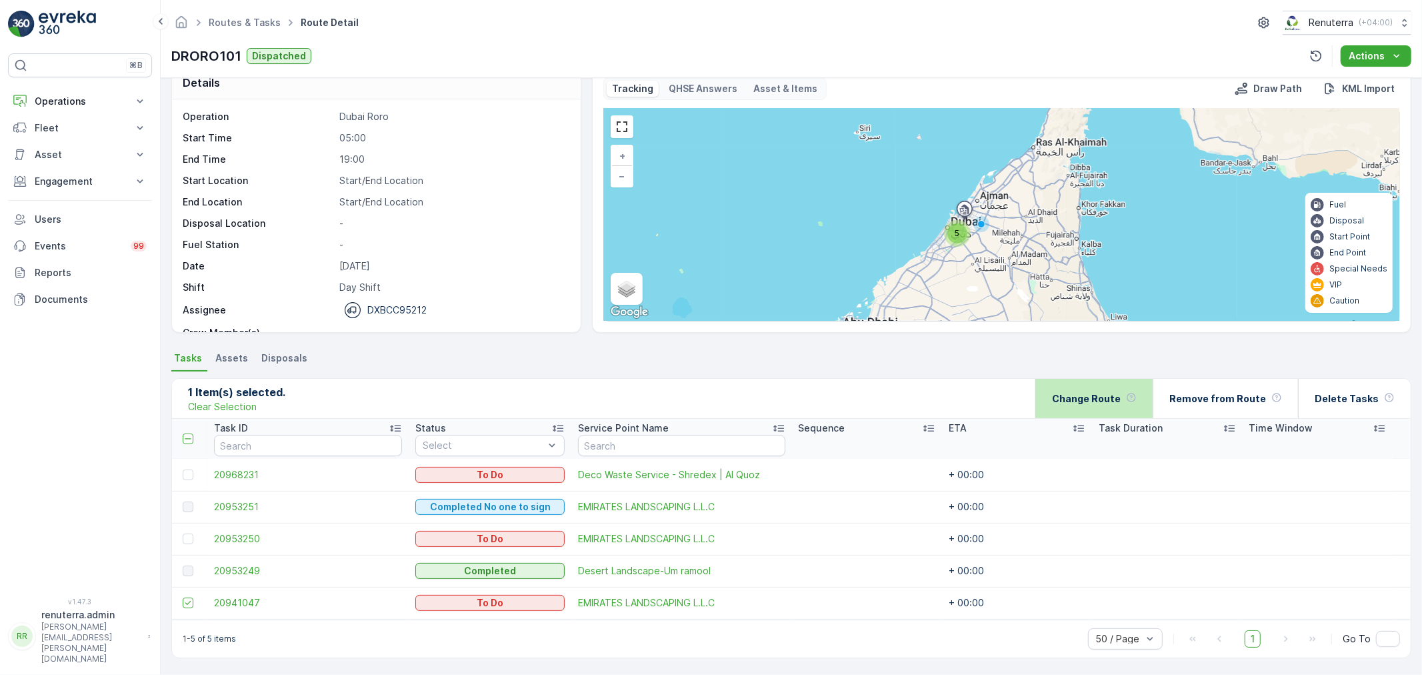
click at [1108, 417] on div "Change Route" at bounding box center [1094, 398] width 85 height 39
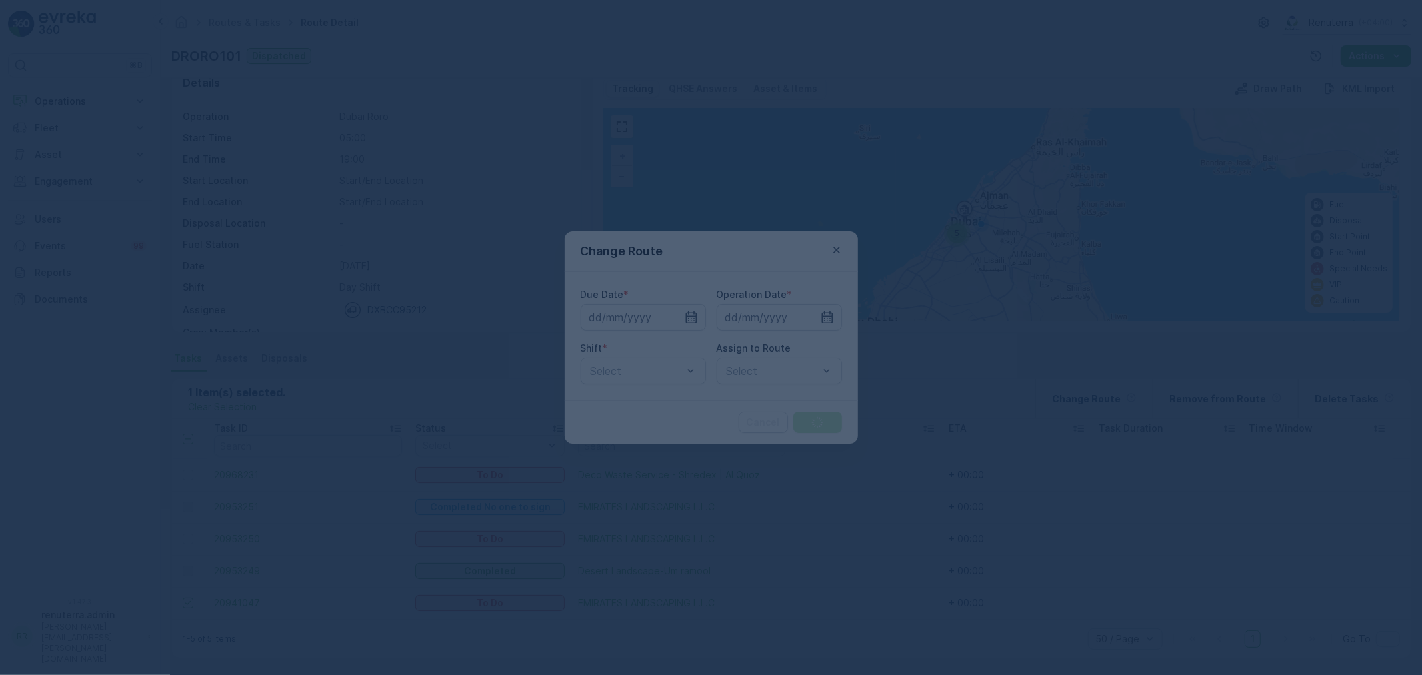
type input "[DATE]"
click at [762, 372] on div "Select" at bounding box center [779, 370] width 125 height 27
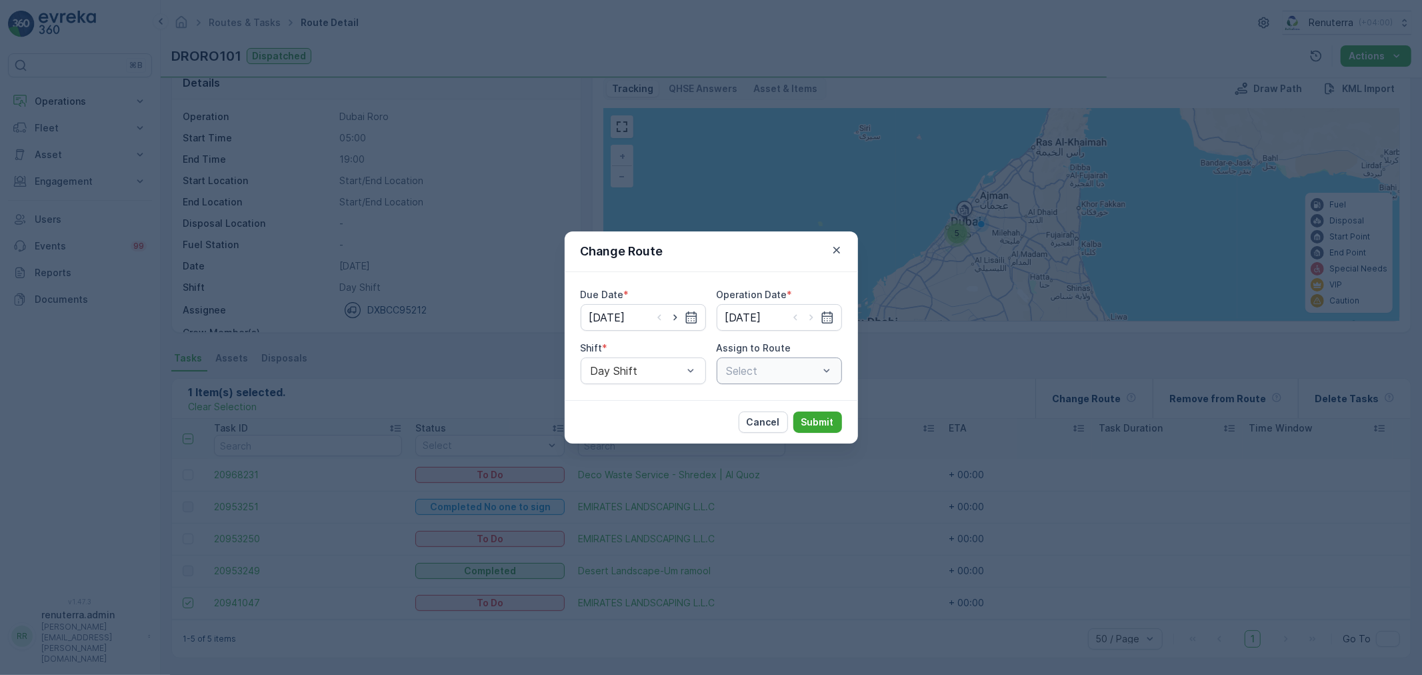
click at [763, 372] on div "Select" at bounding box center [779, 370] width 125 height 27
click at [763, 373] on div at bounding box center [765, 371] width 81 height 12
type input "102"
click at [777, 409] on span "DRORO102 (Offline) - DXB S58978" at bounding box center [779, 409] width 109 height 24
click at [810, 410] on div "Cancel Submit" at bounding box center [711, 421] width 293 height 43
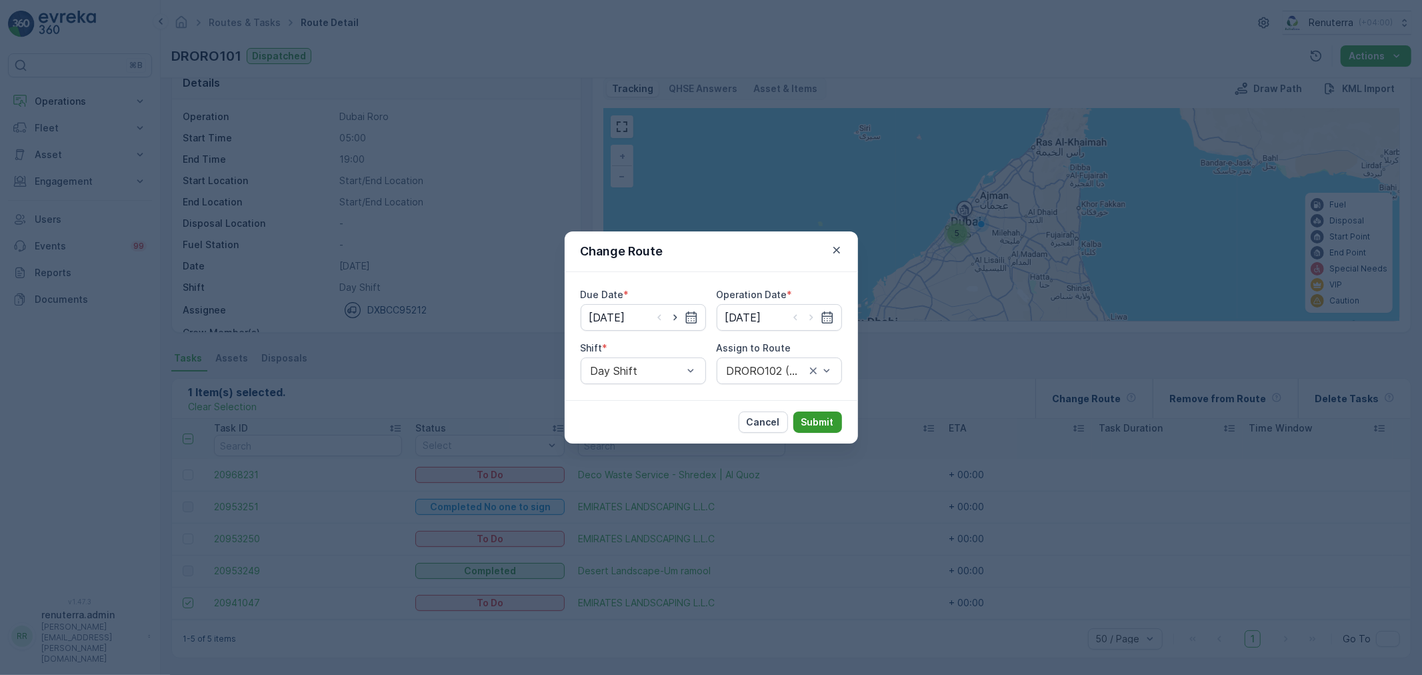
click at [822, 425] on p "Submit" at bounding box center [817, 421] width 33 height 13
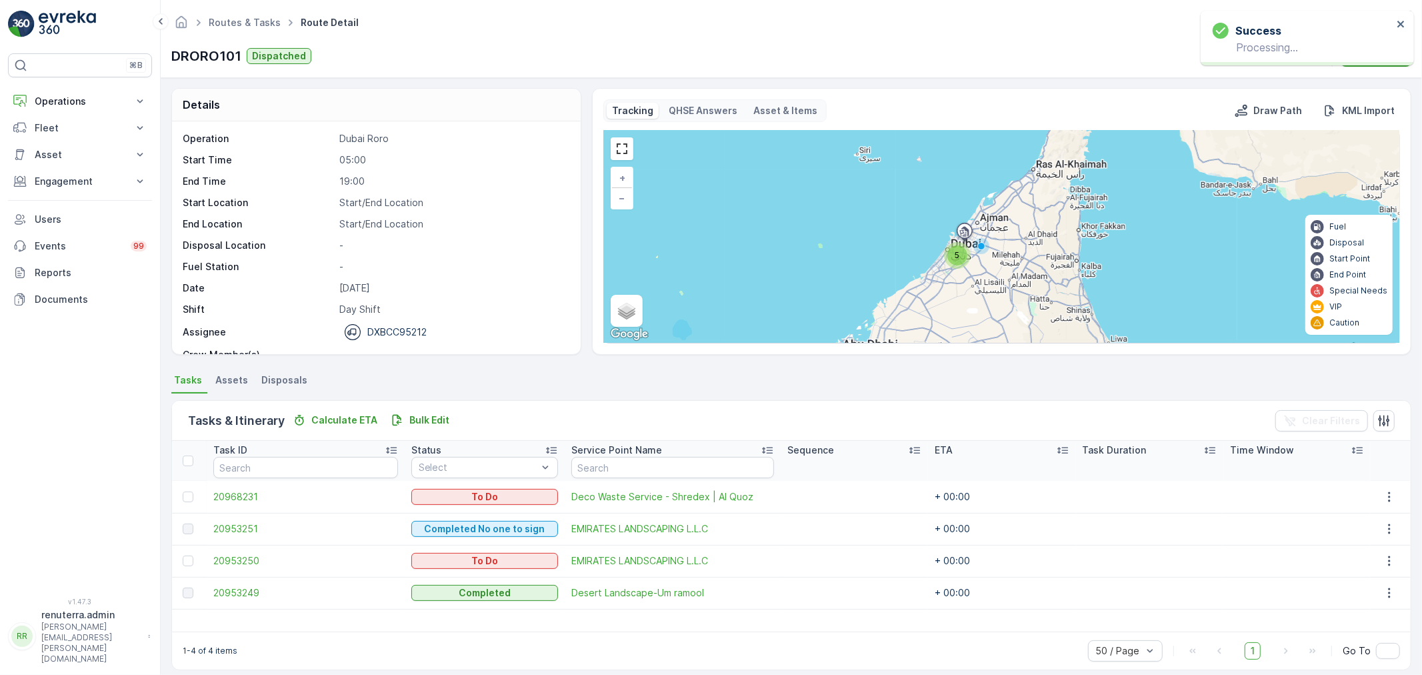
scroll to position [0, 0]
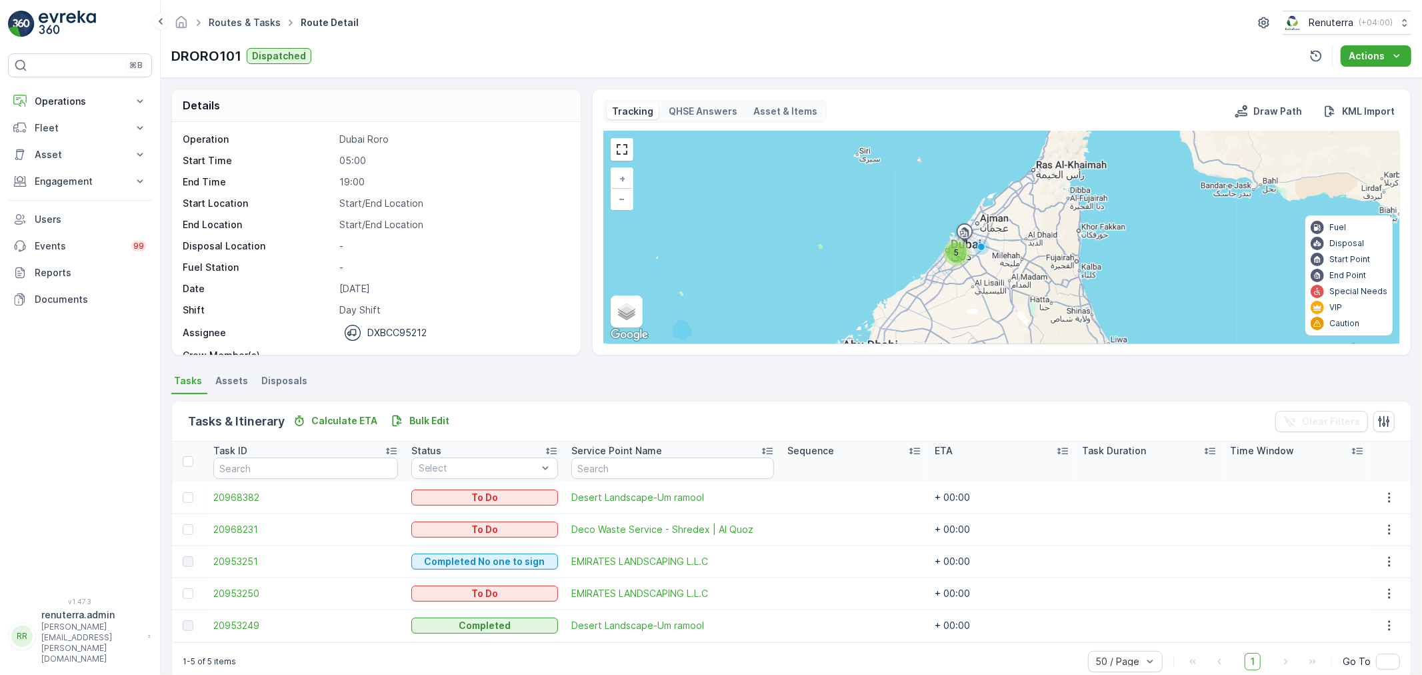
click at [241, 23] on link "Routes & Tasks" at bounding box center [245, 22] width 72 height 11
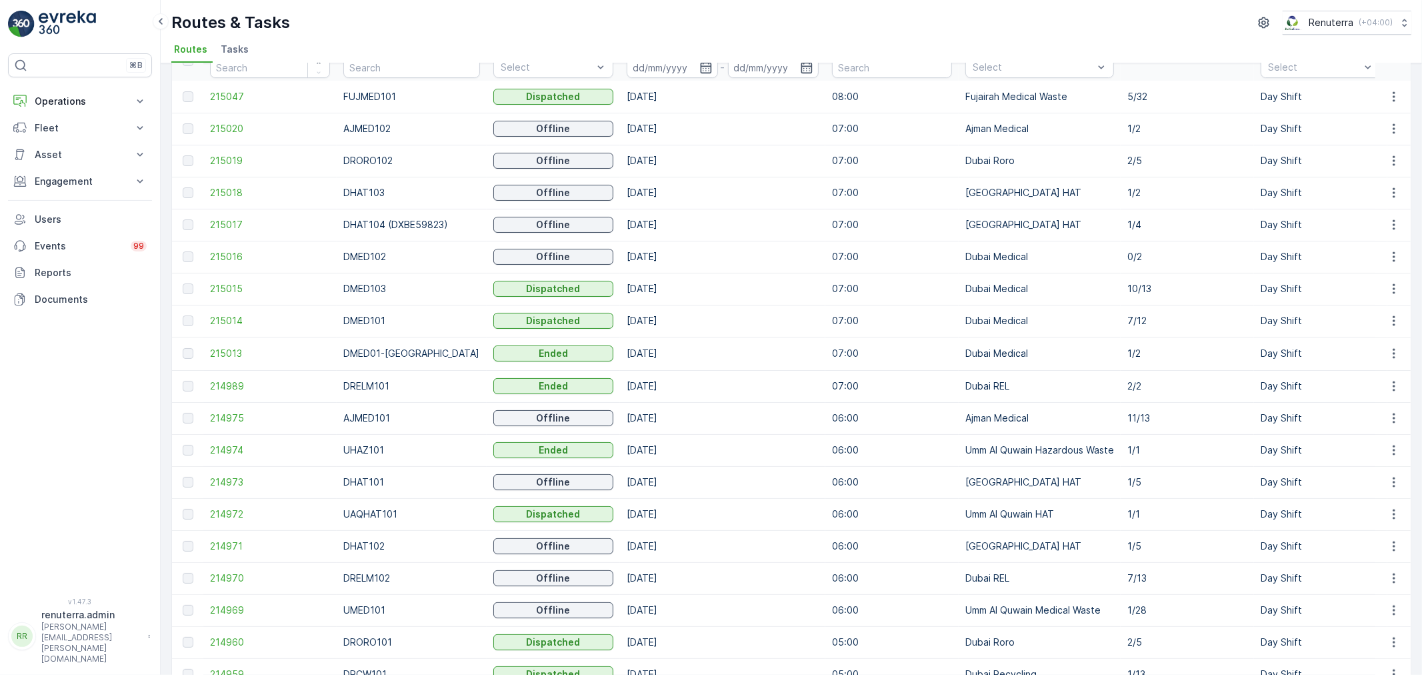
click at [621, 147] on td "[DATE]" at bounding box center [722, 161] width 205 height 32
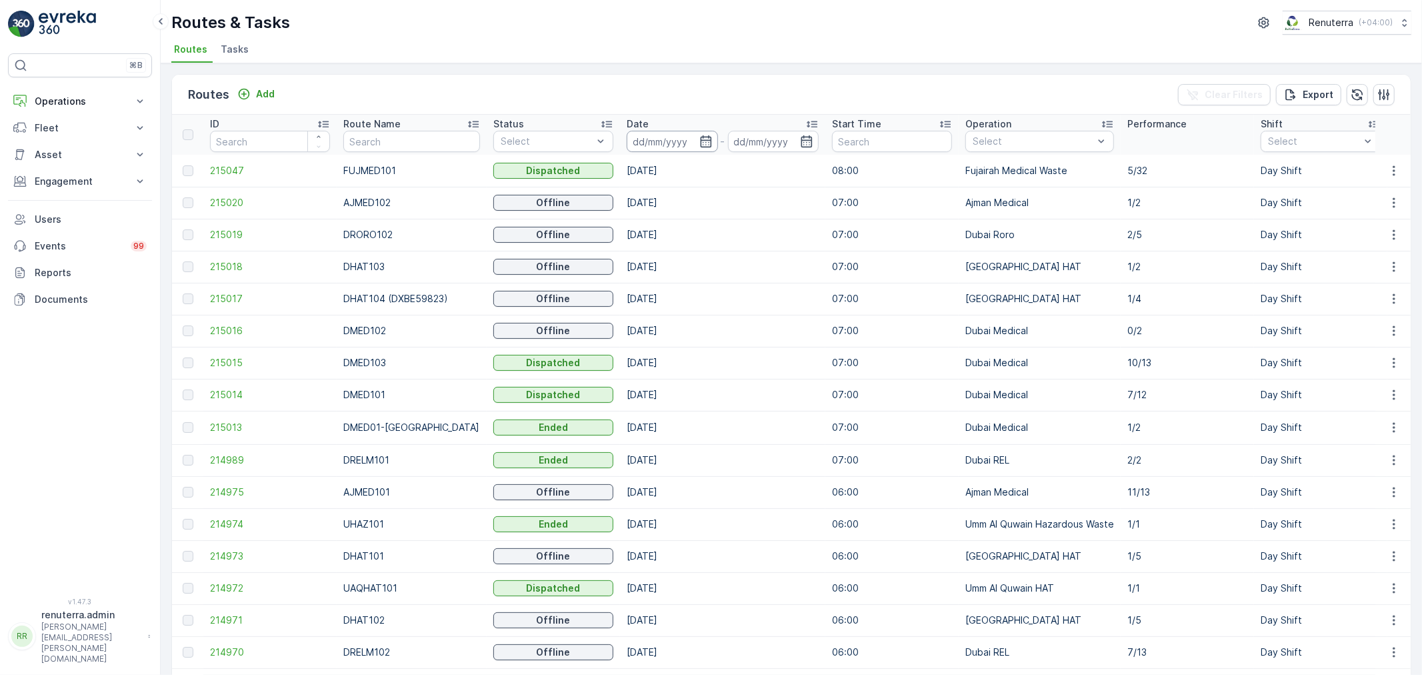
click at [671, 148] on input at bounding box center [672, 141] width 91 height 21
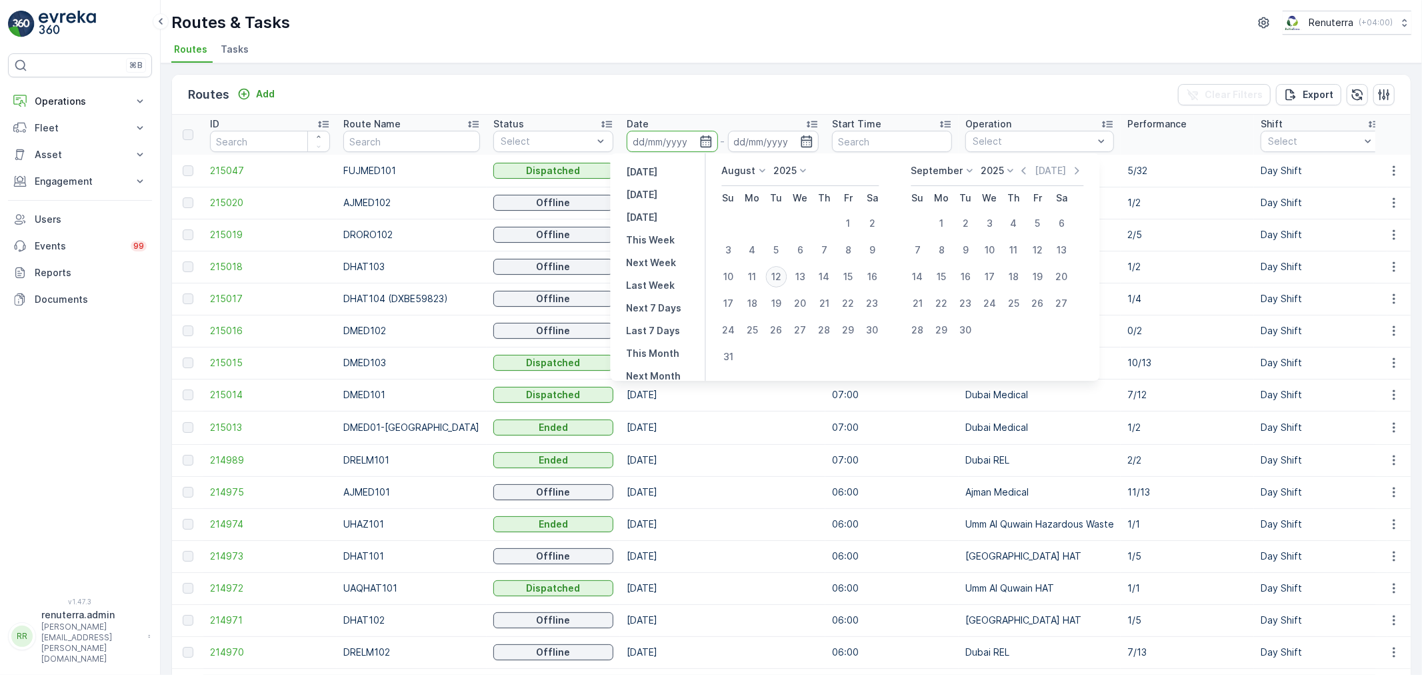
click at [782, 277] on div "12" at bounding box center [776, 276] width 21 height 21
type input "[DATE]"
click at [782, 277] on div "12" at bounding box center [776, 276] width 21 height 21
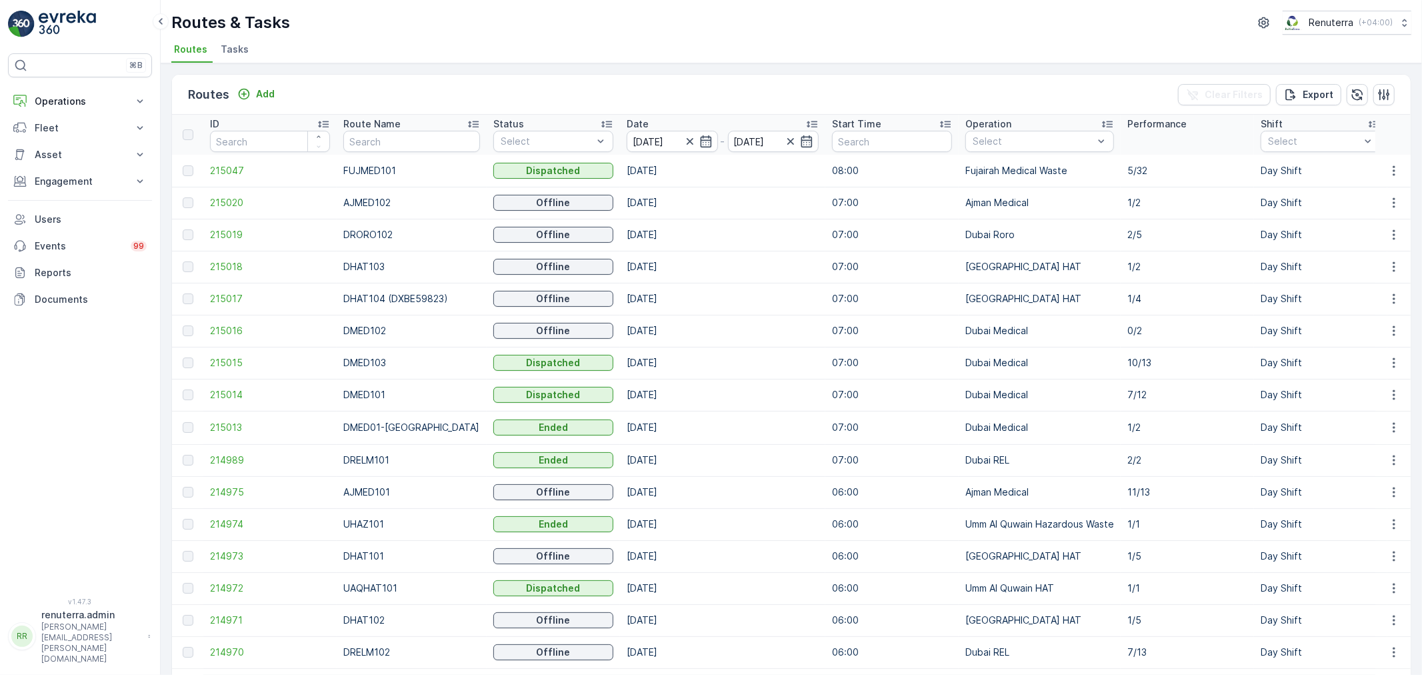
type input "[DATE]"
click at [223, 301] on span "215017" at bounding box center [270, 298] width 120 height 13
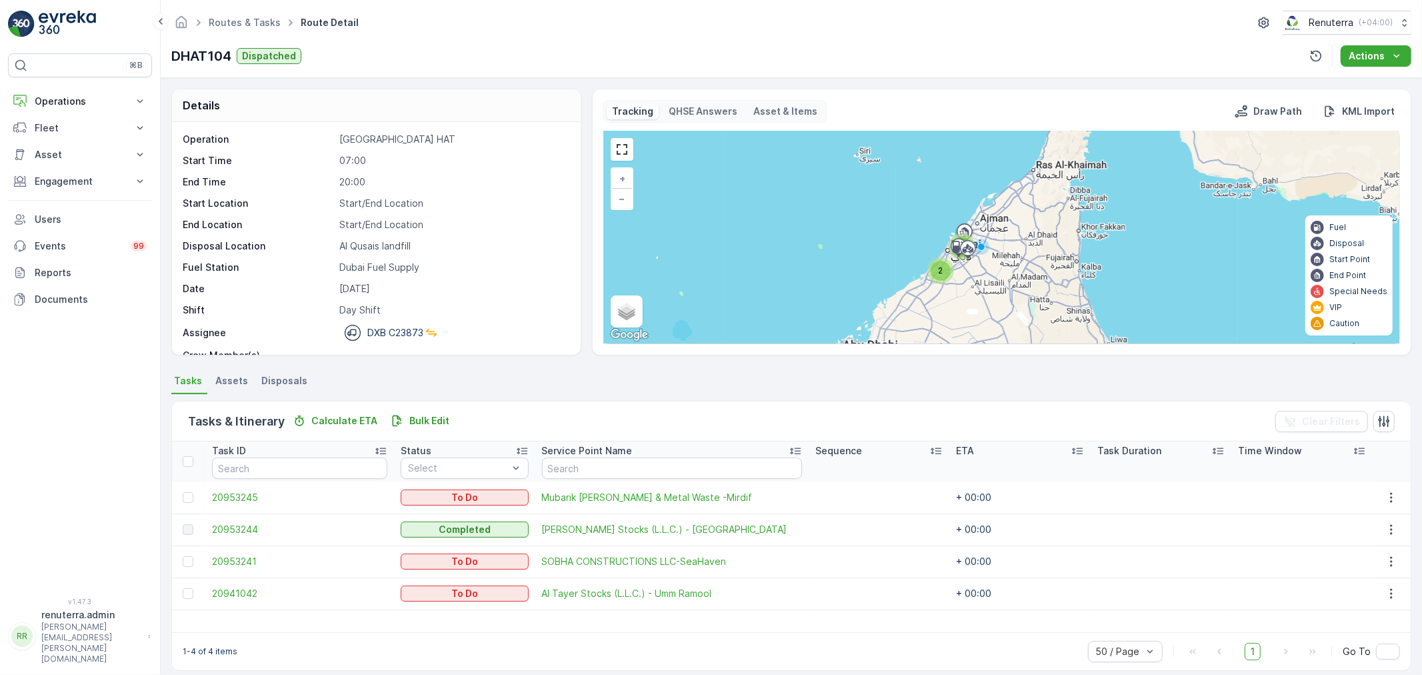
click at [951, 267] on div "2" at bounding box center [940, 270] width 27 height 27
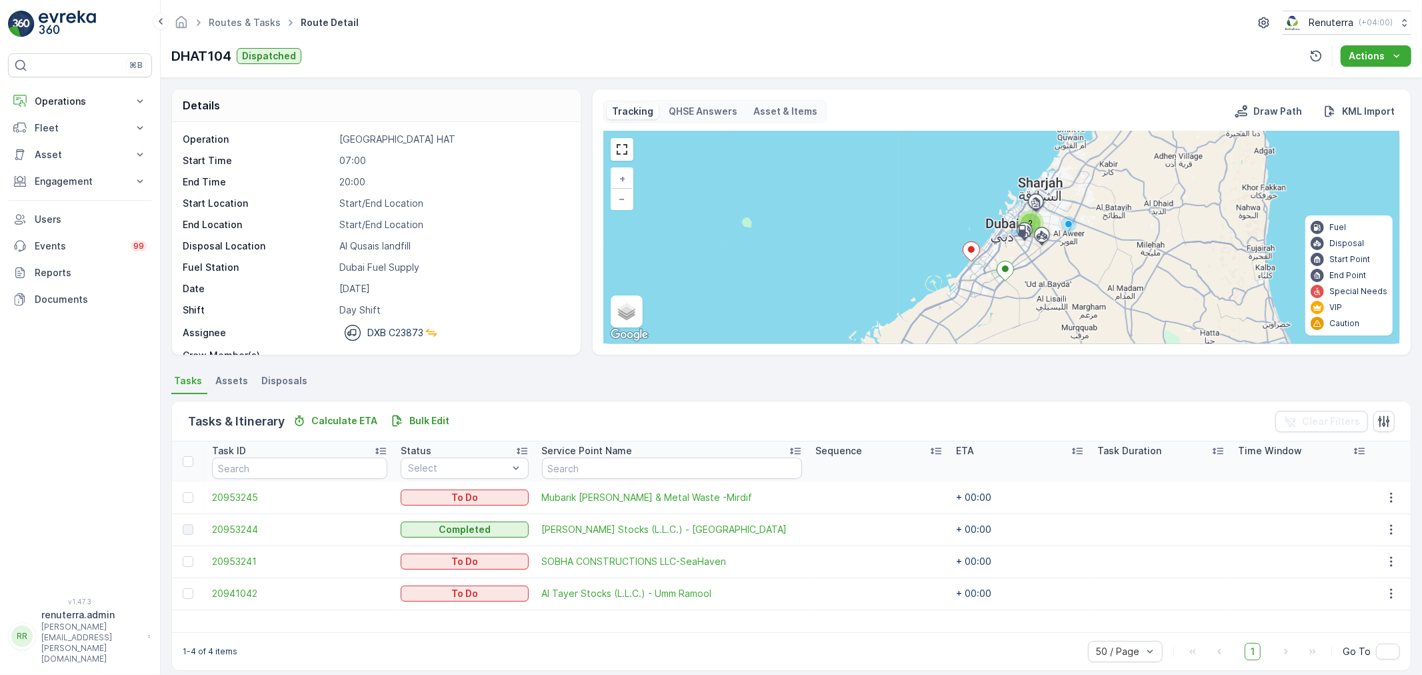
drag, startPoint x: 1030, startPoint y: 247, endPoint x: 1003, endPoint y: 302, distance: 61.4
click at [1005, 302] on div "2 + − Satellite Roadmap Terrain Hybrid Leaflet Keyboard shortcuts Map Data Map …" at bounding box center [1001, 237] width 795 height 212
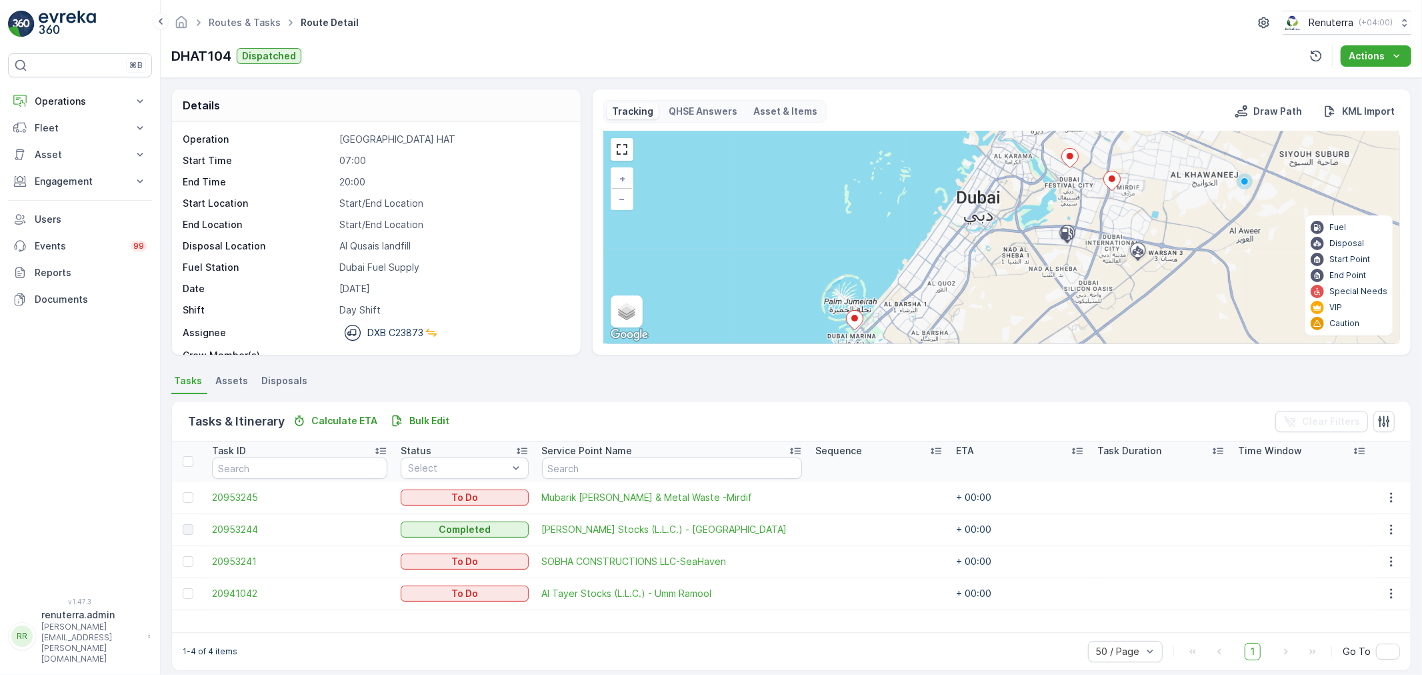
drag, startPoint x: 1010, startPoint y: 269, endPoint x: 964, endPoint y: 315, distance: 64.6
click at [964, 315] on div "+ − Satellite Roadmap Terrain Hybrid Leaflet Keyboard shortcuts Map Data Map da…" at bounding box center [1001, 237] width 795 height 212
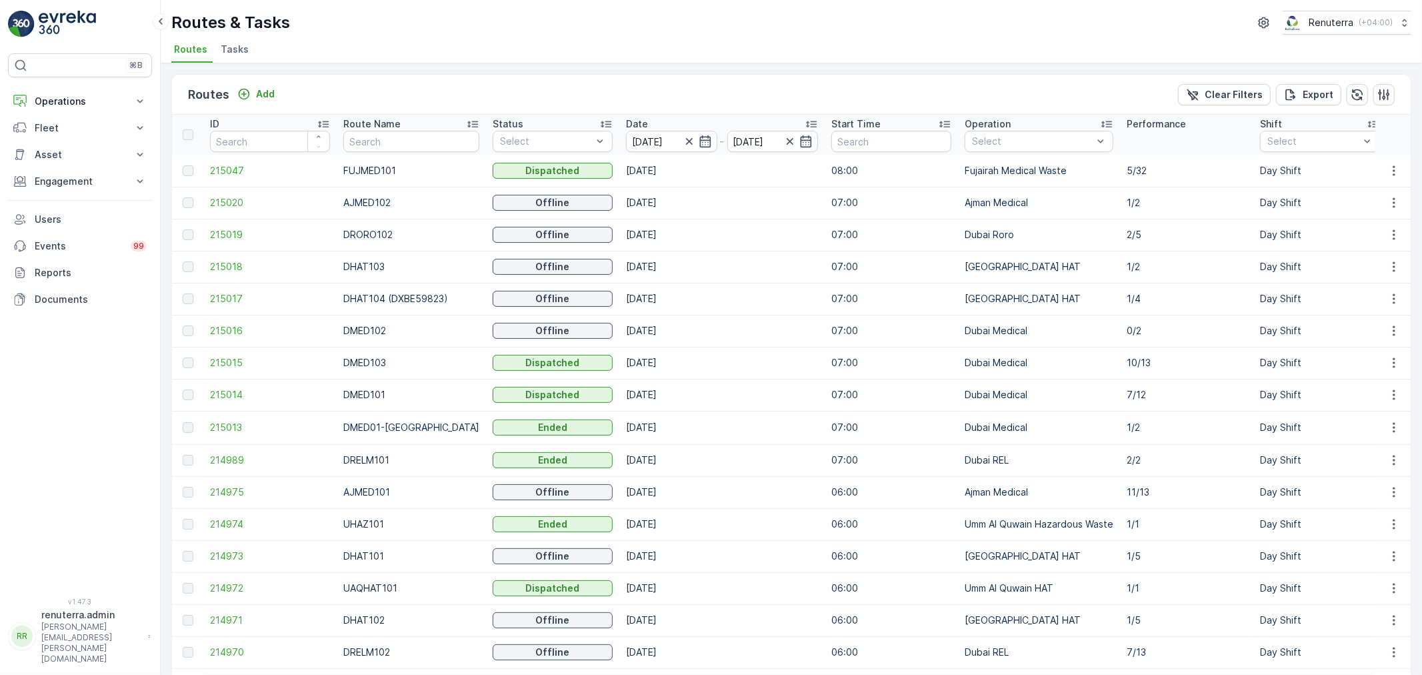
click at [379, 125] on p "Route Name" at bounding box center [371, 123] width 57 height 13
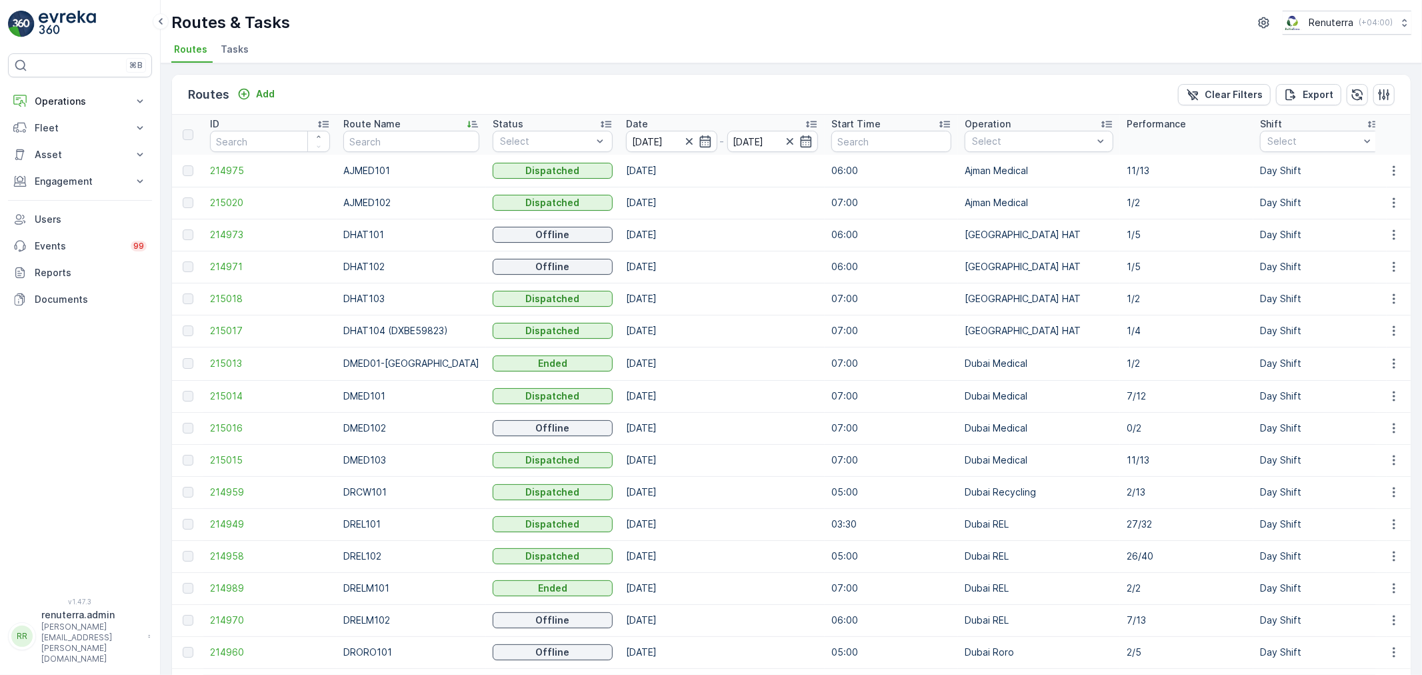
click at [493, 131] on div "Select" at bounding box center [553, 141] width 120 height 21
click at [427, 135] on input "text" at bounding box center [411, 141] width 136 height 21
type input "DHAT"
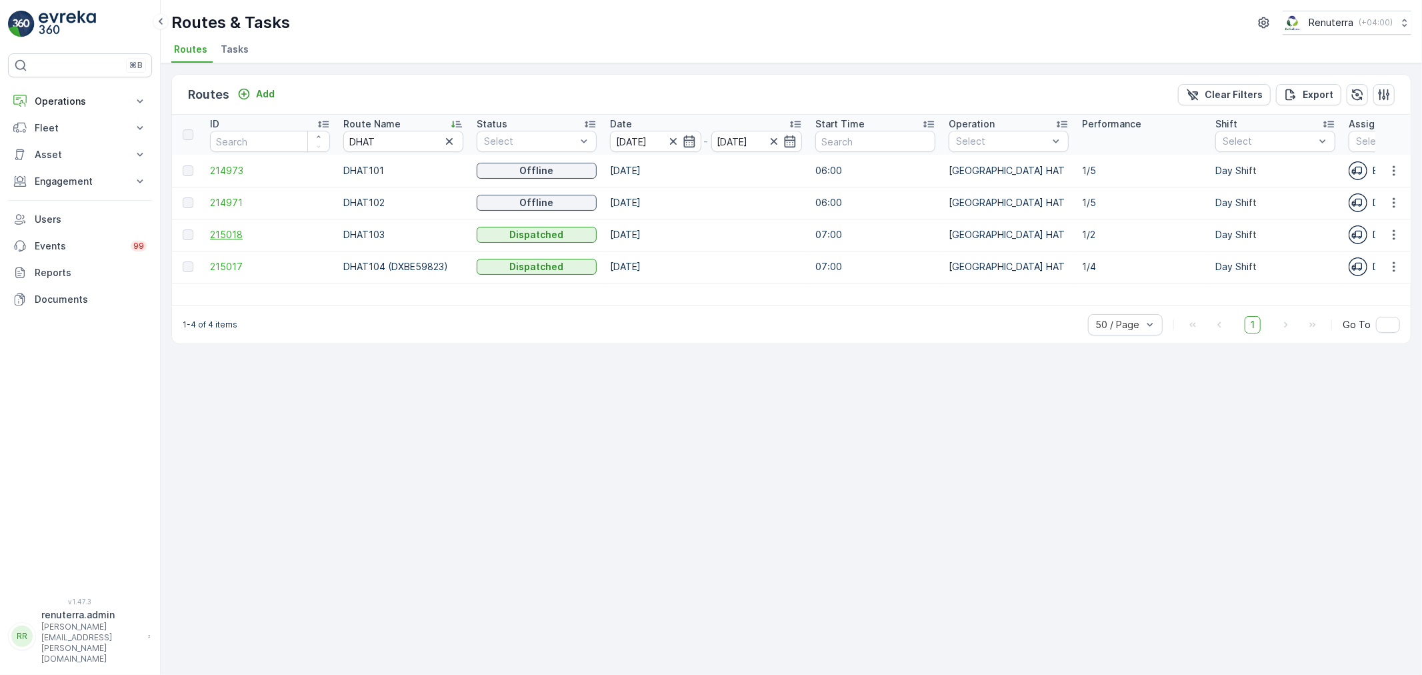
click at [233, 231] on span "215018" at bounding box center [270, 234] width 120 height 13
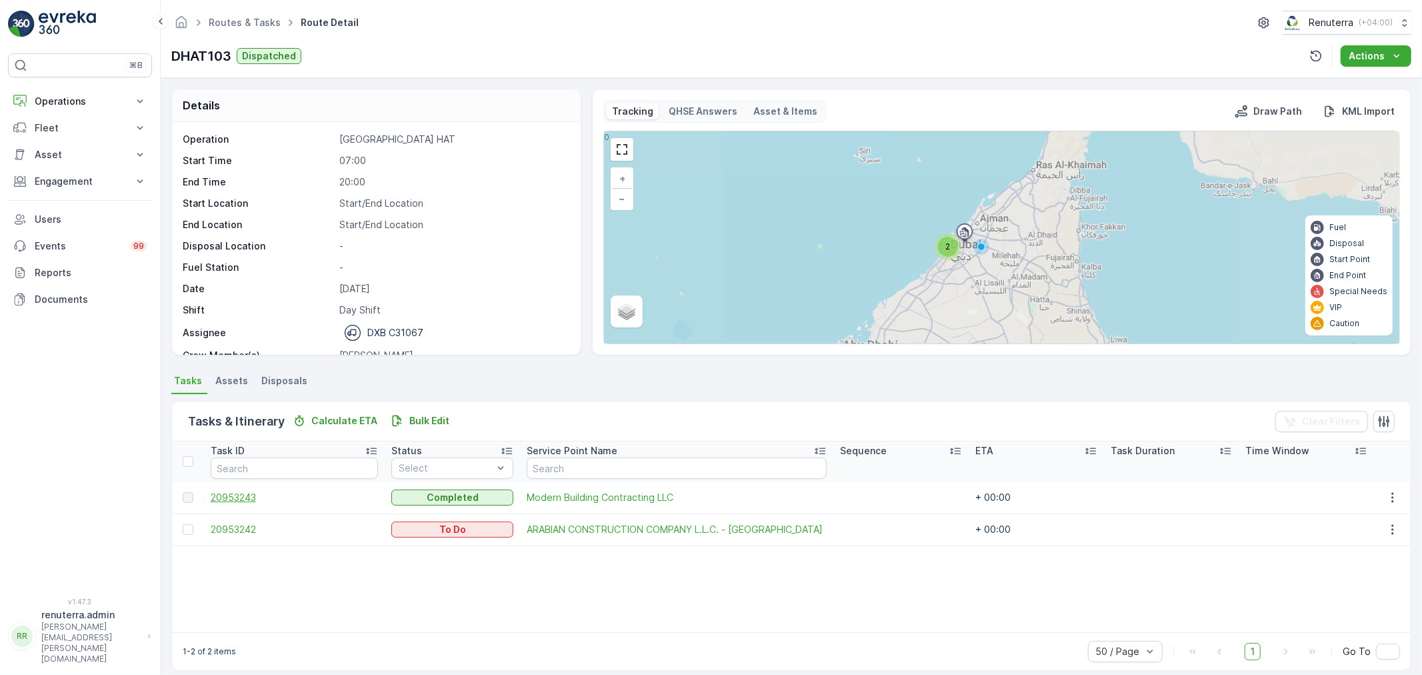
click at [239, 491] on span "20953243" at bounding box center [295, 497] width 168 height 13
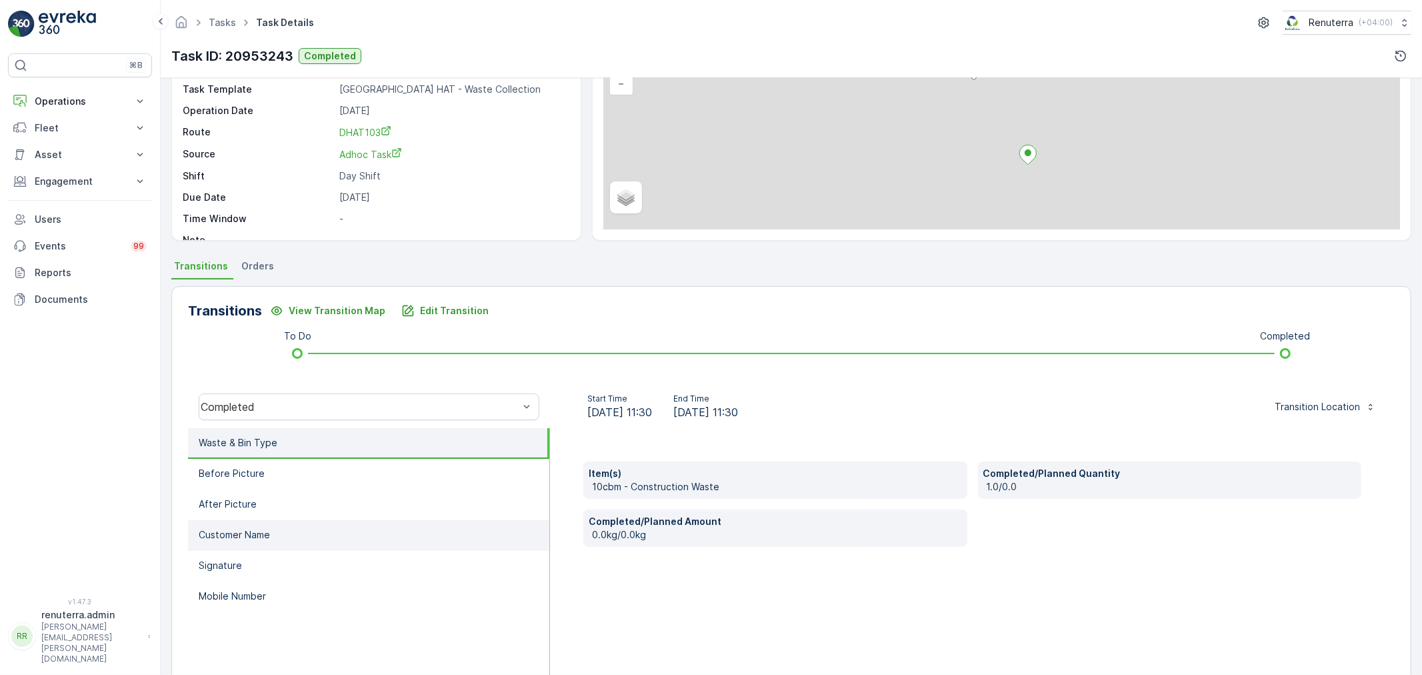
scroll to position [148, 0]
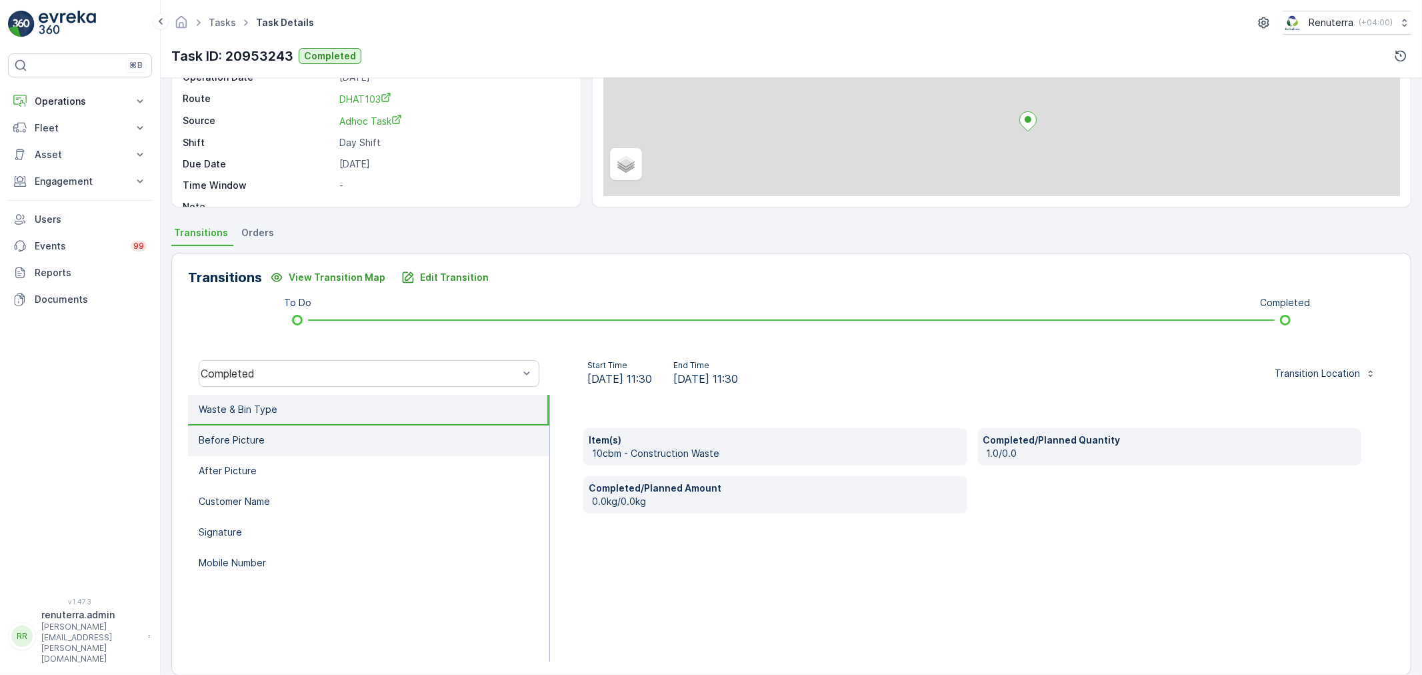
click at [238, 441] on p "Before Picture" at bounding box center [232, 439] width 66 height 13
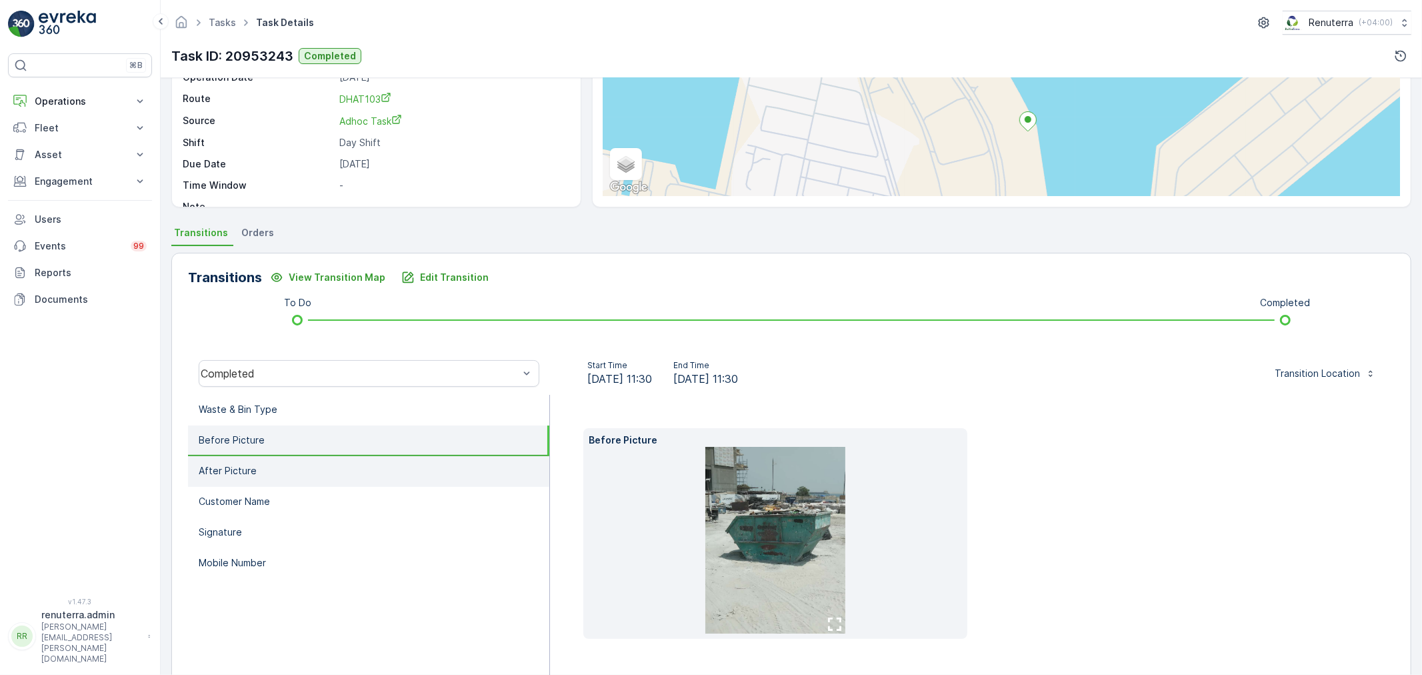
click at [336, 471] on li "After Picture" at bounding box center [368, 471] width 361 height 31
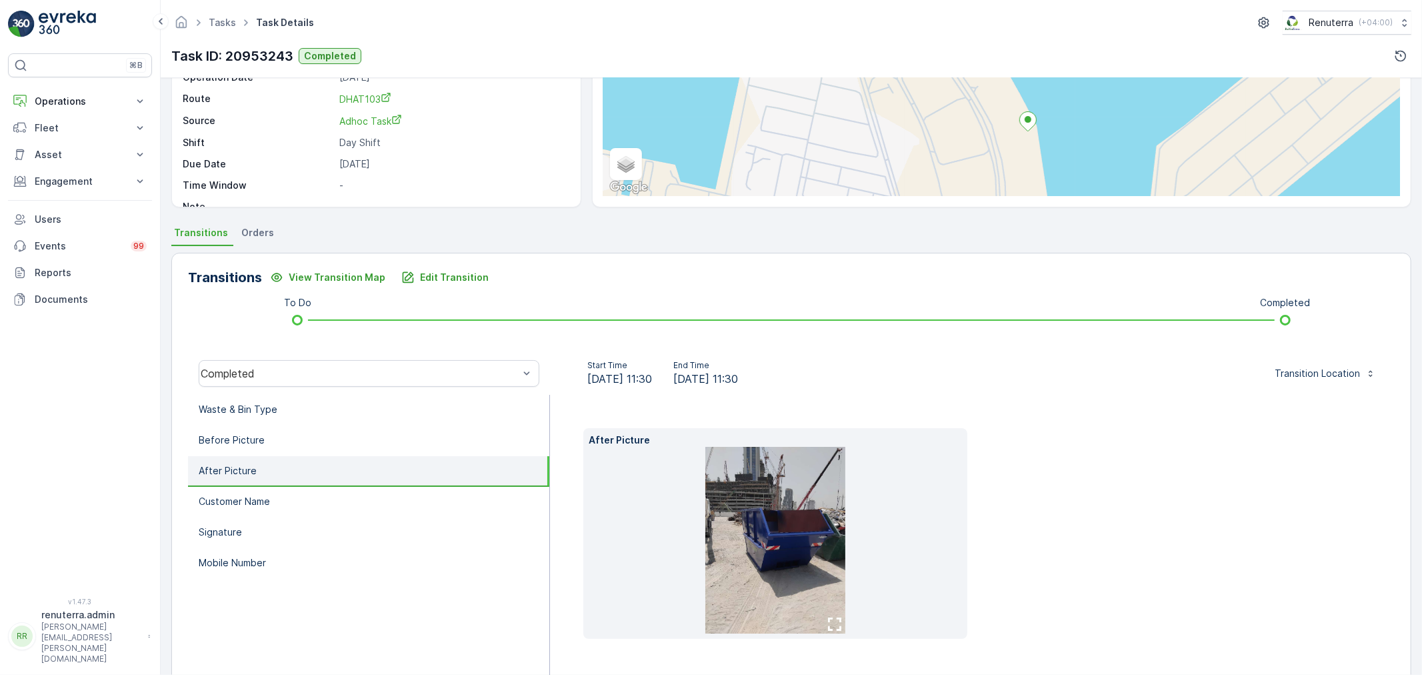
click at [780, 565] on img at bounding box center [775, 540] width 140 height 187
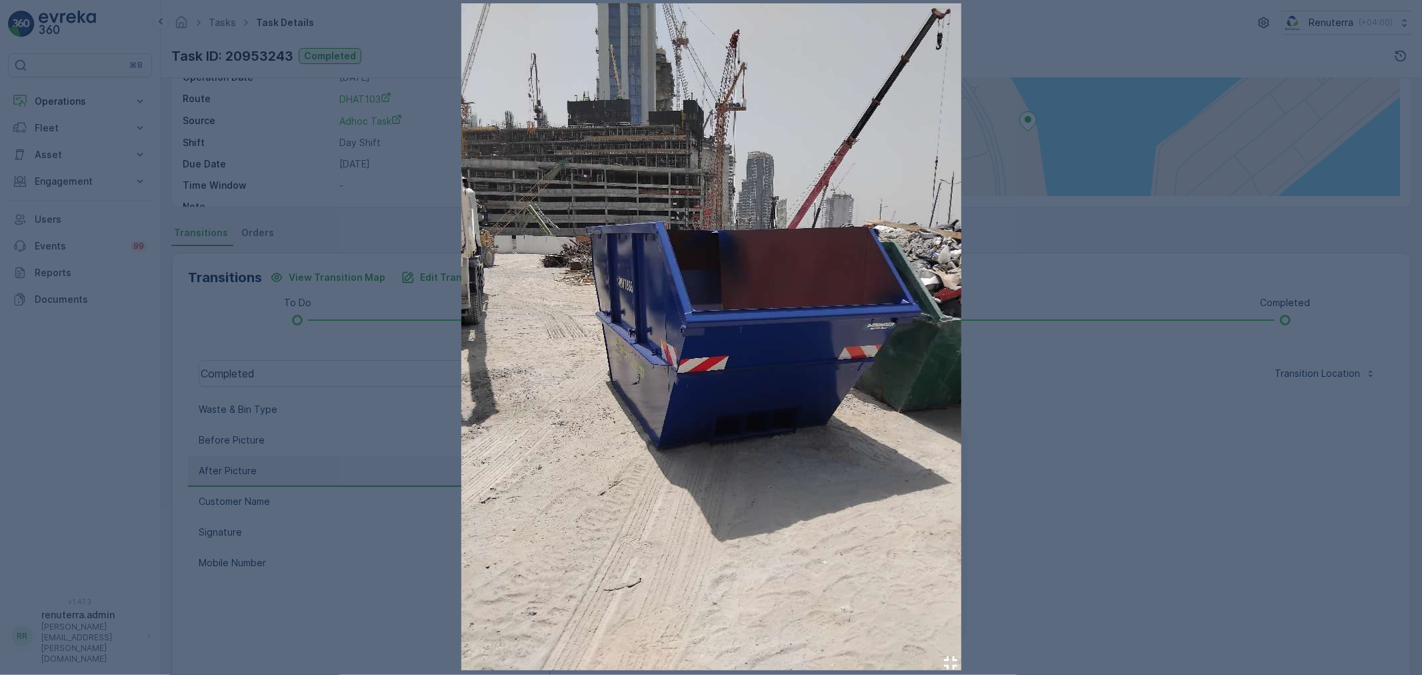
click at [1165, 496] on div at bounding box center [711, 337] width 1422 height 675
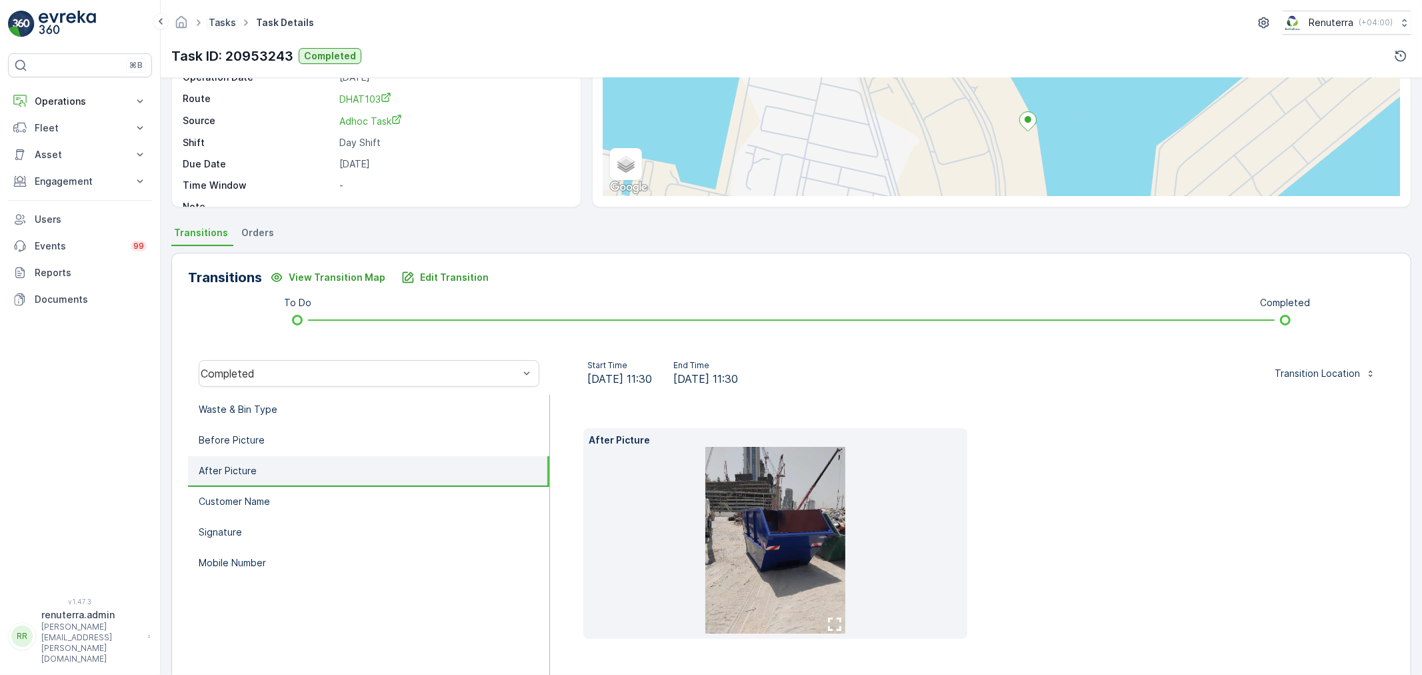
click at [231, 17] on link "Tasks" at bounding box center [222, 22] width 27 height 11
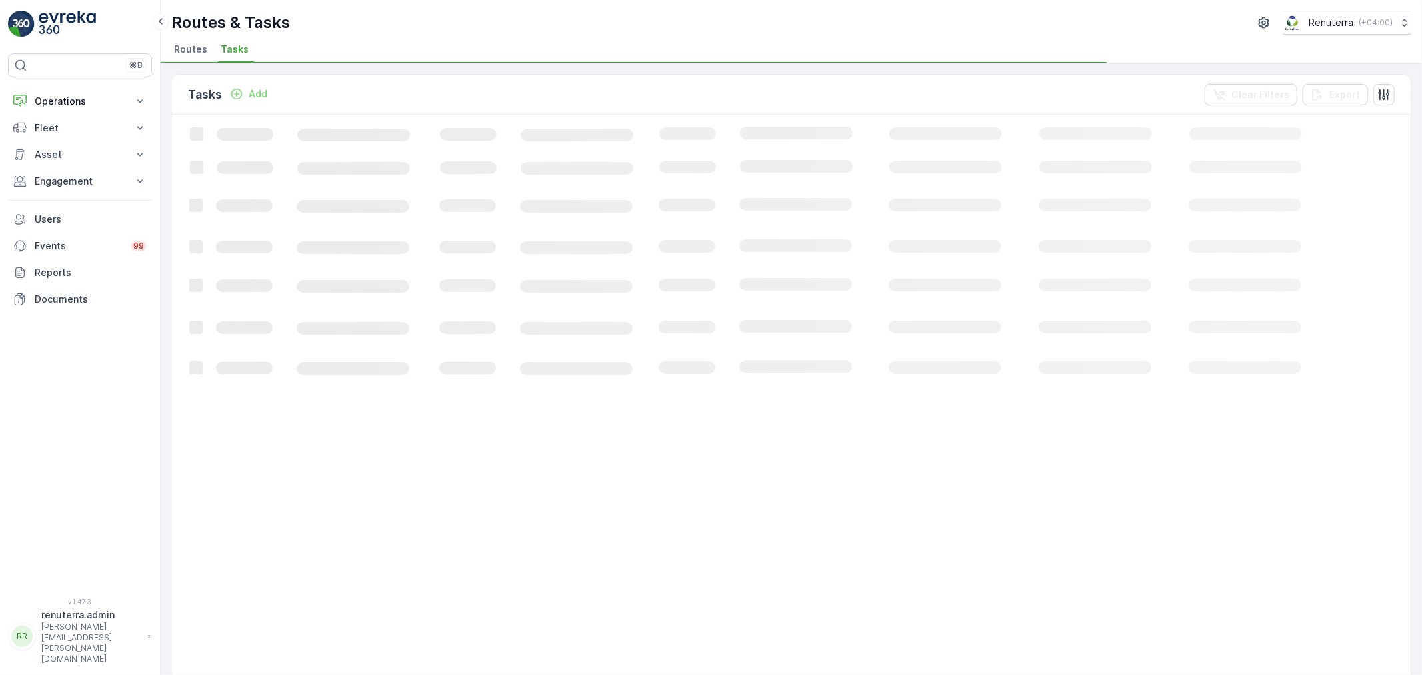
click at [198, 43] on span "Routes" at bounding box center [190, 49] width 33 height 13
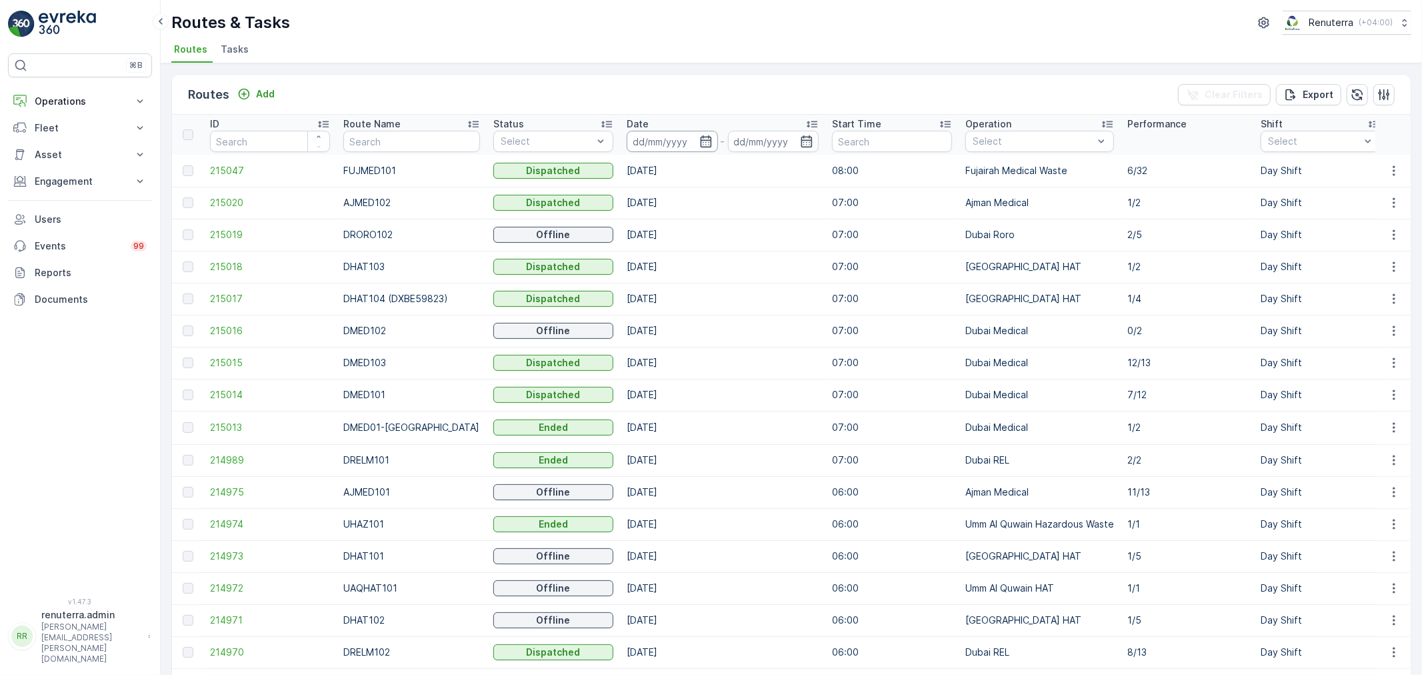
click at [680, 149] on input at bounding box center [672, 141] width 91 height 21
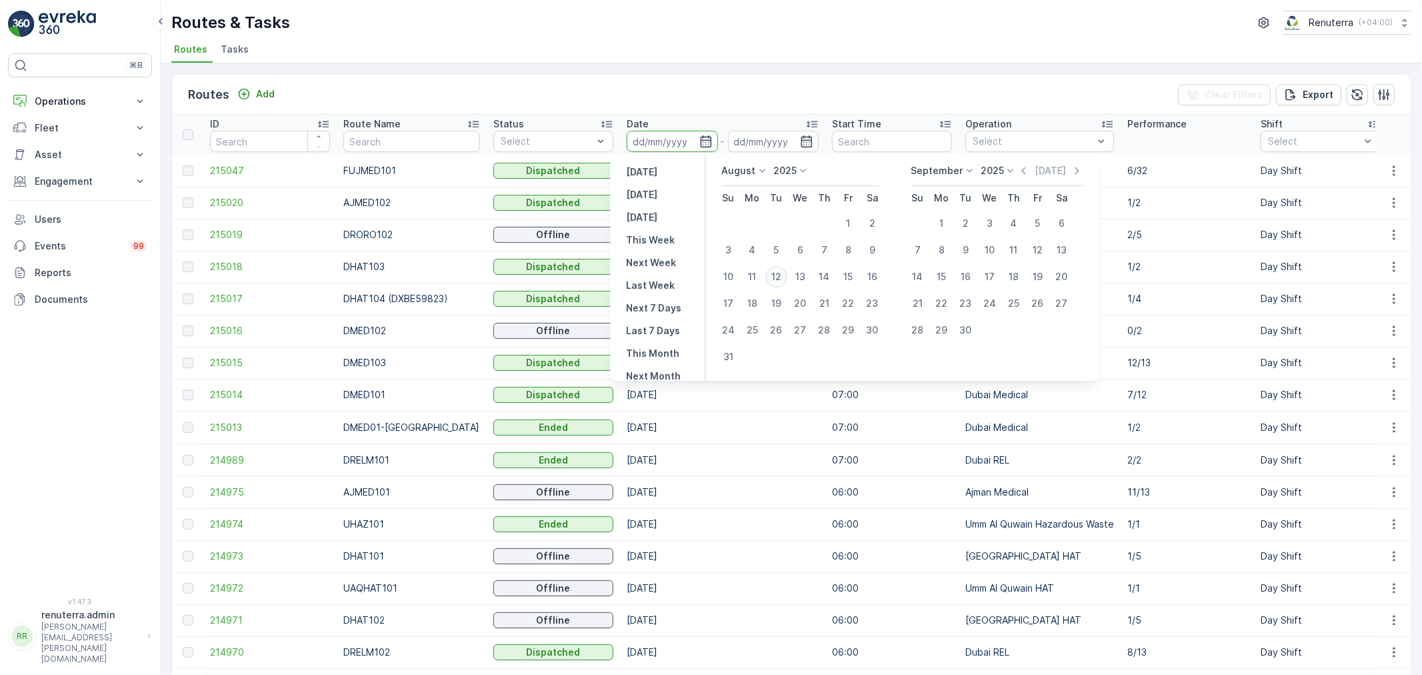
click at [778, 277] on div "12" at bounding box center [776, 276] width 21 height 21
type input "[DATE]"
click at [778, 277] on div "12" at bounding box center [776, 276] width 21 height 21
type input "[DATE]"
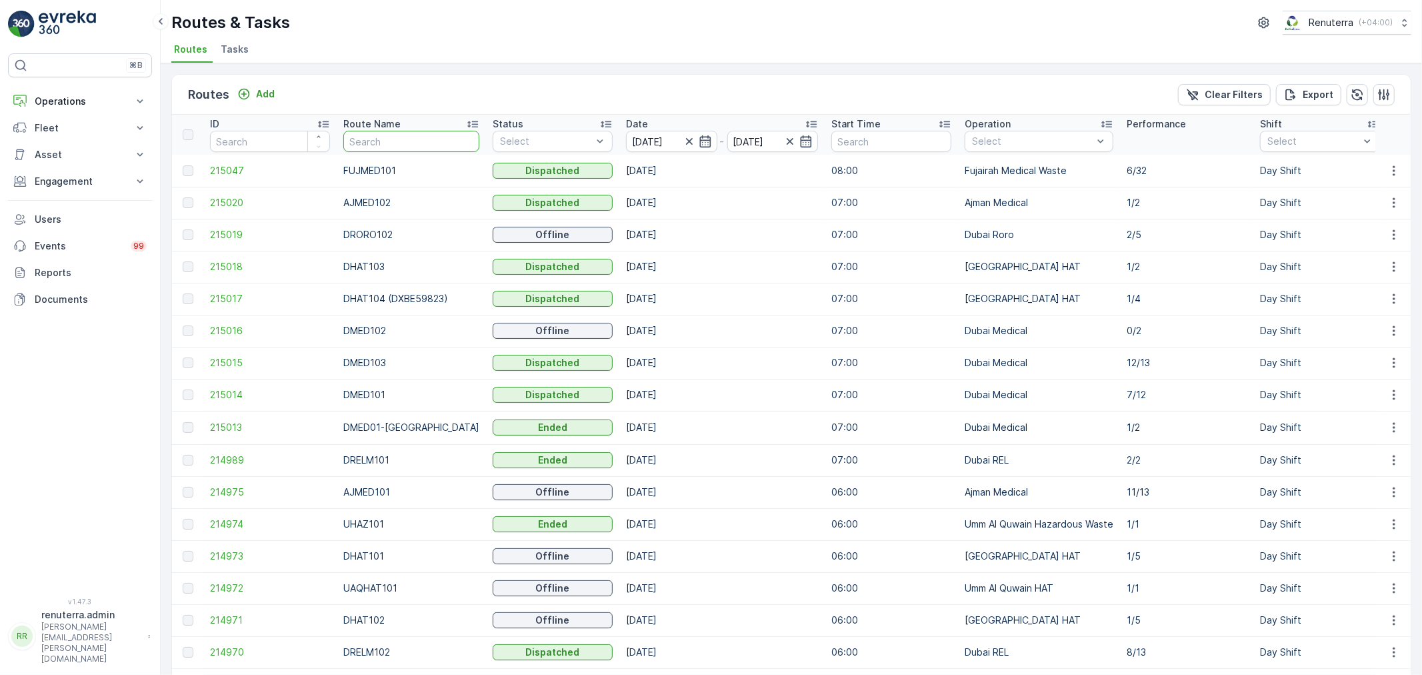
click at [434, 135] on input "text" at bounding box center [411, 141] width 136 height 21
type input "DROR"
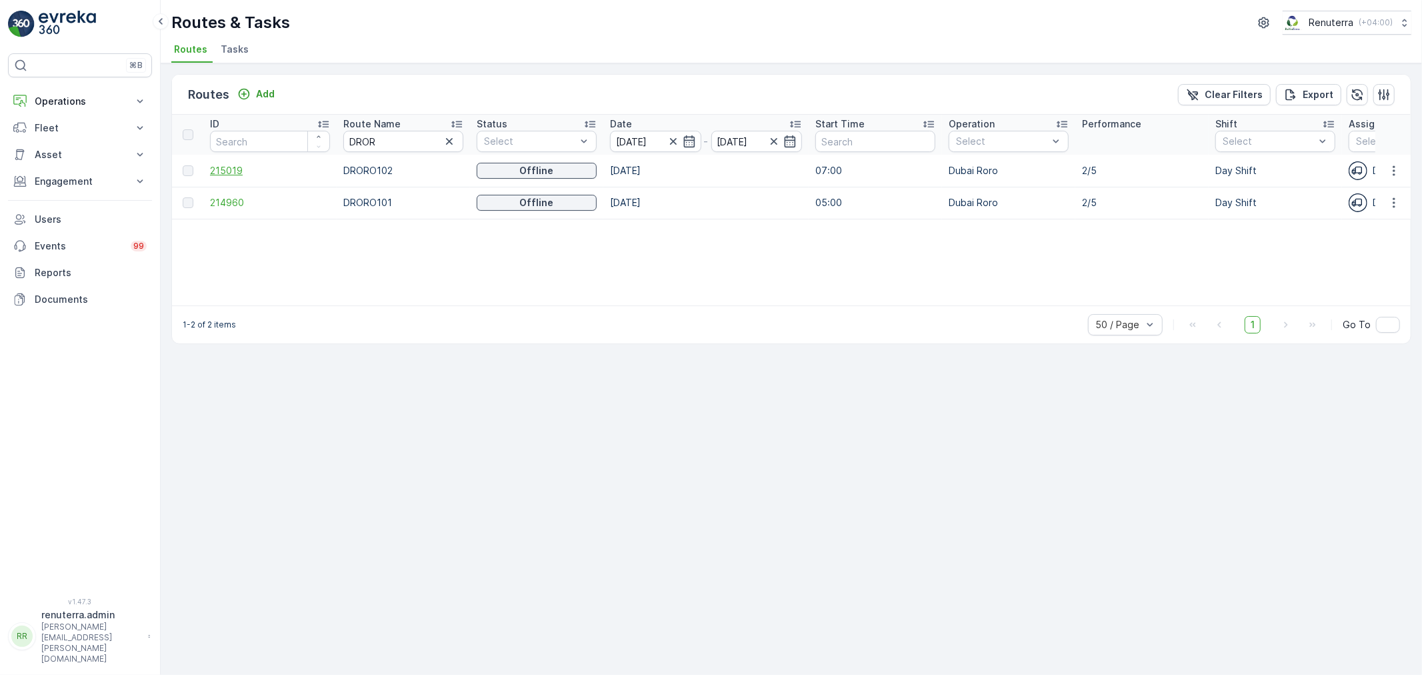
click at [227, 176] on span "215019" at bounding box center [270, 170] width 120 height 13
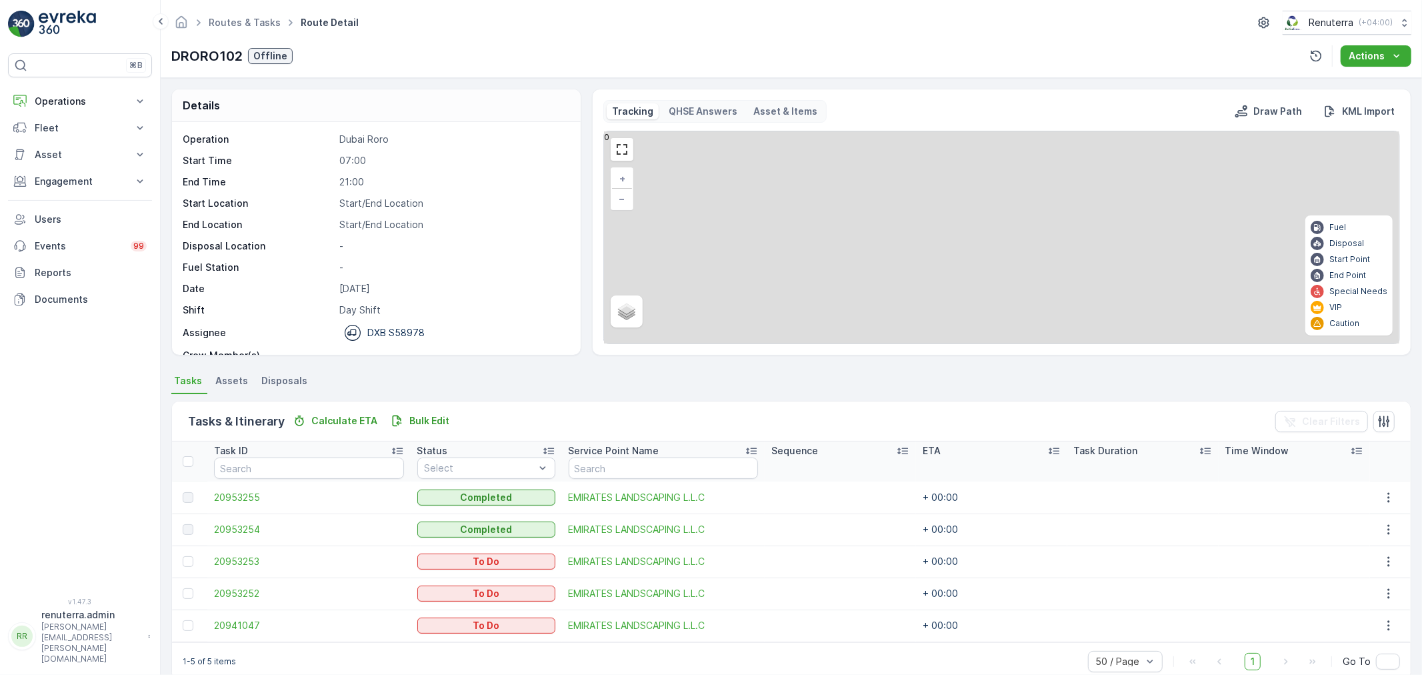
scroll to position [23, 0]
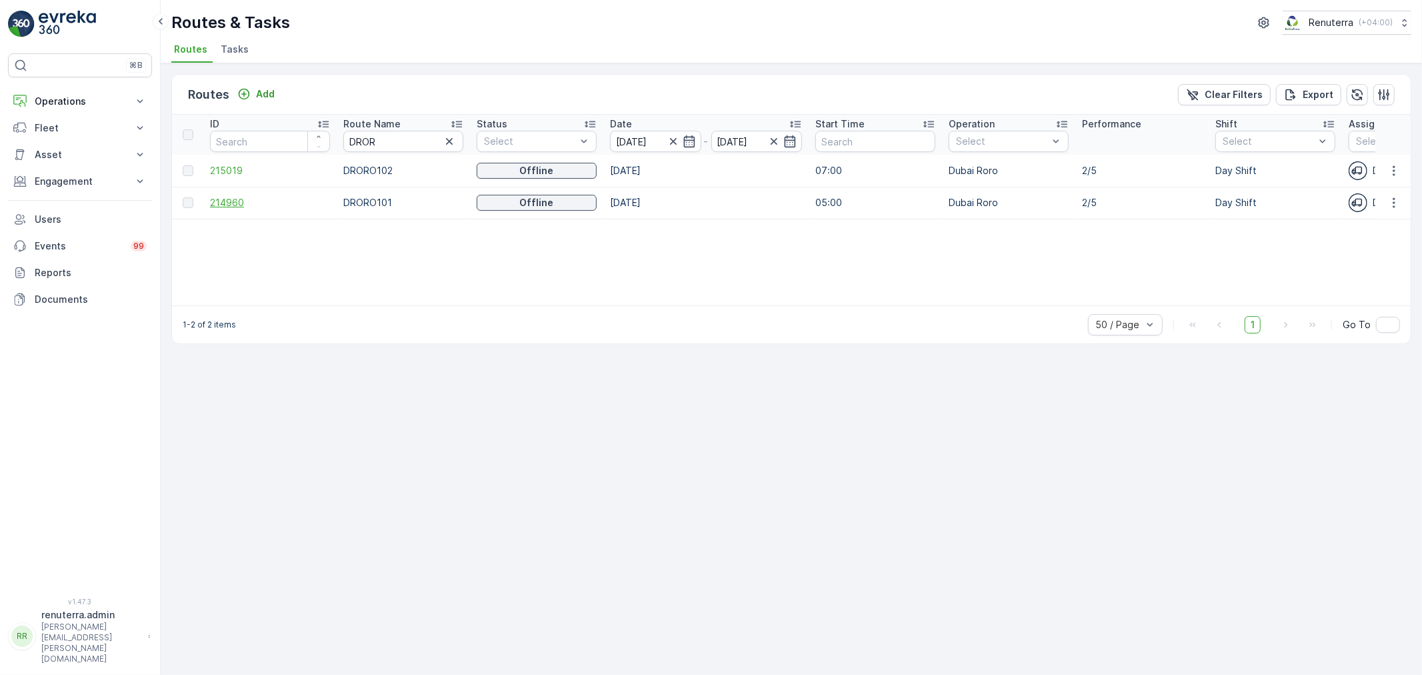
click at [283, 203] on span "214960" at bounding box center [270, 202] width 120 height 13
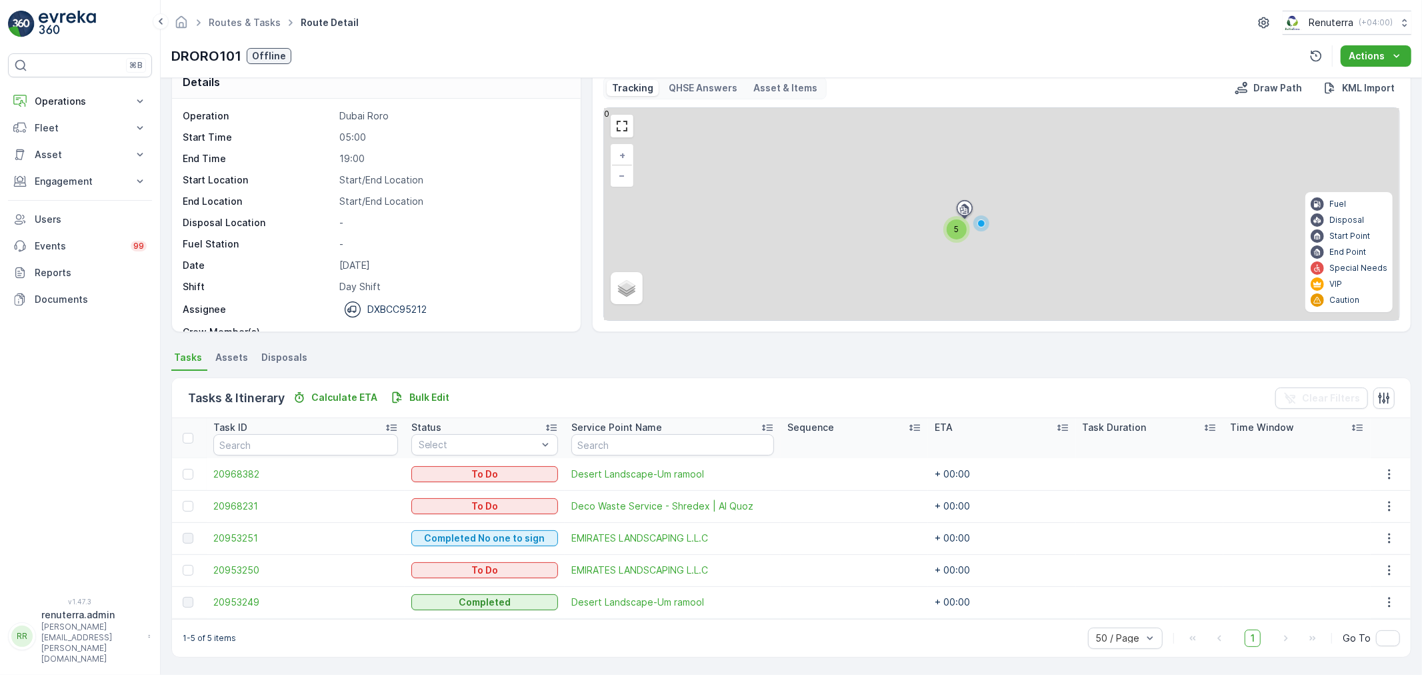
scroll to position [23, 0]
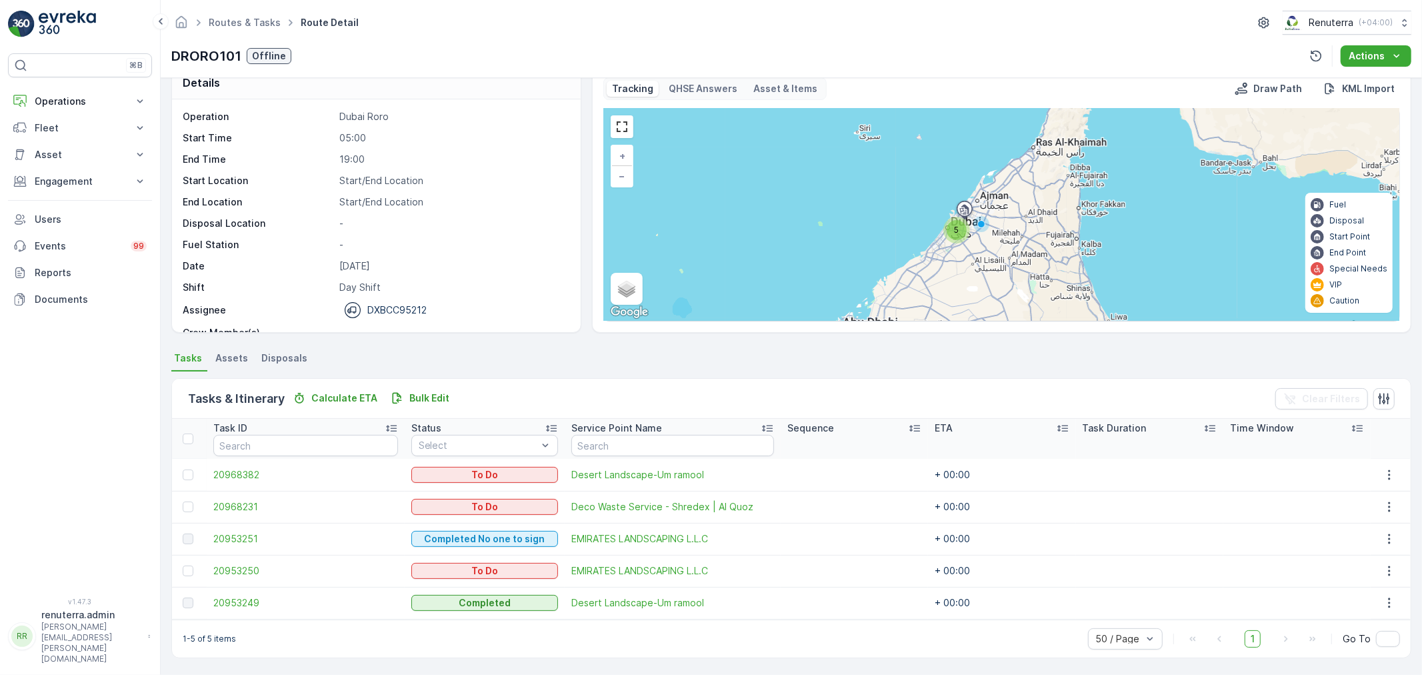
click at [959, 235] on div "5" at bounding box center [957, 230] width 20 height 20
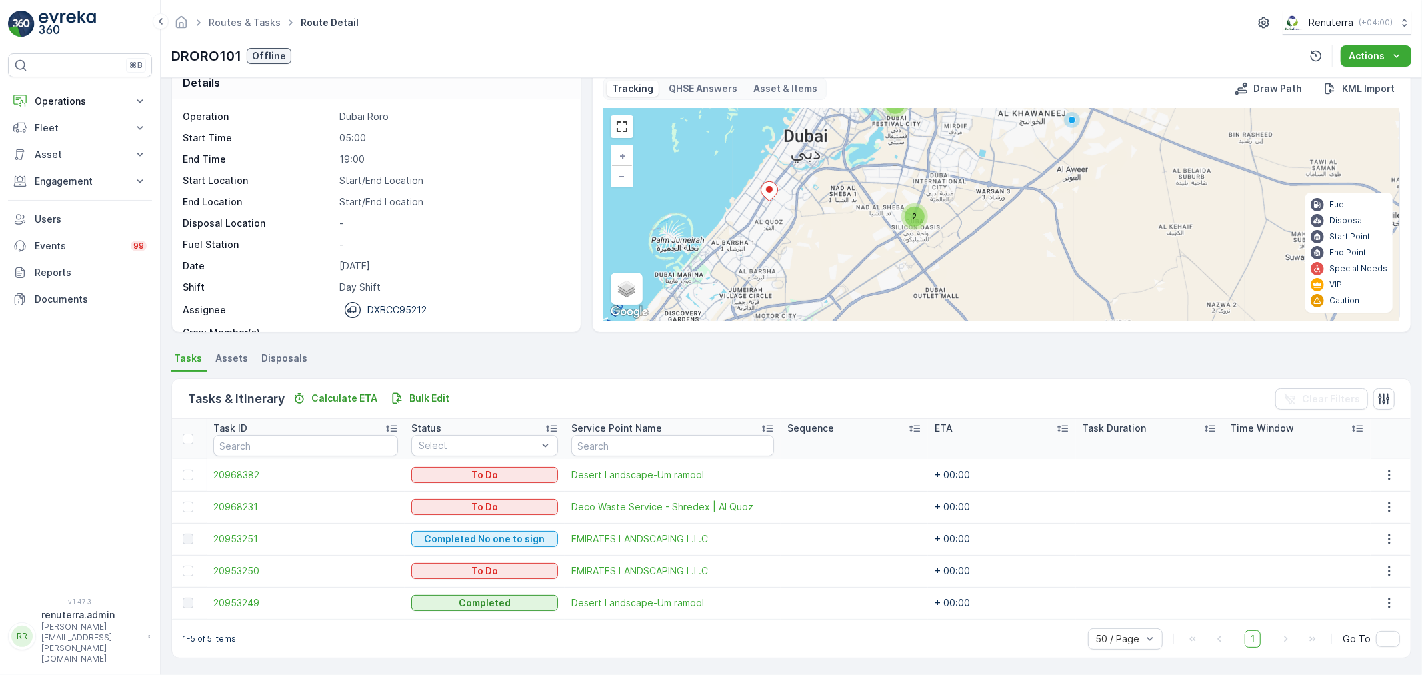
drag, startPoint x: 938, startPoint y: 223, endPoint x: 899, endPoint y: 291, distance: 79.1
click at [899, 291] on div "2 2 + − Satellite Roadmap Terrain Hybrid Leaflet Keyboard shortcuts Map Data Ma…" at bounding box center [1001, 215] width 795 height 212
click at [921, 214] on div "2" at bounding box center [915, 217] width 20 height 20
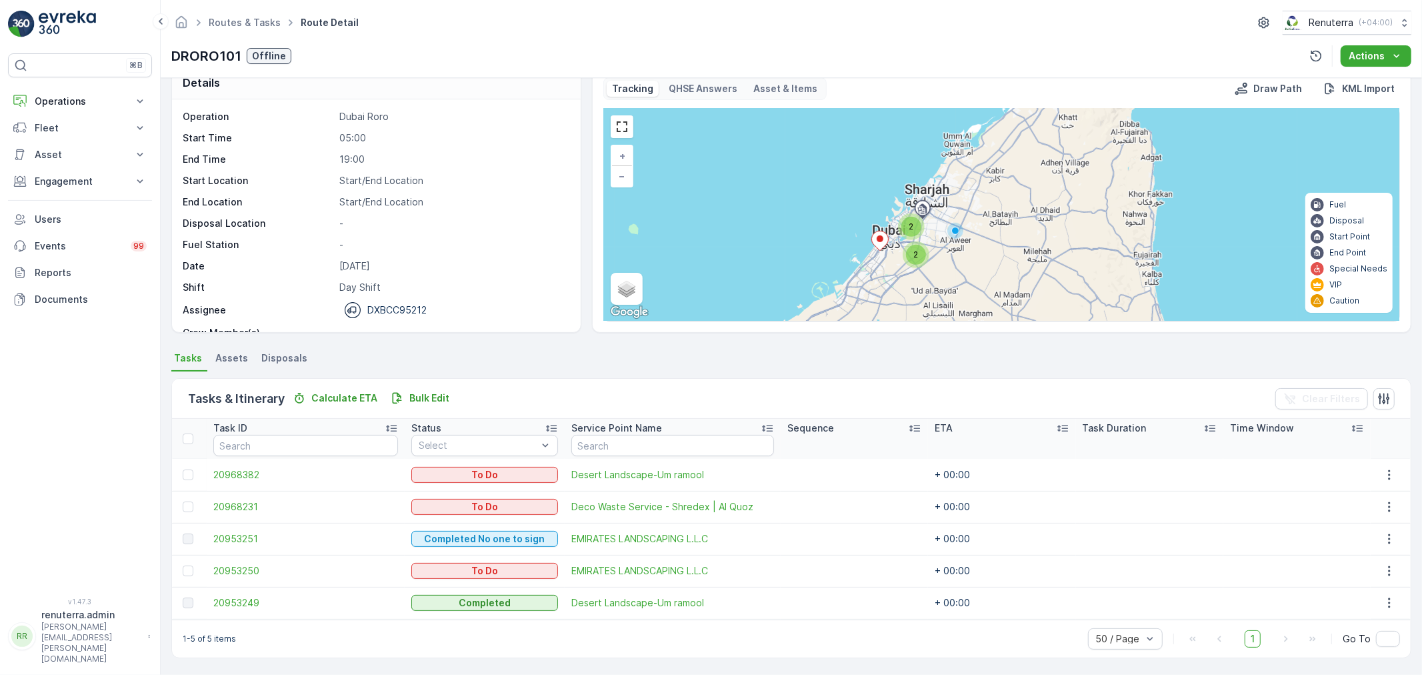
click at [249, 15] on ul "Routes & Tasks" at bounding box center [252, 22] width 92 height 19
click at [249, 23] on link "Routes & Tasks" at bounding box center [245, 22] width 72 height 11
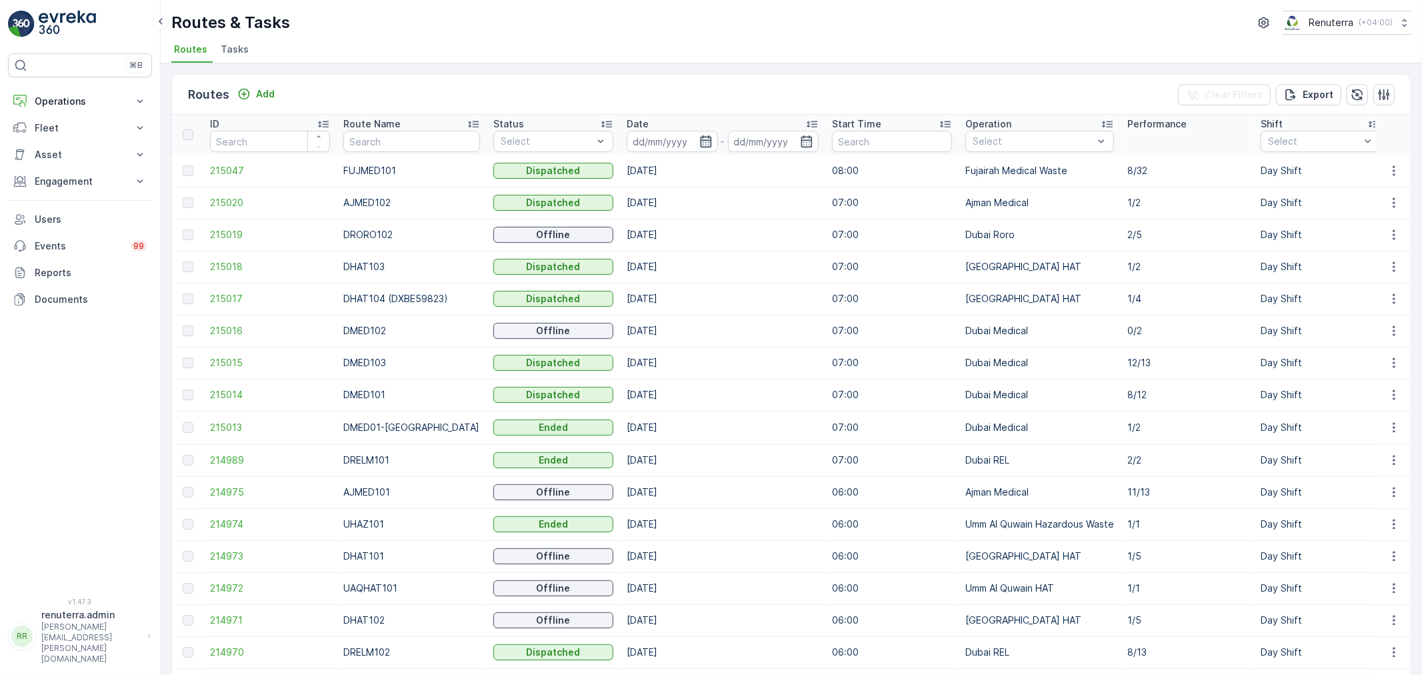
click at [699, 143] on icon "button" at bounding box center [705, 141] width 13 height 13
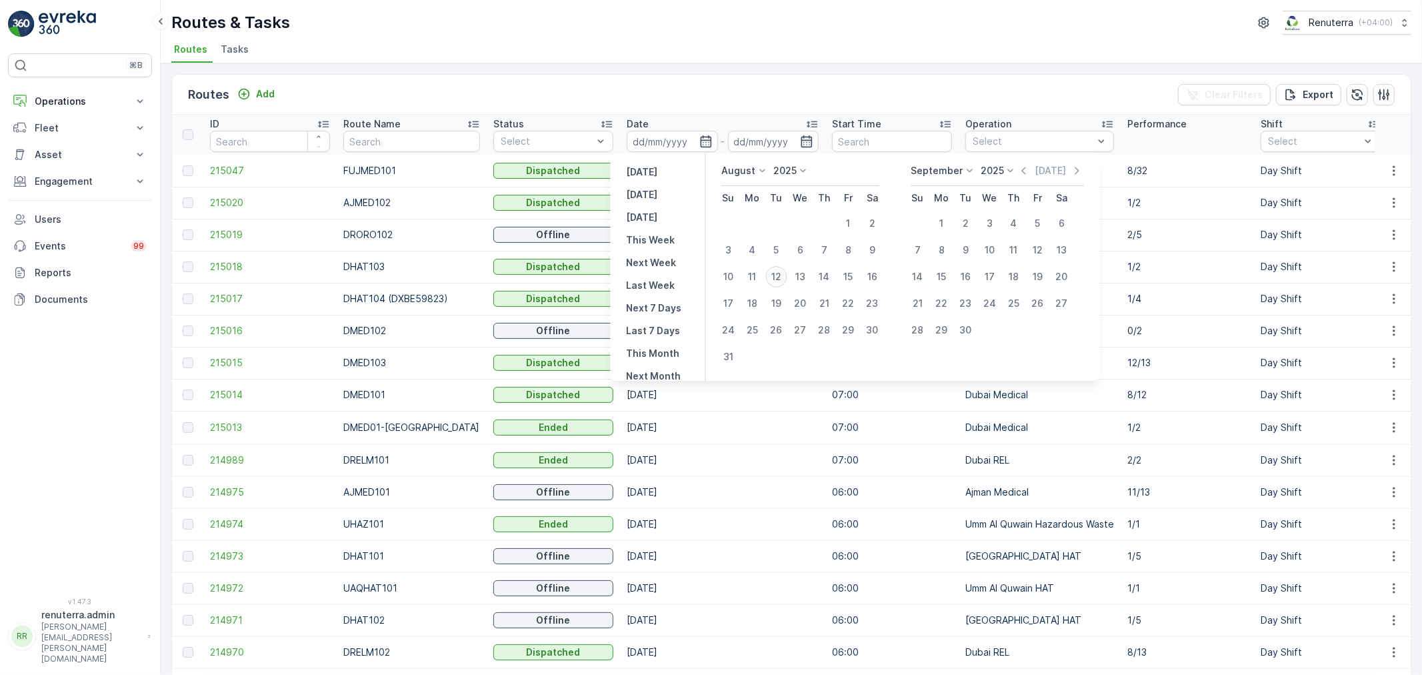
click at [784, 281] on div "12" at bounding box center [776, 276] width 21 height 21
type input "[DATE]"
click at [784, 281] on div "12" at bounding box center [776, 276] width 21 height 21
type input "[DATE]"
click at [784, 281] on div "12" at bounding box center [776, 276] width 21 height 21
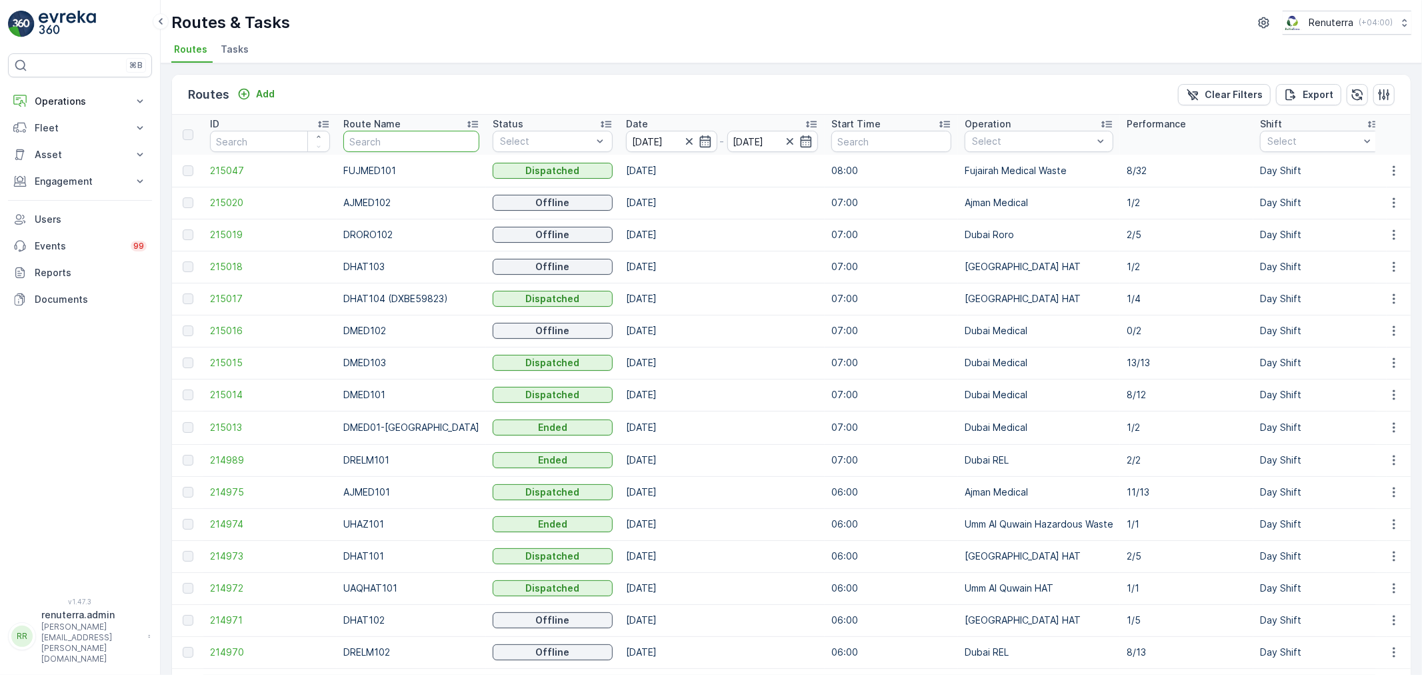
click at [355, 145] on input "text" at bounding box center [411, 141] width 136 height 21
type input "DHAT"
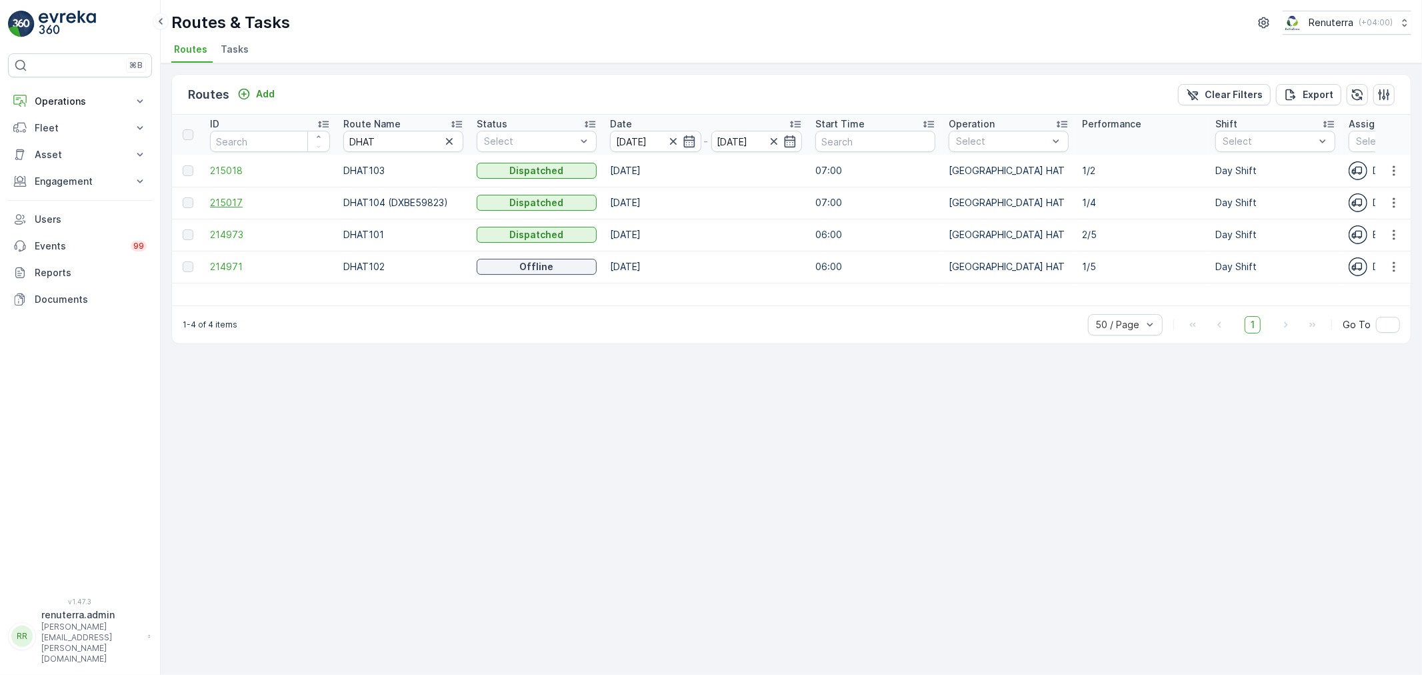
click at [225, 207] on span "215017" at bounding box center [270, 202] width 120 height 13
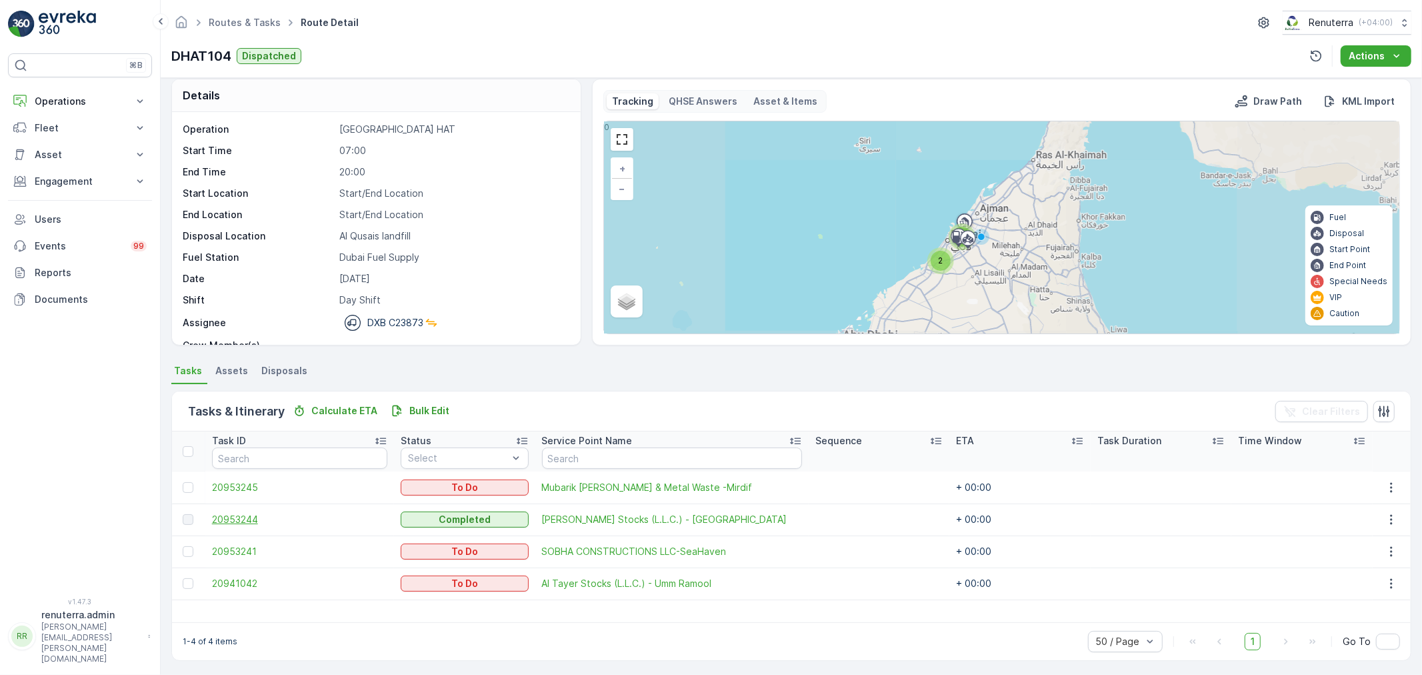
scroll to position [12, 0]
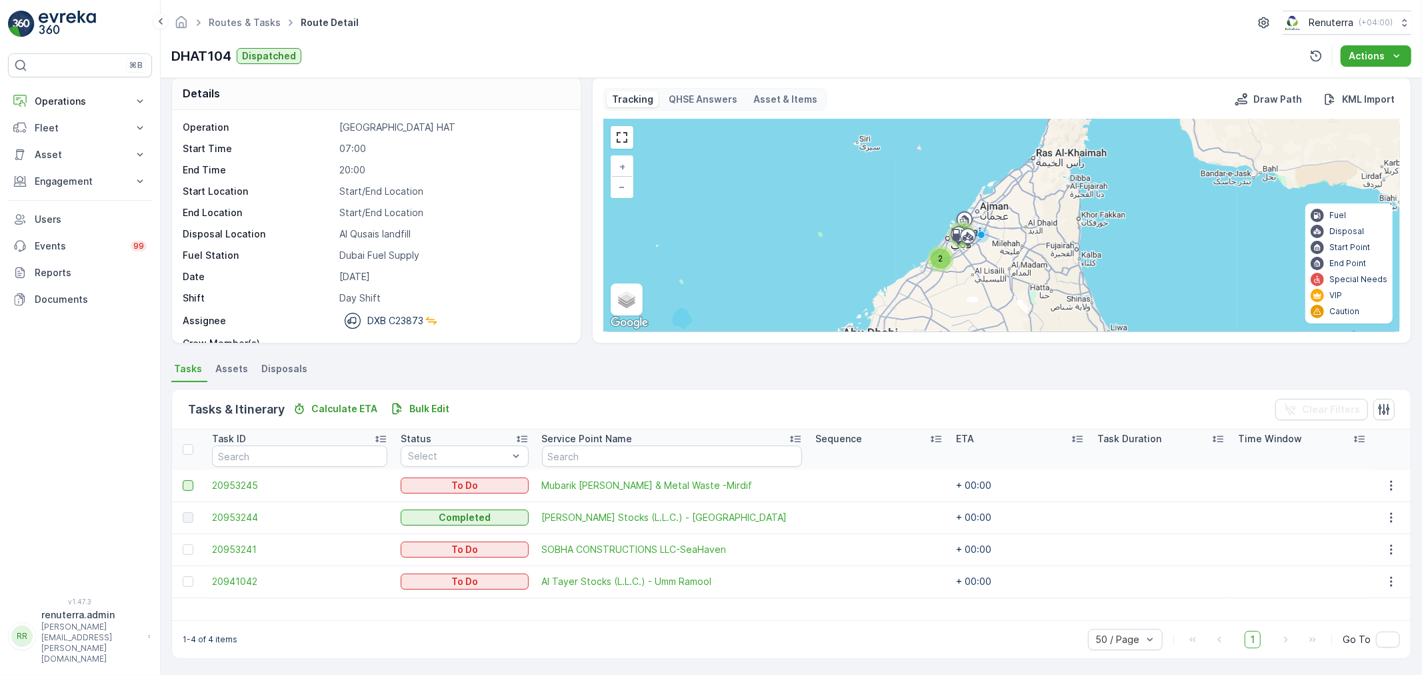
click at [187, 488] on div at bounding box center [188, 485] width 11 height 11
click at [183, 480] on input "checkbox" at bounding box center [183, 480] width 0 height 0
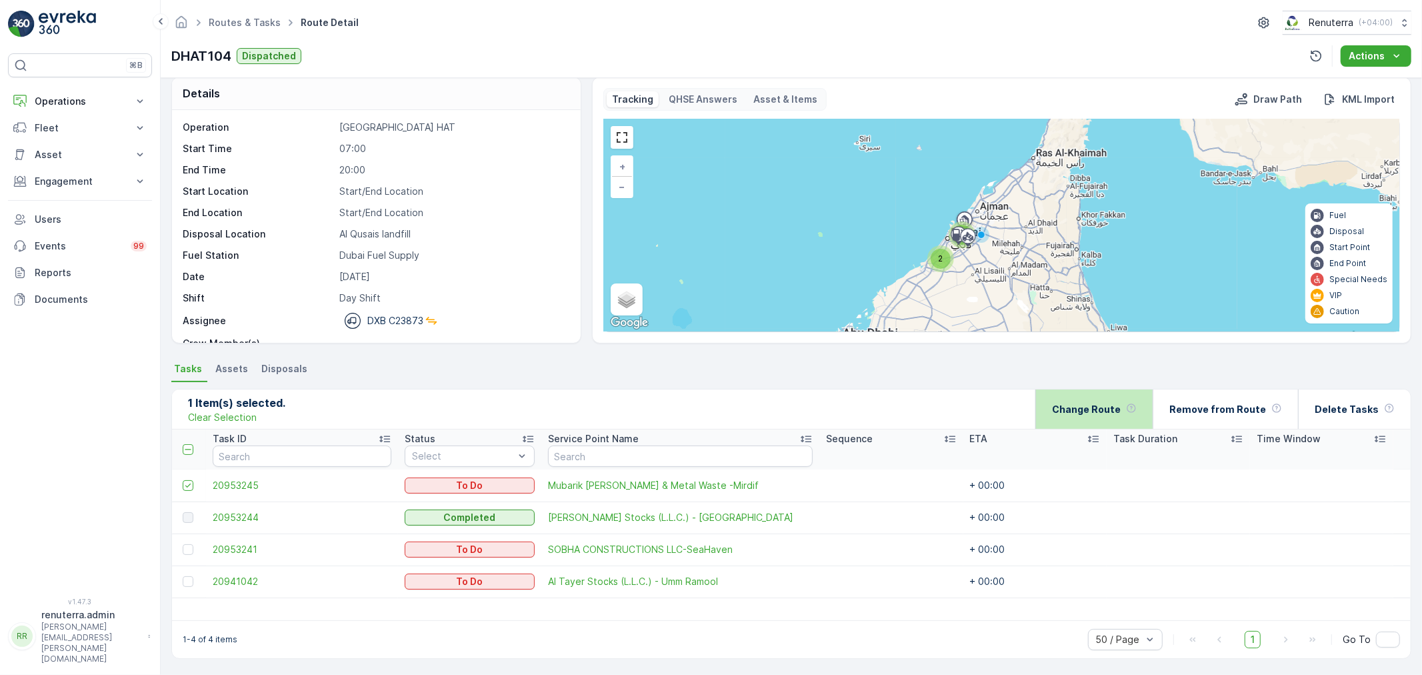
click at [1110, 415] on div "Change Route" at bounding box center [1094, 408] width 85 height 39
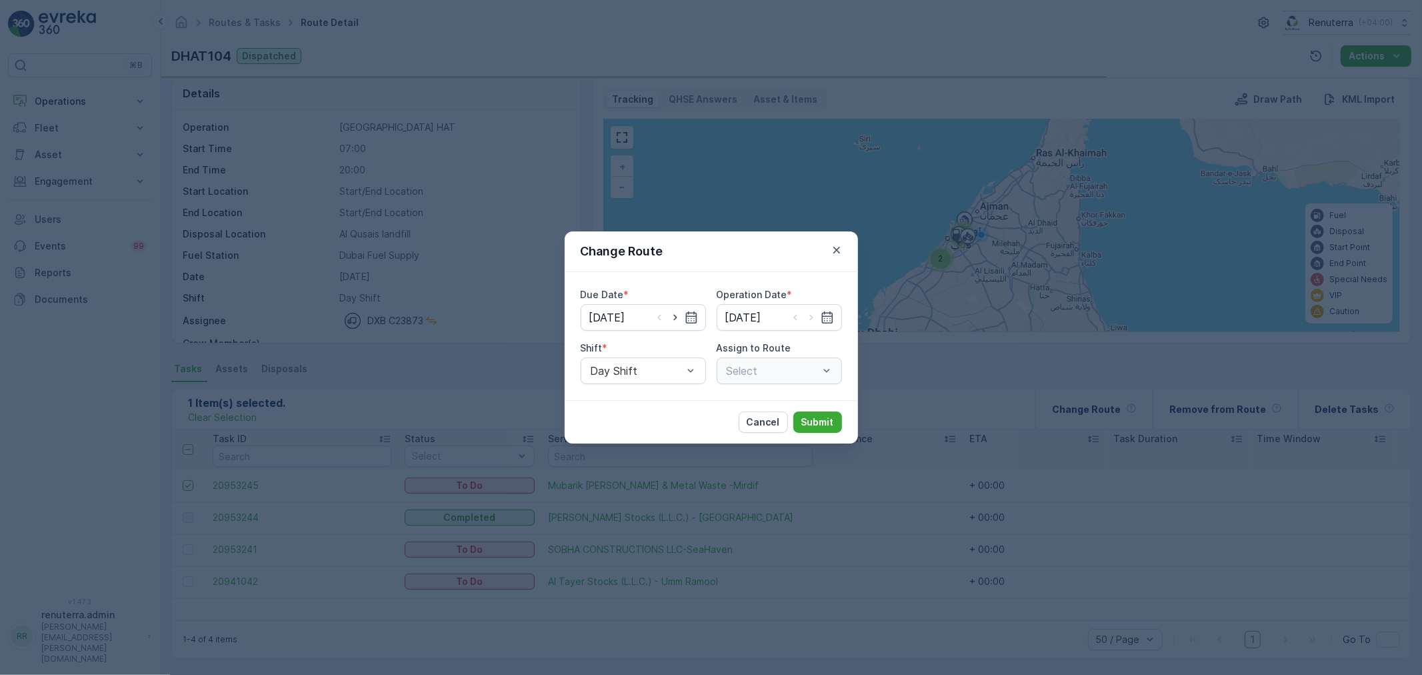
type input "[DATE]"
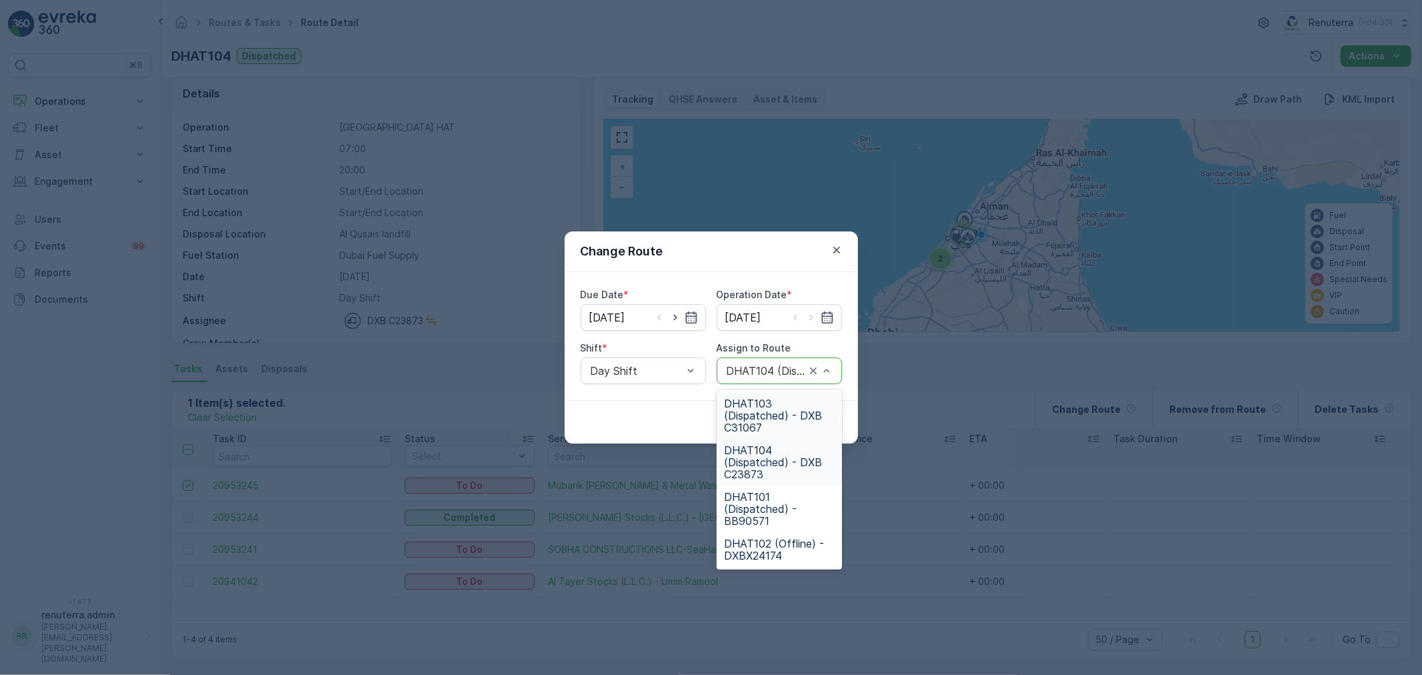
click at [735, 365] on div at bounding box center [765, 371] width 81 height 12
click at [763, 415] on span "DHAT103 (Dispatched) - DXB C31067" at bounding box center [779, 415] width 109 height 36
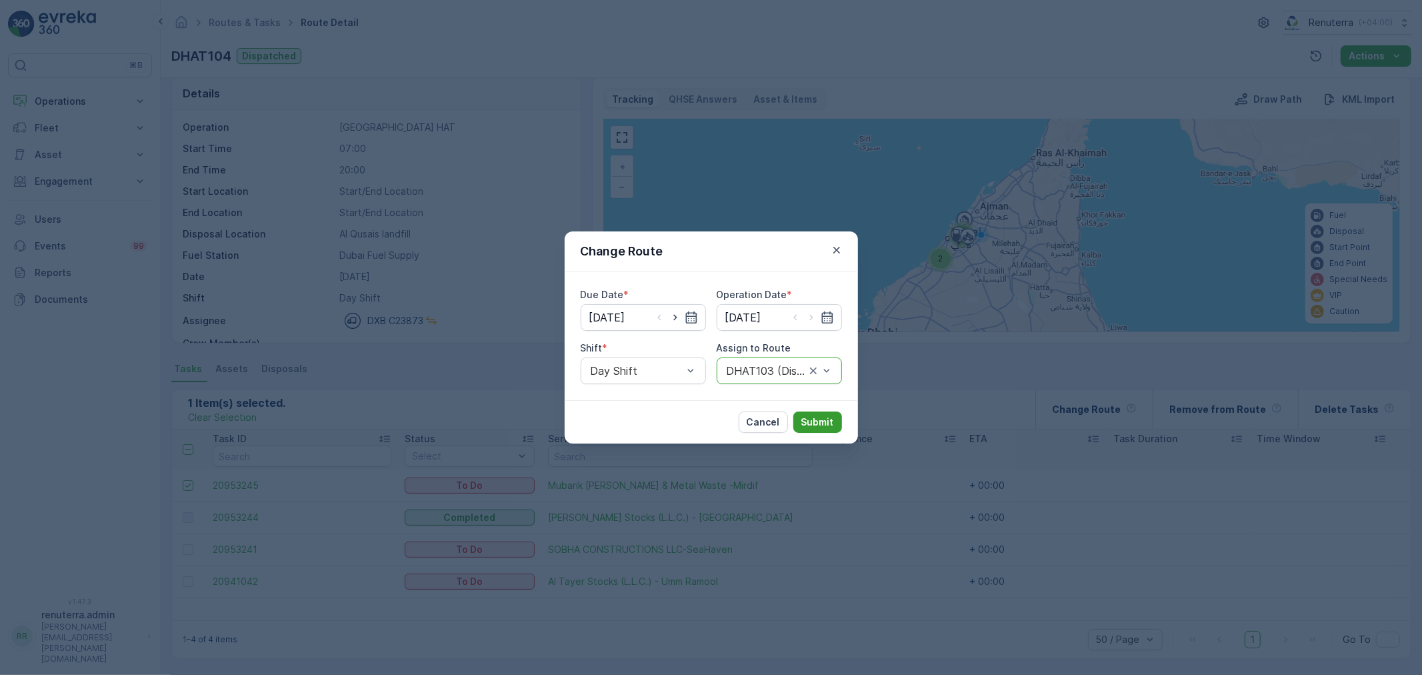
click at [823, 421] on p "Submit" at bounding box center [817, 421] width 33 height 13
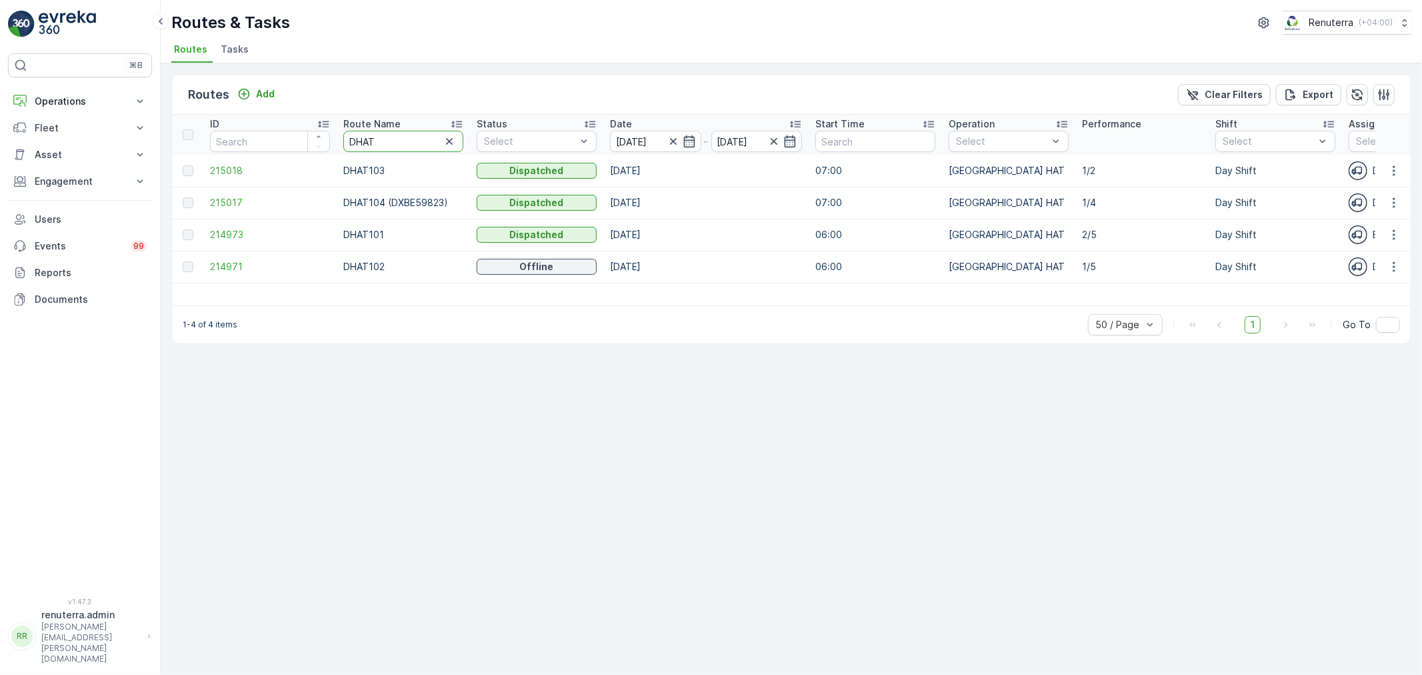
drag, startPoint x: 381, startPoint y: 141, endPoint x: 345, endPoint y: 136, distance: 37.0
click at [345, 136] on input "DHAT" at bounding box center [403, 141] width 120 height 21
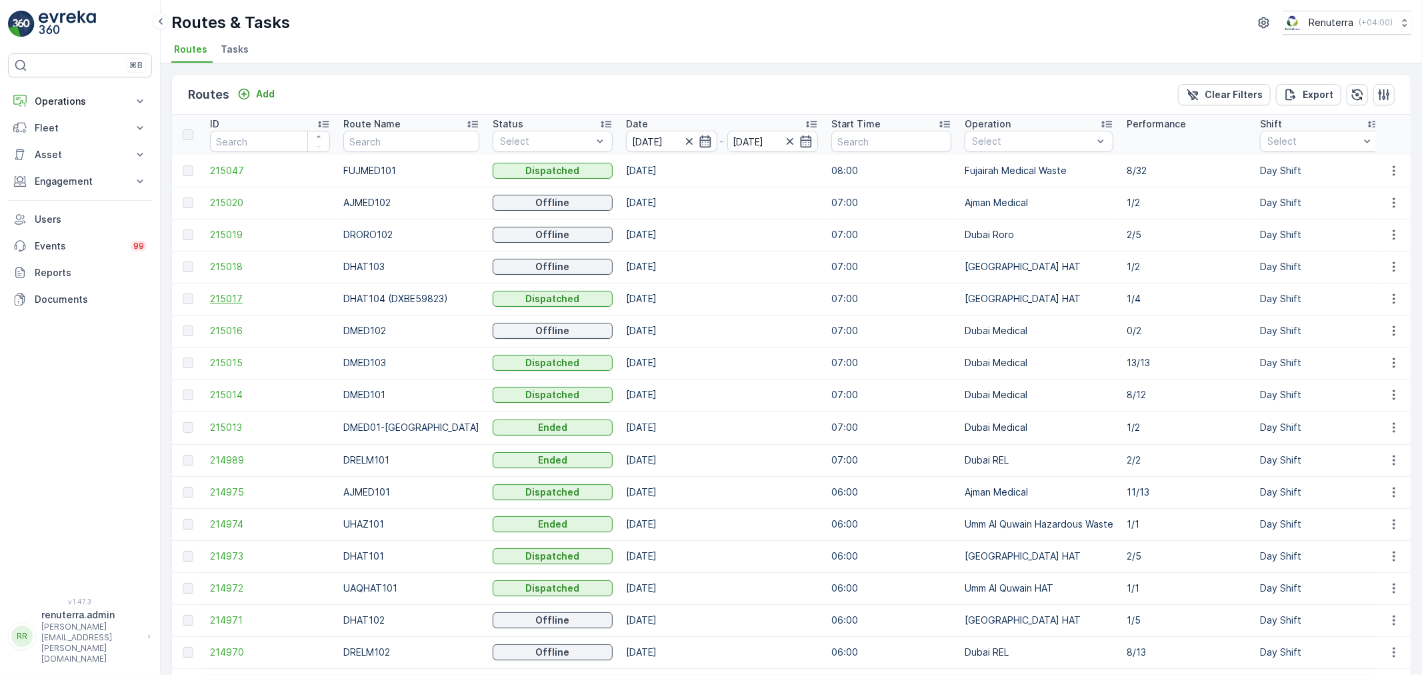
click at [227, 303] on span "215017" at bounding box center [270, 298] width 120 height 13
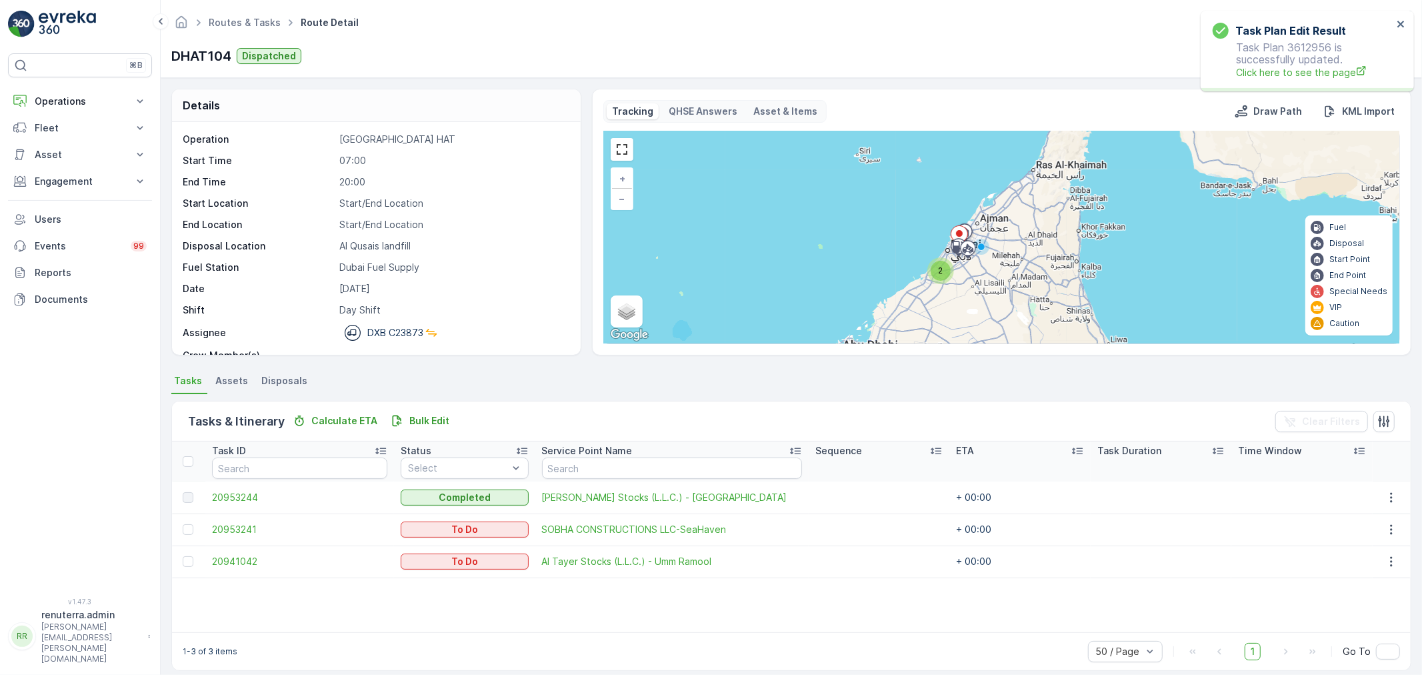
click at [223, 11] on div "Routes & Tasks Route Detail Renuterra ( +04:00 )" at bounding box center [791, 23] width 1240 height 24
click at [225, 16] on span "Routes & Tasks" at bounding box center [244, 22] width 77 height 13
click at [230, 21] on link "Routes & Tasks" at bounding box center [245, 22] width 72 height 11
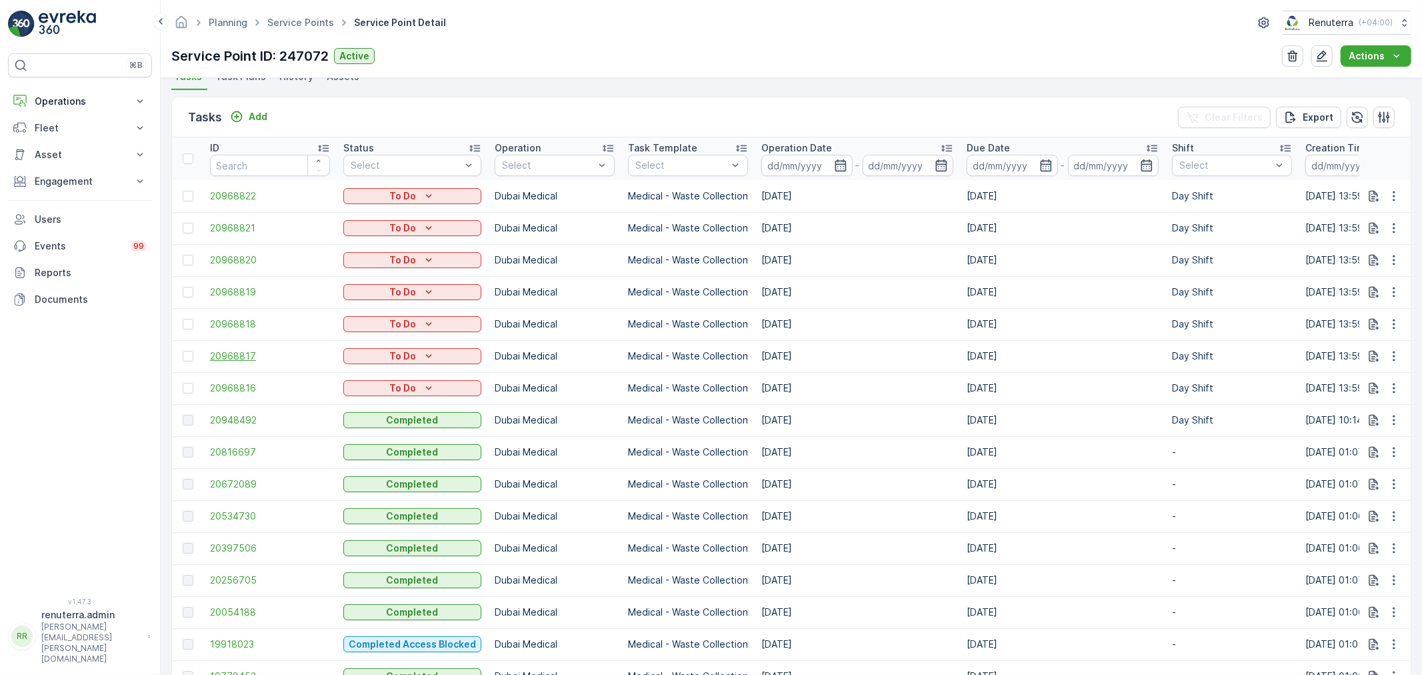
scroll to position [370, 0]
click at [250, 118] on p "Add" at bounding box center [258, 117] width 19 height 13
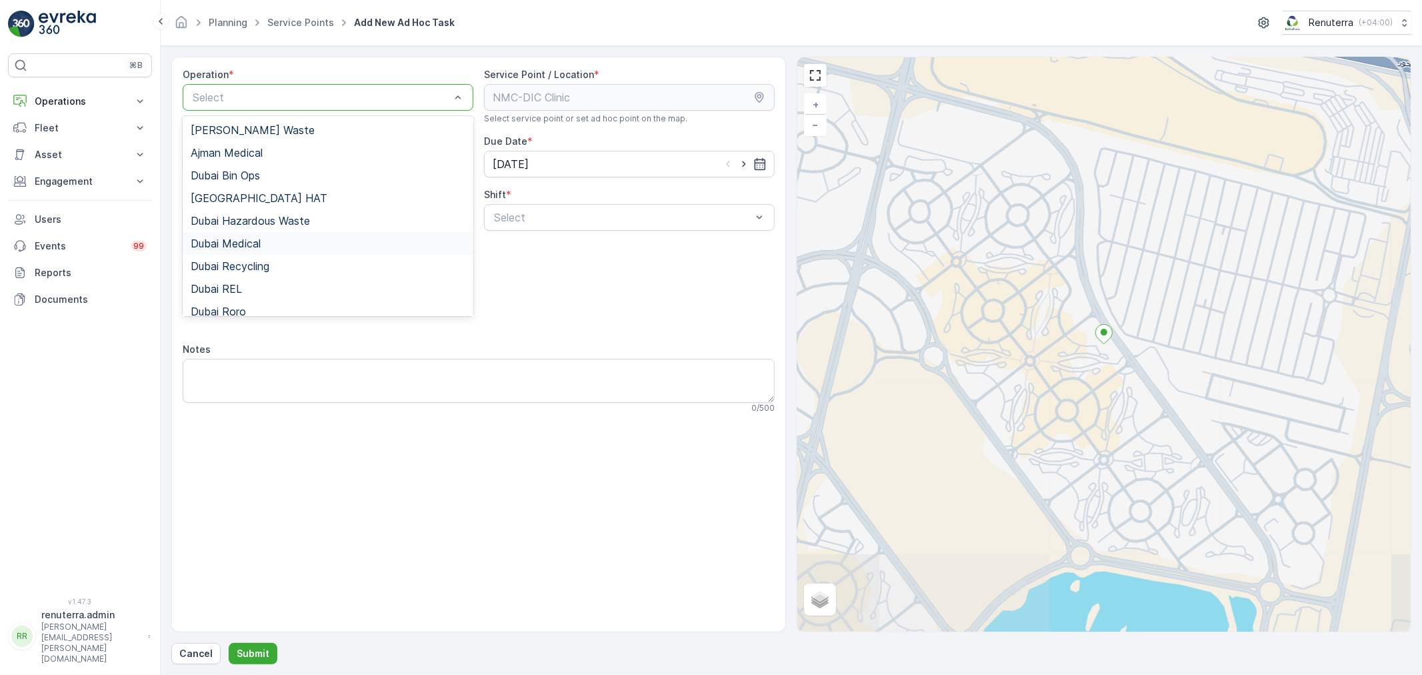
click at [250, 245] on span "Dubai Medical" at bounding box center [226, 243] width 70 height 12
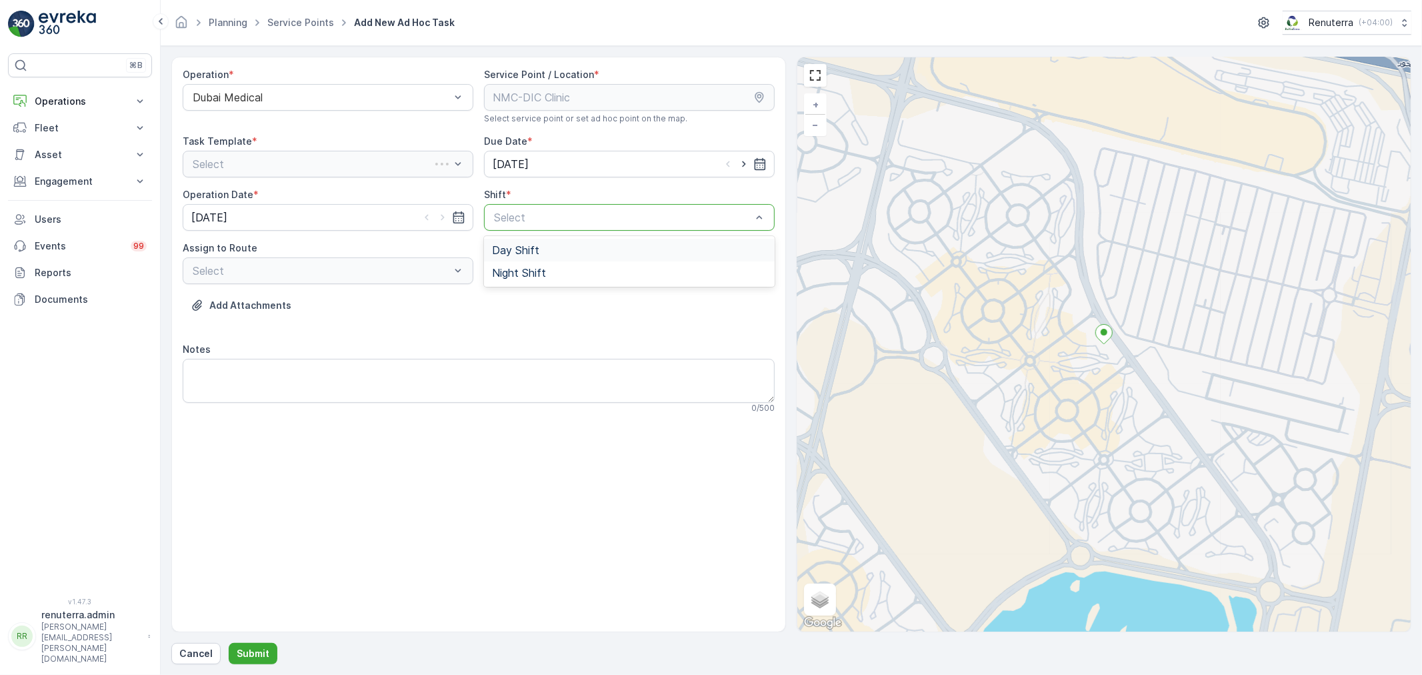
click at [522, 236] on div "Day Shift Night Shift" at bounding box center [629, 261] width 291 height 51
click at [525, 250] on span "Day Shift" at bounding box center [515, 250] width 47 height 12
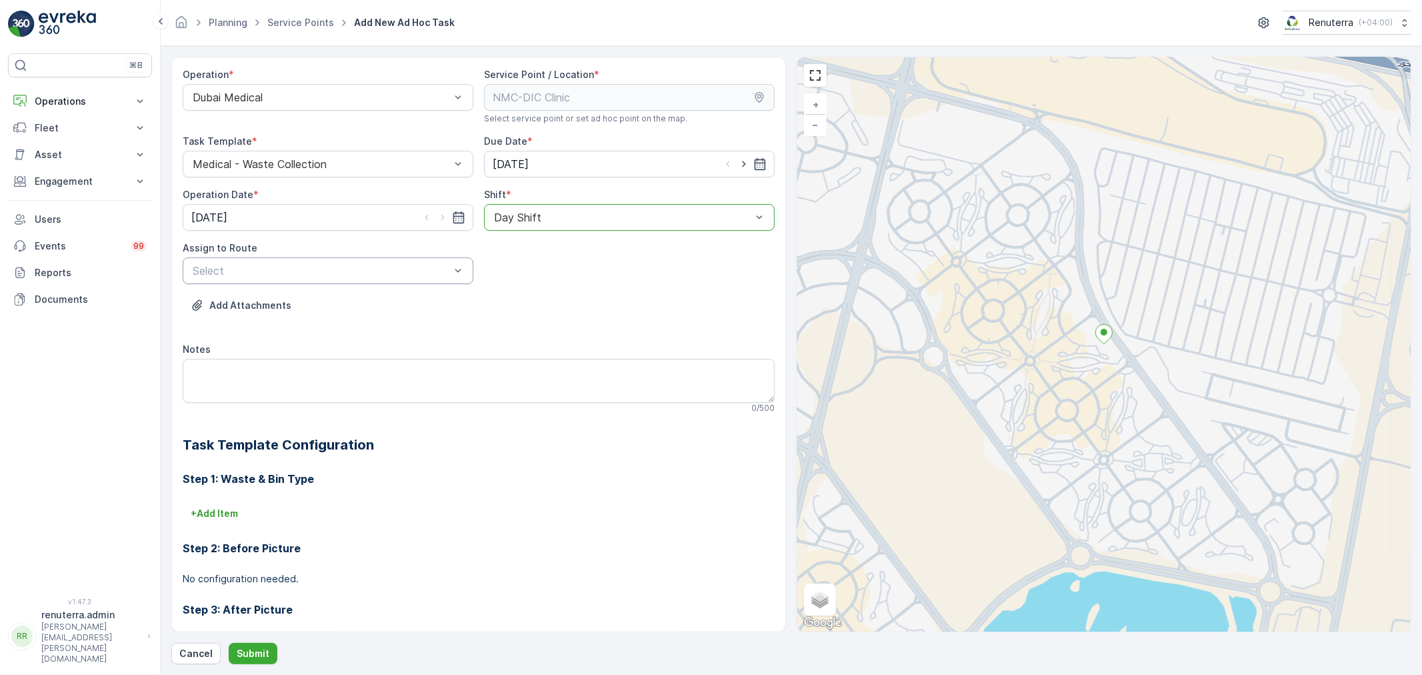
click at [429, 261] on div "Select" at bounding box center [328, 270] width 291 height 27
type input "101"
click at [355, 303] on span "DMED101 (Dispatched) - DXBCC40925" at bounding box center [289, 303] width 197 height 12
click at [237, 657] on p "Submit" at bounding box center [253, 653] width 33 height 13
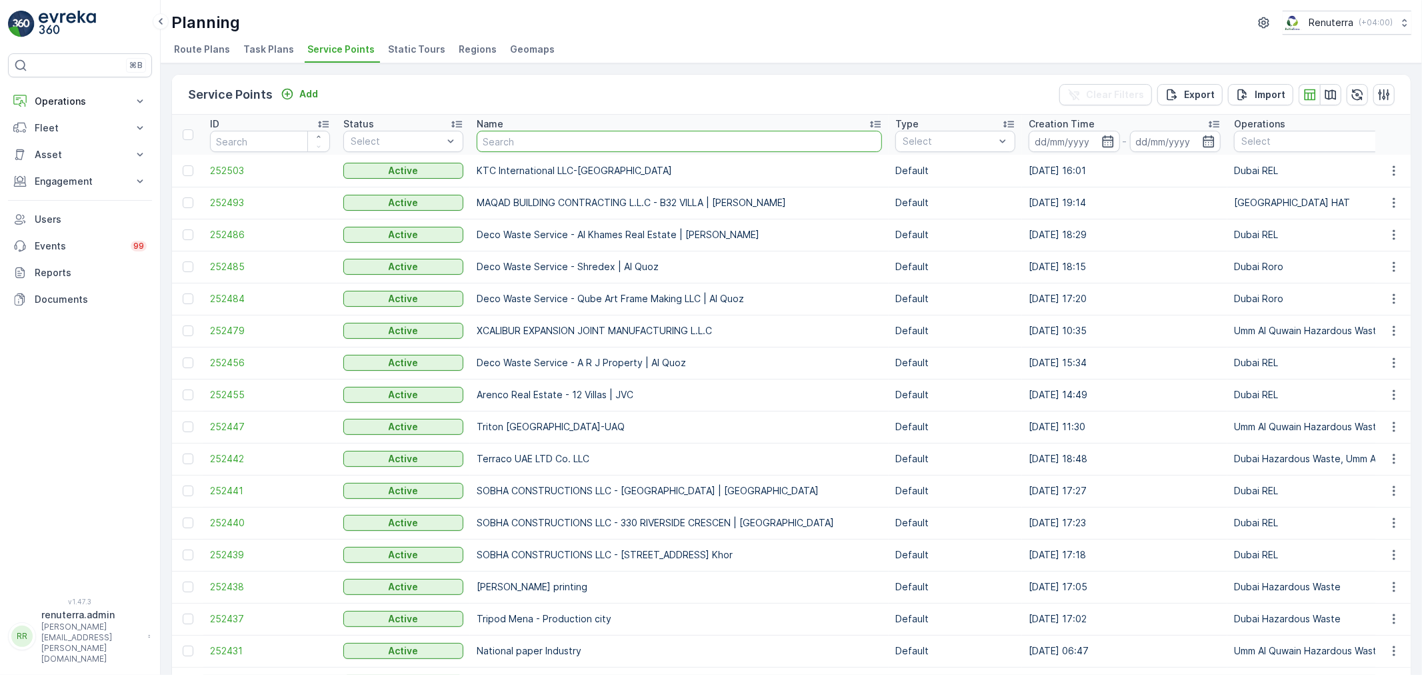
click at [518, 144] on input "text" at bounding box center [679, 141] width 405 height 21
type input "dec"
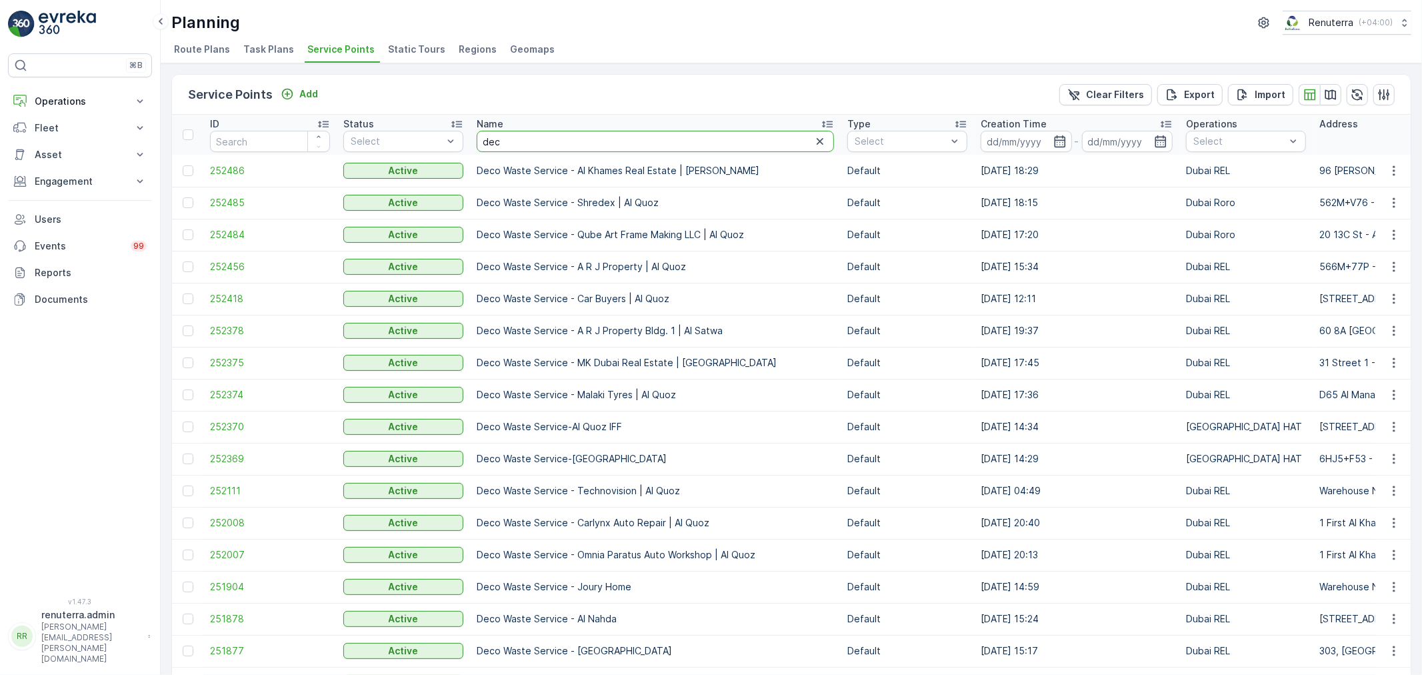
click at [517, 140] on input "dec" at bounding box center [655, 141] width 357 height 21
click at [222, 201] on span "252485" at bounding box center [270, 202] width 120 height 13
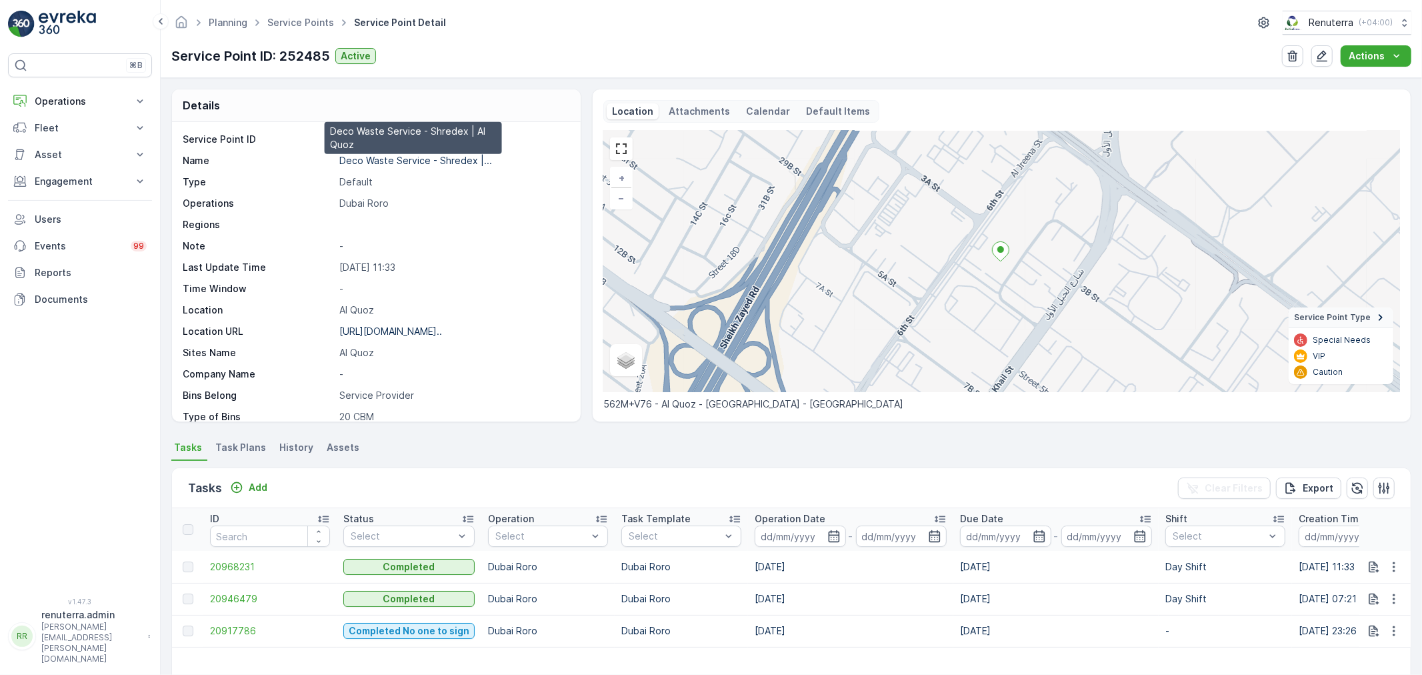
click at [385, 160] on p "Deco Waste Service - Shredex |..." at bounding box center [415, 160] width 153 height 11
